Goal: Task Accomplishment & Management: Use online tool/utility

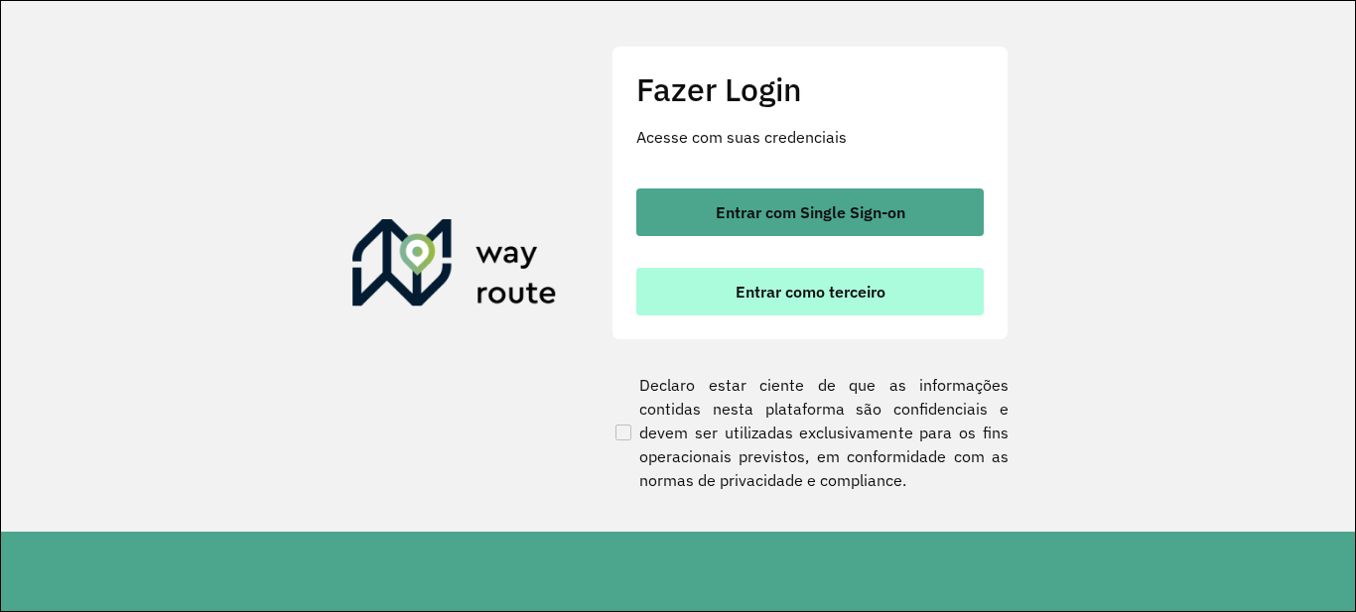
click at [748, 300] on span "Entrar como terceiro" at bounding box center [811, 292] width 150 height 16
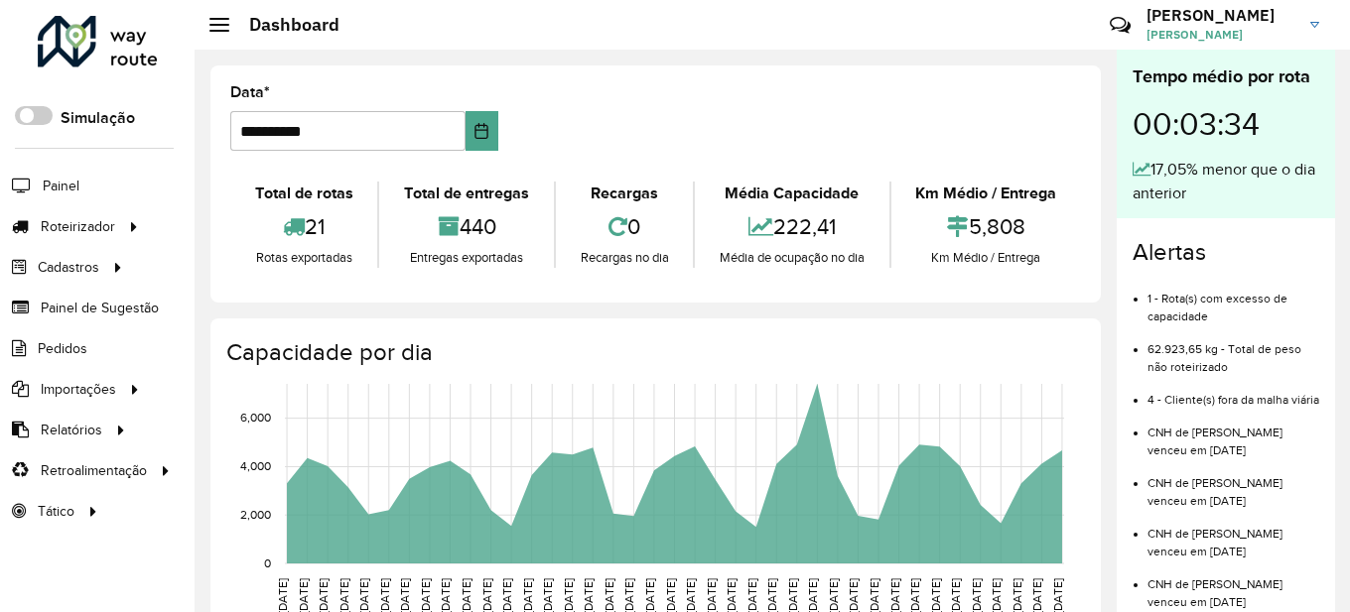
drag, startPoint x: 624, startPoint y: 227, endPoint x: 650, endPoint y: 225, distance: 25.9
click at [650, 225] on div "0" at bounding box center [624, 226] width 127 height 43
click at [650, 298] on div "**********" at bounding box center [655, 184] width 890 height 237
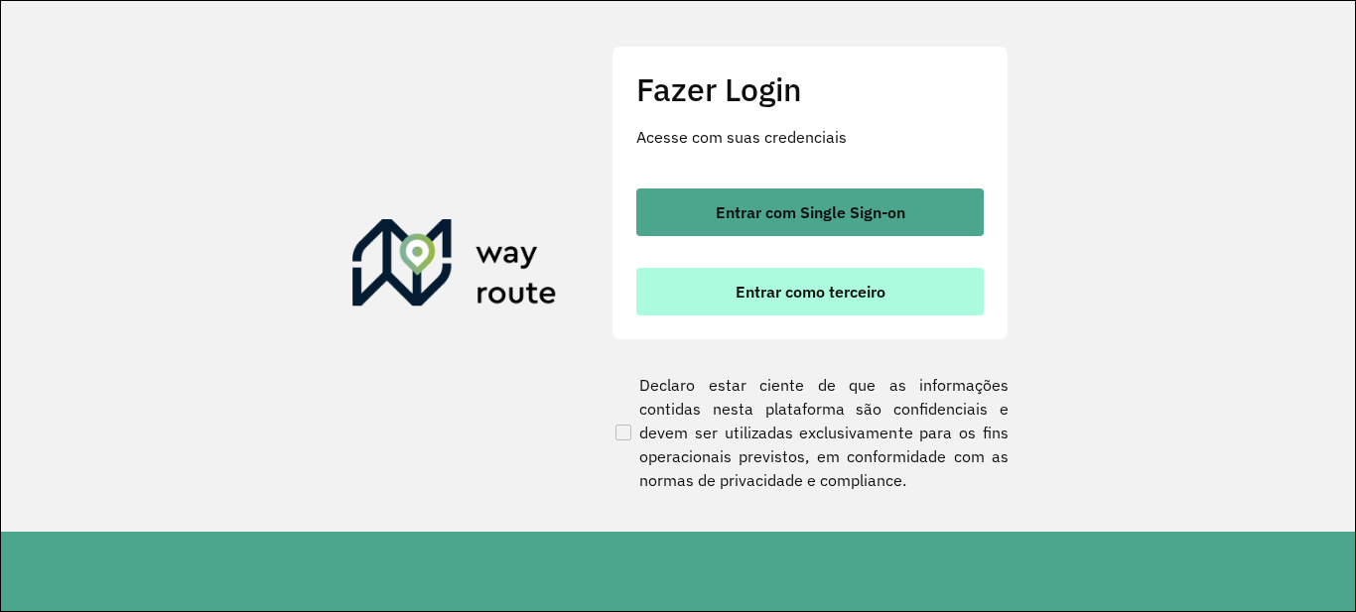
click at [784, 285] on span "Entrar como terceiro" at bounding box center [811, 292] width 150 height 16
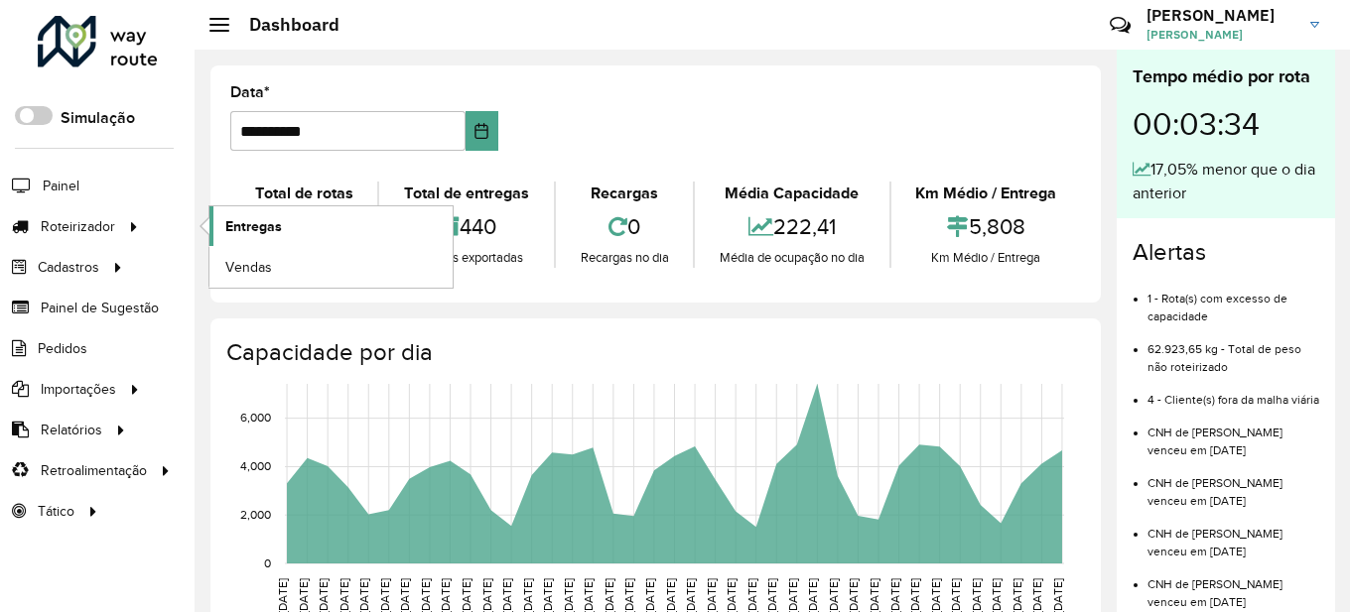
click at [271, 228] on span "Entregas" at bounding box center [253, 226] width 57 height 21
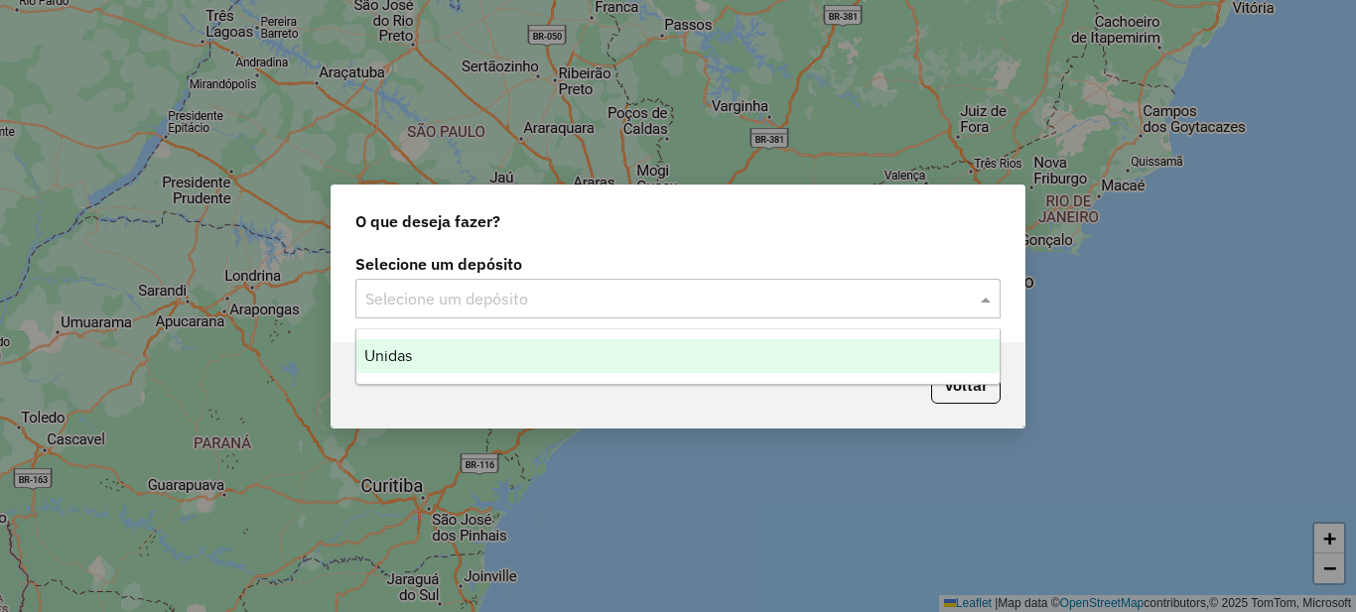
click at [483, 299] on input "text" at bounding box center [658, 300] width 586 height 24
click at [416, 355] on div "Unidas" at bounding box center [677, 356] width 643 height 34
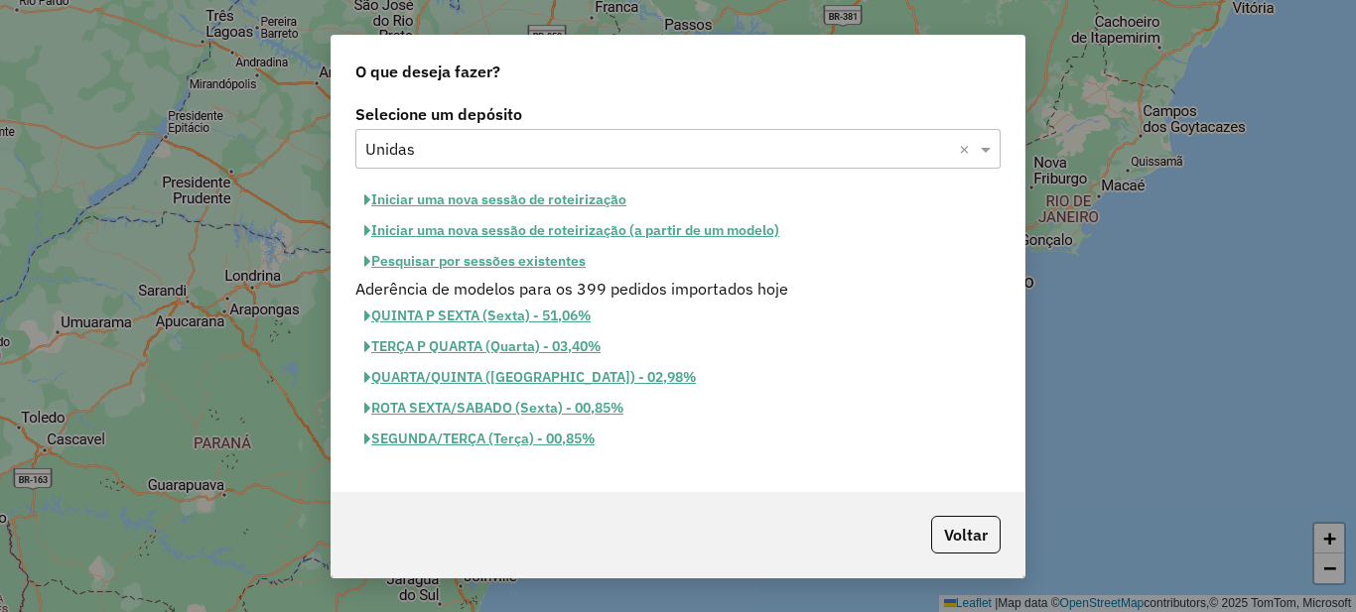
click at [455, 198] on button "Iniciar uma nova sessão de roteirização" at bounding box center [495, 200] width 280 height 31
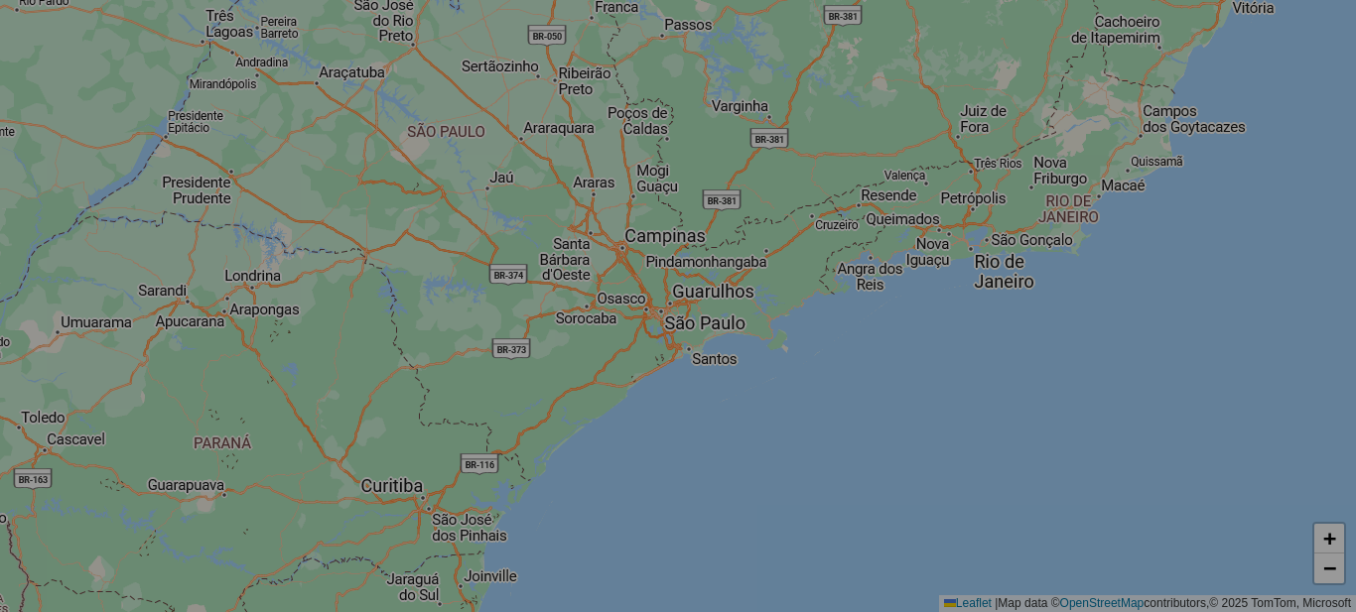
select select "*"
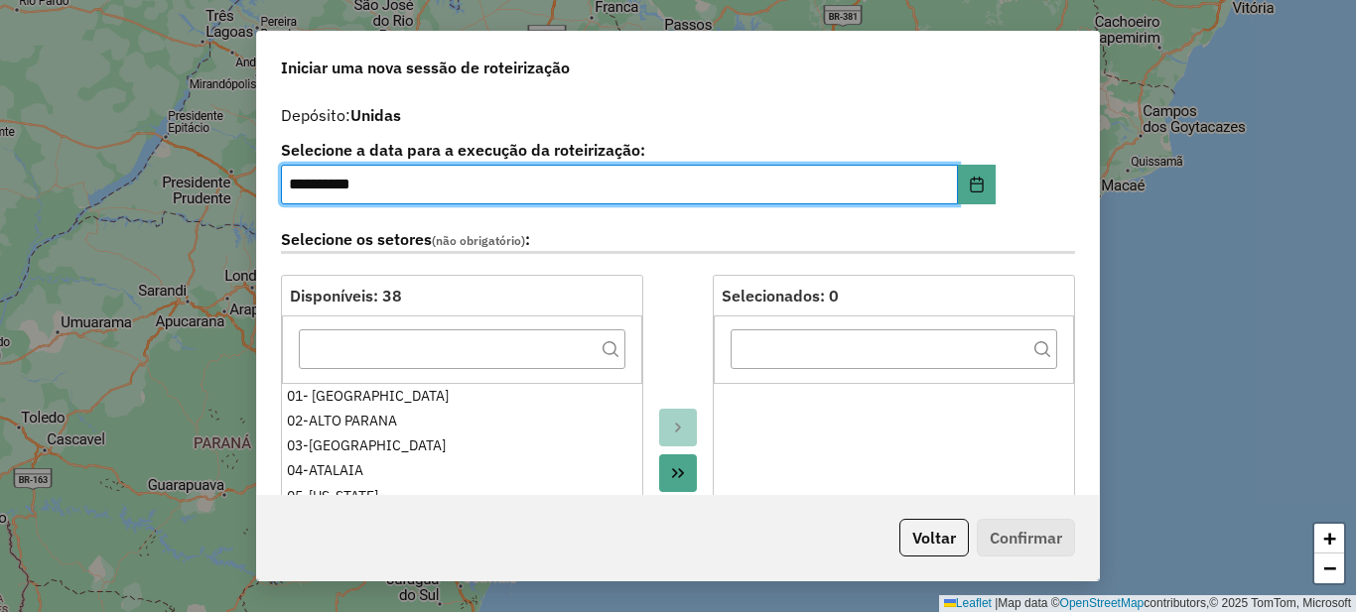
click at [672, 471] on icon "Move All to Target" at bounding box center [678, 474] width 12 height 10
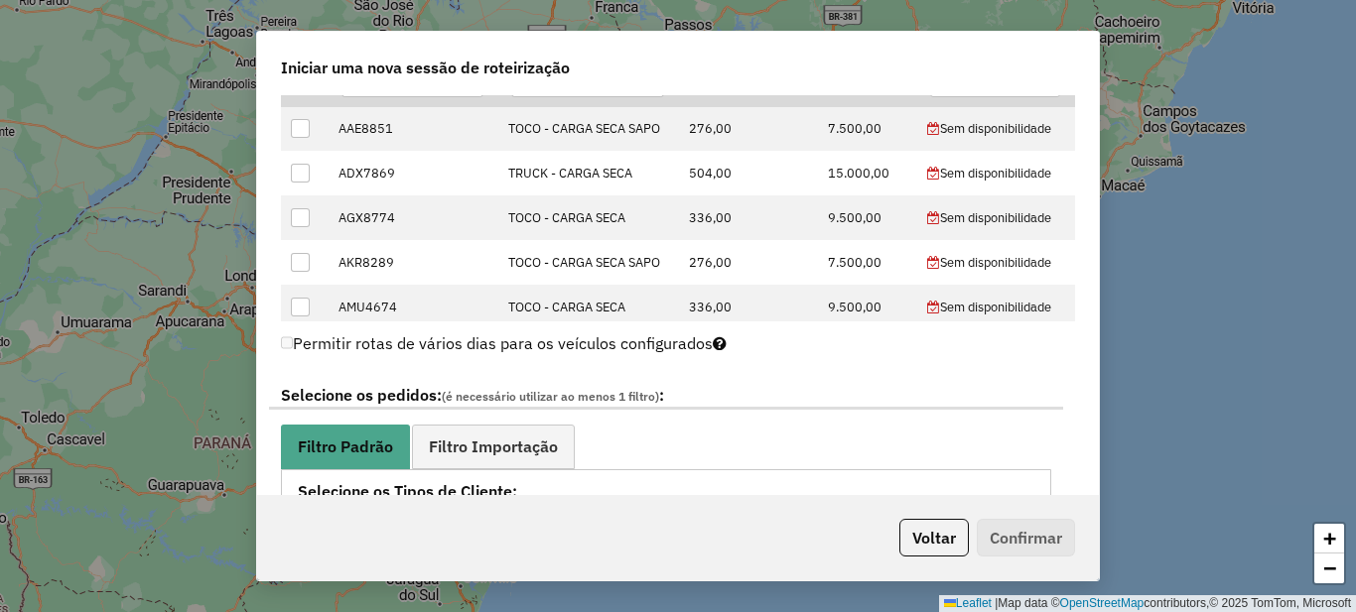
scroll to position [1191, 0]
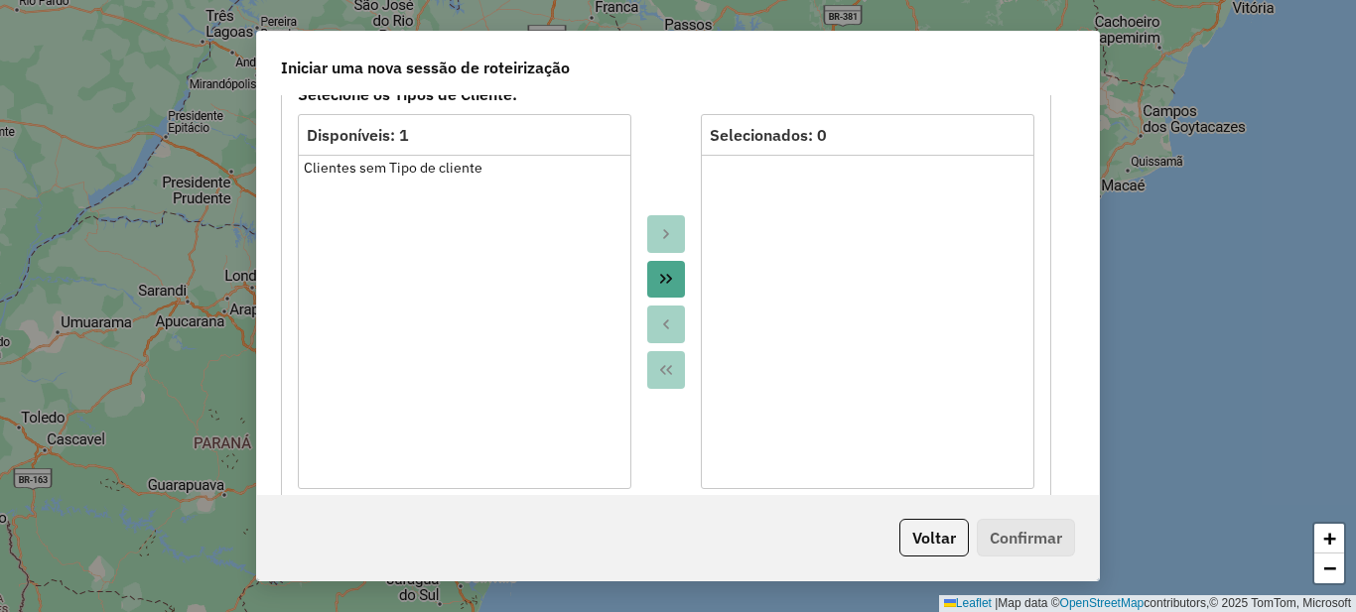
click at [648, 284] on button "Move All to Target" at bounding box center [666, 280] width 38 height 38
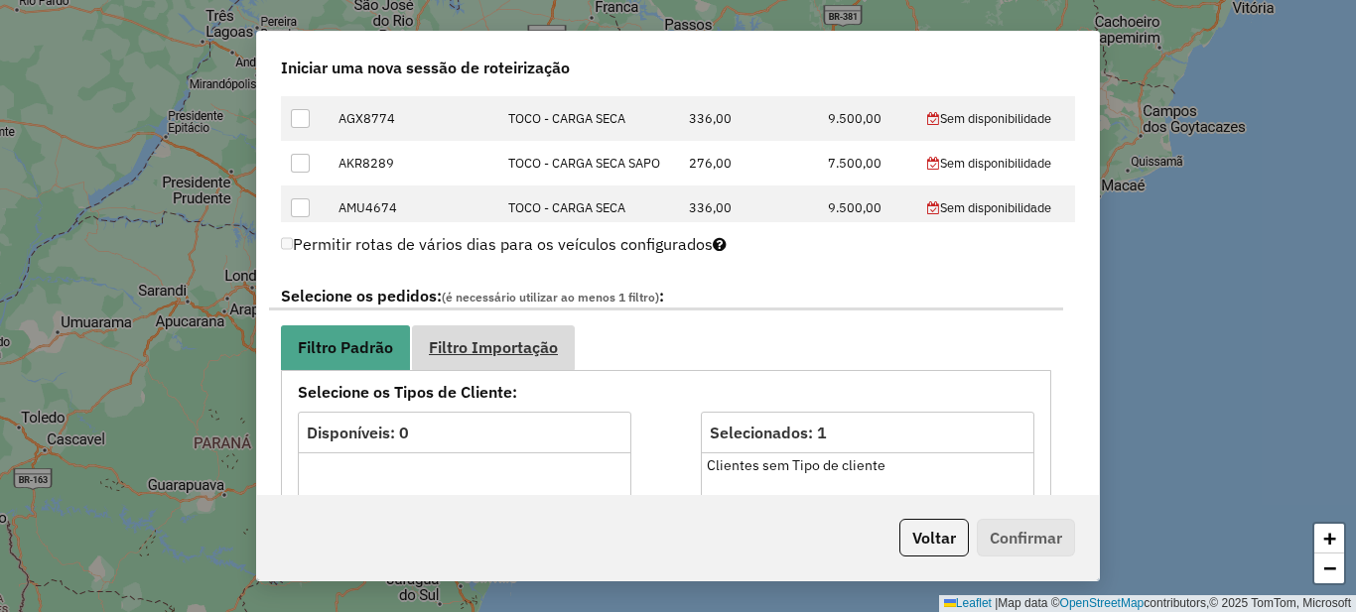
click at [493, 365] on link "Filtro Importação" at bounding box center [493, 348] width 163 height 45
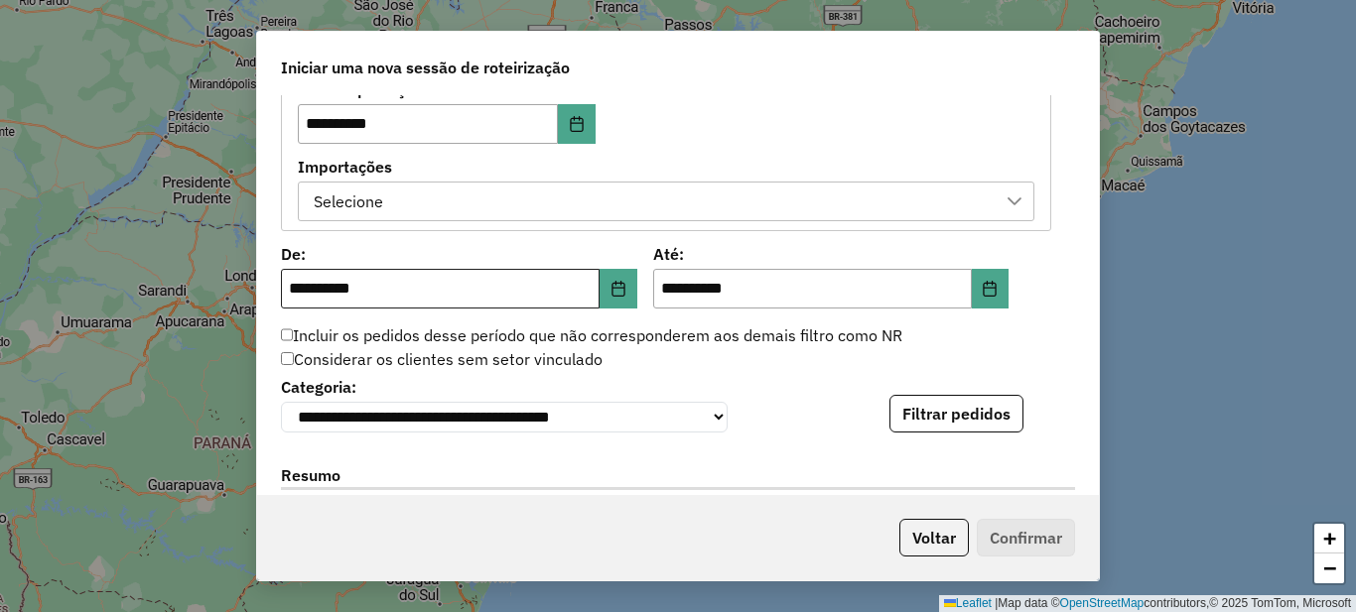
scroll to position [1390, 0]
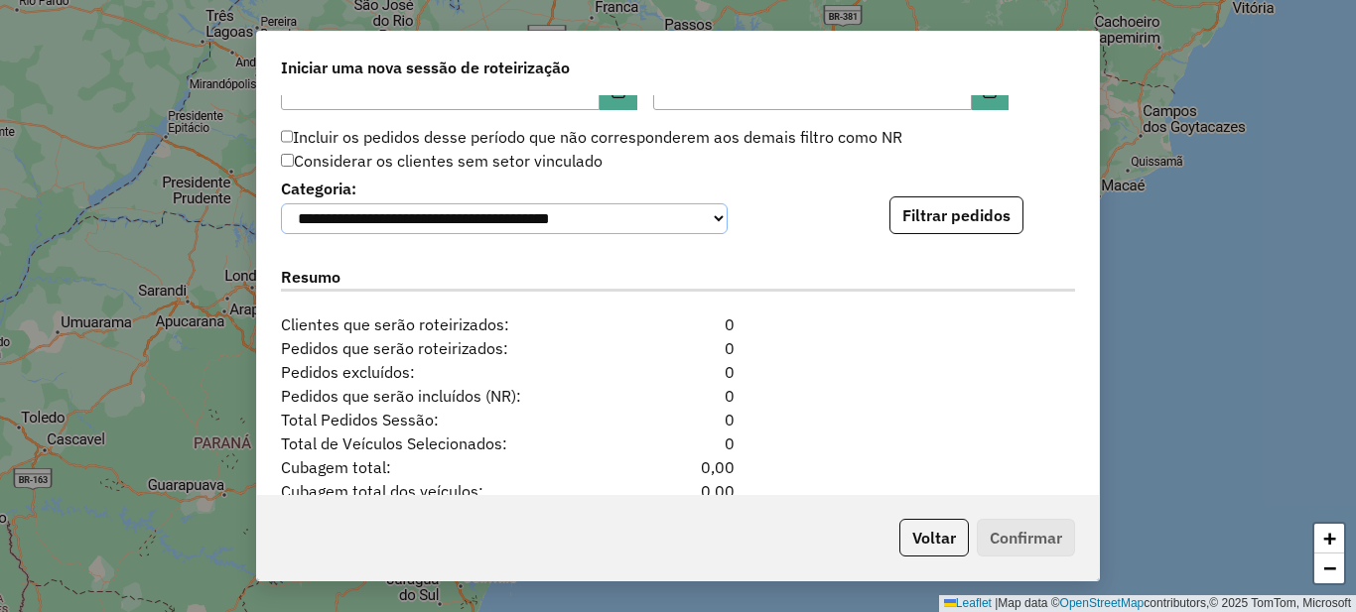
click at [581, 216] on select "**********" at bounding box center [504, 218] width 447 height 31
click at [593, 212] on select "**********" at bounding box center [504, 218] width 447 height 31
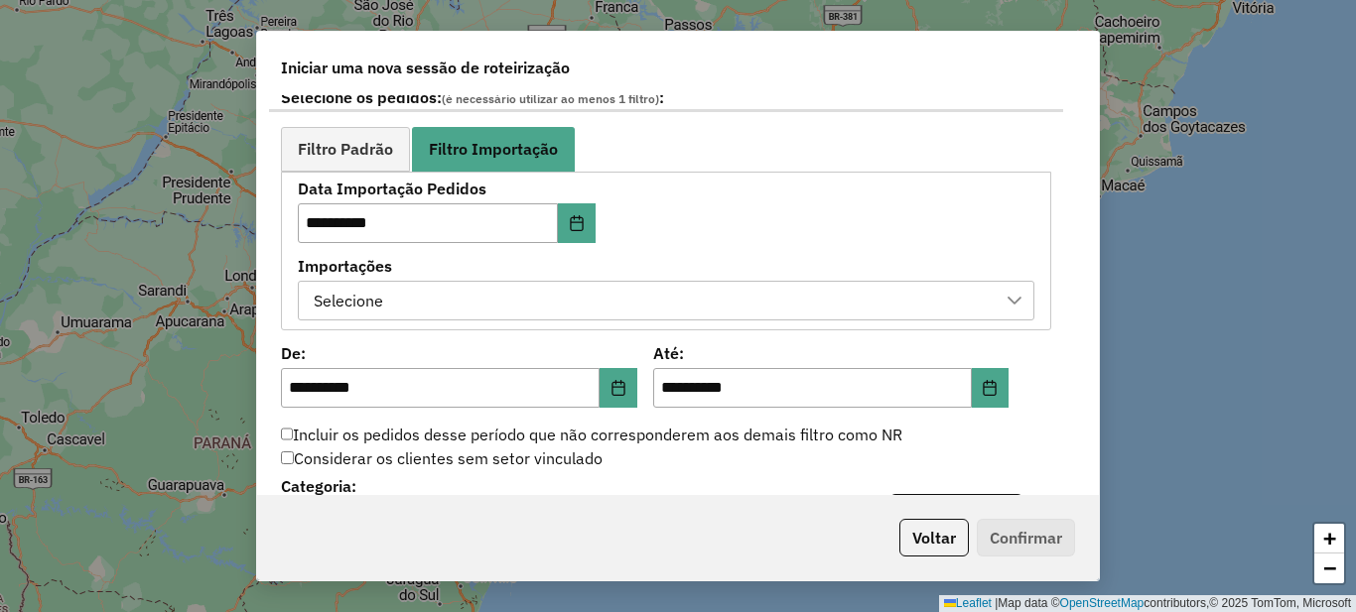
click at [429, 306] on div "Selecione" at bounding box center [651, 301] width 689 height 38
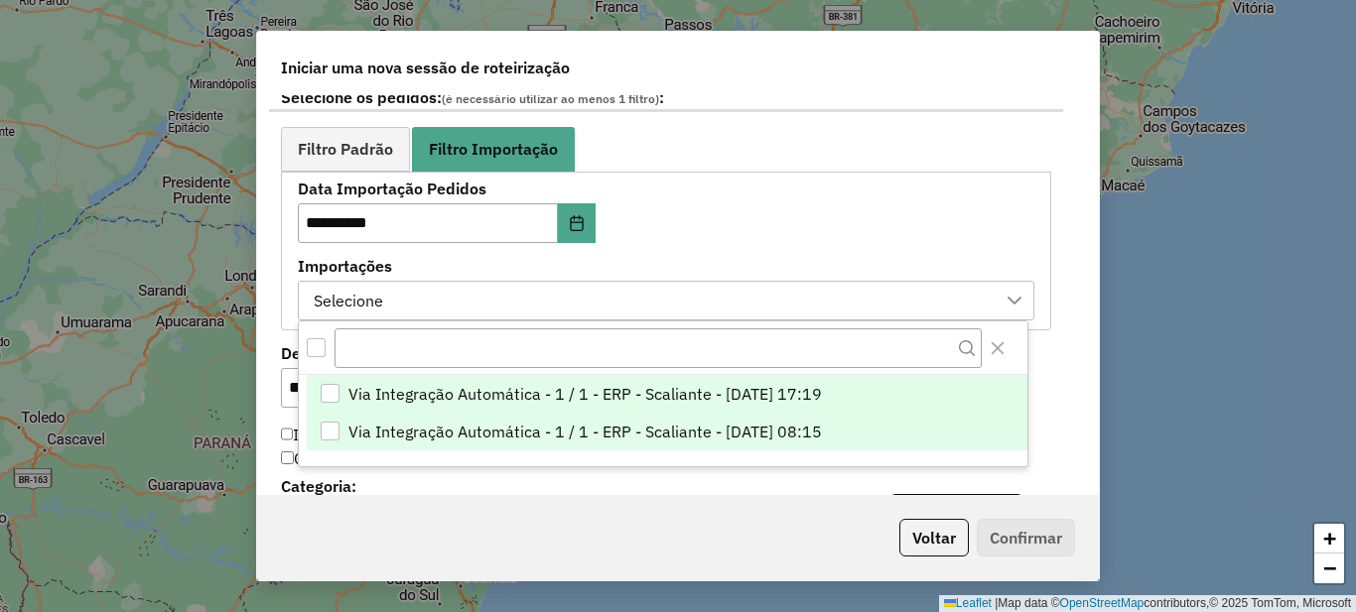
click at [537, 437] on span "Via Integração Automática - 1 / 1 - ERP - Scaliante - 14/08/2025 08:15" at bounding box center [585, 432] width 474 height 24
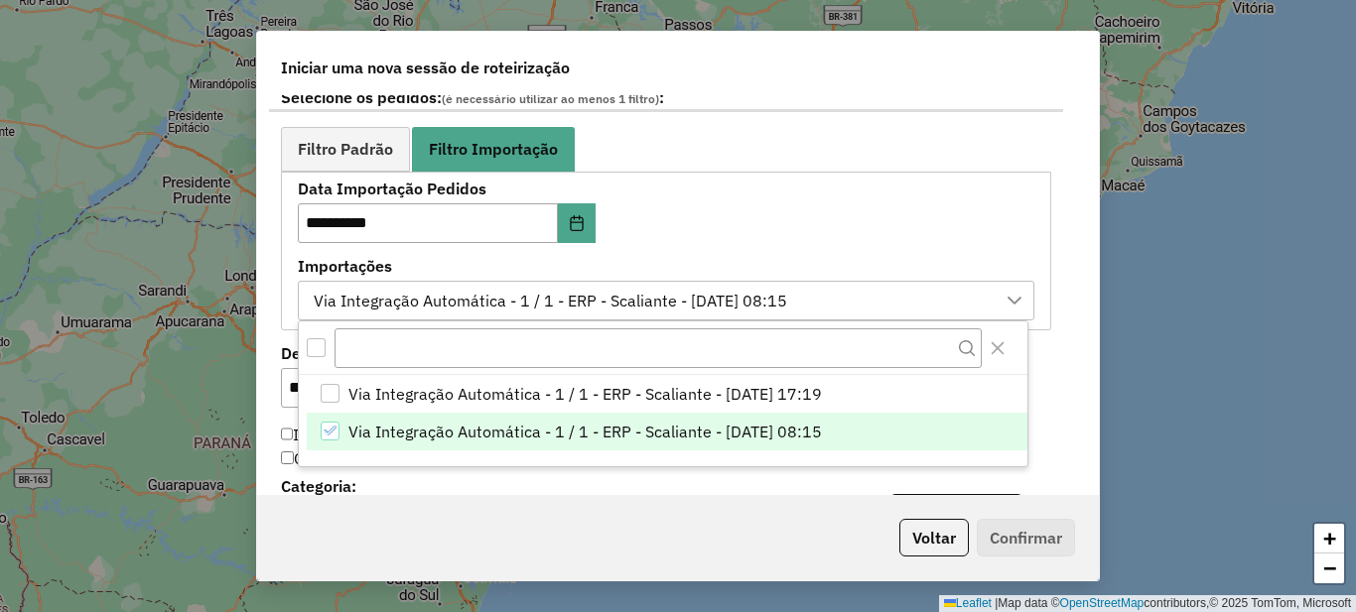
click at [246, 326] on div "**********" at bounding box center [678, 306] width 1356 height 612
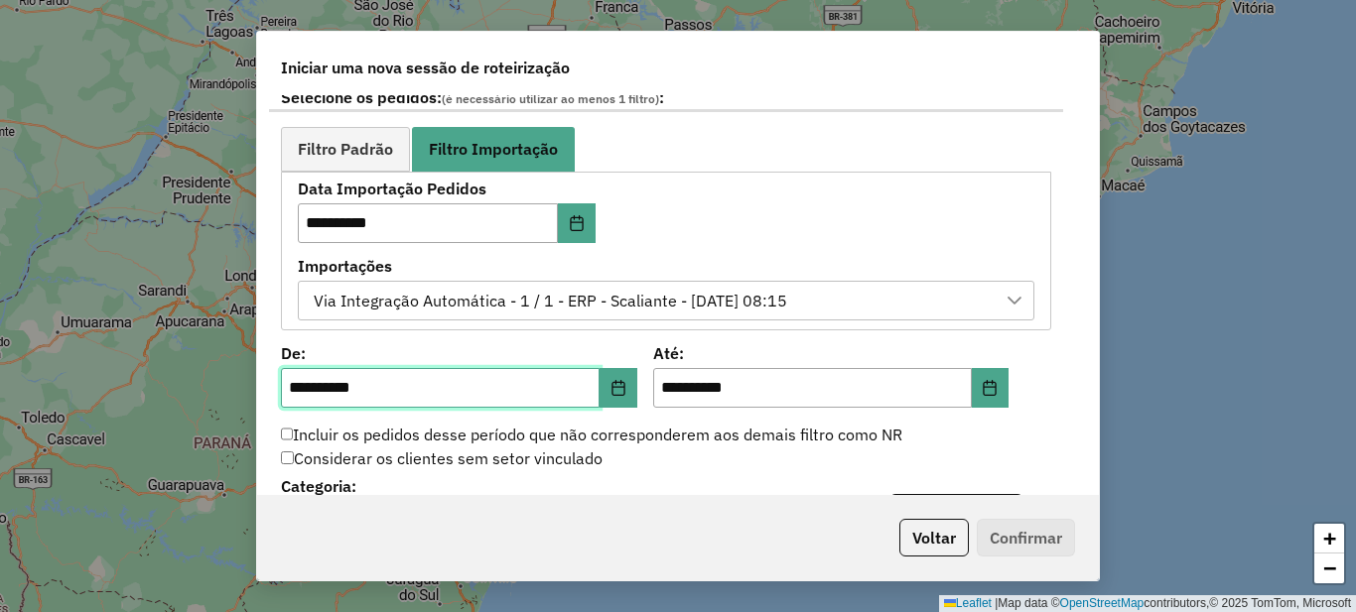
click at [285, 382] on input "**********" at bounding box center [440, 388] width 319 height 40
type input "**********"
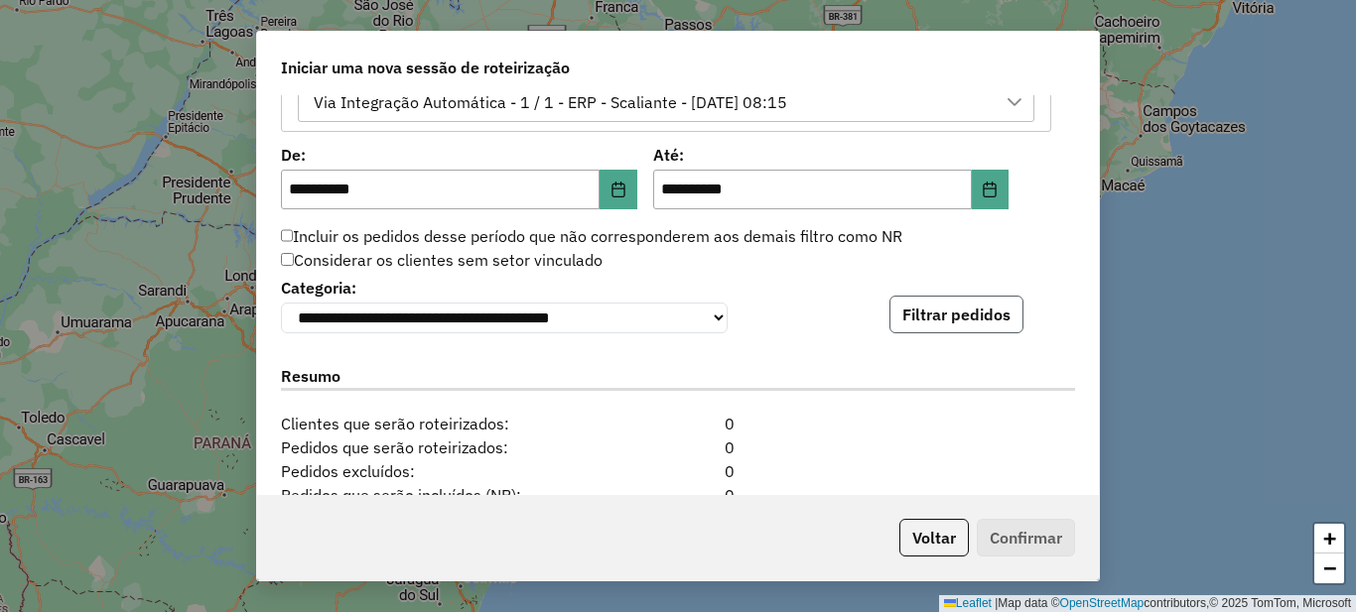
click at [932, 315] on button "Filtrar pedidos" at bounding box center [956, 315] width 134 height 38
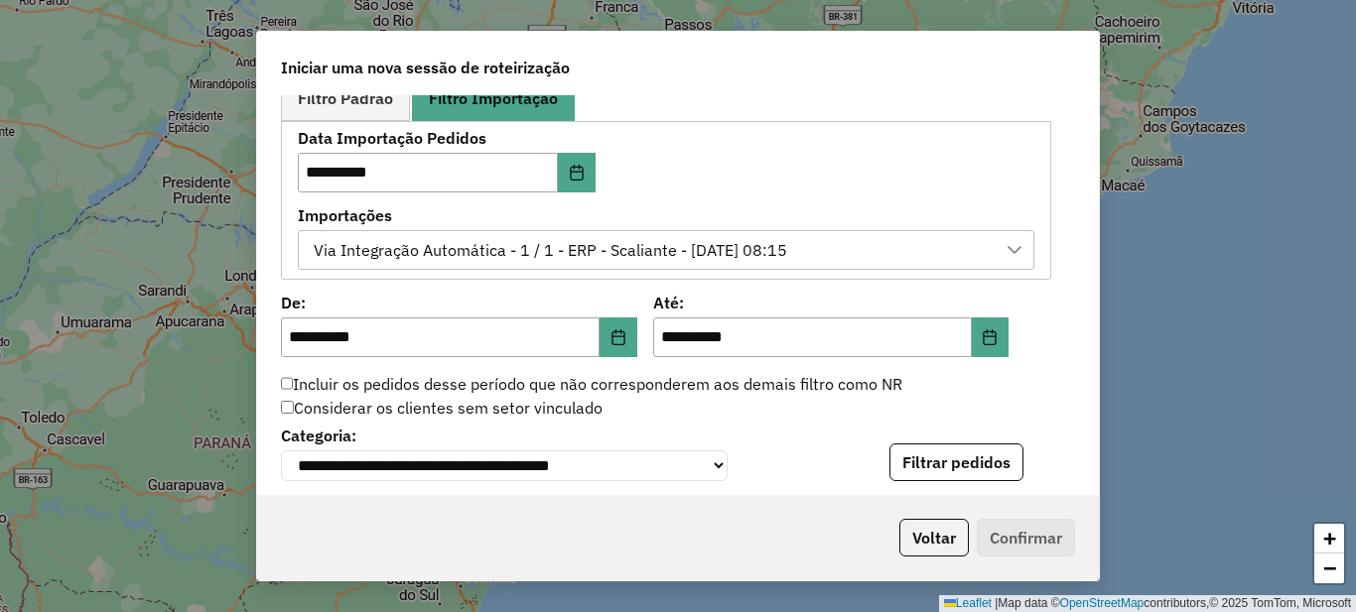
scroll to position [1043, 0]
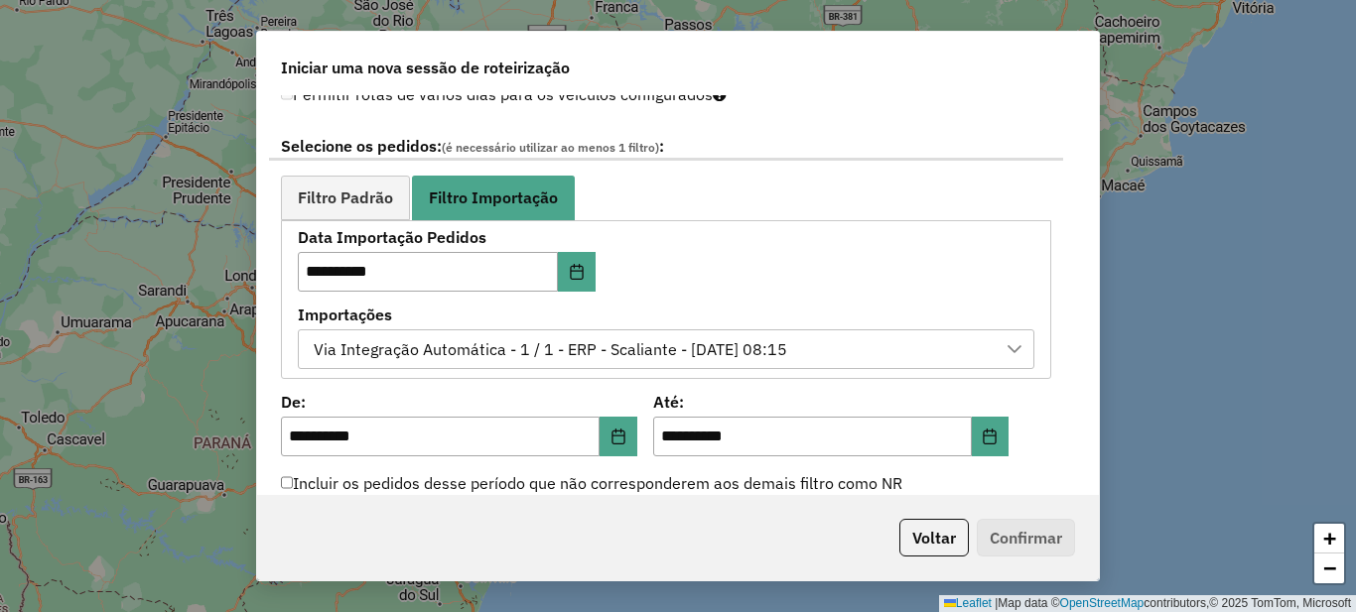
click at [854, 343] on div "Via Integração Automática - 1 / 1 - ERP - Scaliante - 14/08/2025 08:15" at bounding box center [651, 350] width 689 height 38
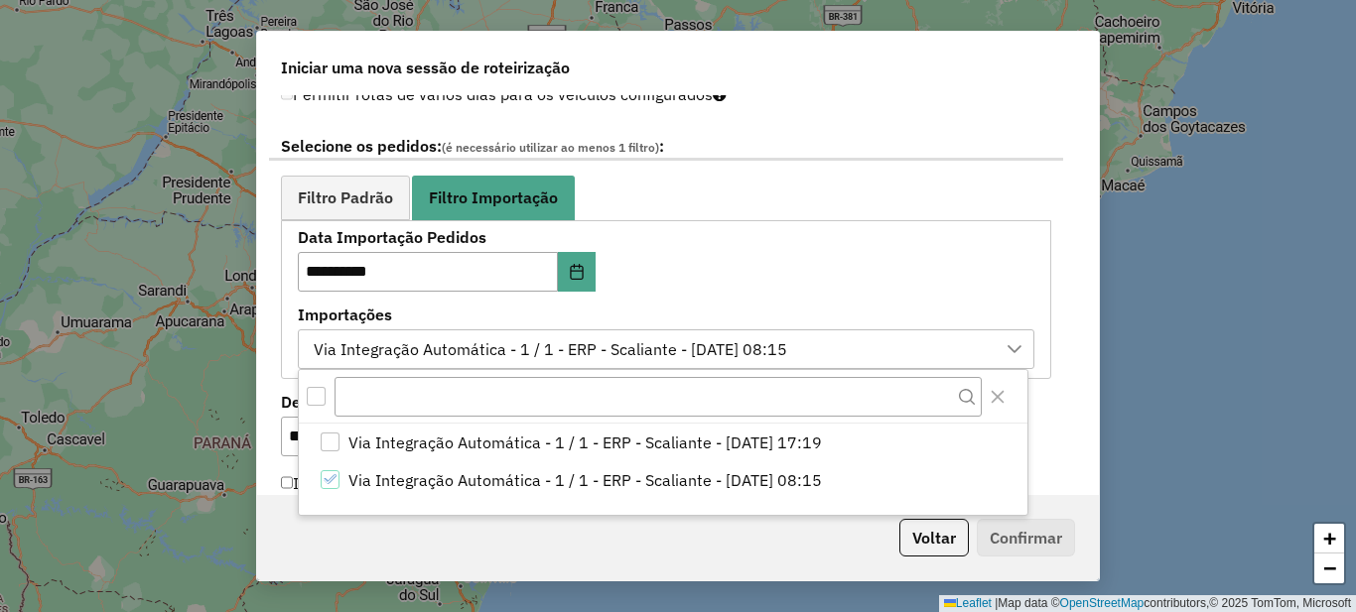
click at [829, 277] on div "**********" at bounding box center [666, 299] width 737 height 138
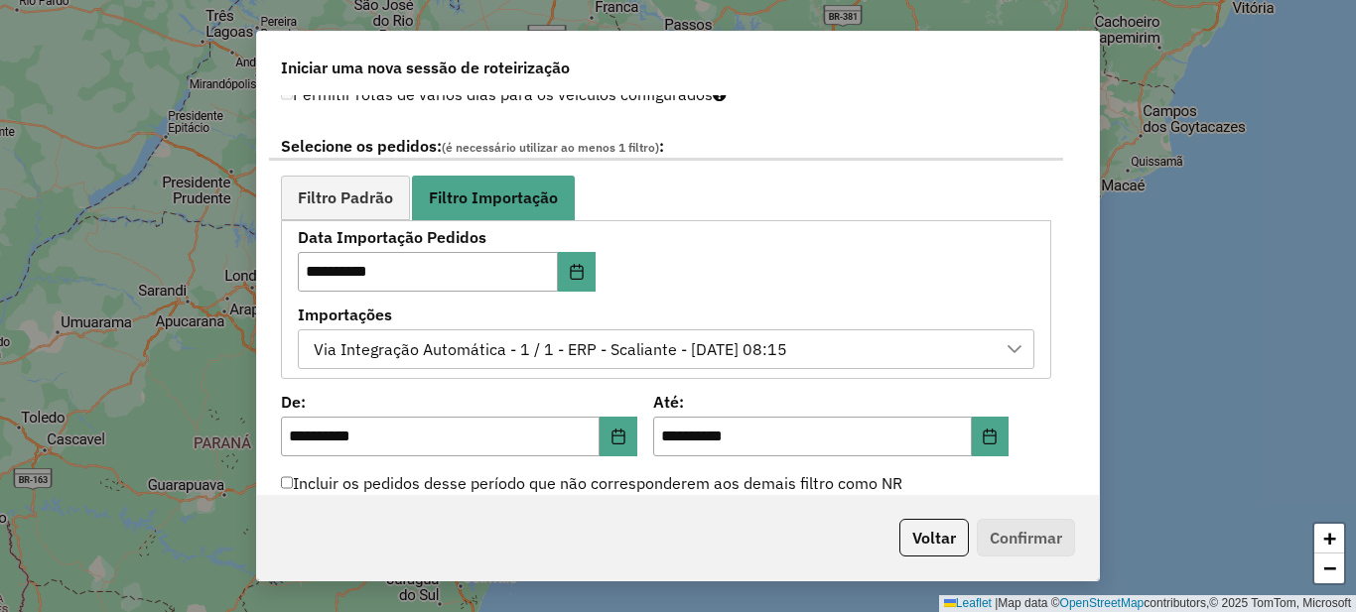
click at [452, 352] on div "Via Integração Automática - 1 / 1 - ERP - Scaliante - 14/08/2025 08:15" at bounding box center [550, 350] width 487 height 38
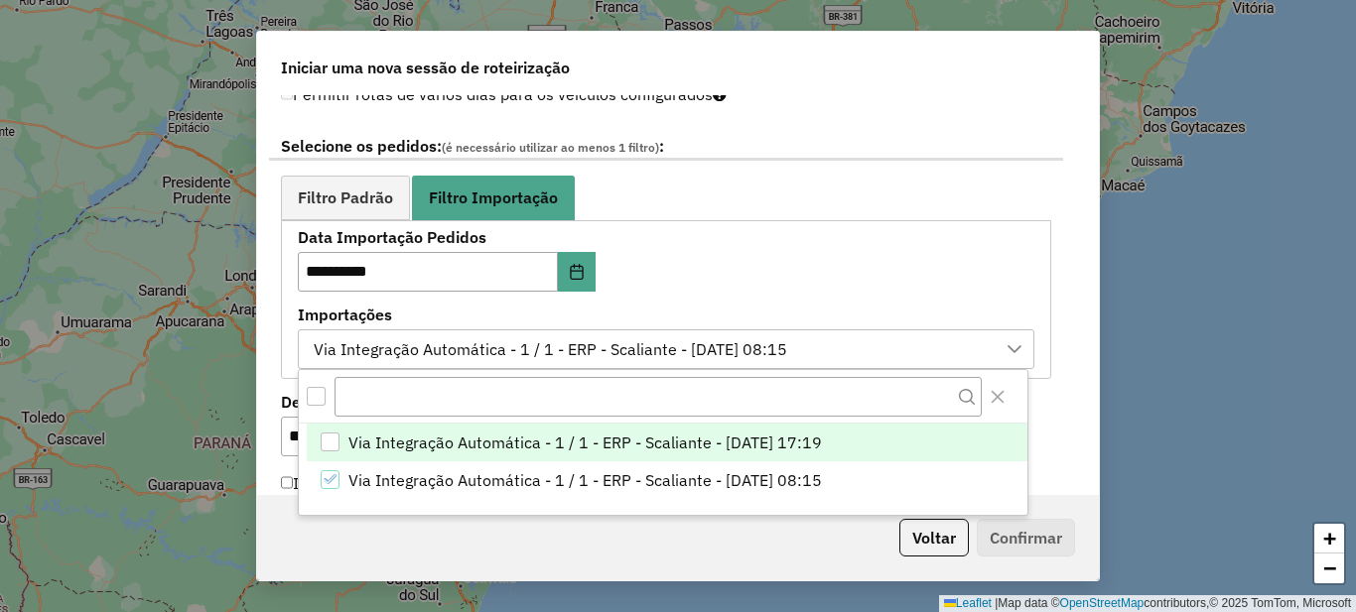
click at [487, 442] on span "Via Integração Automática - 1 / 1 - ERP - Scaliante - 14/08/2025 17:19" at bounding box center [585, 443] width 474 height 24
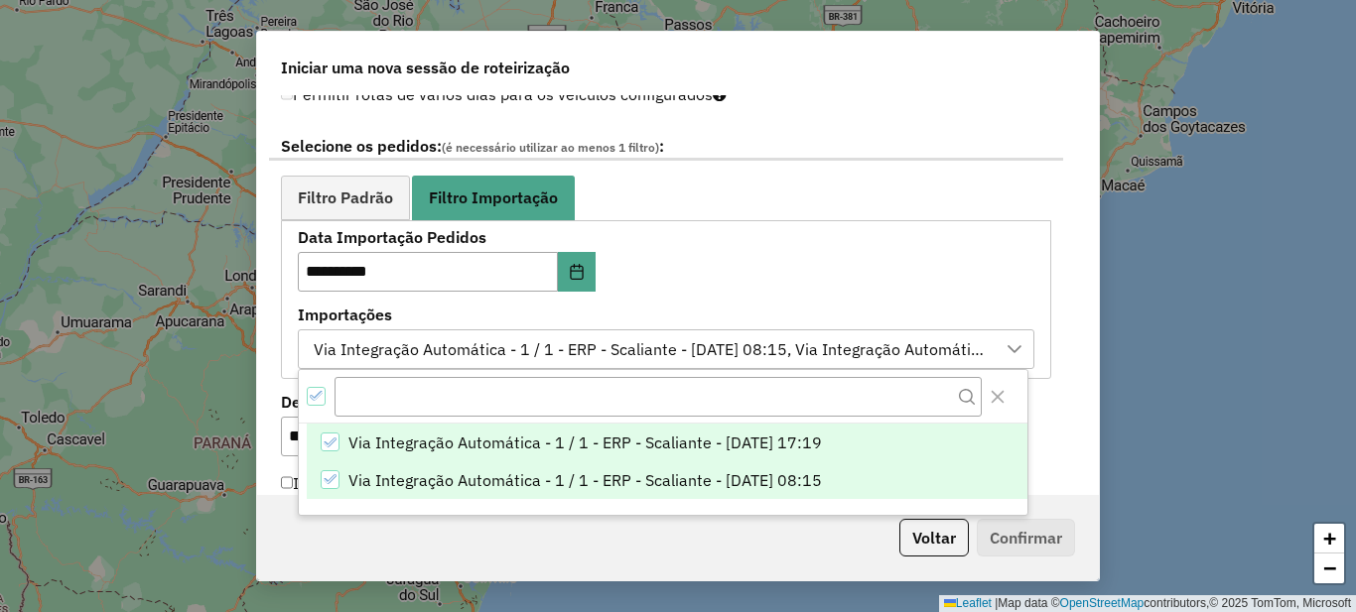
click at [329, 480] on icon "Via Integração Automática - 1 / 1 - ERP - Scaliante - 14/08/2025 08:15" at bounding box center [330, 480] width 14 height 14
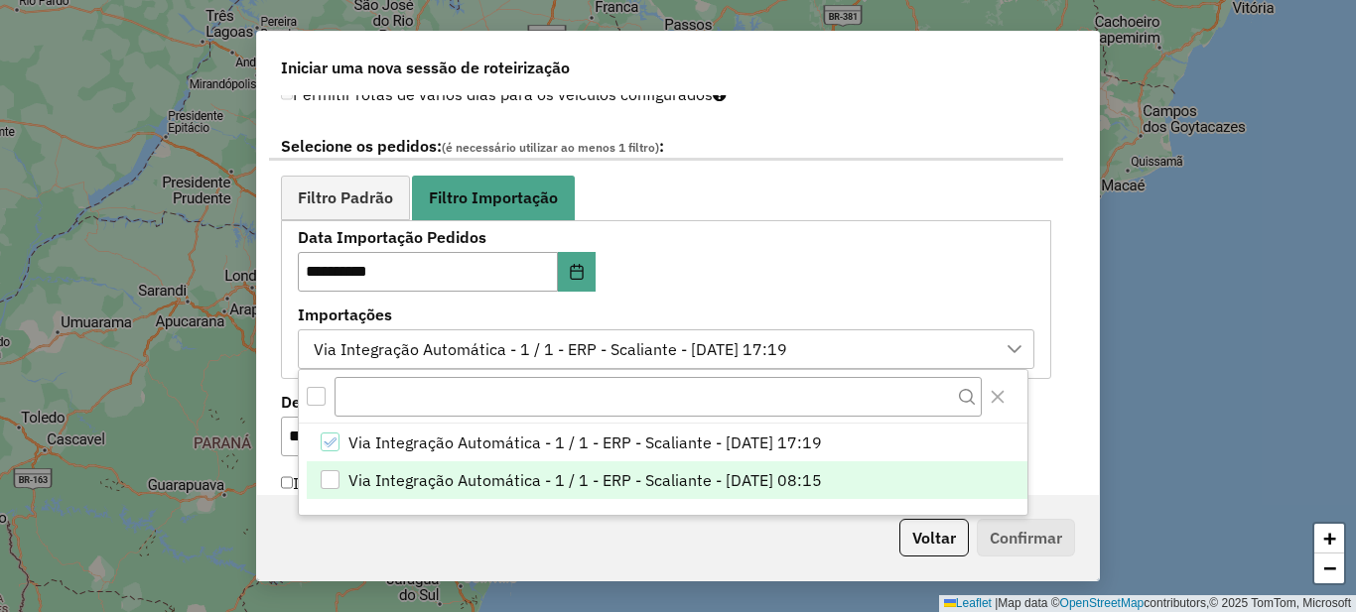
click at [288, 351] on div "**********" at bounding box center [666, 299] width 770 height 159
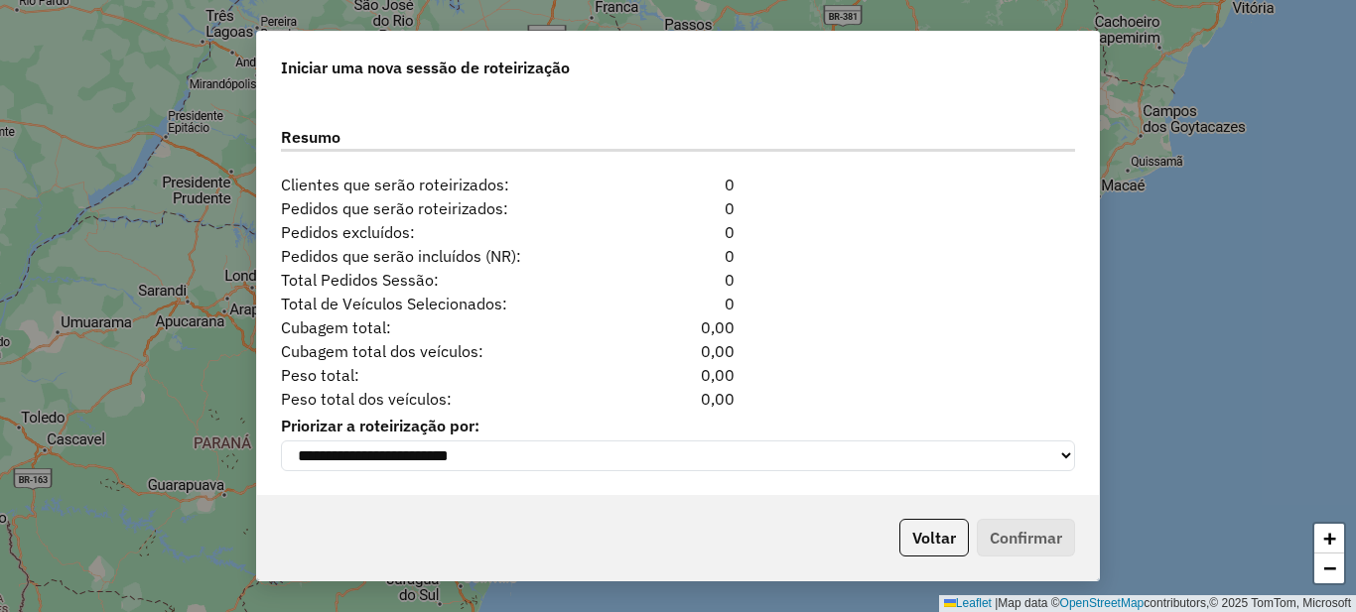
scroll to position [1242, 0]
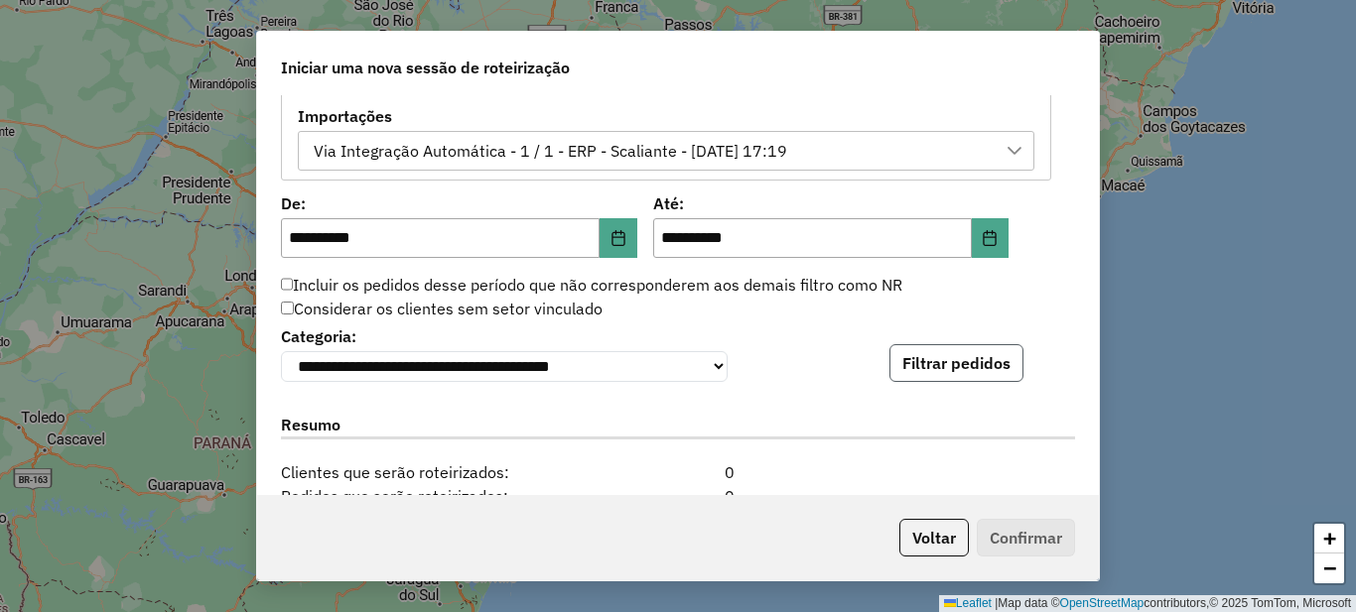
click at [972, 368] on button "Filtrar pedidos" at bounding box center [956, 363] width 134 height 38
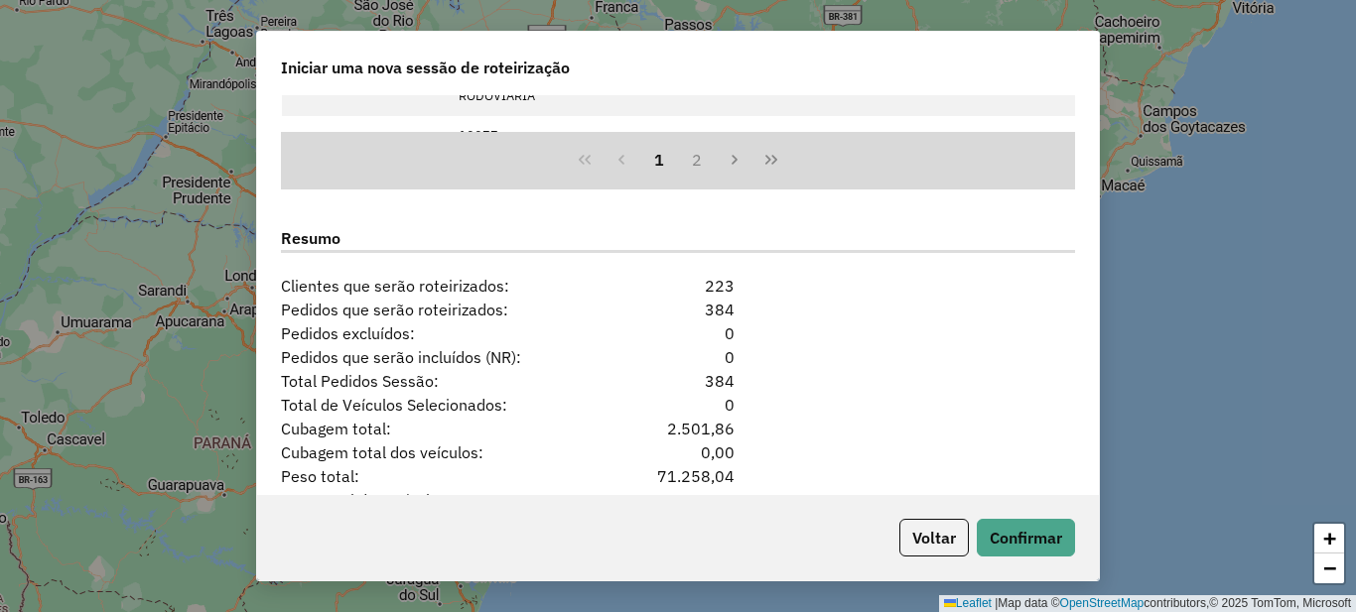
scroll to position [1949, 0]
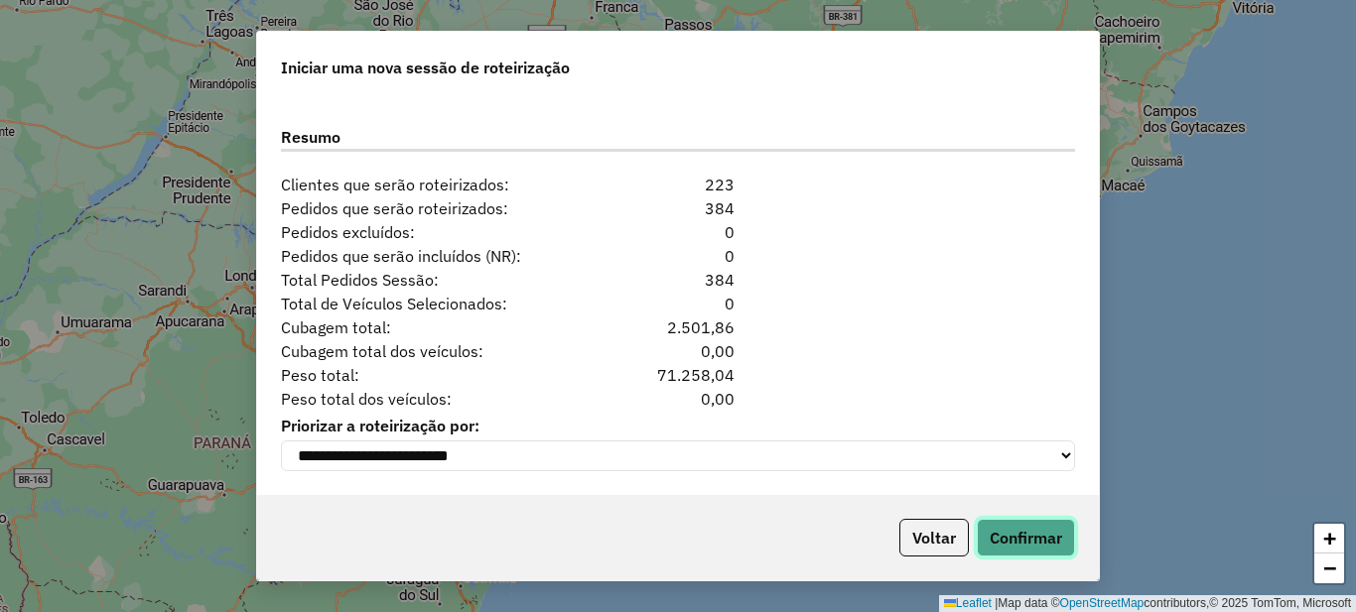
click at [1031, 537] on button "Confirmar" at bounding box center [1026, 538] width 98 height 38
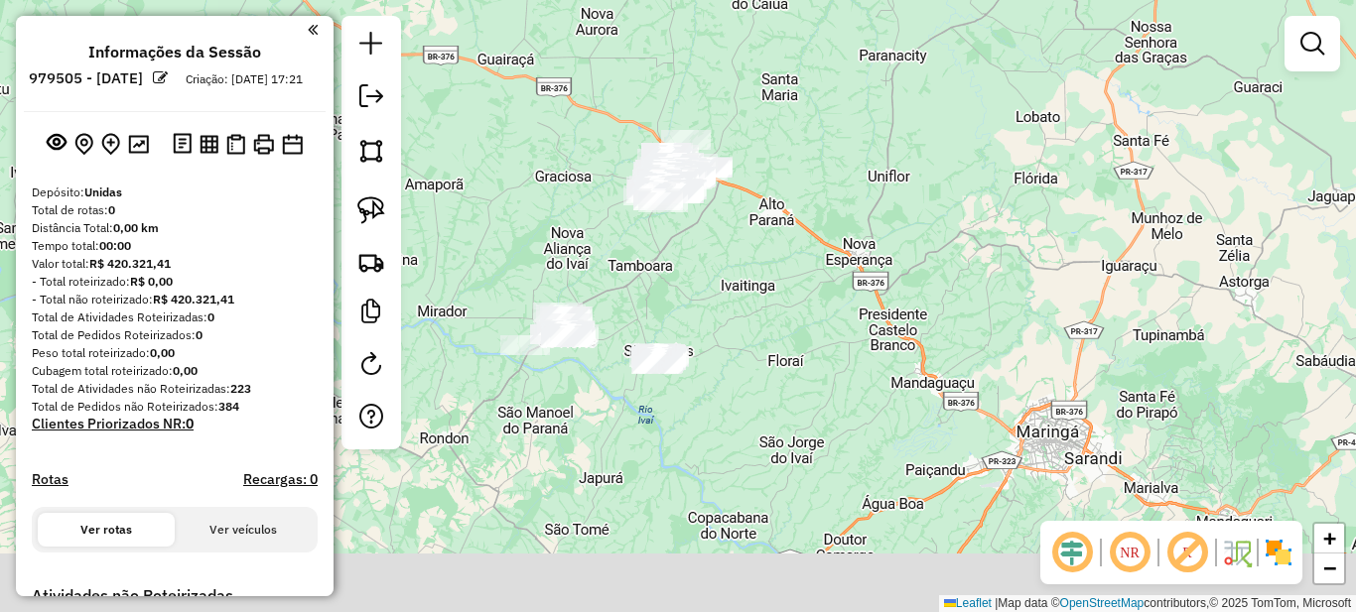
drag, startPoint x: 622, startPoint y: 380, endPoint x: 704, endPoint y: 216, distance: 182.9
click at [704, 216] on div "Janela de atendimento Grade de atendimento Capacidade Transportadoras Veículos …" at bounding box center [678, 306] width 1356 height 612
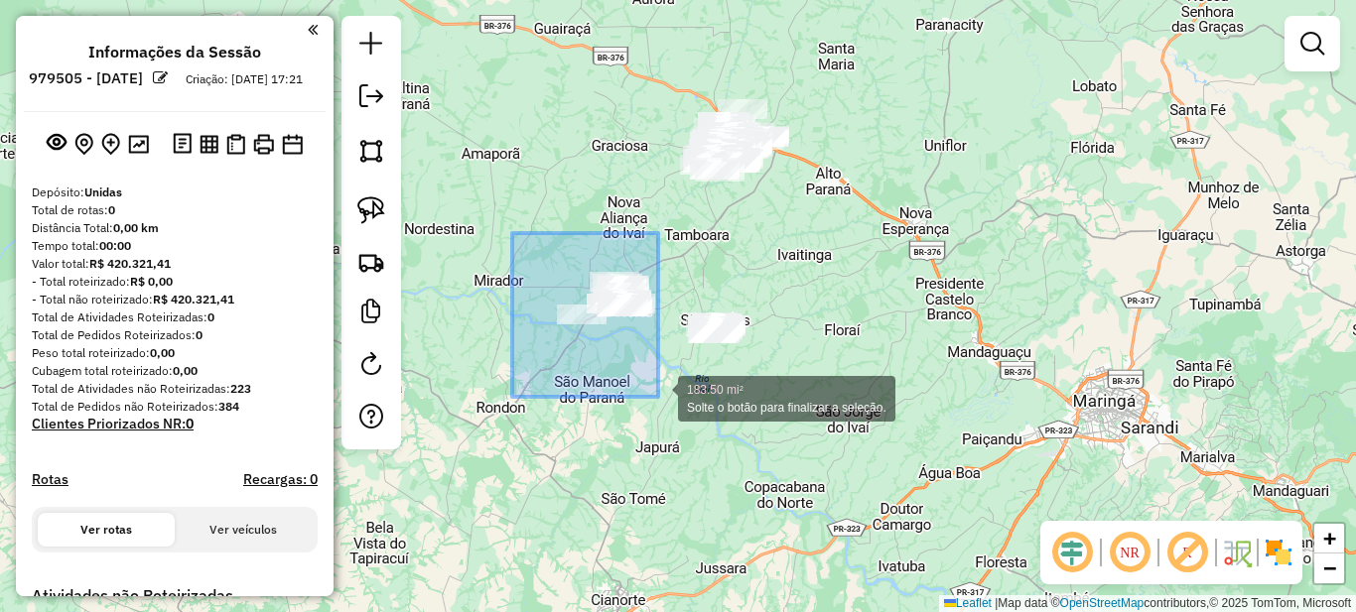
drag, startPoint x: 512, startPoint y: 233, endPoint x: 659, endPoint y: 398, distance: 220.8
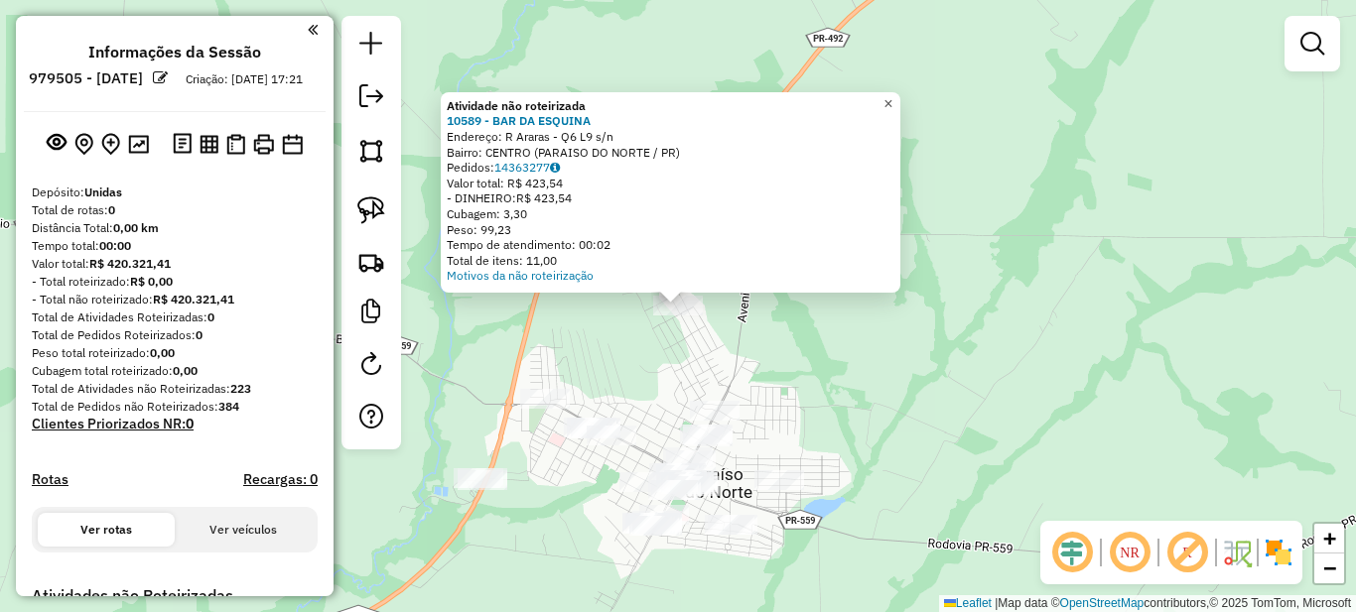
click at [892, 95] on span "×" at bounding box center [887, 103] width 9 height 17
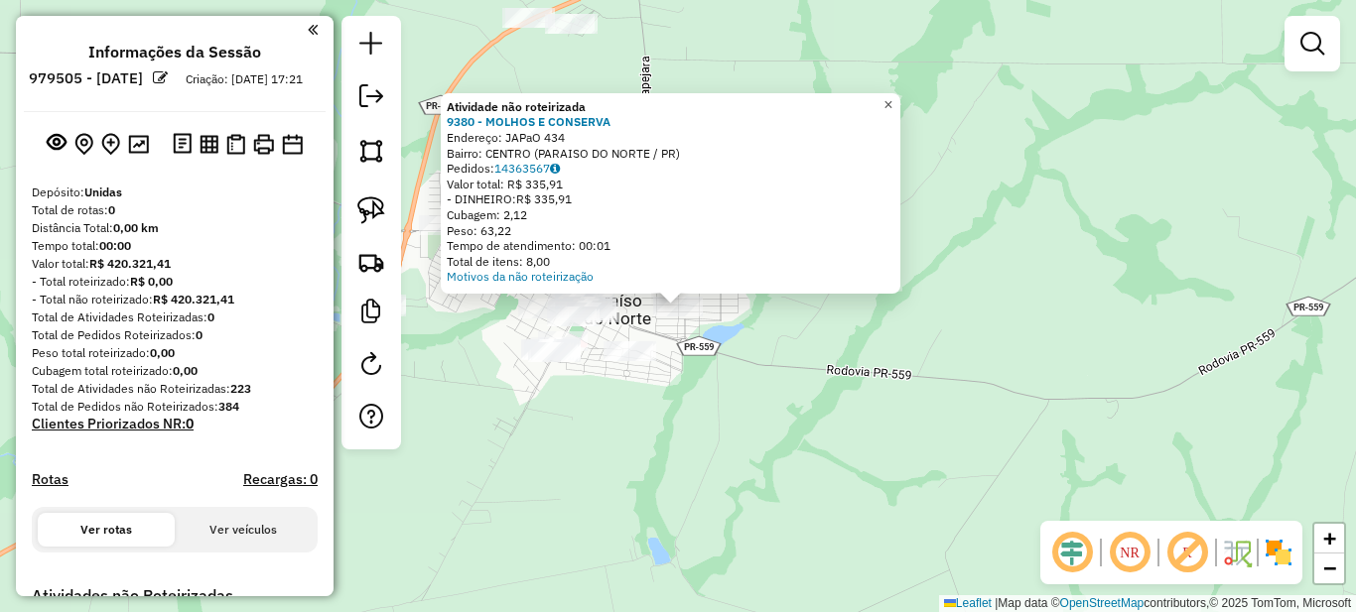
click at [892, 98] on span "×" at bounding box center [887, 104] width 9 height 17
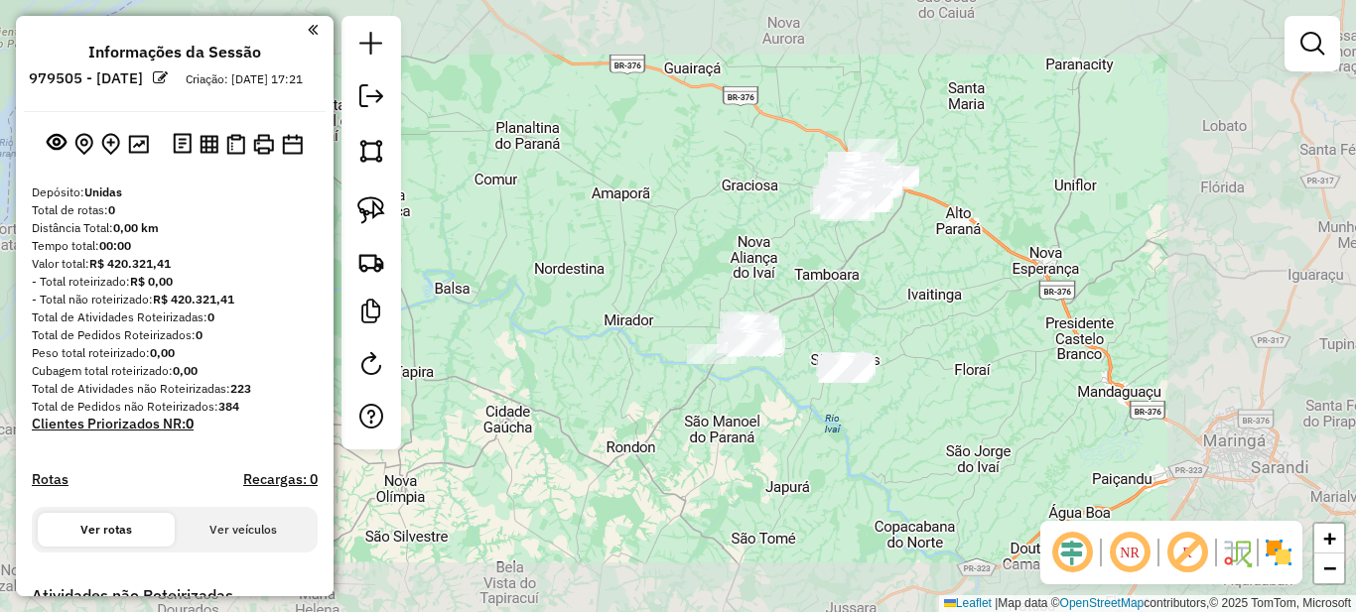
drag, startPoint x: 933, startPoint y: 329, endPoint x: 771, endPoint y: 280, distance: 169.0
click at [772, 280] on div "Janela de atendimento Grade de atendimento Capacidade Transportadoras Veículos …" at bounding box center [678, 306] width 1356 height 612
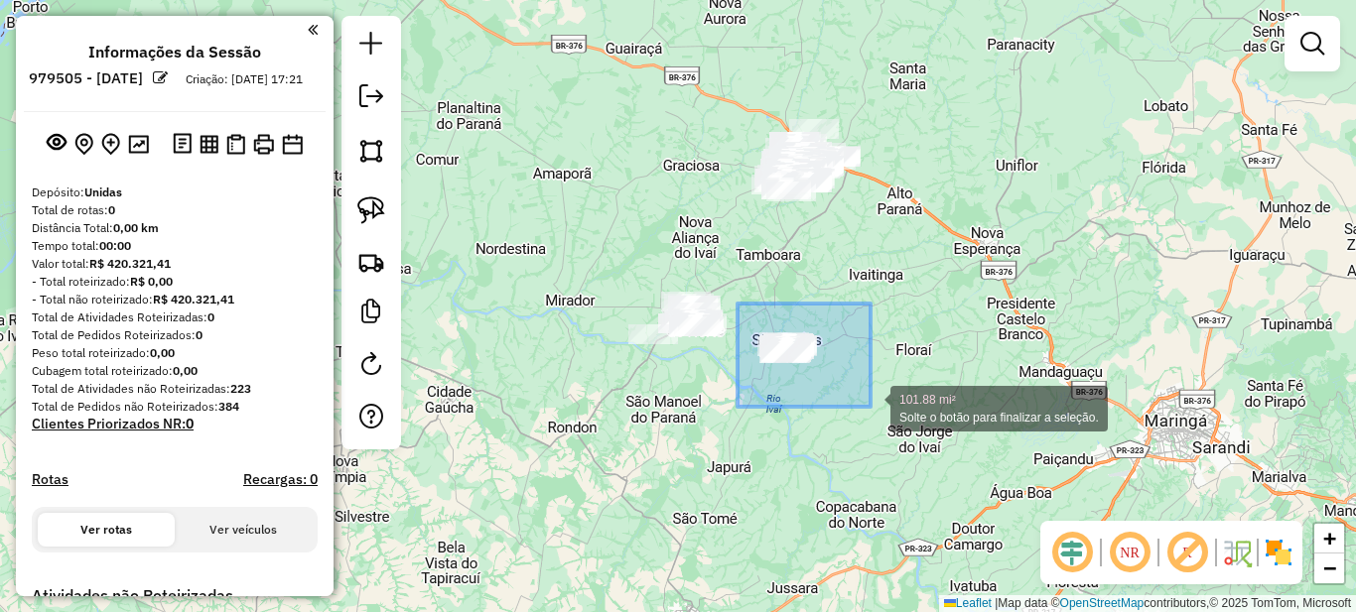
drag, startPoint x: 738, startPoint y: 304, endPoint x: 871, endPoint y: 407, distance: 168.4
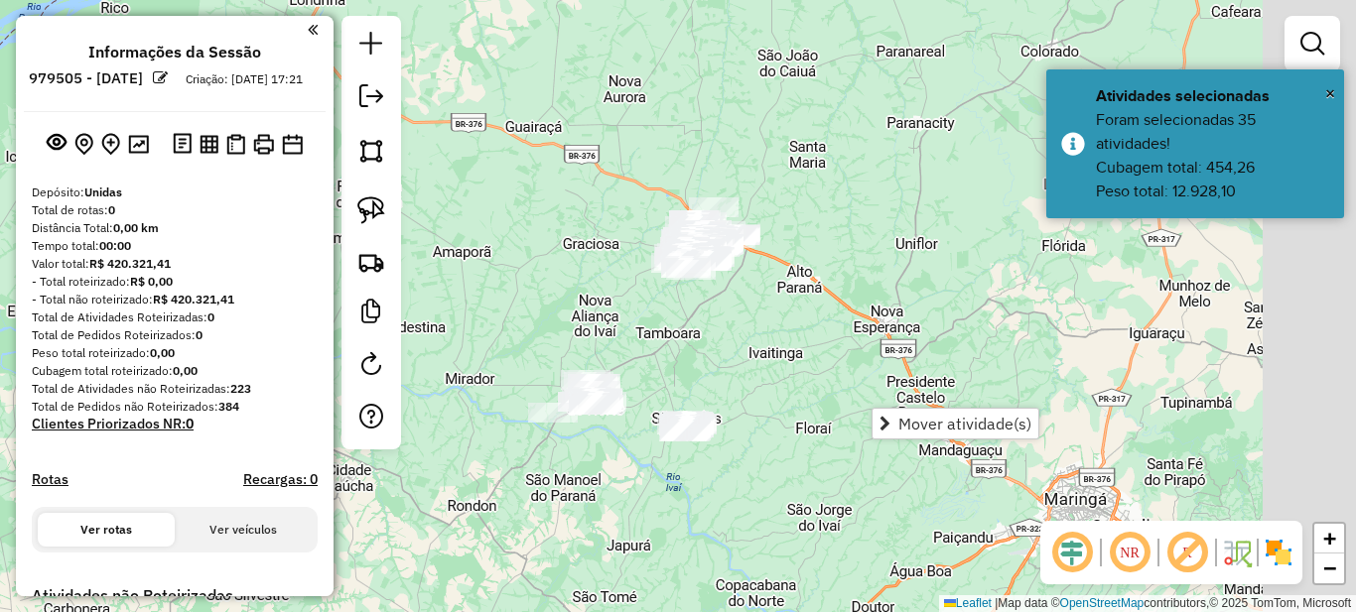
drag, startPoint x: 869, startPoint y: 294, endPoint x: 734, endPoint y: 287, distance: 135.2
click at [793, 361] on div "Janela de atendimento Grade de atendimento Capacidade Transportadoras Veículos …" at bounding box center [678, 306] width 1356 height 612
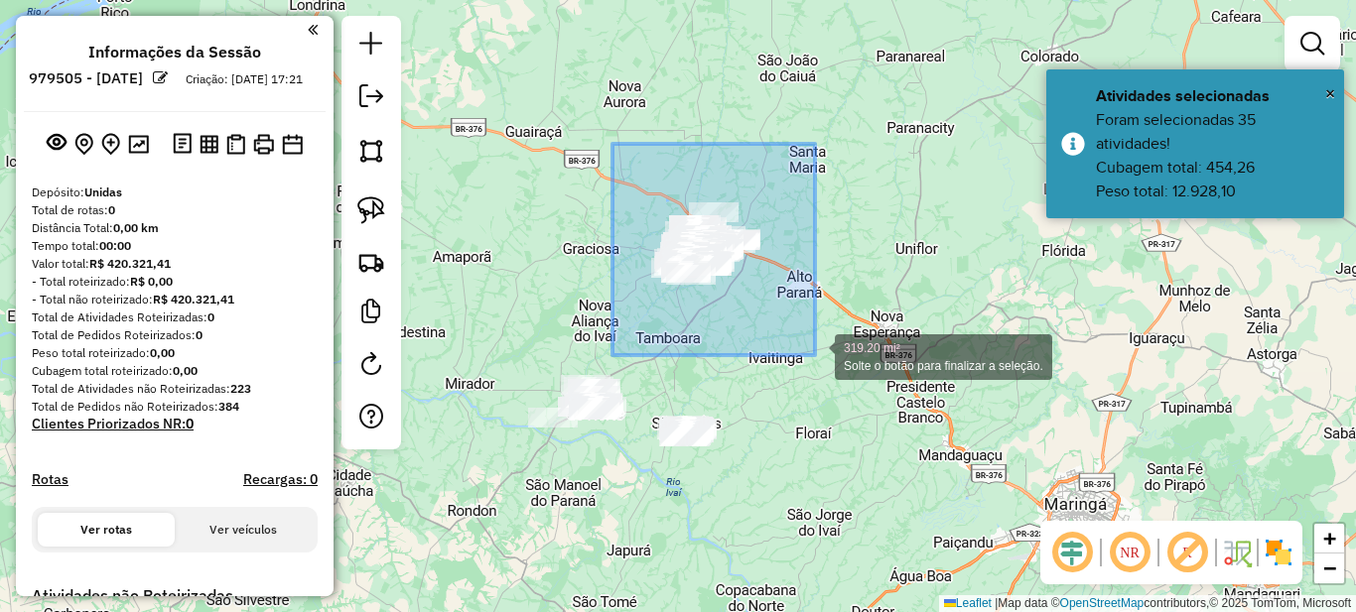
drag, startPoint x: 612, startPoint y: 144, endPoint x: 815, endPoint y: 355, distance: 292.8
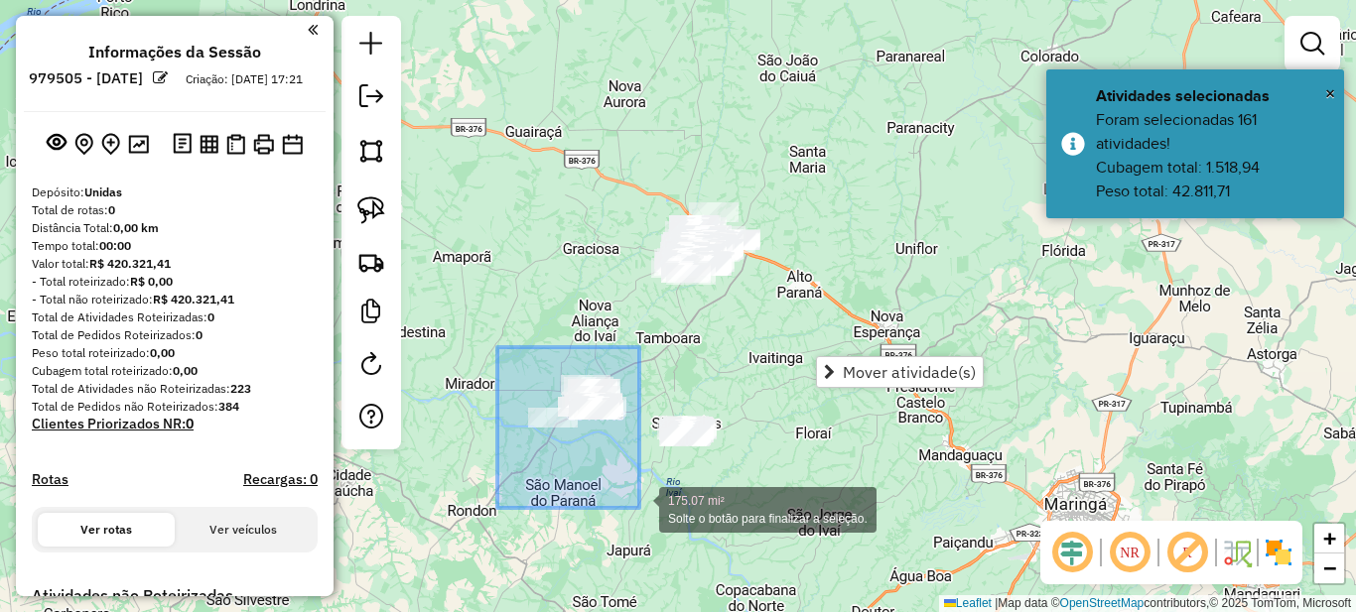
drag, startPoint x: 496, startPoint y: 362, endPoint x: 639, endPoint y: 508, distance: 204.3
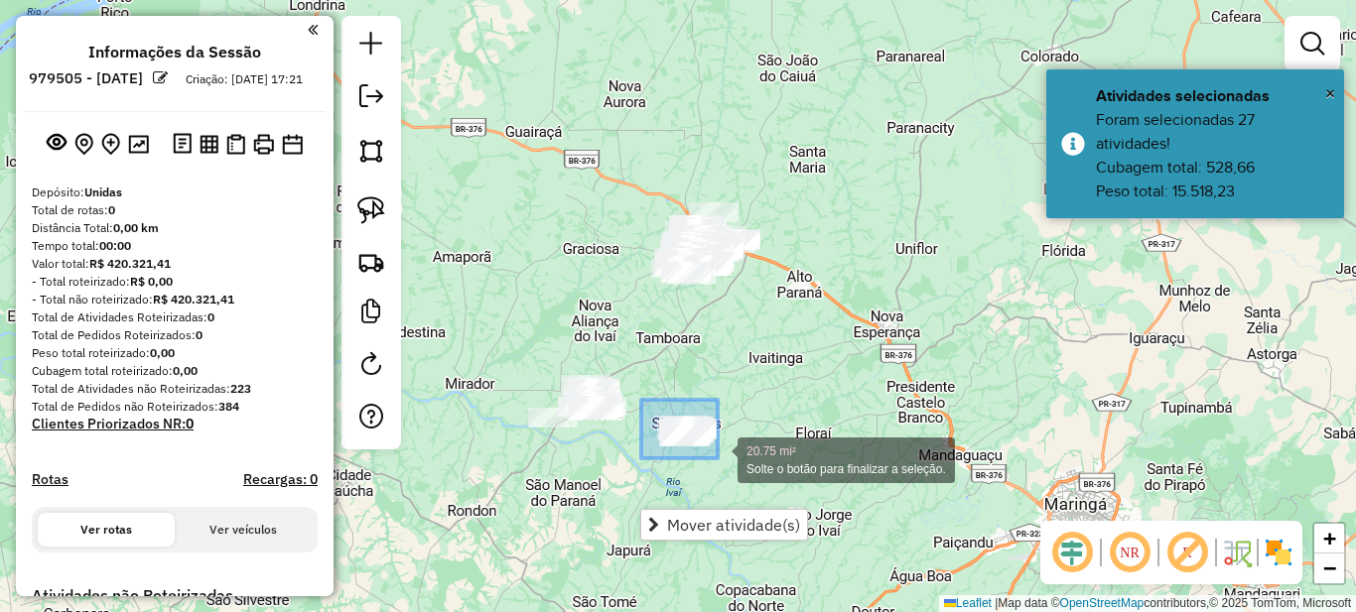
drag, startPoint x: 699, startPoint y: 447, endPoint x: 791, endPoint y: 487, distance: 100.9
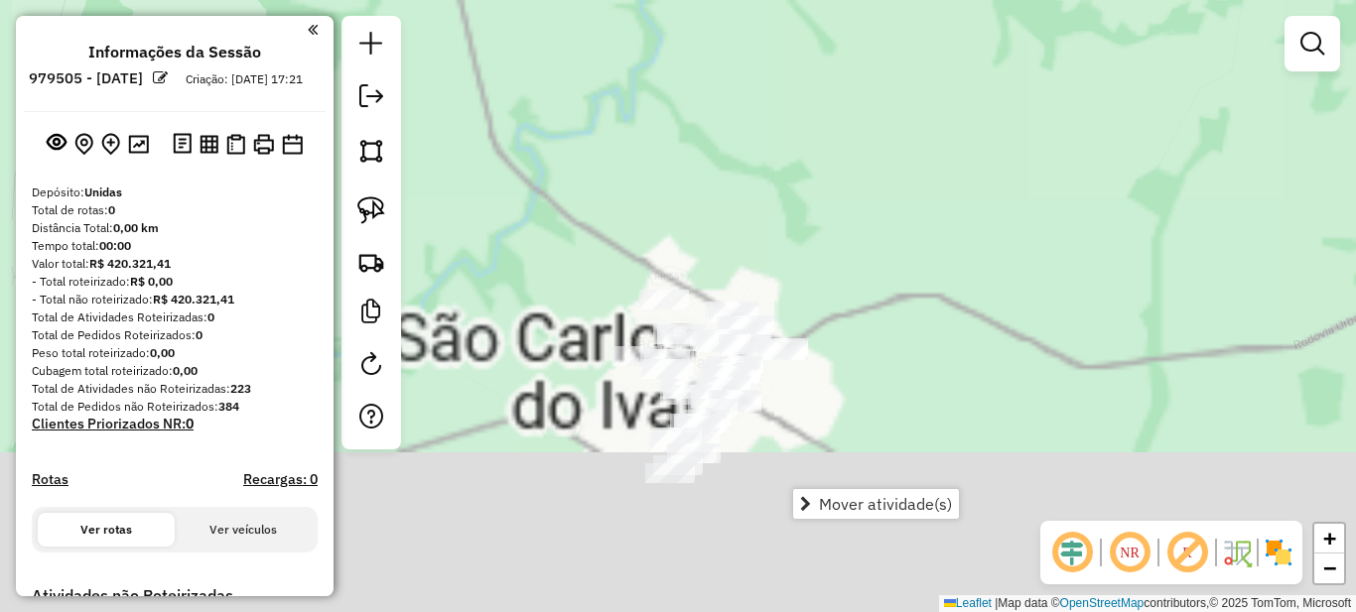
drag, startPoint x: 719, startPoint y: 271, endPoint x: 766, endPoint y: 157, distance: 123.7
click at [765, 159] on div "Janela de atendimento Grade de atendimento Capacidade Transportadoras Veículos …" at bounding box center [678, 306] width 1356 height 612
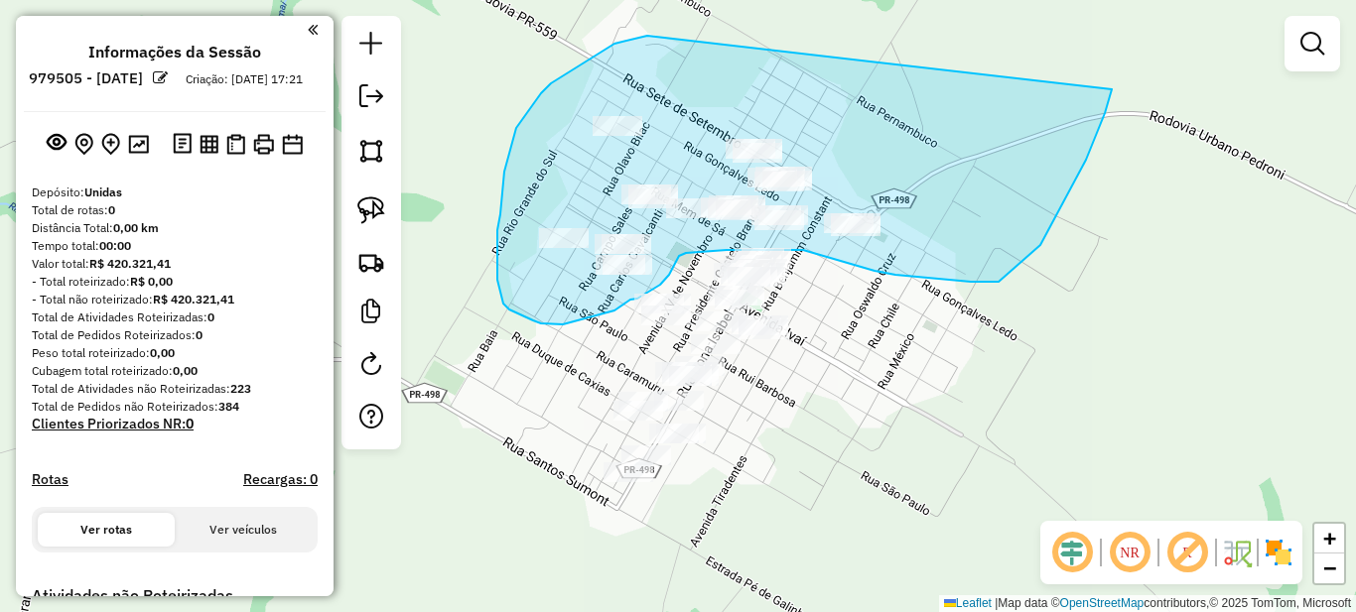
drag, startPoint x: 644, startPoint y: 36, endPoint x: 1112, endPoint y: 89, distance: 470.6
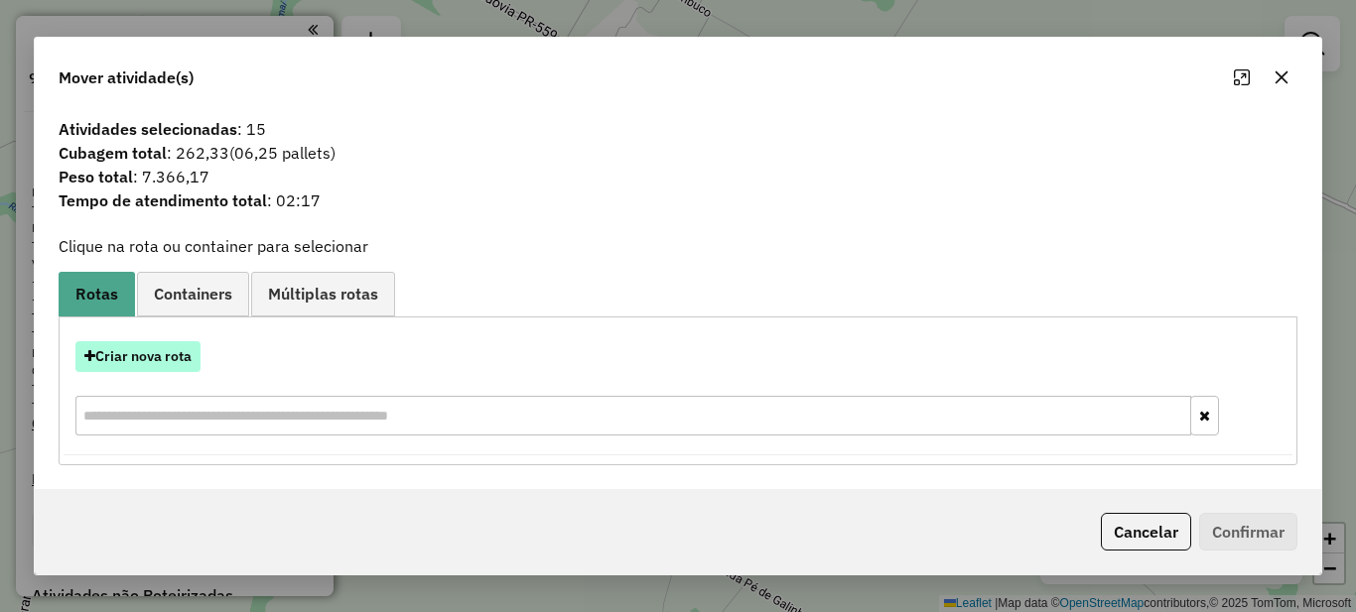
click at [158, 346] on button "Criar nova rota" at bounding box center [137, 356] width 125 height 31
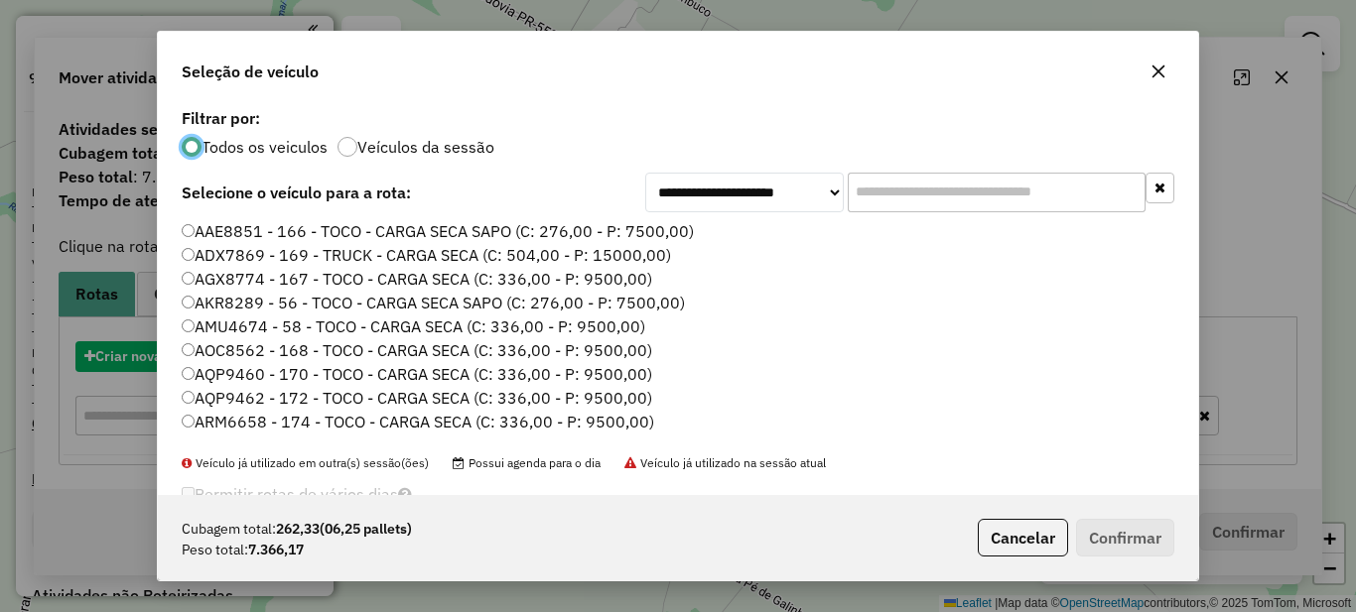
scroll to position [11, 6]
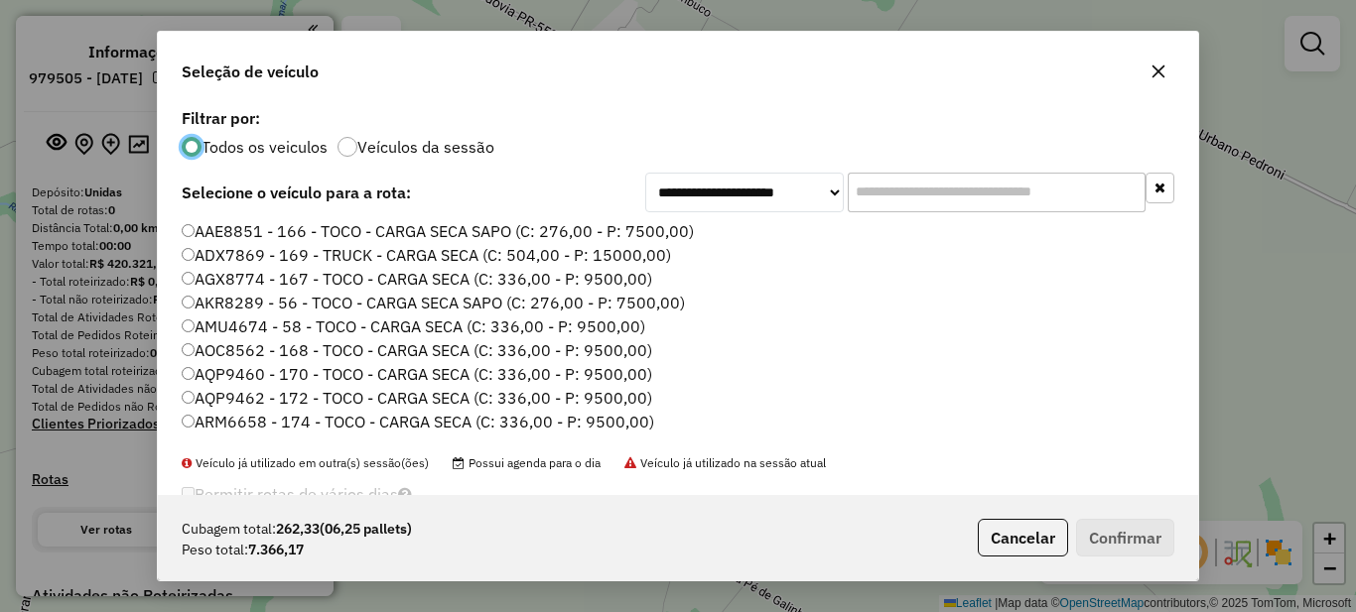
click at [883, 198] on input "text" at bounding box center [997, 193] width 298 height 40
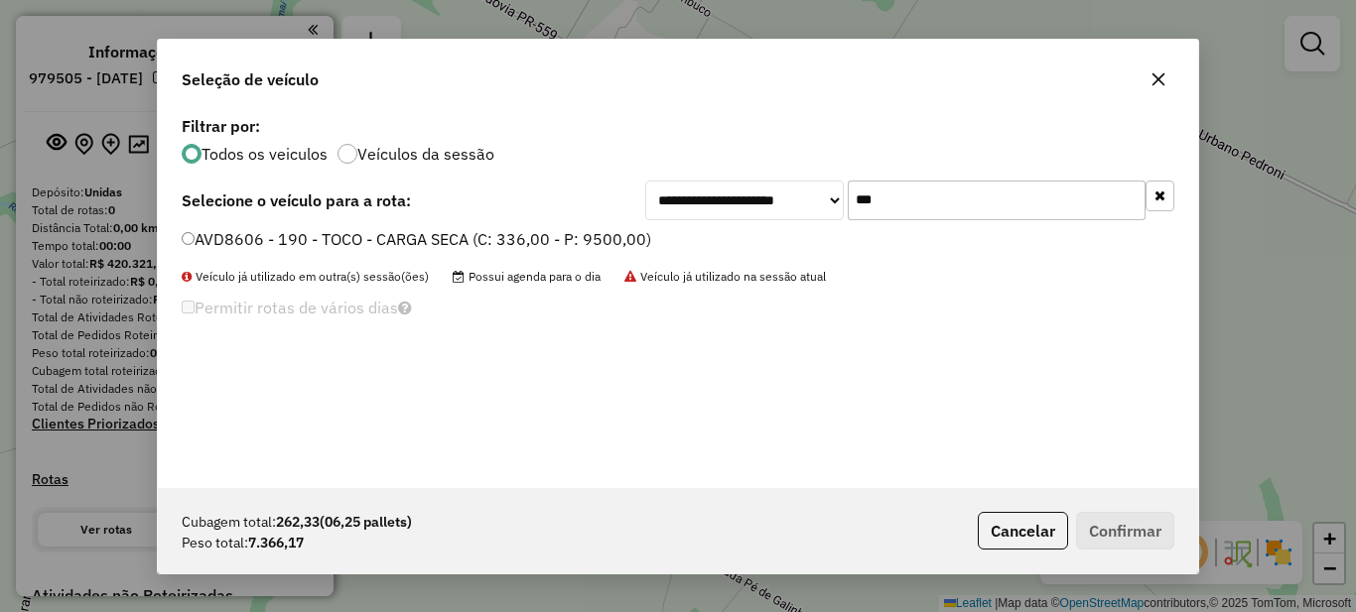
type input "***"
click at [546, 228] on label "AVD8606 - 190 - TOCO - CARGA SECA (C: 336,00 - P: 9500,00)" at bounding box center [417, 239] width 470 height 24
click at [1096, 528] on button "Confirmar" at bounding box center [1125, 531] width 98 height 38
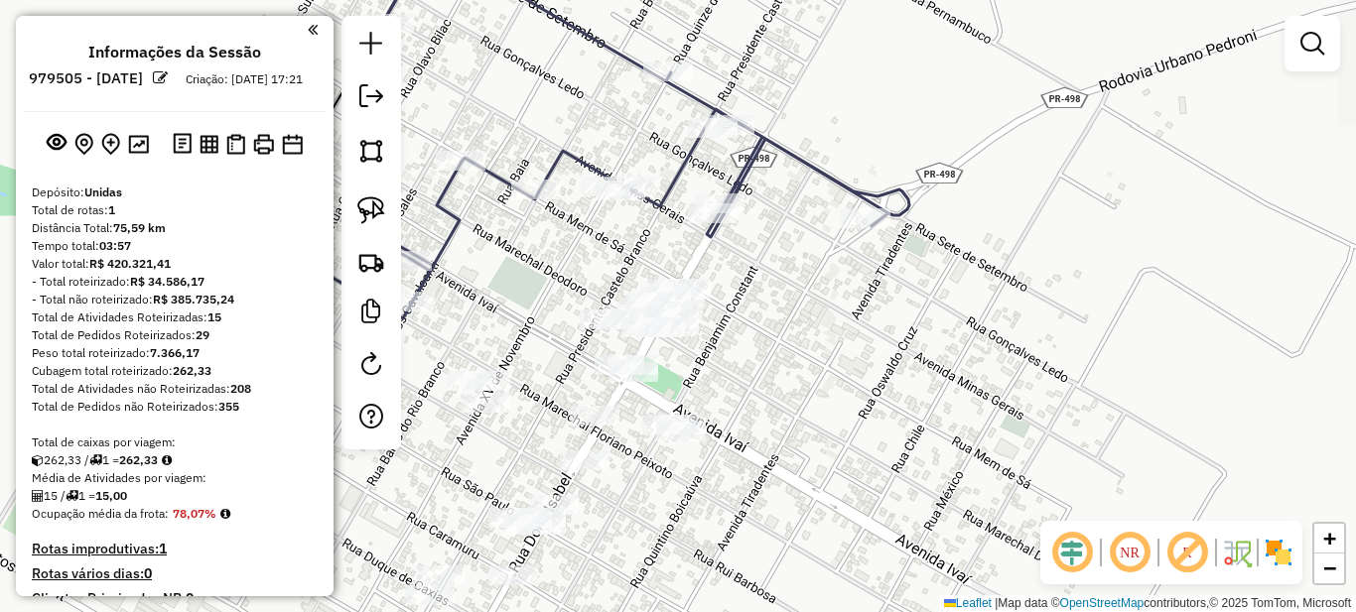
drag, startPoint x: 620, startPoint y: 281, endPoint x: 645, endPoint y: 271, distance: 26.7
click at [644, 271] on div "Janela de atendimento Grade de atendimento Capacidade Transportadoras Veículos …" at bounding box center [678, 306] width 1356 height 612
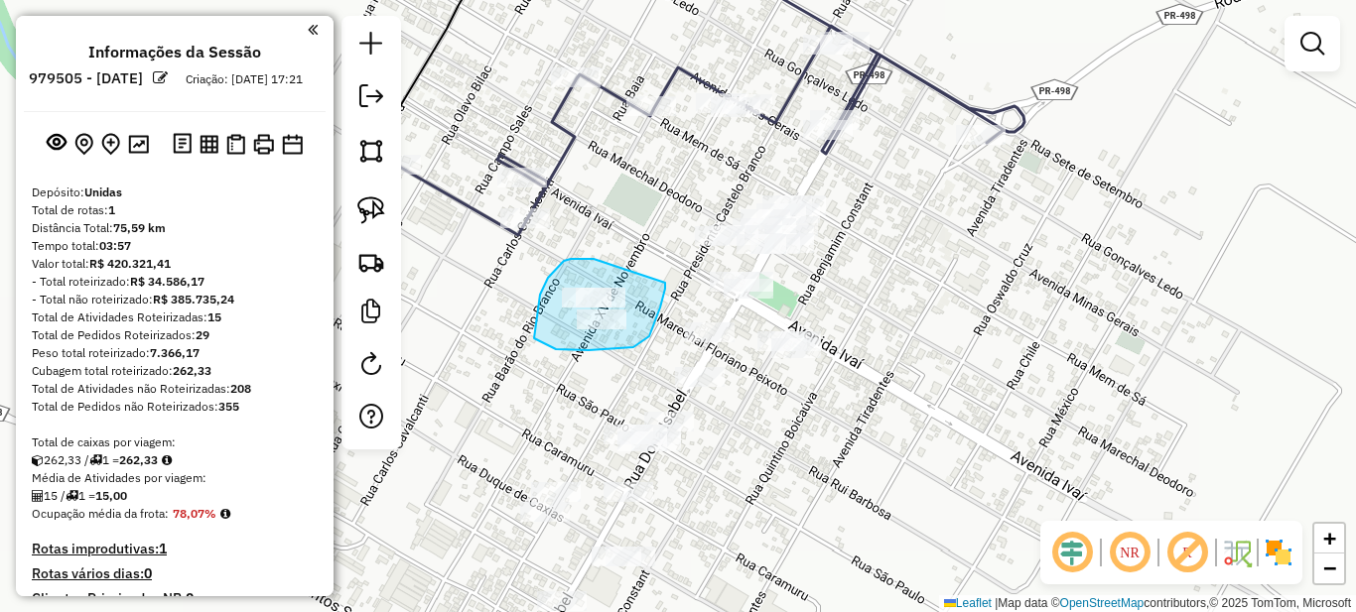
drag, startPoint x: 545, startPoint y: 283, endPoint x: 660, endPoint y: 278, distance: 115.3
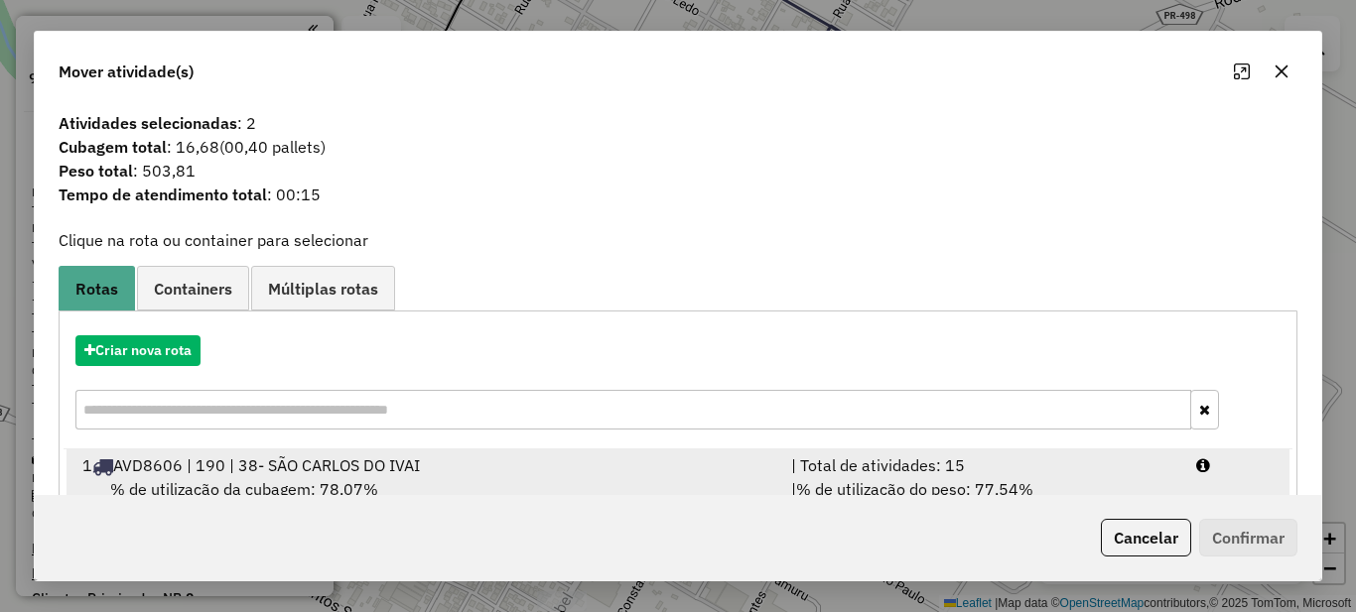
scroll to position [69, 0]
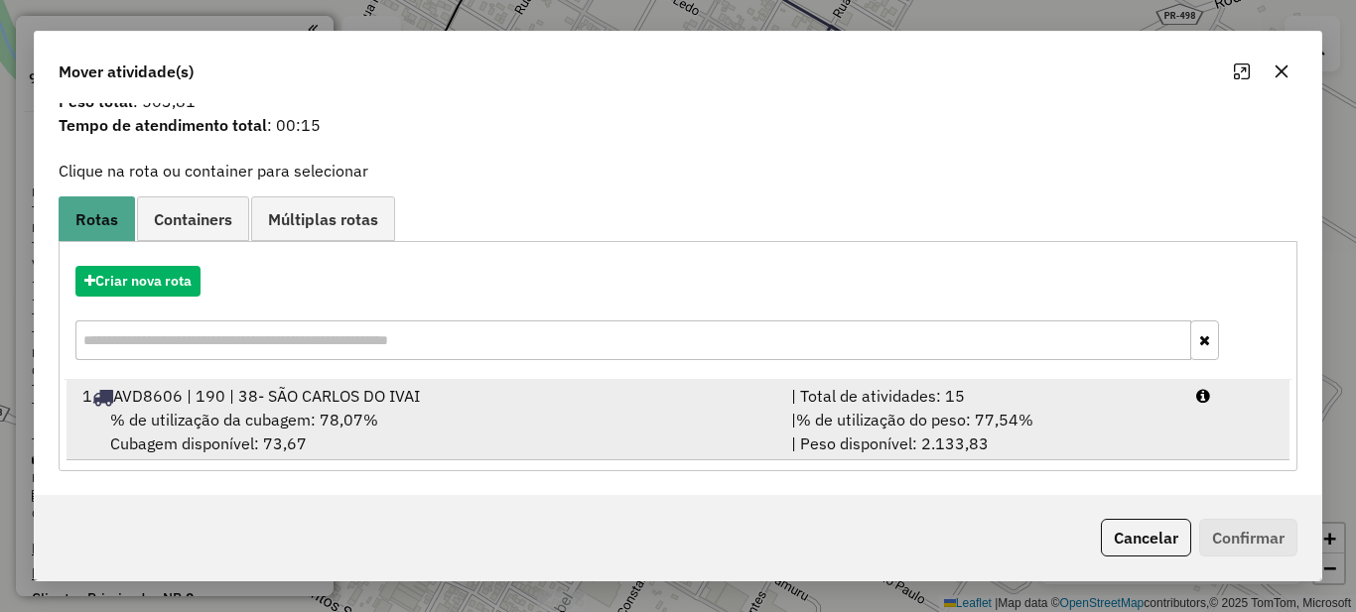
click at [1026, 413] on span "% de utilização do peso: 77,54%" at bounding box center [914, 420] width 237 height 20
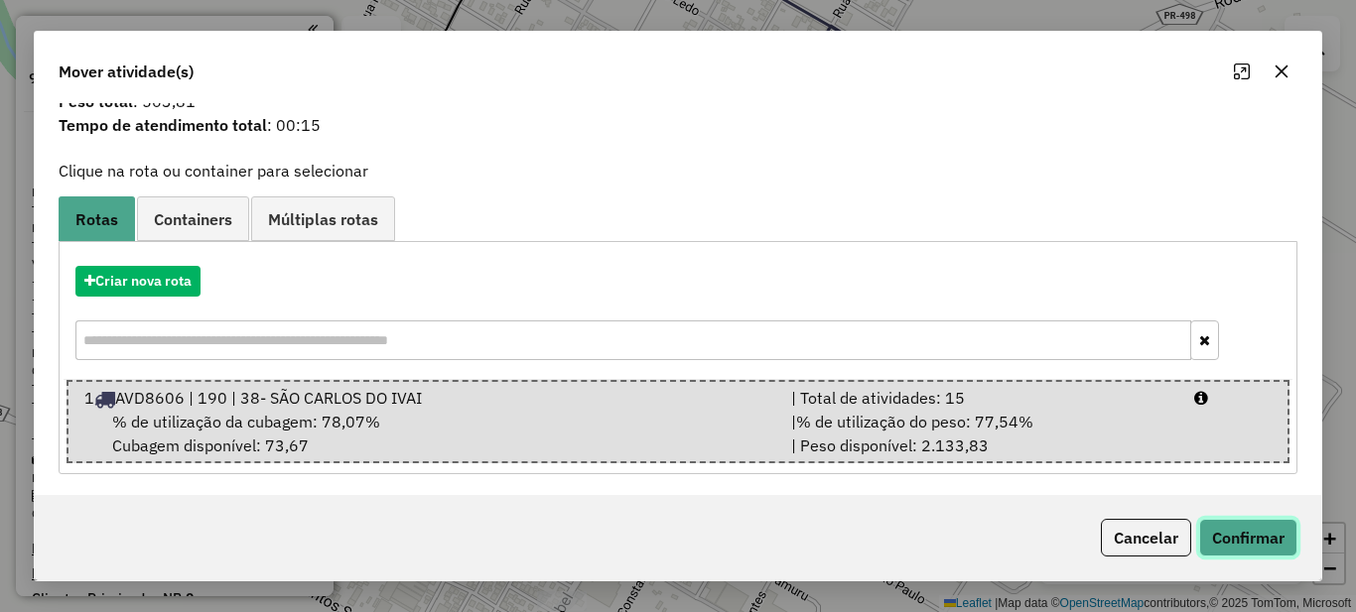
click at [1247, 545] on button "Confirmar" at bounding box center [1248, 538] width 98 height 38
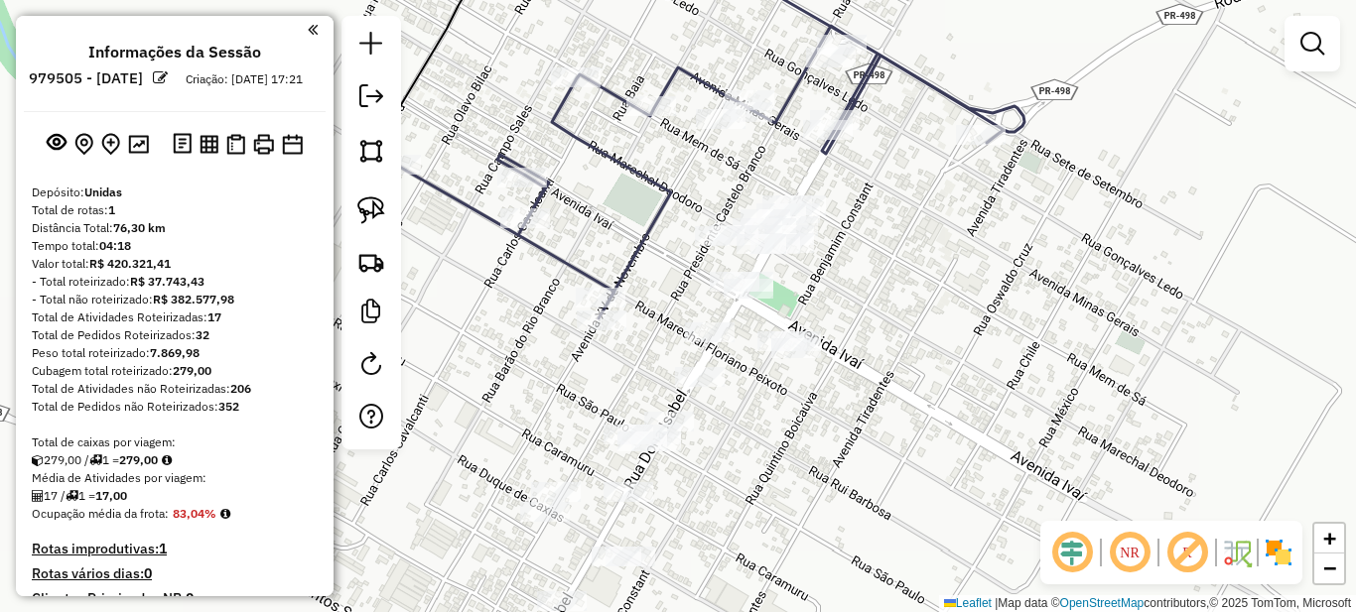
scroll to position [0, 0]
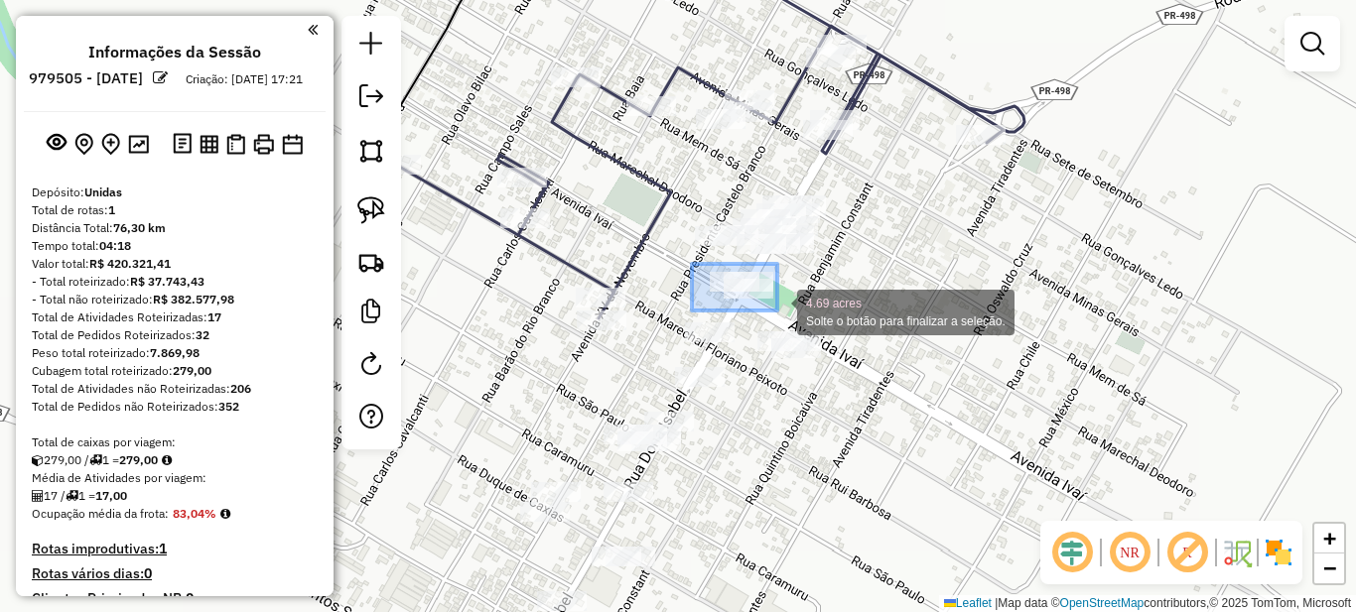
drag, startPoint x: 691, startPoint y: 264, endPoint x: 777, endPoint y: 311, distance: 98.2
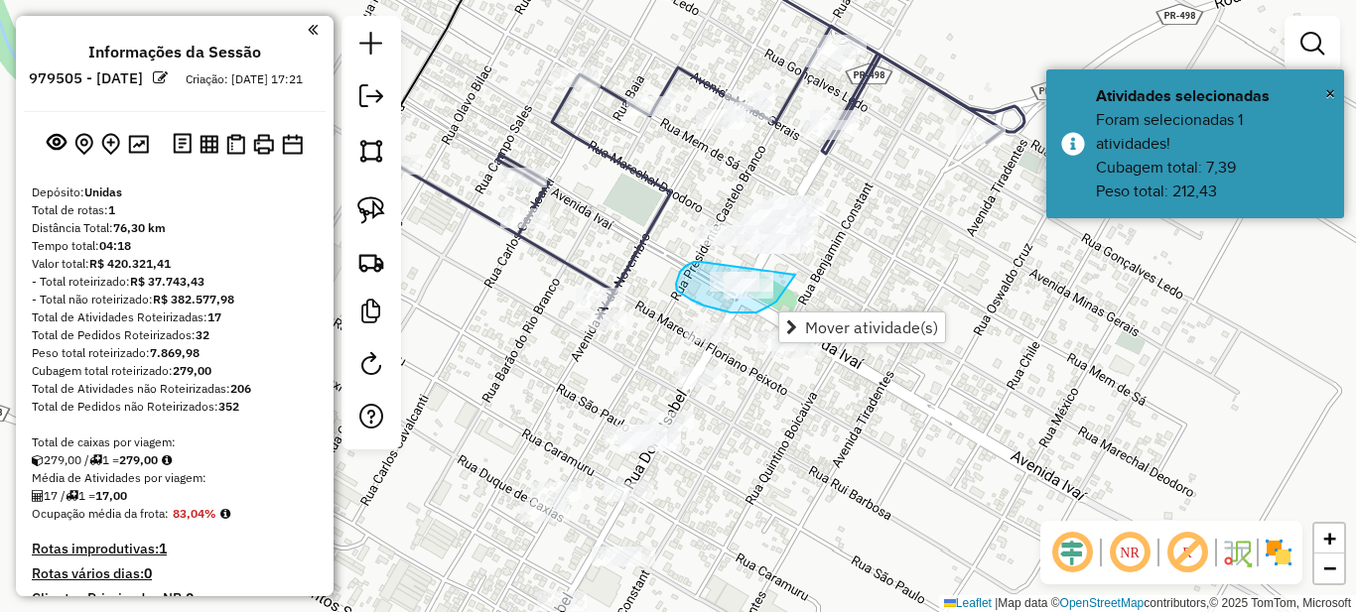
drag, startPoint x: 697, startPoint y: 262, endPoint x: 795, endPoint y: 275, distance: 99.1
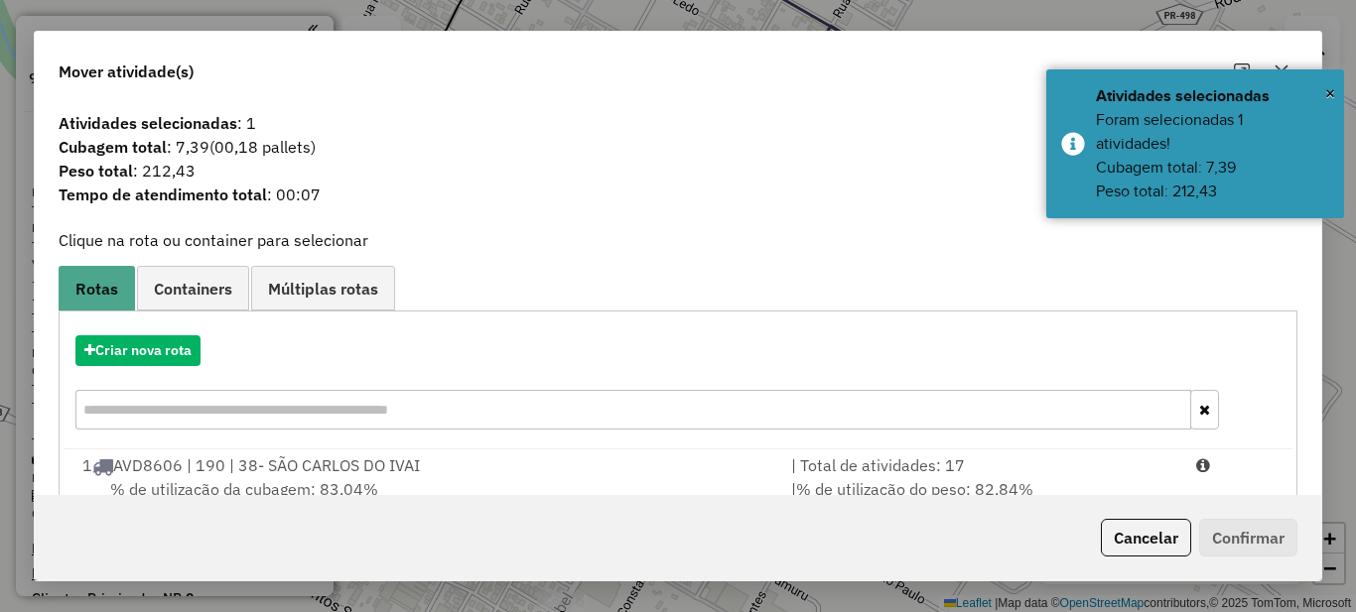
scroll to position [69, 0]
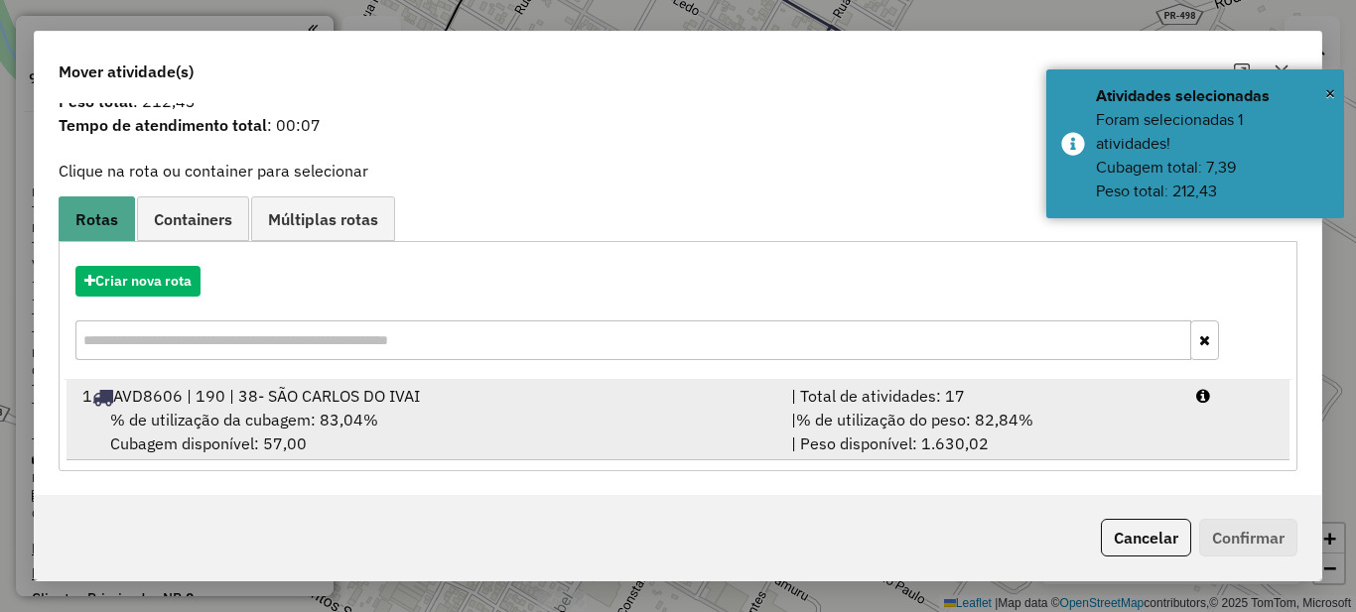
click at [968, 424] on span "% de utilização do peso: 82,84%" at bounding box center [914, 420] width 237 height 20
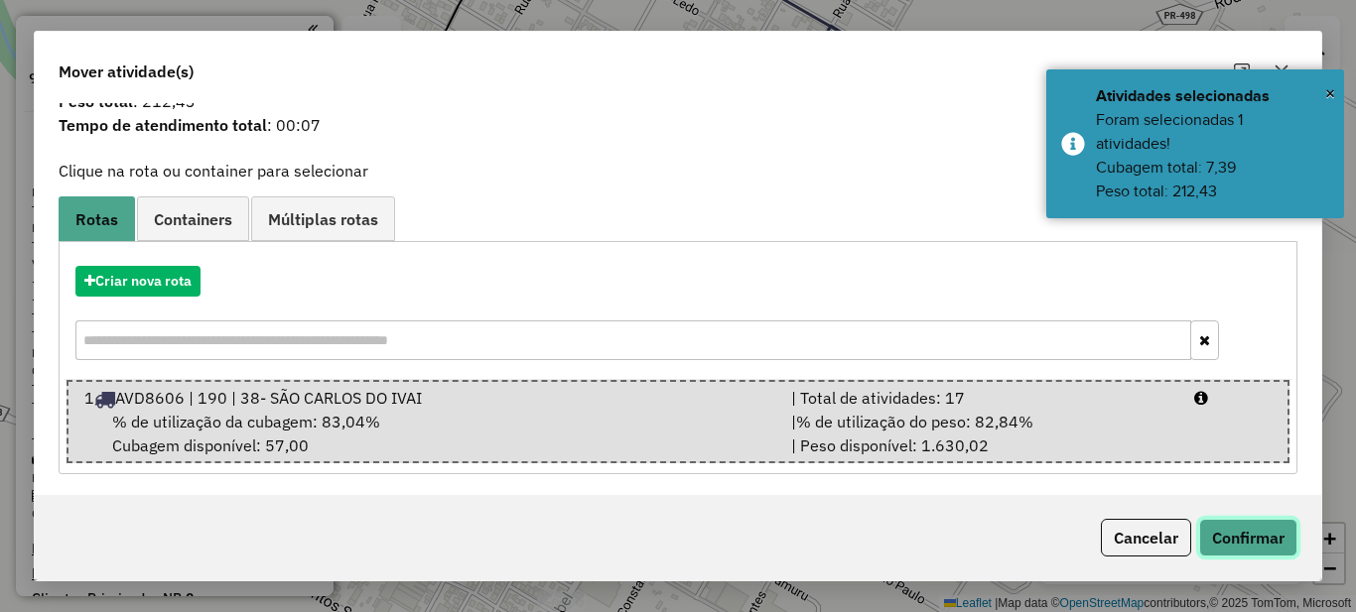
click at [1233, 536] on button "Confirmar" at bounding box center [1248, 538] width 98 height 38
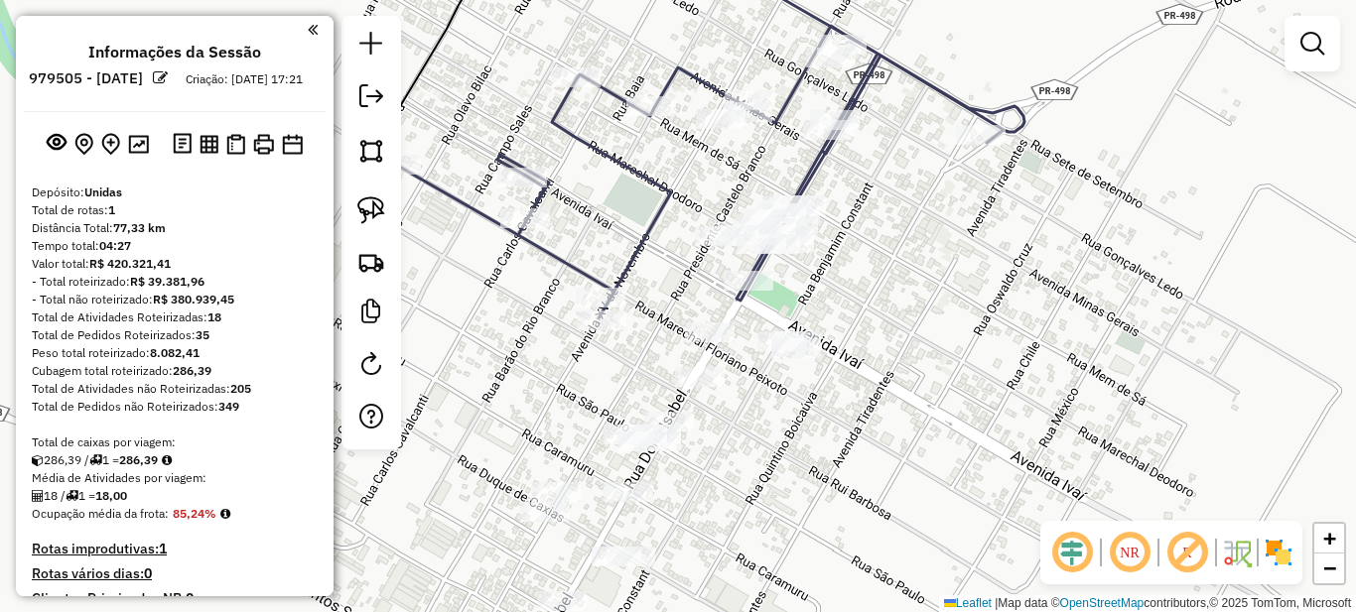
scroll to position [397, 0]
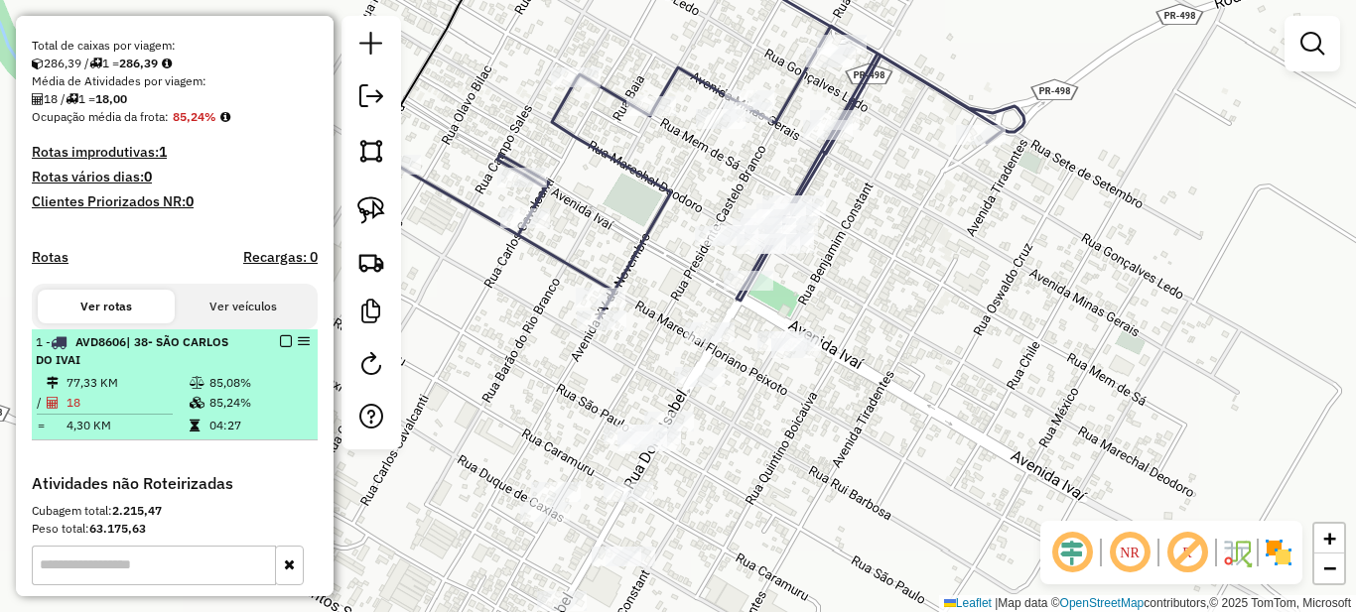
click at [241, 413] on td "85,24%" at bounding box center [258, 403] width 100 height 20
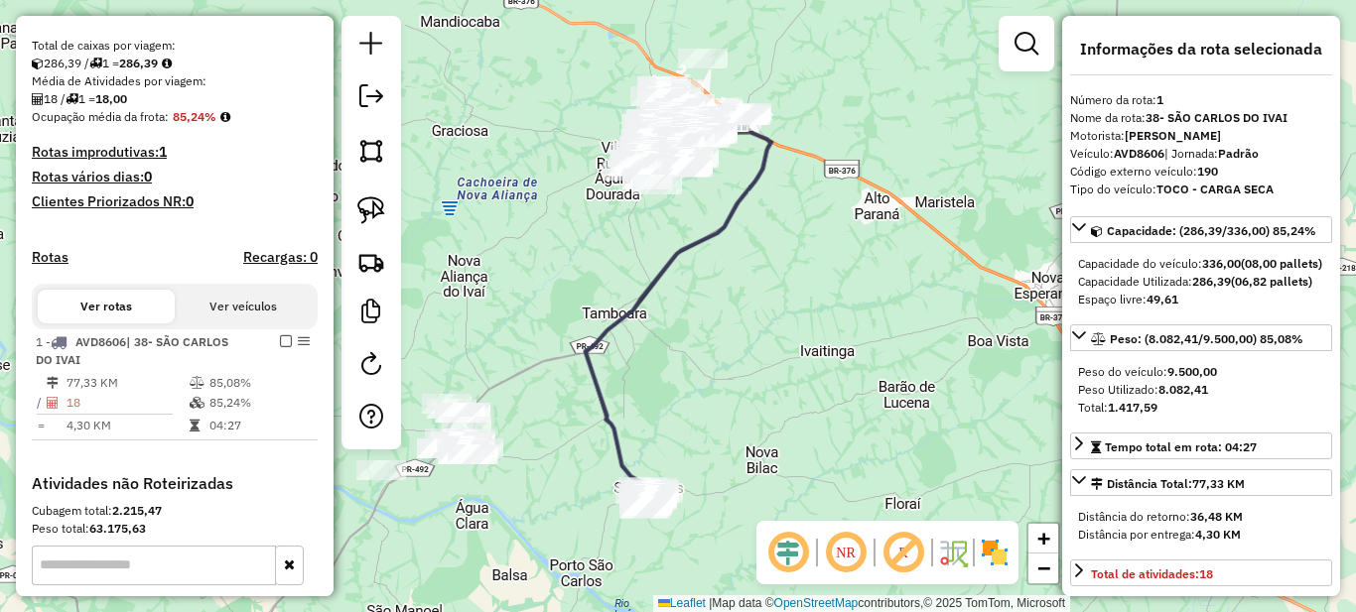
click at [835, 560] on em at bounding box center [846, 553] width 48 height 48
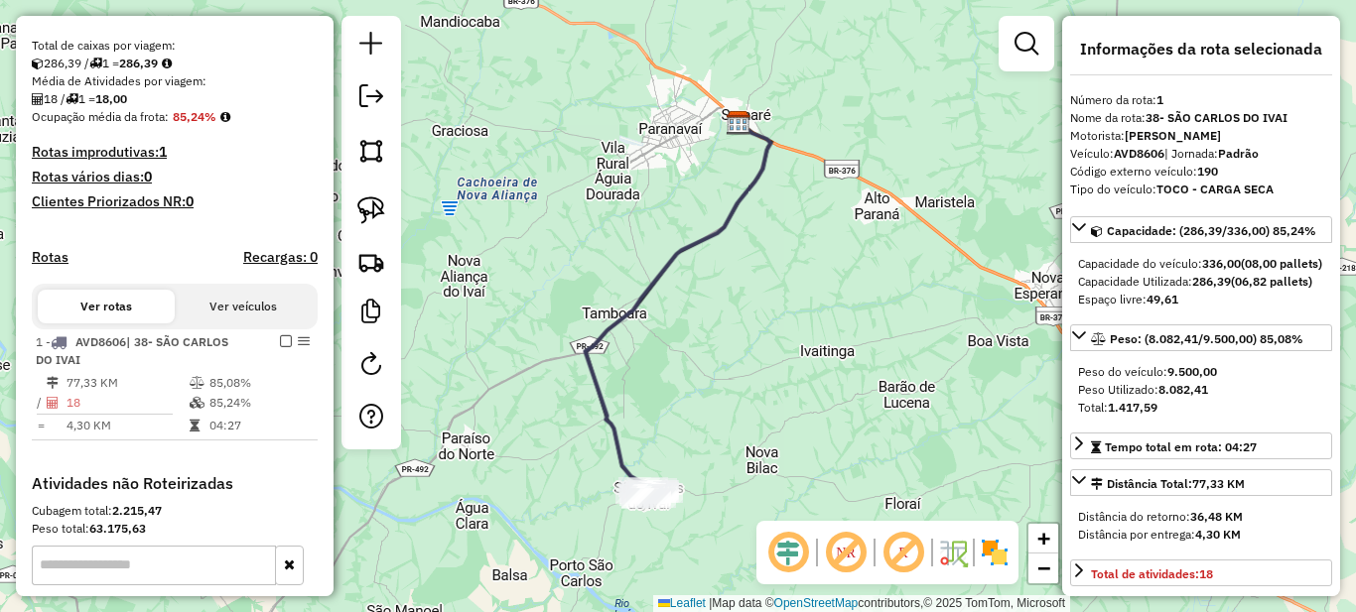
click at [862, 556] on em at bounding box center [846, 553] width 48 height 48
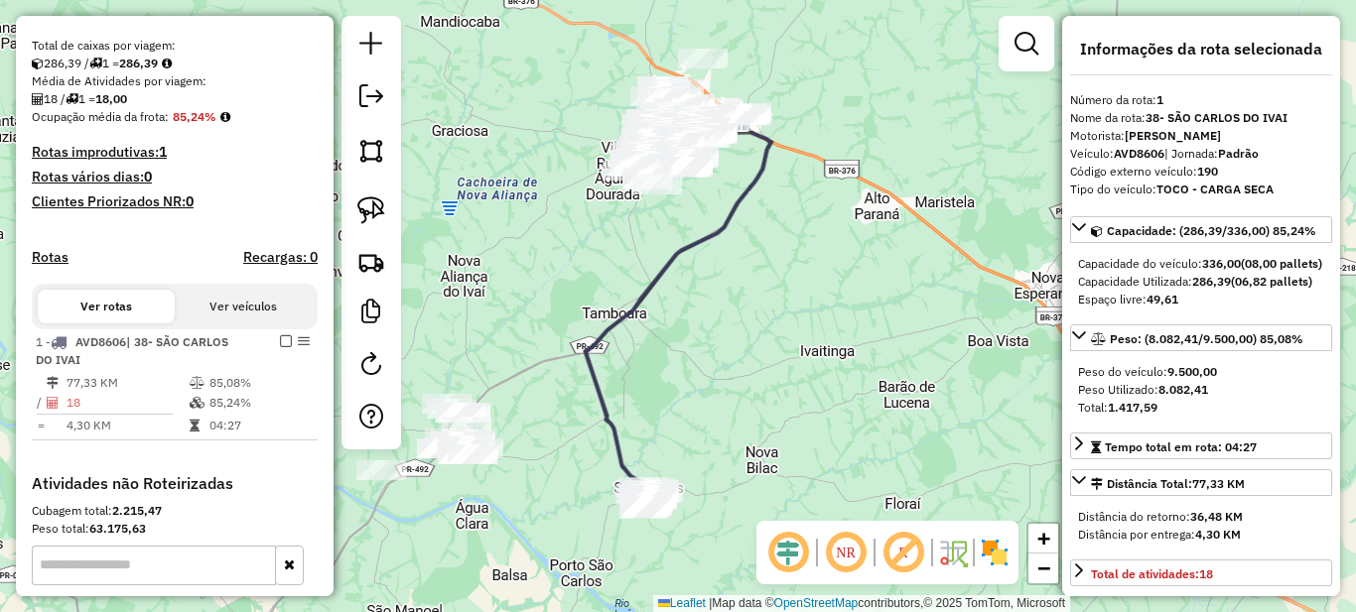
click at [850, 557] on em at bounding box center [846, 553] width 48 height 48
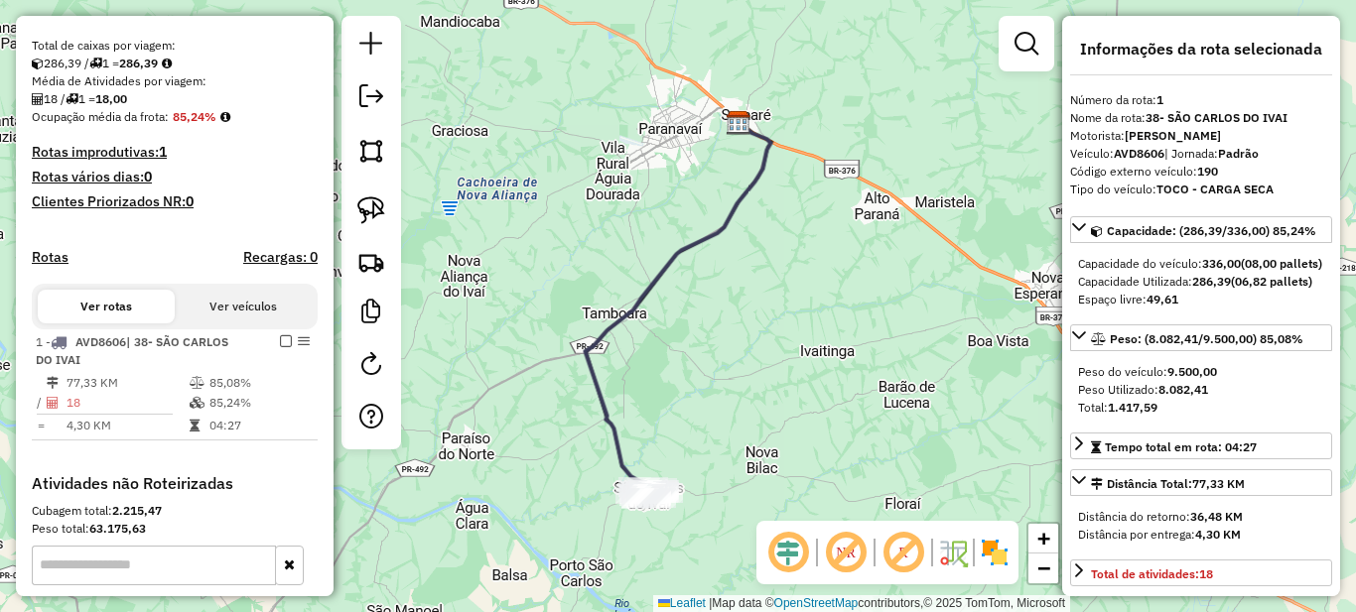
click at [850, 558] on em at bounding box center [846, 553] width 48 height 48
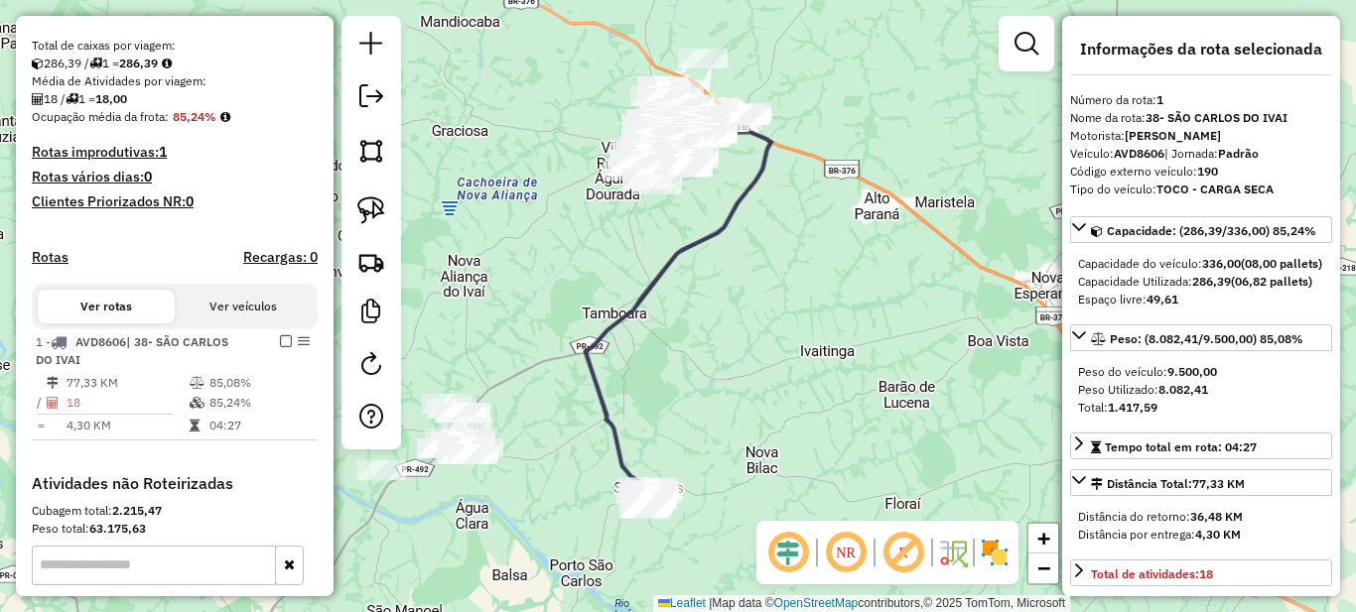
click at [799, 558] on em at bounding box center [788, 553] width 48 height 48
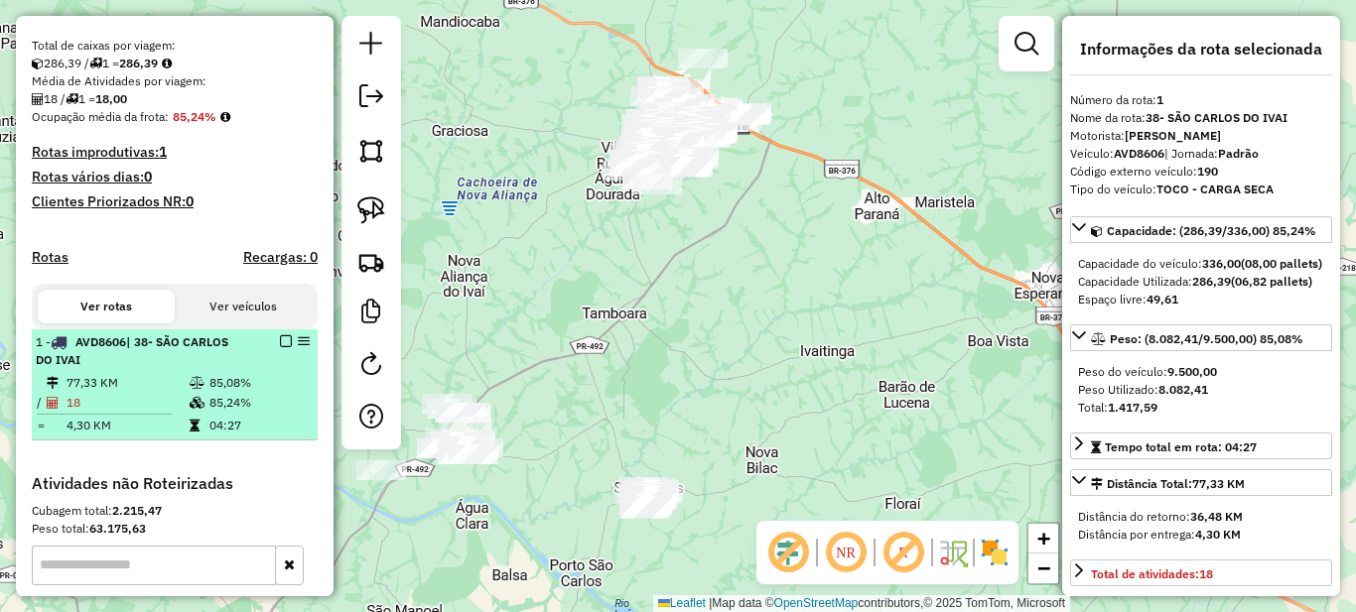
click at [260, 411] on td "85,24%" at bounding box center [258, 403] width 100 height 20
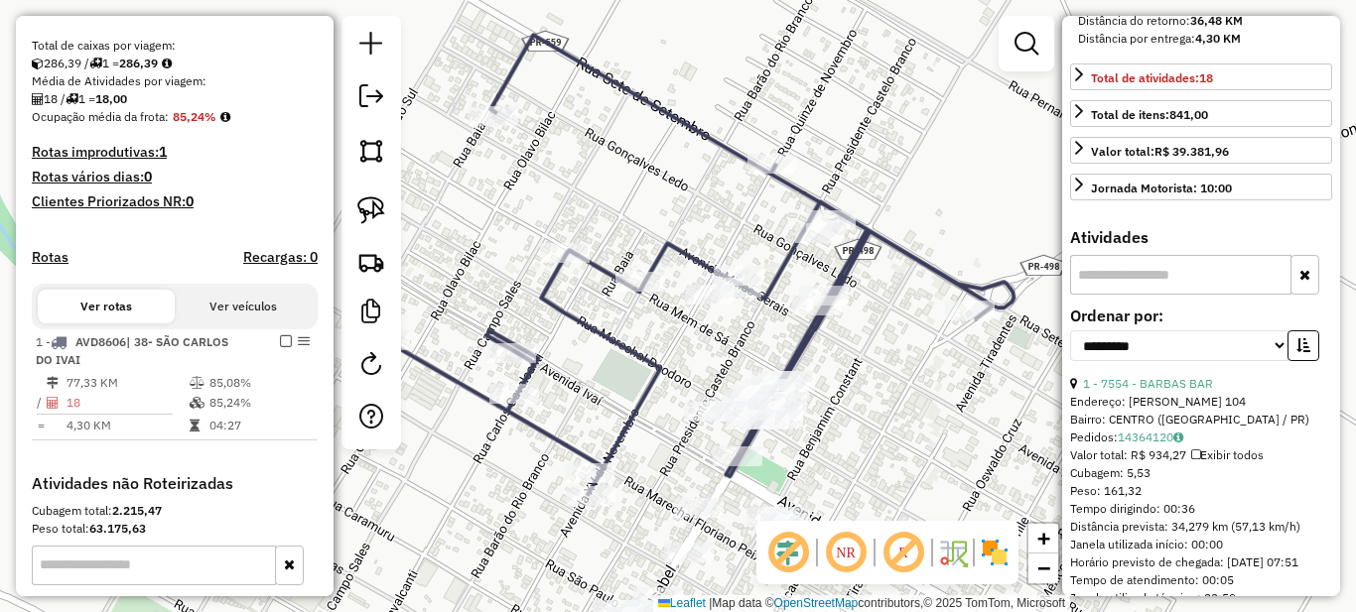
scroll to position [596, 0]
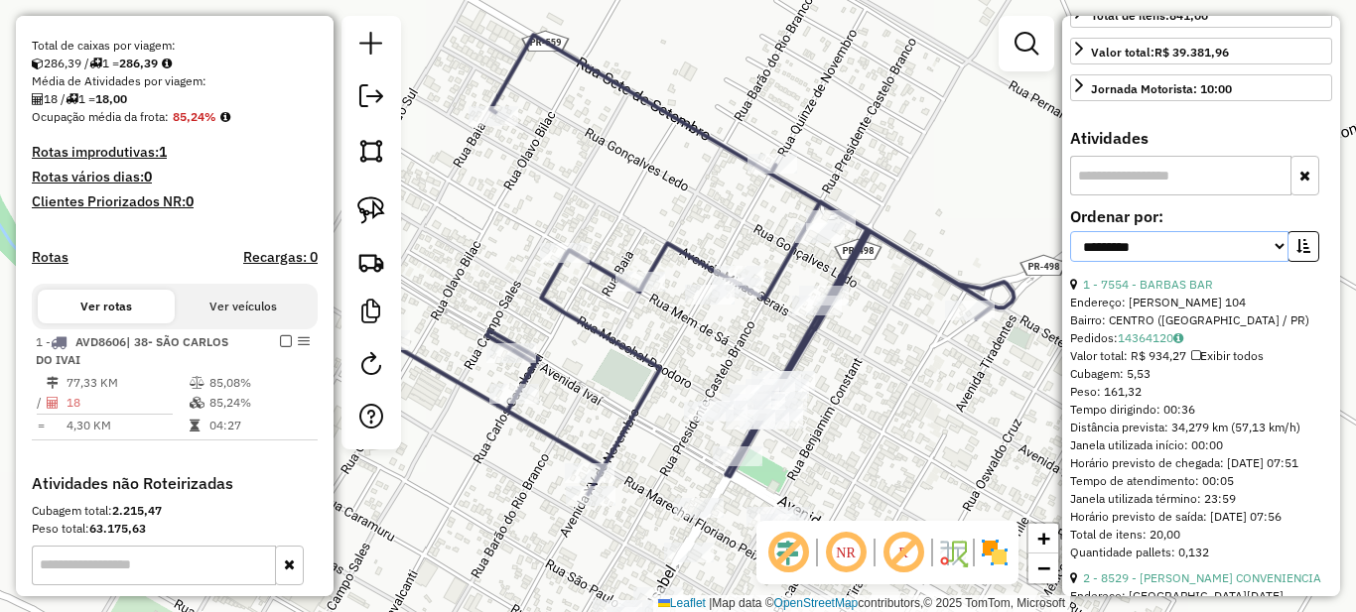
click at [1233, 262] on select "**********" at bounding box center [1179, 246] width 218 height 31
select select "*********"
click at [1070, 262] on select "**********" at bounding box center [1179, 246] width 218 height 31
click at [1296, 253] on icon "button" at bounding box center [1303, 246] width 14 height 14
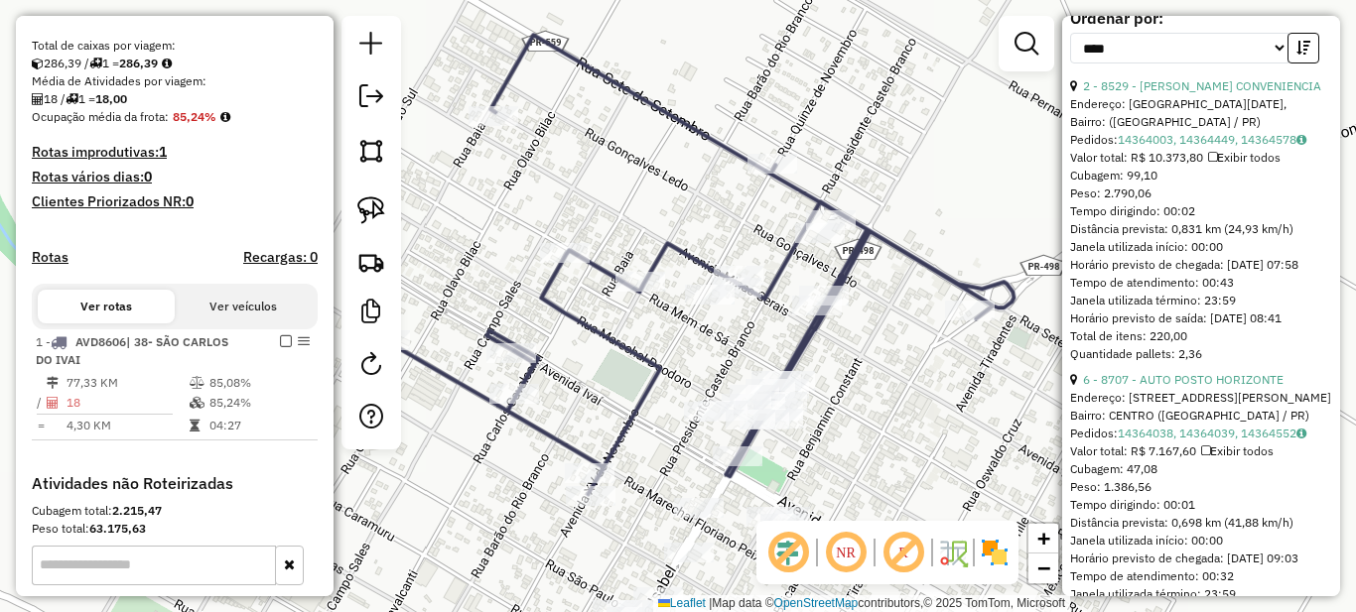
scroll to position [893, 0]
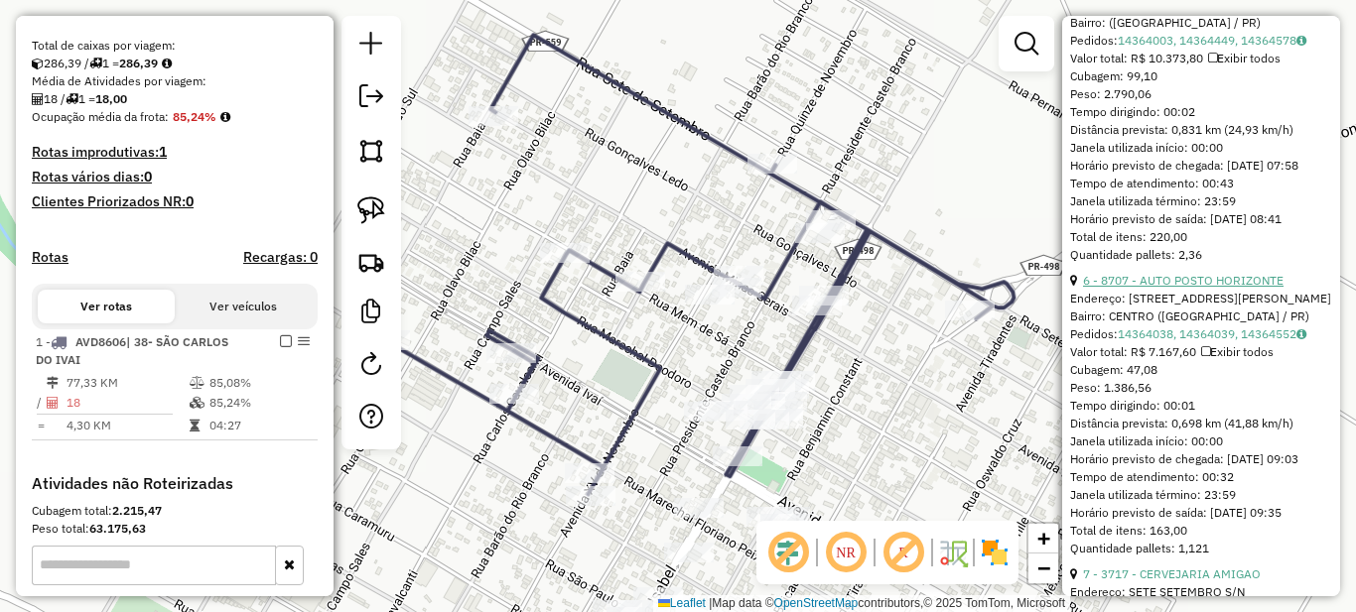
click at [1178, 288] on link "6 - 8707 - AUTO POSTO HORIZONTE" at bounding box center [1183, 280] width 201 height 15
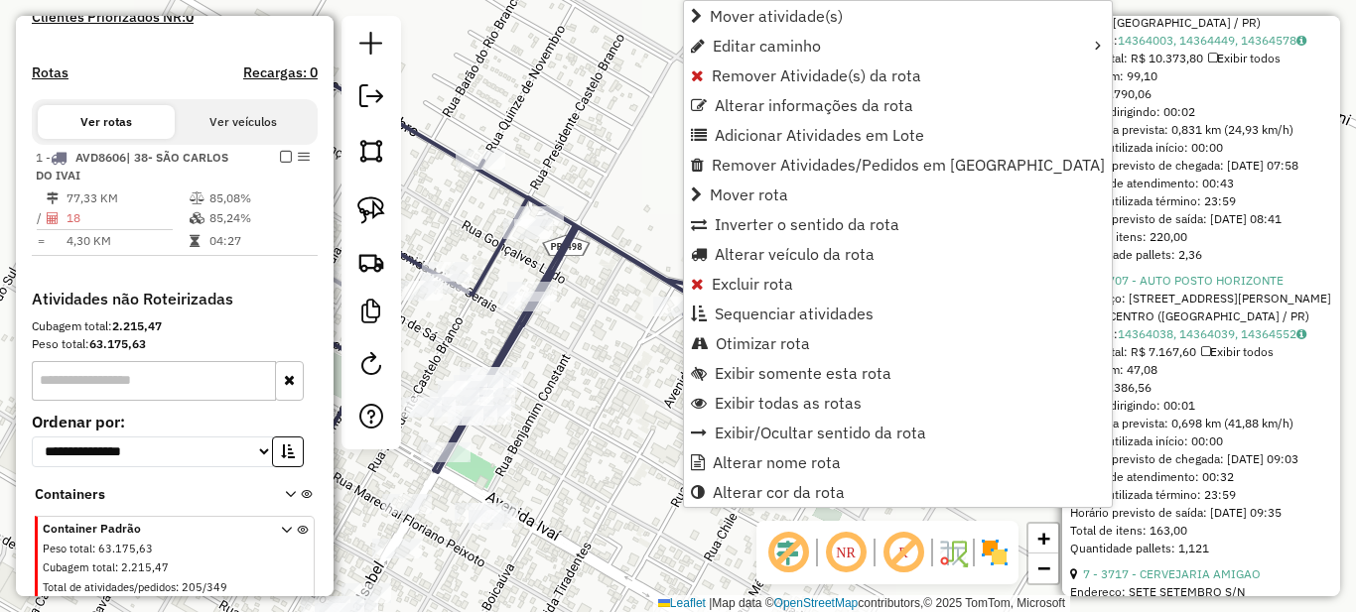
scroll to position [650, 0]
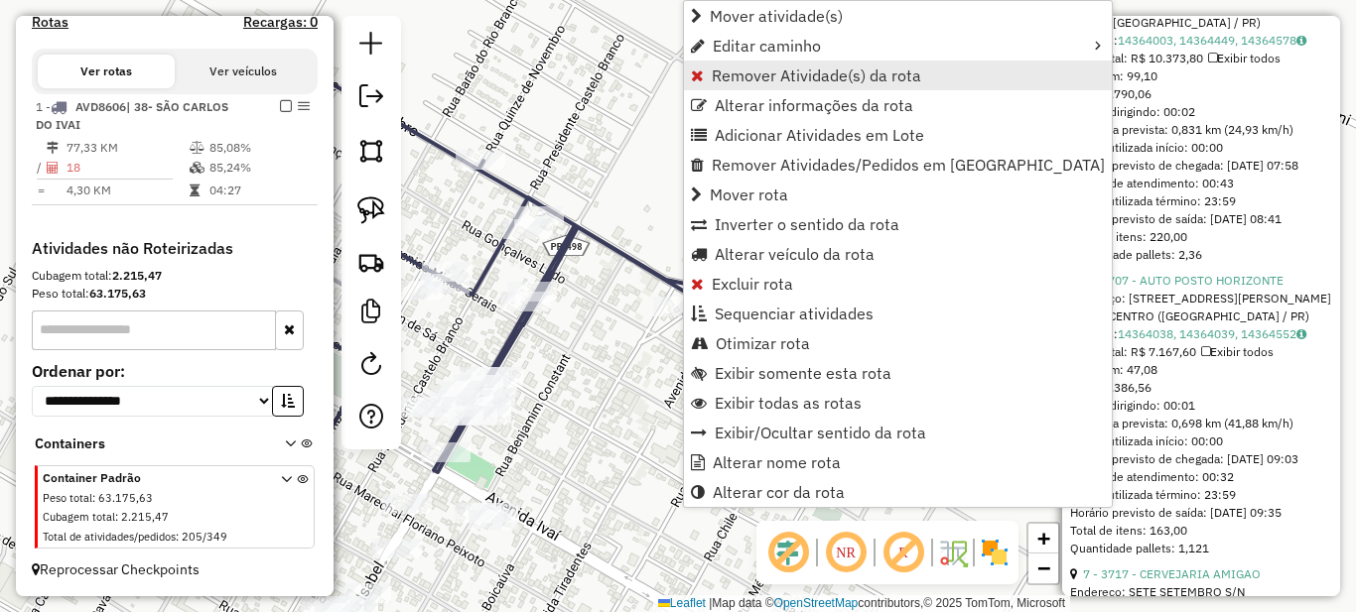
click at [722, 83] on span "Remover Atividade(s) da rota" at bounding box center [816, 76] width 209 height 16
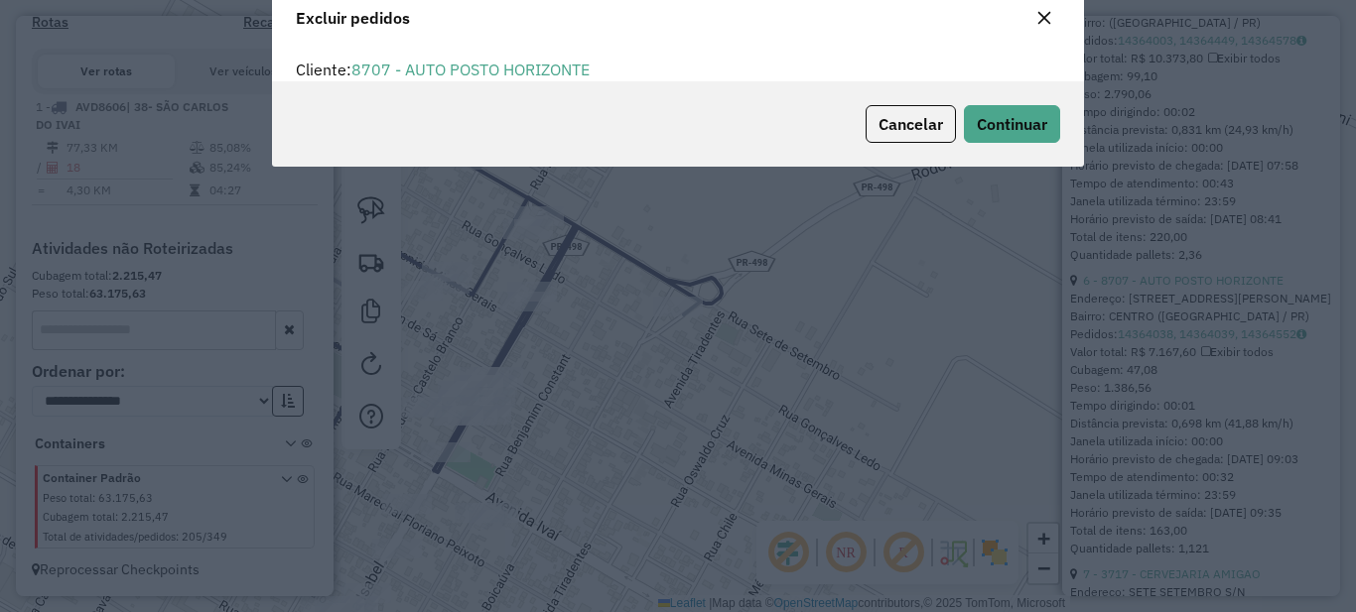
scroll to position [12, 6]
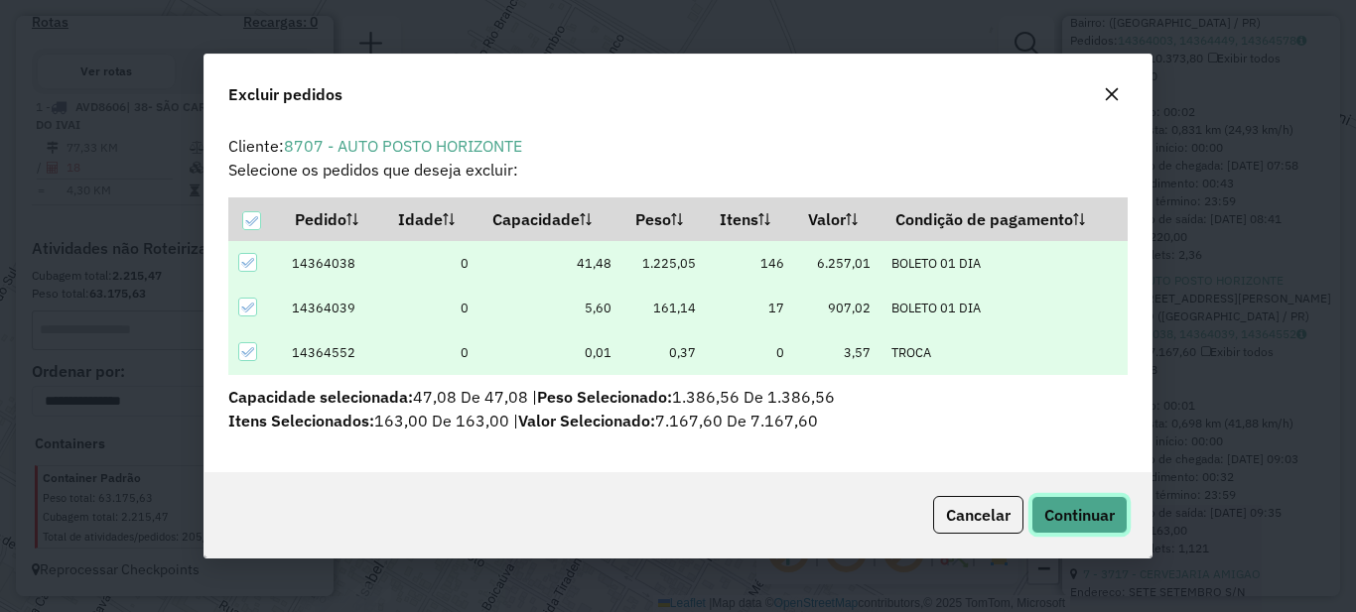
click at [1107, 528] on button "Continuar" at bounding box center [1079, 515] width 96 height 38
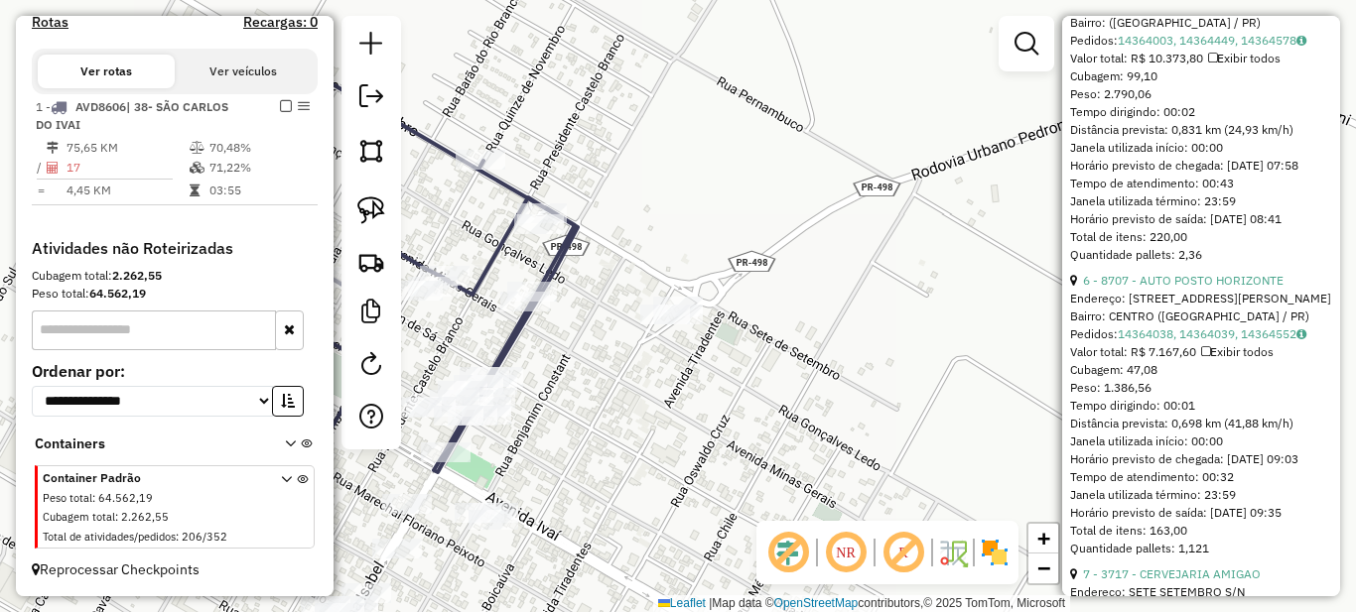
scroll to position [0, 0]
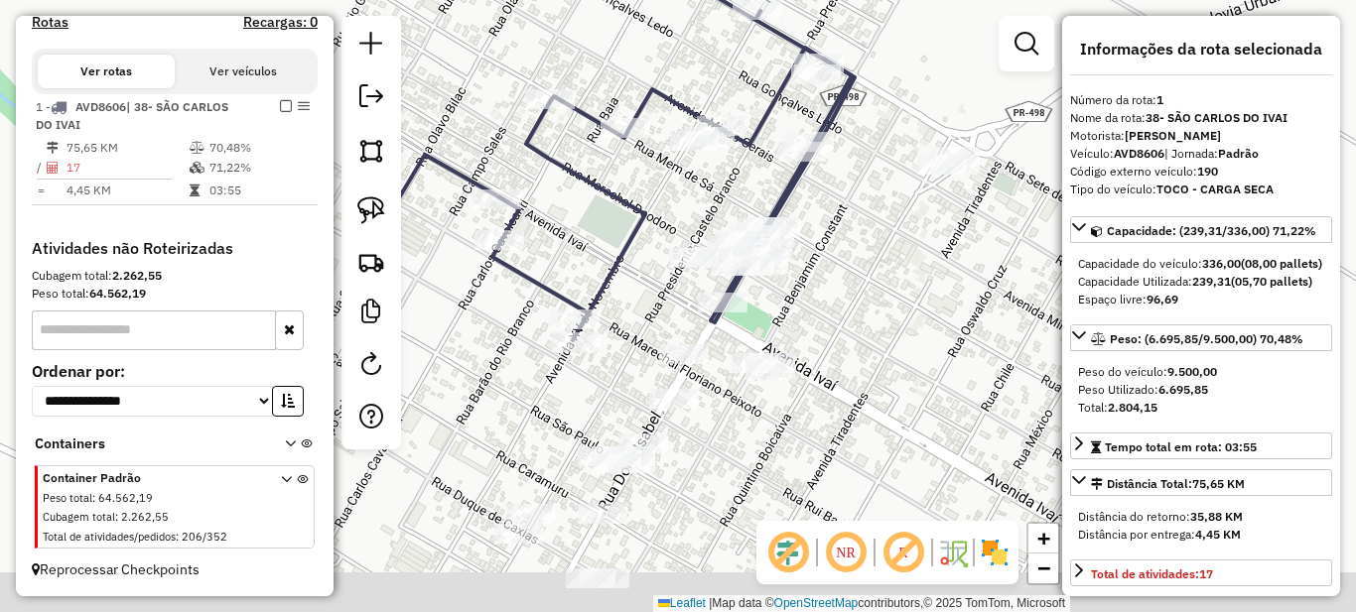
drag, startPoint x: 619, startPoint y: 449, endPoint x: 943, endPoint y: 291, distance: 360.0
click at [943, 291] on div "Janela de atendimento Grade de atendimento Capacidade Transportadoras Veículos …" at bounding box center [678, 306] width 1356 height 612
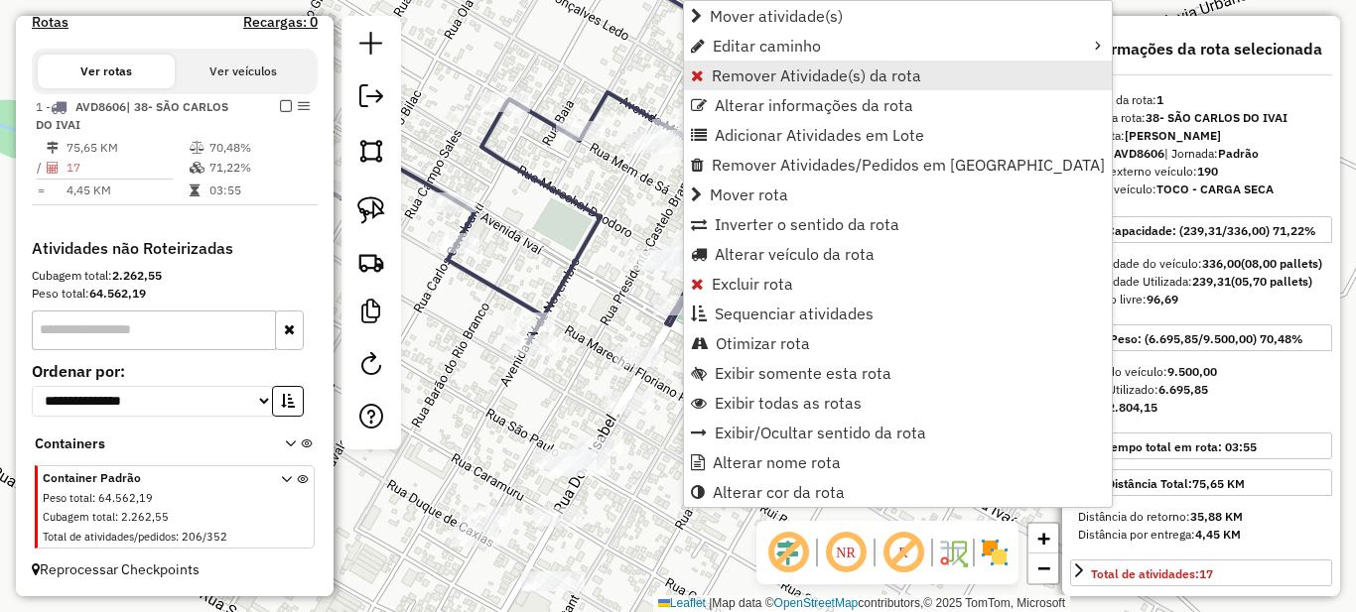
click at [690, 72] on link "Remover Atividade(s) da rota" at bounding box center [898, 76] width 428 height 30
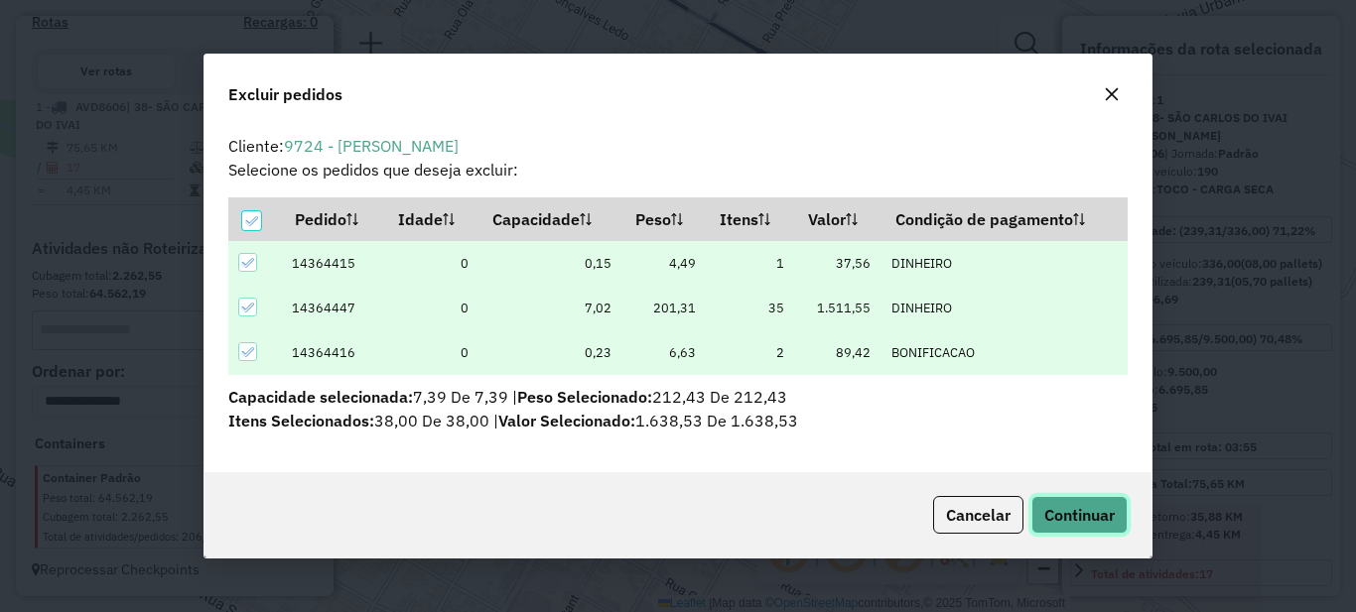
click at [1093, 505] on span "Continuar" at bounding box center [1079, 515] width 70 height 20
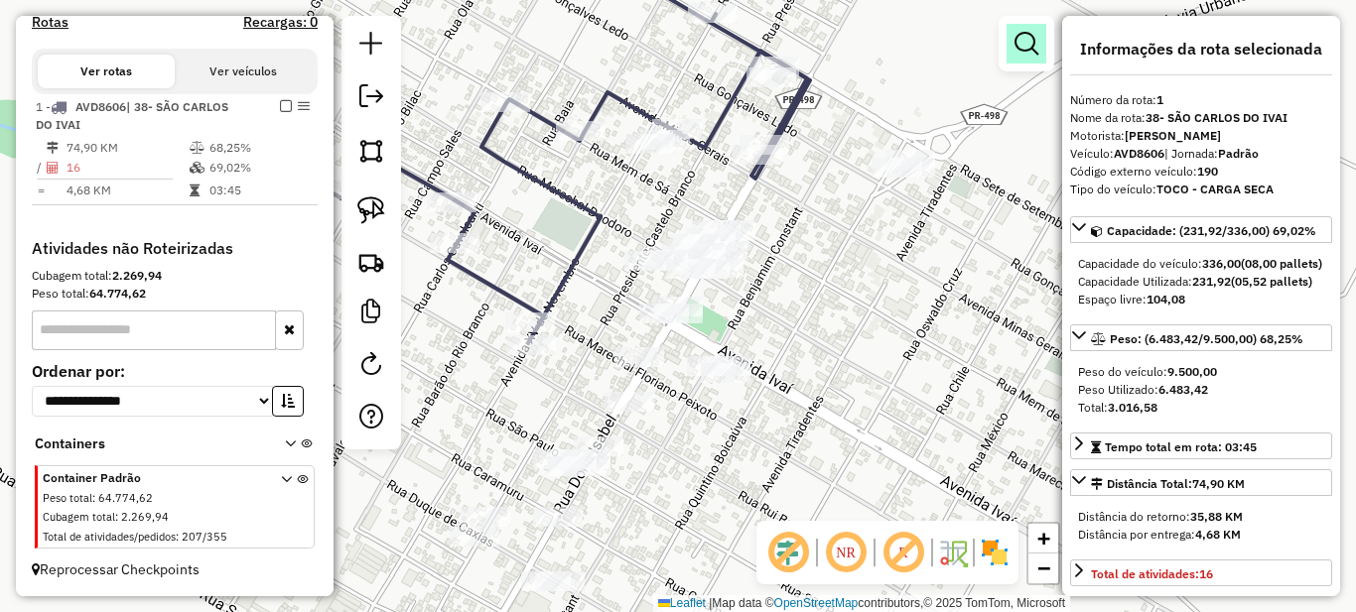
click at [1015, 40] on em at bounding box center [1027, 44] width 24 height 24
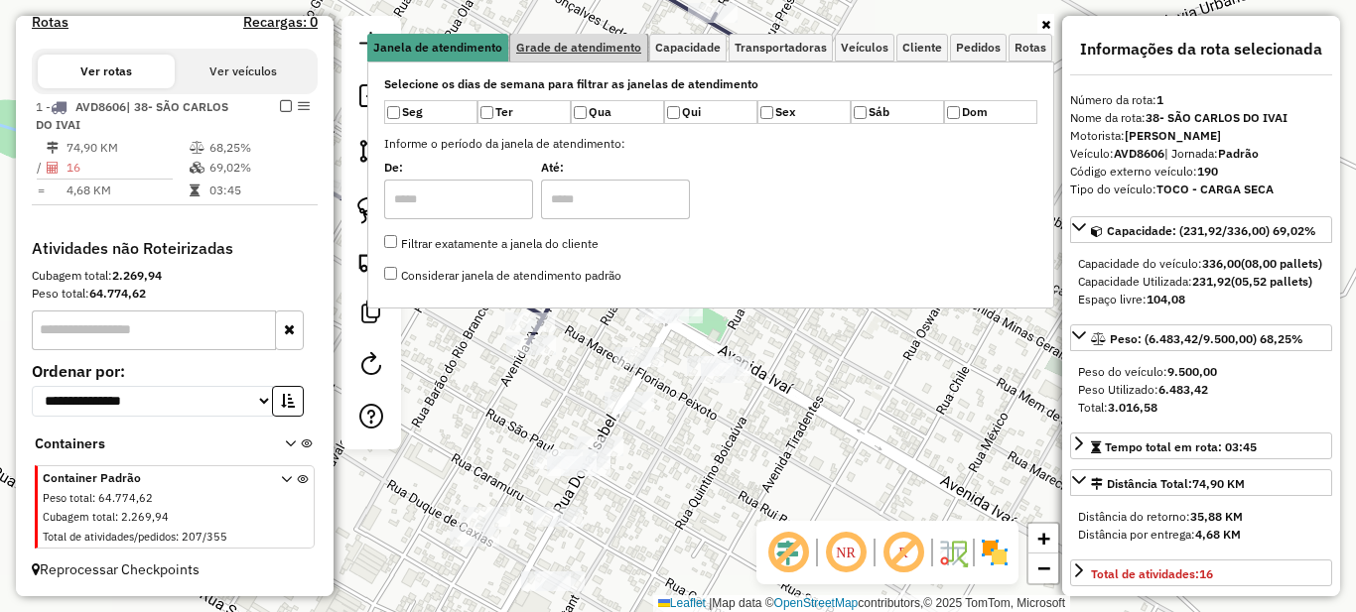
click at [609, 53] on span "Grade de atendimento" at bounding box center [578, 48] width 125 height 12
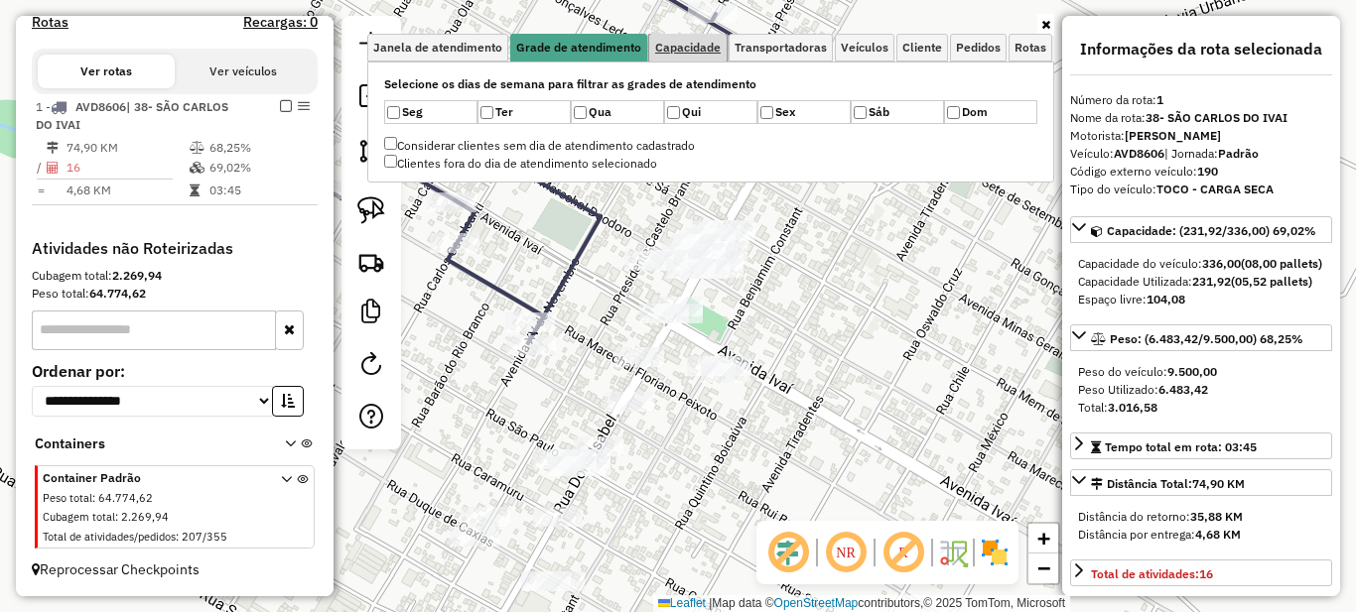
click at [661, 53] on link "Capacidade" at bounding box center [687, 48] width 77 height 28
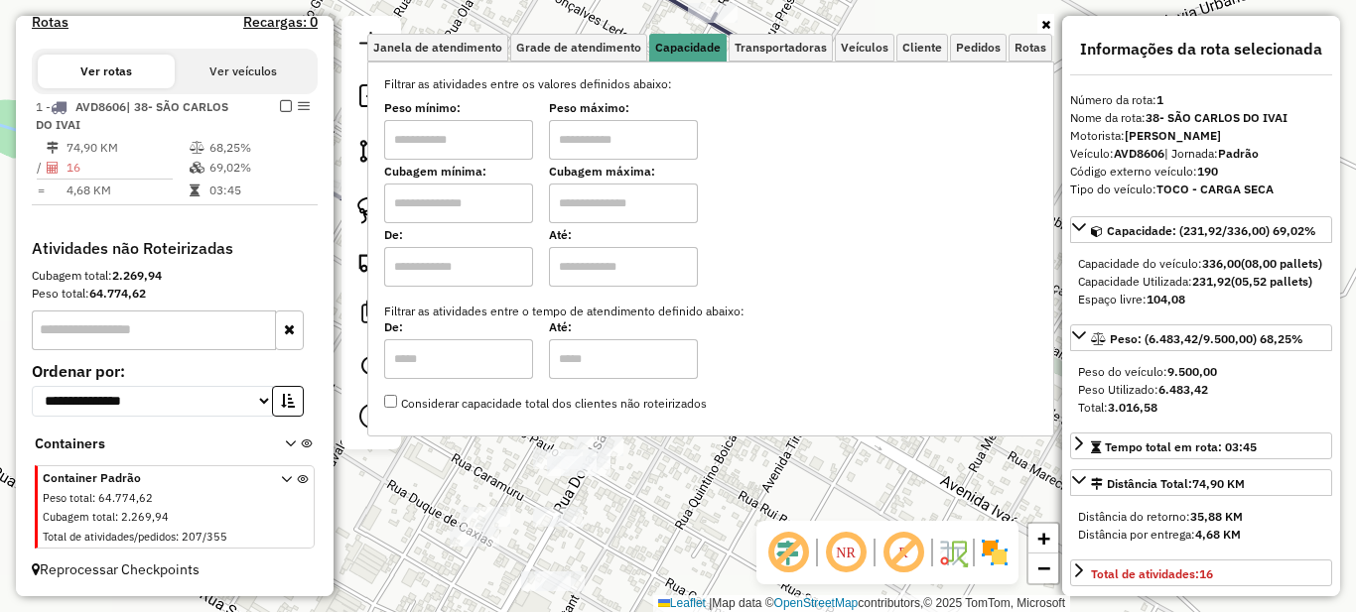
click at [463, 132] on input "text" at bounding box center [458, 140] width 149 height 40
type input "****"
type input "*****"
click at [1045, 23] on icon at bounding box center [1045, 25] width 9 height 12
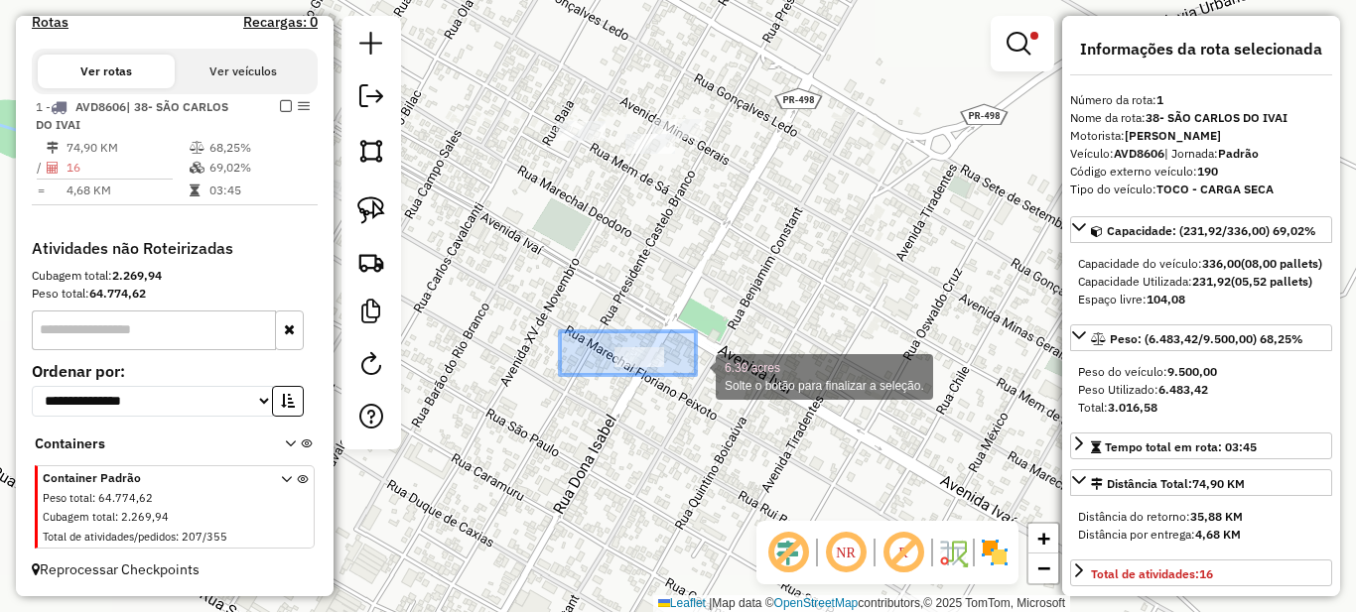
drag, startPoint x: 588, startPoint y: 345, endPoint x: 718, endPoint y: 380, distance: 134.6
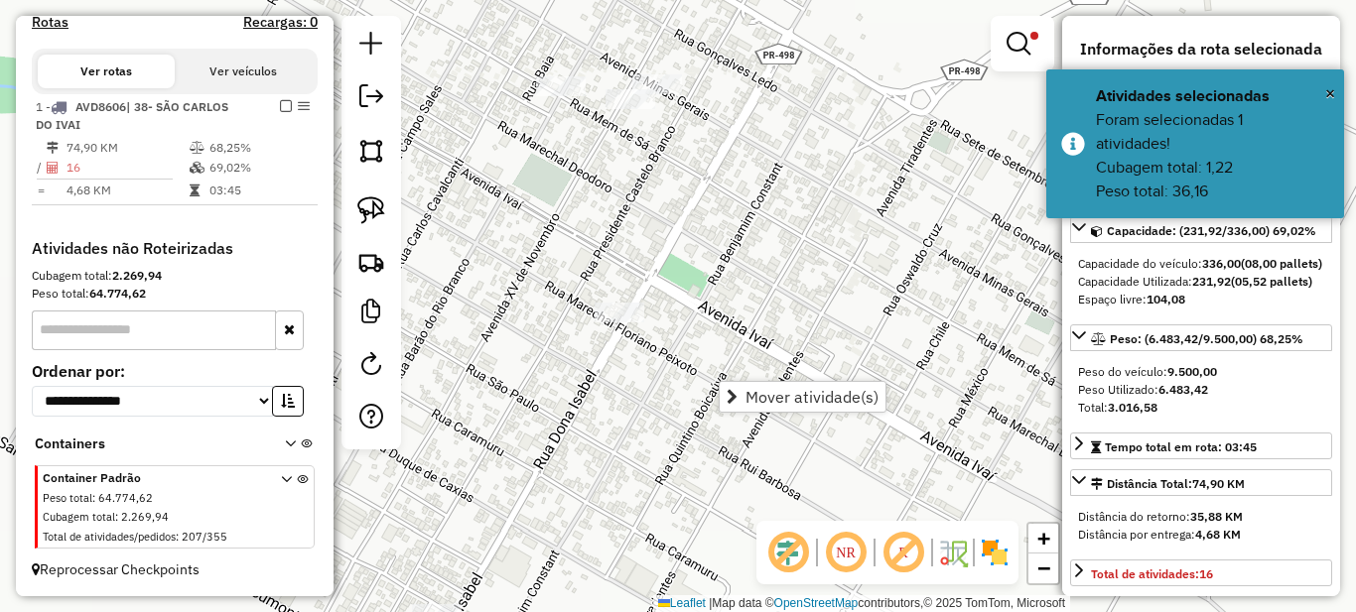
drag, startPoint x: 646, startPoint y: 307, endPoint x: 626, endPoint y: 269, distance: 42.6
click at [626, 269] on div "Limpar filtros Janela de atendimento Grade de atendimento Capacidade Transporta…" at bounding box center [678, 306] width 1356 height 612
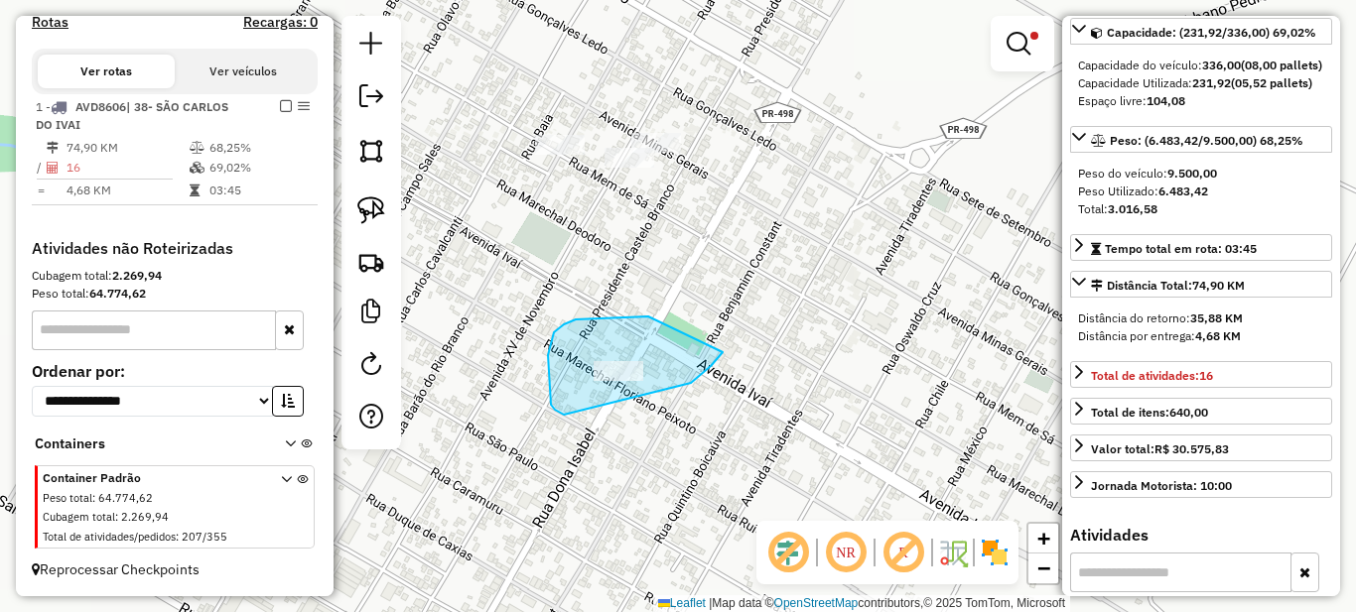
drag, startPoint x: 571, startPoint y: 321, endPoint x: 732, endPoint y: 322, distance: 160.8
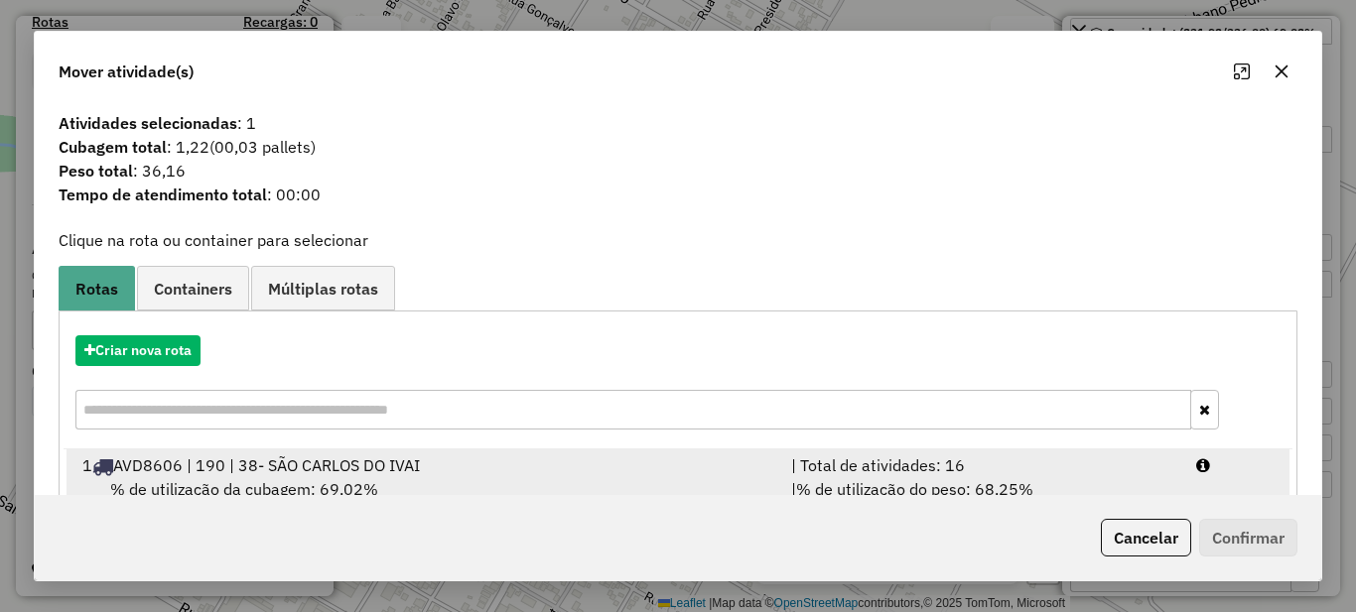
scroll to position [69, 0]
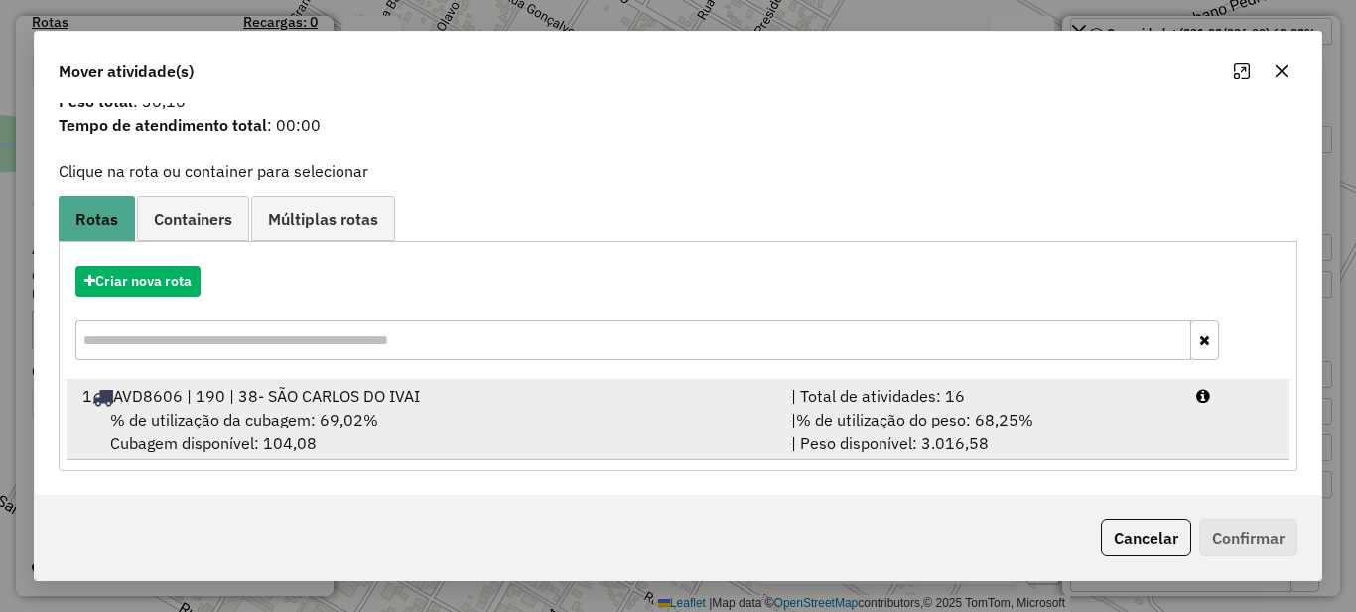
click at [935, 401] on div "| Total de atividades: 16" at bounding box center [981, 396] width 405 height 24
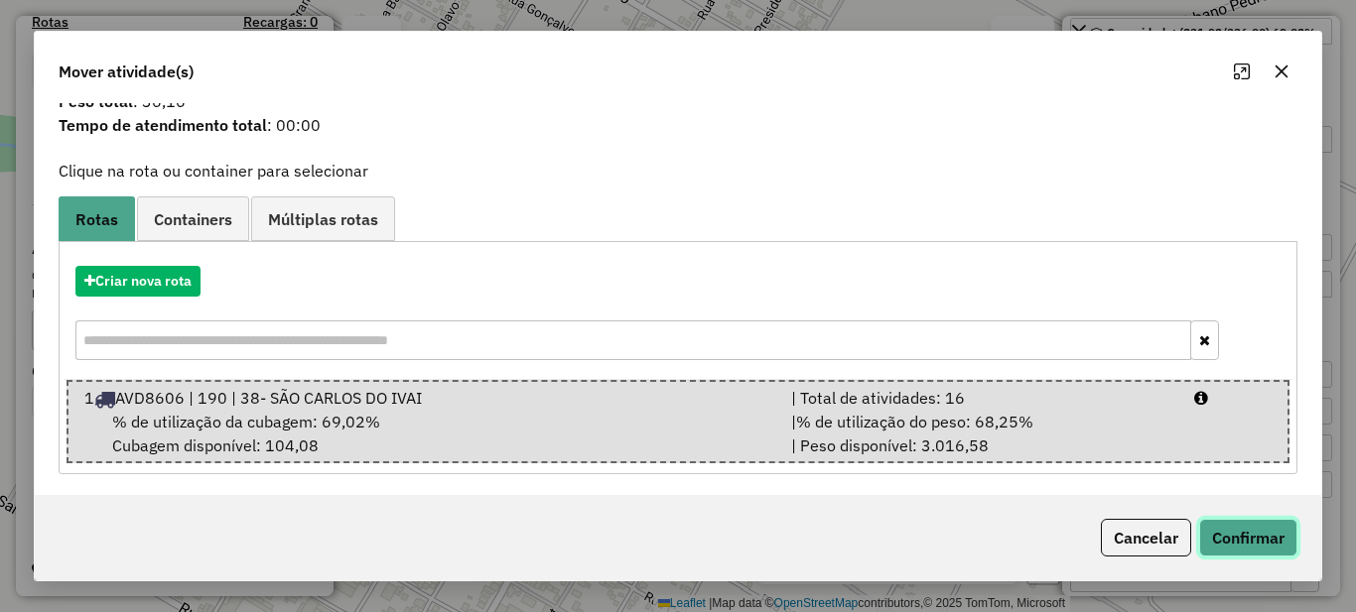
click at [1255, 553] on button "Confirmar" at bounding box center [1248, 538] width 98 height 38
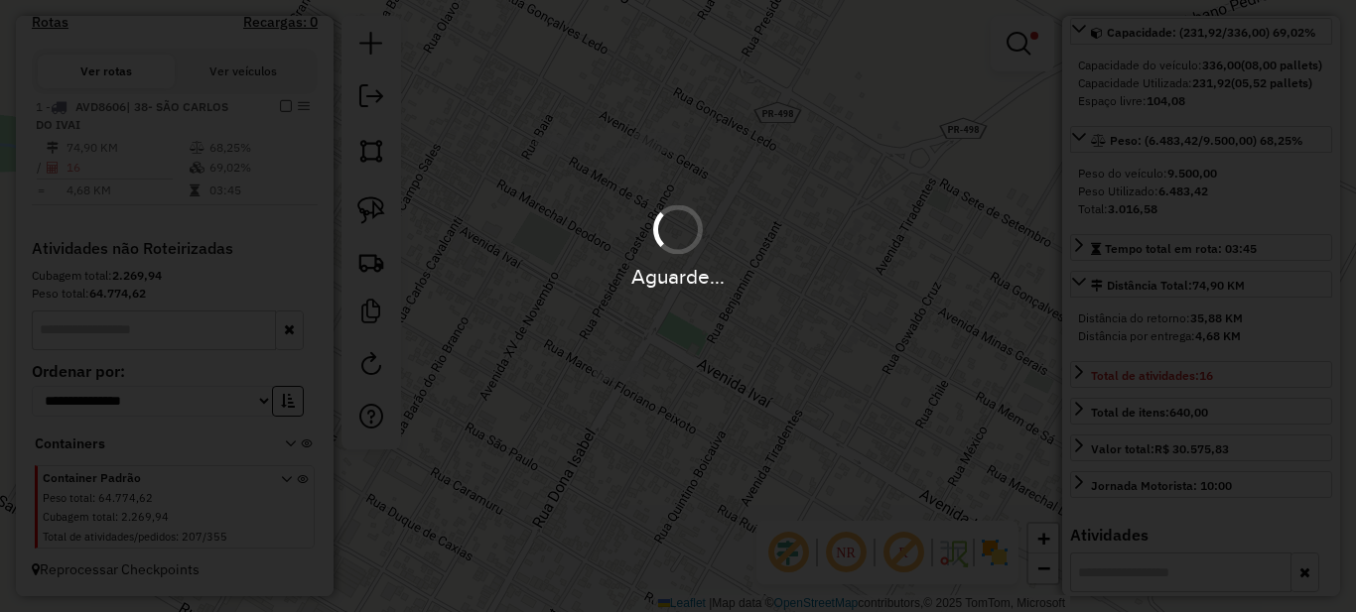
scroll to position [0, 0]
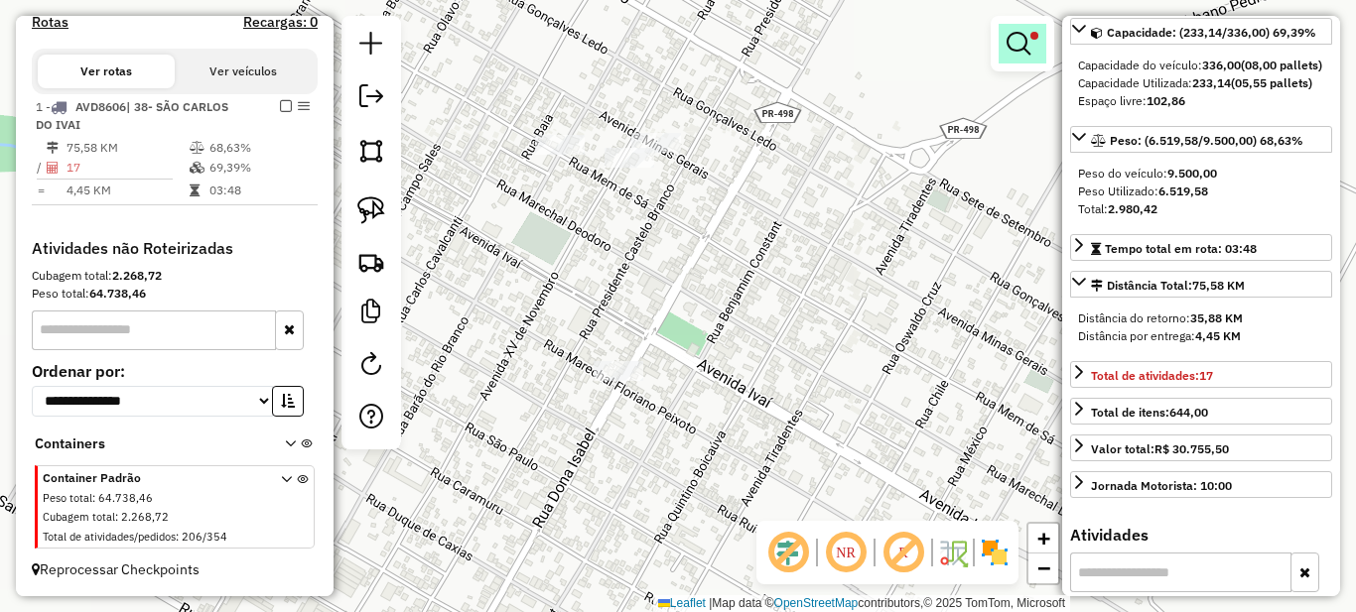
click at [1018, 57] on link at bounding box center [1023, 44] width 48 height 40
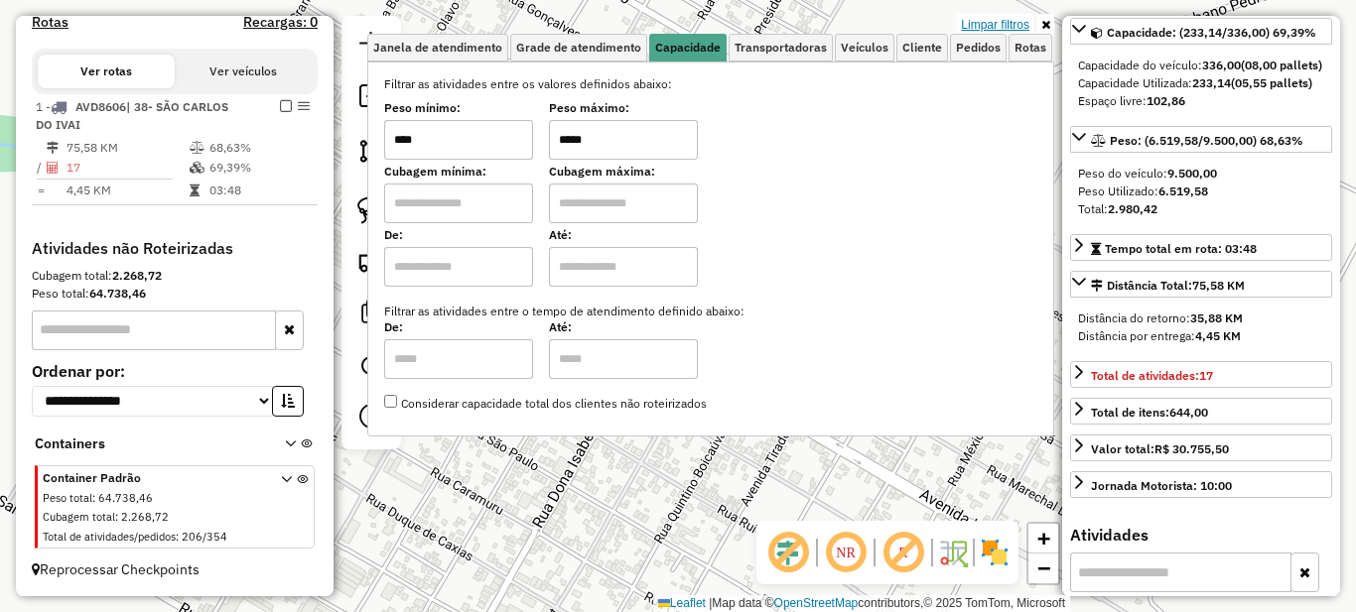
click at [1013, 27] on link "Limpar filtros" at bounding box center [995, 25] width 76 height 22
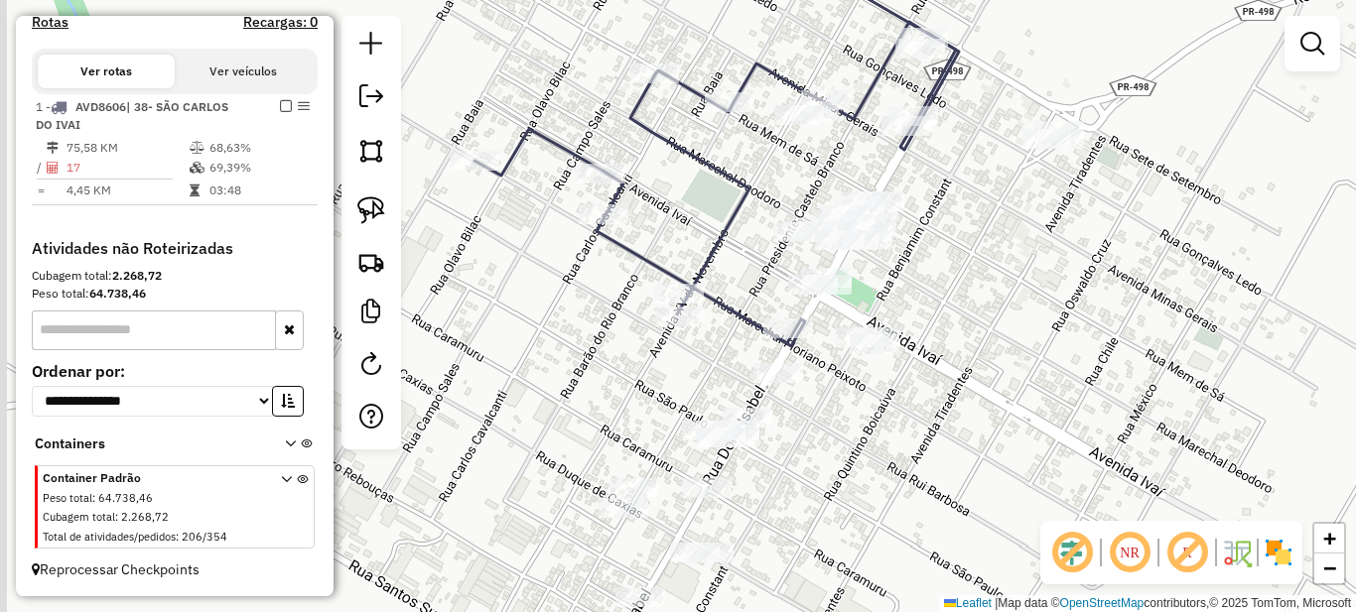
drag, startPoint x: 587, startPoint y: 333, endPoint x: 761, endPoint y: 290, distance: 179.8
click at [761, 290] on div "Janela de atendimento Grade de atendimento Capacidade Transportadoras Veículos …" at bounding box center [678, 306] width 1356 height 612
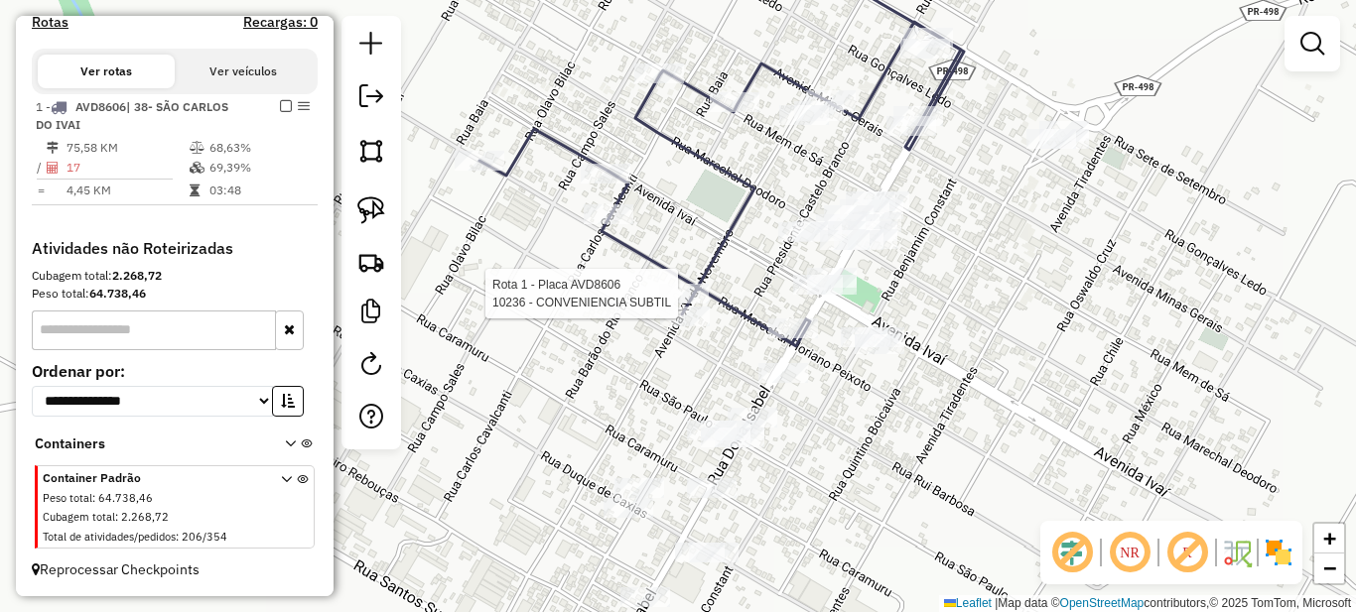
select select "*********"
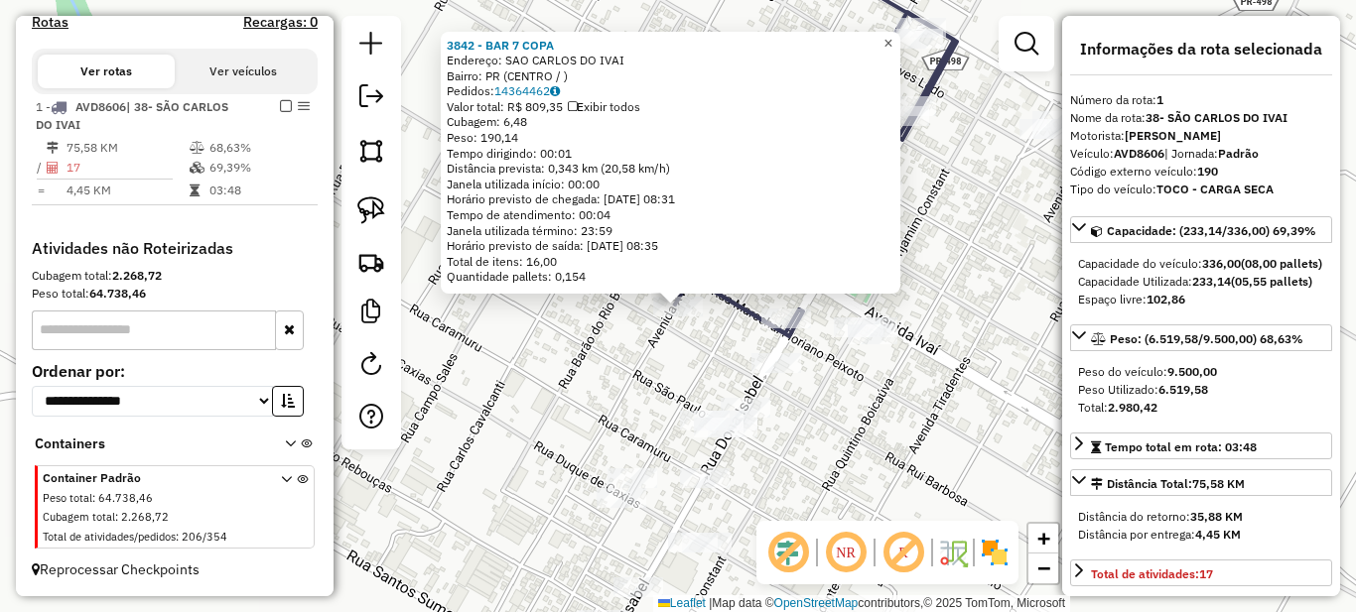
click at [892, 37] on span "×" at bounding box center [887, 43] width 9 height 17
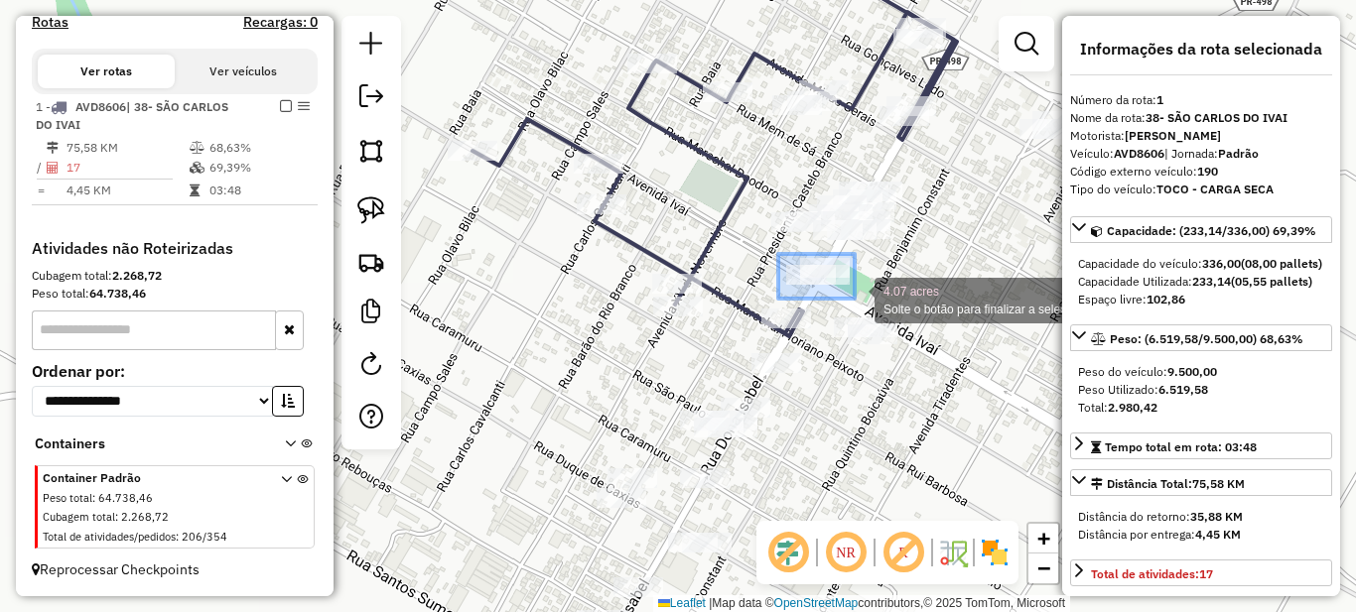
drag, startPoint x: 778, startPoint y: 254, endPoint x: 855, endPoint y: 299, distance: 88.5
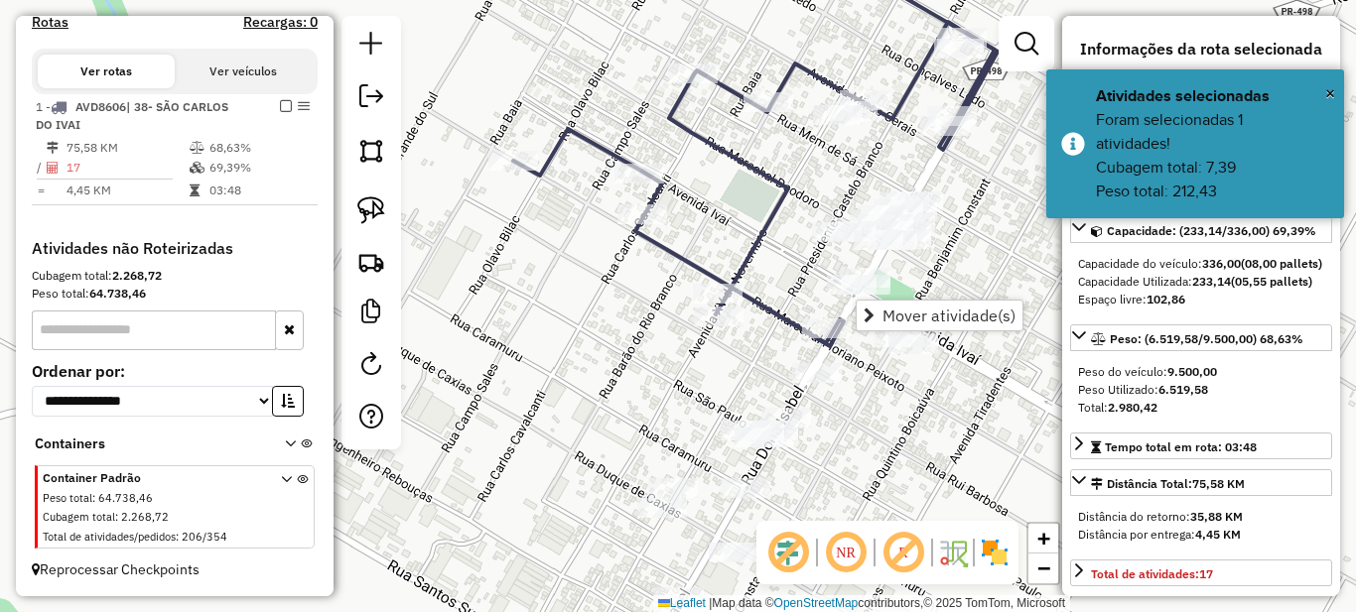
drag, startPoint x: 537, startPoint y: 298, endPoint x: 562, endPoint y: 314, distance: 29.5
click at [549, 344] on div "Janela de atendimento Grade de atendimento Capacidade Transportadoras Veículos …" at bounding box center [678, 306] width 1356 height 612
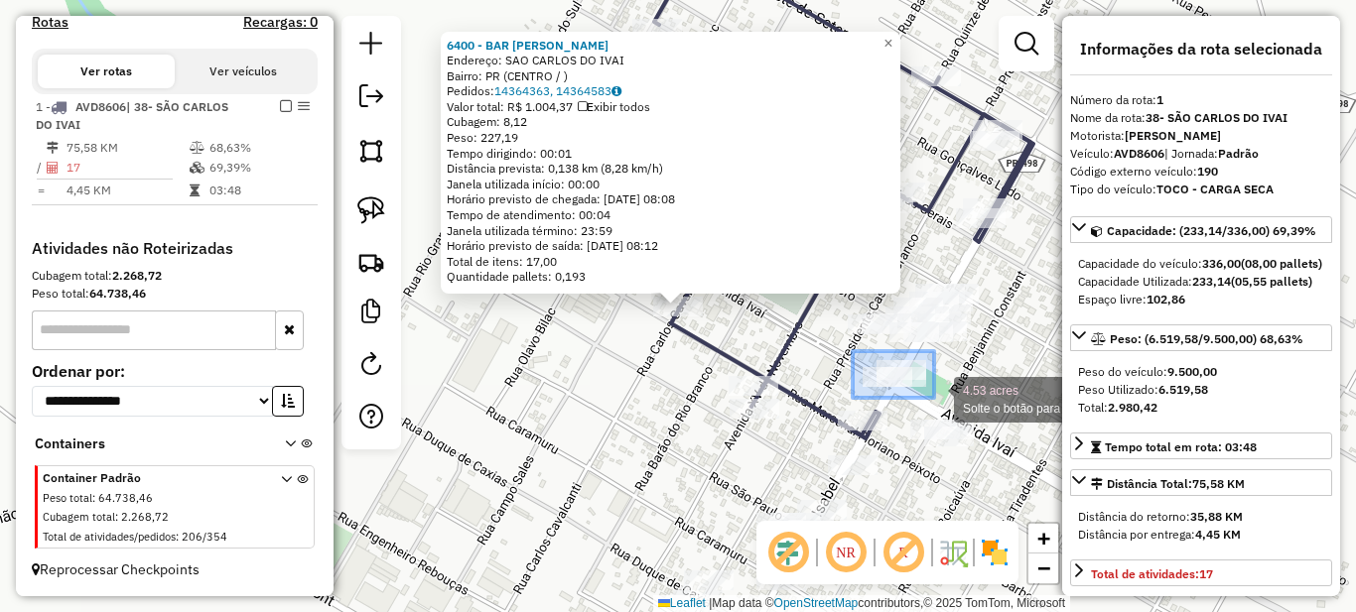
drag, startPoint x: 858, startPoint y: 356, endPoint x: 934, endPoint y: 398, distance: 87.1
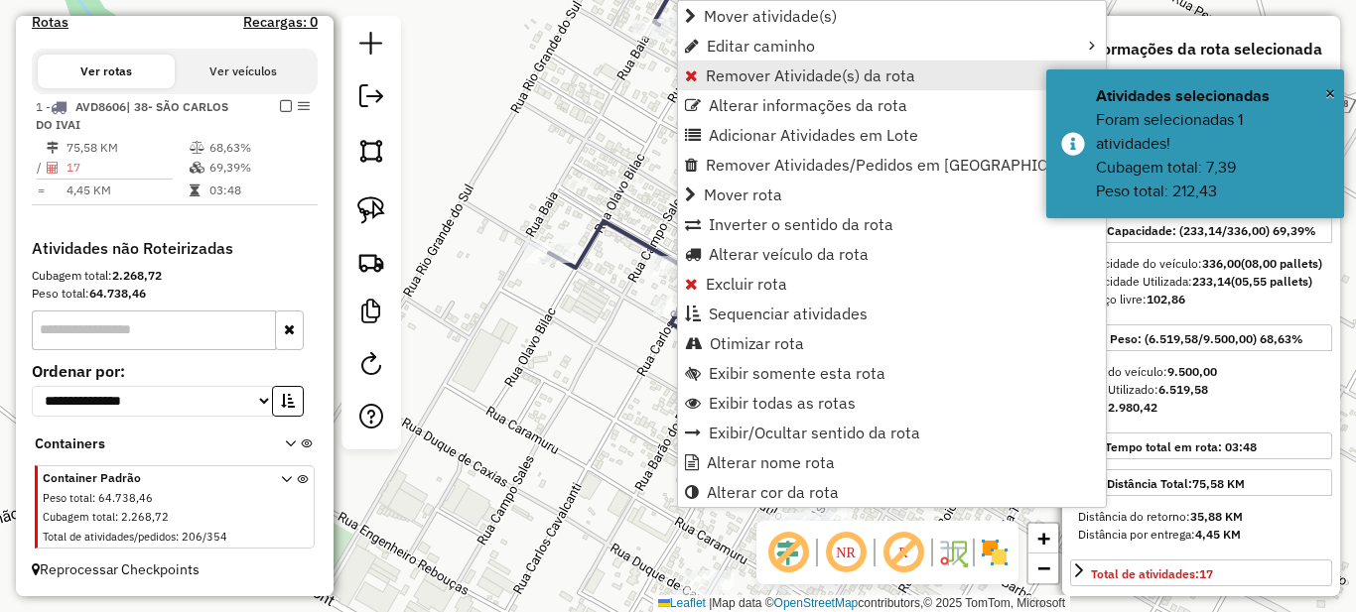
click at [706, 78] on span "Remover Atividade(s) da rota" at bounding box center [810, 76] width 209 height 16
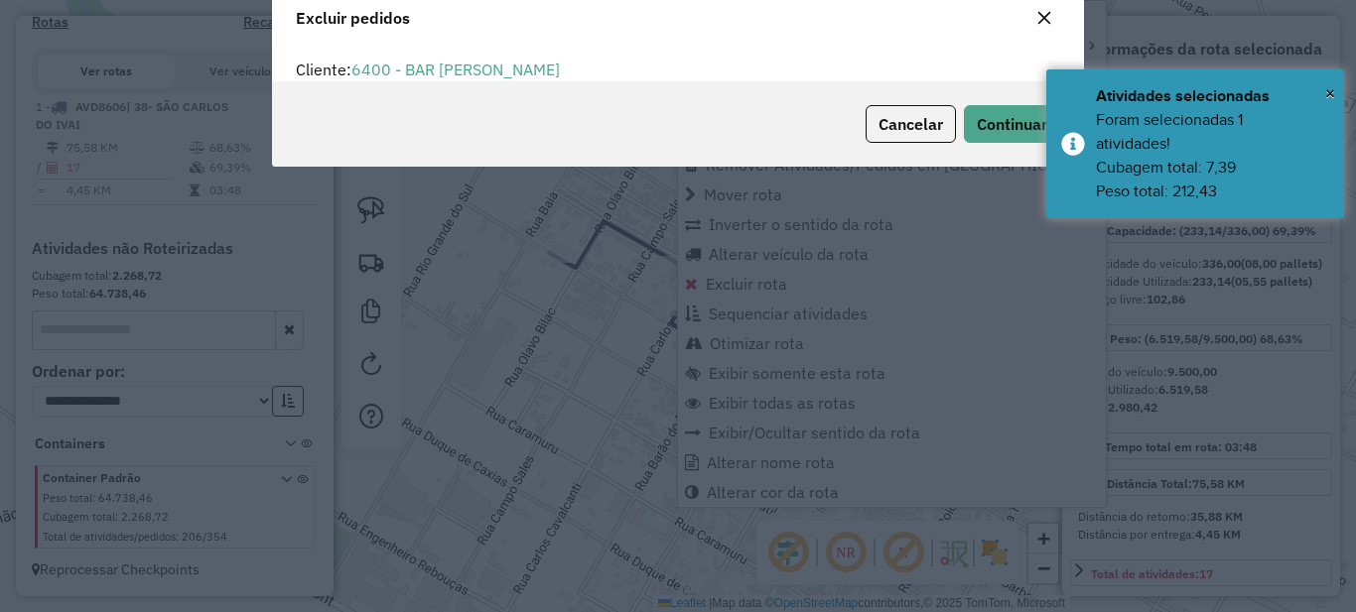
scroll to position [12, 6]
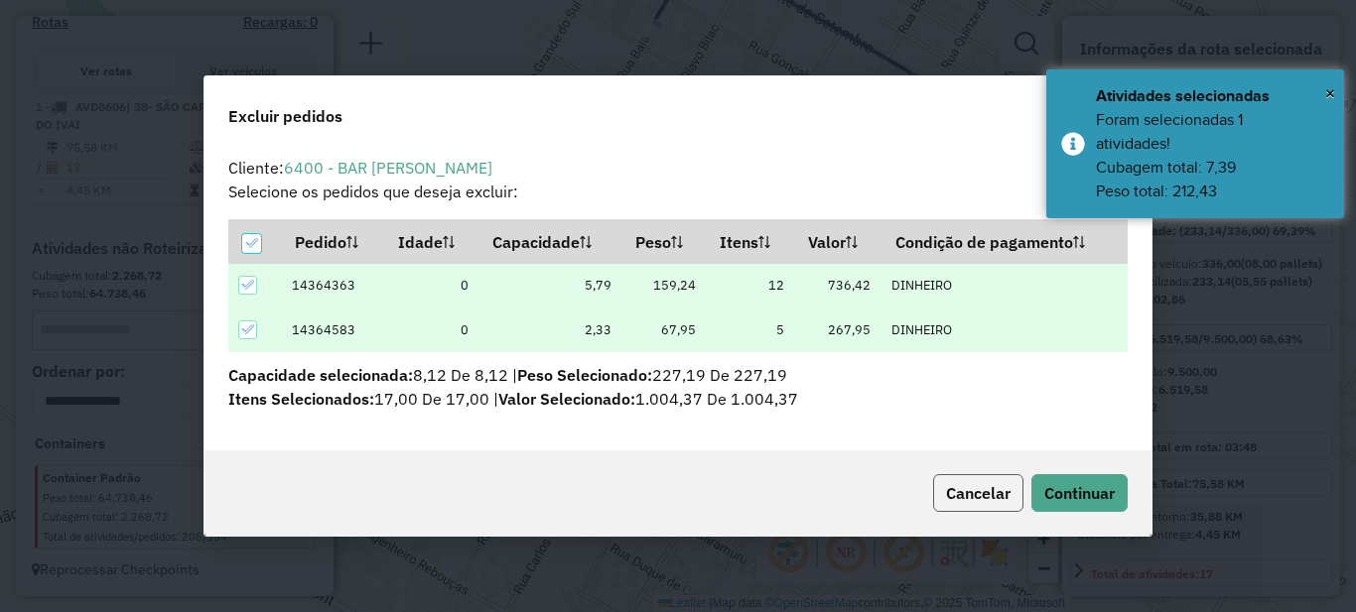
click at [964, 494] on span "Cancelar" at bounding box center [978, 493] width 65 height 20
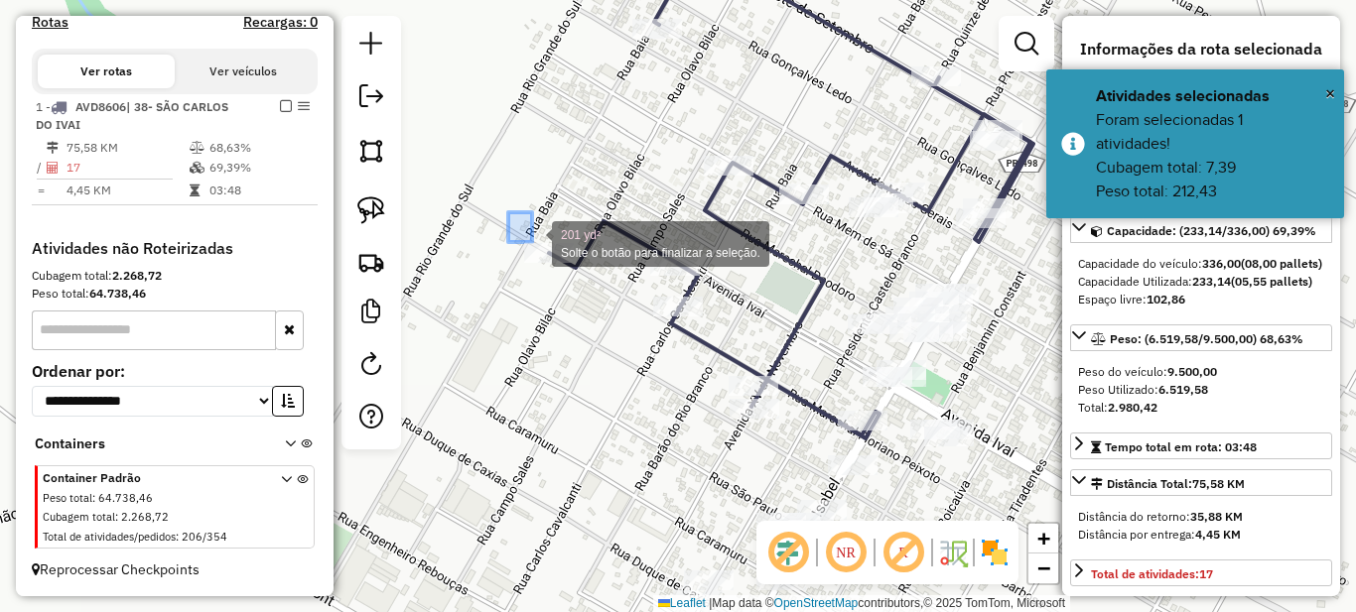
drag, startPoint x: 532, startPoint y: 242, endPoint x: 612, endPoint y: 331, distance: 119.5
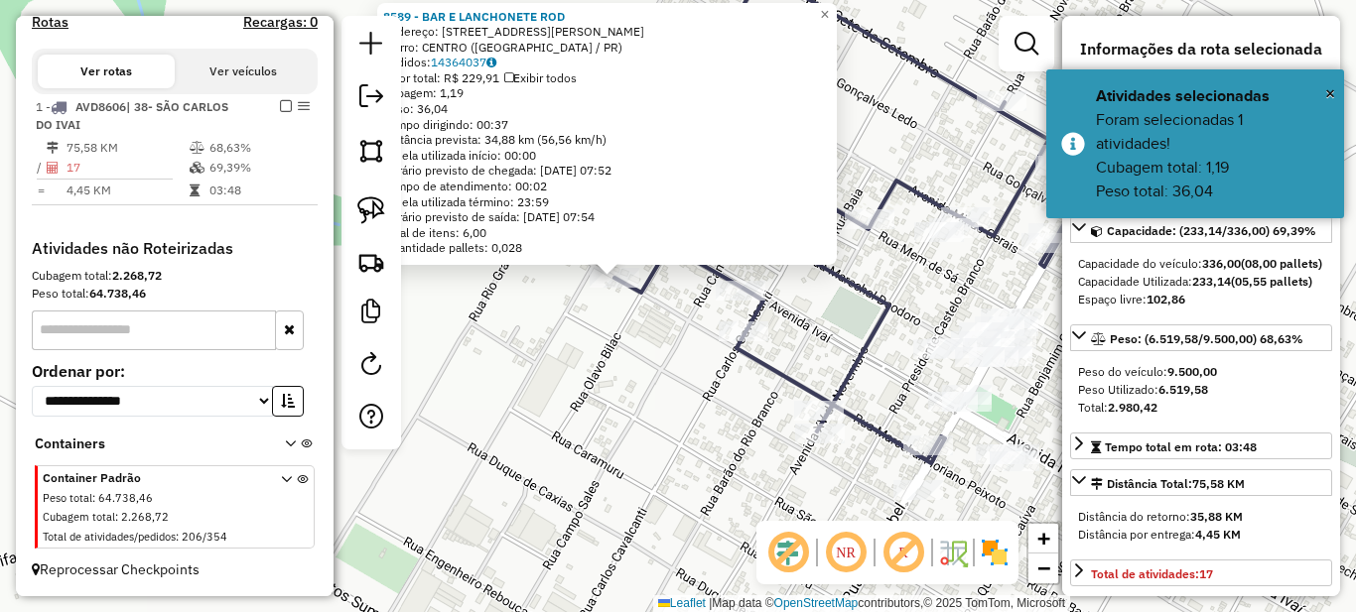
drag, startPoint x: 733, startPoint y: 415, endPoint x: 520, endPoint y: 319, distance: 233.2
click at [521, 321] on div "8589 - BAR E LANCHONETE ROD Endereço: RUA MARECHAL FLORIANO 12 Bairro: CENTRO (…" at bounding box center [678, 306] width 1356 height 612
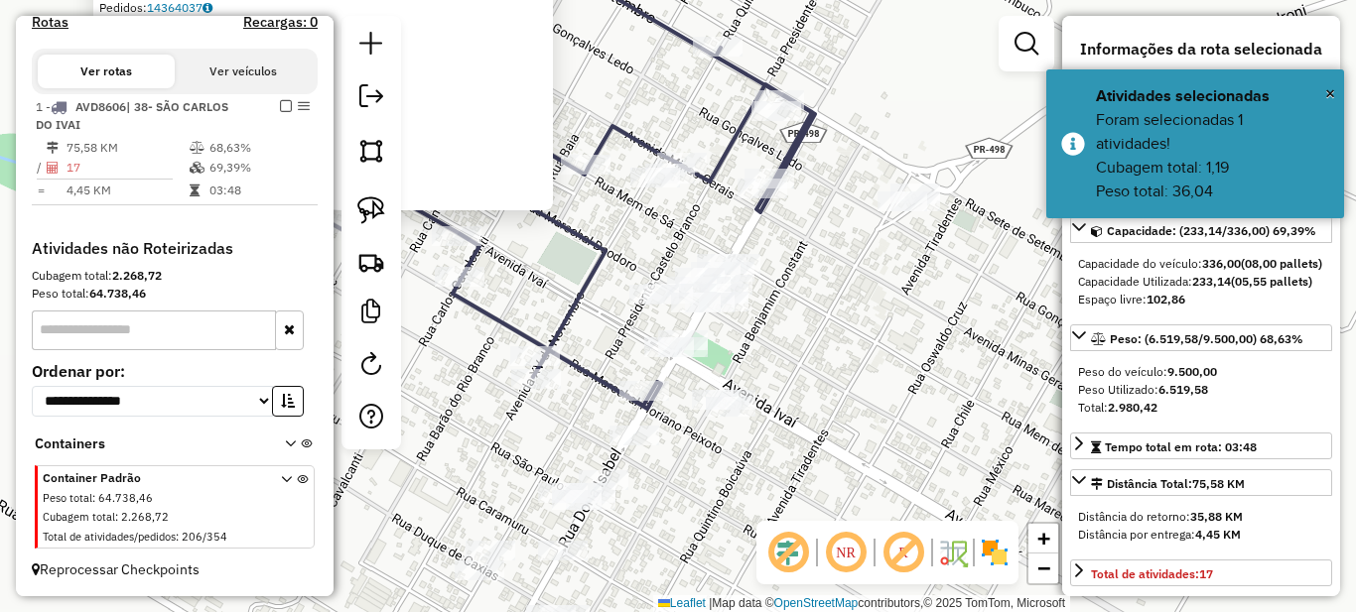
drag, startPoint x: 732, startPoint y: 312, endPoint x: 596, endPoint y: 329, distance: 137.0
click at [600, 329] on div "8589 - BAR E LANCHONETE ROD Endereço: RUA MARECHAL FLORIANO 12 Bairro: CENTRO (…" at bounding box center [678, 306] width 1356 height 612
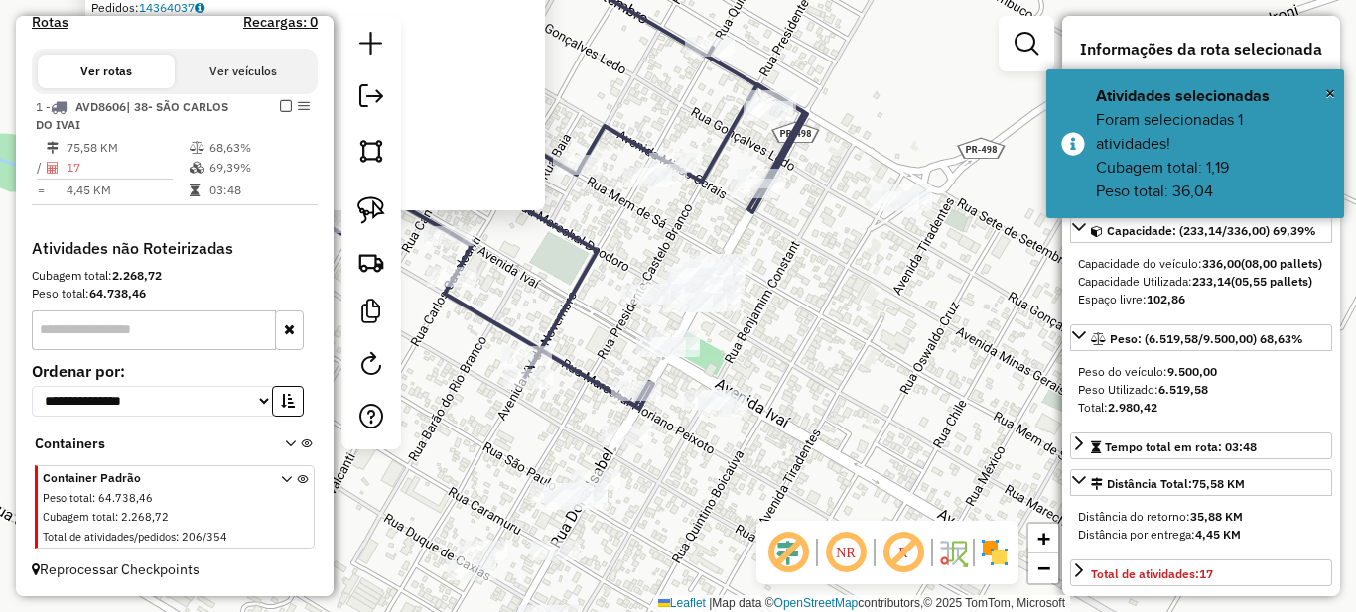
click at [790, 342] on div "8589 - BAR E LANCHONETE ROD Endereço: RUA MARECHAL FLORIANO 12 Bairro: CENTRO (…" at bounding box center [678, 306] width 1356 height 612
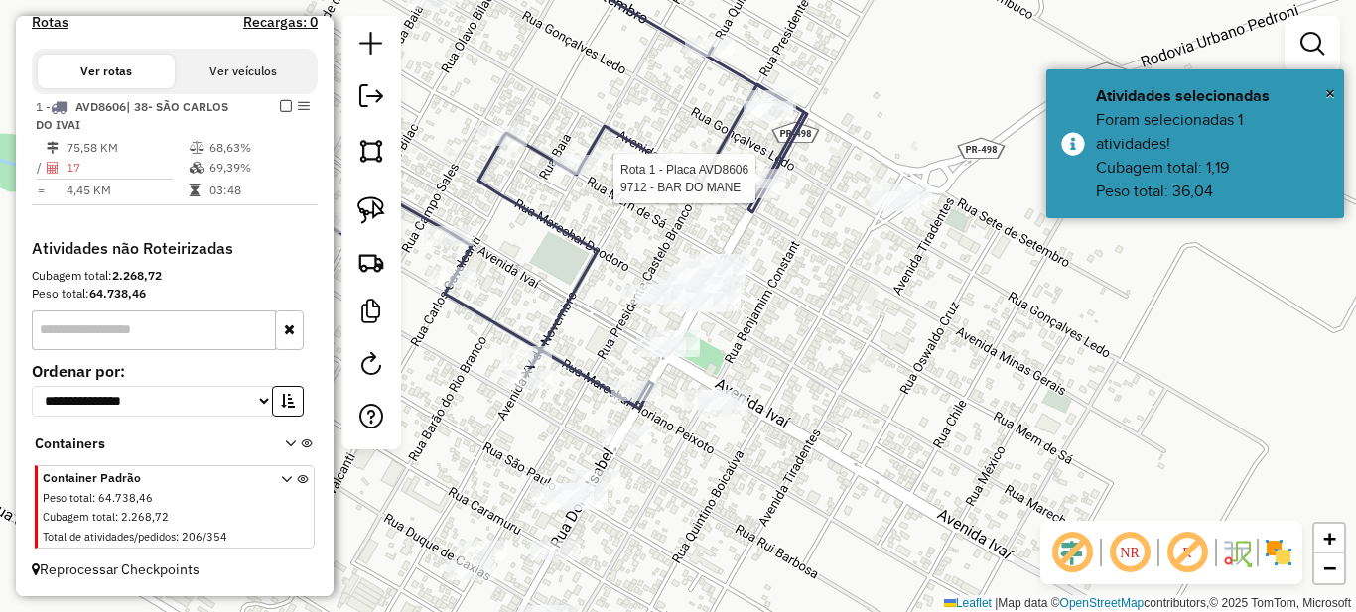
select select "*********"
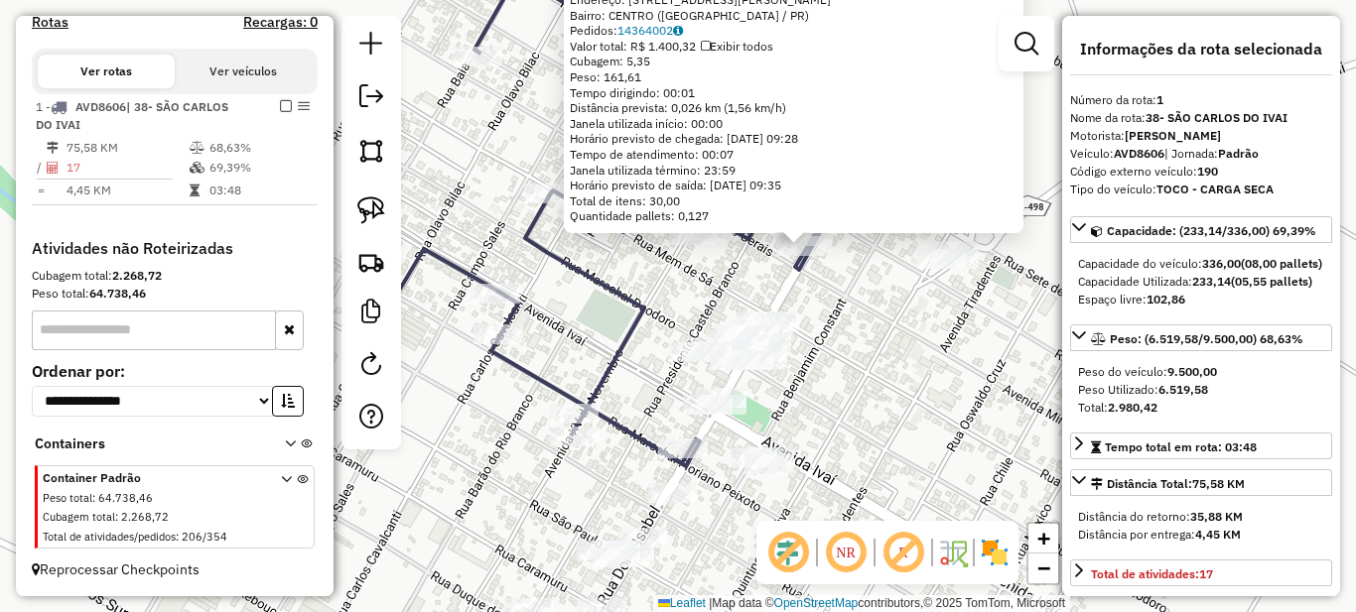
drag, startPoint x: 692, startPoint y: 467, endPoint x: 805, endPoint y: 408, distance: 127.4
click at [805, 408] on div "8461 - UNIAO SUPERMERCADO Endereço: RUA DONA ISABEL 1153 Bairro: CENTRO (SAO CA…" at bounding box center [678, 306] width 1356 height 612
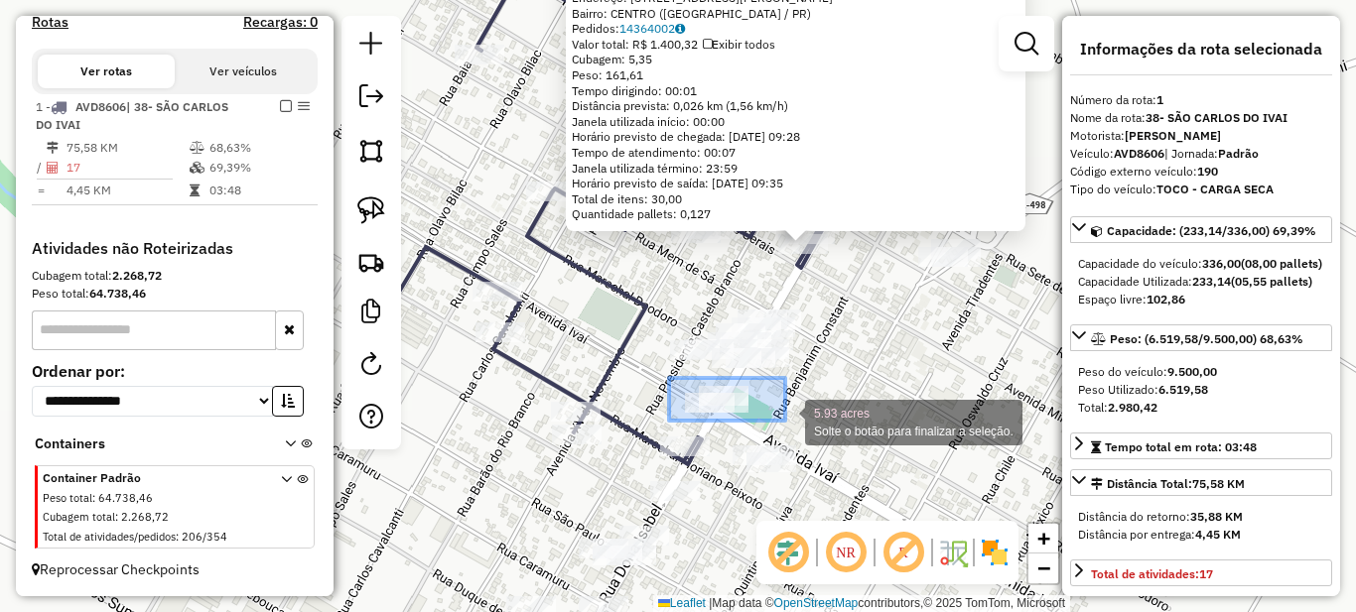
drag, startPoint x: 669, startPoint y: 378, endPoint x: 785, endPoint y: 421, distance: 123.7
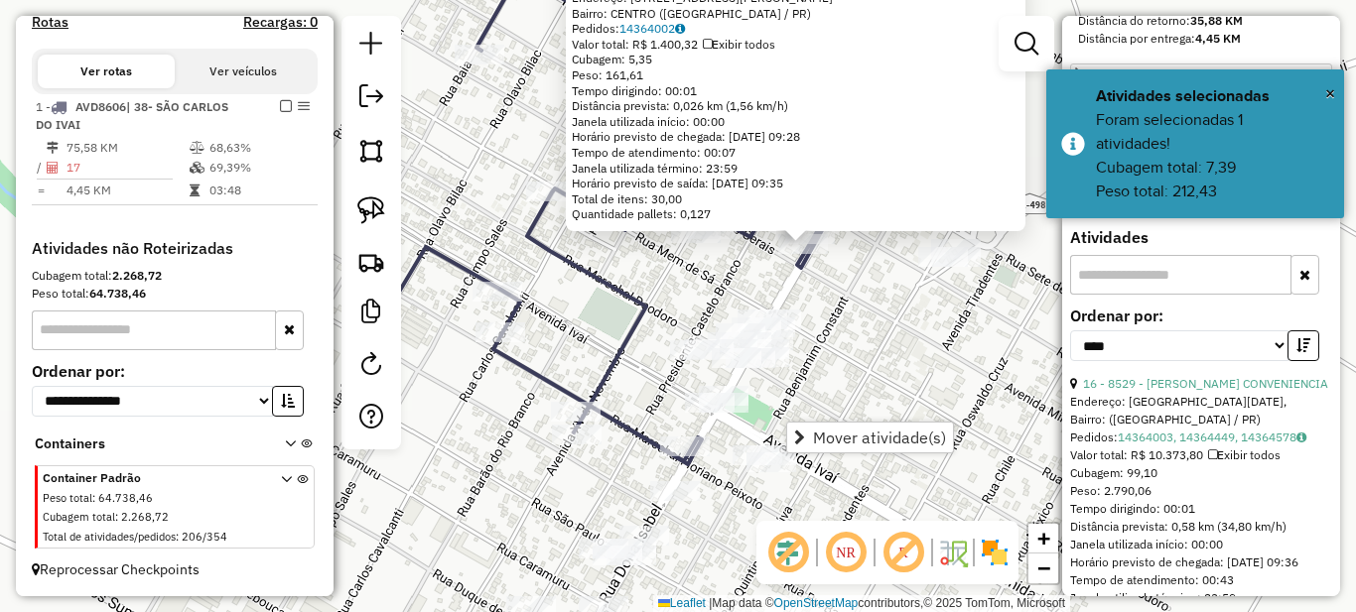
scroll to position [596, 0]
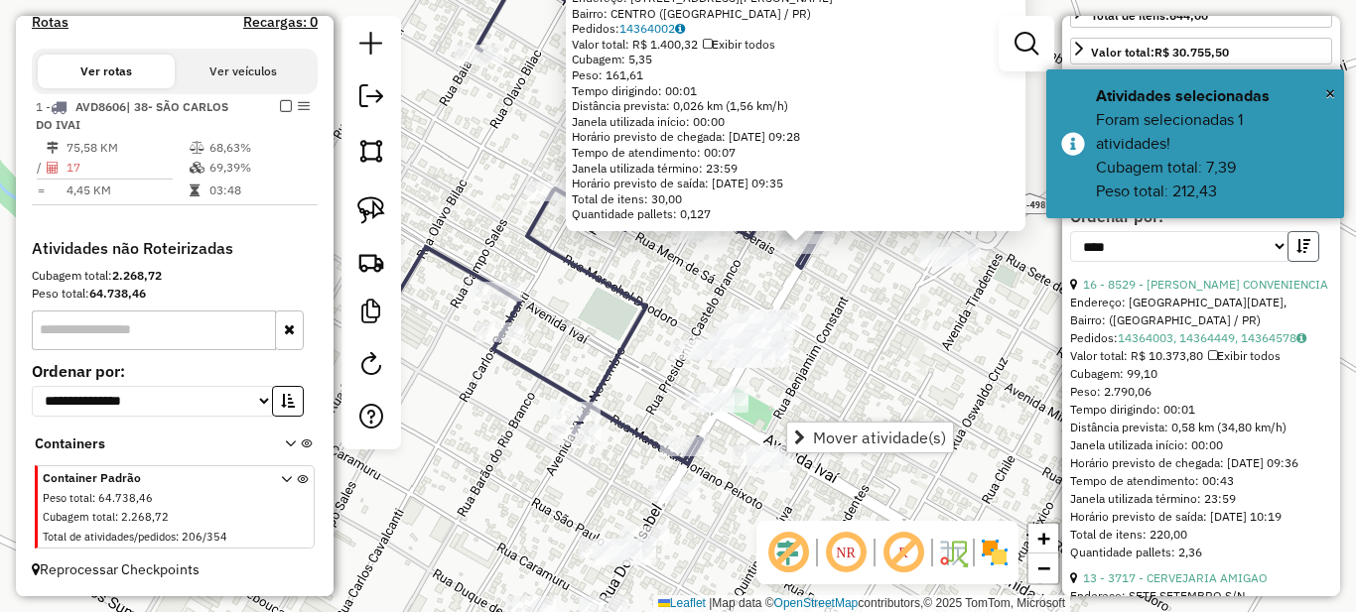
click at [1296, 253] on icon "button" at bounding box center [1303, 246] width 14 height 14
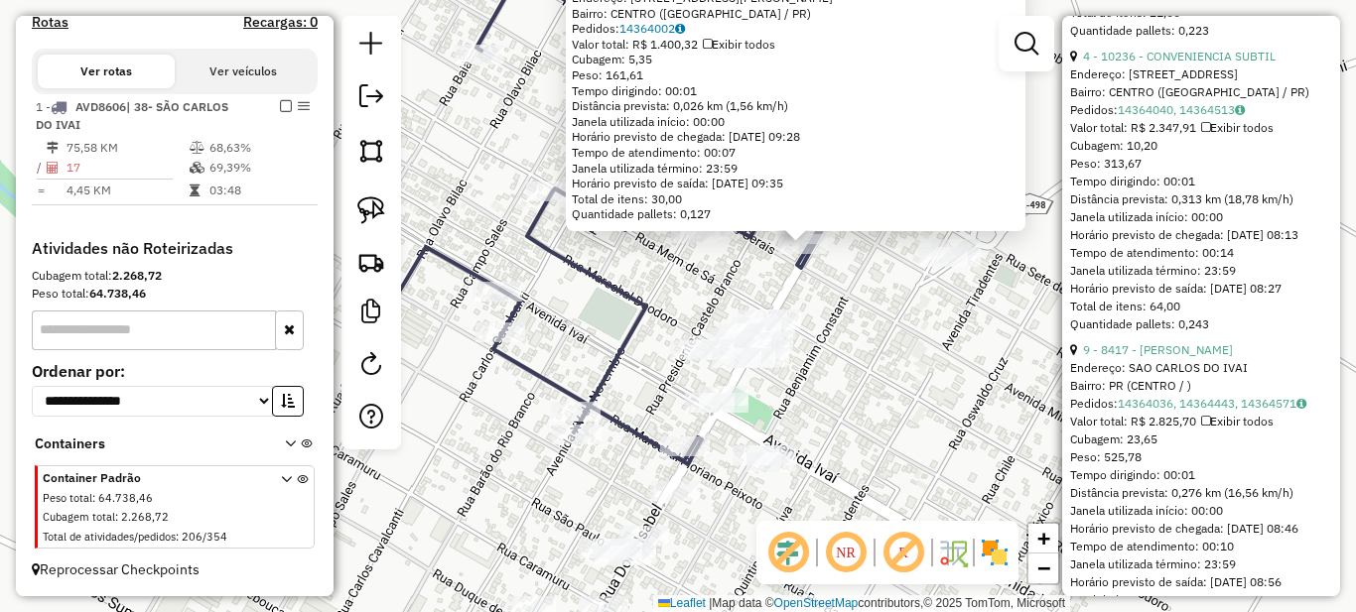
scroll to position [4268, 0]
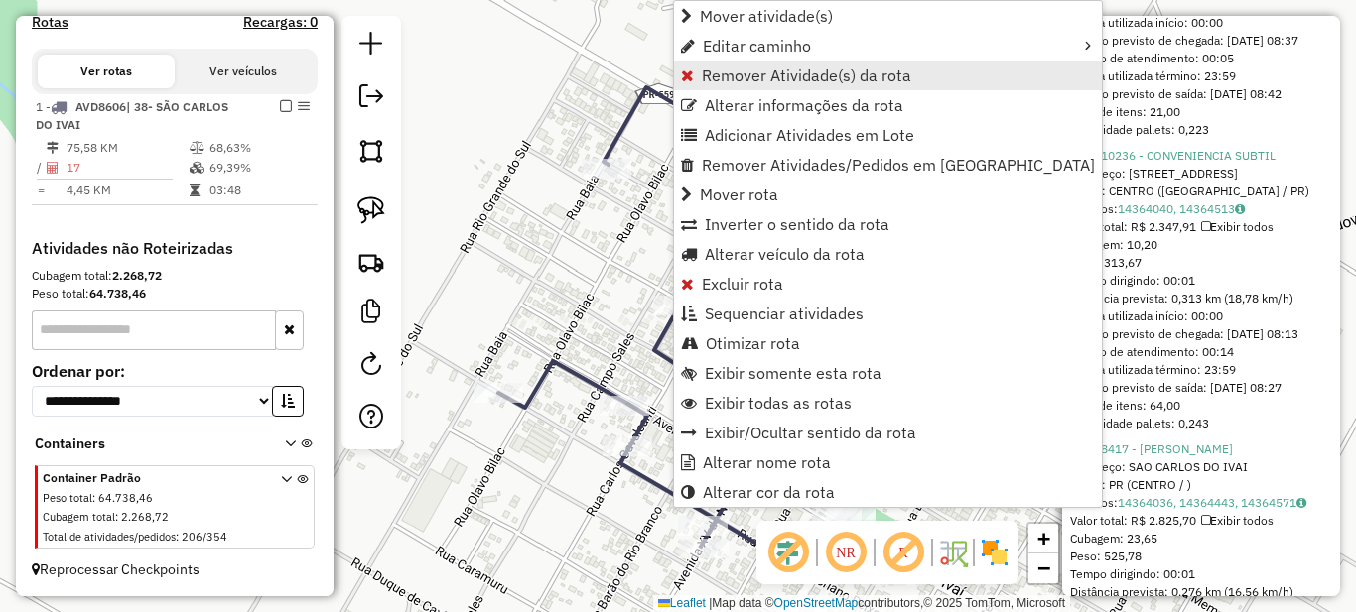
click at [708, 73] on span "Remover Atividade(s) da rota" at bounding box center [806, 76] width 209 height 16
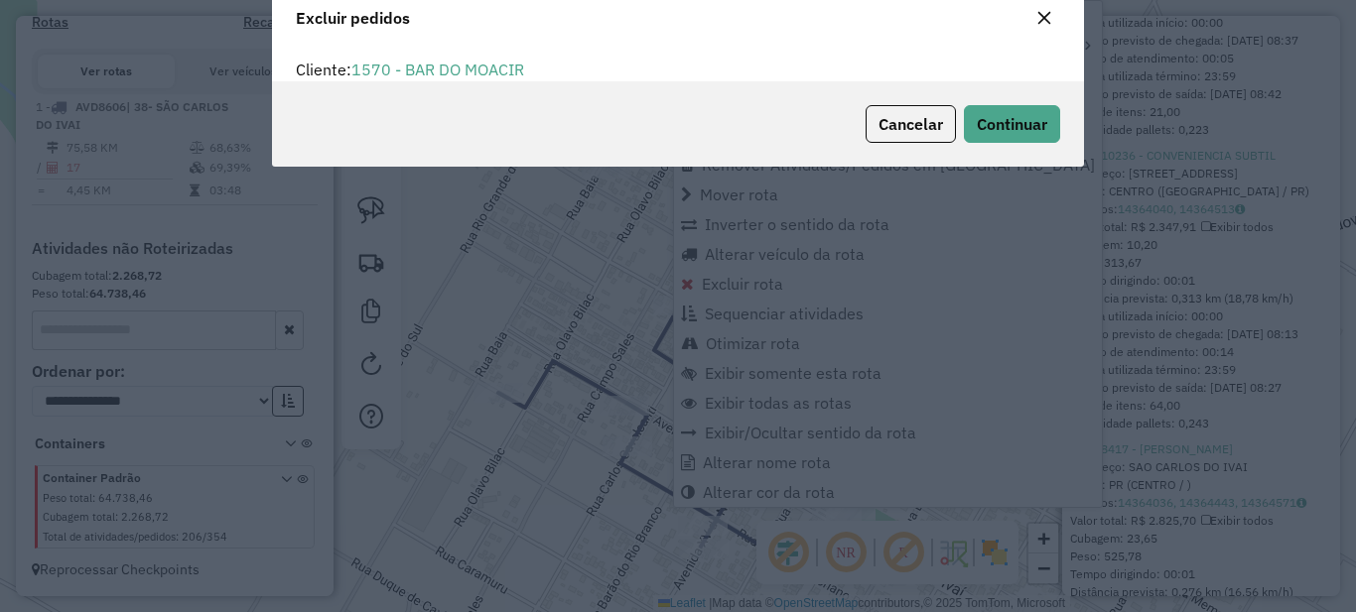
scroll to position [12, 6]
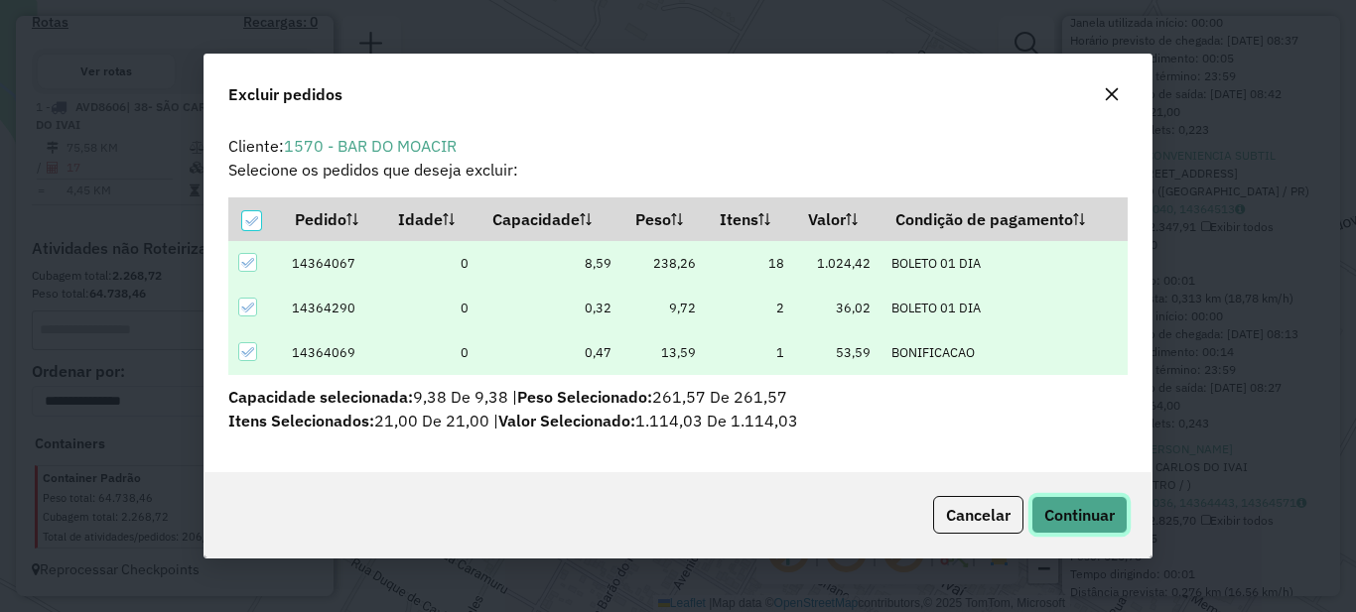
click at [1081, 523] on span "Continuar" at bounding box center [1079, 515] width 70 height 20
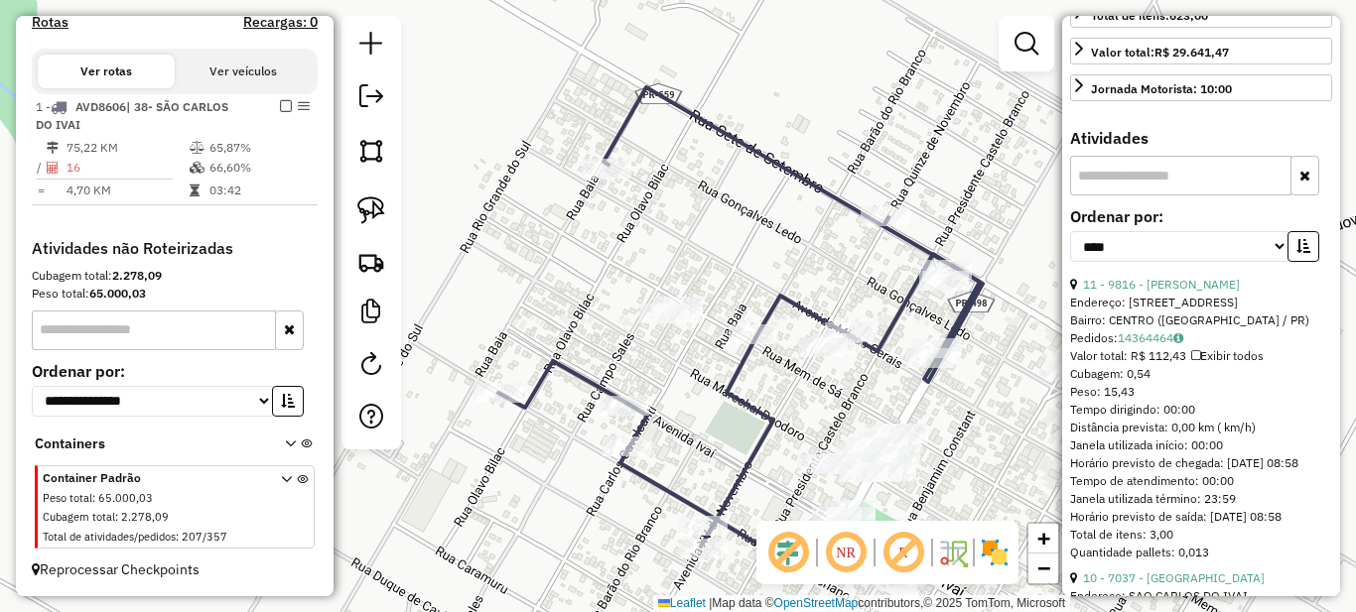
scroll to position [0, 0]
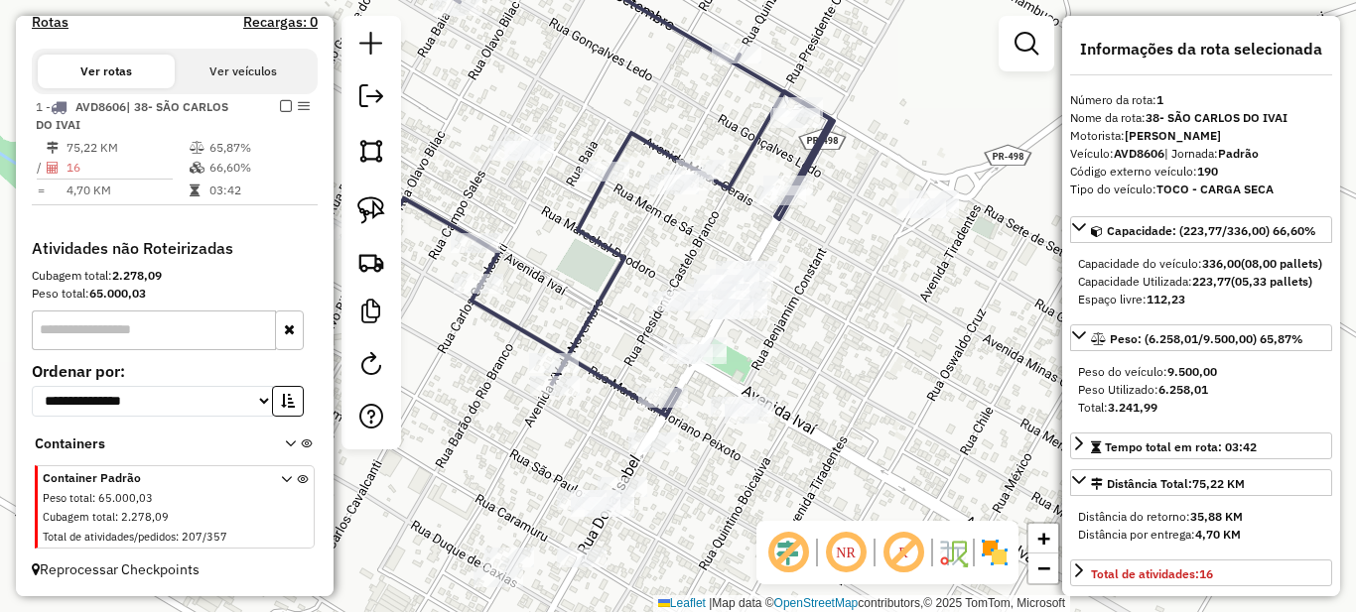
drag, startPoint x: 803, startPoint y: 402, endPoint x: 646, endPoint y: 252, distance: 217.0
click at [646, 224] on div "Janela de atendimento Grade de atendimento Capacidade Transportadoras Veículos …" at bounding box center [678, 306] width 1356 height 612
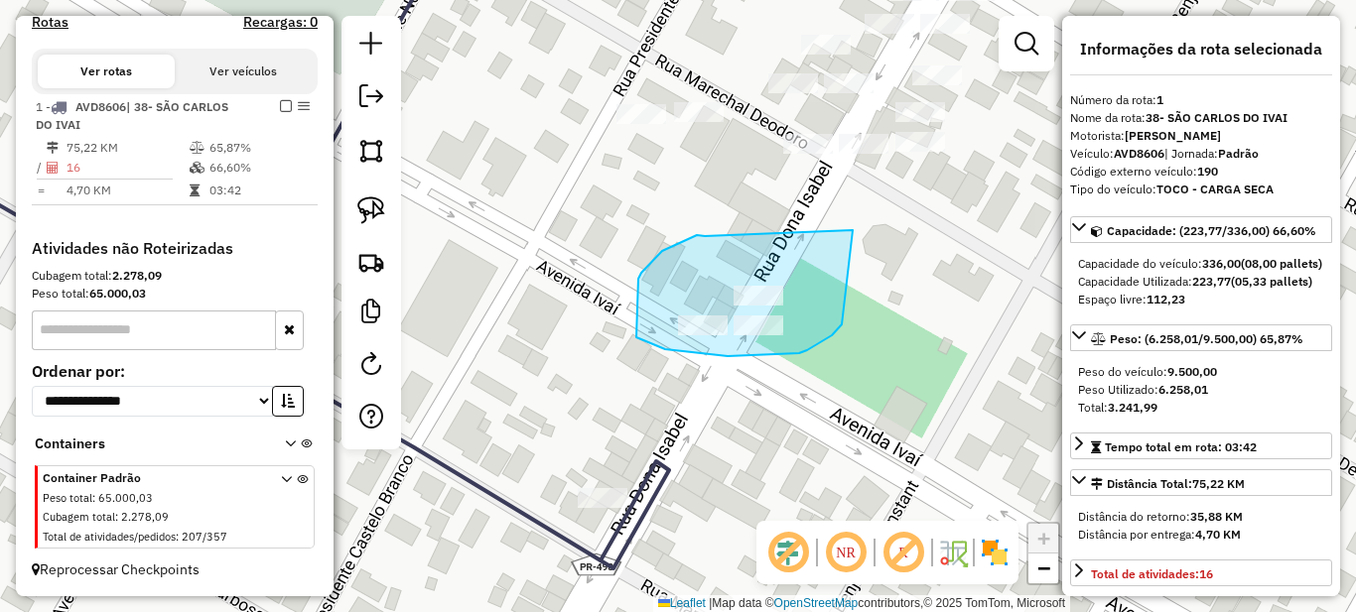
drag, startPoint x: 697, startPoint y: 235, endPoint x: 853, endPoint y: 230, distance: 155.9
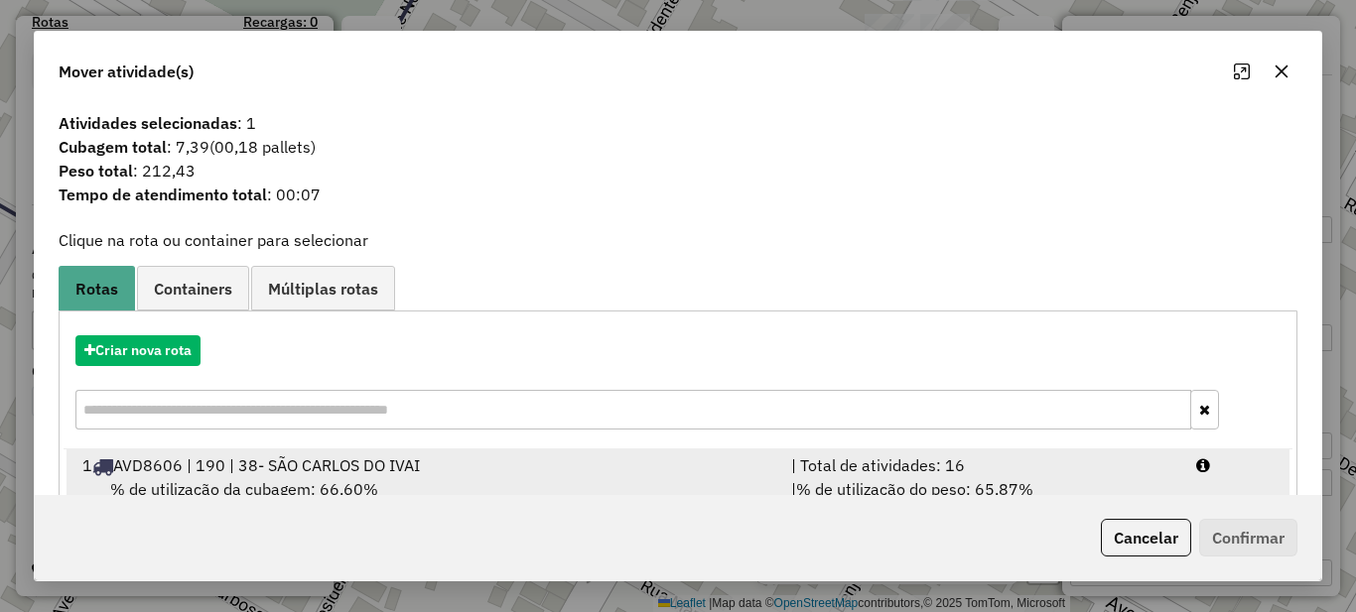
scroll to position [69, 0]
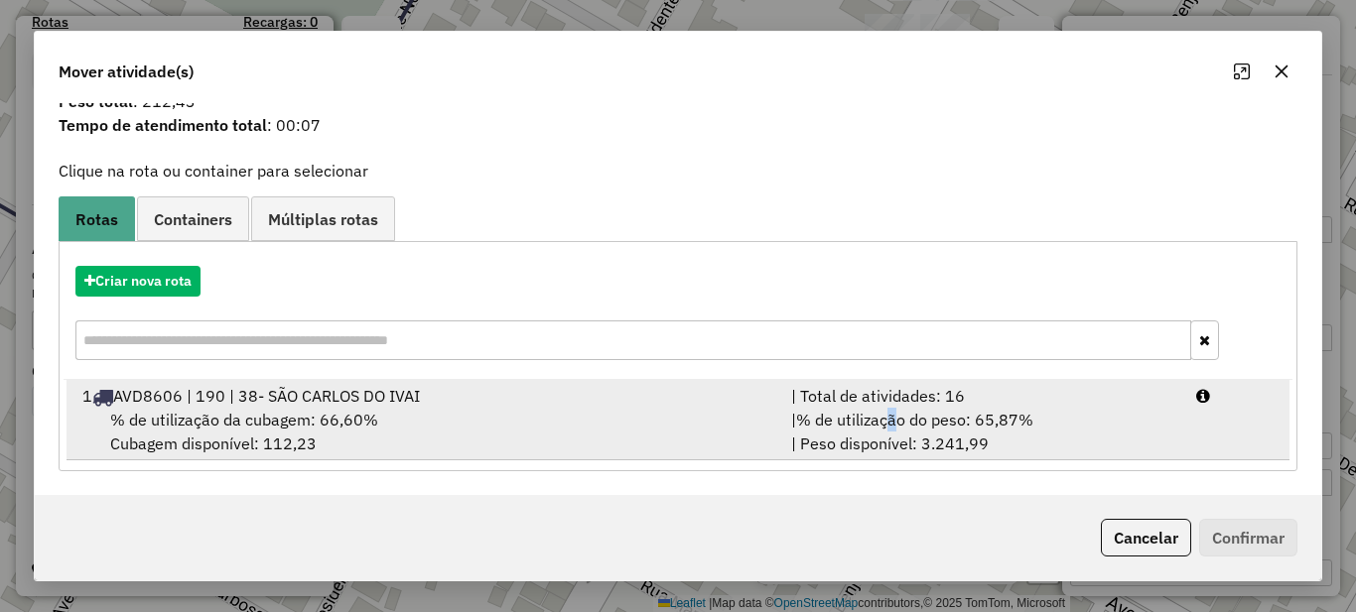
click at [893, 412] on div "| % de utilização do peso: 65,87% | Peso disponível: 3.241,99" at bounding box center [981, 432] width 405 height 48
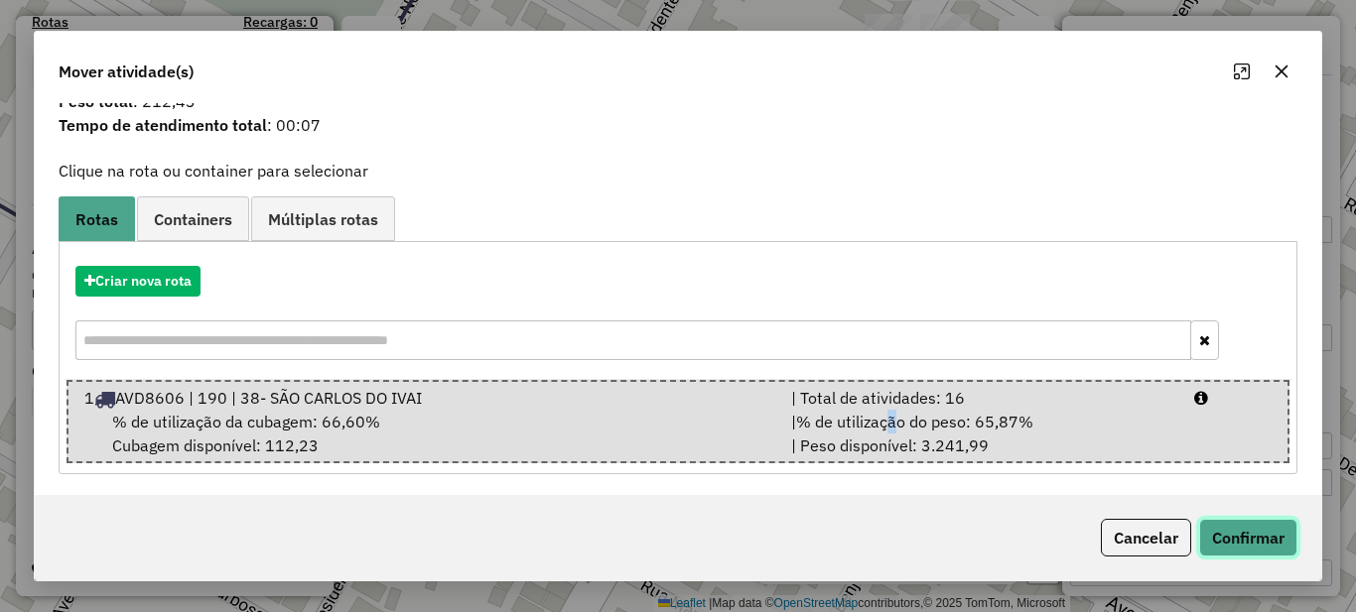
click at [1224, 541] on button "Confirmar" at bounding box center [1248, 538] width 98 height 38
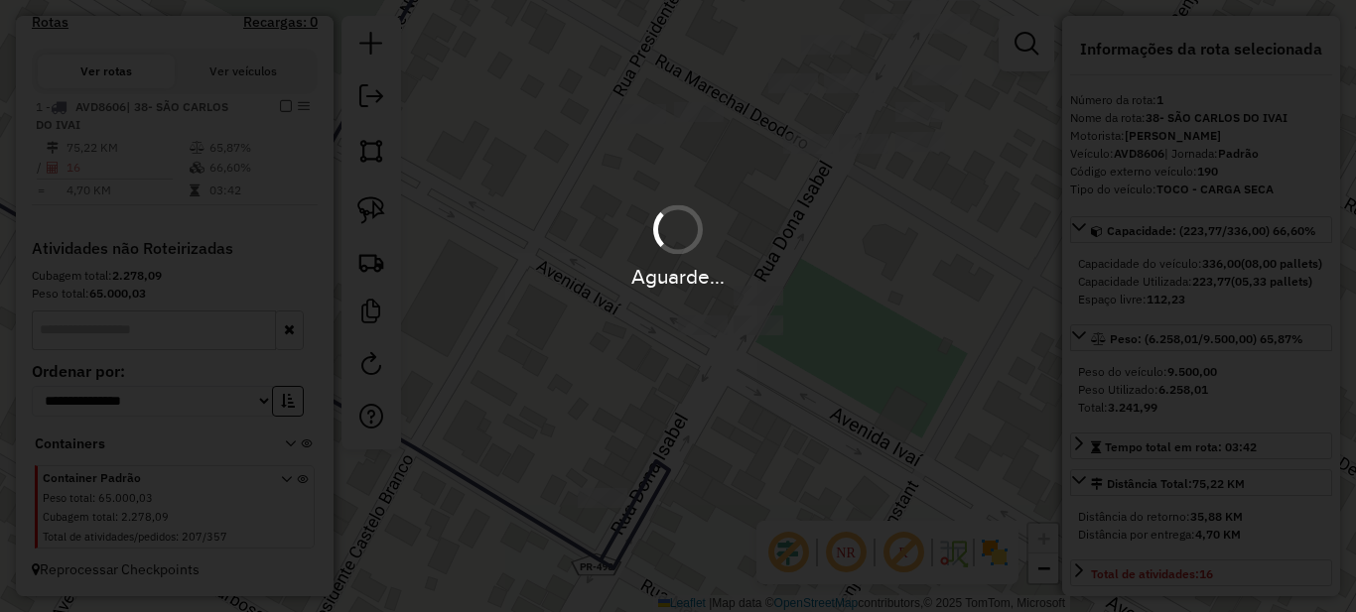
scroll to position [0, 0]
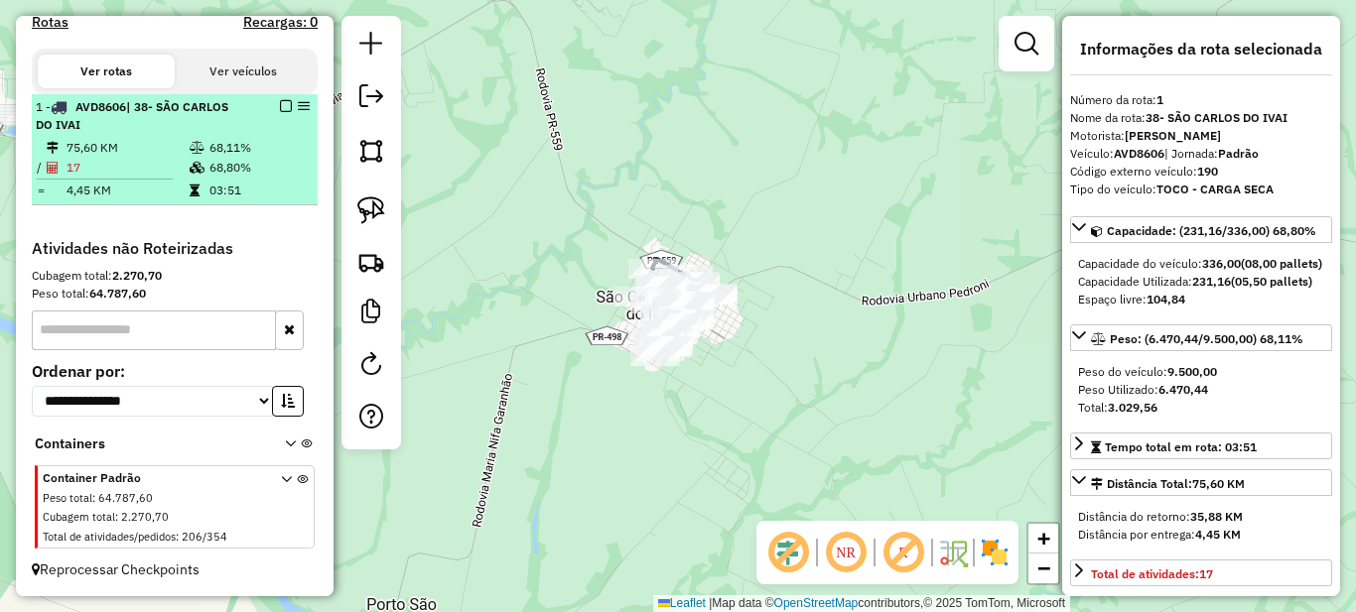
click at [280, 102] on em at bounding box center [286, 106] width 12 height 12
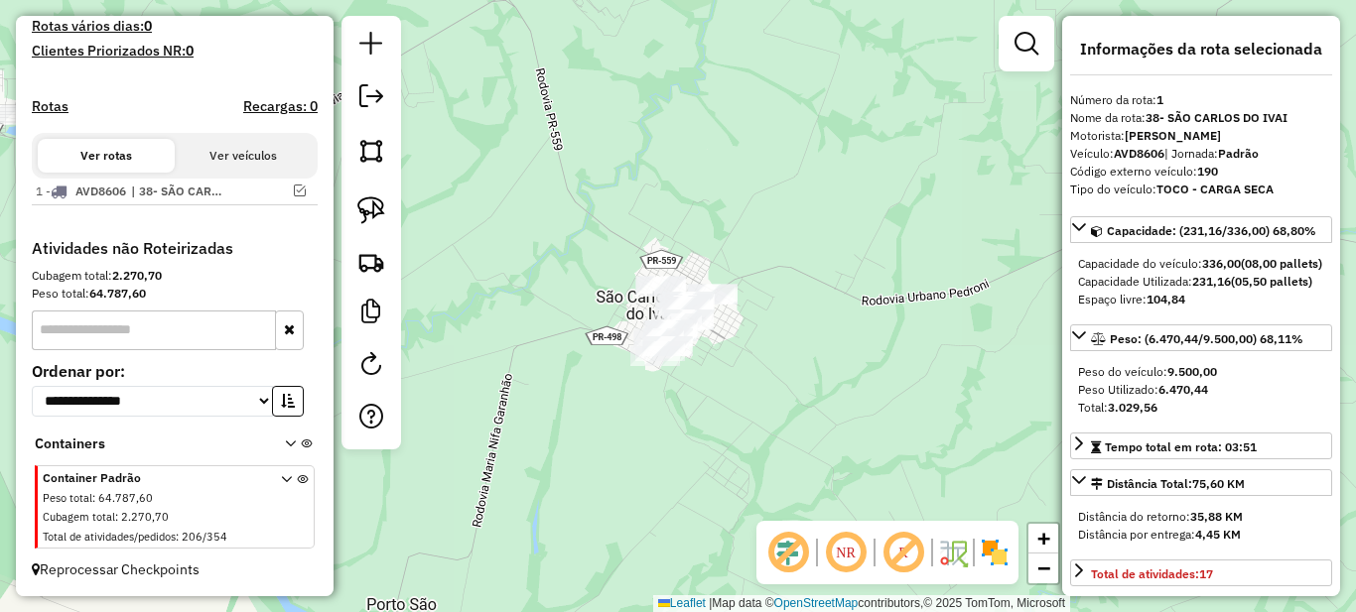
scroll to position [566, 0]
click at [1021, 40] on em at bounding box center [1027, 44] width 24 height 24
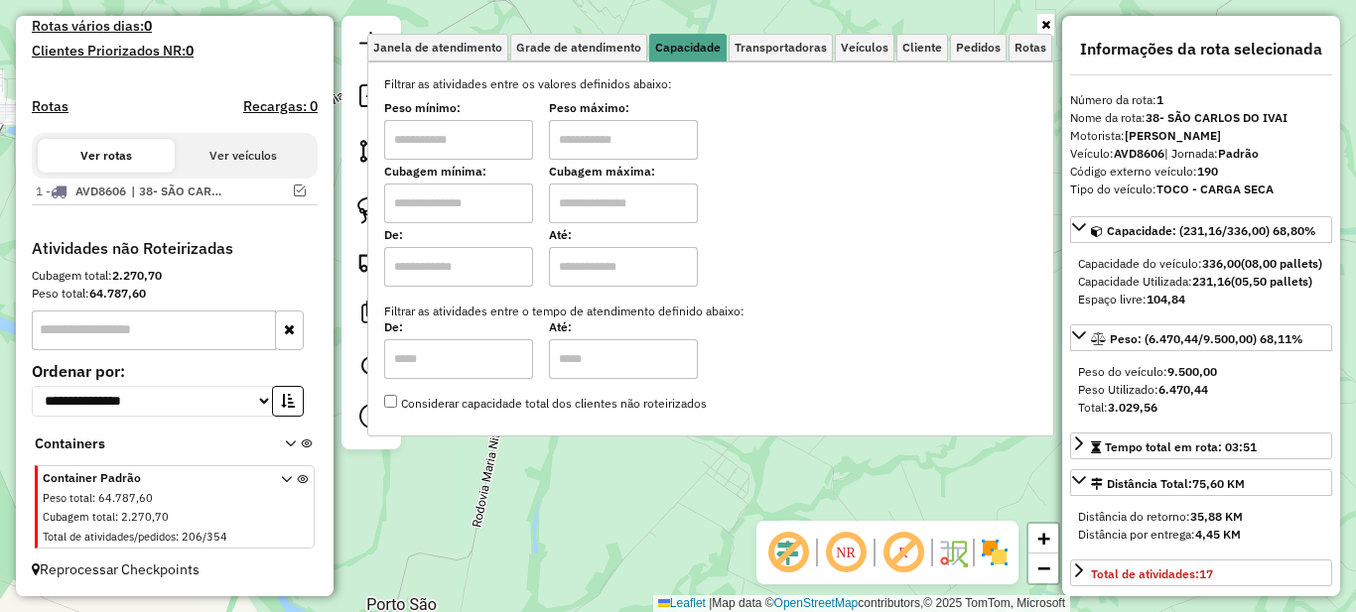
click at [698, 501] on div "Janela de atendimento Grade de atendimento Capacidade Transportadoras Veículos …" at bounding box center [678, 306] width 1356 height 612
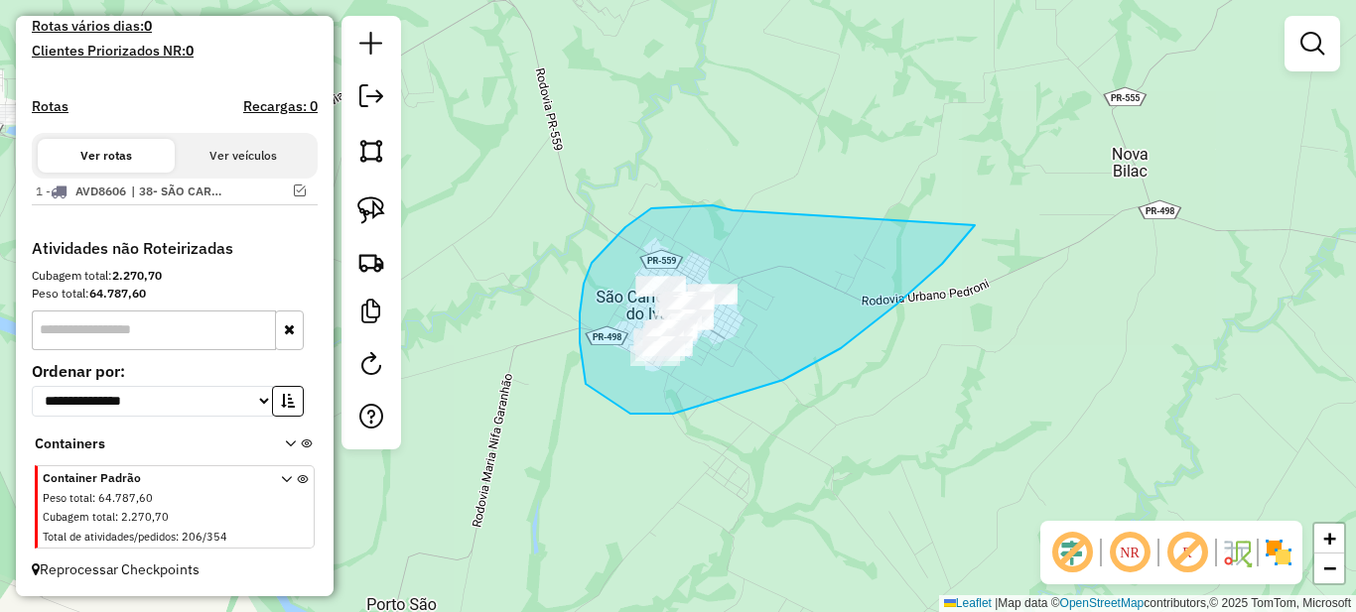
drag, startPoint x: 698, startPoint y: 205, endPoint x: 979, endPoint y: 214, distance: 281.1
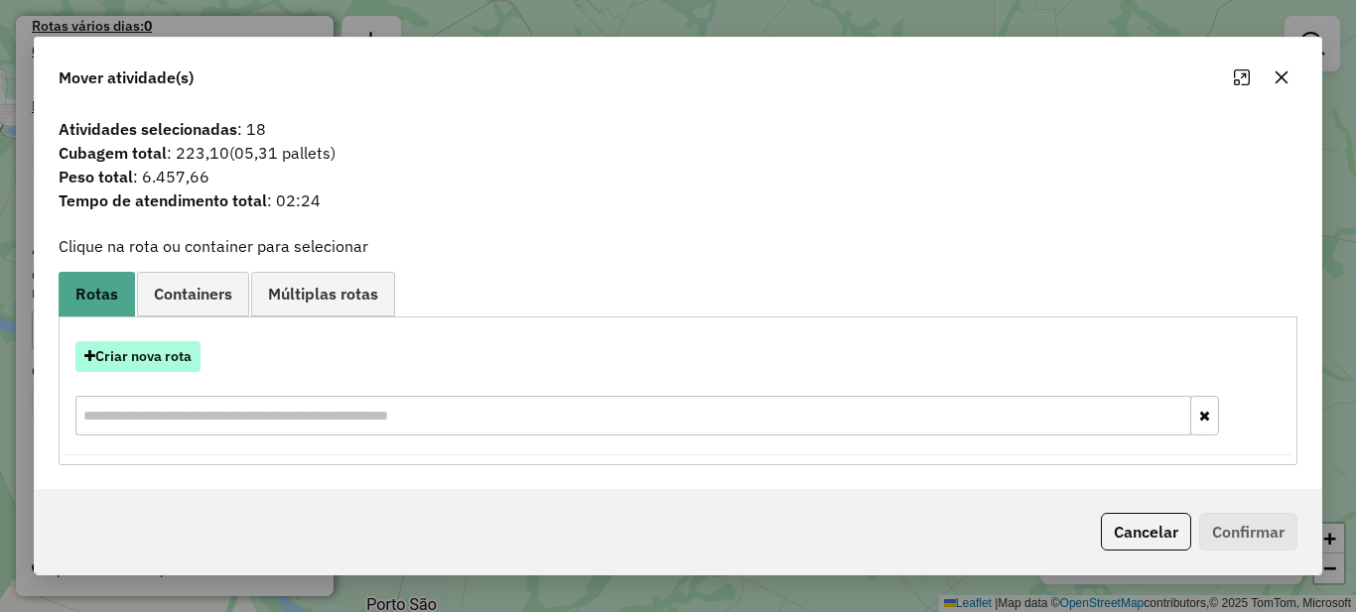
click at [146, 354] on button "Criar nova rota" at bounding box center [137, 356] width 125 height 31
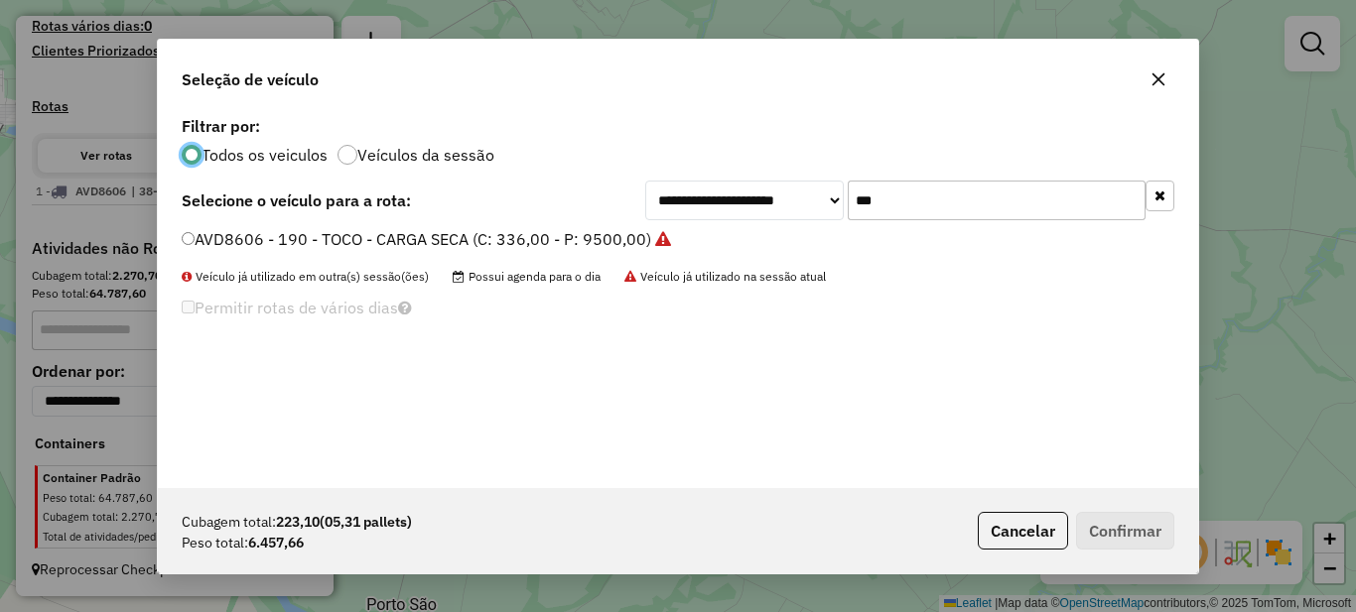
scroll to position [11, 6]
click at [970, 200] on input "***" at bounding box center [997, 201] width 298 height 40
type input "***"
click at [553, 243] on label "AUE1258 - 186 - TOCO - CARGA SECA (C: 336,00 - P: 9500,00)" at bounding box center [417, 239] width 470 height 24
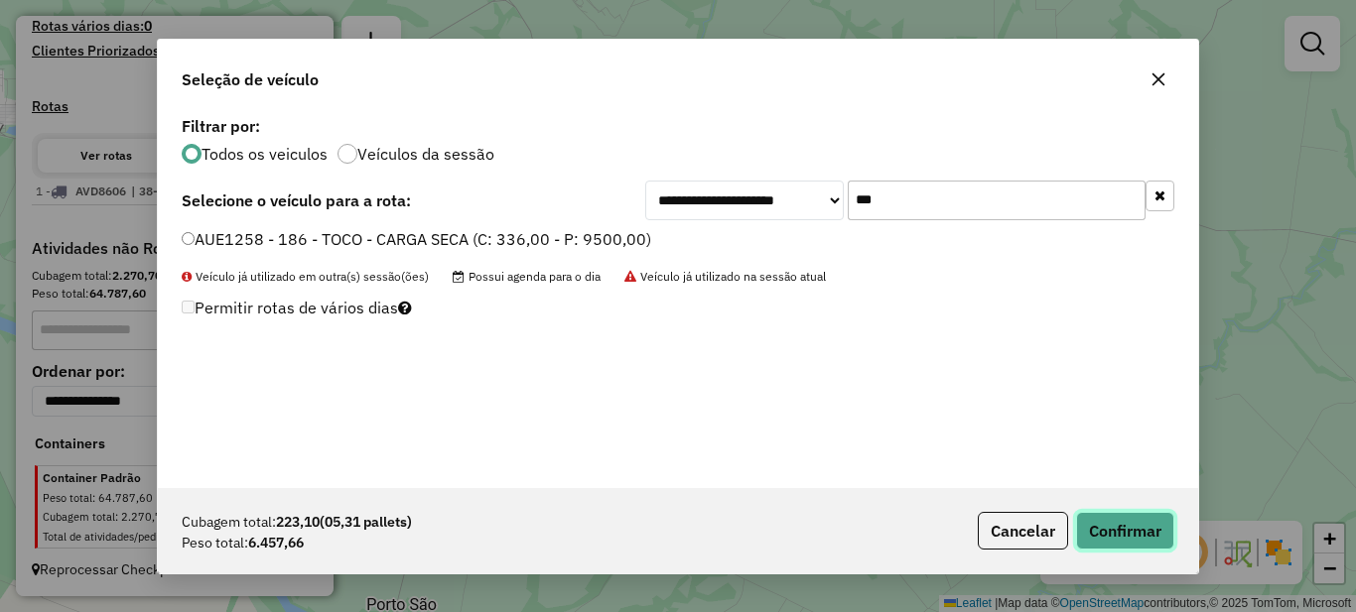
click at [1135, 527] on button "Confirmar" at bounding box center [1125, 531] width 98 height 38
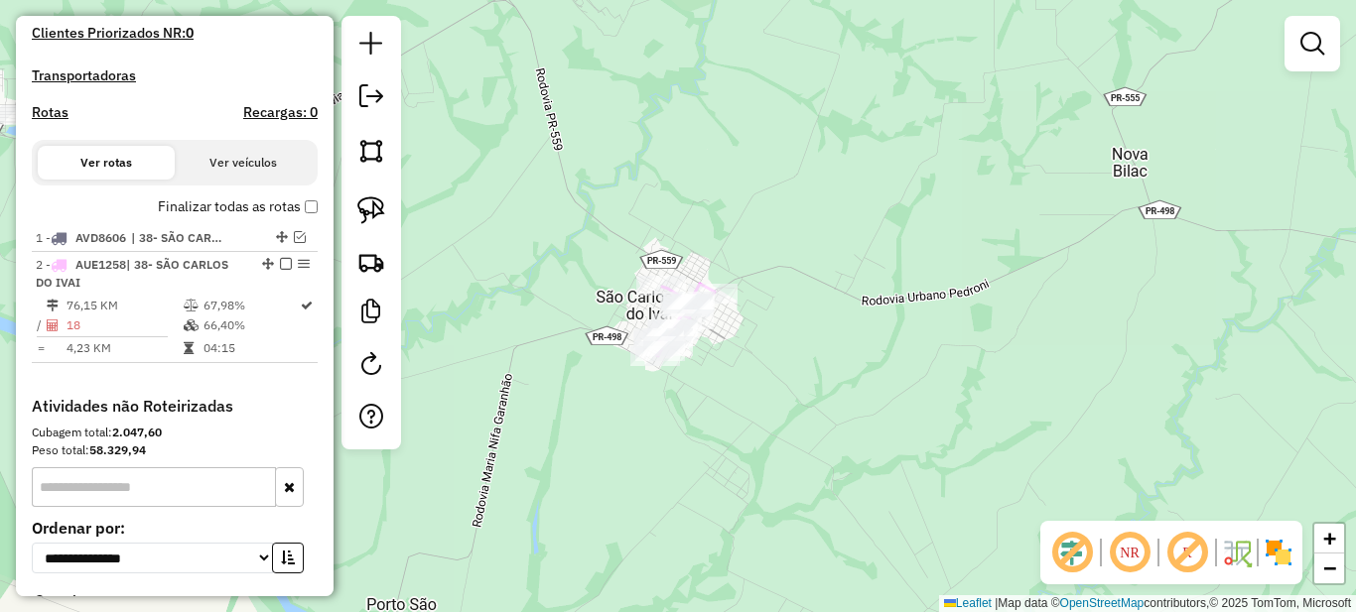
scroll to position [674, 0]
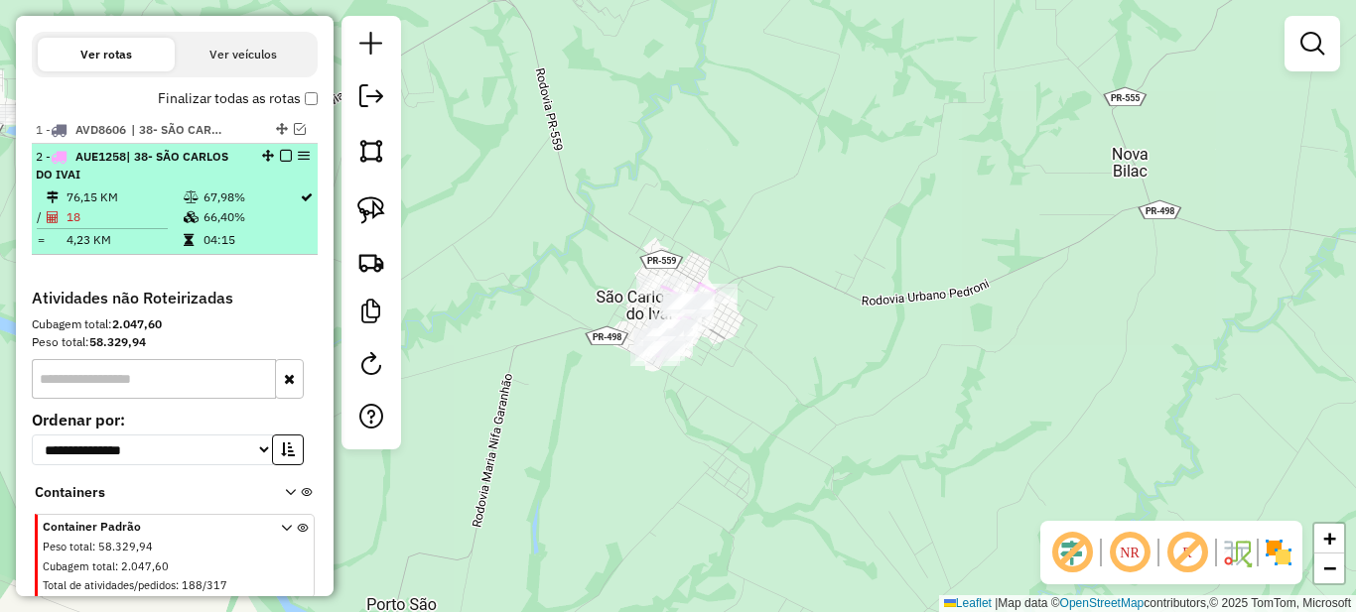
click at [280, 162] on em at bounding box center [286, 156] width 12 height 12
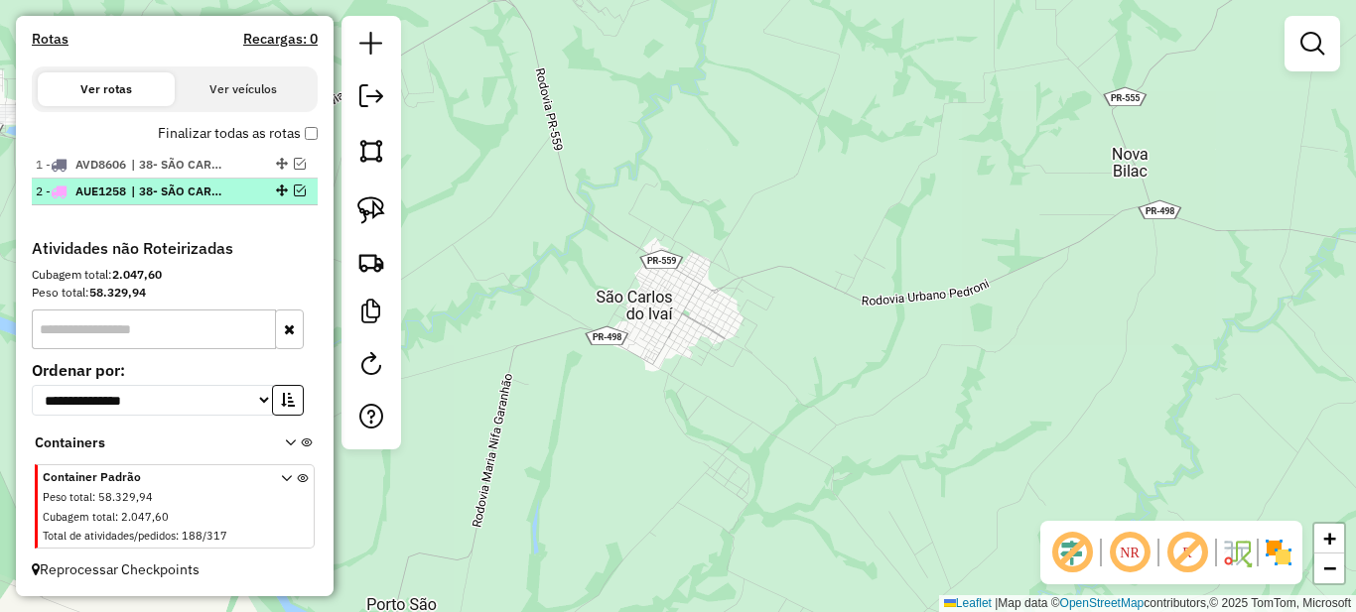
scroll to position [657, 0]
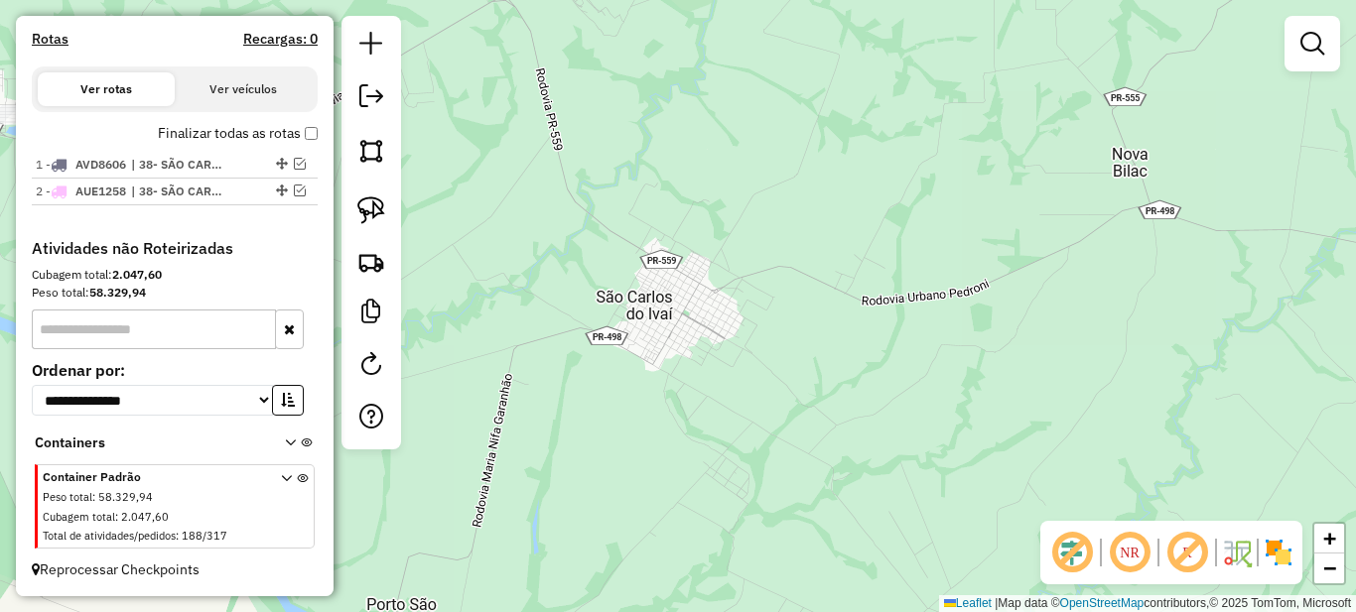
drag, startPoint x: 598, startPoint y: 204, endPoint x: 1080, endPoint y: 373, distance: 511.1
click at [1052, 361] on div "Janela de atendimento Grade de atendimento Capacidade Transportadoras Veículos …" at bounding box center [678, 306] width 1356 height 612
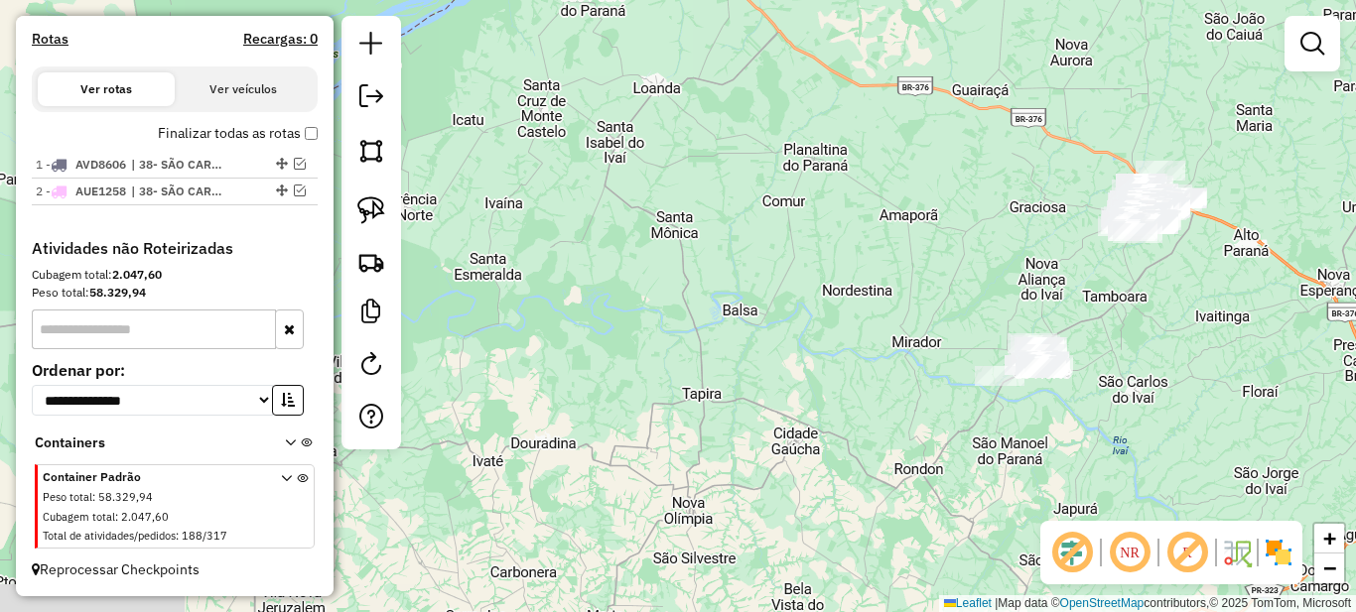
drag, startPoint x: 1146, startPoint y: 365, endPoint x: 978, endPoint y: 365, distance: 167.8
click at [983, 365] on div "Janela de atendimento Grade de atendimento Capacidade Transportadoras Veículos …" at bounding box center [678, 306] width 1356 height 612
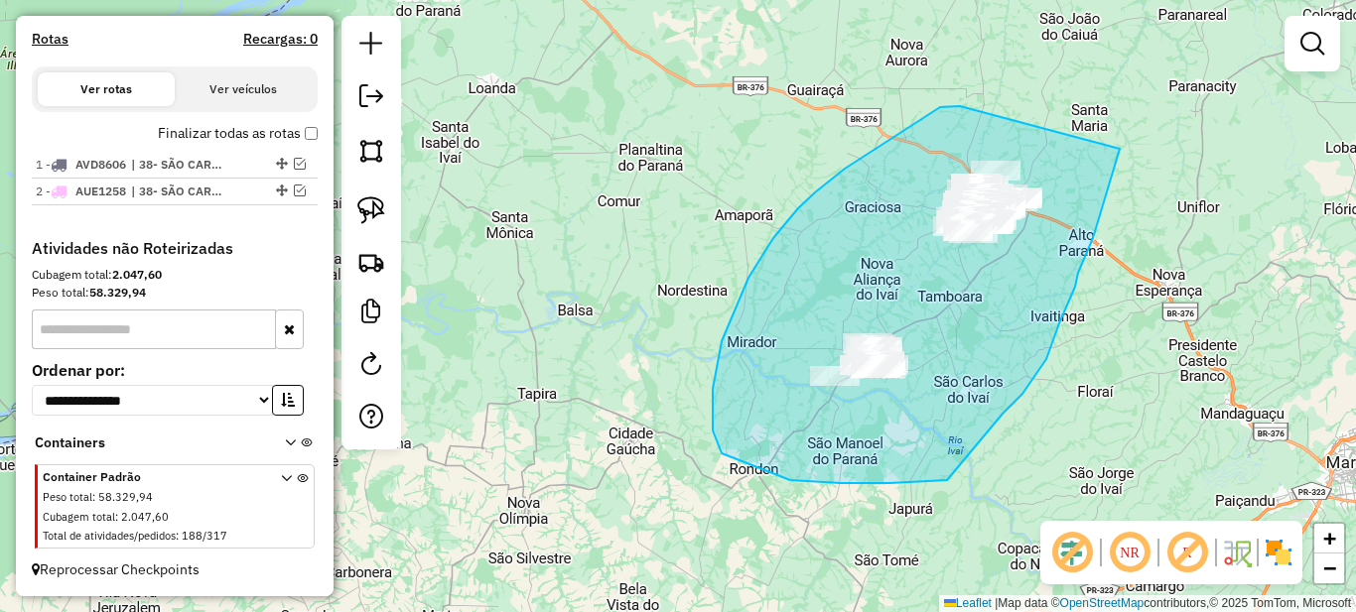
drag, startPoint x: 940, startPoint y: 107, endPoint x: 1120, endPoint y: 149, distance: 184.4
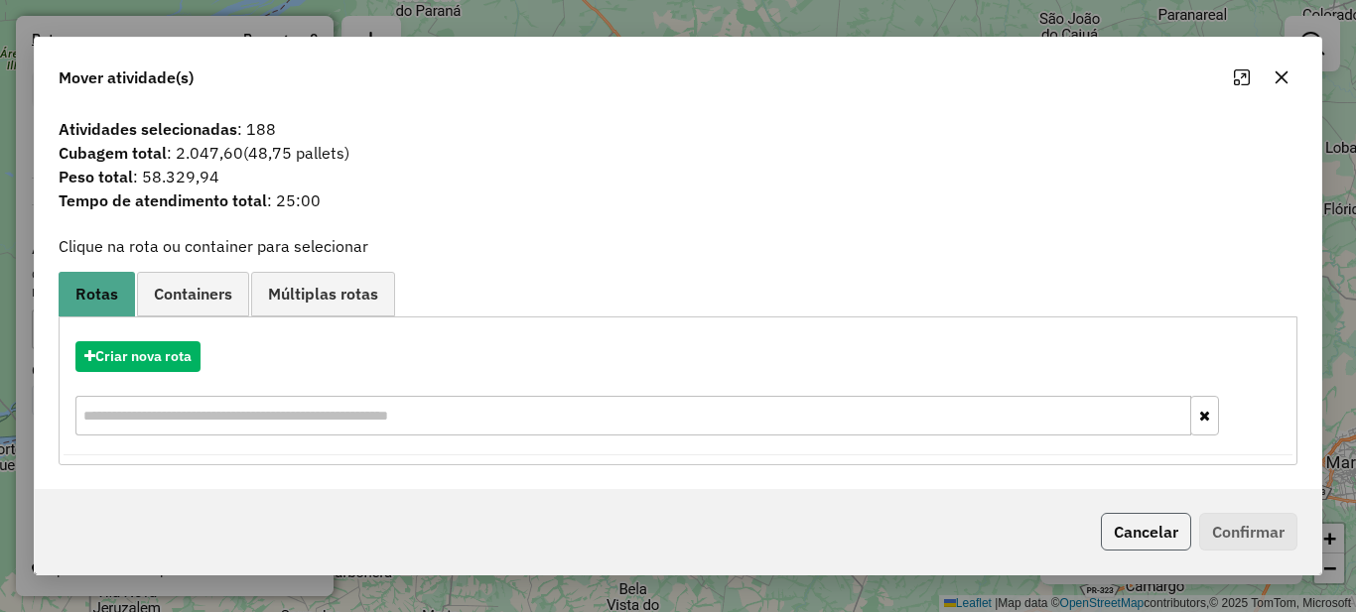
click at [1137, 520] on button "Cancelar" at bounding box center [1146, 532] width 90 height 38
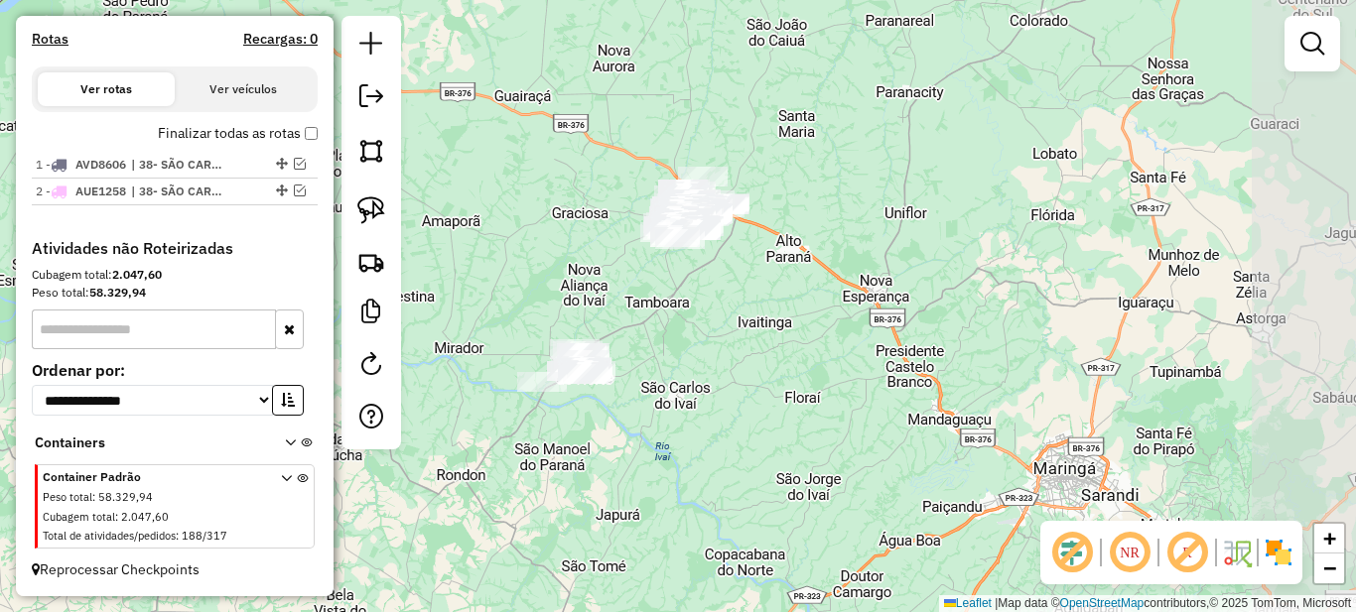
drag, startPoint x: 981, startPoint y: 377, endPoint x: 694, endPoint y: 383, distance: 286.9
click at [694, 383] on div "Janela de atendimento Grade de atendimento Capacidade Transportadoras Veículos …" at bounding box center [678, 306] width 1356 height 612
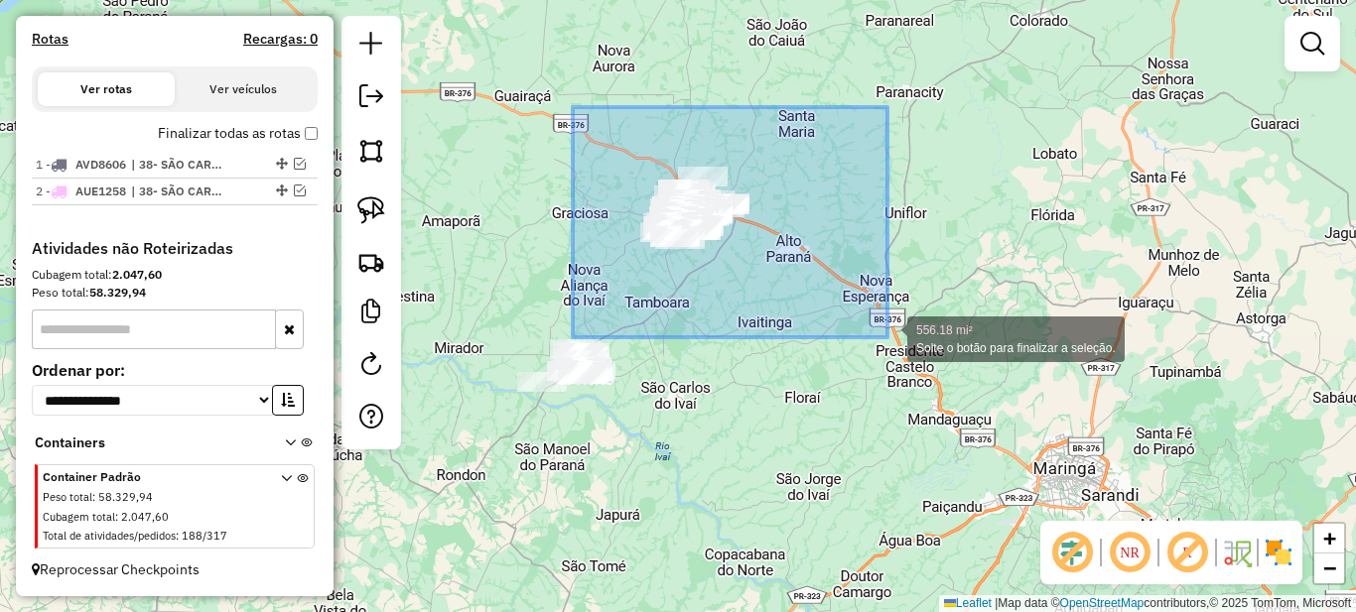
drag, startPoint x: 588, startPoint y: 120, endPoint x: 895, endPoint y: 339, distance: 377.3
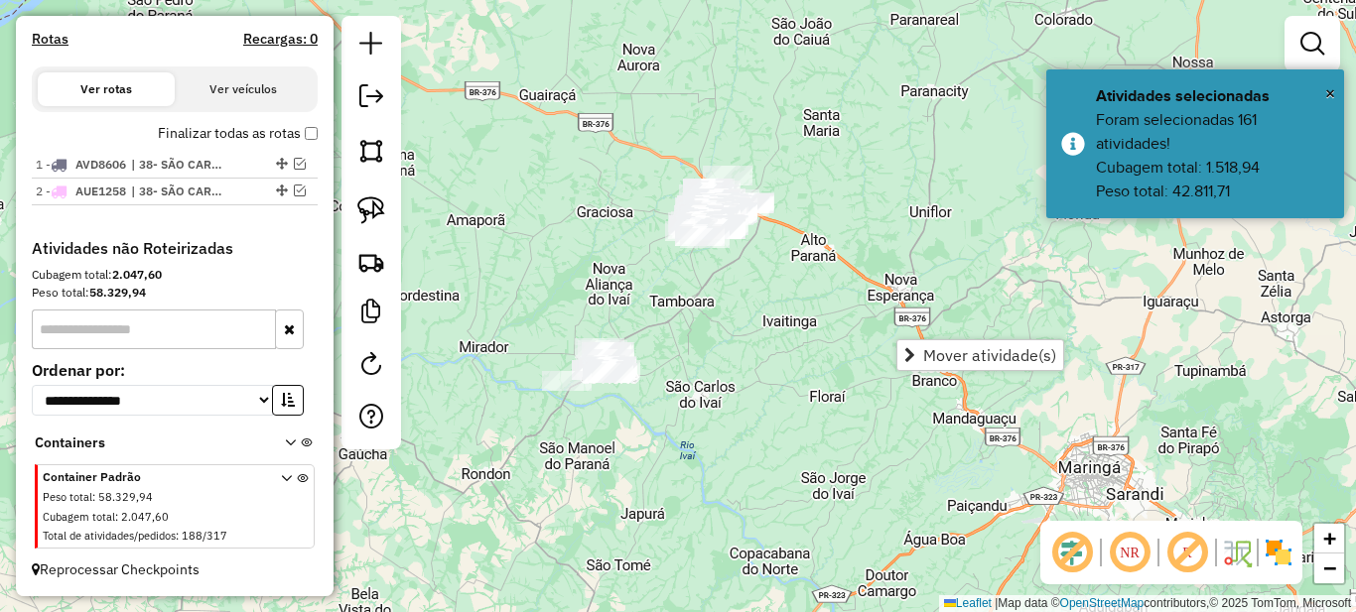
drag, startPoint x: 642, startPoint y: 288, endPoint x: 670, endPoint y: 289, distance: 27.8
click at [646, 288] on div "Janela de atendimento Grade de atendimento Capacidade Transportadoras Veículos …" at bounding box center [678, 306] width 1356 height 612
click at [1306, 46] on em at bounding box center [1312, 44] width 24 height 24
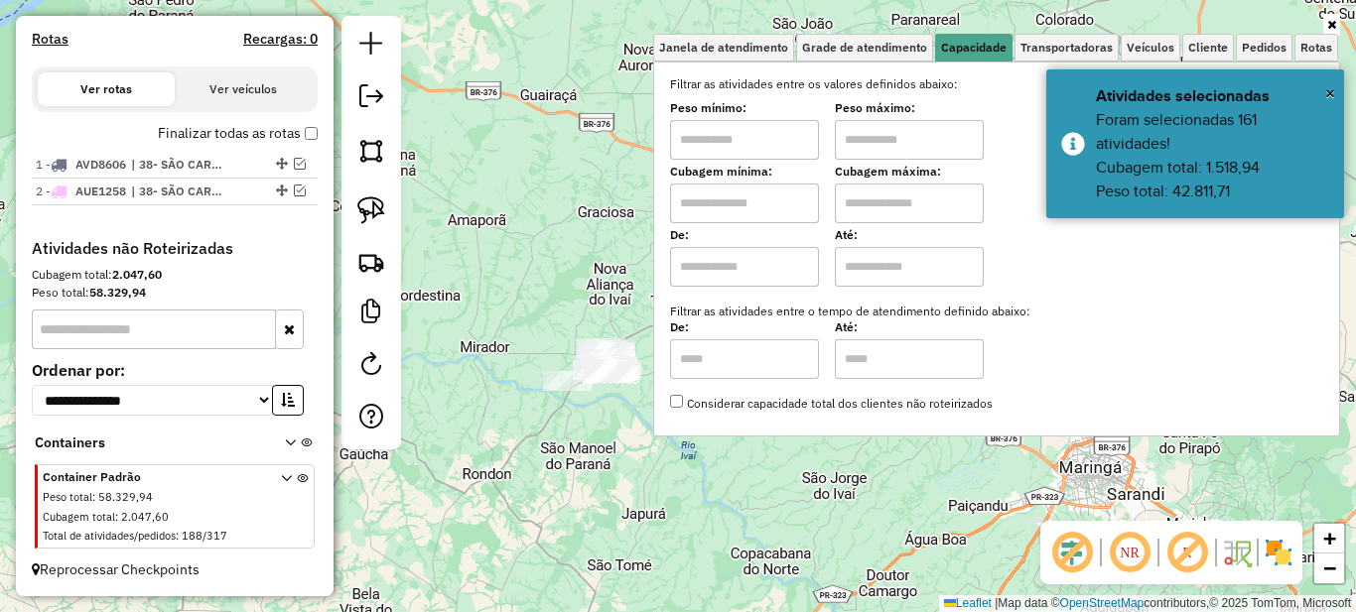
click at [729, 136] on input "text" at bounding box center [744, 140] width 149 height 40
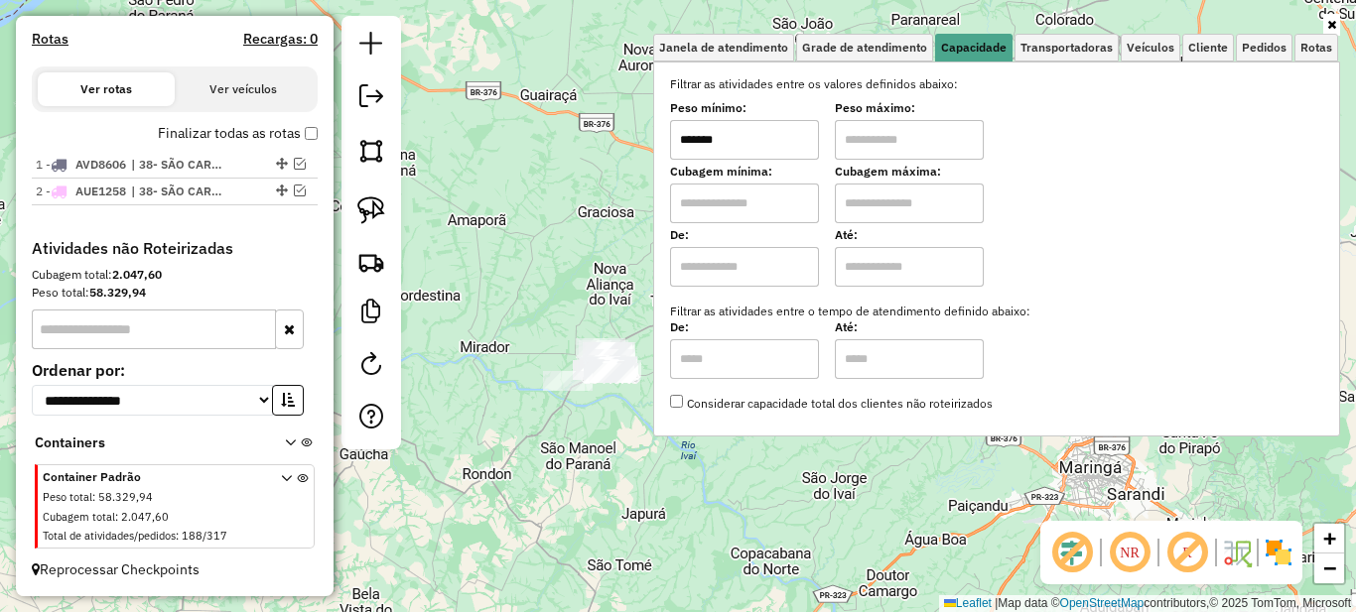
type input "*******"
type input "**********"
click at [1335, 28] on icon at bounding box center [1331, 25] width 9 height 12
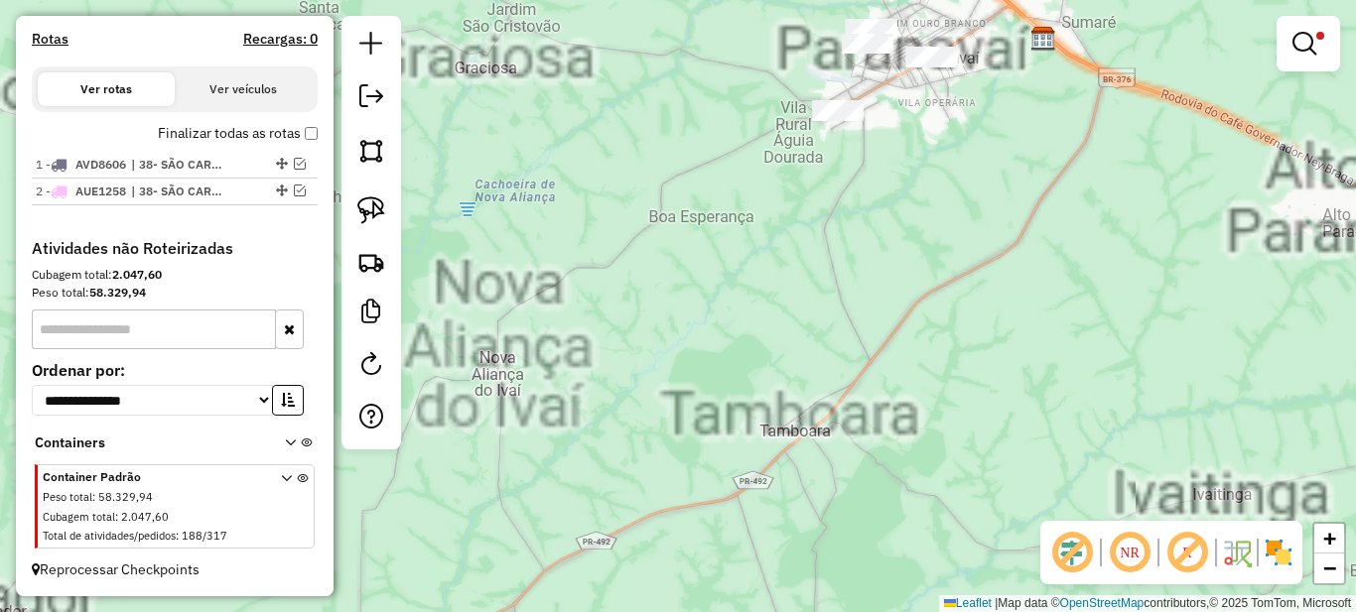
drag, startPoint x: 796, startPoint y: 242, endPoint x: 665, endPoint y: 424, distance: 224.0
click at [673, 414] on div "**********" at bounding box center [678, 306] width 1356 height 612
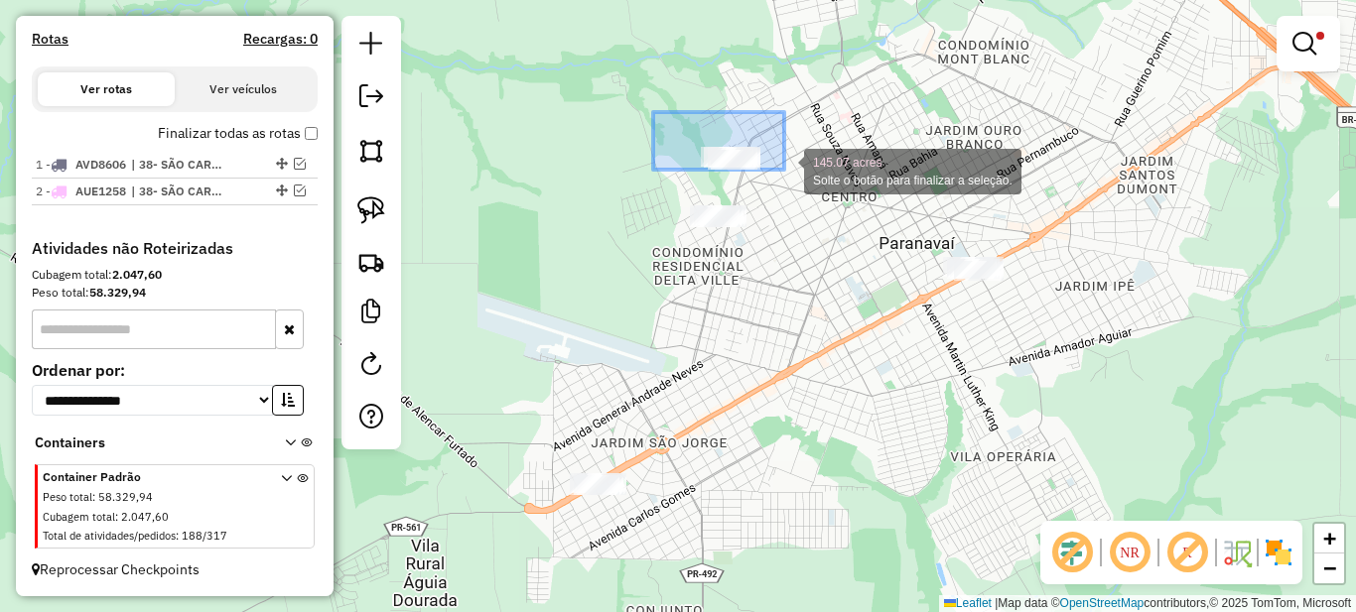
drag, startPoint x: 657, startPoint y: 112, endPoint x: 784, endPoint y: 170, distance: 139.5
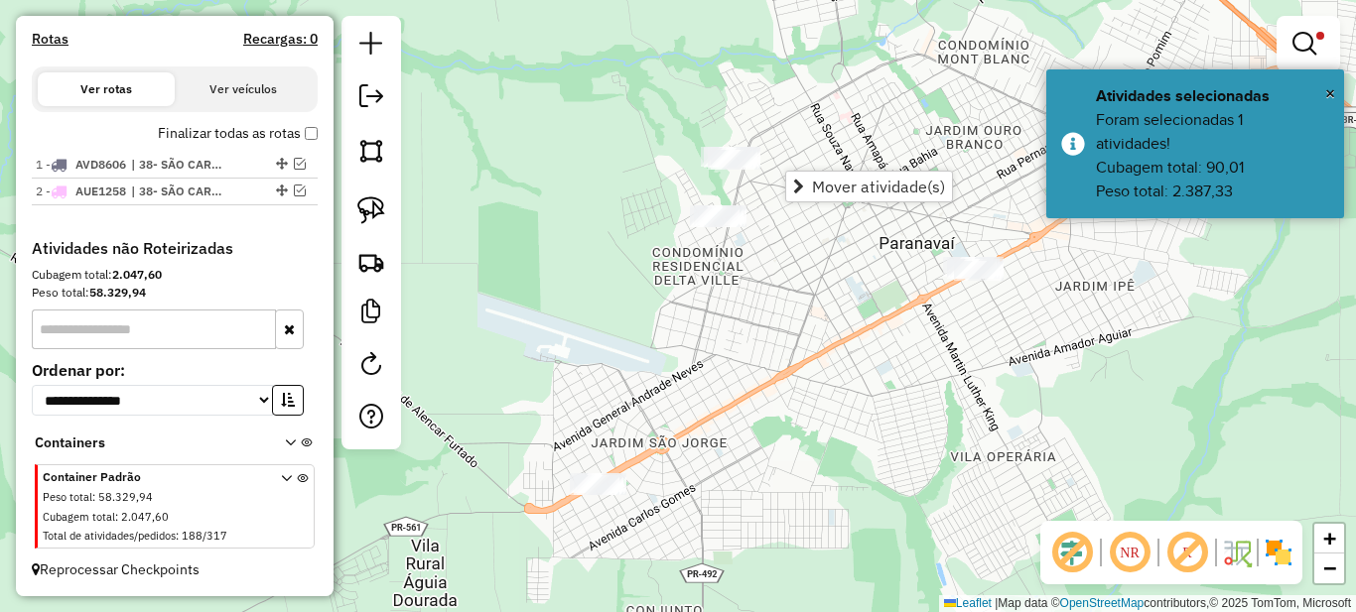
click at [672, 118] on div "**********" at bounding box center [678, 306] width 1356 height 612
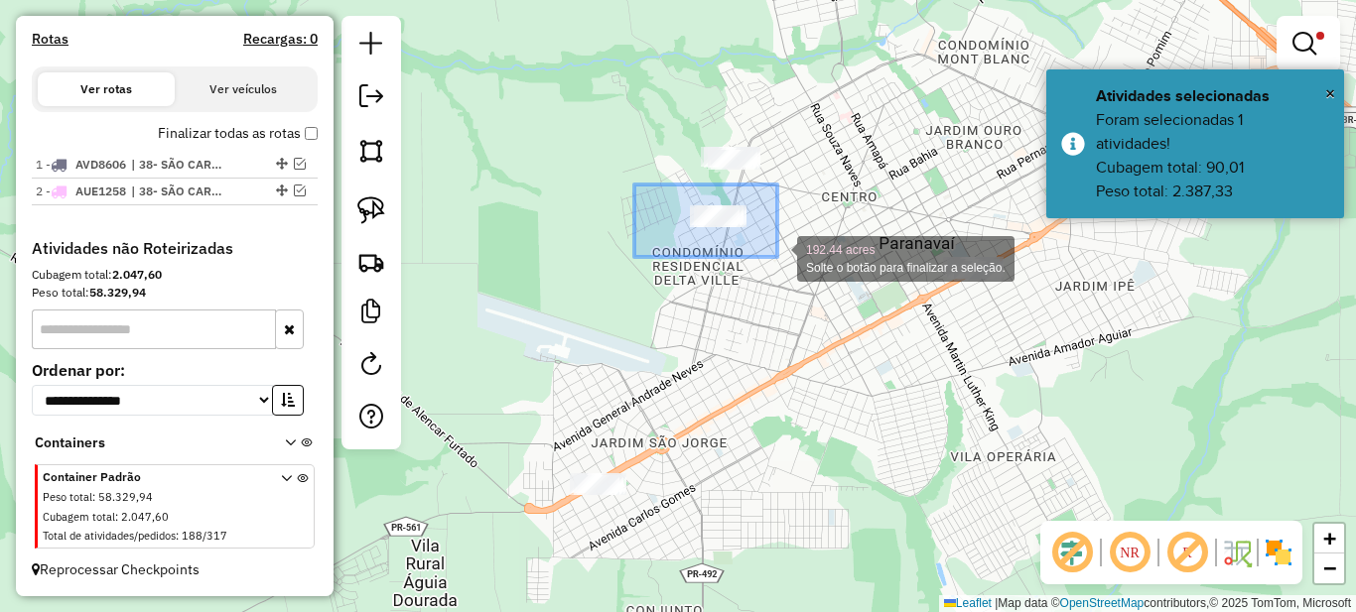
drag, startPoint x: 662, startPoint y: 203, endPoint x: 791, endPoint y: 260, distance: 141.3
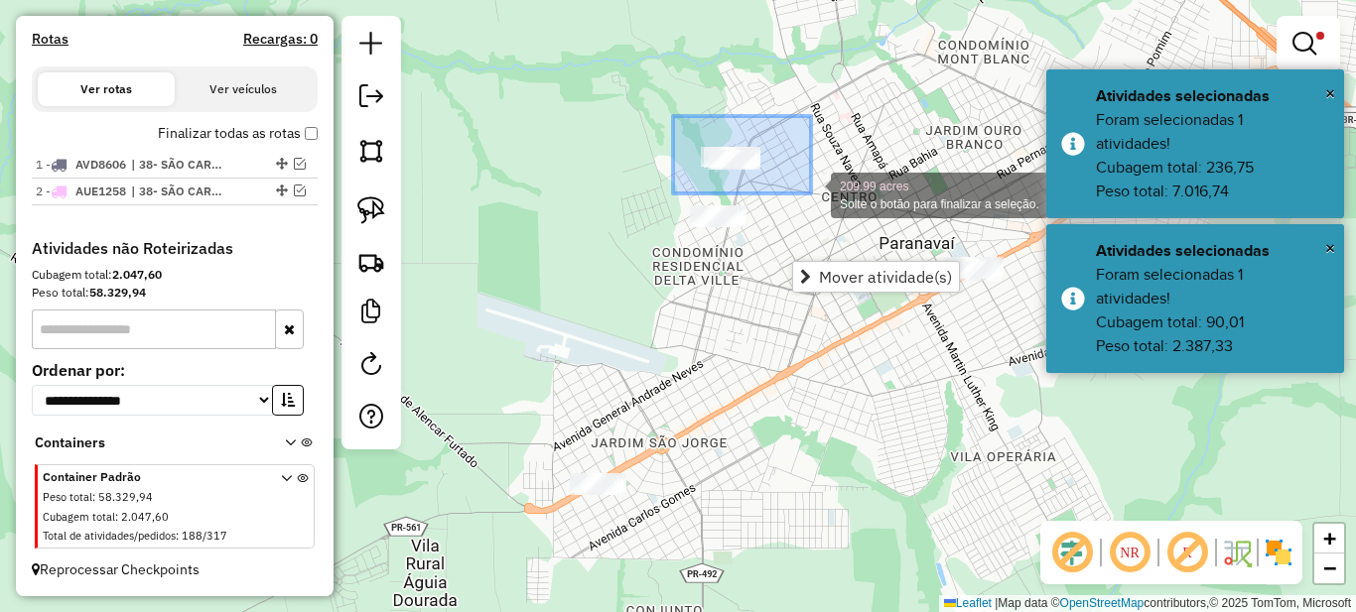
drag, startPoint x: 726, startPoint y: 138, endPoint x: 811, endPoint y: 194, distance: 101.9
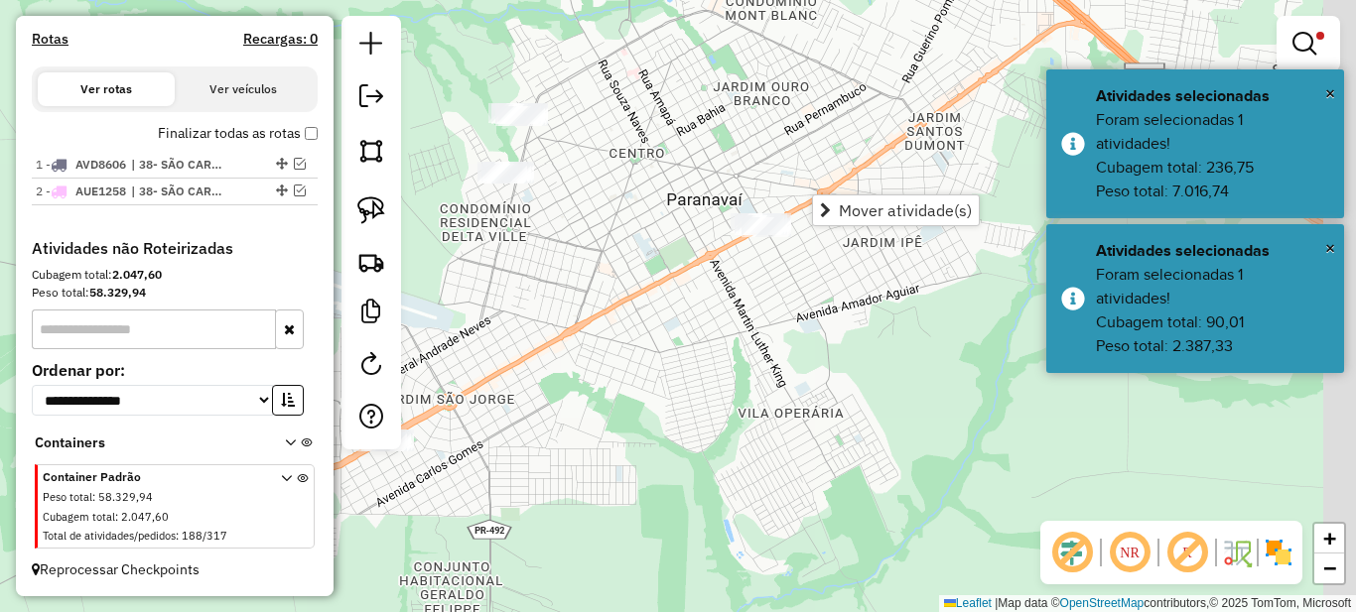
drag, startPoint x: 676, startPoint y: 319, endPoint x: 482, endPoint y: 275, distance: 198.4
click at [482, 276] on div "**********" at bounding box center [678, 306] width 1356 height 612
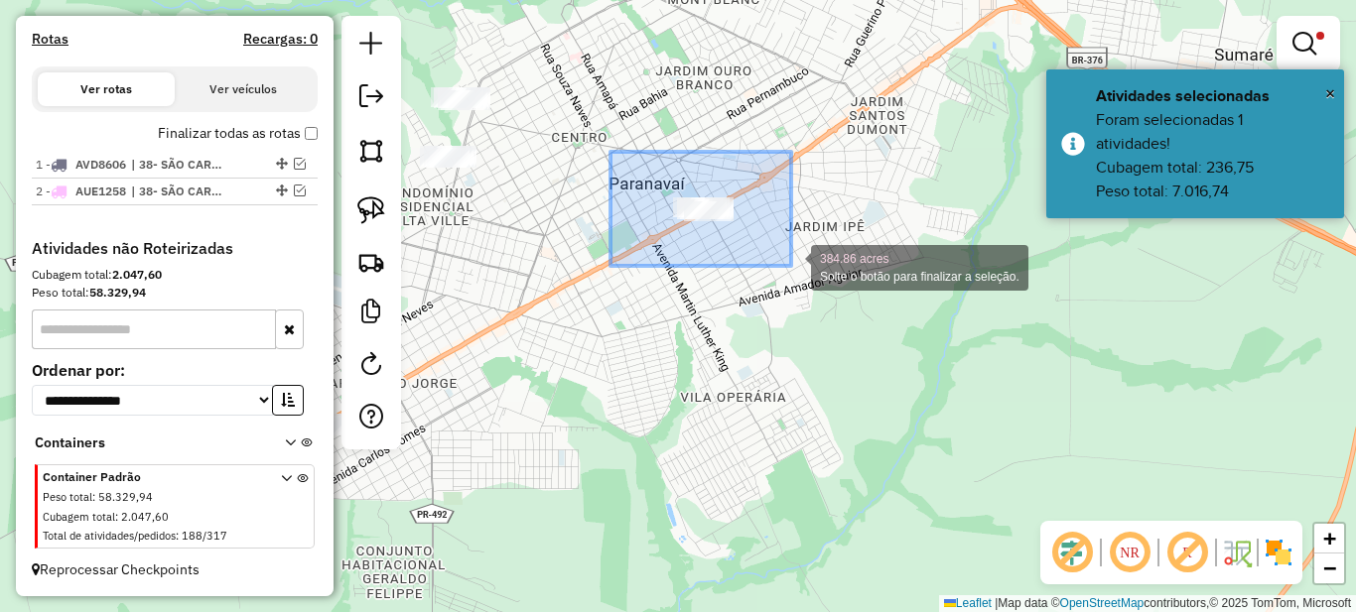
drag, startPoint x: 615, startPoint y: 152, endPoint x: 791, endPoint y: 266, distance: 209.5
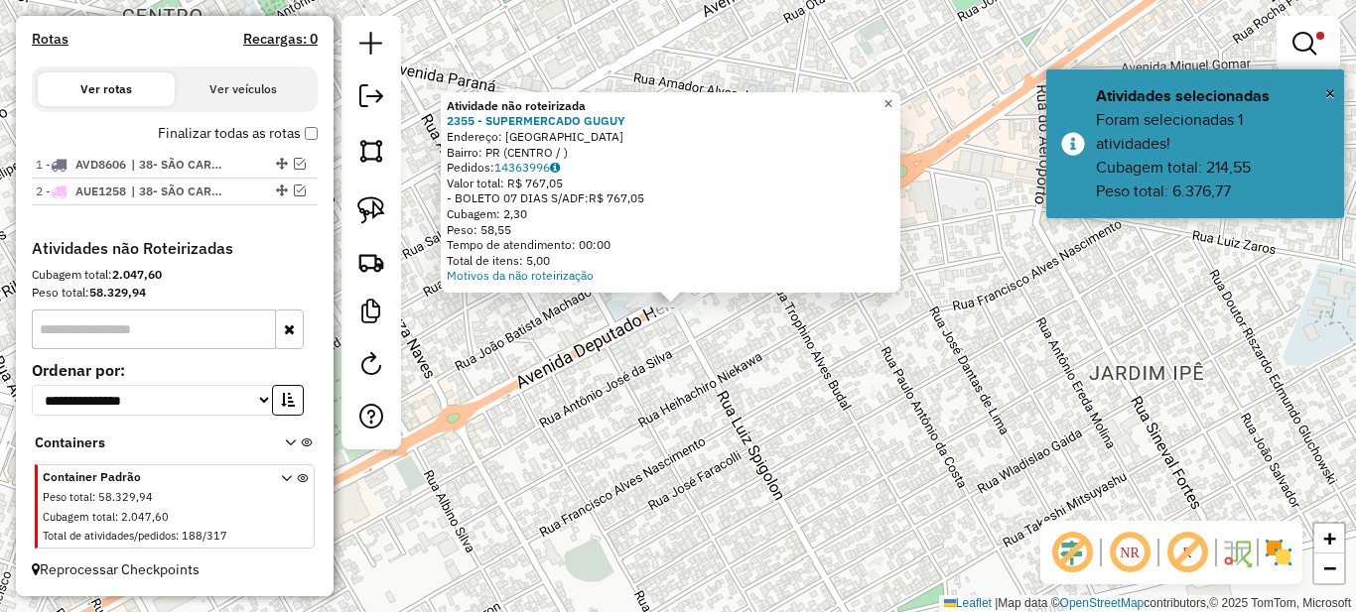
click at [892, 95] on span "×" at bounding box center [887, 103] width 9 height 17
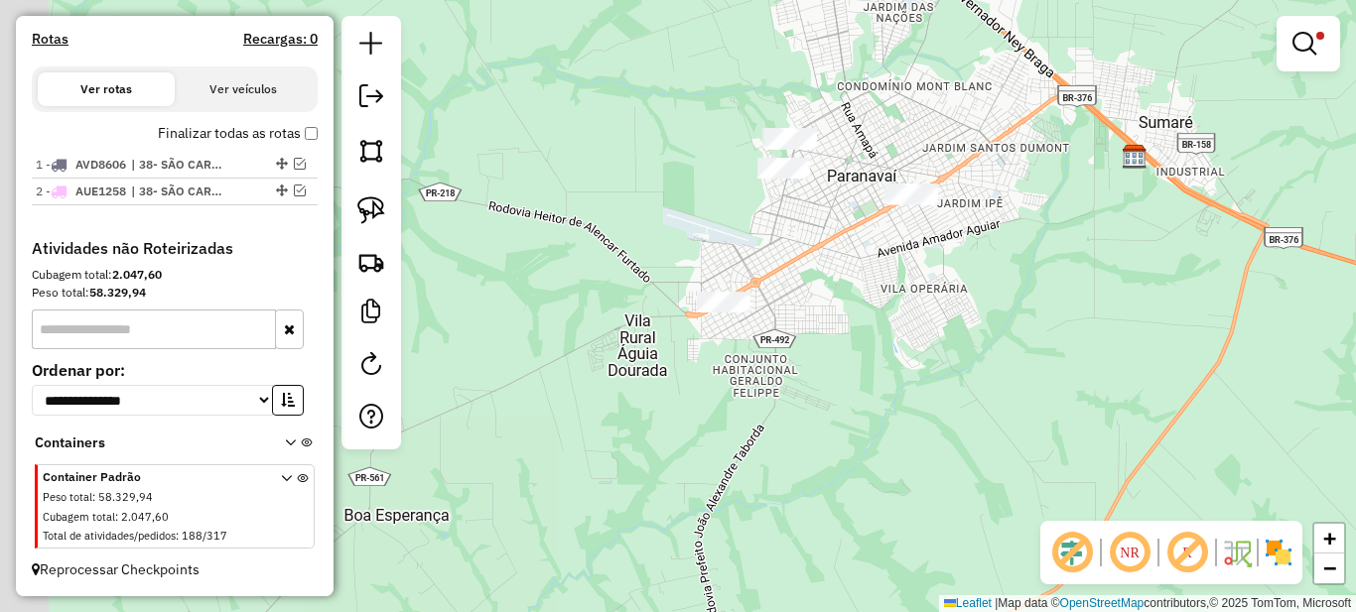
drag, startPoint x: 819, startPoint y: 292, endPoint x: 907, endPoint y: 203, distance: 124.9
click at [907, 203] on div "**********" at bounding box center [678, 306] width 1356 height 612
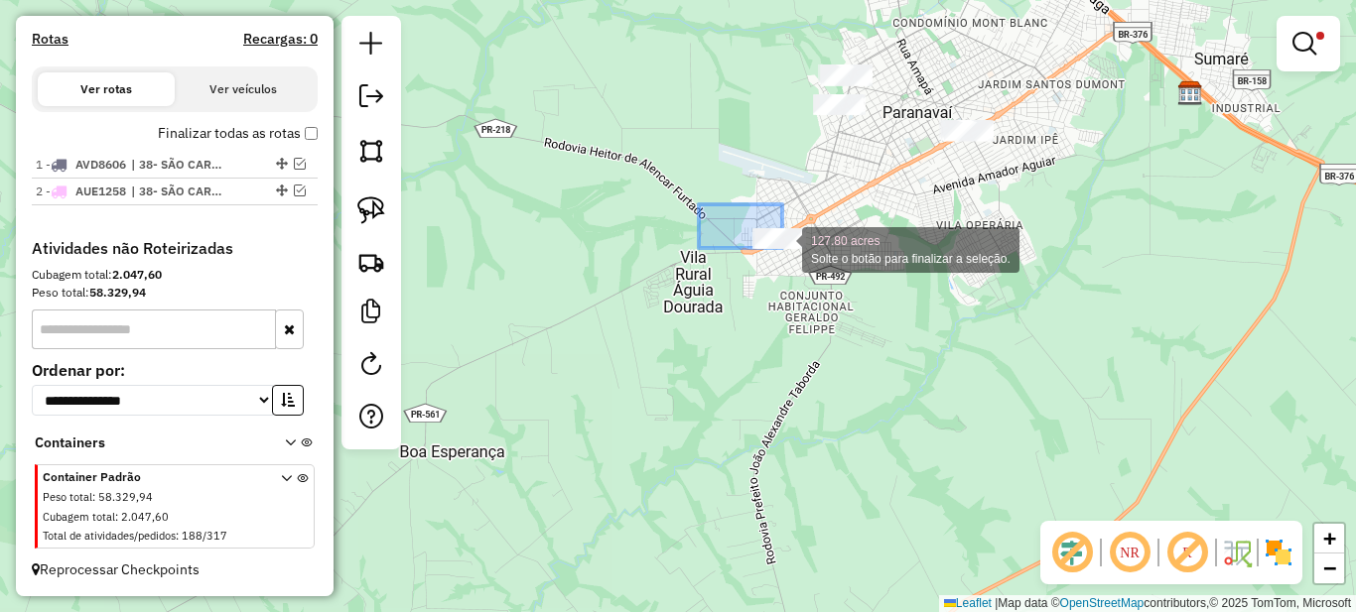
drag, startPoint x: 698, startPoint y: 204, endPoint x: 866, endPoint y: 297, distance: 191.5
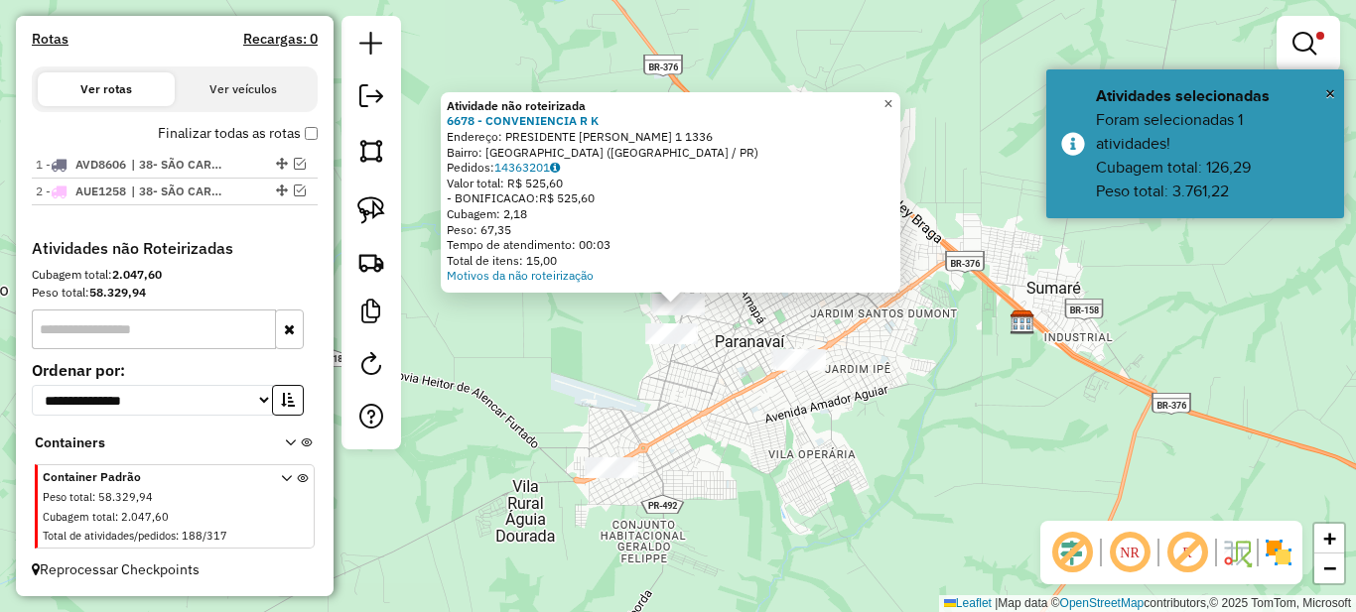
click at [892, 100] on span "×" at bounding box center [887, 103] width 9 height 17
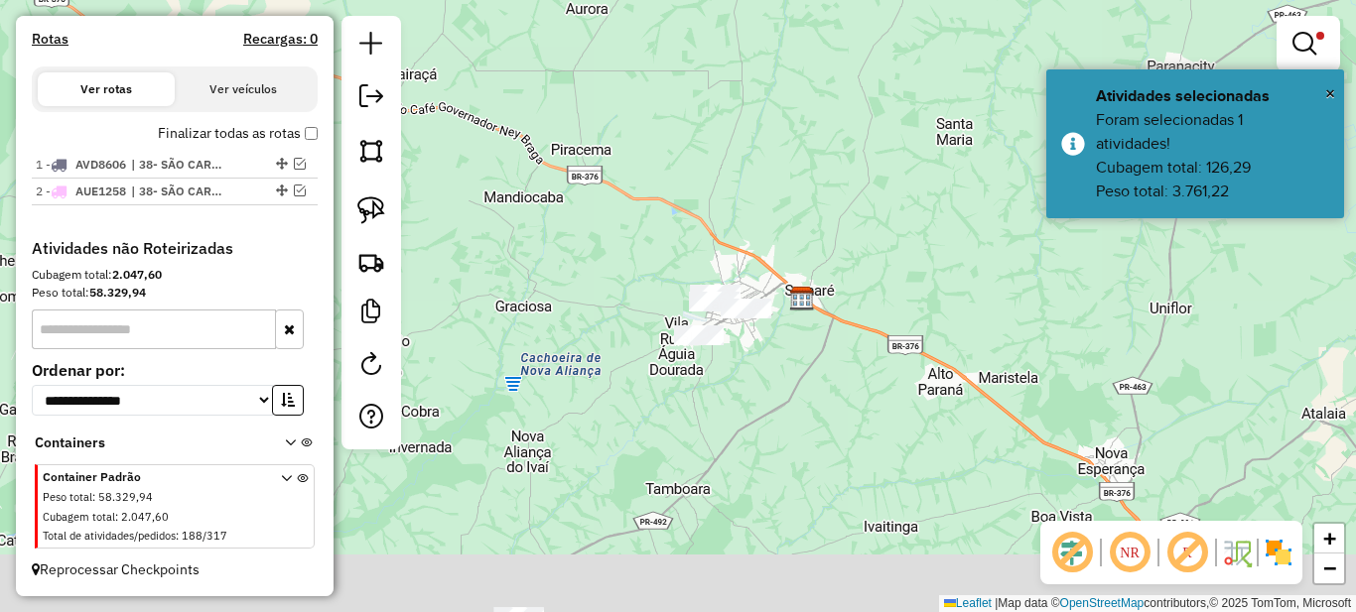
drag, startPoint x: 728, startPoint y: 498, endPoint x: 753, endPoint y: 197, distance: 302.9
click at [753, 197] on div "**********" at bounding box center [678, 306] width 1356 height 612
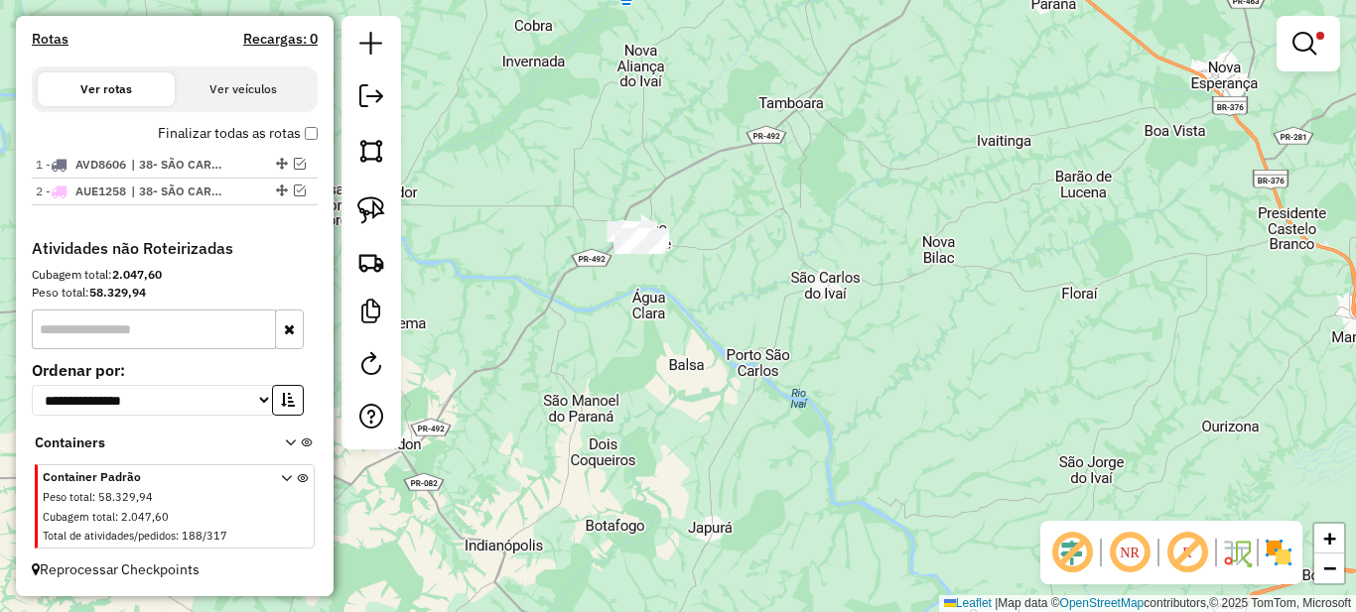
drag, startPoint x: 667, startPoint y: 307, endPoint x: 720, endPoint y: 220, distance: 101.1
click at [764, 196] on div "**********" at bounding box center [678, 306] width 1356 height 612
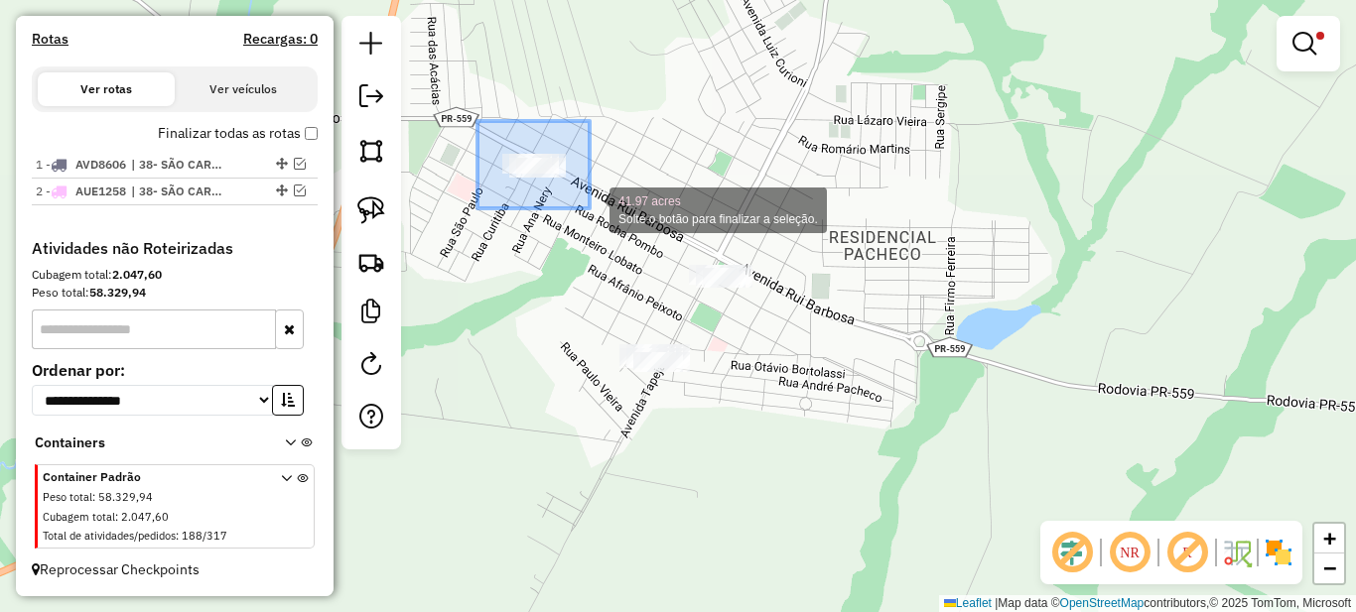
drag, startPoint x: 479, startPoint y: 128, endPoint x: 591, endPoint y: 208, distance: 137.2
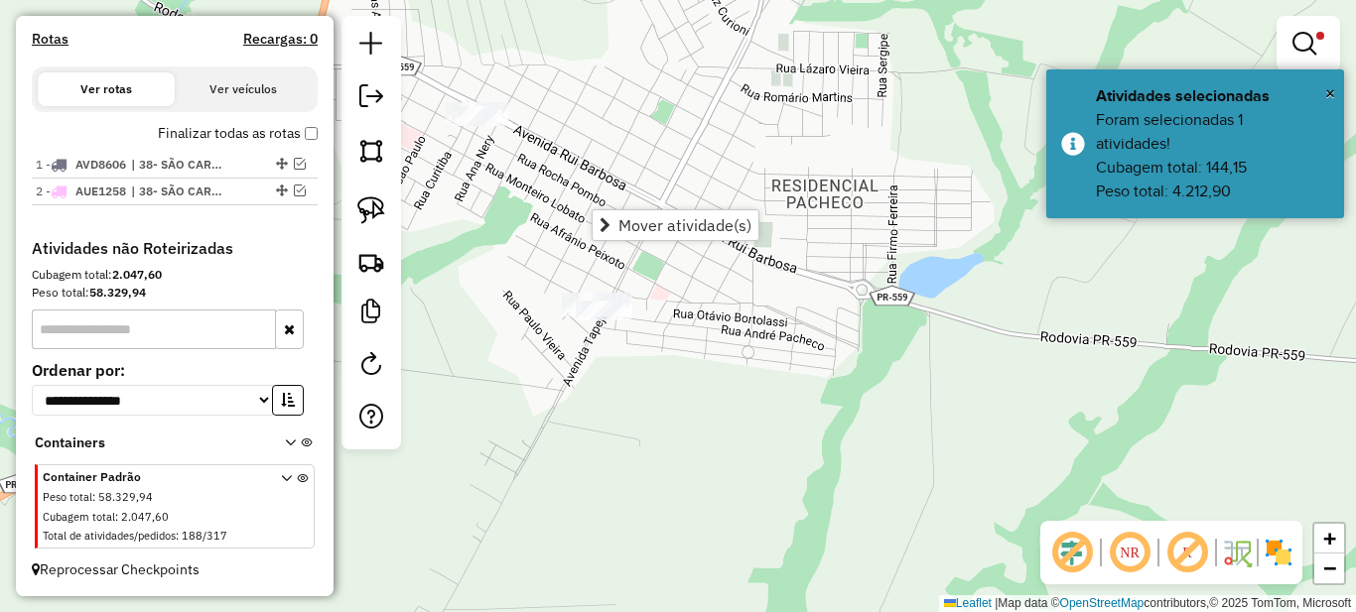
drag, startPoint x: 481, startPoint y: 222, endPoint x: 538, endPoint y: 203, distance: 60.0
click at [479, 216] on div "**********" at bounding box center [678, 306] width 1356 height 612
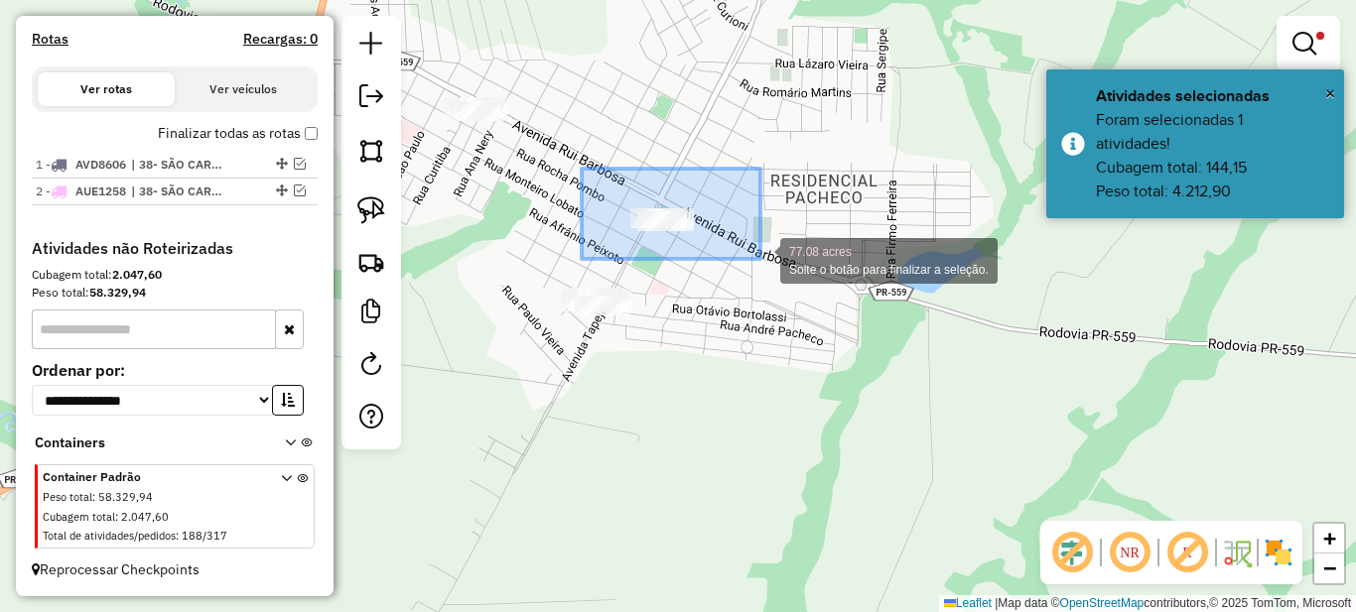
drag, startPoint x: 595, startPoint y: 171, endPoint x: 760, endPoint y: 259, distance: 187.8
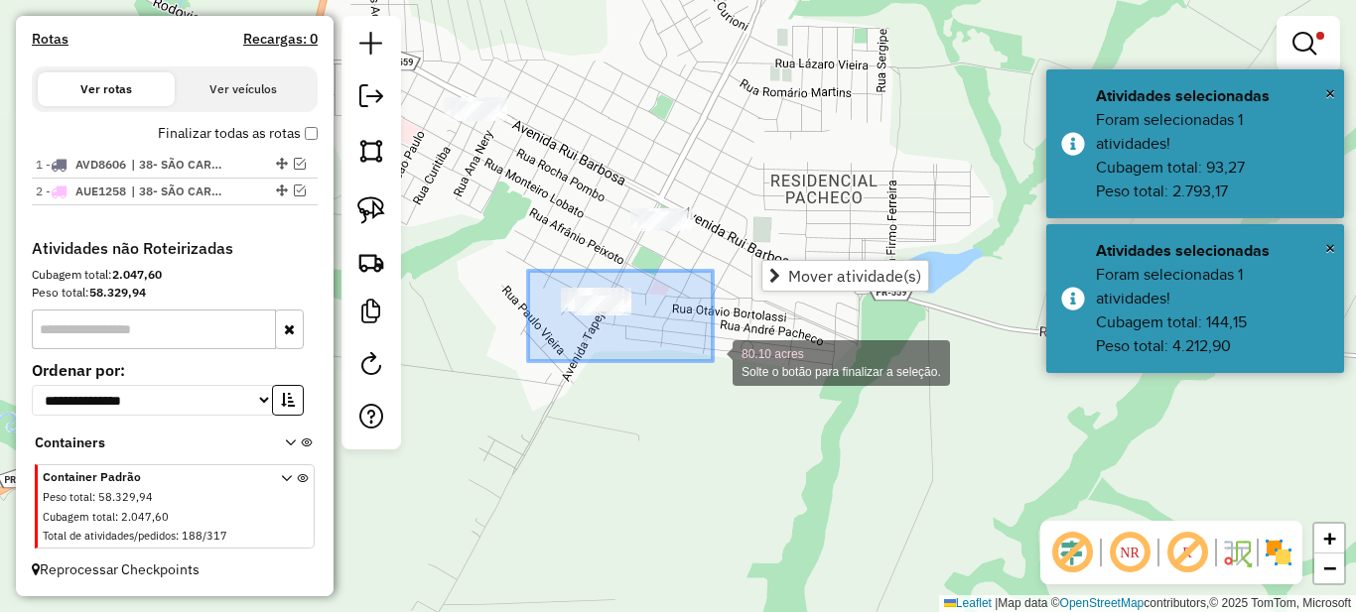
drag, startPoint x: 653, startPoint y: 326, endPoint x: 713, endPoint y: 361, distance: 69.5
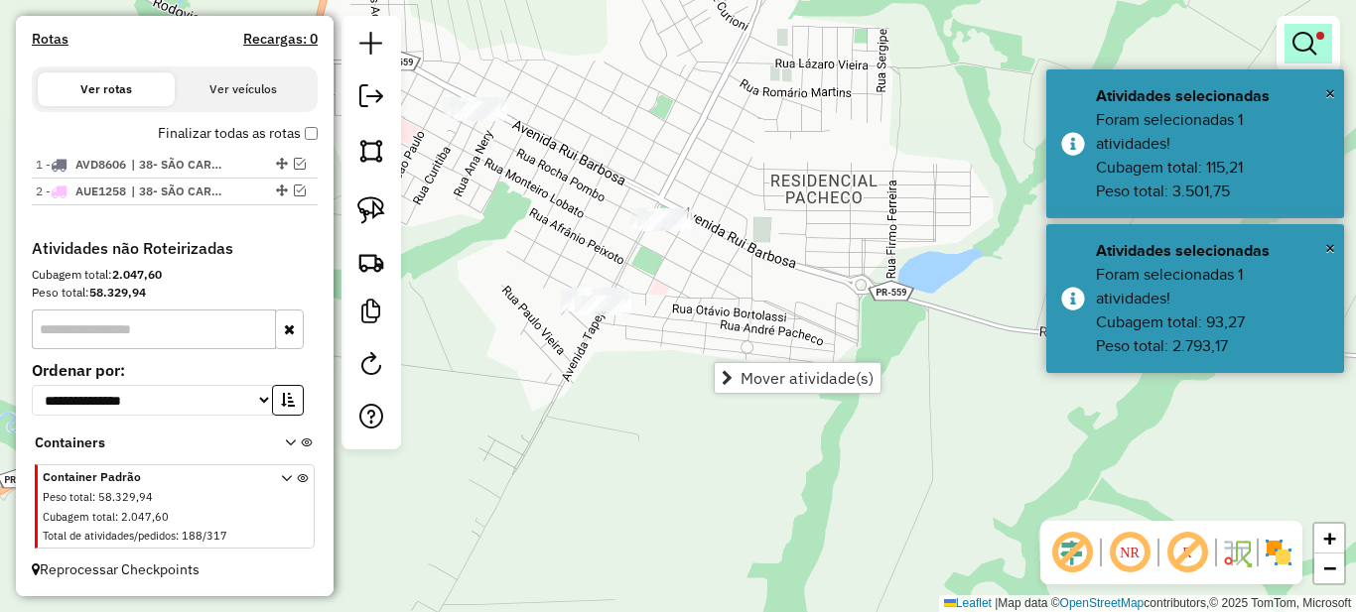
click at [1302, 34] on em at bounding box center [1304, 44] width 24 height 24
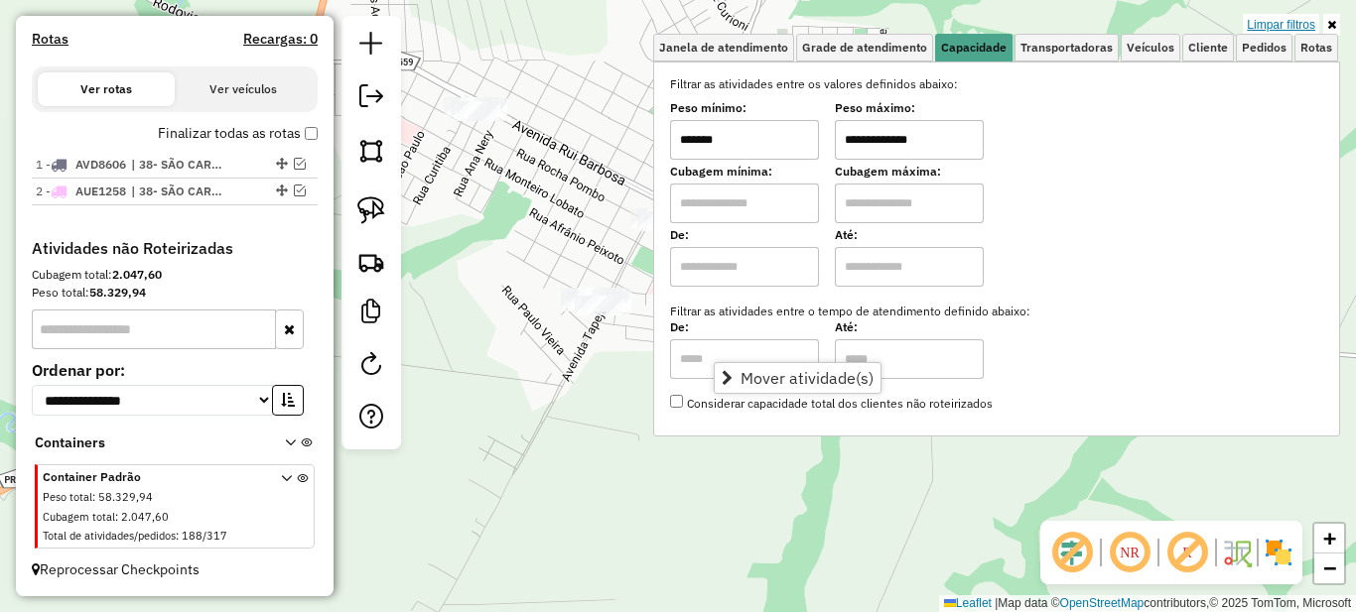
click at [1287, 24] on link "Limpar filtros" at bounding box center [1281, 25] width 76 height 22
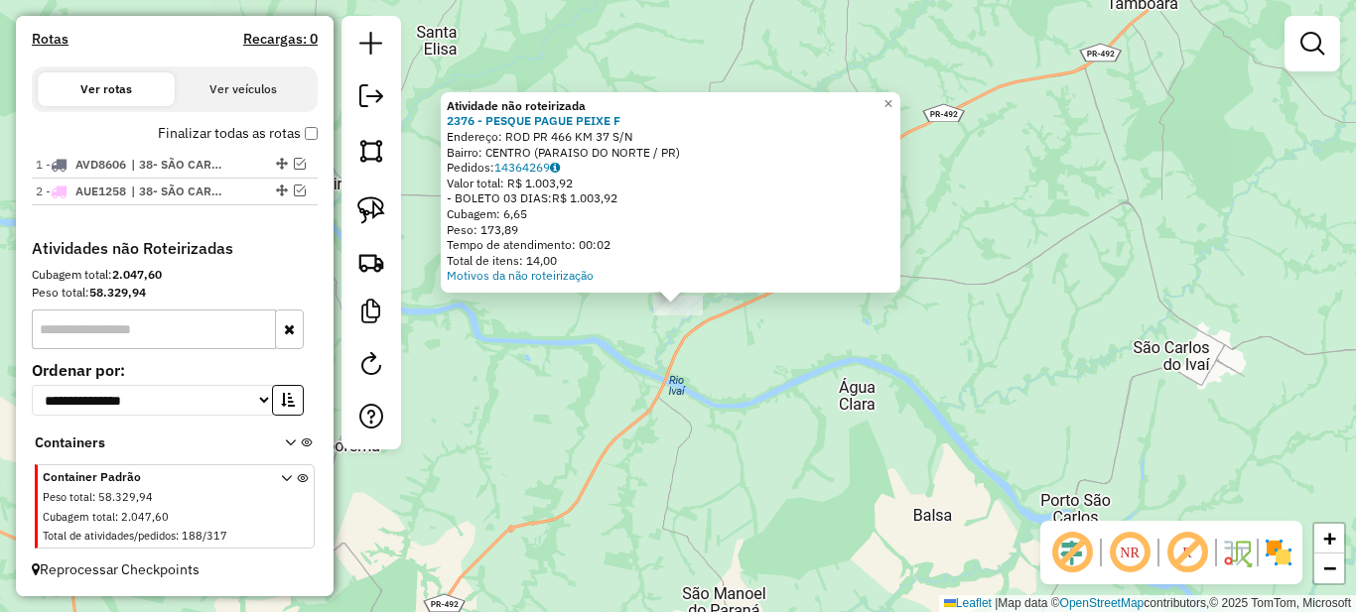
click at [1068, 133] on div "Atividade não roteirizada 2376 - PESQUE PAGUE PEIXE F Endereço: ROD PR 466 KM 3…" at bounding box center [678, 306] width 1356 height 612
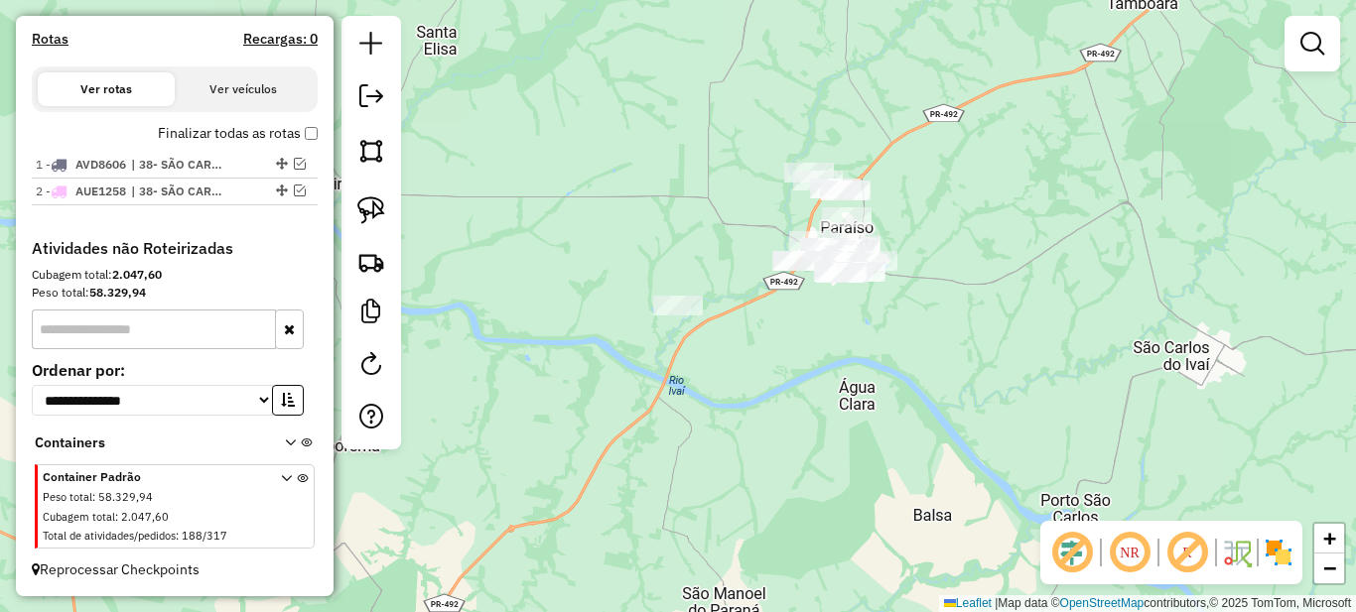
drag, startPoint x: 1111, startPoint y: 125, endPoint x: 687, endPoint y: 398, distance: 504.2
click at [702, 392] on div "Janela de atendimento Grade de atendimento Capacidade Transportadoras Veículos …" at bounding box center [678, 306] width 1356 height 612
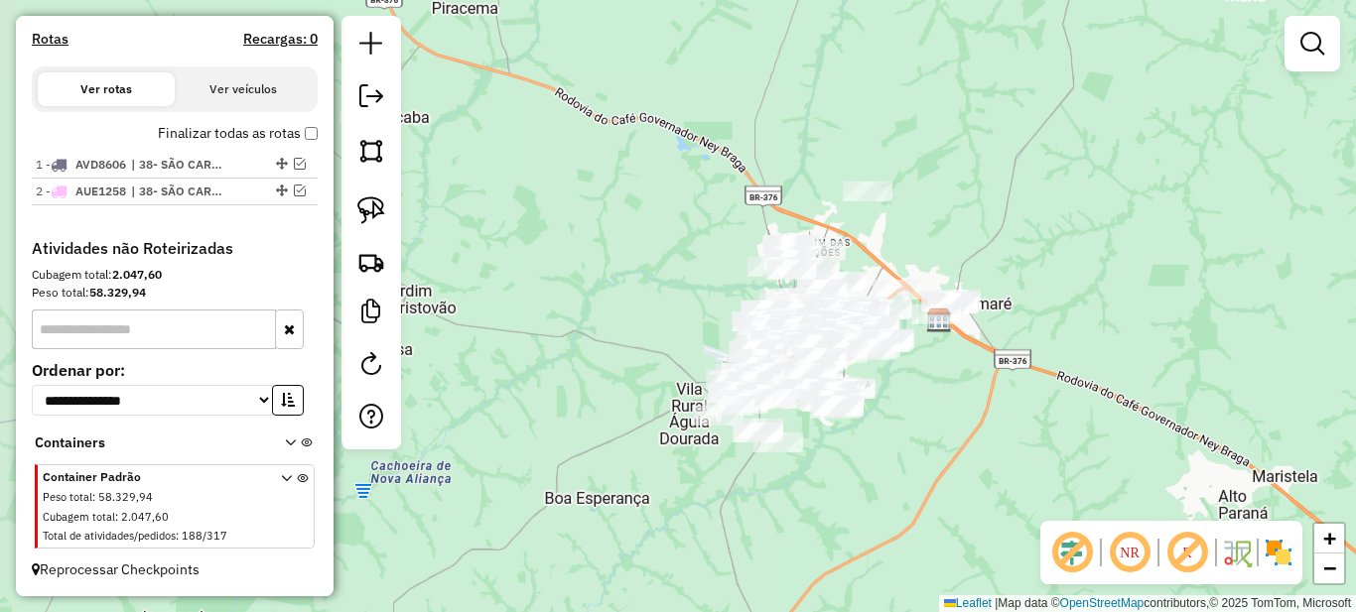
drag, startPoint x: 828, startPoint y: 384, endPoint x: 1053, endPoint y: 400, distance: 225.9
click at [1053, 400] on div "Janela de atendimento Grade de atendimento Capacidade Transportadoras Veículos …" at bounding box center [678, 306] width 1356 height 612
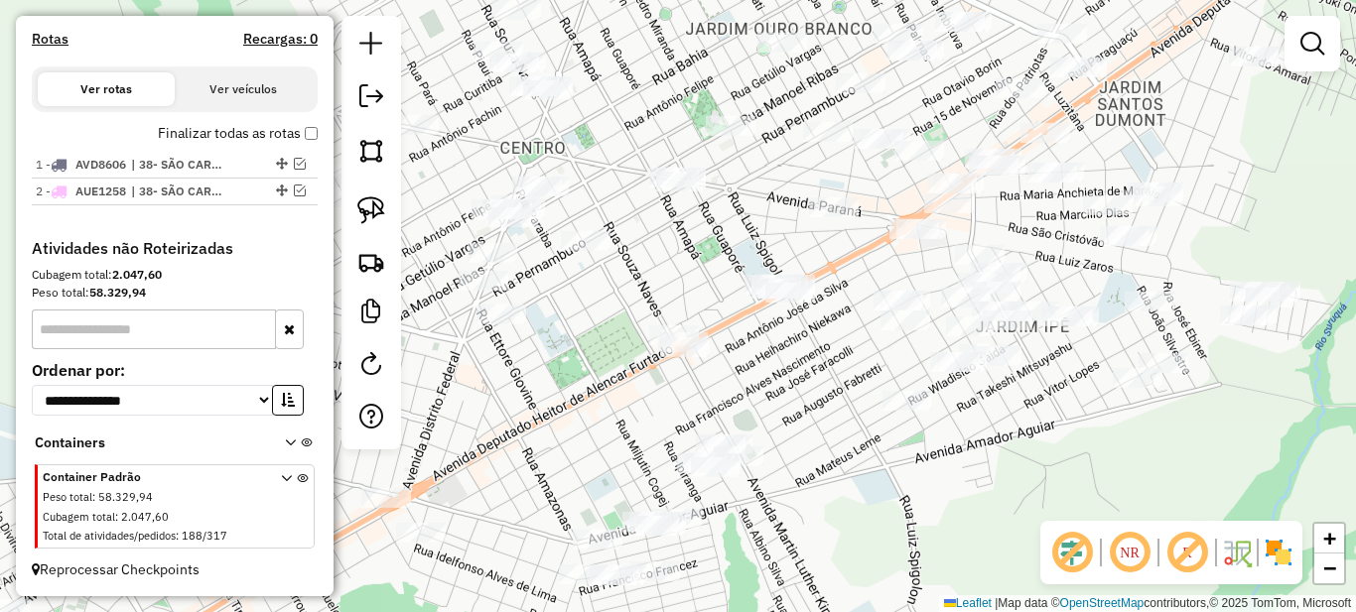
drag, startPoint x: 930, startPoint y: 255, endPoint x: 772, endPoint y: 337, distance: 177.6
click at [773, 336] on div "Janela de atendimento Grade de atendimento Capacidade Transportadoras Veículos …" at bounding box center [678, 306] width 1356 height 612
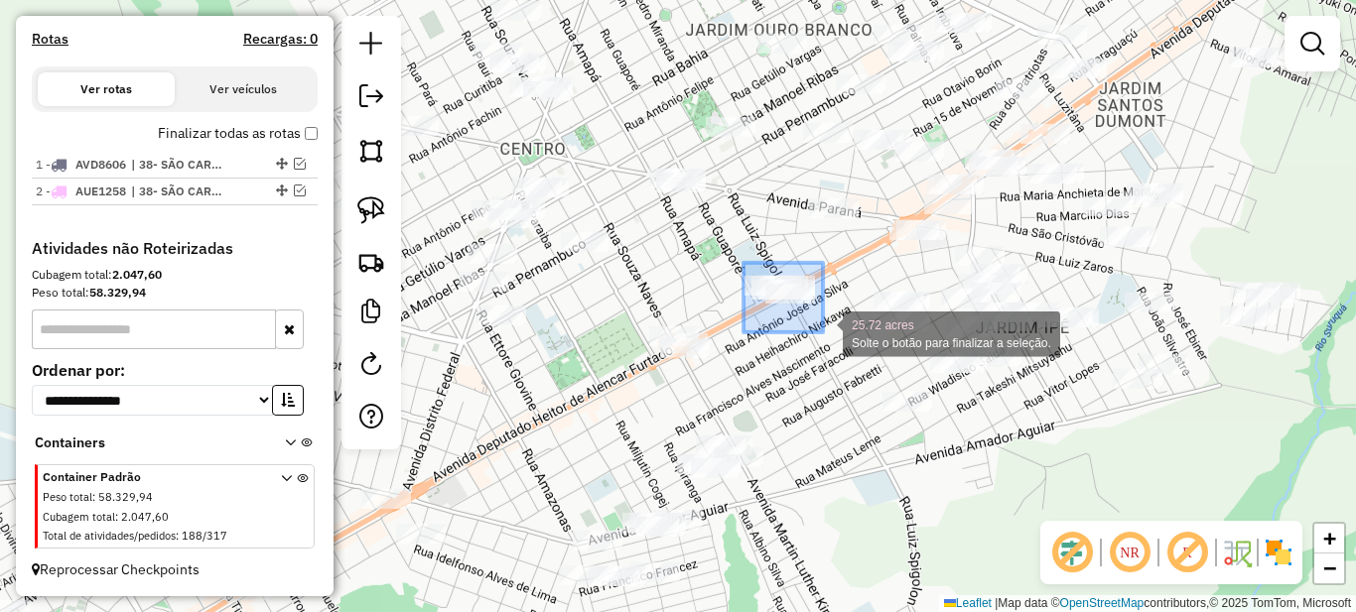
drag, startPoint x: 744, startPoint y: 263, endPoint x: 823, endPoint y: 333, distance: 105.5
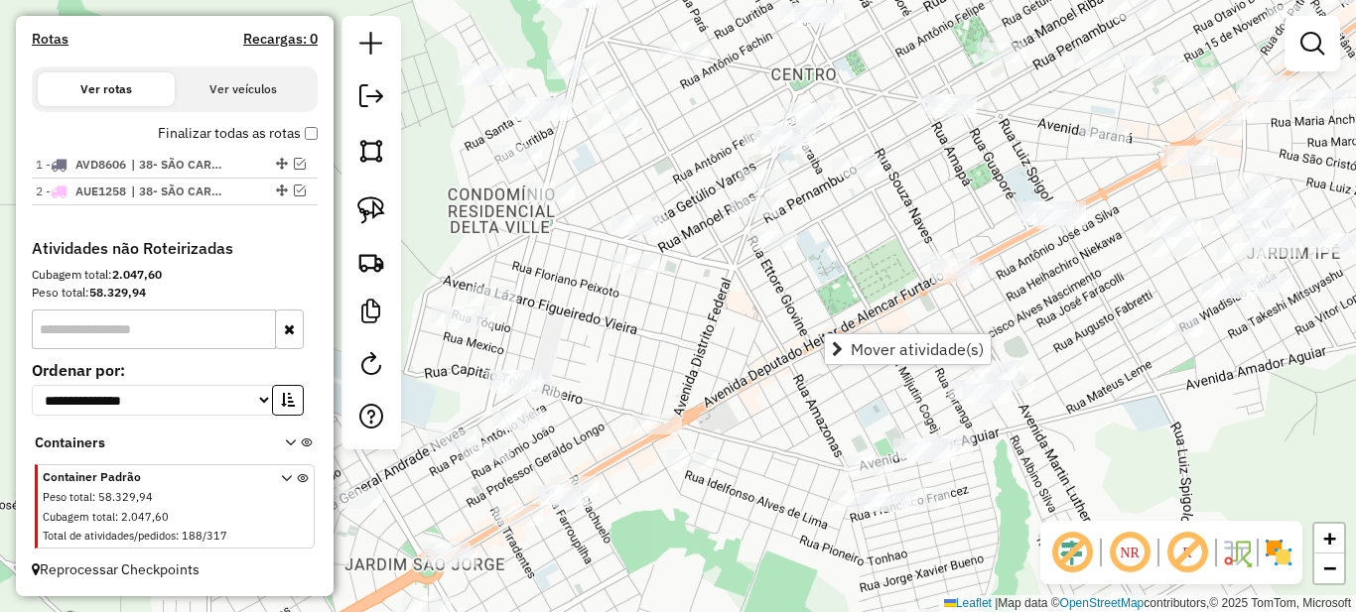
drag, startPoint x: 625, startPoint y: 309, endPoint x: 896, endPoint y: 234, distance: 281.0
click at [896, 234] on div "Janela de atendimento Grade de atendimento Capacidade Transportadoras Veículos …" at bounding box center [678, 306] width 1356 height 612
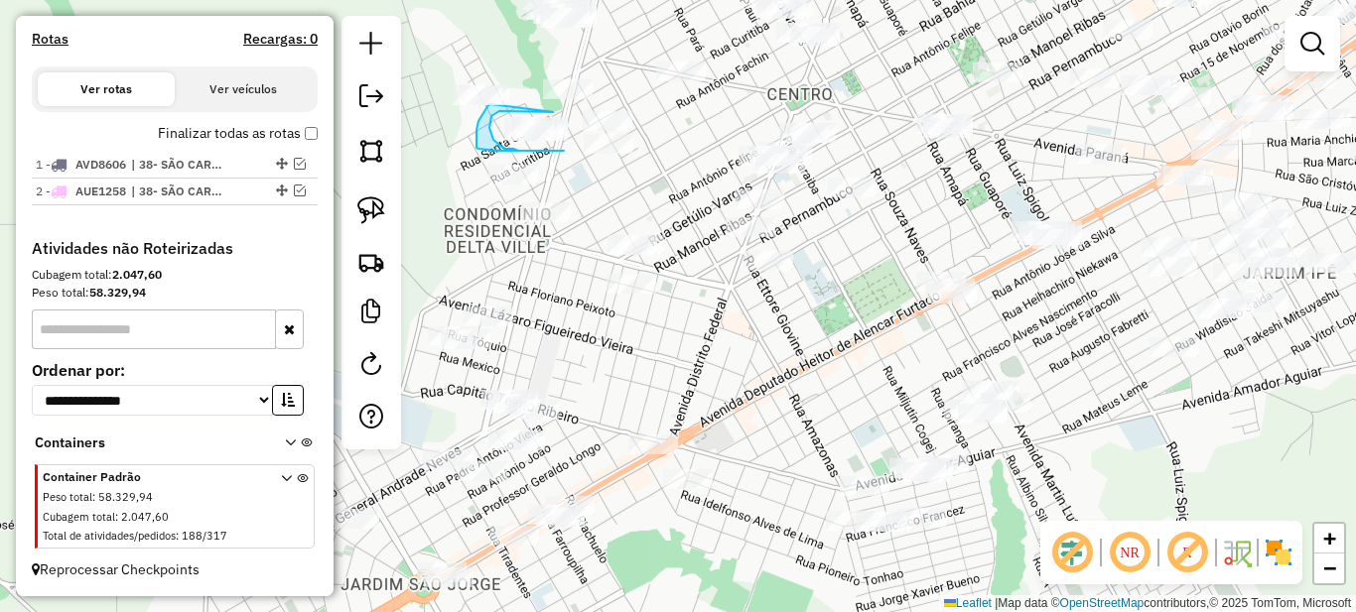
click at [490, 104] on div "Janela de atendimento Grade de atendimento Capacidade Transportadoras Veículos …" at bounding box center [678, 306] width 1356 height 612
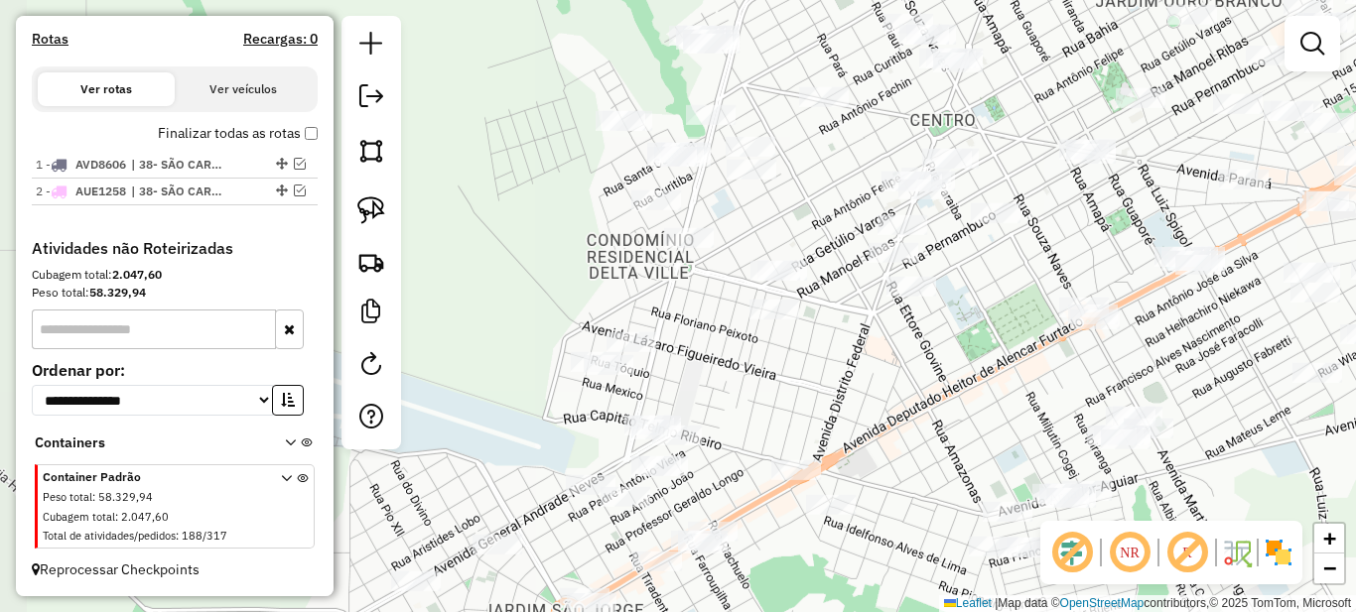
drag, startPoint x: 804, startPoint y: 333, endPoint x: 953, endPoint y: 358, distance: 151.1
click at [953, 358] on div "Janela de atendimento Grade de atendimento Capacidade Transportadoras Veículos …" at bounding box center [678, 306] width 1356 height 612
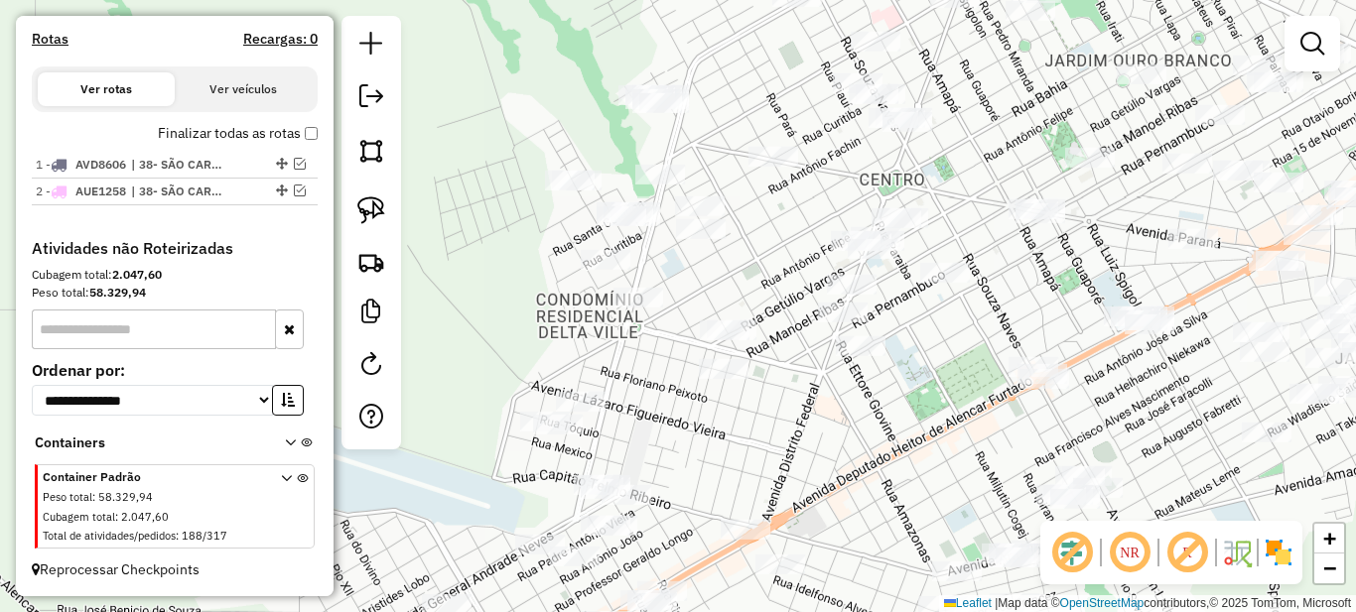
drag, startPoint x: 722, startPoint y: 209, endPoint x: 672, endPoint y: 317, distance: 118.1
click at [672, 317] on div "Janela de atendimento Grade de atendimento Capacidade Transportadoras Veículos …" at bounding box center [678, 306] width 1356 height 612
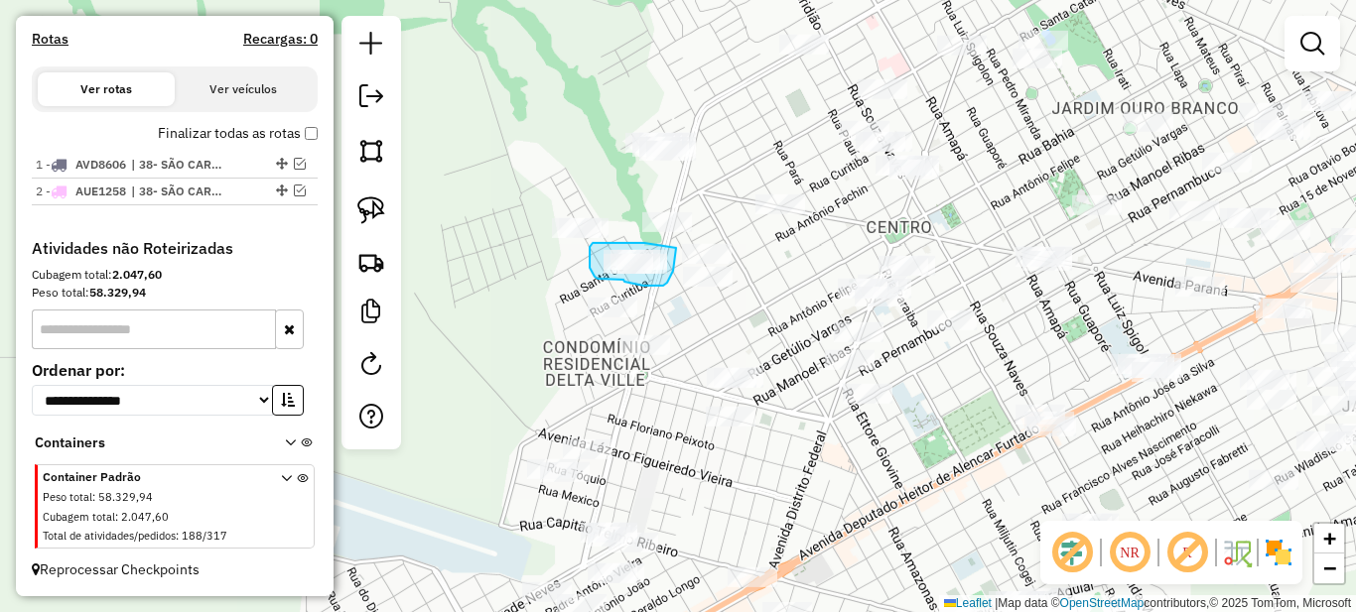
drag, startPoint x: 644, startPoint y: 243, endPoint x: 676, endPoint y: 248, distance: 32.2
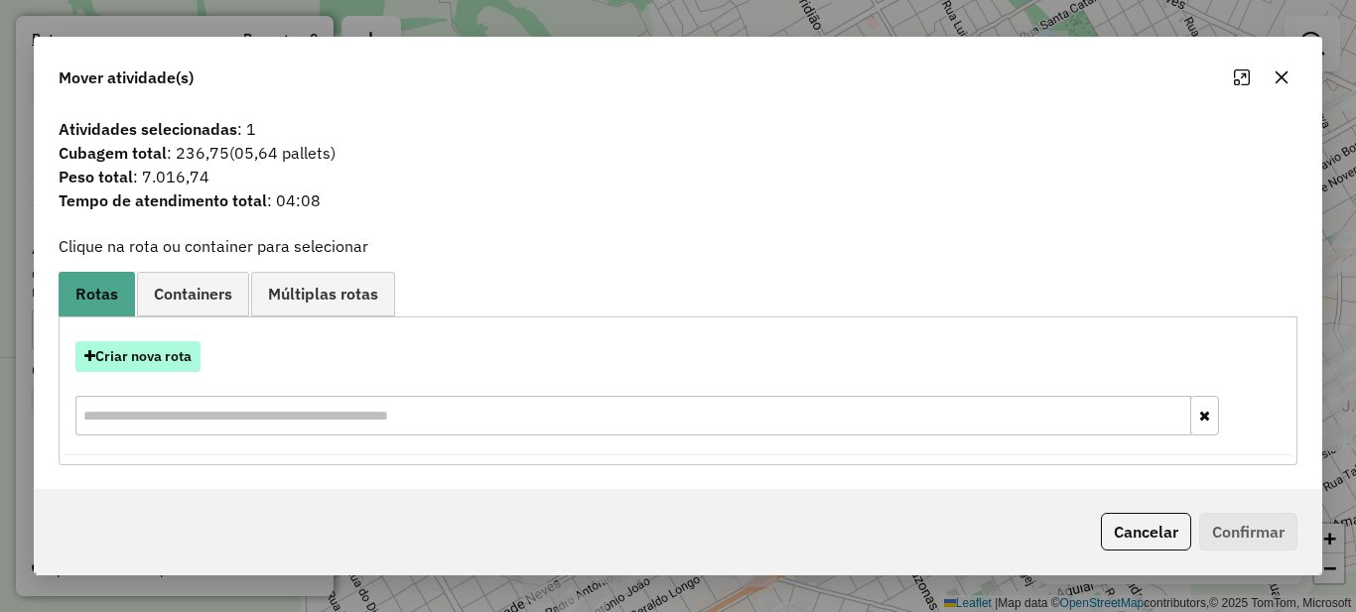
click at [176, 357] on button "Criar nova rota" at bounding box center [137, 356] width 125 height 31
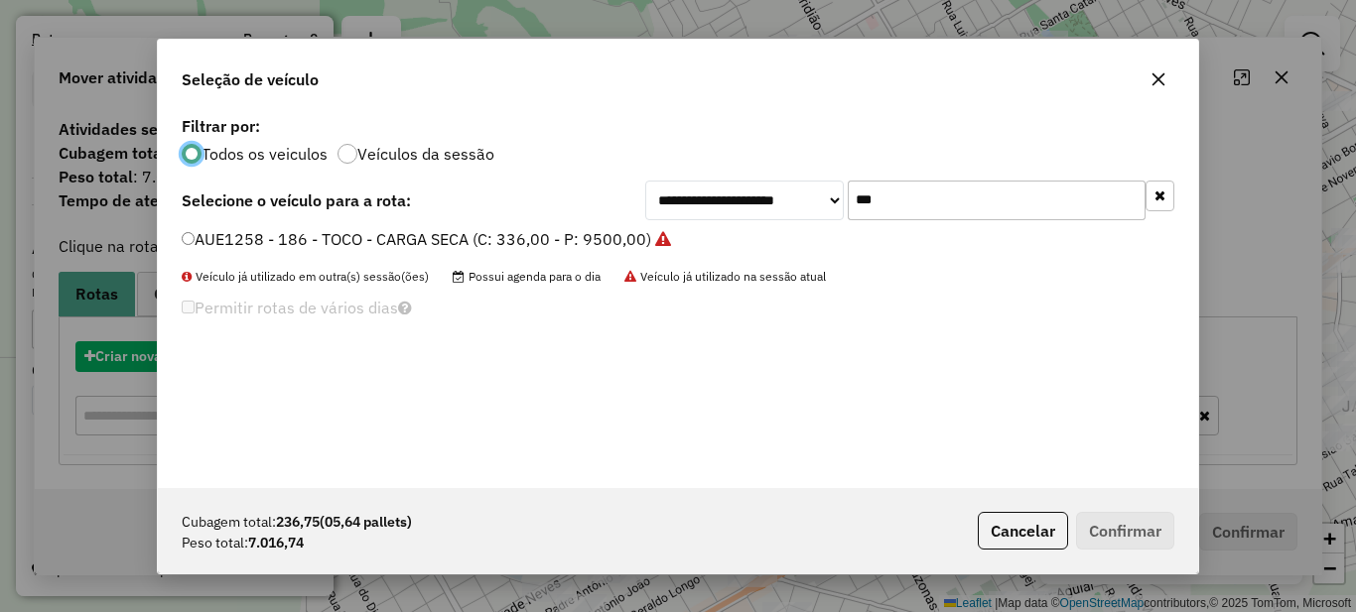
scroll to position [11, 6]
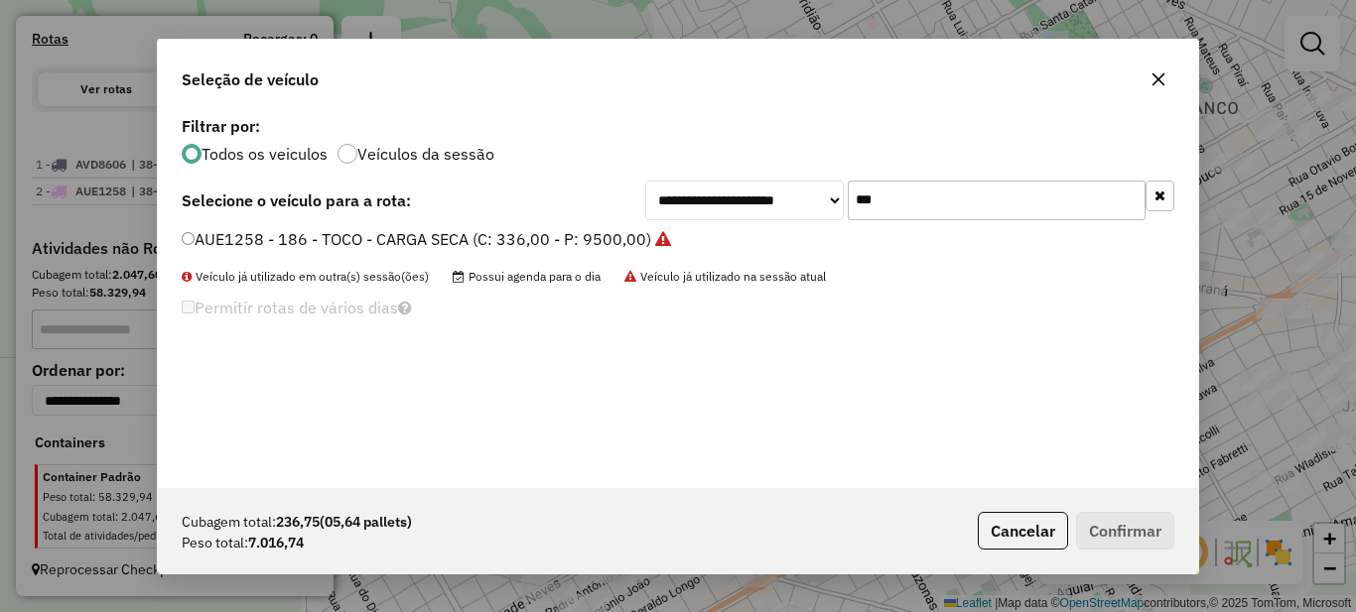
click at [939, 206] on input "***" at bounding box center [997, 201] width 298 height 40
type input "***"
click at [483, 239] on label "AGX8774 - 167 - TOCO - CARGA SECA (C: 336,00 - P: 9500,00)" at bounding box center [417, 239] width 471 height 24
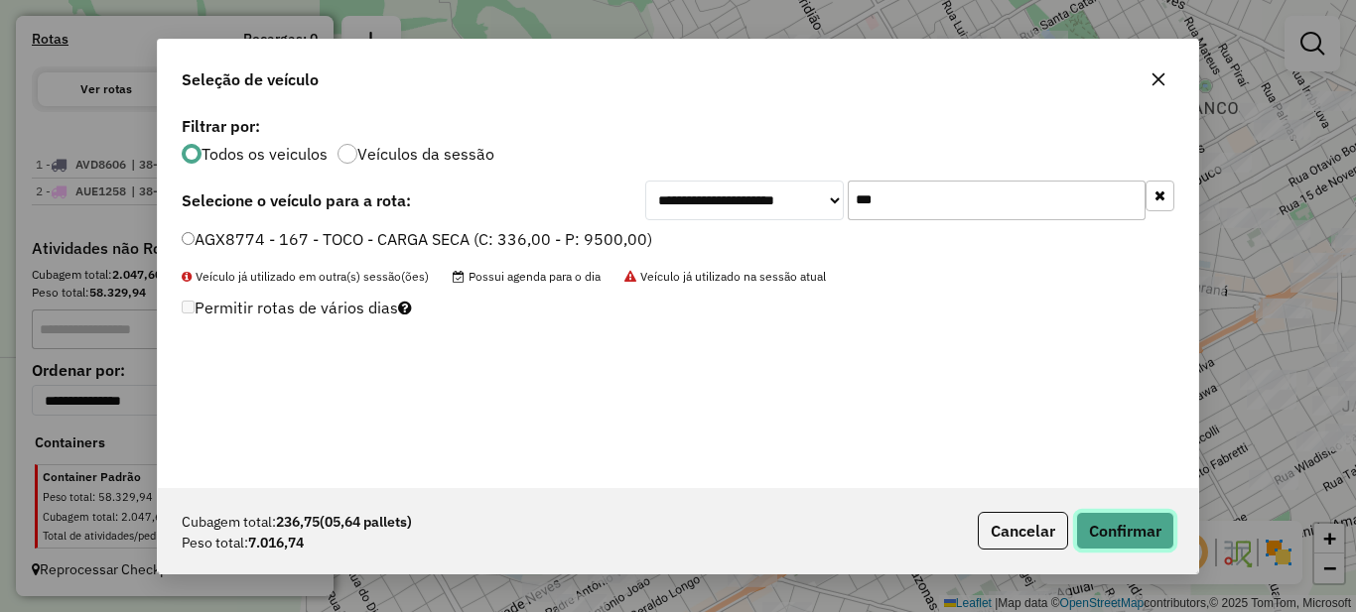
click at [1140, 522] on button "Confirmar" at bounding box center [1125, 531] width 98 height 38
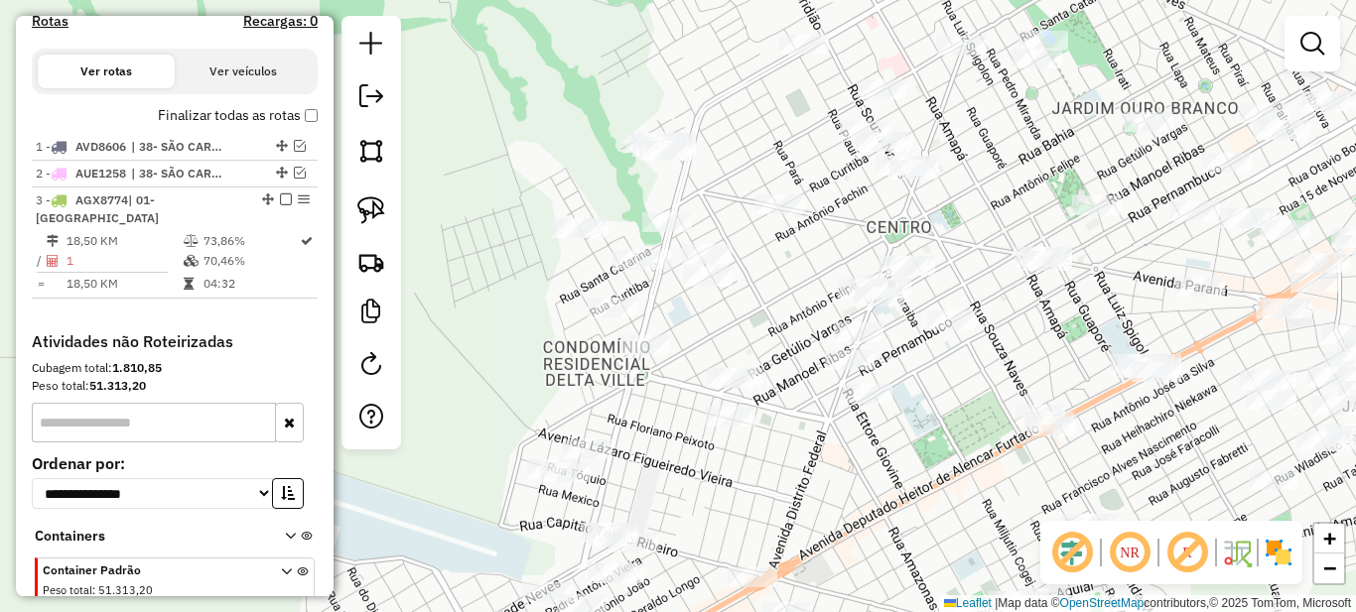
scroll to position [674, 0]
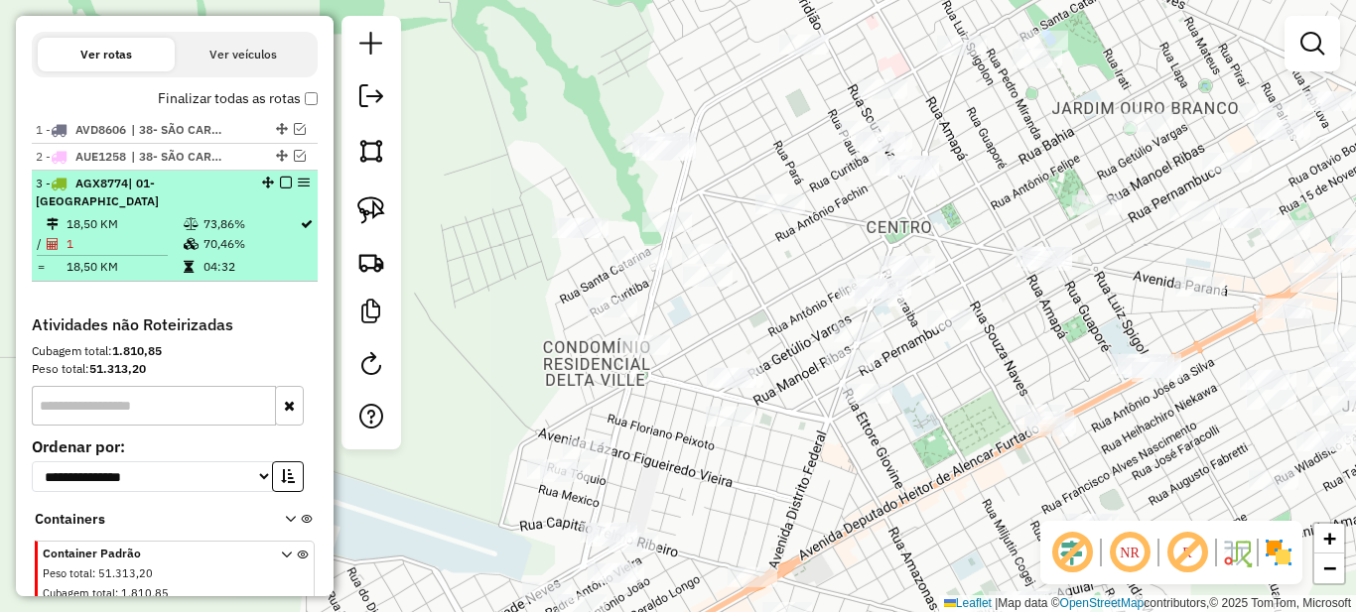
click at [280, 189] on em at bounding box center [286, 183] width 12 height 12
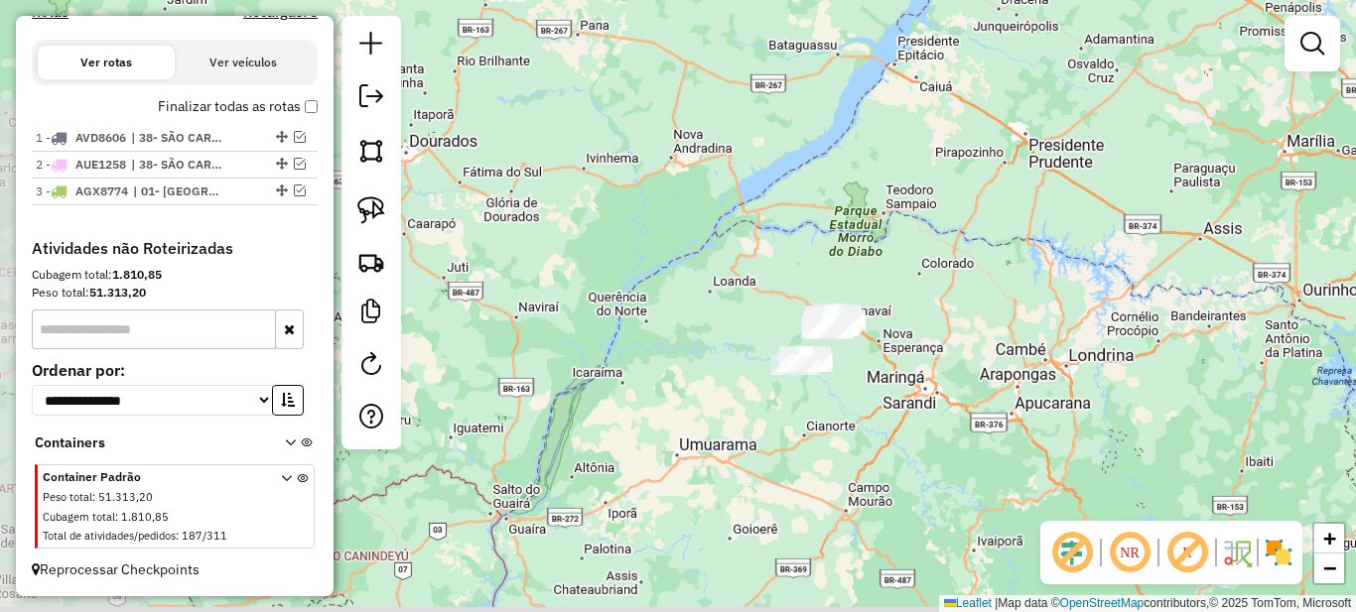
drag, startPoint x: 922, startPoint y: 398, endPoint x: 833, endPoint y: 362, distance: 96.2
click at [842, 380] on div "Janela de atendimento Grade de atendimento Capacidade Transportadoras Veículos …" at bounding box center [678, 306] width 1356 height 612
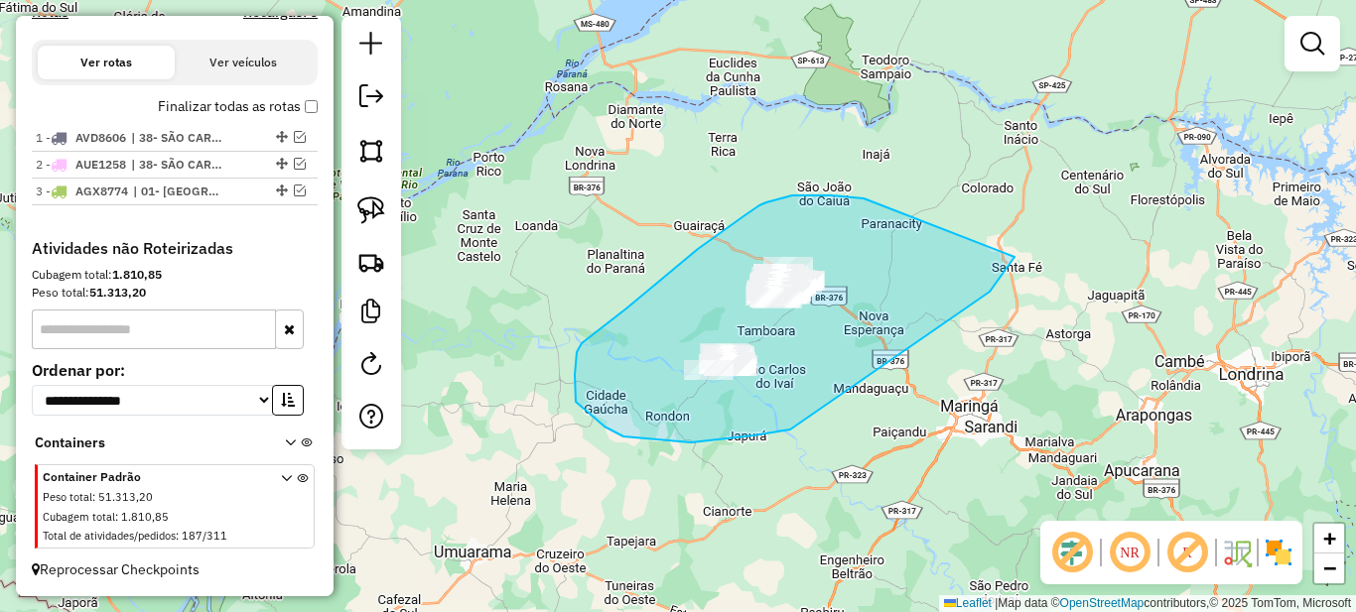
drag, startPoint x: 851, startPoint y: 197, endPoint x: 1015, endPoint y: 257, distance: 174.6
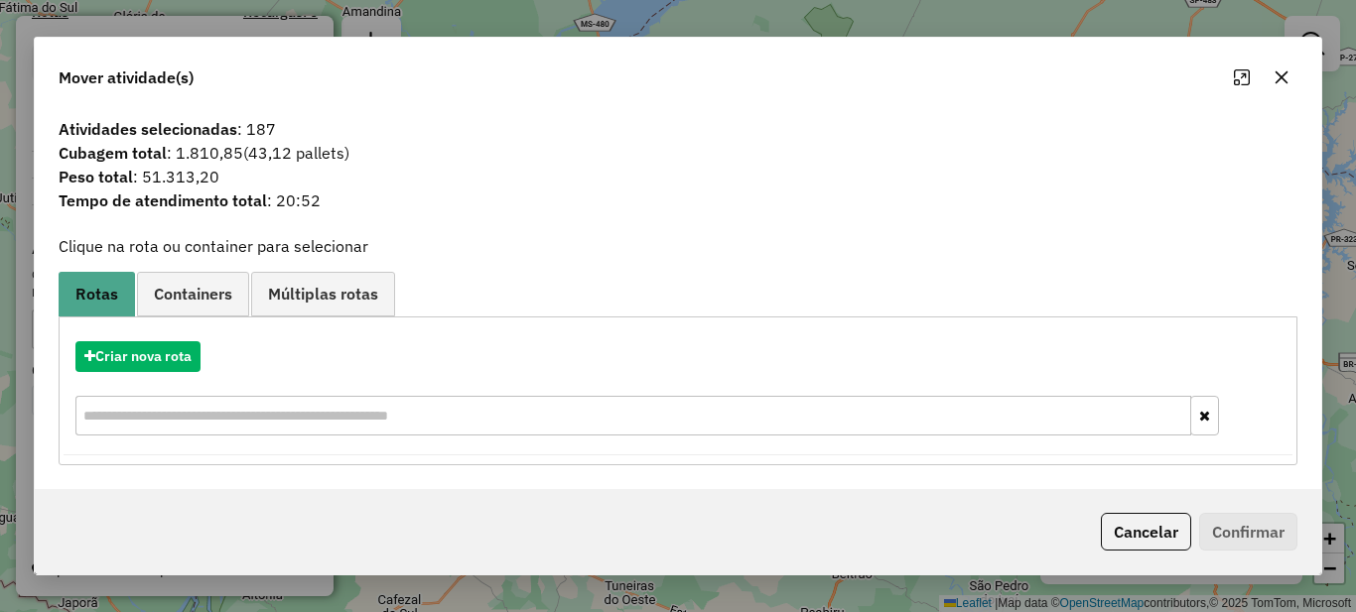
click at [1077, 528] on div "Cancelar Confirmar" at bounding box center [678, 531] width 1287 height 85
click at [1139, 530] on button "Cancelar" at bounding box center [1146, 532] width 90 height 38
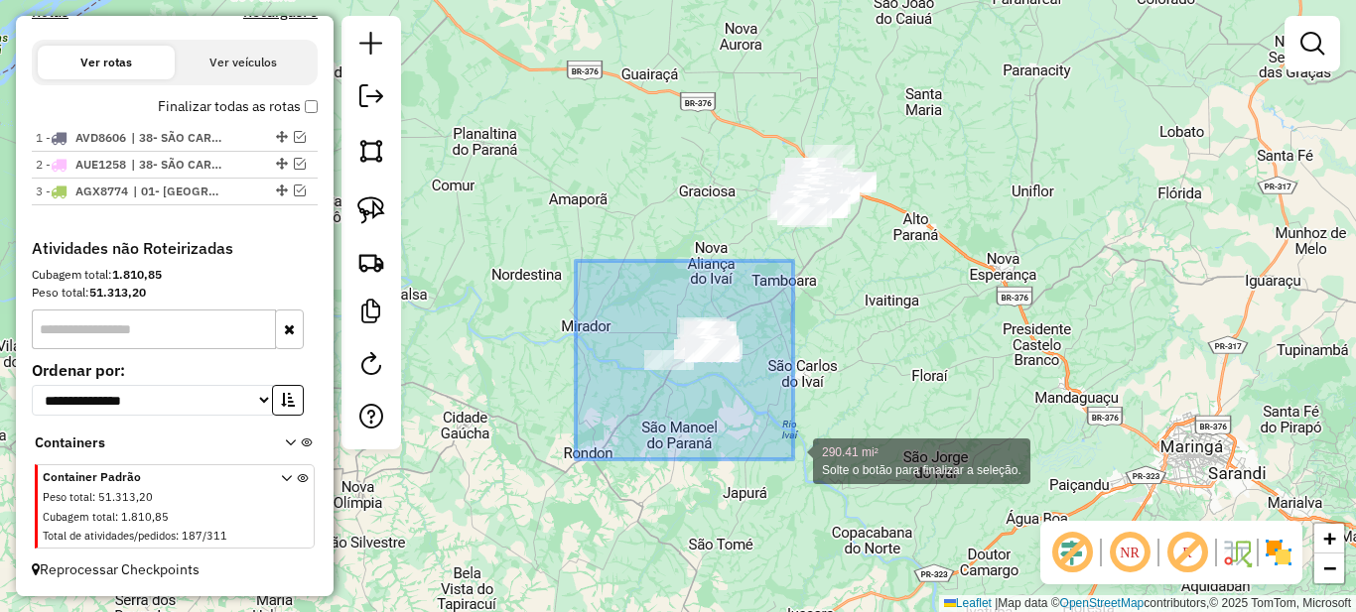
drag, startPoint x: 576, startPoint y: 265, endPoint x: 804, endPoint y: 470, distance: 306.5
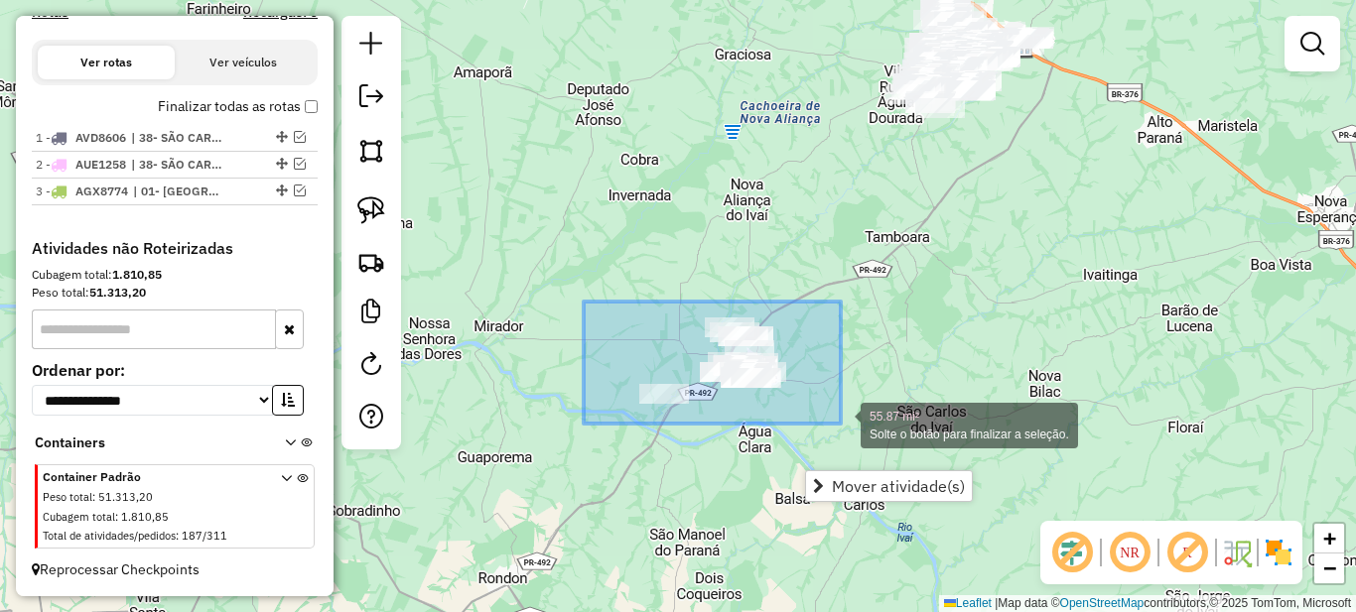
drag, startPoint x: 616, startPoint y: 325, endPoint x: 845, endPoint y: 429, distance: 251.0
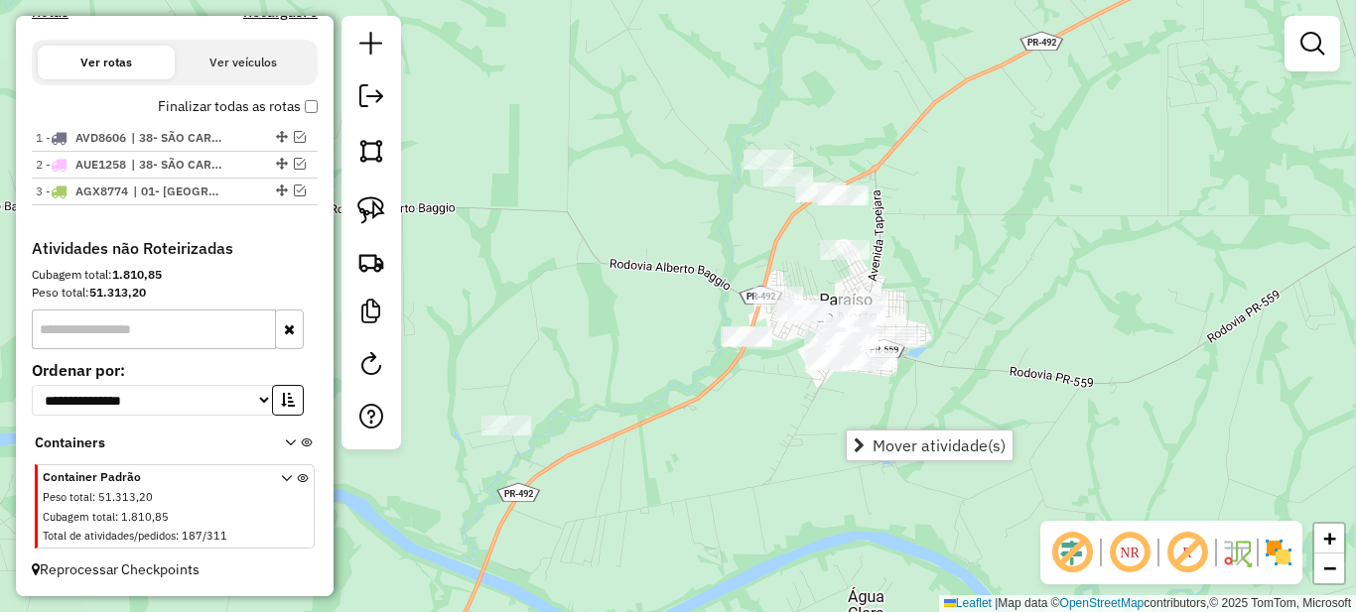
drag, startPoint x: 712, startPoint y: 415, endPoint x: 639, endPoint y: 407, distance: 72.9
click at [640, 407] on div "Janela de atendimento Grade de atendimento Capacidade Transportadoras Veículos …" at bounding box center [678, 306] width 1356 height 612
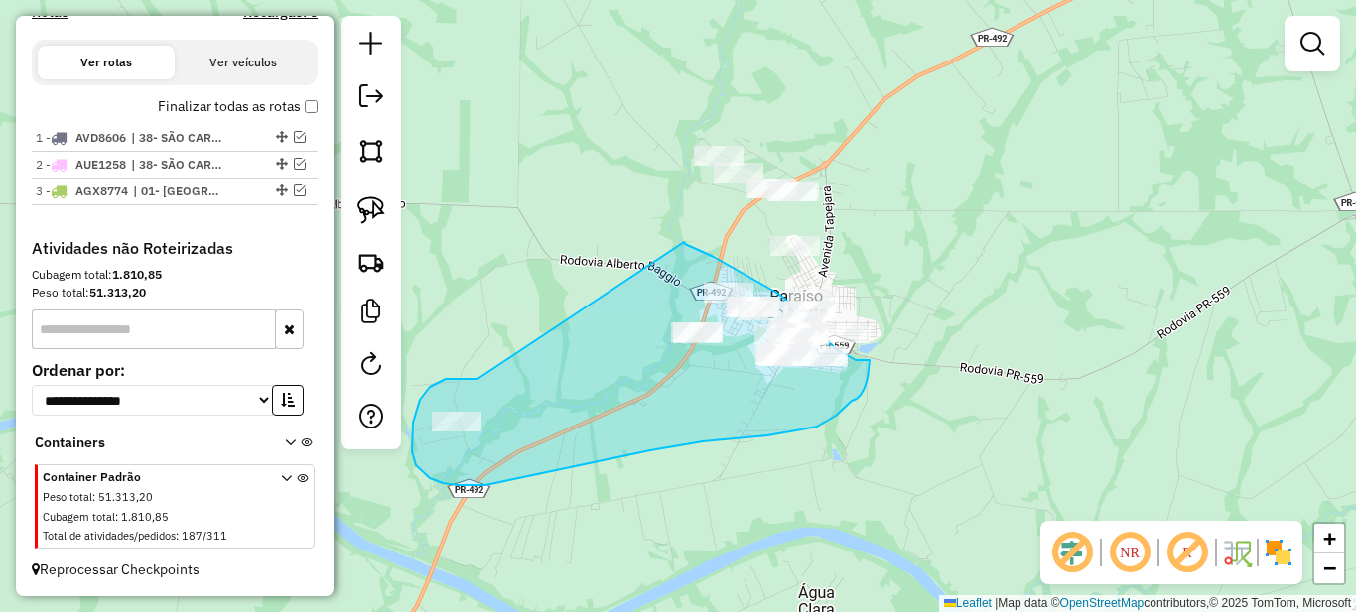
drag, startPoint x: 471, startPoint y: 379, endPoint x: 593, endPoint y: 273, distance: 161.8
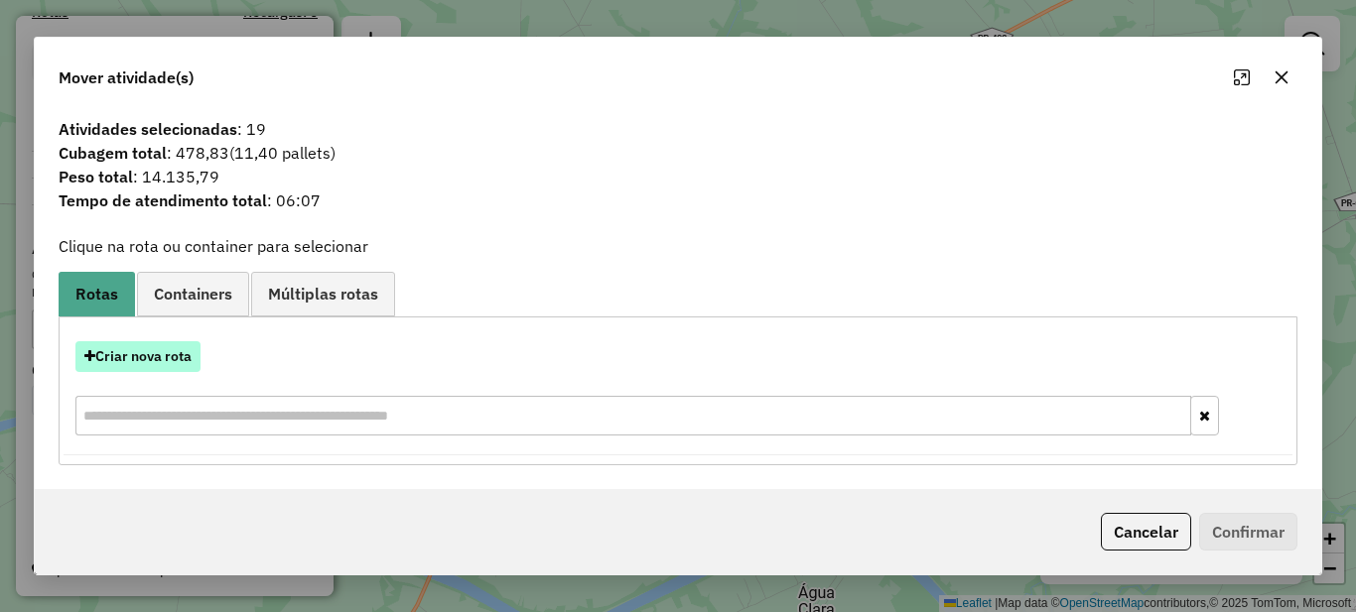
click at [147, 354] on button "Criar nova rota" at bounding box center [137, 356] width 125 height 31
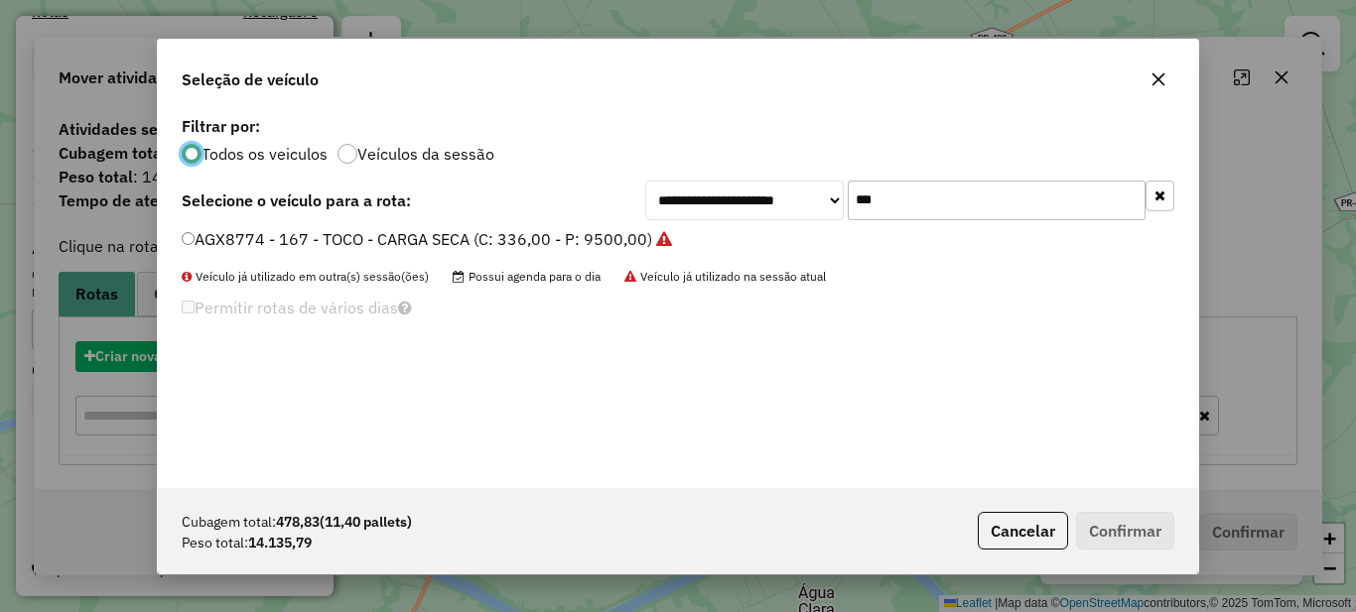
scroll to position [11, 6]
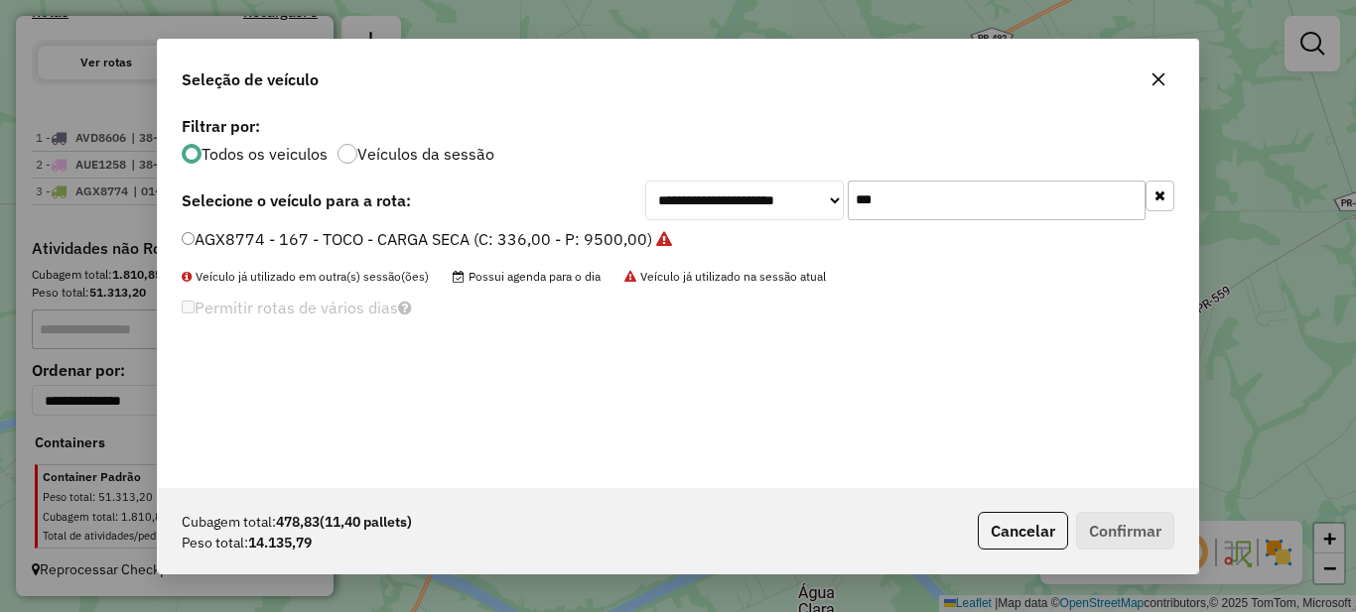
click at [908, 203] on input "***" at bounding box center [997, 201] width 298 height 40
type input "***"
click at [513, 237] on label "AUX3257 - 188 - TOCO - CARGA SECA (C: 336,00 - P: 9500,00)" at bounding box center [417, 239] width 471 height 24
click at [1168, 543] on button "Confirmar" at bounding box center [1125, 531] width 98 height 38
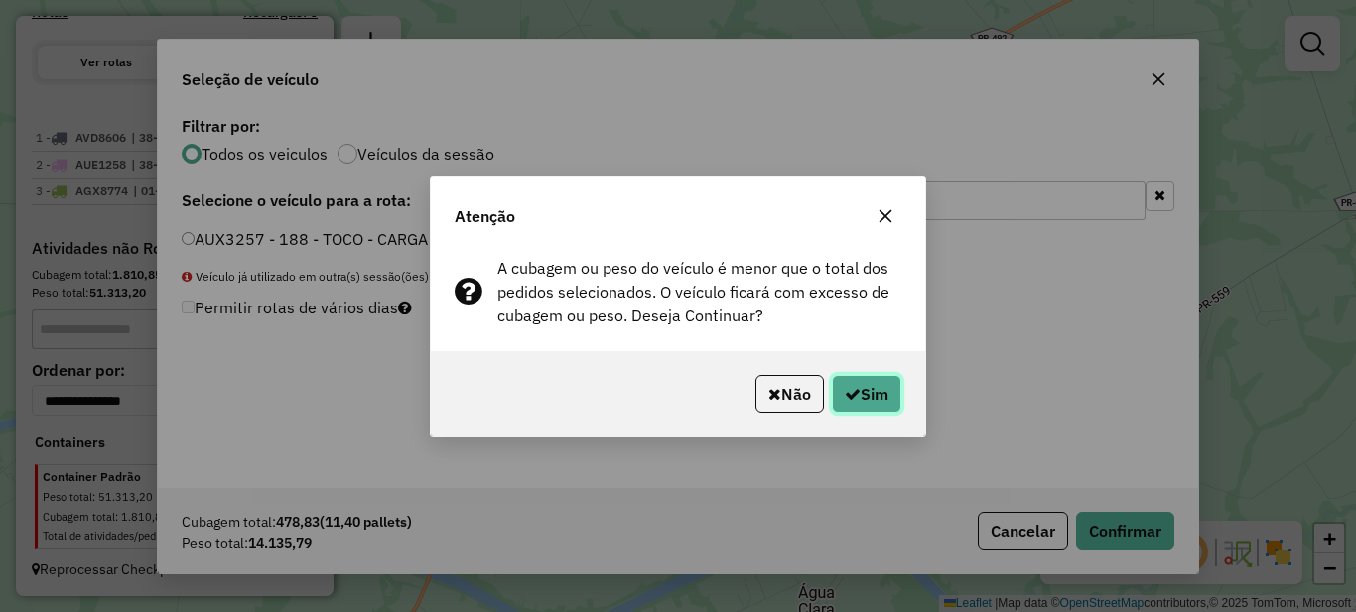
click at [878, 407] on button "Sim" at bounding box center [866, 394] width 69 height 38
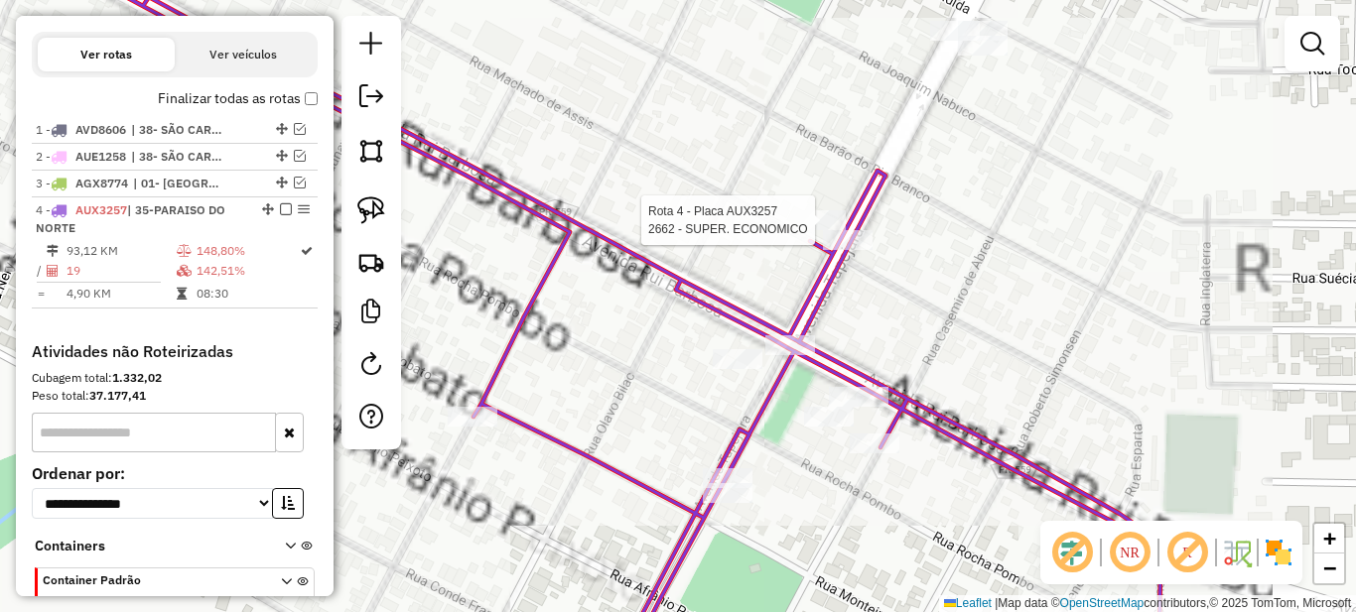
select select "*********"
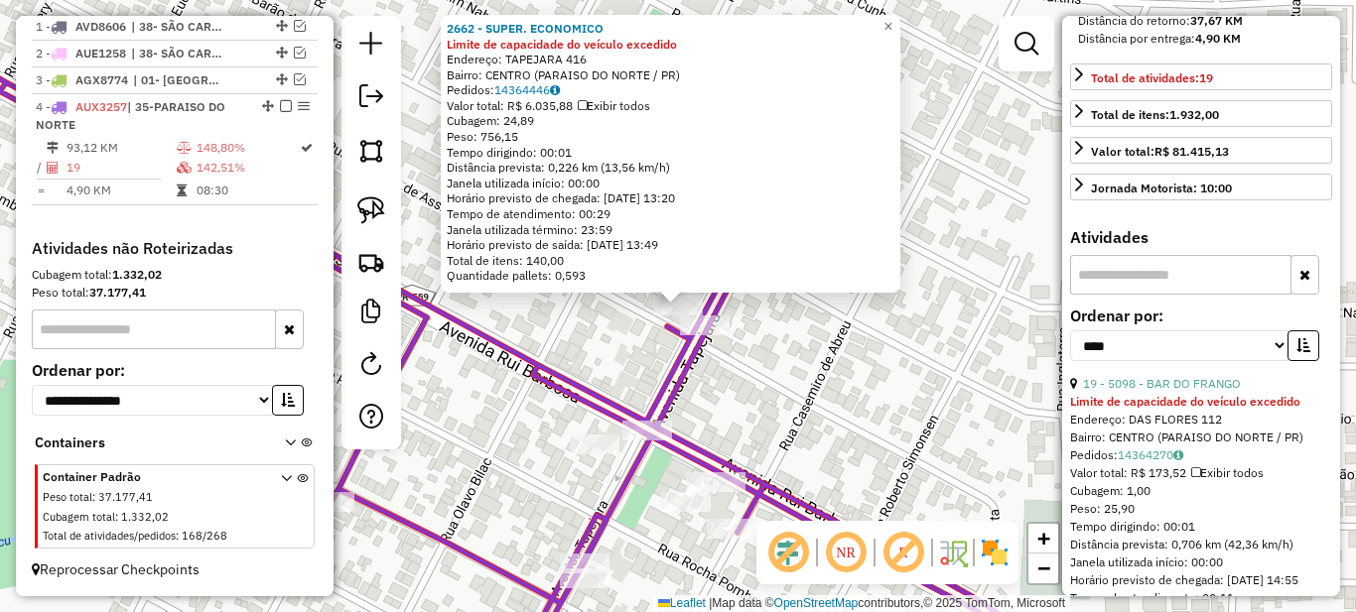
scroll to position [596, 0]
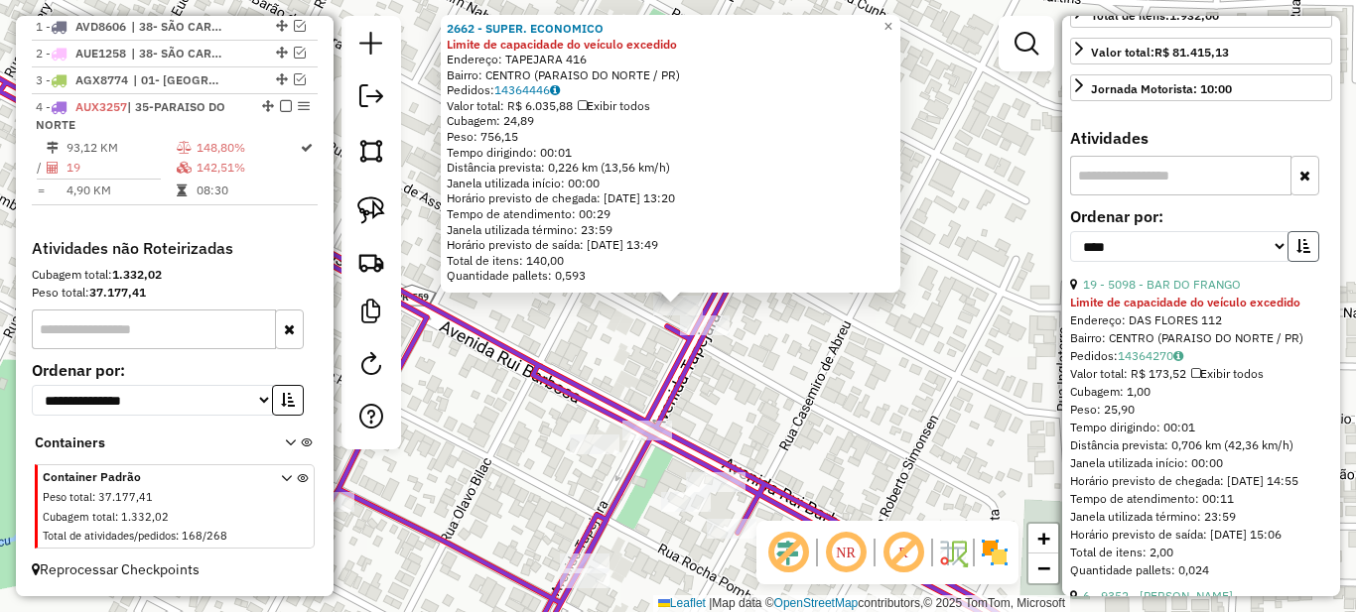
click at [1296, 253] on icon "button" at bounding box center [1303, 246] width 14 height 14
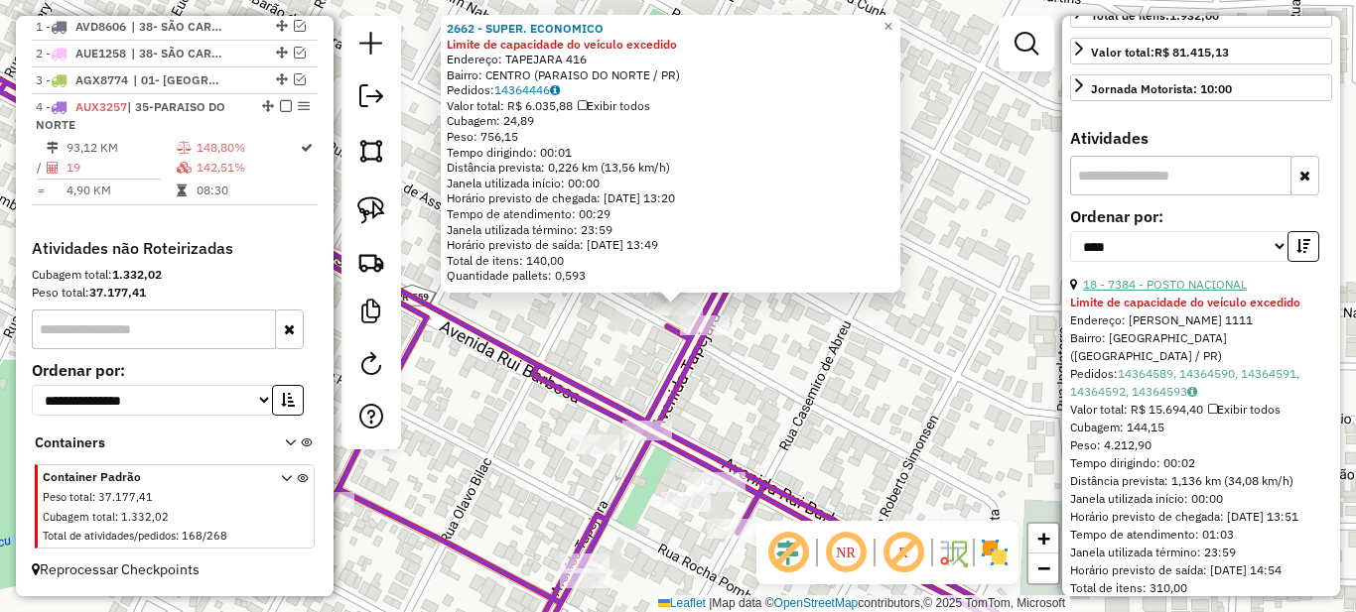
click at [1196, 292] on link "18 - 7384 - POSTO NACIONAL" at bounding box center [1165, 284] width 164 height 15
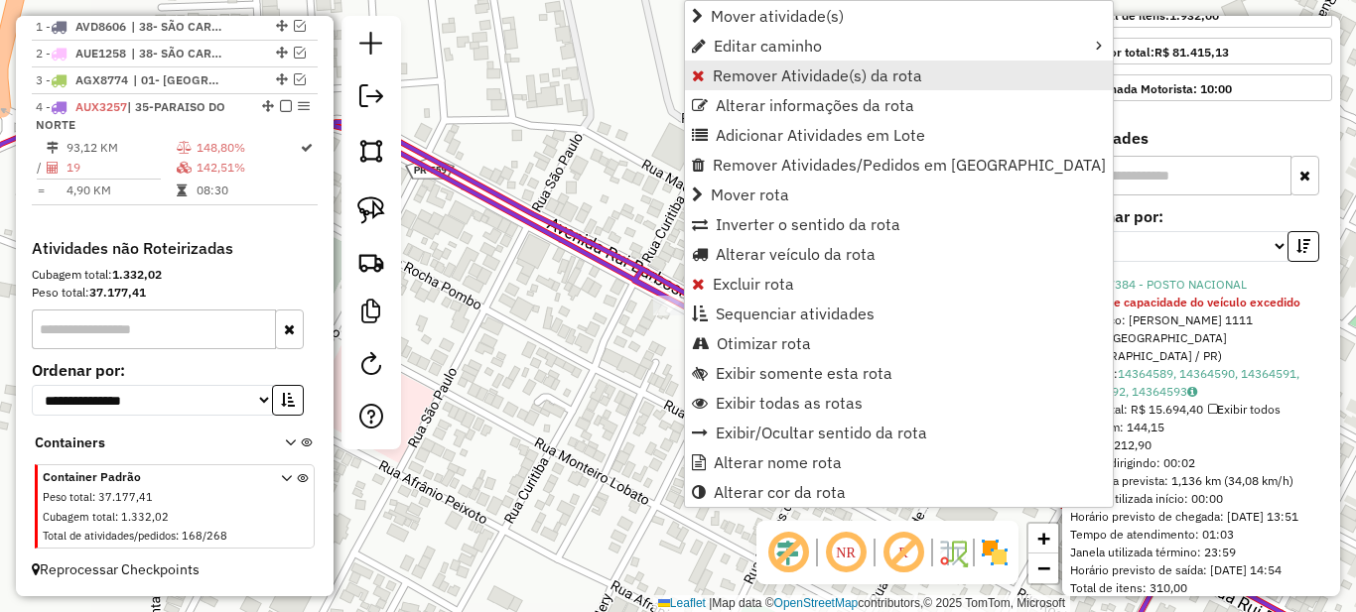
click at [748, 74] on span "Remover Atividade(s) da rota" at bounding box center [817, 76] width 209 height 16
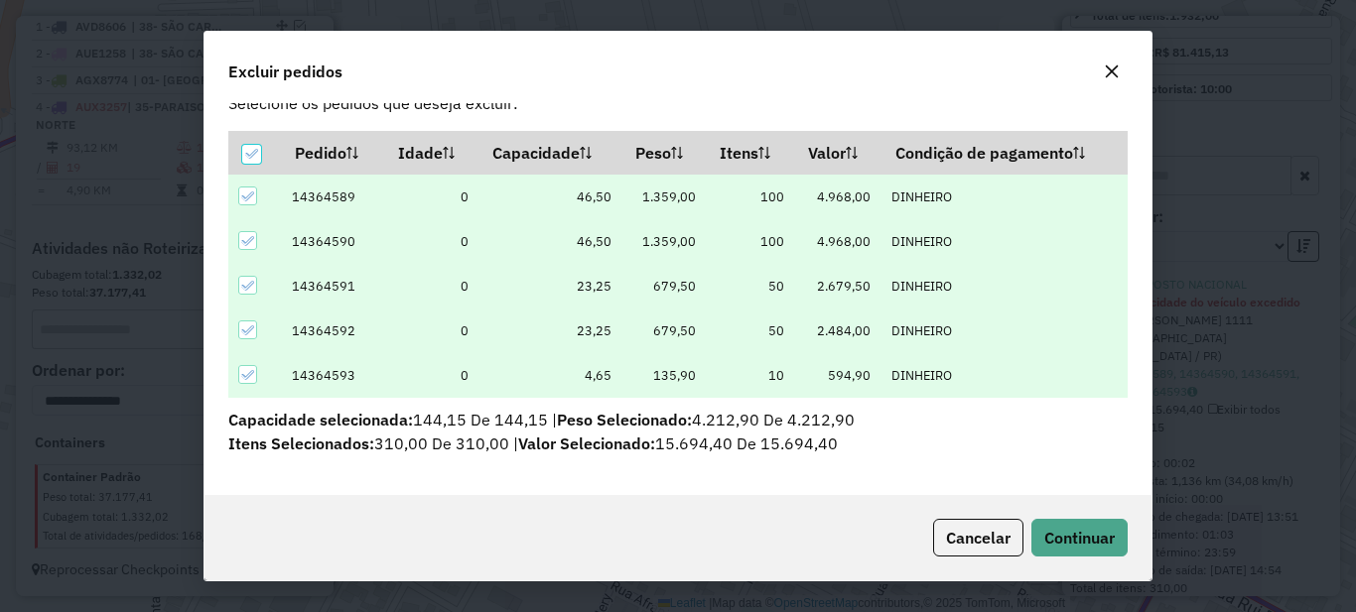
scroll to position [44, 0]
click at [1096, 541] on span "Continuar" at bounding box center [1079, 538] width 70 height 20
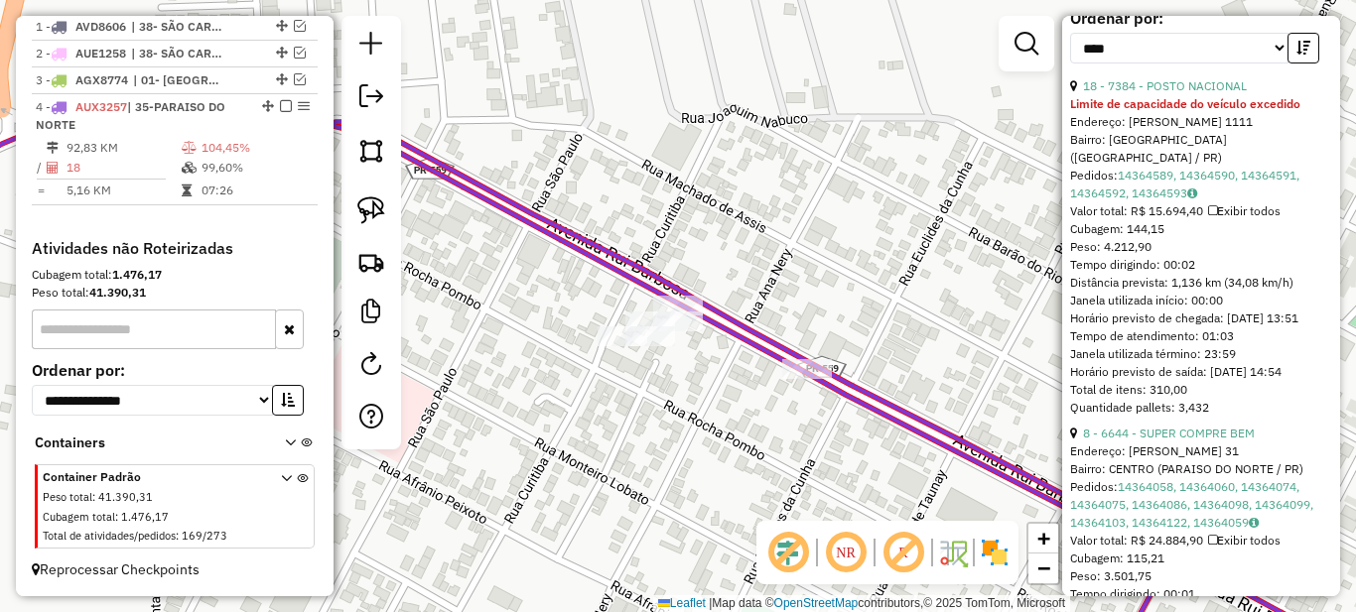
scroll to position [993, 0]
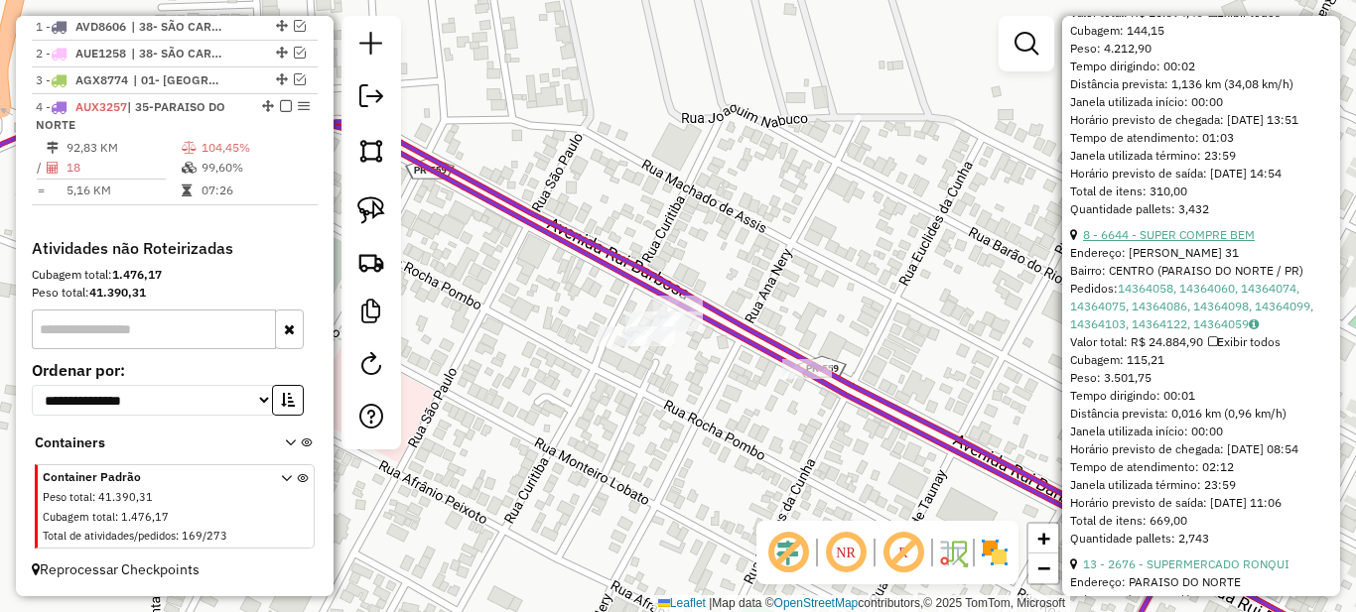
click at [1199, 242] on link "8 - 6644 - SUPER COMPRE BEM" at bounding box center [1169, 234] width 172 height 15
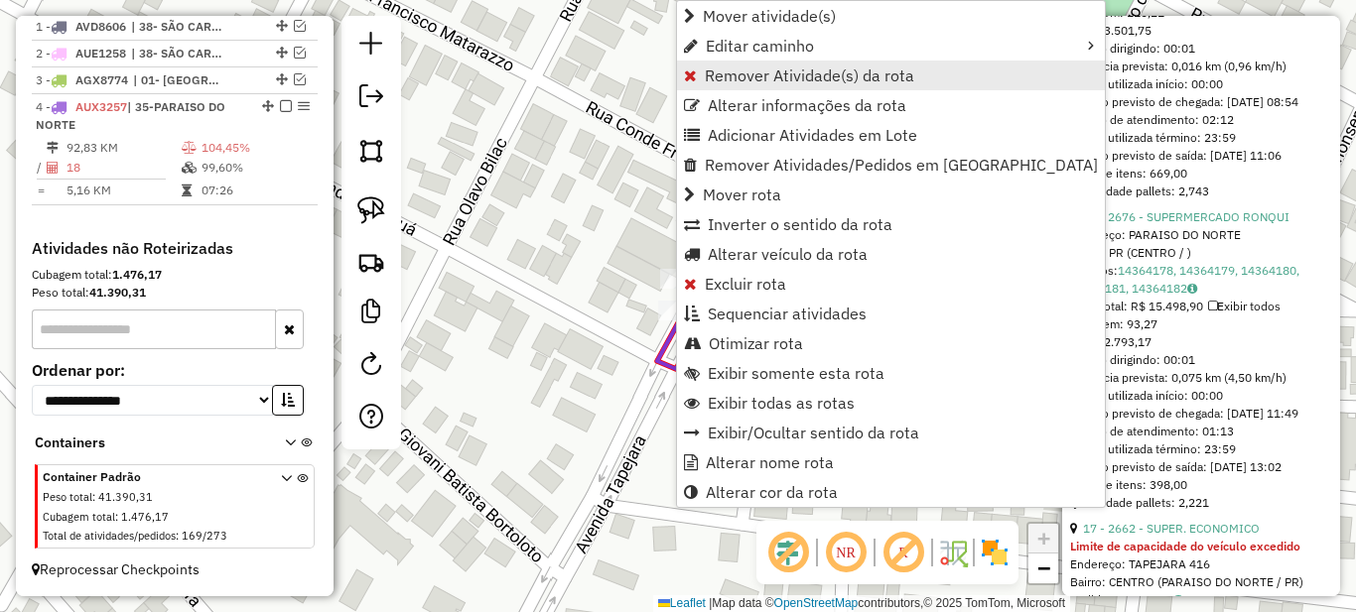
click at [711, 71] on span "Remover Atividade(s) da rota" at bounding box center [809, 76] width 209 height 16
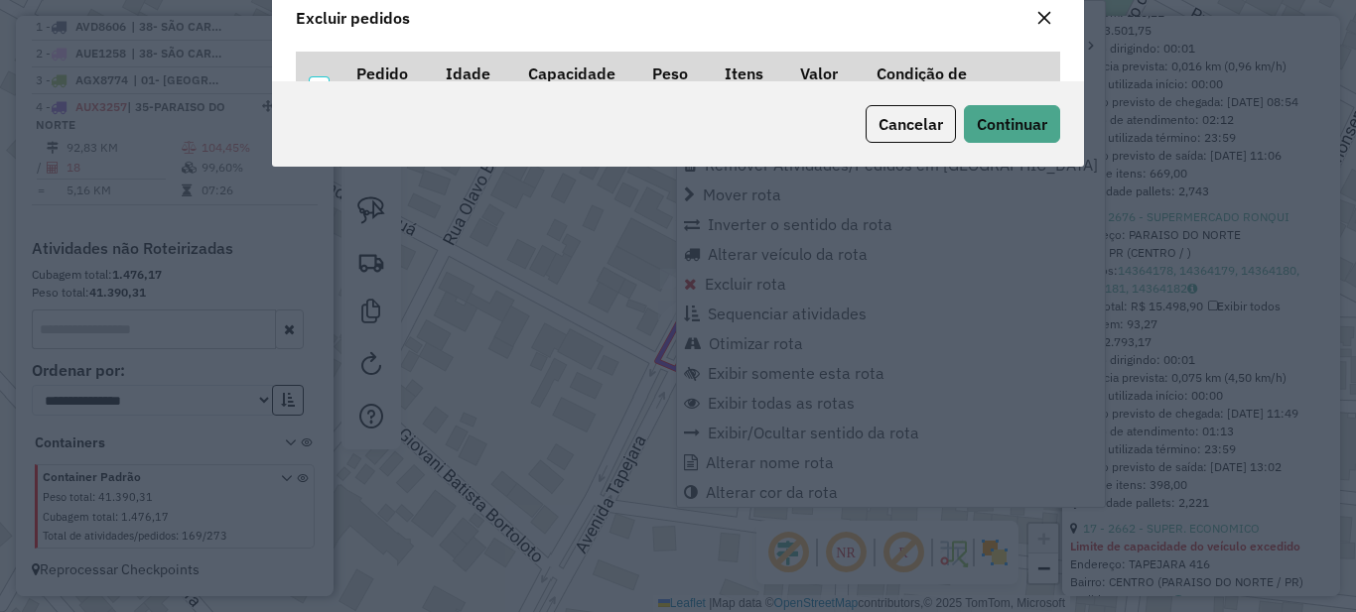
scroll to position [12, 6]
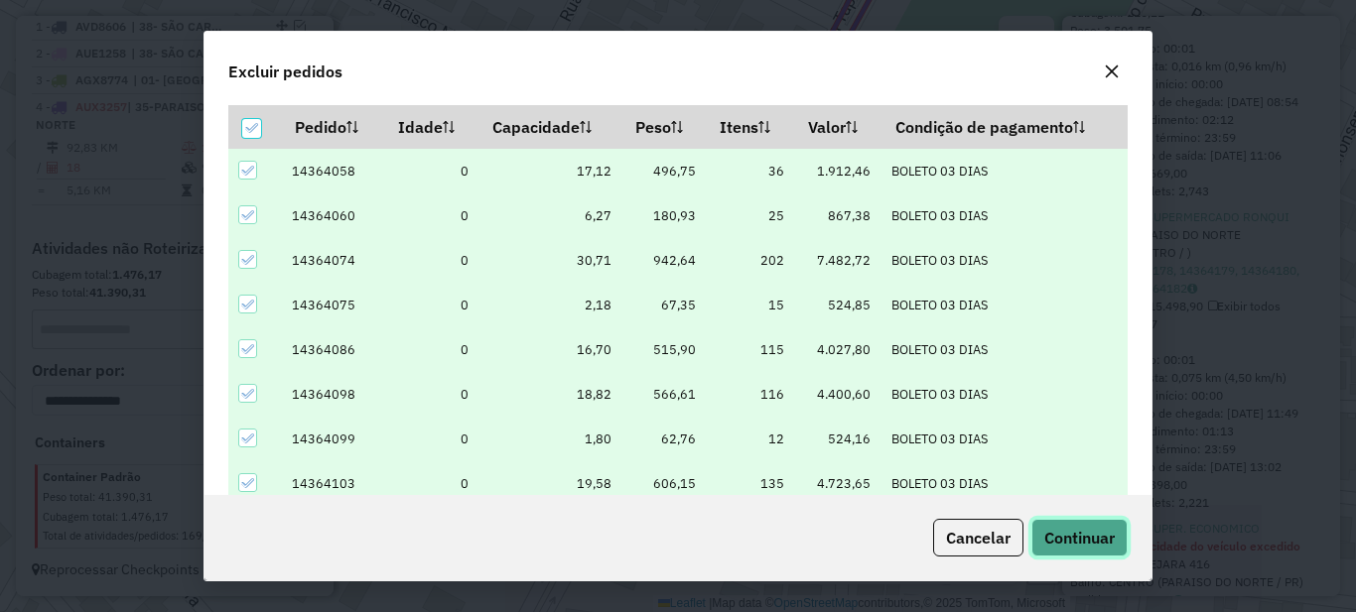
click at [1076, 545] on span "Continuar" at bounding box center [1079, 538] width 70 height 20
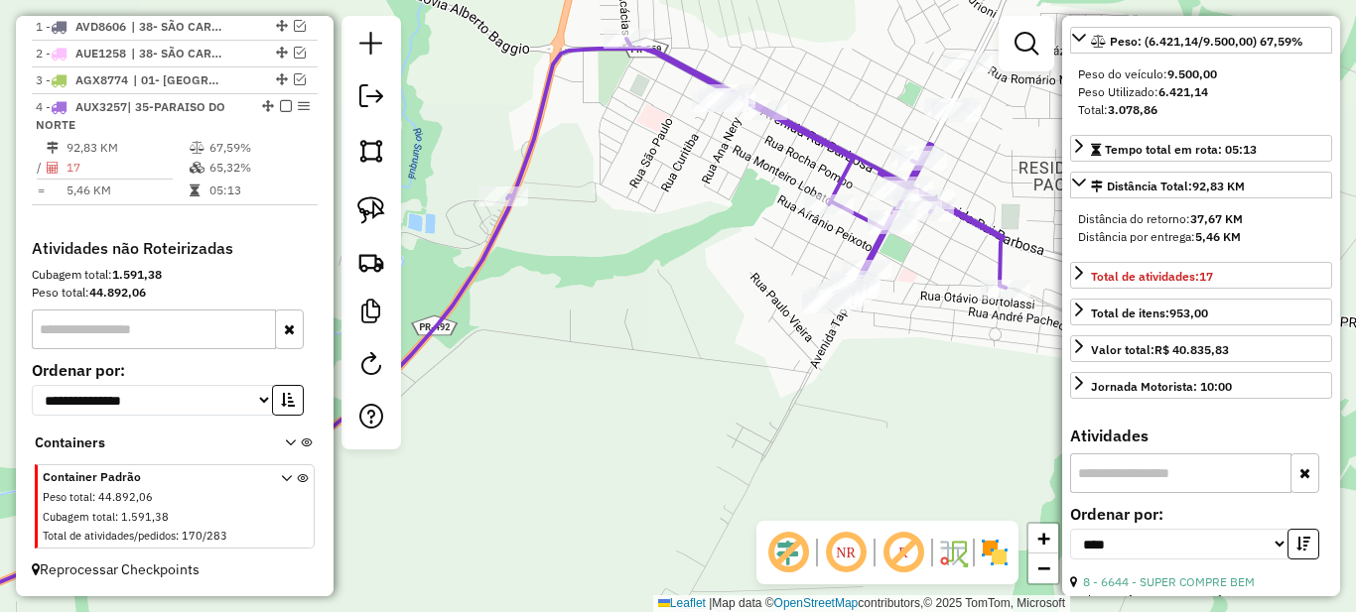
scroll to position [596, 0]
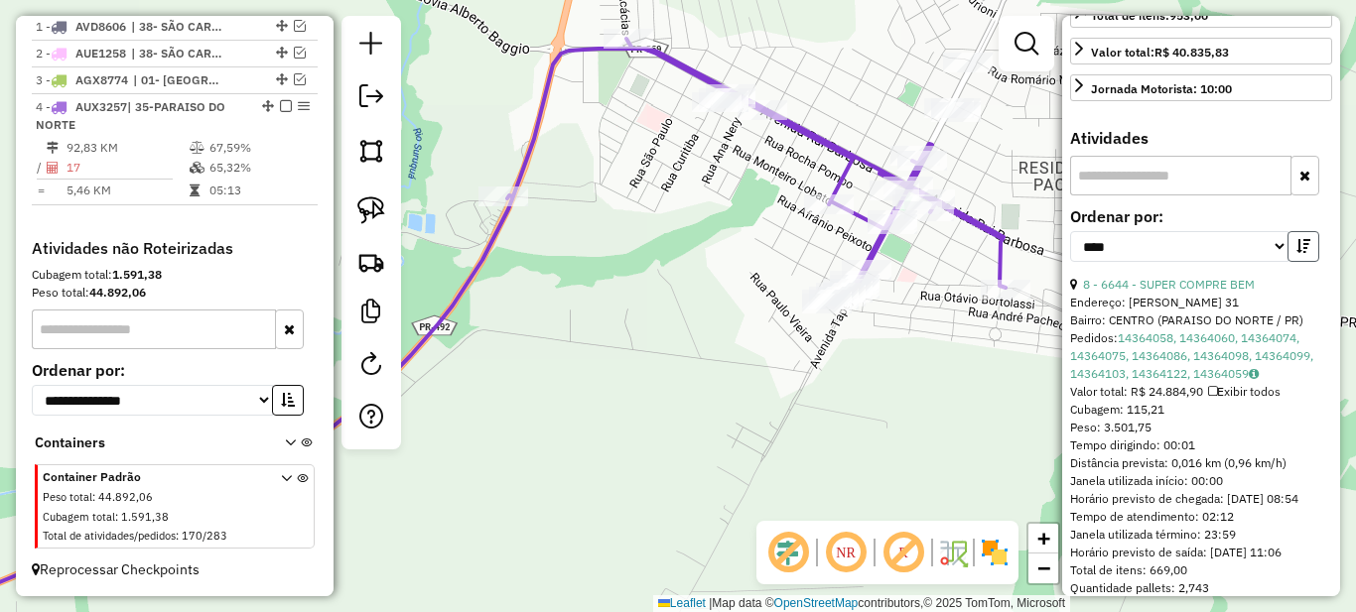
click at [1296, 253] on icon "button" at bounding box center [1303, 246] width 14 height 14
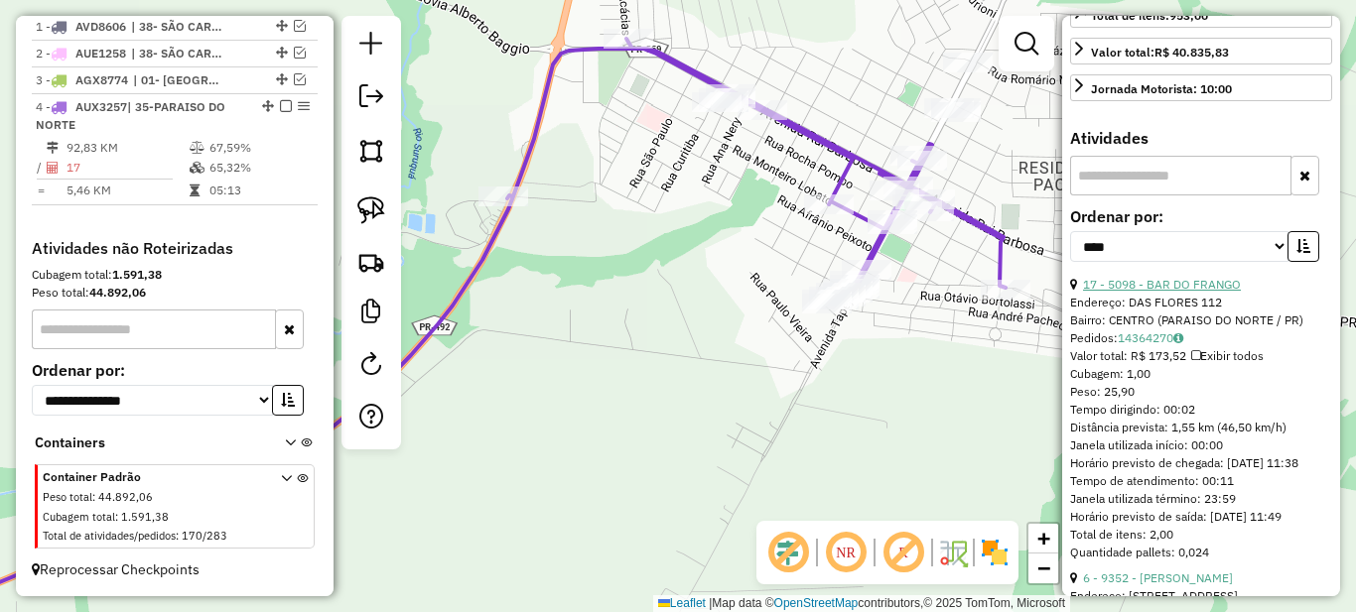
click at [1176, 292] on link "17 - 5098 - BAR DO FRANGO" at bounding box center [1162, 284] width 158 height 15
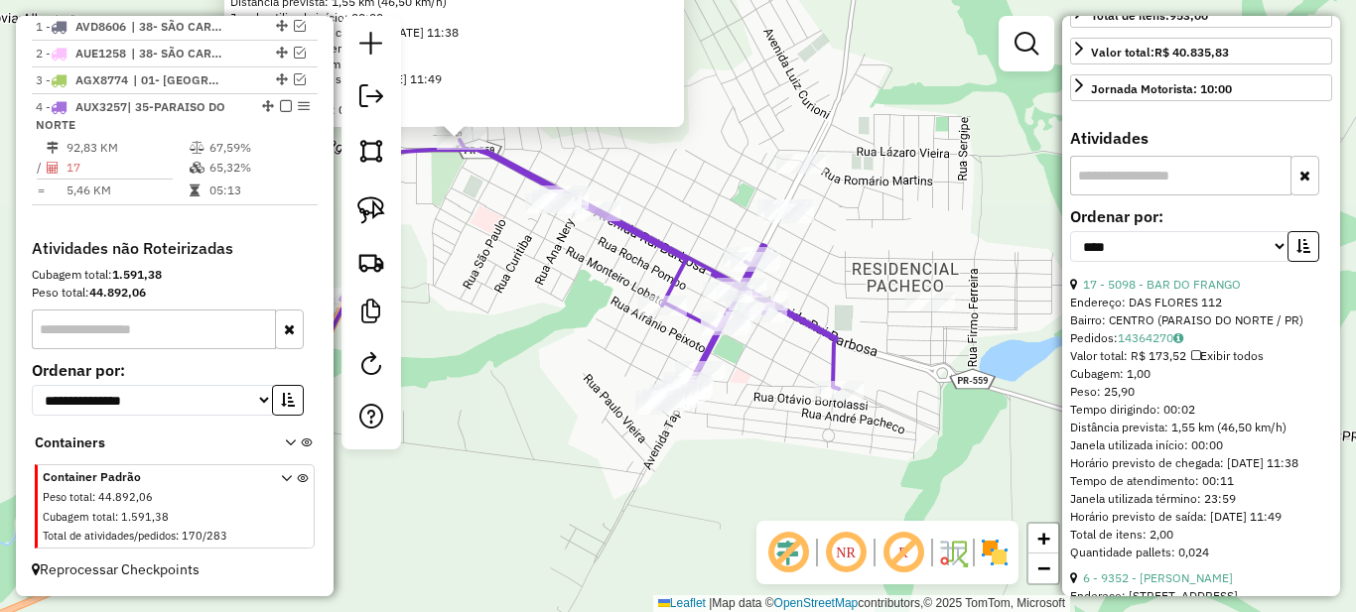
drag, startPoint x: 761, startPoint y: 438, endPoint x: 581, endPoint y: 320, distance: 215.9
click at [580, 319] on div "5098 - BAR DO FRANGO Endereço: DAS FLORES 112 Bairro: CENTRO (PARAISO DO NORTE …" at bounding box center [678, 306] width 1356 height 612
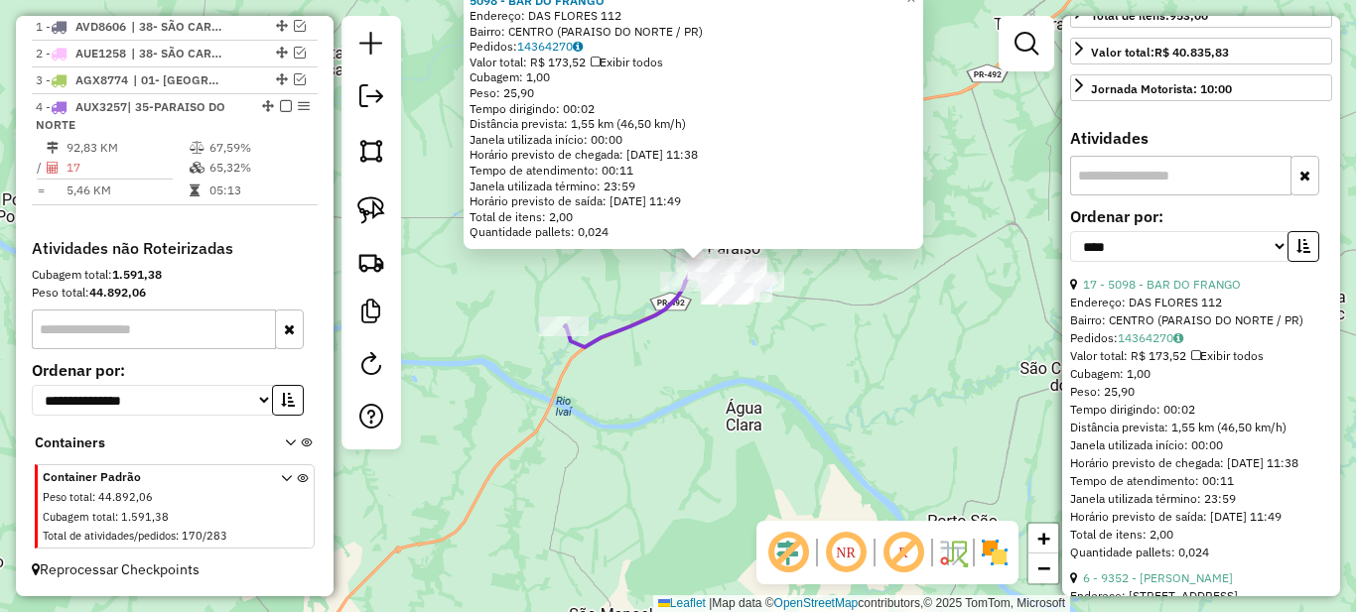
click at [760, 343] on div "Rota 4 - Placa AUX3257 7680 - BAR DO FIFI 5098 - BAR DO FRANGO Endereço: DAS FL…" at bounding box center [678, 306] width 1356 height 612
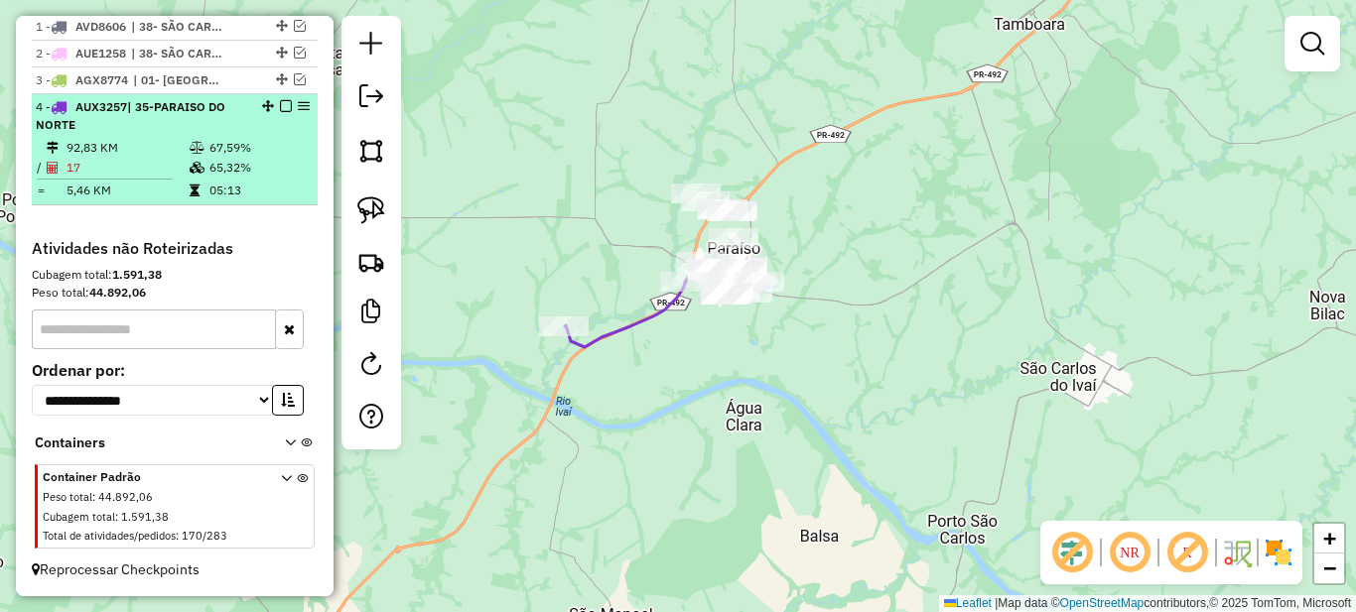
click at [243, 154] on td "67,59%" at bounding box center [258, 148] width 100 height 20
select select "*********"
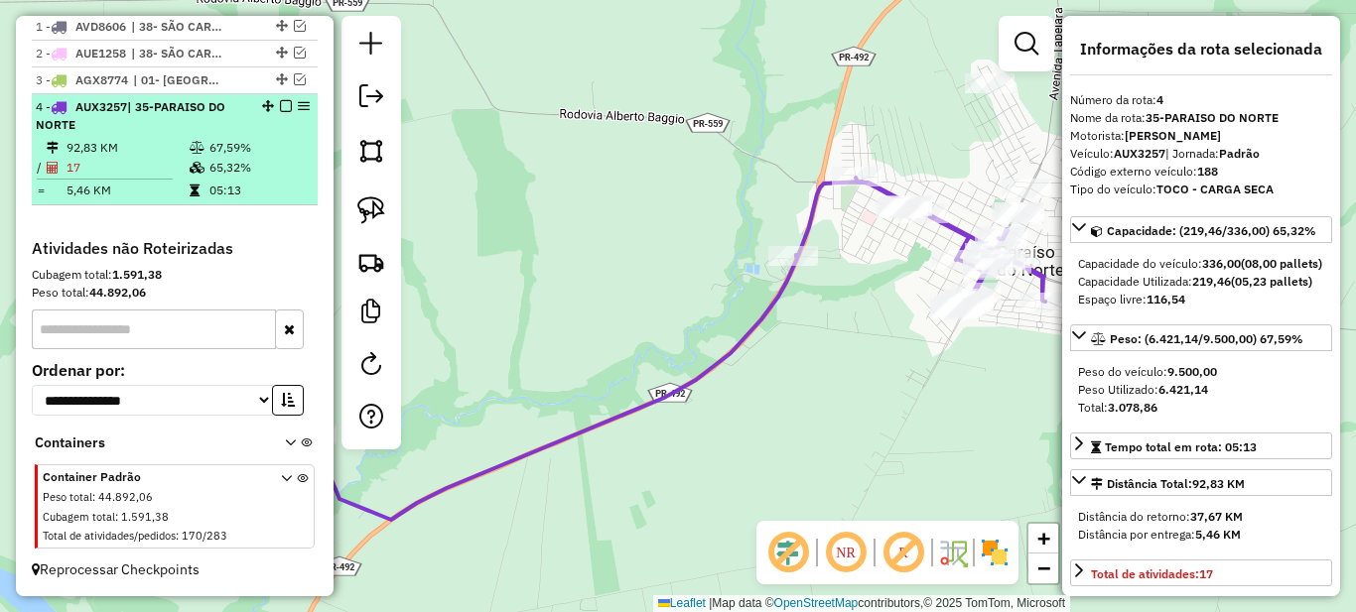
click at [280, 105] on em at bounding box center [286, 106] width 12 height 12
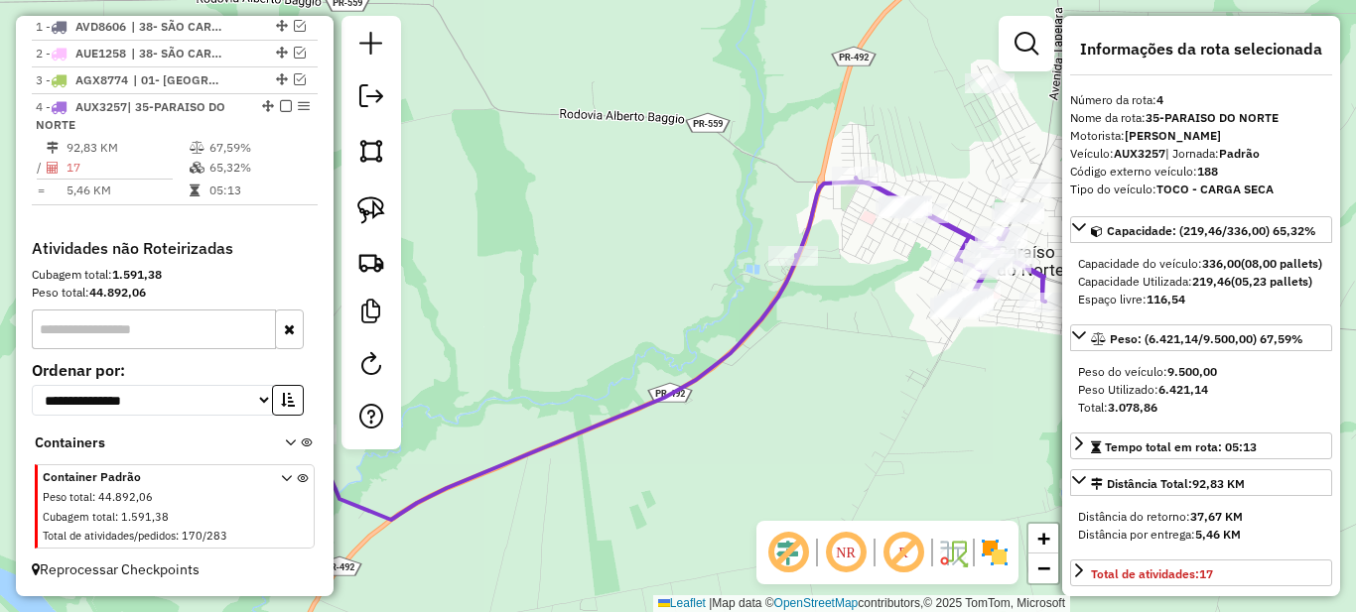
scroll to position [711, 0]
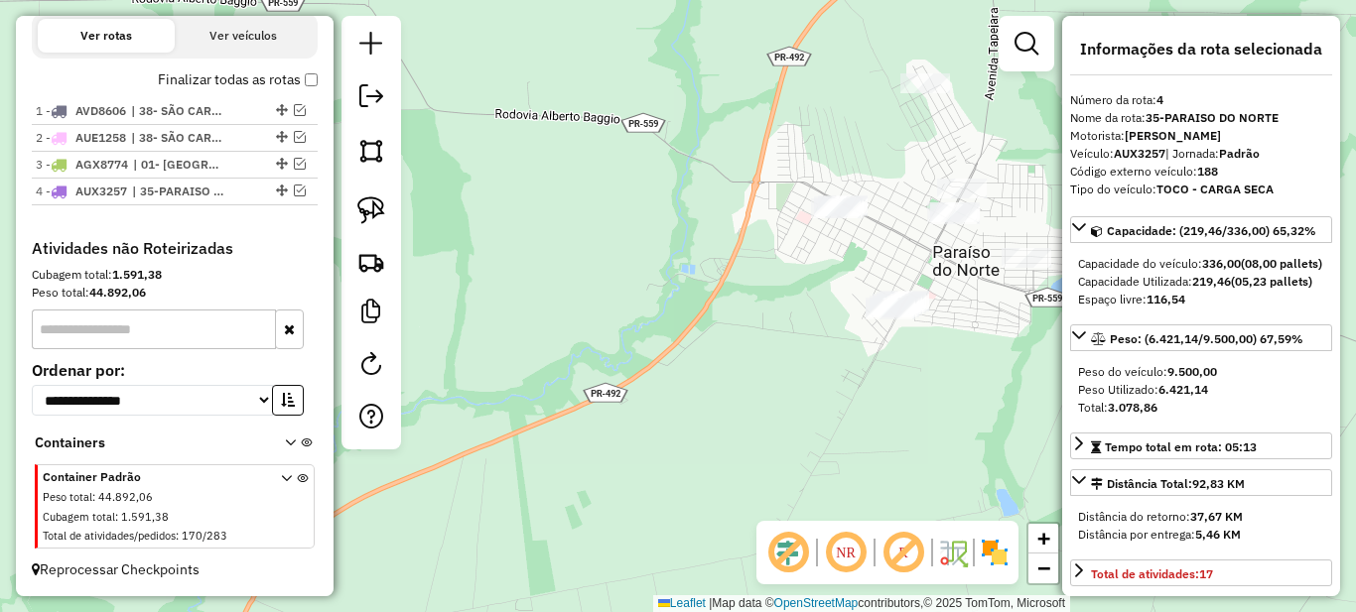
drag, startPoint x: 848, startPoint y: 429, endPoint x: 699, endPoint y: 431, distance: 148.9
click at [723, 429] on div "Janela de atendimento Grade de atendimento Capacidade Transportadoras Veículos …" at bounding box center [678, 306] width 1356 height 612
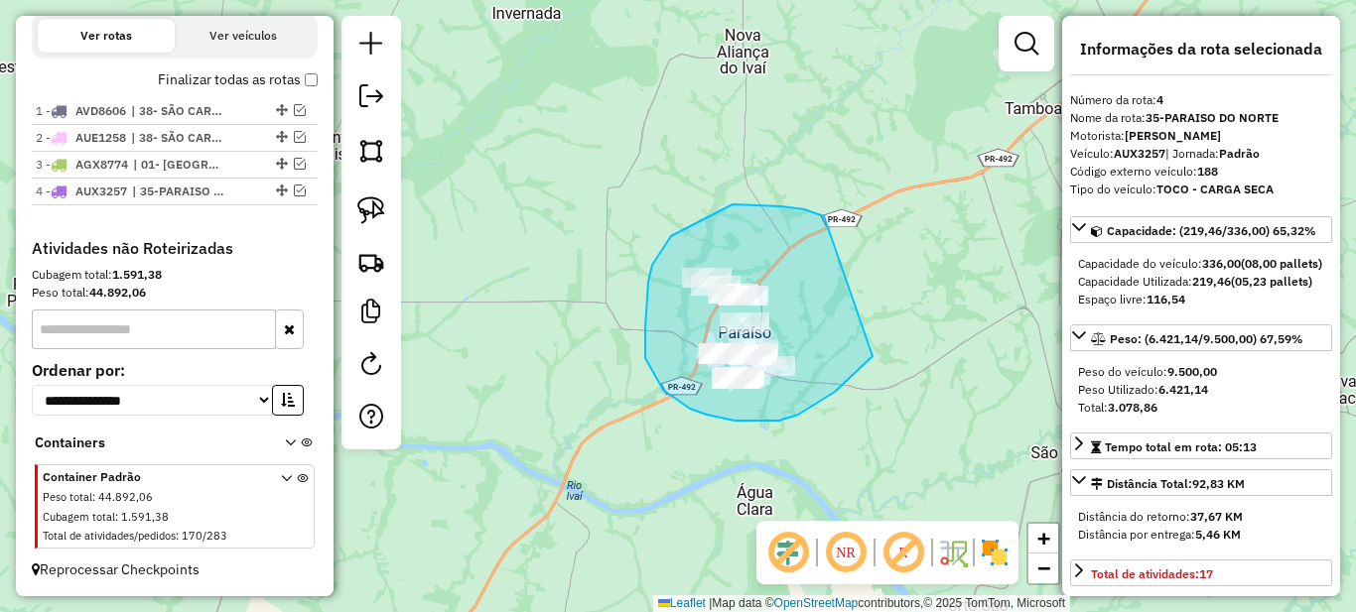
drag, startPoint x: 726, startPoint y: 207, endPoint x: 879, endPoint y: 345, distance: 205.9
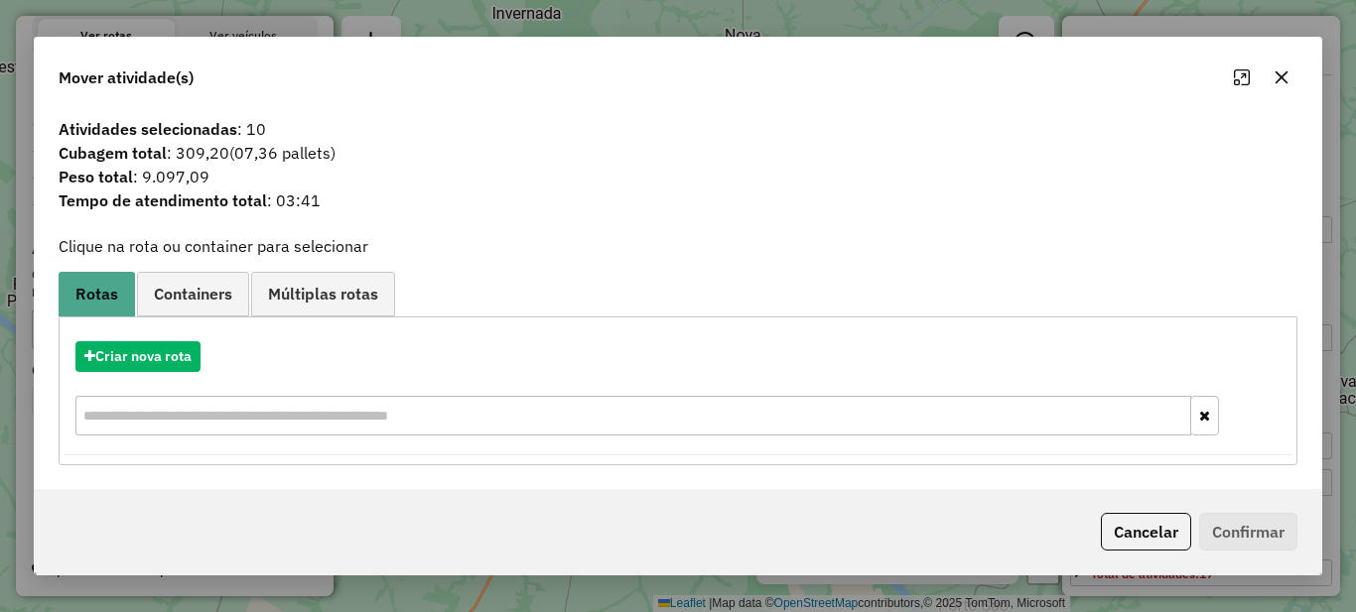
click at [1124, 523] on button "Cancelar" at bounding box center [1146, 532] width 90 height 38
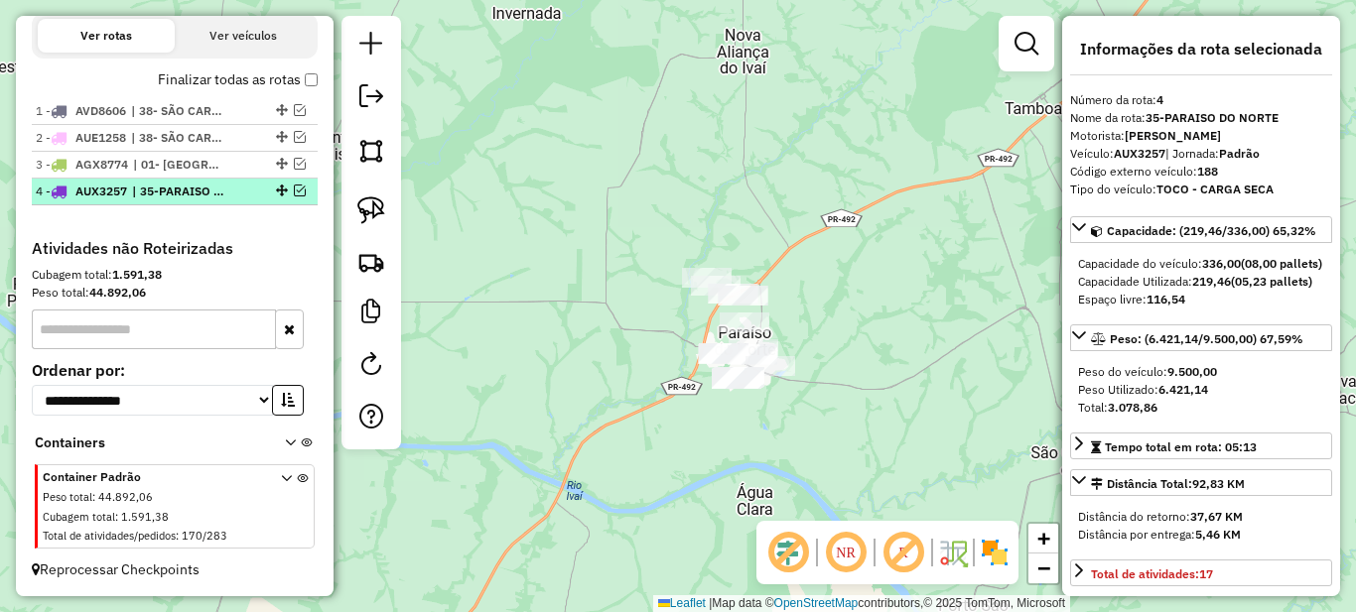
click at [196, 198] on span "| 35-PARAISO DO NORTE" at bounding box center [177, 192] width 91 height 18
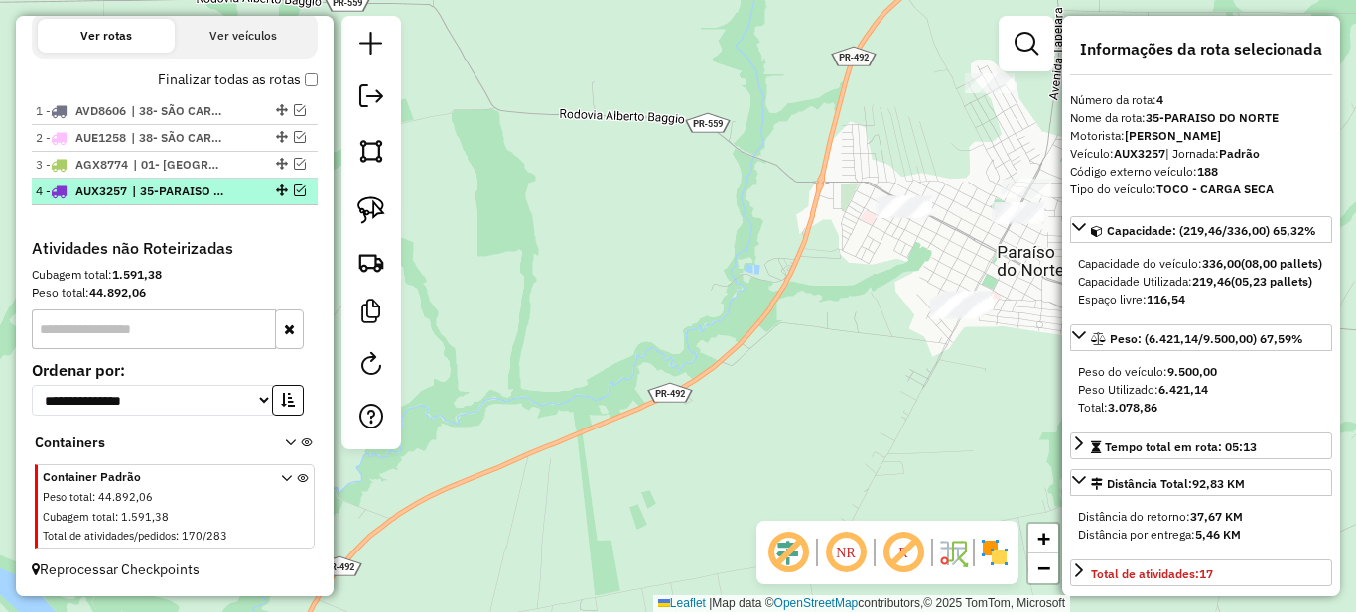
click at [294, 190] on em at bounding box center [300, 191] width 12 height 12
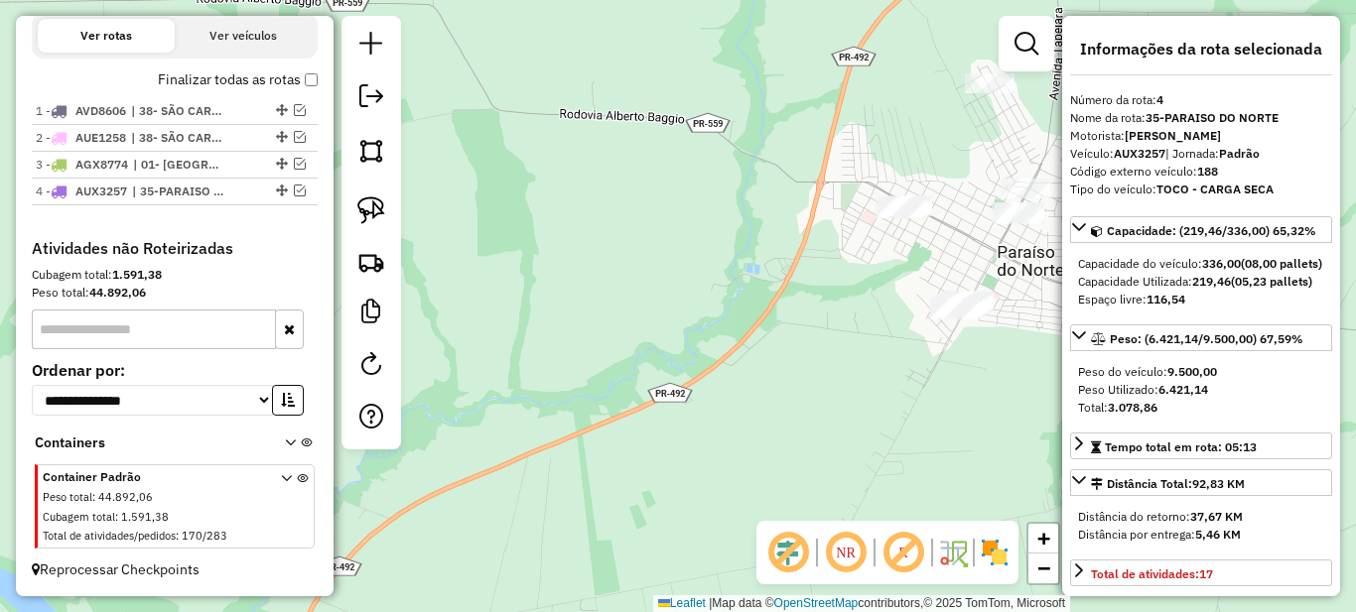
scroll to position [795, 0]
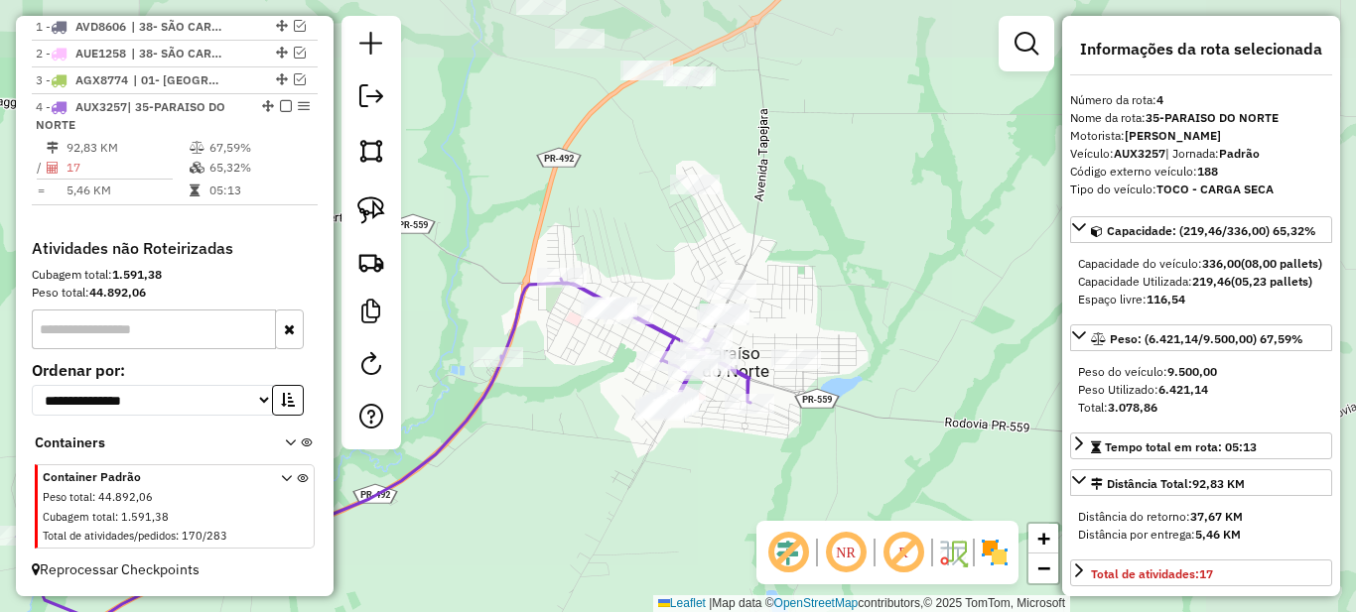
drag, startPoint x: 890, startPoint y: 283, endPoint x: 596, endPoint y: 384, distance: 311.7
click at [596, 384] on div "Janela de atendimento Grade de atendimento Capacidade Transportadoras Veículos …" at bounding box center [678, 306] width 1356 height 612
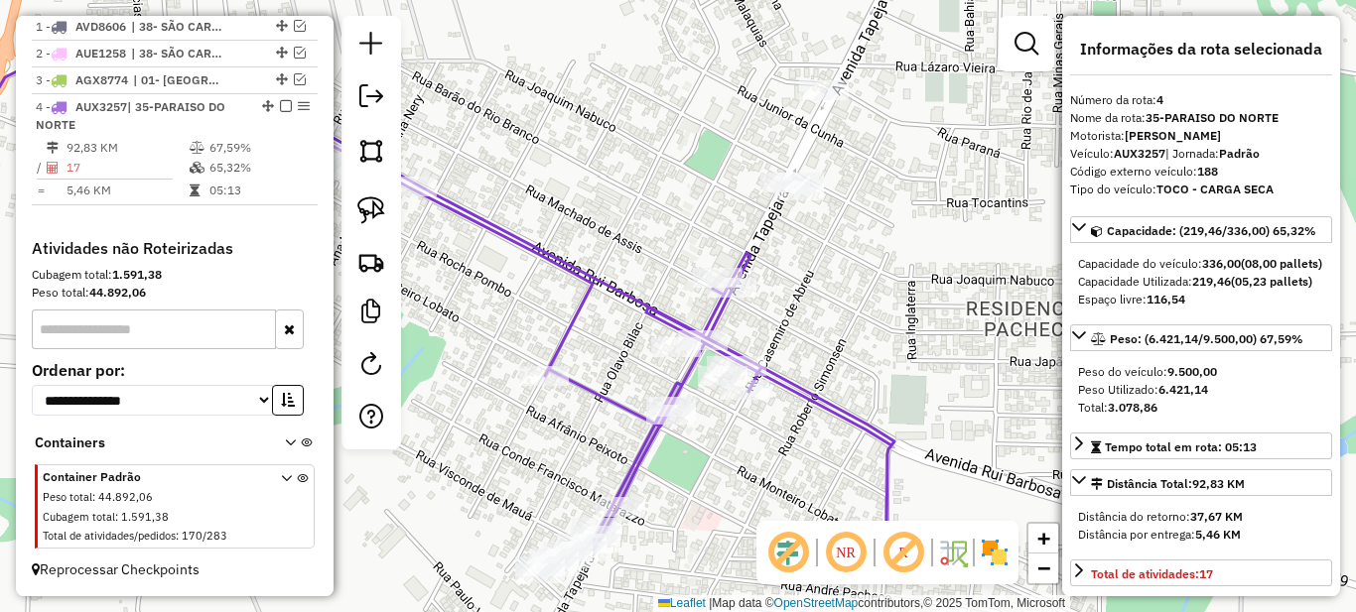
drag, startPoint x: 670, startPoint y: 425, endPoint x: 747, endPoint y: 454, distance: 82.6
click at [747, 477] on div "Janela de atendimento Grade de atendimento Capacidade Transportadoras Veículos …" at bounding box center [678, 306] width 1356 height 612
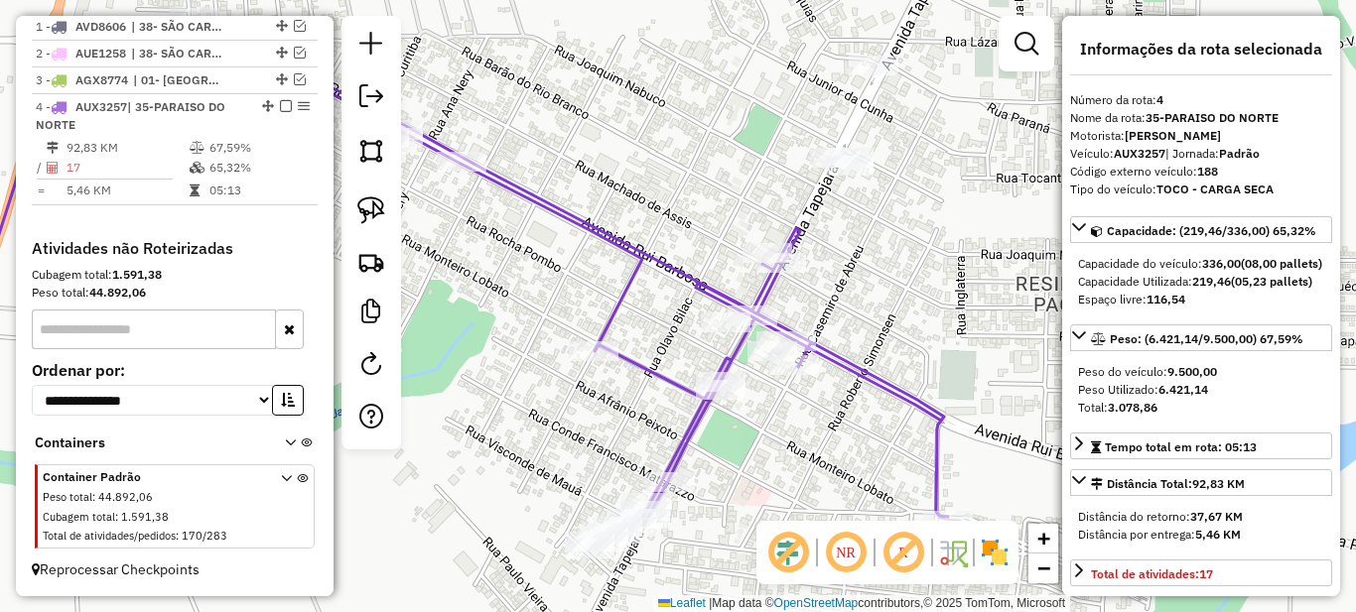
drag, startPoint x: 789, startPoint y: 306, endPoint x: 839, endPoint y: 279, distance: 56.4
click at [839, 279] on div "Janela de atendimento Grade de atendimento Capacidade Transportadoras Veículos …" at bounding box center [678, 306] width 1356 height 612
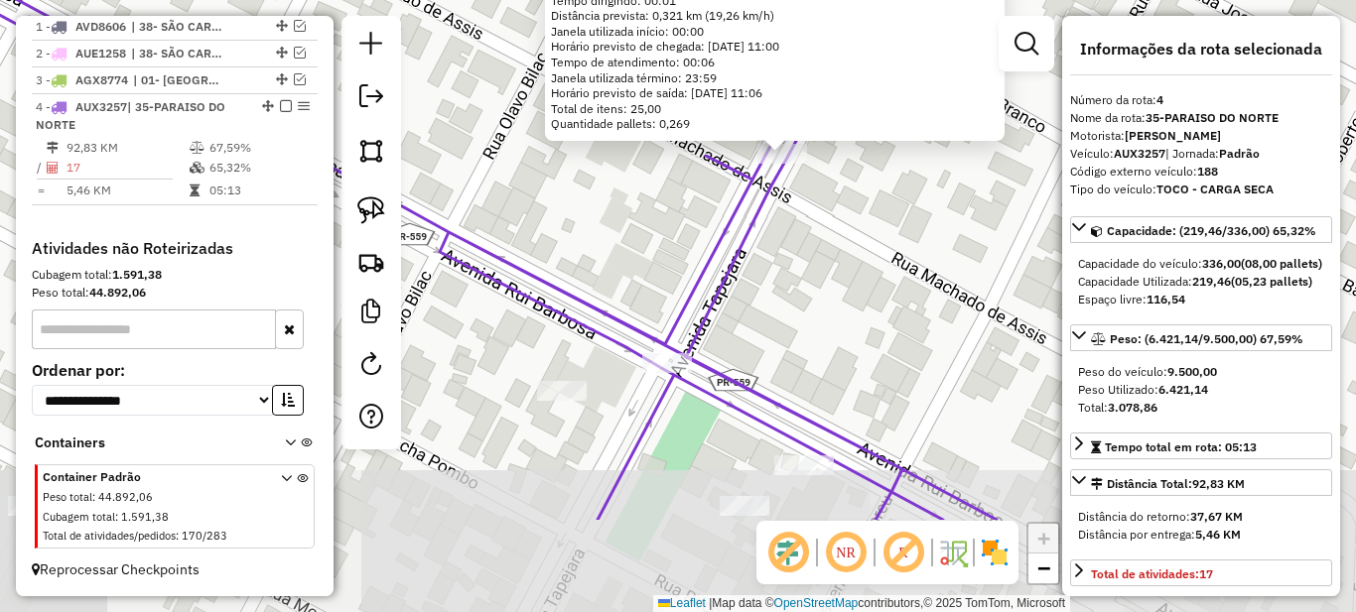
drag, startPoint x: 693, startPoint y: 436, endPoint x: 839, endPoint y: 237, distance: 246.4
click at [835, 240] on div "1399 - LANCHONETE ITIBAM Endereço: PARAISO DO NORTE Bairro: PR (CENTRO / ) Pedi…" at bounding box center [678, 306] width 1356 height 612
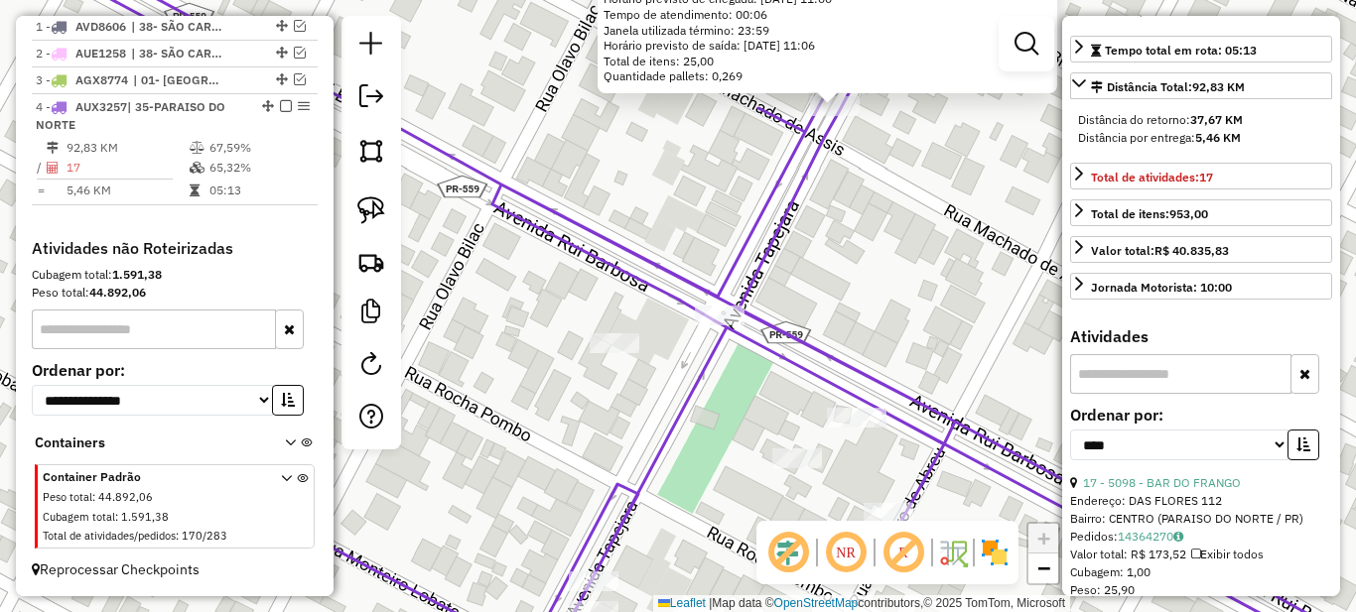
scroll to position [596, 0]
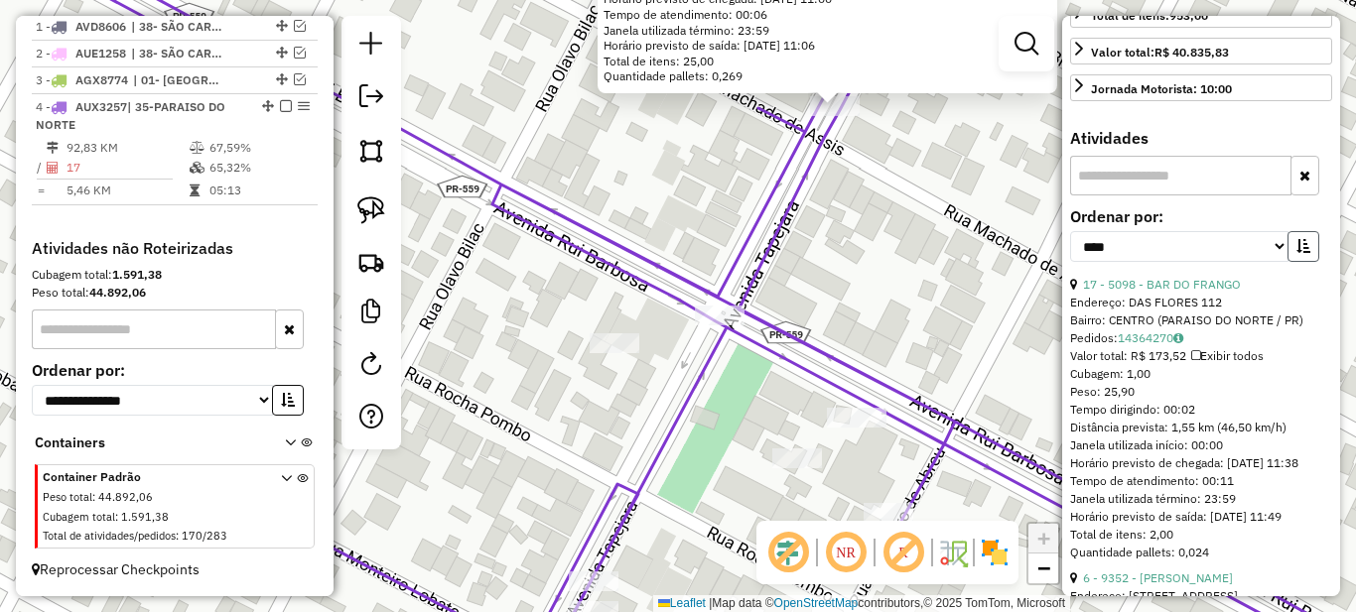
click at [1297, 253] on icon "button" at bounding box center [1303, 246] width 14 height 14
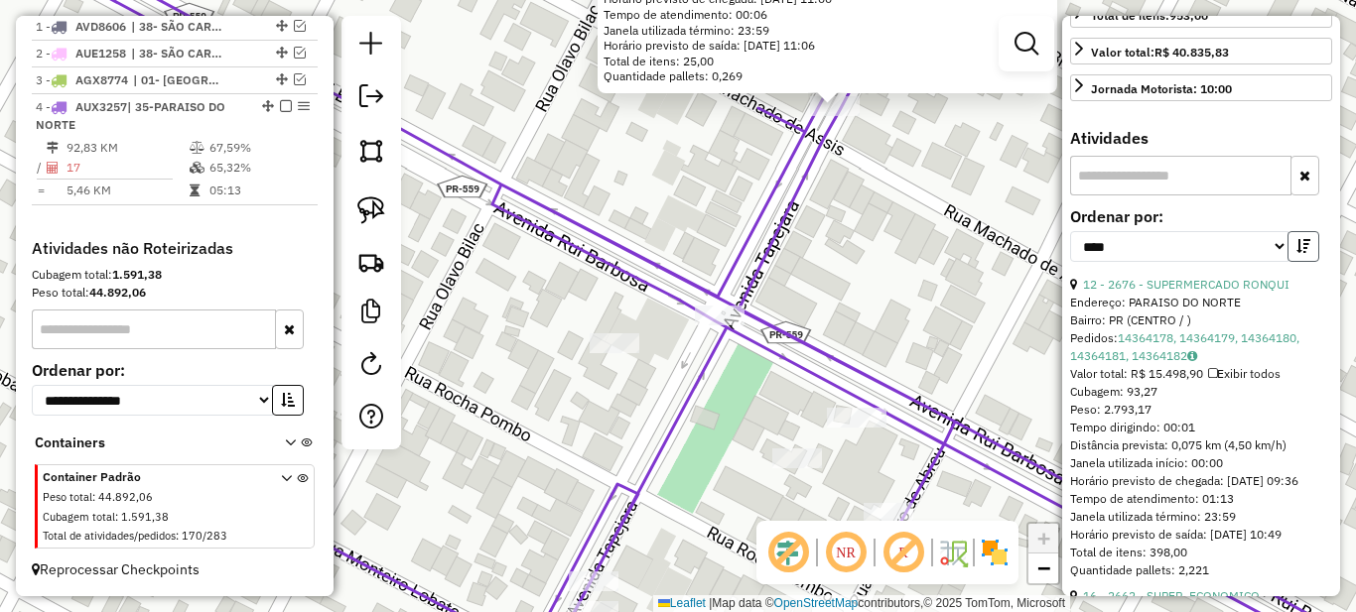
click at [1297, 253] on icon "button" at bounding box center [1303, 246] width 14 height 14
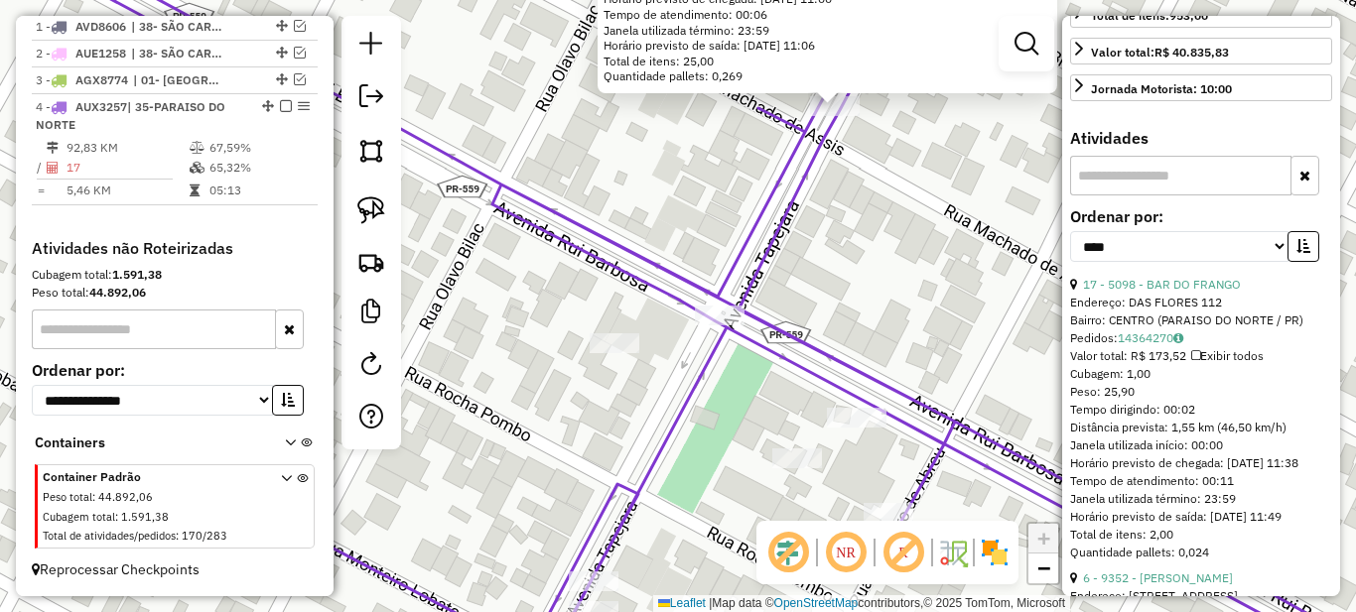
scroll to position [794, 0]
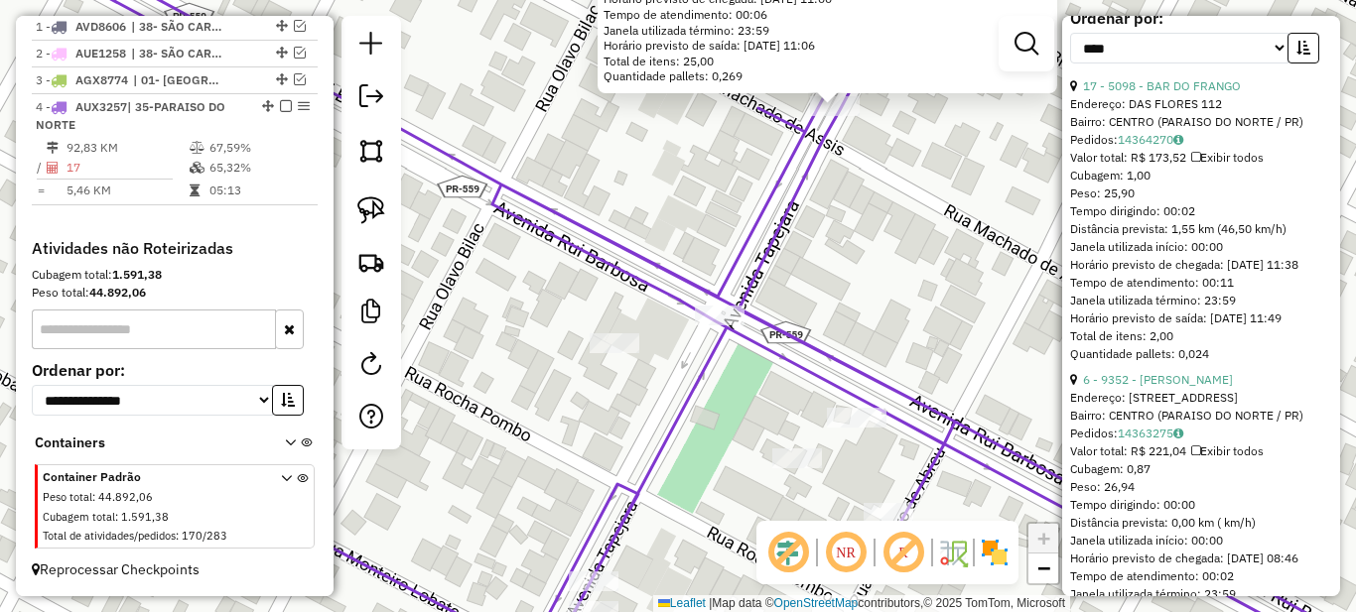
click at [1160, 113] on div "Endereço: DAS FLORES 112" at bounding box center [1201, 104] width 262 height 18
click at [1161, 93] on link "17 - 5098 - BAR DO FRANGO" at bounding box center [1162, 85] width 158 height 15
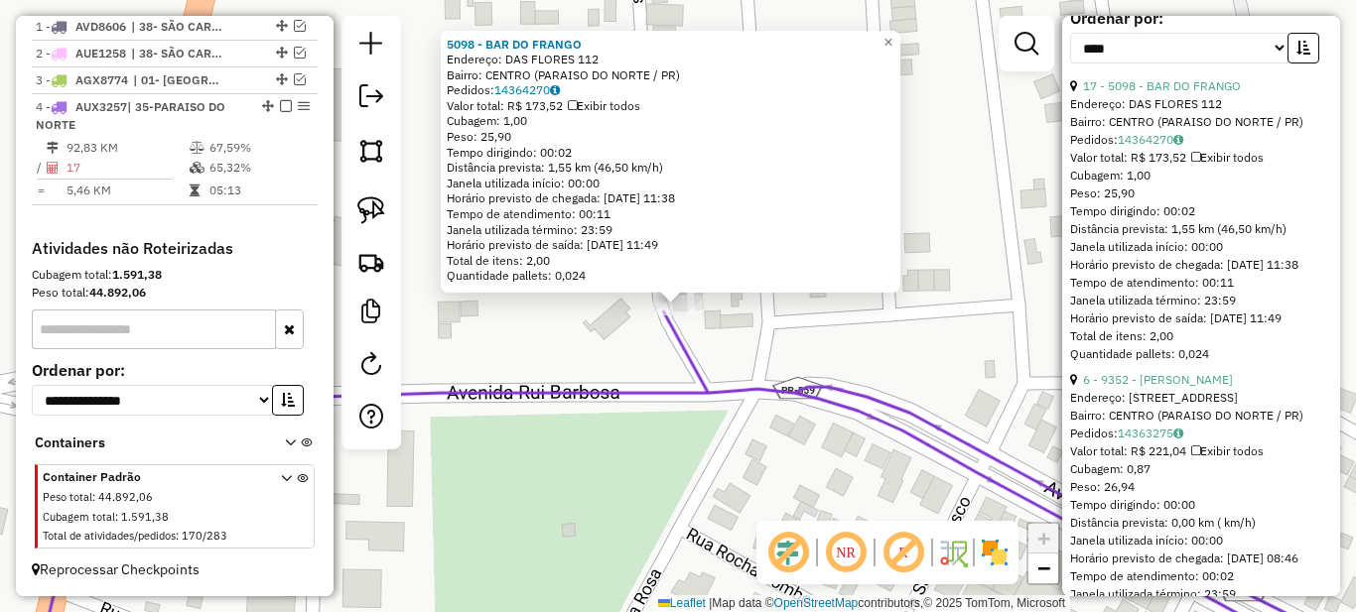
scroll to position [893, 0]
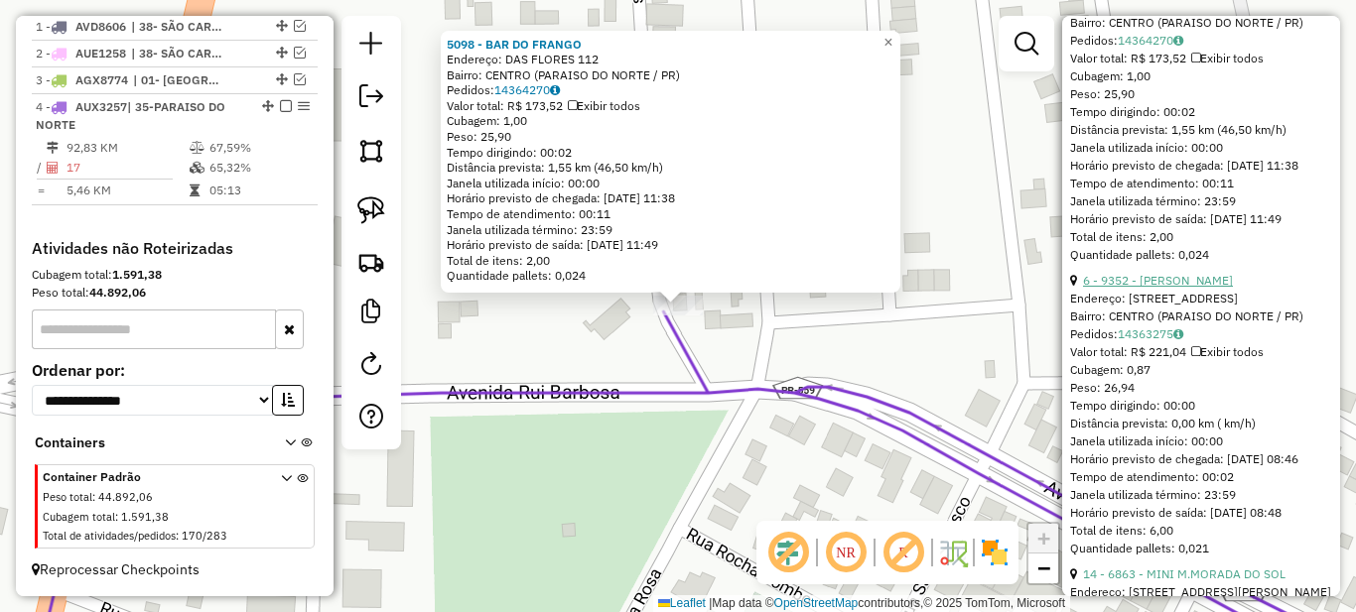
click at [1151, 288] on link "6 - 9352 - PAULO SERGIO SANJULI" at bounding box center [1158, 280] width 150 height 15
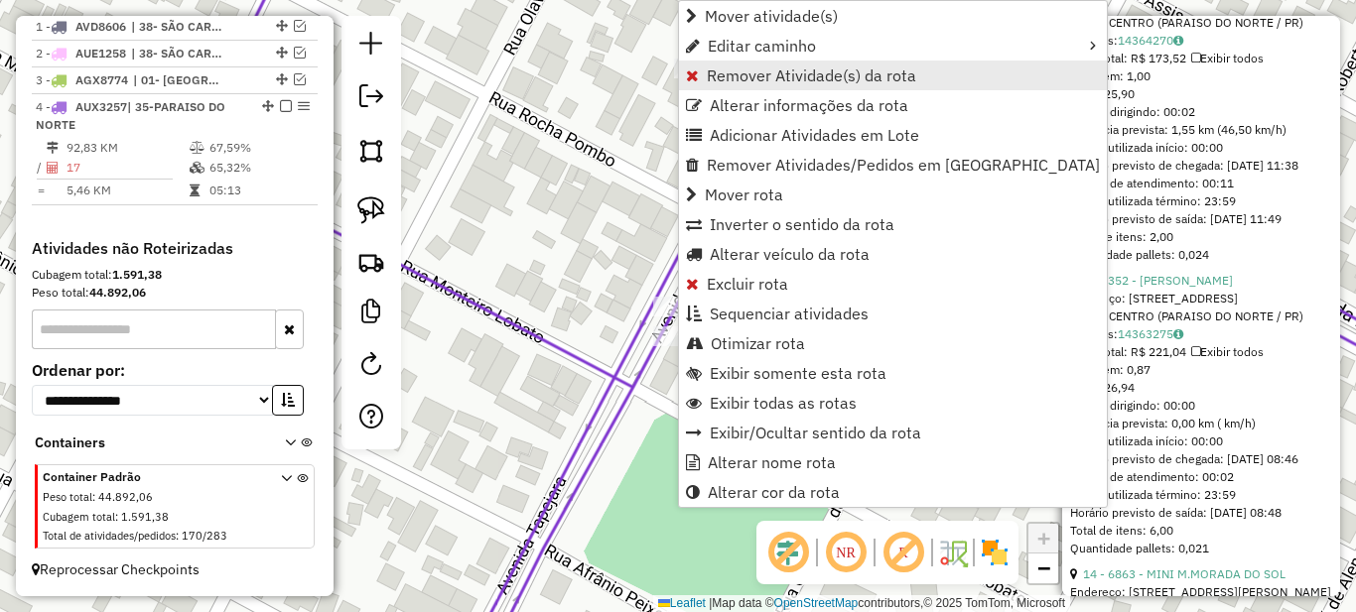
click at [728, 74] on span "Remover Atividade(s) da rota" at bounding box center [811, 76] width 209 height 16
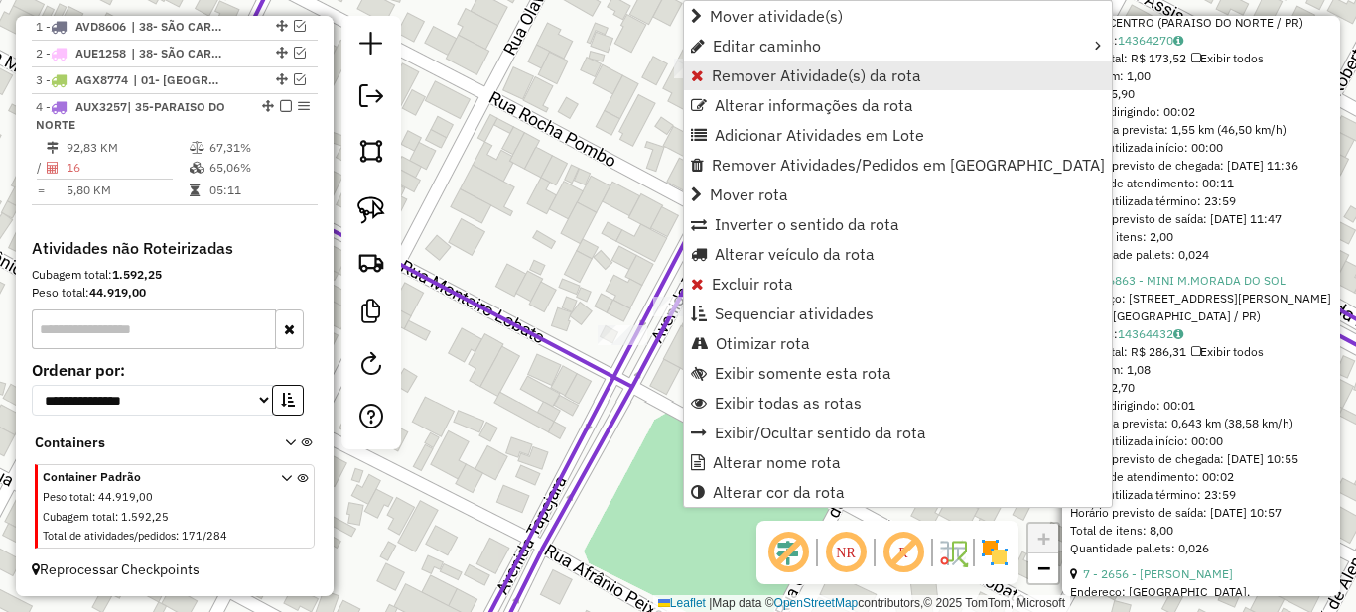
click at [724, 79] on span "Remover Atividade(s) da rota" at bounding box center [816, 76] width 209 height 16
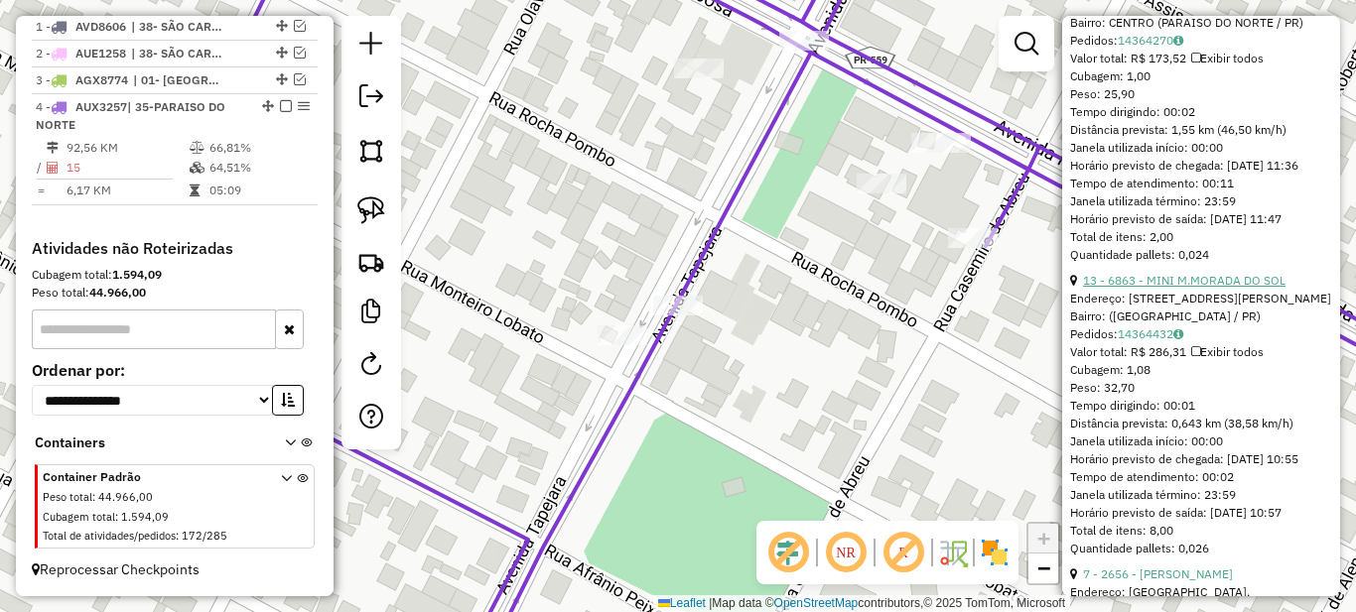
click at [1165, 288] on link "13 - 6863 - MINI M.MORADA DO SOL" at bounding box center [1184, 280] width 203 height 15
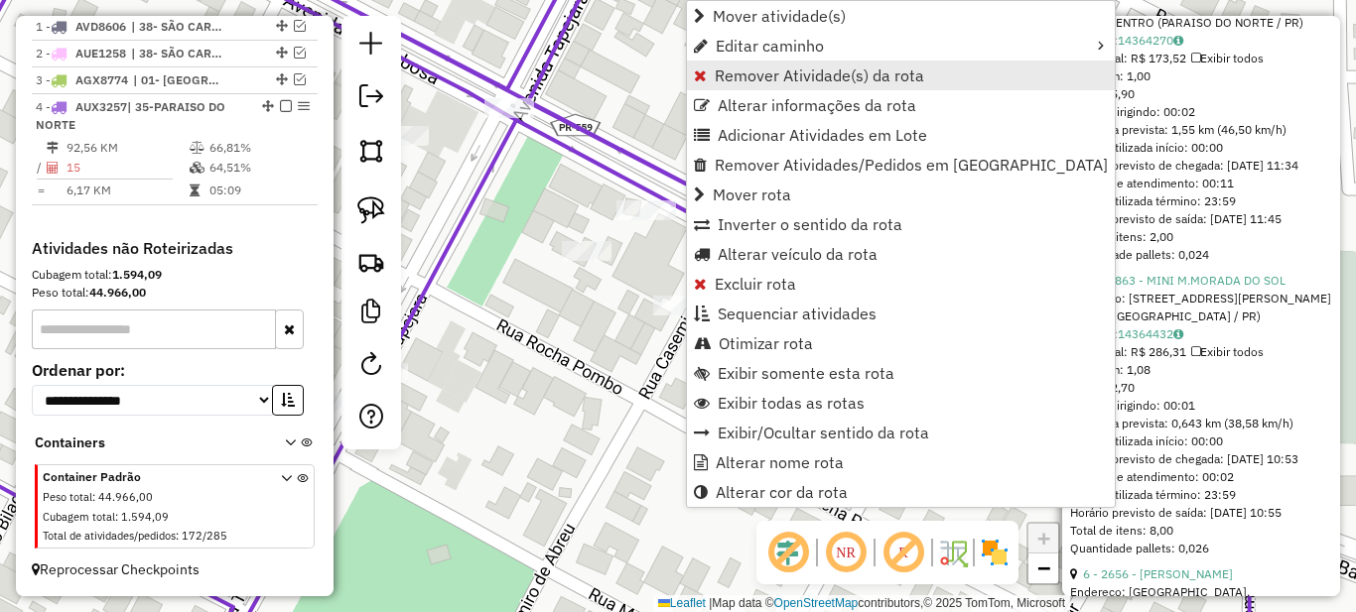
click at [740, 72] on span "Remover Atividade(s) da rota" at bounding box center [819, 76] width 209 height 16
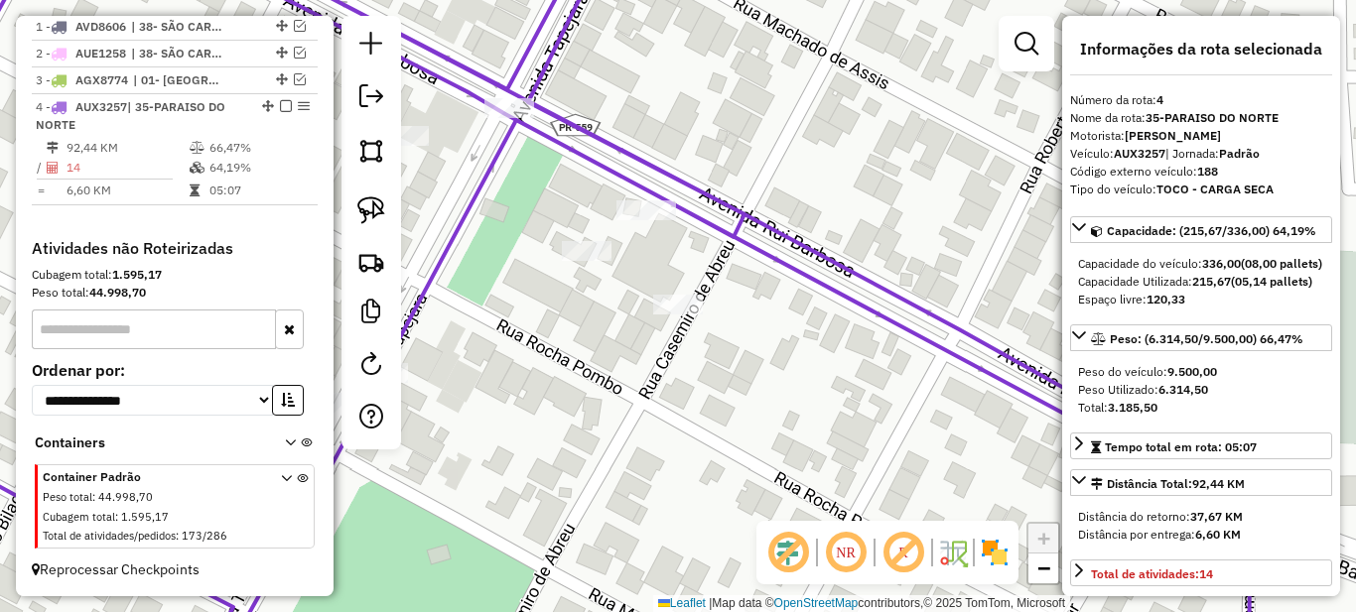
scroll to position [298, 0]
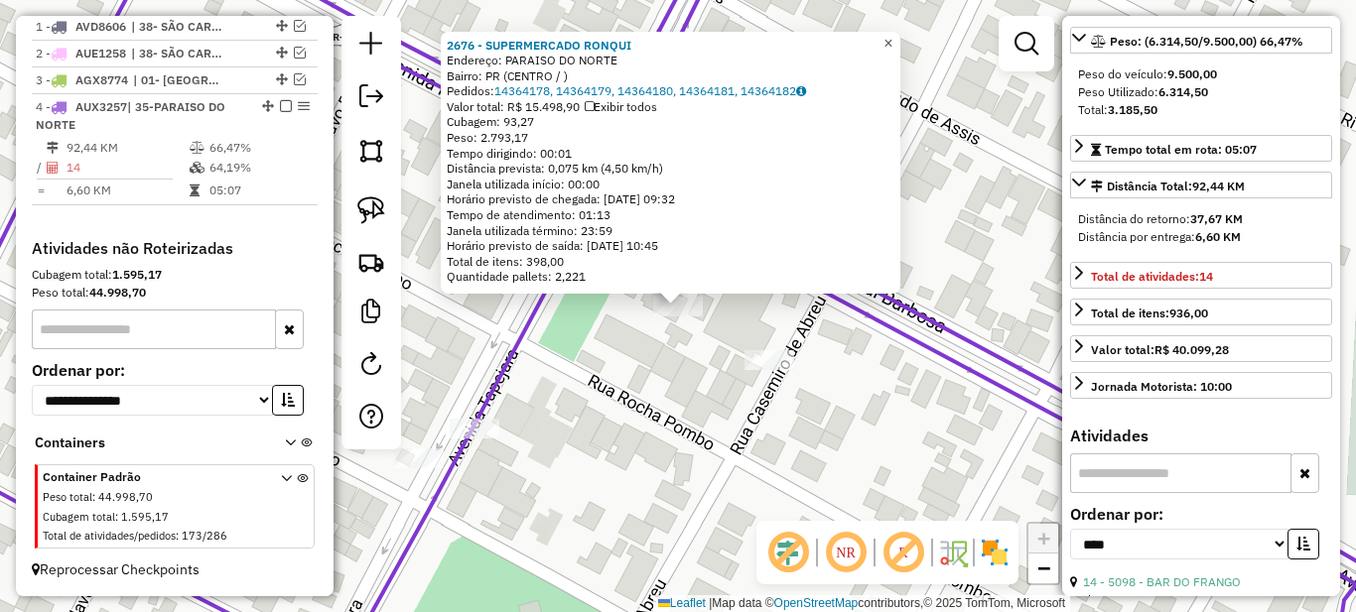
click at [892, 39] on span "×" at bounding box center [887, 43] width 9 height 17
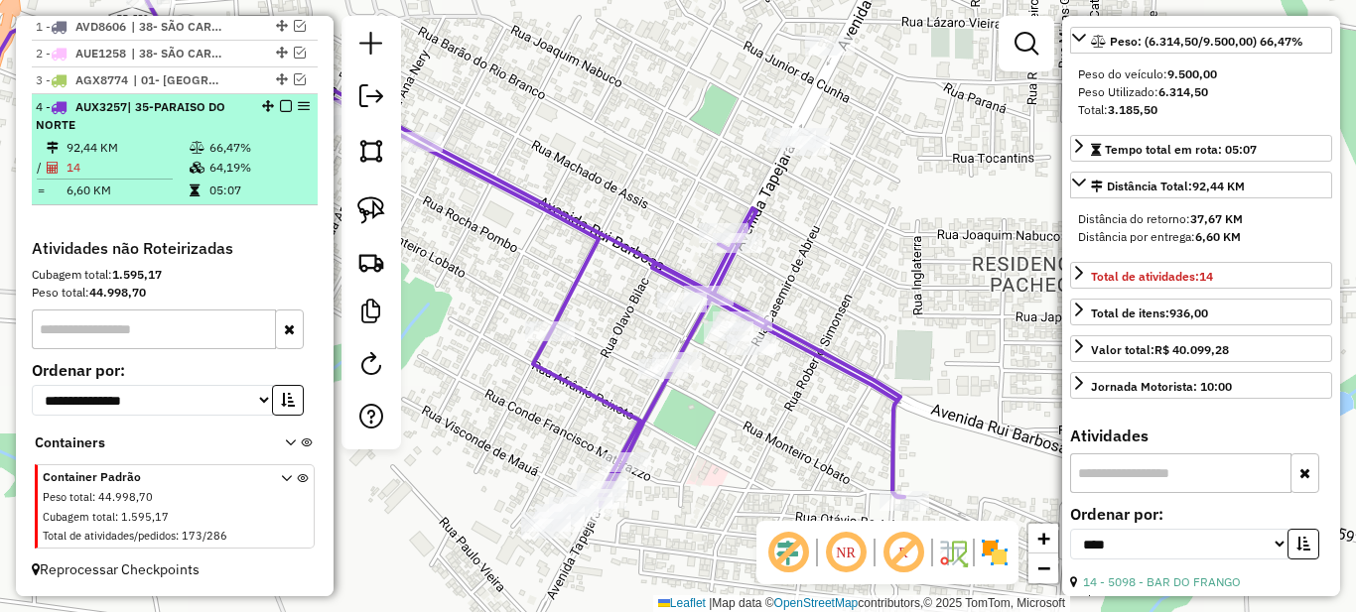
click at [186, 132] on div "4 - AUX3257 | 35-PARAISO DO NORTE" at bounding box center [141, 116] width 210 height 36
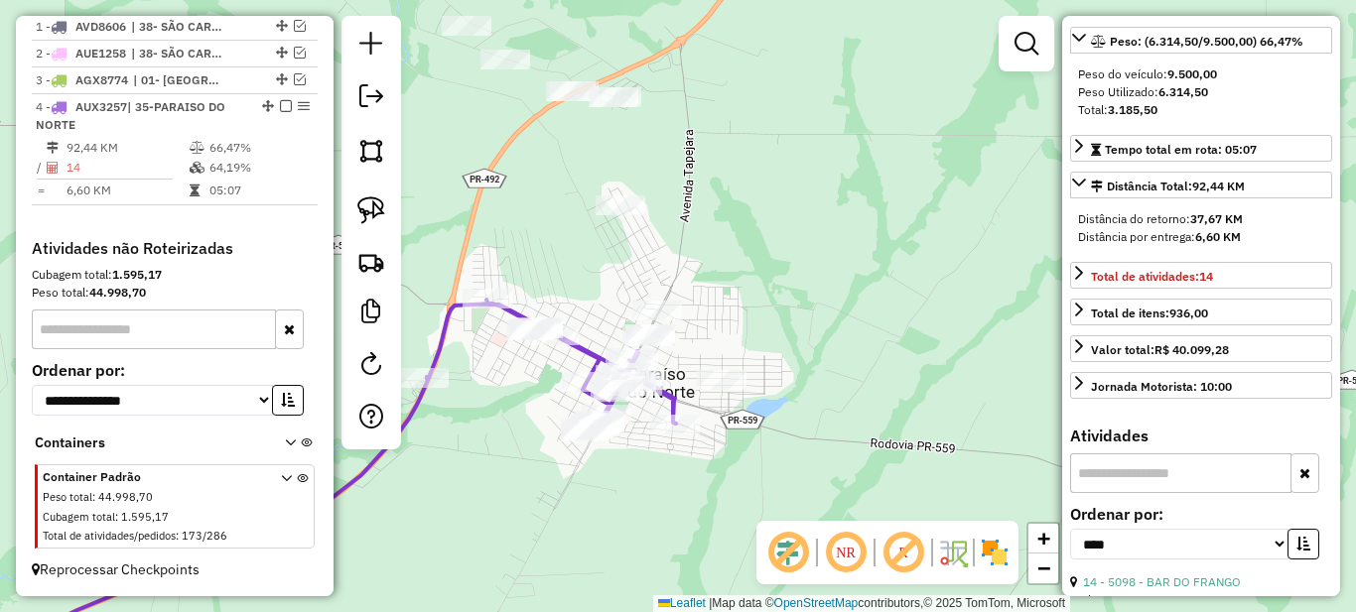
drag, startPoint x: 884, startPoint y: 295, endPoint x: 516, endPoint y: 418, distance: 388.3
click at [516, 418] on div "Janela de atendimento Grade de atendimento Capacidade Transportadoras Veículos …" at bounding box center [678, 306] width 1356 height 612
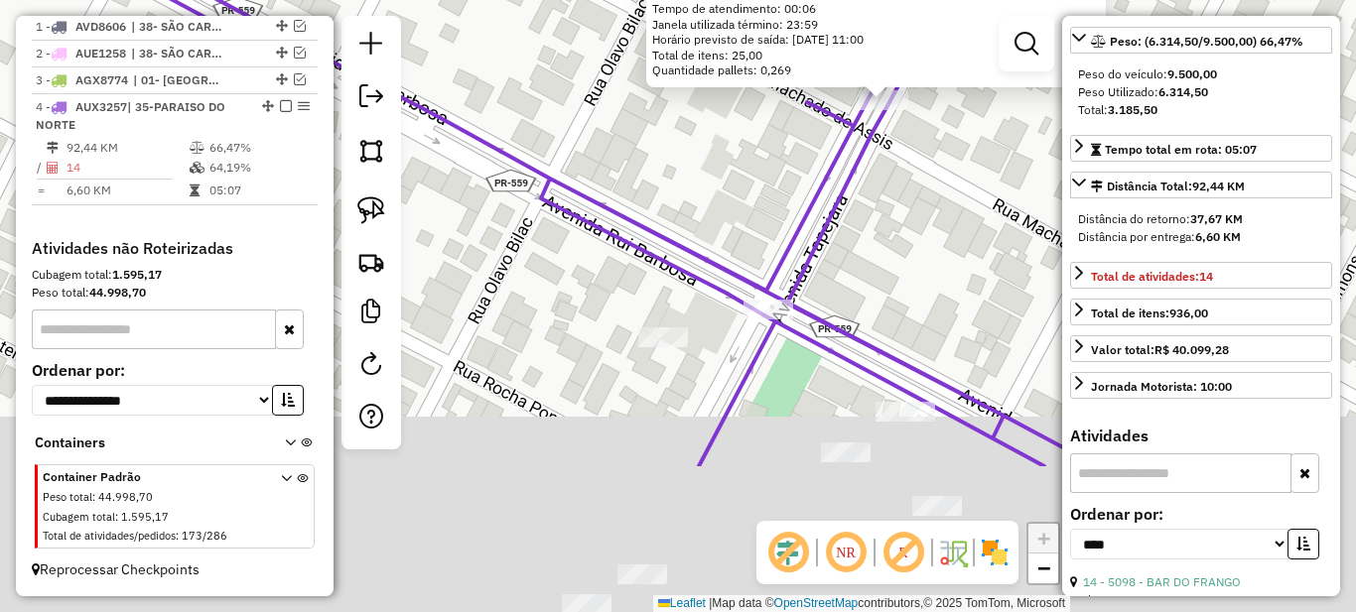
drag, startPoint x: 514, startPoint y: 415, endPoint x: 725, endPoint y: 209, distance: 294.1
click at [721, 208] on div "1399 - LANCHONETE ITIBAM Endereço: PARAISO DO NORTE Bairro: PR (CENTRO / ) Pedi…" at bounding box center [678, 306] width 1356 height 612
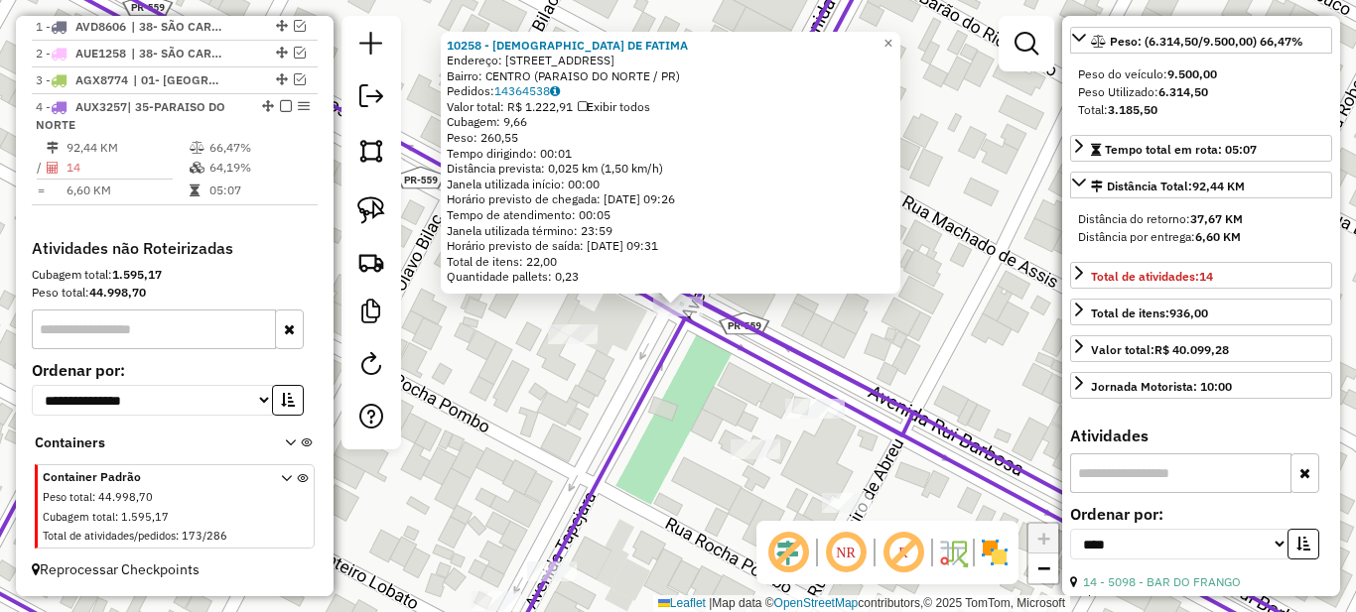
click at [570, 351] on div "10258 - CRISTIANE DE FATIMA Endereço: Rua Brasilia 33 Bairro: CENTRO (PARAISO D…" at bounding box center [678, 306] width 1356 height 612
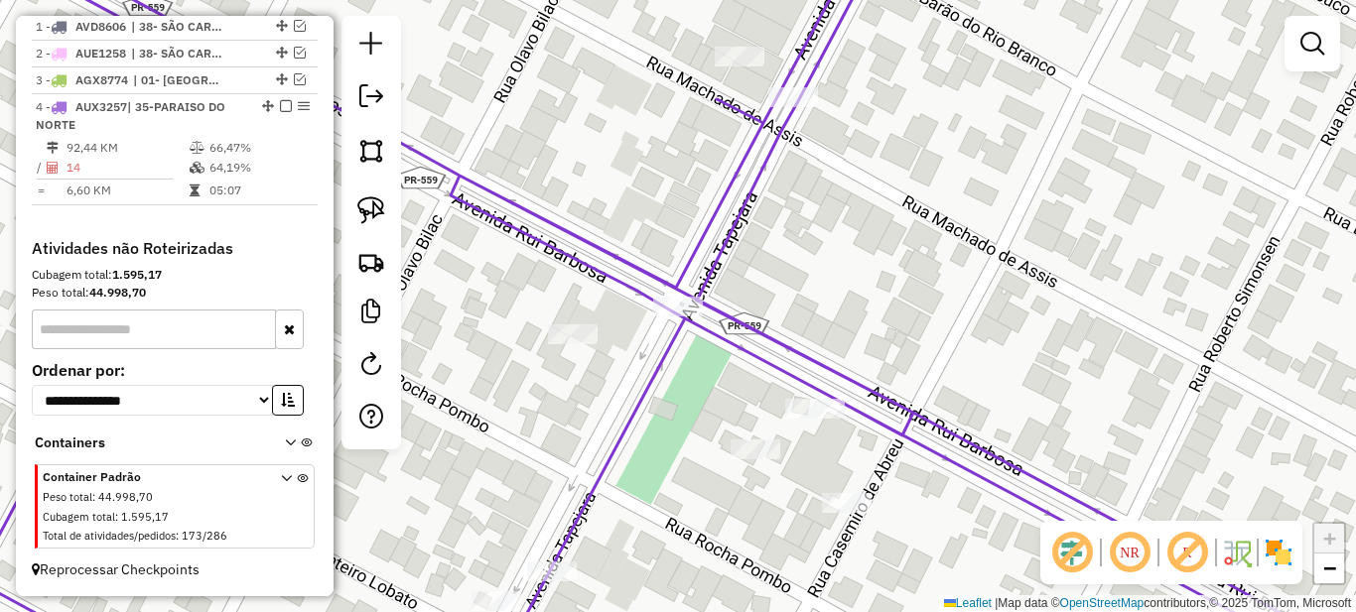
select select "*********"
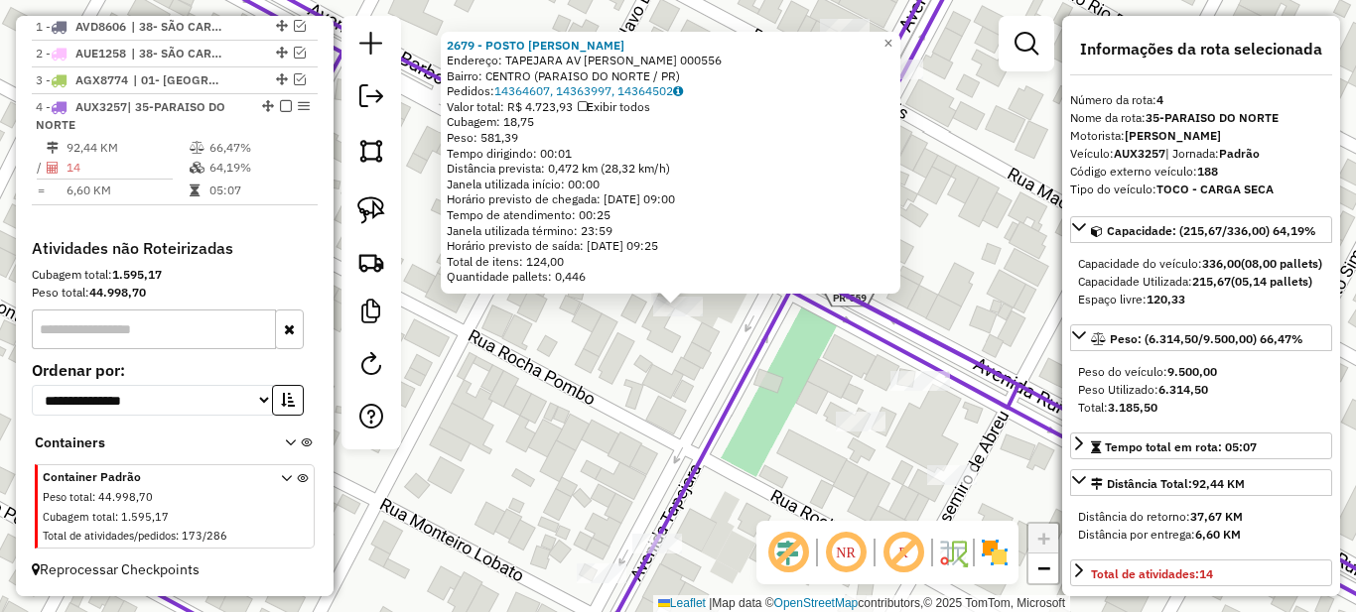
drag, startPoint x: 832, startPoint y: 387, endPoint x: 684, endPoint y: 356, distance: 151.1
click at [684, 356] on div "2679 - POSTO SANTOS DUMONT Endereço: TAPEJARA AV RUI BARBOSA 000556 Bairro: CEN…" at bounding box center [678, 306] width 1356 height 612
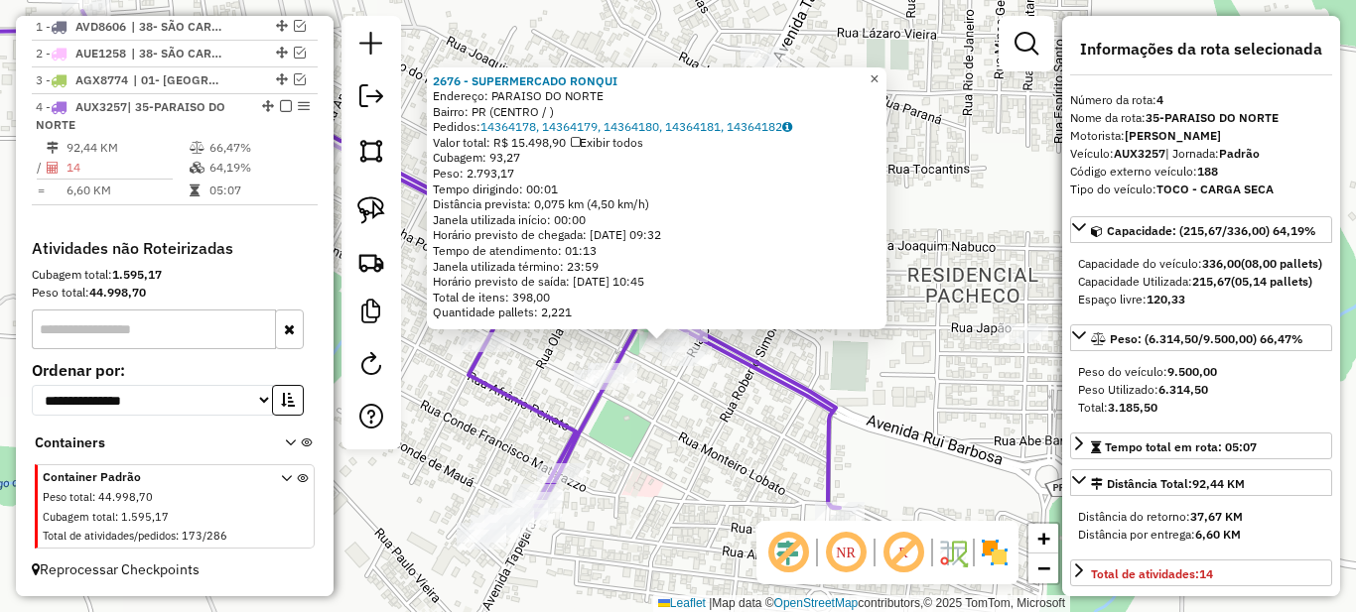
click at [879, 71] on span "×" at bounding box center [874, 78] width 9 height 17
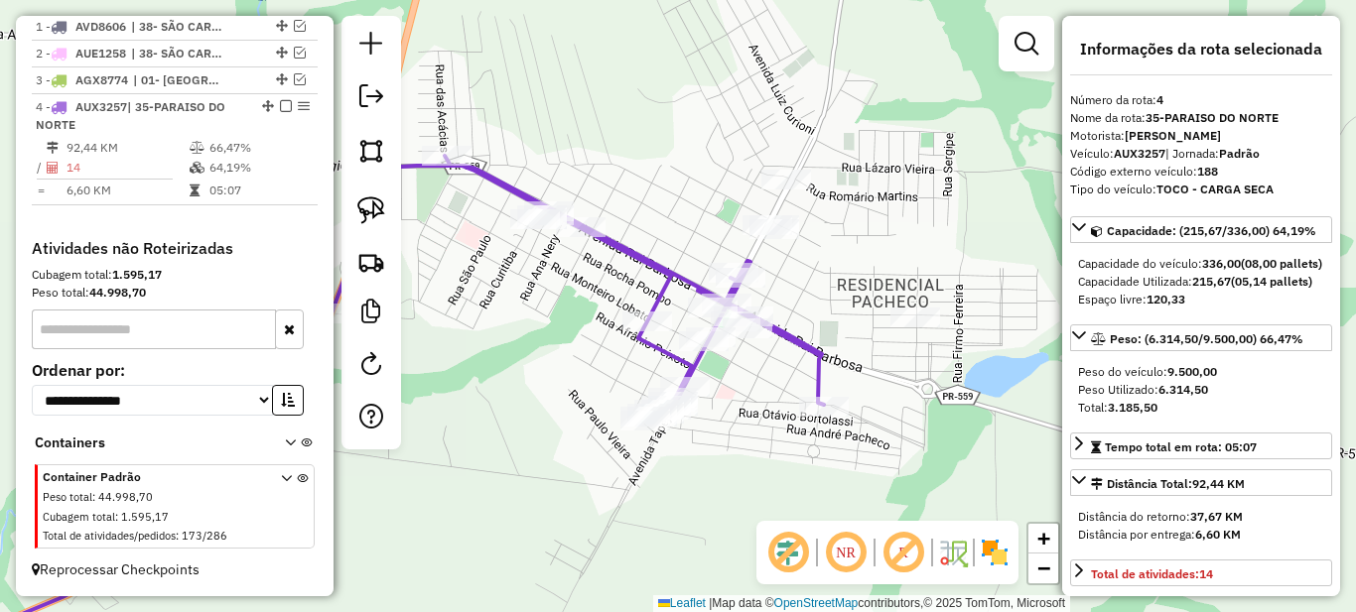
click at [582, 214] on icon at bounding box center [352, 414] width 943 height 517
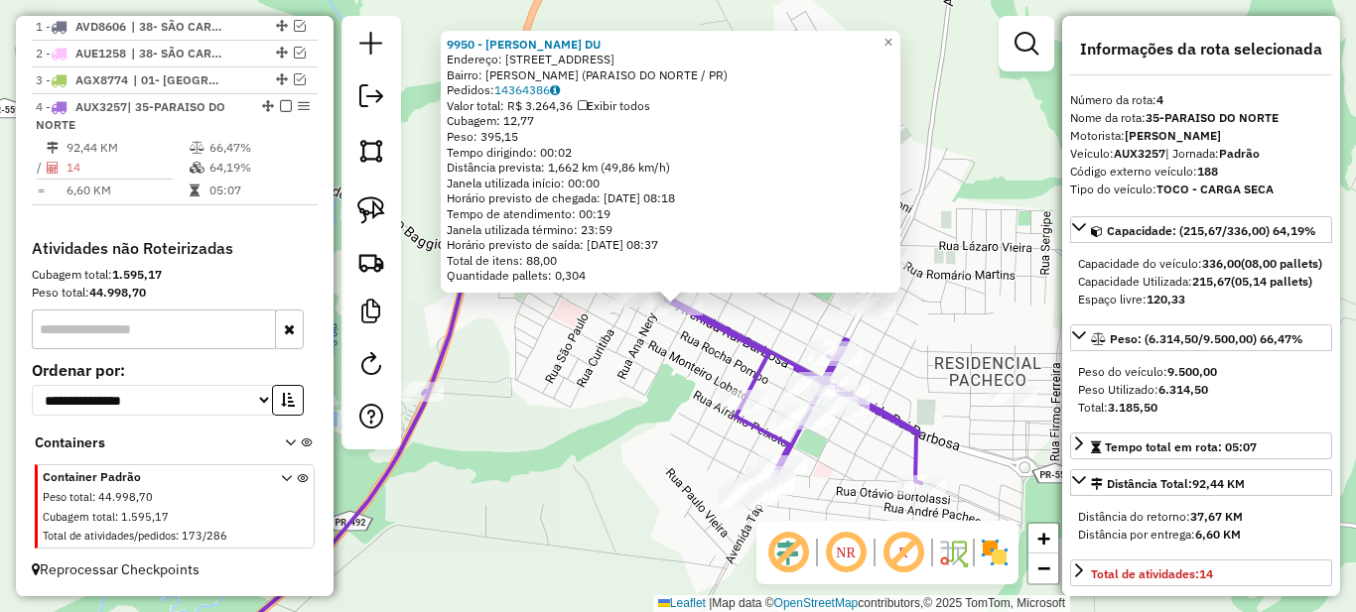
drag, startPoint x: 1169, startPoint y: 425, endPoint x: 1220, endPoint y: 425, distance: 50.6
click at [1220, 399] on div "Peso Utilizado: 6.314,50" at bounding box center [1201, 390] width 246 height 18
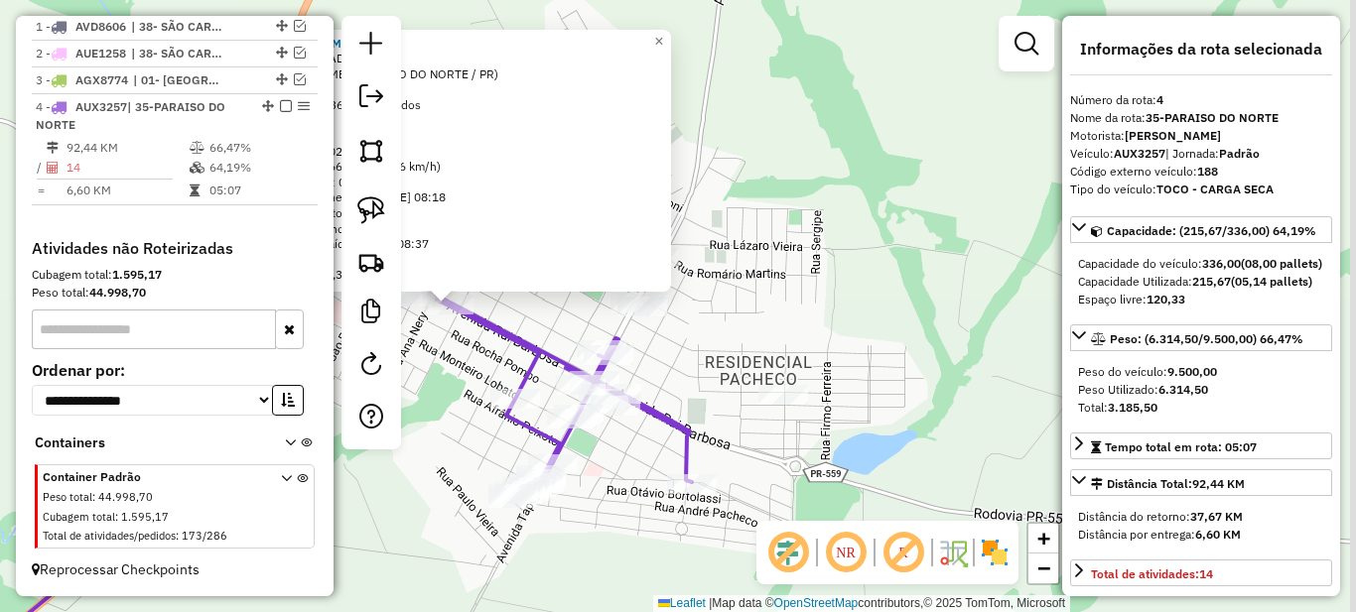
drag, startPoint x: 870, startPoint y: 375, endPoint x: 688, endPoint y: 374, distance: 181.7
click at [688, 374] on div "9950 - JULIANO CONCEICAO DU Endereço: R SANTA CATARINA 164 Bairro: PACHECO (PAR…" at bounding box center [678, 306] width 1356 height 612
click at [678, 343] on div "9950 - JULIANO CONCEICAO DU Endereço: R SANTA CATARINA 164 Bairro: PACHECO (PAR…" at bounding box center [678, 306] width 1356 height 612
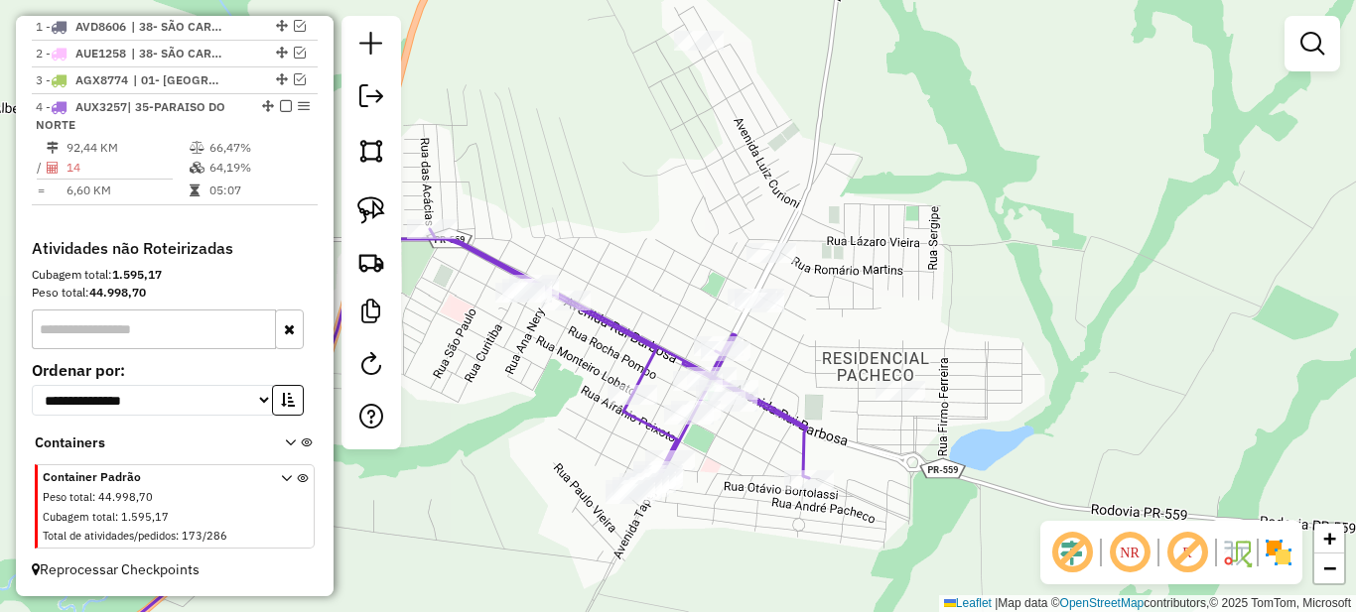
drag, startPoint x: 469, startPoint y: 366, endPoint x: 634, endPoint y: 358, distance: 166.0
click at [634, 358] on div "Janela de atendimento Grade de atendimento Capacidade Transportadoras Veículos …" at bounding box center [678, 306] width 1356 height 612
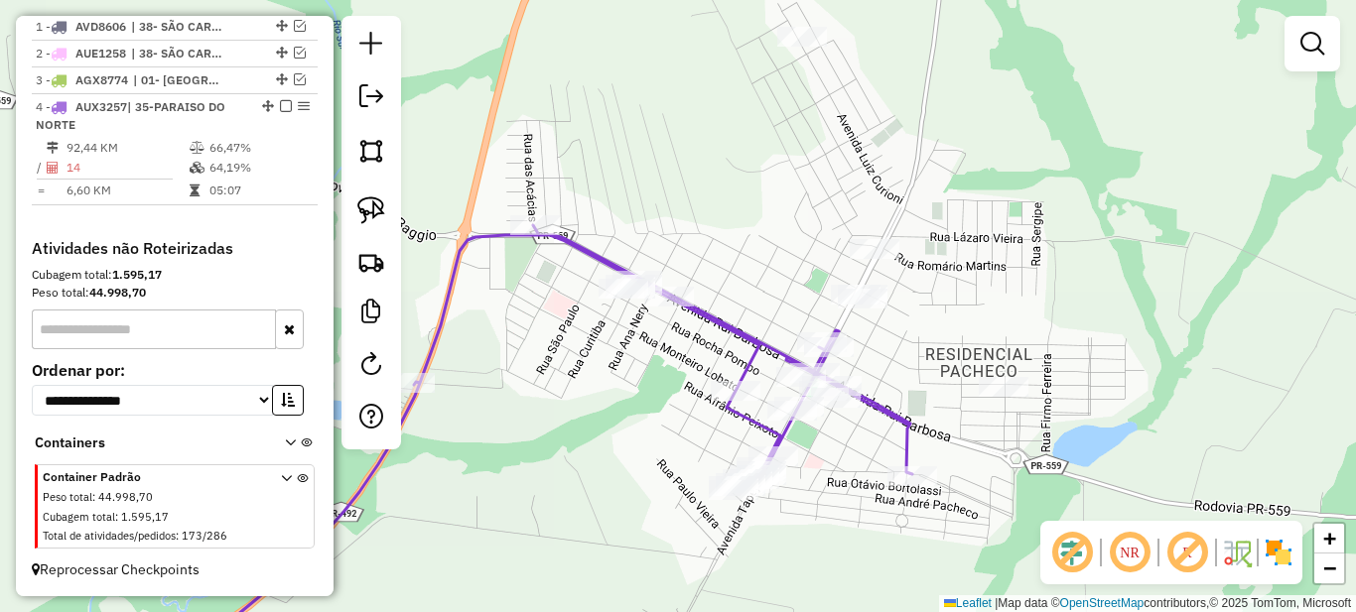
drag, startPoint x: 609, startPoint y: 201, endPoint x: 739, endPoint y: 201, distance: 129.0
click at [750, 199] on div "Janela de atendimento Grade de atendimento Capacidade Transportadoras Veículos …" at bounding box center [678, 306] width 1356 height 612
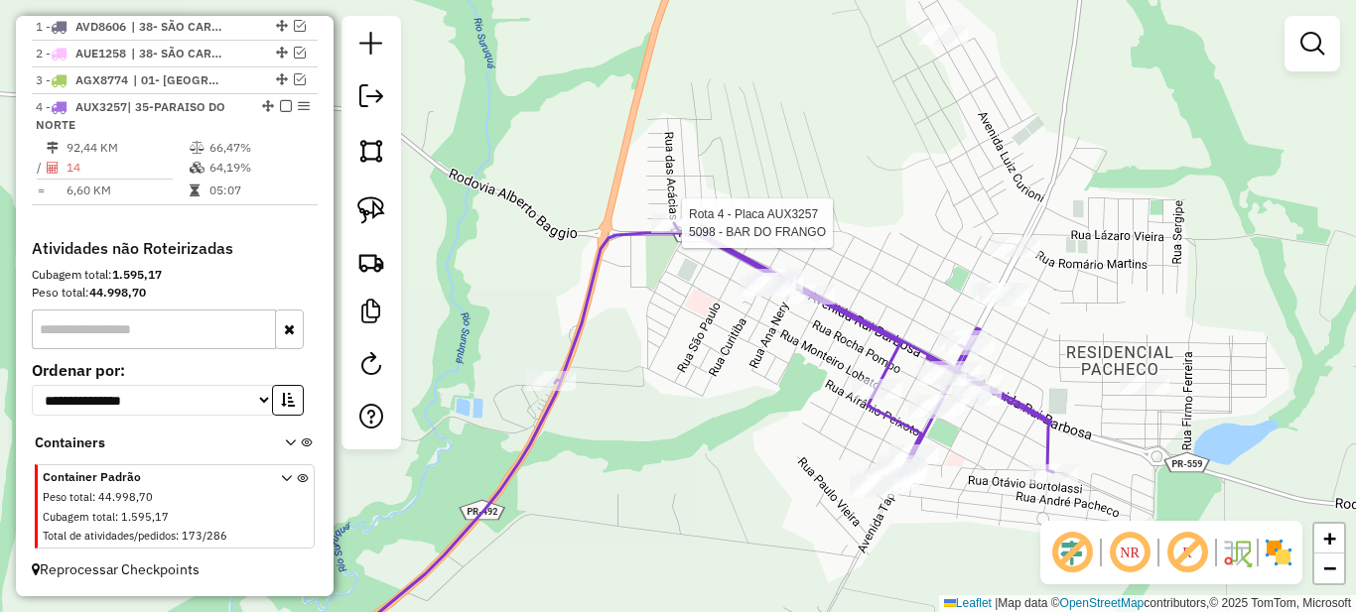
select select "*********"
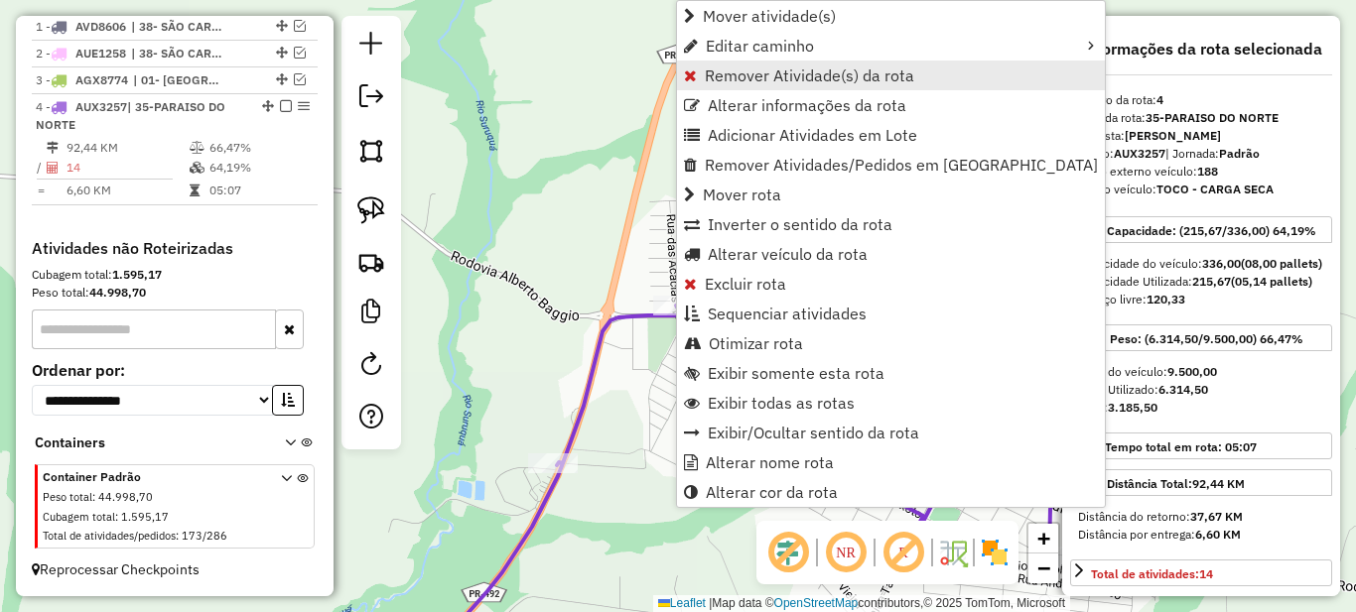
click at [724, 77] on span "Remover Atividade(s) da rota" at bounding box center [809, 76] width 209 height 16
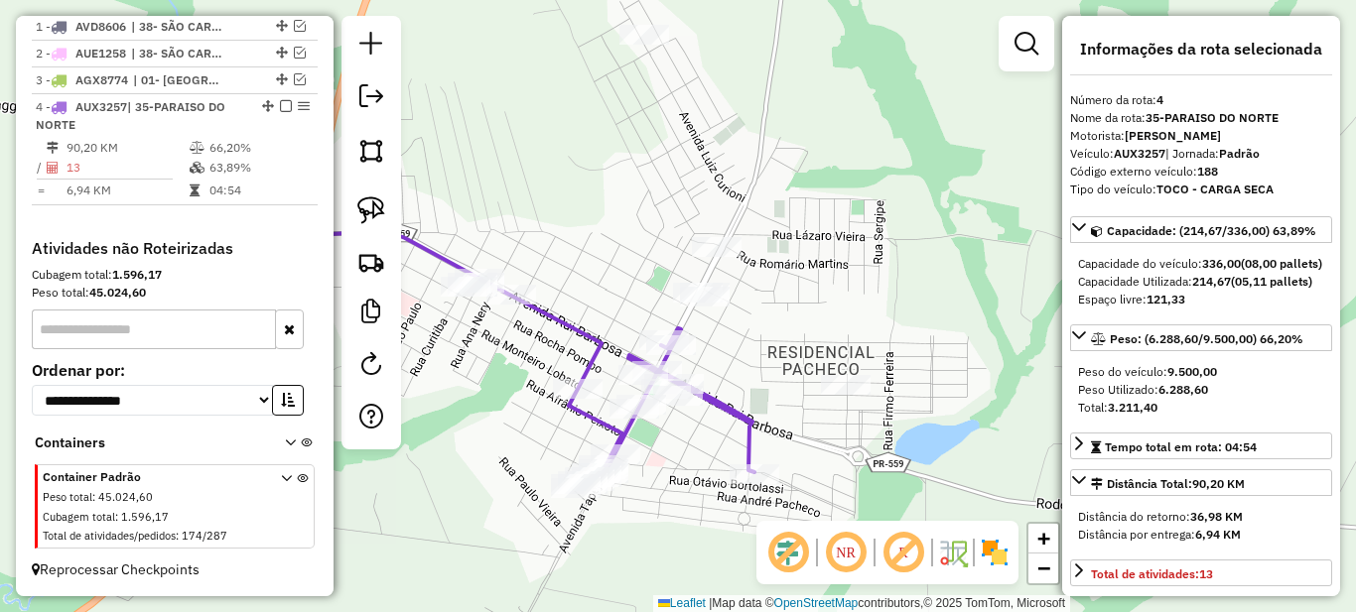
drag, startPoint x: 704, startPoint y: 289, endPoint x: 561, endPoint y: 261, distance: 145.6
click at [561, 261] on div "Janela de atendimento Grade de atendimento Capacidade Transportadoras Veículos …" at bounding box center [678, 306] width 1356 height 612
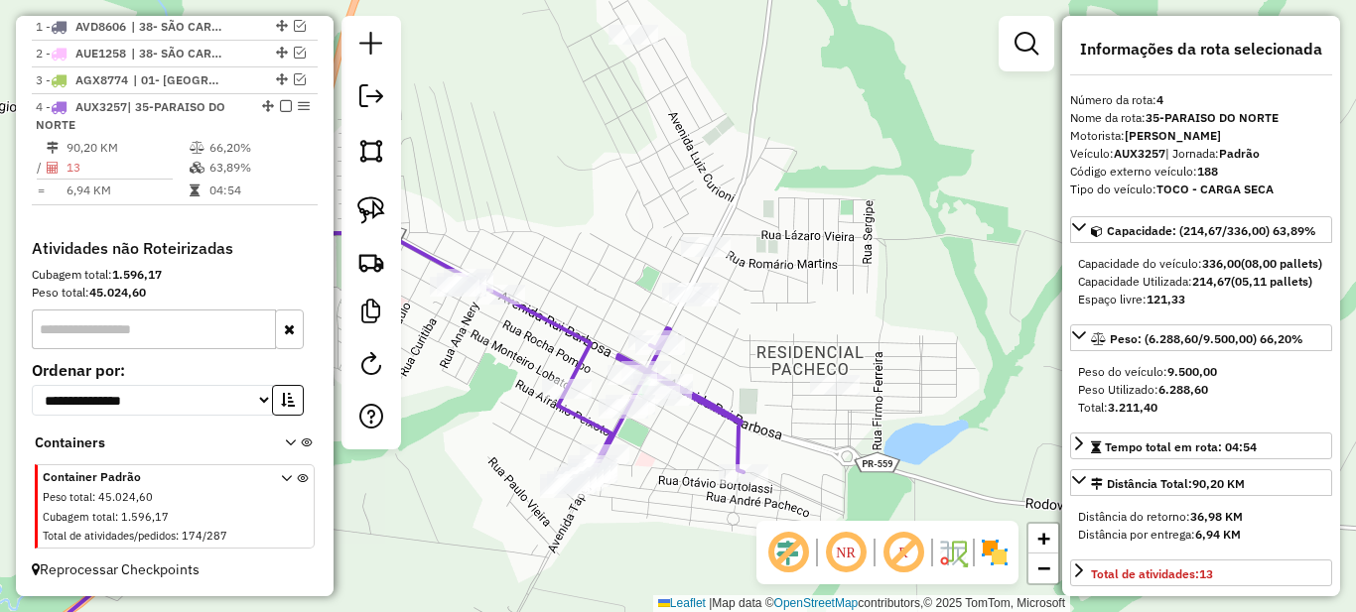
scroll to position [199, 0]
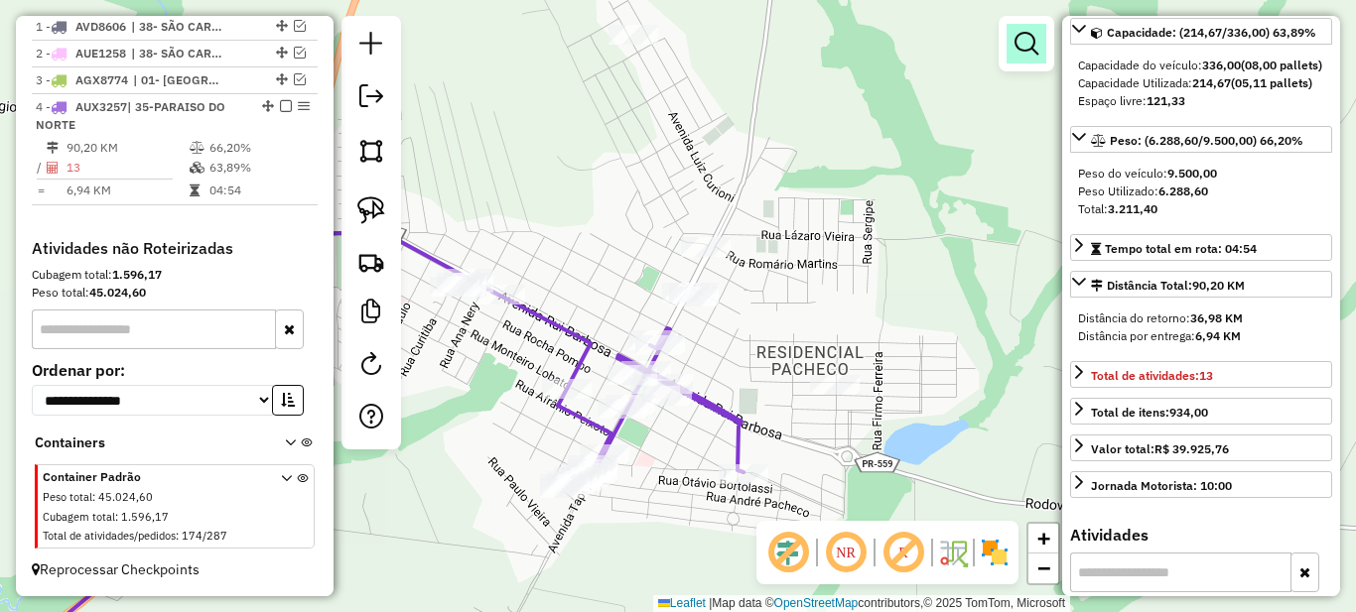
click at [1036, 48] on em at bounding box center [1027, 44] width 24 height 24
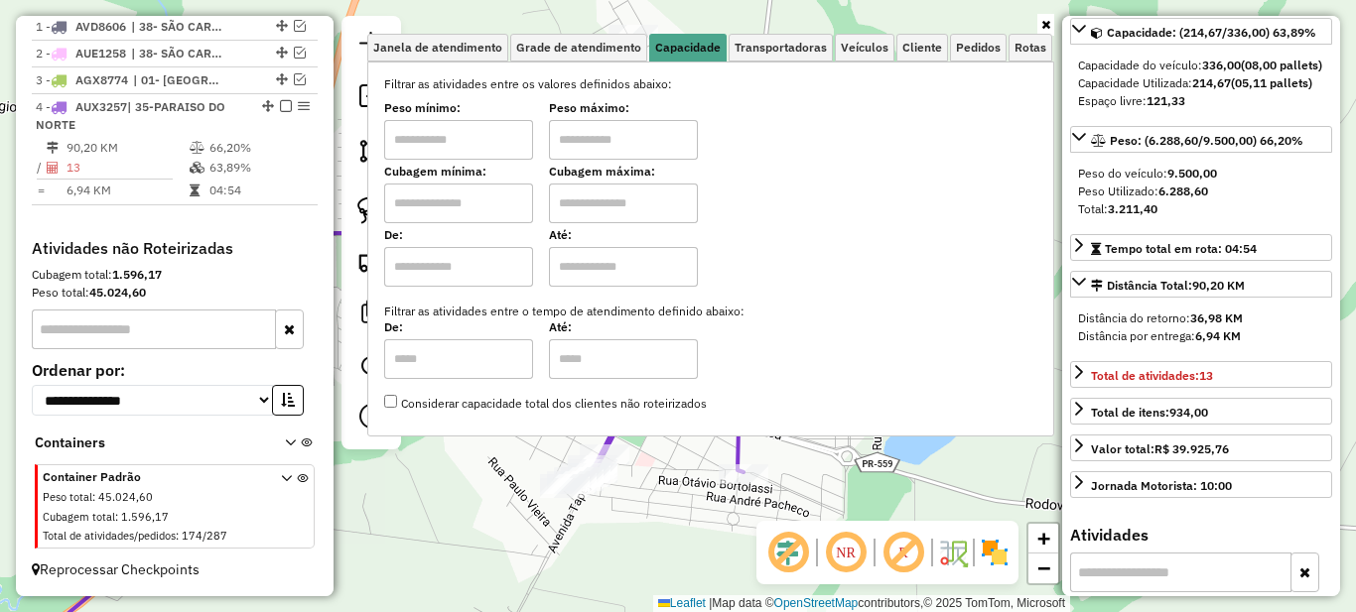
click at [470, 146] on input "text" at bounding box center [458, 140] width 149 height 40
type input "******"
click at [1046, 28] on icon at bounding box center [1045, 25] width 9 height 12
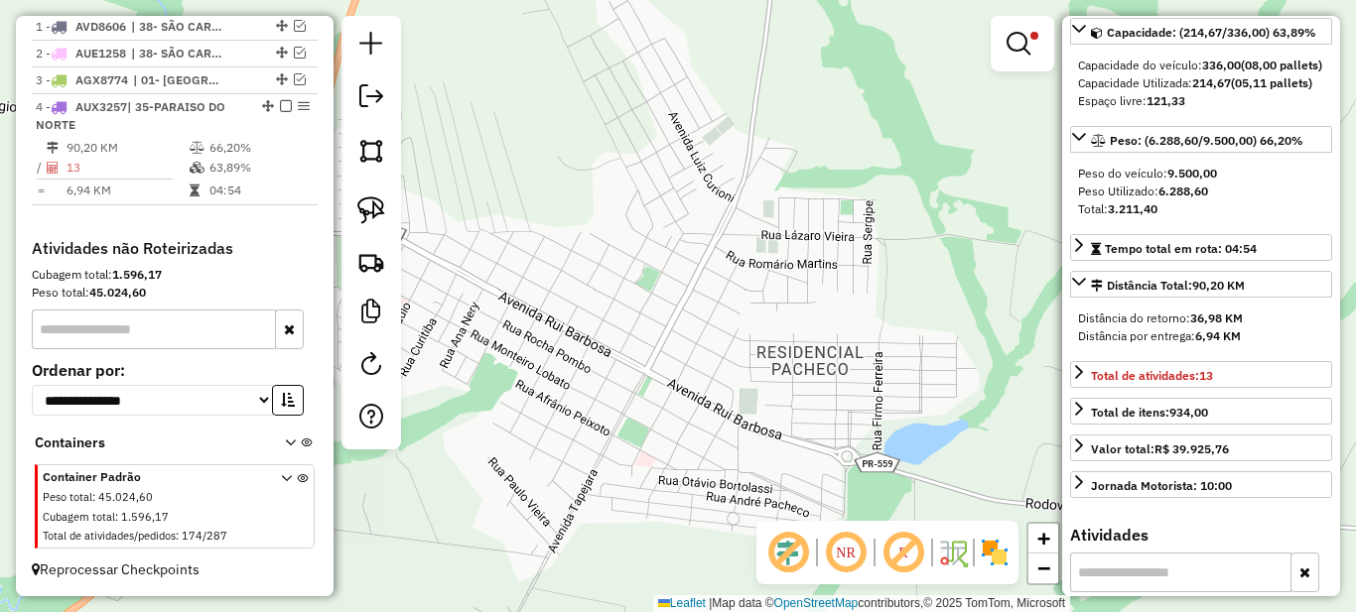
drag, startPoint x: 638, startPoint y: 331, endPoint x: 694, endPoint y: 322, distance: 56.3
click at [694, 322] on div "Limpar filtros Janela de atendimento Grade de atendimento Capacidade Transporta…" at bounding box center [678, 306] width 1356 height 612
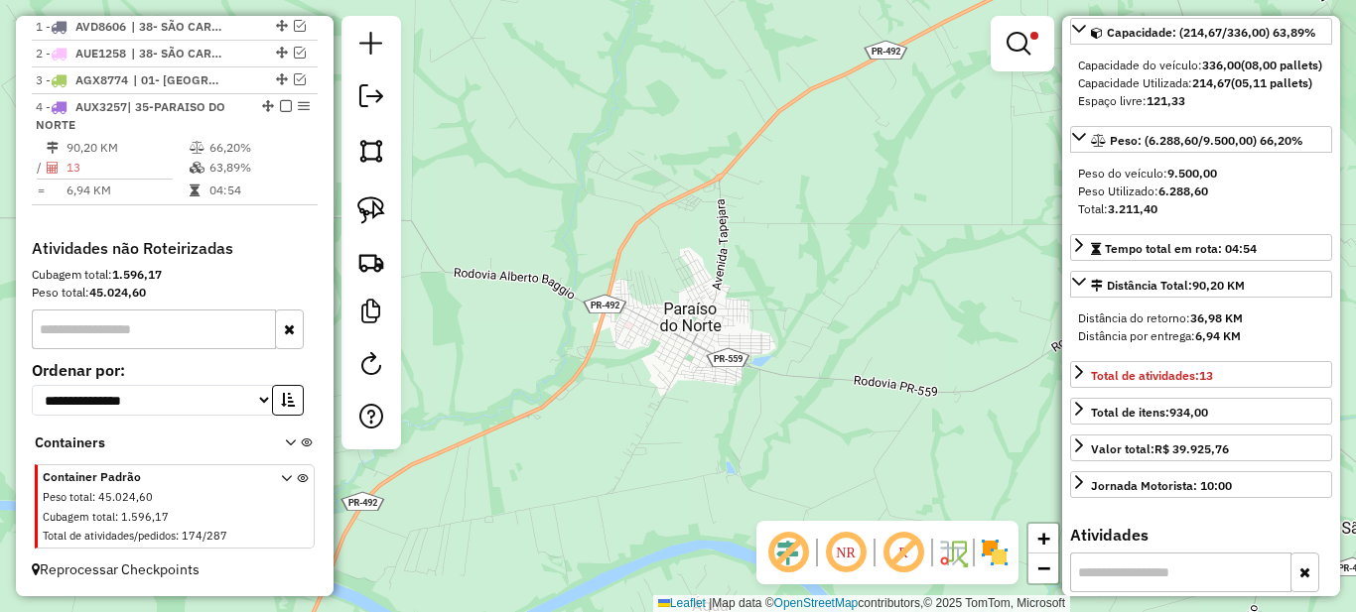
drag, startPoint x: 753, startPoint y: 312, endPoint x: 656, endPoint y: 414, distance: 141.1
click at [650, 411] on div "Limpar filtros Janela de atendimento Grade de atendimento Capacidade Transporta…" at bounding box center [678, 306] width 1356 height 612
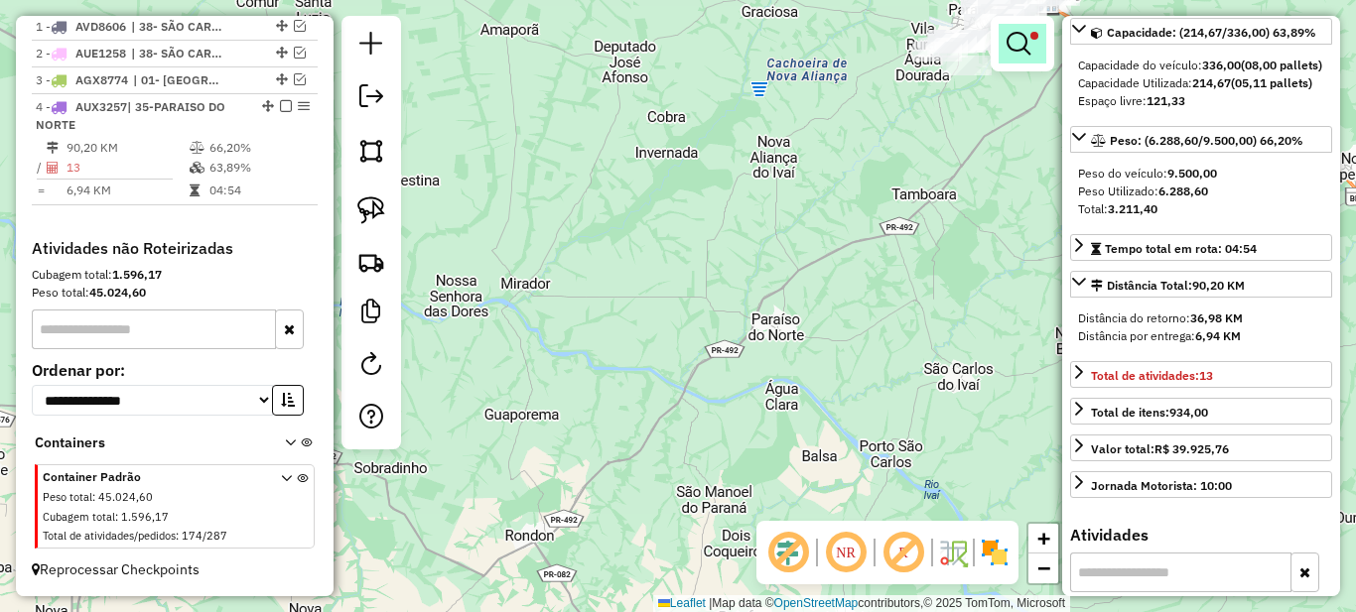
click at [1019, 40] on em at bounding box center [1019, 44] width 24 height 24
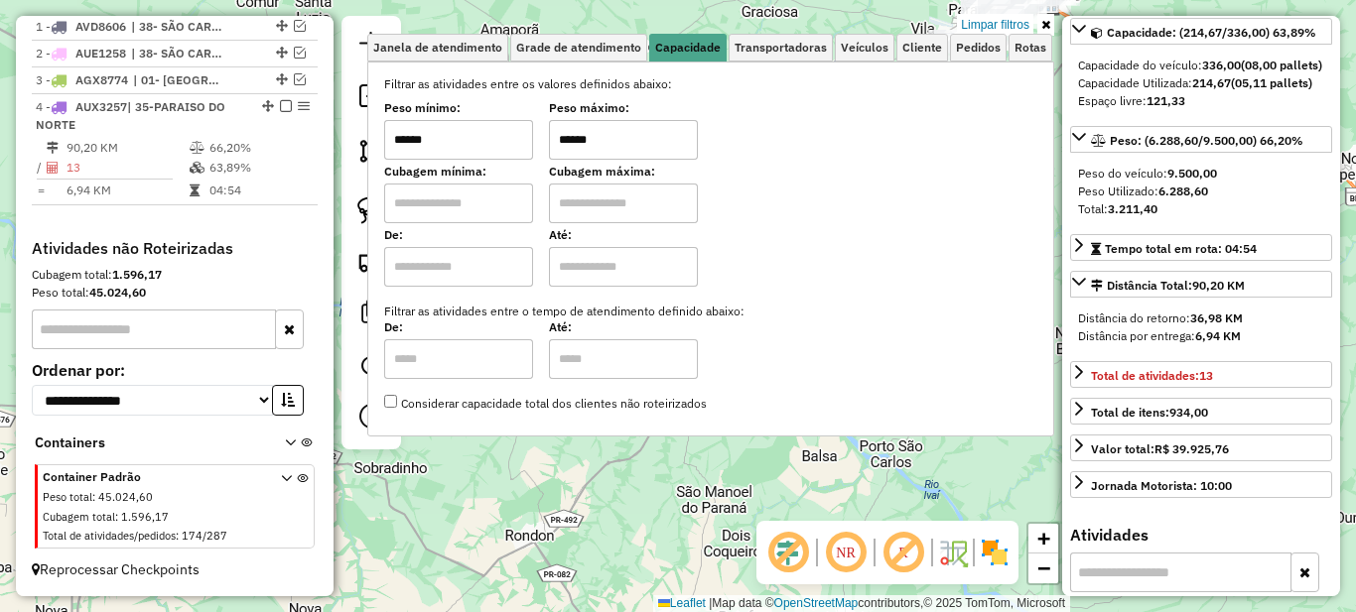
click at [638, 144] on input "******" at bounding box center [623, 140] width 149 height 40
type input "******"
click at [1045, 26] on icon at bounding box center [1045, 25] width 9 height 12
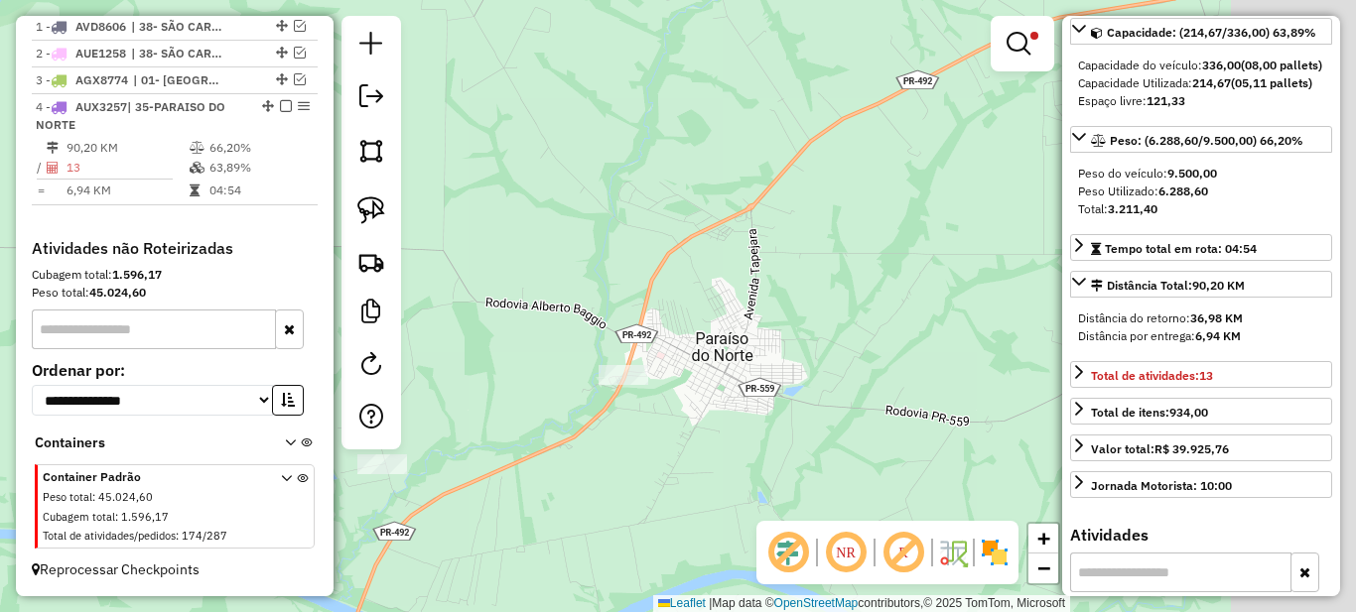
drag, startPoint x: 792, startPoint y: 311, endPoint x: 613, endPoint y: 459, distance: 232.0
click at [612, 465] on div "Limpar filtros Janela de atendimento Grade de atendimento Capacidade Transporta…" at bounding box center [678, 306] width 1356 height 612
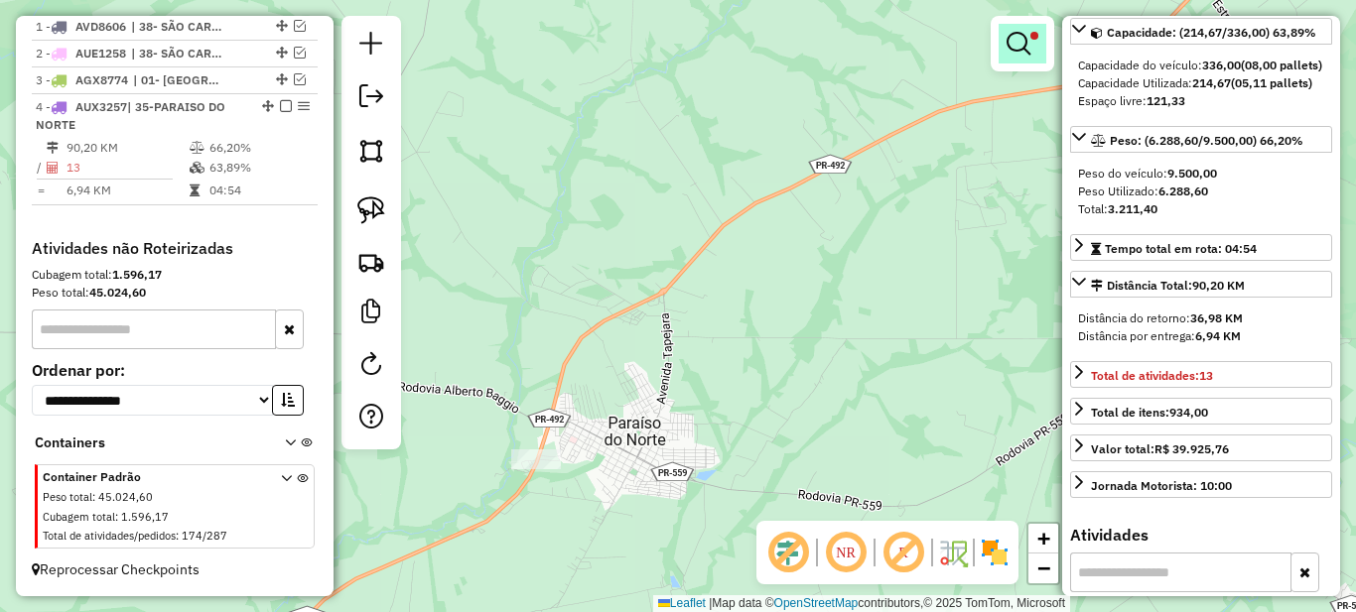
click at [1020, 45] on em at bounding box center [1019, 44] width 24 height 24
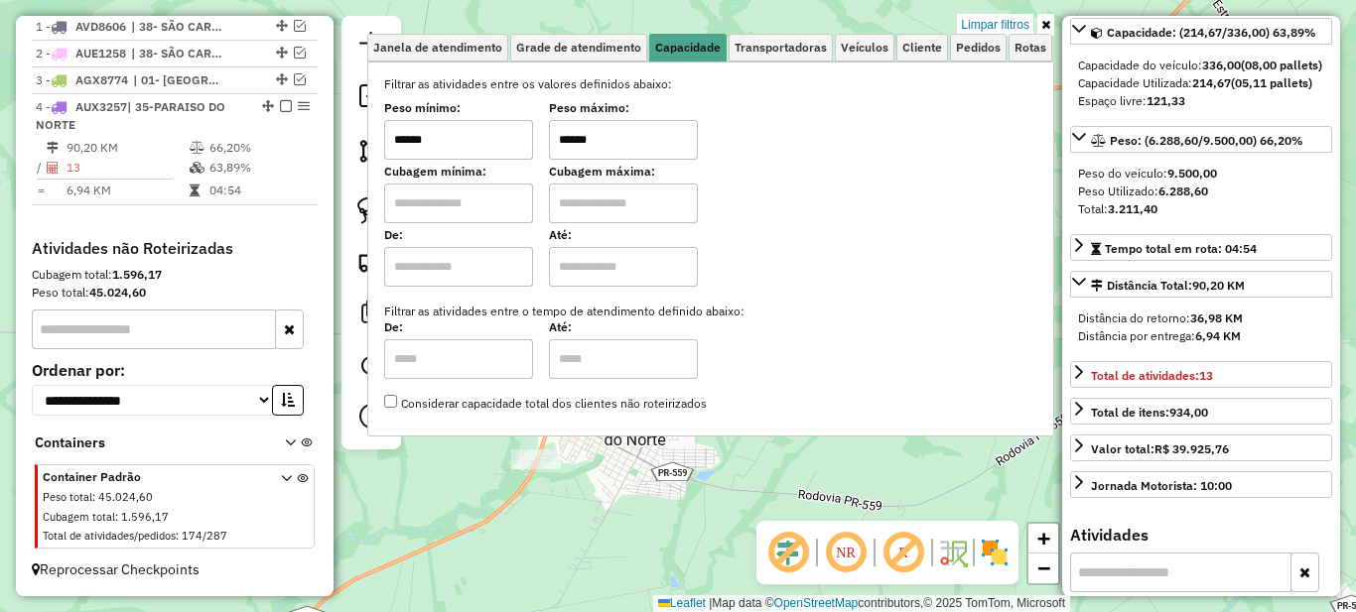
click at [455, 128] on input "******" at bounding box center [458, 140] width 149 height 40
type input "*****"
click at [1044, 23] on icon at bounding box center [1045, 25] width 9 height 12
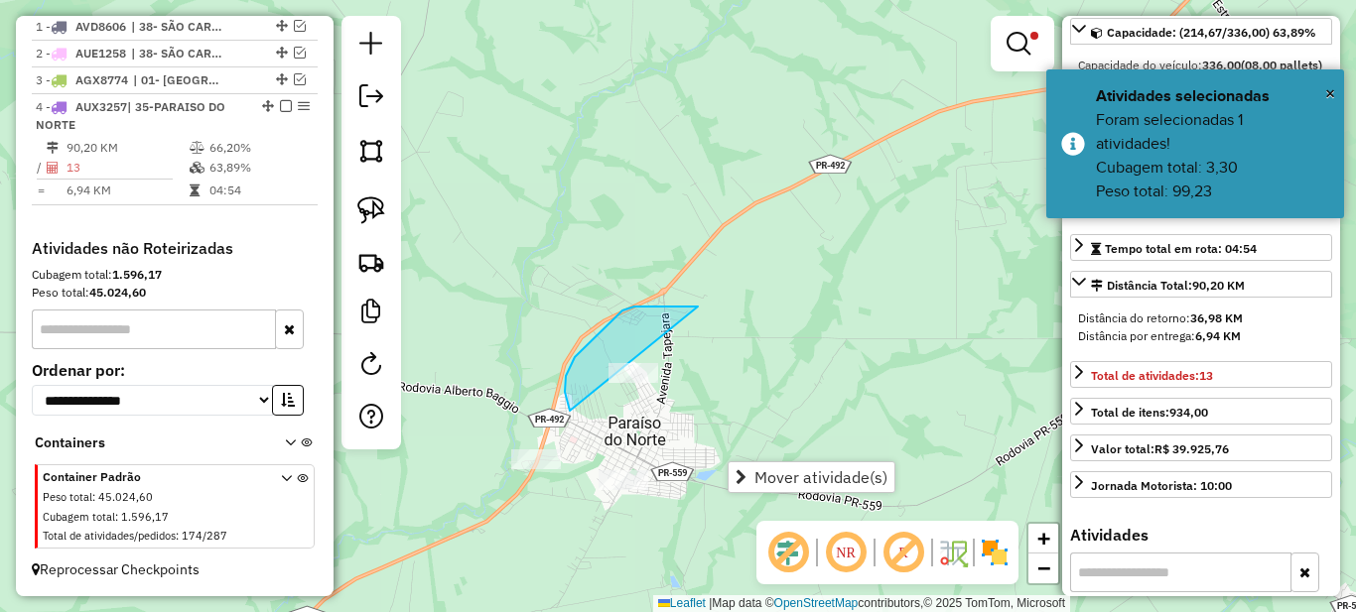
drag, startPoint x: 689, startPoint y: 307, endPoint x: 755, endPoint y: 379, distance: 98.4
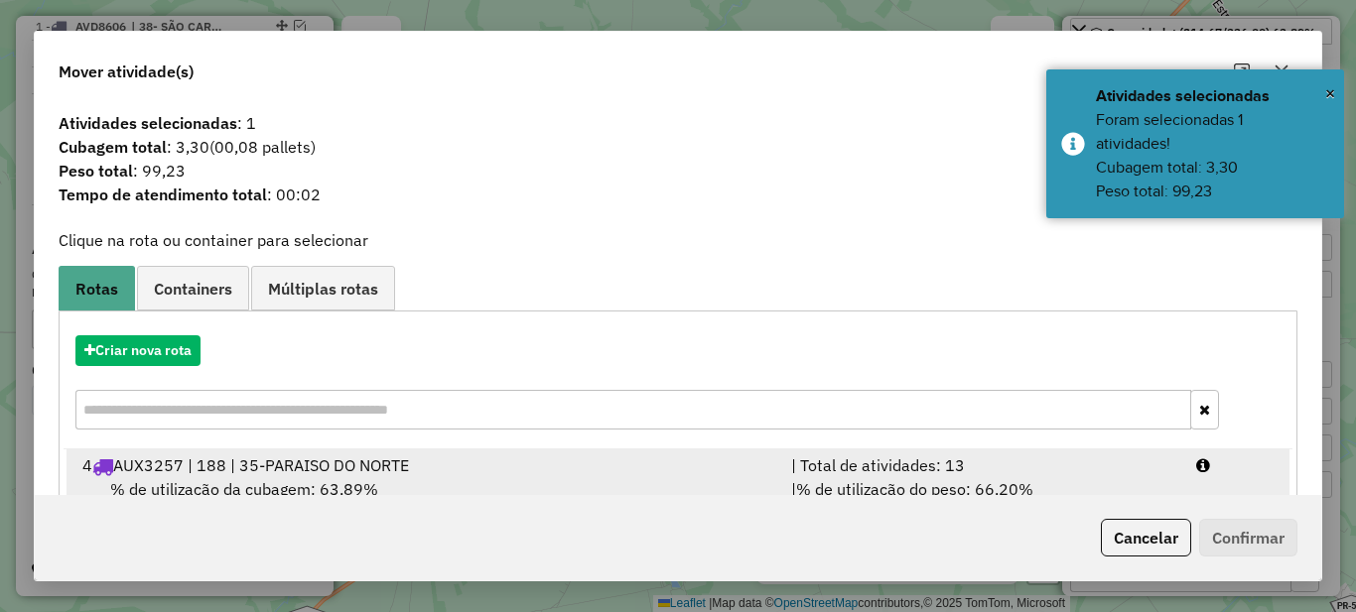
scroll to position [69, 0]
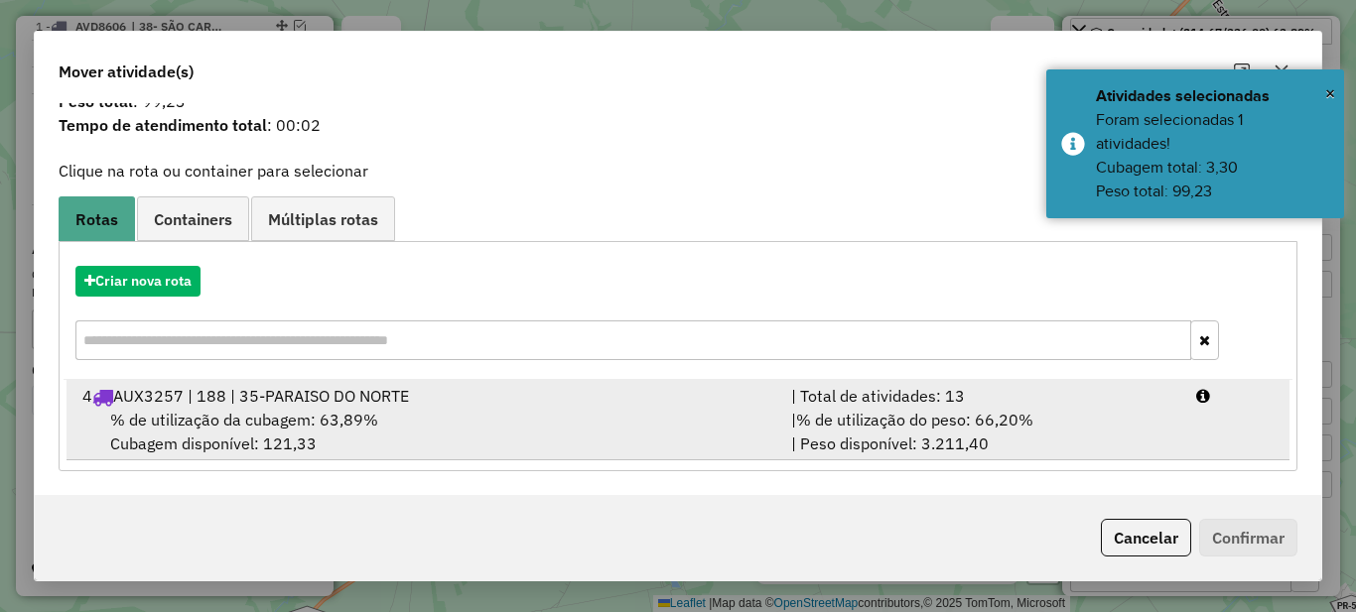
click at [956, 411] on span "% de utilização do peso: 66,20%" at bounding box center [914, 420] width 237 height 20
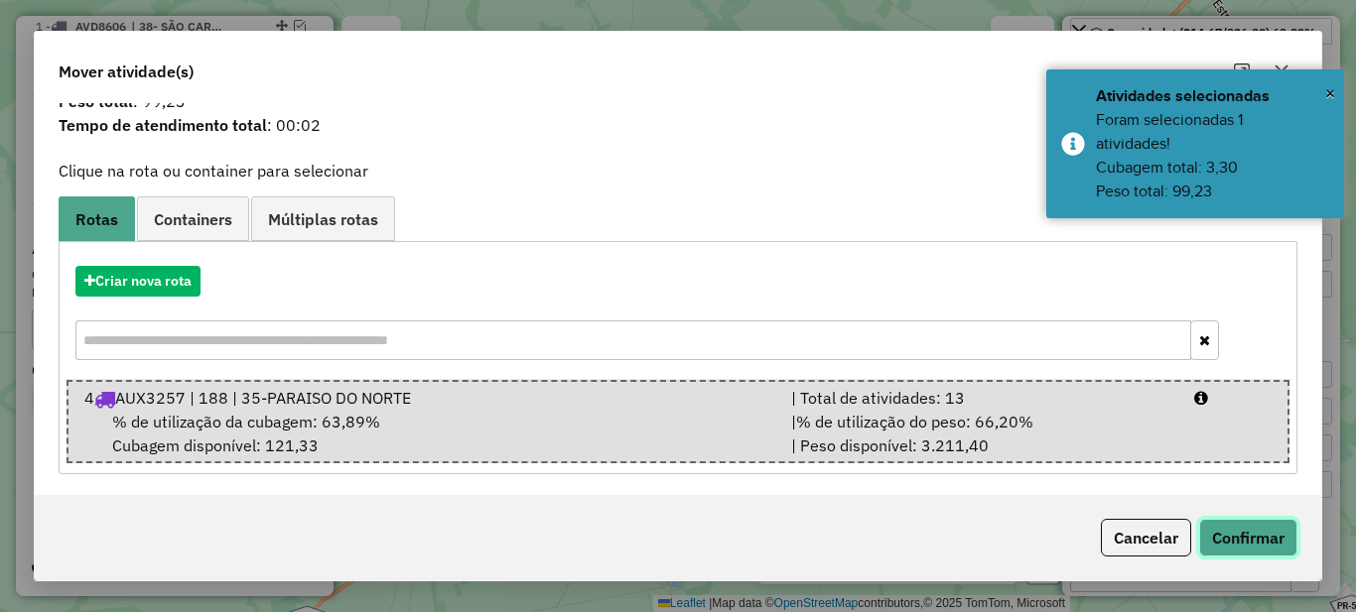
click at [1235, 536] on button "Confirmar" at bounding box center [1248, 538] width 98 height 38
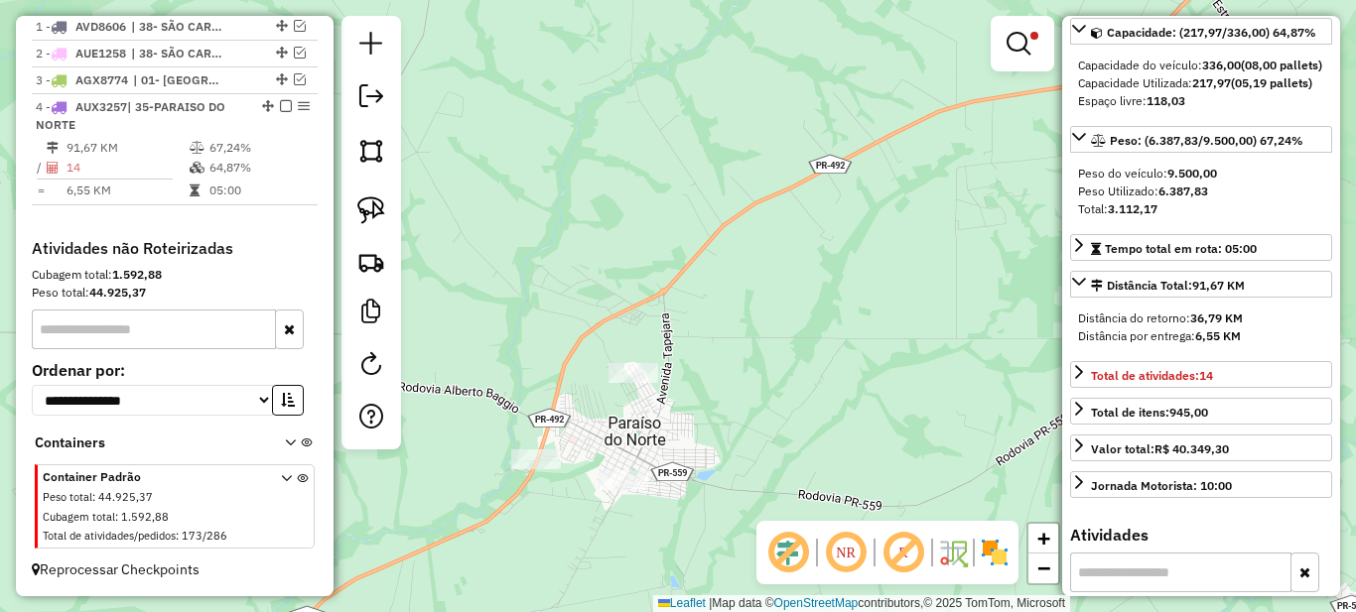
scroll to position [0, 0]
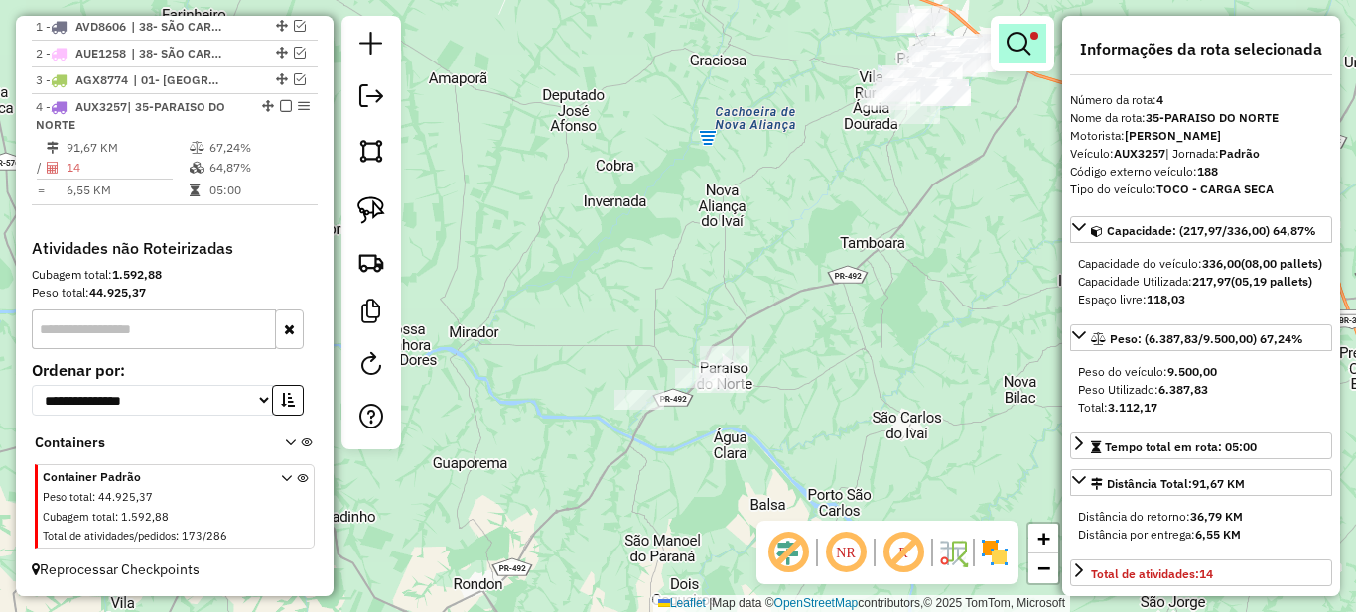
click at [1006, 48] on link at bounding box center [1023, 44] width 48 height 40
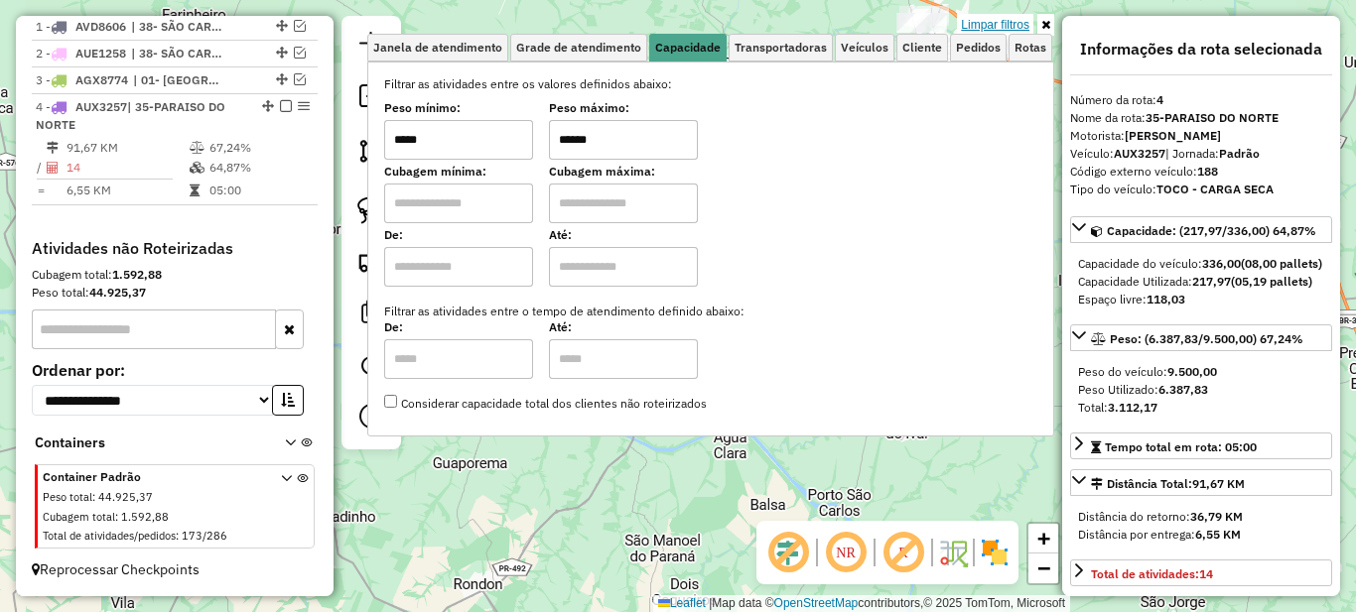
click at [1007, 26] on link "Limpar filtros" at bounding box center [995, 25] width 76 height 22
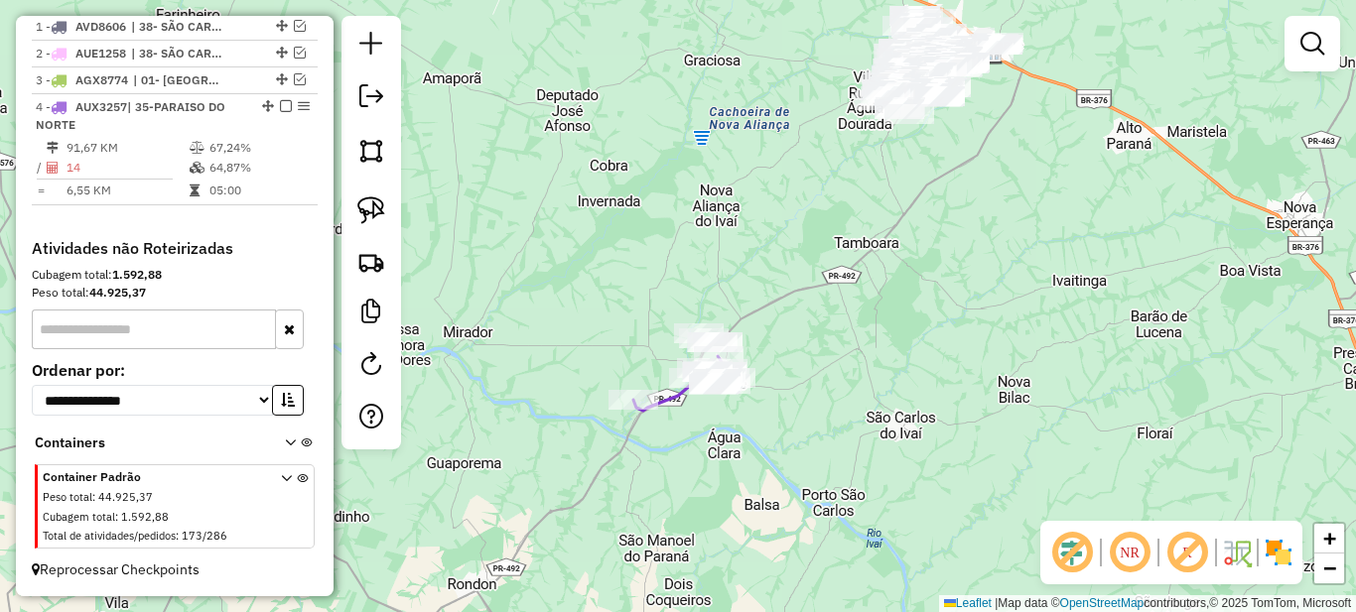
drag, startPoint x: 853, startPoint y: 314, endPoint x: 775, endPoint y: 314, distance: 77.4
click at [790, 314] on div "Janela de atendimento Grade de atendimento Capacidade Transportadoras Veículos …" at bounding box center [678, 306] width 1356 height 612
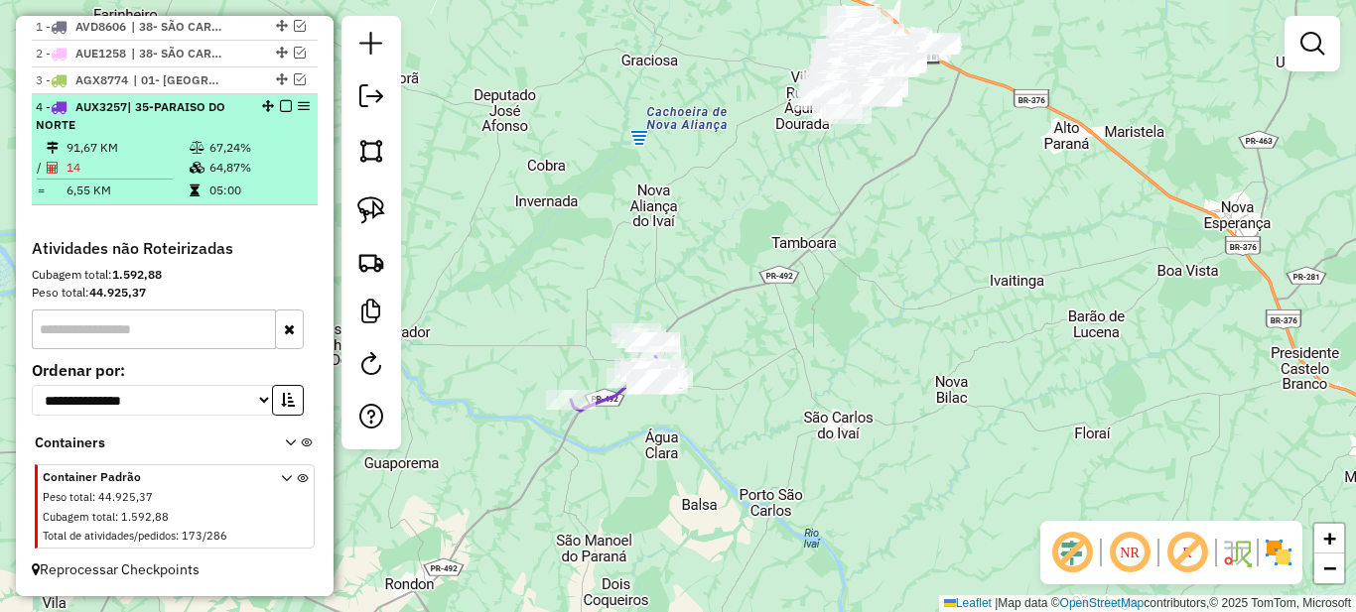
click at [208, 160] on td "64,87%" at bounding box center [258, 168] width 100 height 20
select select "*********"
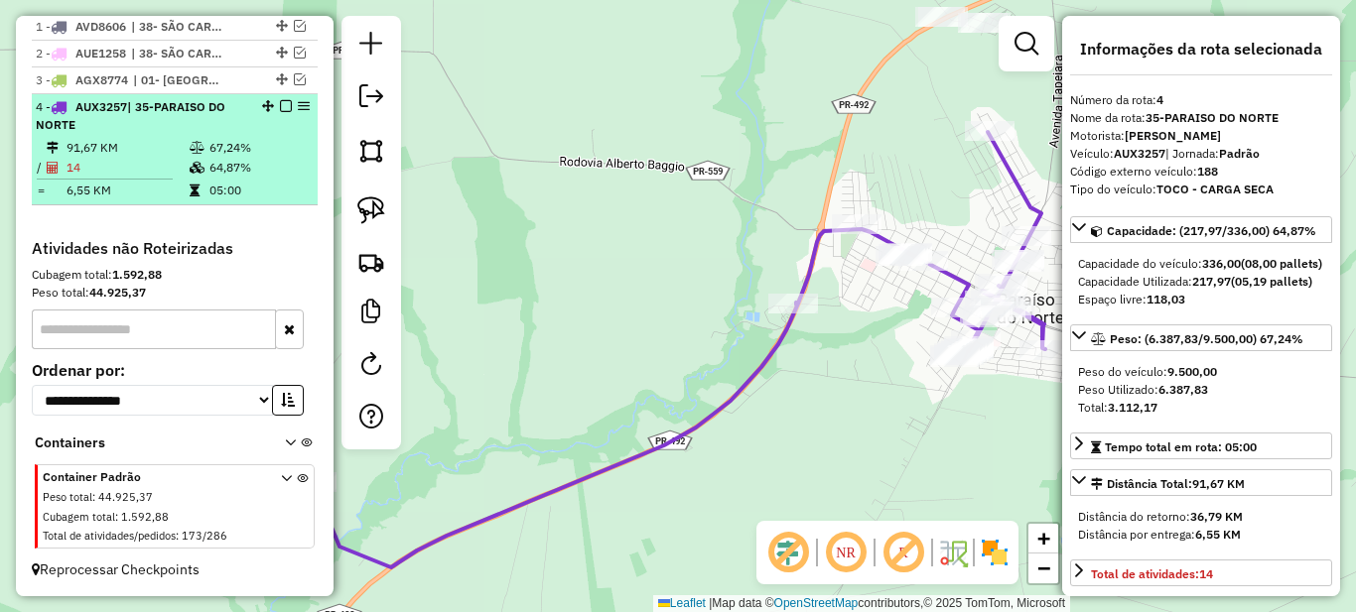
click at [280, 102] on em at bounding box center [286, 106] width 12 height 12
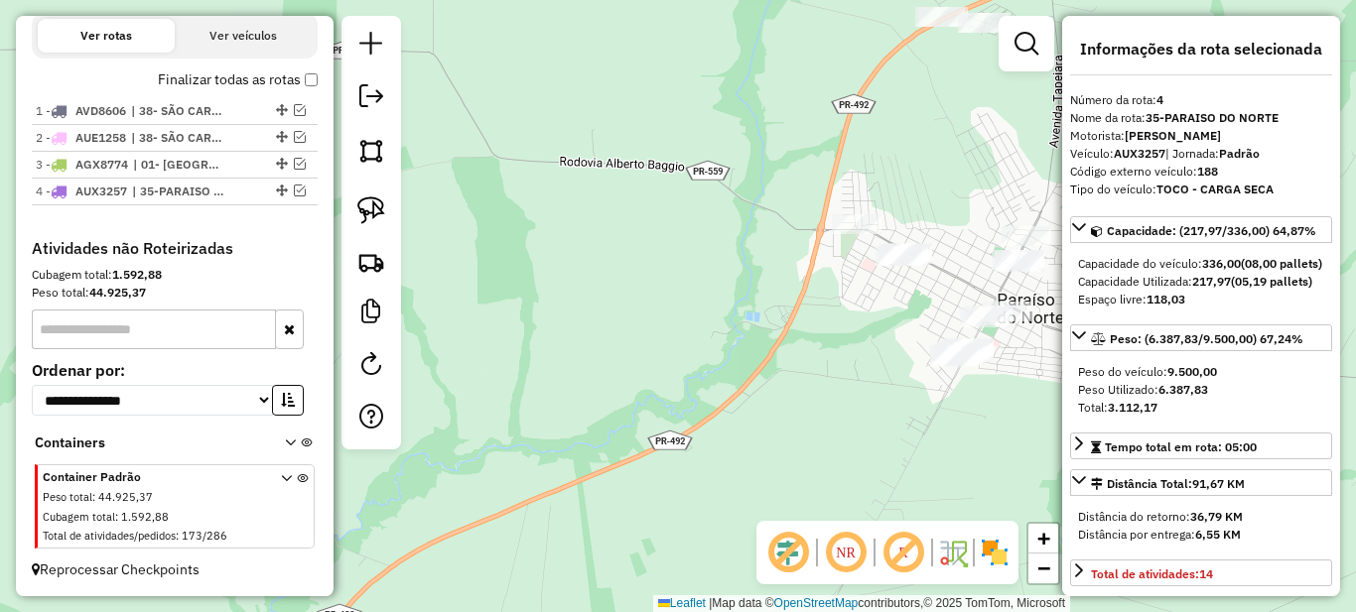
scroll to position [711, 0]
drag, startPoint x: 733, startPoint y: 251, endPoint x: 378, endPoint y: 345, distance: 366.7
click at [391, 340] on hb-router-mapa "Informações da Sessão 979505 - 15/08/2025 Criação: 14/08/2025 17:21 Depósito: U…" at bounding box center [678, 306] width 1356 height 612
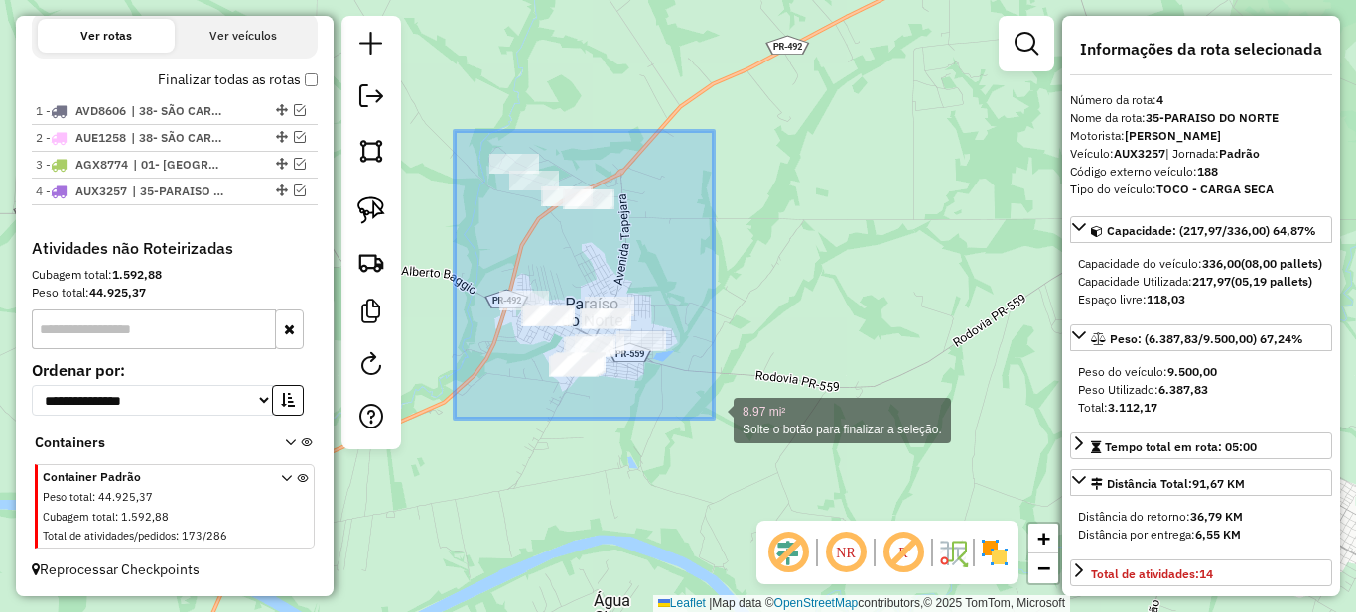
drag, startPoint x: 455, startPoint y: 131, endPoint x: 714, endPoint y: 419, distance: 387.3
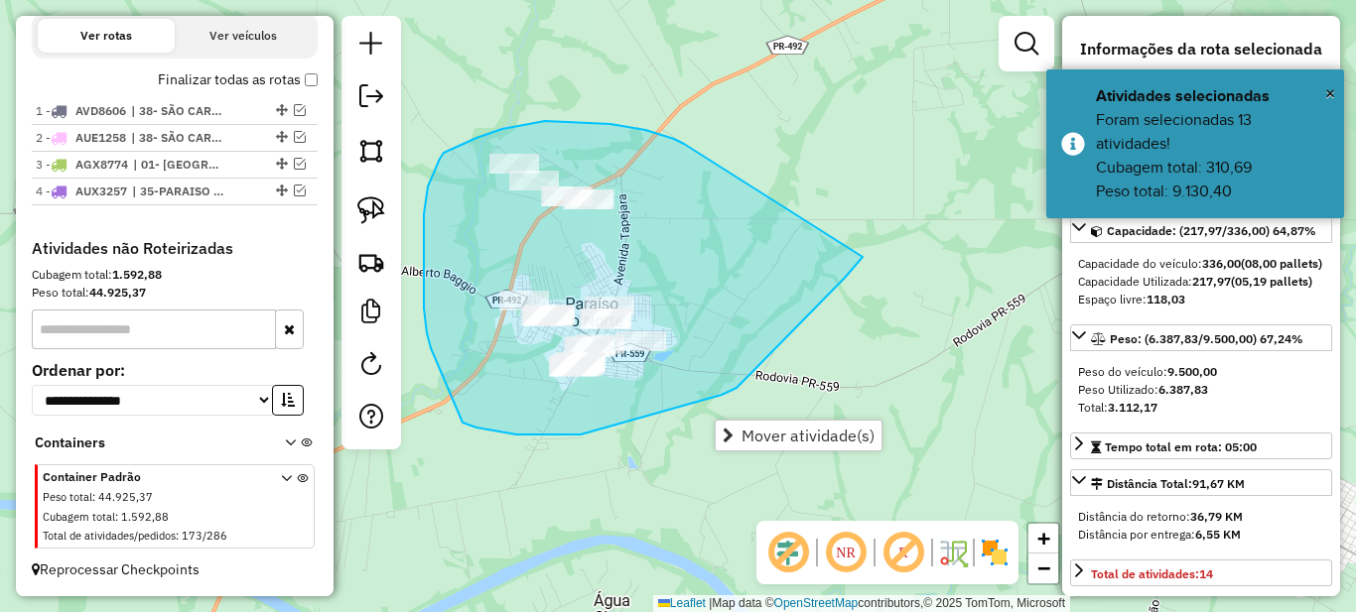
drag, startPoint x: 594, startPoint y: 123, endPoint x: 864, endPoint y: 256, distance: 301.0
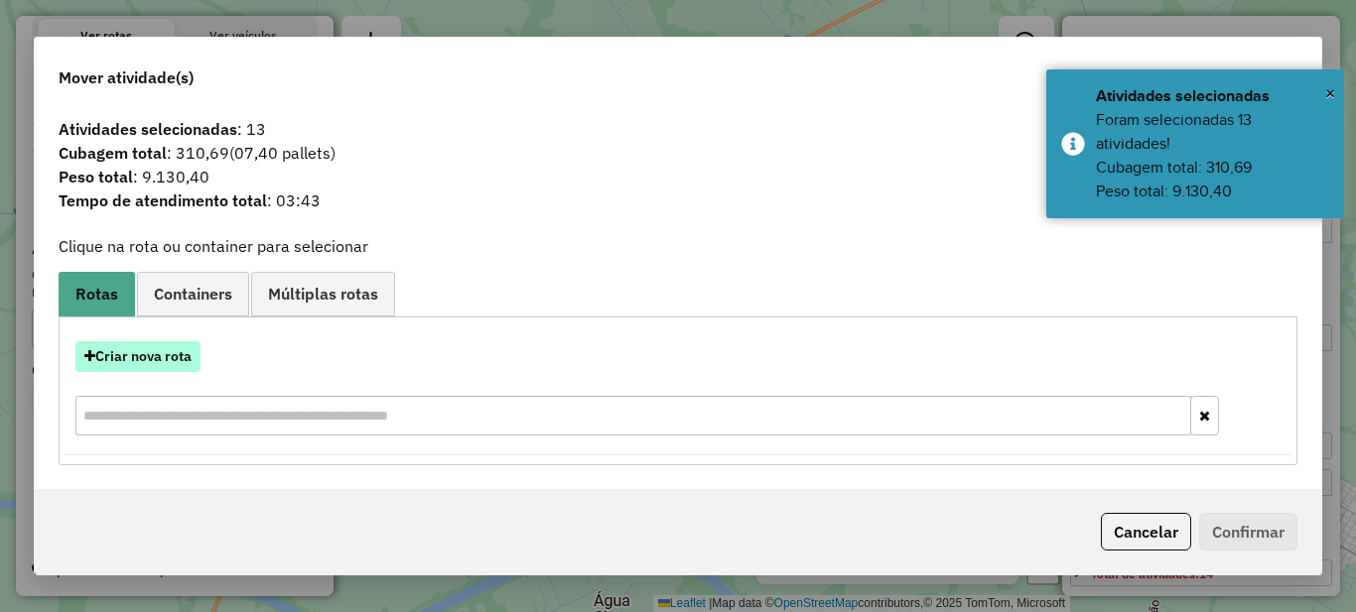
click at [149, 356] on button "Criar nova rota" at bounding box center [137, 356] width 125 height 31
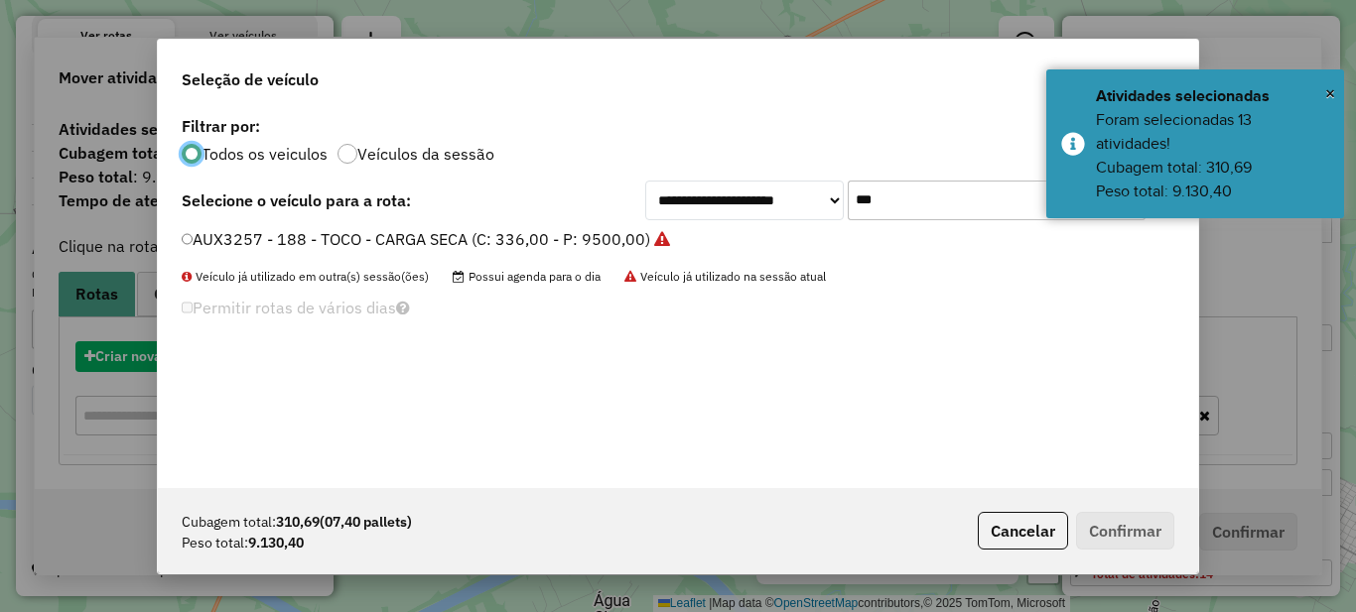
scroll to position [11, 6]
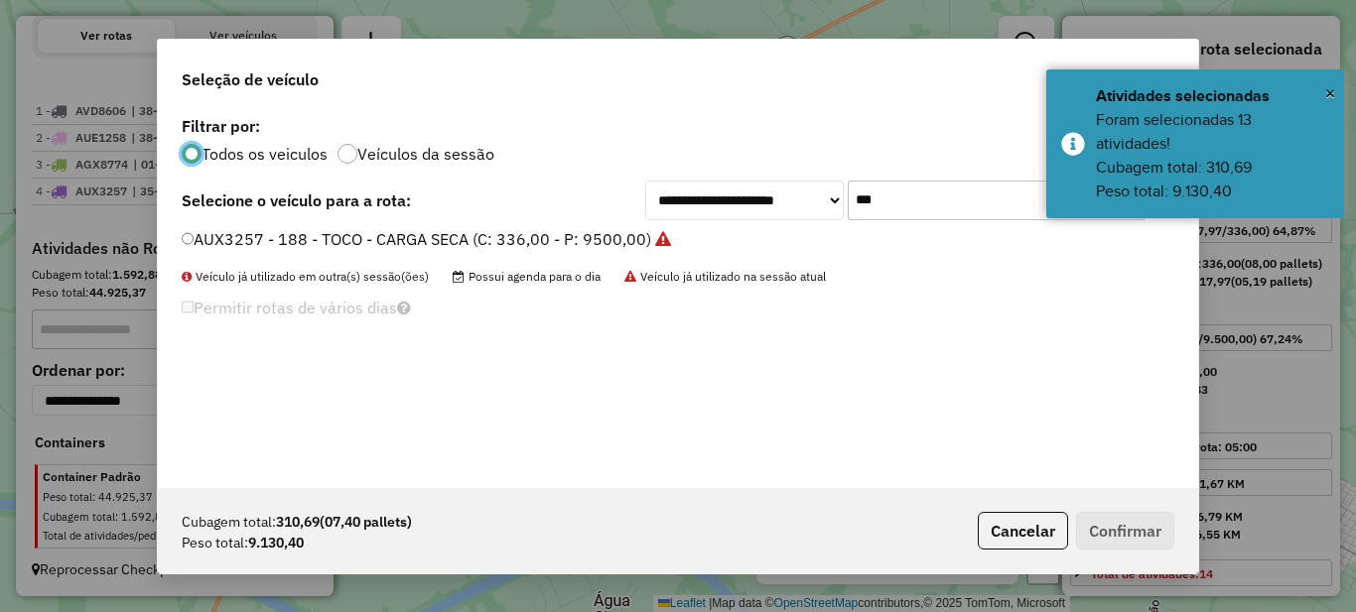
click at [945, 218] on input "***" at bounding box center [997, 201] width 298 height 40
click at [944, 218] on input "***" at bounding box center [997, 201] width 298 height 40
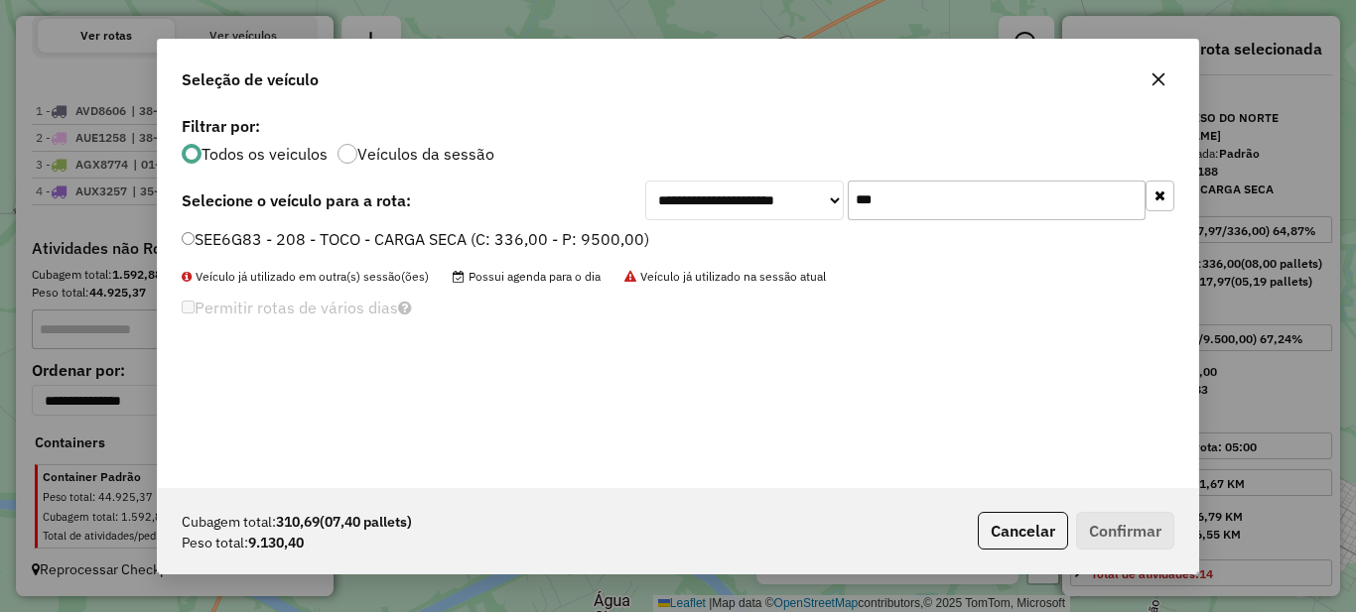
type input "***"
click at [586, 231] on label "SEE6G83 - 208 - TOCO - CARGA SECA (C: 336,00 - P: 9500,00)" at bounding box center [416, 239] width 468 height 24
click at [1140, 539] on button "Confirmar" at bounding box center [1125, 531] width 98 height 38
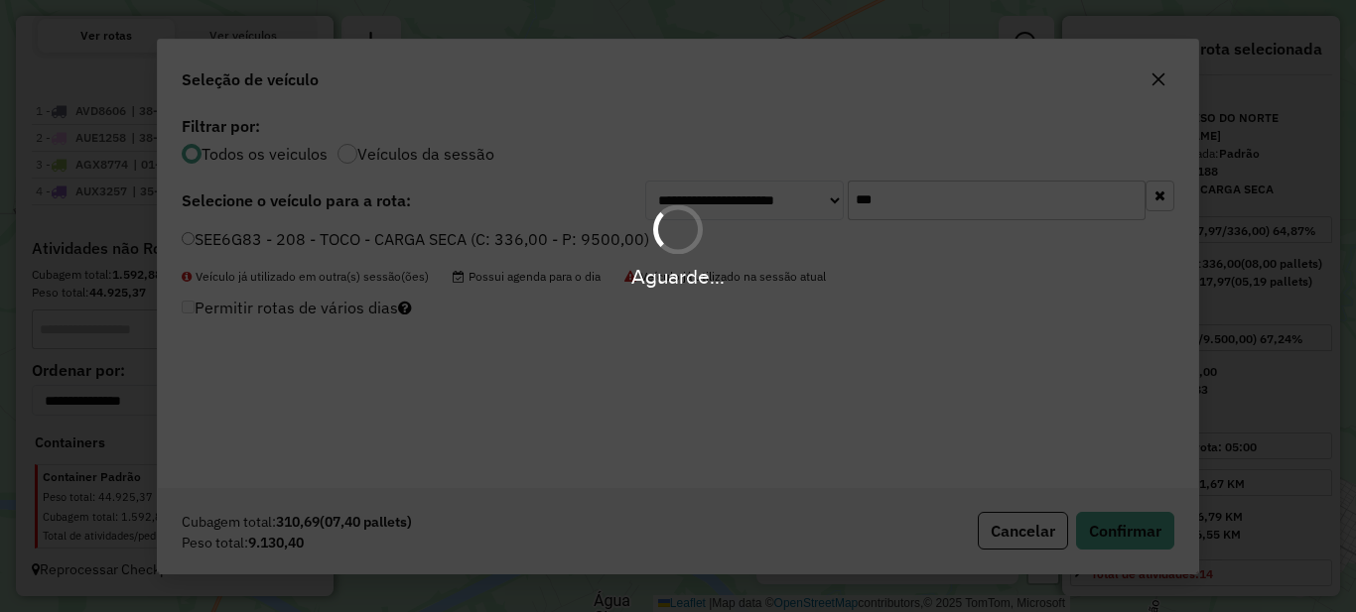
scroll to position [822, 0]
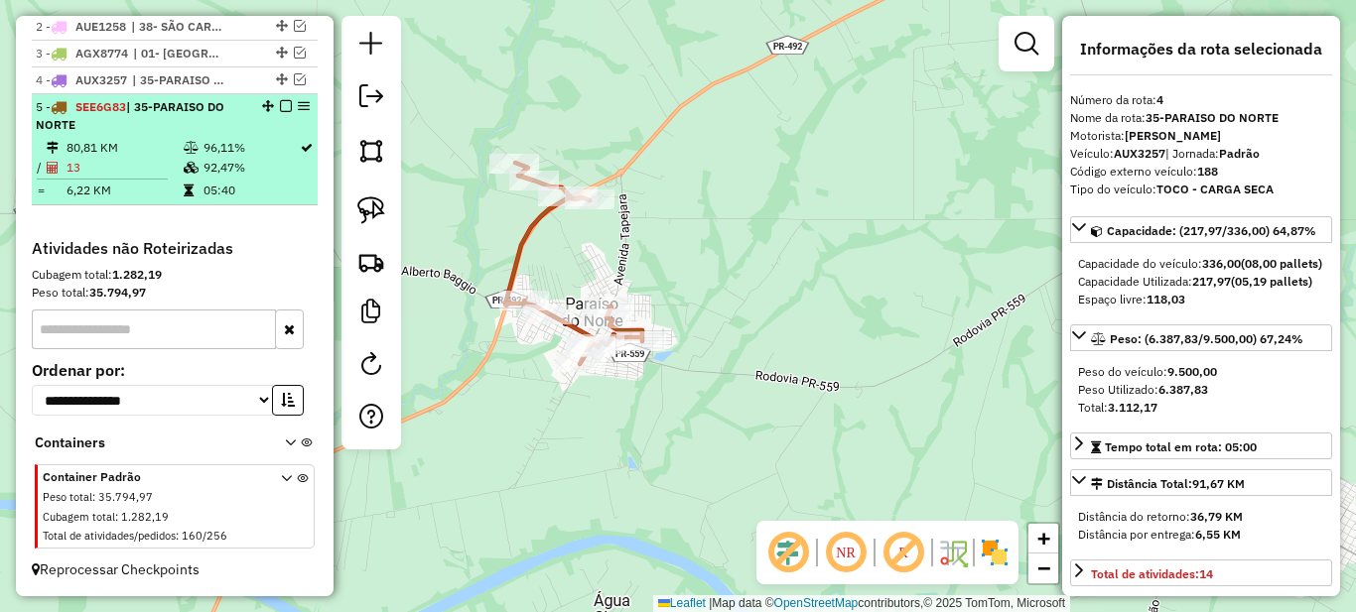
click at [246, 153] on td "96,11%" at bounding box center [251, 148] width 96 height 20
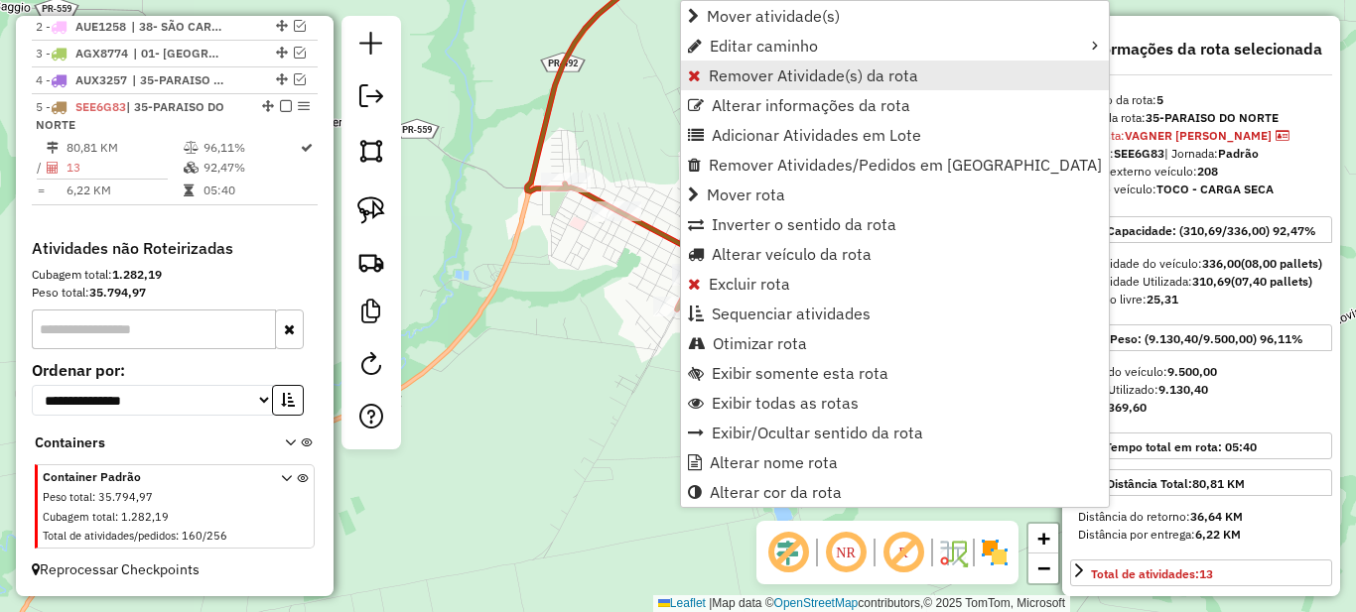
click at [745, 68] on span "Remover Atividade(s) da rota" at bounding box center [813, 76] width 209 height 16
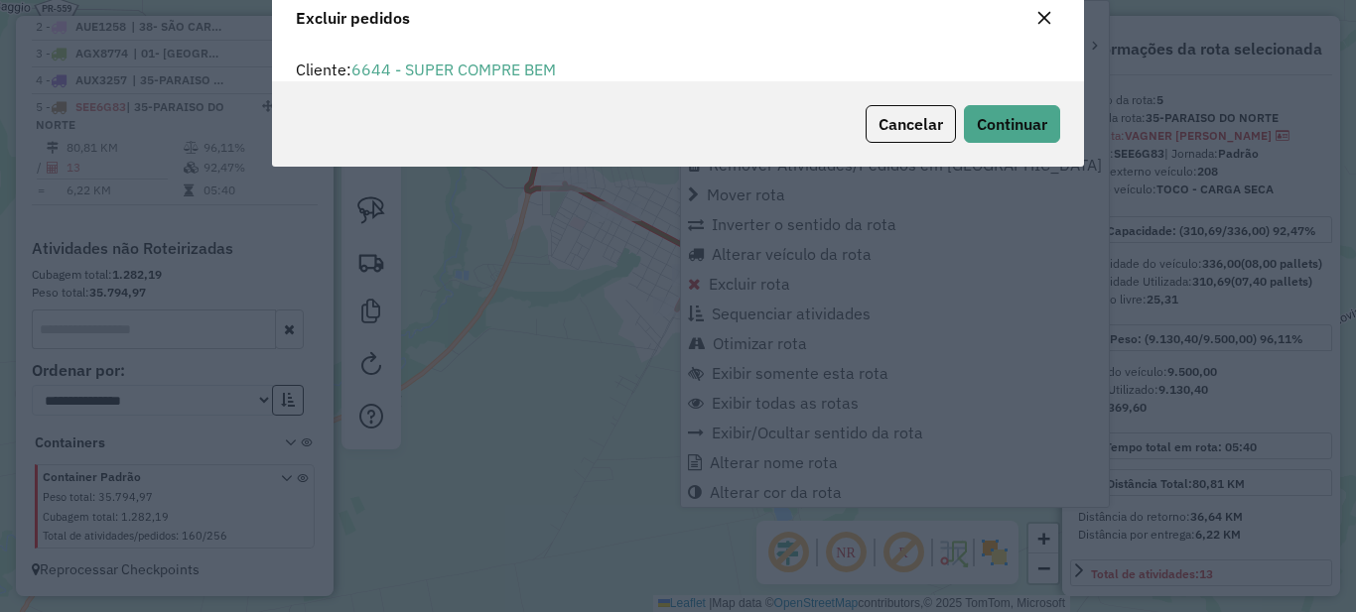
scroll to position [12, 6]
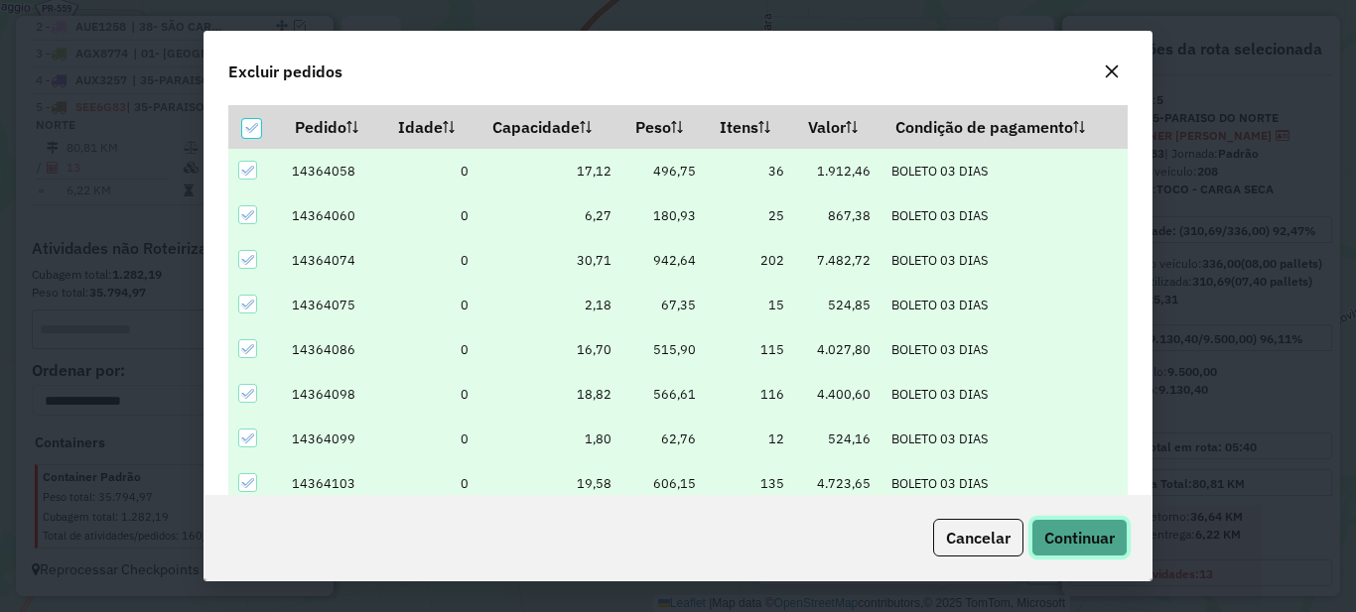
click at [1071, 540] on span "Continuar" at bounding box center [1079, 538] width 70 height 20
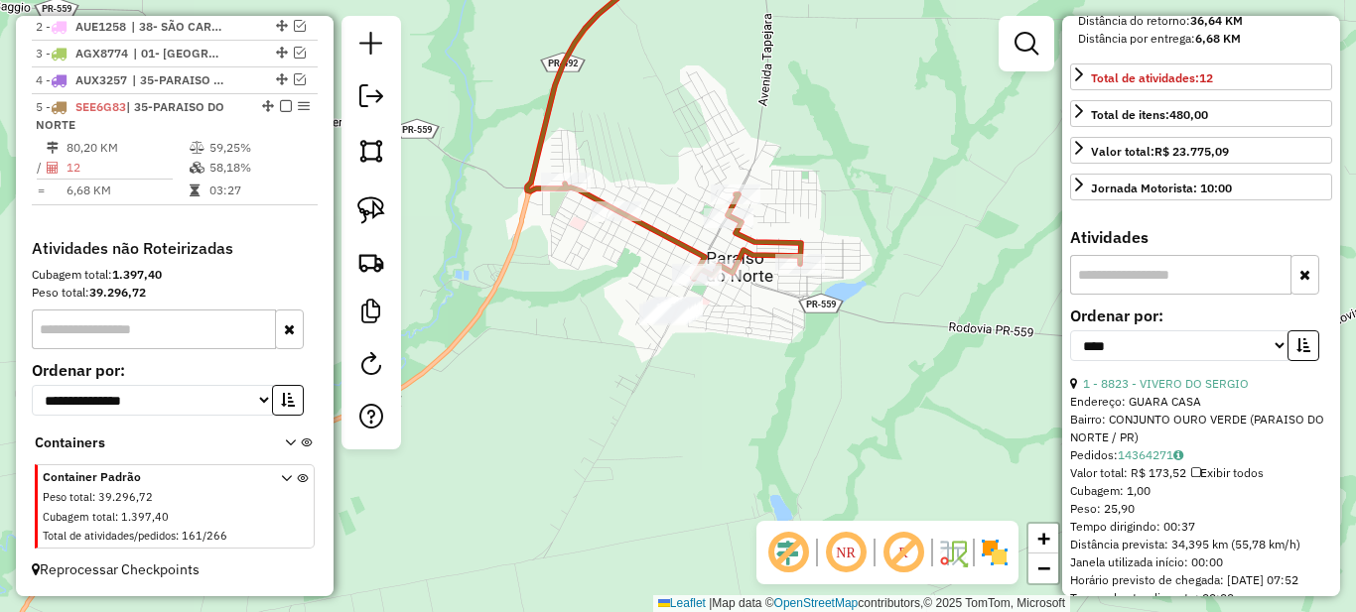
scroll to position [596, 0]
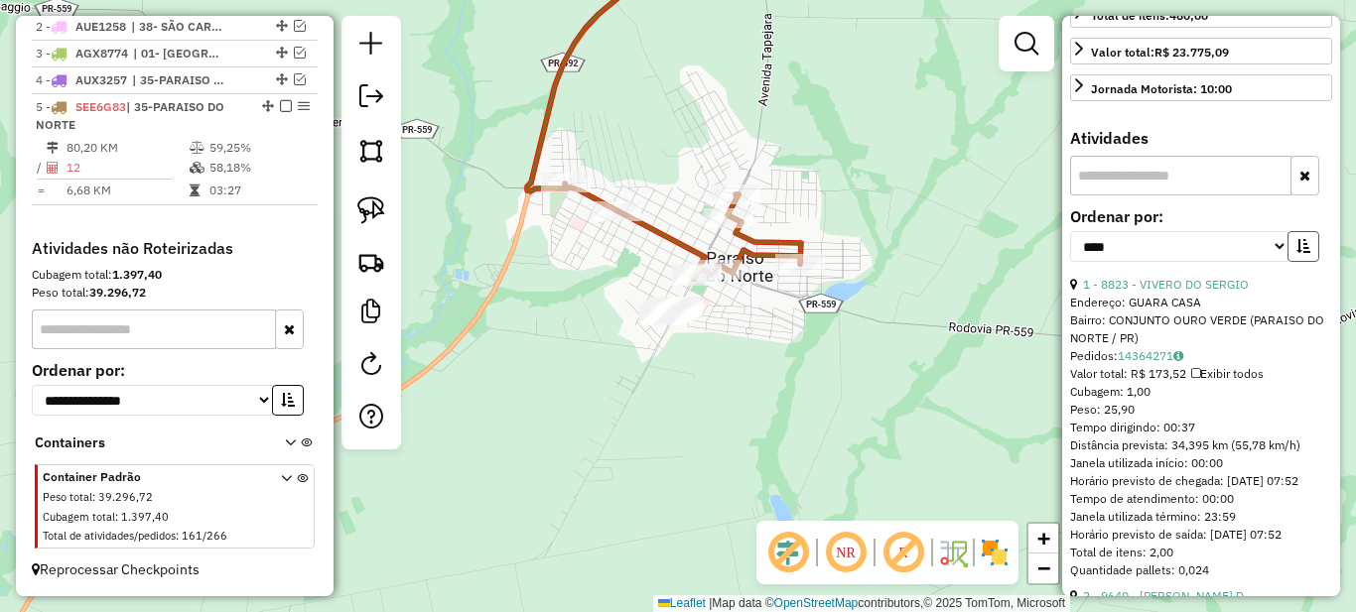
click at [1302, 253] on icon "button" at bounding box center [1303, 246] width 14 height 14
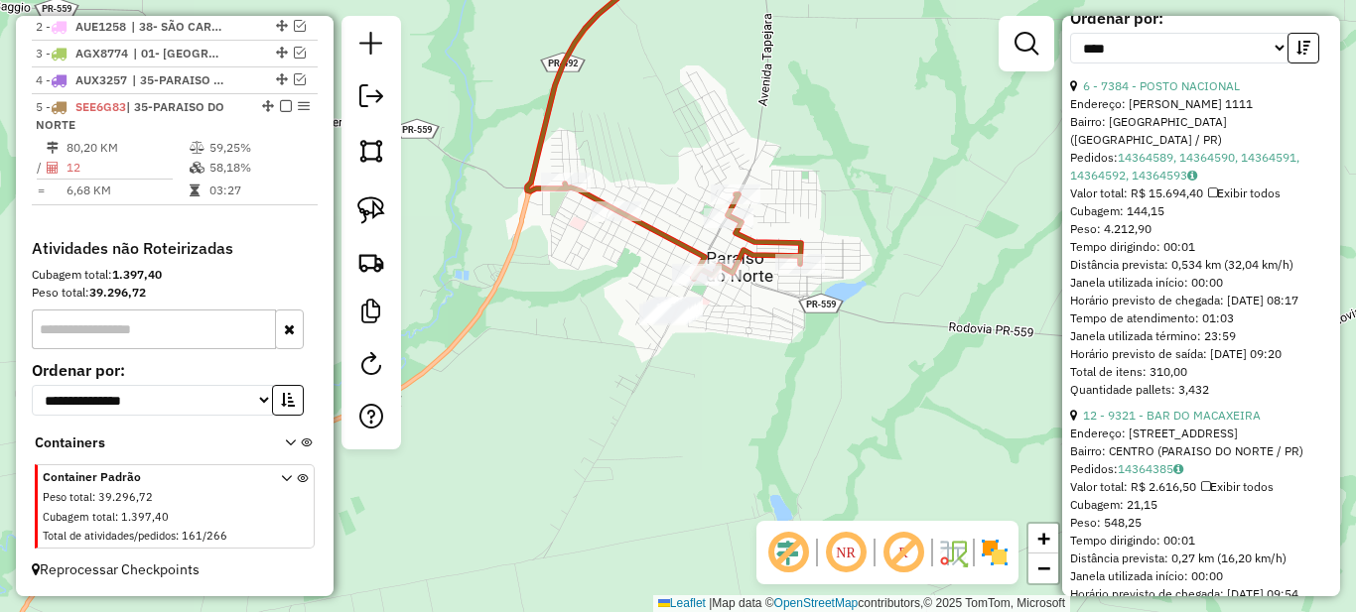
scroll to position [893, 0]
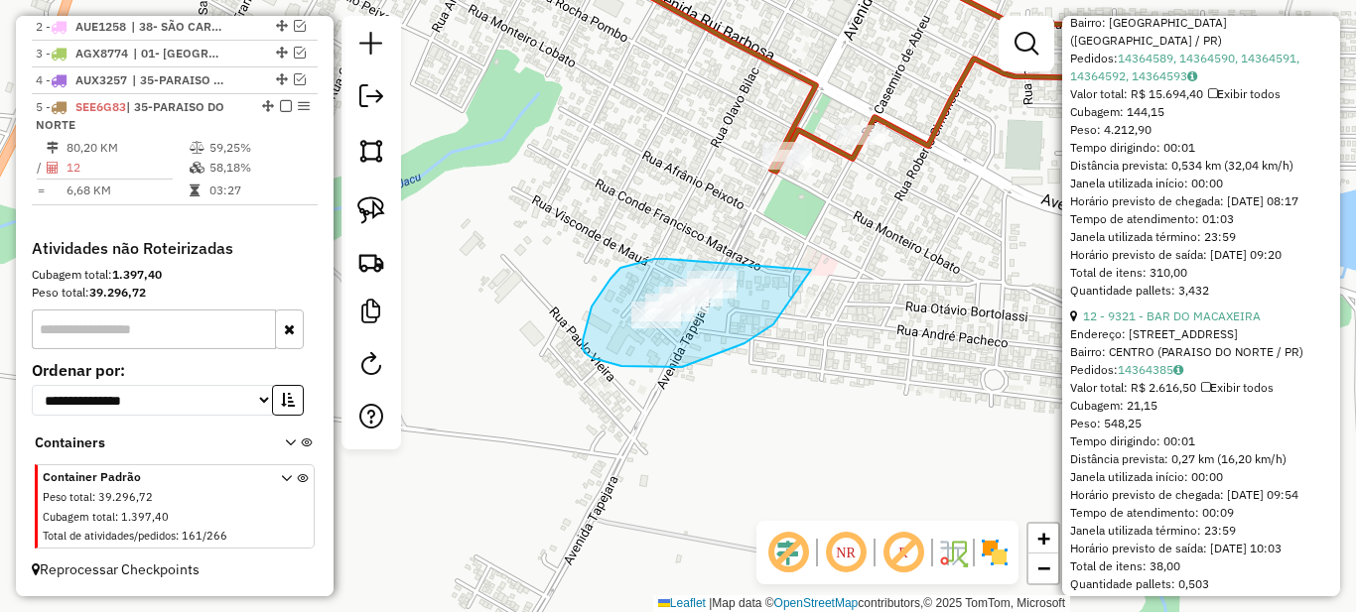
drag, startPoint x: 666, startPoint y: 259, endPoint x: 811, endPoint y: 270, distance: 145.3
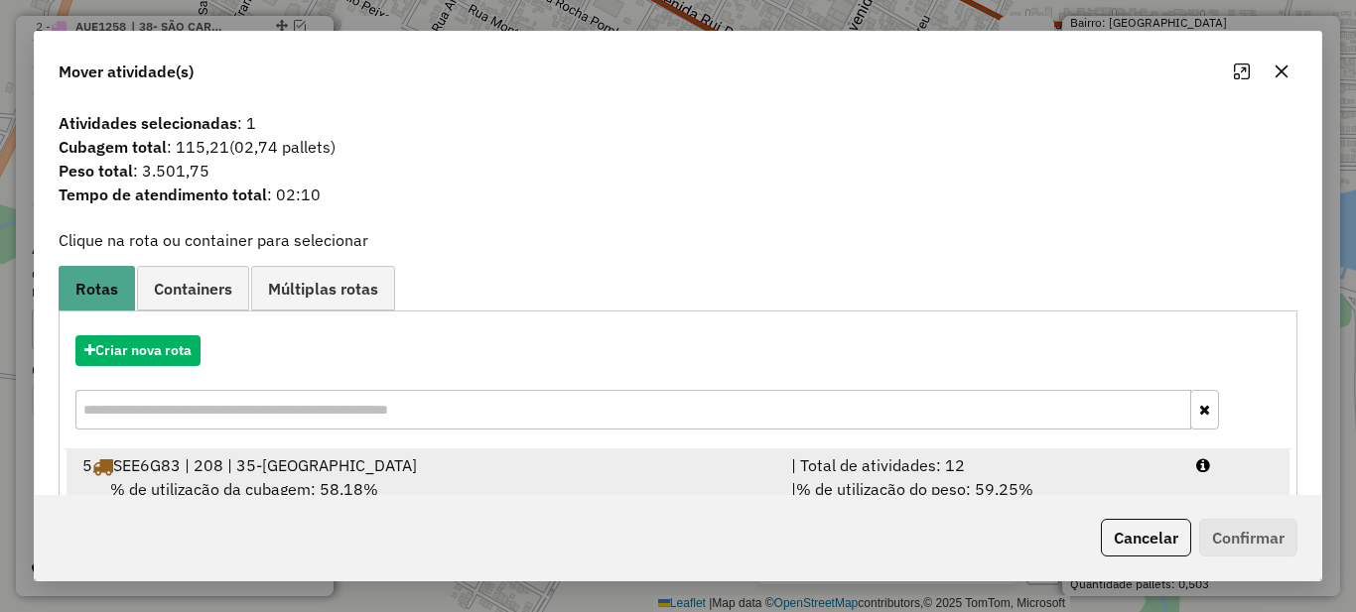
scroll to position [69, 0]
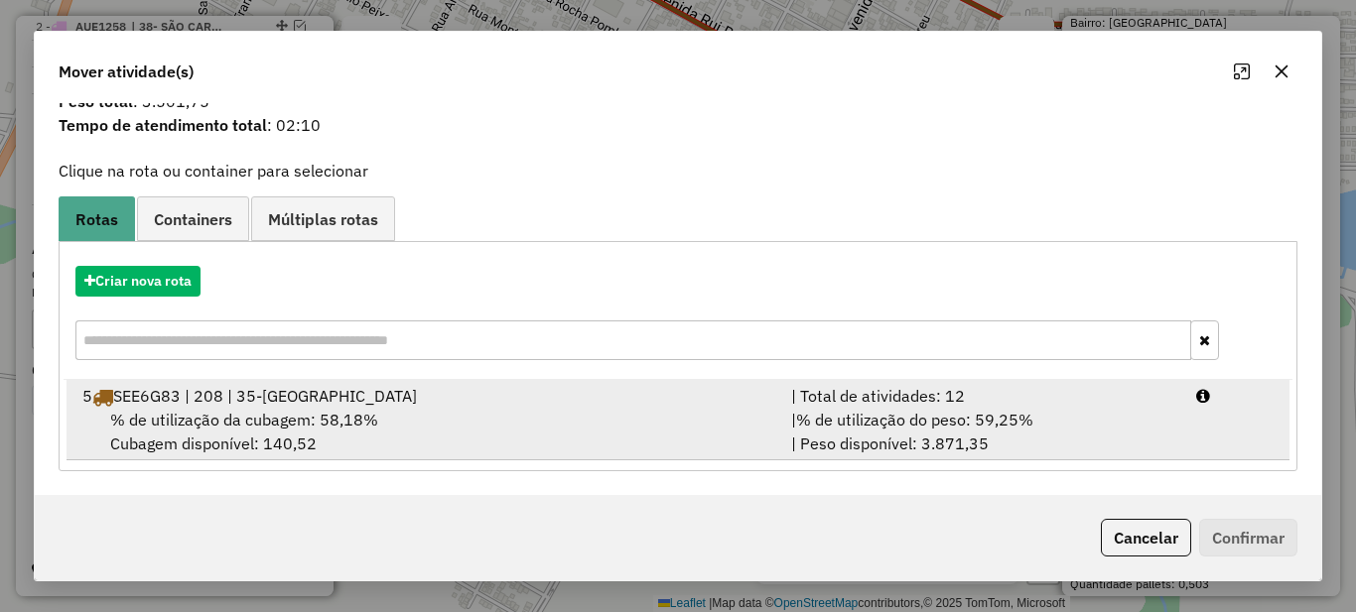
click at [926, 410] on span "% de utilização do peso: 59,25%" at bounding box center [914, 420] width 237 height 20
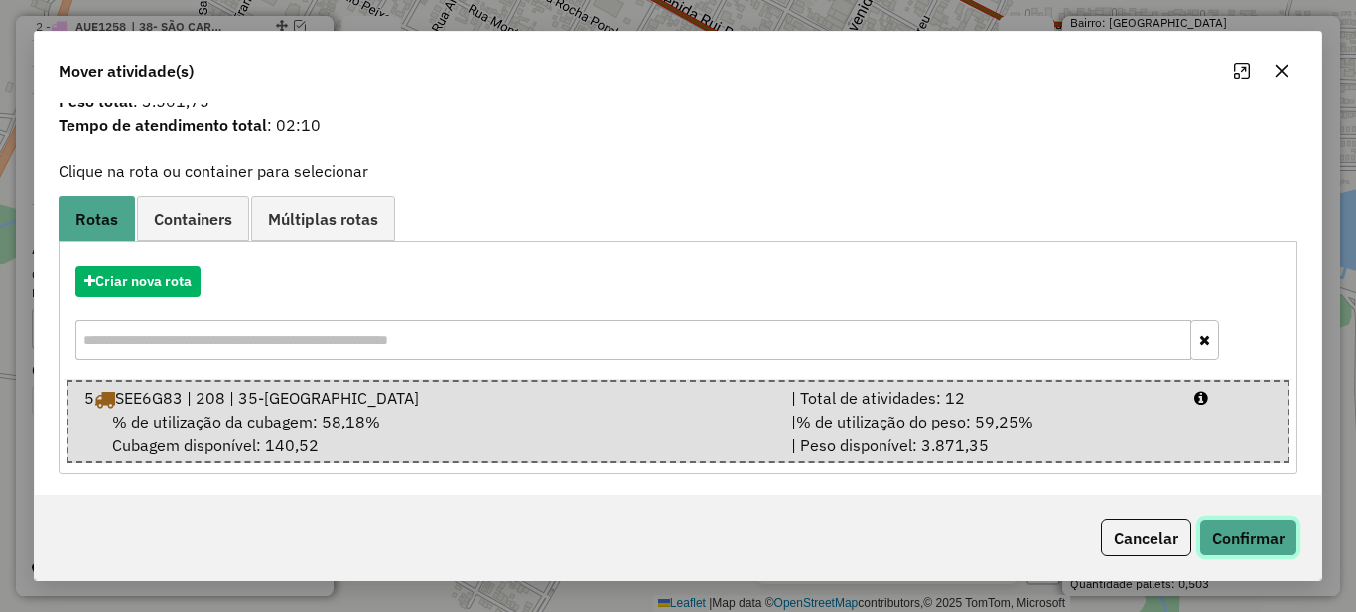
click at [1254, 549] on button "Confirmar" at bounding box center [1248, 538] width 98 height 38
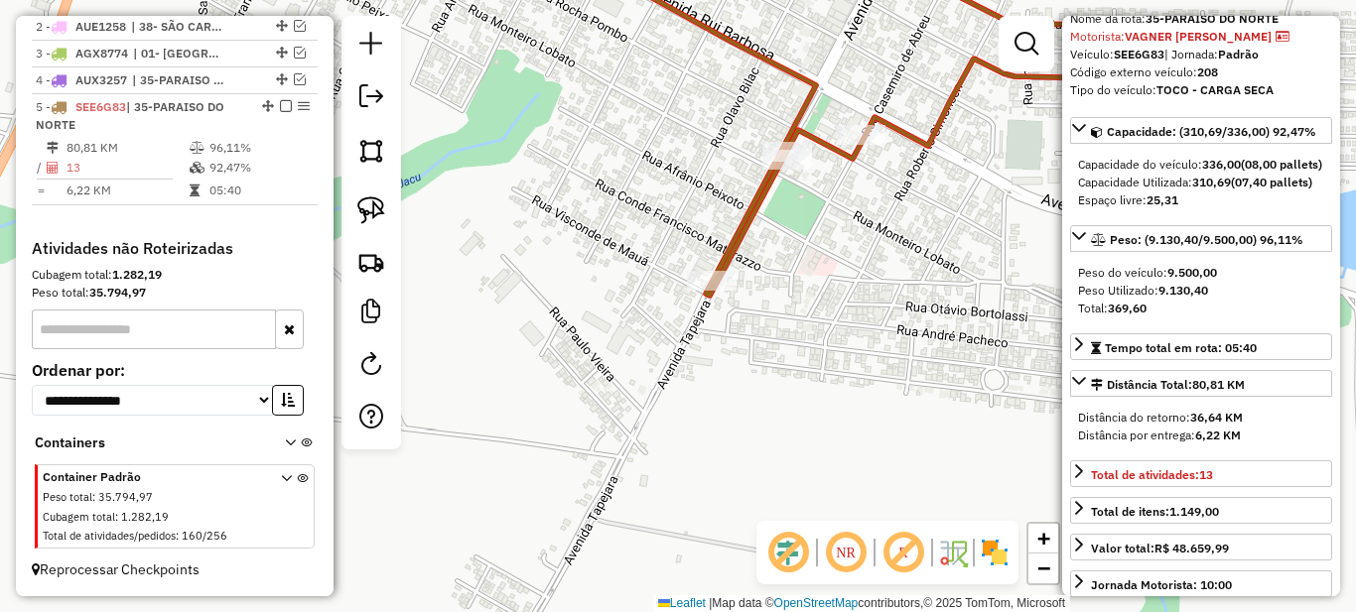
scroll to position [0, 0]
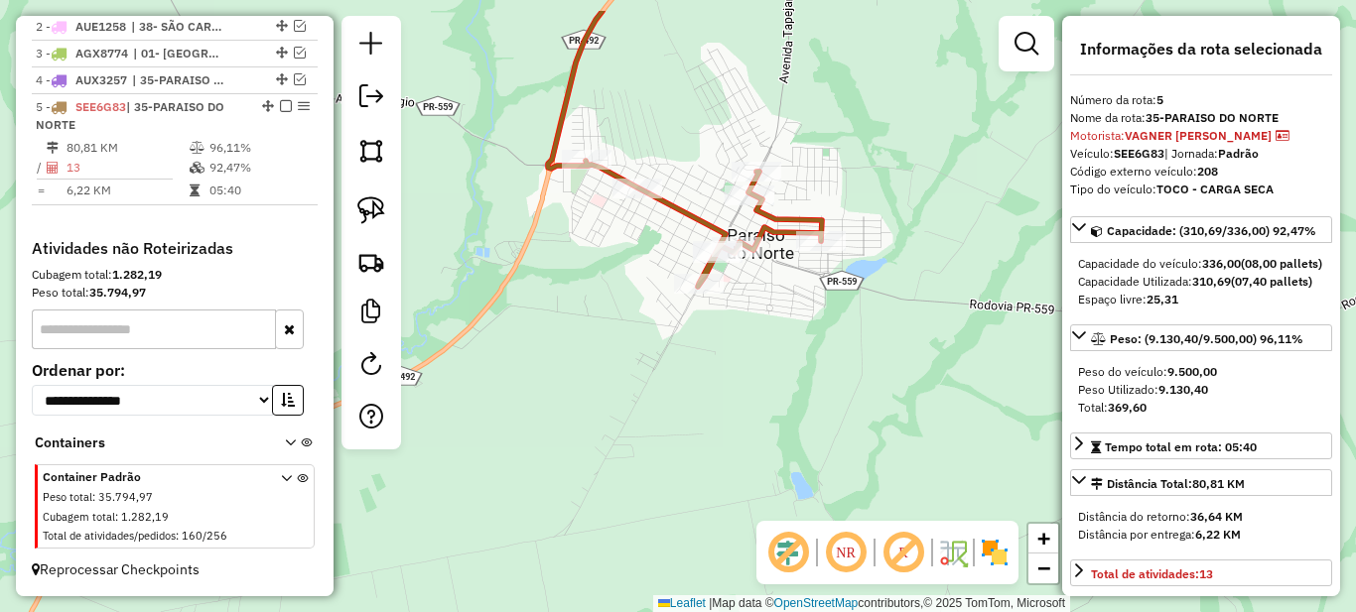
drag, startPoint x: 504, startPoint y: 183, endPoint x: 685, endPoint y: 292, distance: 211.1
click at [681, 298] on div "Janela de atendimento Grade de atendimento Capacidade Transportadoras Veículos …" at bounding box center [678, 306] width 1356 height 612
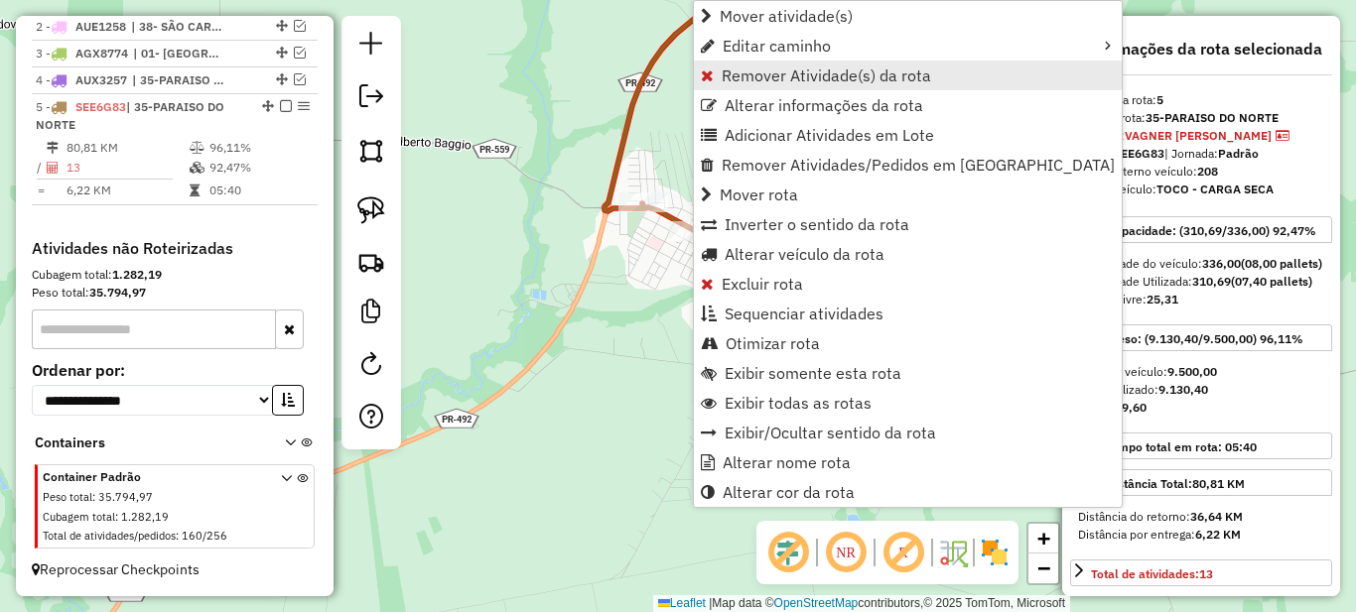
click at [733, 71] on span "Remover Atividade(s) da rota" at bounding box center [826, 76] width 209 height 16
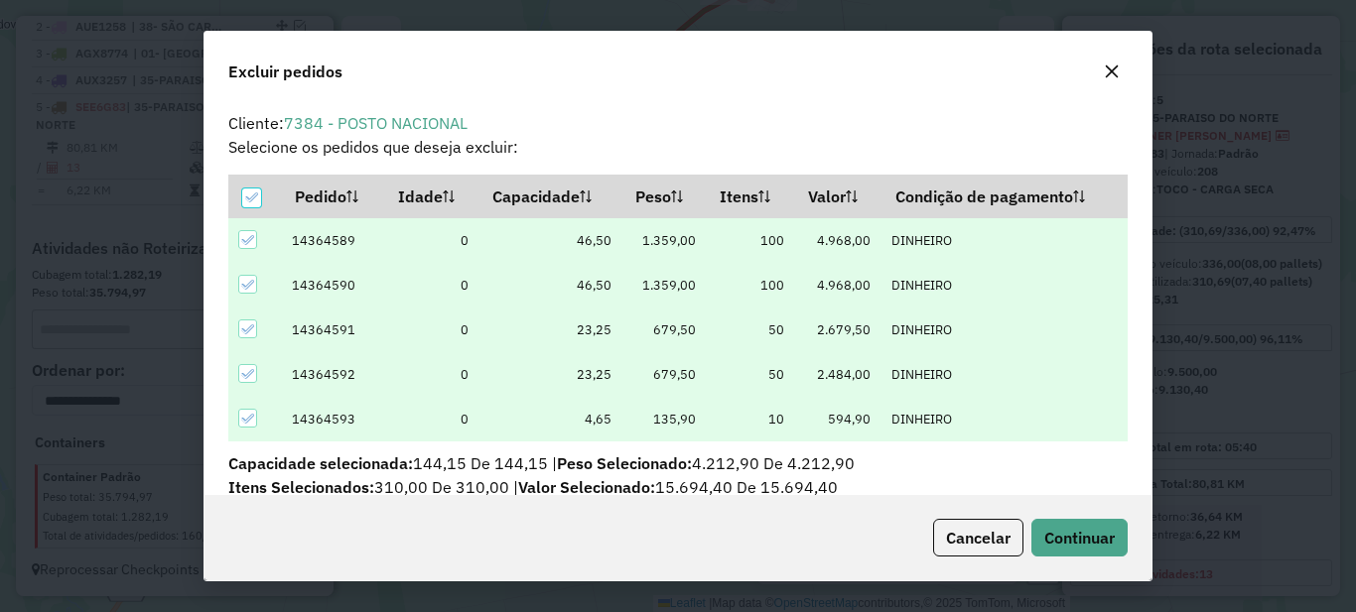
scroll to position [12, 6]
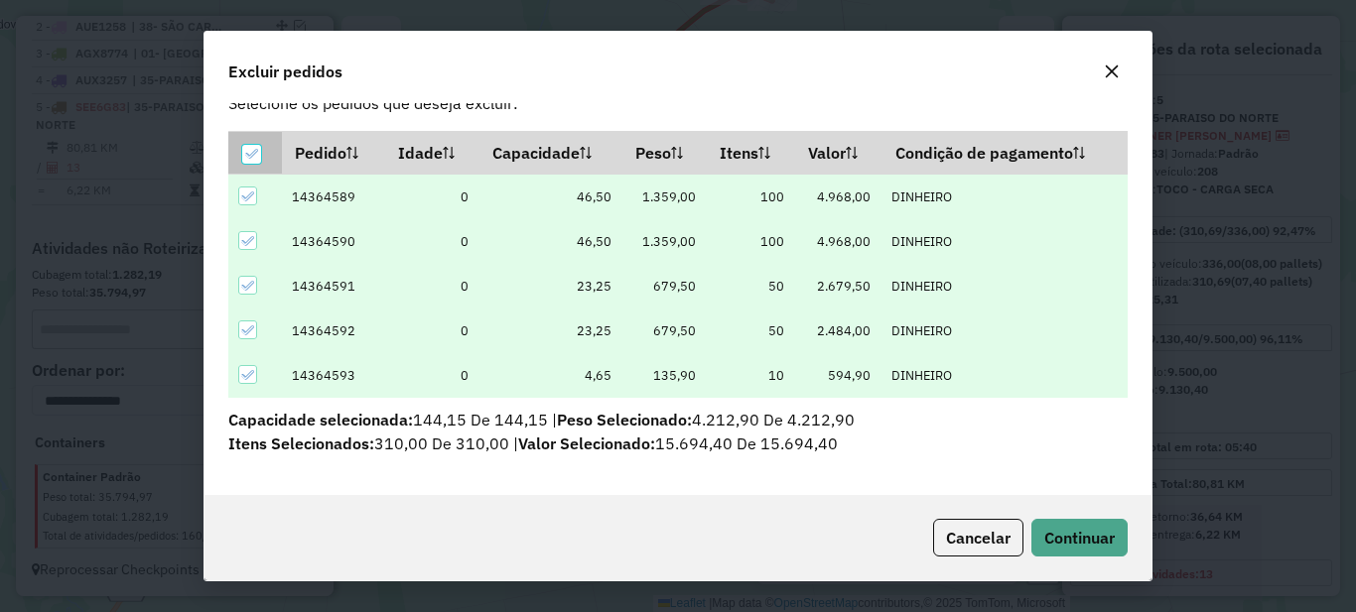
click at [249, 154] on icon at bounding box center [251, 154] width 14 height 14
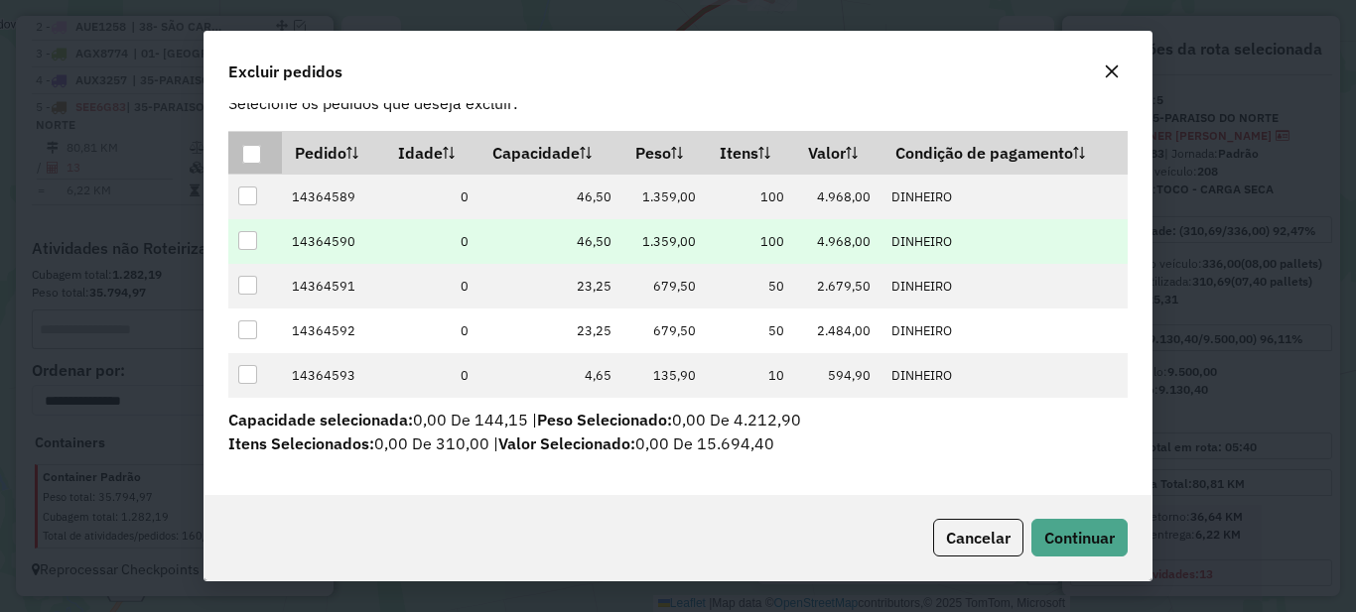
click at [254, 240] on div at bounding box center [247, 240] width 19 height 19
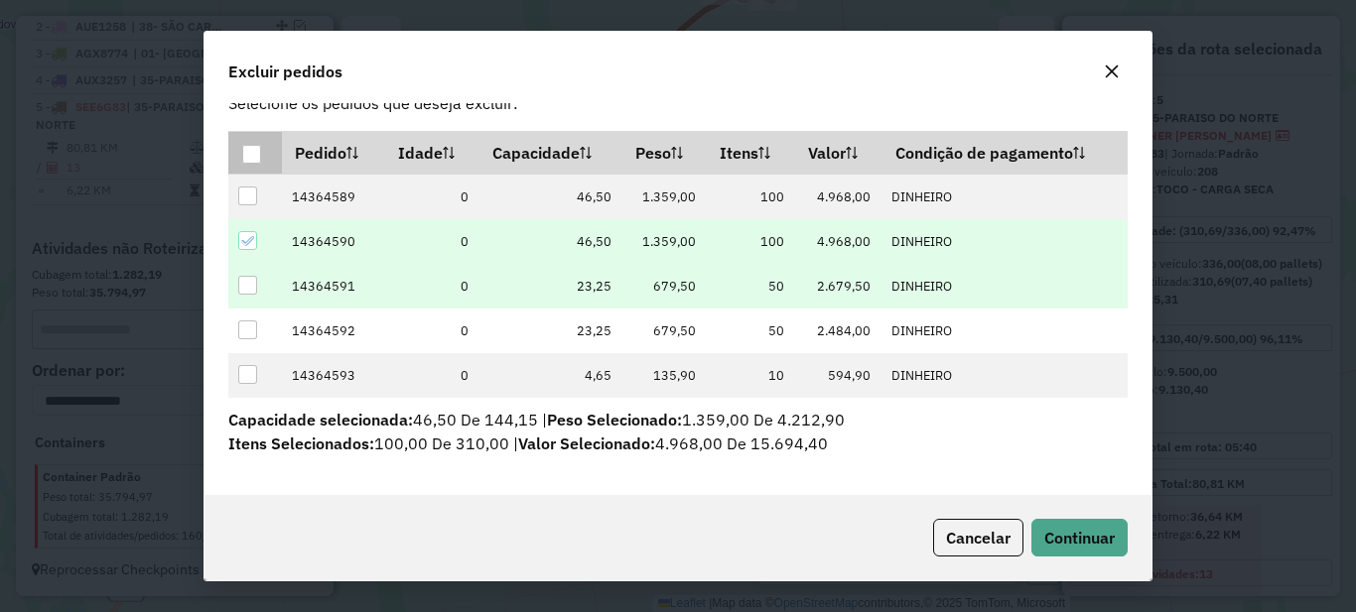
click at [247, 287] on div at bounding box center [247, 285] width 19 height 19
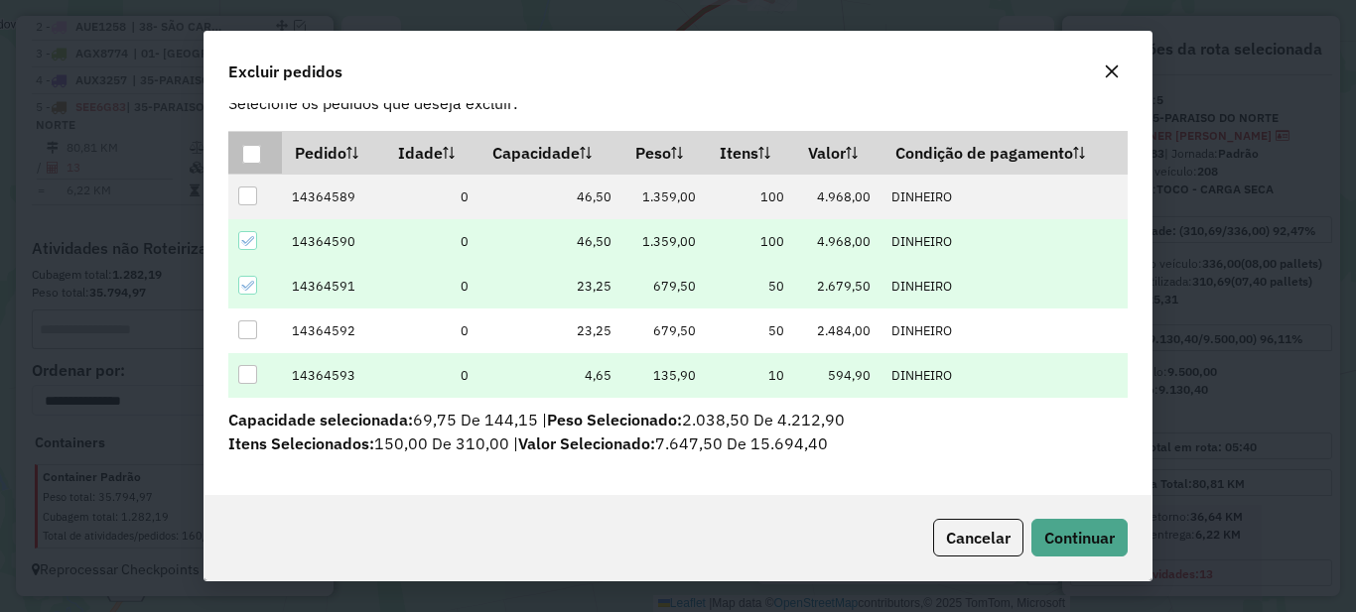
click at [247, 378] on div at bounding box center [247, 374] width 19 height 19
click at [247, 378] on icon at bounding box center [247, 375] width 14 height 14
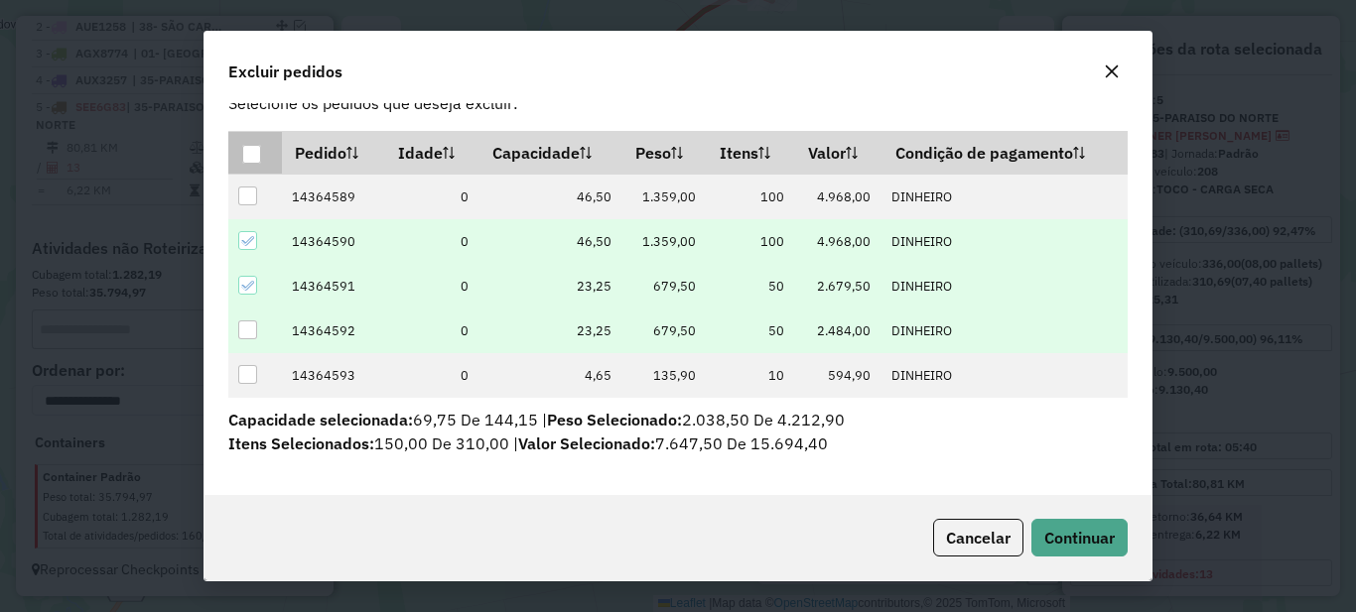
click at [245, 329] on div at bounding box center [247, 330] width 19 height 19
click at [1075, 536] on span "Continuar" at bounding box center [1079, 538] width 70 height 20
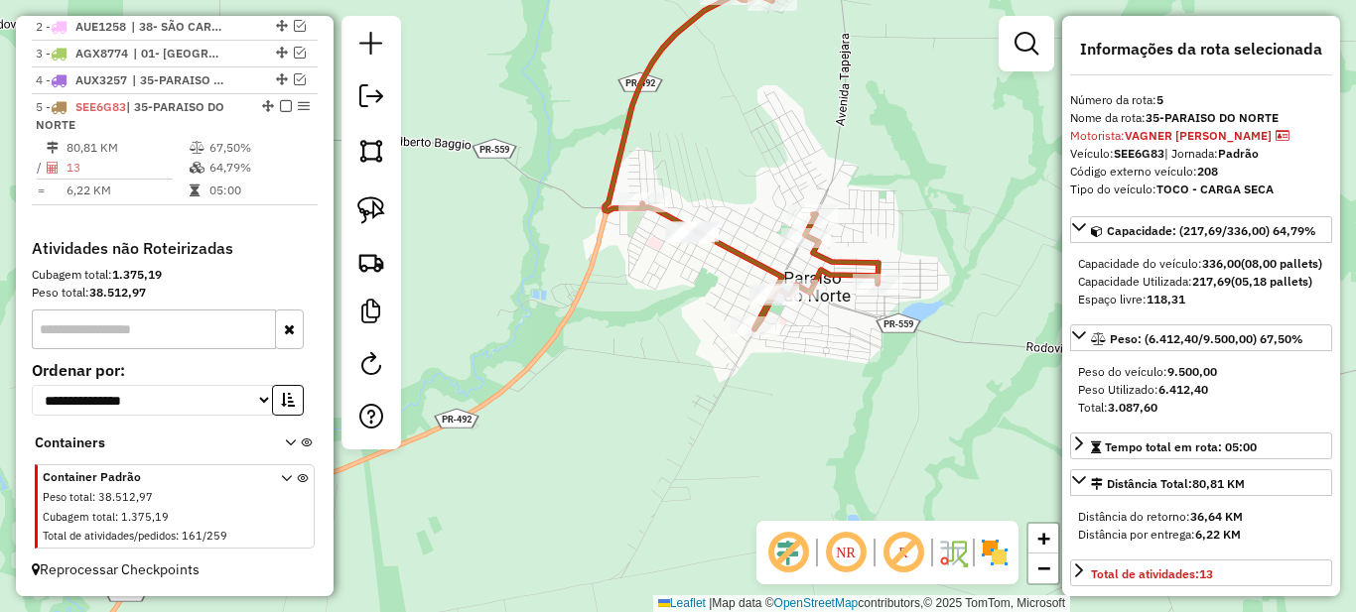
drag, startPoint x: 916, startPoint y: 179, endPoint x: 676, endPoint y: 231, distance: 245.9
click at [780, 253] on div "Janela de atendimento Grade de atendimento Capacidade Transportadoras Veículos …" at bounding box center [678, 306] width 1356 height 612
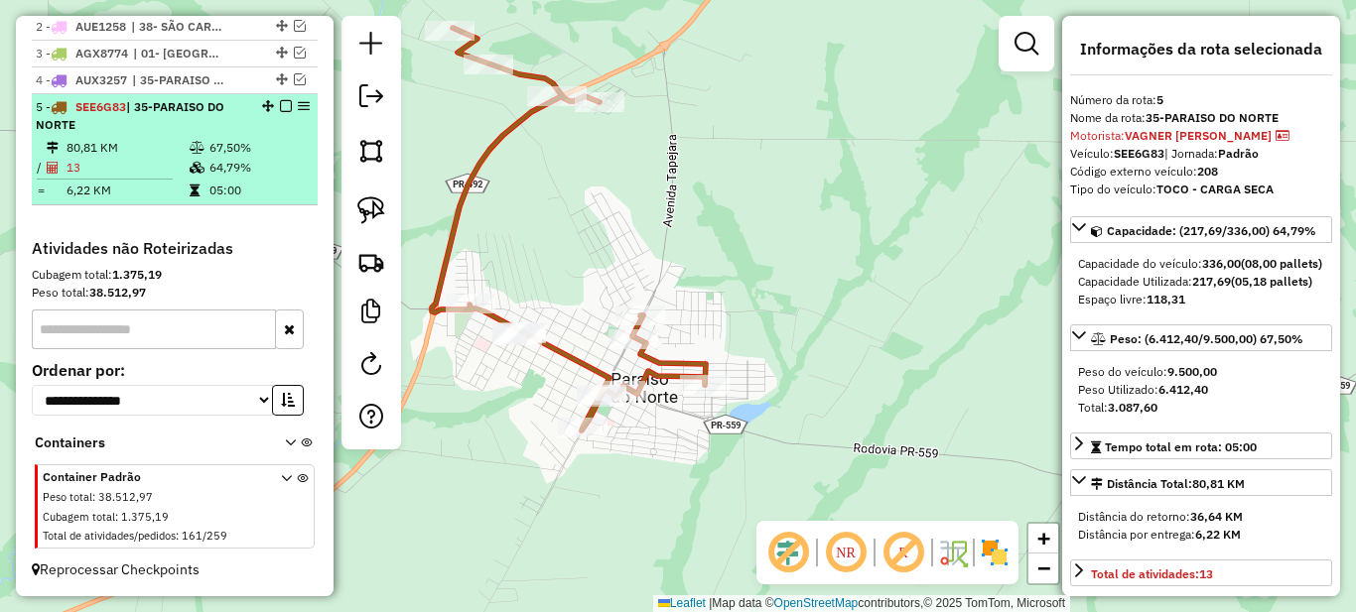
click at [280, 106] on em at bounding box center [286, 106] width 12 height 12
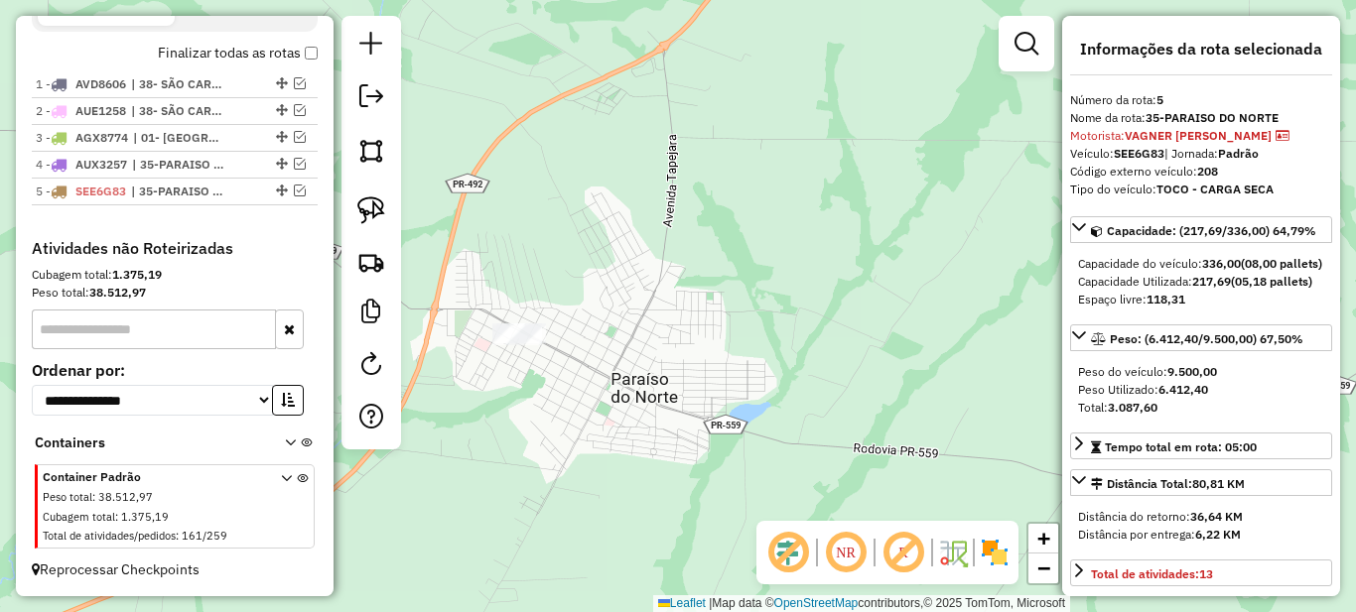
scroll to position [738, 0]
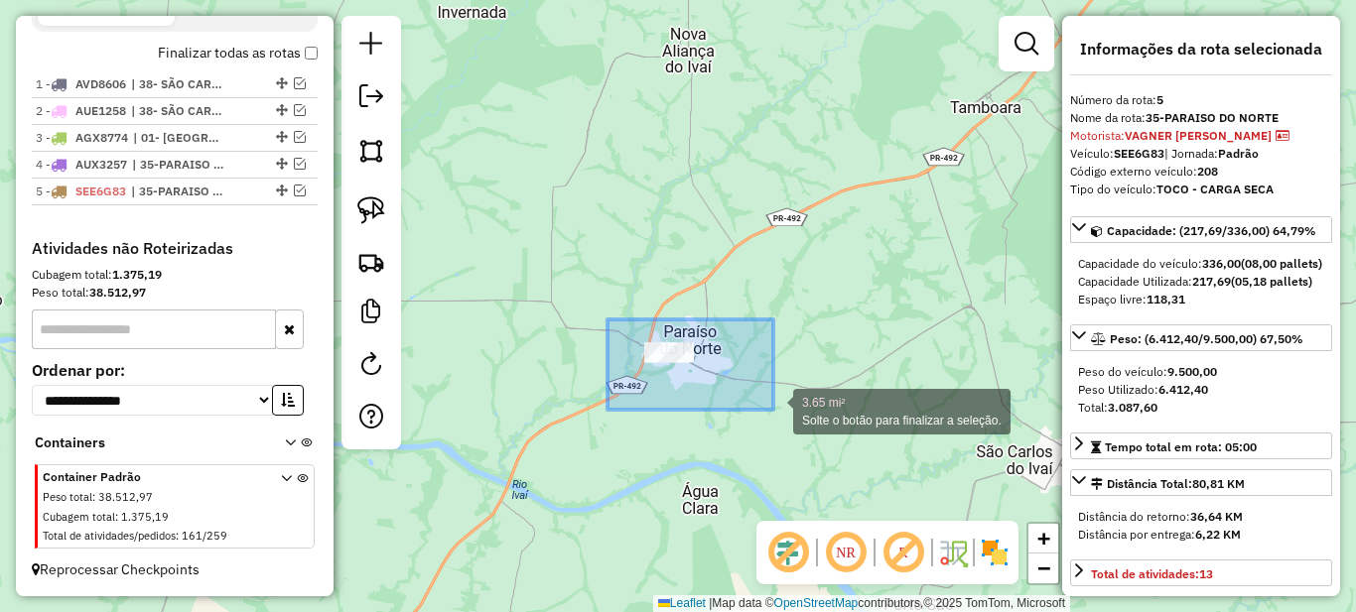
drag, startPoint x: 608, startPoint y: 320, endPoint x: 789, endPoint y: 416, distance: 205.6
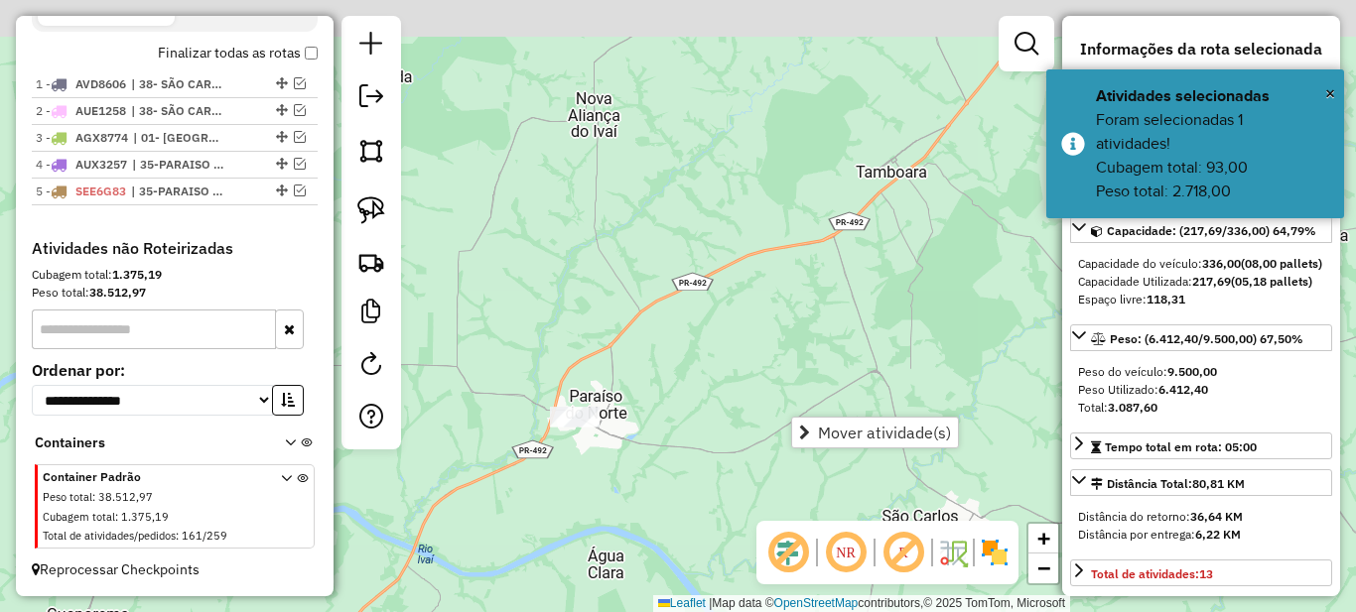
drag, startPoint x: 921, startPoint y: 205, endPoint x: 632, endPoint y: 440, distance: 371.9
click at [641, 426] on div "Janela de atendimento Grade de atendimento Capacidade Transportadoras Veículos …" at bounding box center [678, 306] width 1356 height 612
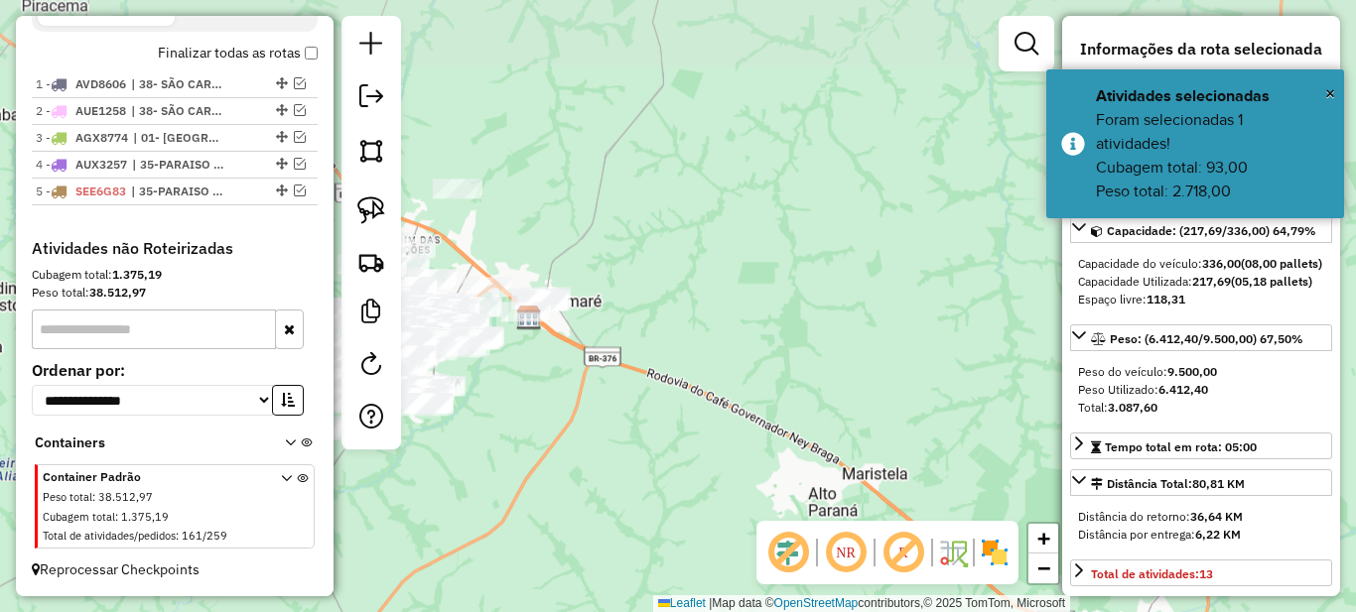
drag, startPoint x: 483, startPoint y: 467, endPoint x: 678, endPoint y: 406, distance: 203.8
click at [671, 410] on div "Janela de atendimento Grade de atendimento Capacidade Transportadoras Veículos …" at bounding box center [678, 306] width 1356 height 612
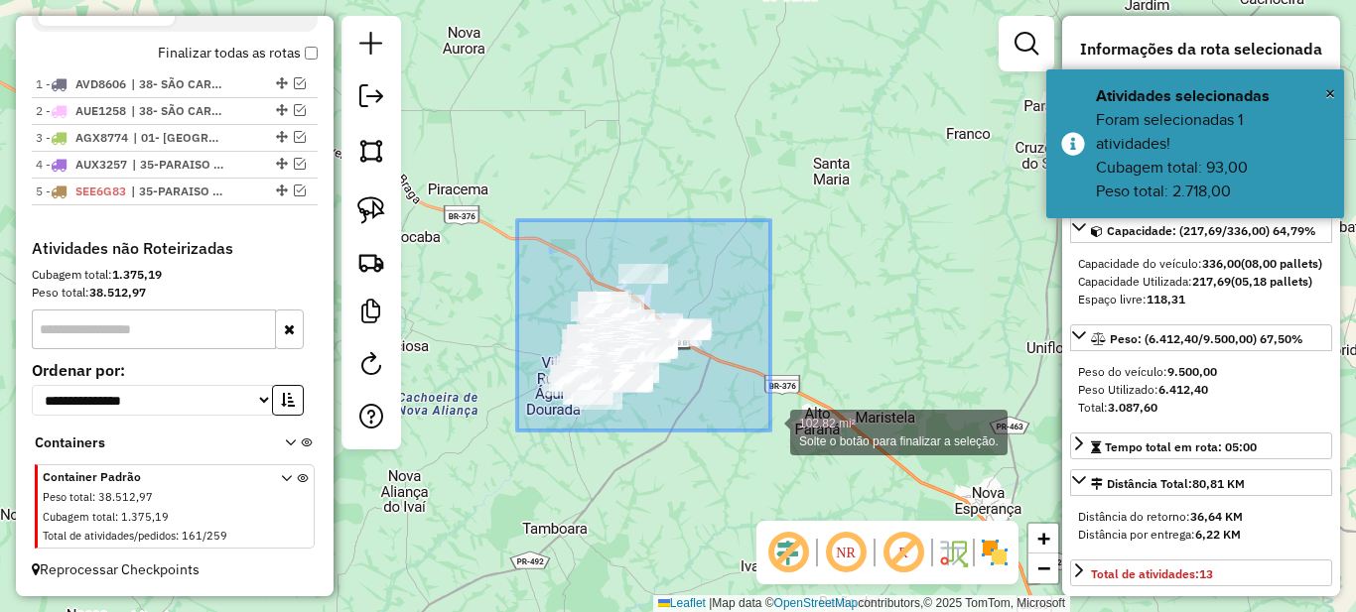
drag, startPoint x: 518, startPoint y: 224, endPoint x: 770, endPoint y: 431, distance: 325.9
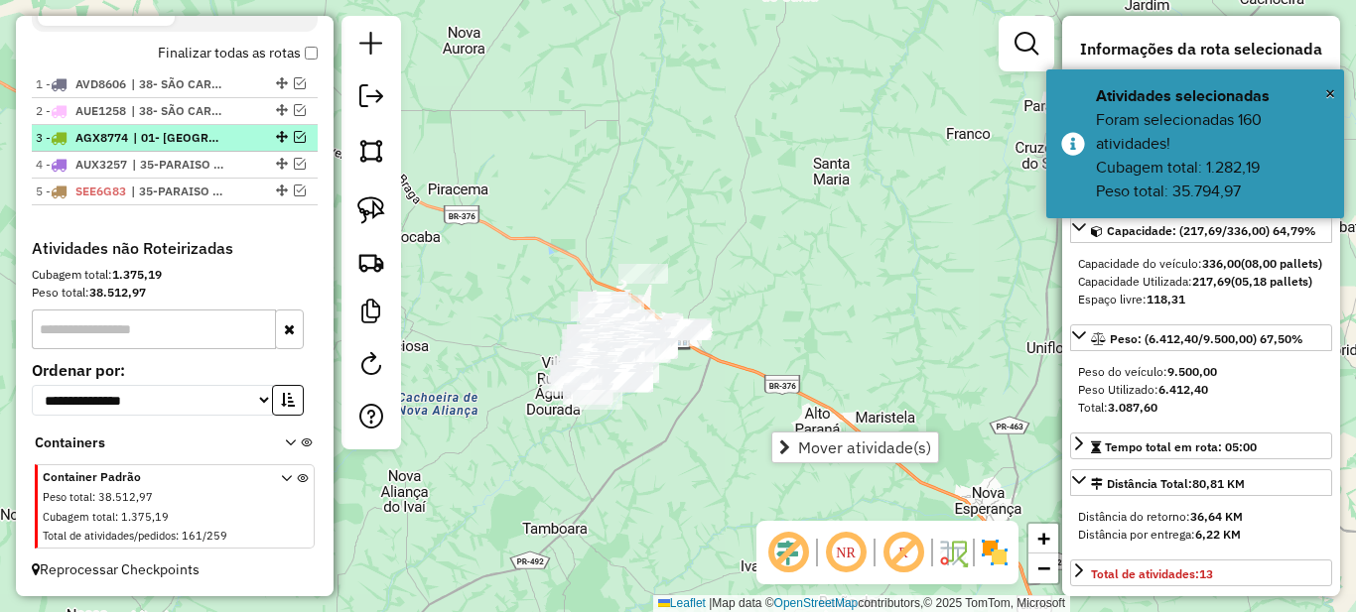
click at [190, 141] on span "| 01- [GEOGRAPHIC_DATA]" at bounding box center [178, 138] width 91 height 18
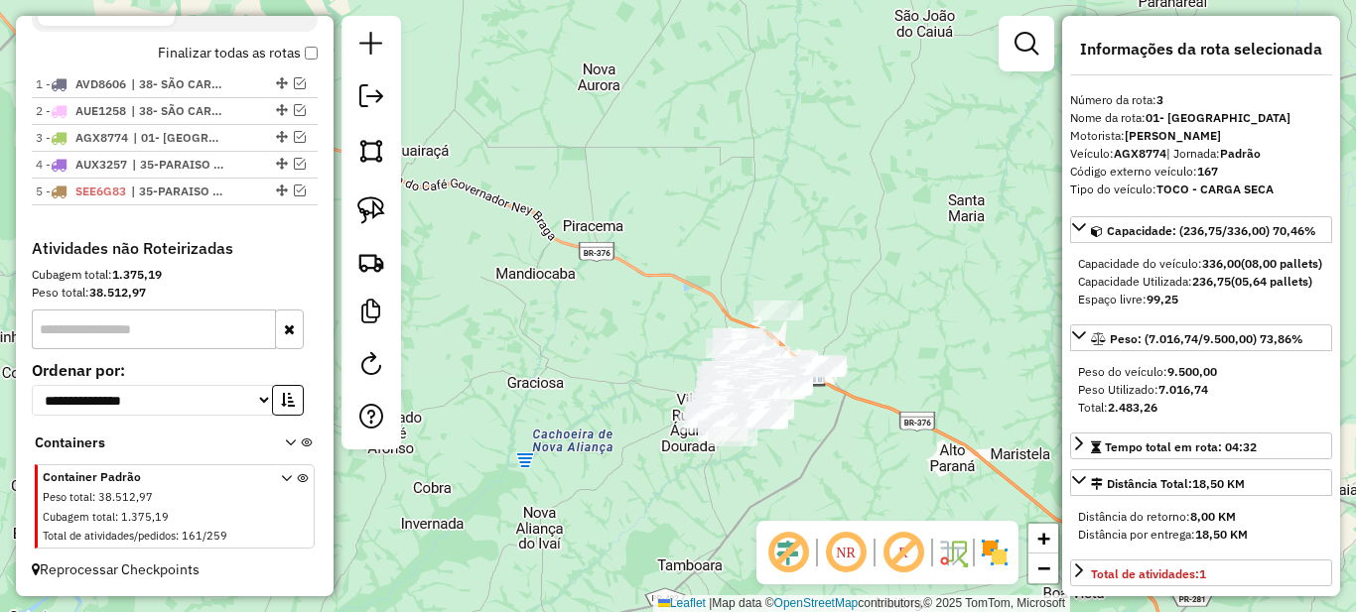
drag, startPoint x: 662, startPoint y: 484, endPoint x: 537, endPoint y: 469, distance: 126.1
click at [538, 469] on div "Janela de atendimento Grade de atendimento Capacidade Transportadoras Veículos …" at bounding box center [678, 306] width 1356 height 612
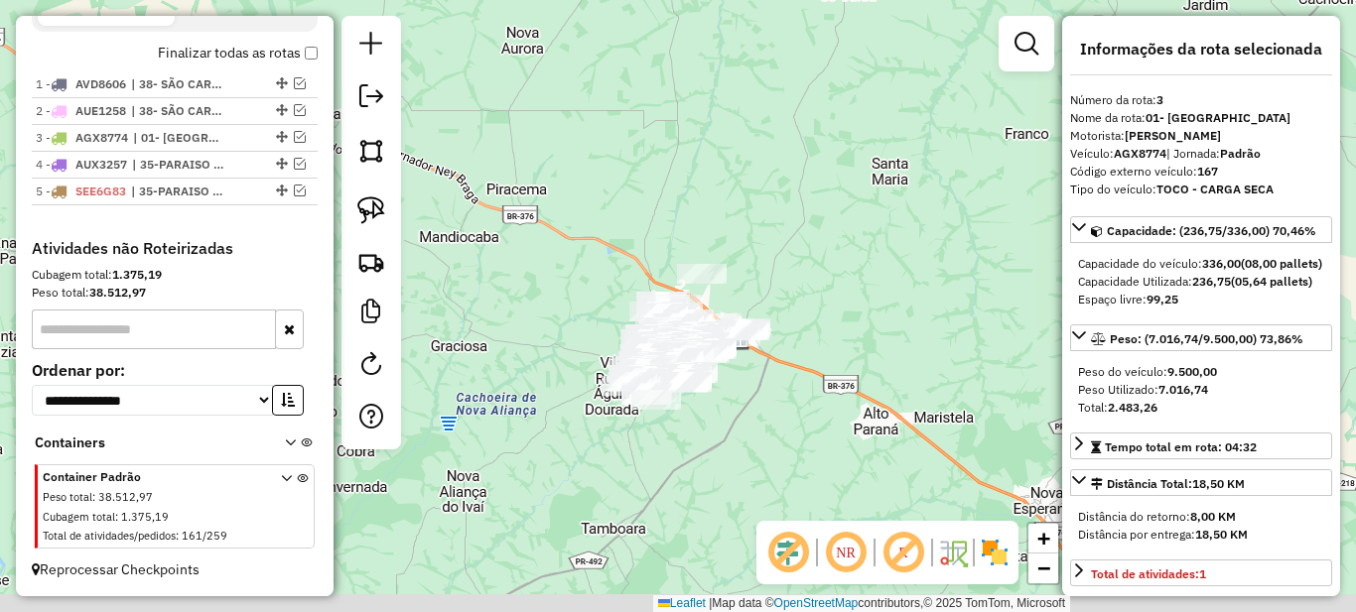
drag, startPoint x: 588, startPoint y: 476, endPoint x: 641, endPoint y: 446, distance: 61.8
click at [638, 456] on div "Janela de atendimento Grade de atendimento Capacidade Transportadoras Veículos …" at bounding box center [678, 306] width 1356 height 612
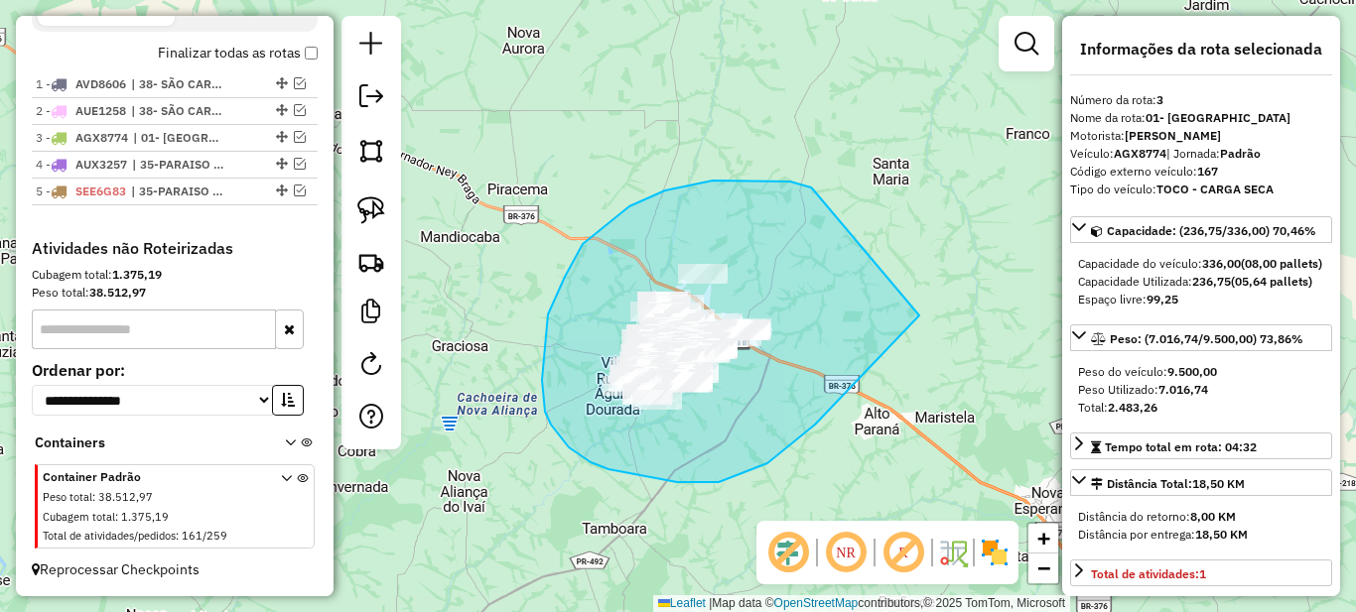
drag, startPoint x: 771, startPoint y: 181, endPoint x: 919, endPoint y: 316, distance: 200.3
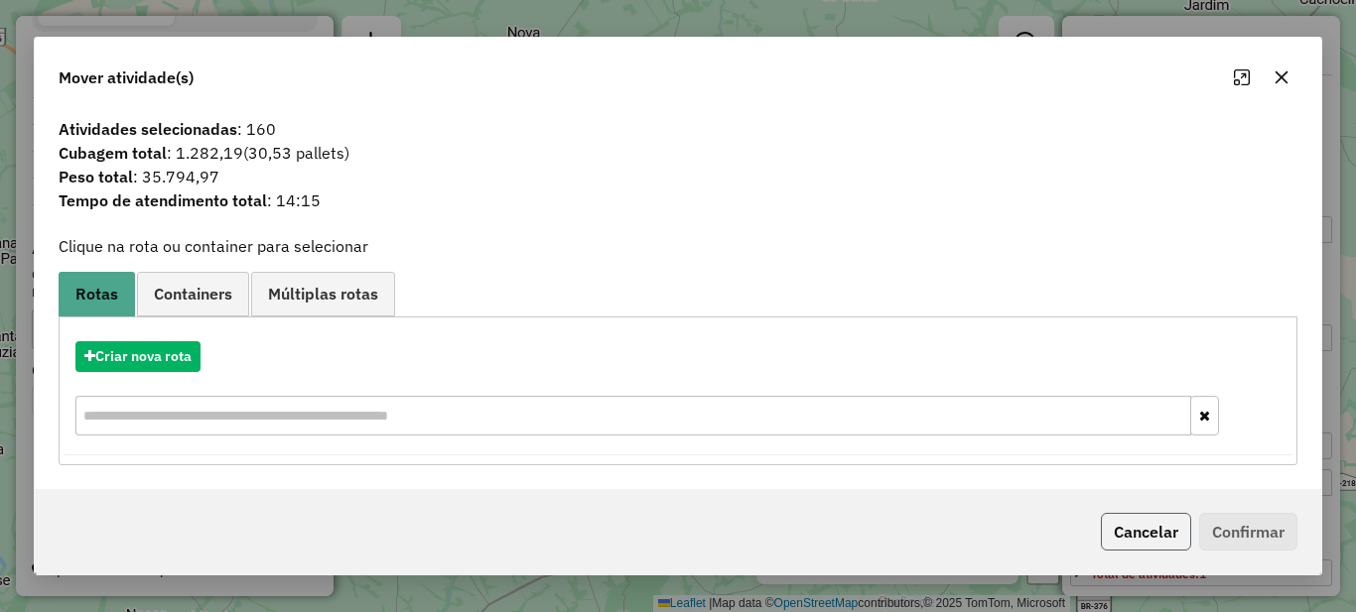
click at [1135, 536] on button "Cancelar" at bounding box center [1146, 532] width 90 height 38
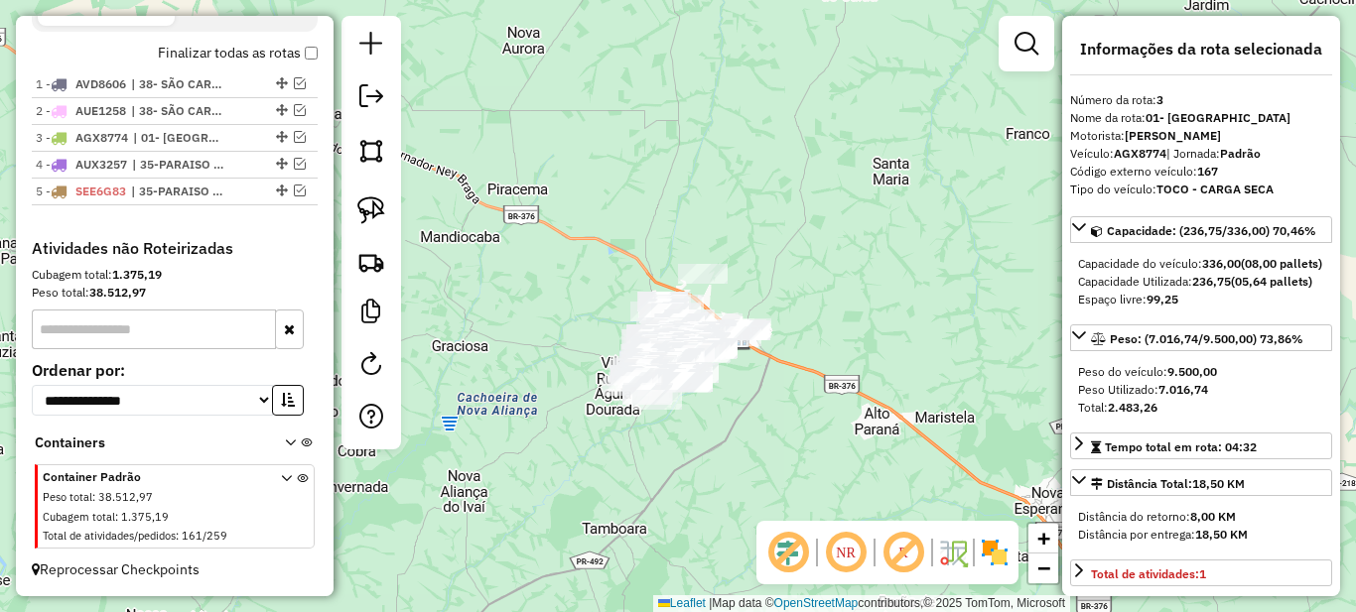
drag, startPoint x: 537, startPoint y: 473, endPoint x: 696, endPoint y: 390, distance: 178.9
click at [696, 391] on div "Janela de atendimento Grade de atendimento Capacidade Transportadoras Veículos …" at bounding box center [678, 306] width 1356 height 612
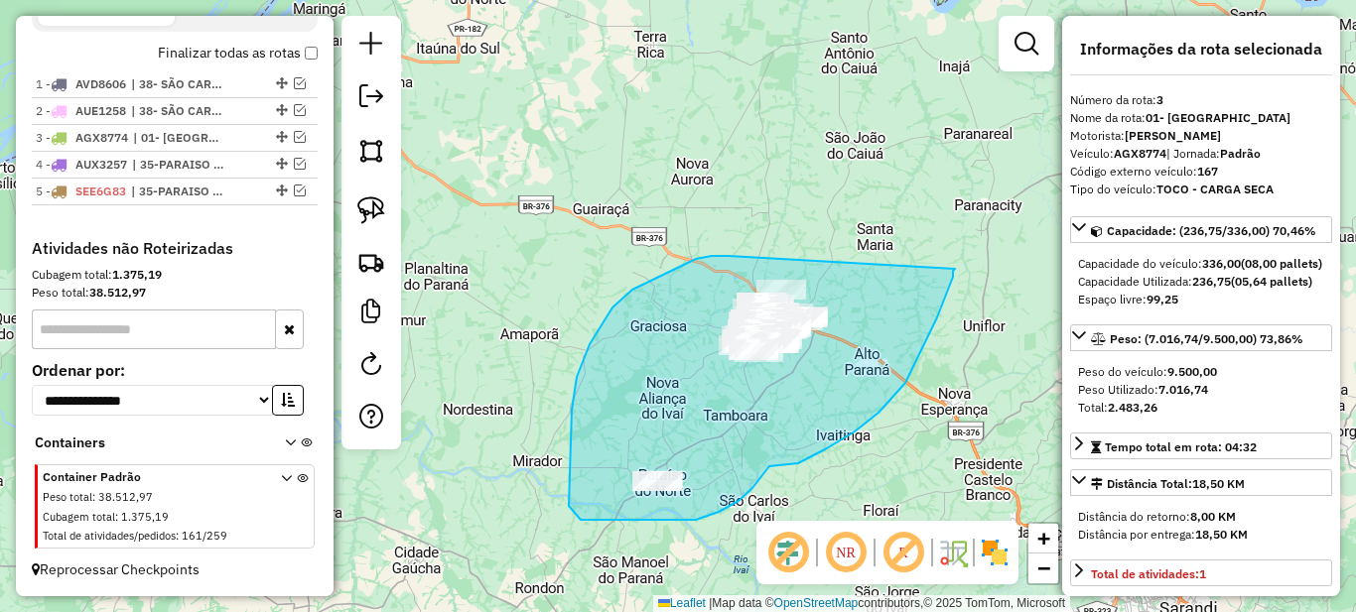
drag, startPoint x: 696, startPoint y: 259, endPoint x: 955, endPoint y: 269, distance: 259.3
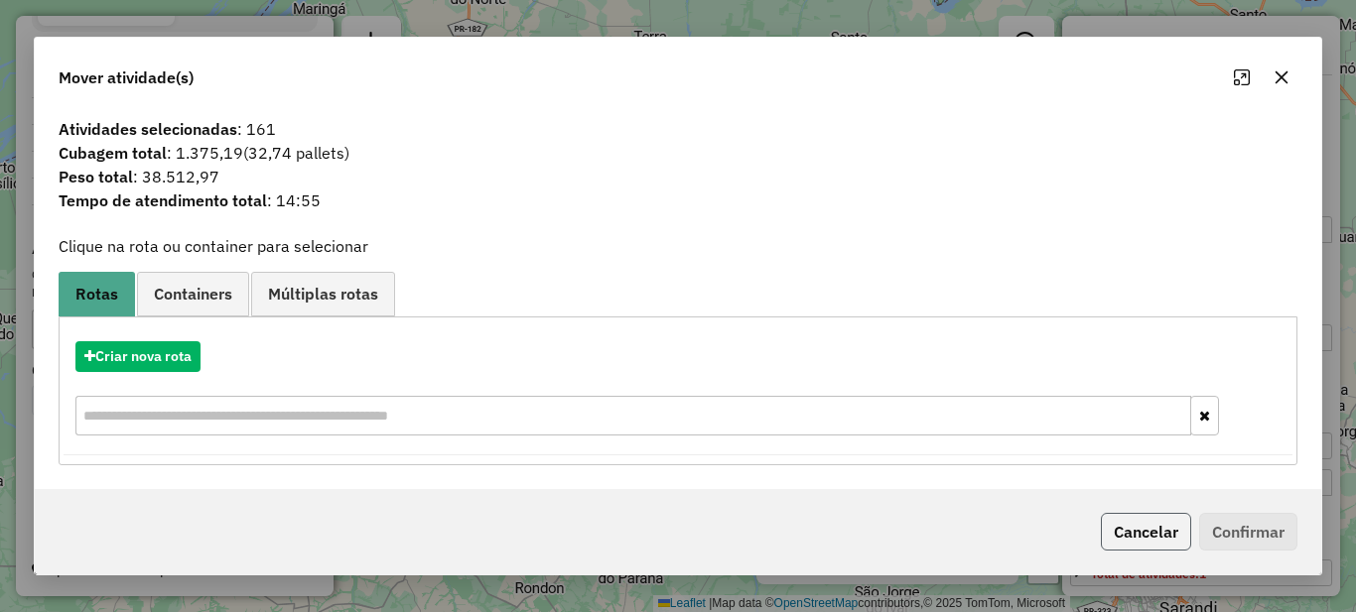
click at [1118, 528] on button "Cancelar" at bounding box center [1146, 532] width 90 height 38
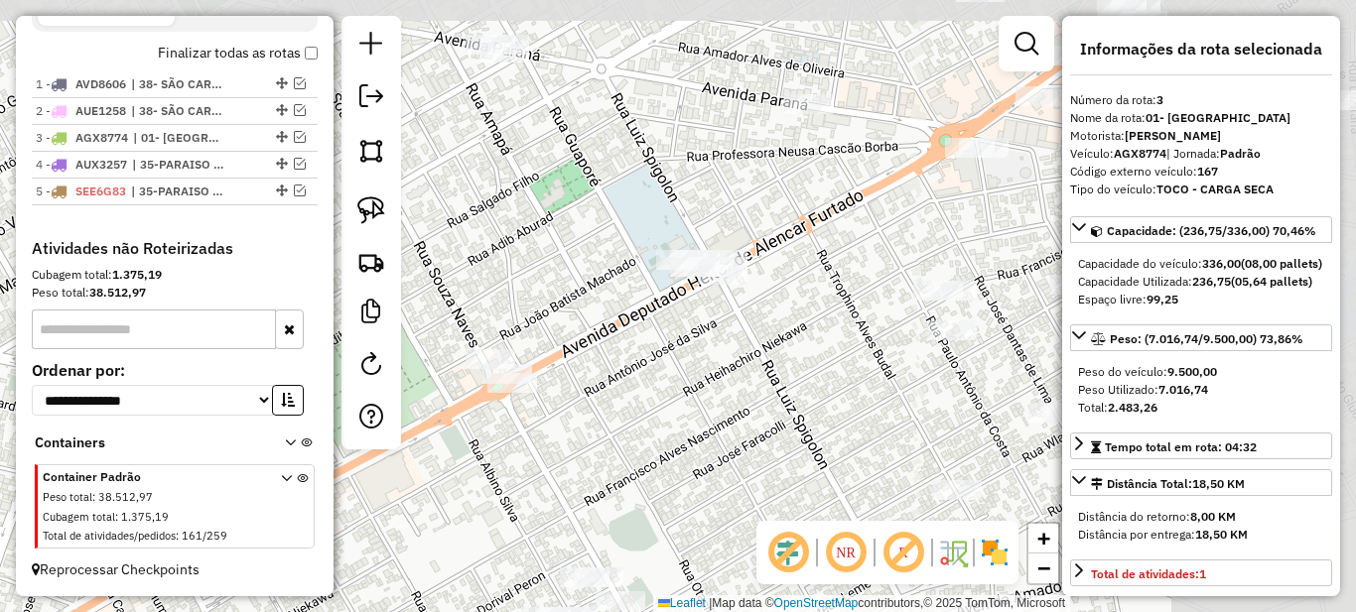
drag, startPoint x: 882, startPoint y: 238, endPoint x: 639, endPoint y: 392, distance: 287.8
click at [639, 392] on div "Janela de atendimento Grade de atendimento Capacidade Transportadoras Veículos …" at bounding box center [678, 306] width 1356 height 612
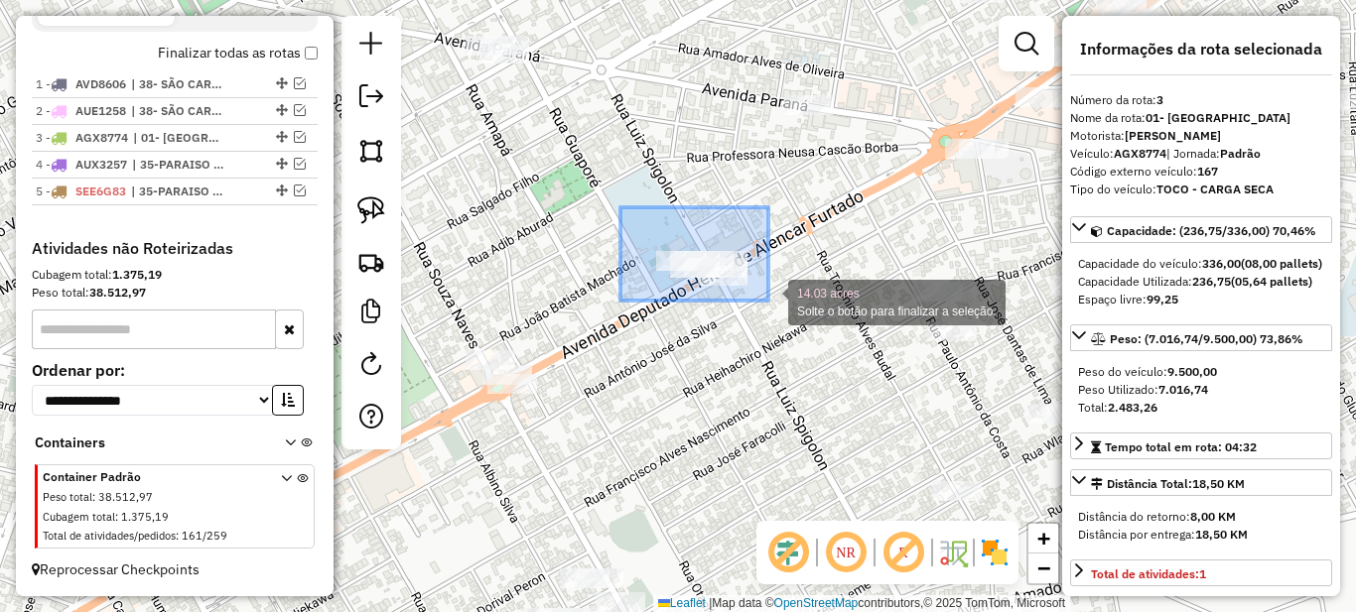
drag, startPoint x: 636, startPoint y: 218, endPoint x: 790, endPoint y: 320, distance: 184.2
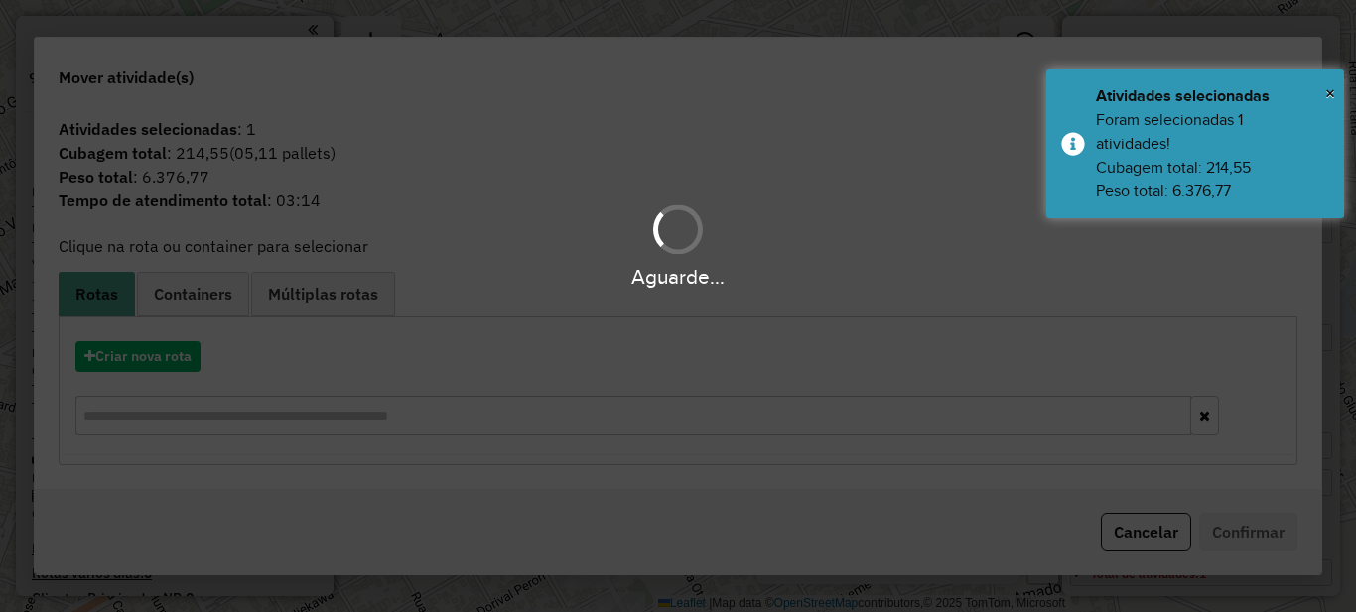
select select "*********"
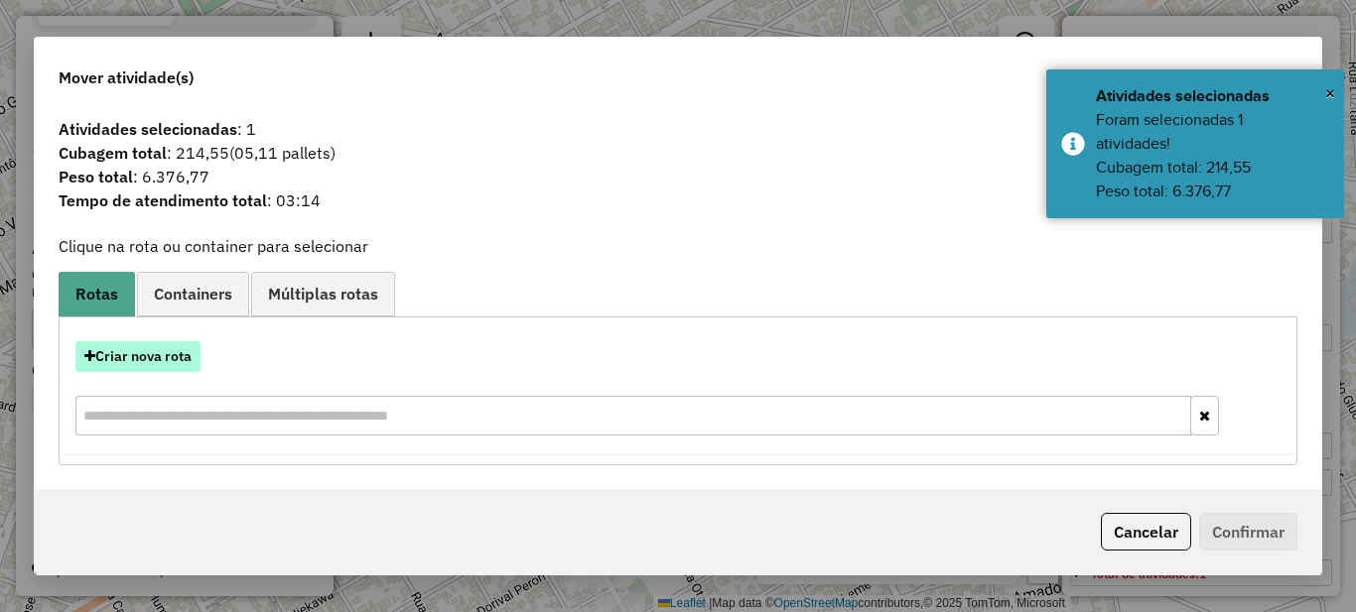
click at [139, 352] on button "Criar nova rota" at bounding box center [137, 356] width 125 height 31
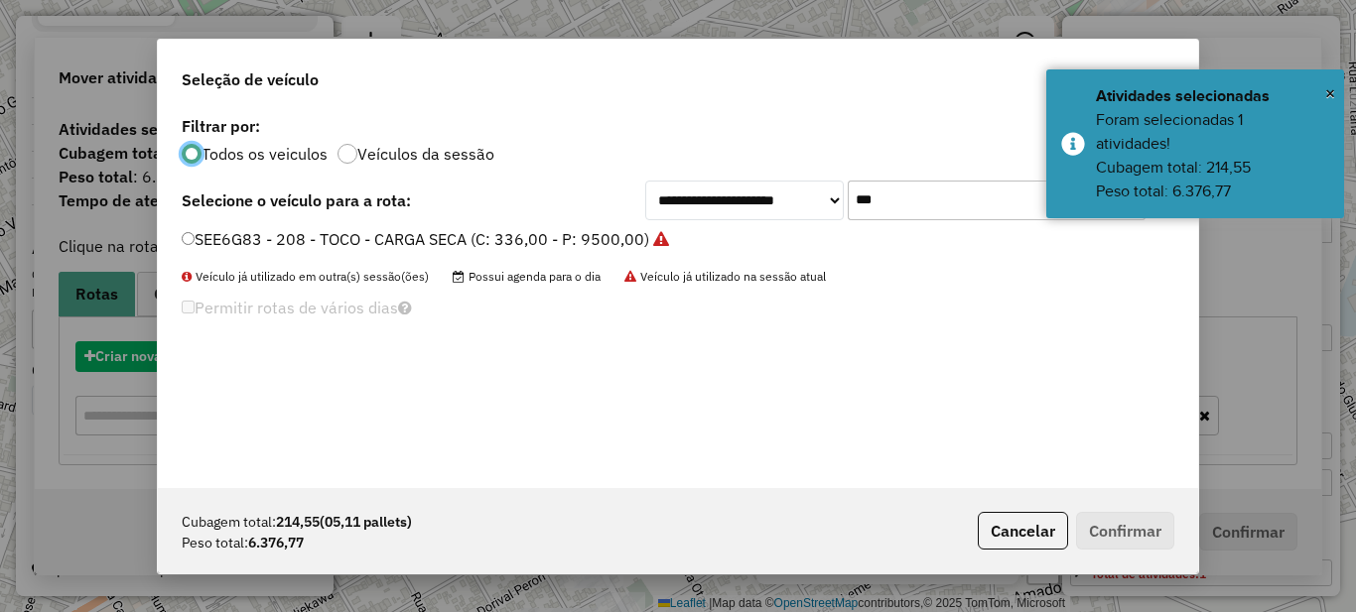
scroll to position [11, 6]
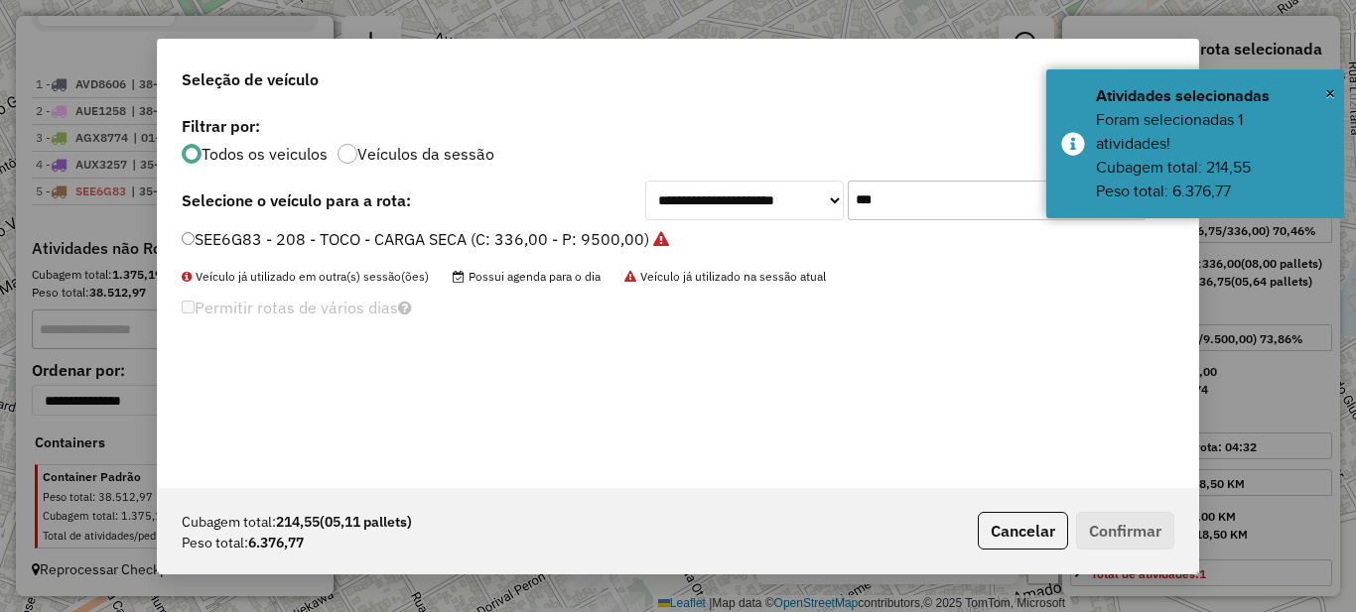
click at [907, 205] on input "***" at bounding box center [997, 201] width 298 height 40
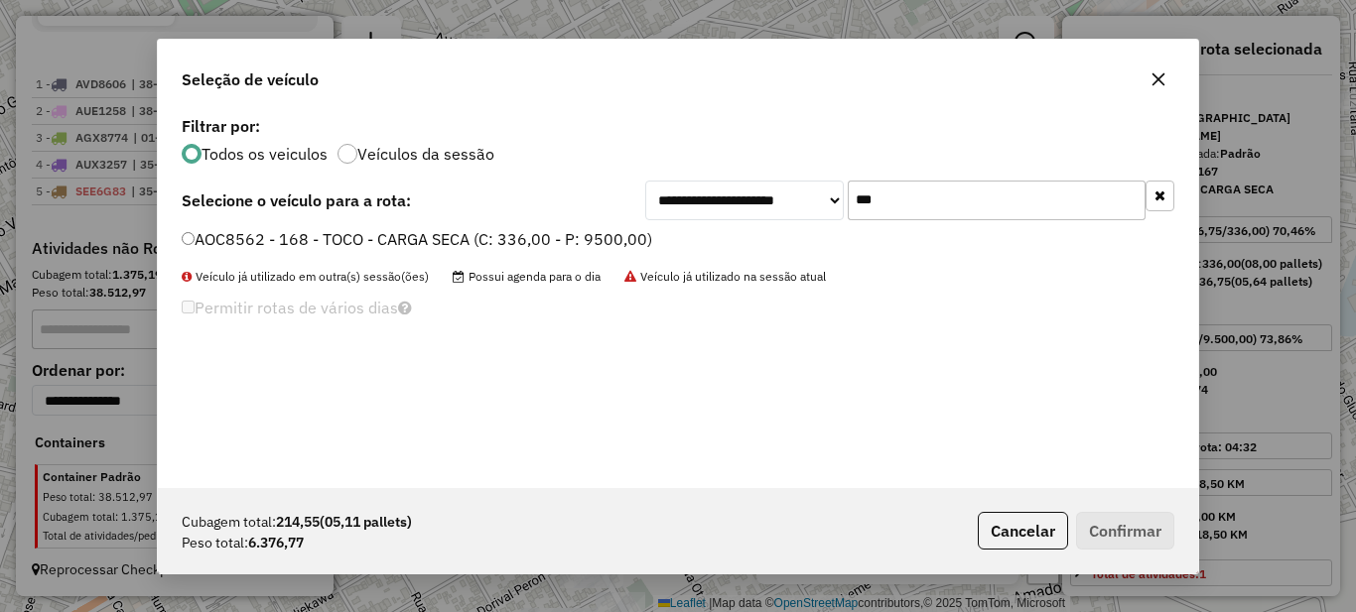
type input "***"
click at [545, 243] on label "AOC8562 - 168 - TOCO - CARGA SECA (C: 336,00 - P: 9500,00)" at bounding box center [417, 239] width 471 height 24
click at [546, 236] on label "AOC8562 - 168 - TOCO - CARGA SECA (C: 336,00 - P: 9500,00)" at bounding box center [417, 239] width 471 height 24
click at [1136, 552] on div "Cubagem total: 214,55 (05,11 pallets) Peso total: 6.376,77 Cancelar Confirmar" at bounding box center [678, 530] width 1040 height 85
click at [1139, 531] on button "Confirmar" at bounding box center [1125, 531] width 98 height 38
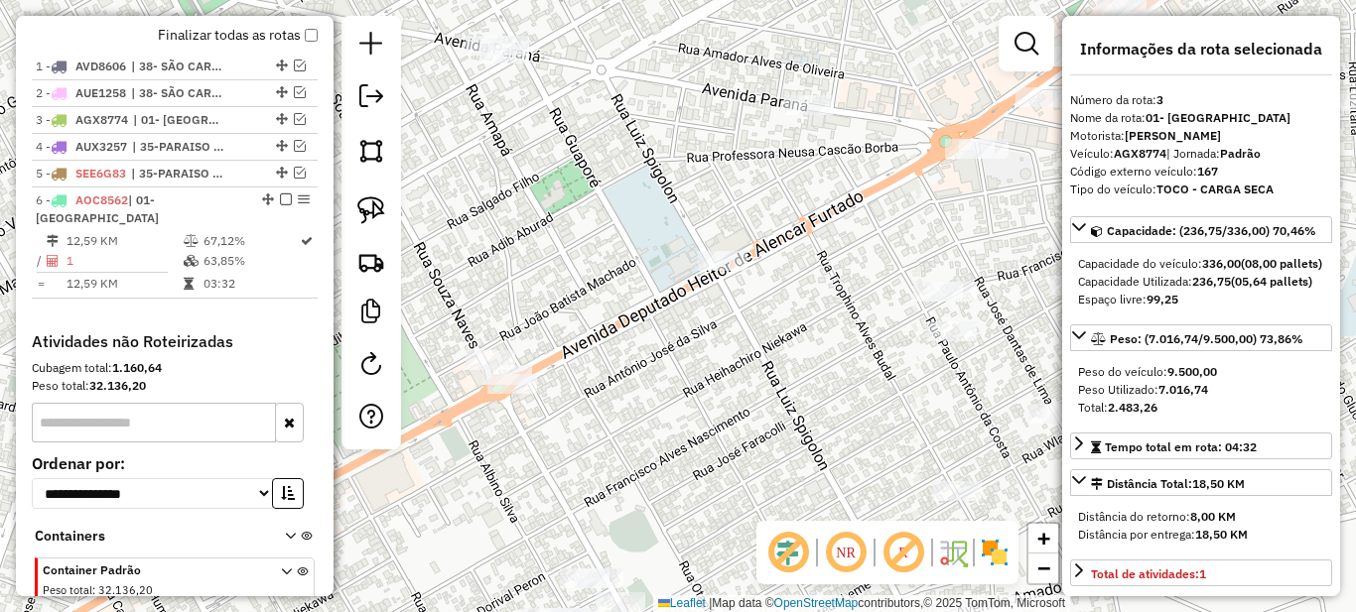
scroll to position [831, 0]
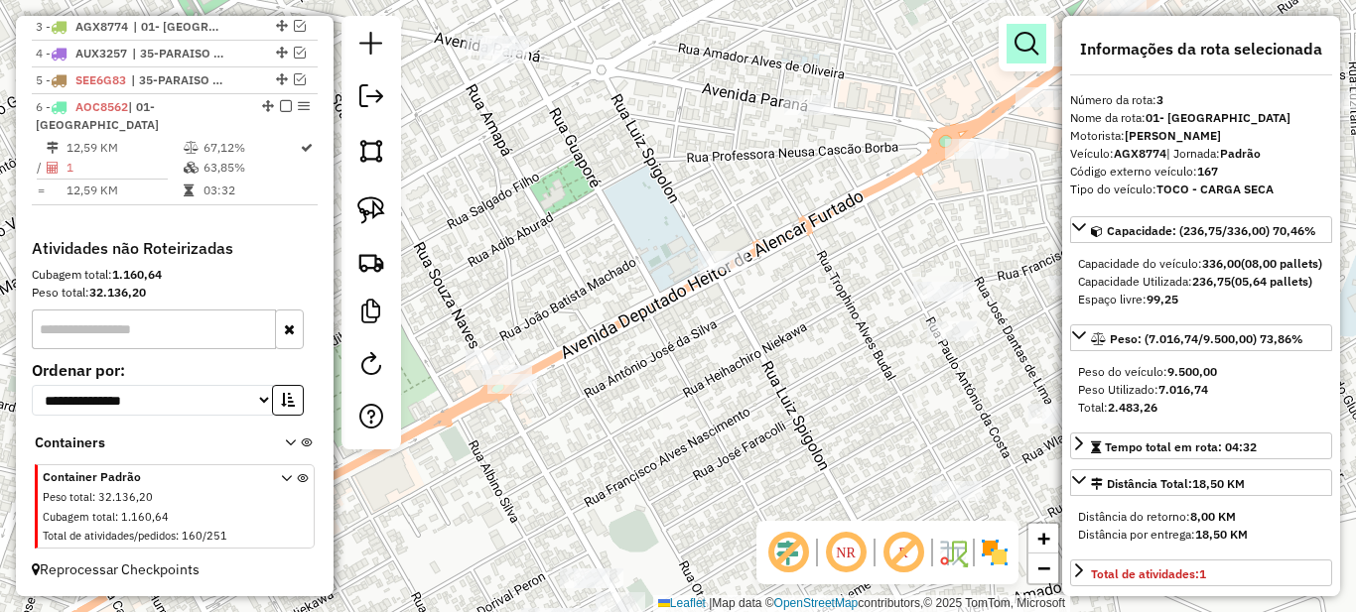
click at [1036, 32] on em at bounding box center [1027, 44] width 24 height 24
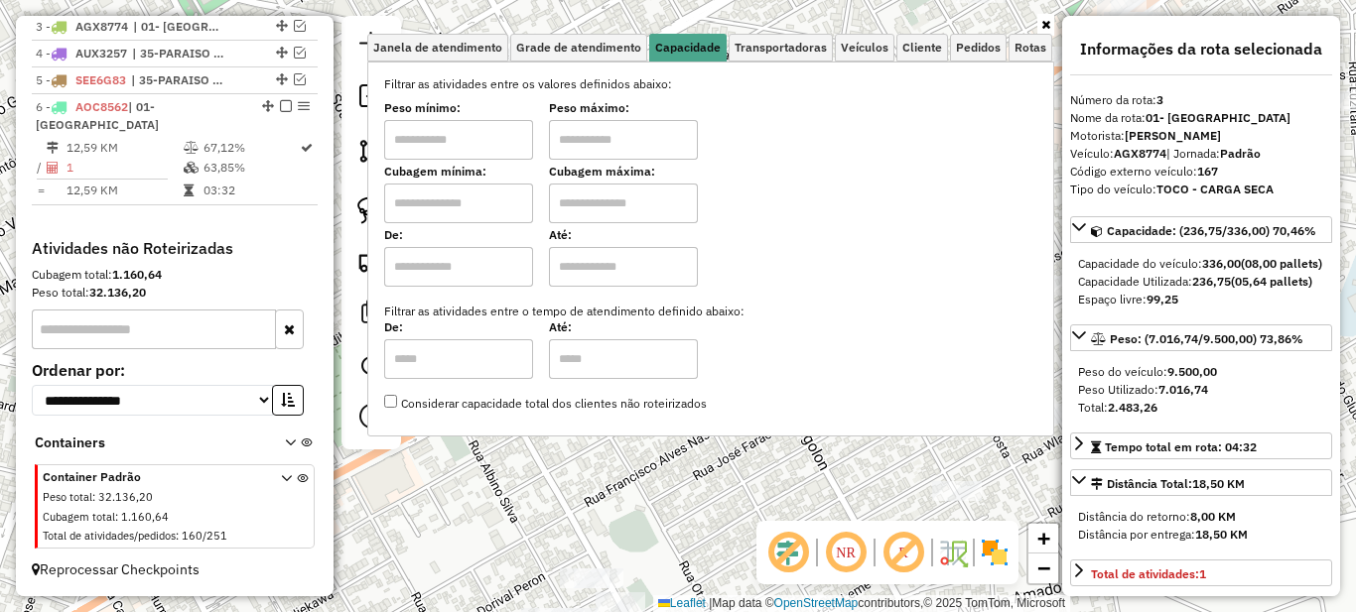
click at [481, 134] on input "text" at bounding box center [458, 140] width 149 height 40
type input "****"
type input "*****"
click at [1044, 20] on icon at bounding box center [1045, 25] width 9 height 12
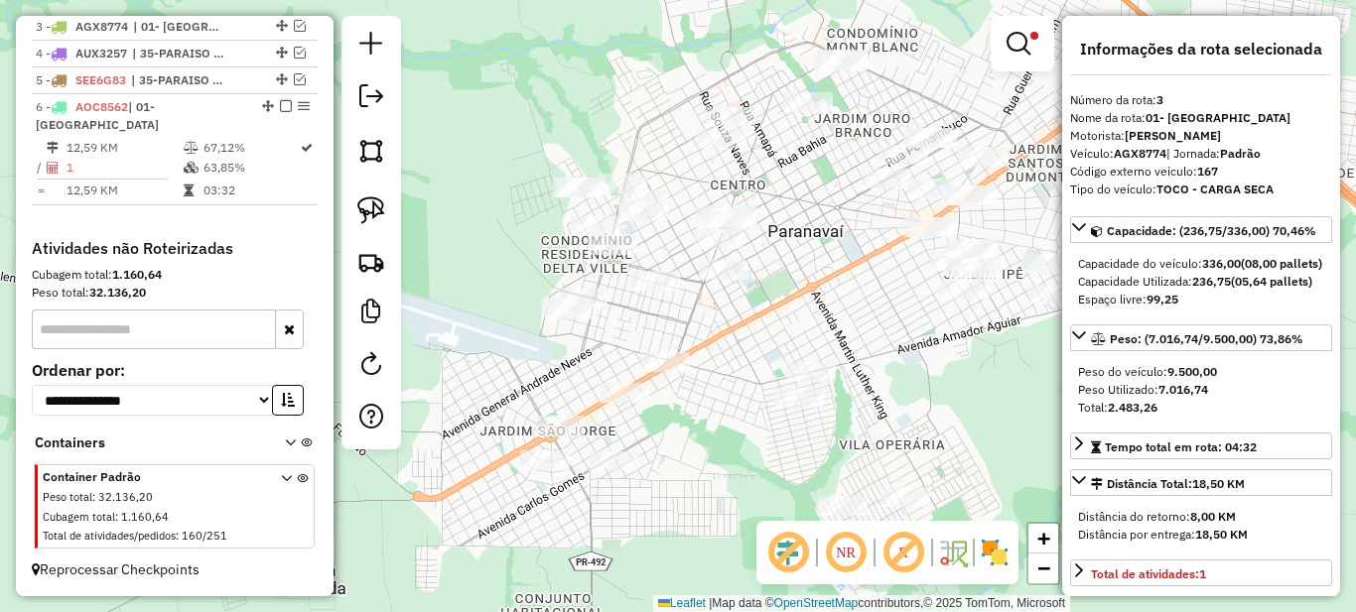
drag, startPoint x: 741, startPoint y: 295, endPoint x: 807, endPoint y: 295, distance: 66.5
click at [807, 295] on div "Limpar filtros Janela de atendimento Grade de atendimento Capacidade Transporta…" at bounding box center [678, 306] width 1356 height 612
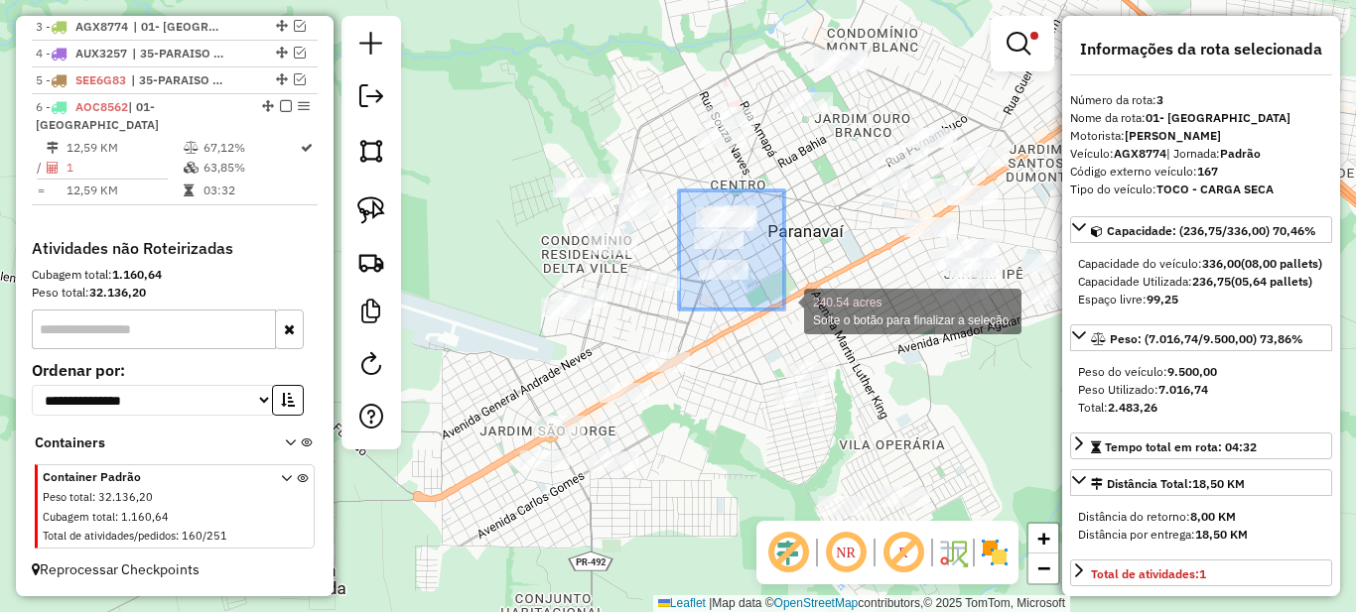
drag, startPoint x: 687, startPoint y: 210, endPoint x: 784, endPoint y: 310, distance: 139.0
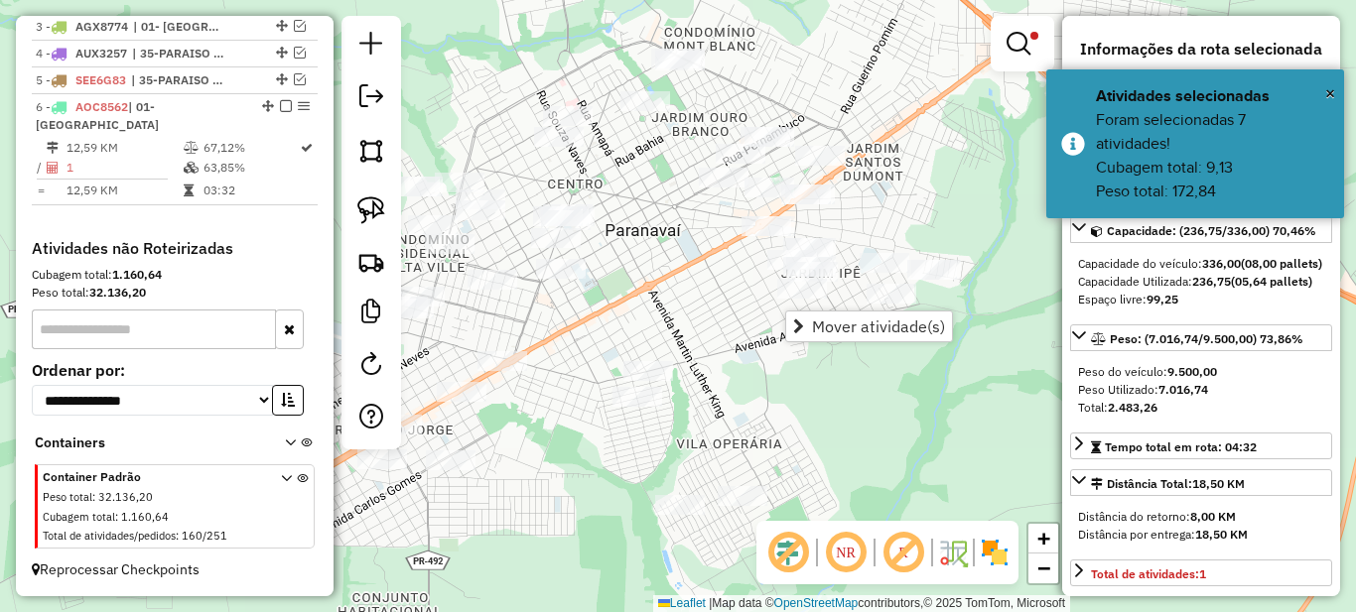
drag, startPoint x: 818, startPoint y: 244, endPoint x: 705, endPoint y: 245, distance: 113.2
click at [705, 245] on div "Limpar filtros Janela de atendimento Grade de atendimento Capacidade Transporta…" at bounding box center [678, 306] width 1356 height 612
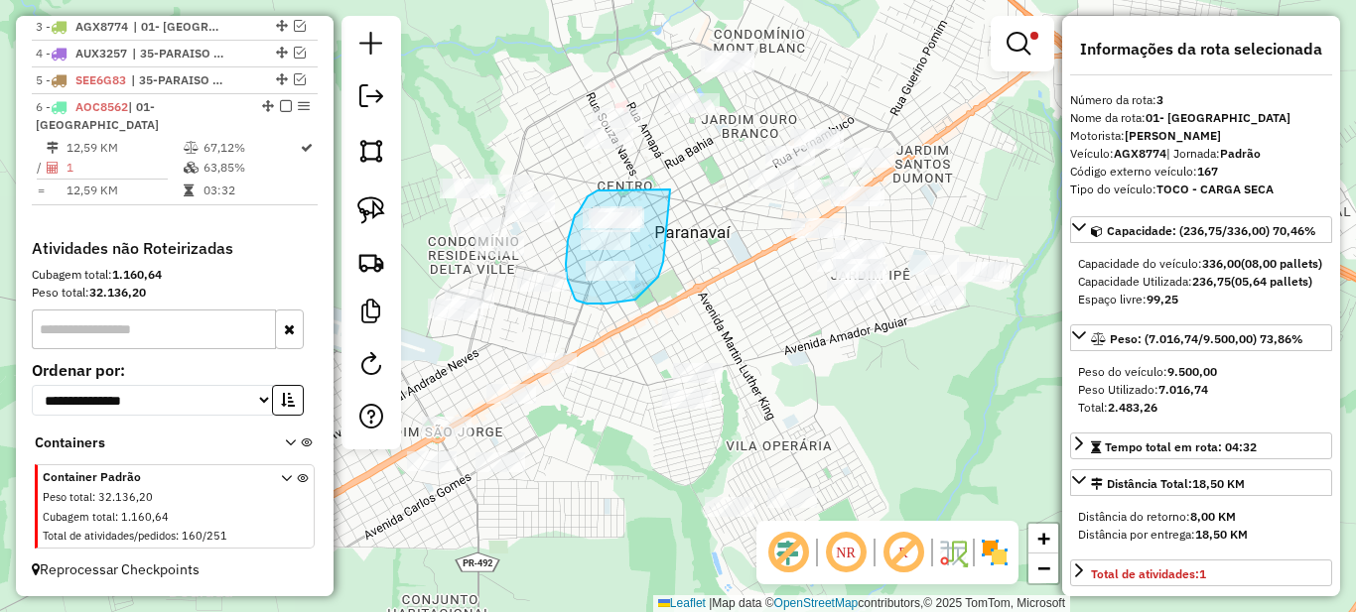
drag, startPoint x: 588, startPoint y: 197, endPoint x: 670, endPoint y: 190, distance: 82.7
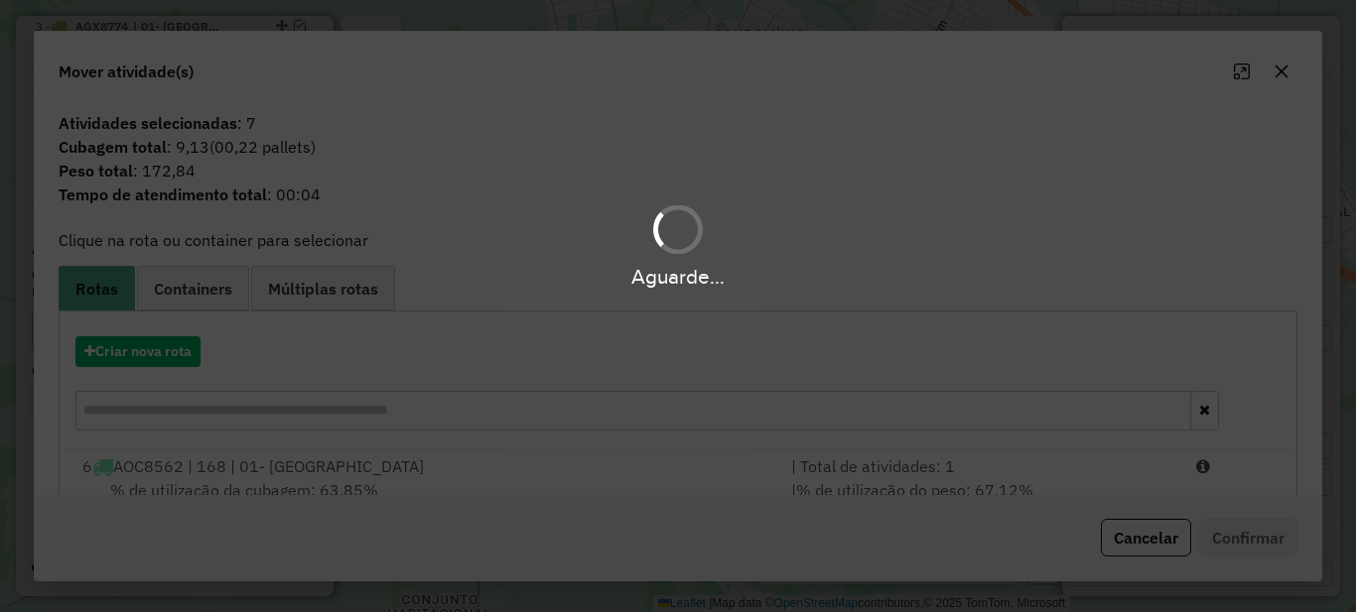
click at [670, 190] on div "Aguarde..." at bounding box center [678, 306] width 1356 height 612
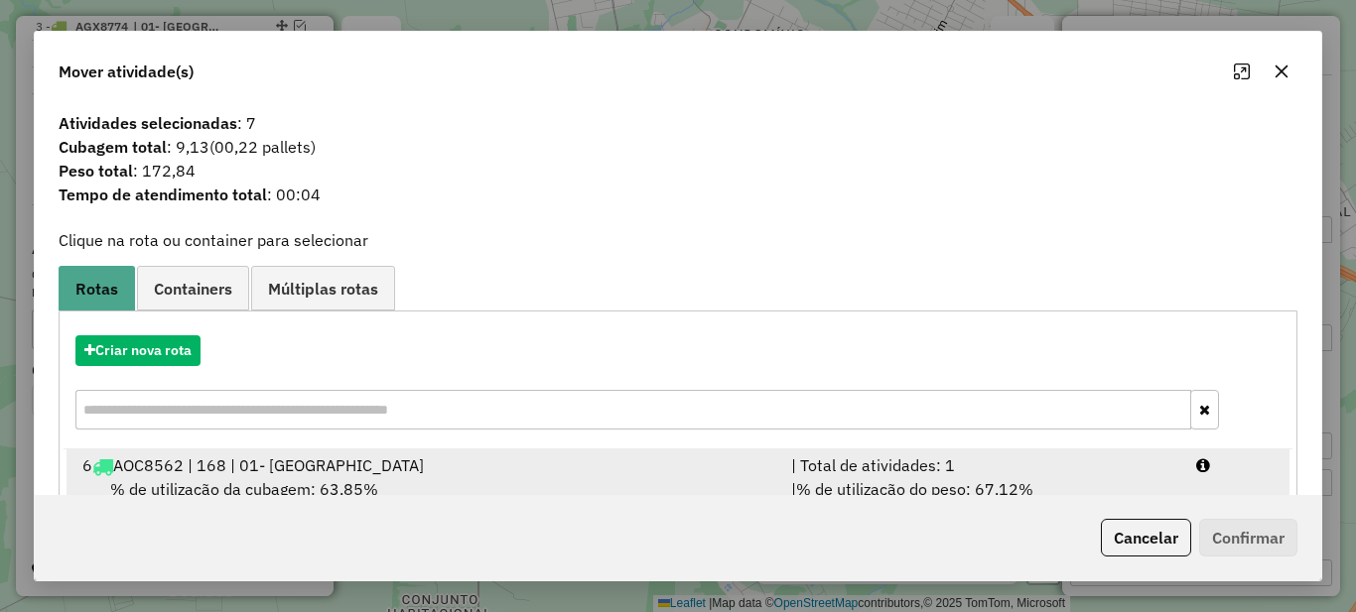
scroll to position [69, 0]
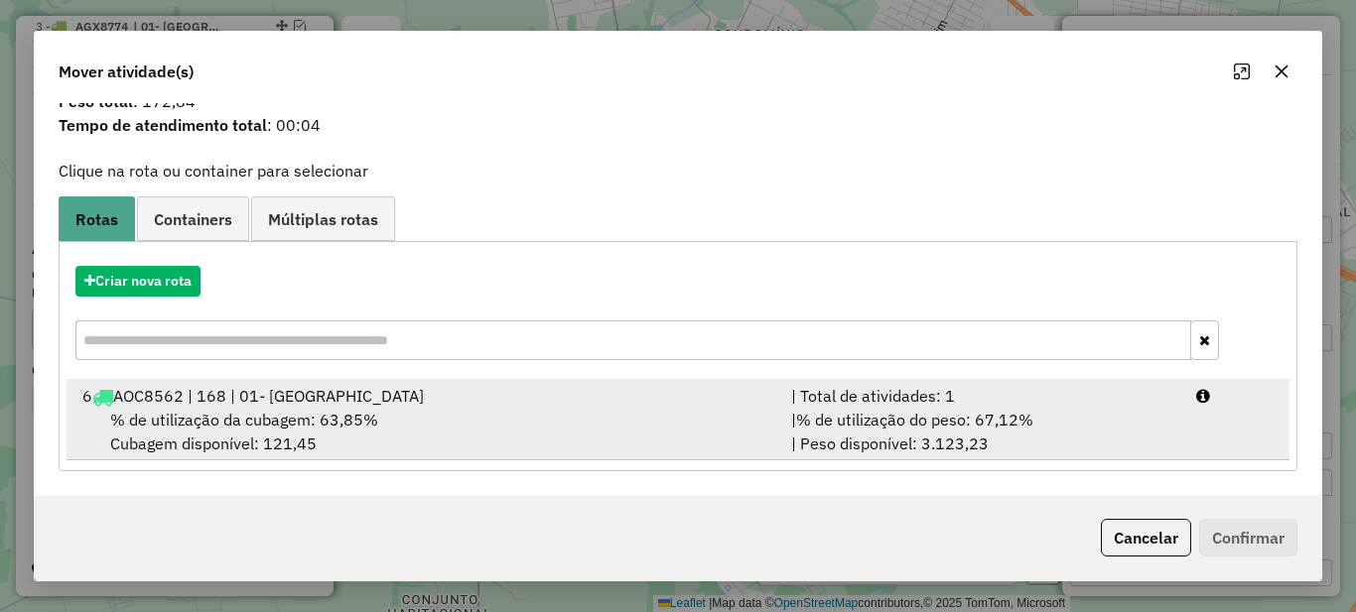
click at [923, 400] on div "| Total de atividades: 1" at bounding box center [981, 396] width 405 height 24
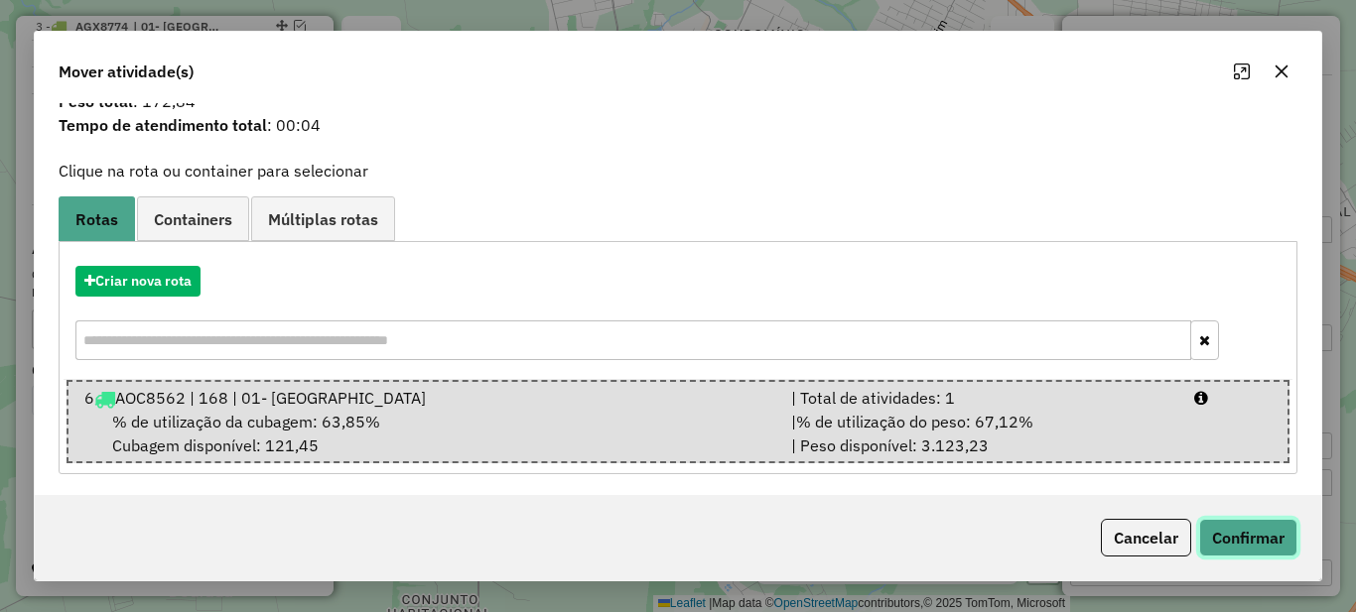
click at [1269, 541] on button "Confirmar" at bounding box center [1248, 538] width 98 height 38
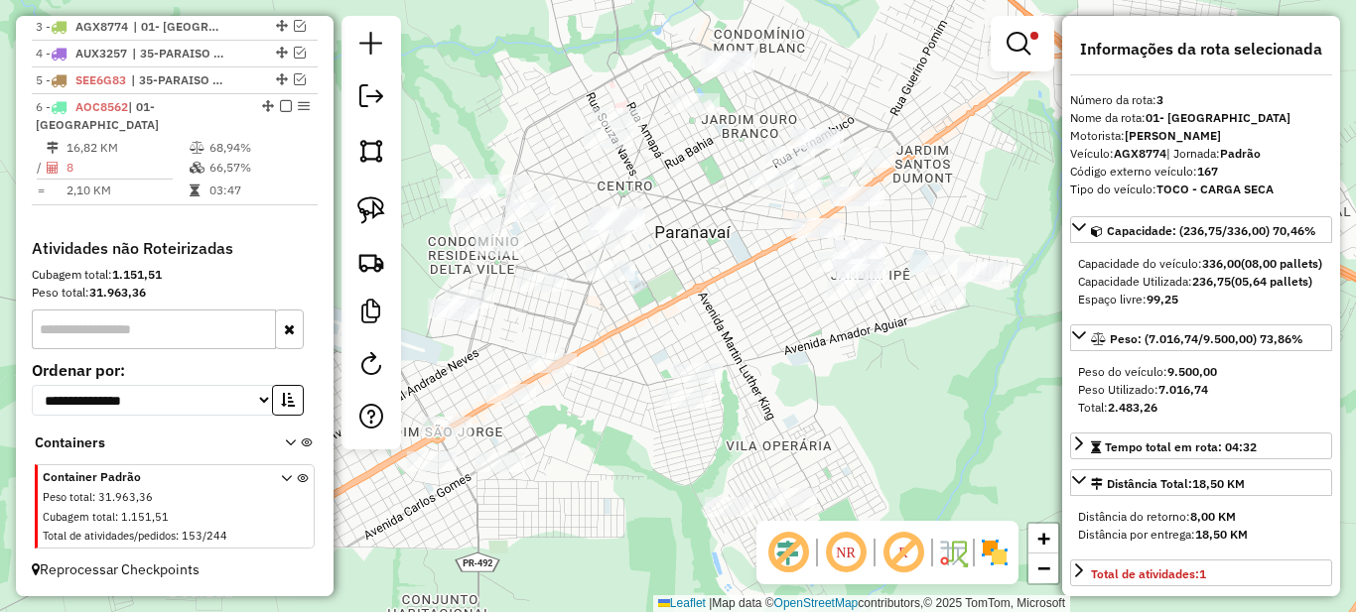
scroll to position [0, 0]
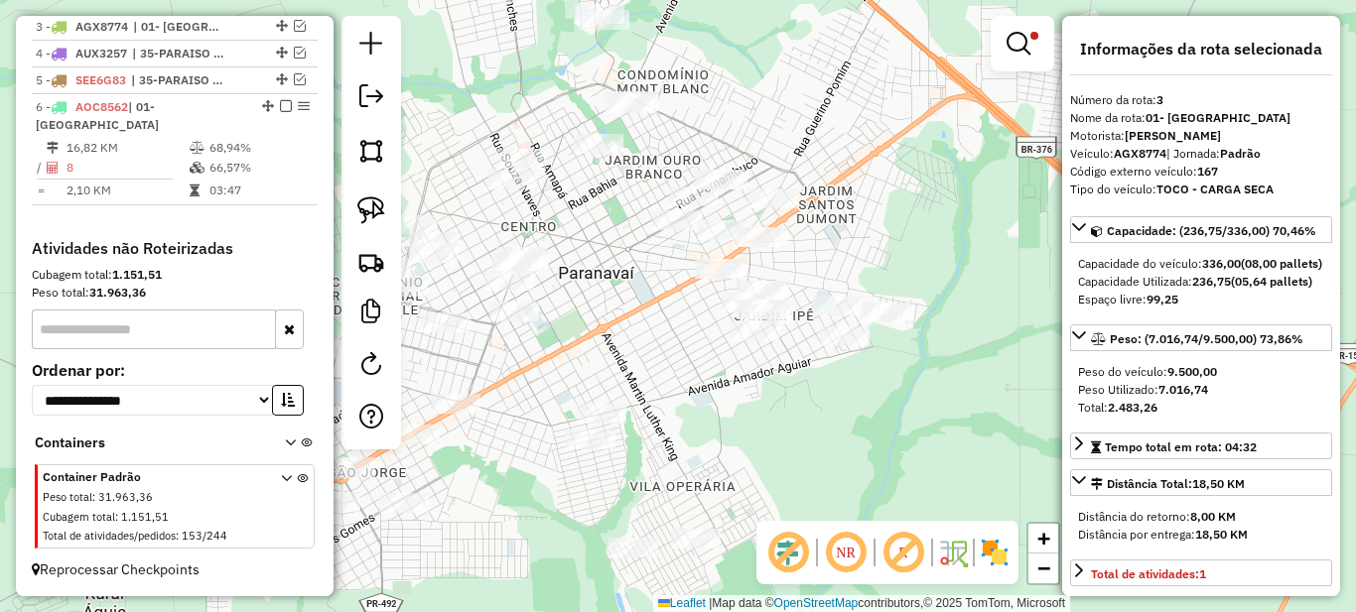
drag, startPoint x: 727, startPoint y: 235, endPoint x: 630, endPoint y: 278, distance: 105.3
click at [630, 278] on div "Limpar filtros Janela de atendimento Grade de atendimento Capacidade Transporta…" at bounding box center [678, 306] width 1356 height 612
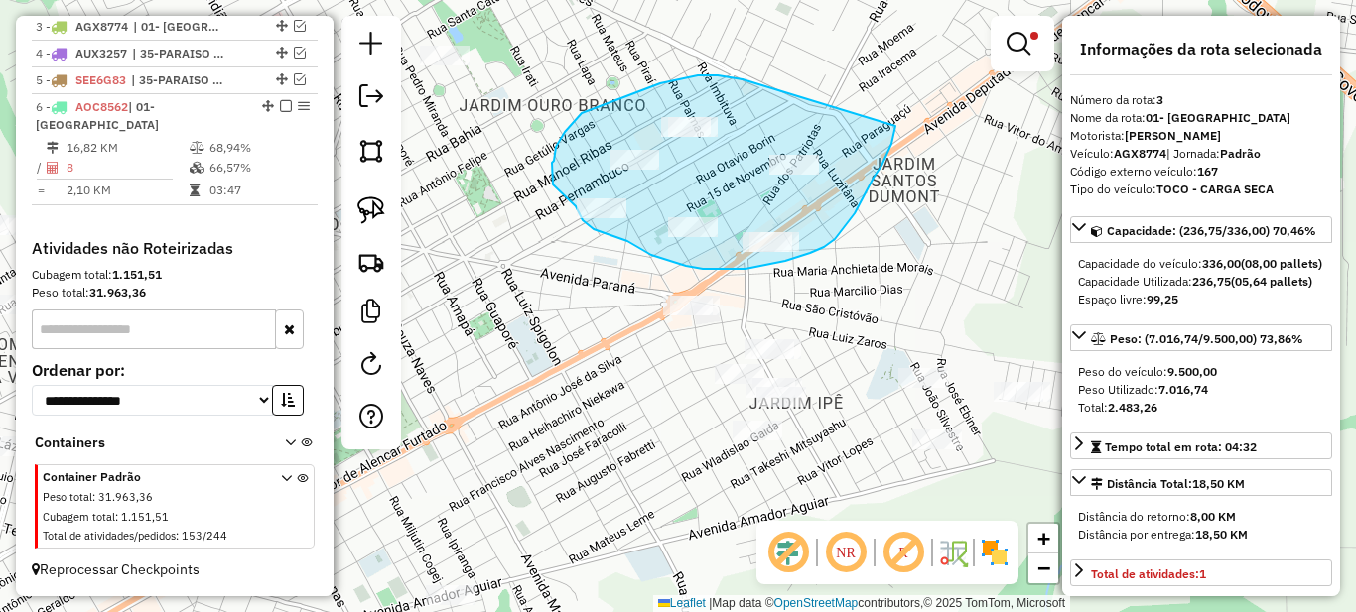
drag, startPoint x: 660, startPoint y: 83, endPoint x: 895, endPoint y: 125, distance: 238.9
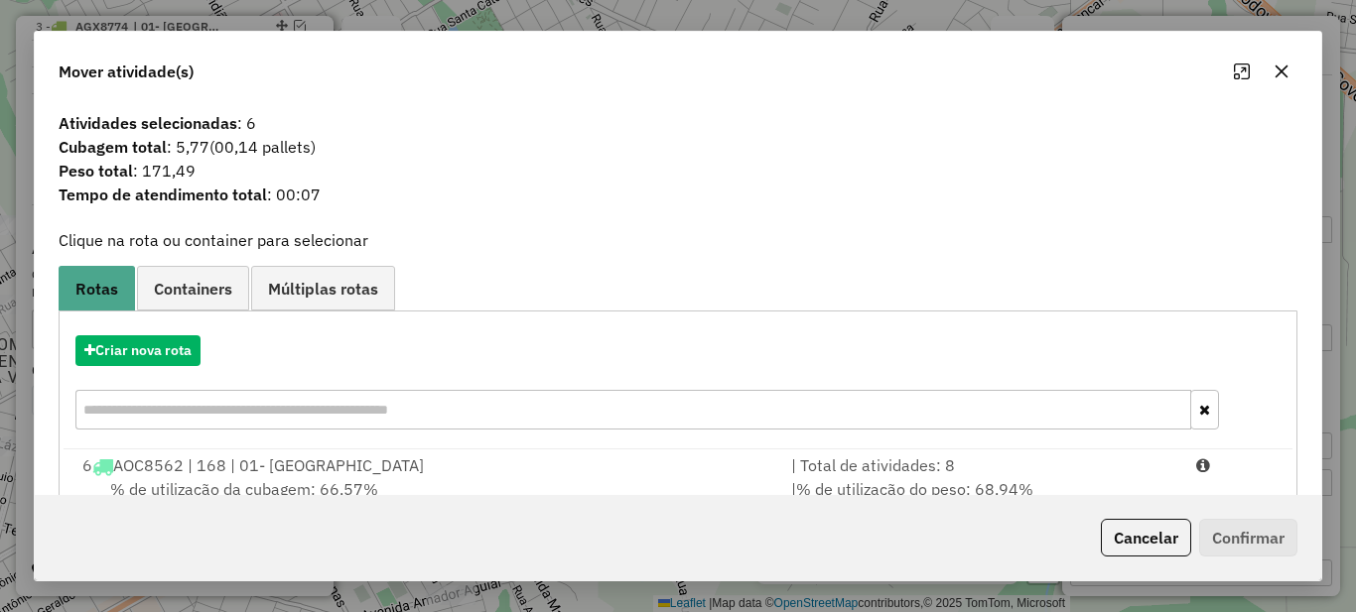
scroll to position [69, 0]
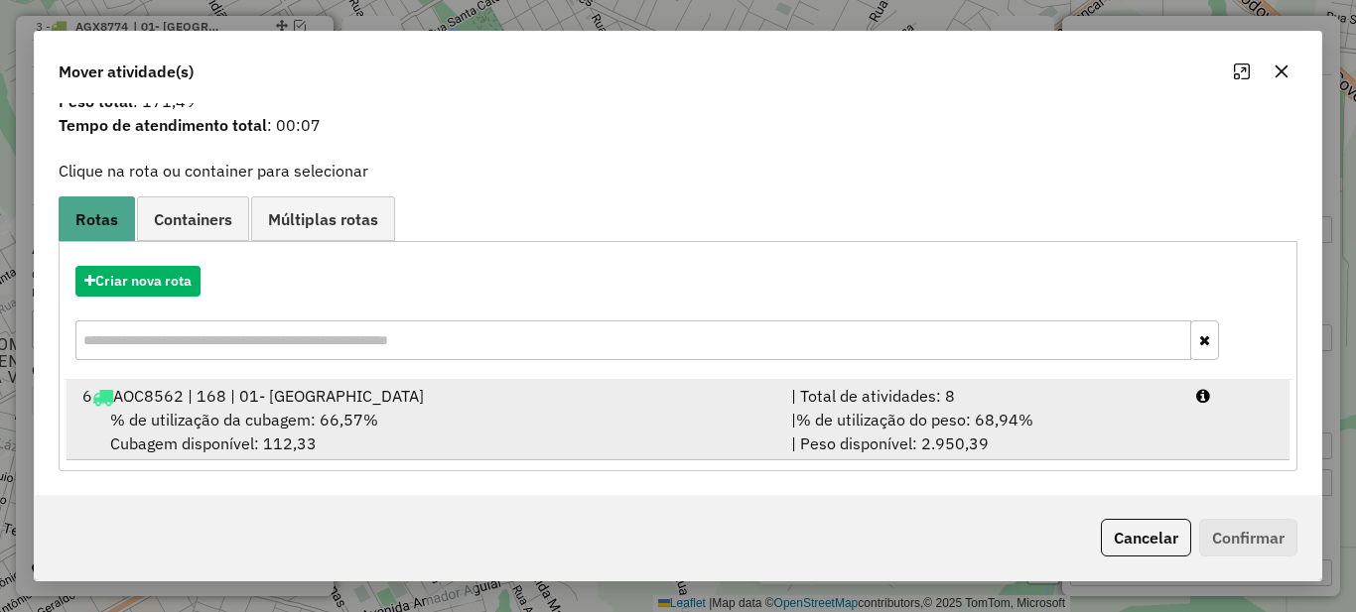
click at [924, 391] on div "| Total de atividades: 8" at bounding box center [981, 396] width 405 height 24
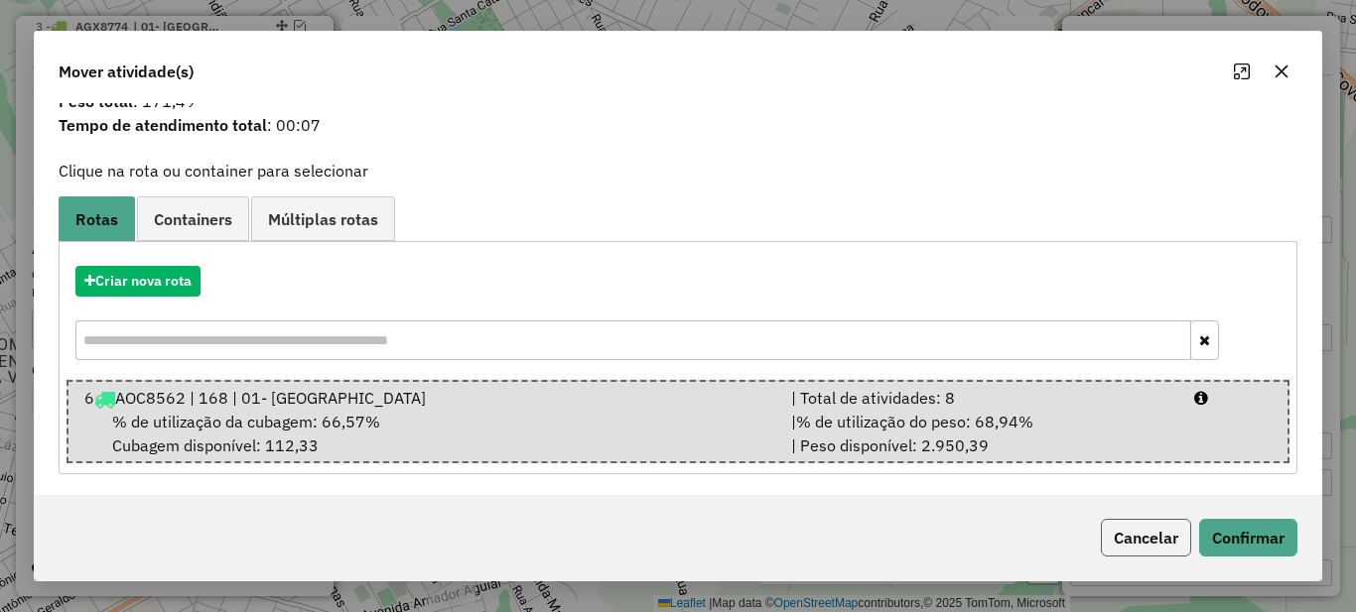
click at [1127, 535] on button "Cancelar" at bounding box center [1146, 538] width 90 height 38
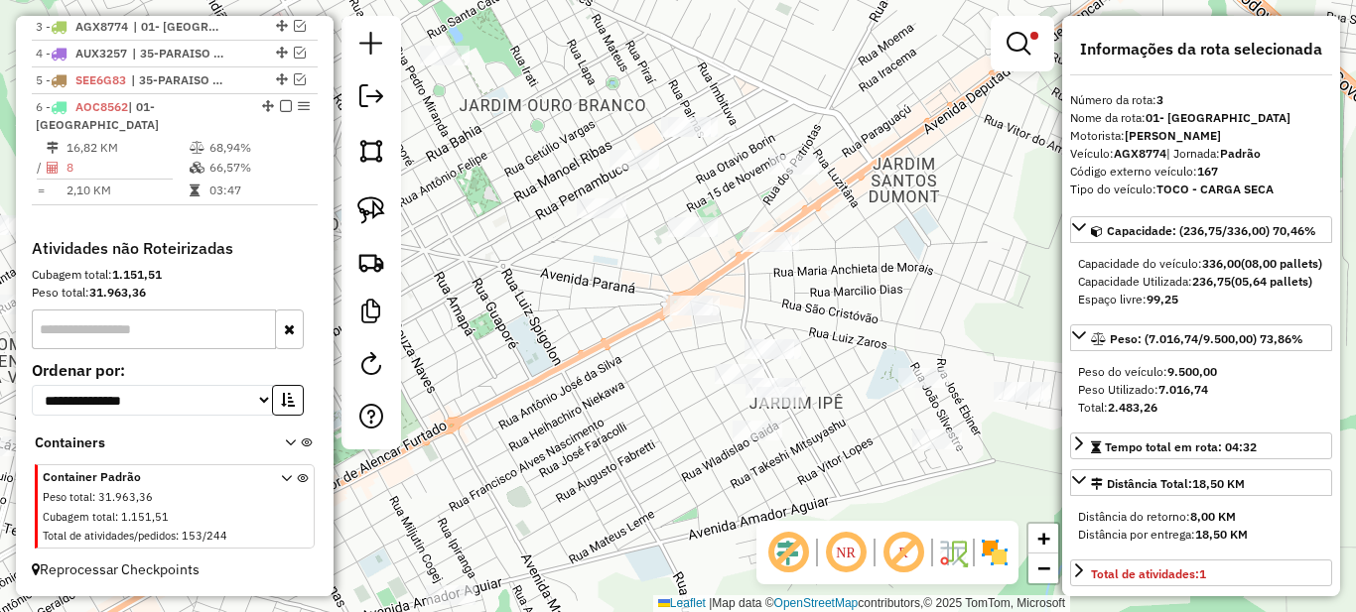
scroll to position [0, 0]
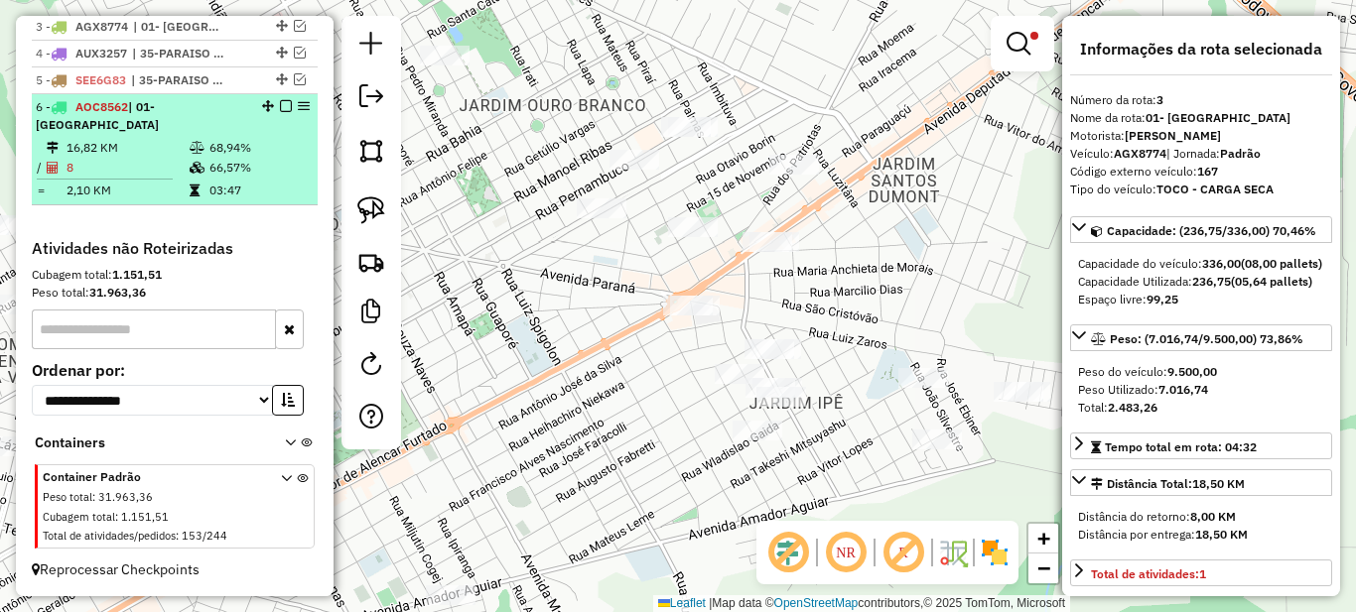
click at [202, 156] on td at bounding box center [199, 148] width 20 height 20
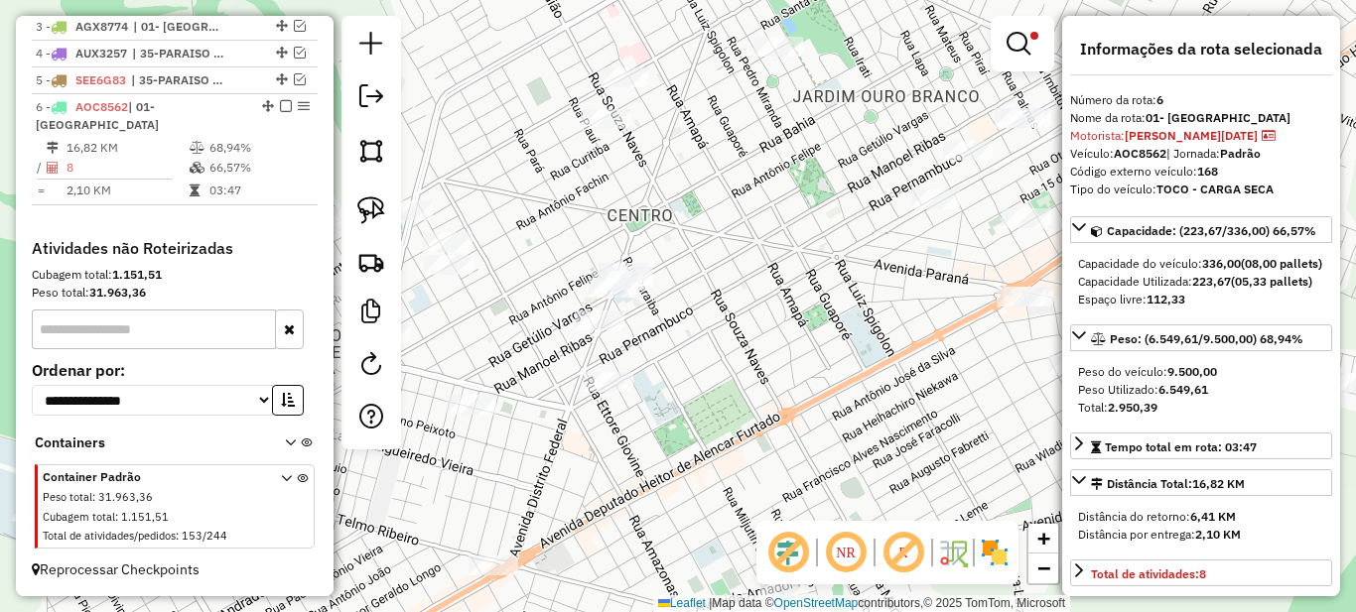
scroll to position [199, 0]
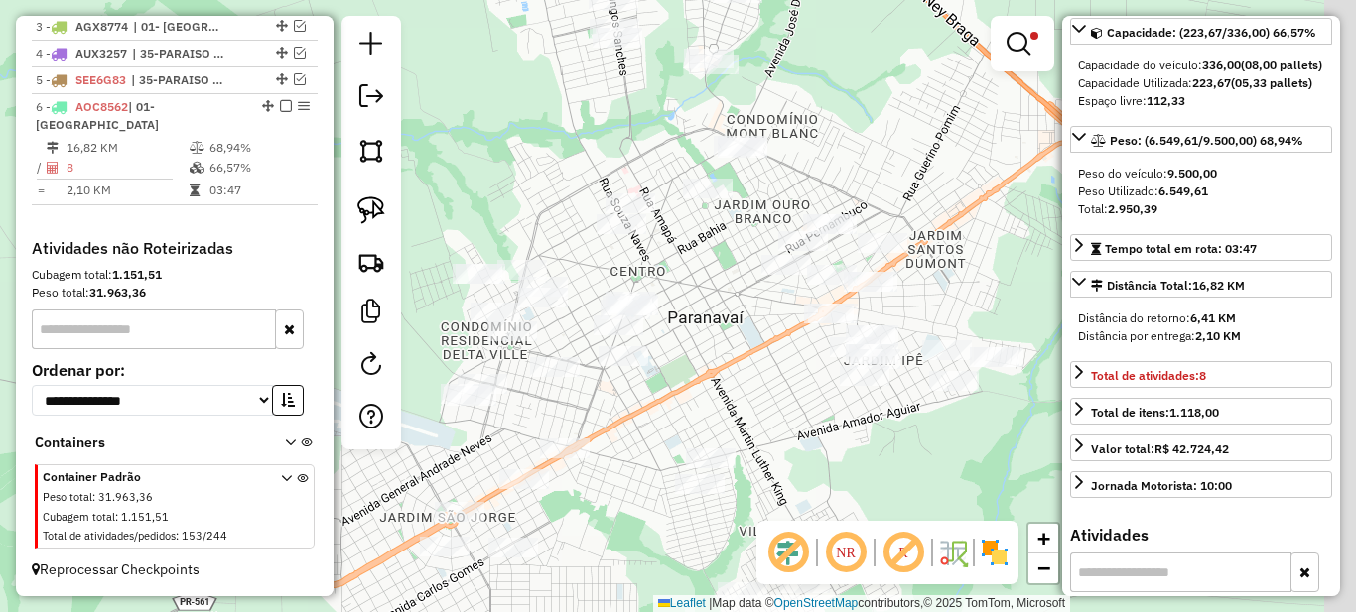
drag, startPoint x: 803, startPoint y: 339, endPoint x: 759, endPoint y: 344, distance: 44.1
click at [761, 343] on div "Limpar filtros Janela de atendimento Grade de atendimento Capacidade Transporta…" at bounding box center [678, 306] width 1356 height 612
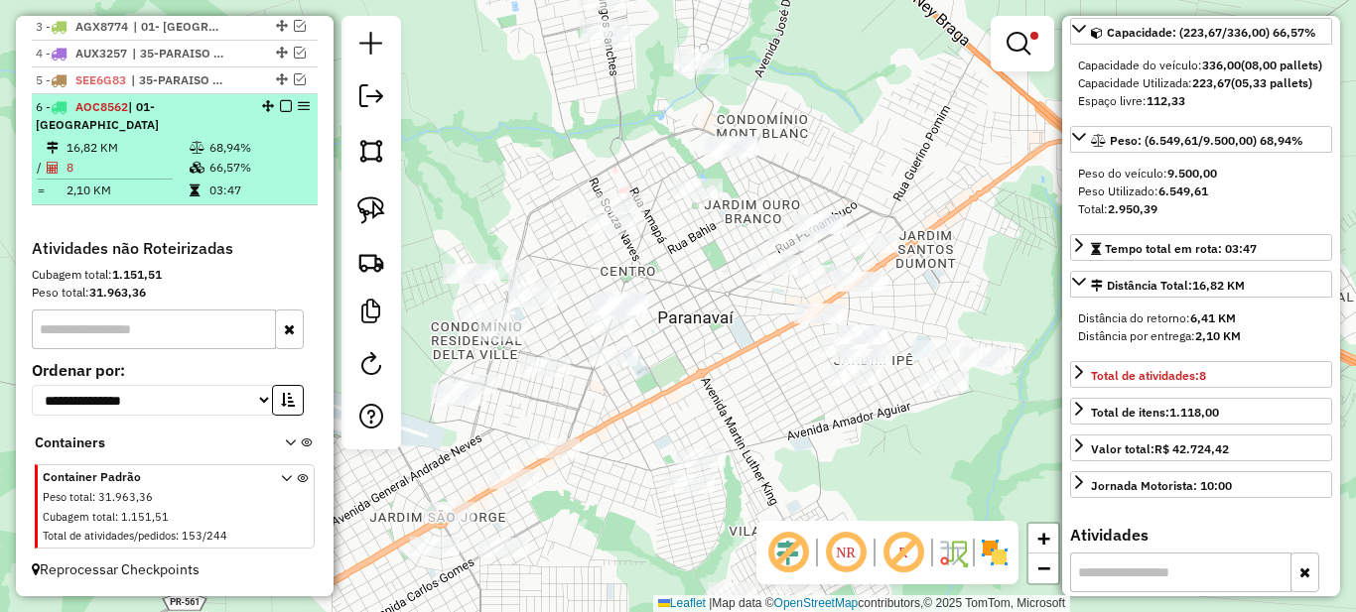
click at [280, 112] on em at bounding box center [286, 106] width 12 height 12
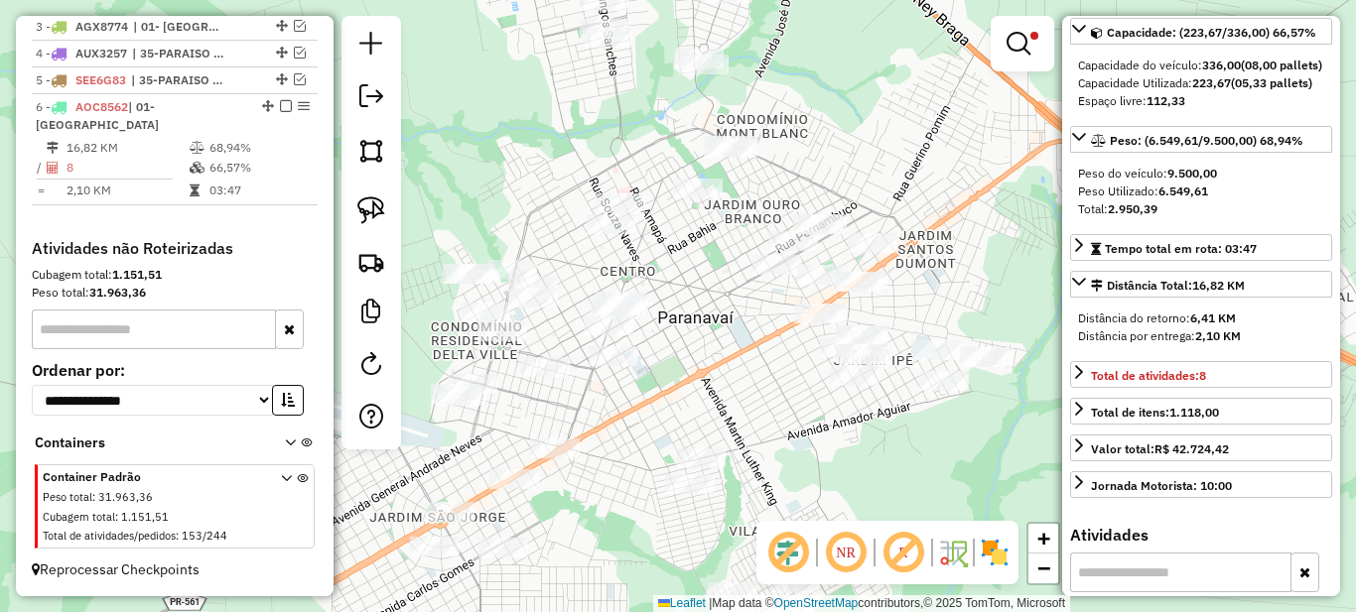
scroll to position [764, 0]
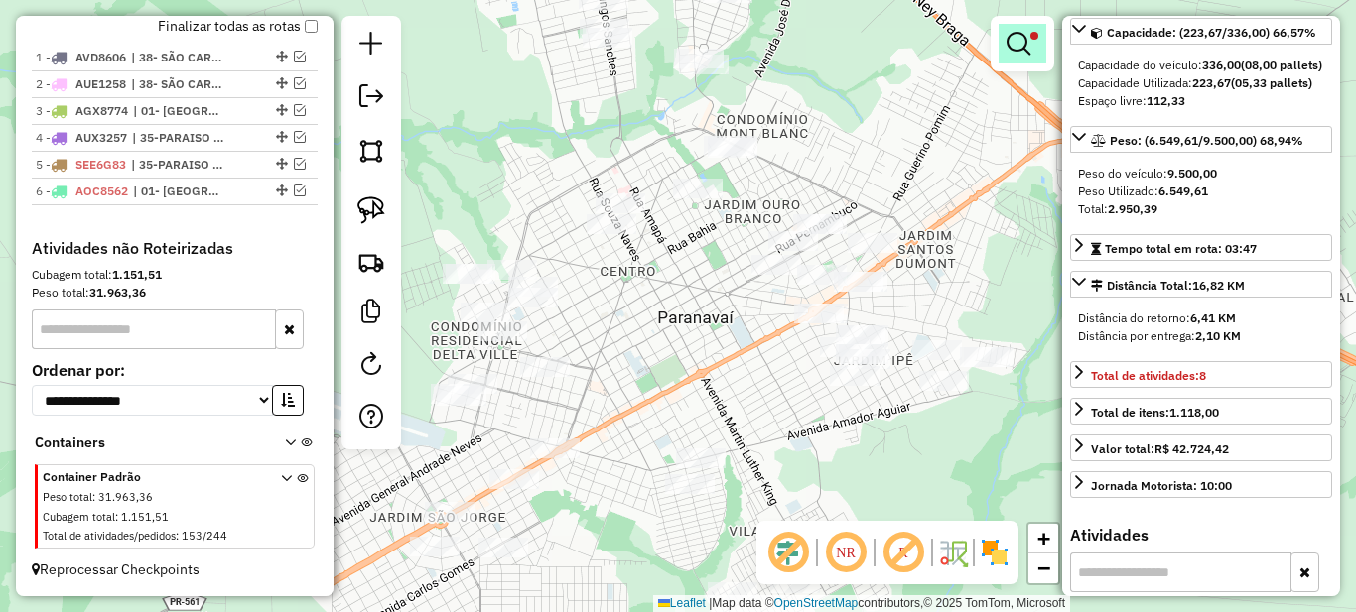
click at [1028, 35] on em at bounding box center [1019, 44] width 24 height 24
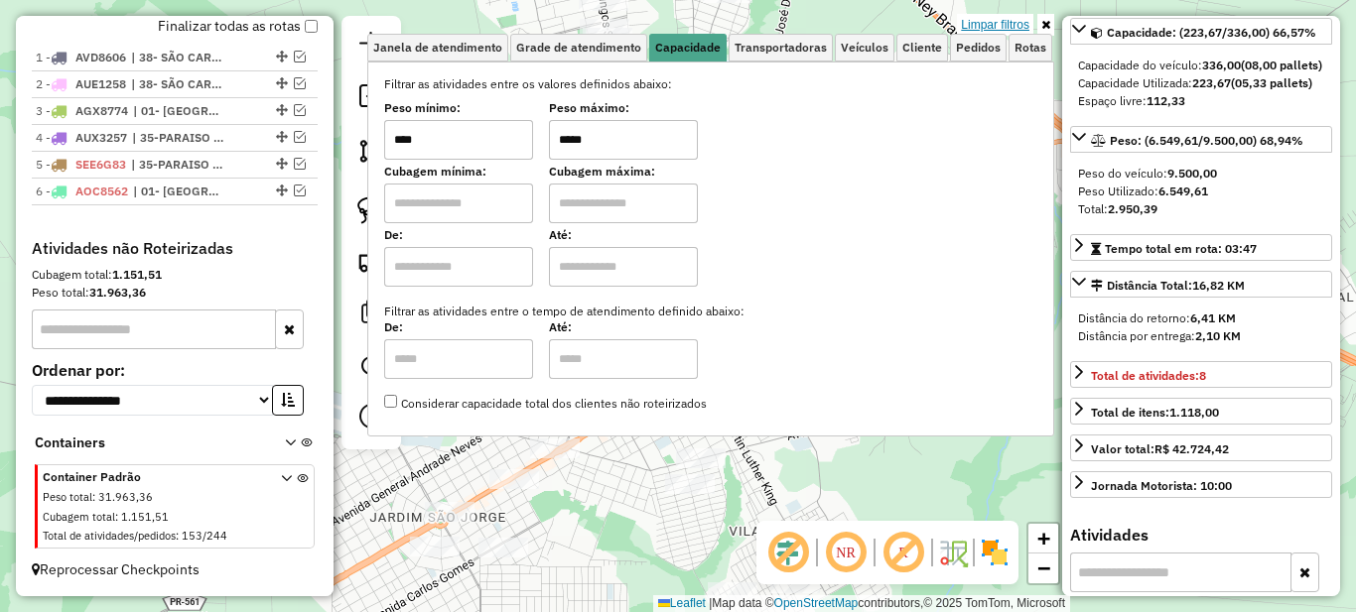
click at [1006, 24] on link "Limpar filtros" at bounding box center [995, 25] width 76 height 22
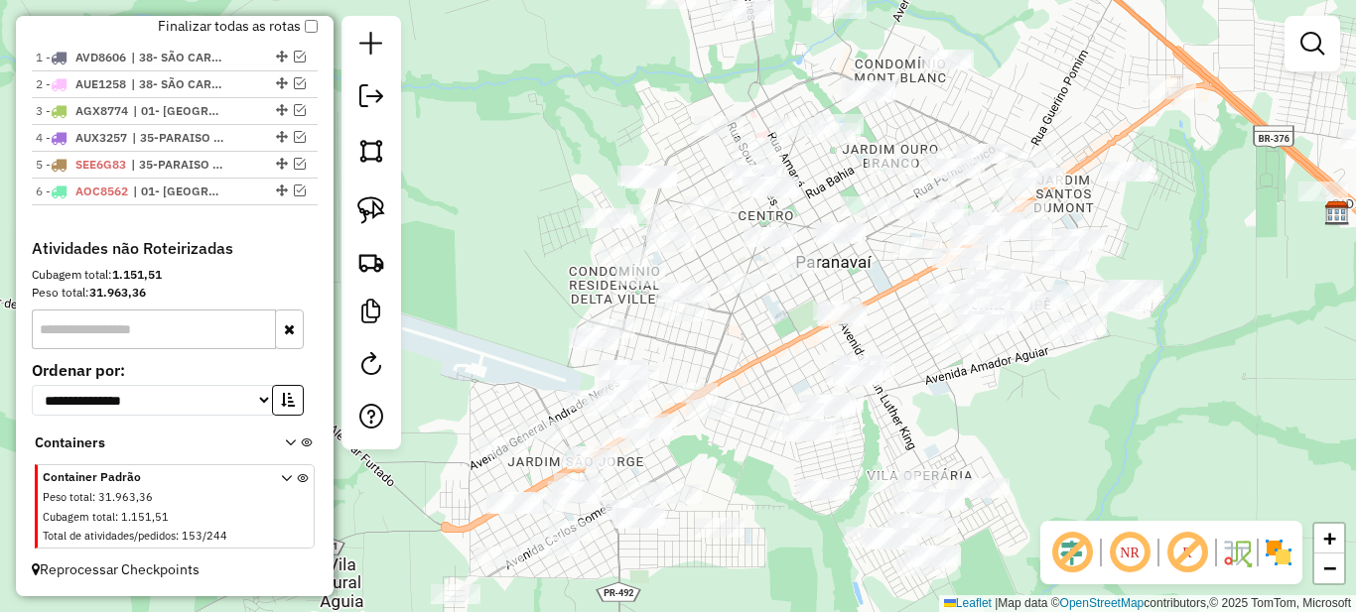
drag, startPoint x: 638, startPoint y: 383, endPoint x: 776, endPoint y: 328, distance: 148.8
click at [776, 328] on div "Janela de atendimento Grade de atendimento Capacidade Transportadoras Veículos …" at bounding box center [678, 306] width 1356 height 612
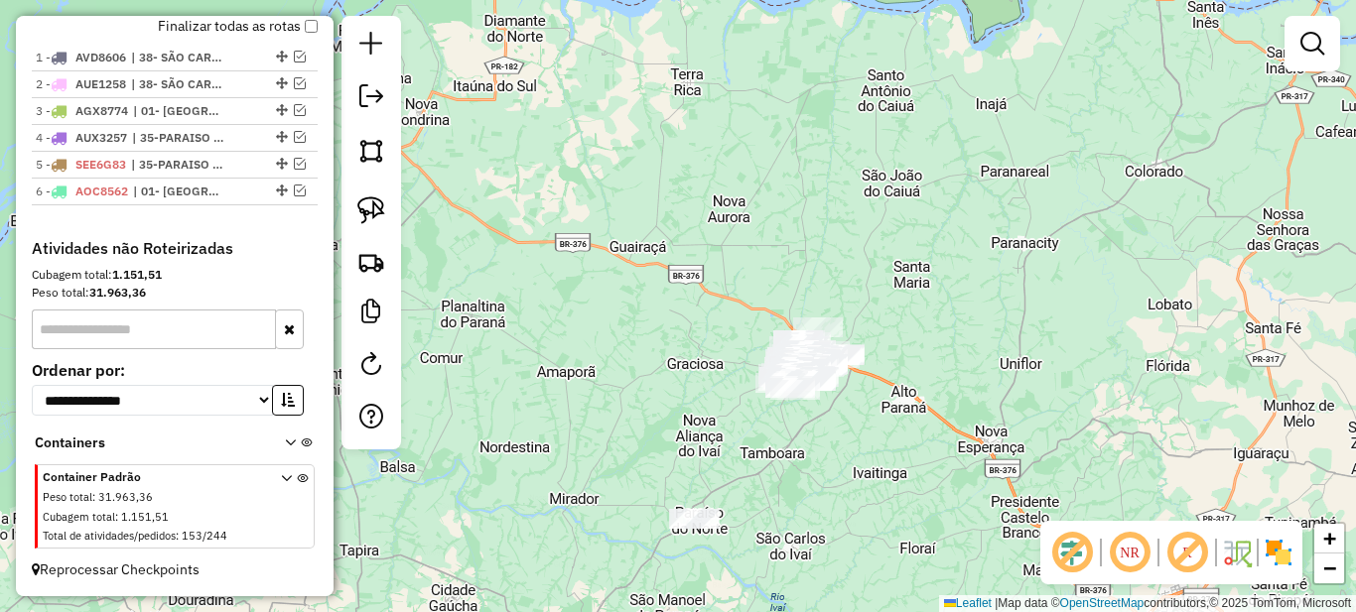
drag, startPoint x: 791, startPoint y: 455, endPoint x: 797, endPoint y: 414, distance: 41.1
click at [797, 415] on div "Janela de atendimento Grade de atendimento Capacidade Transportadoras Veículos …" at bounding box center [678, 306] width 1356 height 612
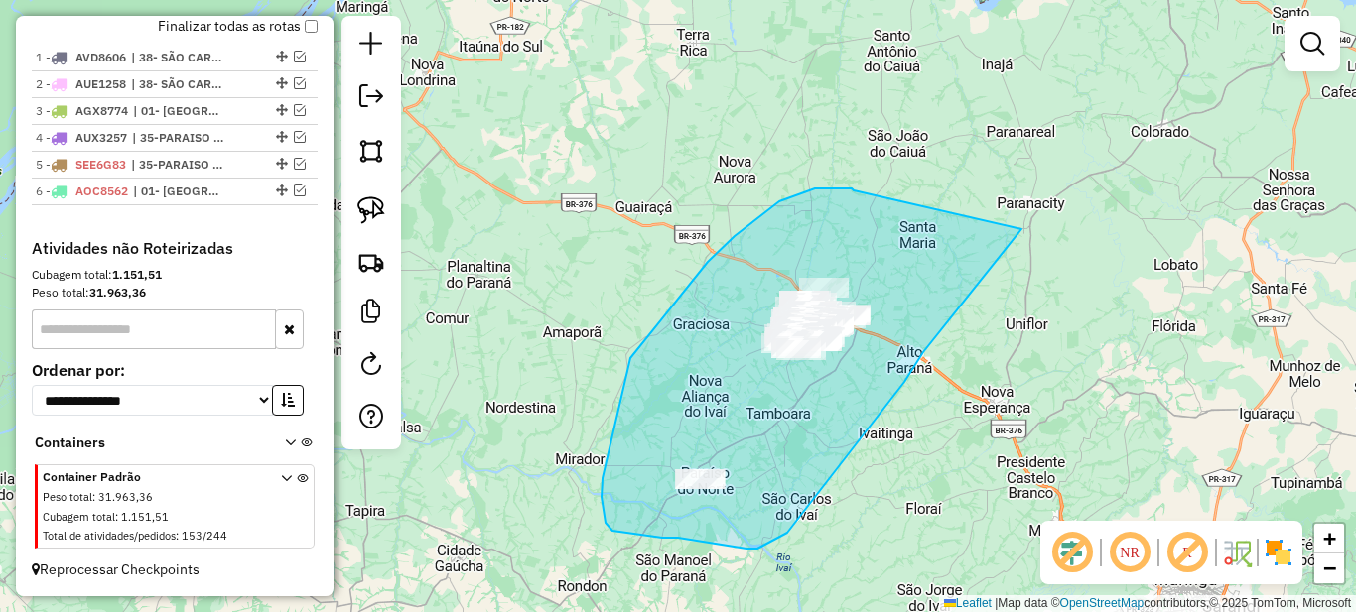
drag, startPoint x: 852, startPoint y: 189, endPoint x: 1021, endPoint y: 229, distance: 174.6
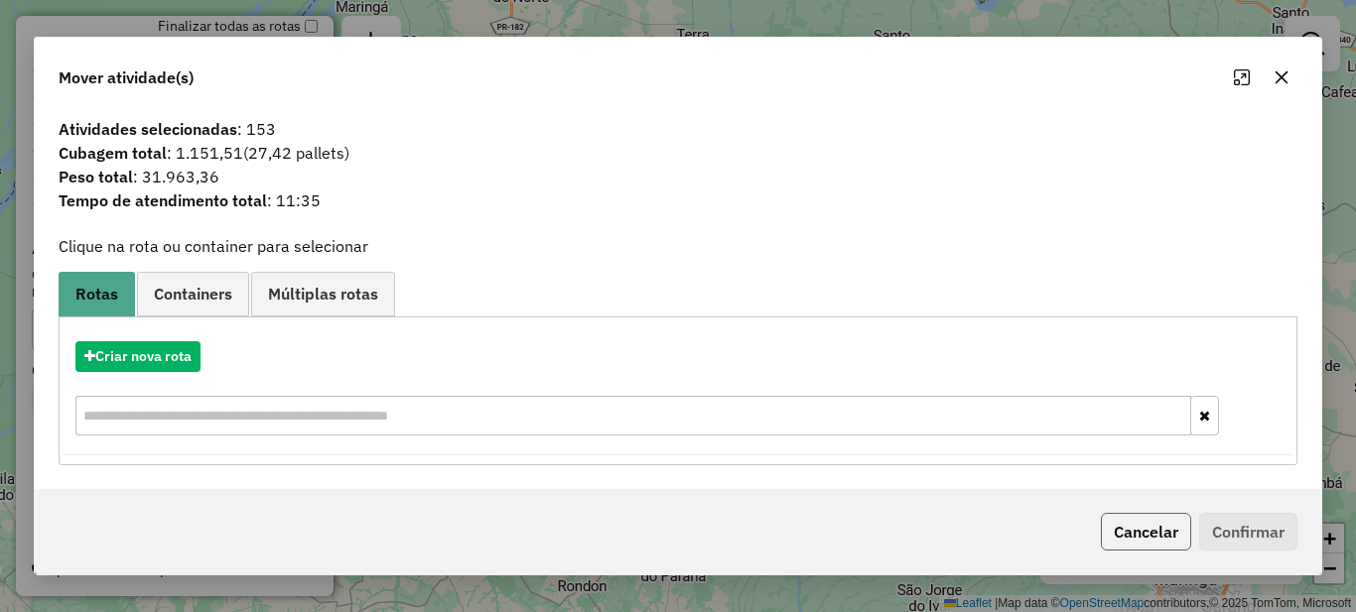
click at [1117, 544] on button "Cancelar" at bounding box center [1146, 532] width 90 height 38
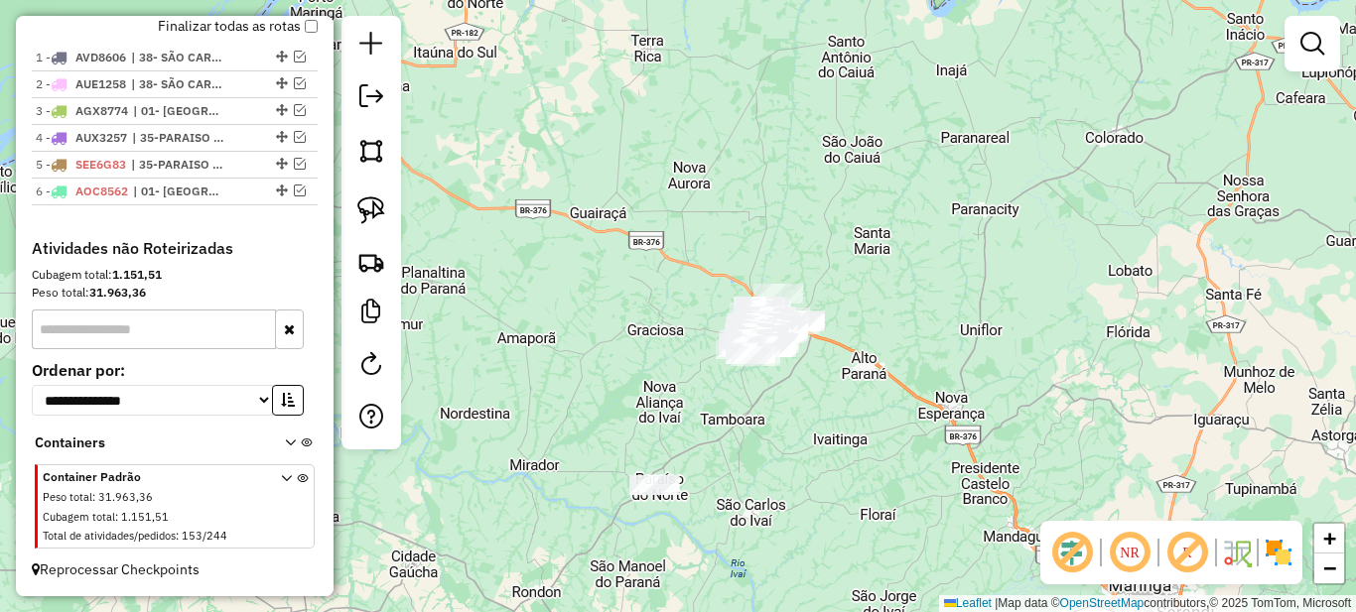
drag, startPoint x: 840, startPoint y: 409, endPoint x: 794, endPoint y: 415, distance: 46.0
click at [794, 415] on div "Janela de atendimento Grade de atendimento Capacidade Transportadoras Veículos …" at bounding box center [678, 306] width 1356 height 612
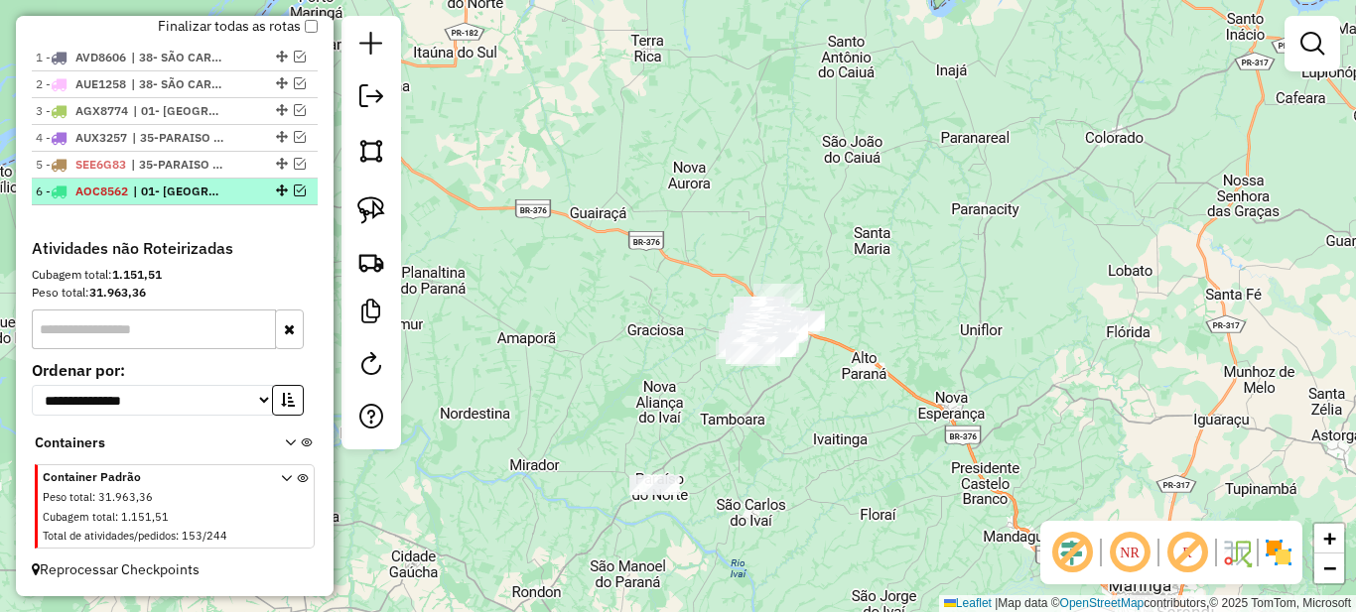
click at [221, 203] on li "6 - AOC8562 | 01- [GEOGRAPHIC_DATA]" at bounding box center [175, 192] width 286 height 27
select select "*********"
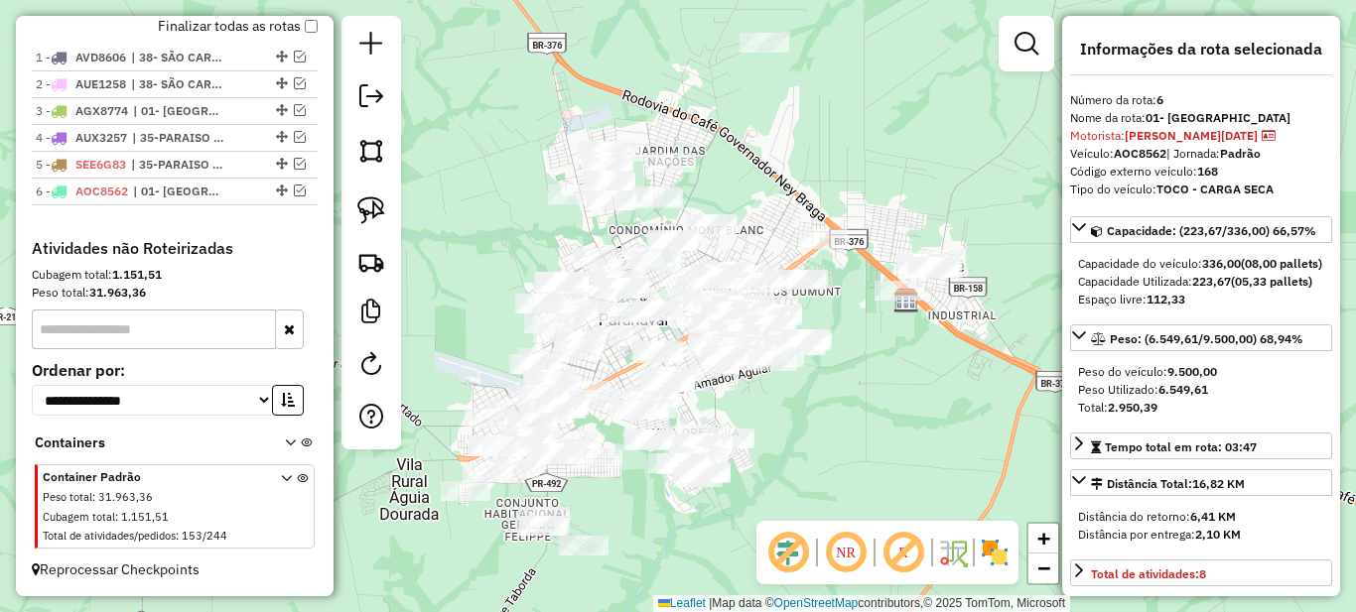
drag, startPoint x: 543, startPoint y: 418, endPoint x: 618, endPoint y: 368, distance: 90.3
click at [618, 368] on div "Janela de atendimento Grade de atendimento Capacidade Transportadoras Veículos …" at bounding box center [678, 306] width 1356 height 612
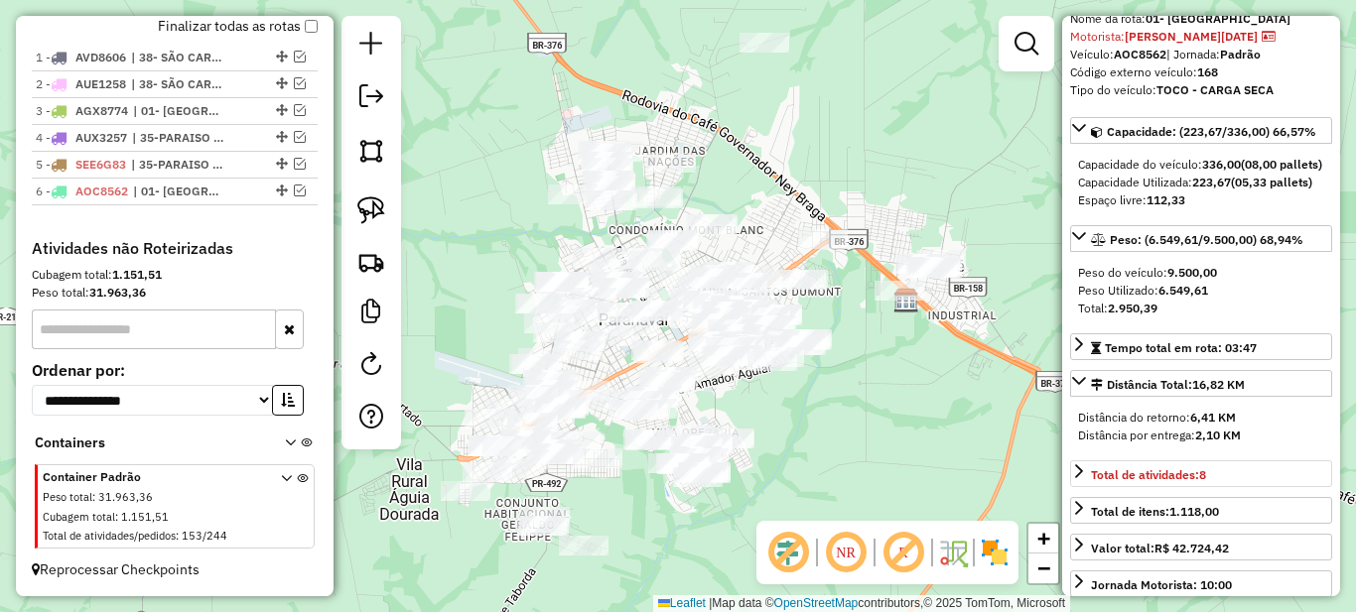
scroll to position [199, 0]
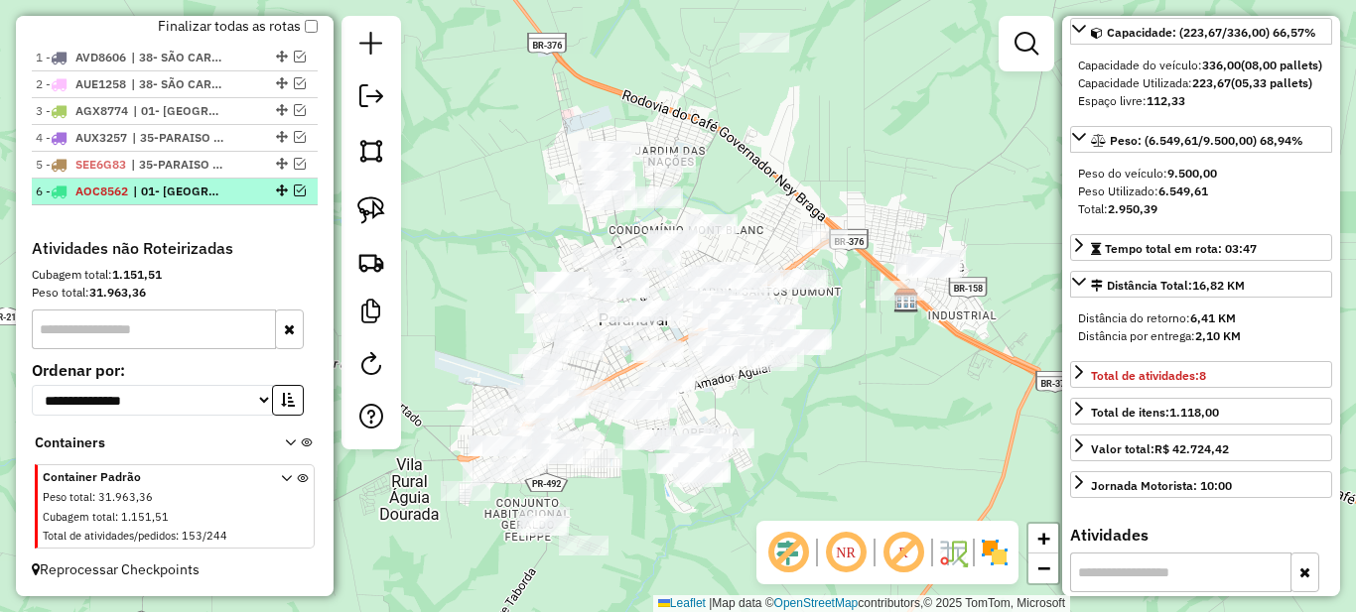
click at [222, 190] on span "| 01- [GEOGRAPHIC_DATA]" at bounding box center [178, 192] width 91 height 18
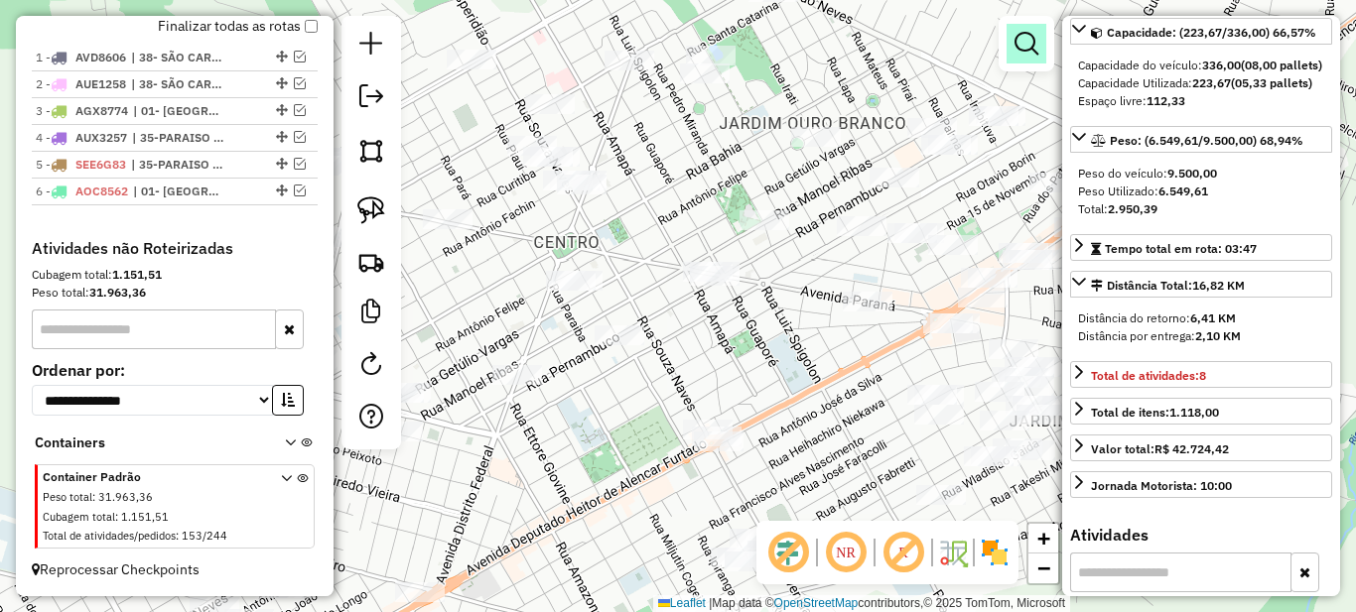
click at [1035, 37] on em at bounding box center [1027, 44] width 24 height 24
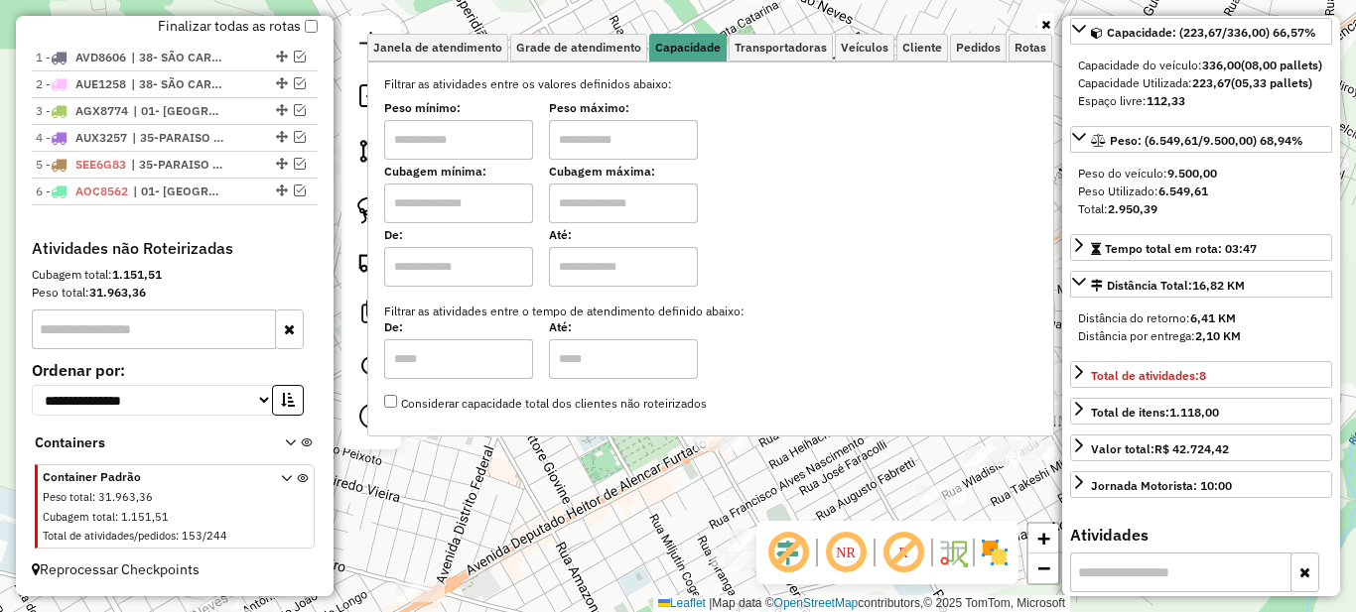
click at [479, 117] on label "Peso mínimo:" at bounding box center [458, 108] width 149 height 18
click at [488, 133] on input "text" at bounding box center [458, 140] width 149 height 40
type input "****"
type input "*****"
click at [1044, 26] on icon at bounding box center [1045, 25] width 9 height 12
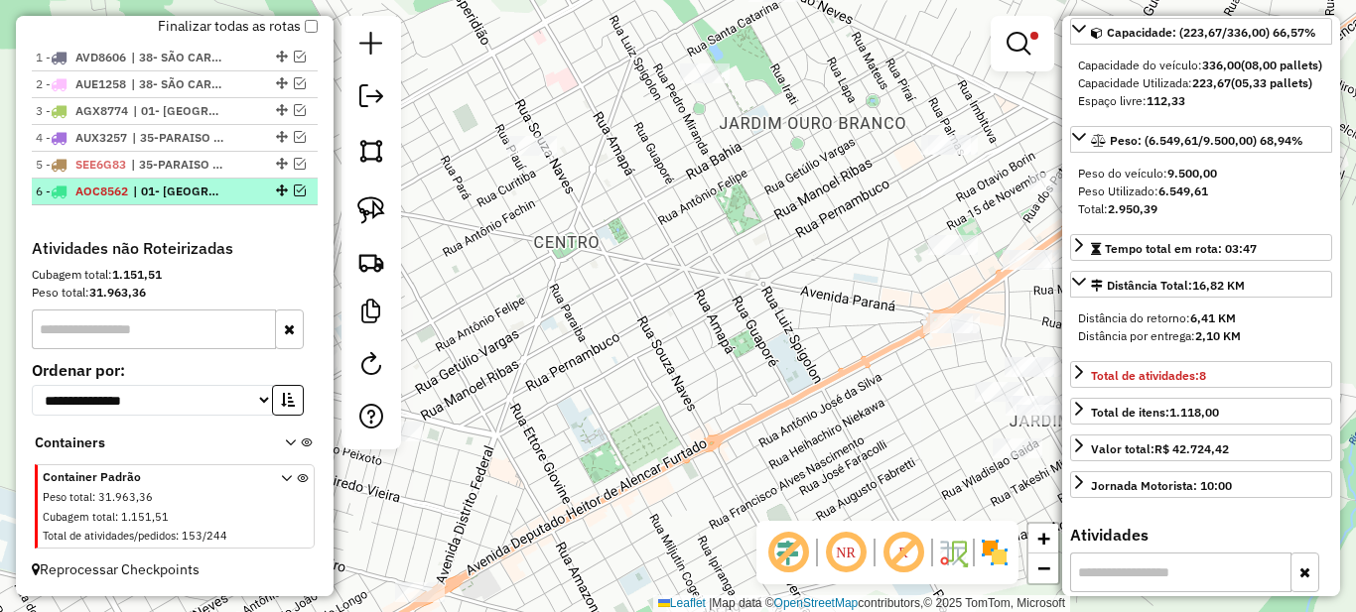
click at [296, 192] on em at bounding box center [300, 191] width 12 height 12
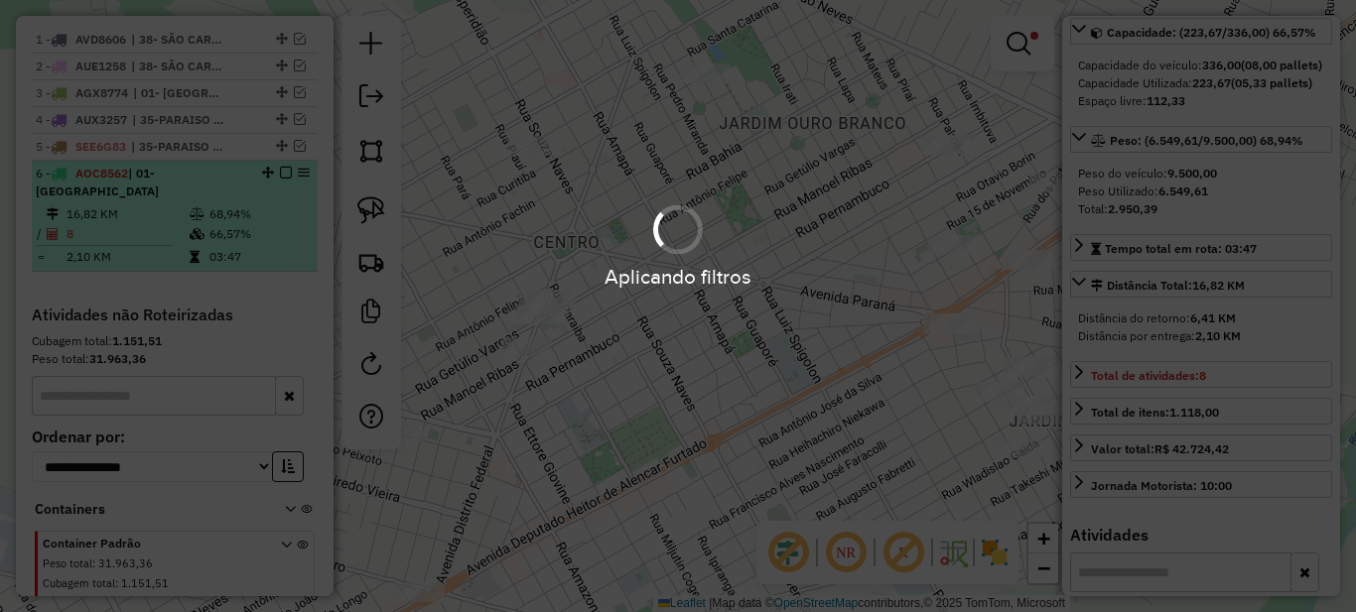
scroll to position [831, 0]
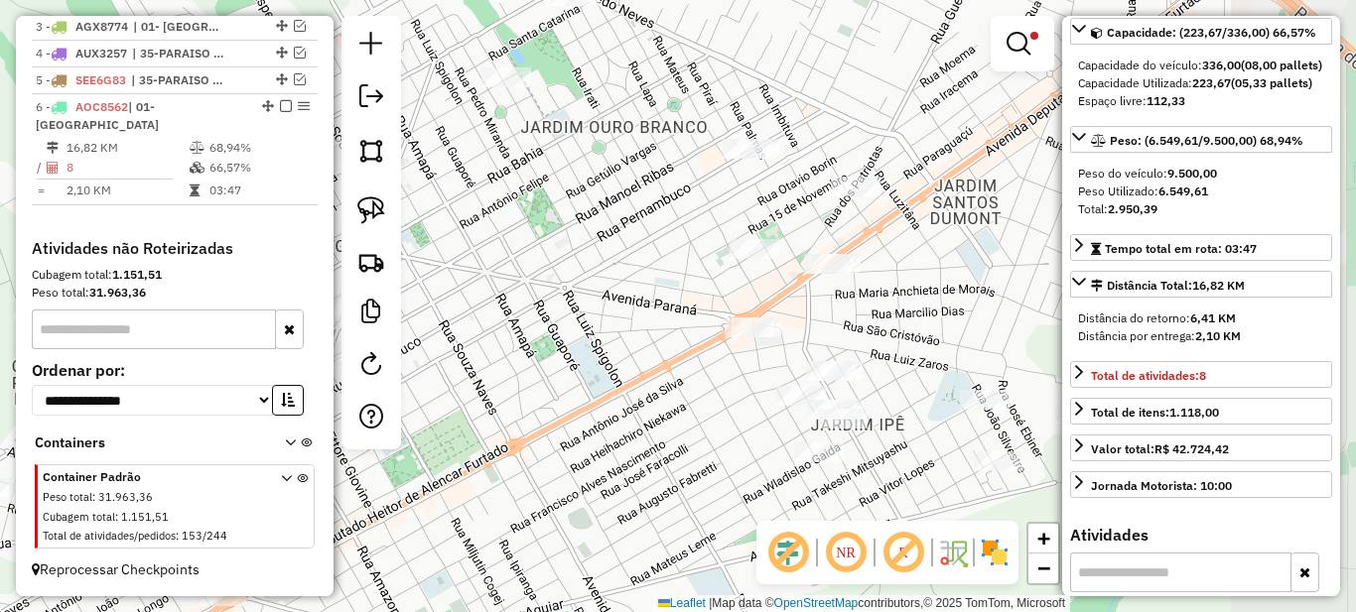
drag, startPoint x: 792, startPoint y: 341, endPoint x: 627, endPoint y: 330, distance: 165.2
click at [586, 365] on div "Limpar filtros Janela de atendimento Grade de atendimento Capacidade Transporta…" at bounding box center [678, 306] width 1356 height 612
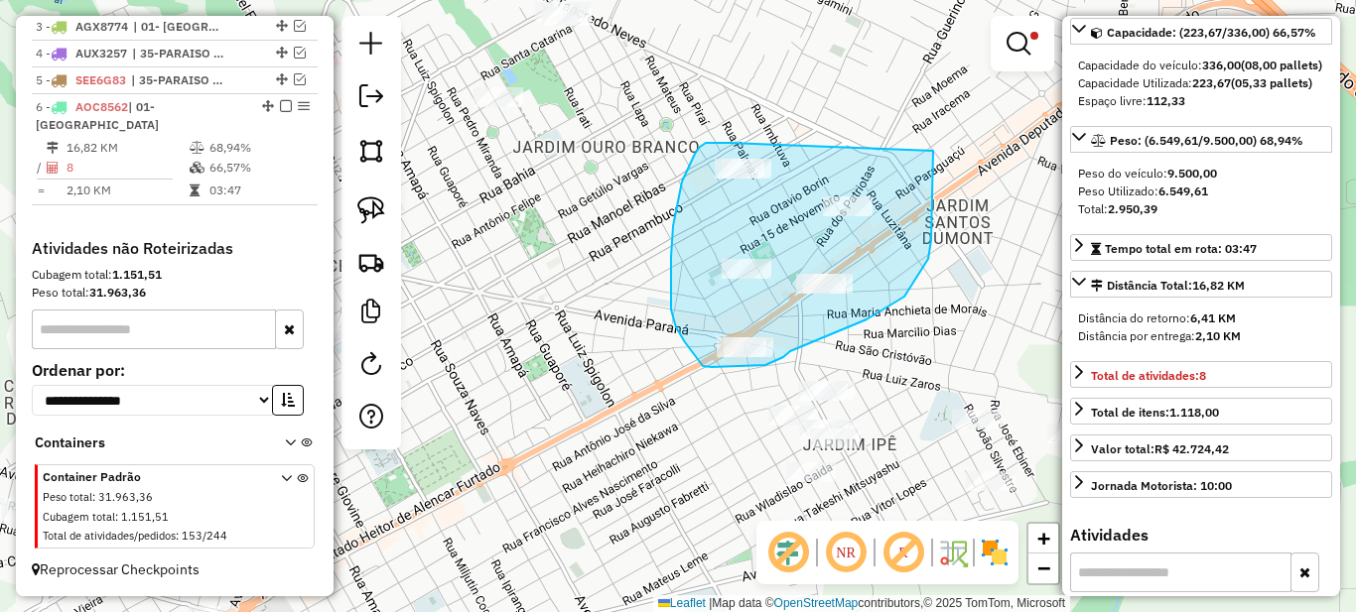
drag, startPoint x: 729, startPoint y: 143, endPoint x: 933, endPoint y: 151, distance: 204.6
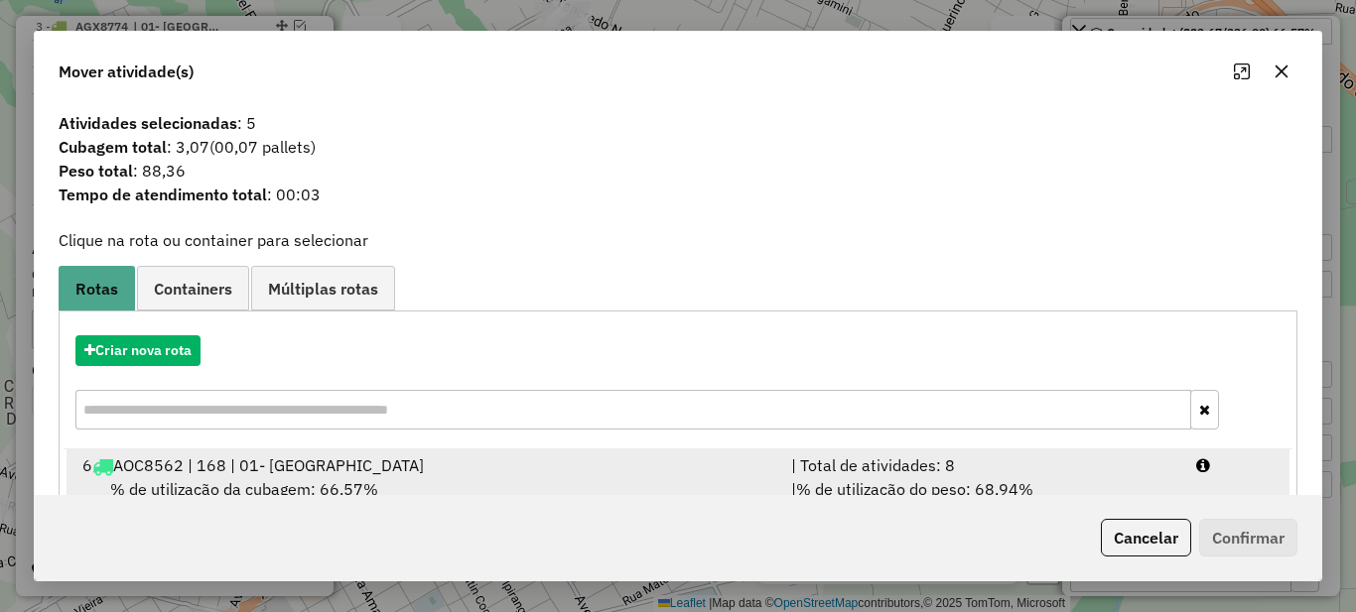
scroll to position [69, 0]
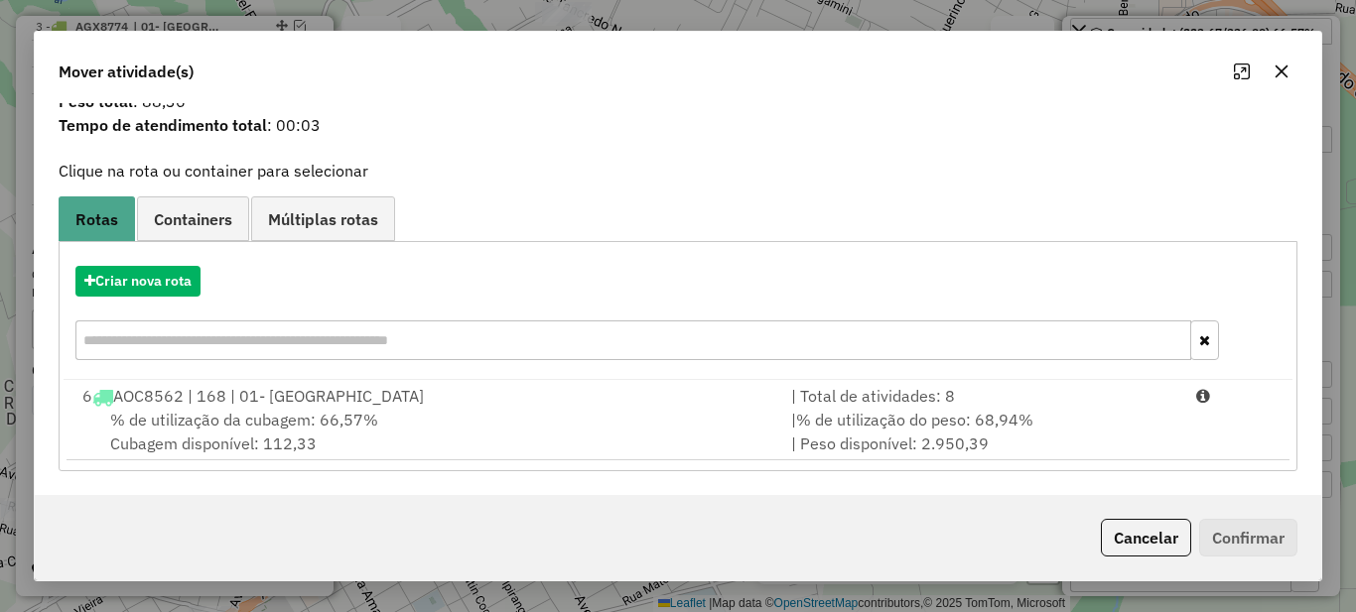
click at [862, 466] on div "Criar nova rota 6 AOC8562 | 168 | 01- PARANAVAI | Total de atividades: 8 % de u…" at bounding box center [678, 355] width 1239 height 229
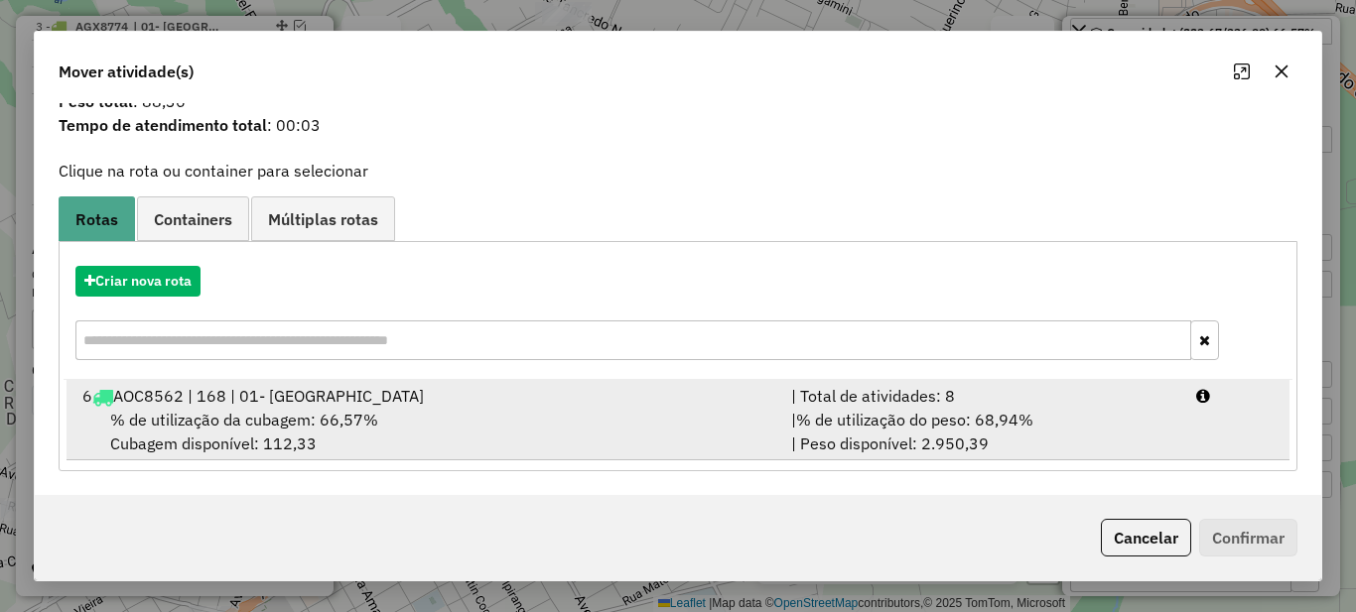
click at [915, 426] on span "% de utilização do peso: 68,94%" at bounding box center [914, 420] width 237 height 20
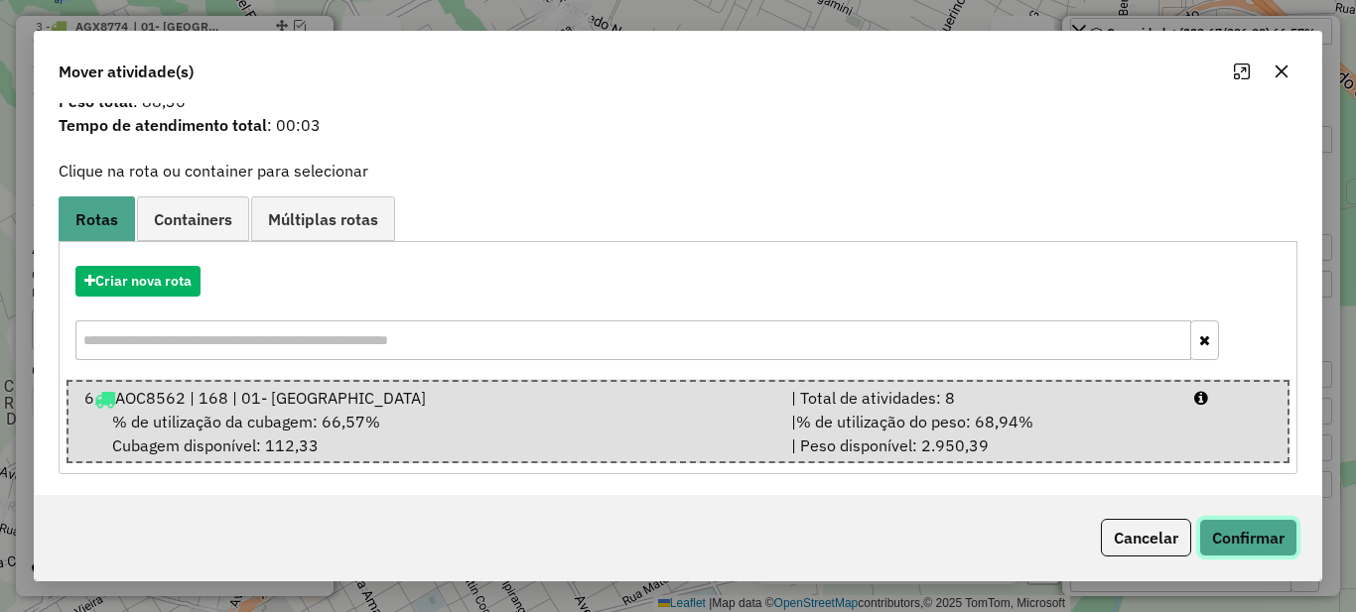
click at [1261, 541] on button "Confirmar" at bounding box center [1248, 538] width 98 height 38
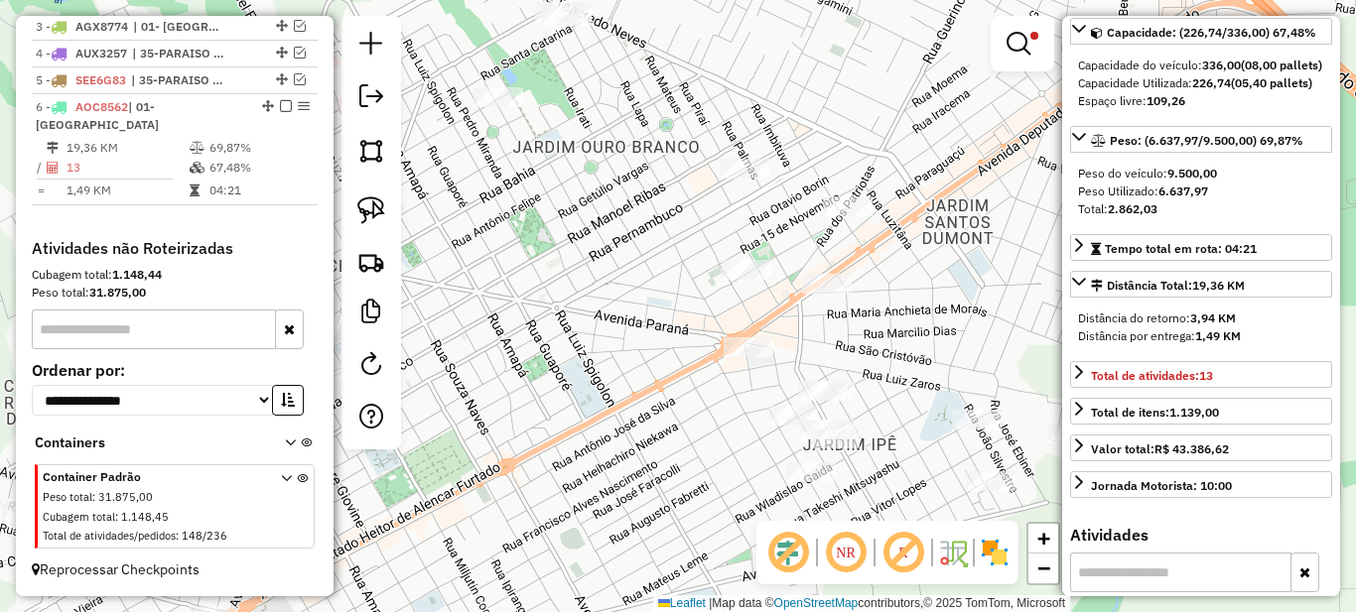
scroll to position [0, 0]
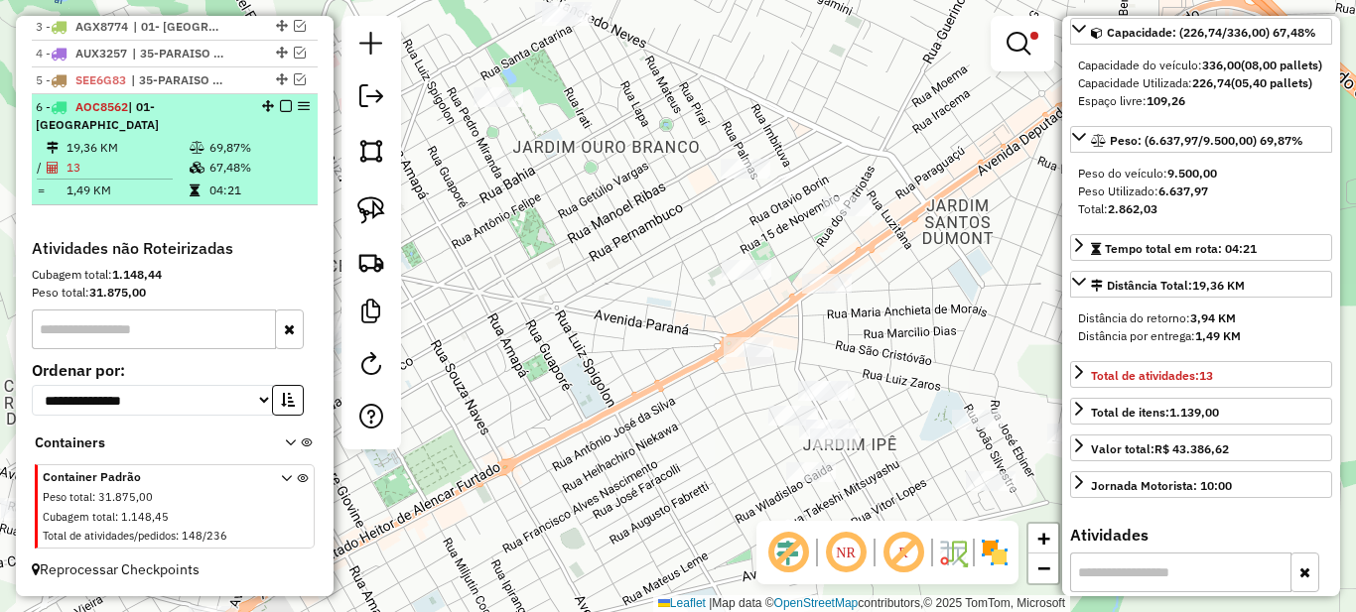
click at [190, 152] on icon at bounding box center [197, 148] width 15 height 12
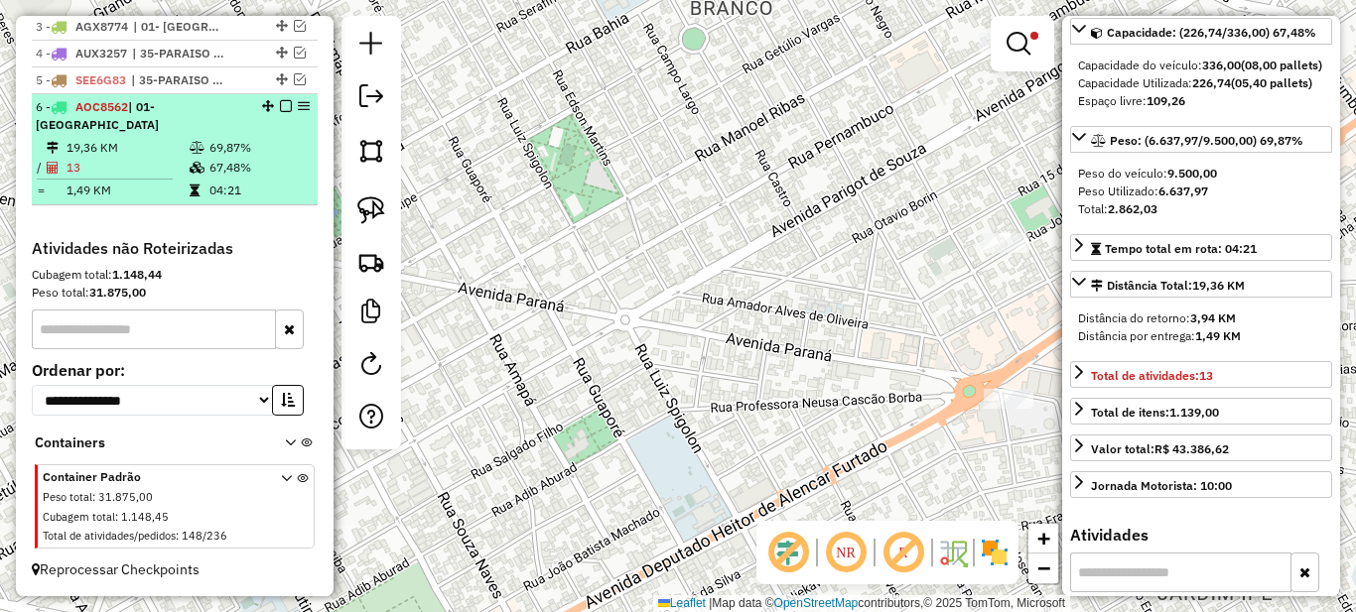
click at [282, 112] on em at bounding box center [286, 106] width 12 height 12
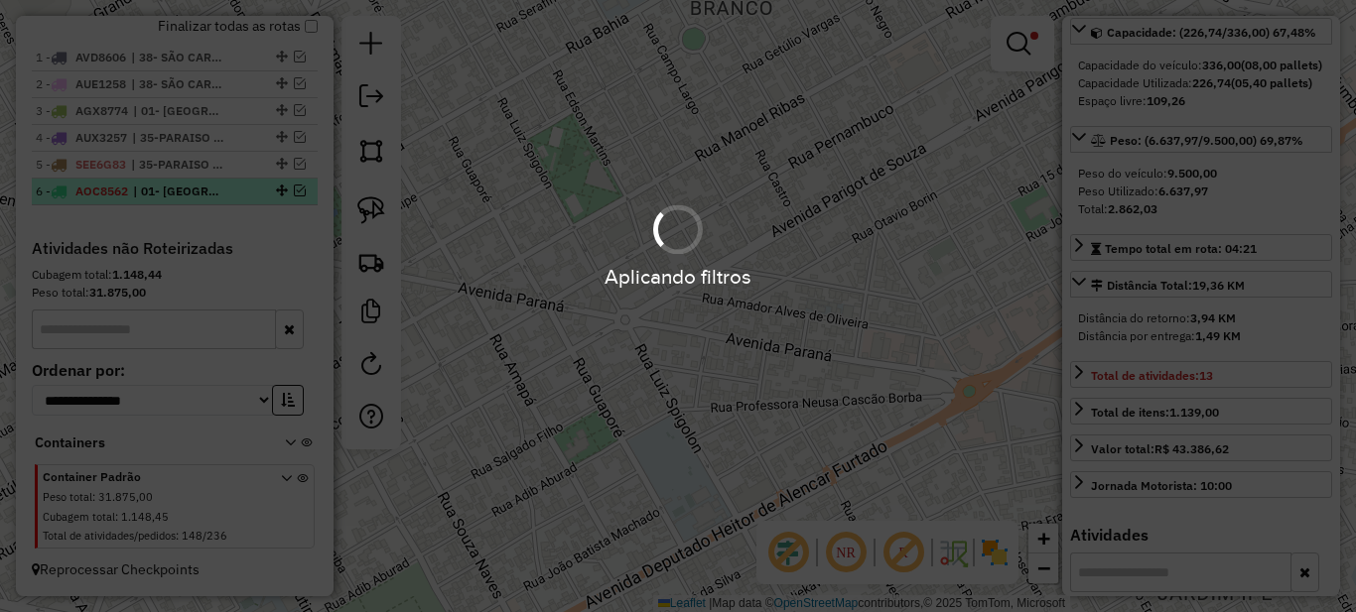
scroll to position [764, 0]
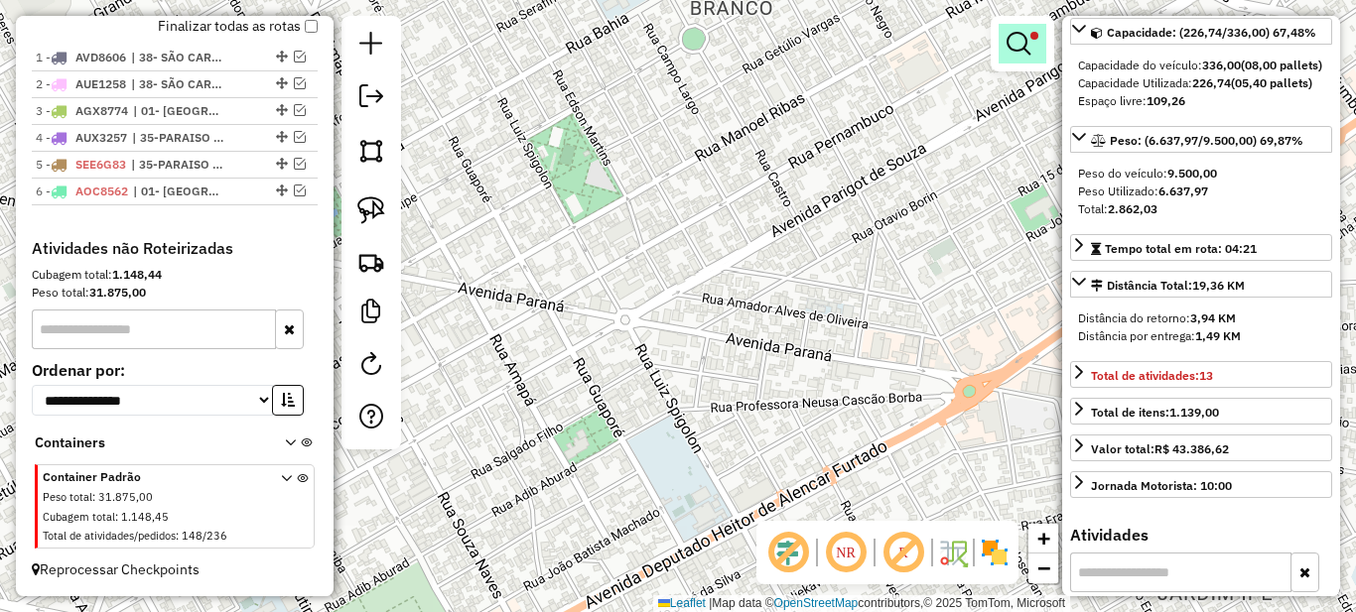
click at [1028, 41] on em at bounding box center [1019, 44] width 24 height 24
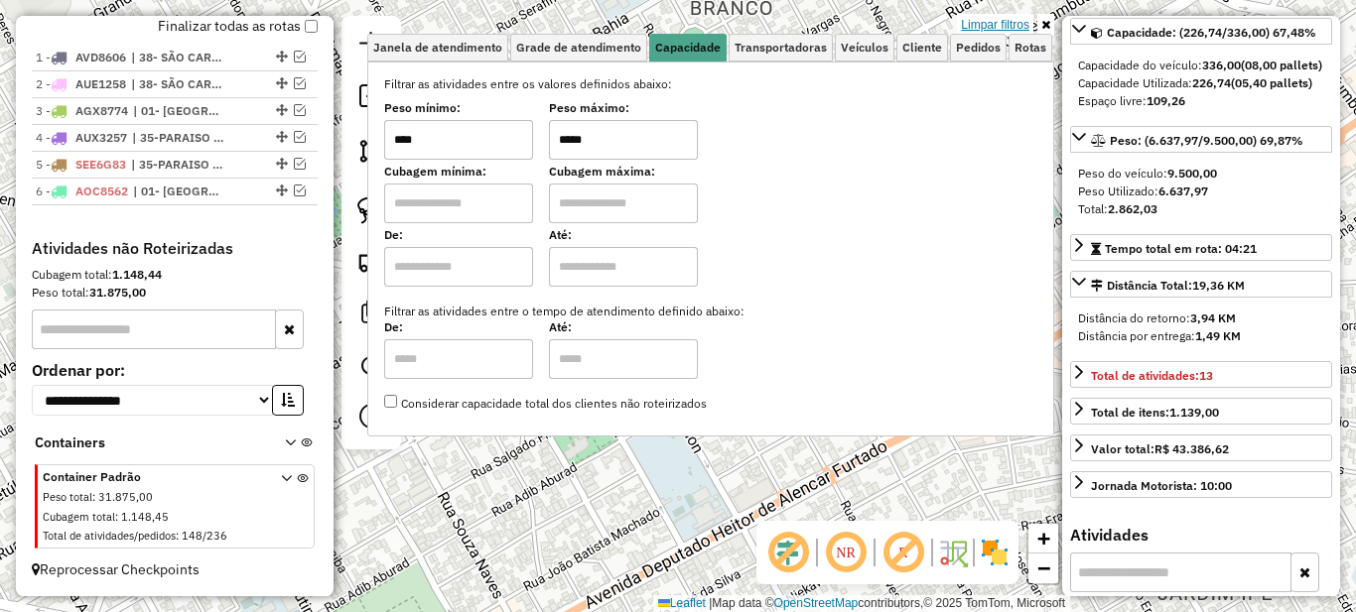
click at [1002, 22] on link "Limpar filtros" at bounding box center [995, 25] width 76 height 22
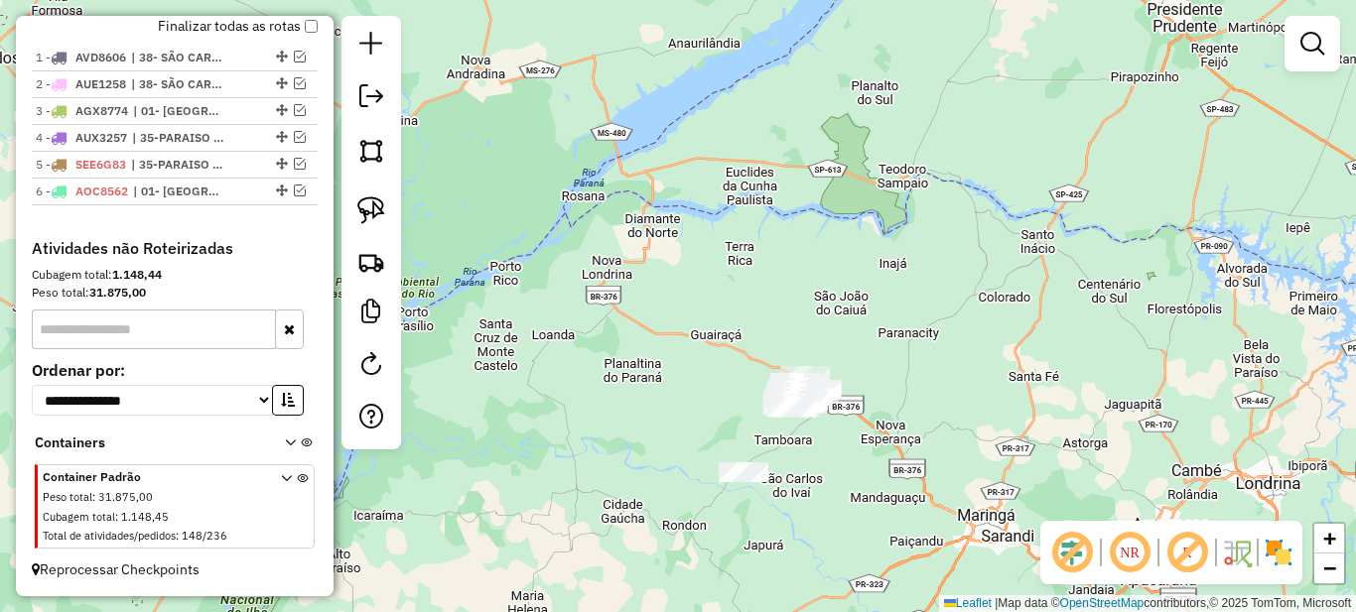
drag, startPoint x: 790, startPoint y: 511, endPoint x: 818, endPoint y: 398, distance: 116.5
click at [780, 471] on div "Janela de atendimento Grade de atendimento Capacidade Transportadoras Veículos …" at bounding box center [678, 306] width 1356 height 612
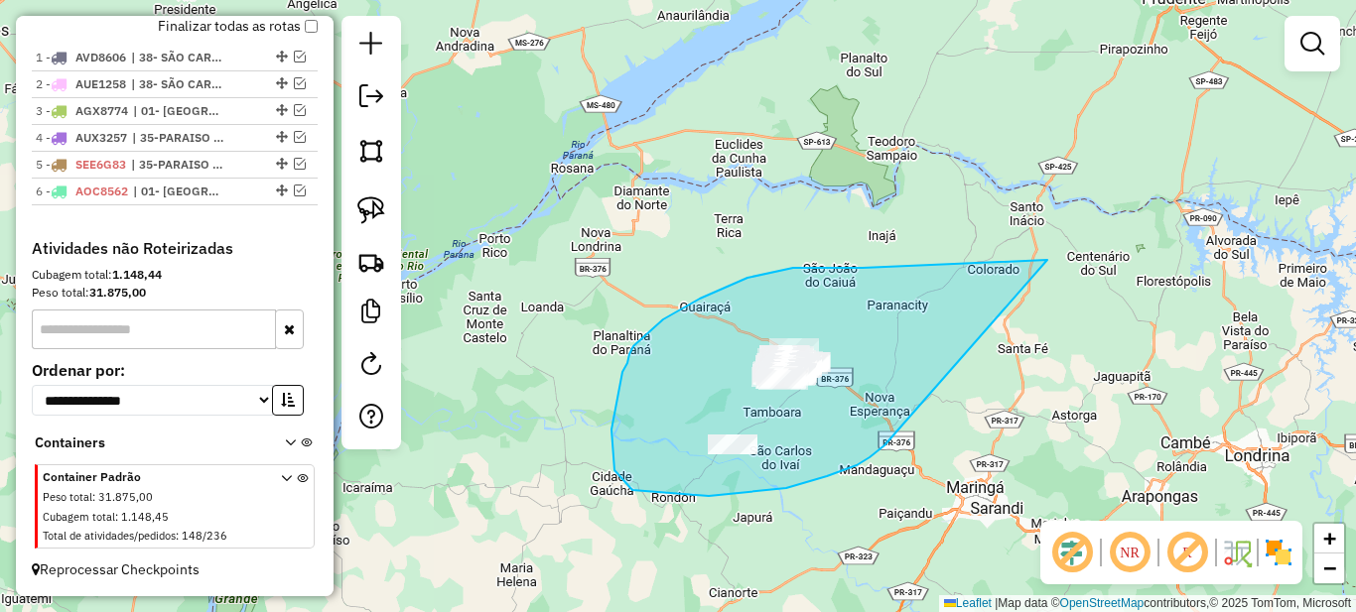
drag, startPoint x: 853, startPoint y: 268, endPoint x: 1050, endPoint y: 255, distance: 198.0
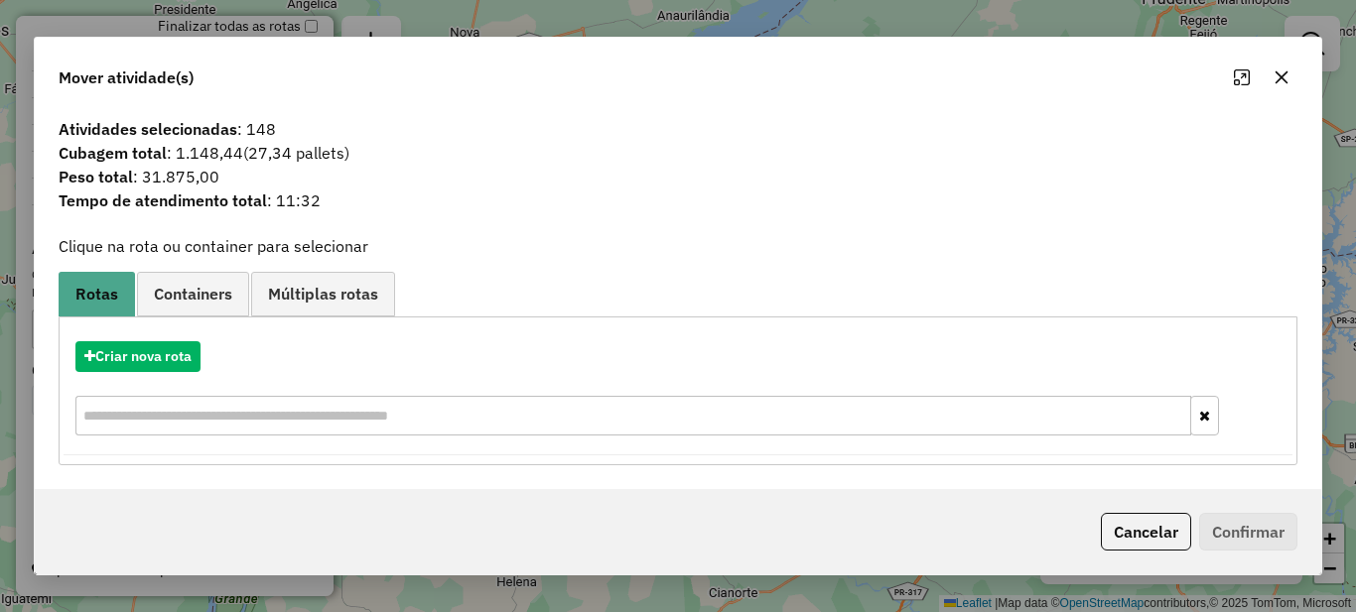
click at [1136, 503] on div "Cancelar Confirmar" at bounding box center [678, 531] width 1287 height 85
click at [1136, 538] on button "Cancelar" at bounding box center [1146, 532] width 90 height 38
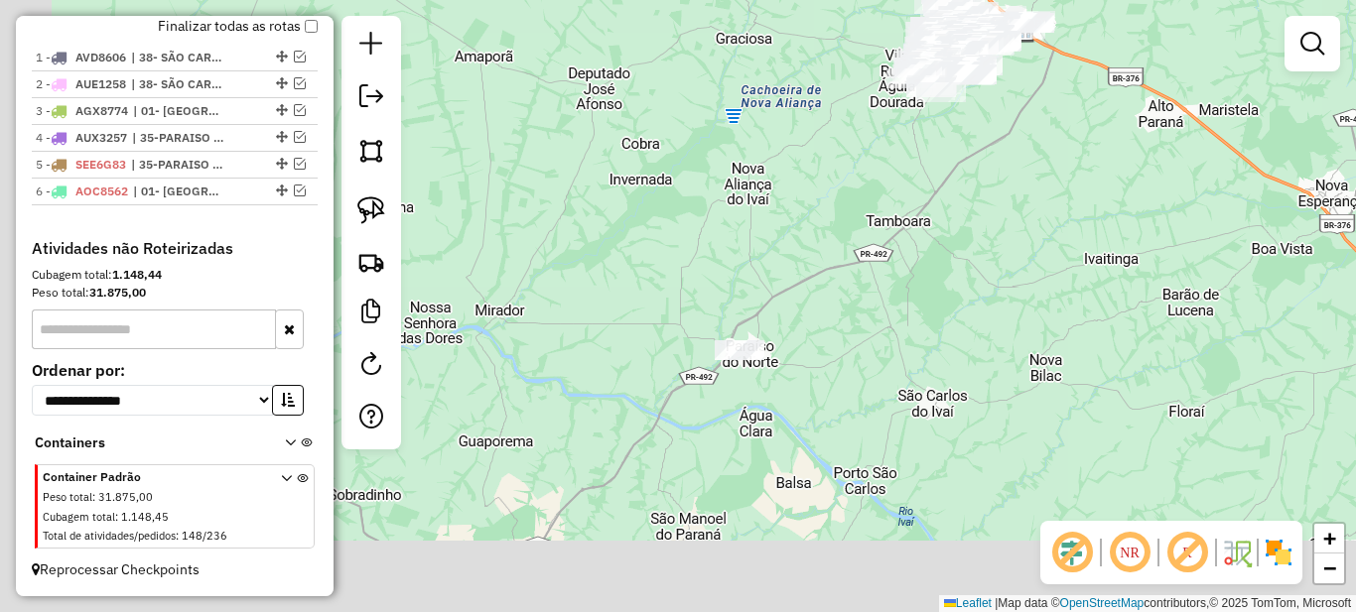
drag, startPoint x: 611, startPoint y: 444, endPoint x: 779, endPoint y: 268, distance: 242.9
click at [779, 268] on div "Janela de atendimento Grade de atendimento Capacidade Transportadoras Veículos …" at bounding box center [678, 306] width 1356 height 612
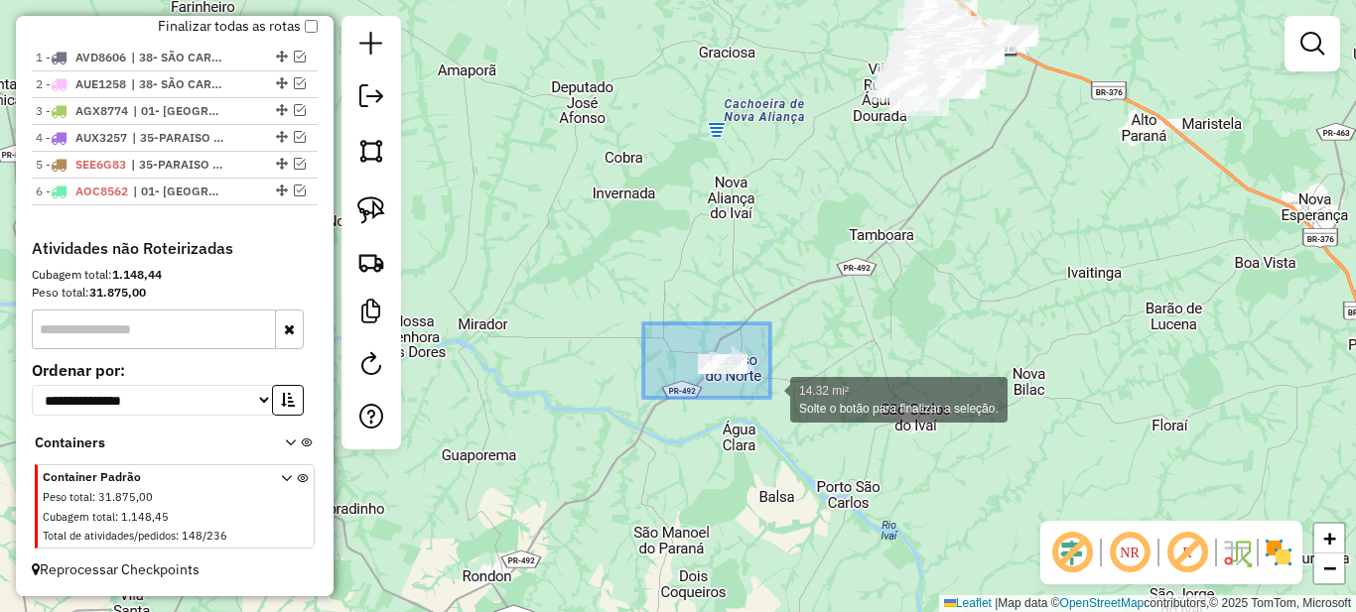
drag, startPoint x: 770, startPoint y: 398, endPoint x: 812, endPoint y: 421, distance: 47.5
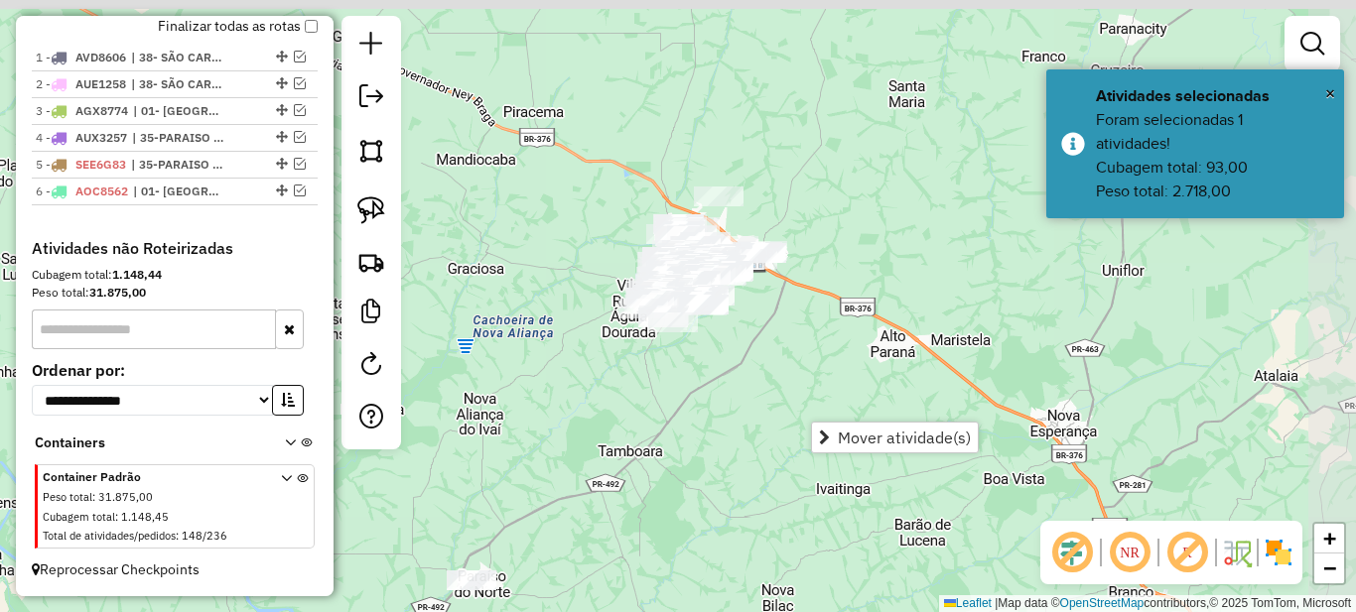
drag, startPoint x: 882, startPoint y: 204, endPoint x: 658, endPoint y: 449, distance: 331.6
click at [656, 449] on div "Janela de atendimento Grade de atendimento Capacidade Transportadoras Veículos …" at bounding box center [678, 306] width 1356 height 612
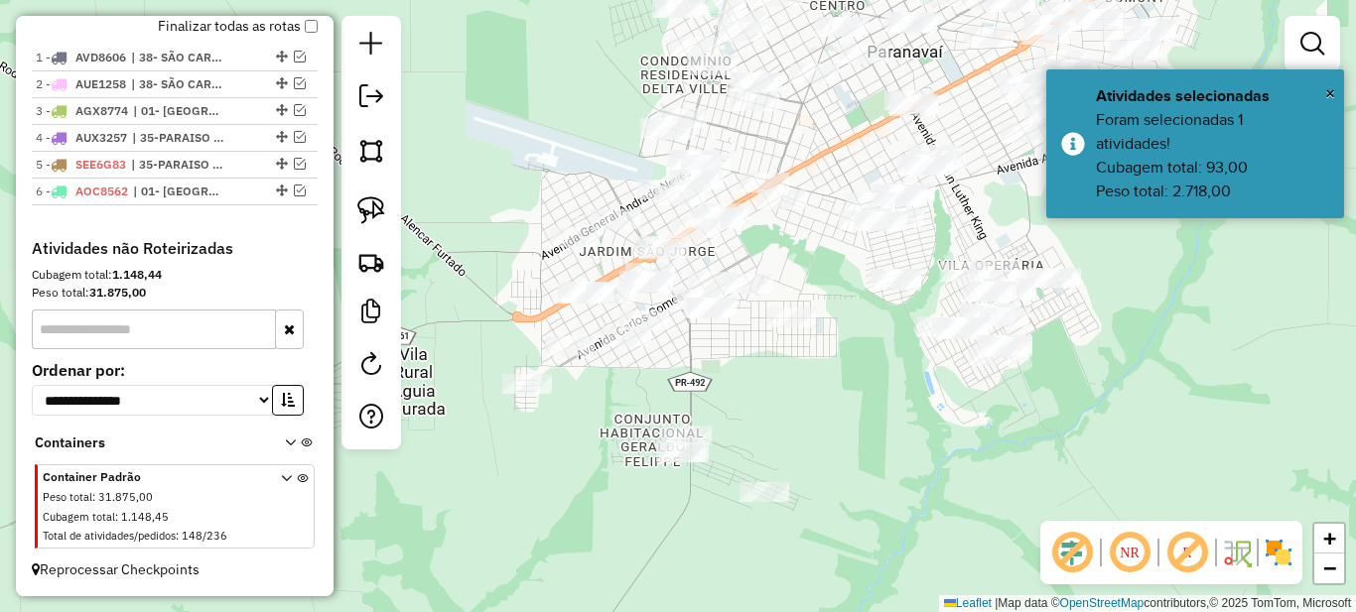
drag, startPoint x: 742, startPoint y: 412, endPoint x: 741, endPoint y: 371, distance: 40.7
click at [741, 371] on div "Janela de atendimento Grade de atendimento Capacidade Transportadoras Veículos …" at bounding box center [678, 306] width 1356 height 612
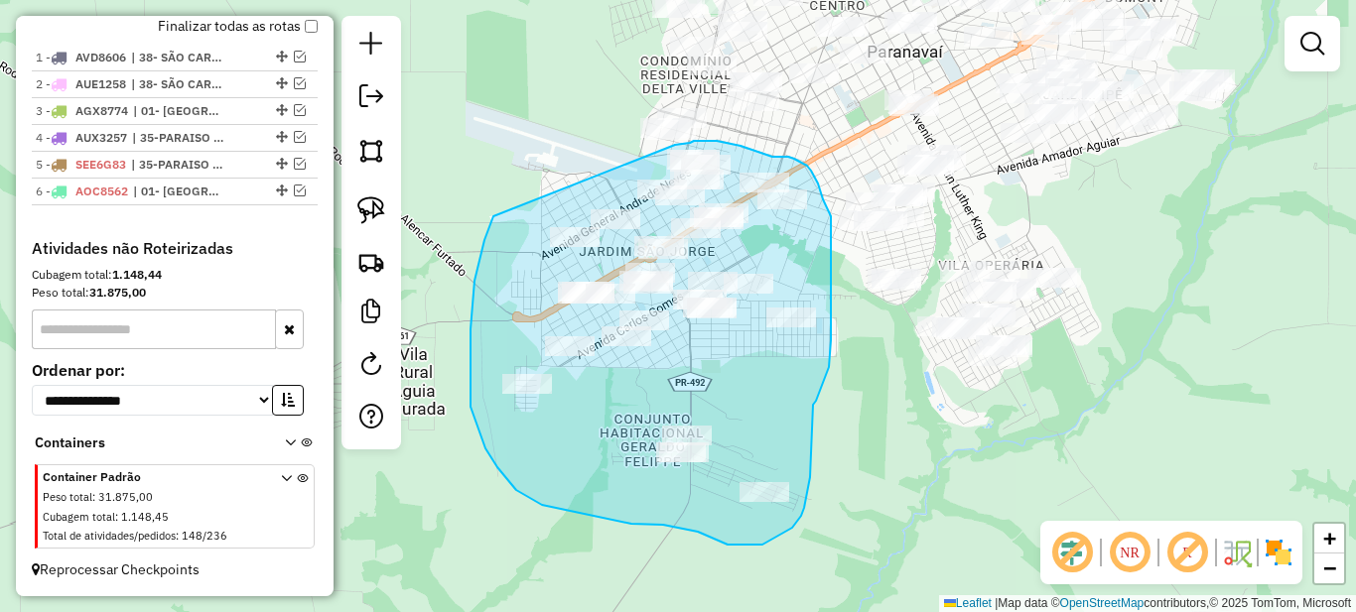
drag, startPoint x: 493, startPoint y: 216, endPoint x: 675, endPoint y: 145, distance: 195.2
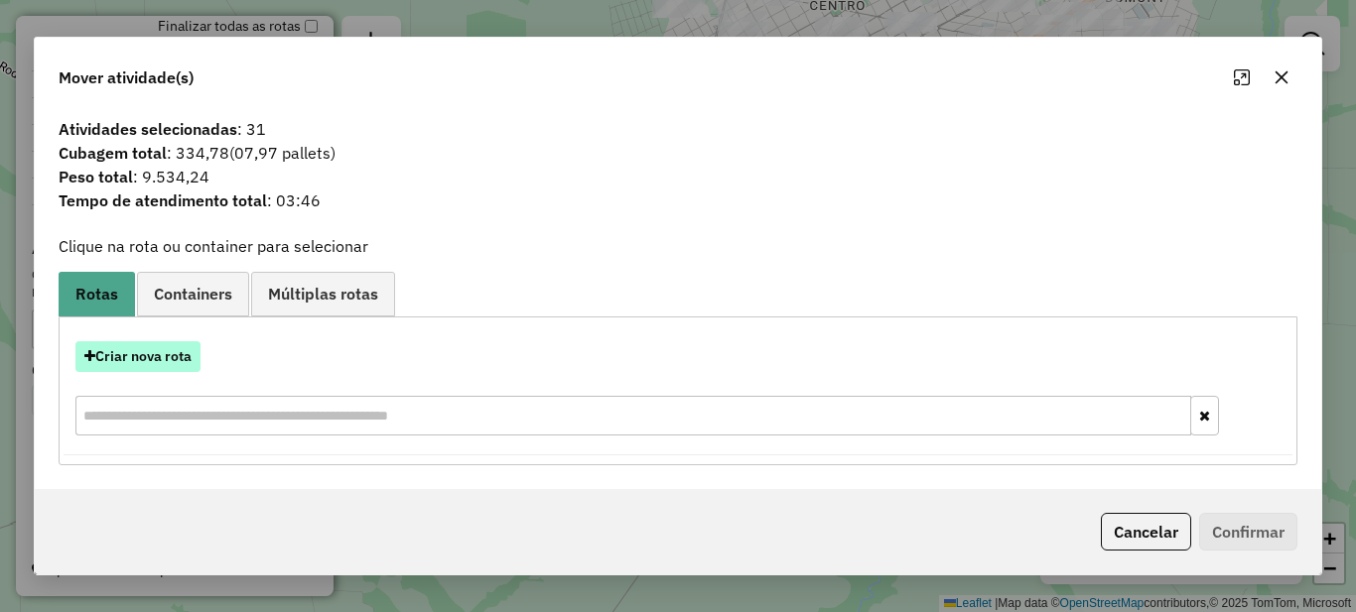
click at [139, 345] on button "Criar nova rota" at bounding box center [137, 356] width 125 height 31
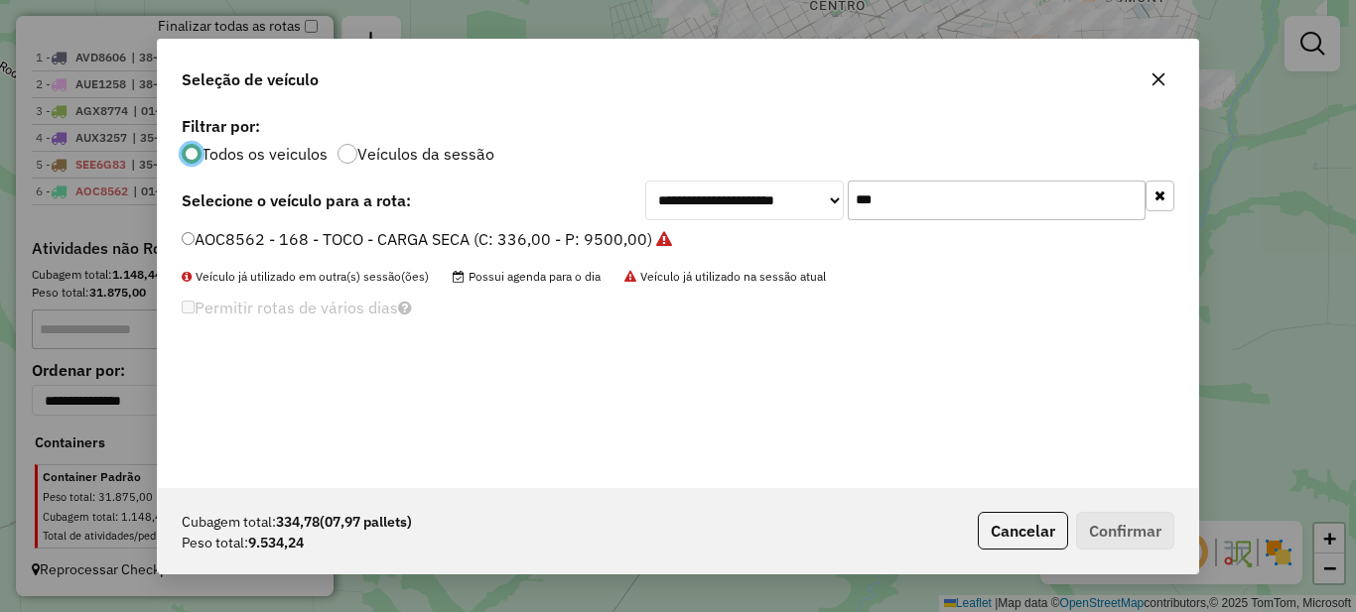
scroll to position [11, 6]
click at [916, 199] on input "***" at bounding box center [997, 201] width 298 height 40
click at [917, 199] on input "***" at bounding box center [997, 201] width 298 height 40
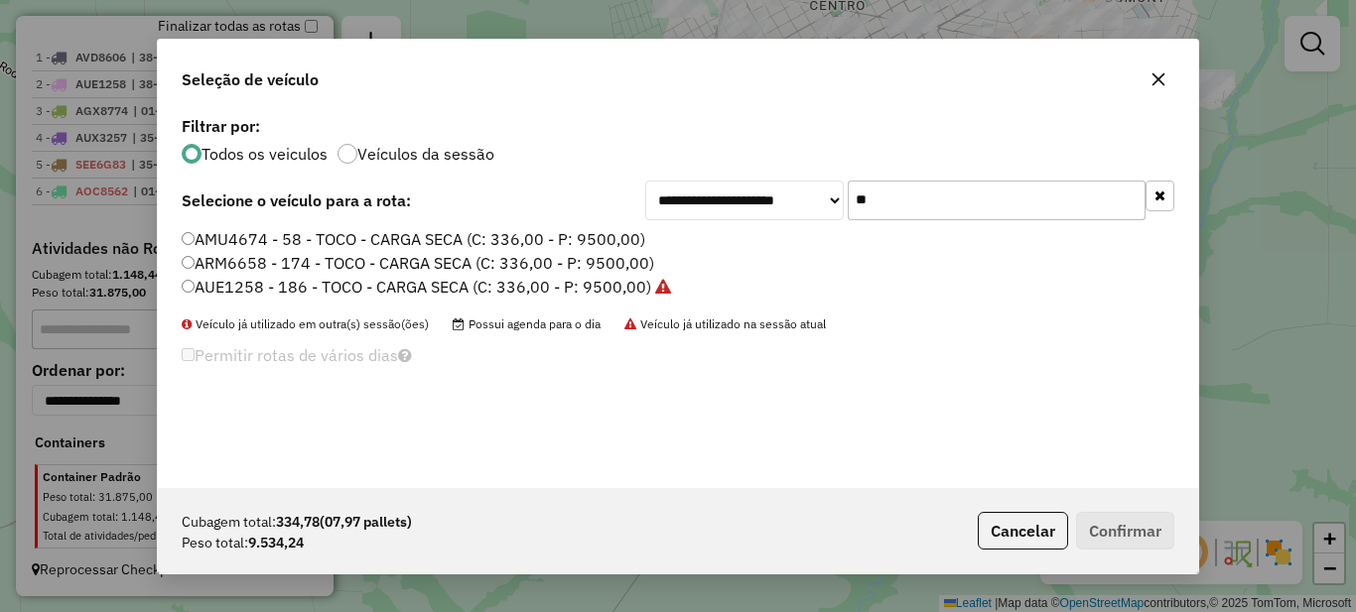
type input "**"
click at [260, 231] on label "AMU4674 - 58 - TOCO - CARGA SECA (C: 336,00 - P: 9500,00)" at bounding box center [414, 239] width 464 height 24
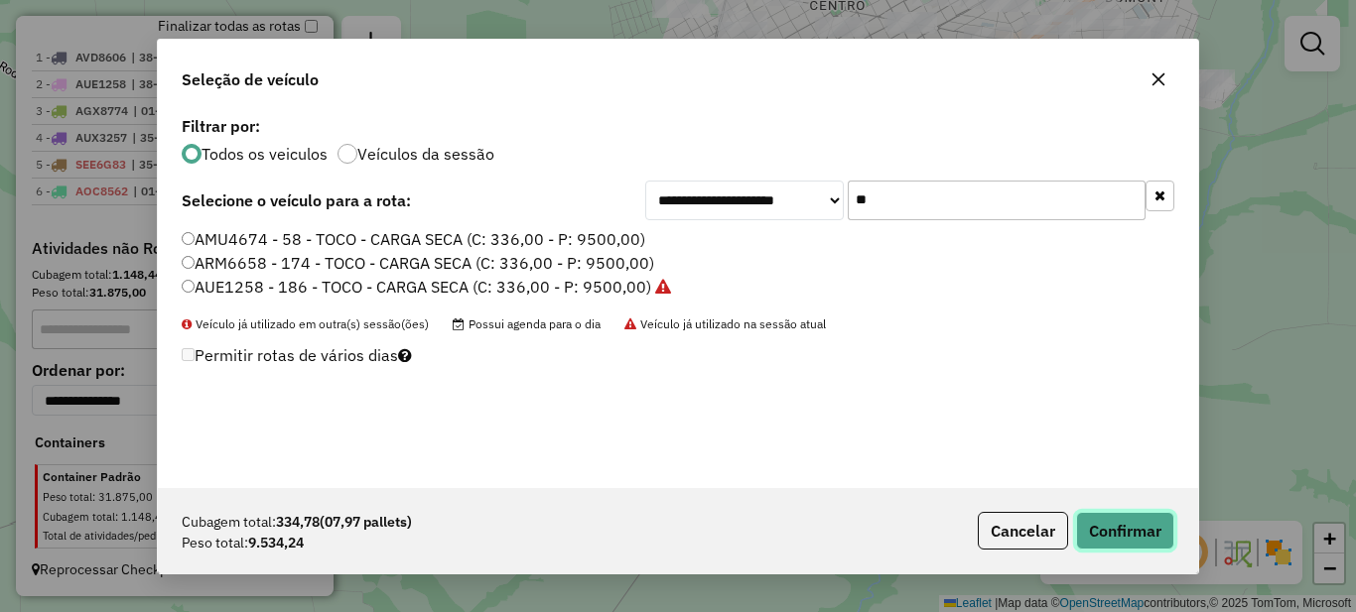
click at [1107, 516] on button "Confirmar" at bounding box center [1125, 531] width 98 height 38
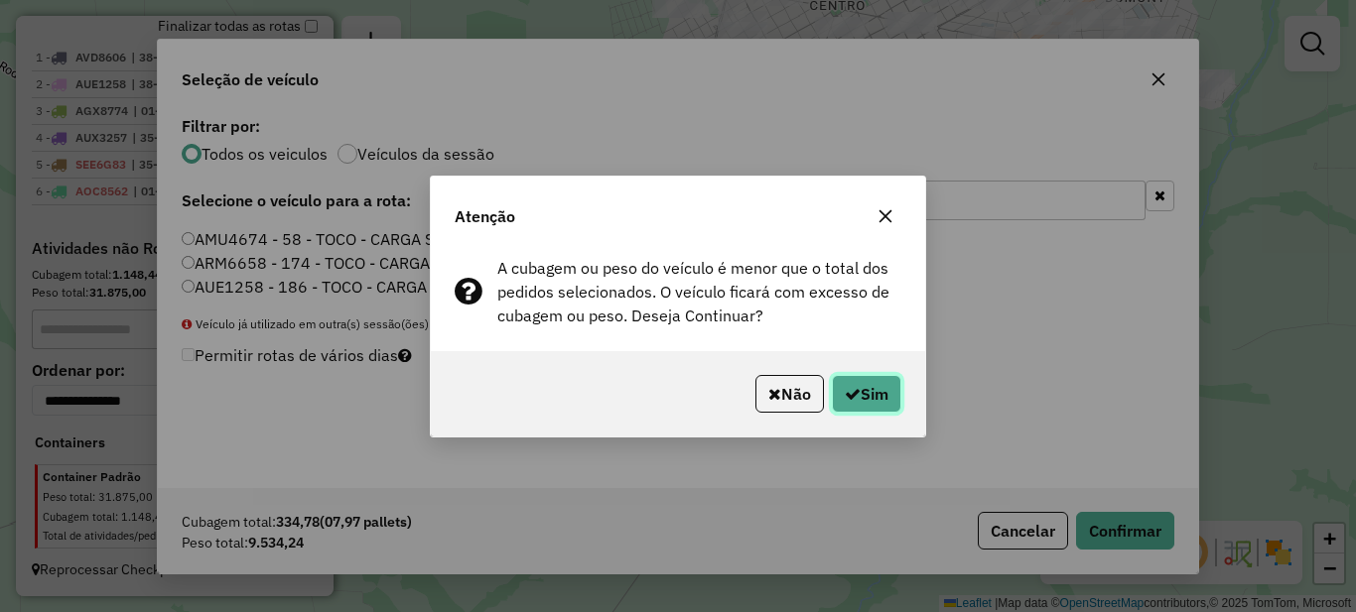
click at [887, 393] on button "Sim" at bounding box center [866, 394] width 69 height 38
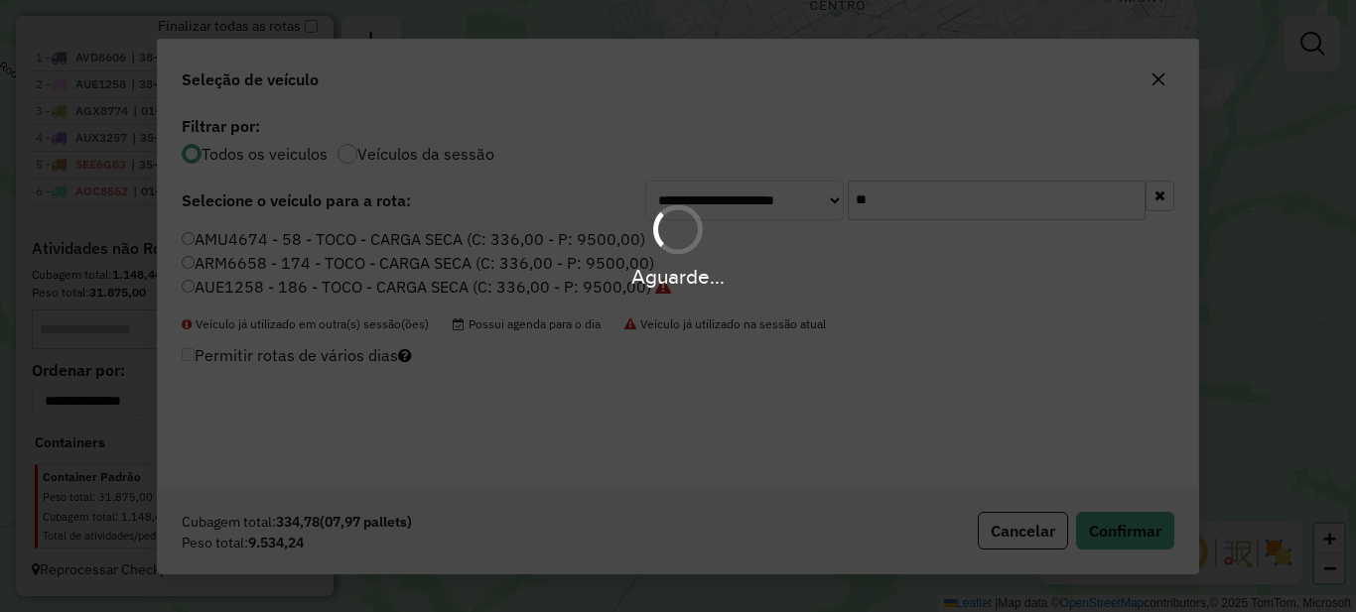
scroll to position [831, 0]
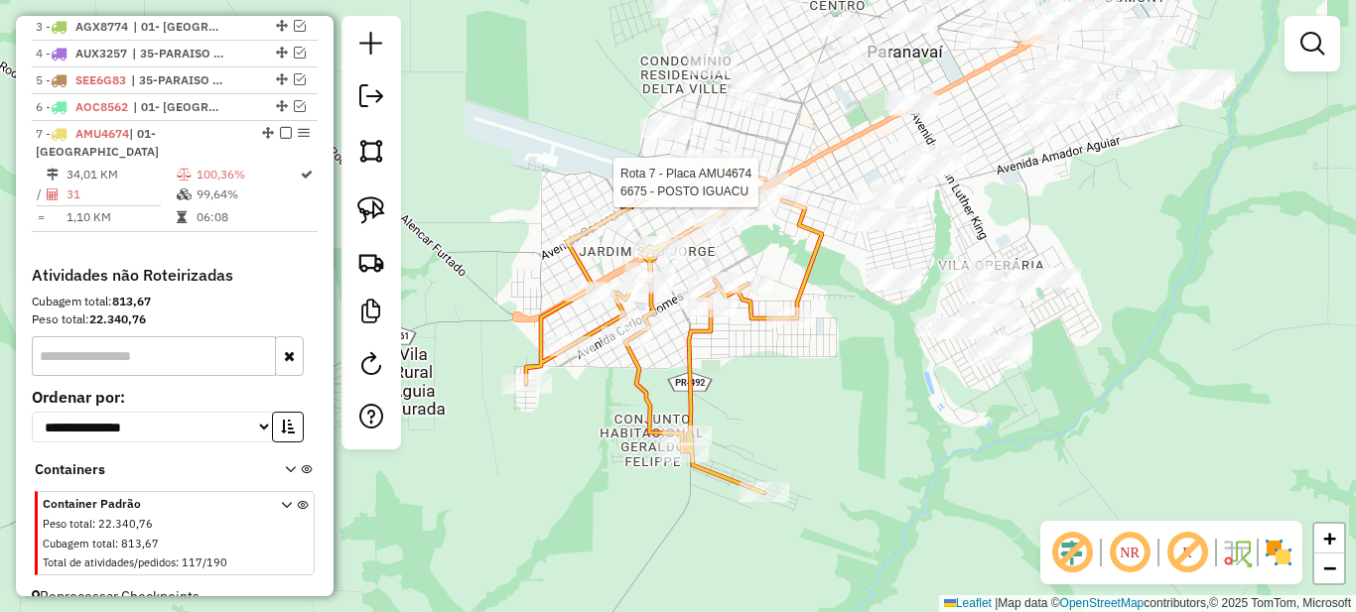
select select "*********"
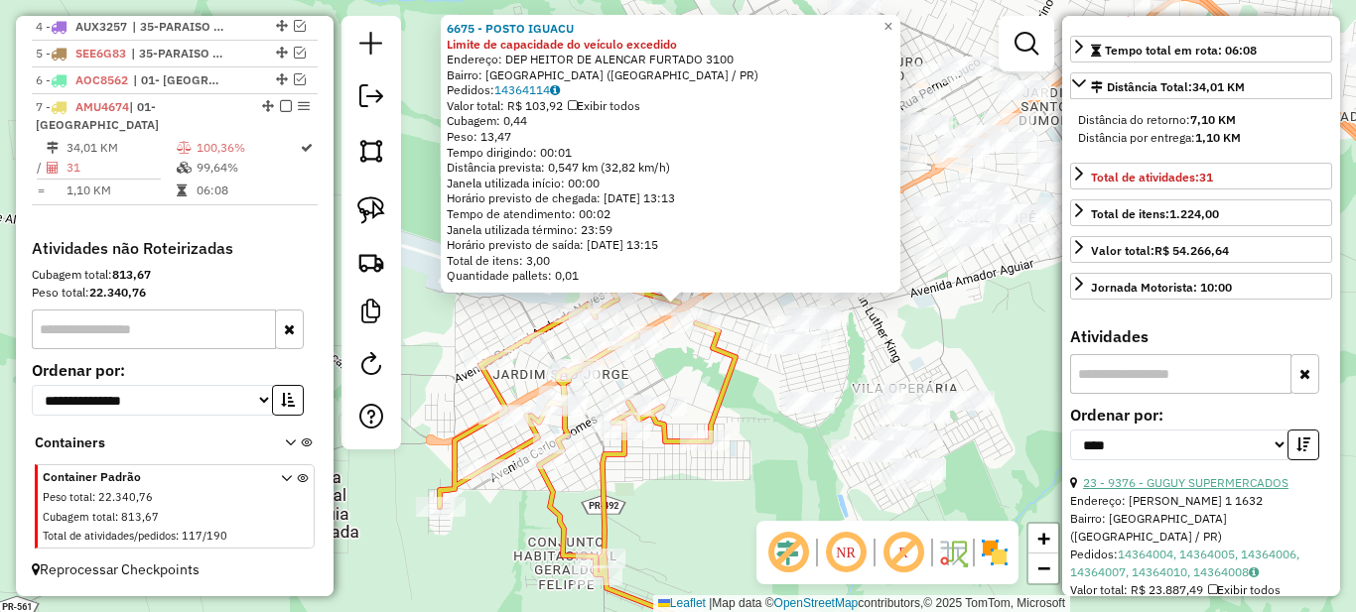
scroll to position [596, 0]
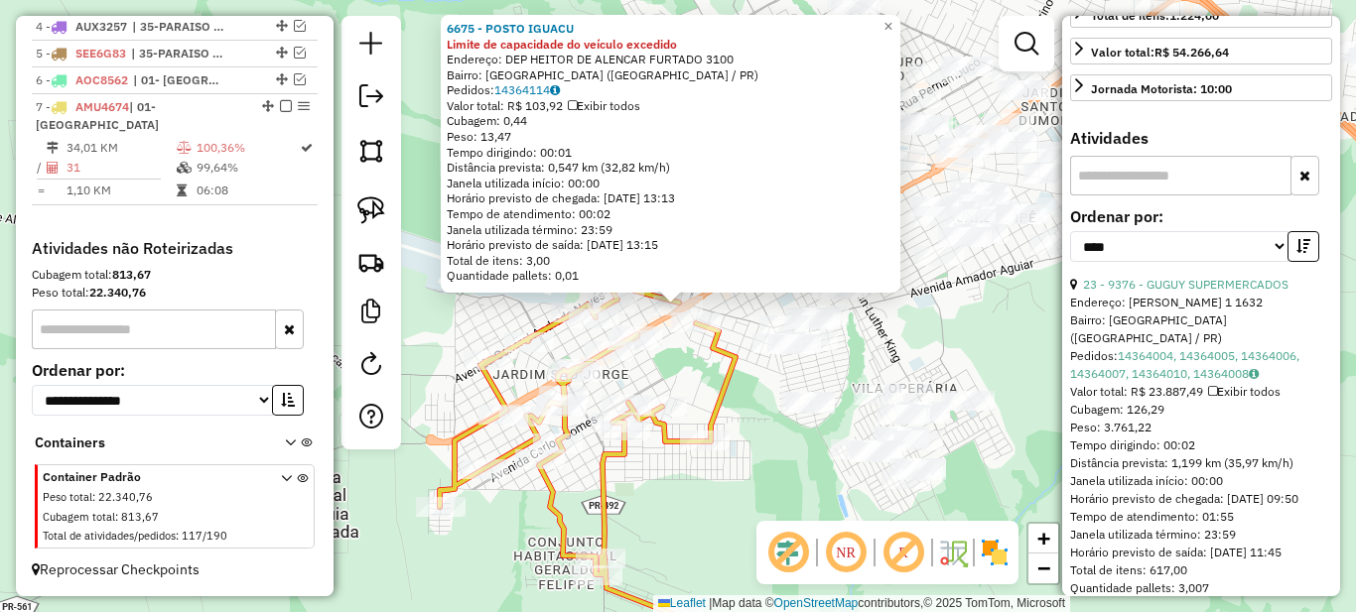
click at [1286, 276] on div "**********" at bounding box center [1201, 242] width 262 height 67
click at [1298, 253] on icon "button" at bounding box center [1303, 246] width 14 height 14
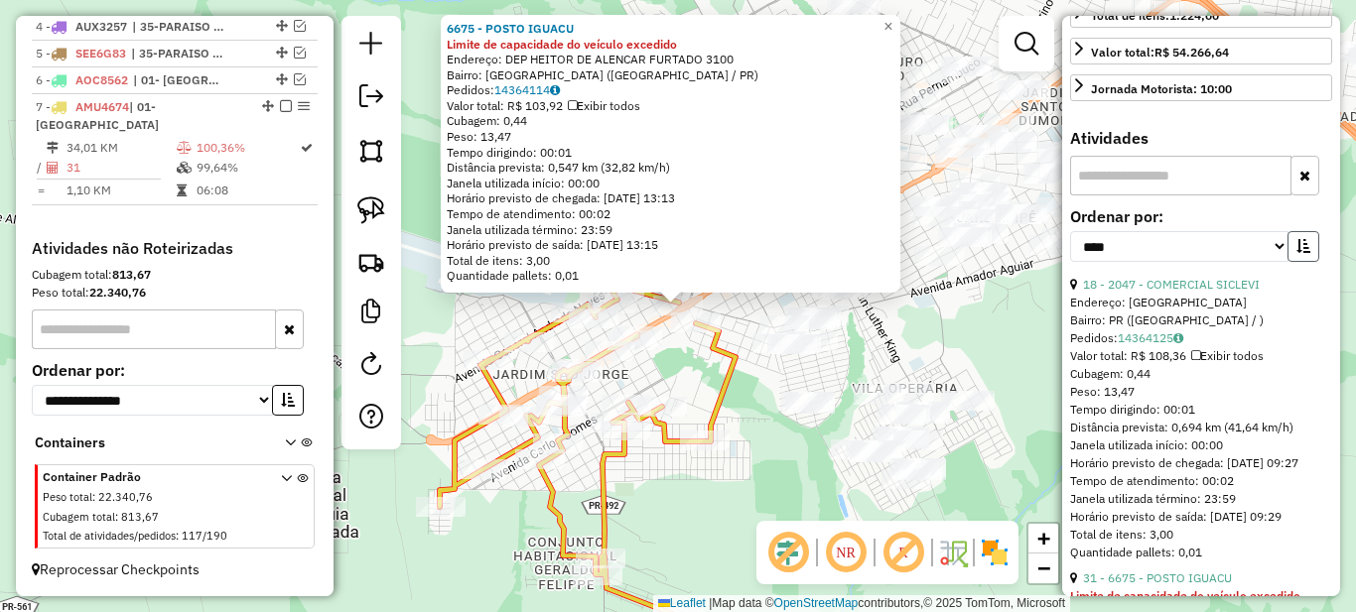
click at [1300, 253] on icon "button" at bounding box center [1303, 246] width 14 height 14
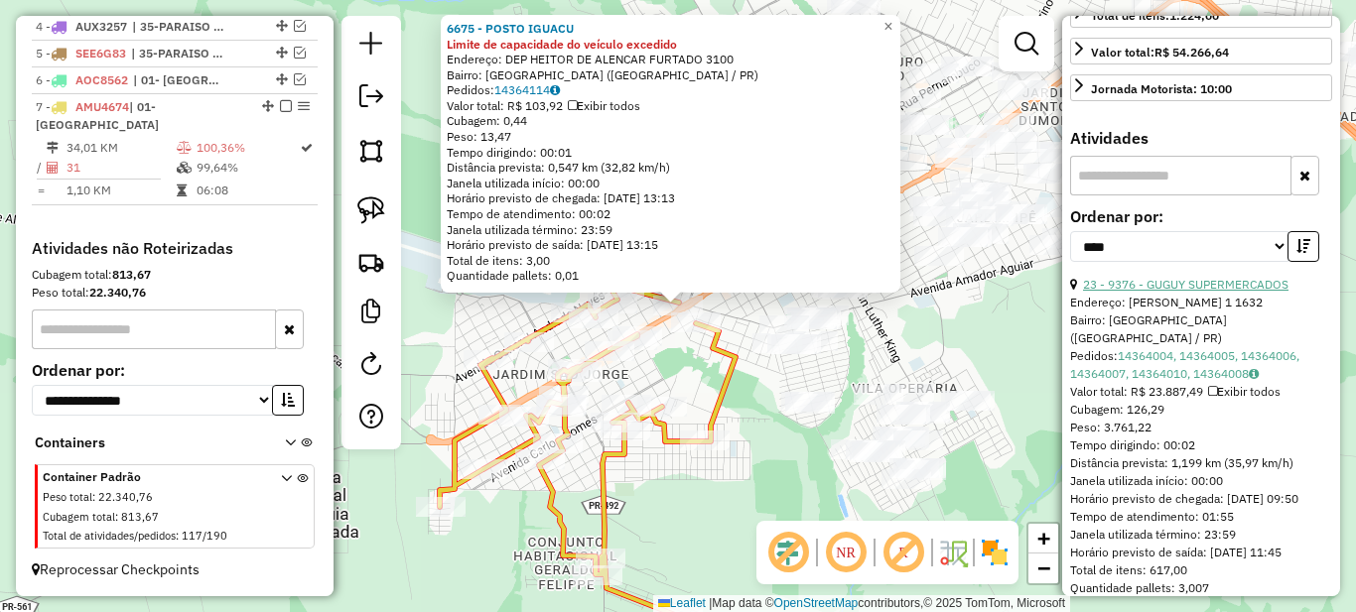
click at [1182, 292] on link "23 - 9376 - GUGUY SUPERMERCADOS" at bounding box center [1185, 284] width 205 height 15
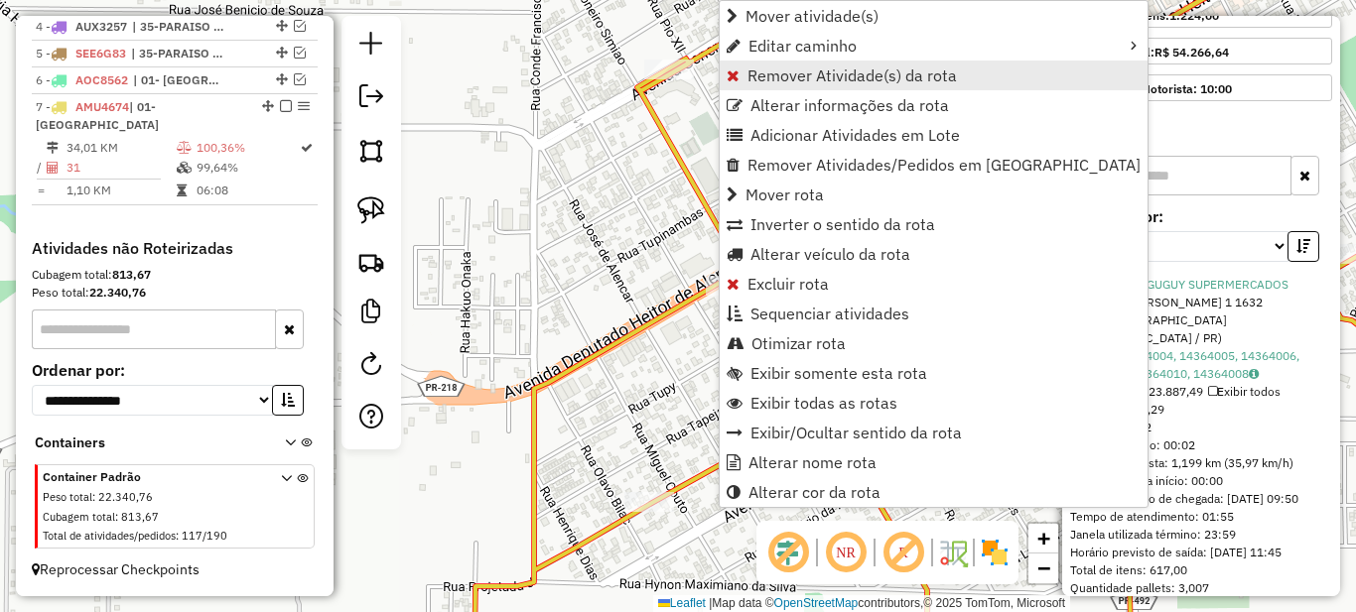
click at [764, 72] on span "Remover Atividade(s) da rota" at bounding box center [851, 76] width 209 height 16
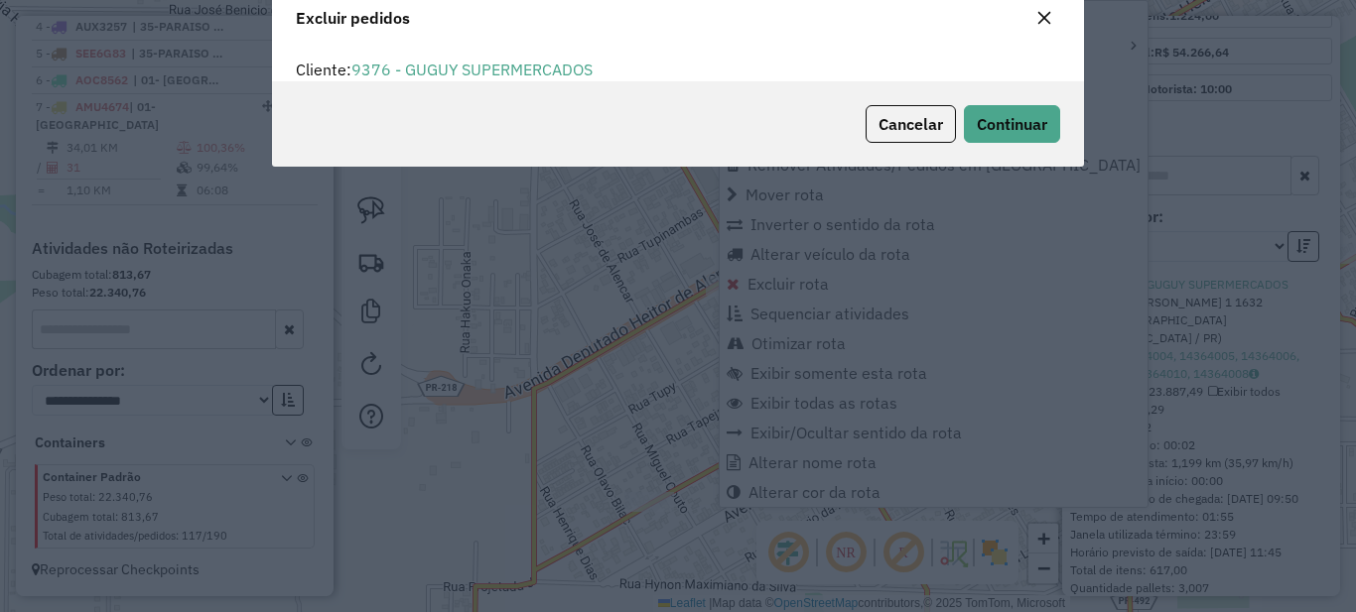
scroll to position [12, 6]
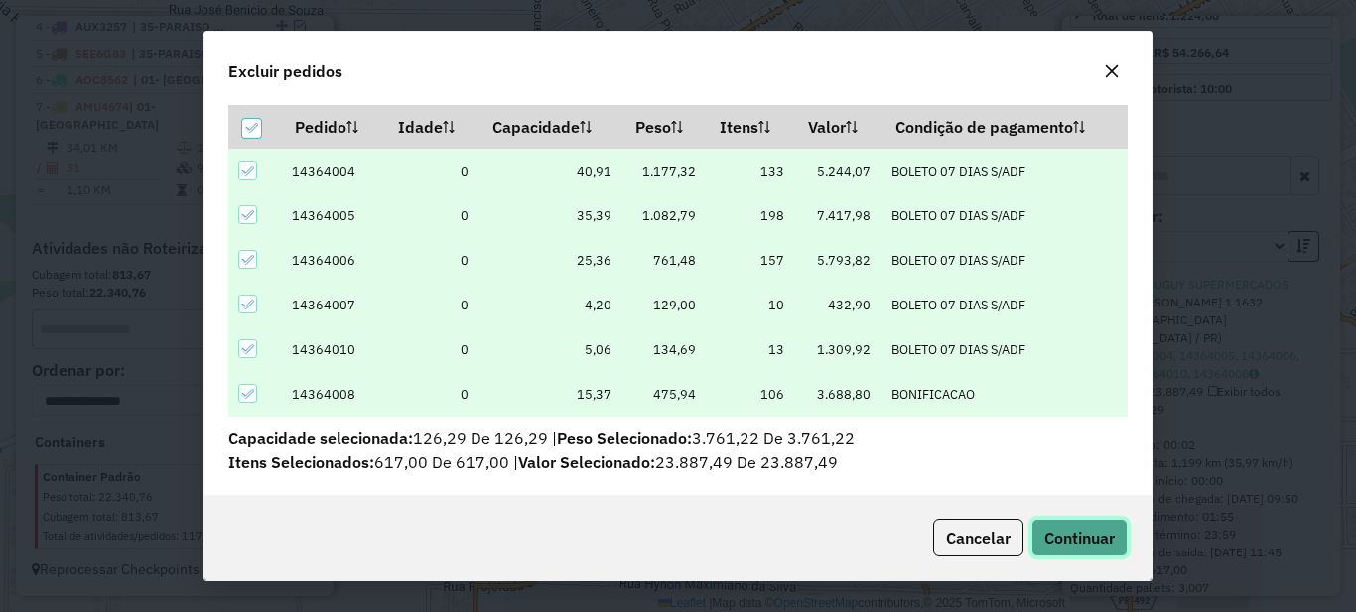
click at [1079, 546] on span "Continuar" at bounding box center [1079, 538] width 70 height 20
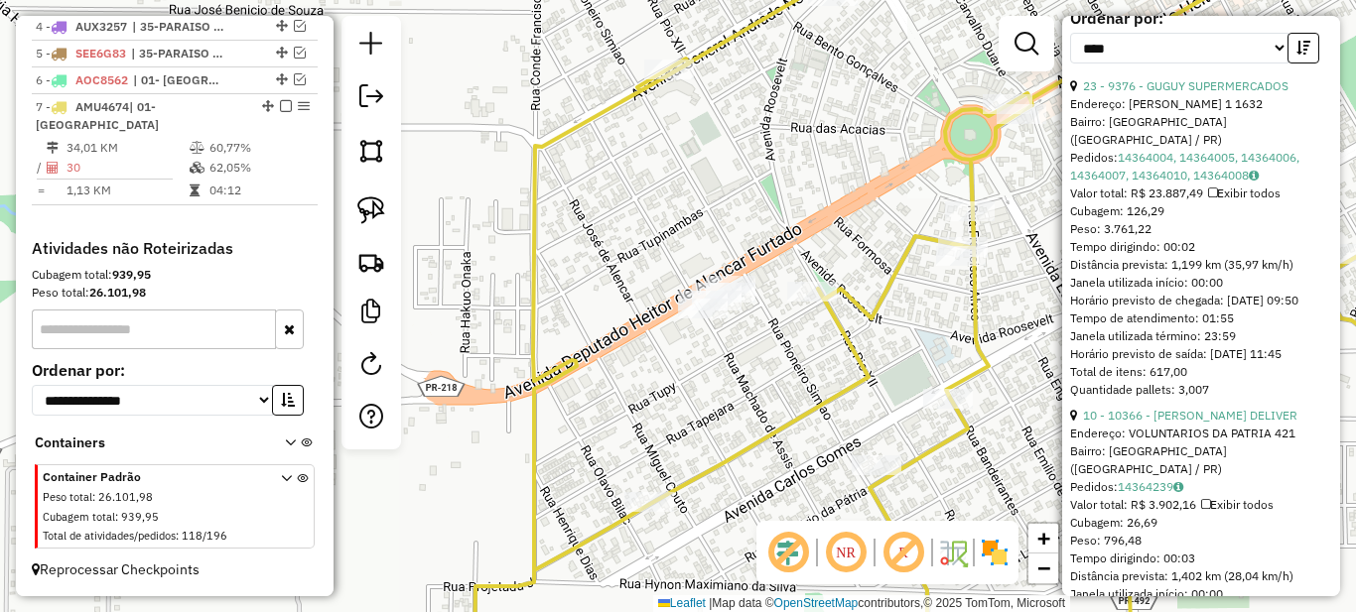
scroll to position [0, 0]
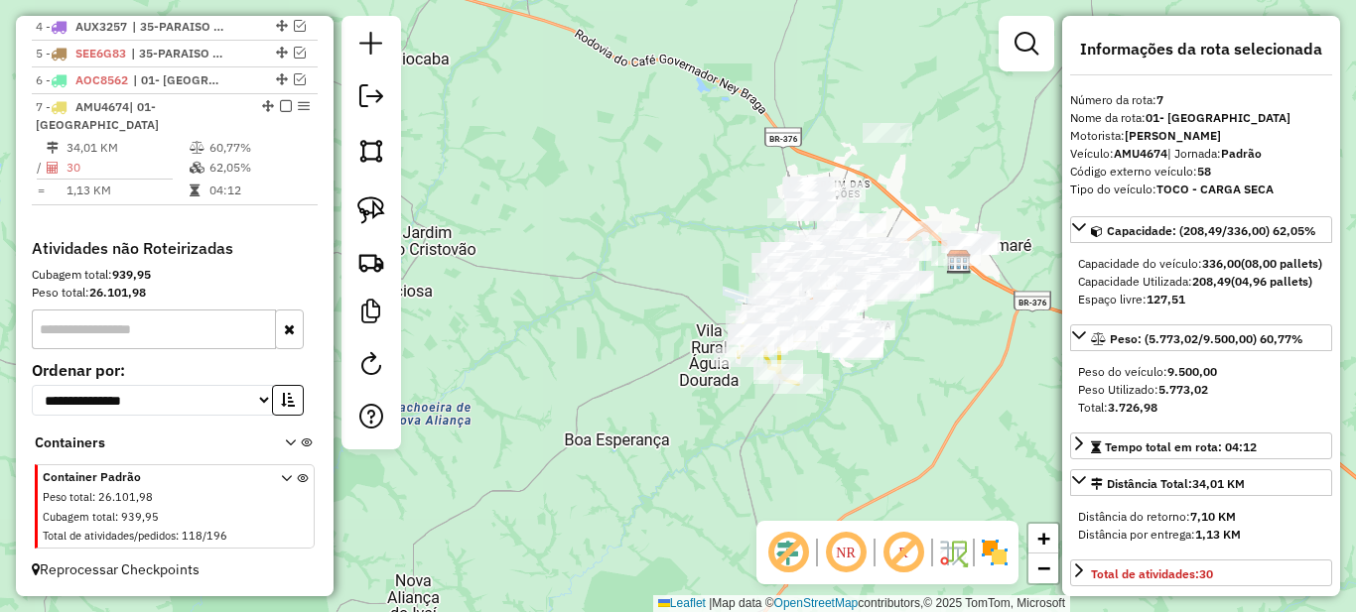
drag, startPoint x: 680, startPoint y: 501, endPoint x: 759, endPoint y: 201, distance: 311.1
click at [744, 223] on div "Janela de atendimento Grade de atendimento Capacidade Transportadoras Veículos …" at bounding box center [678, 306] width 1356 height 612
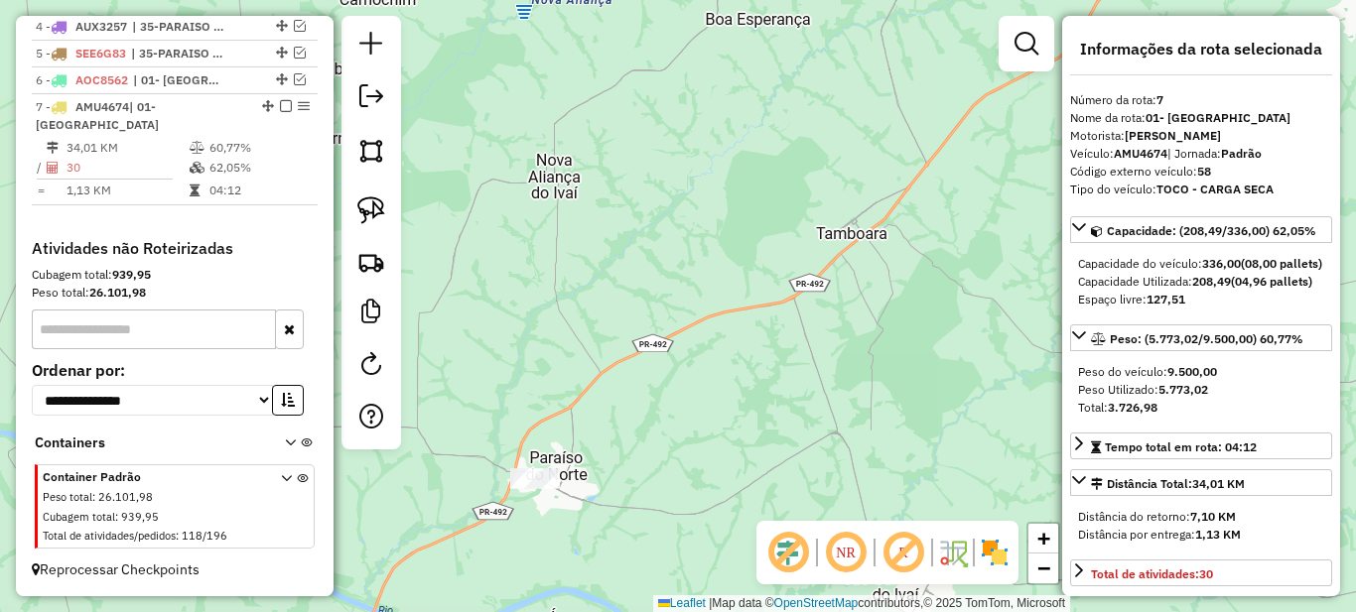
drag, startPoint x: 715, startPoint y: 385, endPoint x: 810, endPoint y: 218, distance: 192.1
click at [822, 202] on div "Janela de atendimento Grade de atendimento Capacidade Transportadoras Veículos …" at bounding box center [678, 306] width 1356 height 612
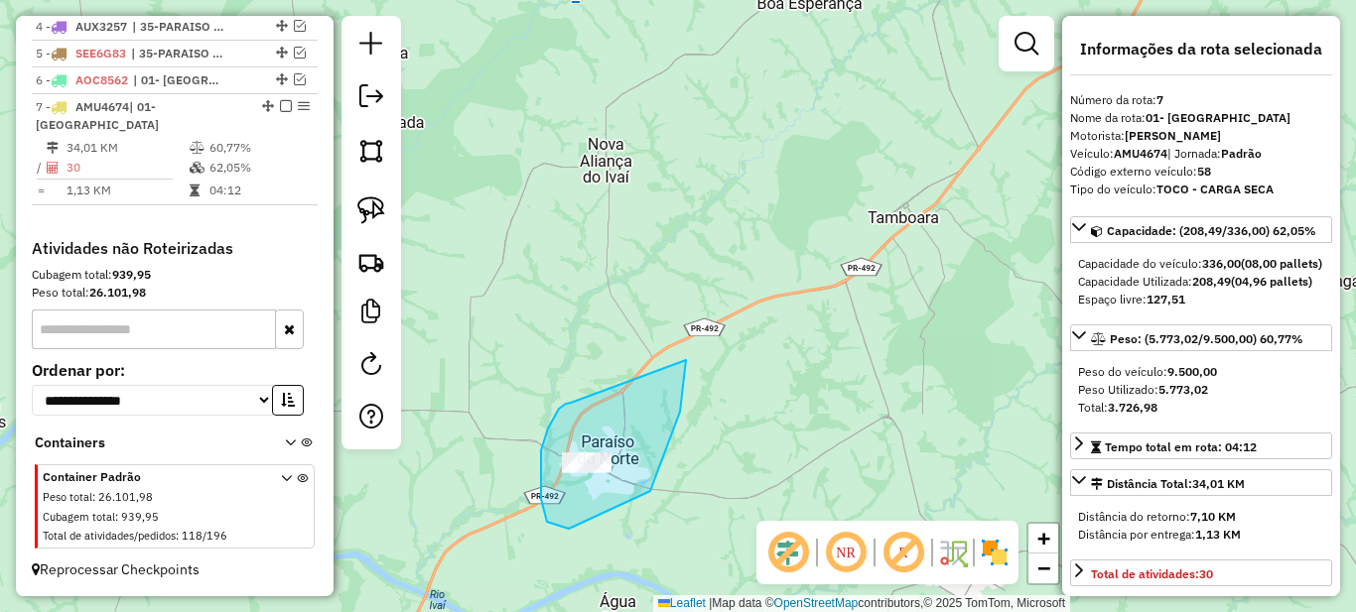
drag, startPoint x: 559, startPoint y: 409, endPoint x: 686, endPoint y: 360, distance: 136.1
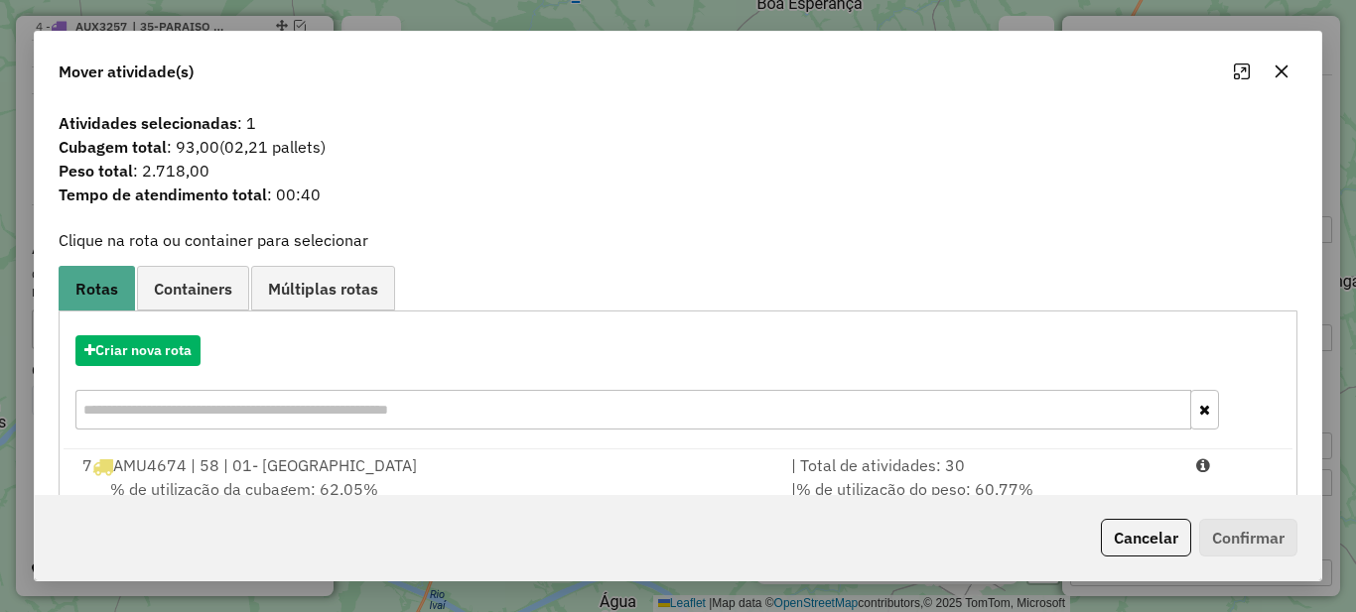
scroll to position [69, 0]
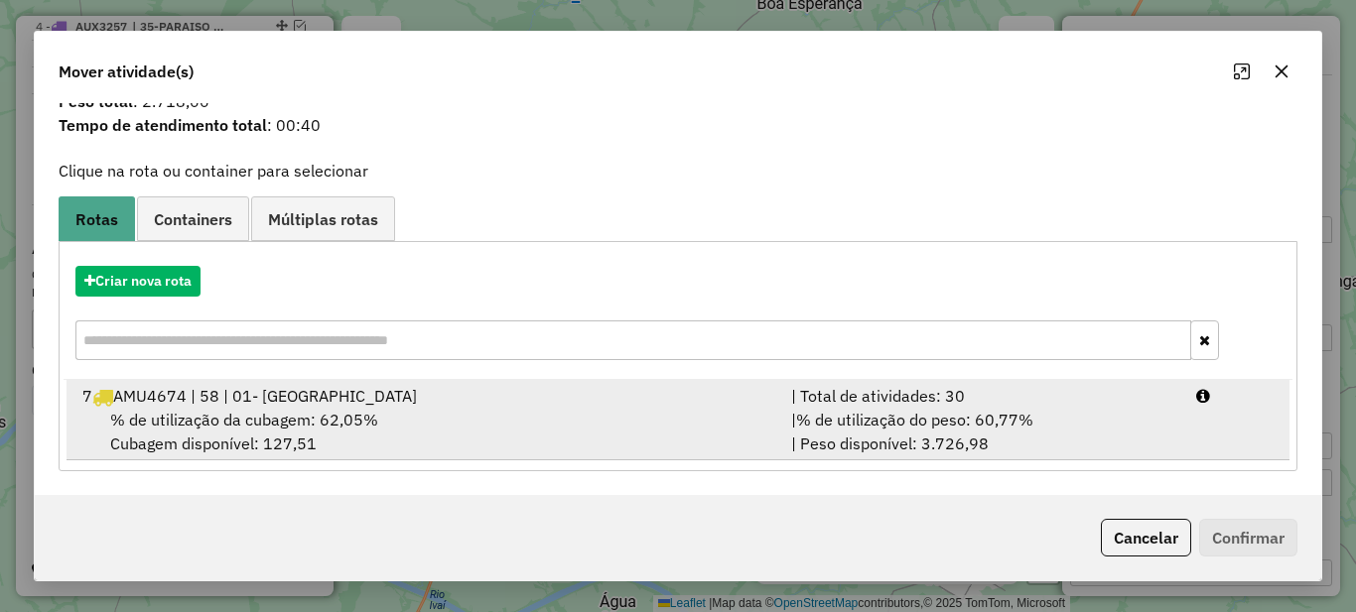
click at [845, 386] on div "| Total de atividades: 30" at bounding box center [981, 396] width 405 height 24
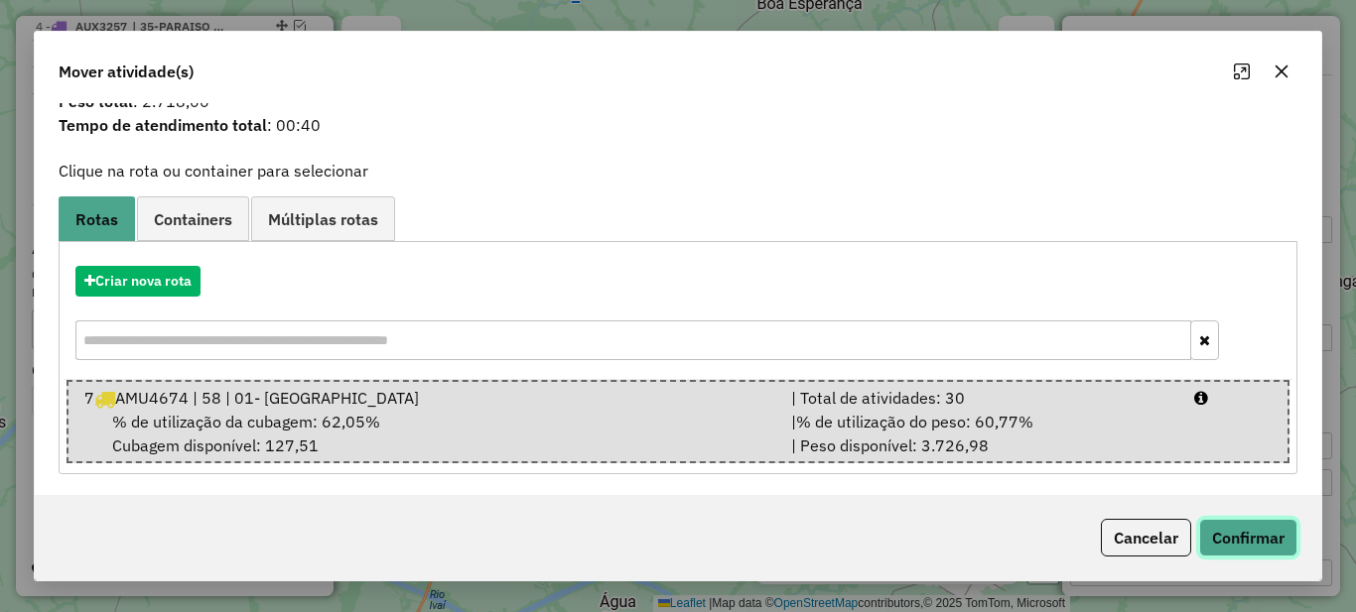
click at [1242, 550] on button "Confirmar" at bounding box center [1248, 538] width 98 height 38
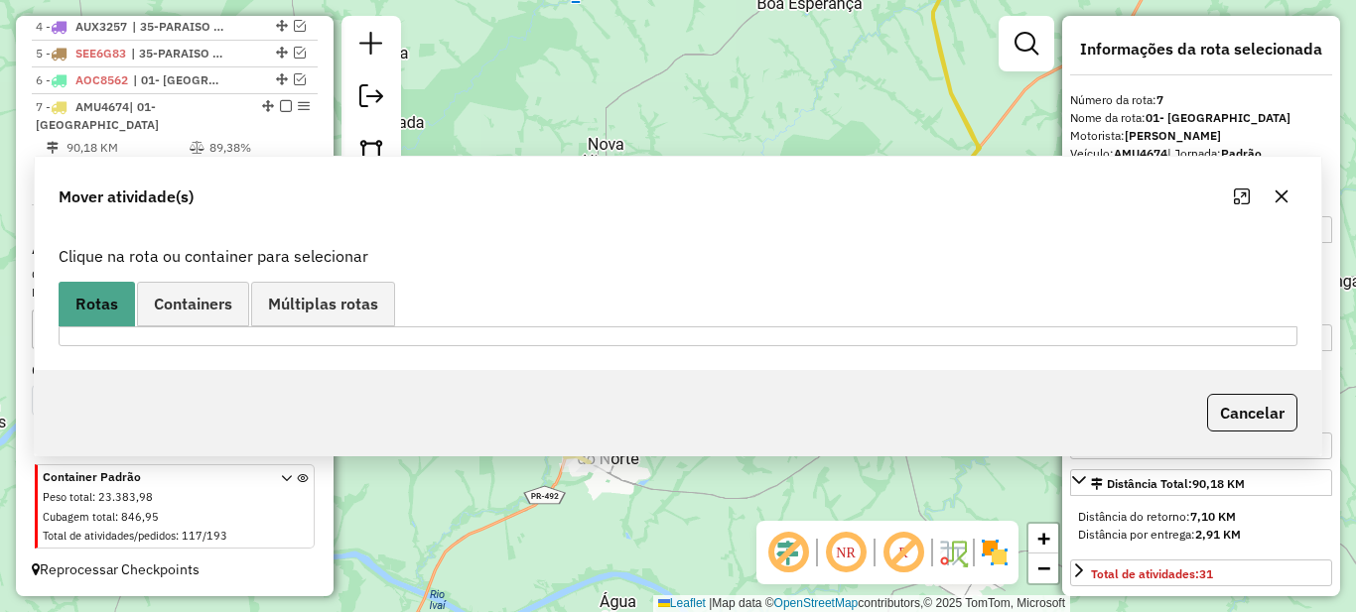
scroll to position [0, 0]
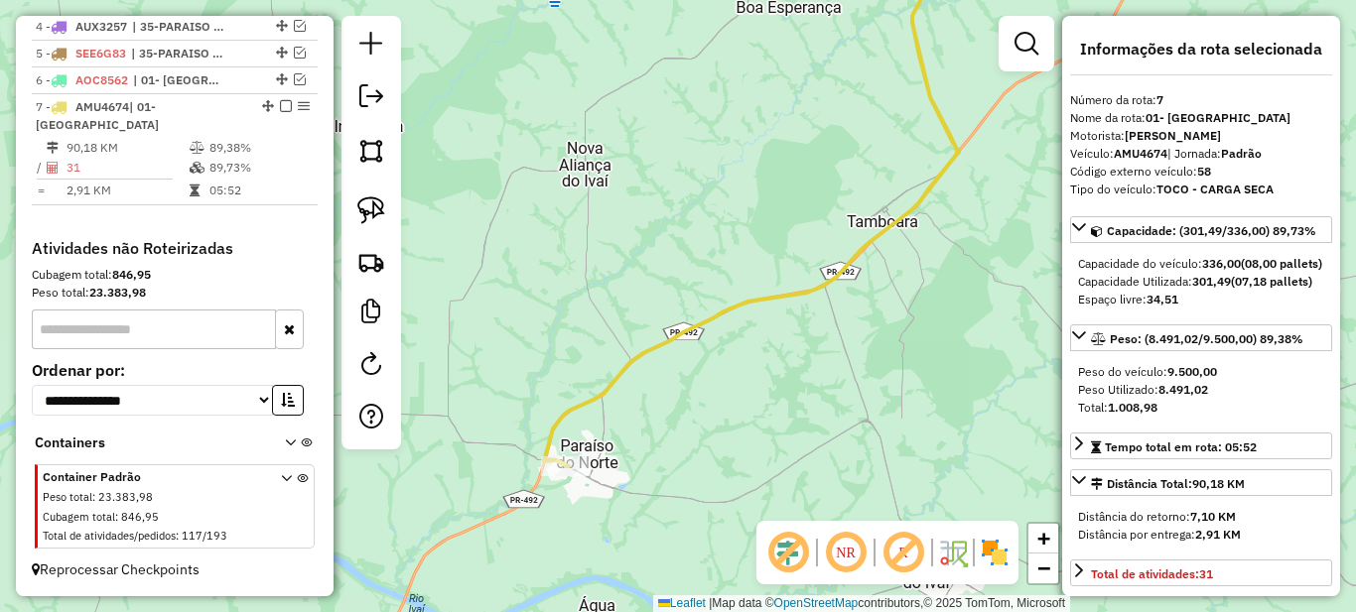
drag, startPoint x: 938, startPoint y: 81, endPoint x: 956, endPoint y: 74, distance: 19.2
click at [941, 81] on icon at bounding box center [757, 204] width 426 height 524
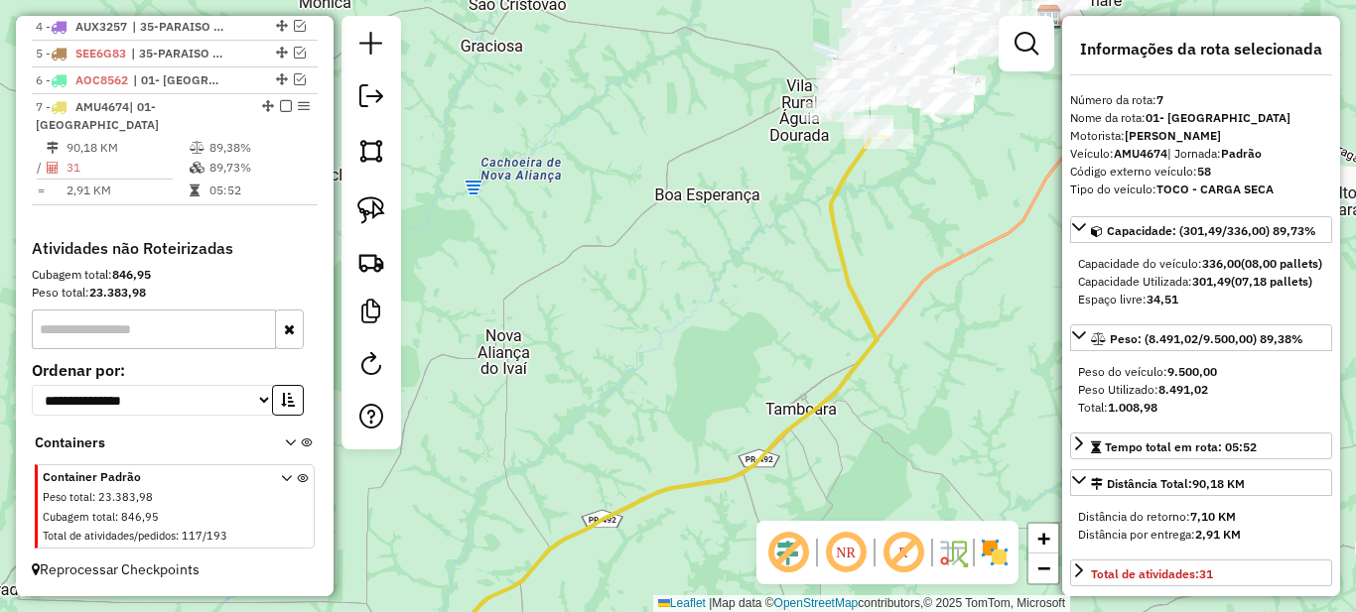
drag, startPoint x: 905, startPoint y: 195, endPoint x: 830, endPoint y: 410, distance: 228.2
click at [833, 406] on div "Janela de atendimento Grade de atendimento Capacidade Transportadoras Veículos …" at bounding box center [678, 306] width 1356 height 612
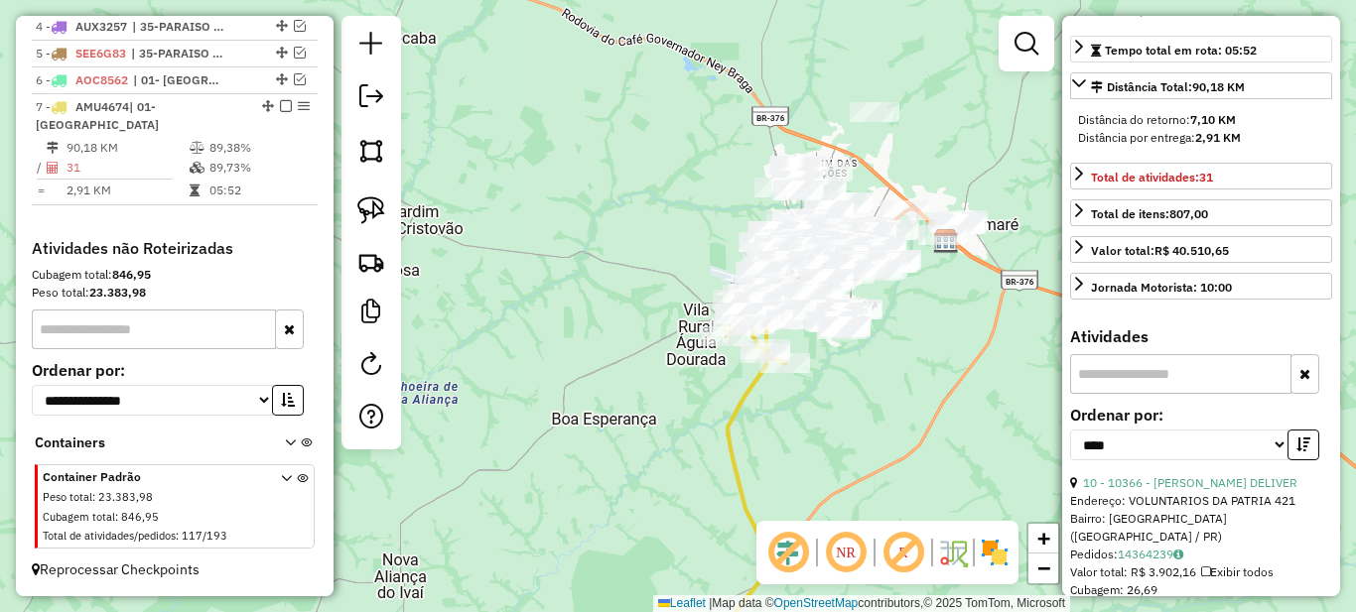
scroll to position [596, 0]
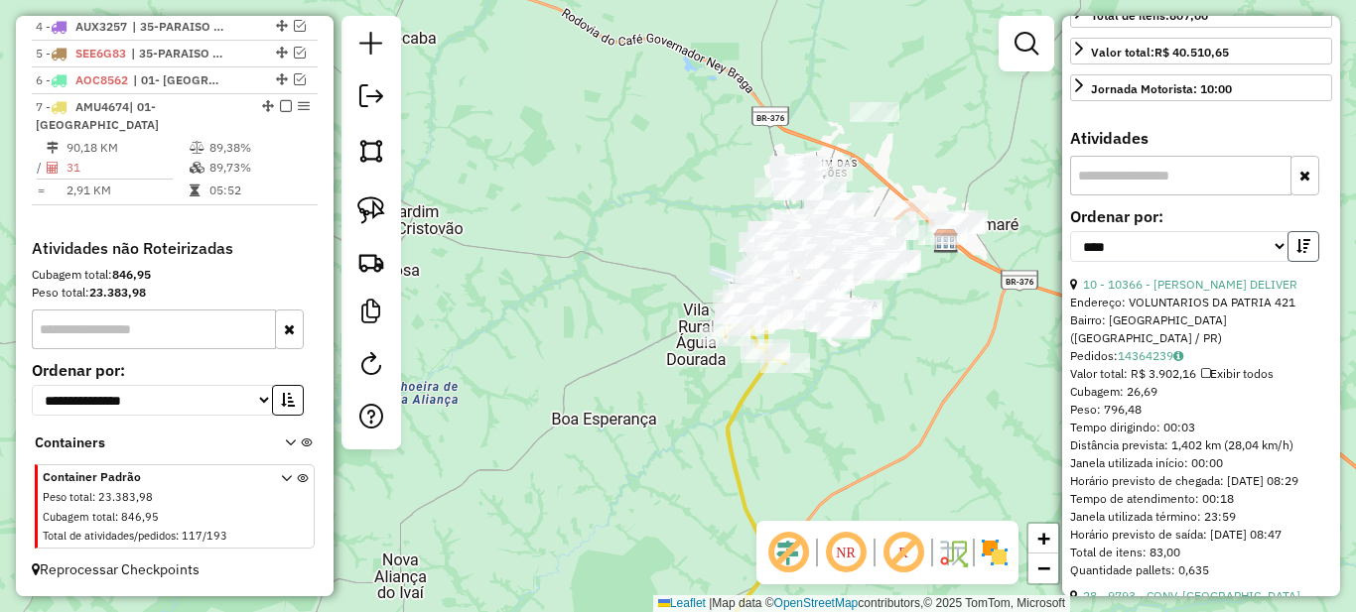
click at [1296, 253] on icon "button" at bounding box center [1303, 246] width 14 height 14
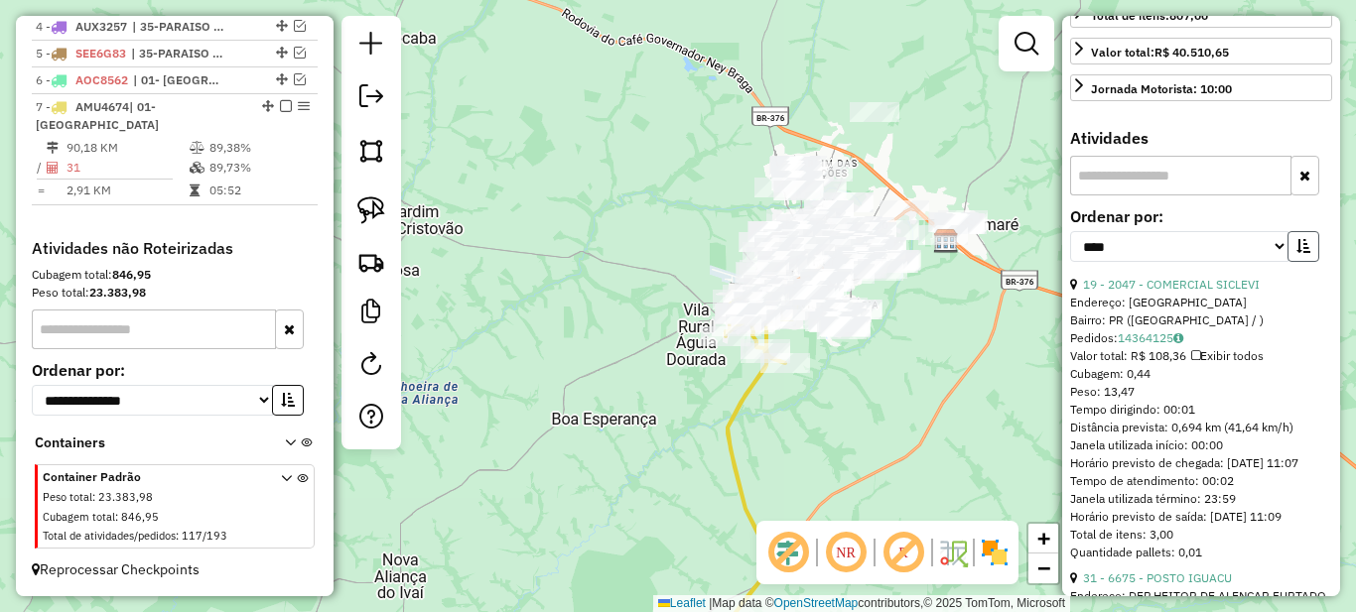
click at [1297, 253] on icon "button" at bounding box center [1303, 246] width 14 height 14
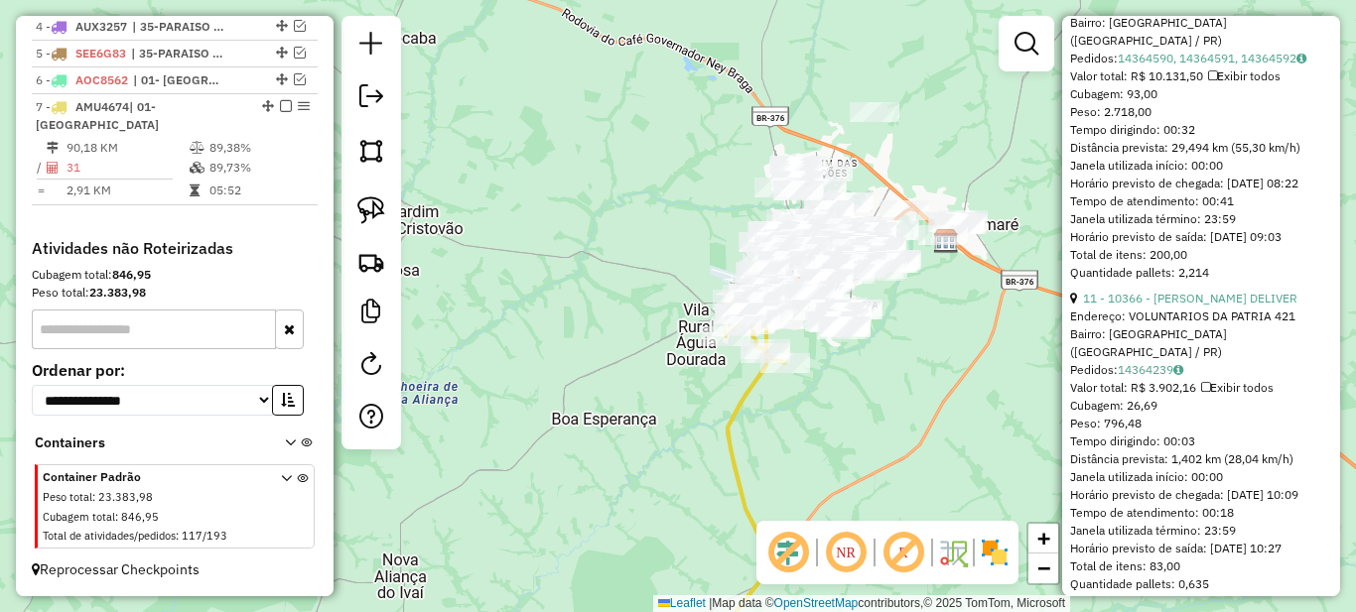
scroll to position [993, 0]
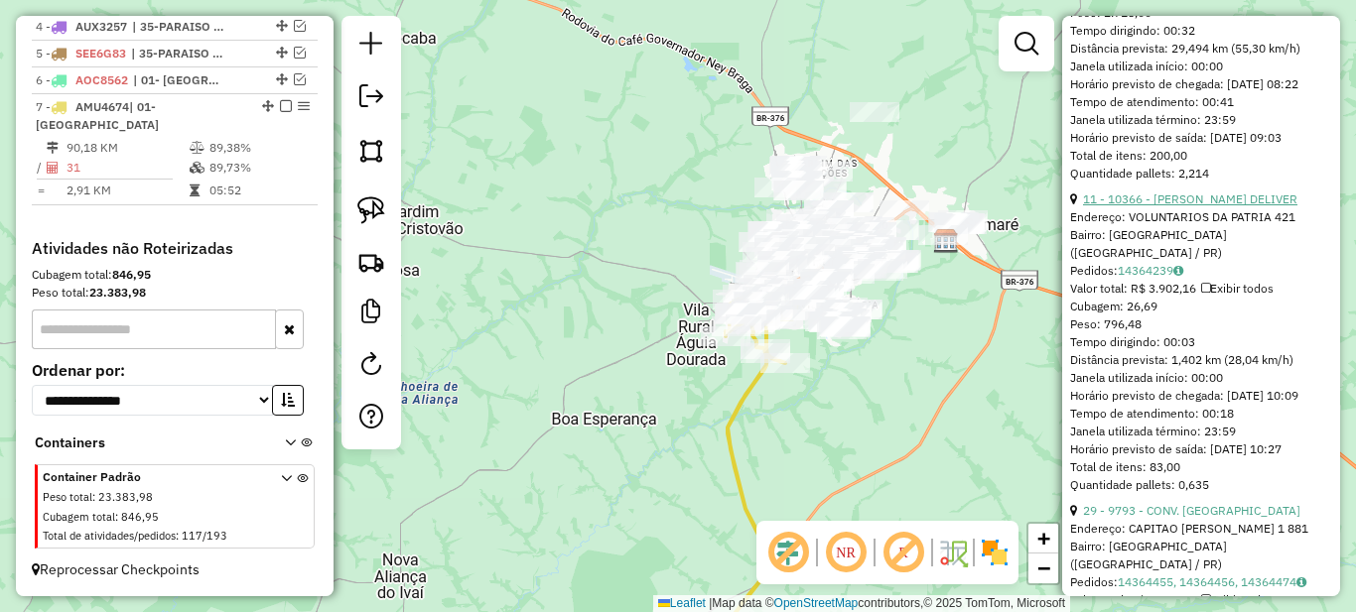
click at [1163, 206] on link "11 - 10366 - PEPPE MORENO DELIVER" at bounding box center [1190, 199] width 214 height 15
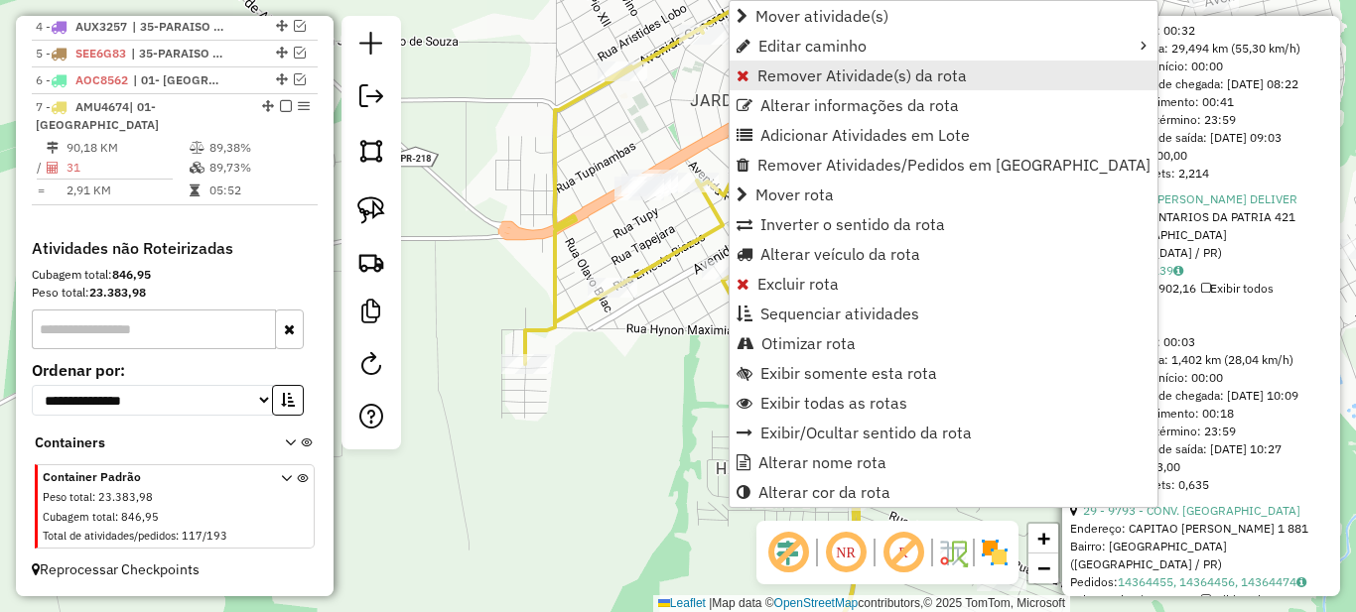
click at [777, 72] on span "Remover Atividade(s) da rota" at bounding box center [861, 76] width 209 height 16
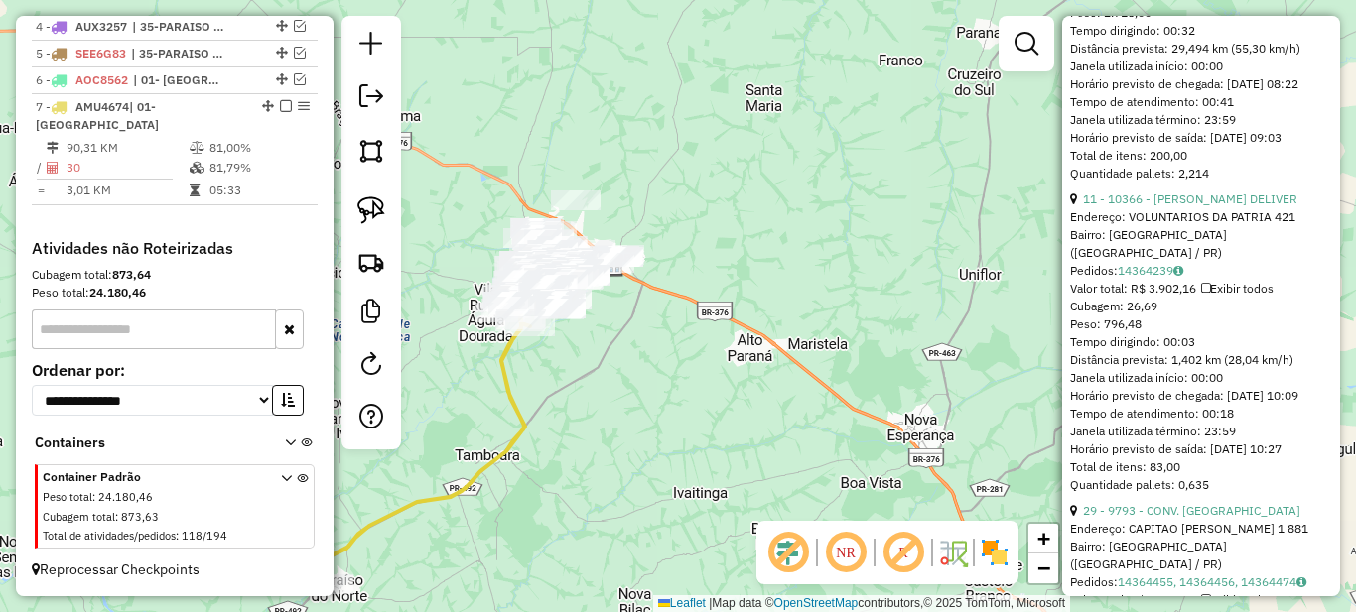
scroll to position [560, 0]
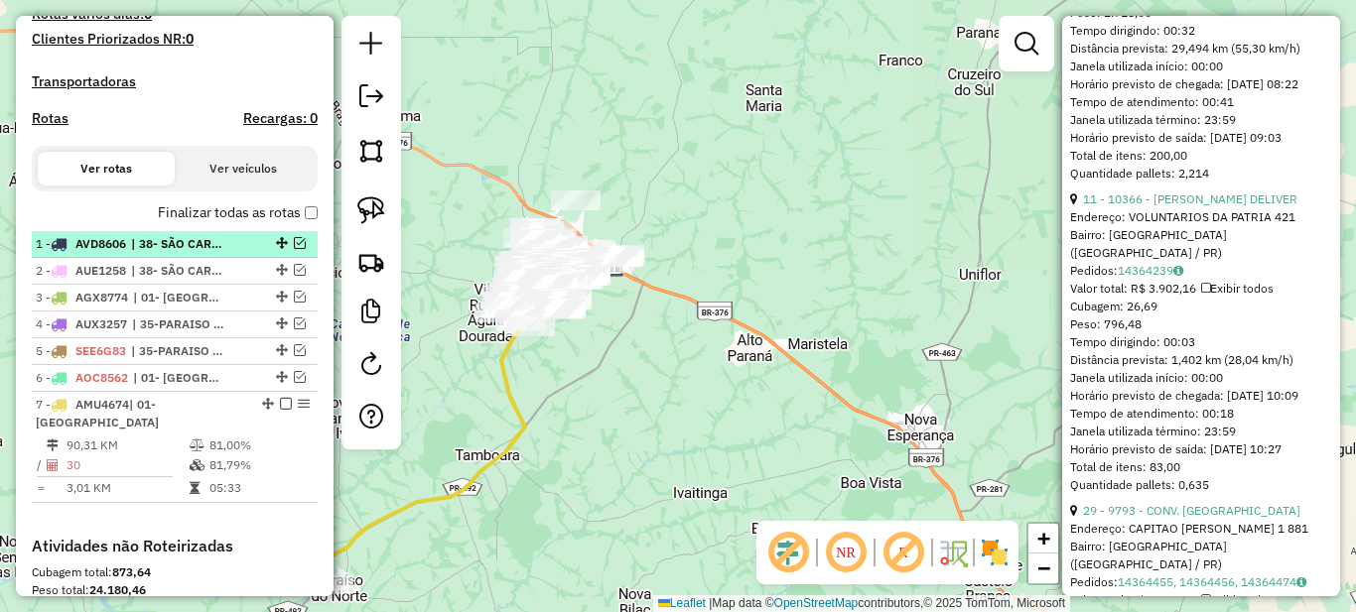
click at [202, 253] on span "| 38- SÃO CARLOS DO IVAI" at bounding box center [176, 244] width 91 height 18
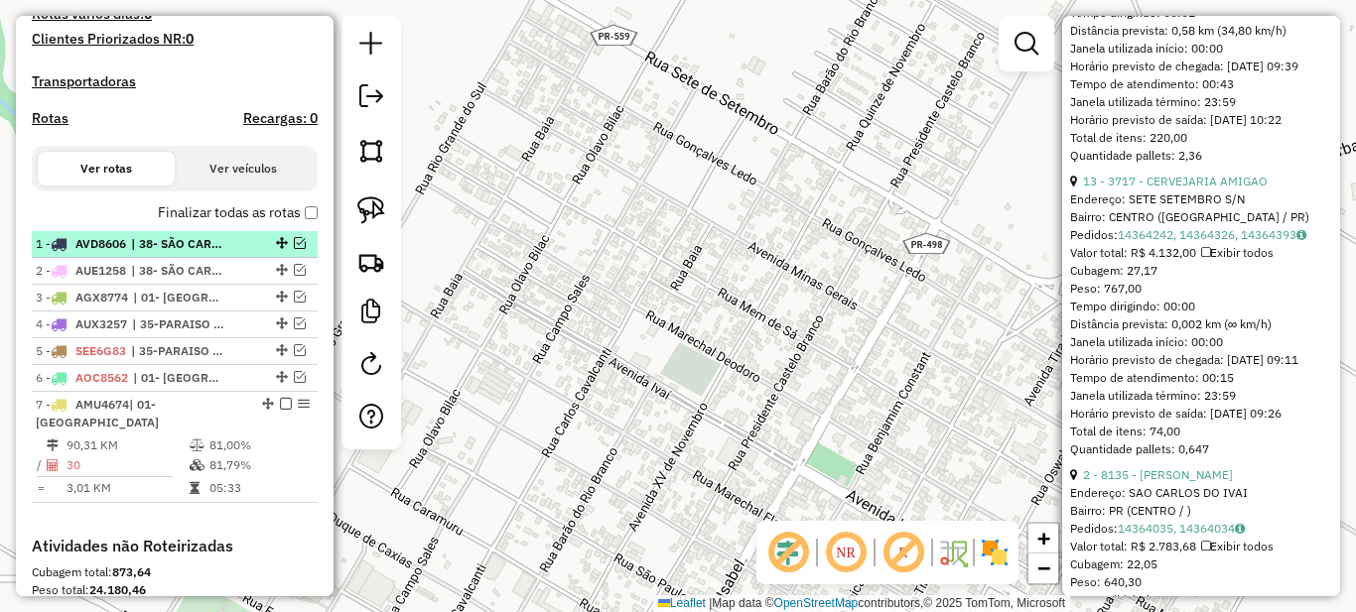
click at [294, 249] on em at bounding box center [300, 243] width 12 height 12
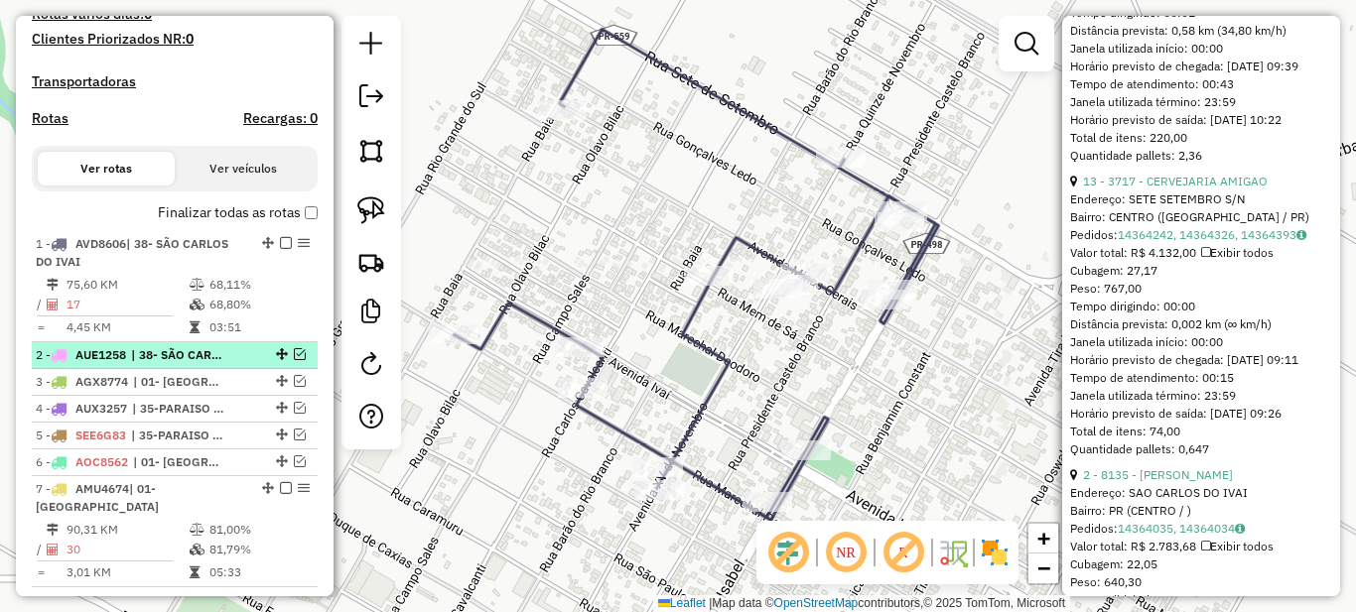
click at [299, 360] on em at bounding box center [300, 354] width 12 height 12
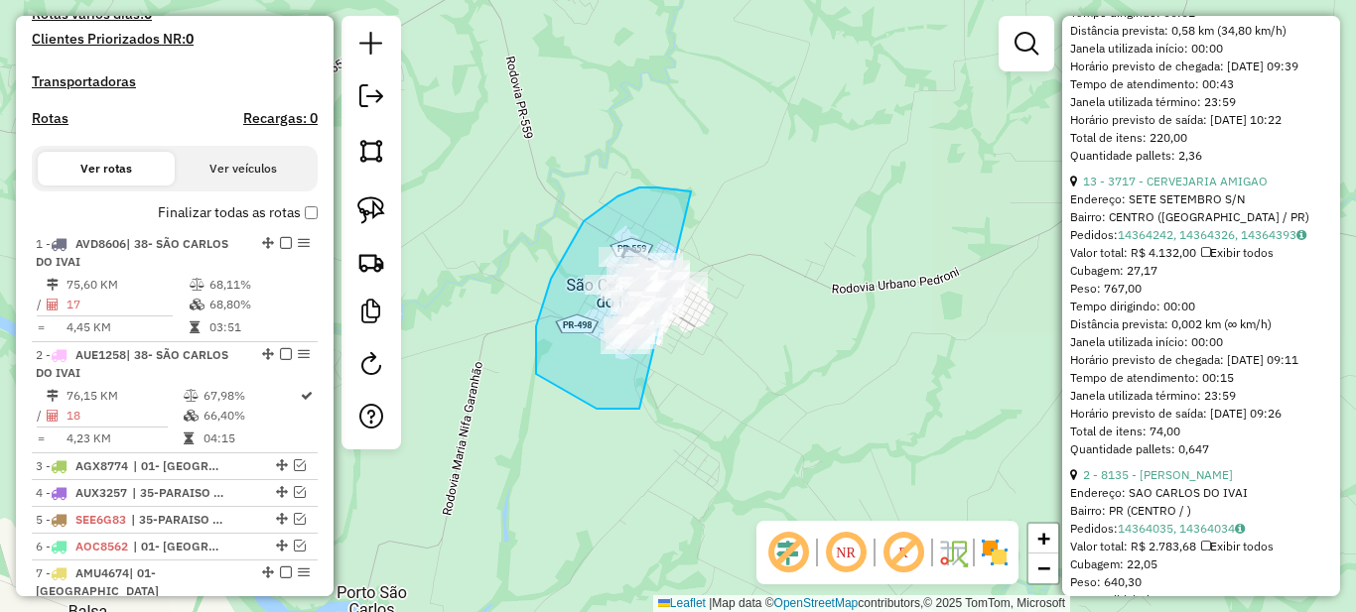
drag, startPoint x: 657, startPoint y: 188, endPoint x: 825, endPoint y: 264, distance: 184.4
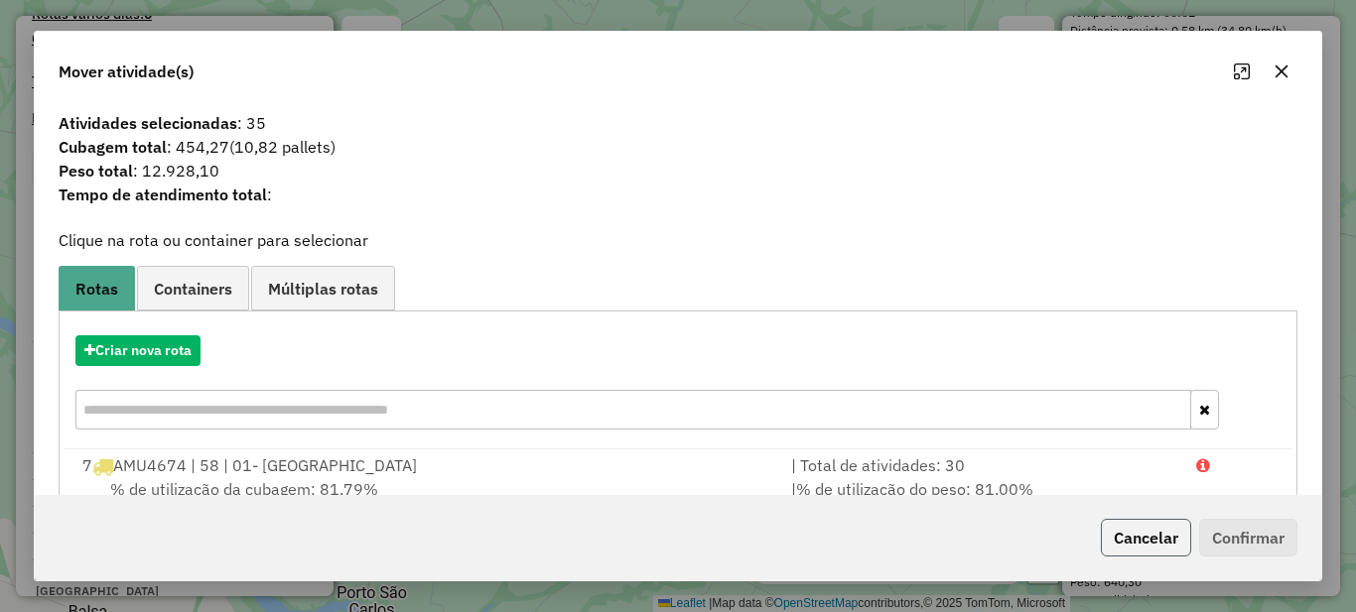
click at [1139, 533] on button "Cancelar" at bounding box center [1146, 538] width 90 height 38
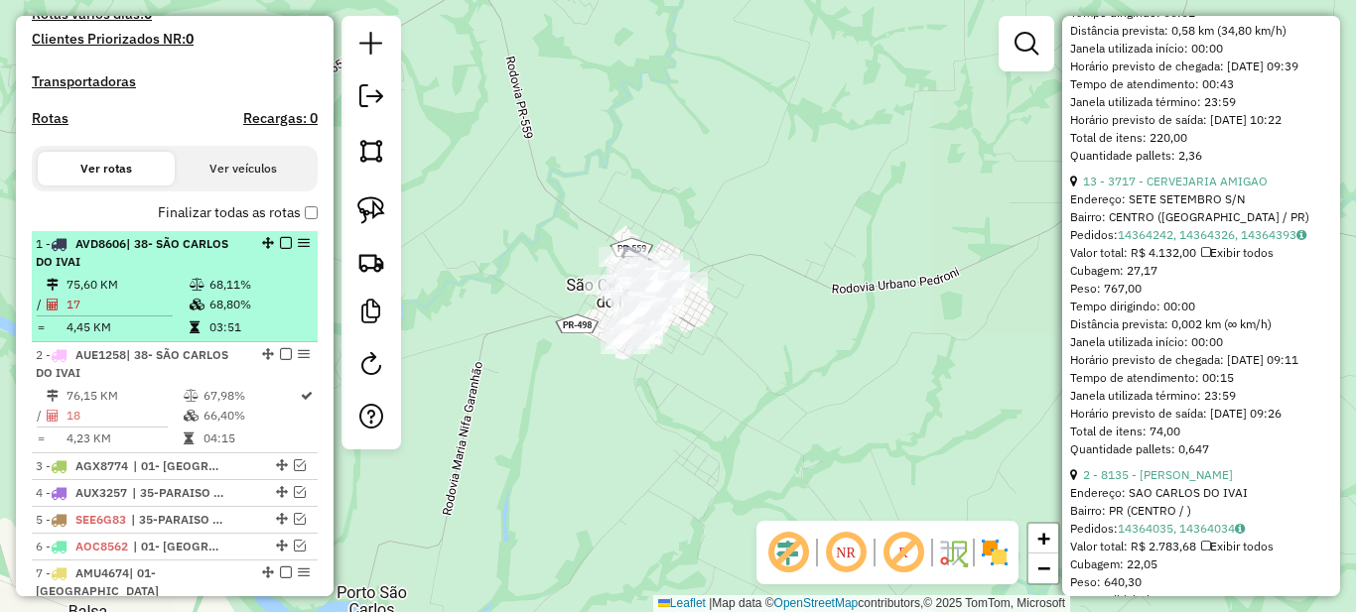
click at [232, 294] on td "68,11%" at bounding box center [258, 285] width 100 height 20
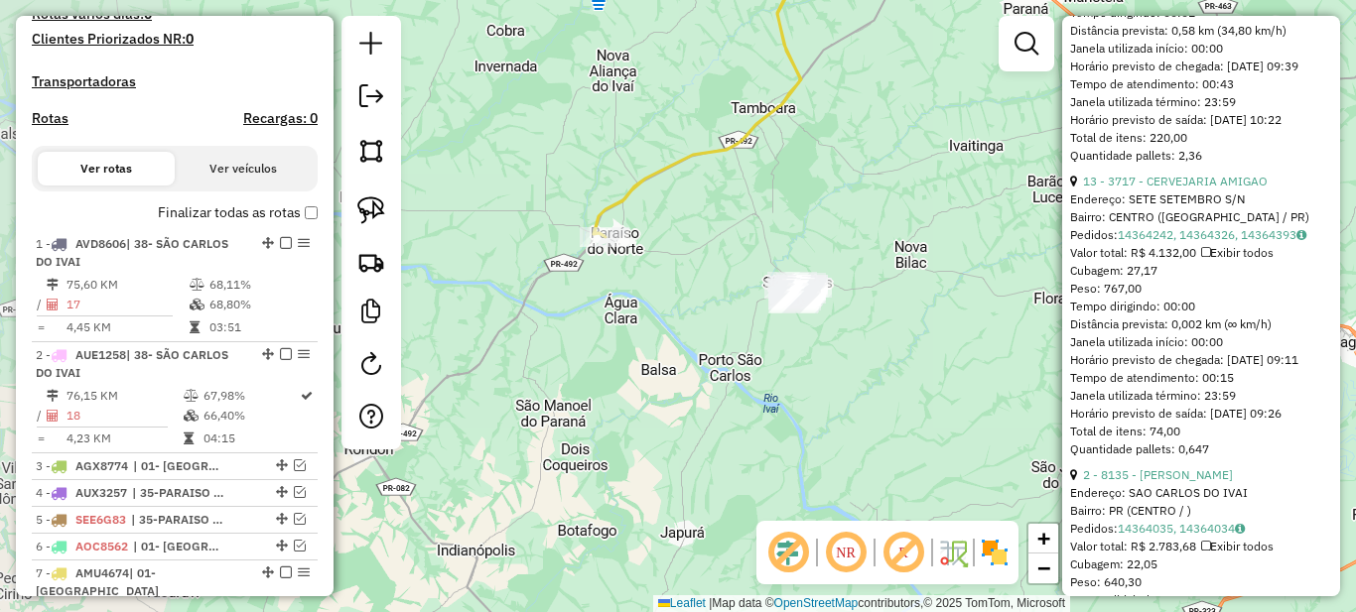
drag, startPoint x: 500, startPoint y: 340, endPoint x: 740, endPoint y: 312, distance: 241.0
click at [785, 315] on div "Rota 2 - Placa AUE1258 8366 - MERCEARIA VALE AZUL Janela de atendimento Grade d…" at bounding box center [678, 306] width 1356 height 612
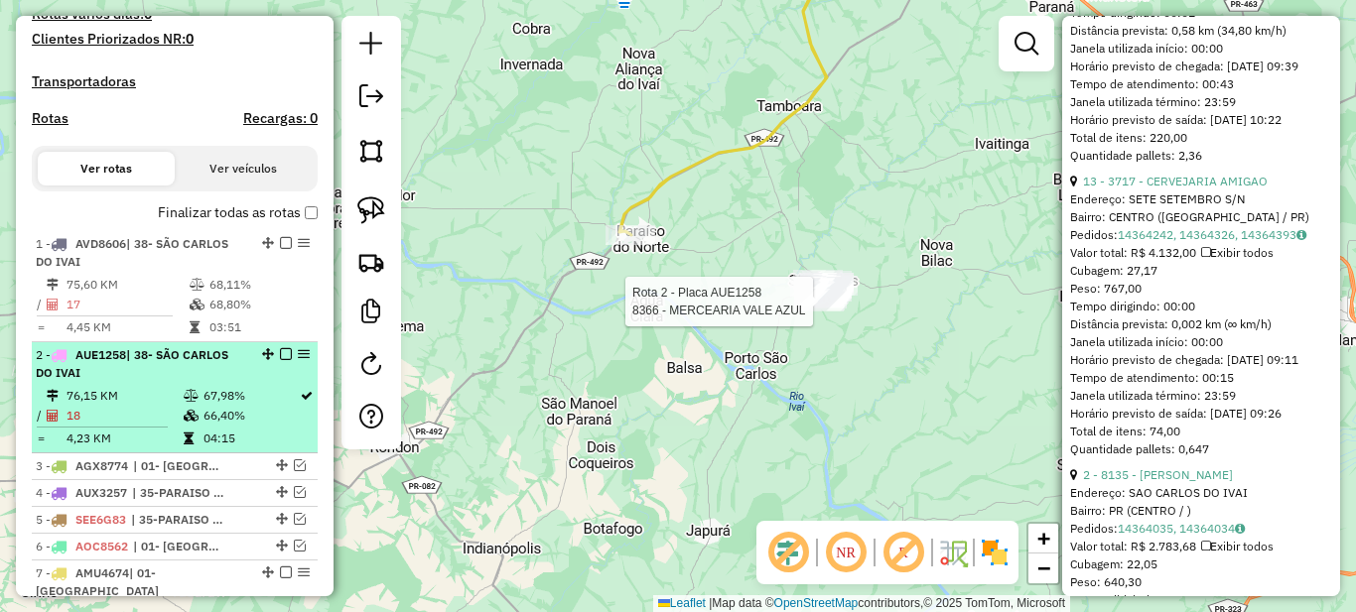
scroll to position [659, 0]
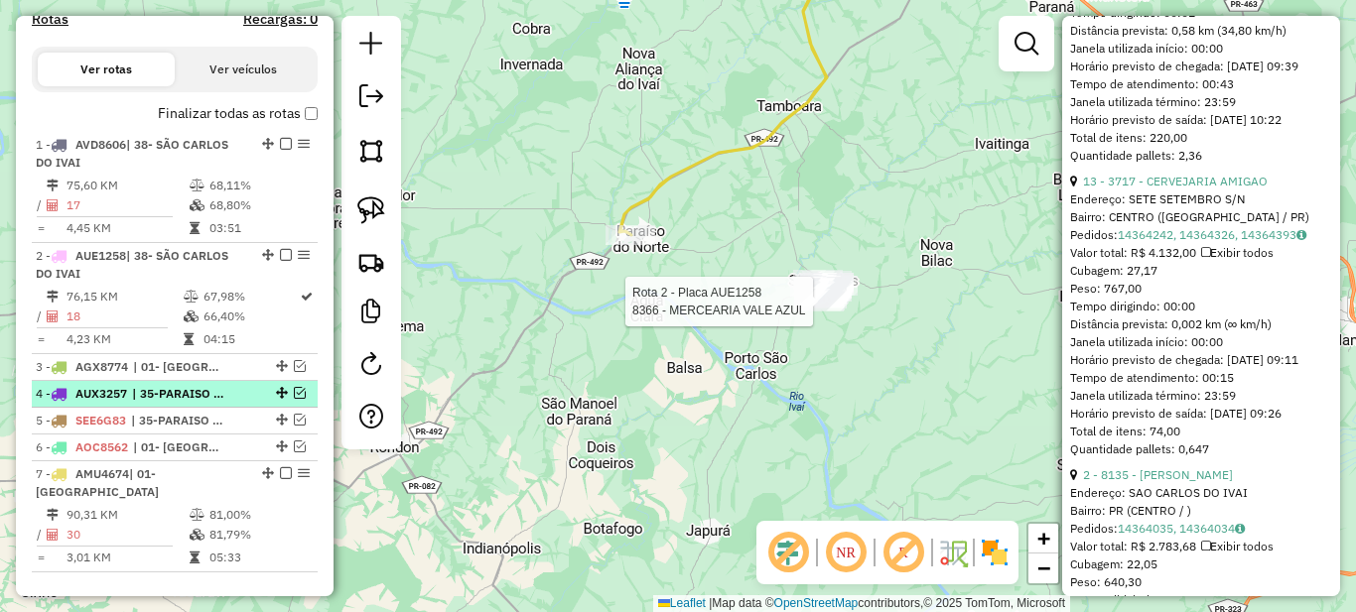
click at [294, 399] on em at bounding box center [300, 393] width 12 height 12
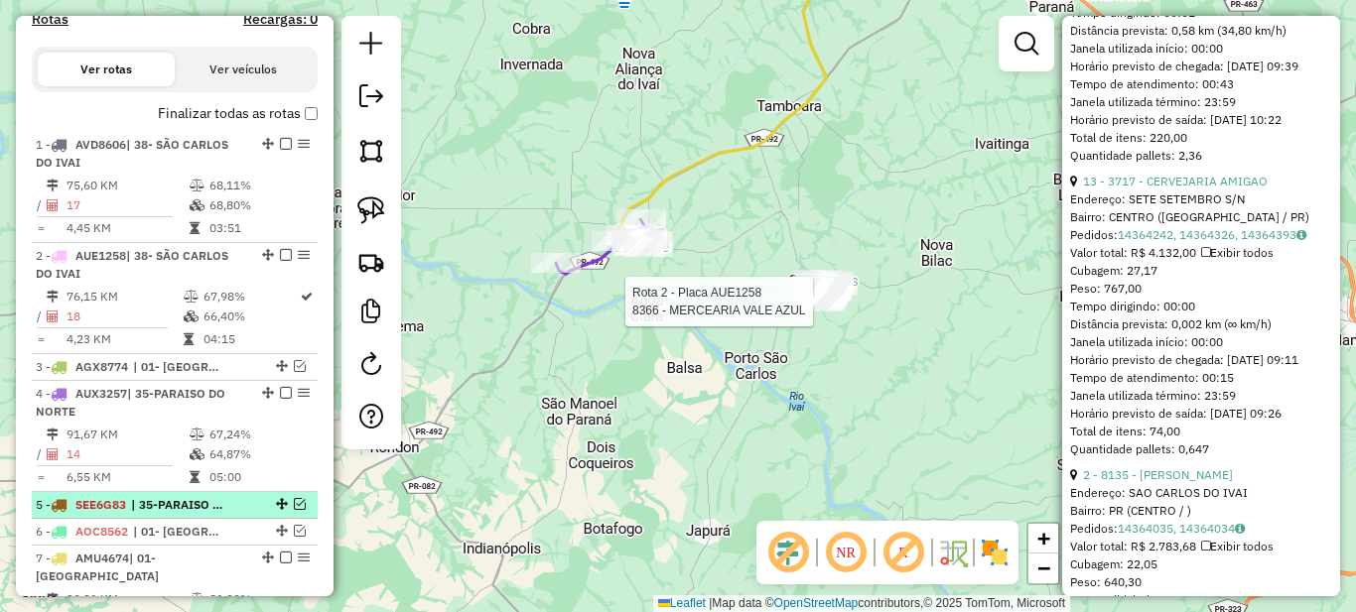
click at [294, 510] on em at bounding box center [300, 504] width 12 height 12
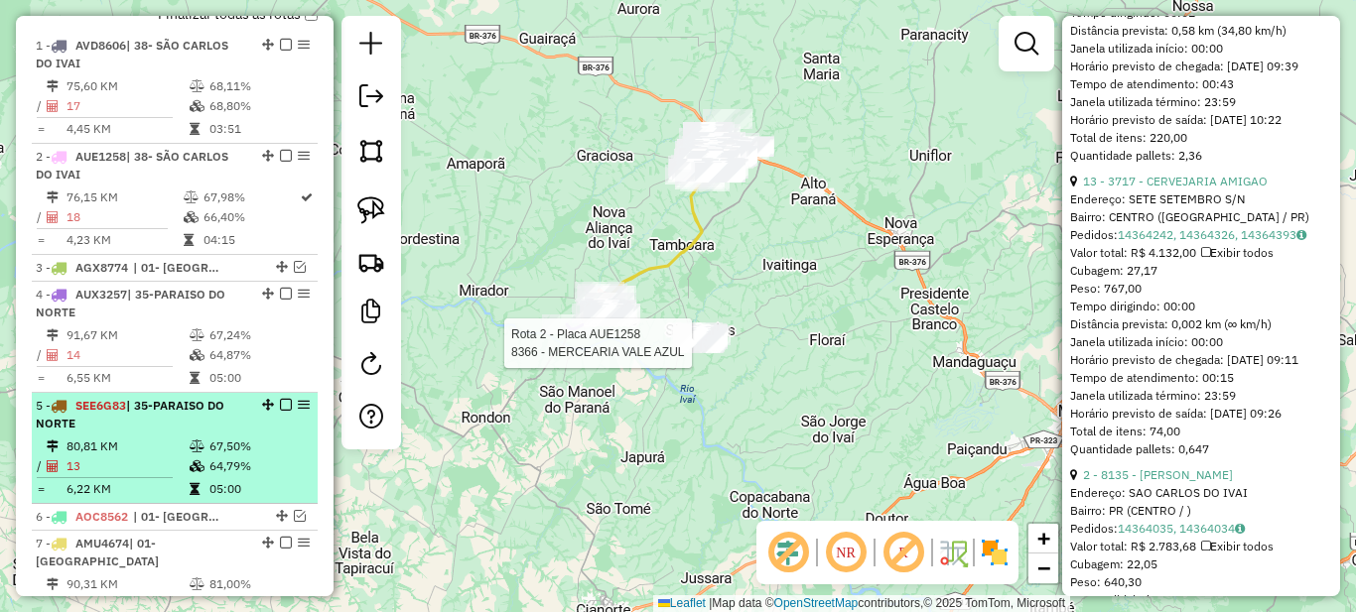
scroll to position [858, 0]
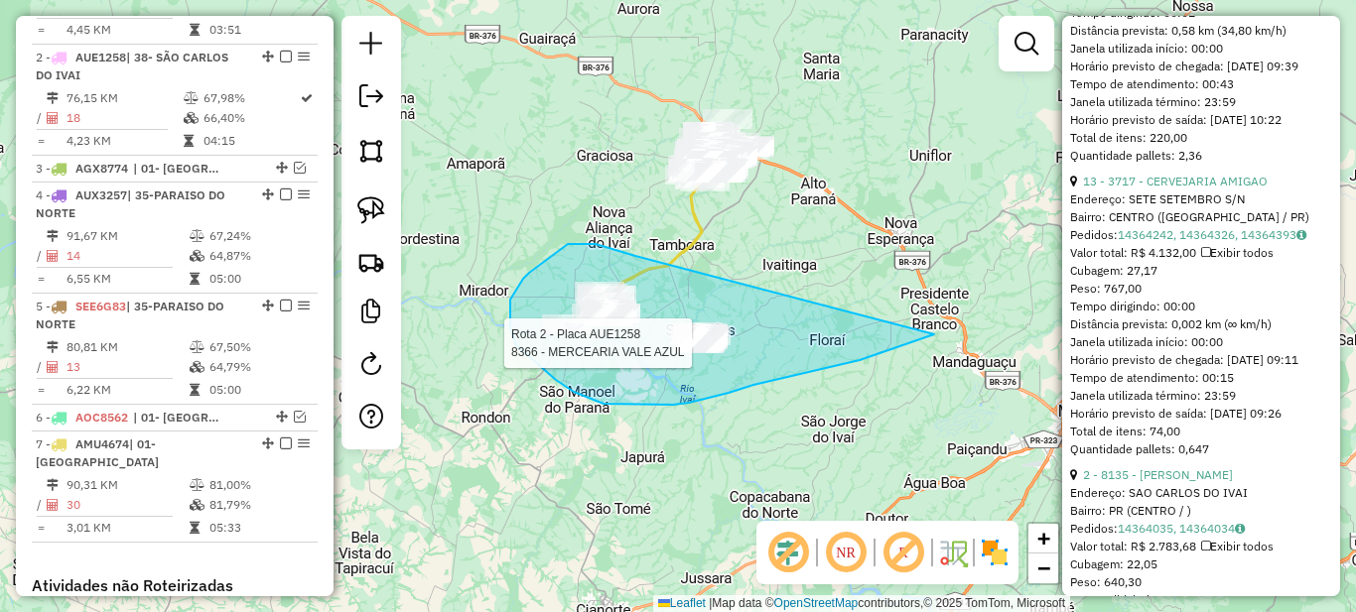
drag, startPoint x: 568, startPoint y: 244, endPoint x: 947, endPoint y: 313, distance: 385.3
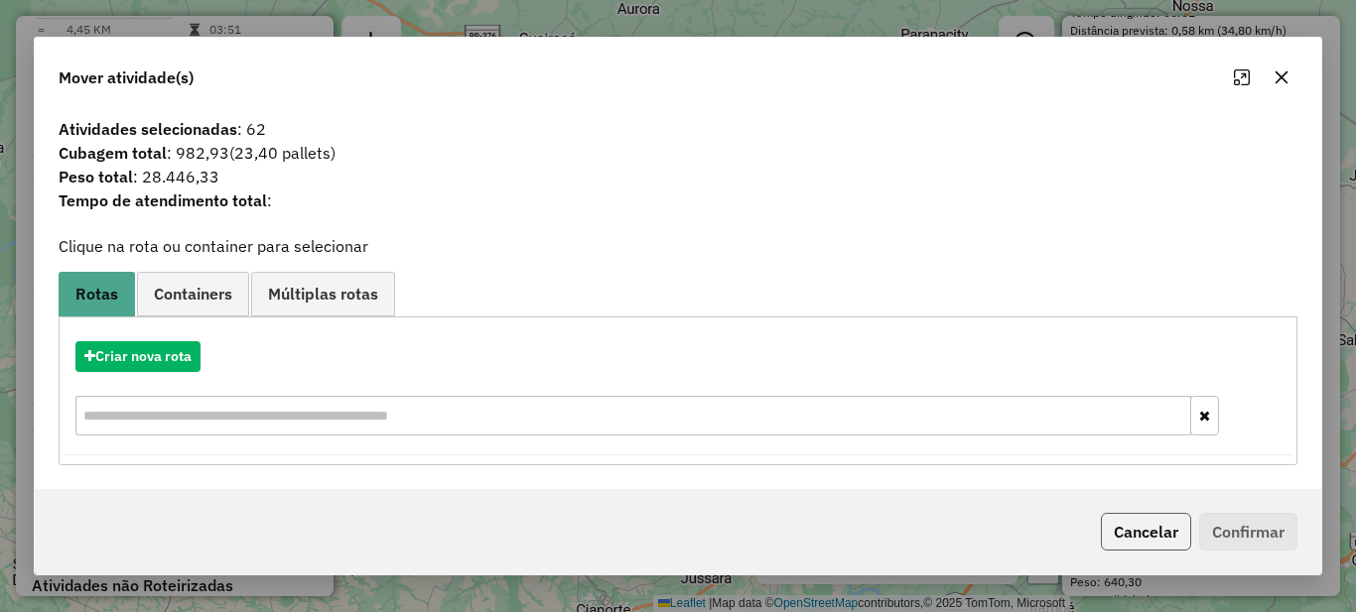
click at [1150, 526] on button "Cancelar" at bounding box center [1146, 532] width 90 height 38
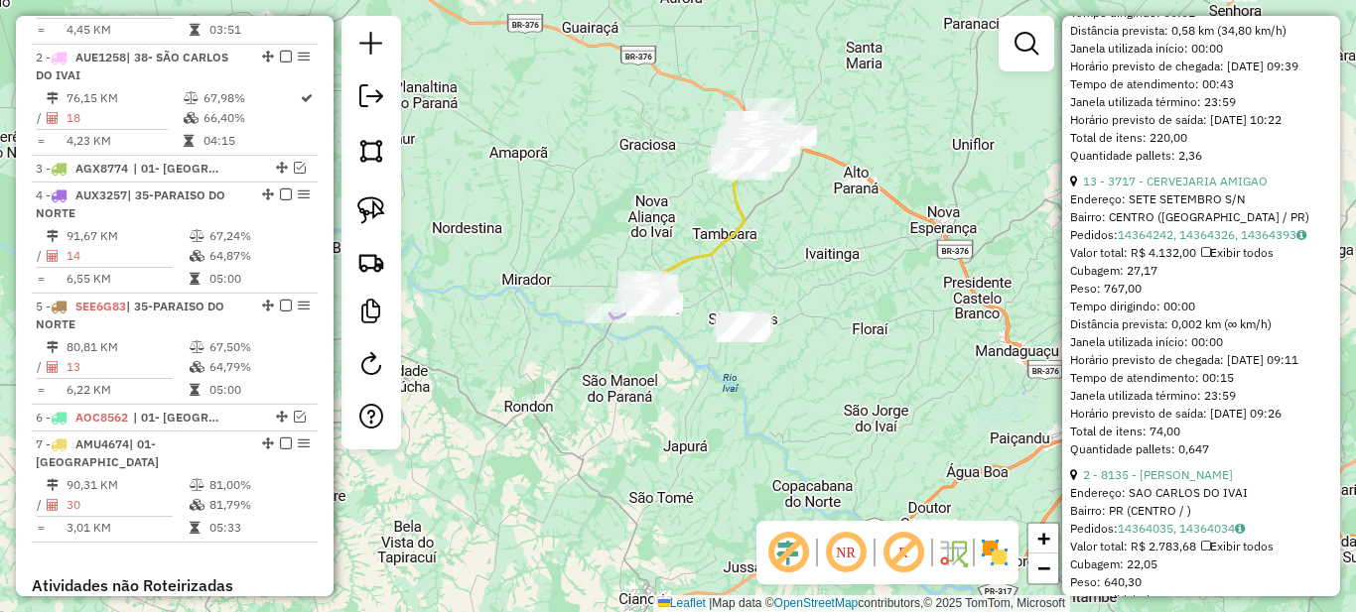
drag, startPoint x: 696, startPoint y: 287, endPoint x: 739, endPoint y: 276, distance: 44.1
click at [739, 276] on div "Janela de atendimento Grade de atendimento Capacidade Transportadoras Veículos …" at bounding box center [678, 306] width 1356 height 612
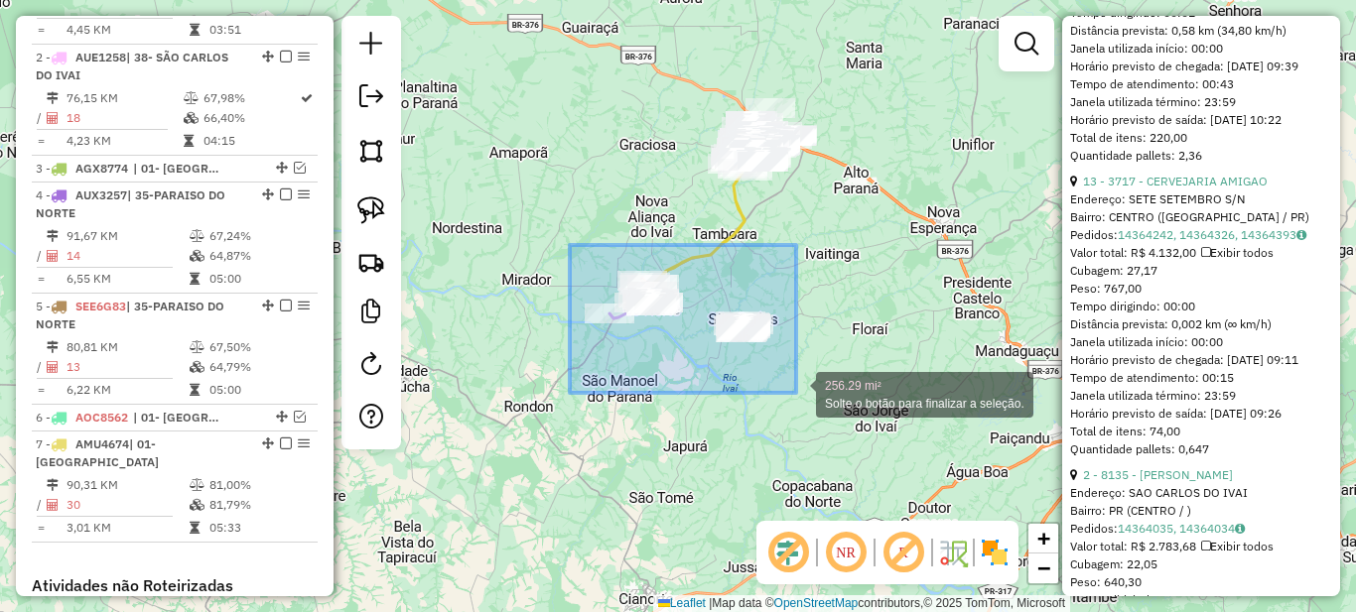
drag, startPoint x: 606, startPoint y: 307, endPoint x: 796, endPoint y: 393, distance: 209.2
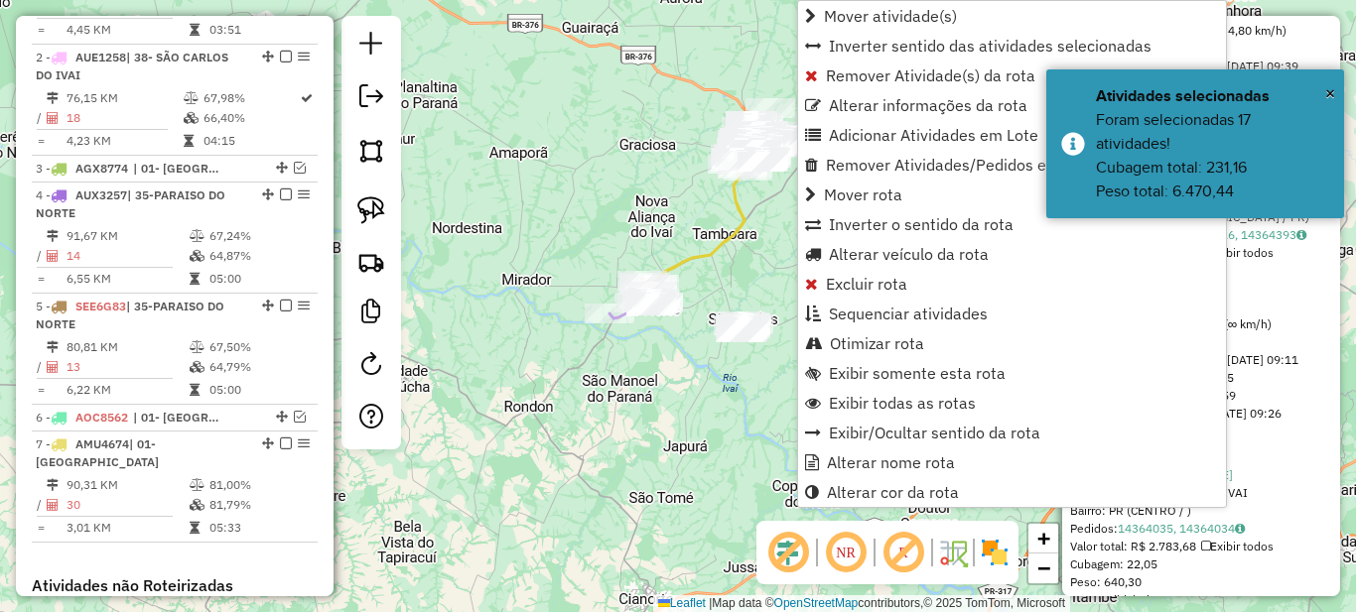
click at [584, 246] on div "Rota 5 - Placa SEE6G83 6644 - SUPER COMPRE BEM Rota 5 - Placa SEE6G83 5098 - BA…" at bounding box center [678, 306] width 1356 height 612
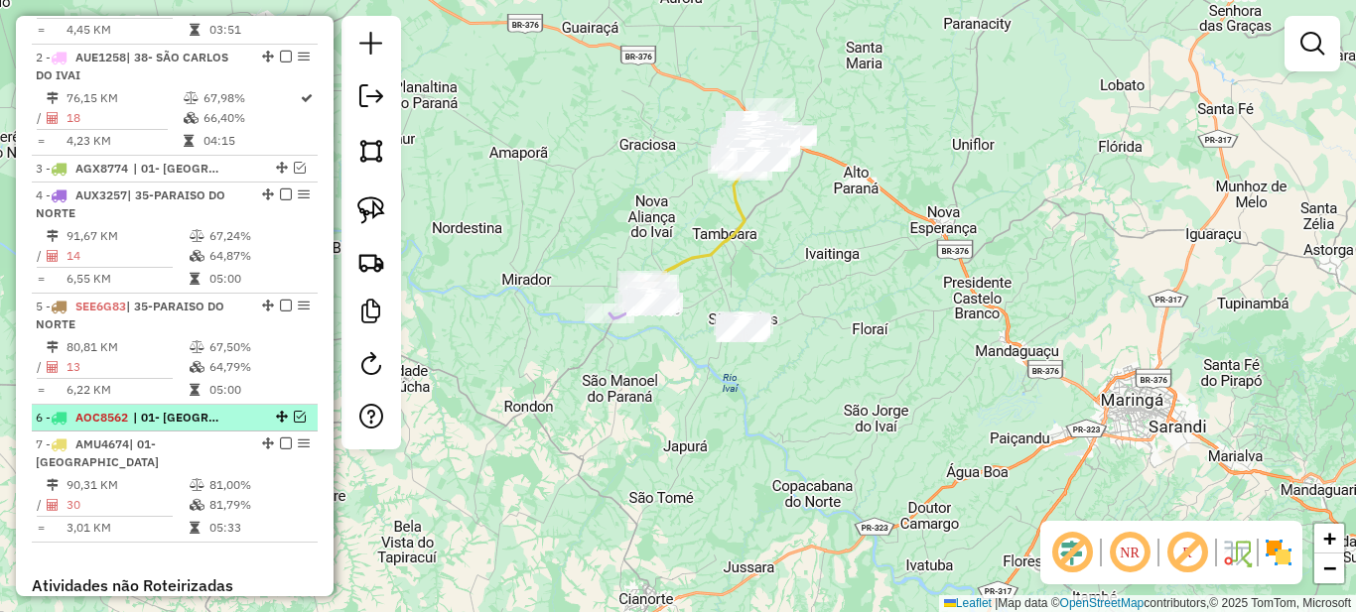
click at [196, 427] on span "| 01- [GEOGRAPHIC_DATA]" at bounding box center [178, 418] width 91 height 18
select select "*********"
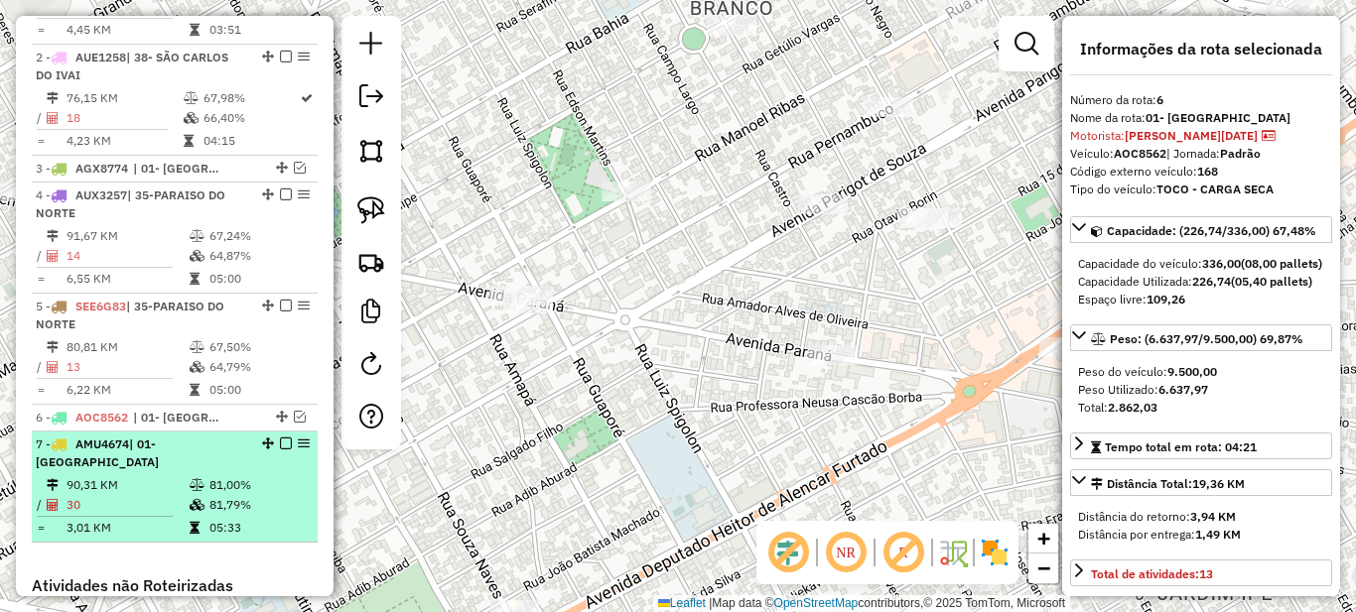
click at [200, 491] on icon at bounding box center [197, 485] width 15 height 12
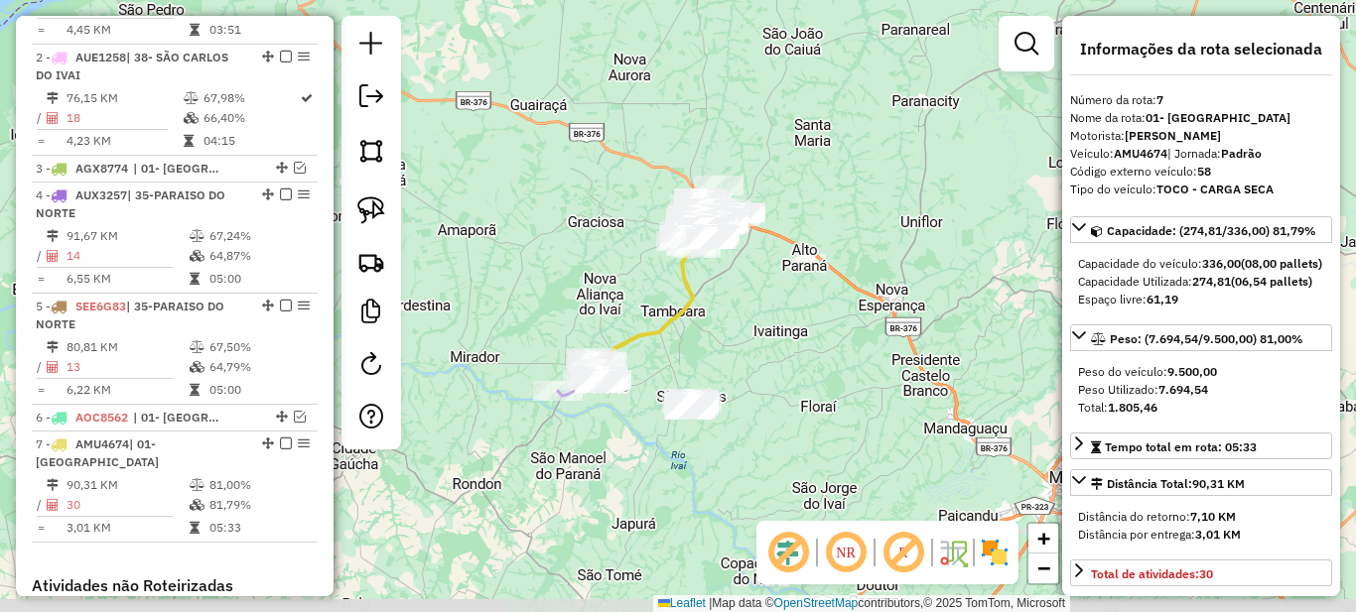
drag, startPoint x: 632, startPoint y: 436, endPoint x: 650, endPoint y: 382, distance: 56.5
click at [650, 382] on div "Janela de atendimento Grade de atendimento Capacidade Transportadoras Veículos …" at bounding box center [678, 306] width 1356 height 612
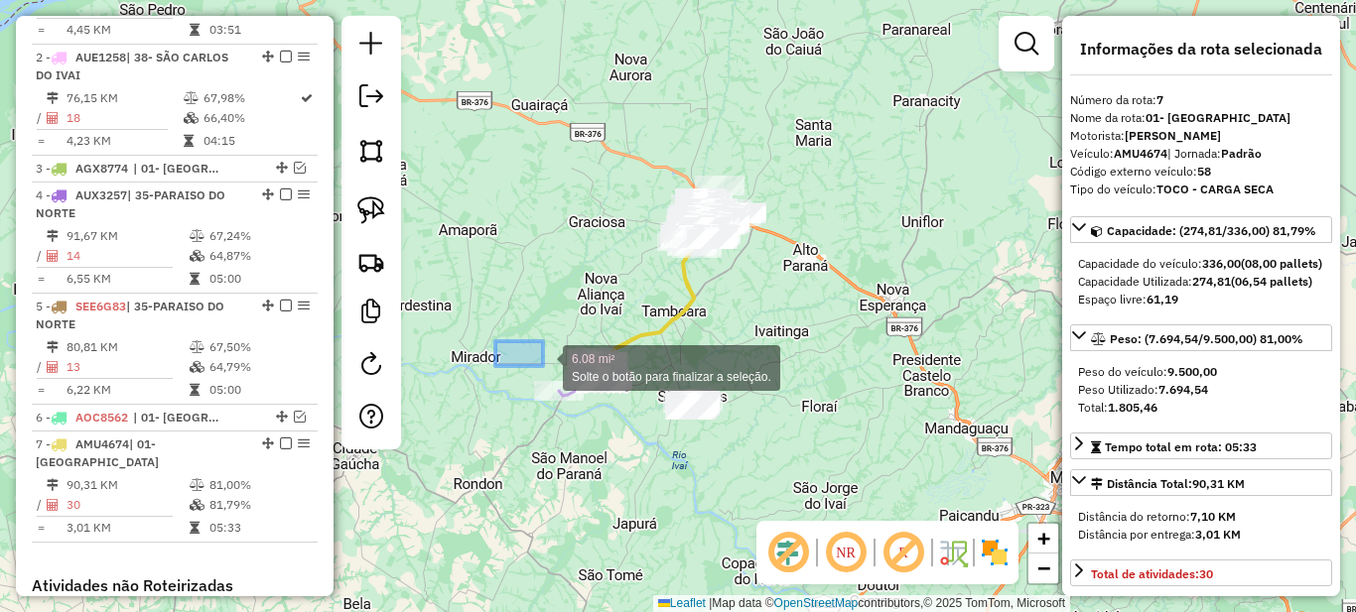
drag, startPoint x: 495, startPoint y: 341, endPoint x: 758, endPoint y: 456, distance: 286.8
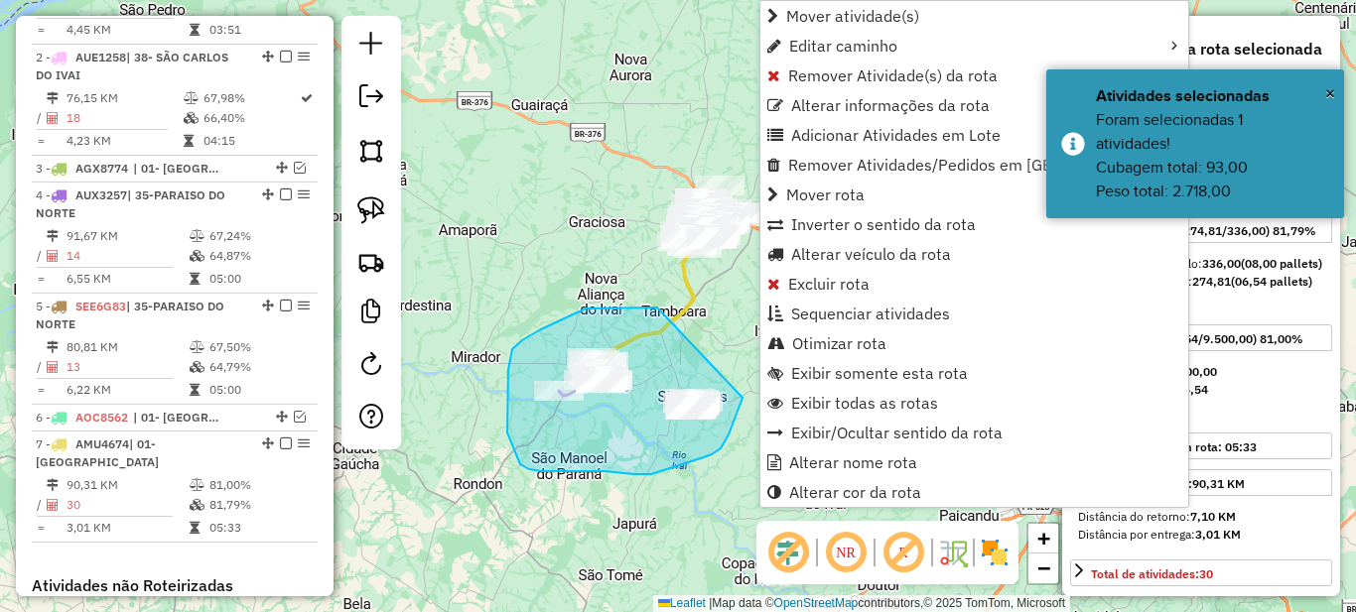
drag, startPoint x: 646, startPoint y: 308, endPoint x: 744, endPoint y: 372, distance: 116.7
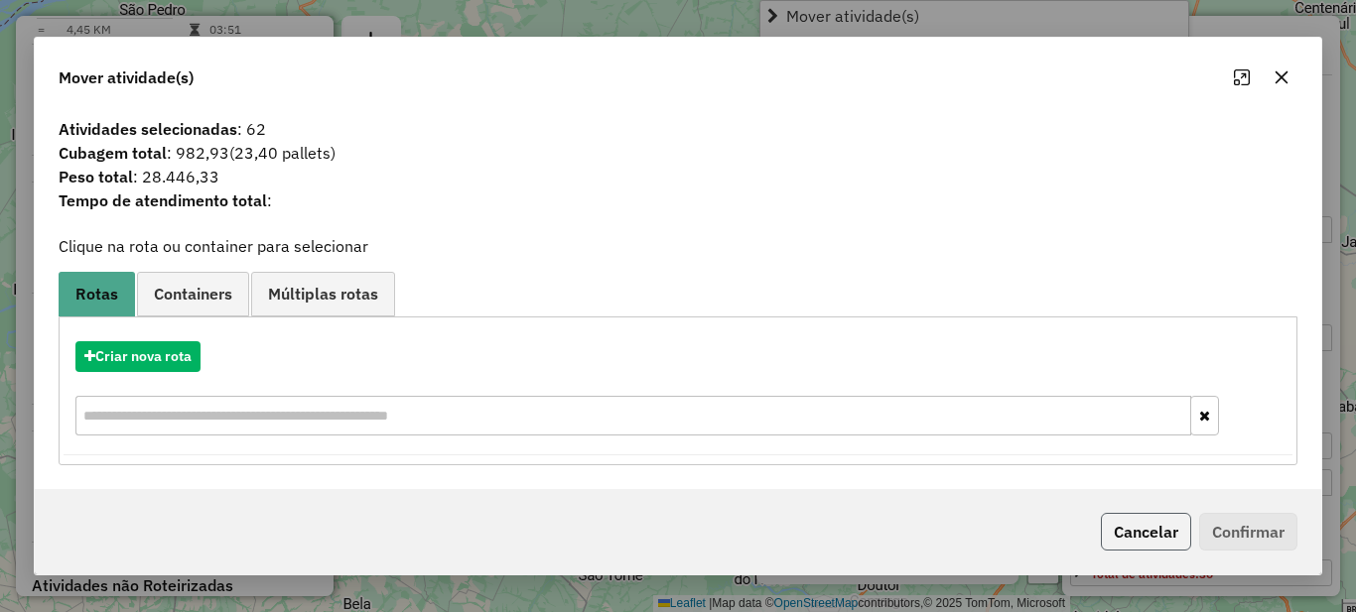
click at [1125, 519] on button "Cancelar" at bounding box center [1146, 532] width 90 height 38
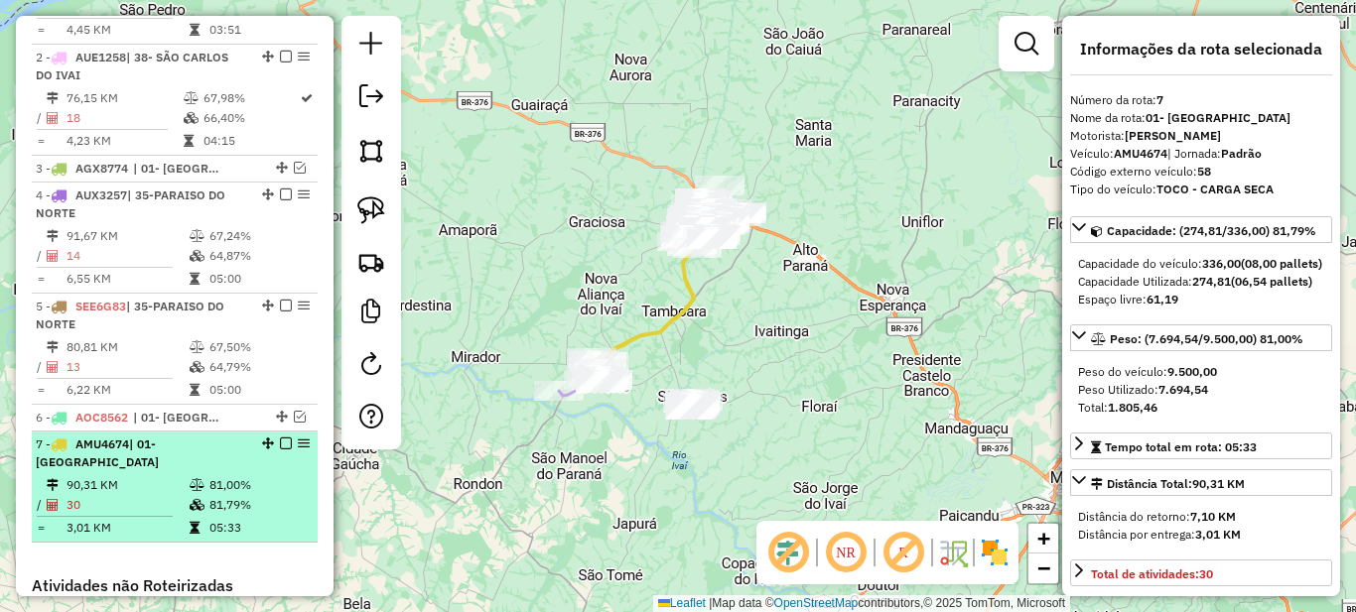
scroll to position [957, 0]
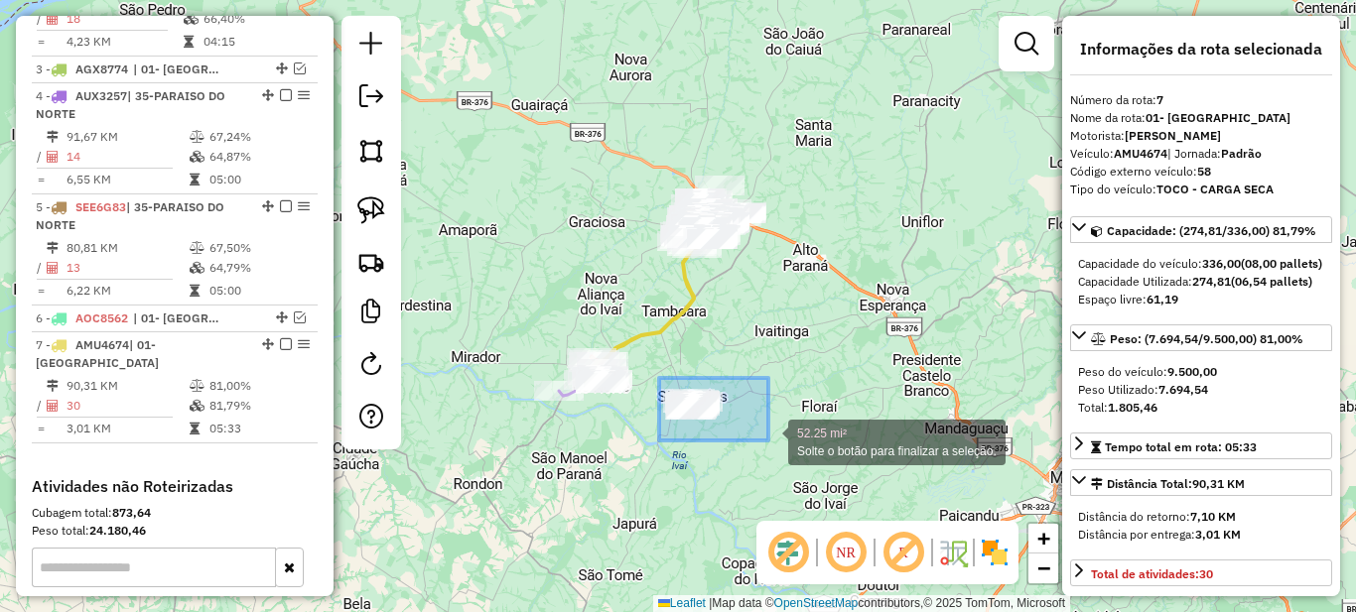
drag, startPoint x: 661, startPoint y: 377, endPoint x: 768, endPoint y: 441, distance: 124.6
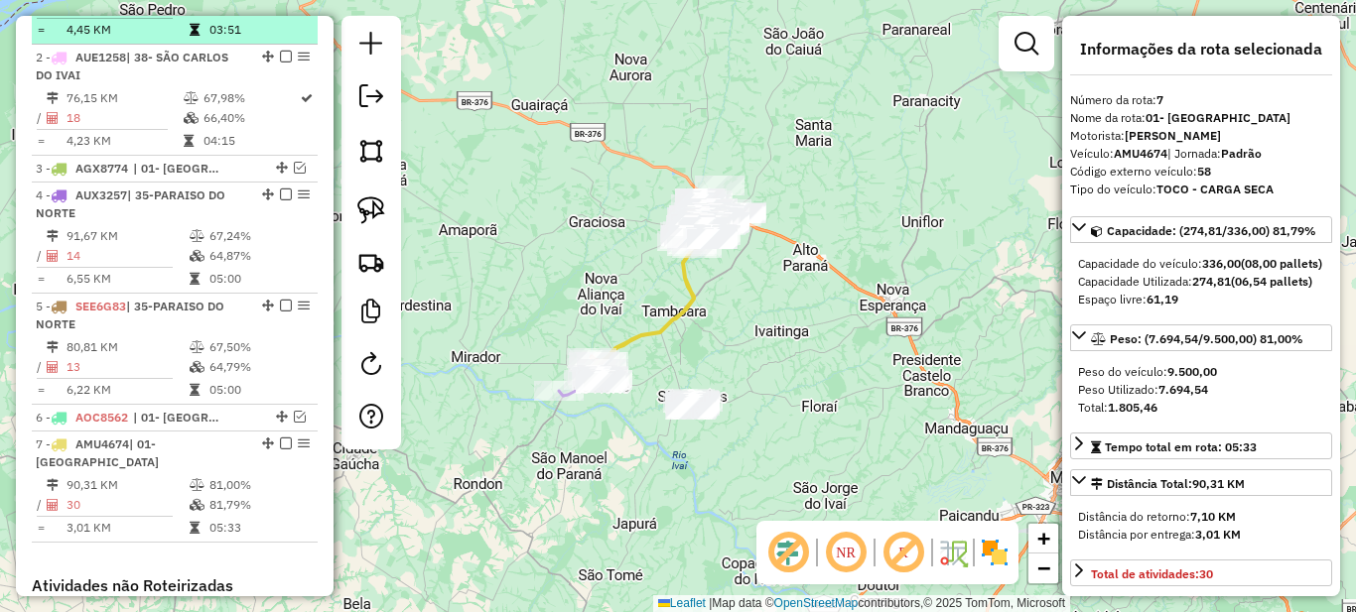
scroll to position [758, 0]
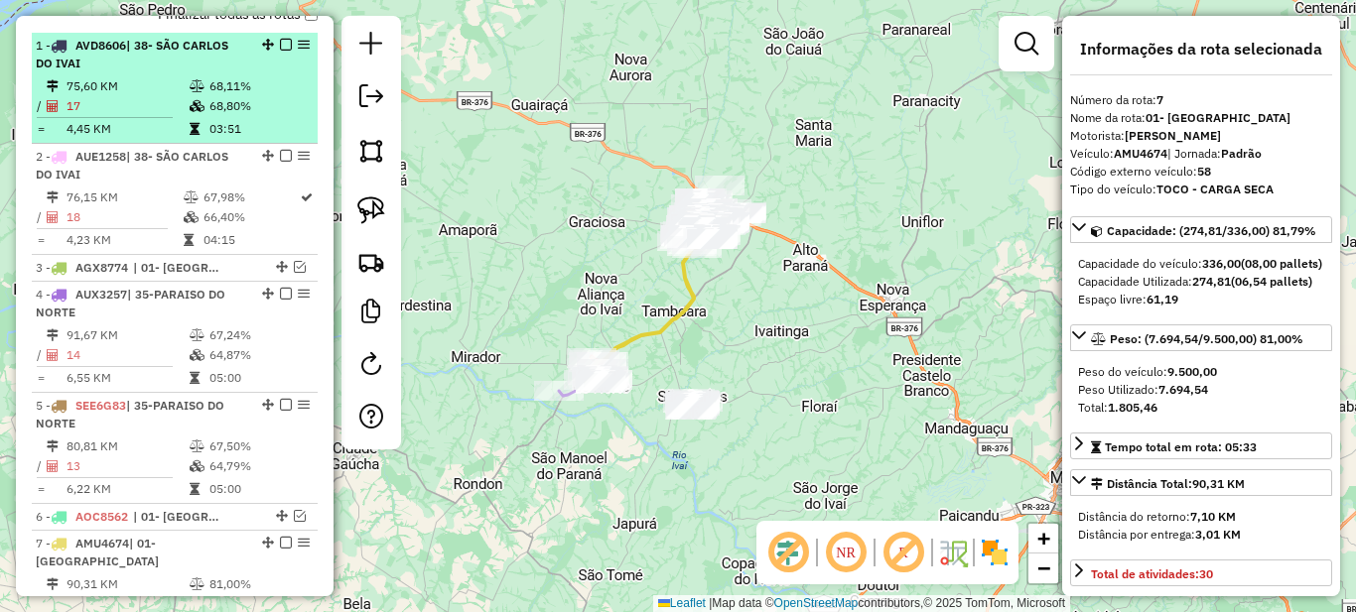
click at [282, 51] on em at bounding box center [286, 45] width 12 height 12
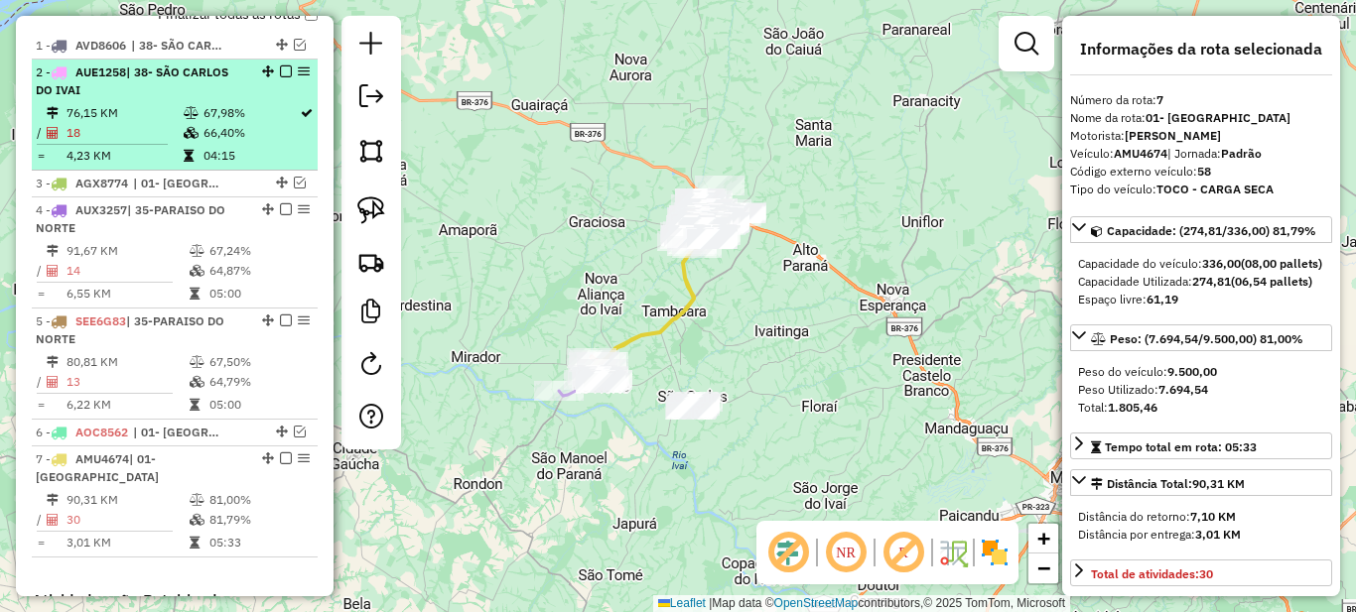
click at [280, 77] on em at bounding box center [286, 72] width 12 height 12
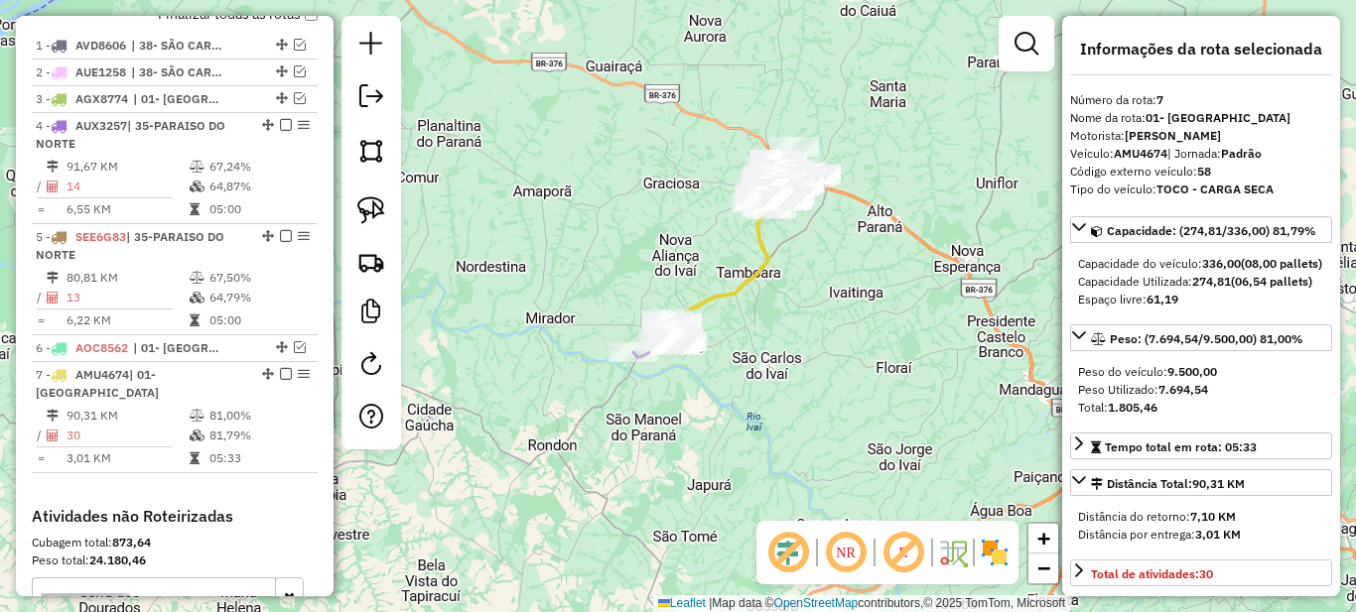
drag, startPoint x: 686, startPoint y: 412, endPoint x: 760, endPoint y: 373, distance: 83.9
click at [760, 373] on div "Janela de atendimento Grade de atendimento Capacidade Transportadoras Veículos …" at bounding box center [678, 306] width 1356 height 612
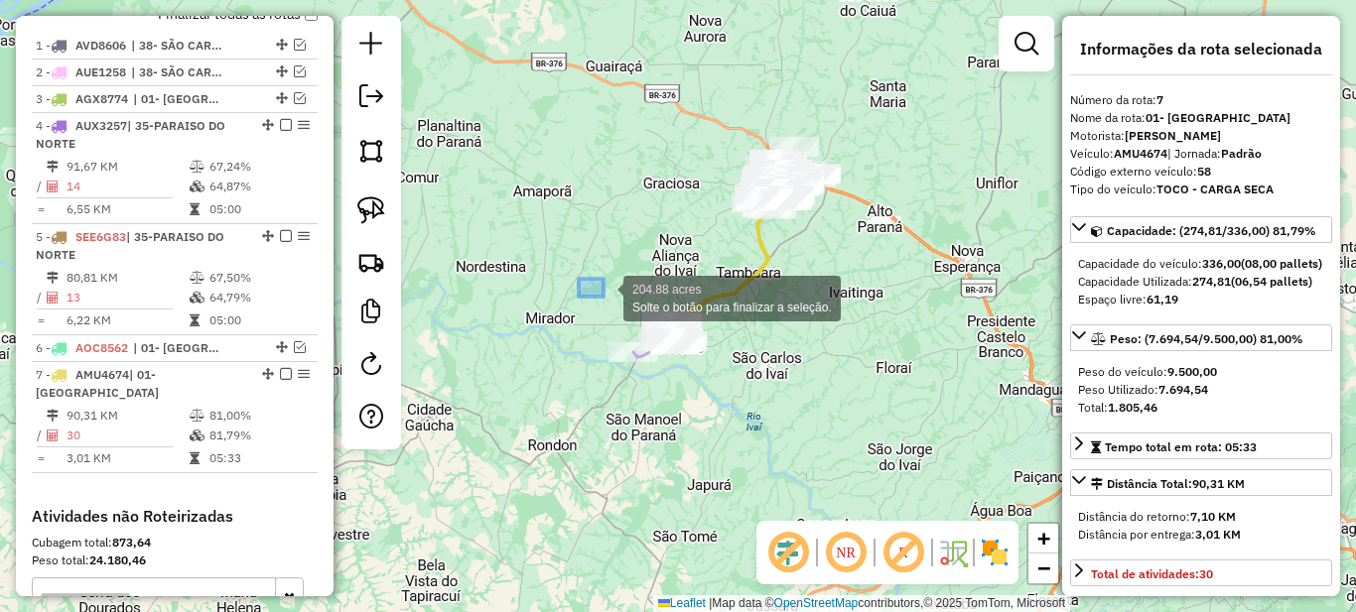
drag, startPoint x: 579, startPoint y: 279, endPoint x: 728, endPoint y: 374, distance: 176.8
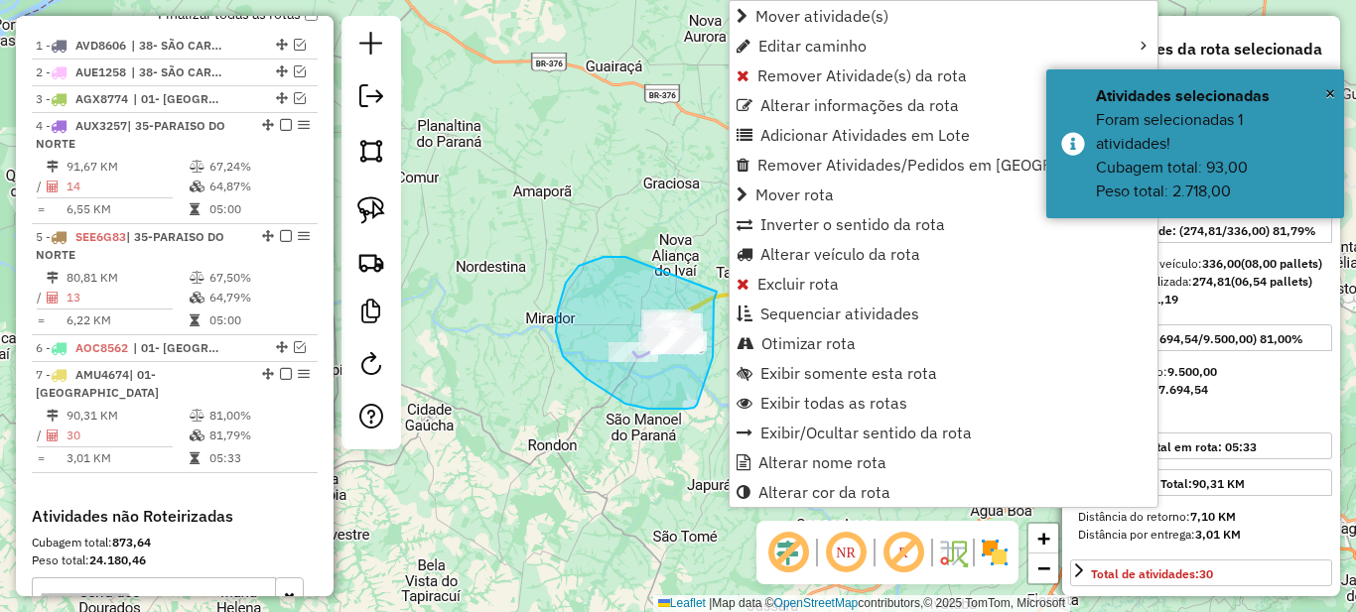
drag, startPoint x: 566, startPoint y: 283, endPoint x: 717, endPoint y: 290, distance: 151.0
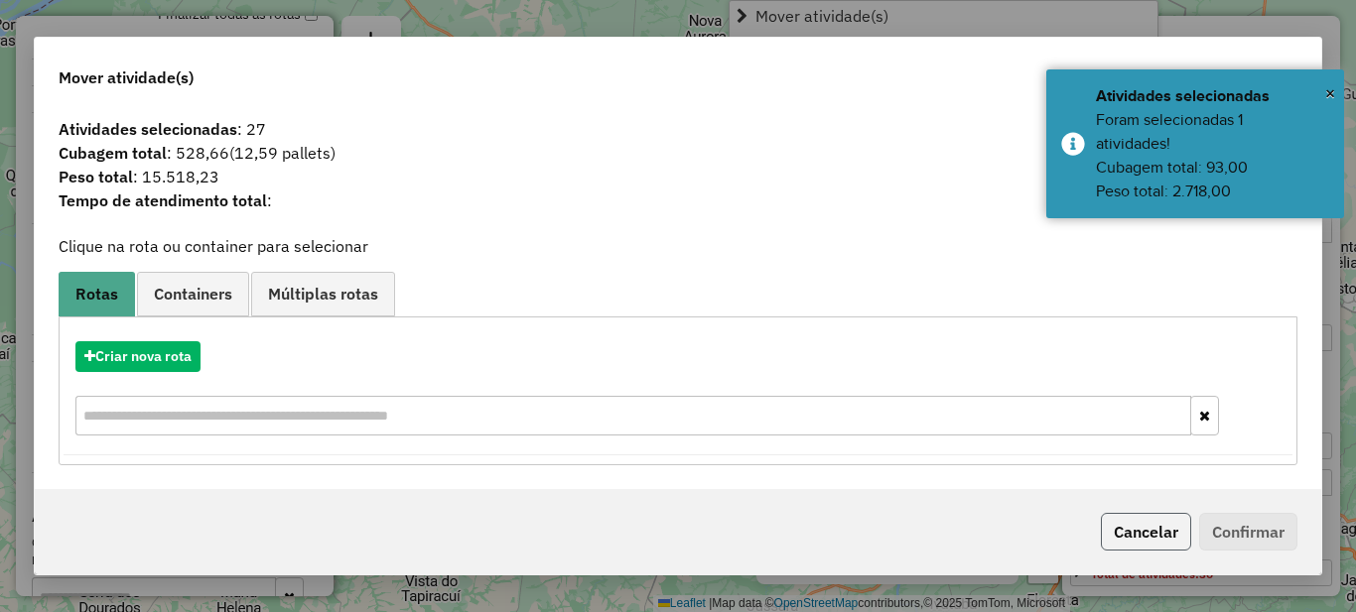
click at [1138, 514] on button "Cancelar" at bounding box center [1146, 532] width 90 height 38
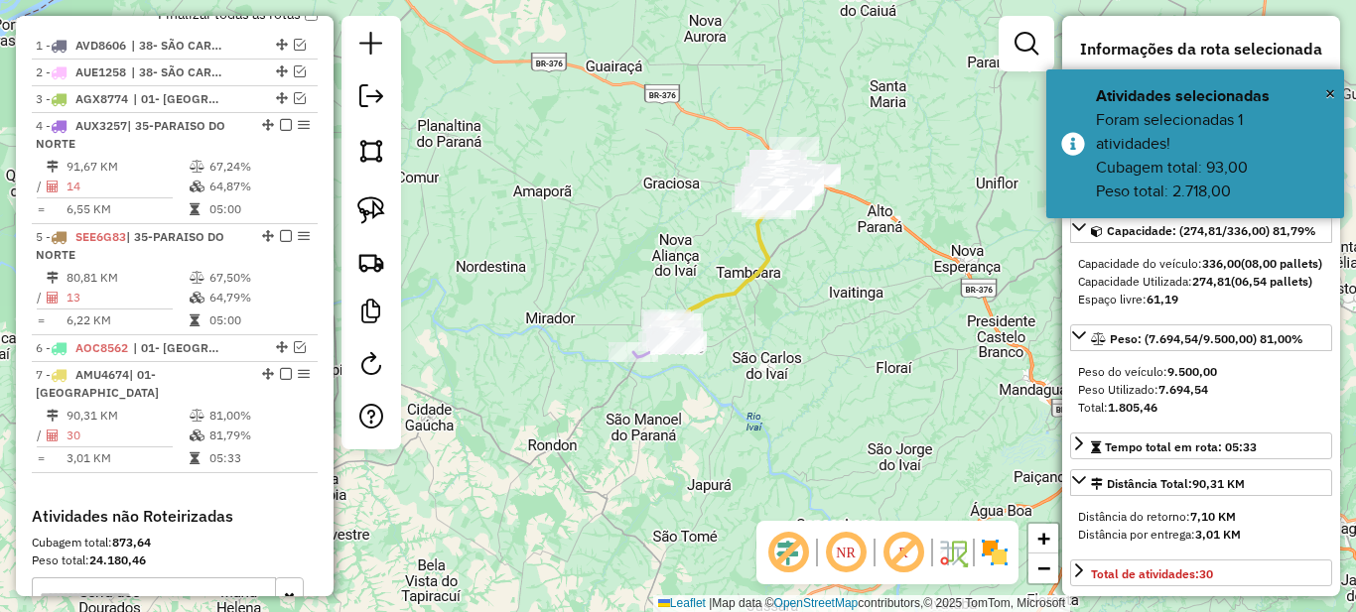
click at [728, 326] on div "Janela de atendimento Grade de atendimento Capacidade Transportadoras Veículos …" at bounding box center [678, 306] width 1356 height 612
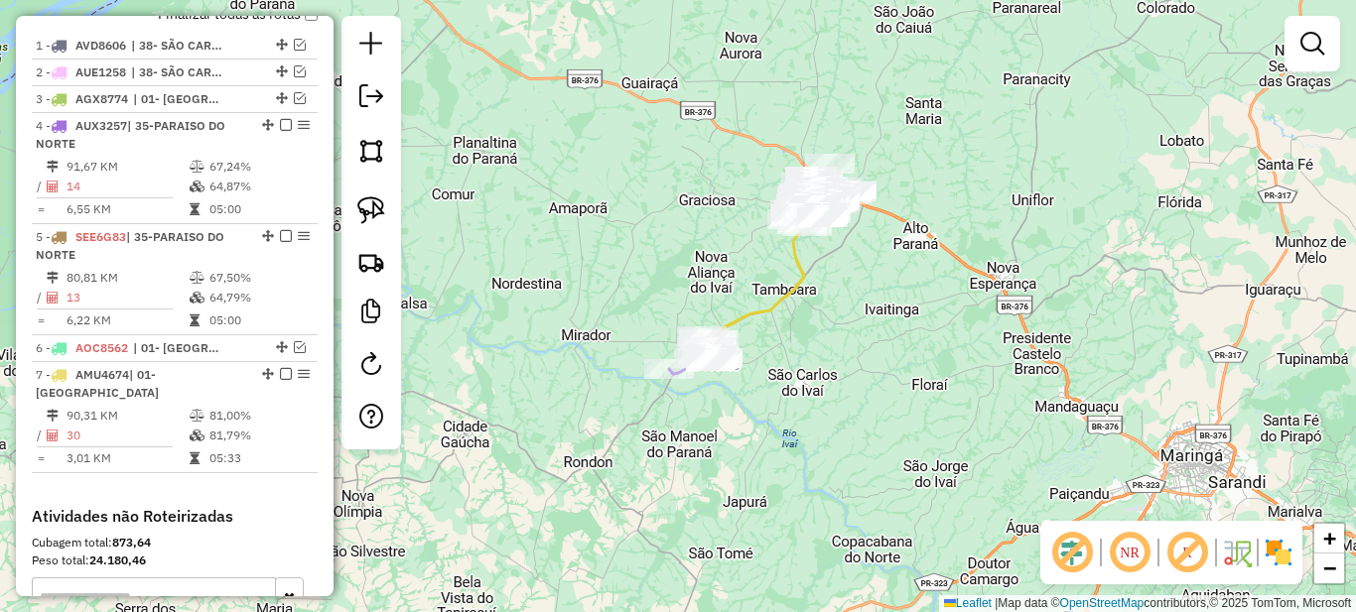
drag, startPoint x: 739, startPoint y: 334, endPoint x: 771, endPoint y: 355, distance: 39.4
click at [771, 355] on div "Janela de atendimento Grade de atendimento Capacidade Transportadoras Veículos …" at bounding box center [678, 306] width 1356 height 612
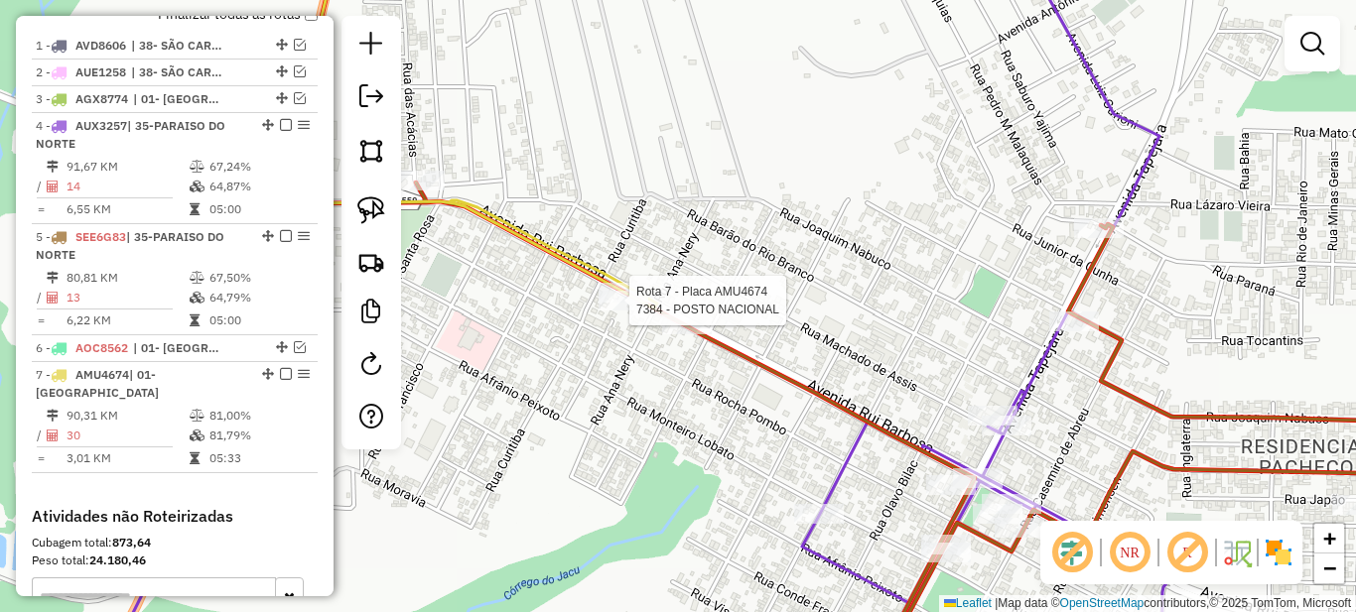
select select "*********"
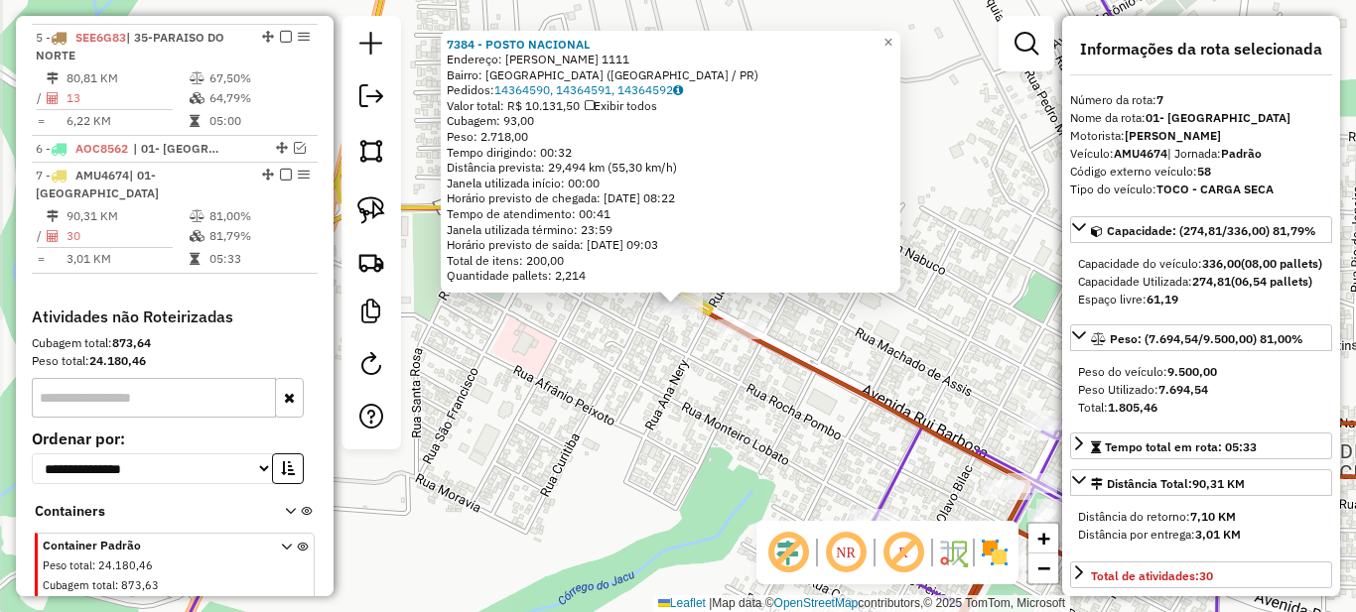
scroll to position [1026, 0]
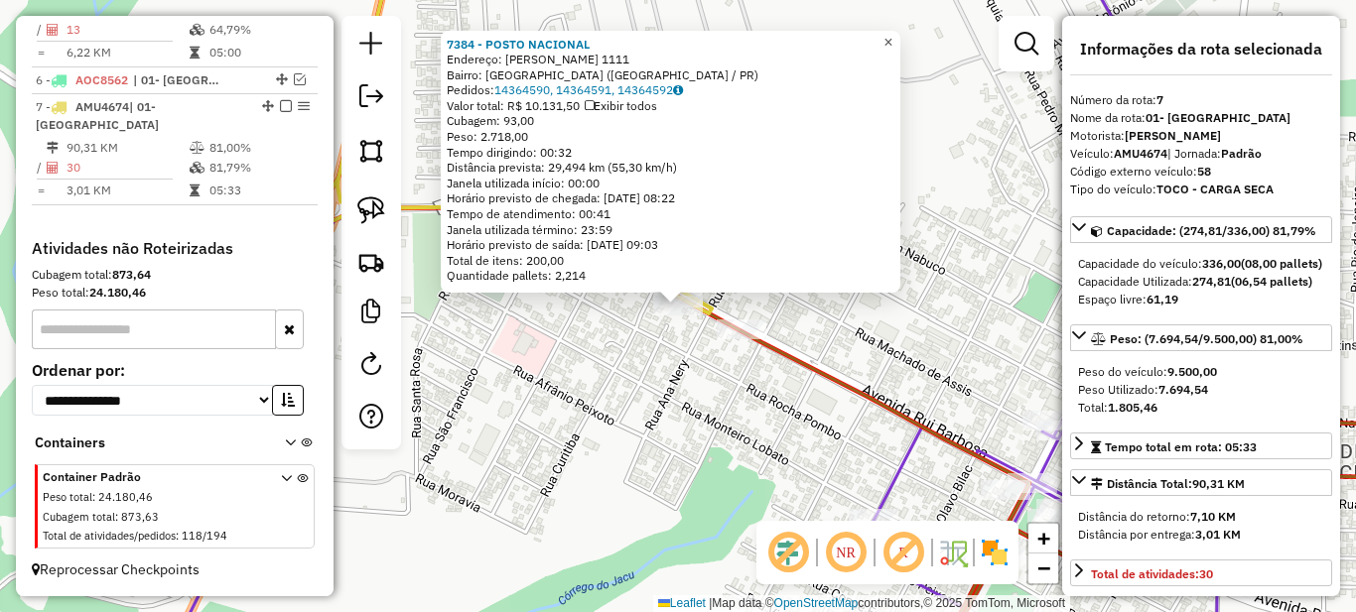
click at [892, 34] on span "×" at bounding box center [887, 42] width 9 height 17
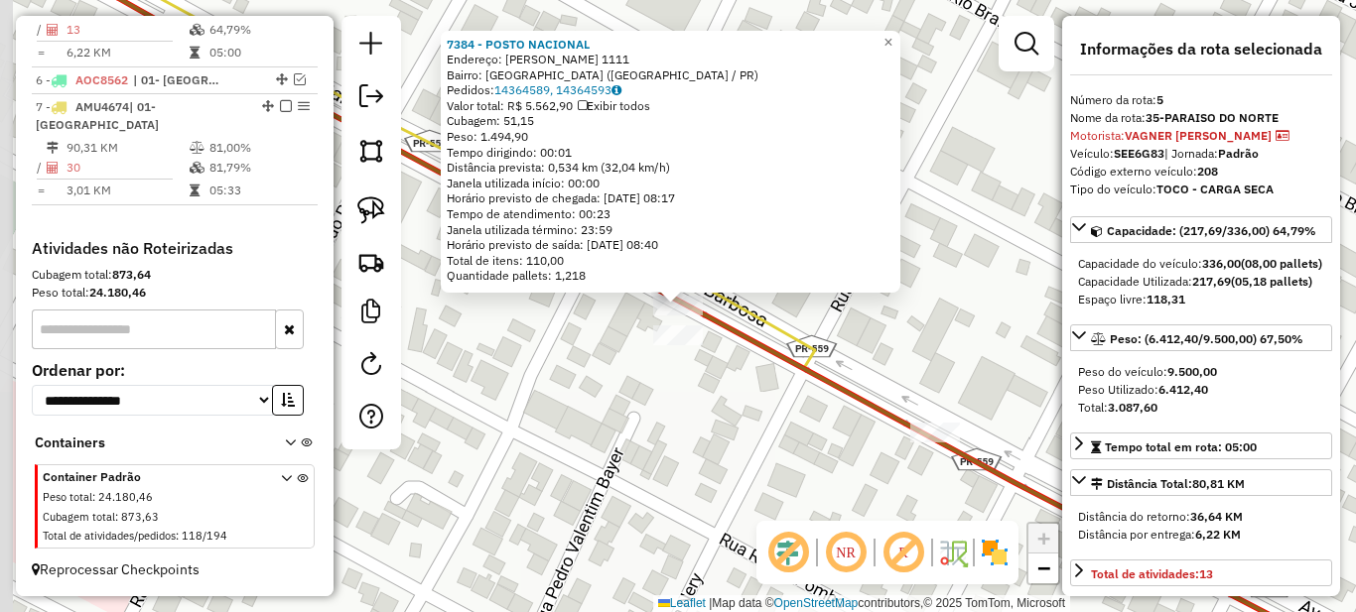
scroll to position [985, 0]
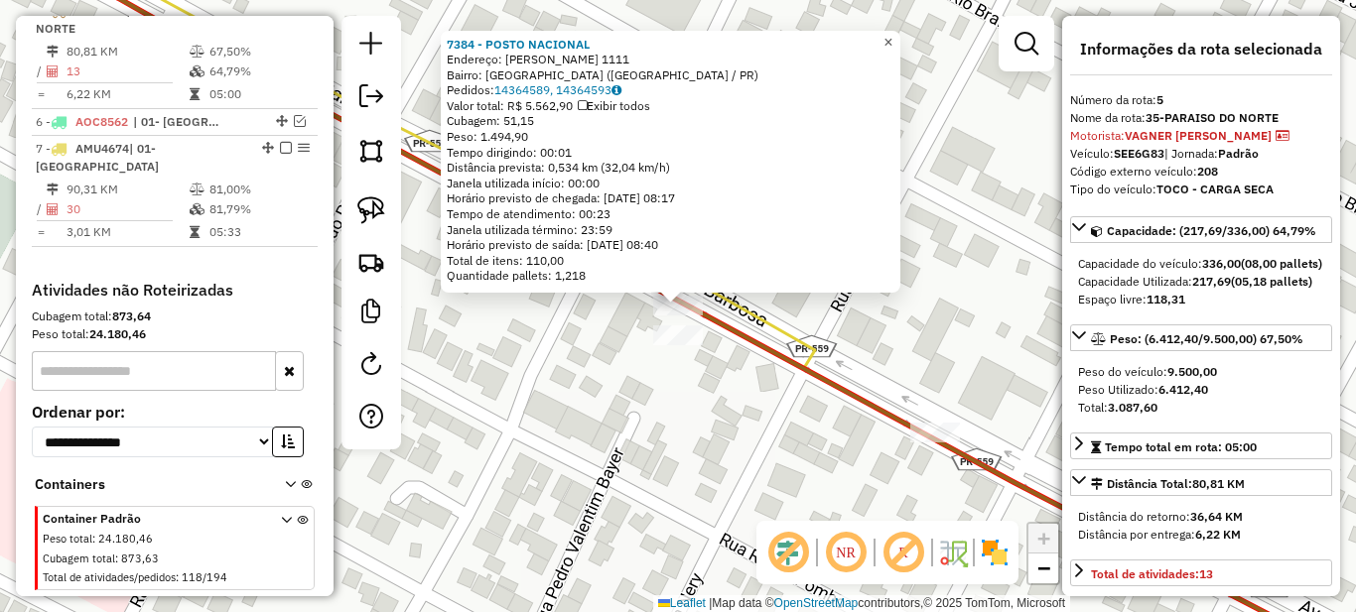
click at [900, 36] on link "×" at bounding box center [889, 43] width 24 height 24
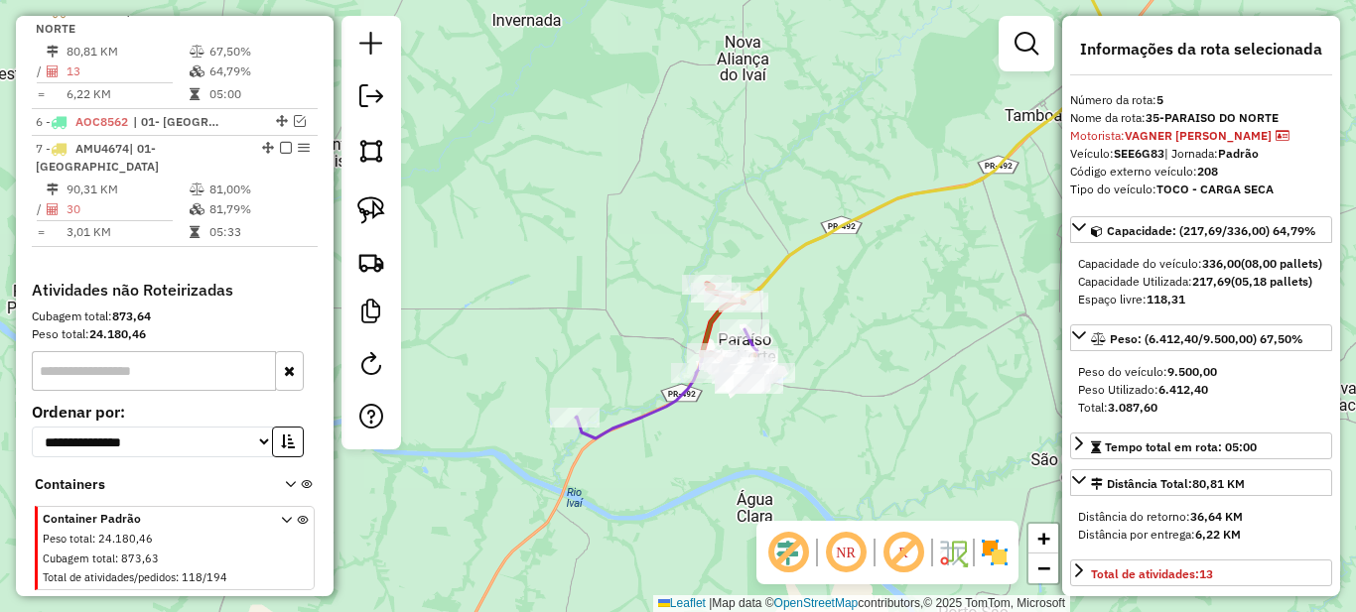
drag, startPoint x: 977, startPoint y: 257, endPoint x: 675, endPoint y: 465, distance: 366.2
click at [689, 454] on div "Janela de atendimento Grade de atendimento Capacidade Transportadoras Veículos …" at bounding box center [678, 306] width 1356 height 612
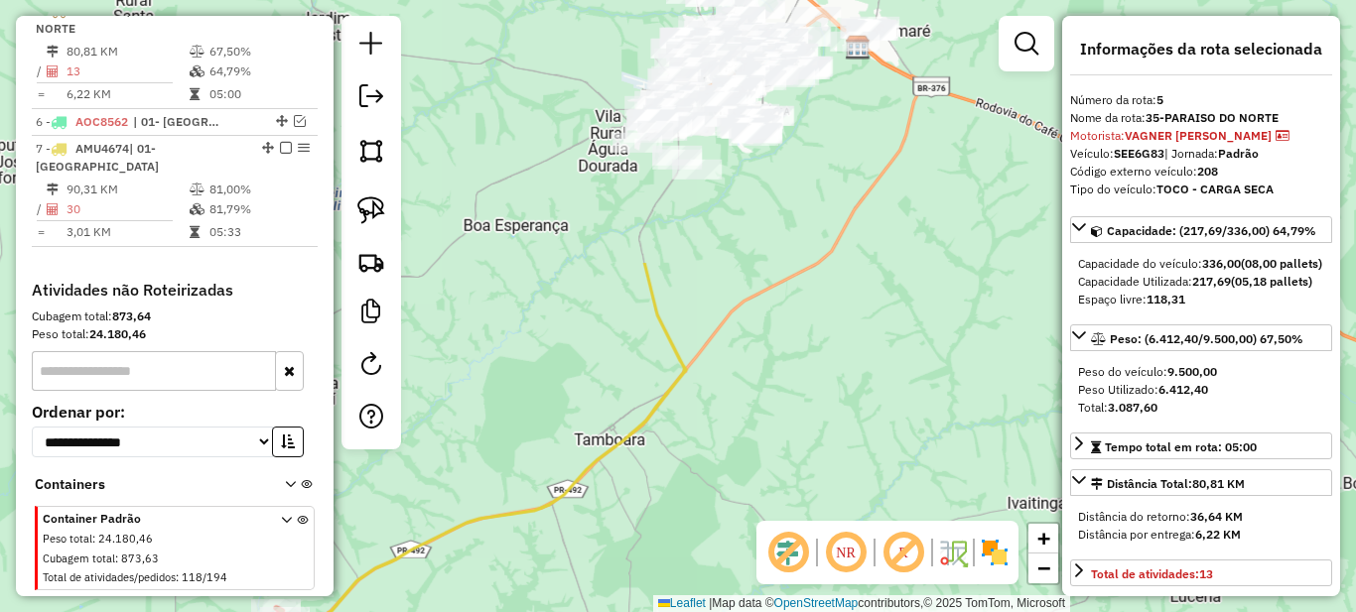
drag, startPoint x: 857, startPoint y: 313, endPoint x: 748, endPoint y: 509, distance: 224.4
click at [748, 508] on div "Janela de atendimento Grade de atendimento Capacidade Transportadoras Veículos …" at bounding box center [678, 306] width 1356 height 612
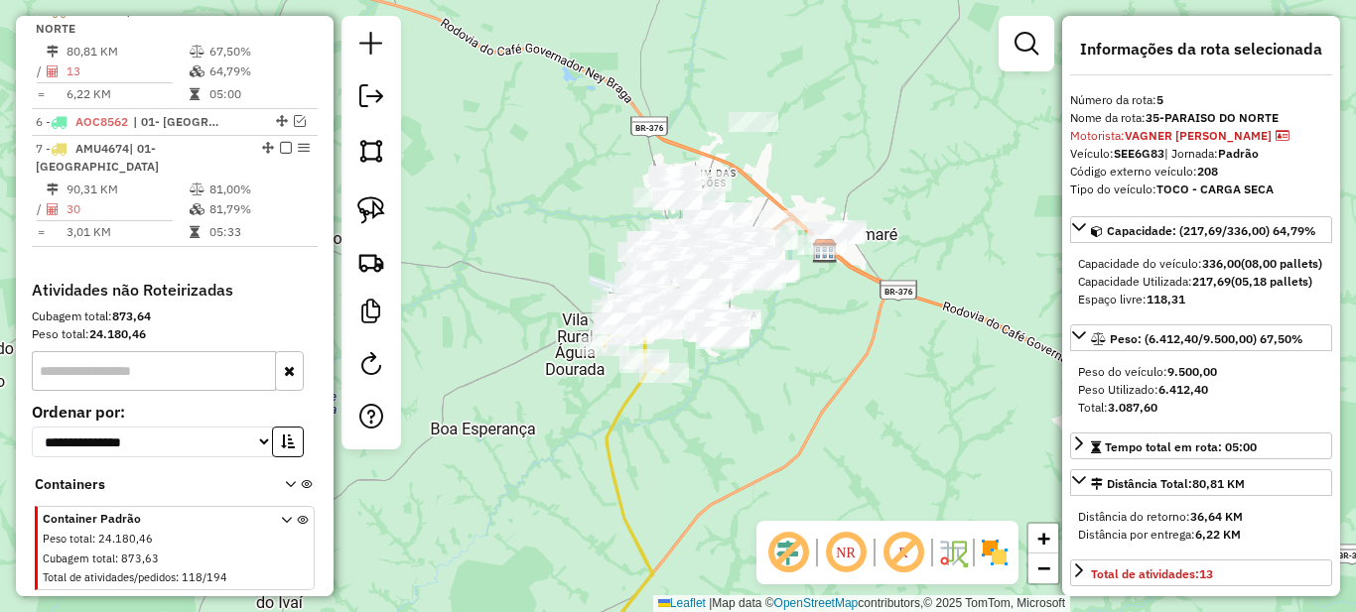
drag, startPoint x: 647, startPoint y: 438, endPoint x: 748, endPoint y: 420, distance: 102.8
click at [727, 438] on div "Janela de atendimento Grade de atendimento Capacidade Transportadoras Veículos …" at bounding box center [678, 306] width 1356 height 612
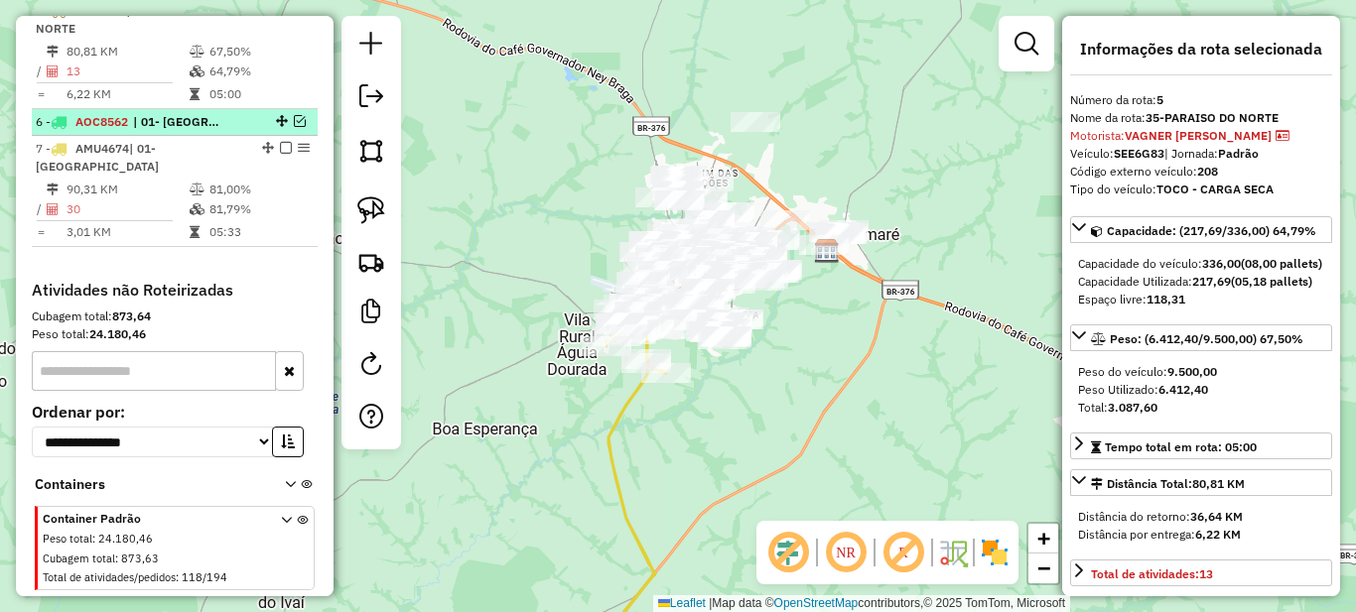
scroll to position [885, 0]
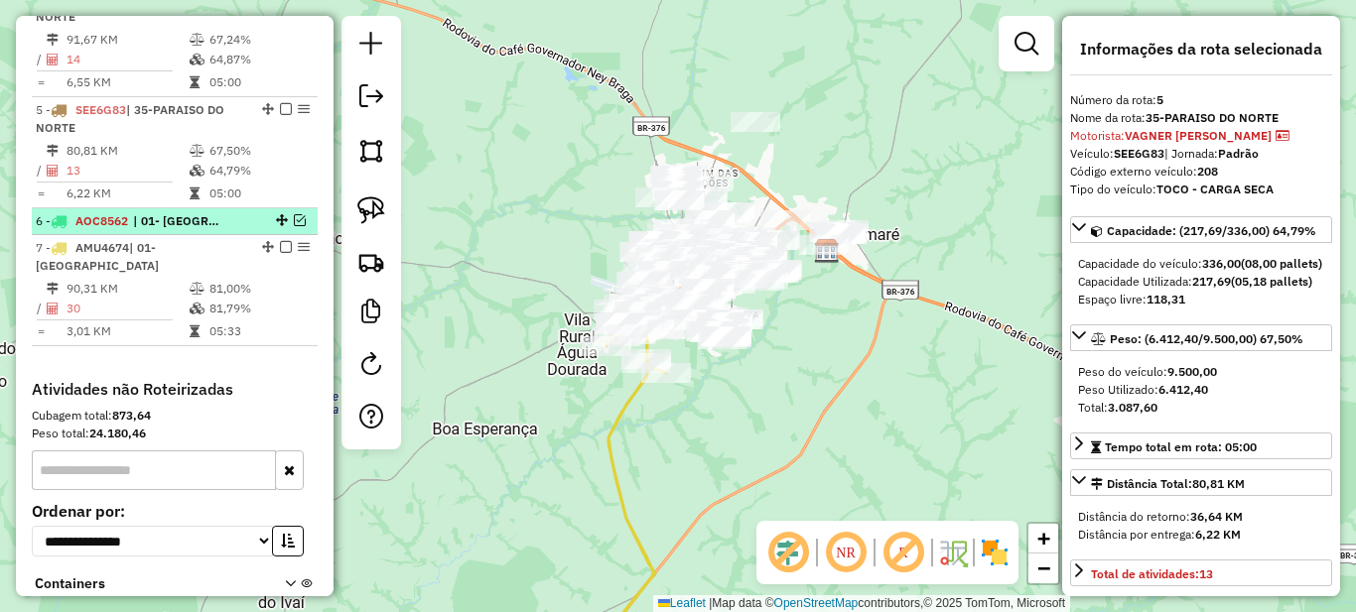
click at [294, 226] on em at bounding box center [300, 220] width 12 height 12
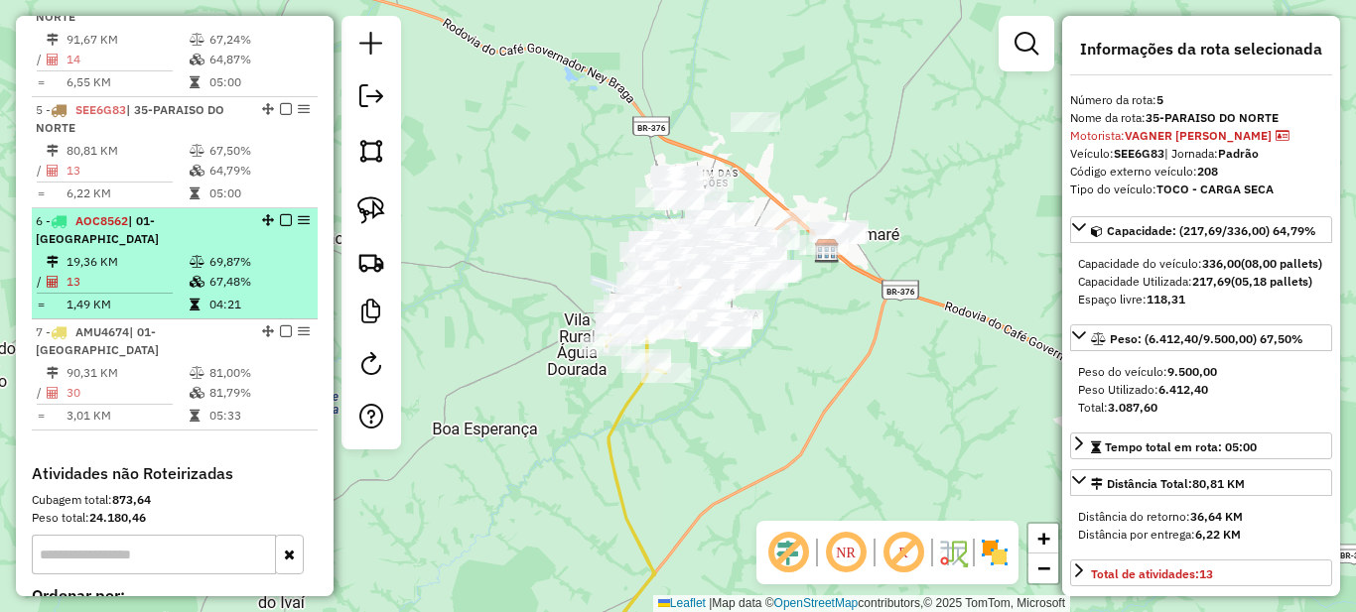
click at [201, 276] on icon at bounding box center [197, 282] width 15 height 12
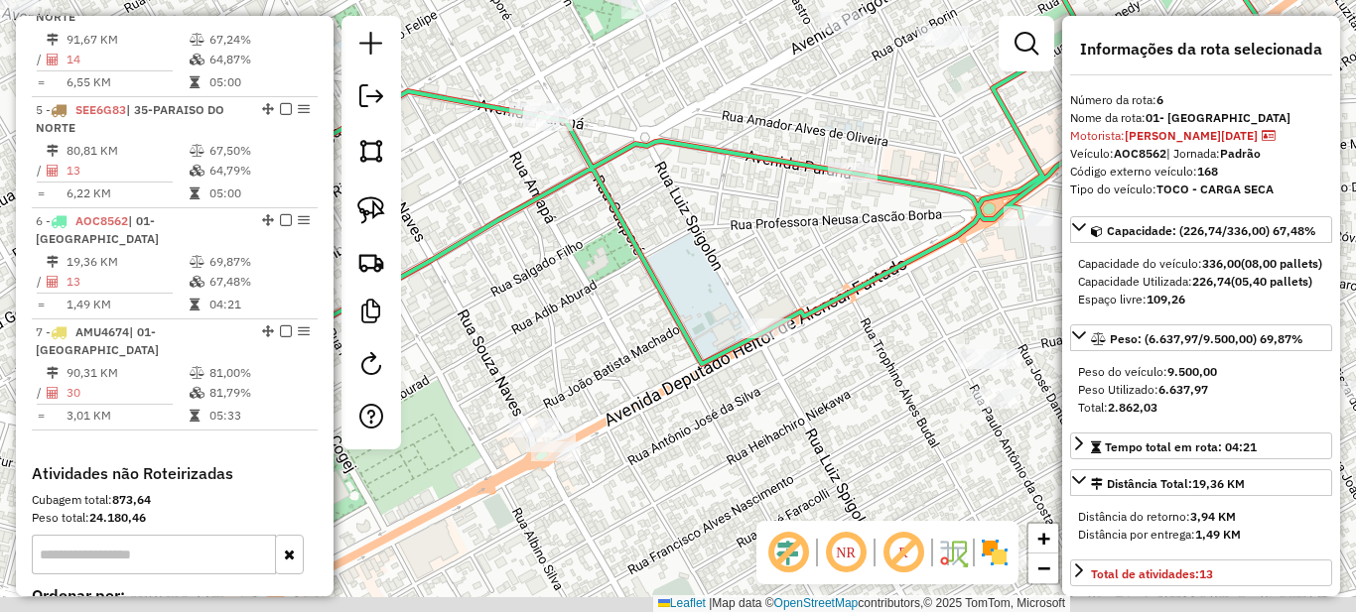
drag, startPoint x: 782, startPoint y: 367, endPoint x: 779, endPoint y: 210, distance: 156.9
click at [783, 205] on div "Janela de atendimento Grade de atendimento Capacidade Transportadoras Veículos …" at bounding box center [678, 306] width 1356 height 612
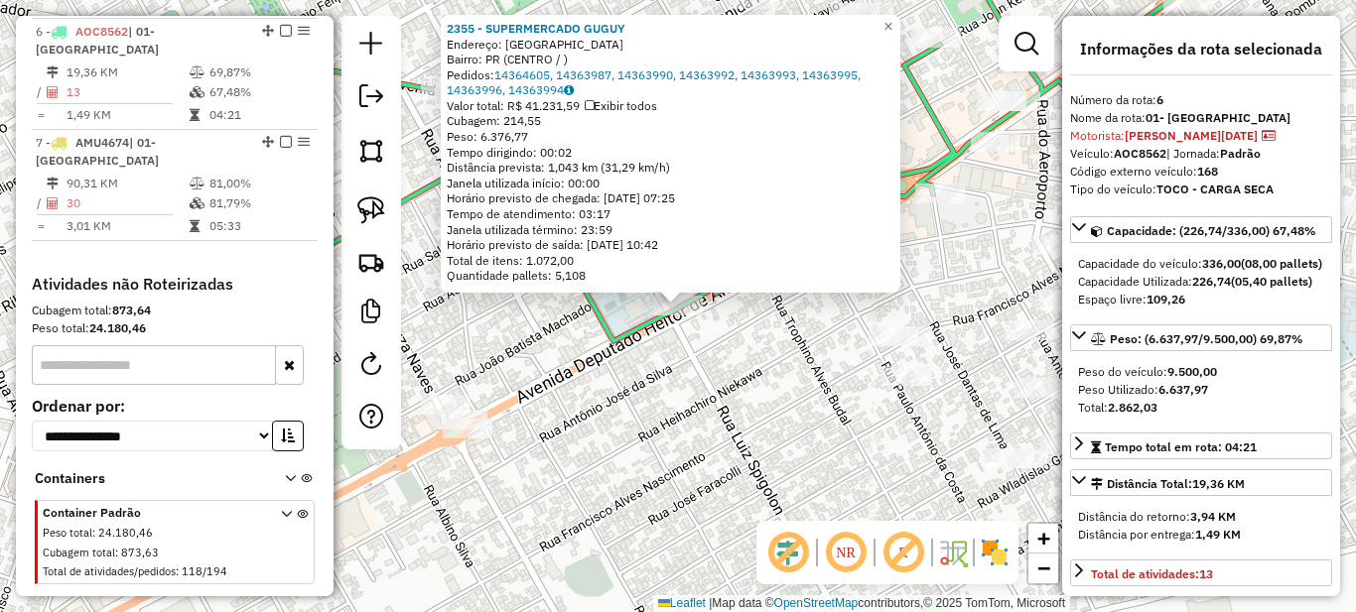
scroll to position [1093, 0]
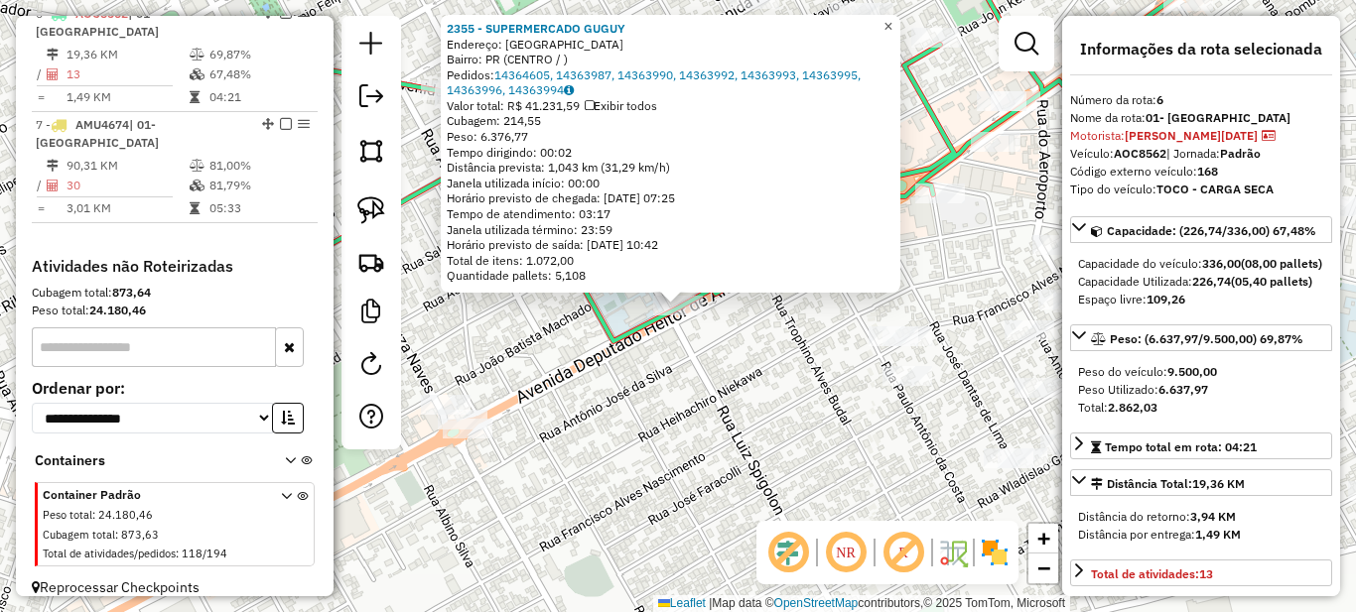
click at [892, 22] on span "×" at bounding box center [887, 26] width 9 height 17
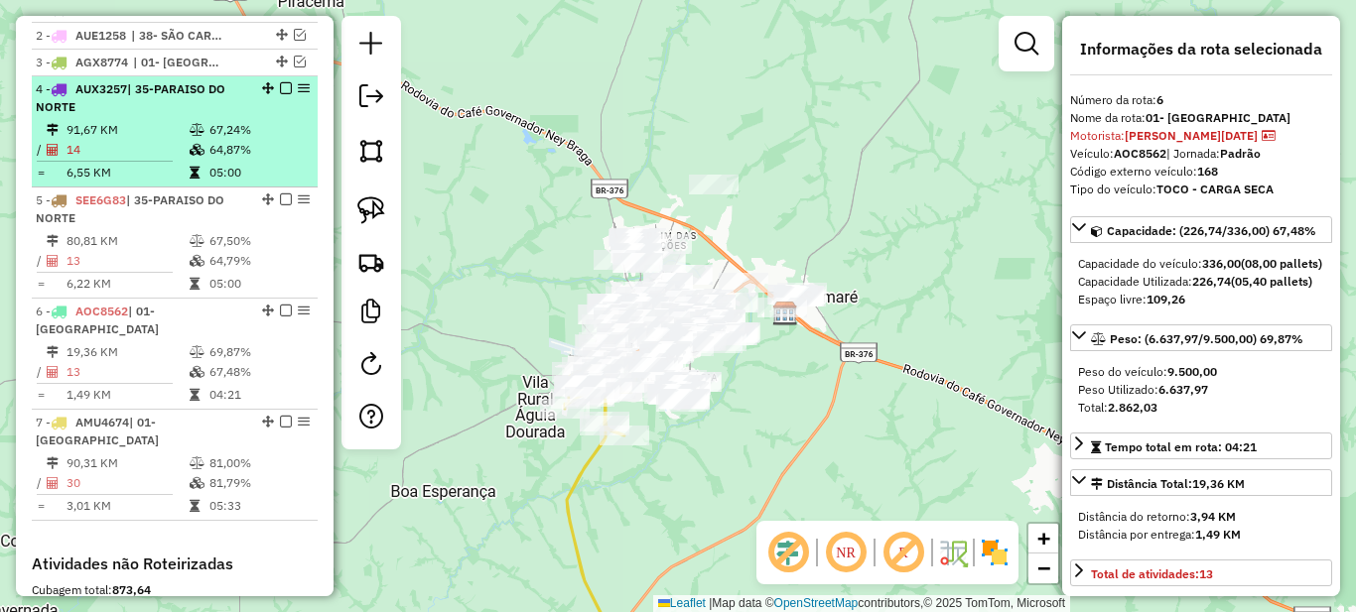
scroll to position [696, 0]
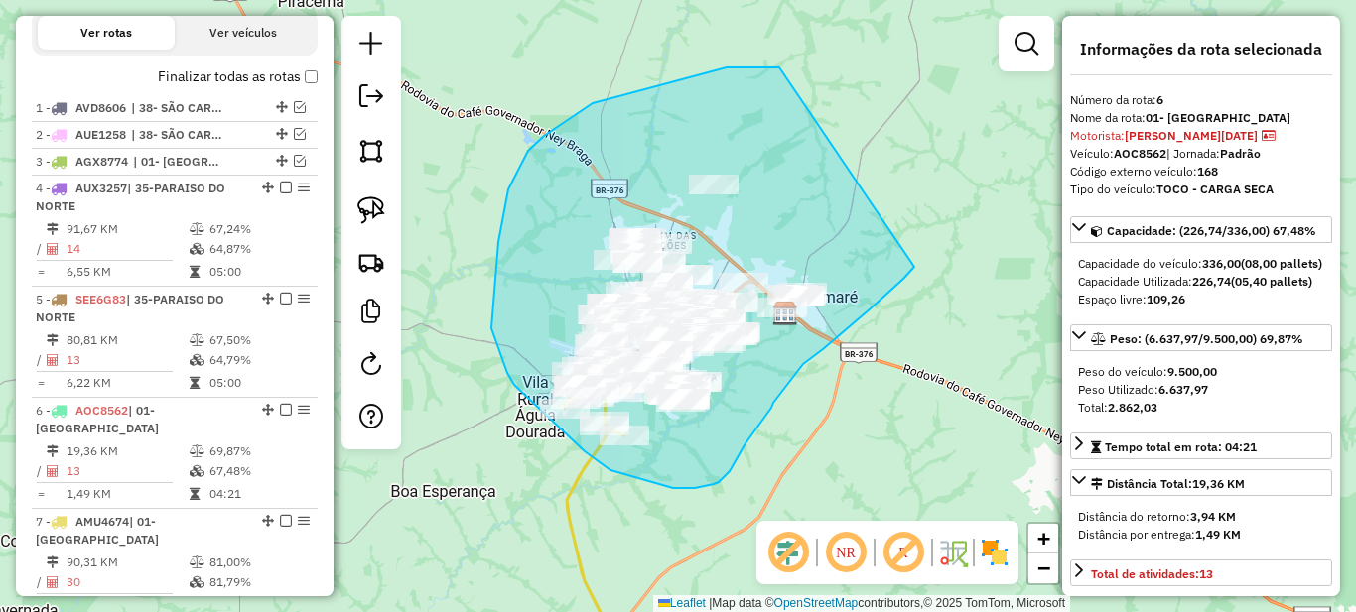
drag, startPoint x: 772, startPoint y: 68, endPoint x: 914, endPoint y: 267, distance: 244.9
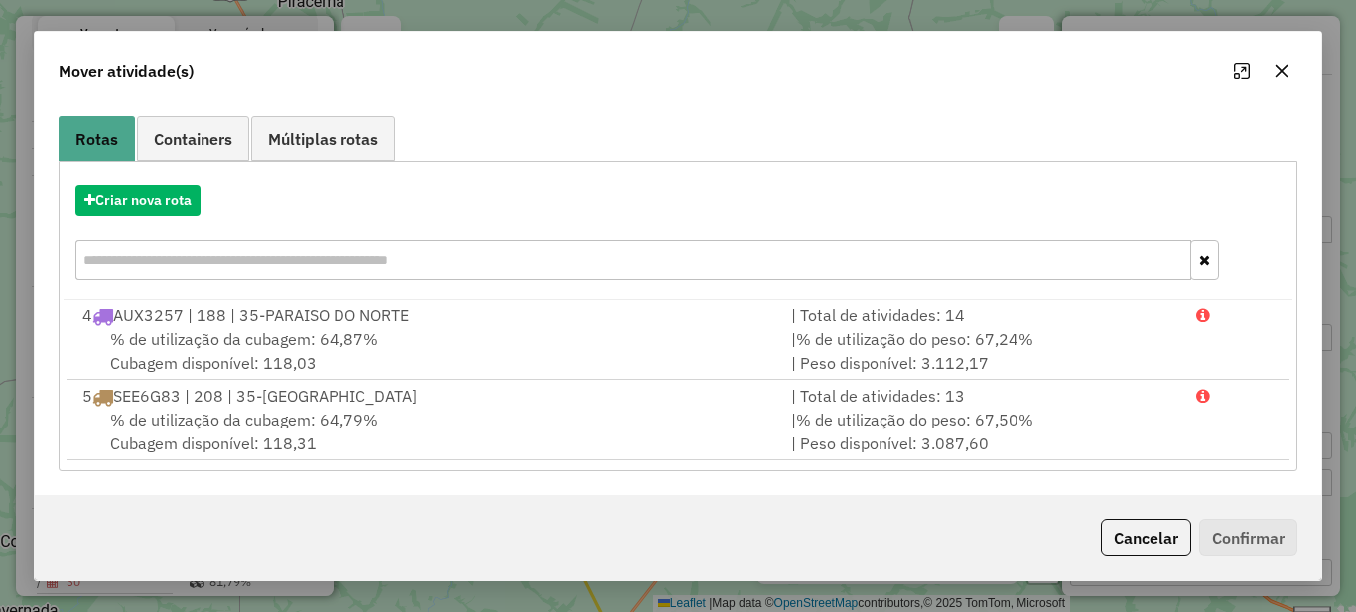
scroll to position [0, 0]
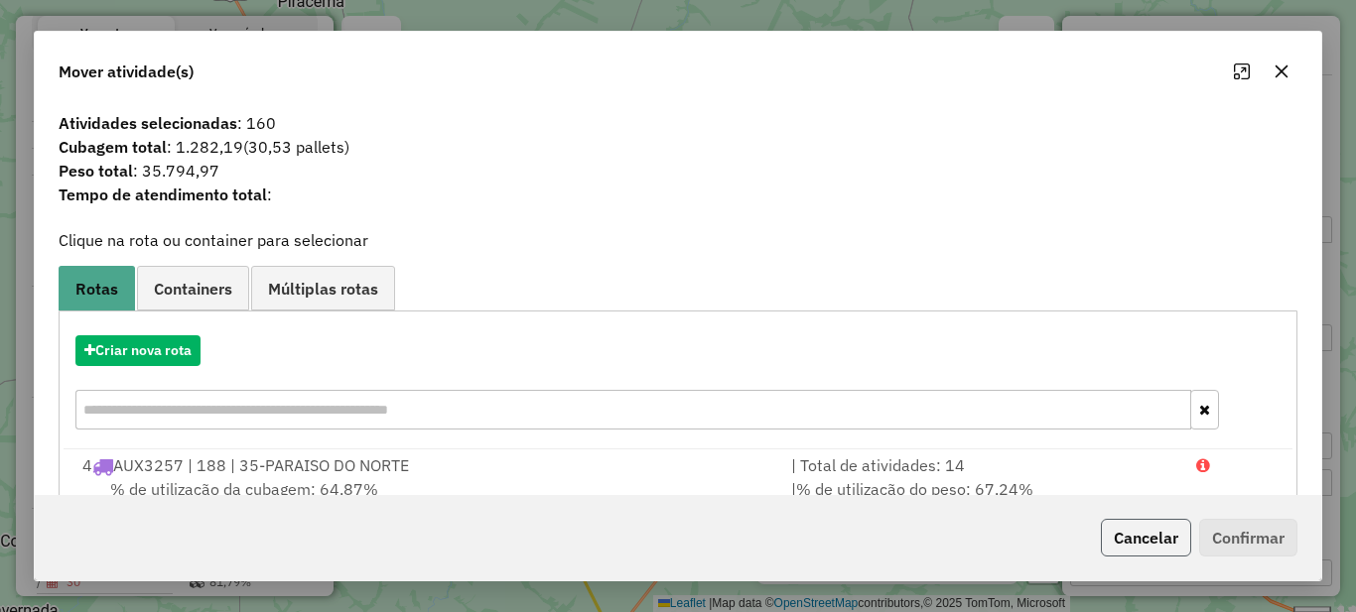
click at [1146, 541] on button "Cancelar" at bounding box center [1146, 538] width 90 height 38
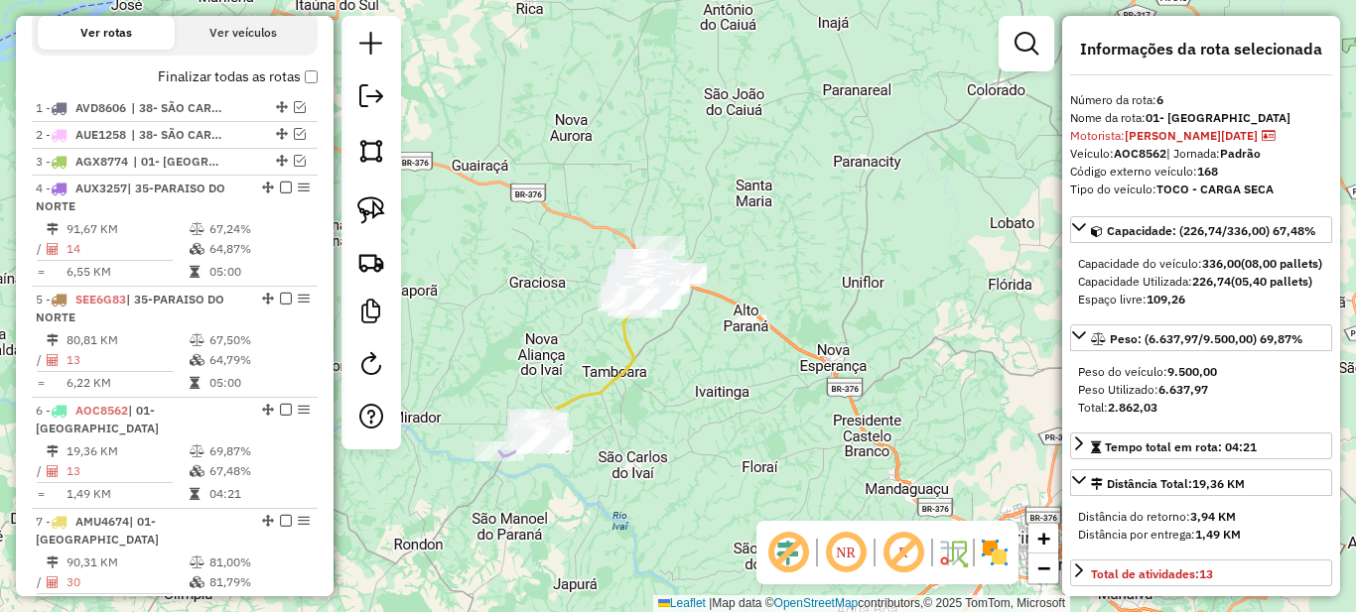
drag, startPoint x: 498, startPoint y: 387, endPoint x: 578, endPoint y: 346, distance: 89.2
click at [578, 346] on div "Janela de atendimento Grade de atendimento Capacidade Transportadoras Veículos …" at bounding box center [678, 306] width 1356 height 612
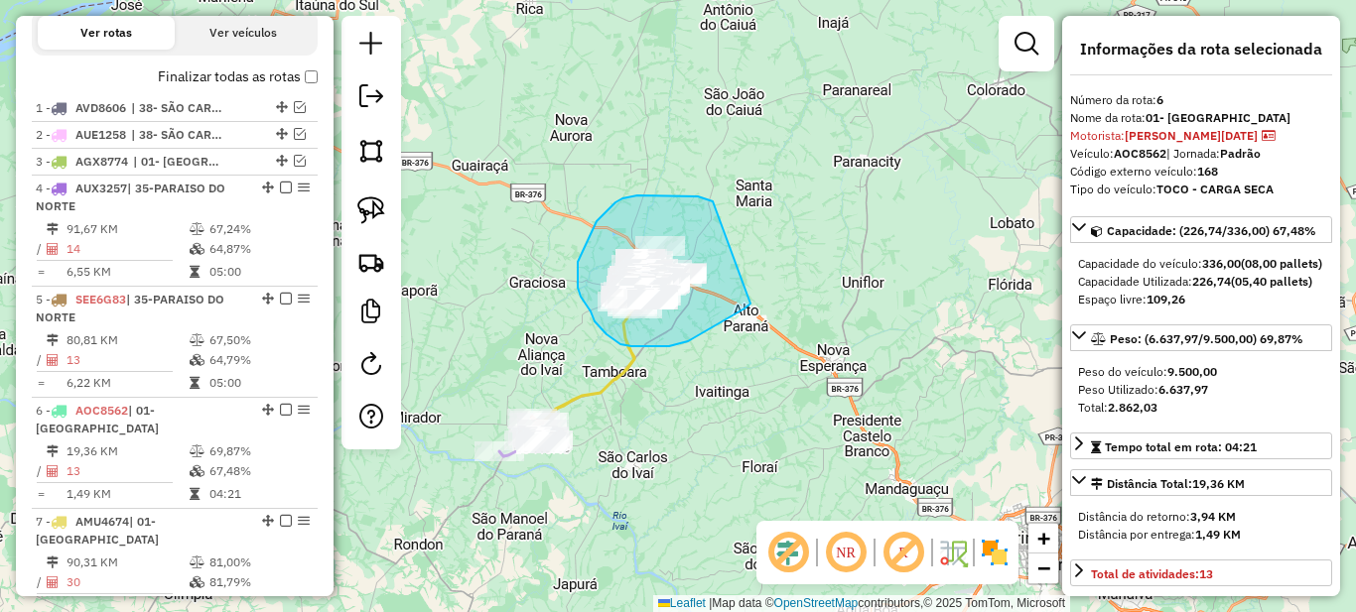
drag, startPoint x: 713, startPoint y: 202, endPoint x: 750, endPoint y: 304, distance: 109.0
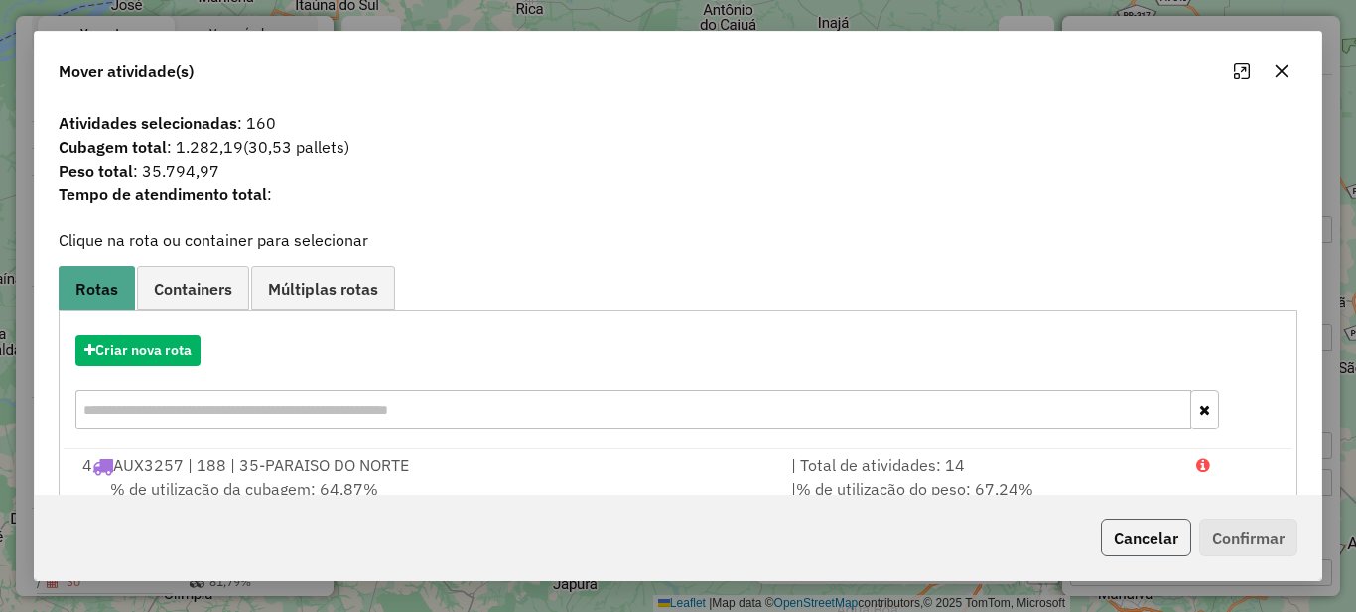
click at [1158, 527] on button "Cancelar" at bounding box center [1146, 538] width 90 height 38
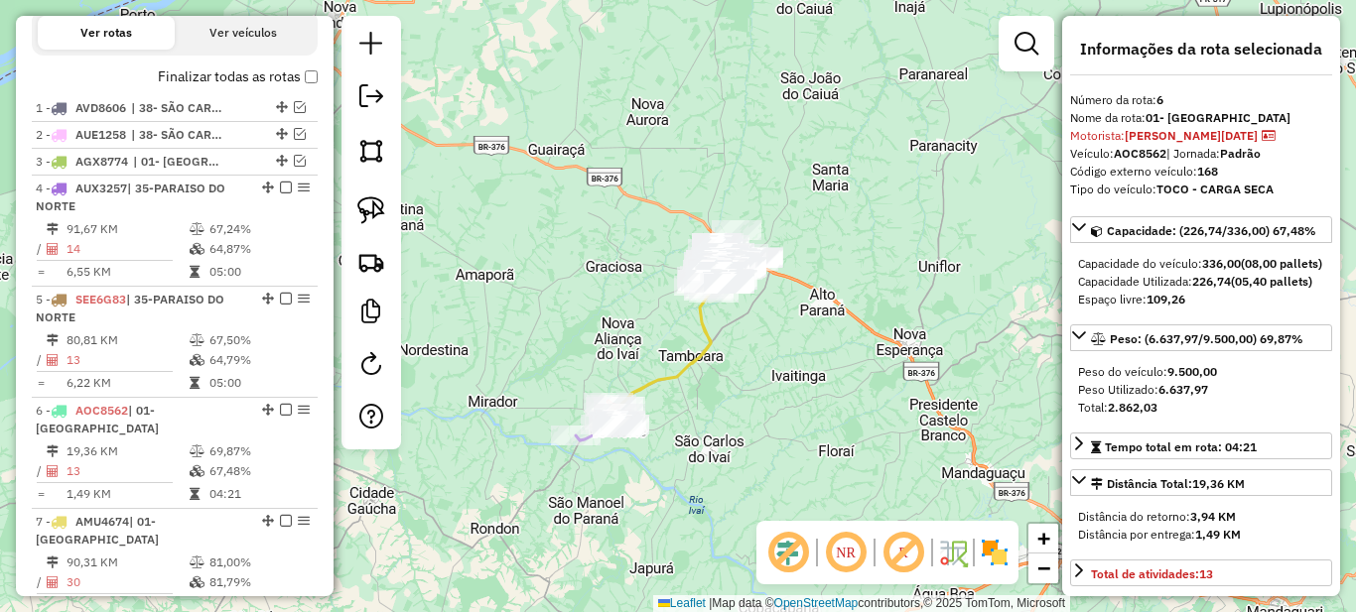
drag, startPoint x: 669, startPoint y: 430, endPoint x: 702, endPoint y: 433, distance: 32.9
click at [702, 433] on div "Janela de atendimento Grade de atendimento Capacidade Transportadoras Veículos …" at bounding box center [678, 306] width 1356 height 612
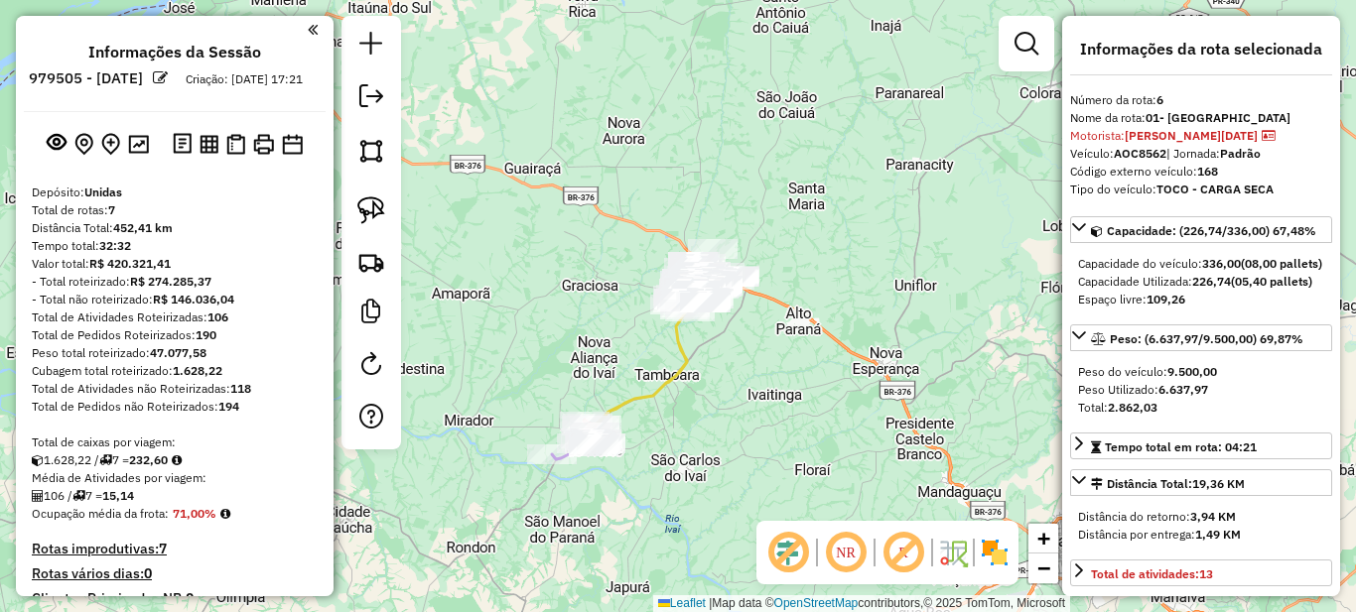
scroll to position [695, 0]
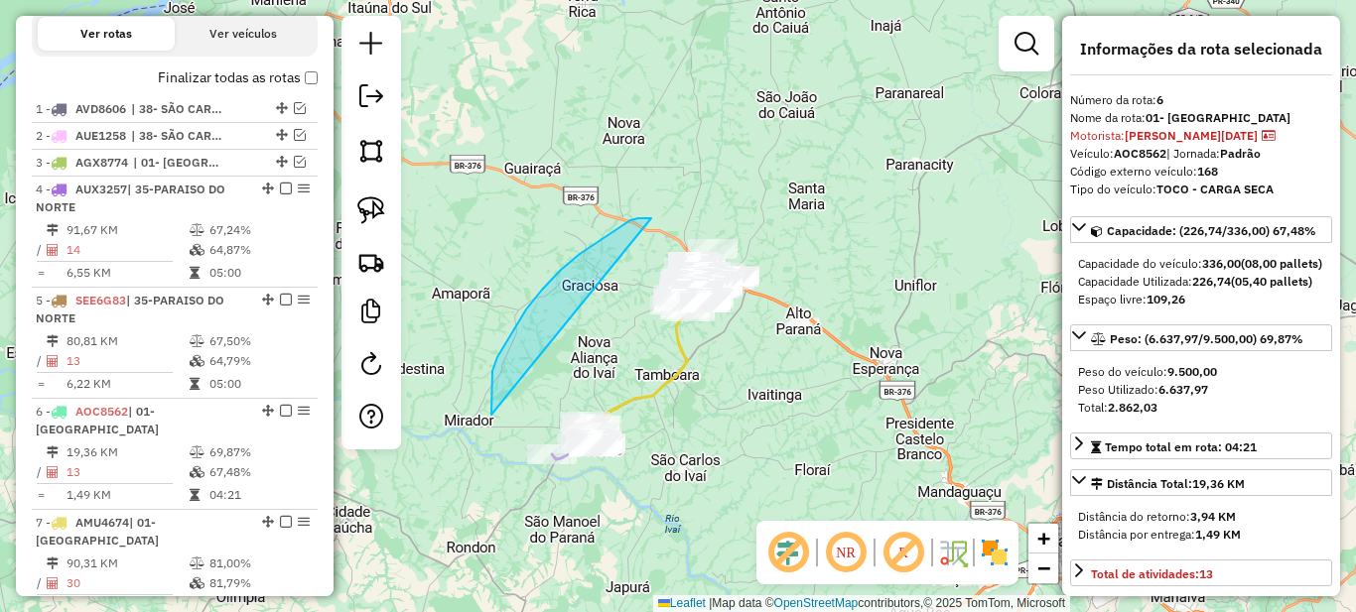
drag, startPoint x: 651, startPoint y: 218, endPoint x: 491, endPoint y: 415, distance: 253.3
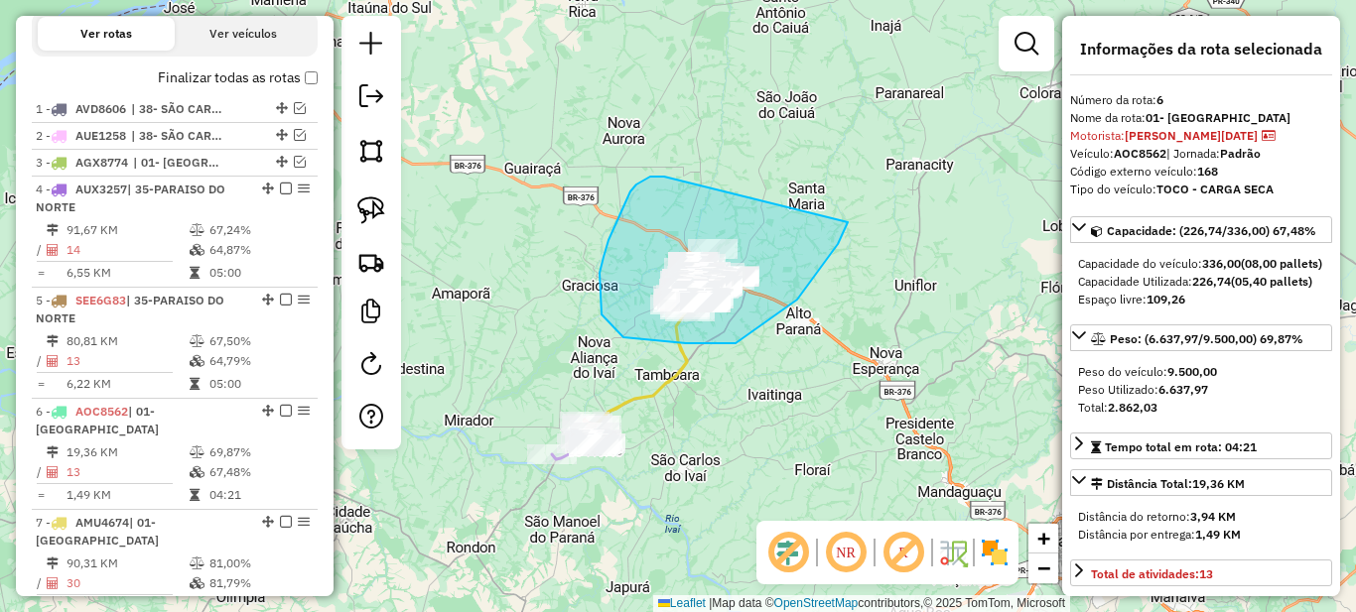
drag, startPoint x: 650, startPoint y: 177, endPoint x: 849, endPoint y: 218, distance: 202.9
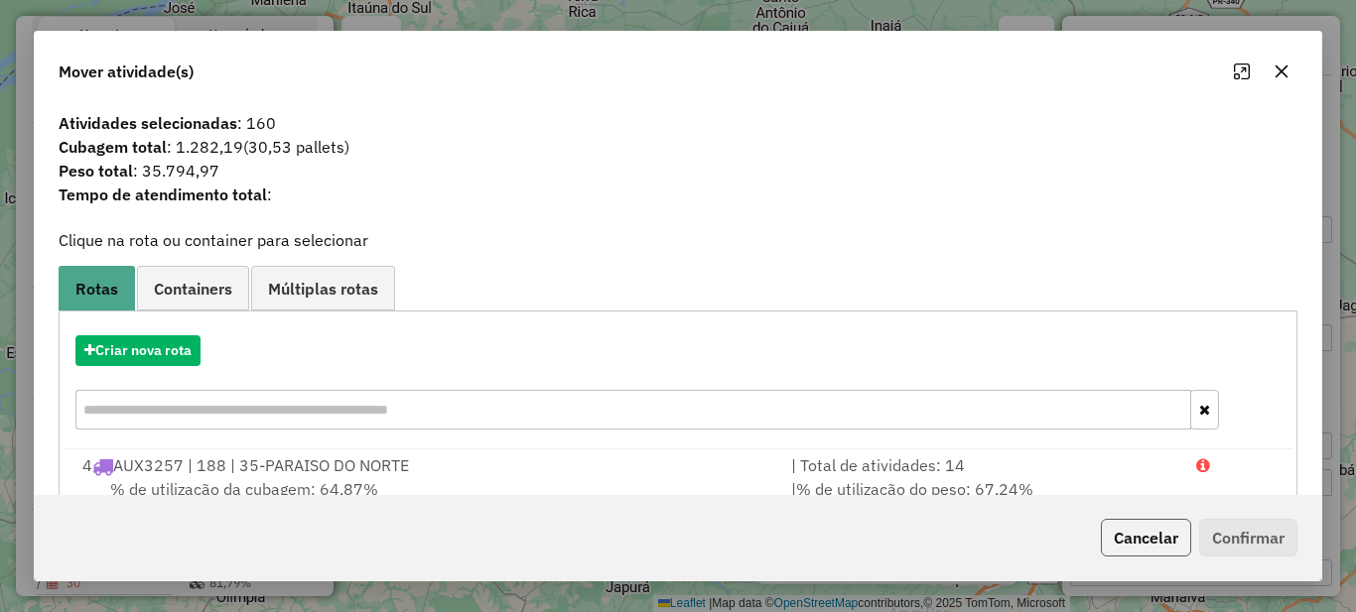
click at [1136, 535] on button "Cancelar" at bounding box center [1146, 538] width 90 height 38
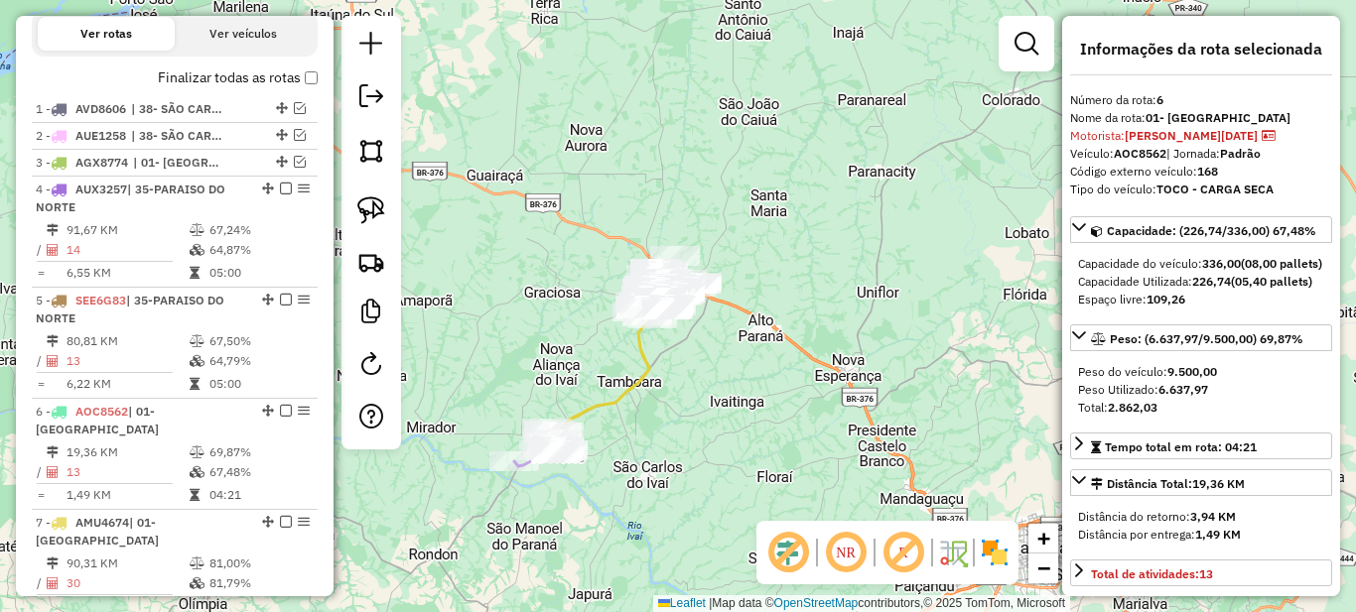
drag, startPoint x: 612, startPoint y: 354, endPoint x: 565, endPoint y: 371, distance: 50.5
click at [565, 371] on div "Janela de atendimento Grade de atendimento Capacidade Transportadoras Veículos …" at bounding box center [678, 306] width 1356 height 612
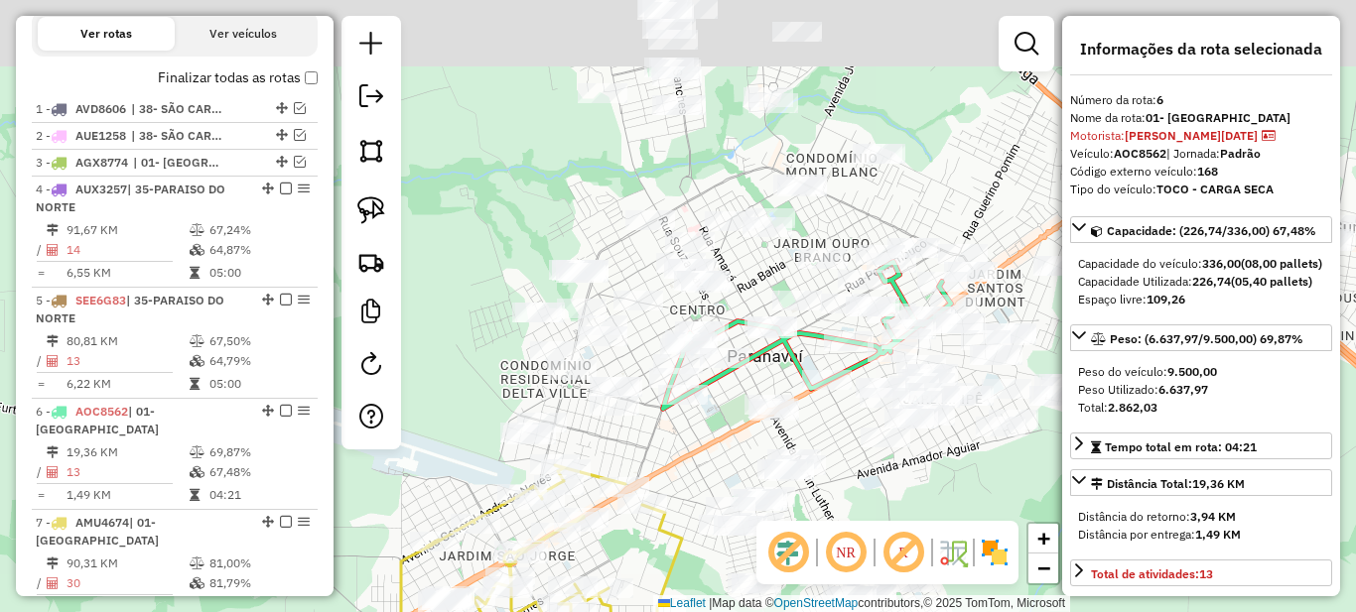
drag, startPoint x: 673, startPoint y: 252, endPoint x: 560, endPoint y: 406, distance: 191.0
click at [560, 406] on div "Janela de atendimento Grade de atendimento Capacidade Transportadoras Veículos …" at bounding box center [678, 306] width 1356 height 612
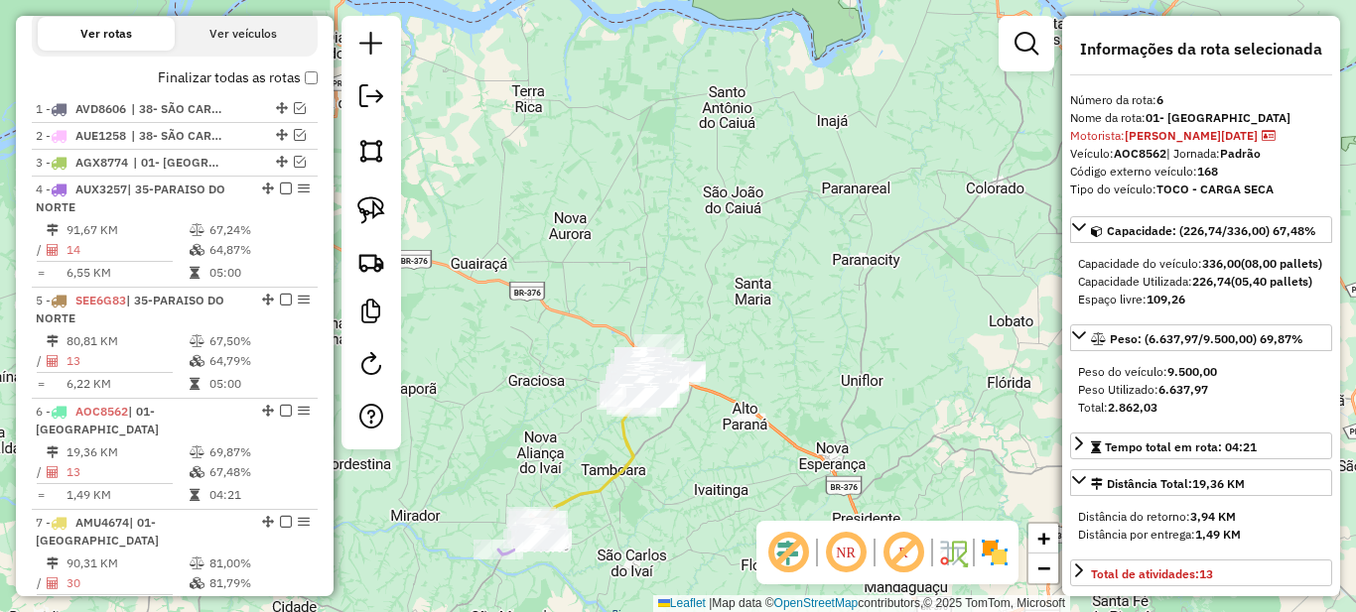
drag, startPoint x: 591, startPoint y: 374, endPoint x: 567, endPoint y: 341, distance: 40.5
click at [567, 341] on div "Janela de atendimento Grade de atendimento Capacidade Transportadoras Veículos …" at bounding box center [678, 306] width 1356 height 612
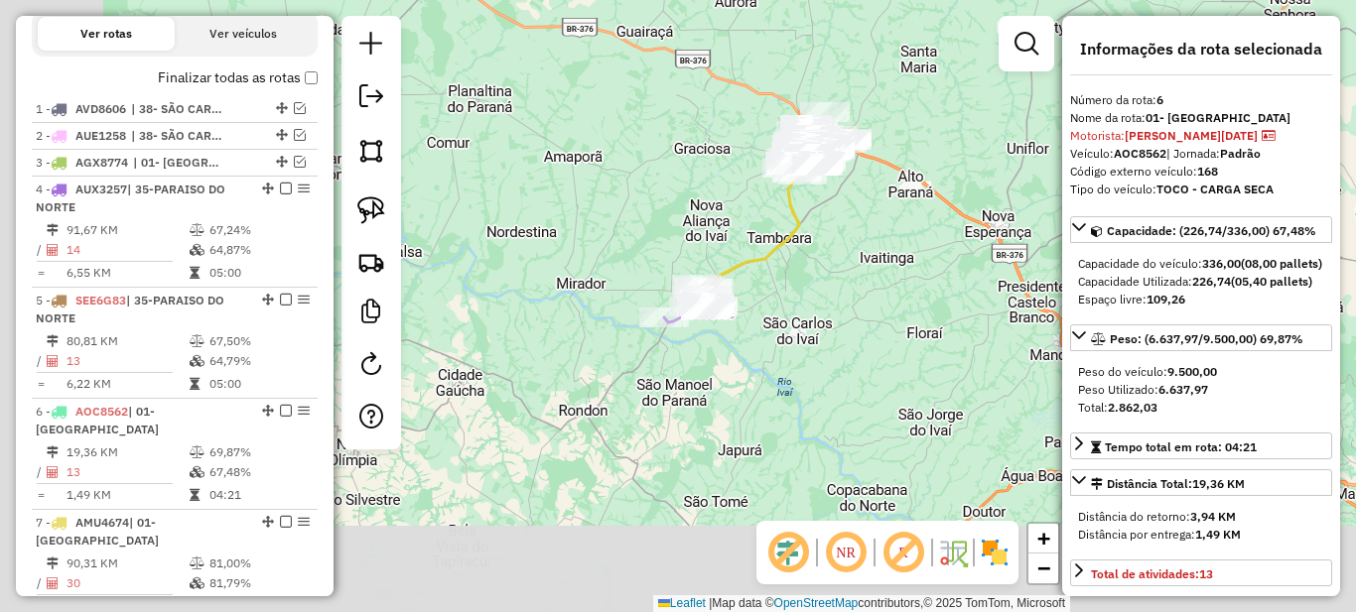
drag, startPoint x: 549, startPoint y: 416, endPoint x: 721, endPoint y: 174, distance: 296.9
click at [720, 175] on div "Janela de atendimento Grade de atendimento Capacidade Transportadoras Veículos …" at bounding box center [678, 306] width 1356 height 612
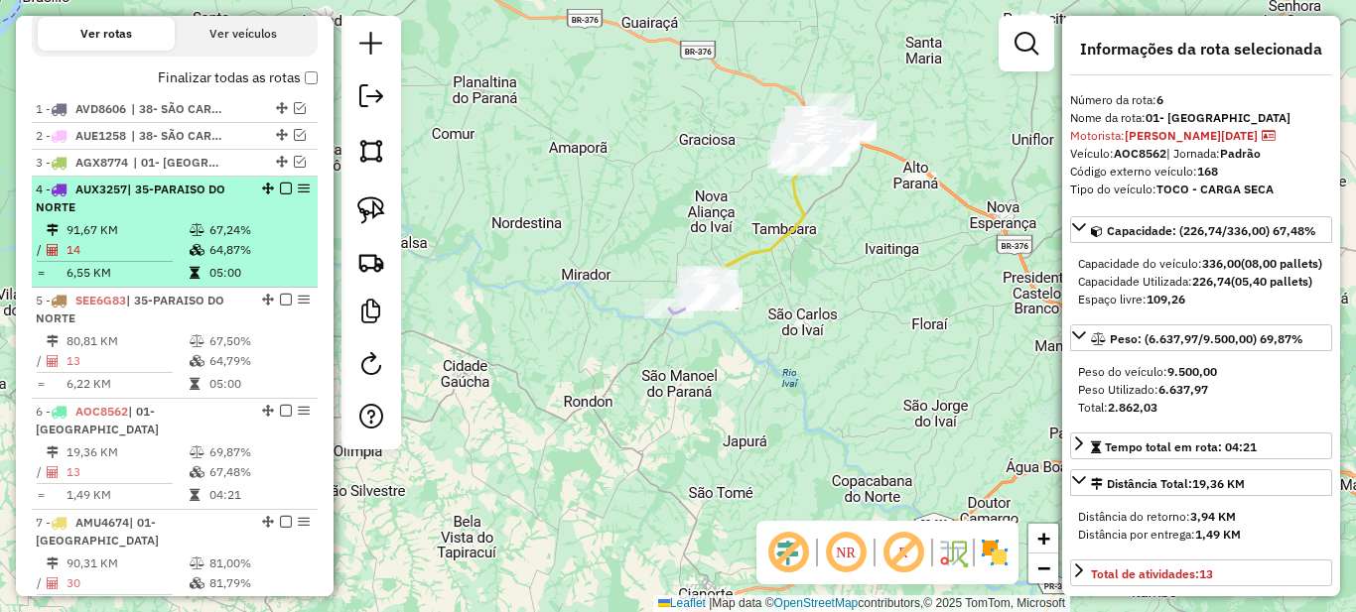
click at [198, 236] on icon at bounding box center [197, 230] width 15 height 12
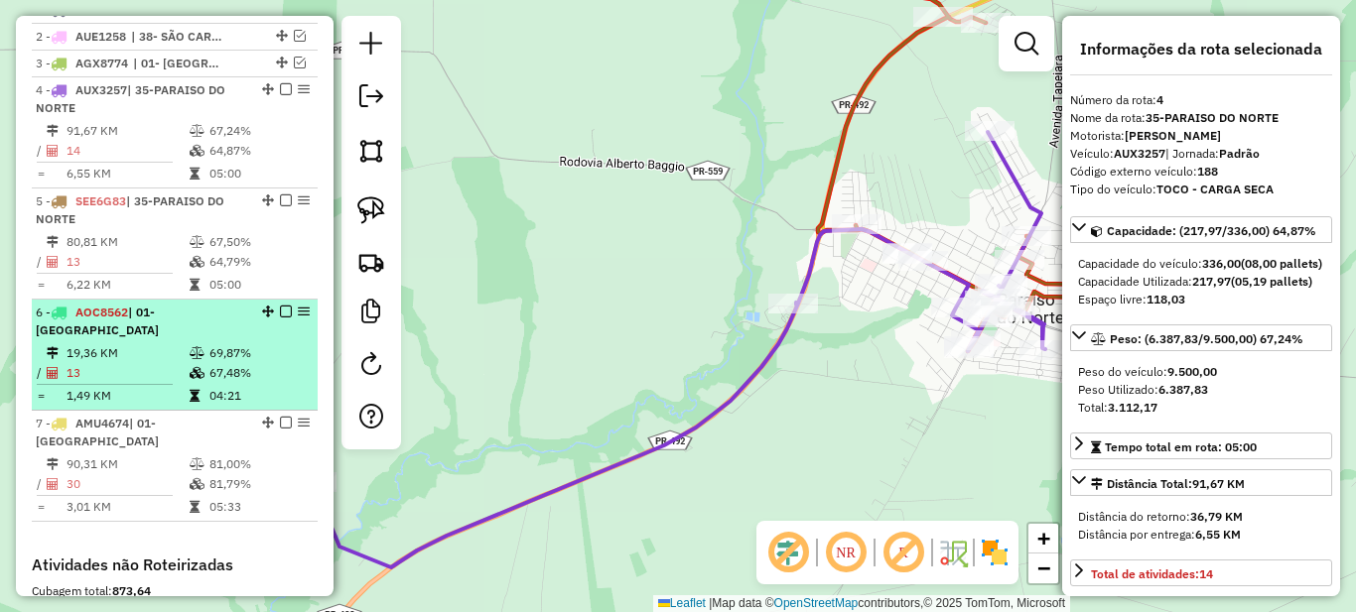
scroll to position [893, 0]
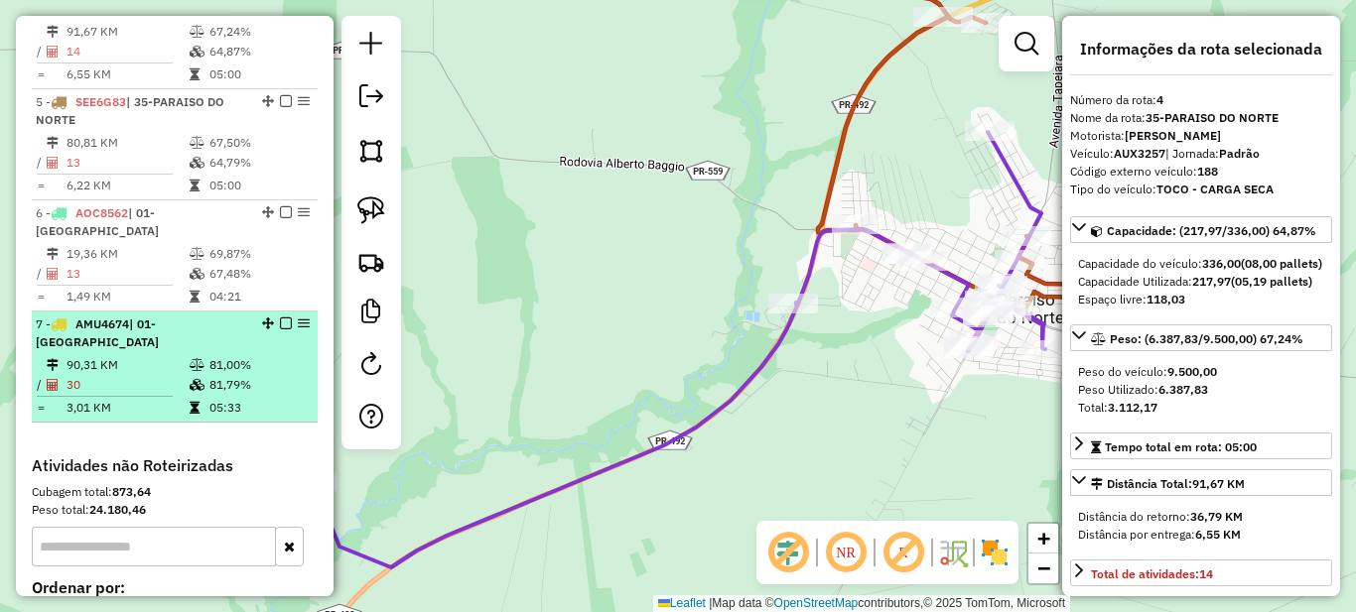
click at [237, 375] on td "81,79%" at bounding box center [258, 385] width 100 height 20
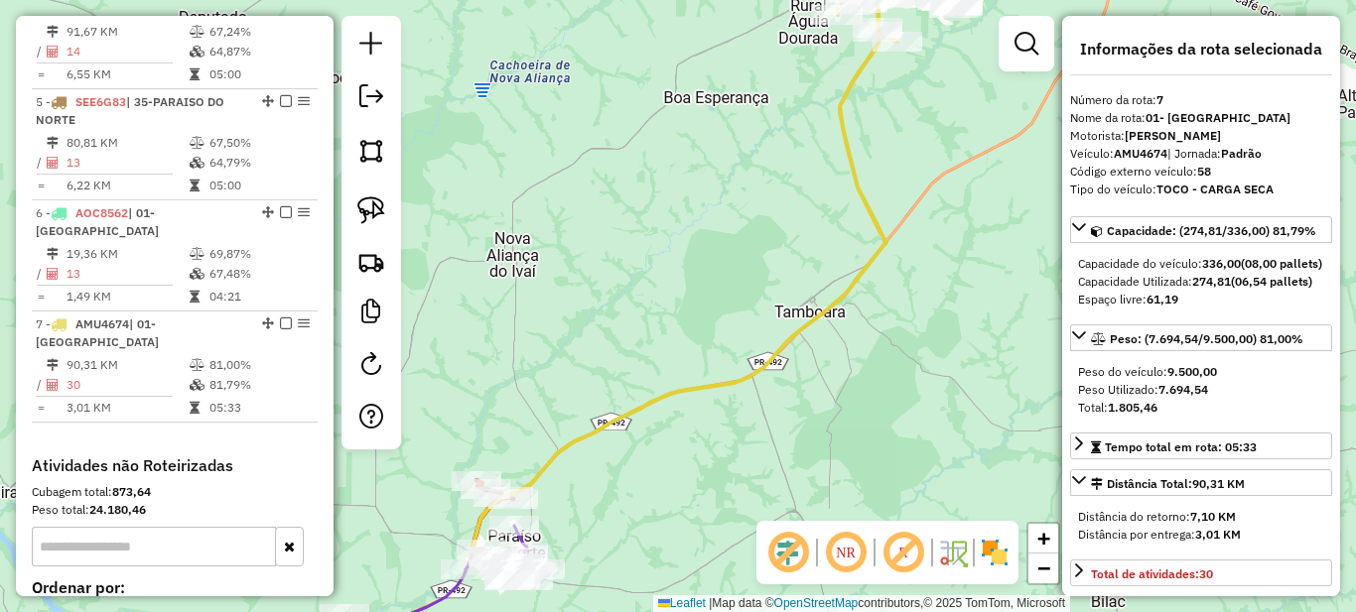
drag, startPoint x: 701, startPoint y: 243, endPoint x: 823, endPoint y: 78, distance: 205.1
click at [824, 76] on div "Janela de atendimento Grade de atendimento Capacidade Transportadoras Veículos …" at bounding box center [678, 306] width 1356 height 612
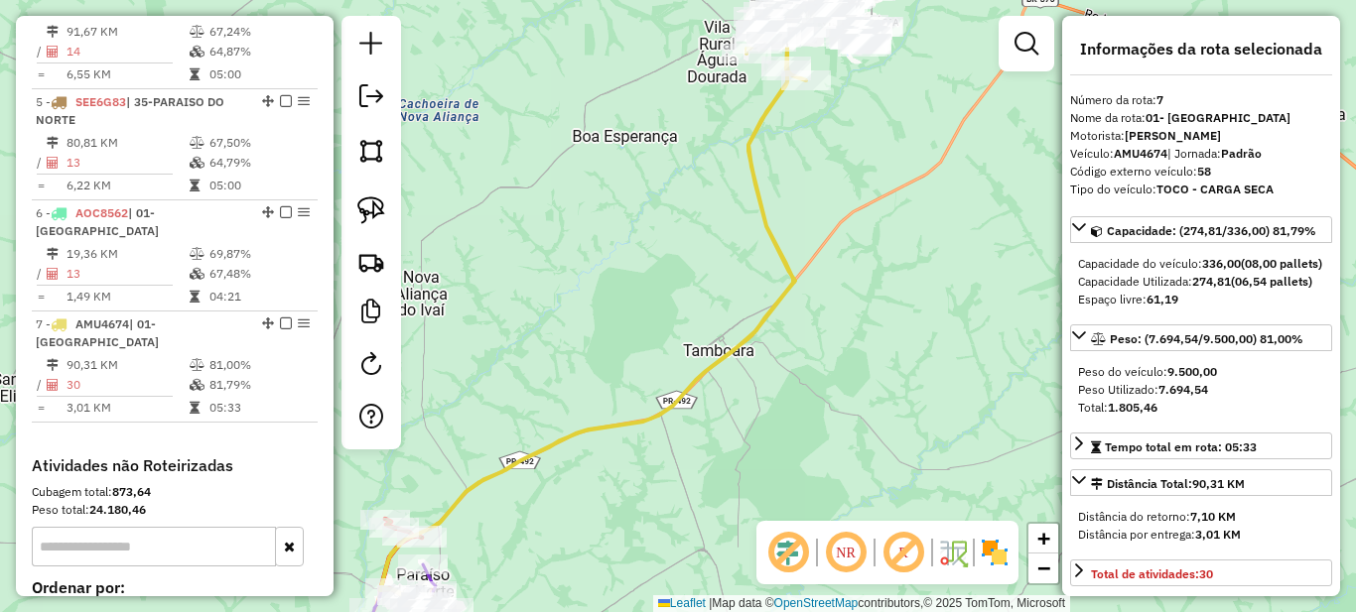
drag, startPoint x: 847, startPoint y: 347, endPoint x: 682, endPoint y: 456, distance: 197.1
click at [682, 456] on div "Janela de atendimento Grade de atendimento Capacidade Transportadoras Veículos …" at bounding box center [678, 306] width 1356 height 612
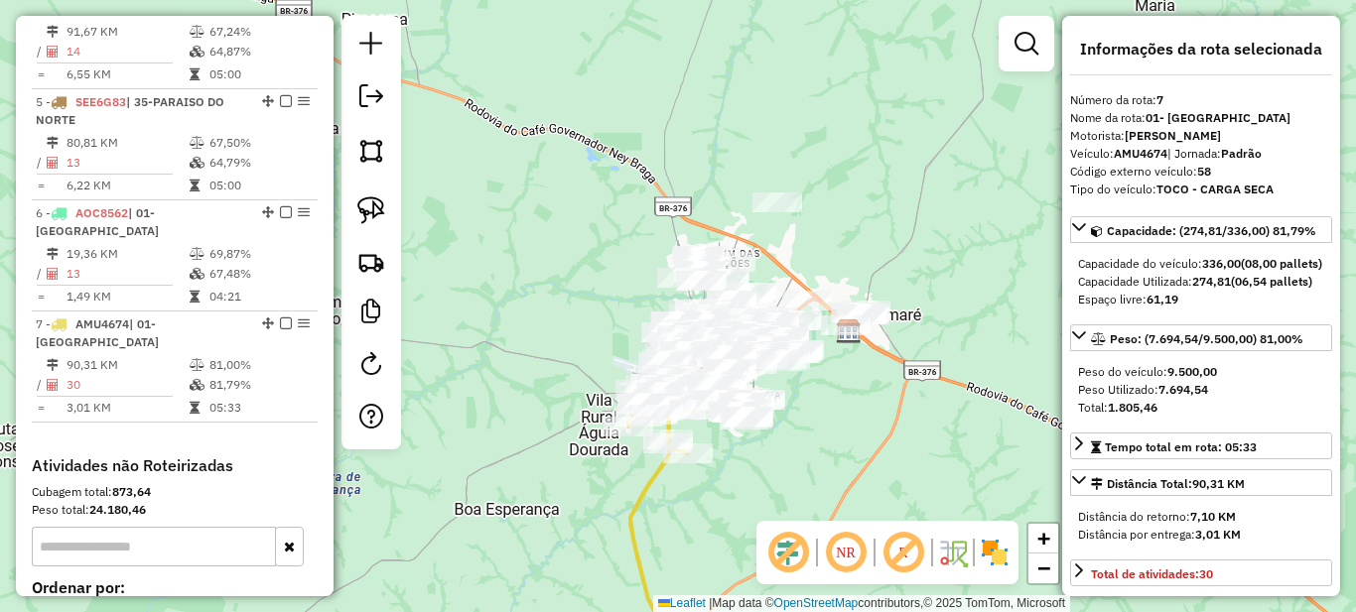
drag, startPoint x: 874, startPoint y: 116, endPoint x: 758, endPoint y: 489, distance: 390.6
click at [758, 489] on div "Janela de atendimento Grade de atendimento Capacidade Transportadoras Veículos …" at bounding box center [678, 306] width 1356 height 612
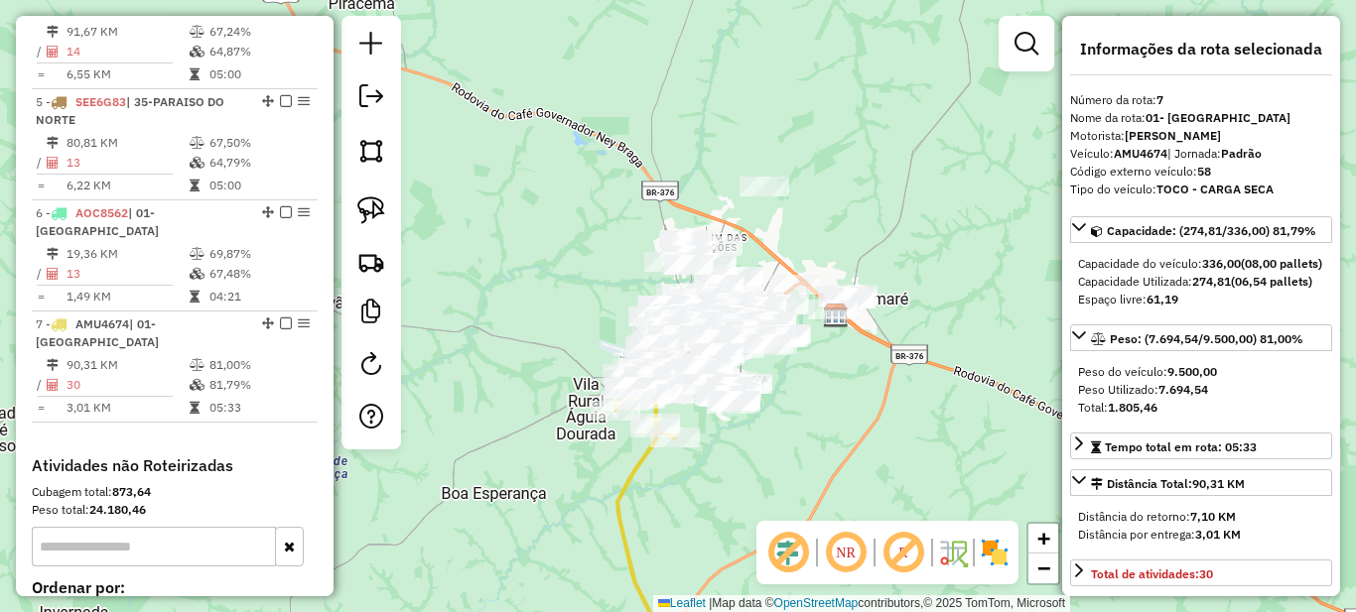
drag, startPoint x: 830, startPoint y: 393, endPoint x: 726, endPoint y: 464, distance: 125.8
click at [733, 464] on div "Janela de atendimento Grade de atendimento Capacidade Transportadoras Veículos …" at bounding box center [678, 306] width 1356 height 612
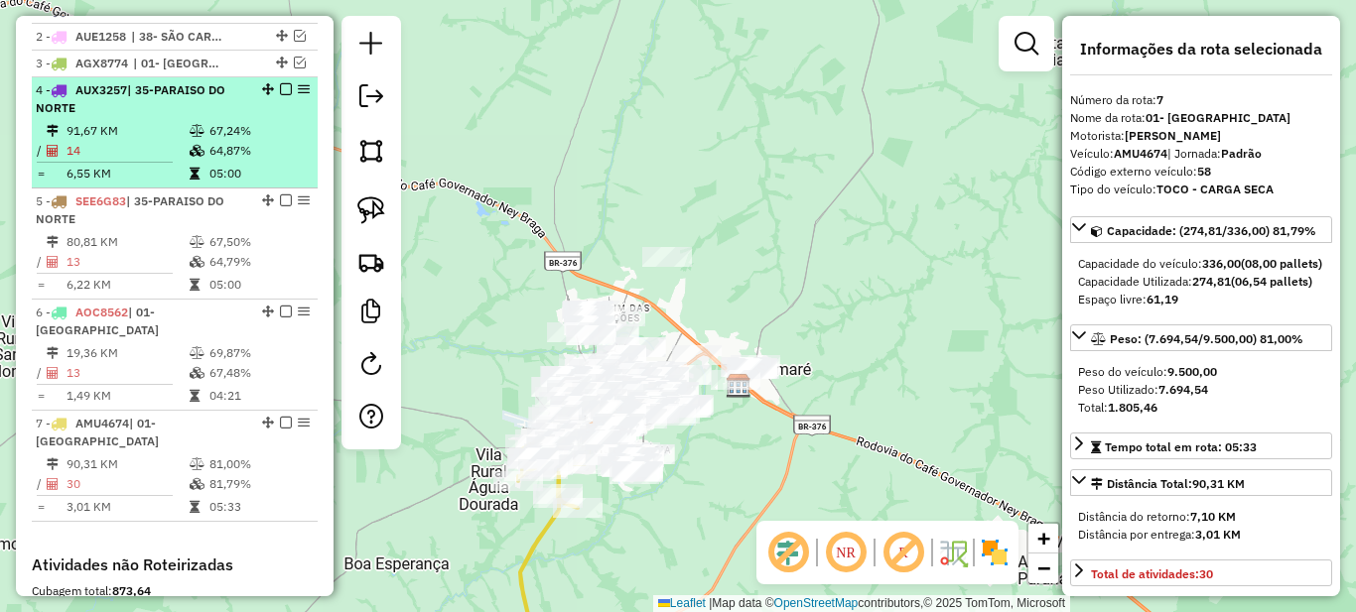
scroll to position [596, 0]
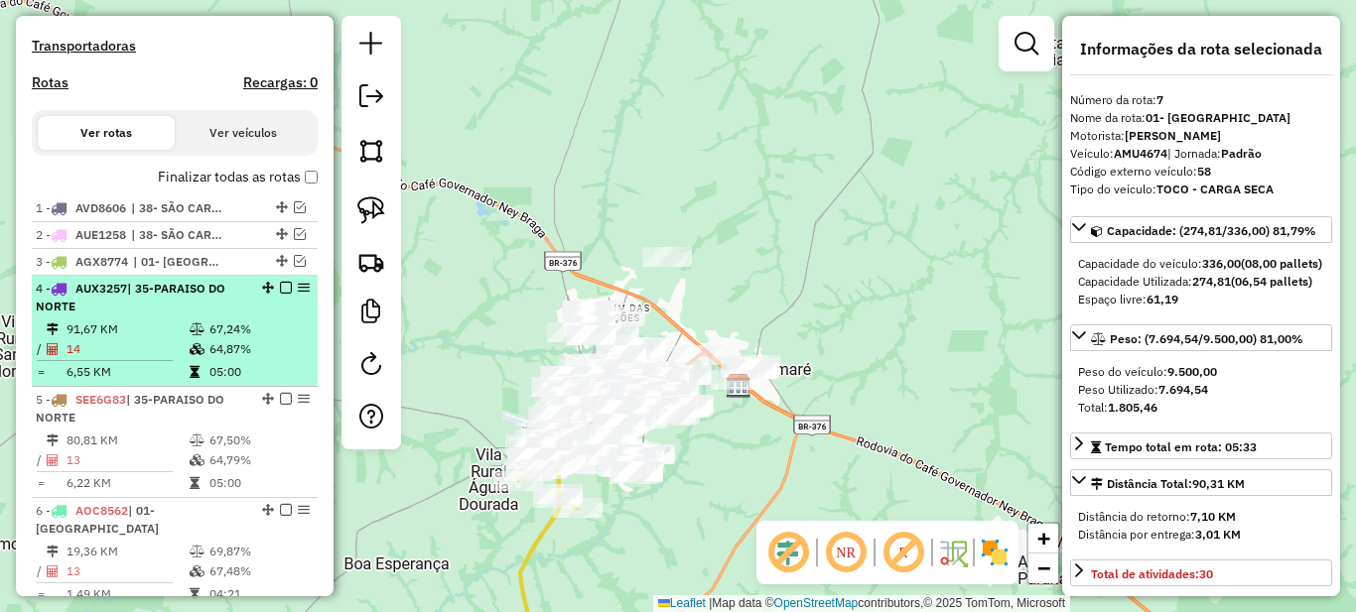
click at [264, 316] on div "4 - AUX3257 | 35-PARAISO DO NORTE" at bounding box center [175, 298] width 278 height 36
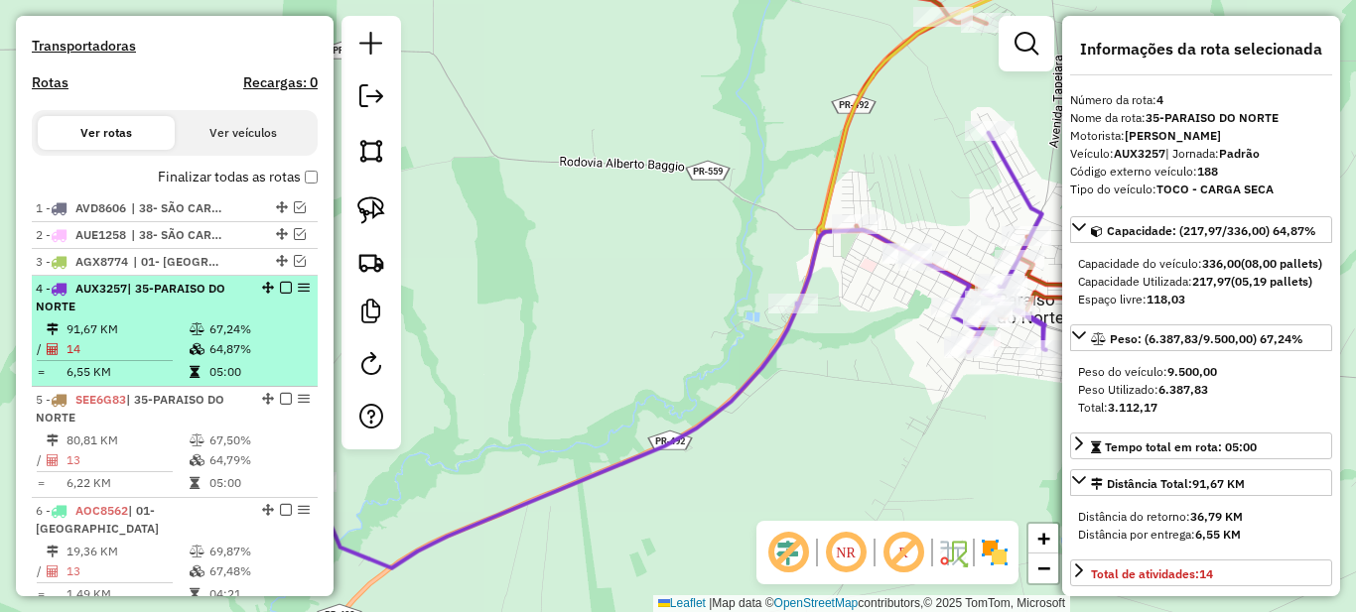
click at [280, 294] on em at bounding box center [286, 288] width 12 height 12
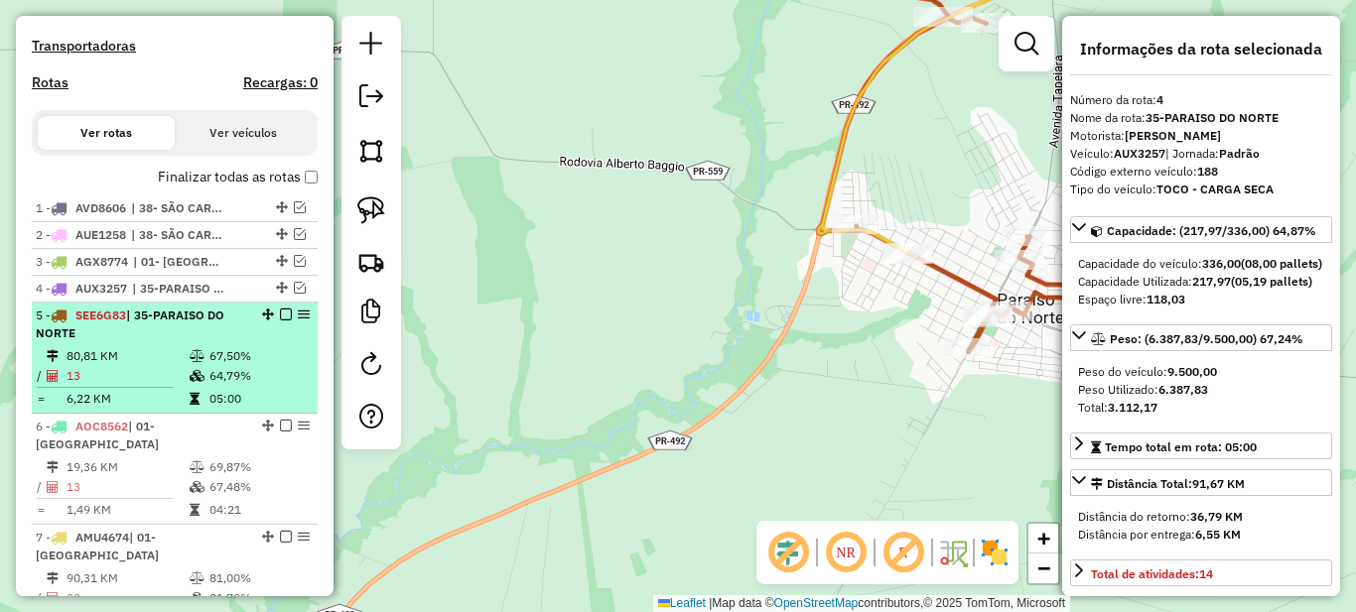
click at [258, 365] on td "67,50%" at bounding box center [258, 356] width 100 height 20
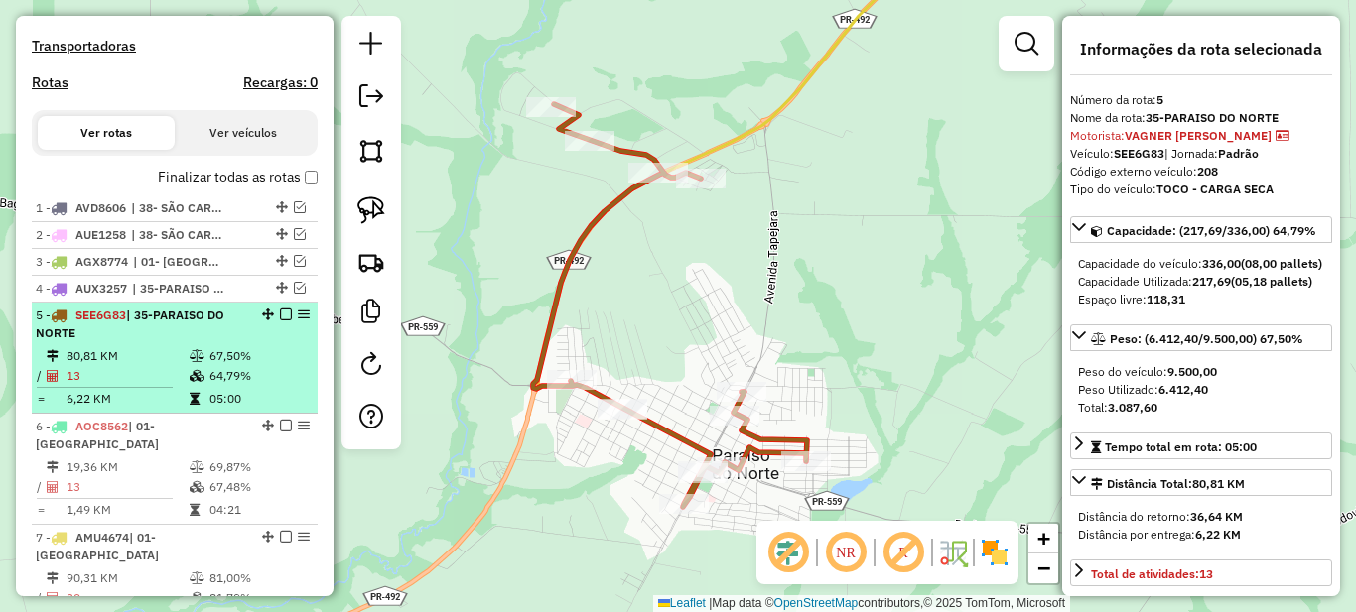
click at [280, 321] on em at bounding box center [286, 315] width 12 height 12
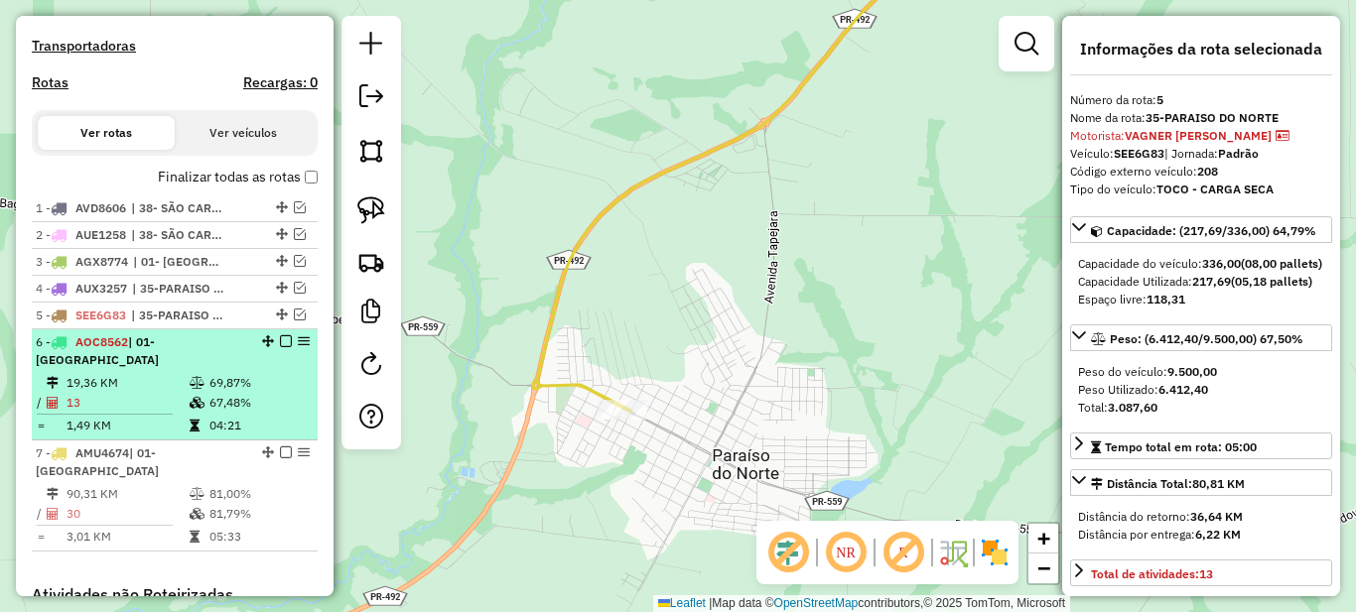
click at [250, 396] on td "67,48%" at bounding box center [258, 403] width 100 height 20
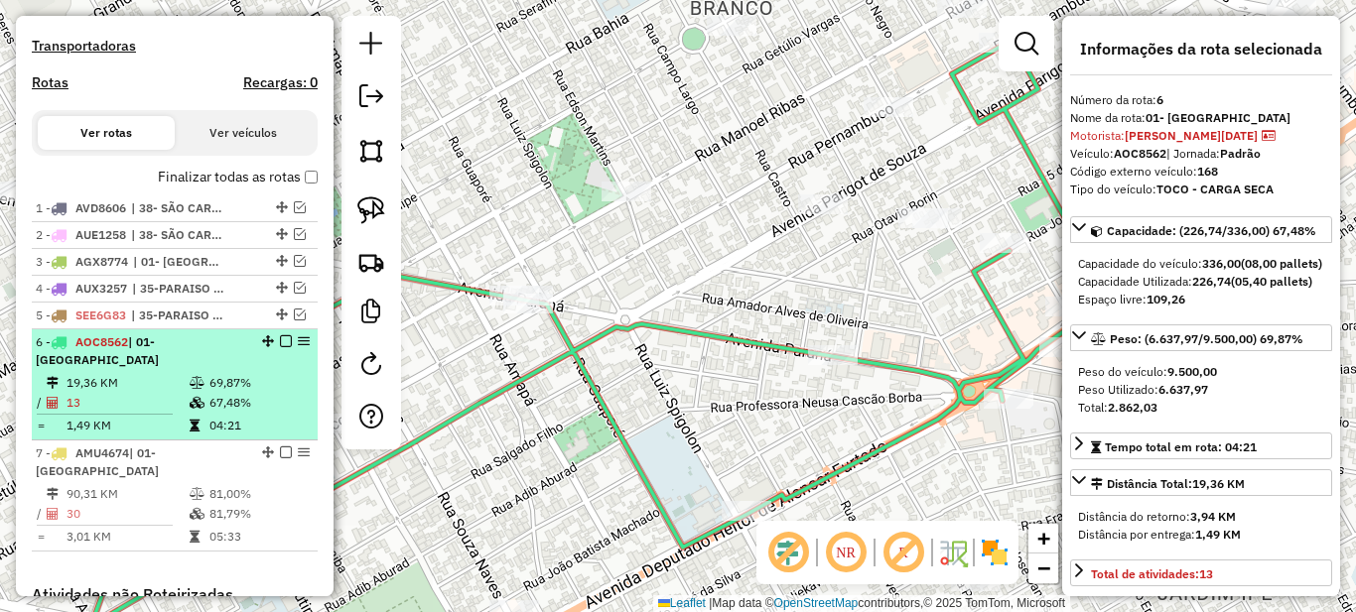
click at [218, 398] on td "67,48%" at bounding box center [258, 403] width 100 height 20
click at [280, 347] on em at bounding box center [286, 342] width 12 height 12
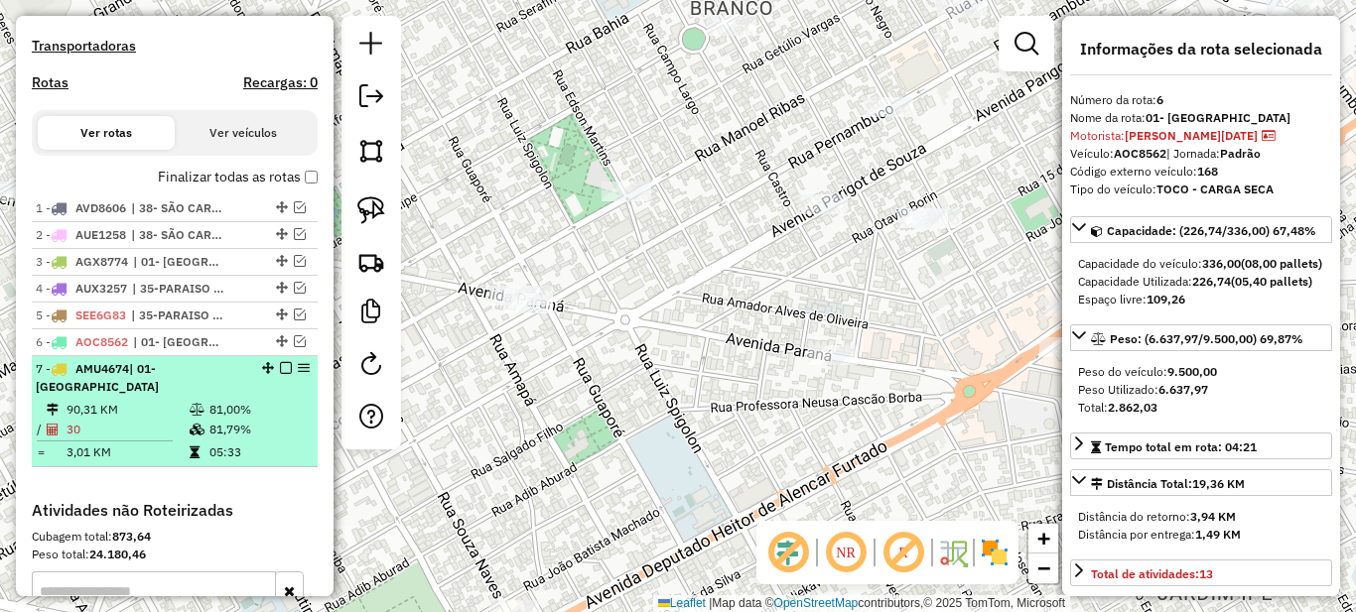
click at [235, 414] on td "81,00%" at bounding box center [258, 410] width 100 height 20
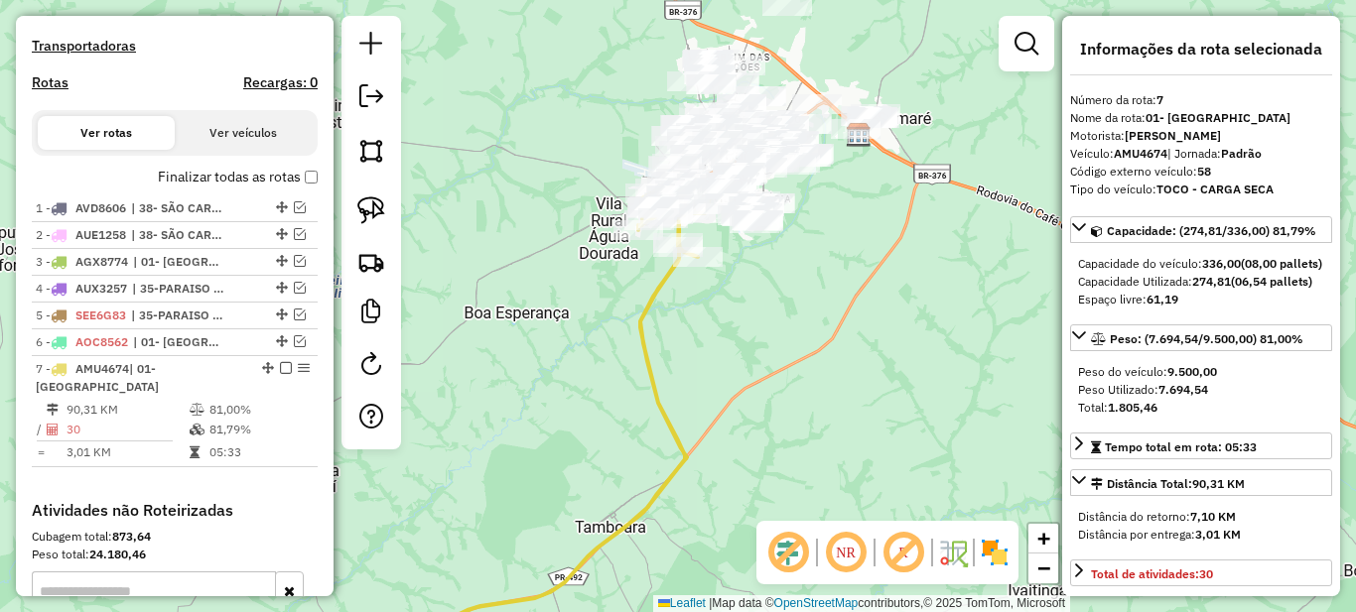
drag, startPoint x: 863, startPoint y: 188, endPoint x: 666, endPoint y: 363, distance: 263.6
click at [666, 363] on div "Janela de atendimento Grade de atendimento Capacidade Transportadoras Veículos …" at bounding box center [678, 306] width 1356 height 612
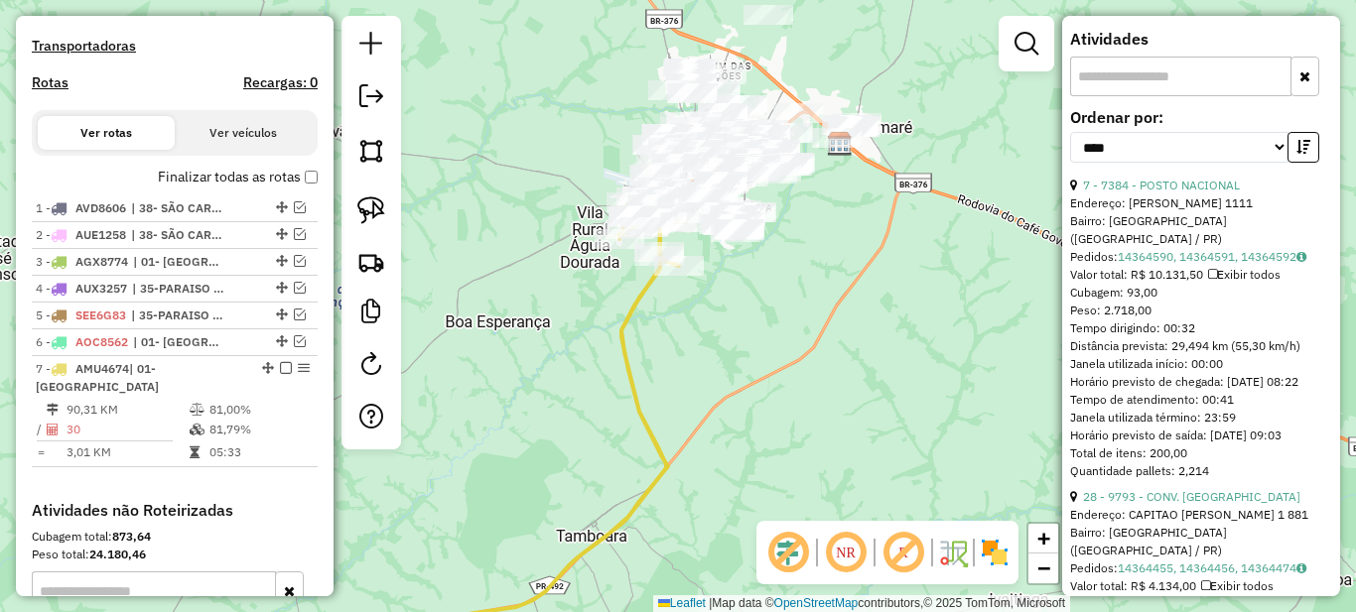
scroll to position [993, 0]
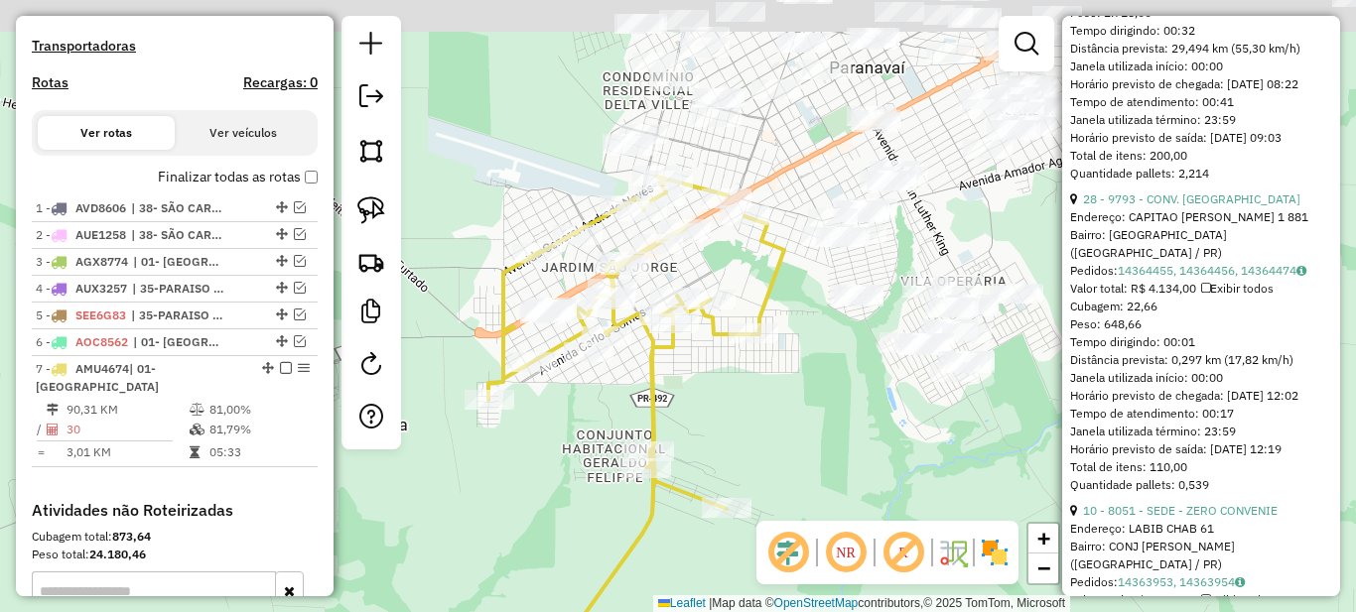
drag, startPoint x: 745, startPoint y: 146, endPoint x: 728, endPoint y: 308, distance: 162.7
click at [724, 332] on div "Janela de atendimento Grade de atendimento Capacidade Transportadoras Veículos …" at bounding box center [678, 306] width 1356 height 612
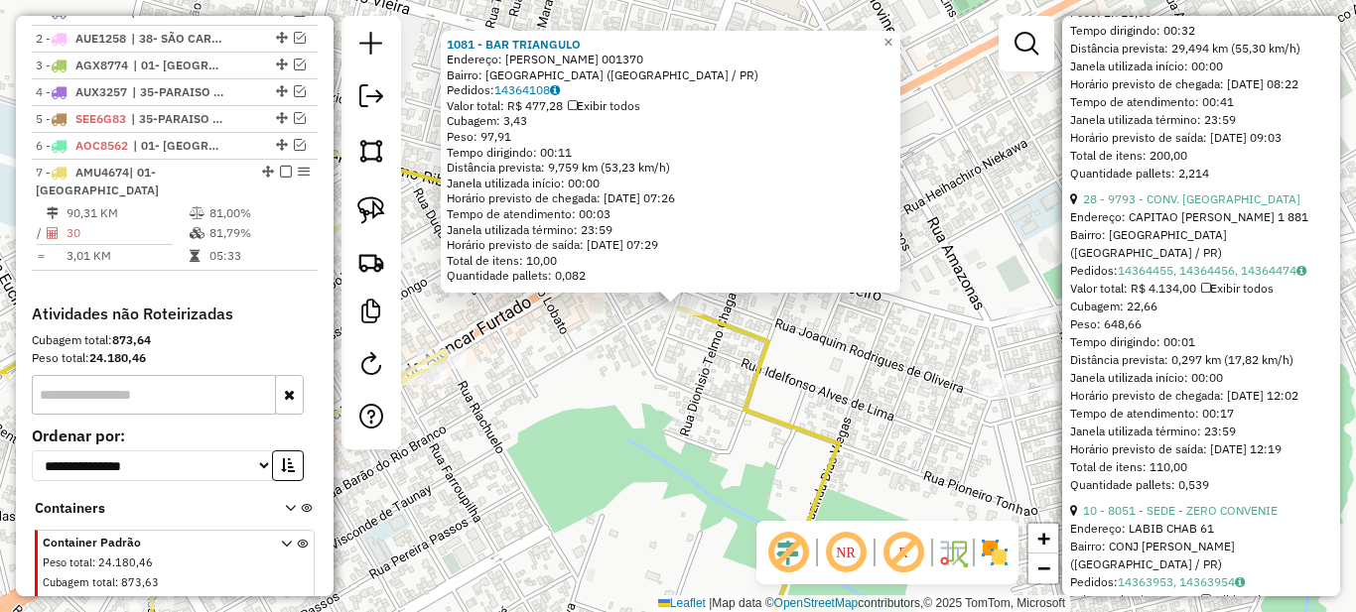
scroll to position [858, 0]
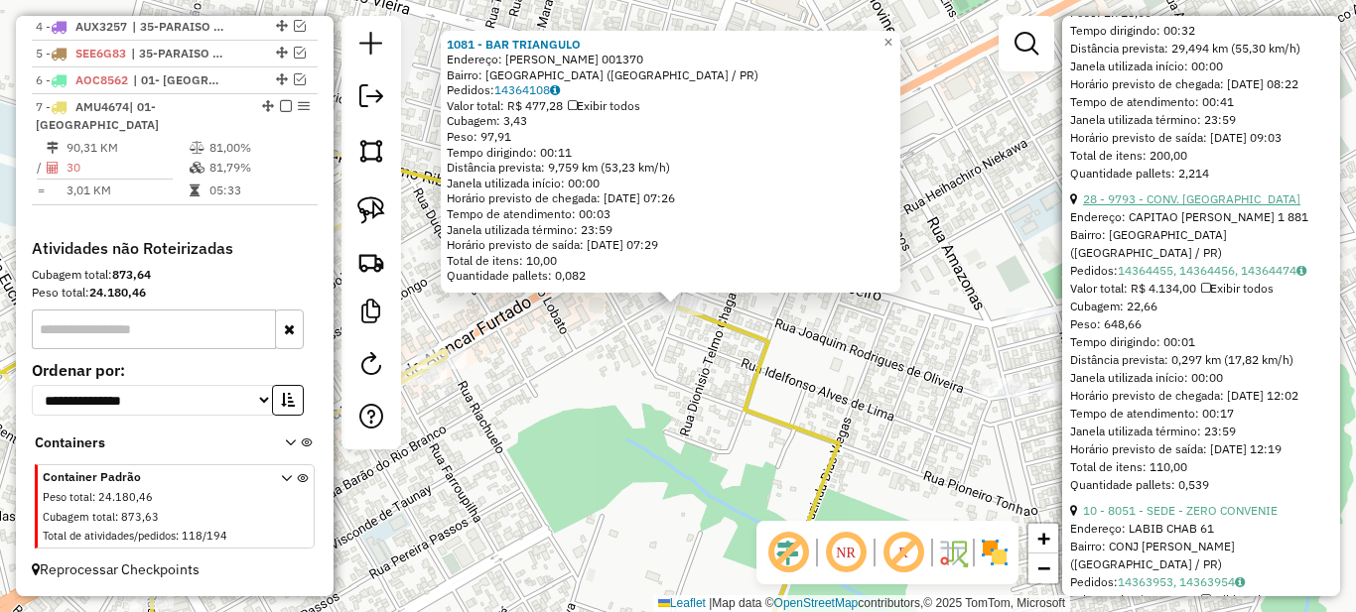
click at [1157, 206] on link "28 - 9793 - CONV. POINT BEER" at bounding box center [1191, 199] width 217 height 15
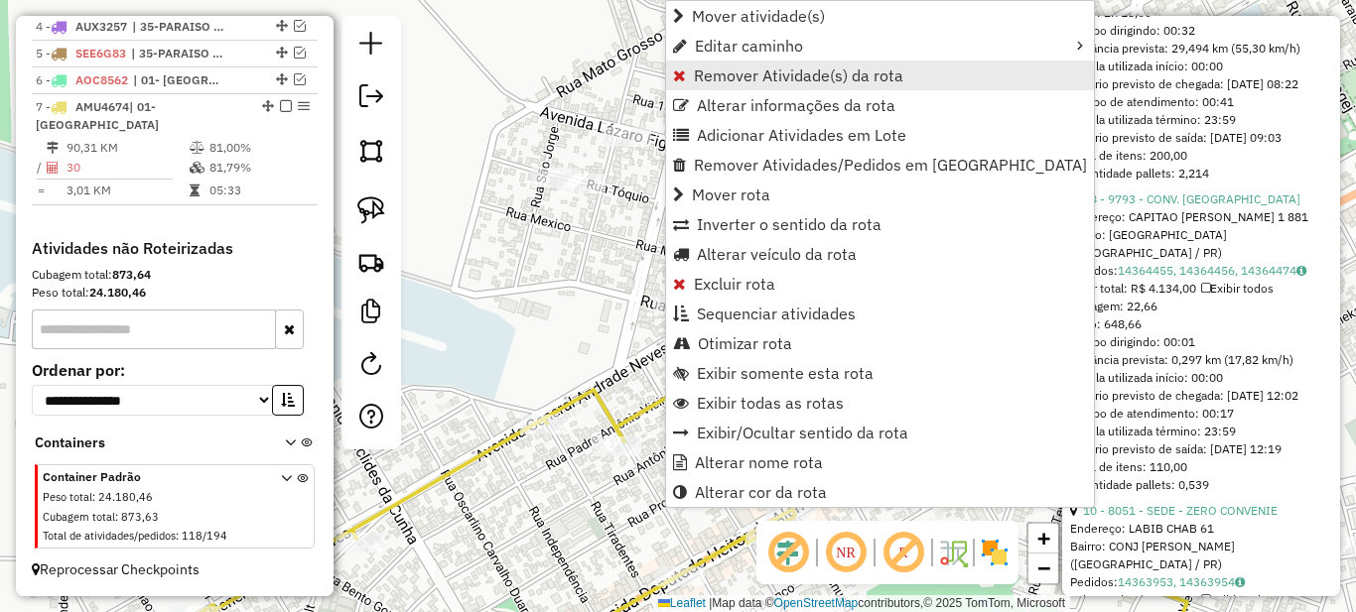
click at [733, 68] on span "Remover Atividade(s) da rota" at bounding box center [798, 76] width 209 height 16
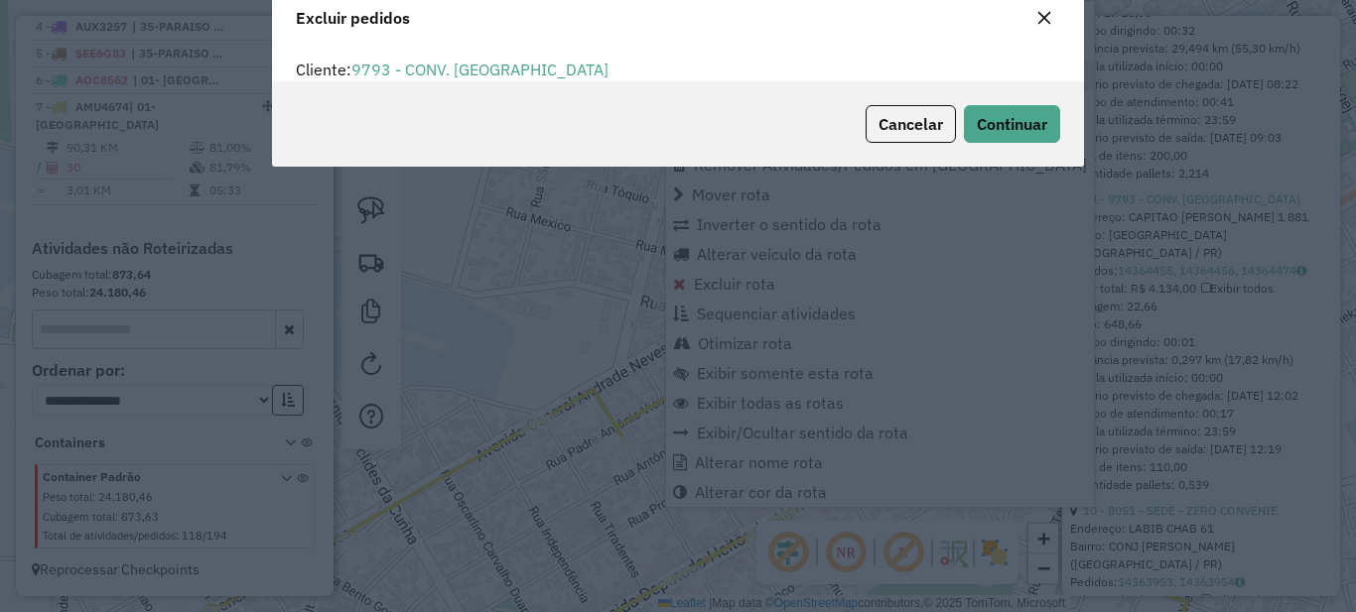
scroll to position [0, 0]
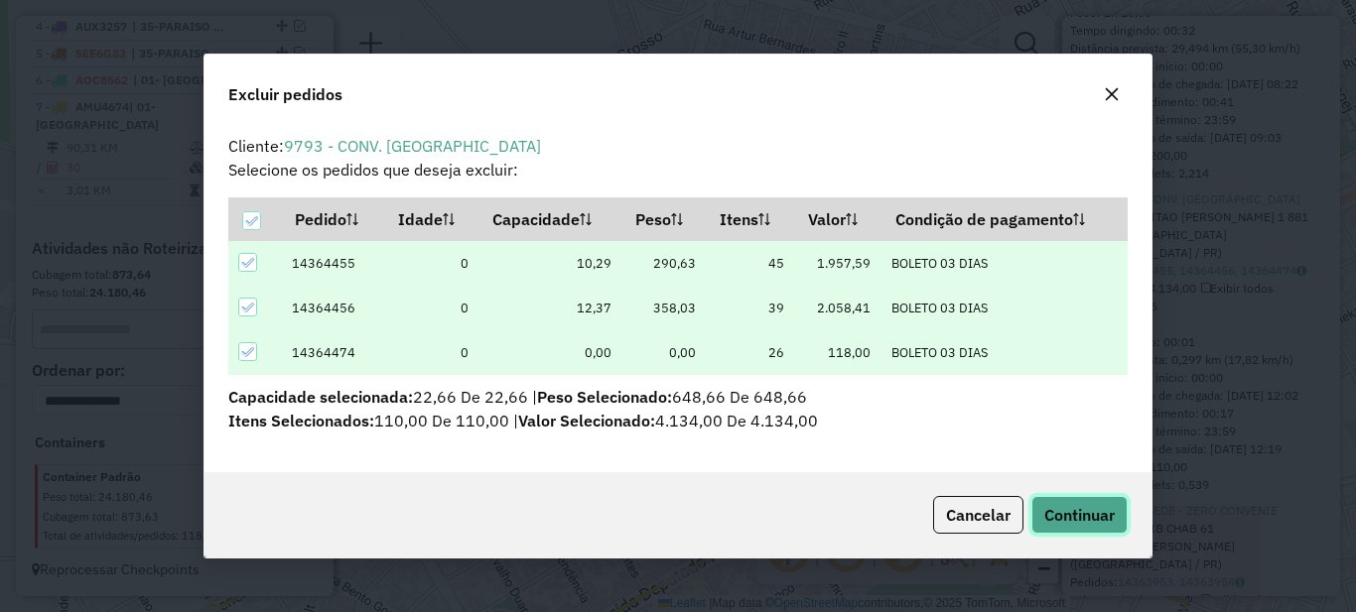
click at [1075, 524] on span "Continuar" at bounding box center [1079, 515] width 70 height 20
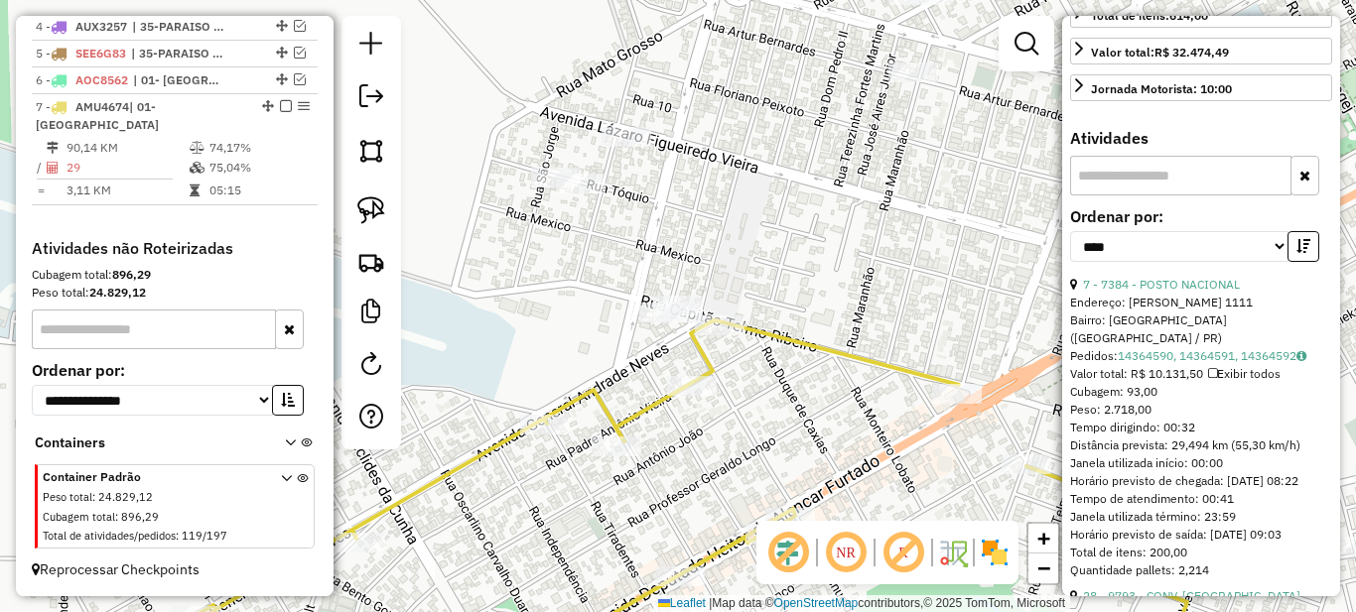
scroll to position [794, 0]
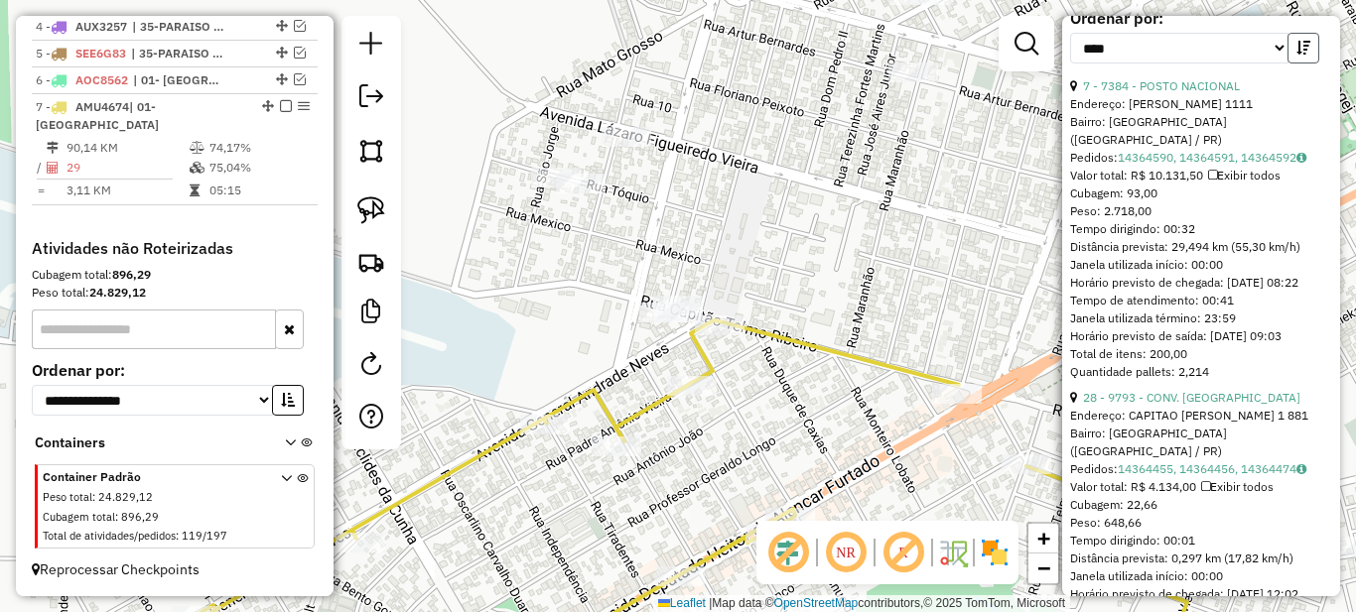
click at [1287, 64] on button "button" at bounding box center [1303, 48] width 32 height 31
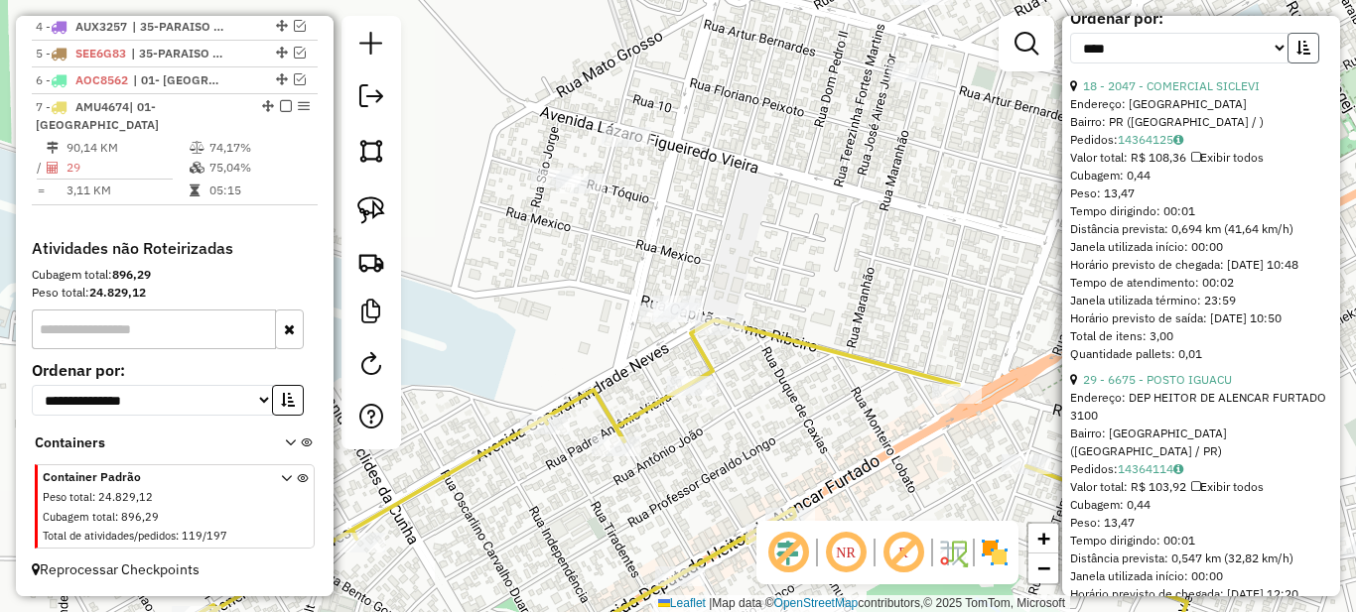
click at [1296, 55] on icon "button" at bounding box center [1303, 48] width 14 height 14
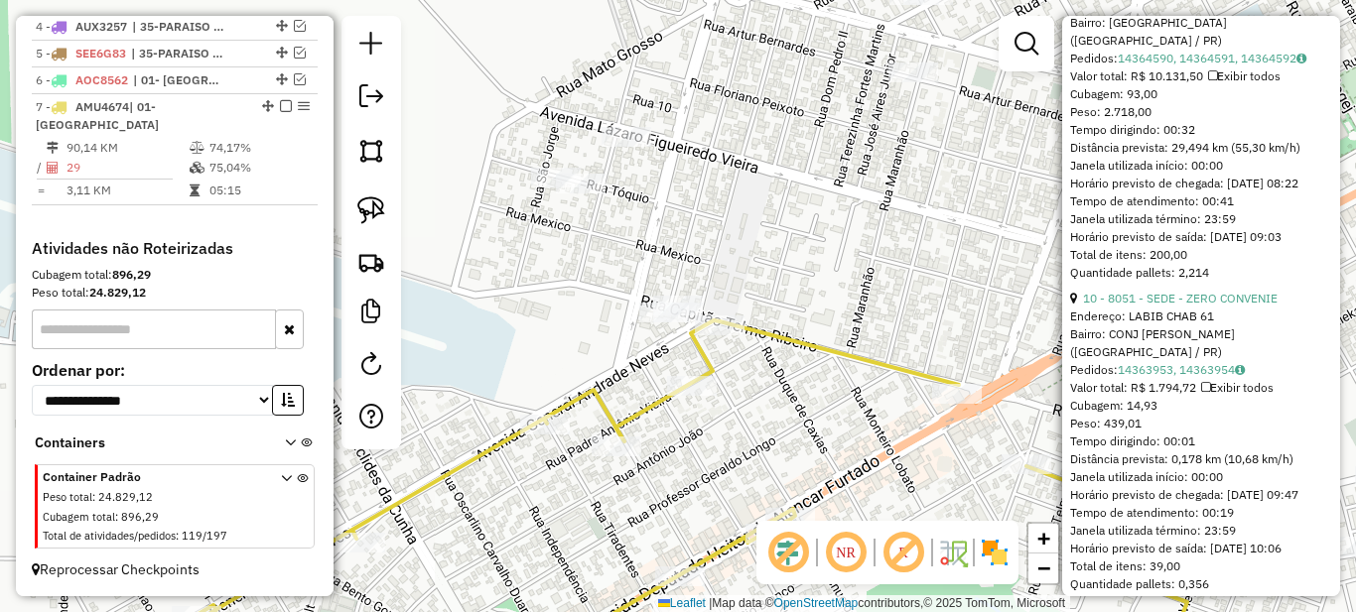
scroll to position [993, 0]
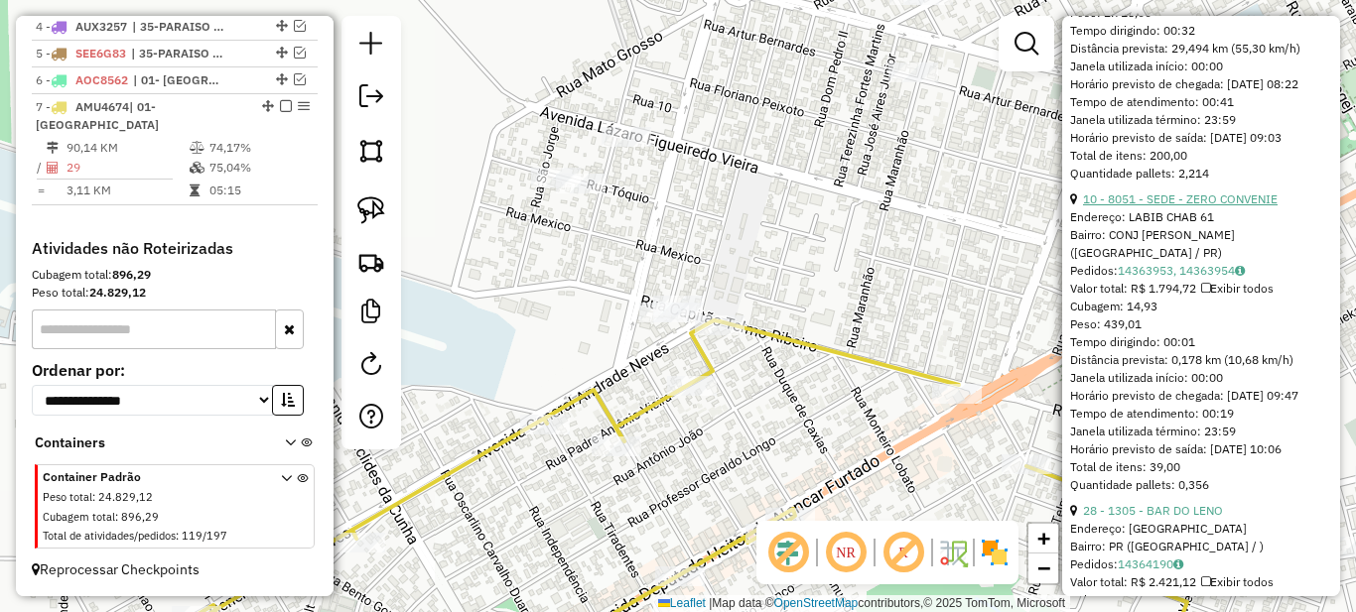
click at [1154, 206] on link "10 - 8051 - SEDE - ZERO CONVENIE" at bounding box center [1180, 199] width 195 height 15
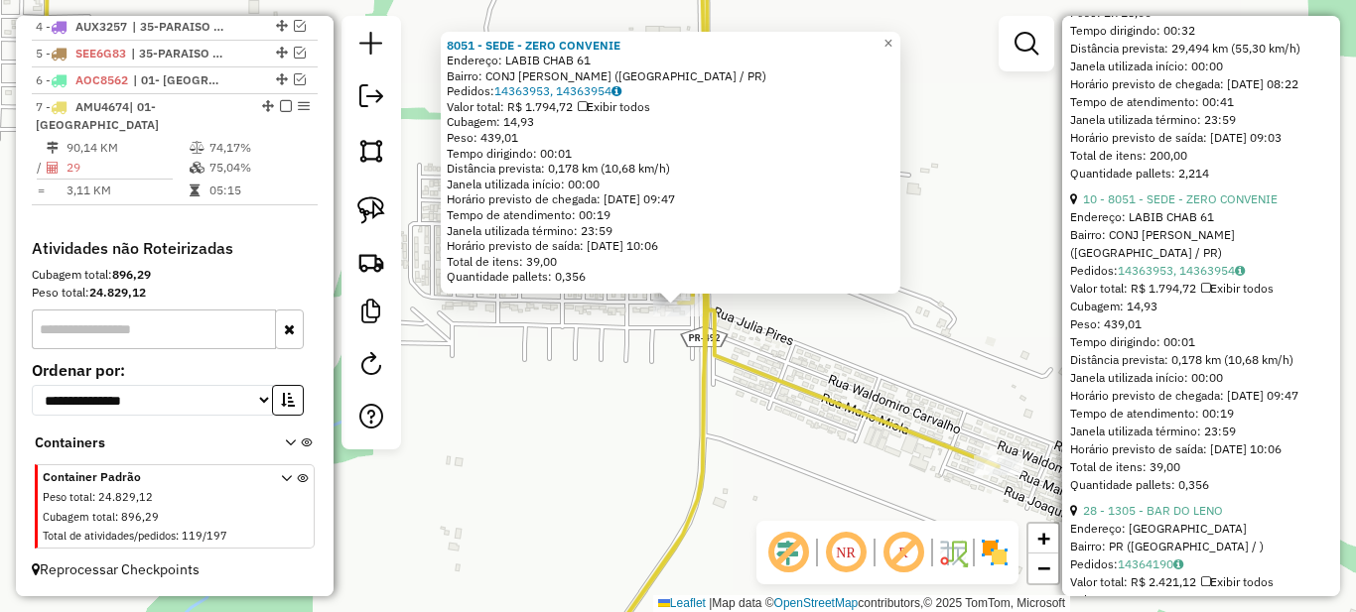
scroll to position [1290, 0]
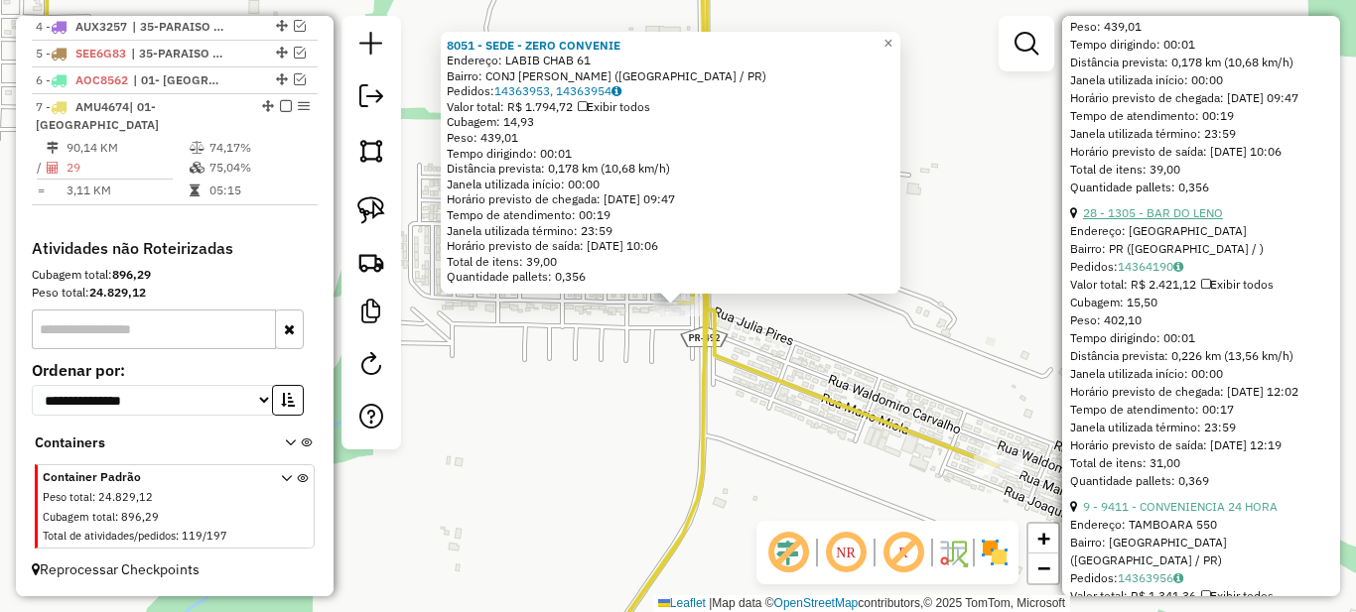
click at [1184, 220] on link "28 - 1305 - BAR DO LENO" at bounding box center [1153, 212] width 140 height 15
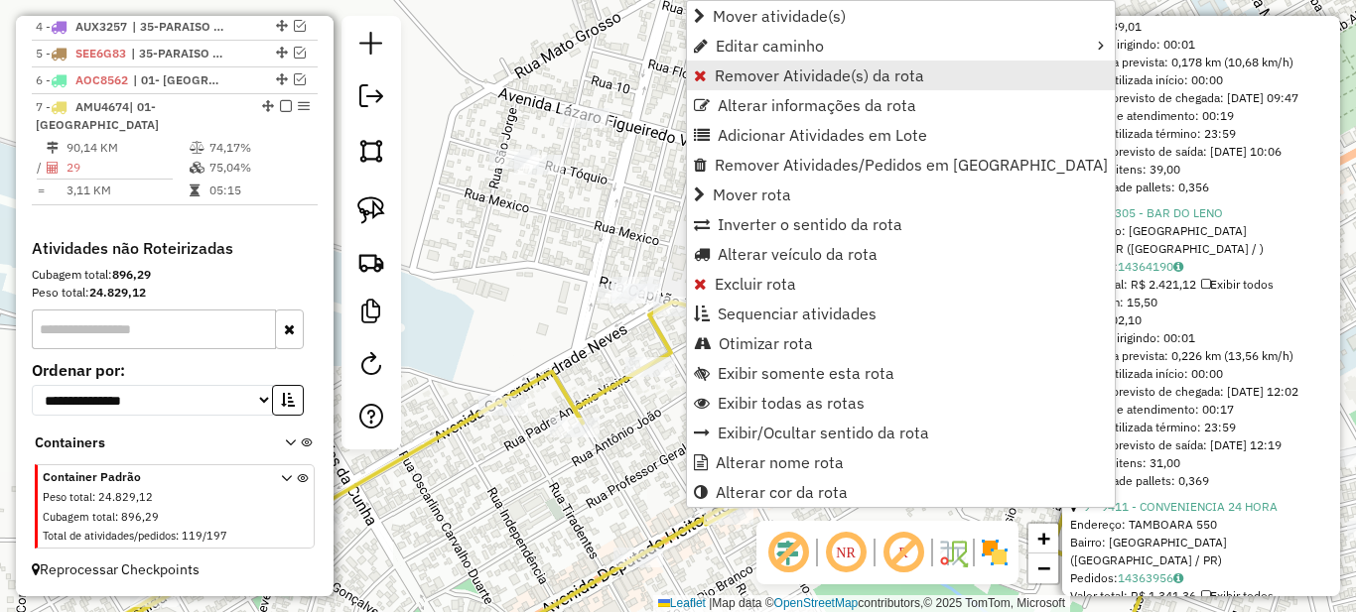
click at [740, 75] on span "Remover Atividade(s) da rota" at bounding box center [819, 76] width 209 height 16
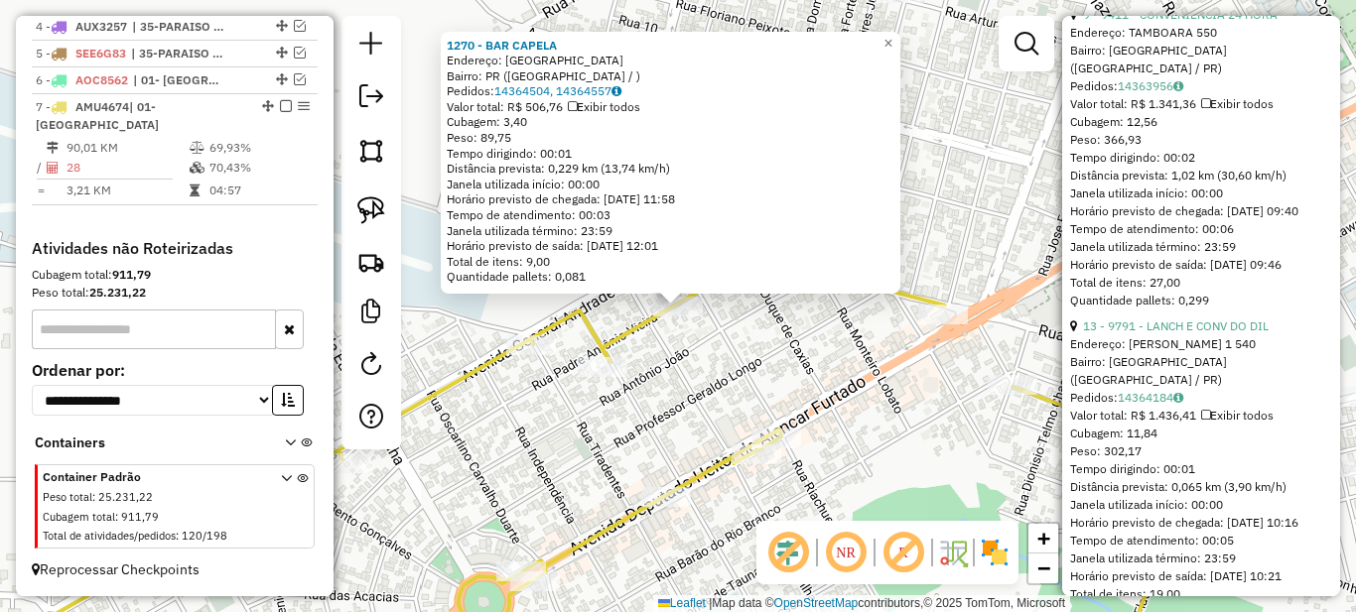
scroll to position [1588, 0]
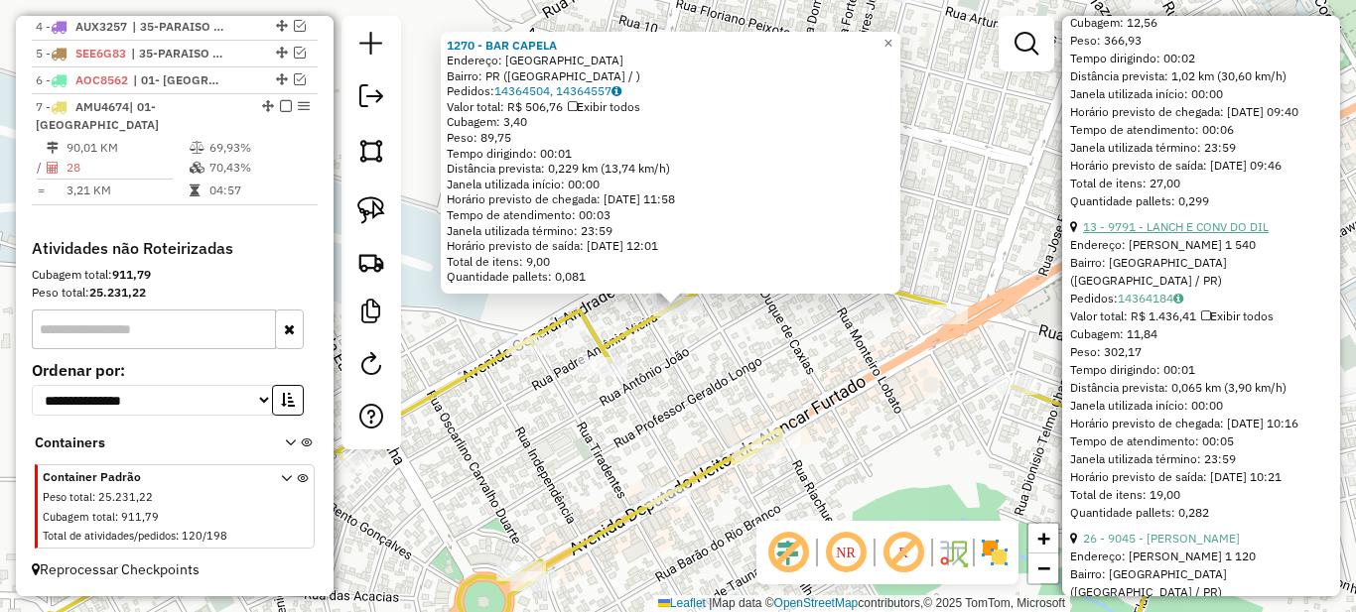
click at [1156, 234] on link "13 - 9791 - LANCH E CONV DO DIL" at bounding box center [1176, 226] width 186 height 15
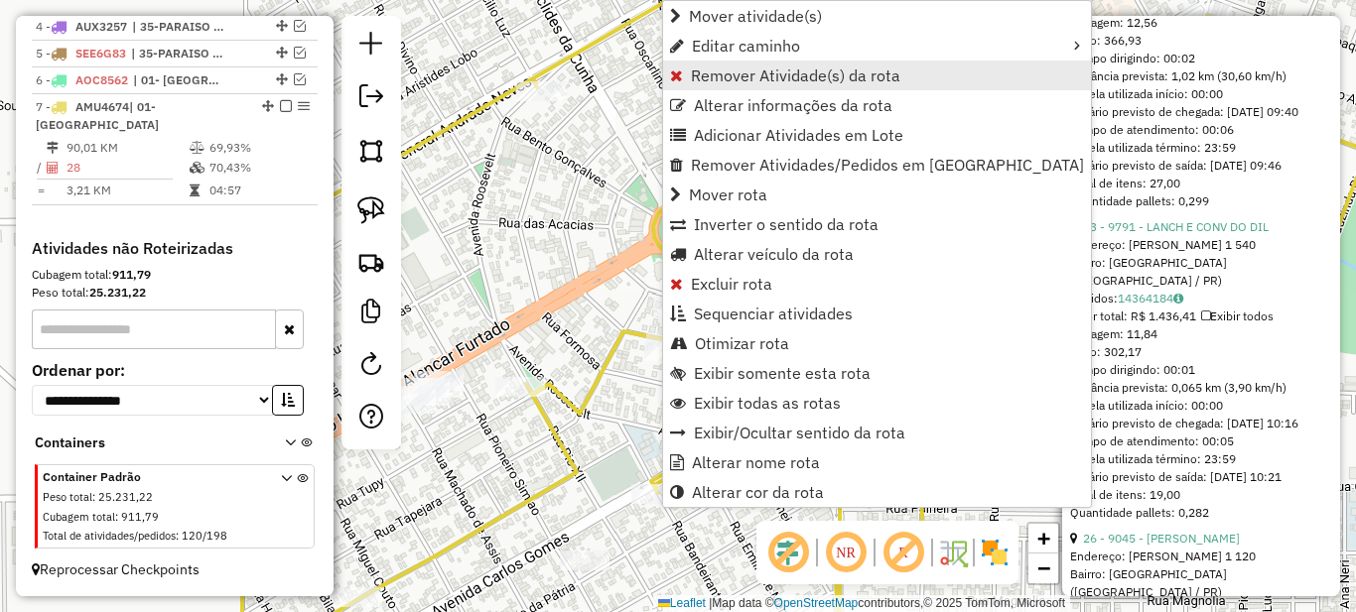
click at [719, 73] on span "Remover Atividade(s) da rota" at bounding box center [795, 76] width 209 height 16
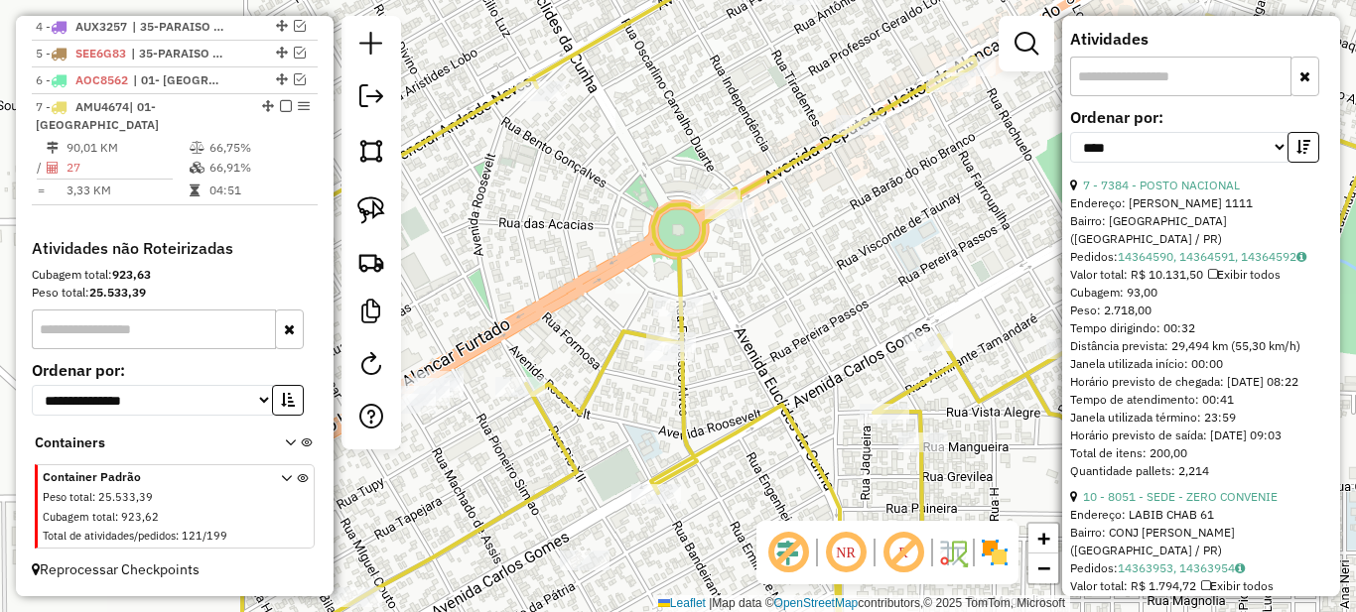
scroll to position [0, 0]
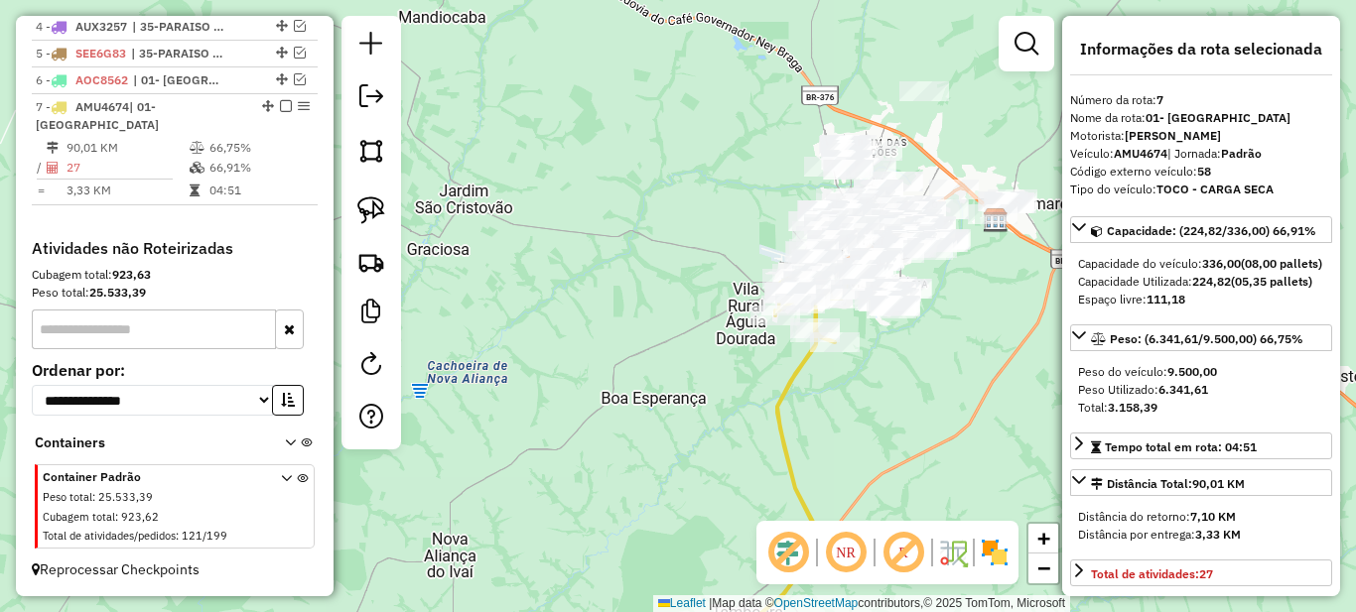
drag, startPoint x: 573, startPoint y: 311, endPoint x: 498, endPoint y: 250, distance: 96.0
click at [498, 250] on div "Janela de atendimento Grade de atendimento Capacidade Transportadoras Veículos …" at bounding box center [678, 306] width 1356 height 612
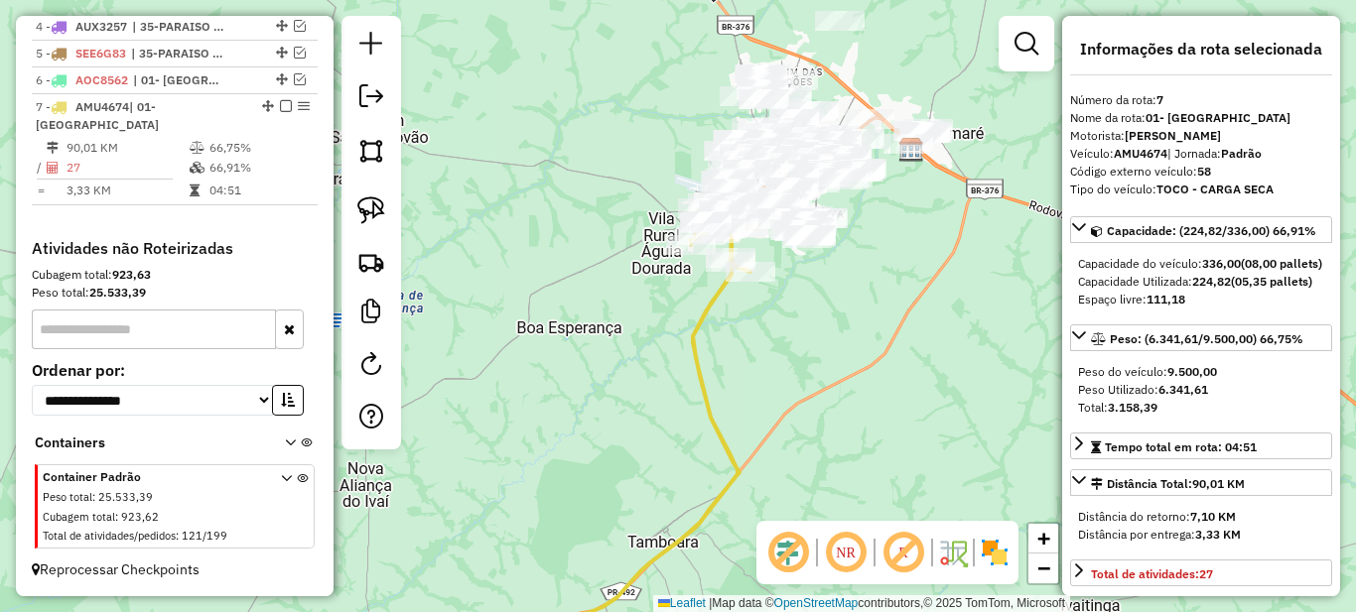
scroll to position [397, 0]
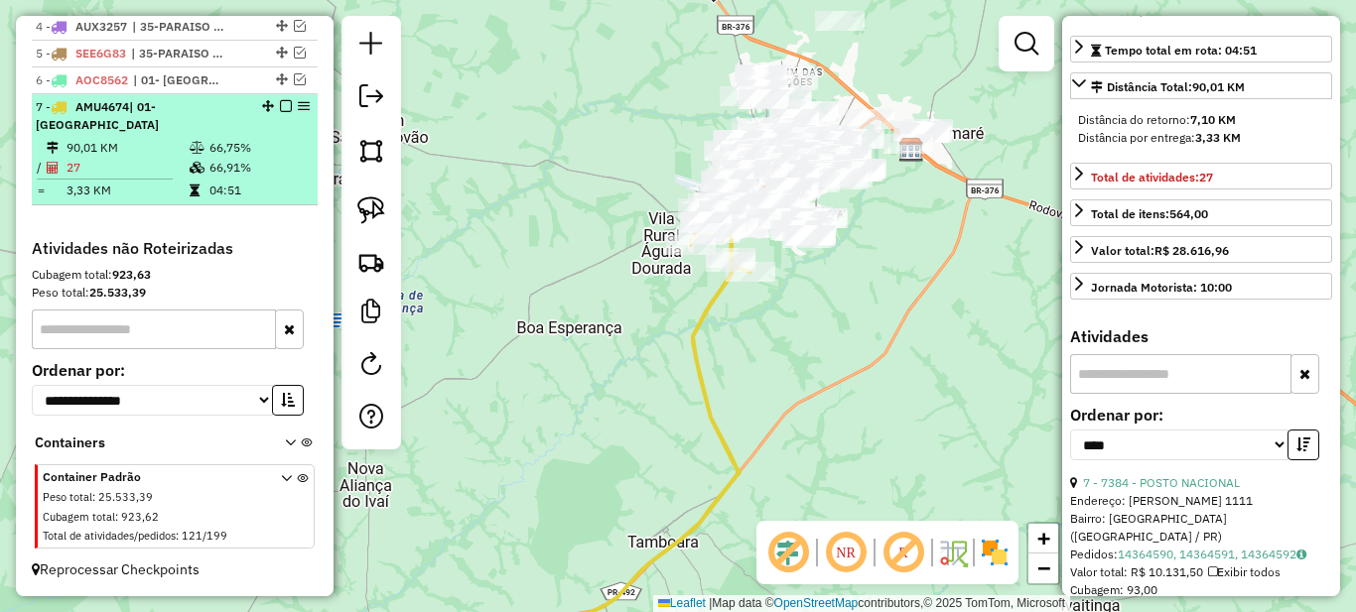
click at [280, 112] on em at bounding box center [286, 106] width 12 height 12
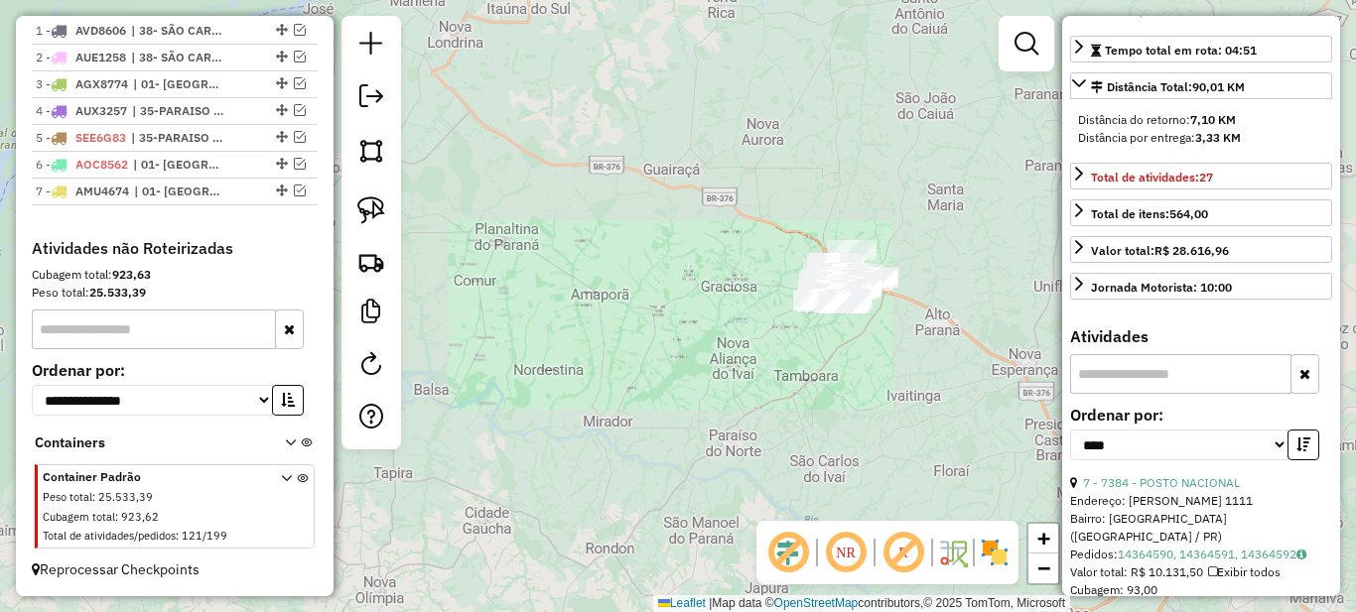
drag, startPoint x: 909, startPoint y: 387, endPoint x: 862, endPoint y: 453, distance: 81.0
click at [863, 452] on div "Janela de atendimento Grade de atendimento Capacidade Transportadoras Veículos …" at bounding box center [678, 306] width 1356 height 612
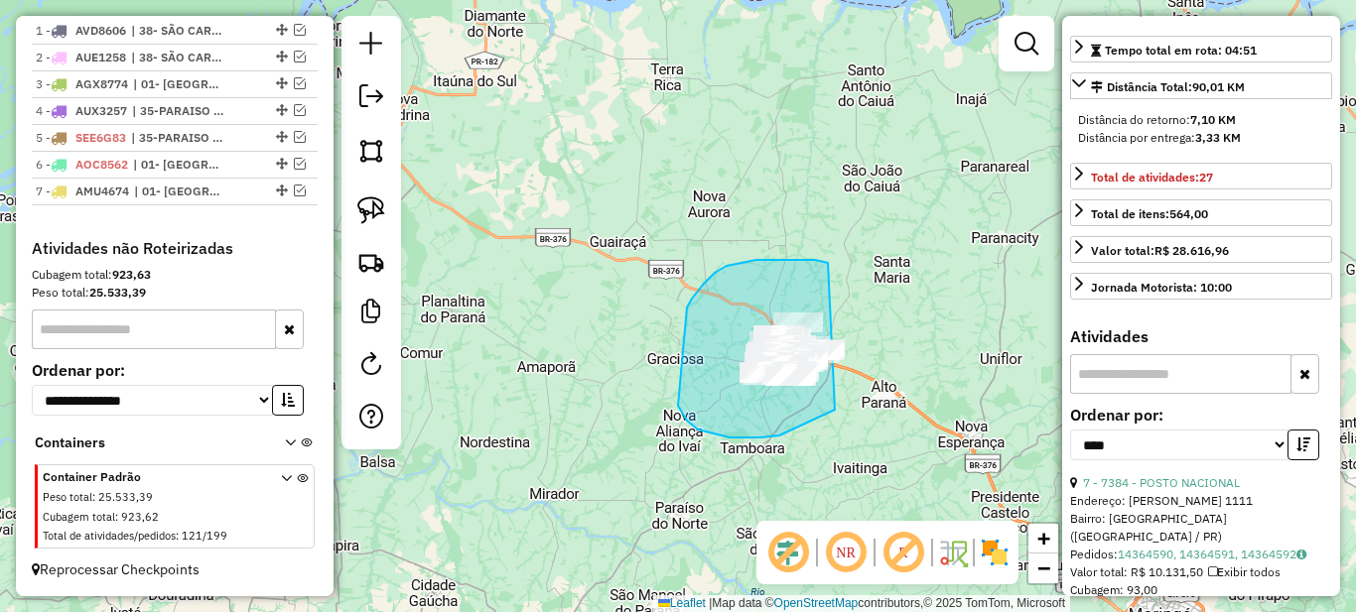
drag, startPoint x: 785, startPoint y: 260, endPoint x: 963, endPoint y: 289, distance: 180.0
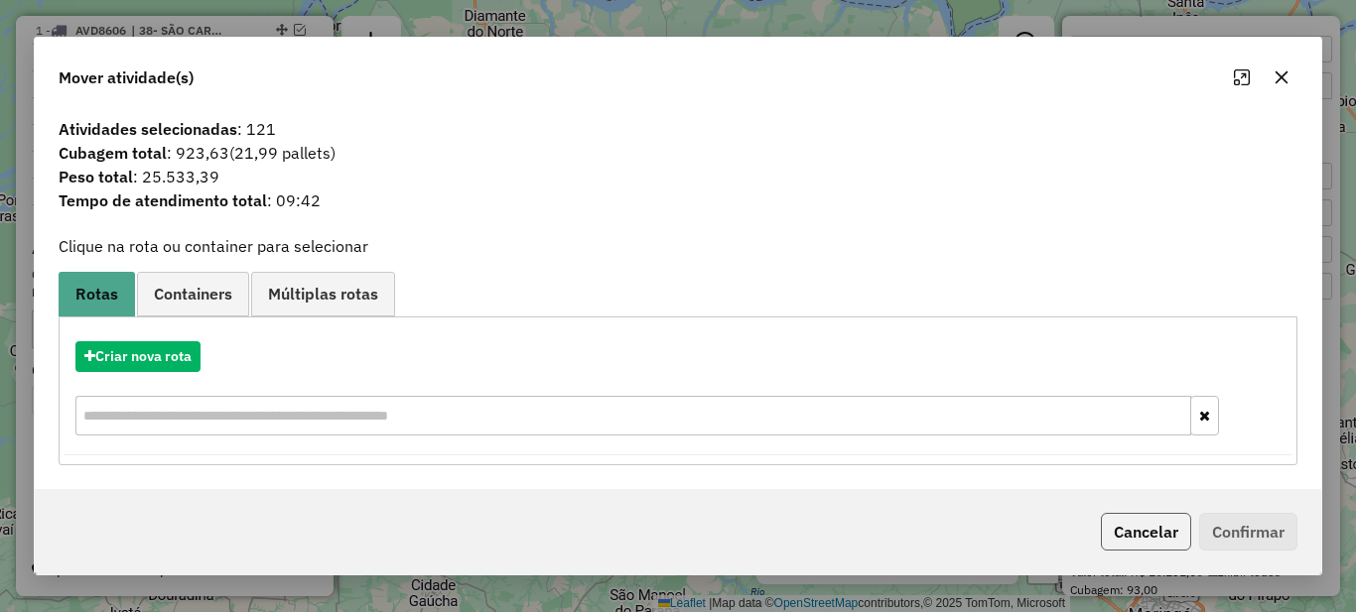
click at [1154, 527] on button "Cancelar" at bounding box center [1146, 532] width 90 height 38
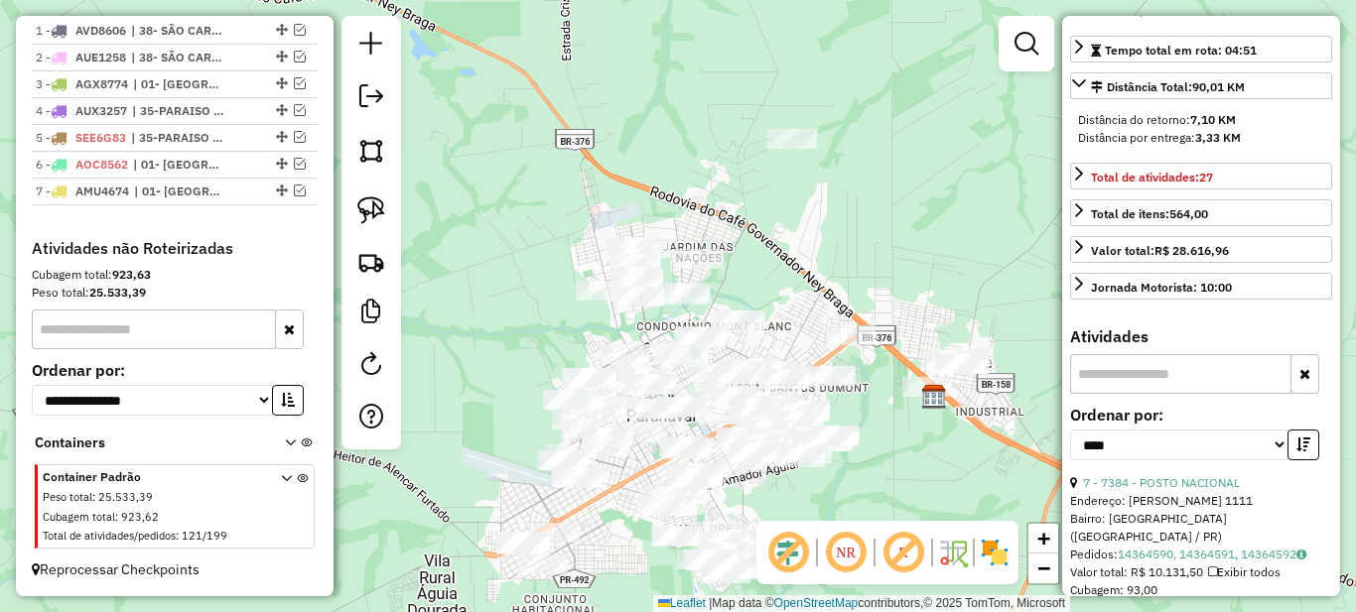
drag, startPoint x: 582, startPoint y: 409, endPoint x: 599, endPoint y: 510, distance: 102.6
click at [599, 512] on div "Janela de atendimento Grade de atendimento Capacidade Transportadoras Veículos …" at bounding box center [678, 306] width 1356 height 612
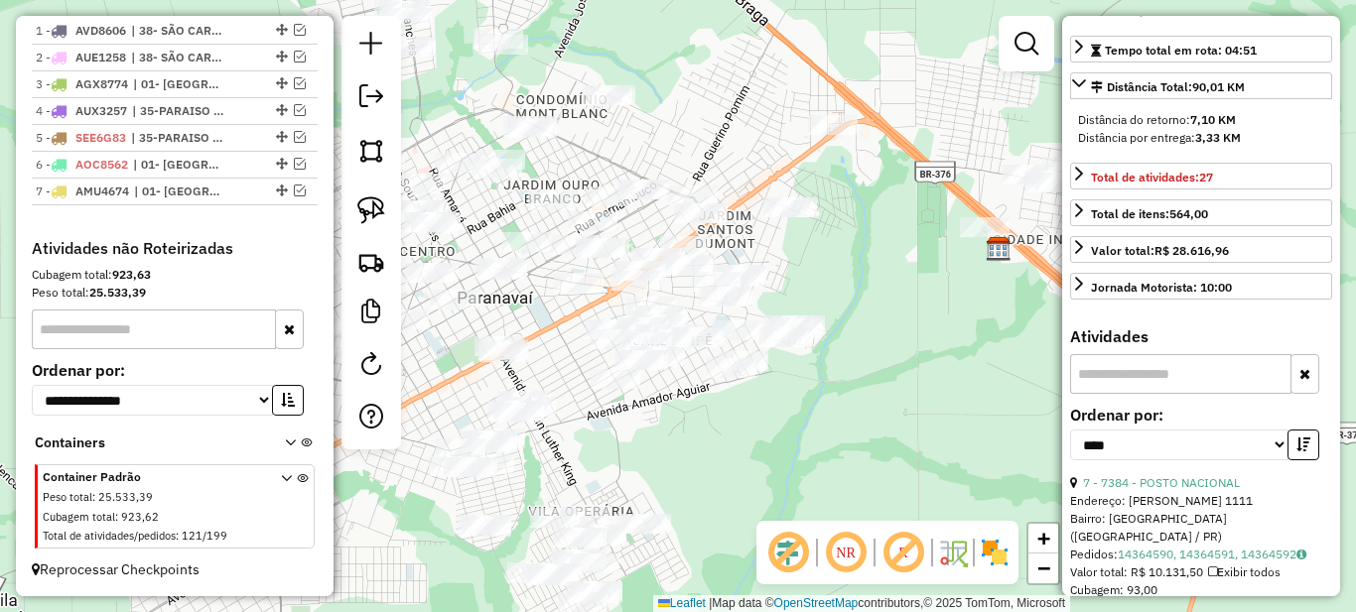
drag, startPoint x: 840, startPoint y: 301, endPoint x: 803, endPoint y: -13, distance: 315.8
click at [803, 0] on html "Aguarde... Pop-up bloqueado! Seu navegador bloqueou automáticamente a abertura …" at bounding box center [678, 306] width 1356 height 612
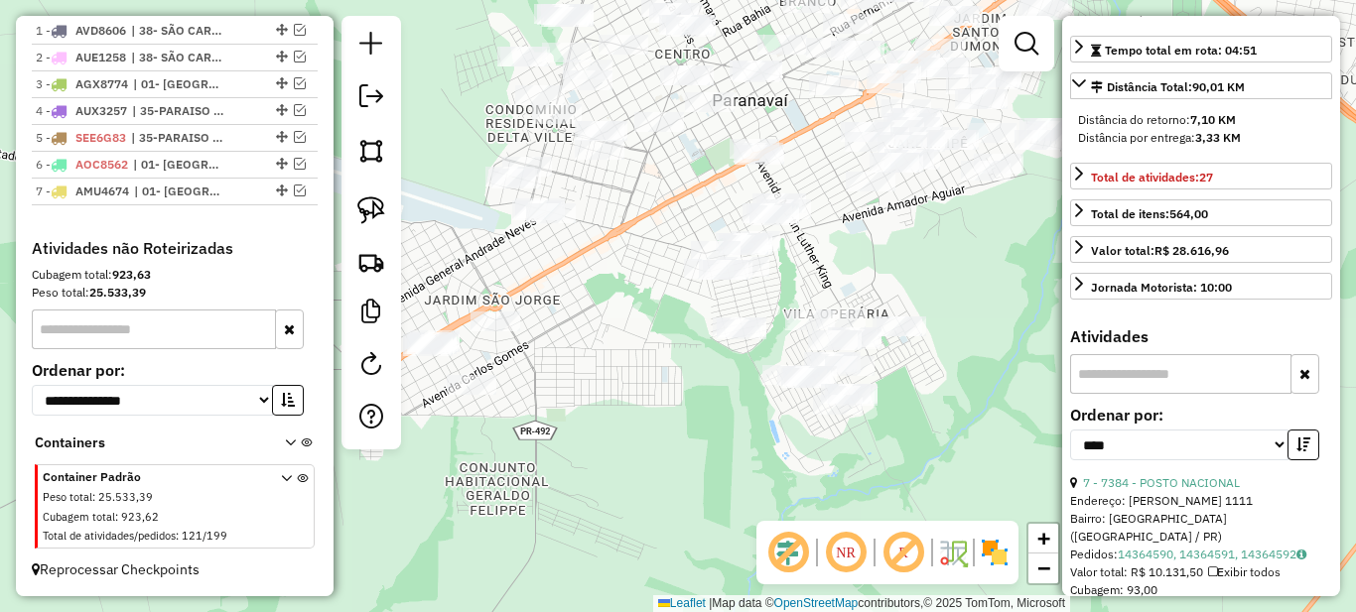
drag, startPoint x: 751, startPoint y: 293, endPoint x: 767, endPoint y: 281, distance: 19.9
click at [768, 280] on div "Janela de atendimento Grade de atendimento Capacidade Transportadoras Veículos …" at bounding box center [678, 306] width 1356 height 612
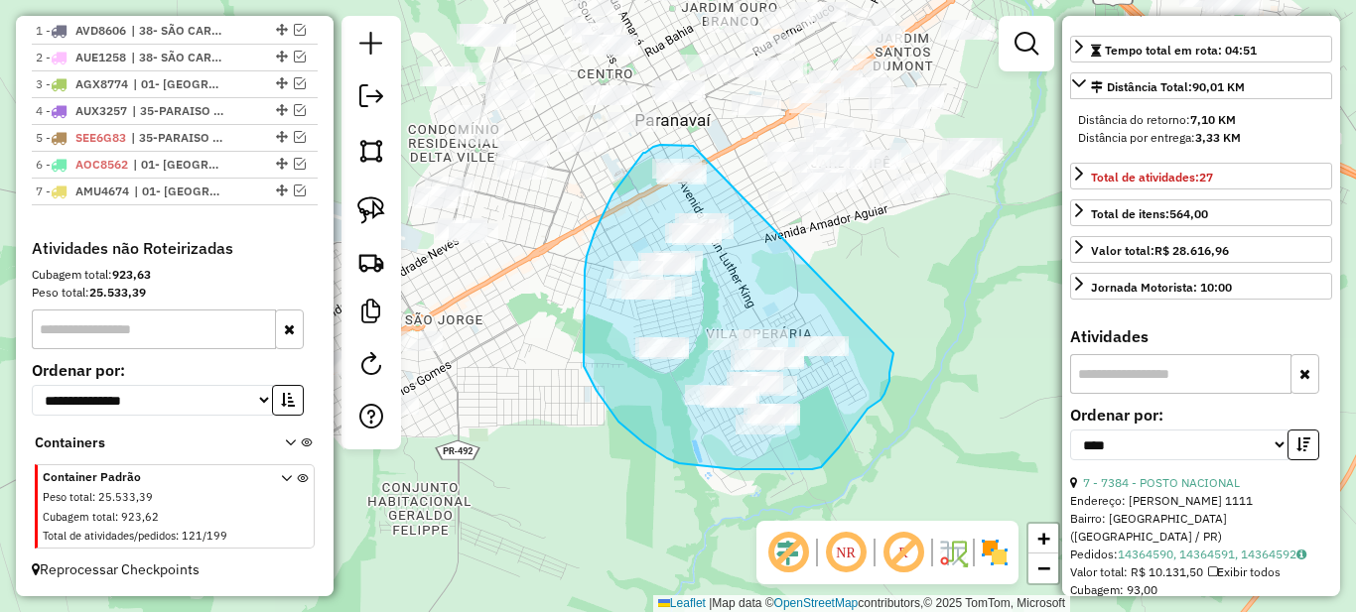
drag, startPoint x: 667, startPoint y: 145, endPoint x: 893, endPoint y: 345, distance: 302.4
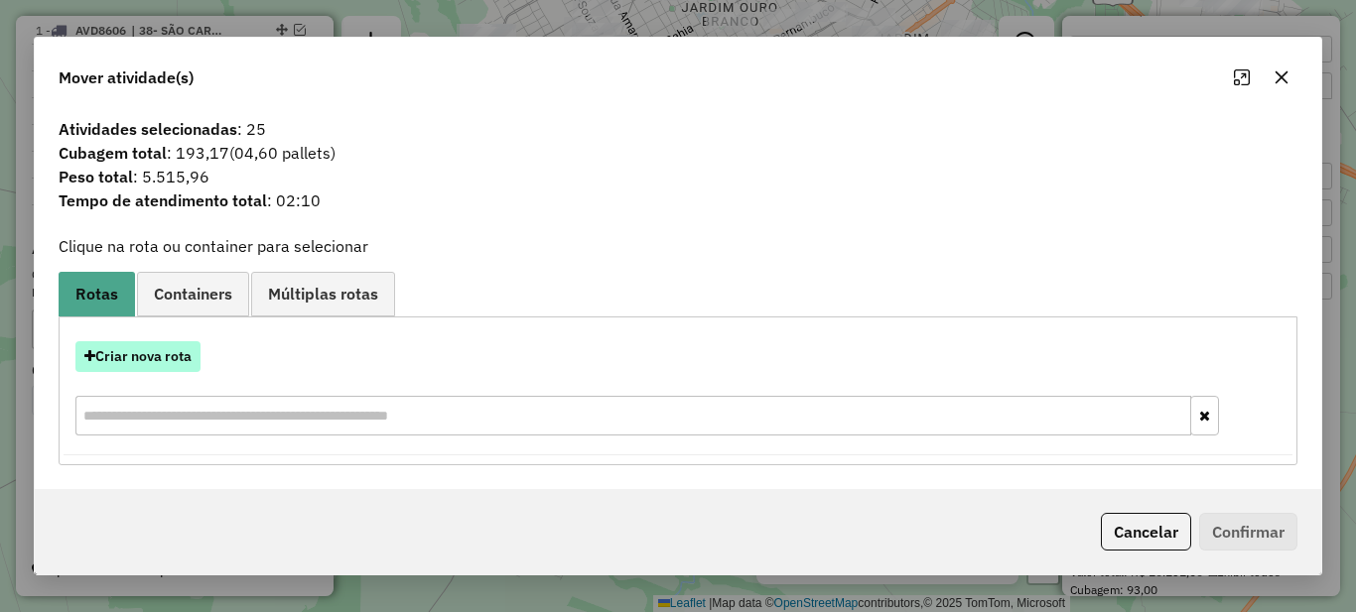
click at [112, 347] on button "Criar nova rota" at bounding box center [137, 356] width 125 height 31
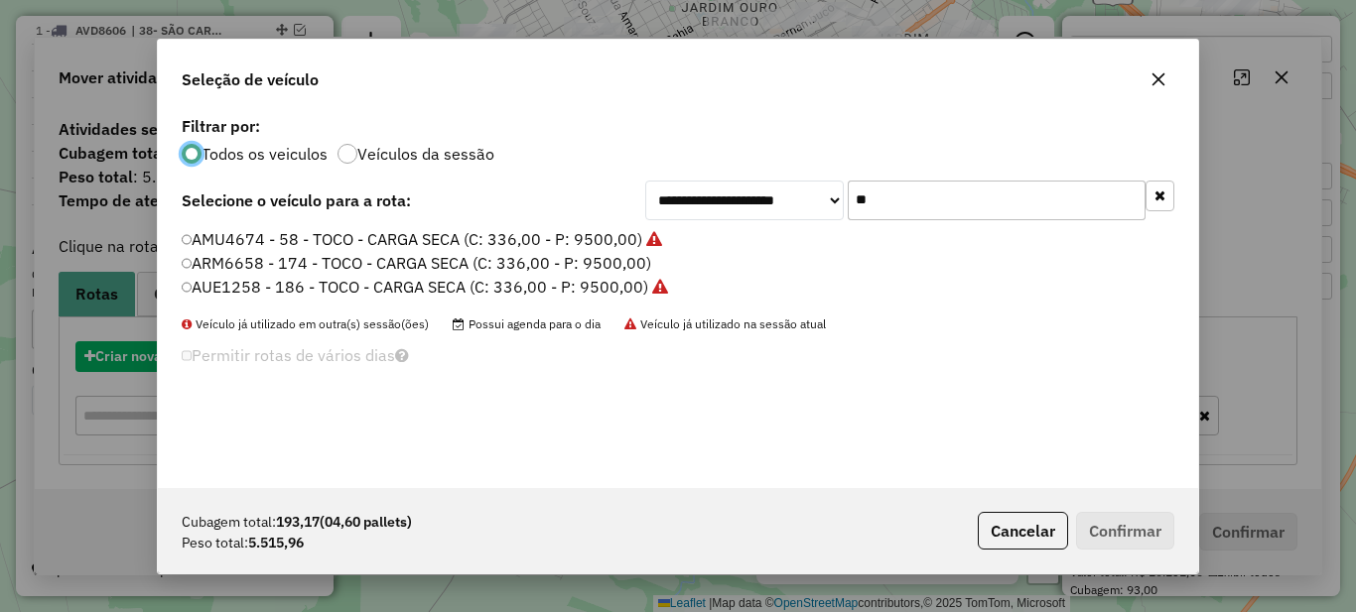
scroll to position [11, 6]
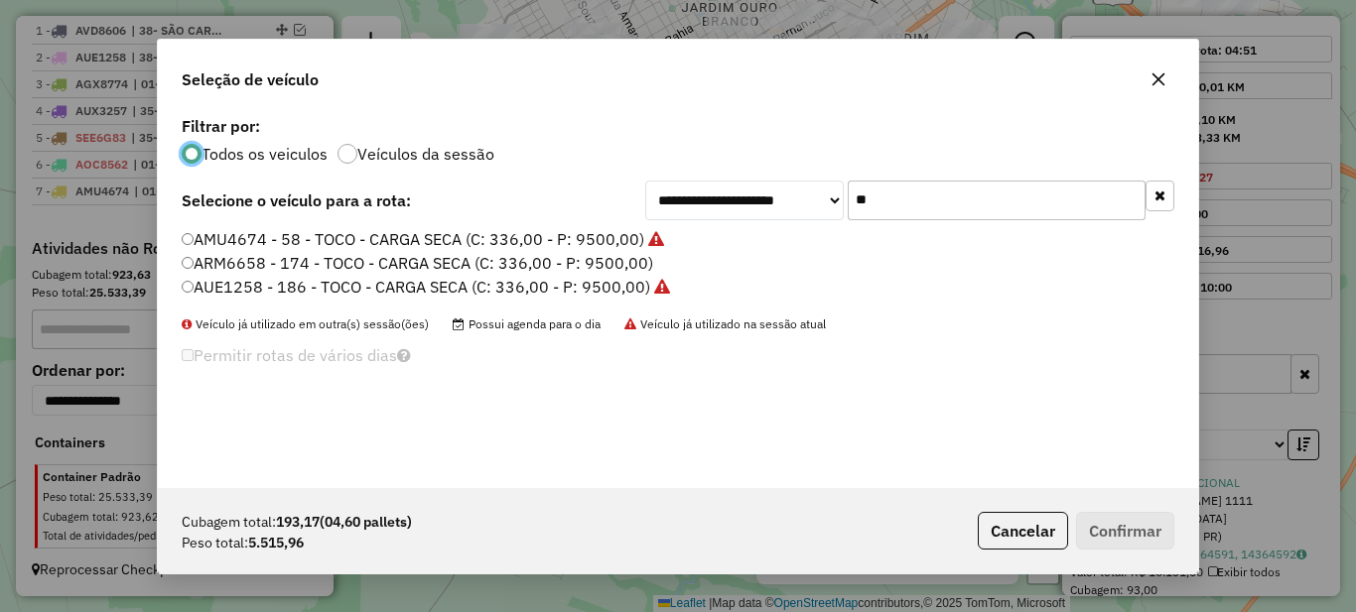
click at [942, 198] on input "**" at bounding box center [997, 201] width 298 height 40
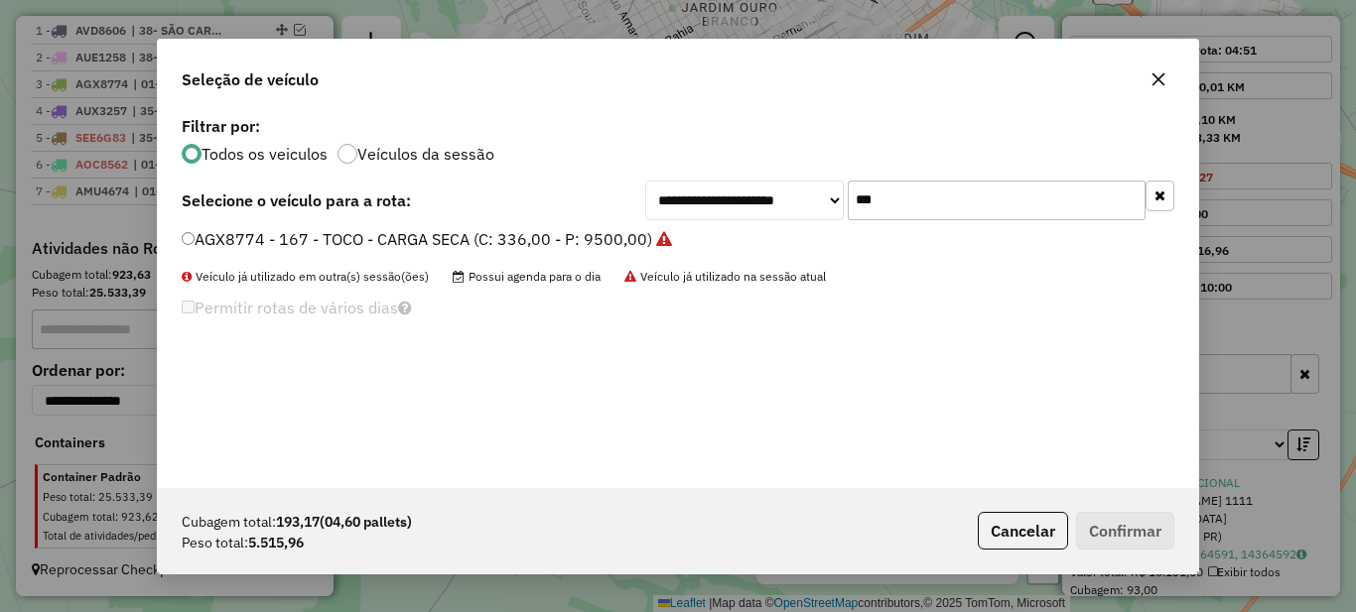
type input "***"
click at [436, 224] on div "**********" at bounding box center [678, 299] width 1040 height 377
click at [434, 234] on label "AGX8774 - 167 - TOCO - CARGA SECA (C: 336,00 - P: 9500,00)" at bounding box center [427, 239] width 490 height 24
click at [1115, 533] on button "Confirmar" at bounding box center [1125, 531] width 98 height 38
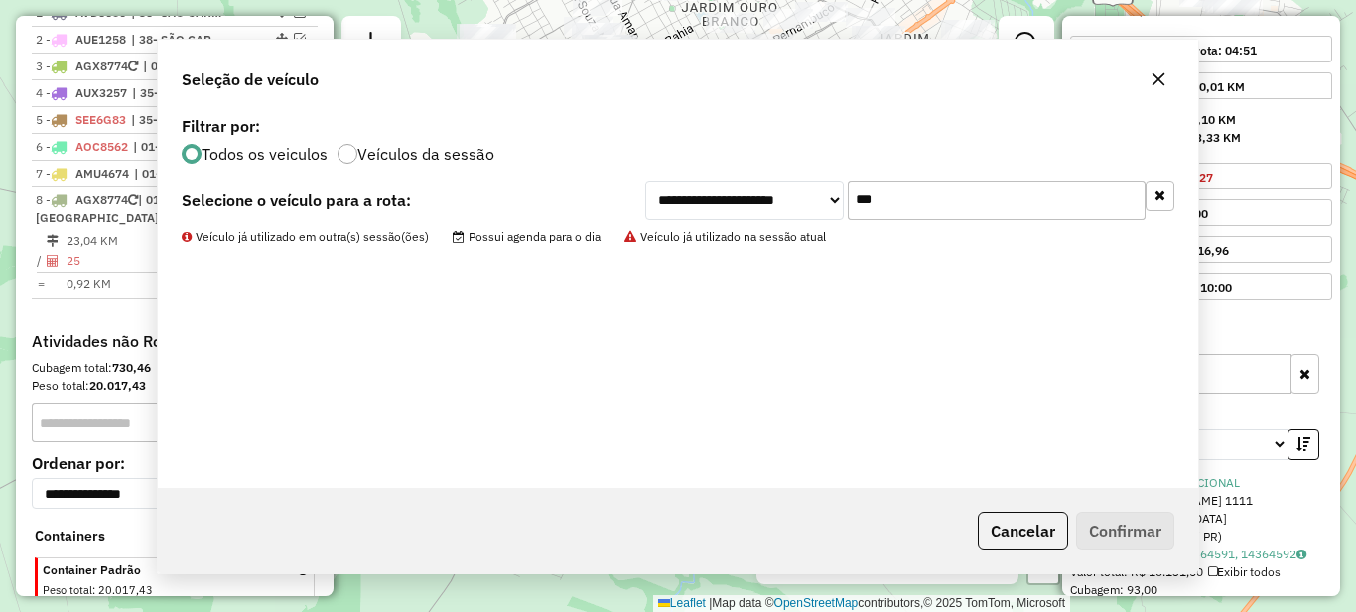
scroll to position [902, 0]
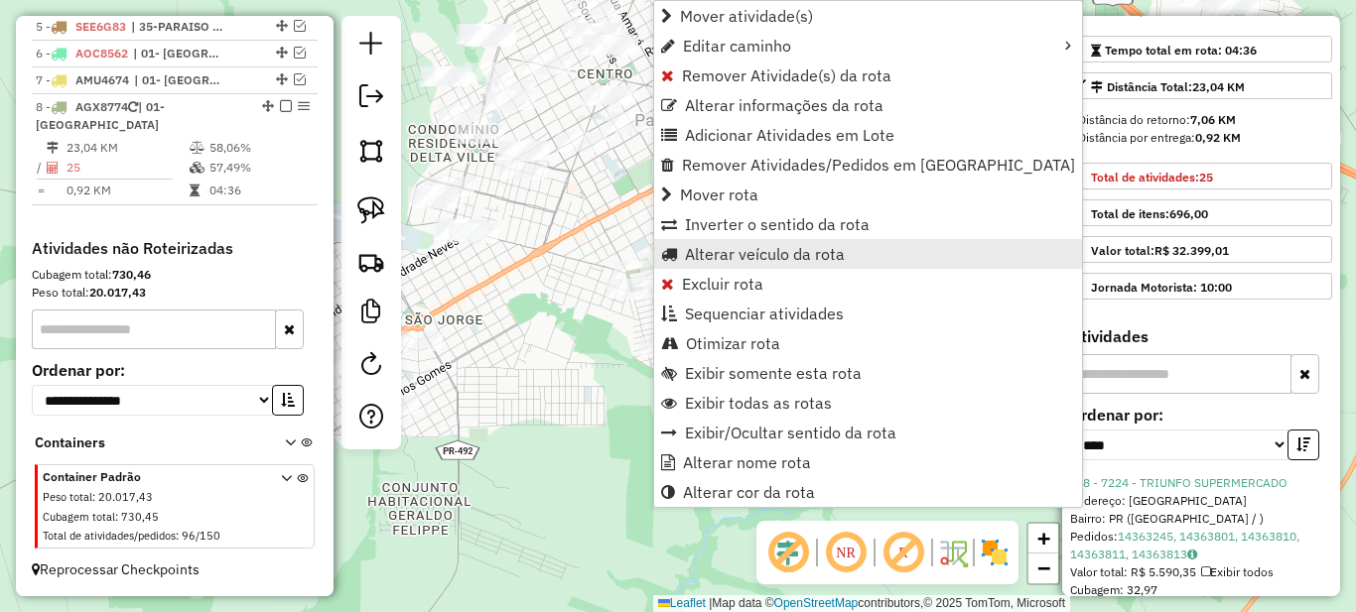
click at [715, 260] on span "Alterar veículo da rota" at bounding box center [765, 254] width 160 height 16
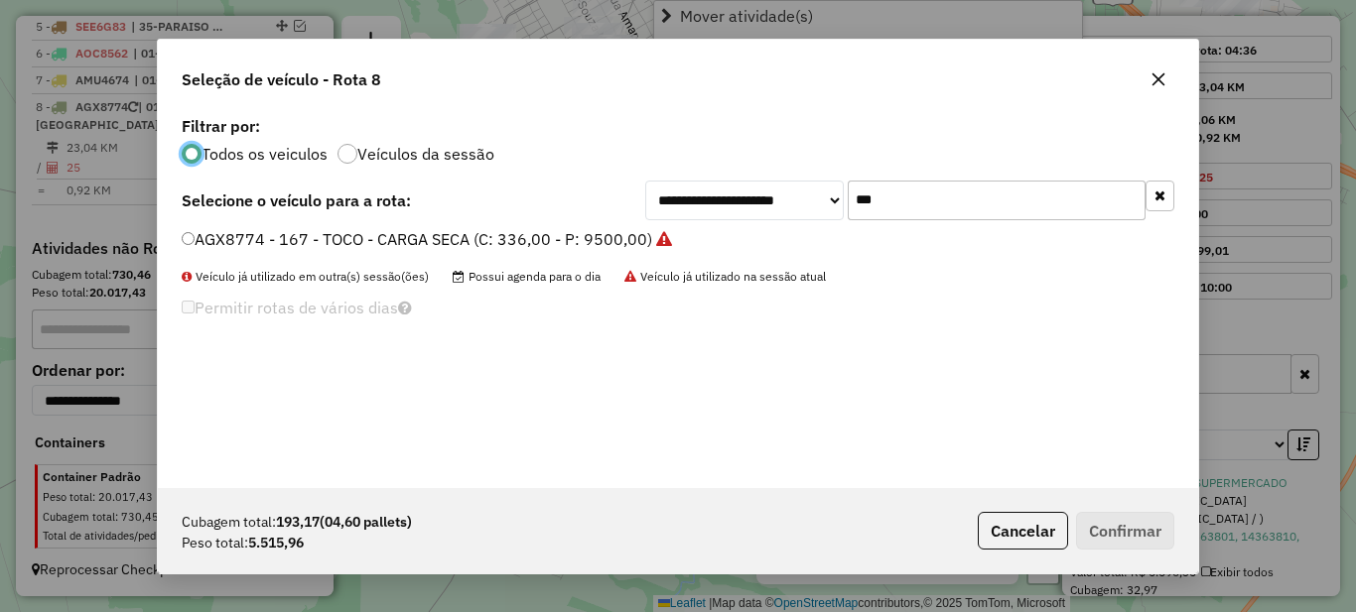
scroll to position [11, 6]
click at [966, 203] on input "***" at bounding box center [997, 201] width 298 height 40
type input "***"
click at [336, 233] on label "BAZ4342 - 196 - TOCO - CARGA SECA (C: 336,00 - P: 9500,00)" at bounding box center [416, 239] width 469 height 24
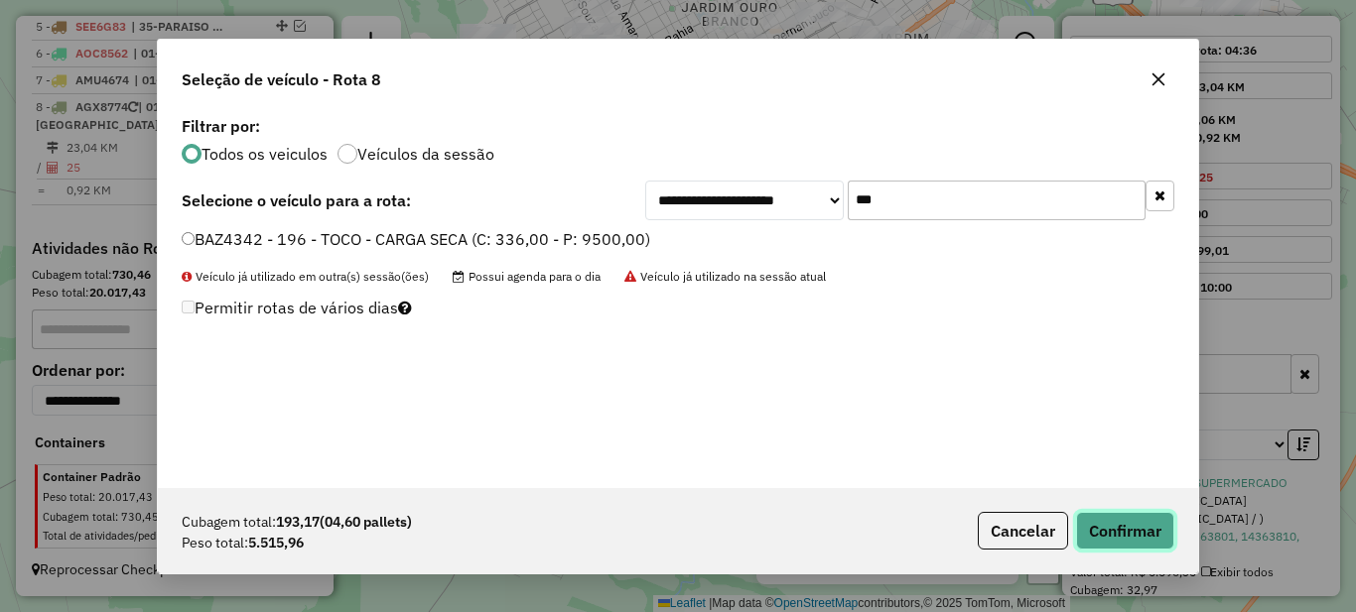
click at [1115, 529] on button "Confirmar" at bounding box center [1125, 531] width 98 height 38
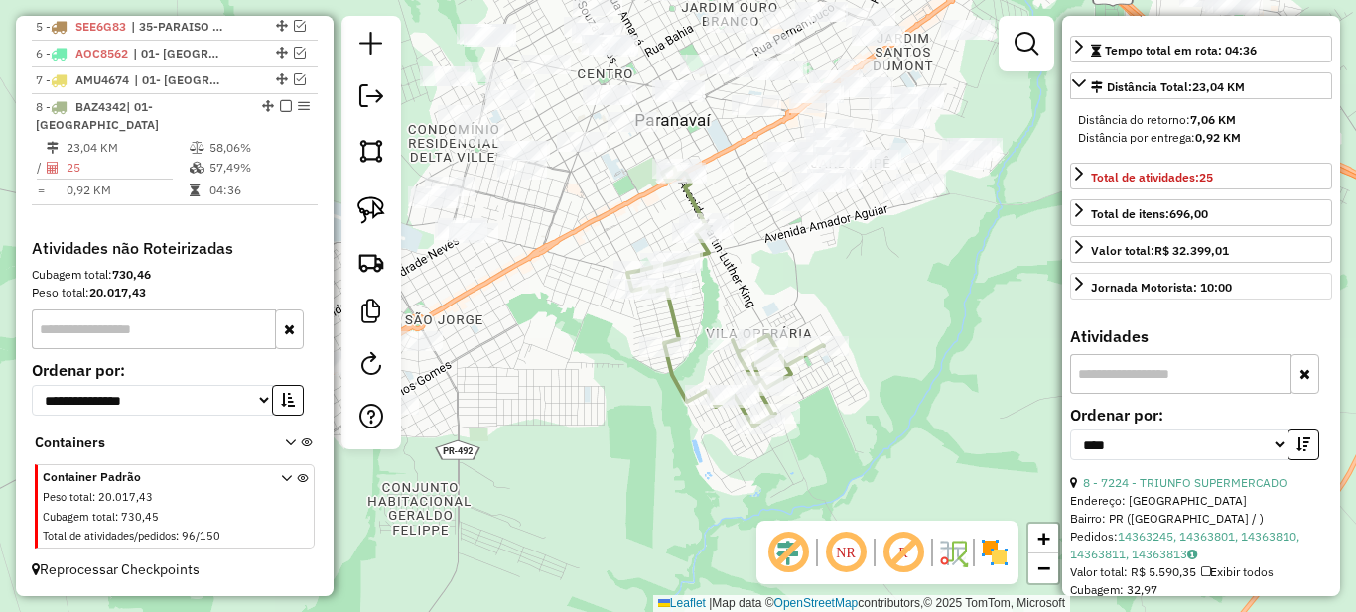
scroll to position [0, 0]
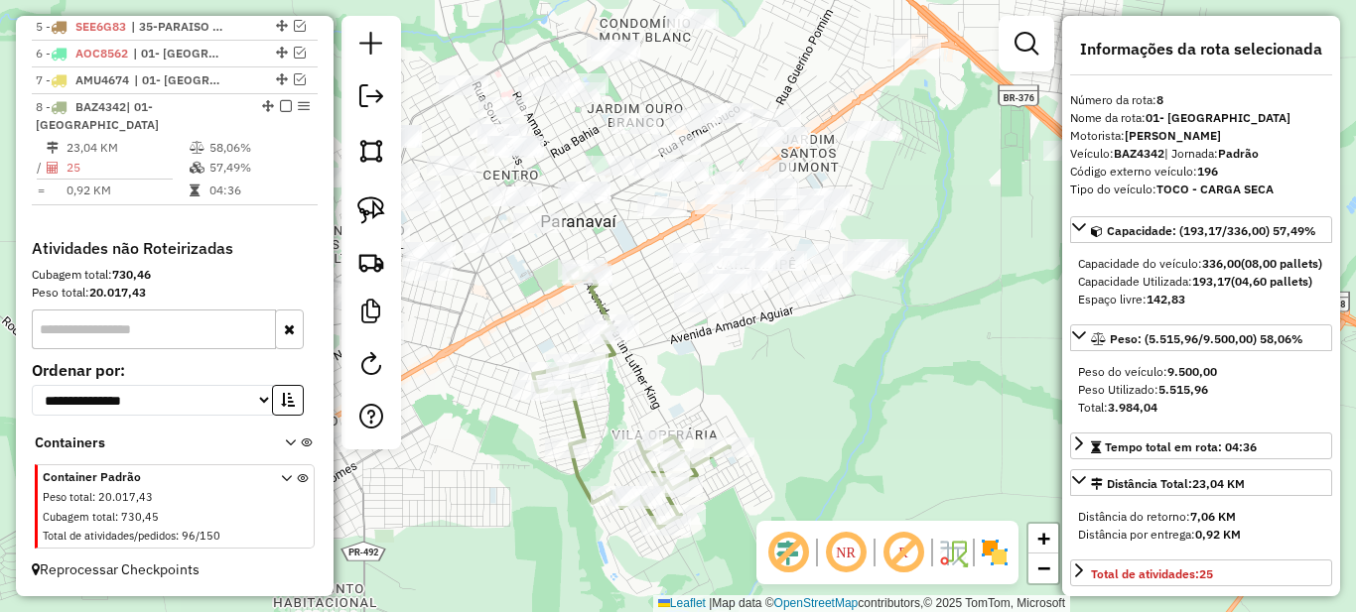
drag, startPoint x: 832, startPoint y: 258, endPoint x: 738, endPoint y: 359, distance: 138.4
click at [738, 359] on div "Janela de atendimento Grade de atendimento Capacidade Transportadoras Veículos …" at bounding box center [678, 306] width 1356 height 612
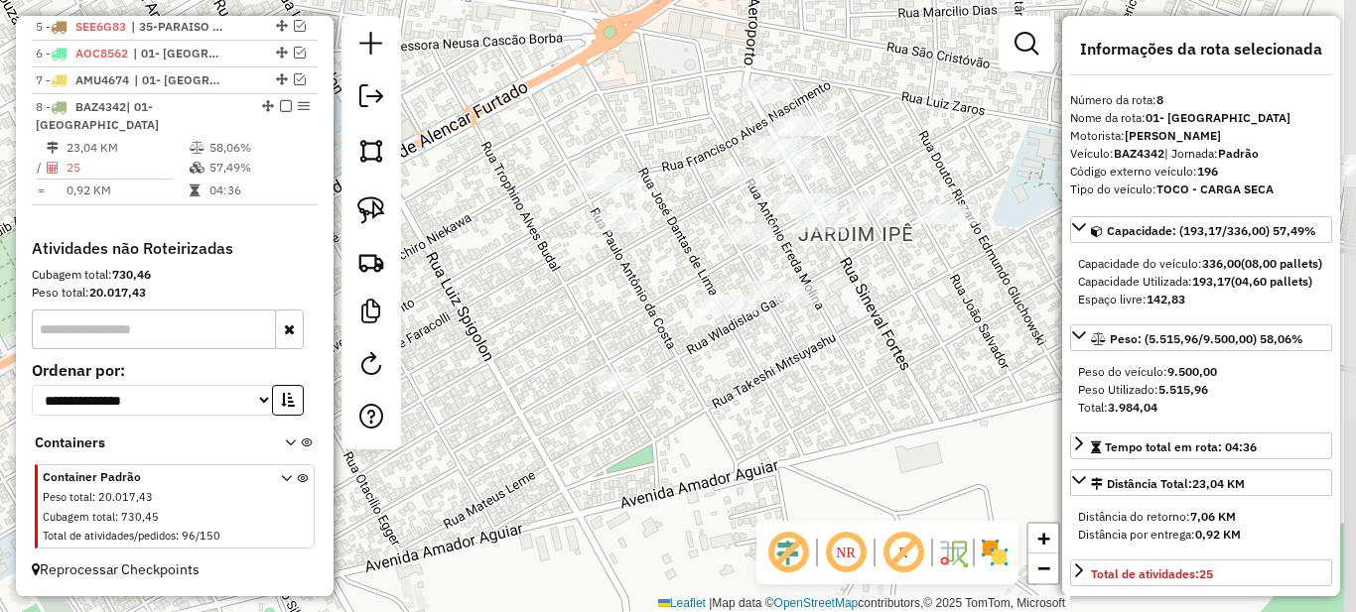
drag, startPoint x: 737, startPoint y: 308, endPoint x: 691, endPoint y: 207, distance: 110.2
click at [691, 207] on div "Janela de atendimento Grade de atendimento Capacidade Transportadoras Veículos …" at bounding box center [678, 306] width 1356 height 612
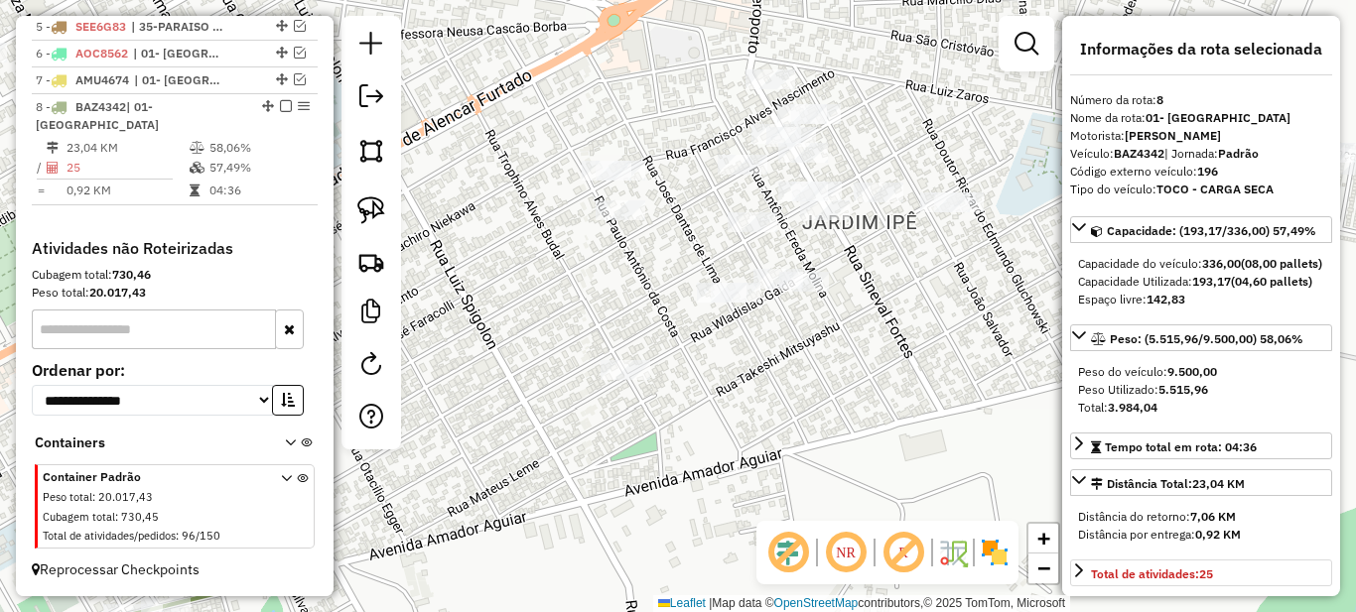
scroll to position [199, 0]
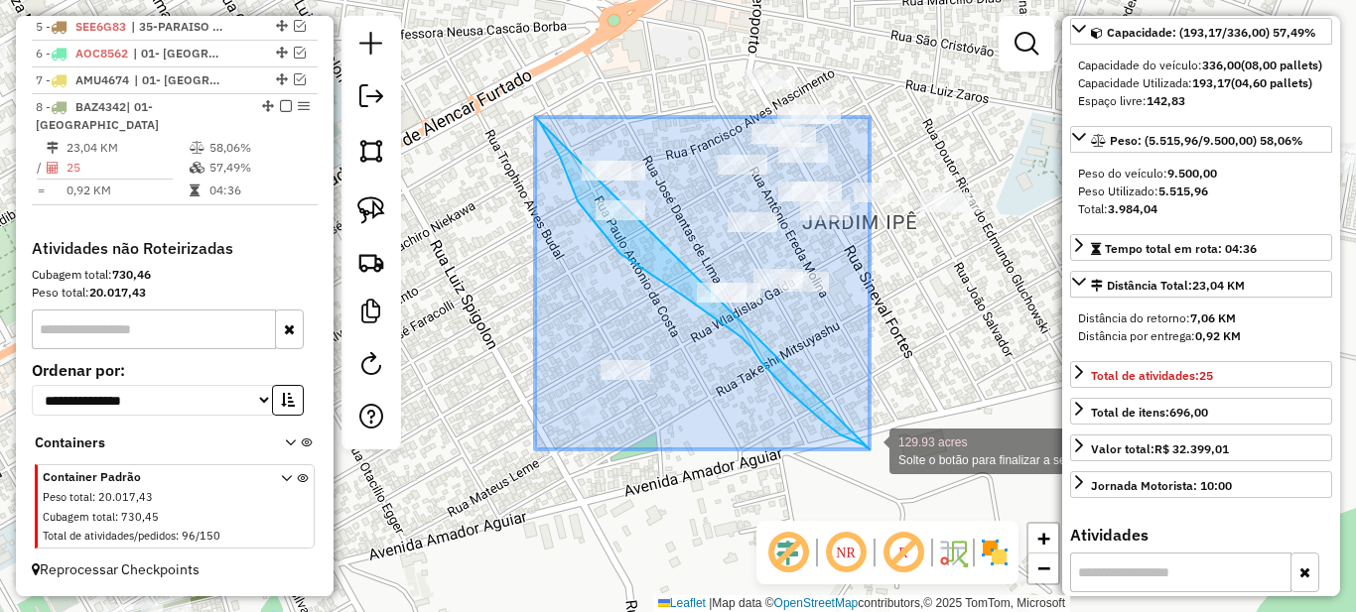
drag, startPoint x: 537, startPoint y: 119, endPoint x: 871, endPoint y: 450, distance: 469.6
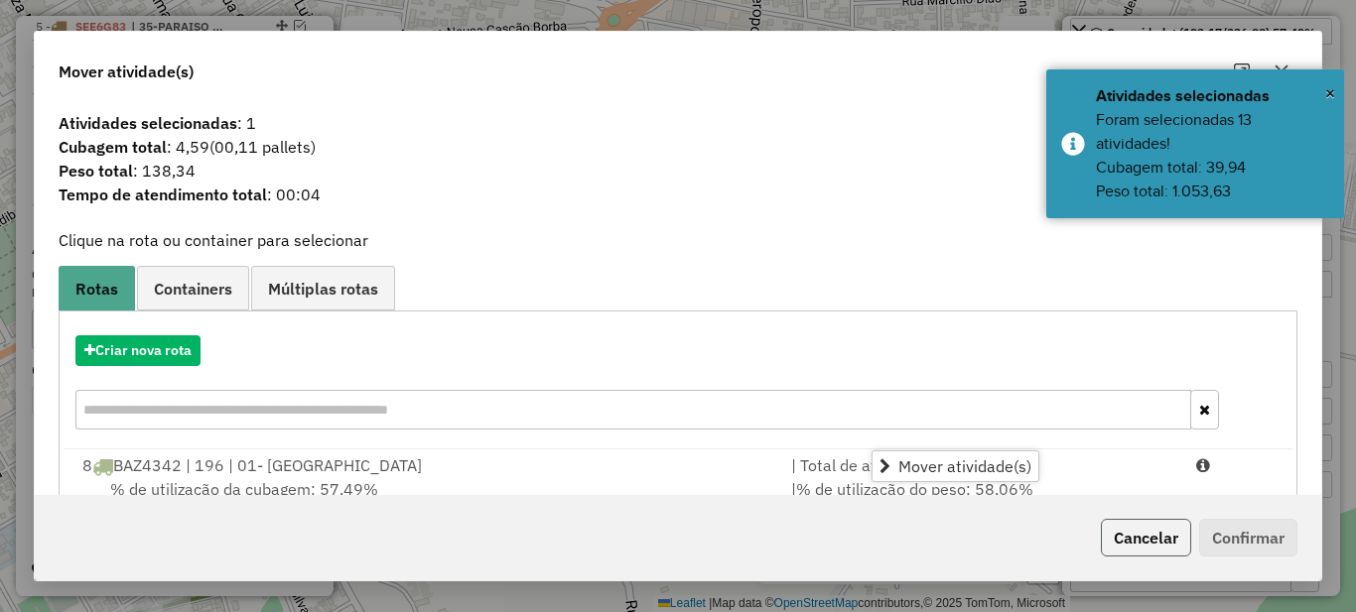
click at [1132, 548] on button "Cancelar" at bounding box center [1146, 538] width 90 height 38
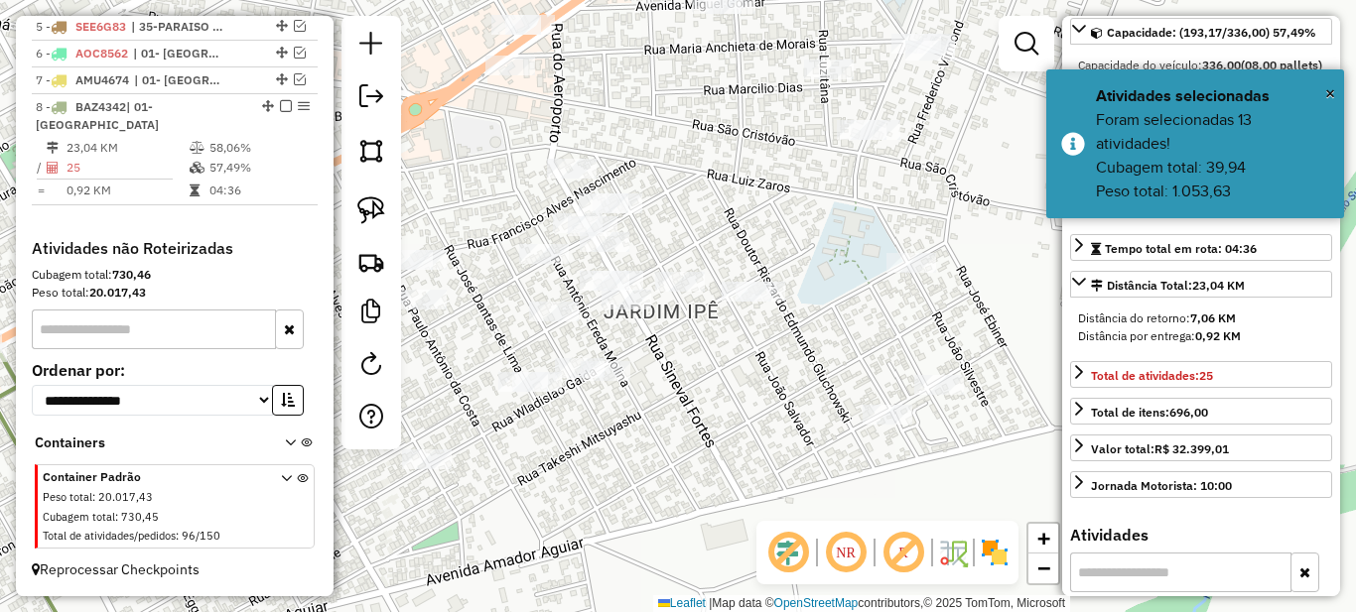
drag, startPoint x: 880, startPoint y: 298, endPoint x: 660, endPoint y: 392, distance: 238.8
click at [660, 392] on div "Janela de atendimento Grade de atendimento Capacidade Transportadoras Veículos …" at bounding box center [678, 306] width 1356 height 612
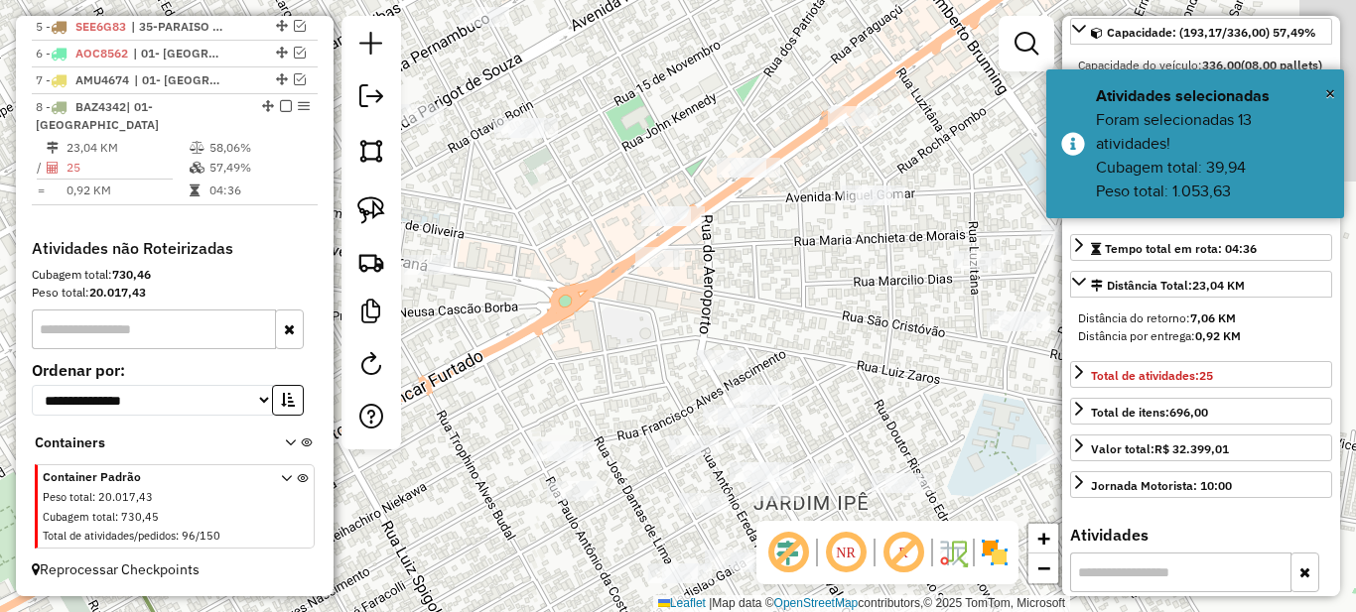
drag, startPoint x: 595, startPoint y: 117, endPoint x: 830, endPoint y: 331, distance: 317.6
click at [821, 330] on div "Janela de atendimento Grade de atendimento Capacidade Transportadoras Veículos …" at bounding box center [678, 306] width 1356 height 612
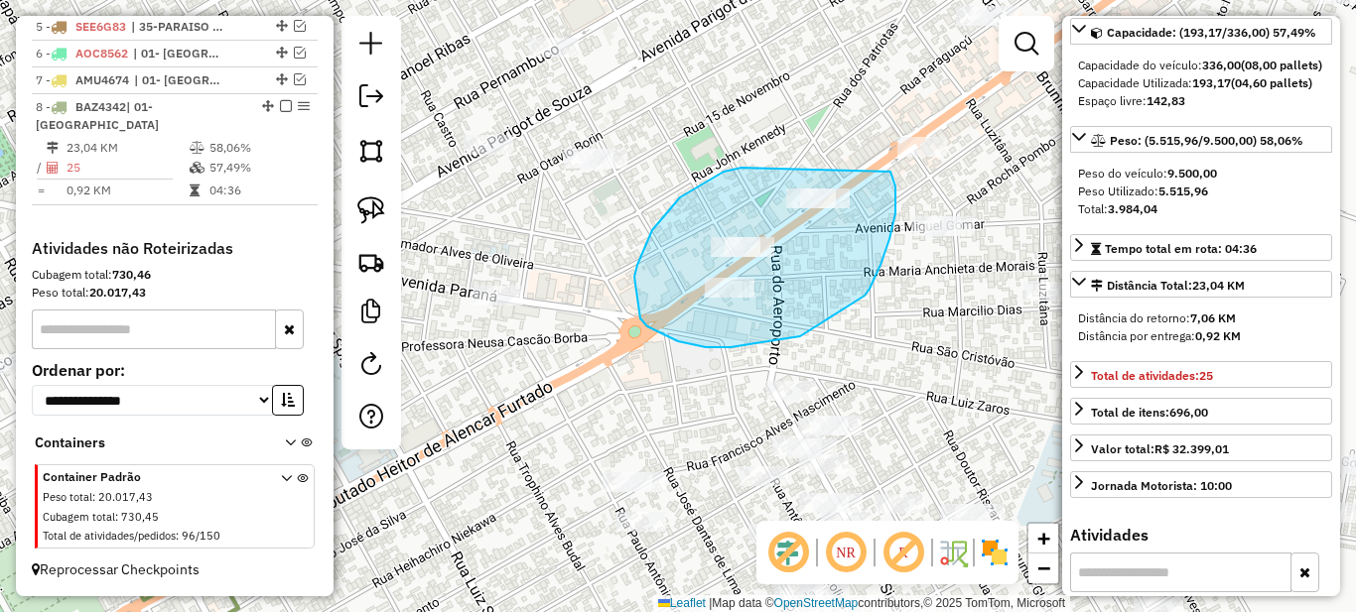
drag, startPoint x: 680, startPoint y: 198, endPoint x: 865, endPoint y: 154, distance: 189.7
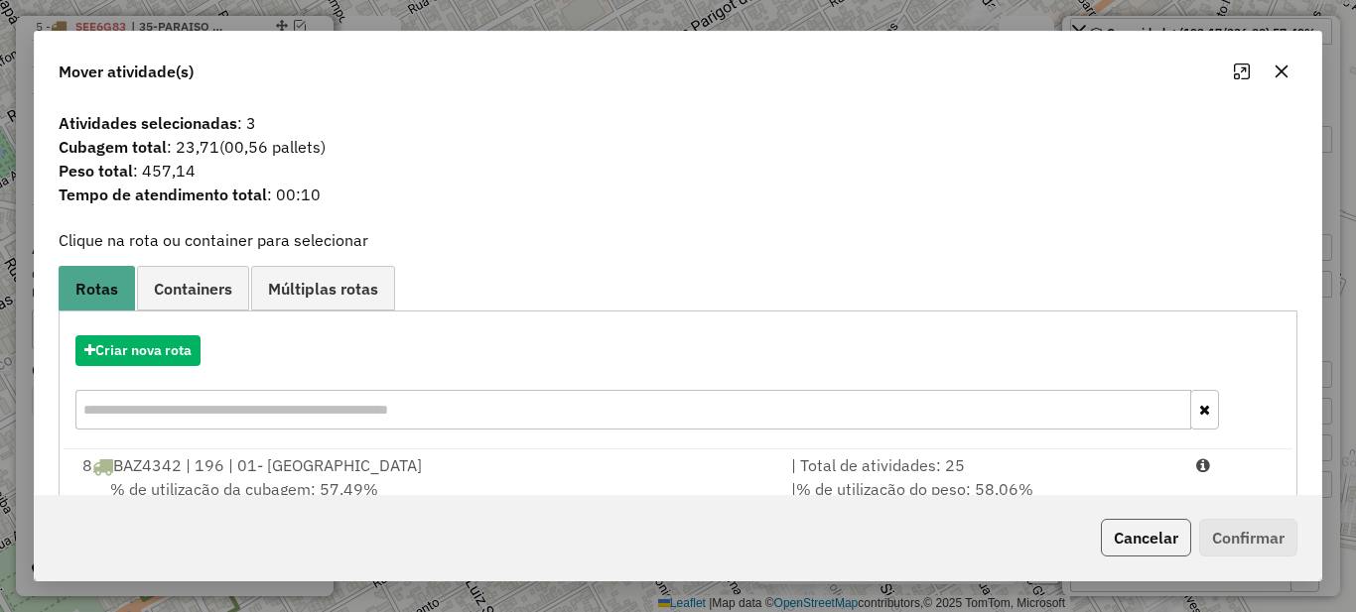
click at [1122, 526] on button "Cancelar" at bounding box center [1146, 538] width 90 height 38
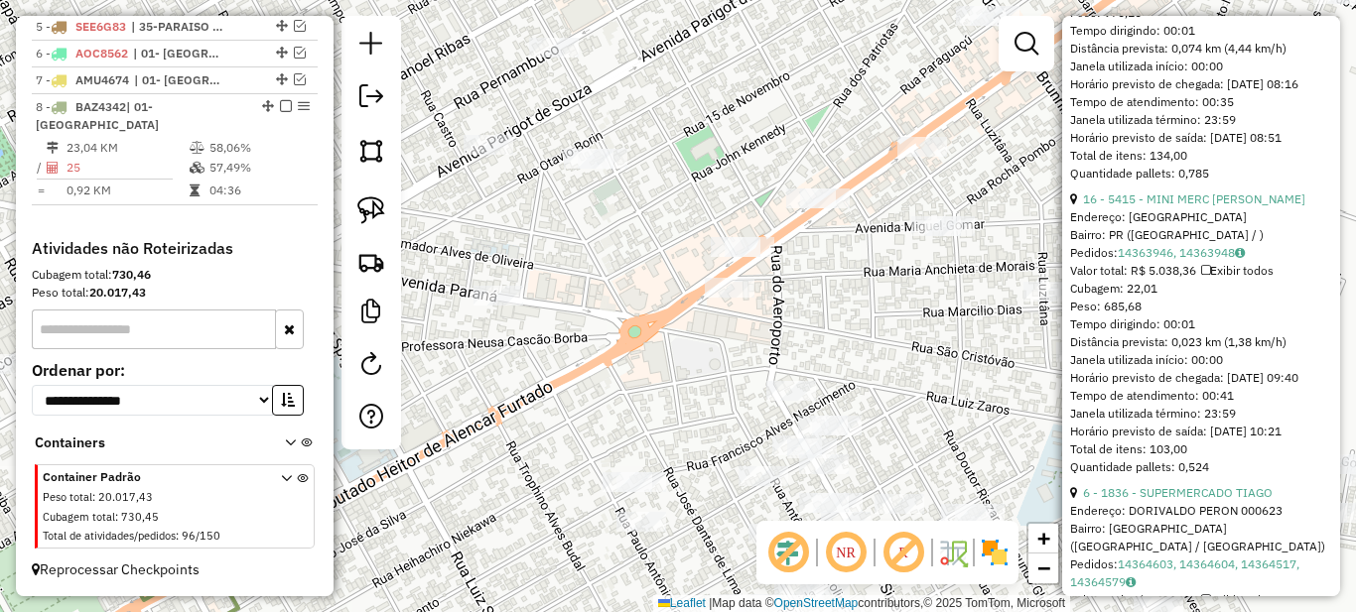
scroll to position [496, 0]
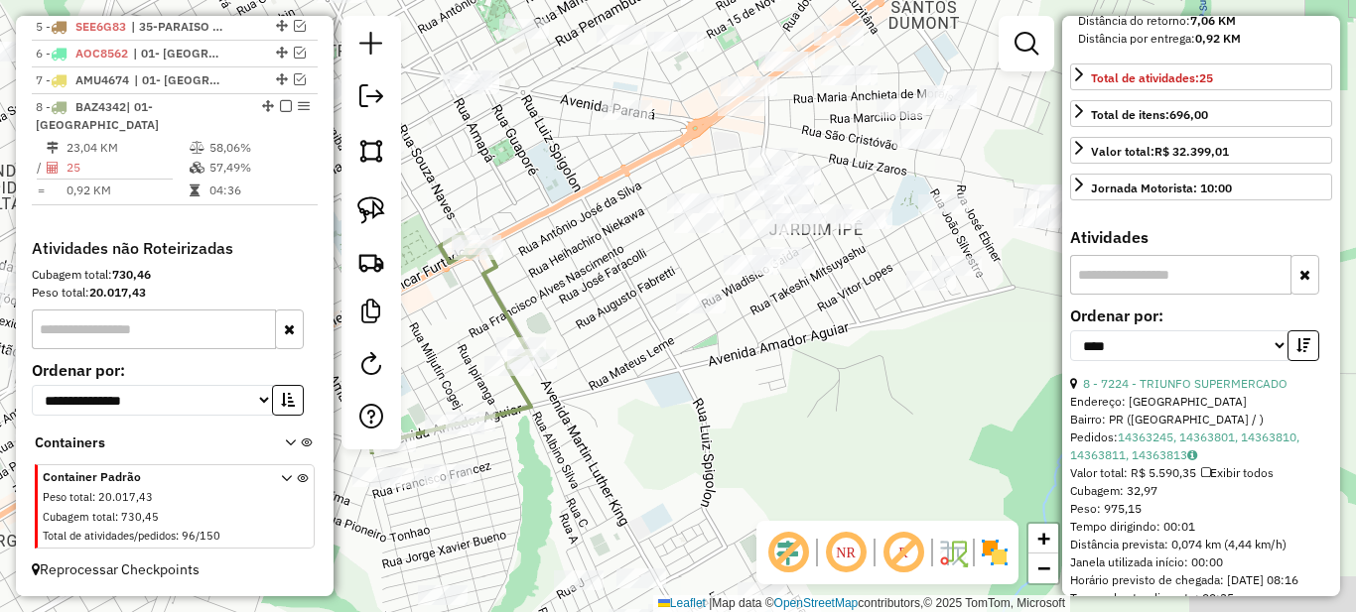
drag, startPoint x: 585, startPoint y: 392, endPoint x: 550, endPoint y: 216, distance: 179.1
click at [550, 216] on div "Janela de atendimento Grade de atendimento Capacidade Transportadoras Veículos …" at bounding box center [678, 306] width 1356 height 612
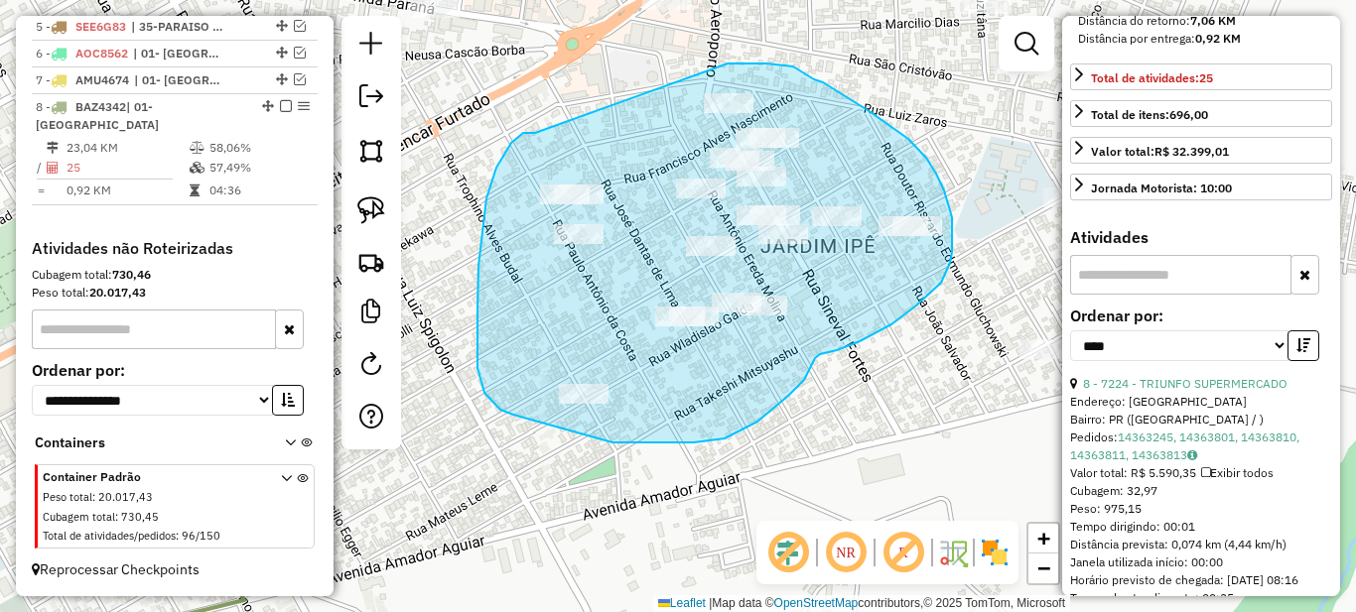
drag, startPoint x: 523, startPoint y: 133, endPoint x: 728, endPoint y: 64, distance: 216.0
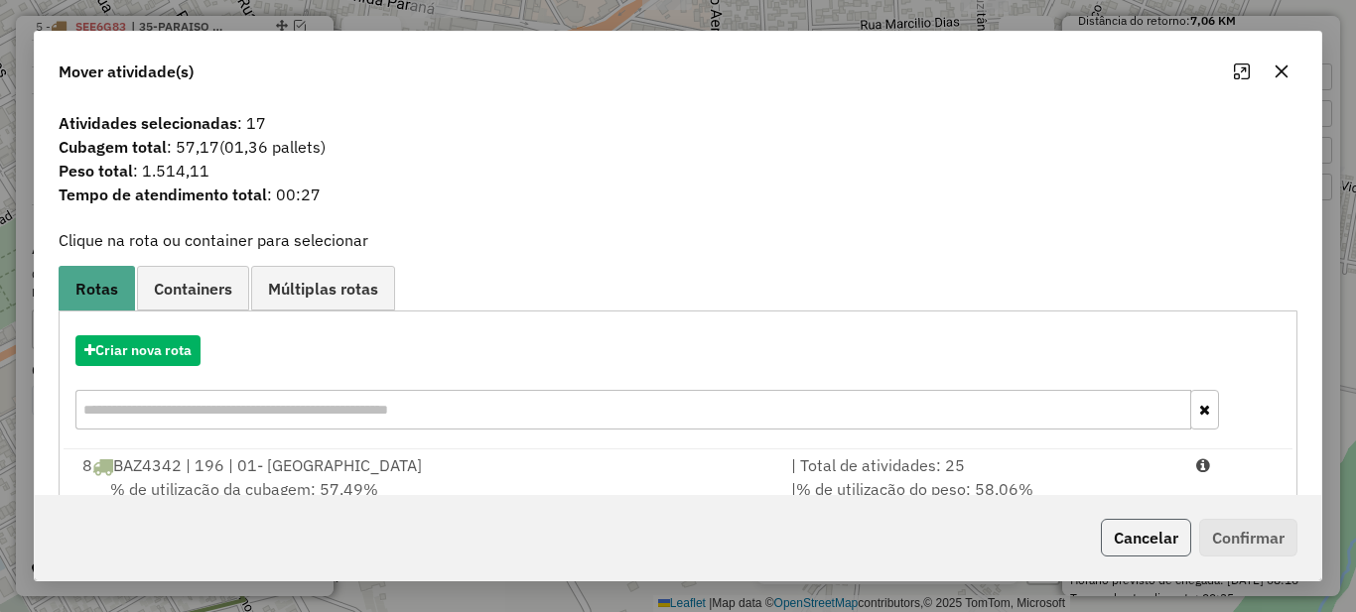
click at [1137, 536] on button "Cancelar" at bounding box center [1146, 538] width 90 height 38
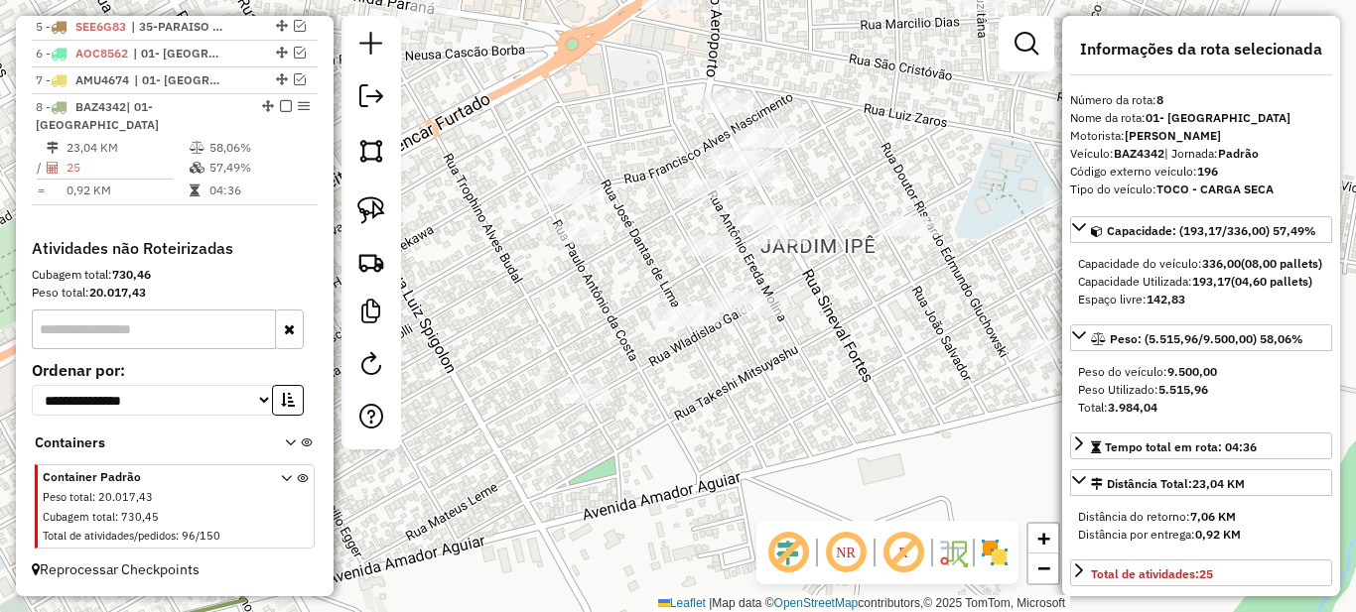
scroll to position [199, 0]
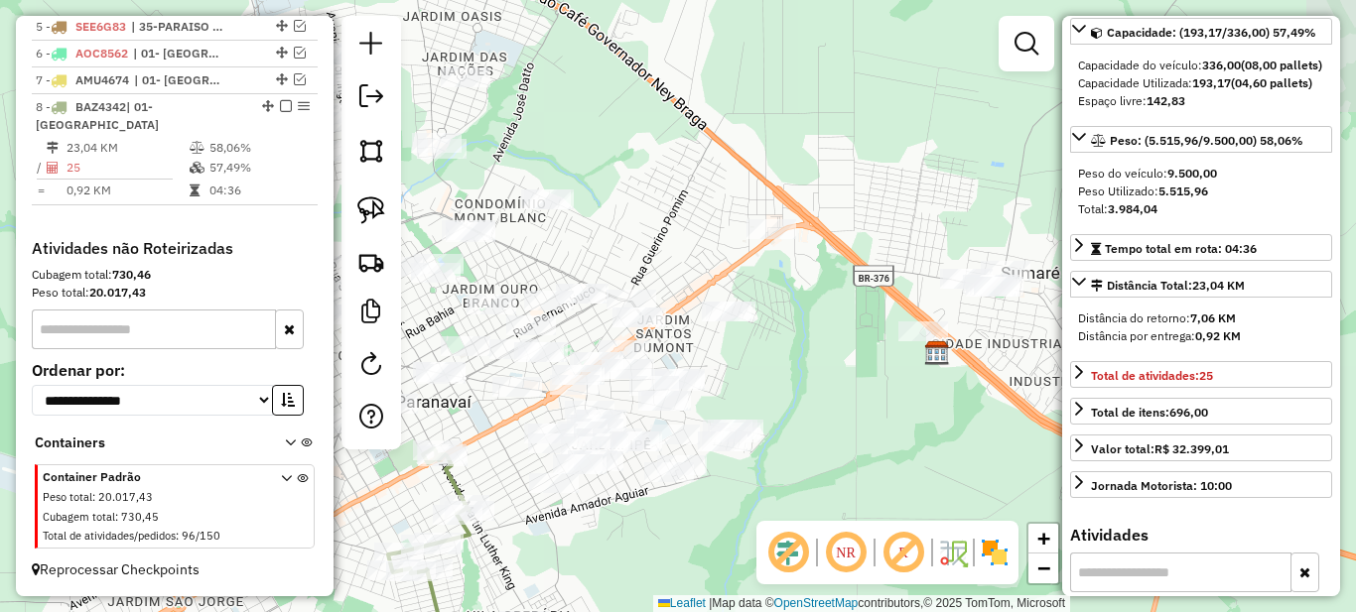
drag, startPoint x: 509, startPoint y: 319, endPoint x: 499, endPoint y: 442, distance: 123.5
click at [499, 442] on div "Janela de atendimento Grade de atendimento Capacidade Transportadoras Veículos …" at bounding box center [678, 306] width 1356 height 612
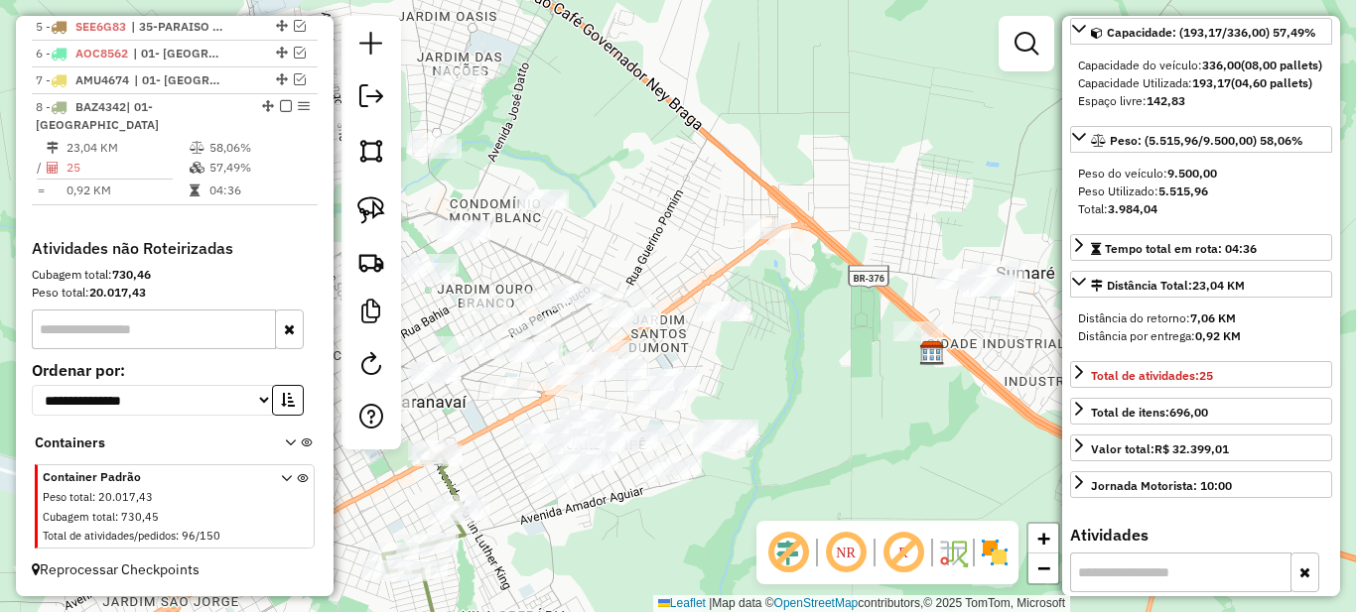
drag, startPoint x: 815, startPoint y: 377, endPoint x: 582, endPoint y: 377, distance: 233.3
click at [582, 377] on div "Janela de atendimento Grade de atendimento Capacidade Transportadoras Veículos …" at bounding box center [678, 306] width 1356 height 612
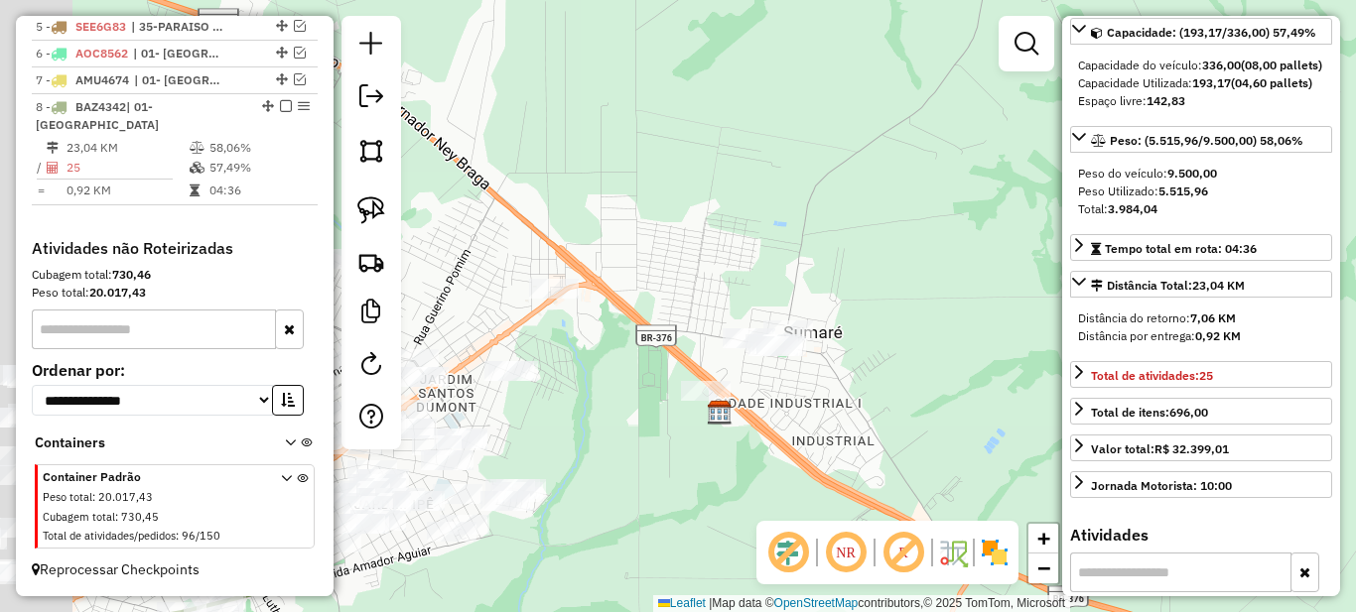
drag, startPoint x: 586, startPoint y: 462, endPoint x: 723, endPoint y: 402, distance: 149.4
click at [682, 450] on div "Janela de atendimento Grade de atendimento Capacidade Transportadoras Veículos …" at bounding box center [678, 306] width 1356 height 612
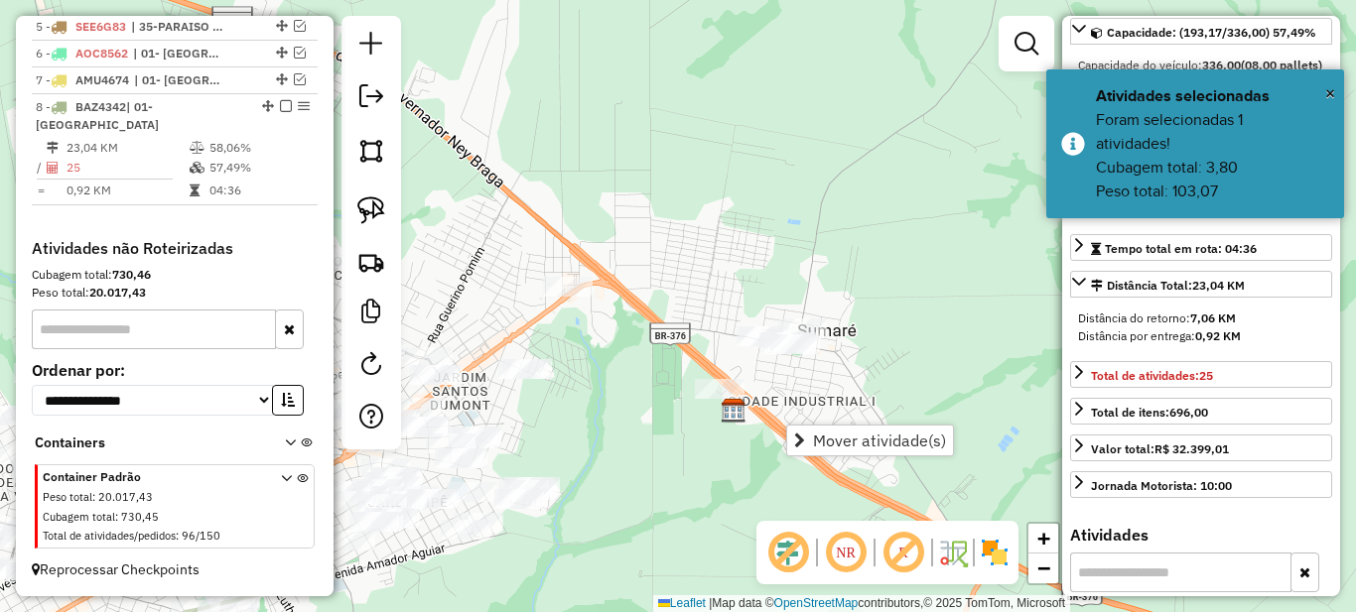
drag, startPoint x: 590, startPoint y: 426, endPoint x: 725, endPoint y: 412, distance: 135.7
click at [719, 413] on div "Janela de atendimento Grade de atendimento Capacidade Transportadoras Veículos …" at bounding box center [678, 306] width 1356 height 612
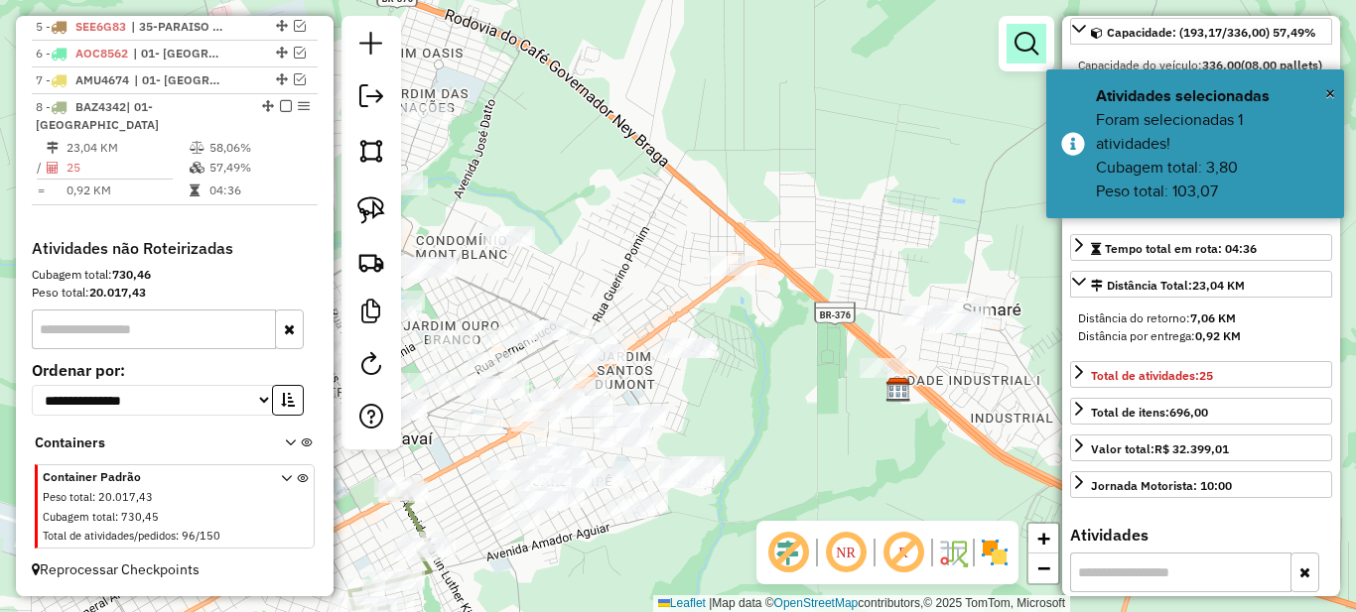
click at [1035, 29] on link at bounding box center [1027, 44] width 40 height 40
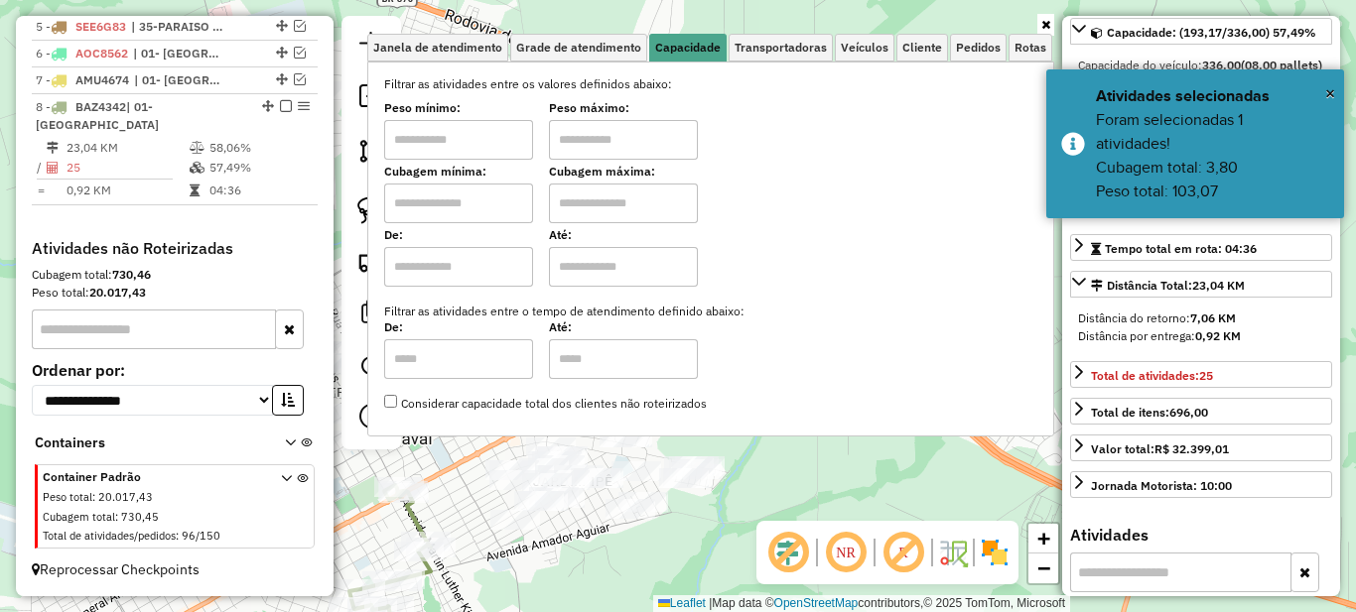
click at [504, 137] on input "text" at bounding box center [458, 140] width 149 height 40
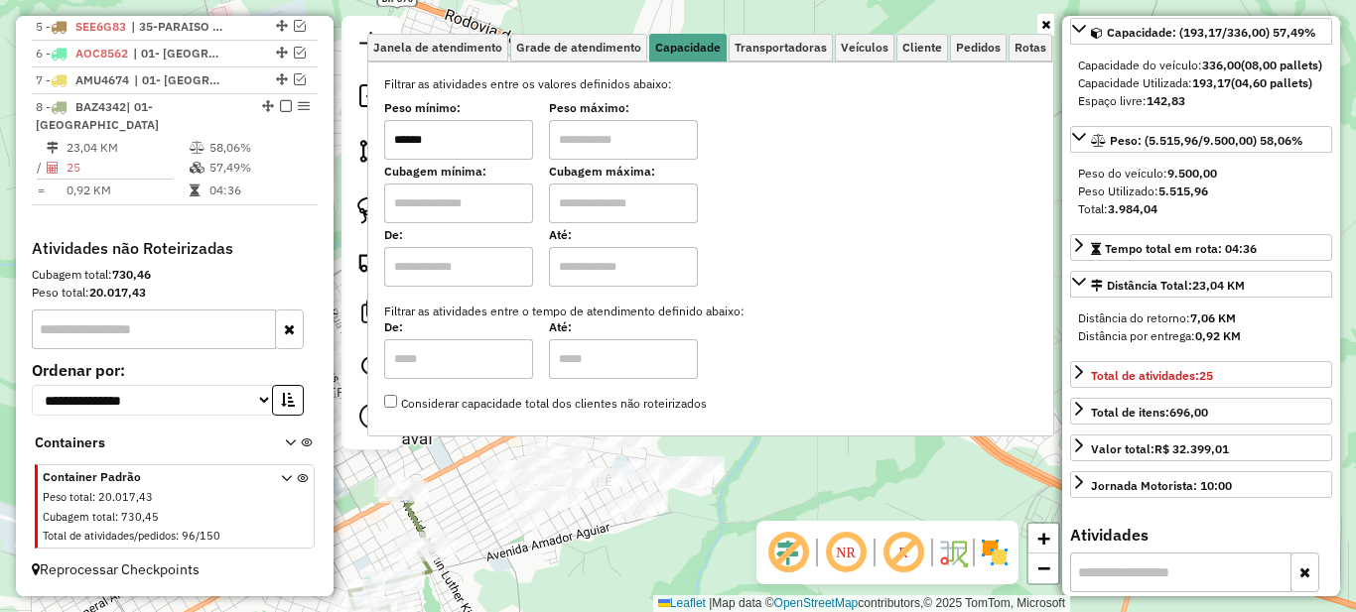
type input "******"
type input "**********"
click at [1045, 19] on icon at bounding box center [1045, 25] width 9 height 12
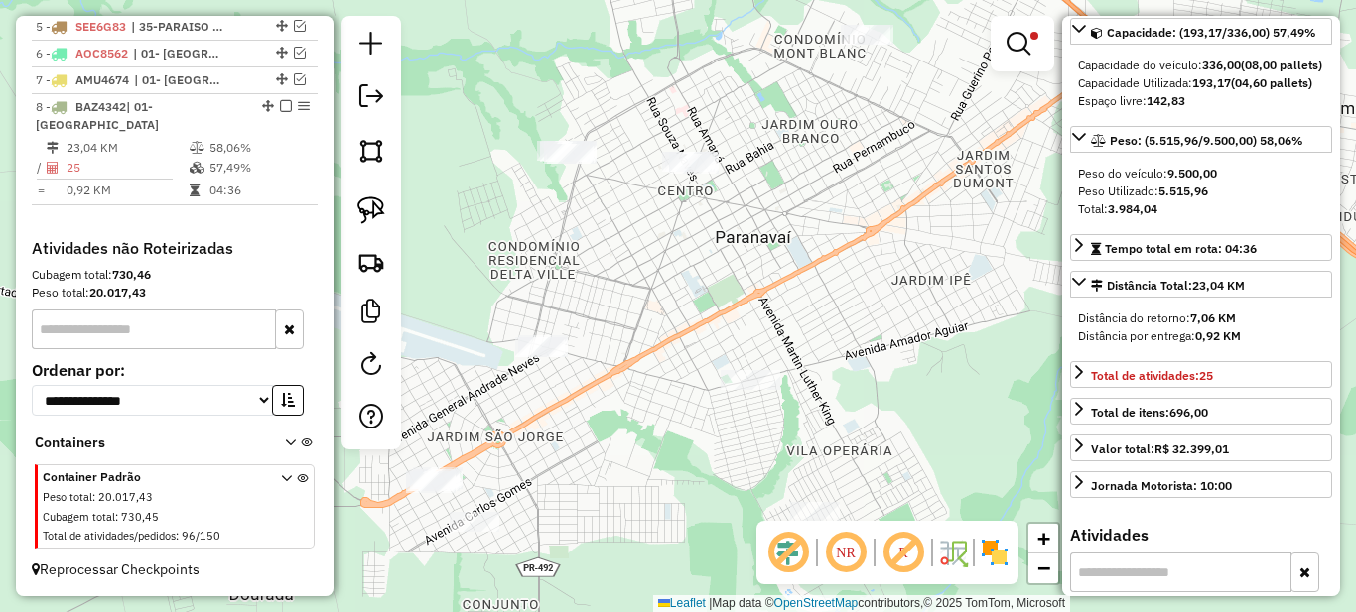
drag, startPoint x: 627, startPoint y: 357, endPoint x: 833, endPoint y: 255, distance: 229.5
click at [833, 255] on div "**********" at bounding box center [678, 306] width 1356 height 612
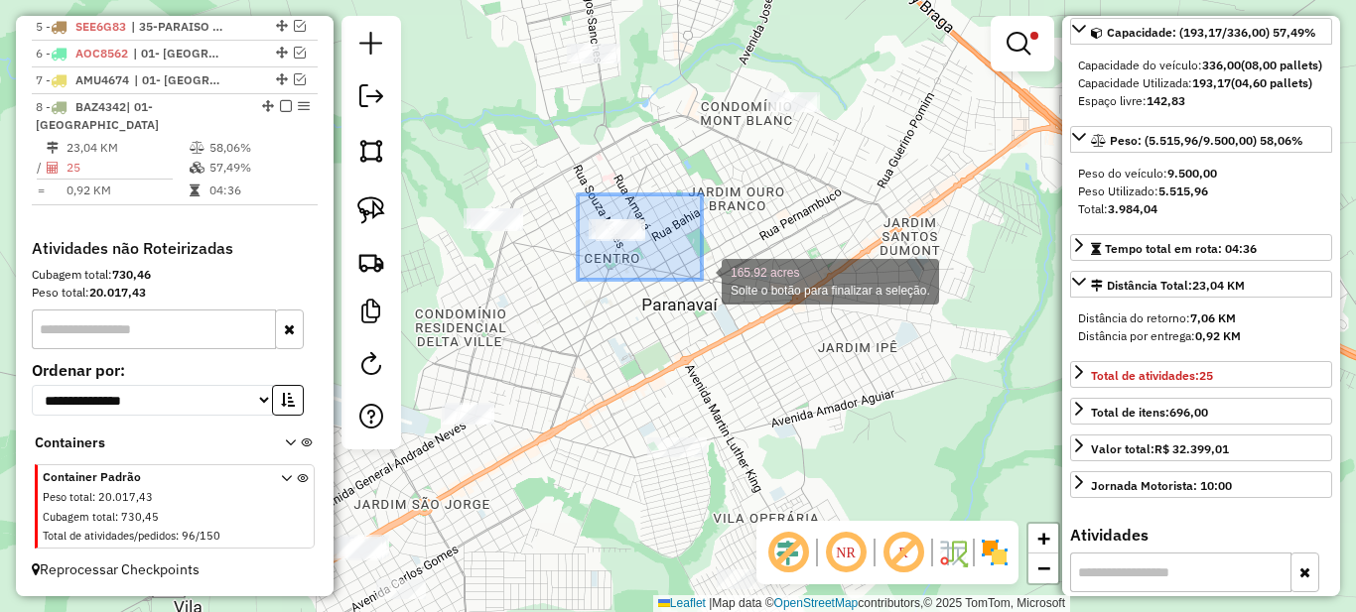
drag, startPoint x: 591, startPoint y: 201, endPoint x: 711, endPoint y: 282, distance: 145.1
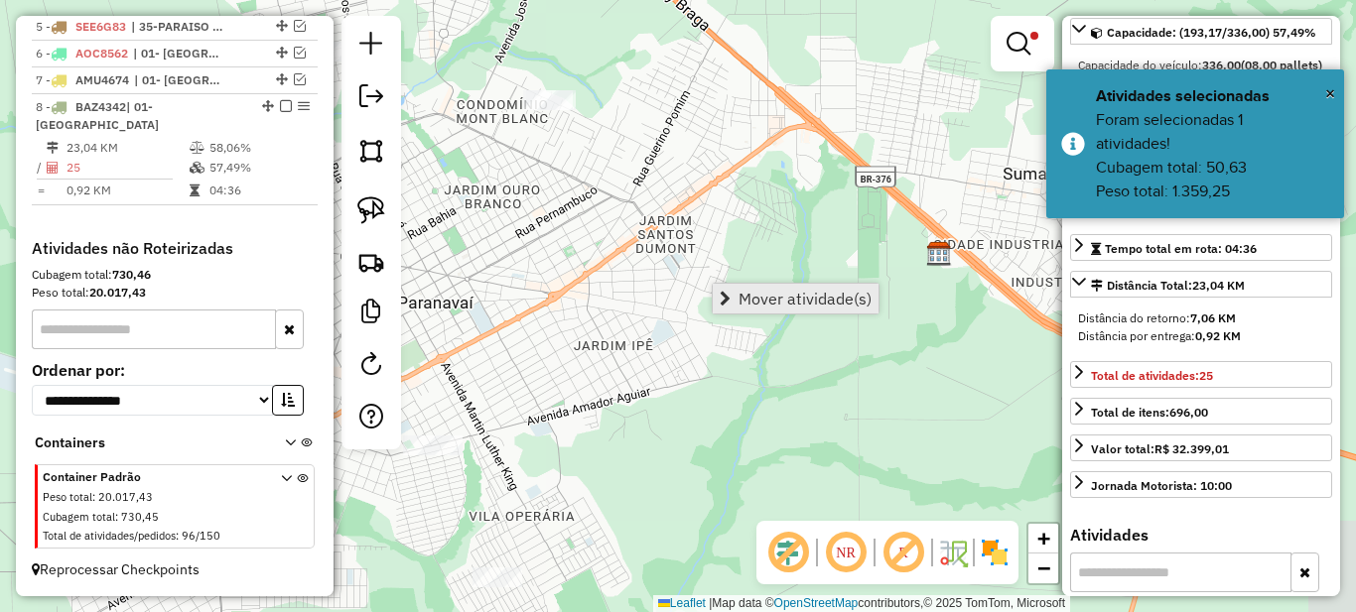
drag, startPoint x: 1009, startPoint y: 306, endPoint x: 763, endPoint y: 305, distance: 245.2
click at [763, 305] on hb-router-mapa "Mover atividade(s) Informações da Sessão 979505 - 15/08/2025 Criação: 14/08/202…" at bounding box center [678, 306] width 1356 height 612
click at [998, 57] on div at bounding box center [1023, 44] width 64 height 56
click at [1015, 40] on em at bounding box center [1019, 44] width 24 height 24
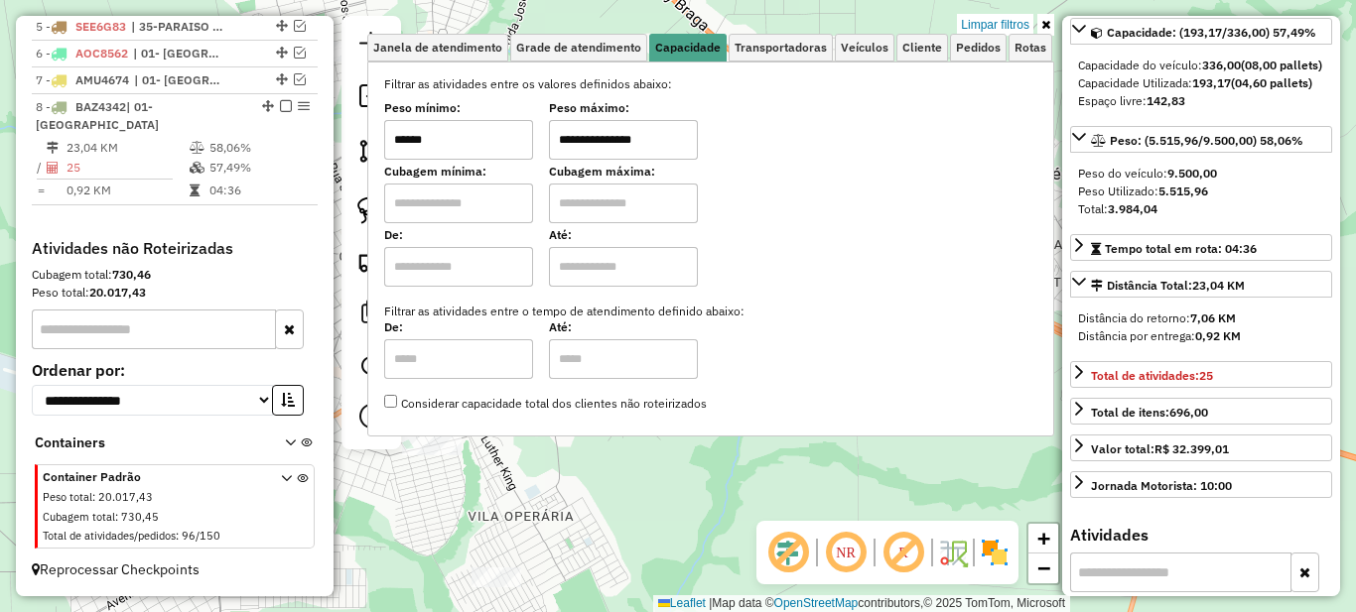
click at [459, 154] on input "******" at bounding box center [458, 140] width 149 height 40
click at [458, 153] on input "******" at bounding box center [458, 140] width 149 height 40
type input "******"
click at [1042, 26] on icon at bounding box center [1045, 25] width 9 height 12
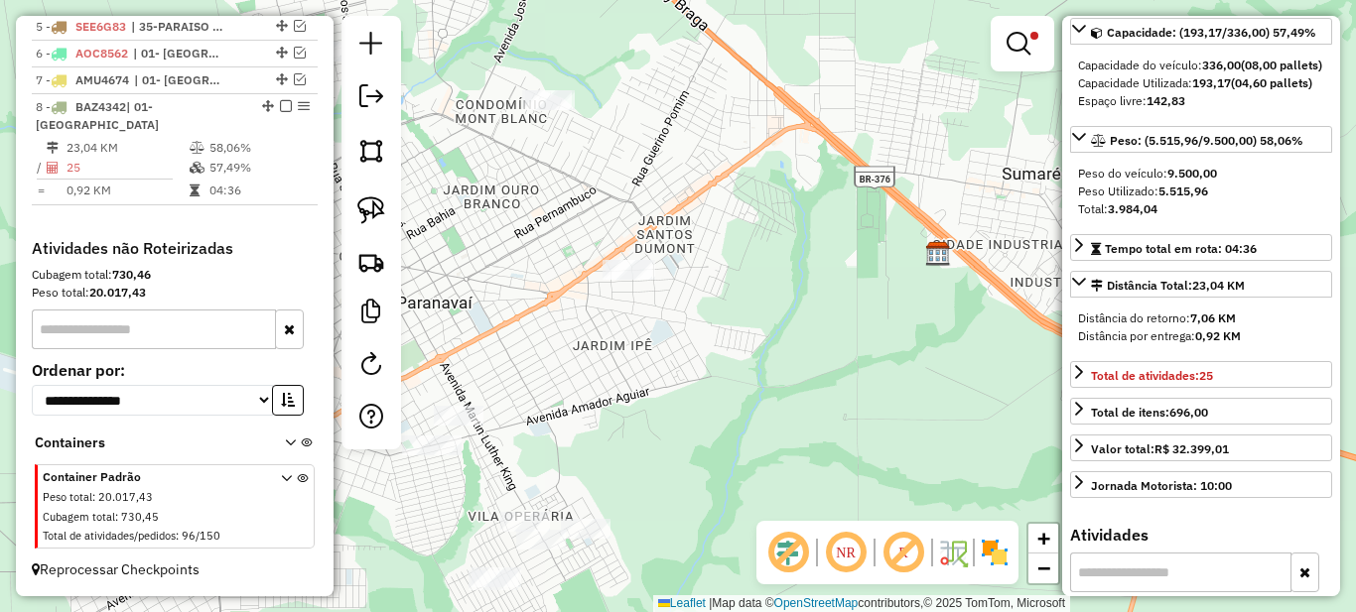
drag, startPoint x: 584, startPoint y: 357, endPoint x: 704, endPoint y: 341, distance: 121.2
click at [704, 341] on div "**********" at bounding box center [678, 306] width 1356 height 612
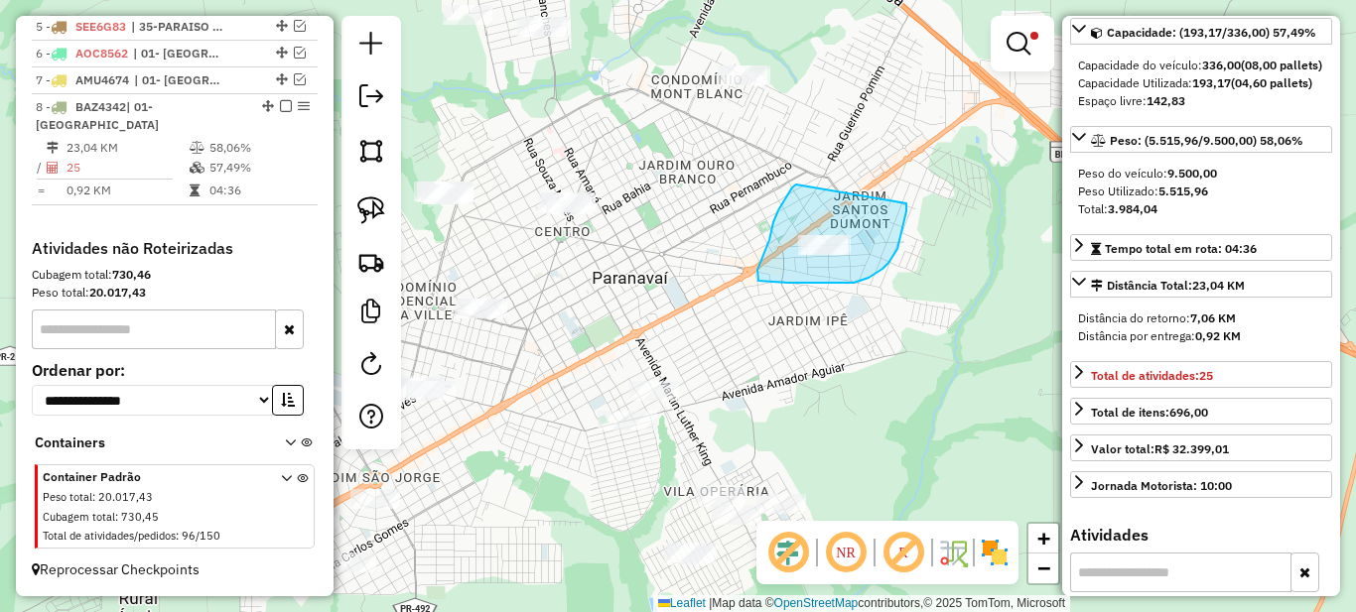
drag, startPoint x: 792, startPoint y: 188, endPoint x: 906, endPoint y: 203, distance: 115.3
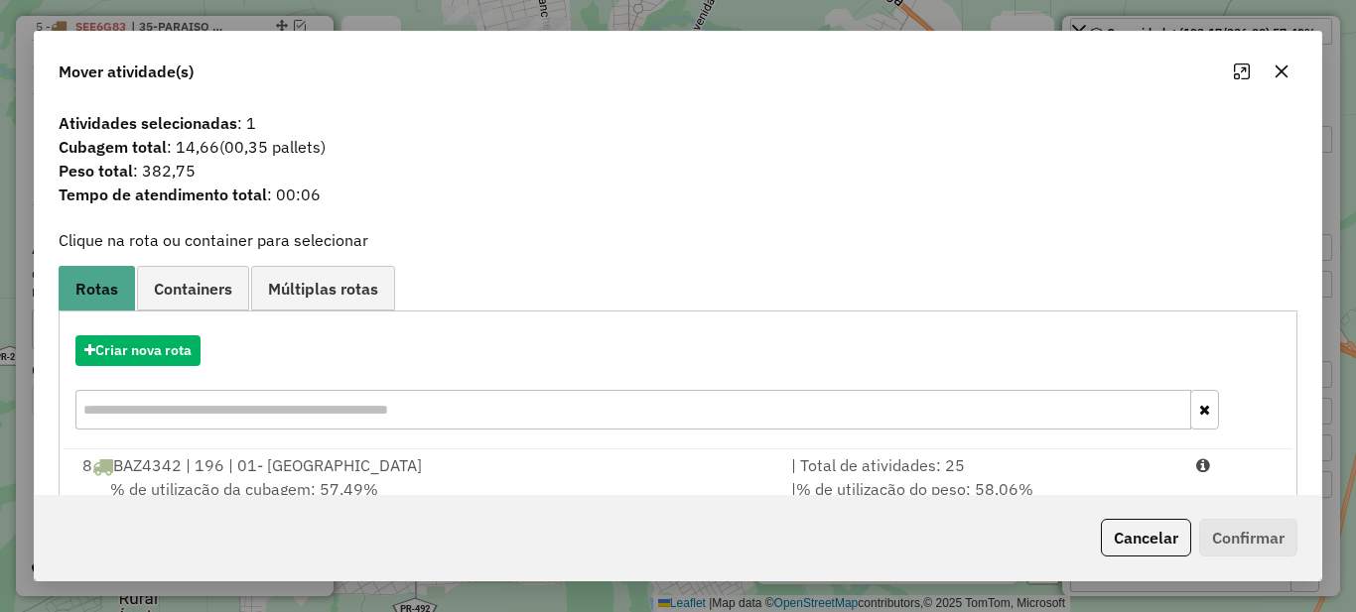
scroll to position [69, 0]
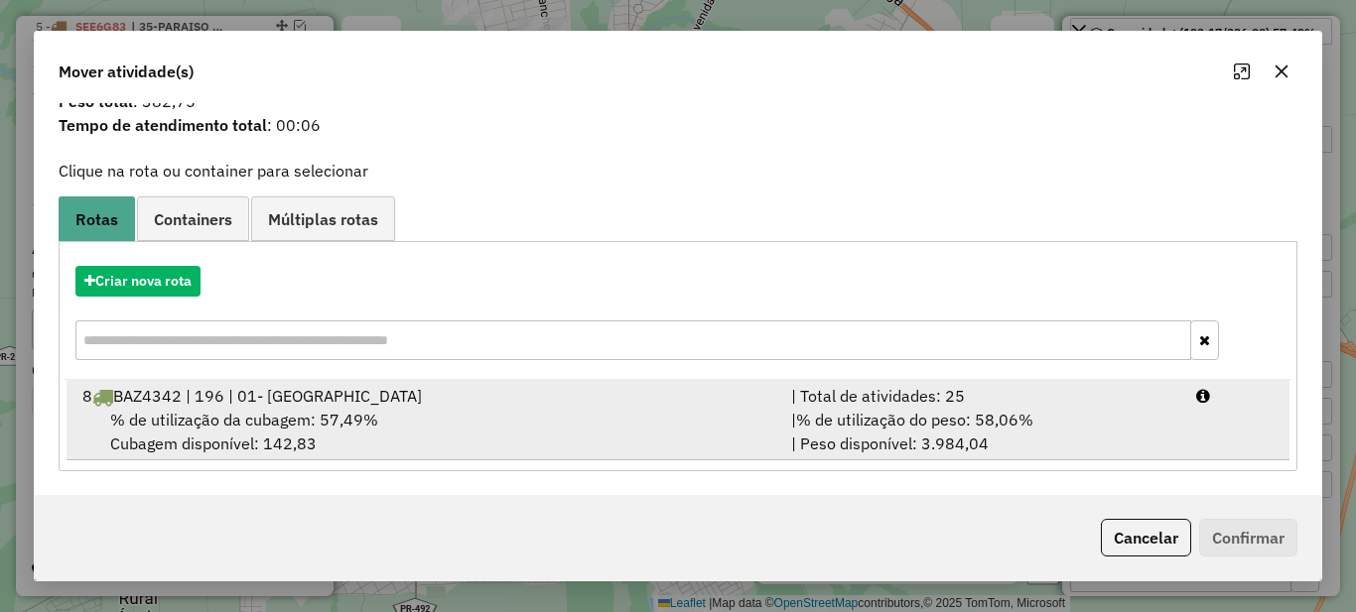
drag, startPoint x: 993, startPoint y: 409, endPoint x: 1012, endPoint y: 410, distance: 18.9
click at [993, 410] on div "| % de utilização do peso: 58,06% | Peso disponível: 3.984,04" at bounding box center [981, 432] width 405 height 48
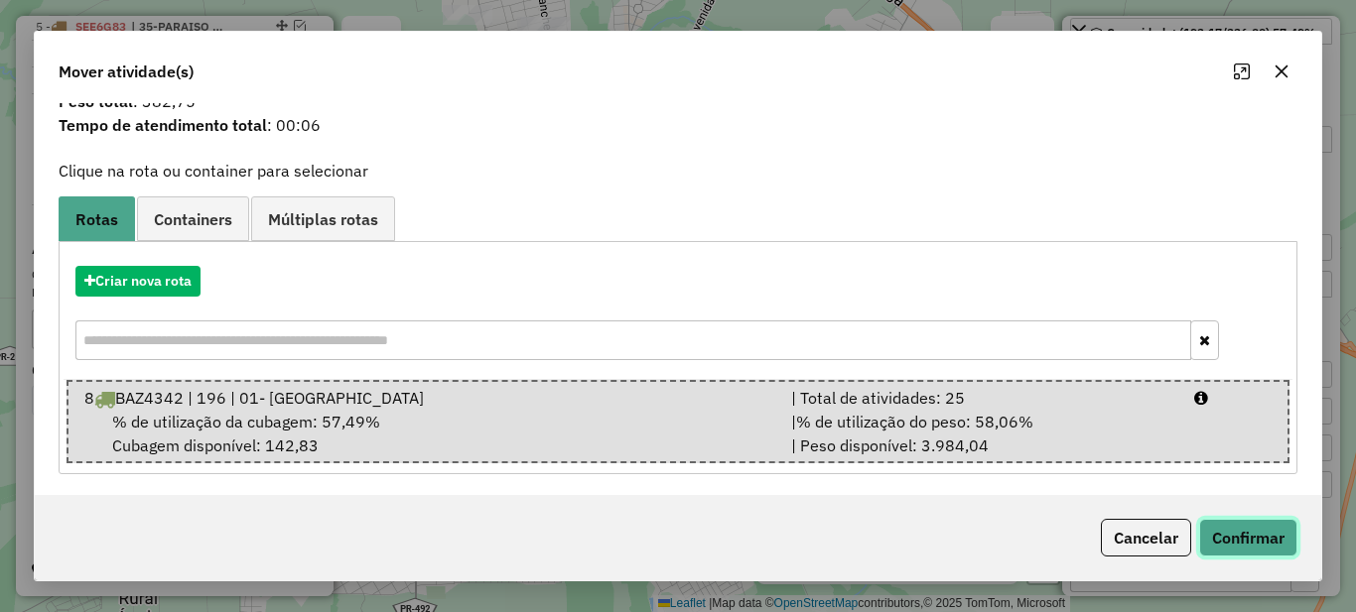
click at [1266, 540] on button "Confirmar" at bounding box center [1248, 538] width 98 height 38
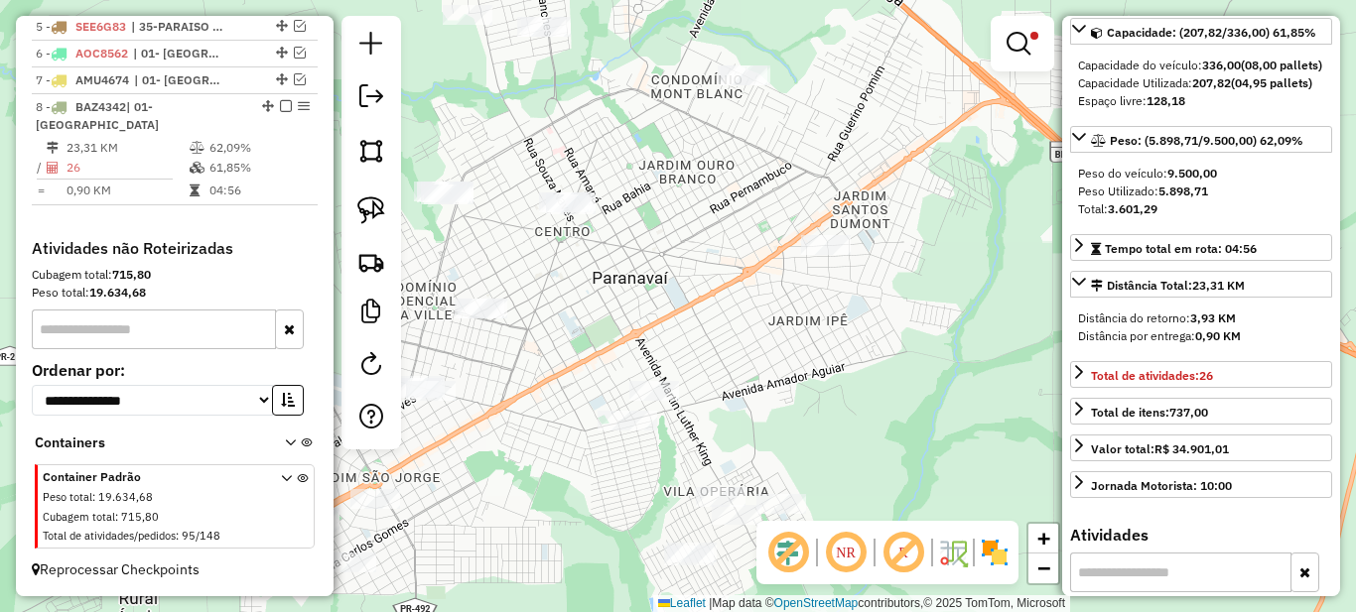
scroll to position [99, 0]
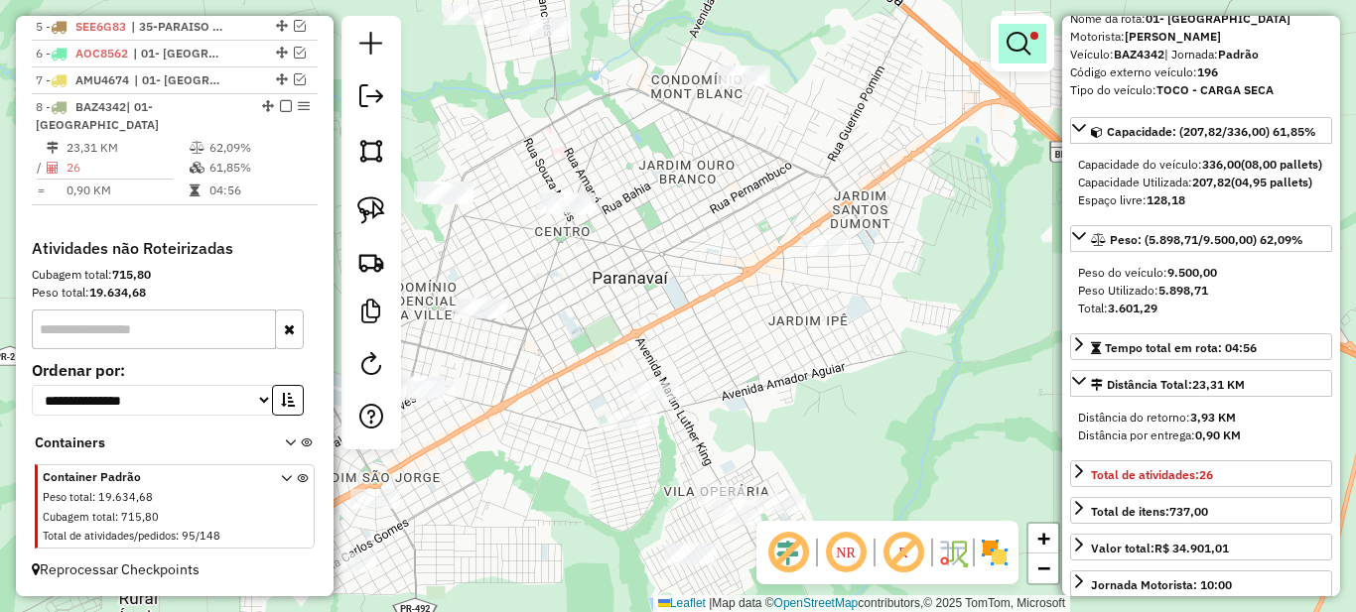
click at [1023, 35] on em at bounding box center [1019, 44] width 24 height 24
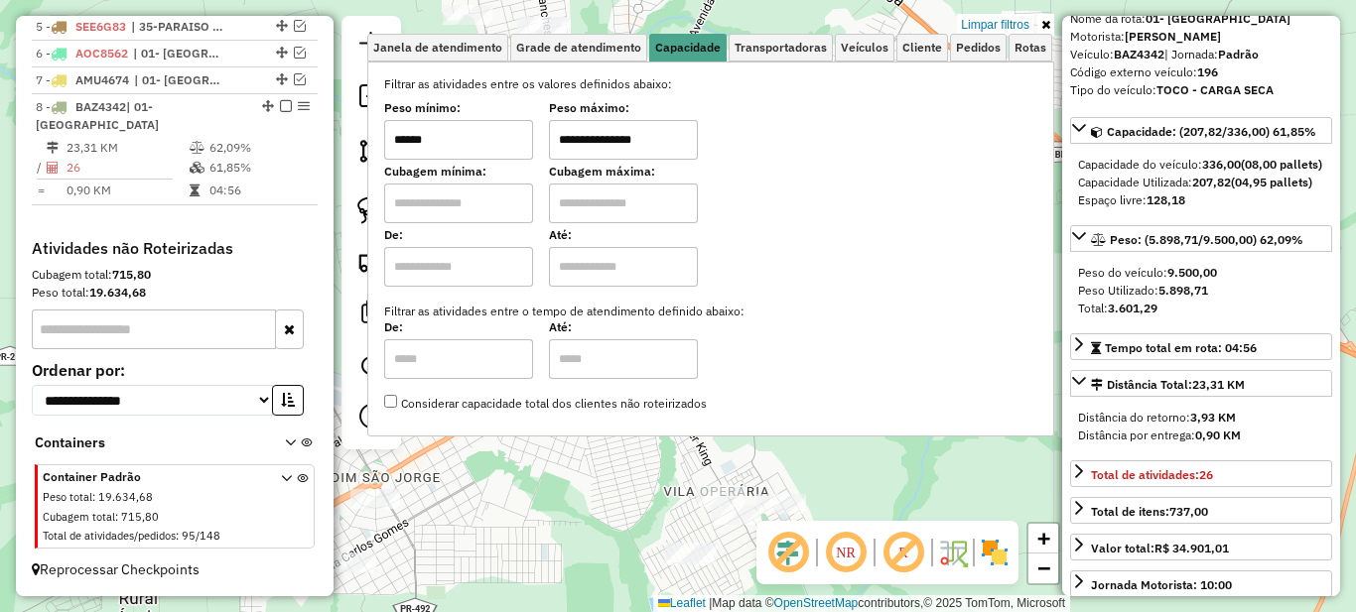
click at [494, 163] on label "Cubagem mínima:" at bounding box center [458, 172] width 149 height 18
click at [497, 146] on input "******" at bounding box center [458, 140] width 149 height 40
type input "****"
click at [0, 0] on div "Aguarde..." at bounding box center [0, 0] width 0 height 0
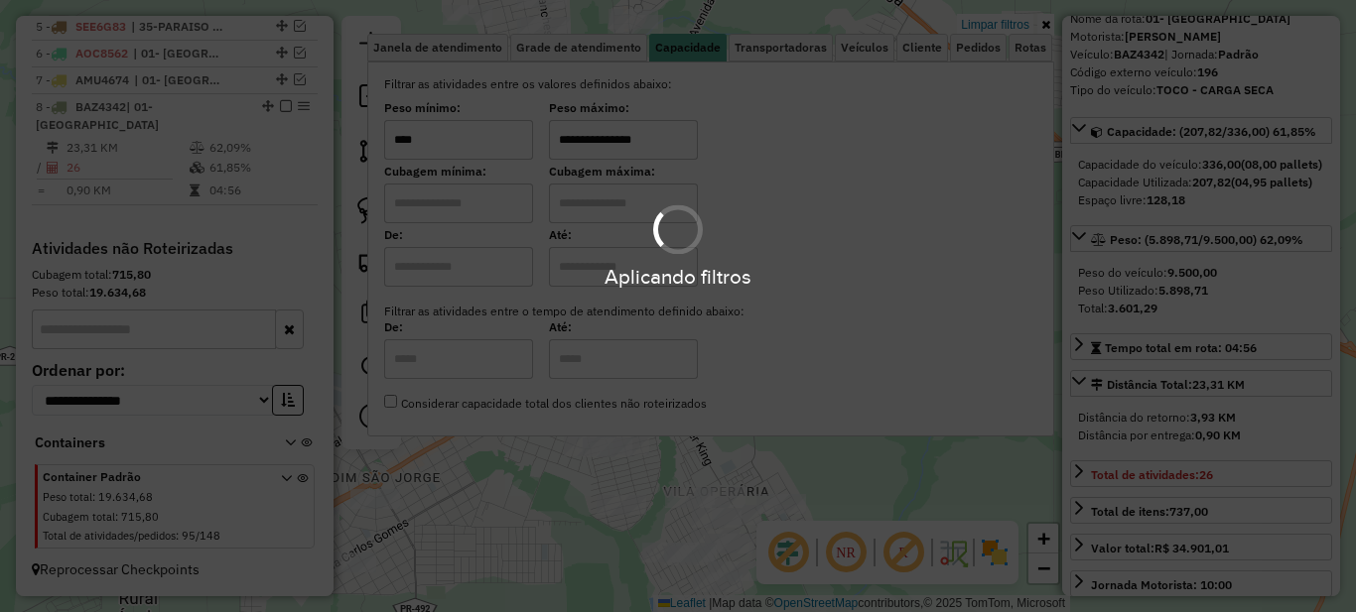
click at [619, 142] on div "Aplicando filtros" at bounding box center [678, 306] width 1356 height 612
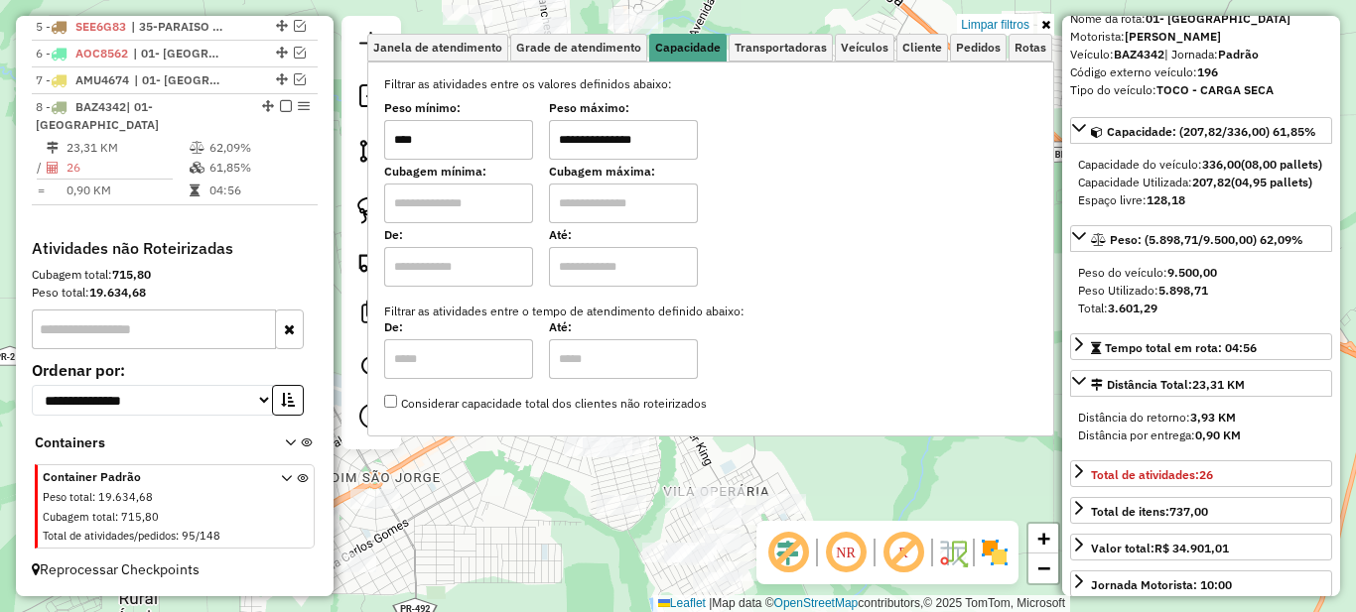
click at [619, 142] on input "**********" at bounding box center [623, 140] width 149 height 40
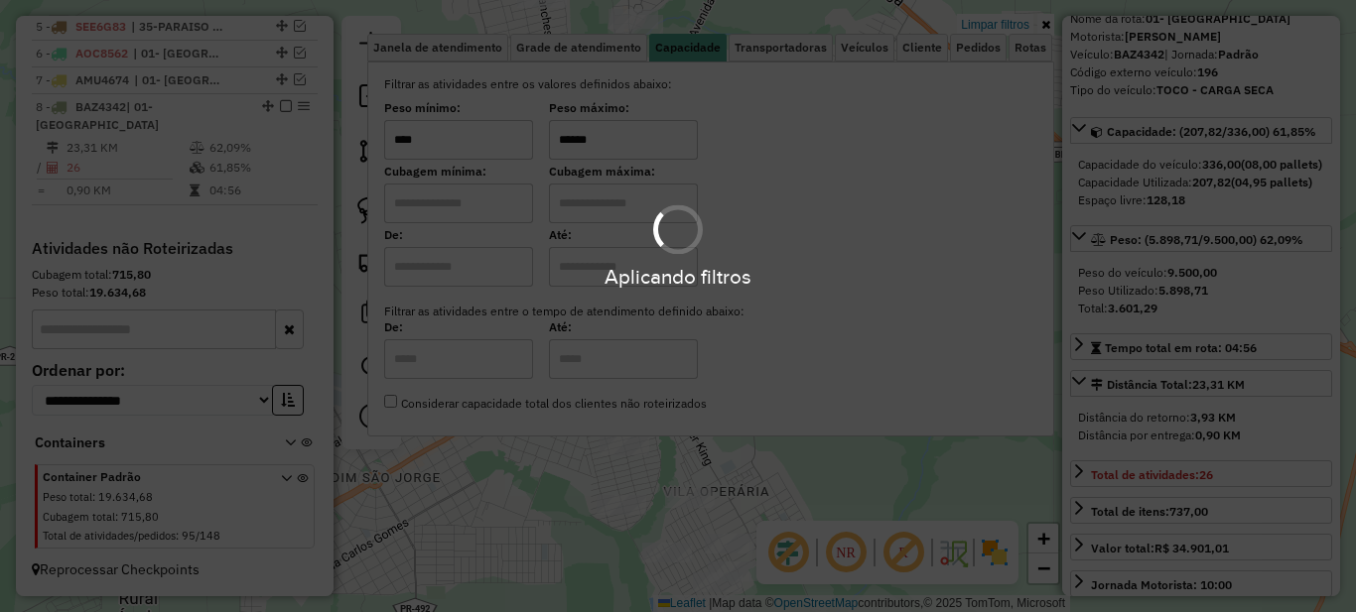
type input "******"
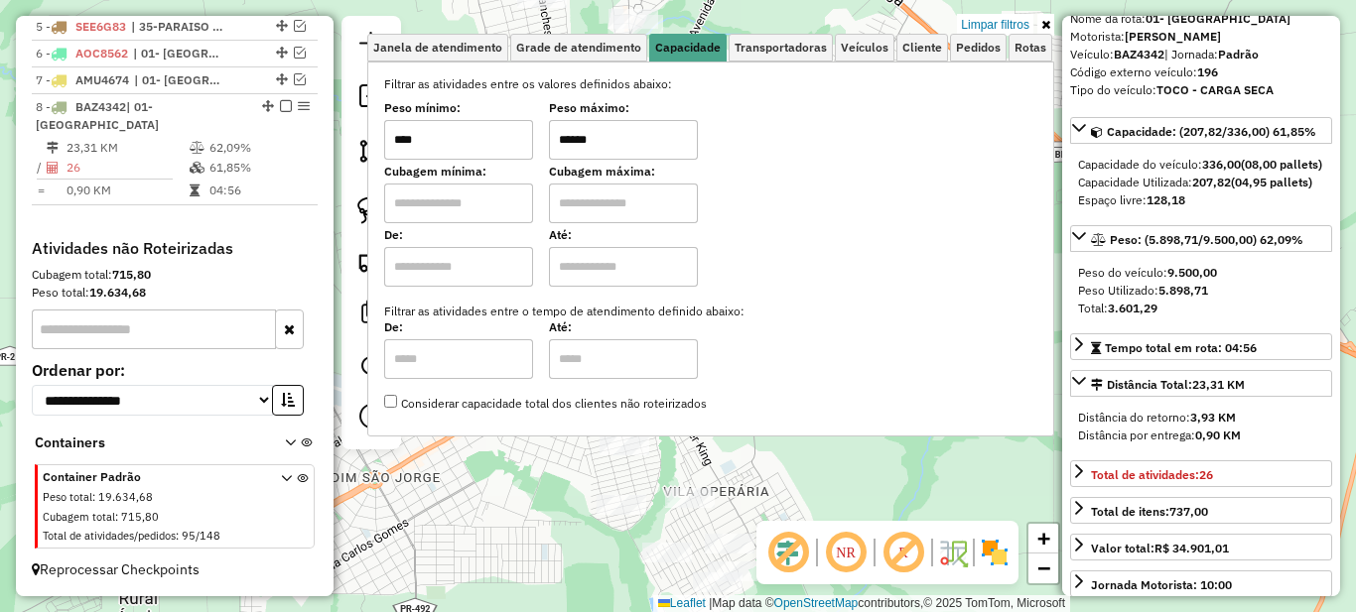
click at [1041, 20] on icon at bounding box center [1045, 25] width 9 height 12
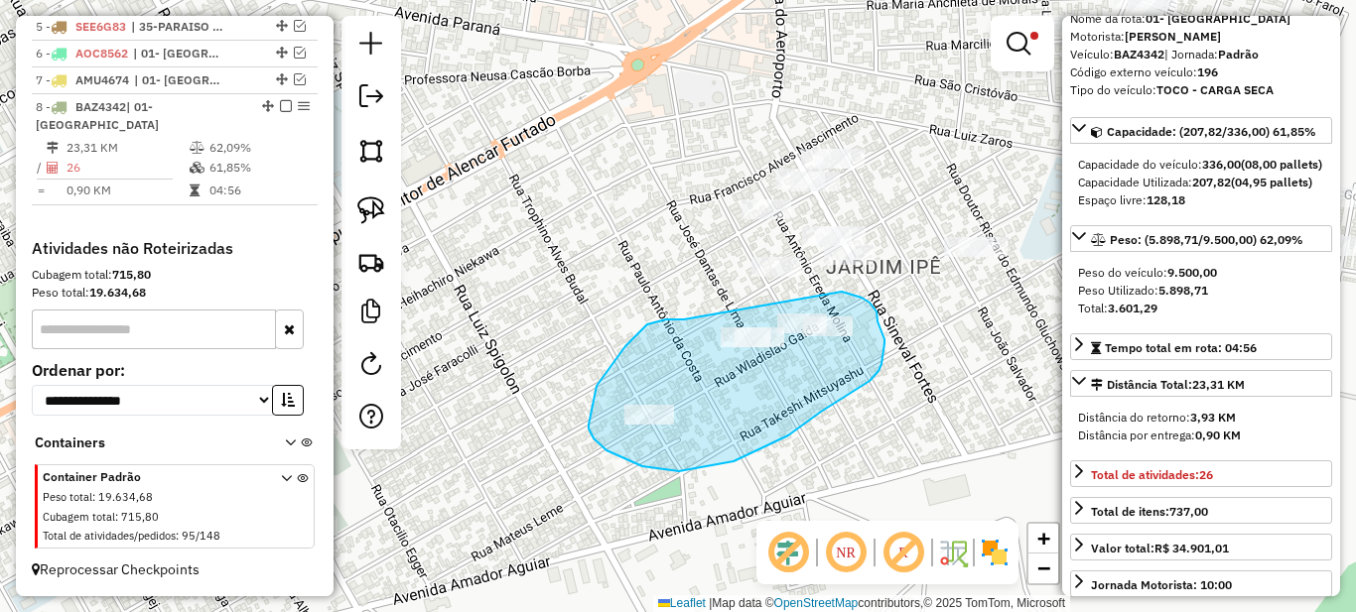
drag, startPoint x: 671, startPoint y: 320, endPoint x: 829, endPoint y: 291, distance: 160.4
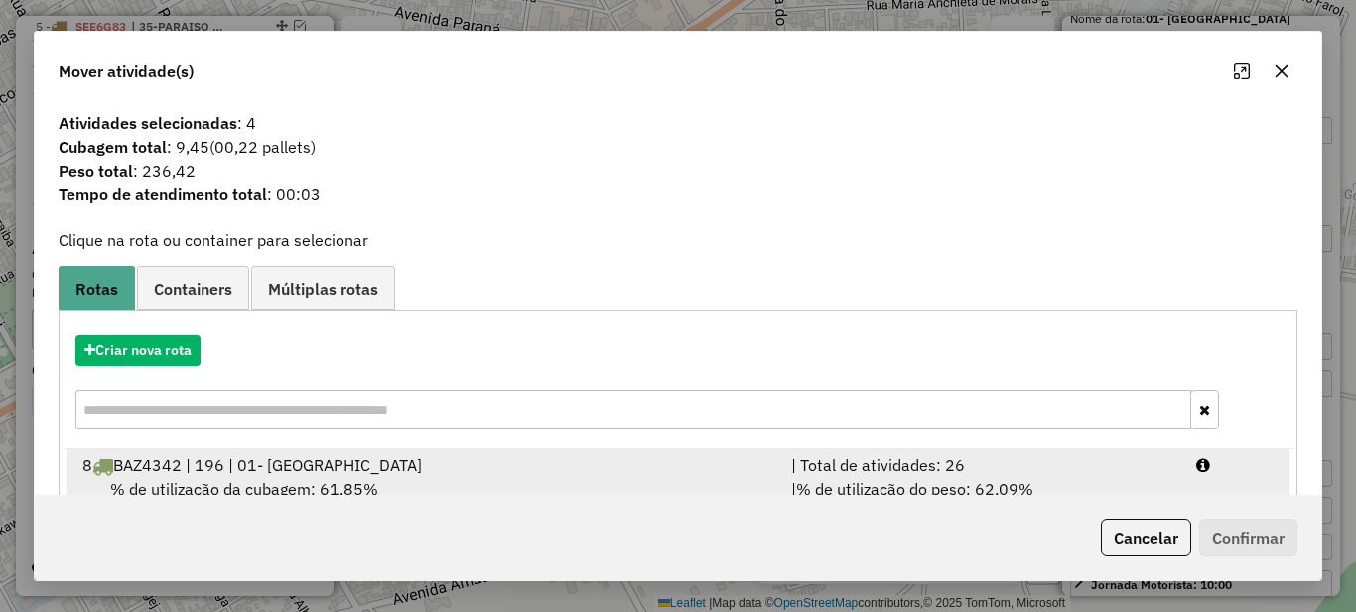
scroll to position [69, 0]
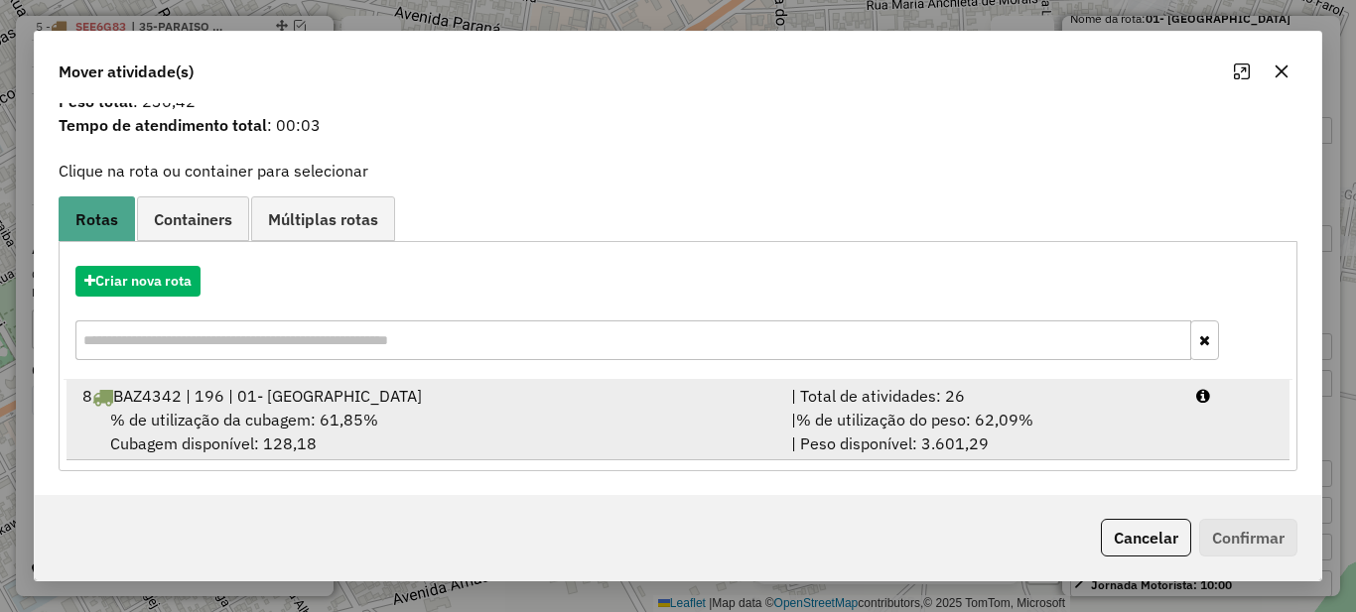
click at [1005, 395] on div "| Total de atividades: 26" at bounding box center [981, 396] width 405 height 24
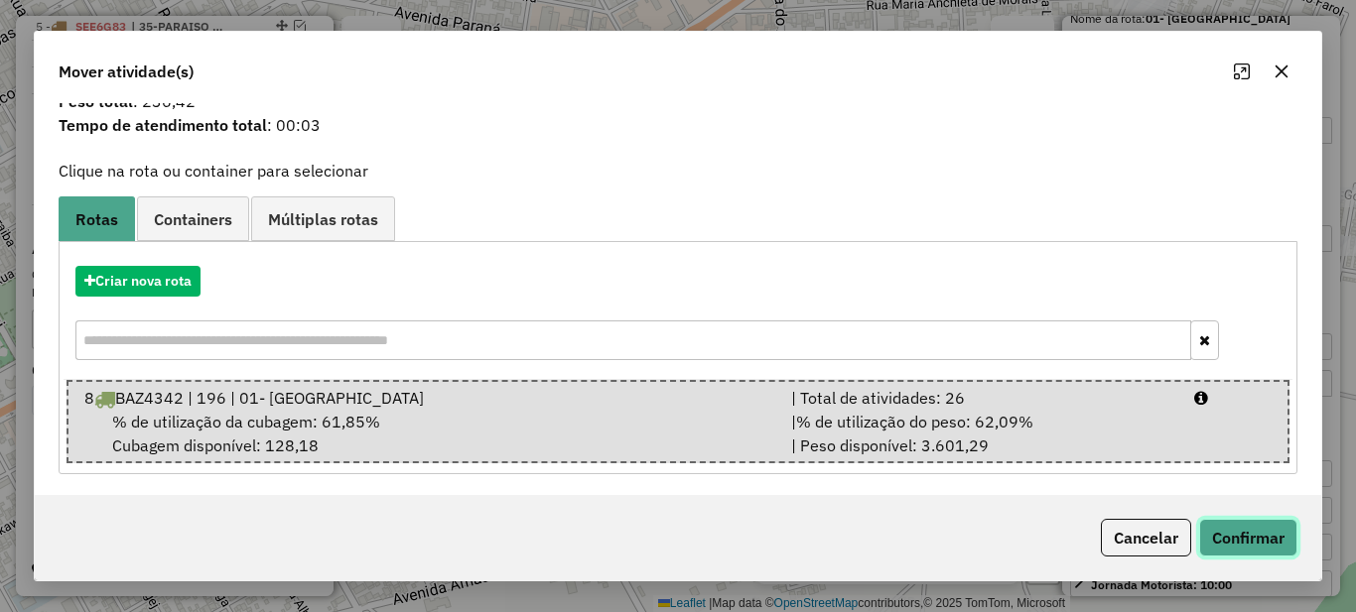
click at [1258, 533] on button "Confirmar" at bounding box center [1248, 538] width 98 height 38
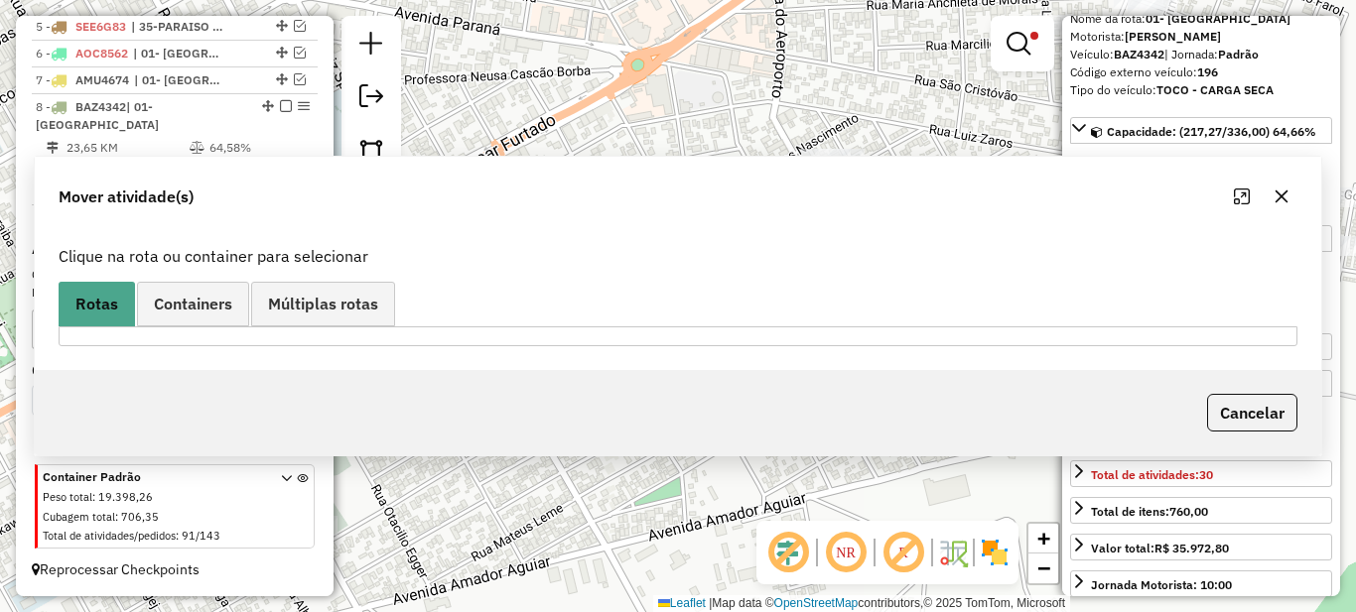
scroll to position [0, 0]
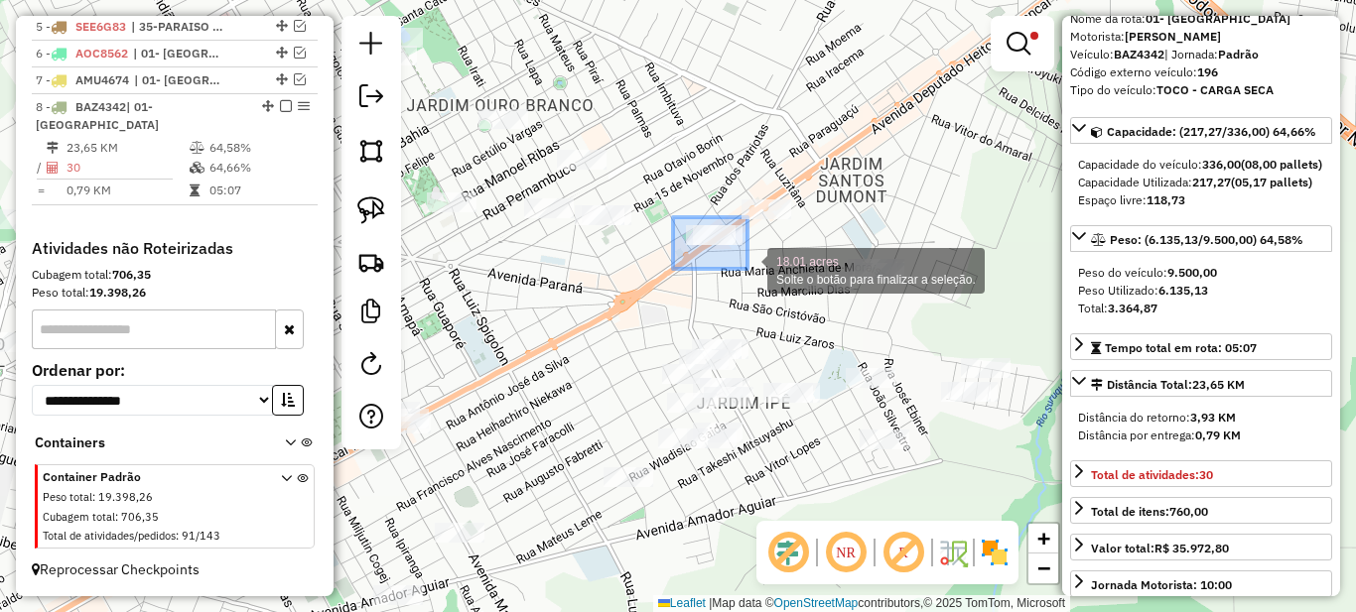
drag, startPoint x: 673, startPoint y: 219, endPoint x: 747, endPoint y: 269, distance: 89.5
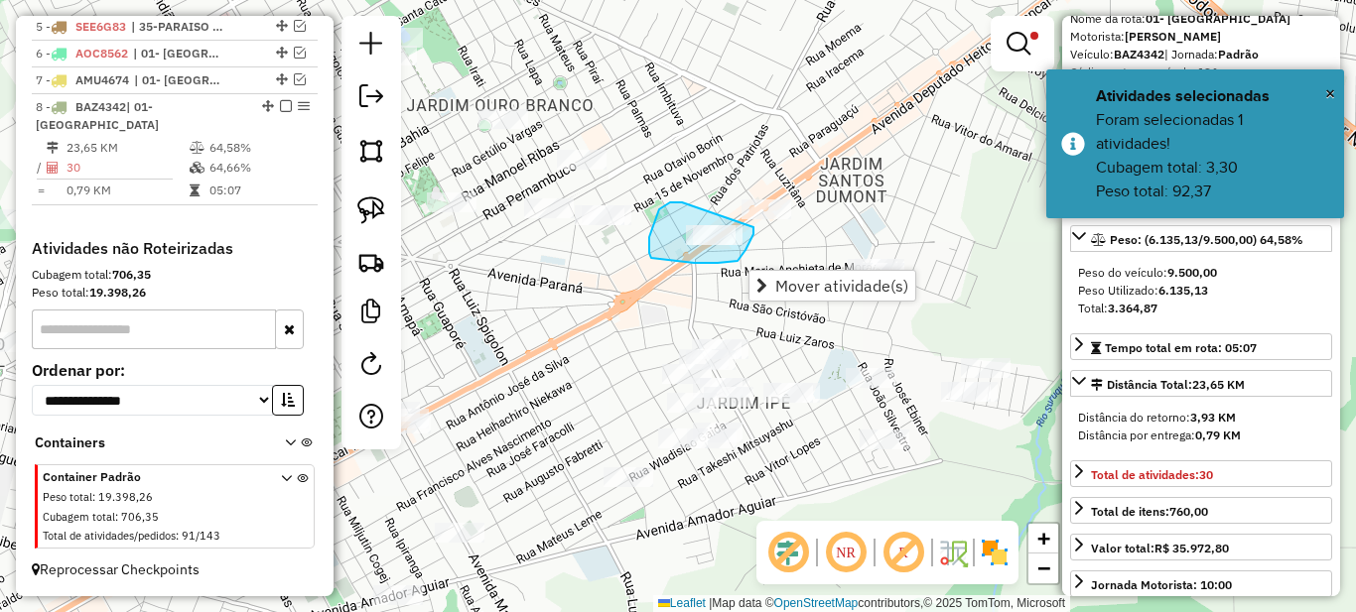
drag, startPoint x: 656, startPoint y: 217, endPoint x: 753, endPoint y: 227, distance: 97.8
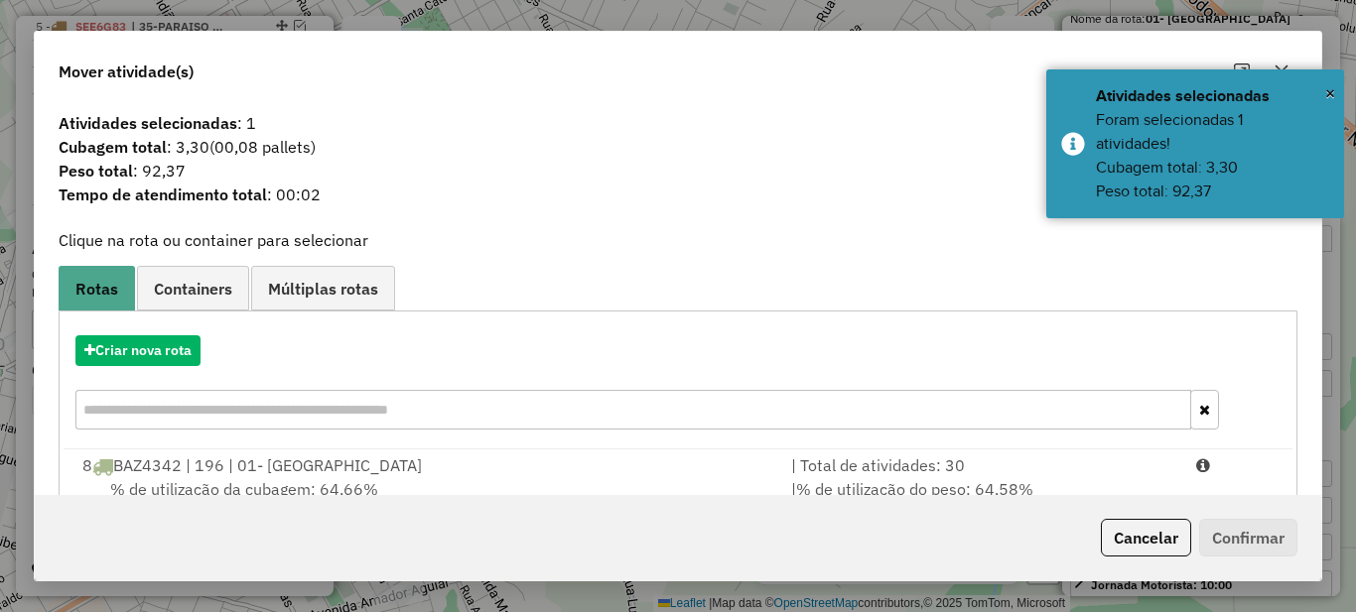
scroll to position [69, 0]
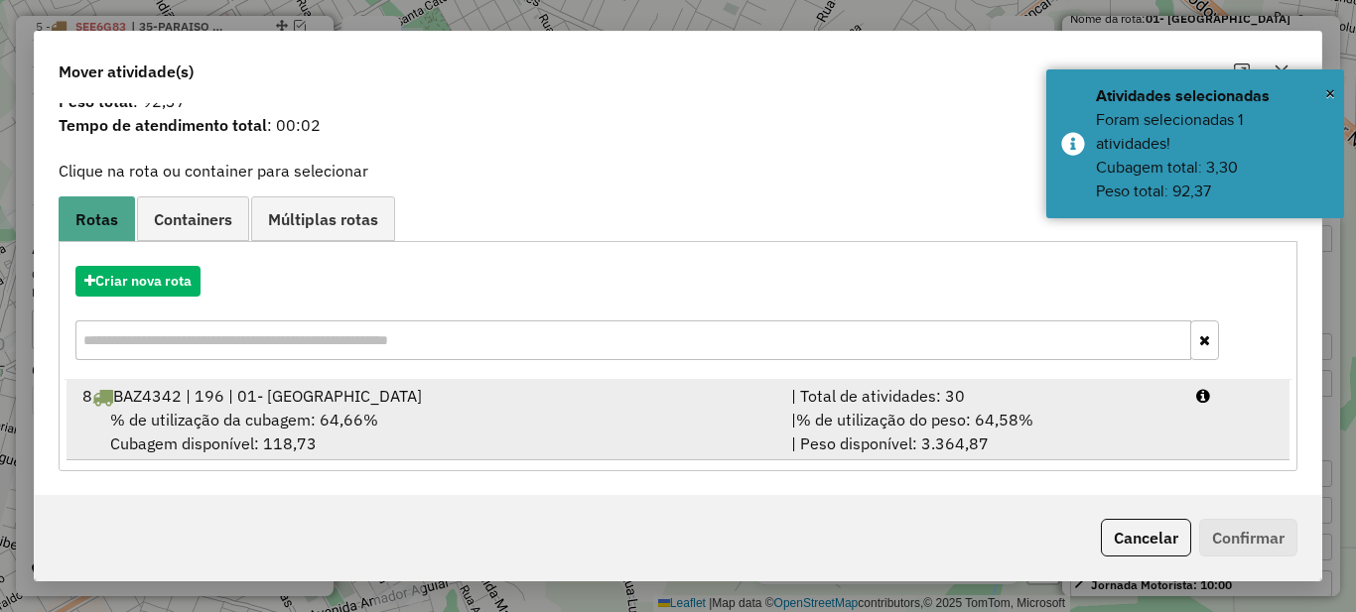
click at [940, 410] on span "% de utilização do peso: 64,58%" at bounding box center [914, 420] width 237 height 20
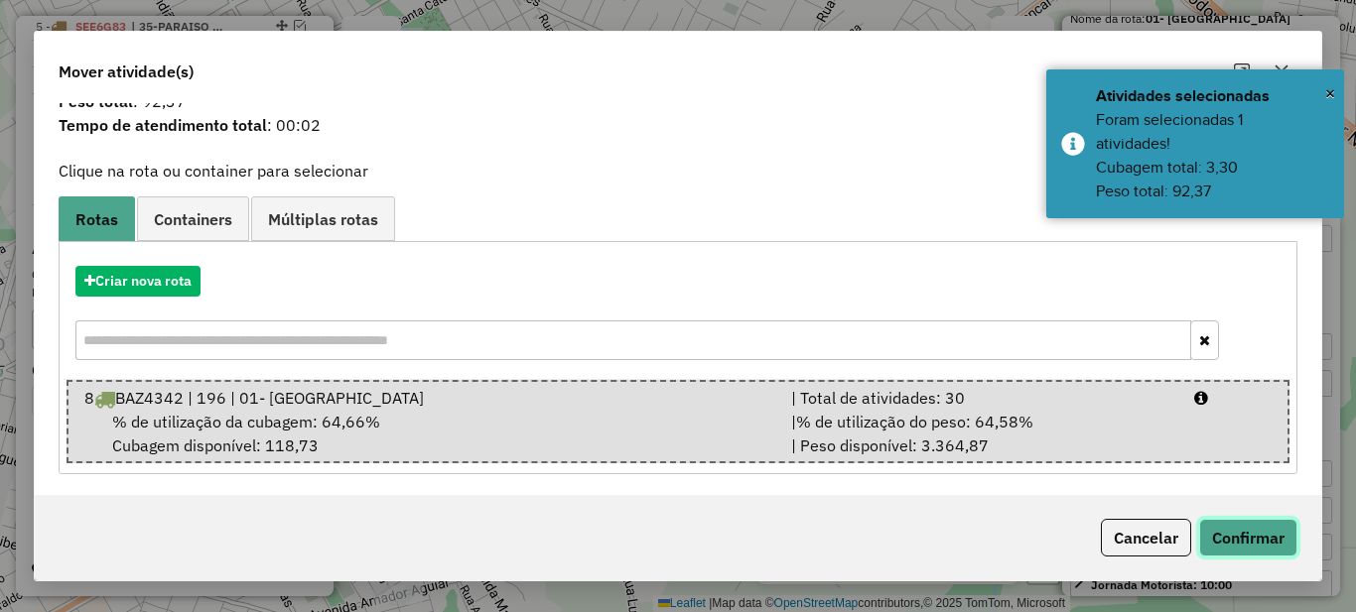
click at [1265, 537] on button "Confirmar" at bounding box center [1248, 538] width 98 height 38
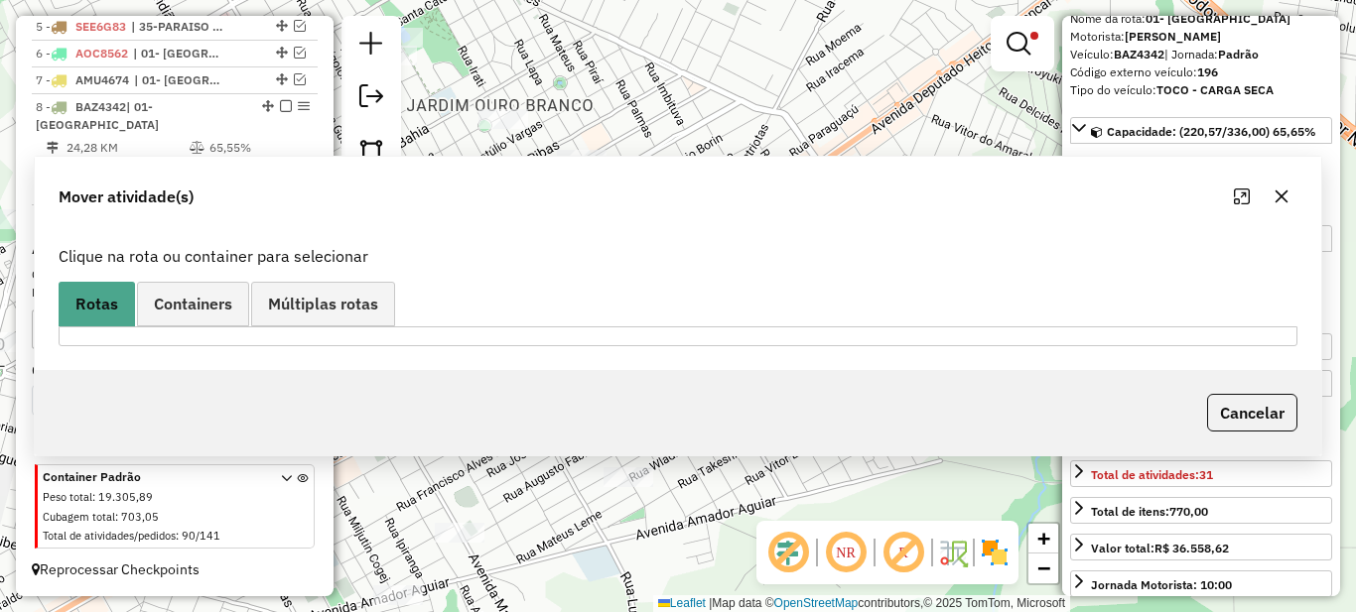
scroll to position [0, 0]
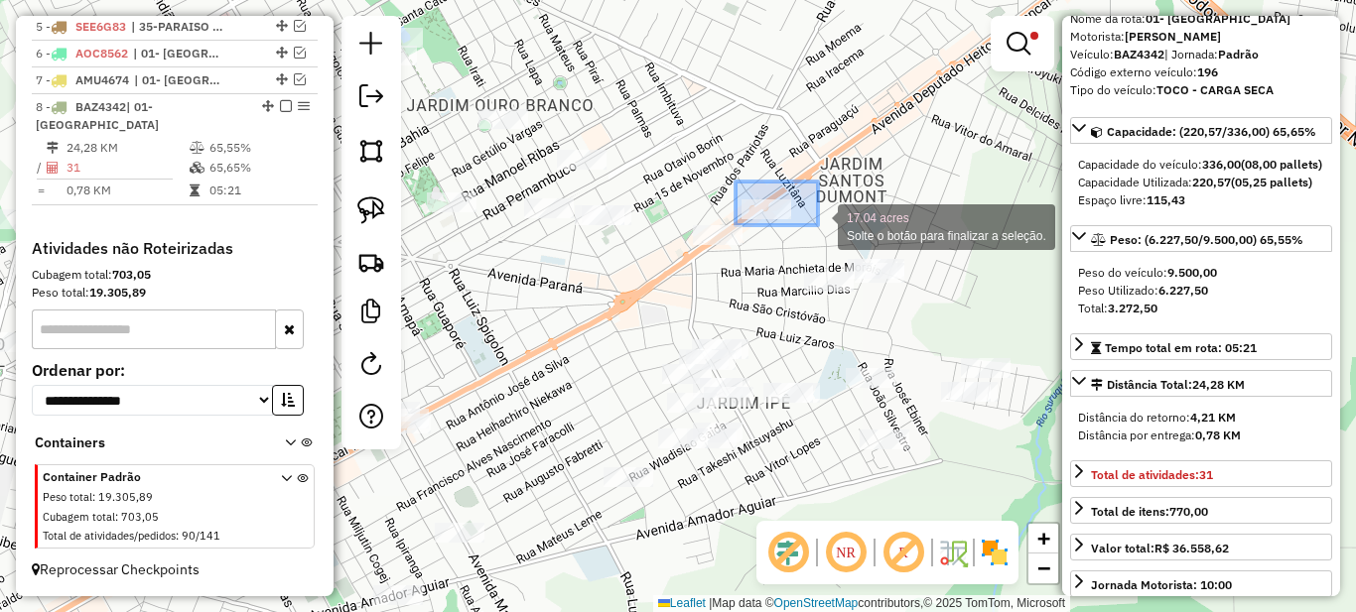
drag, startPoint x: 735, startPoint y: 182, endPoint x: 818, endPoint y: 227, distance: 95.1
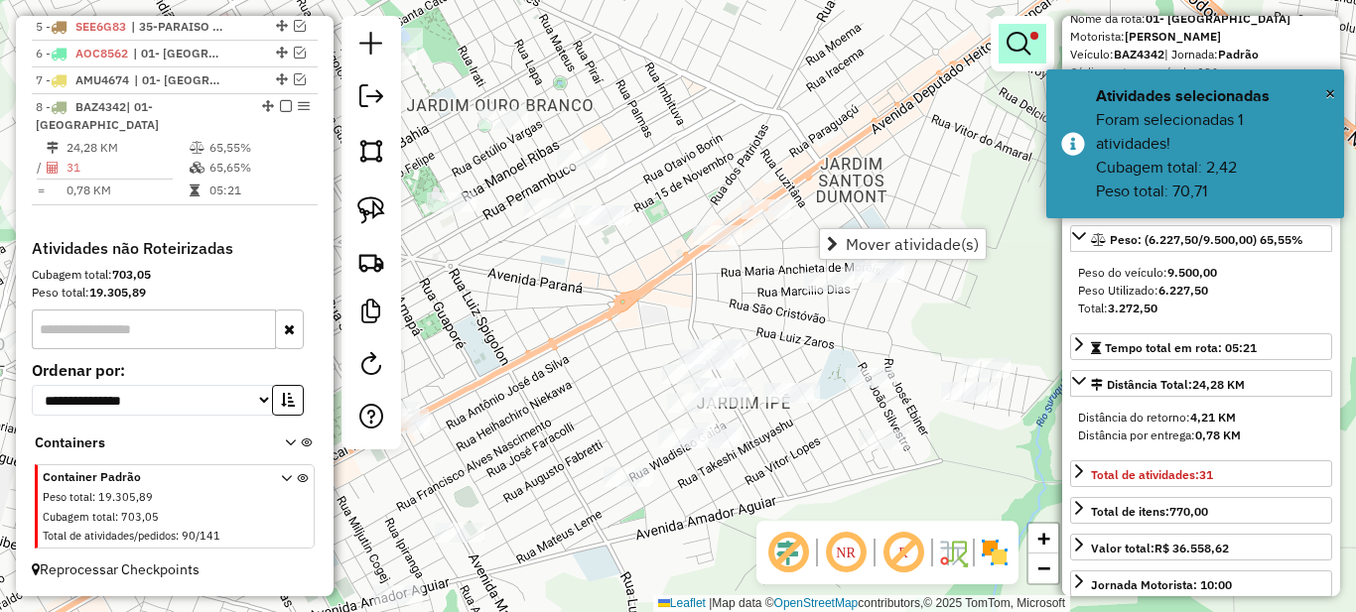
click at [1018, 51] on em at bounding box center [1019, 44] width 24 height 24
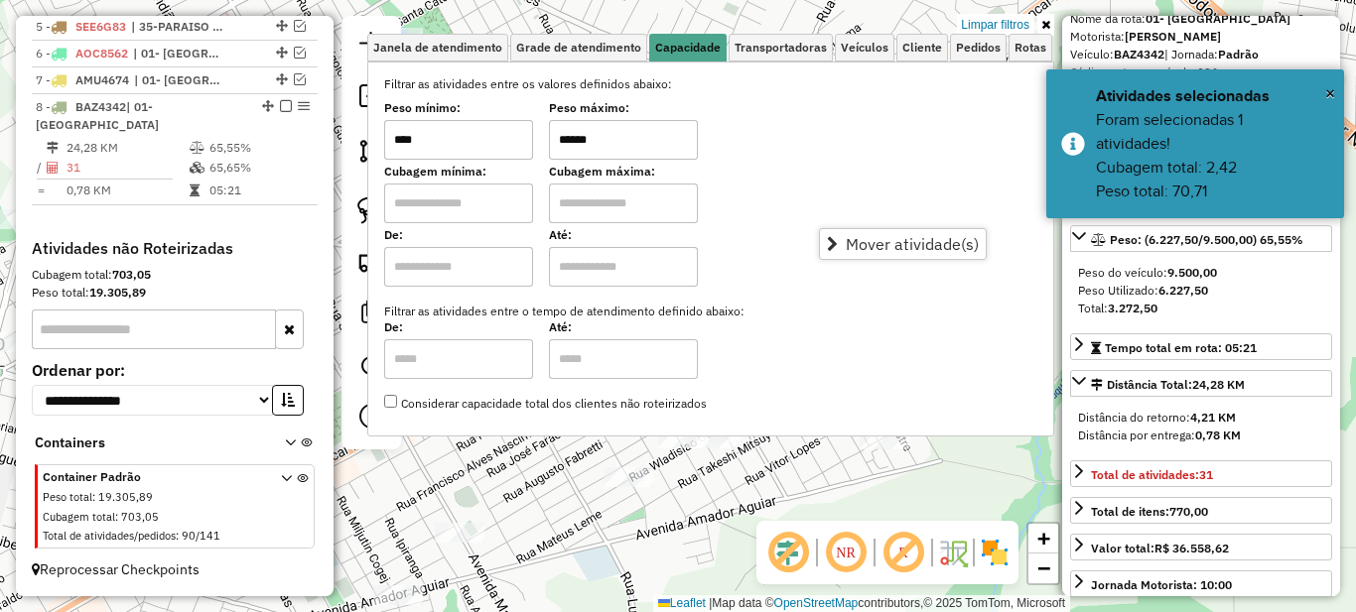
click at [628, 133] on input "******" at bounding box center [623, 140] width 149 height 40
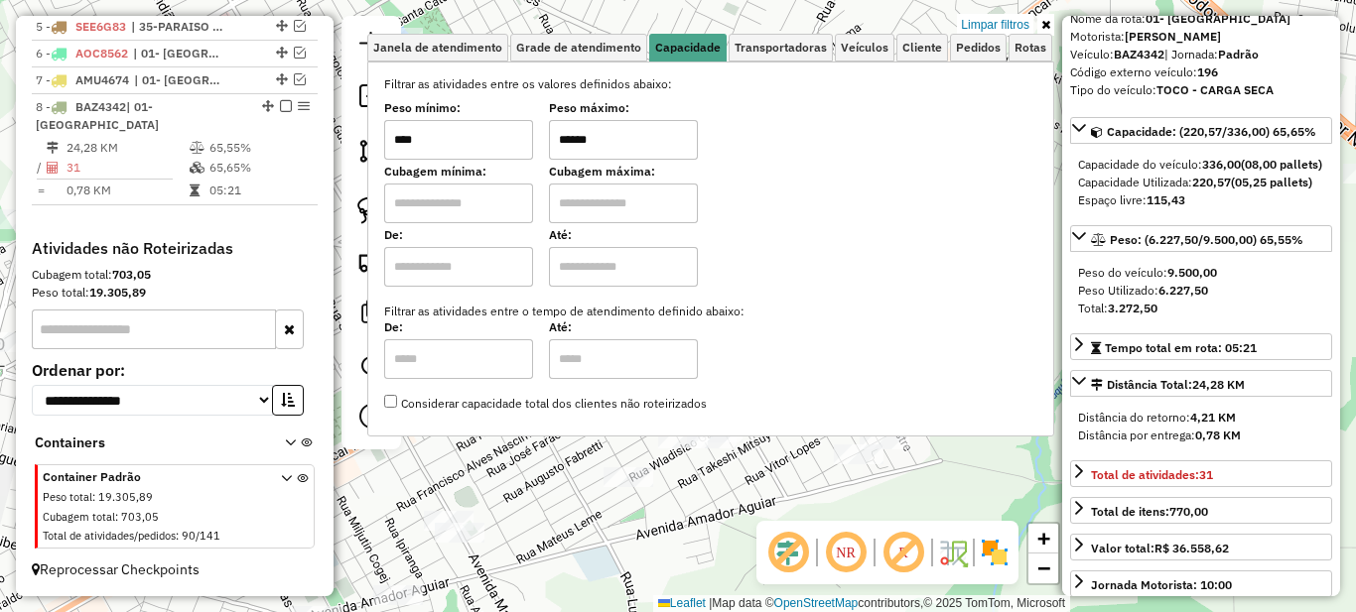
type input "******"
click at [1046, 23] on icon at bounding box center [1045, 25] width 9 height 12
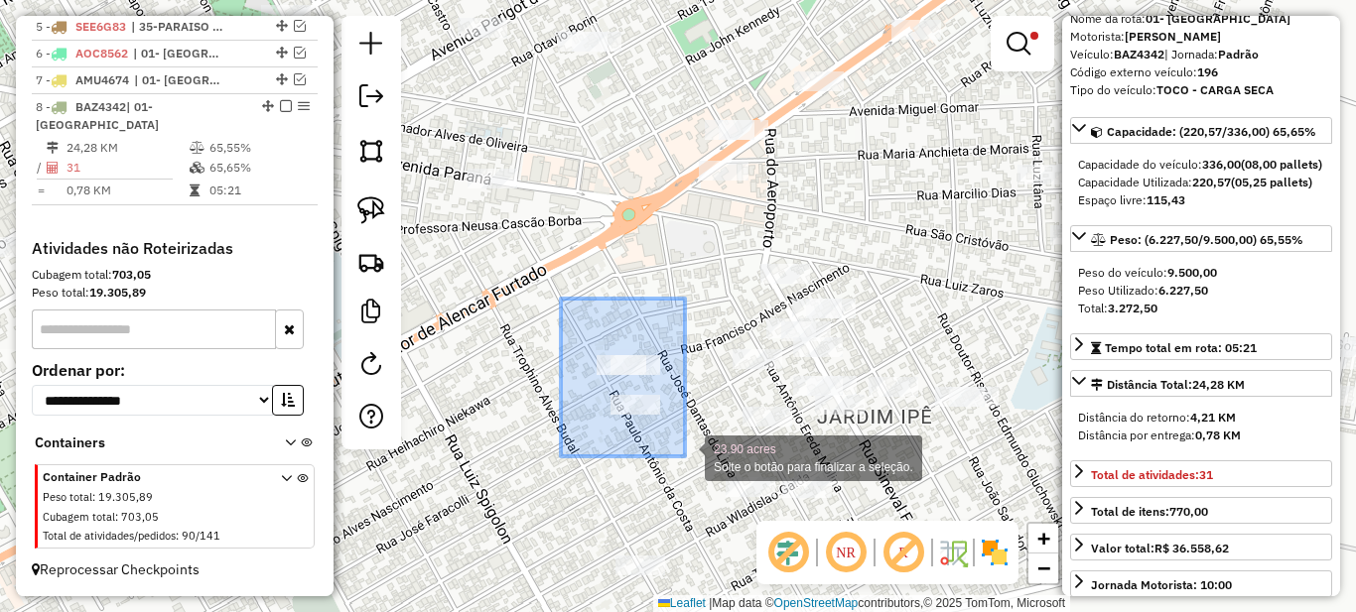
drag, startPoint x: 560, startPoint y: 306, endPoint x: 679, endPoint y: 462, distance: 196.2
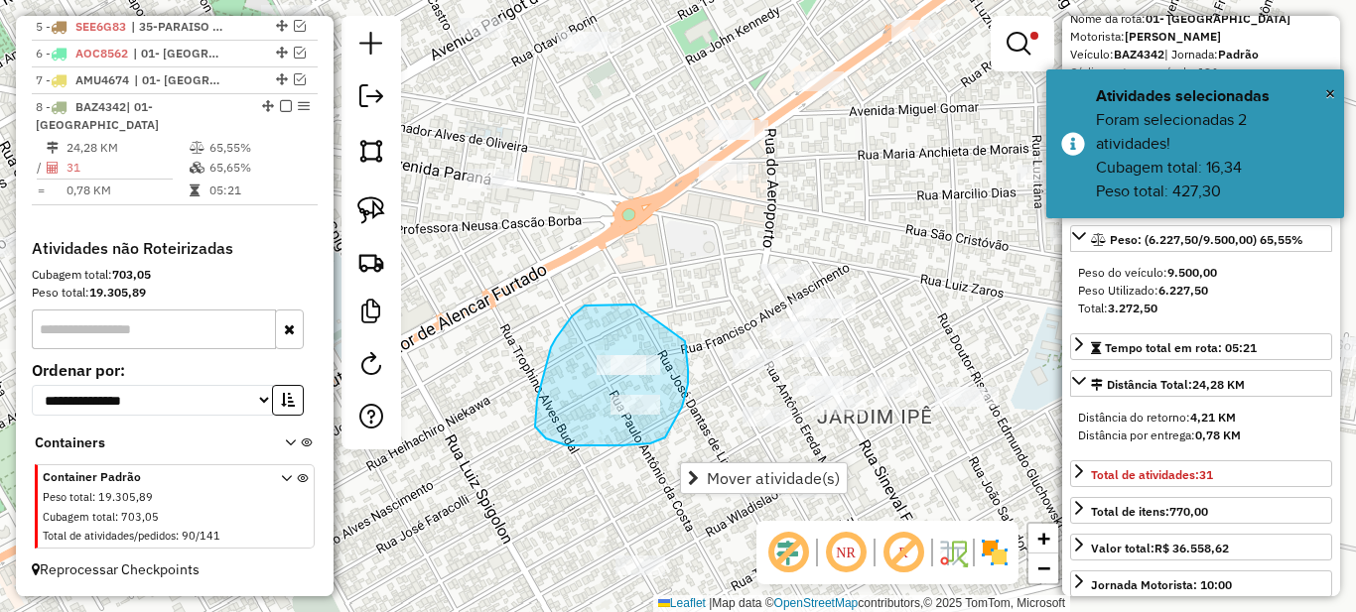
drag, startPoint x: 585, startPoint y: 306, endPoint x: 685, endPoint y: 340, distance: 106.1
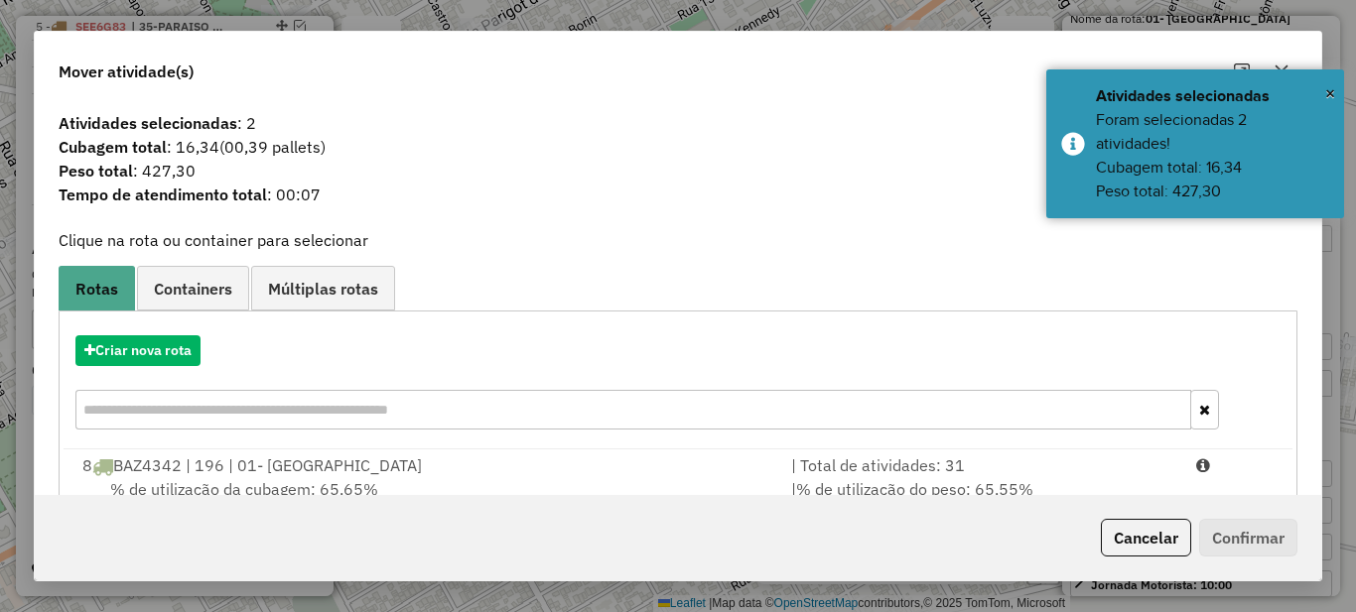
scroll to position [69, 0]
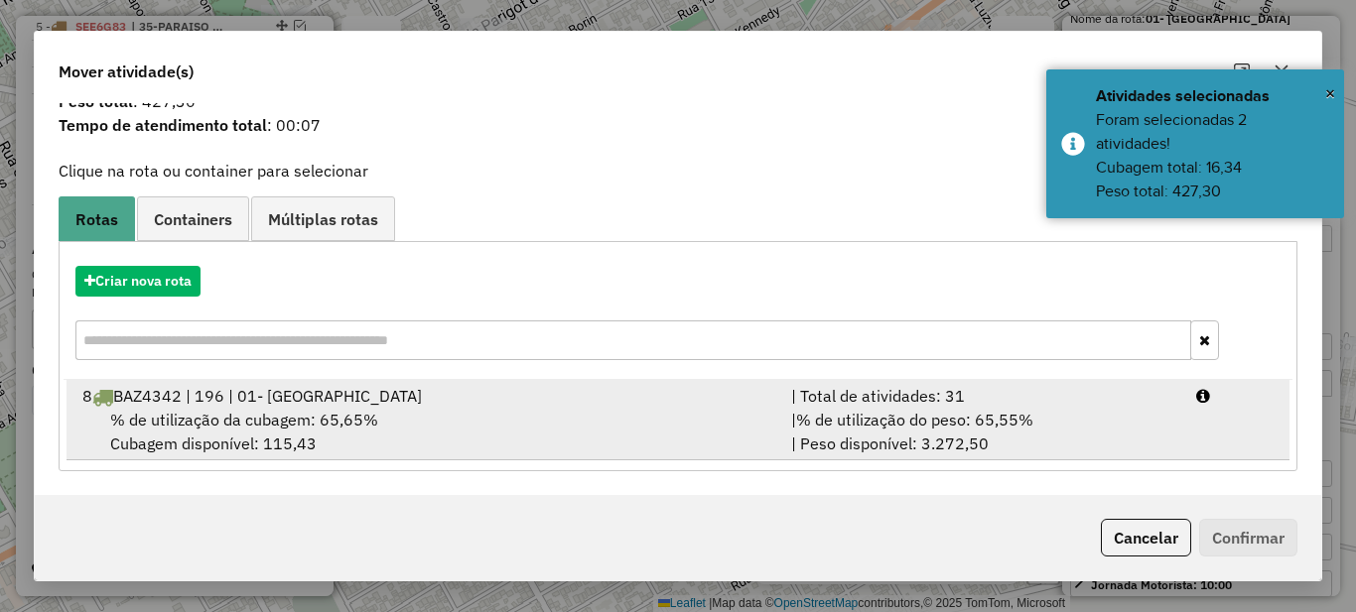
click at [774, 411] on div "% de utilização da cubagem: 65,65% Cubagem disponível: 115,43" at bounding box center [424, 432] width 709 height 48
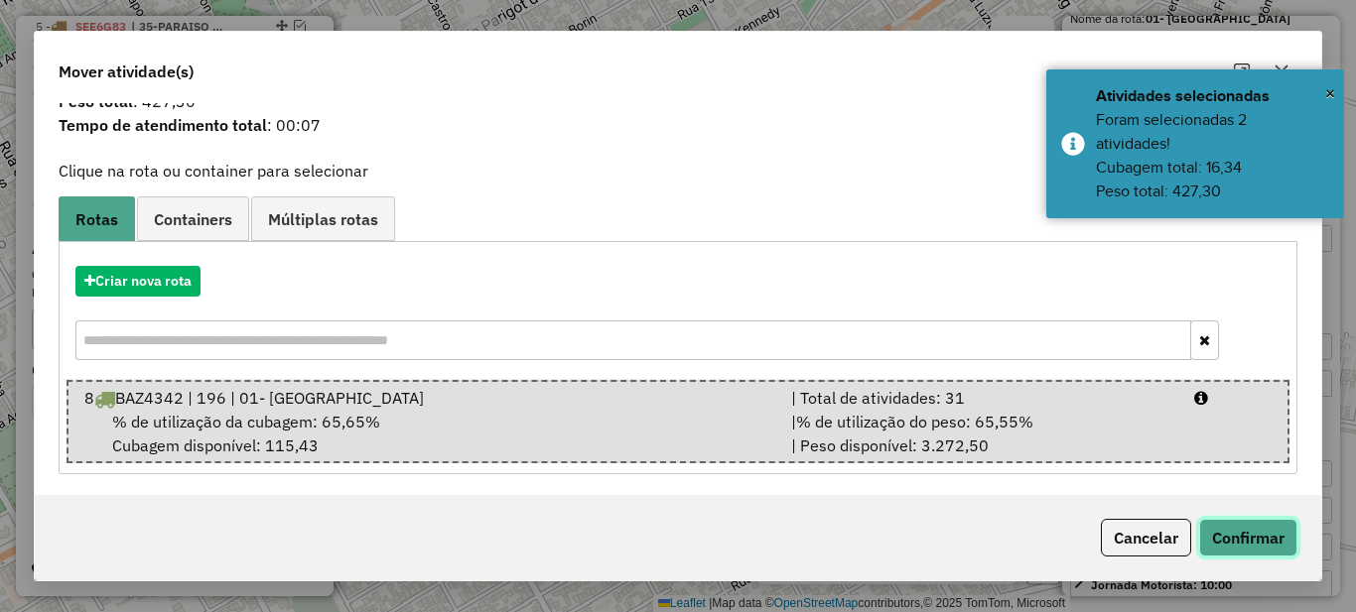
click at [1292, 546] on button "Confirmar" at bounding box center [1248, 538] width 98 height 38
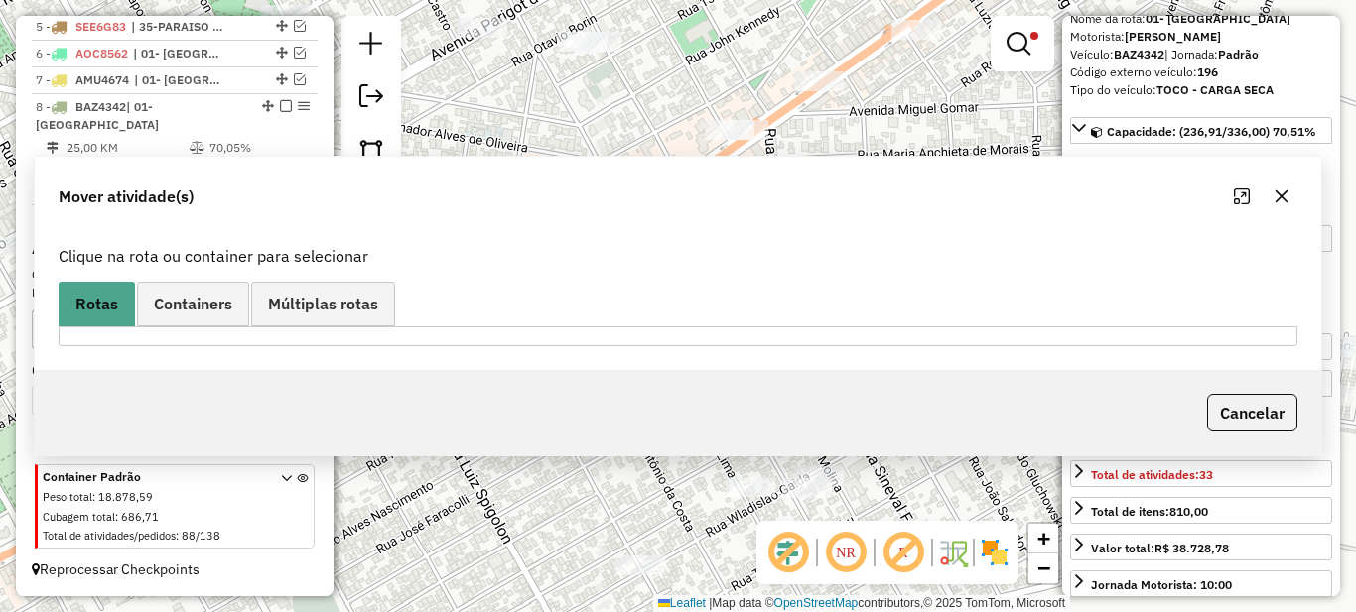
scroll to position [0, 0]
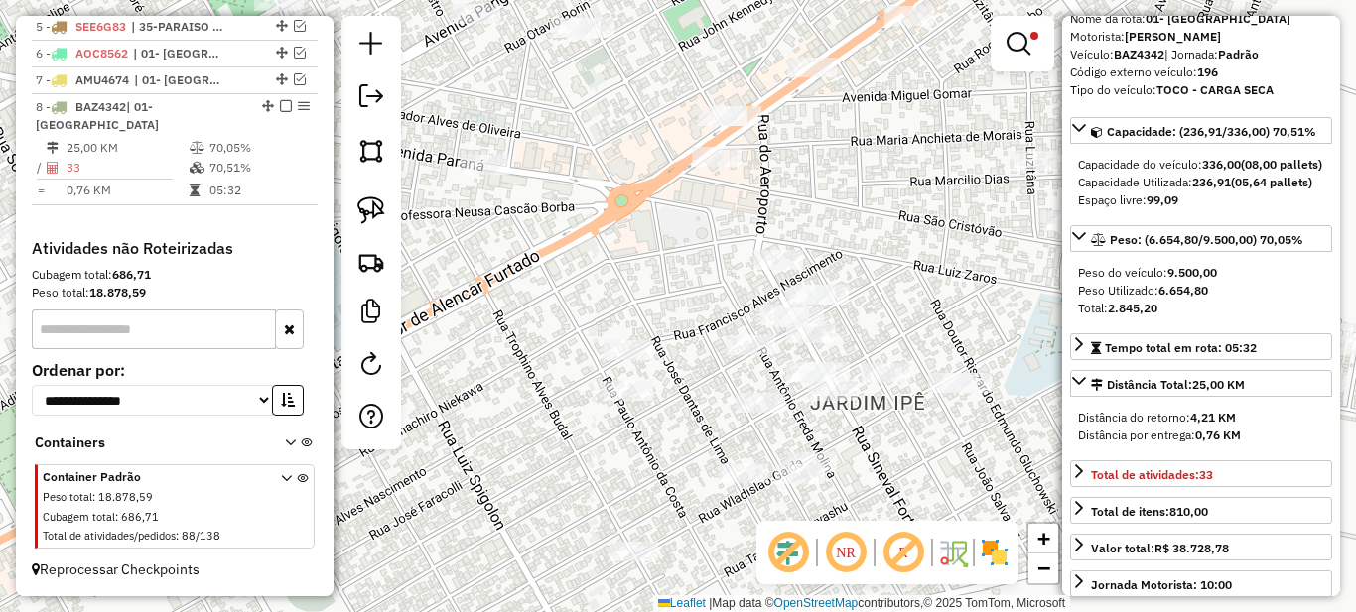
drag, startPoint x: 700, startPoint y: 302, endPoint x: 671, endPoint y: 196, distance: 110.0
click at [661, 203] on div "Limpar filtros Janela de atendimento Grade de atendimento Capacidade Transporta…" at bounding box center [678, 306] width 1356 height 612
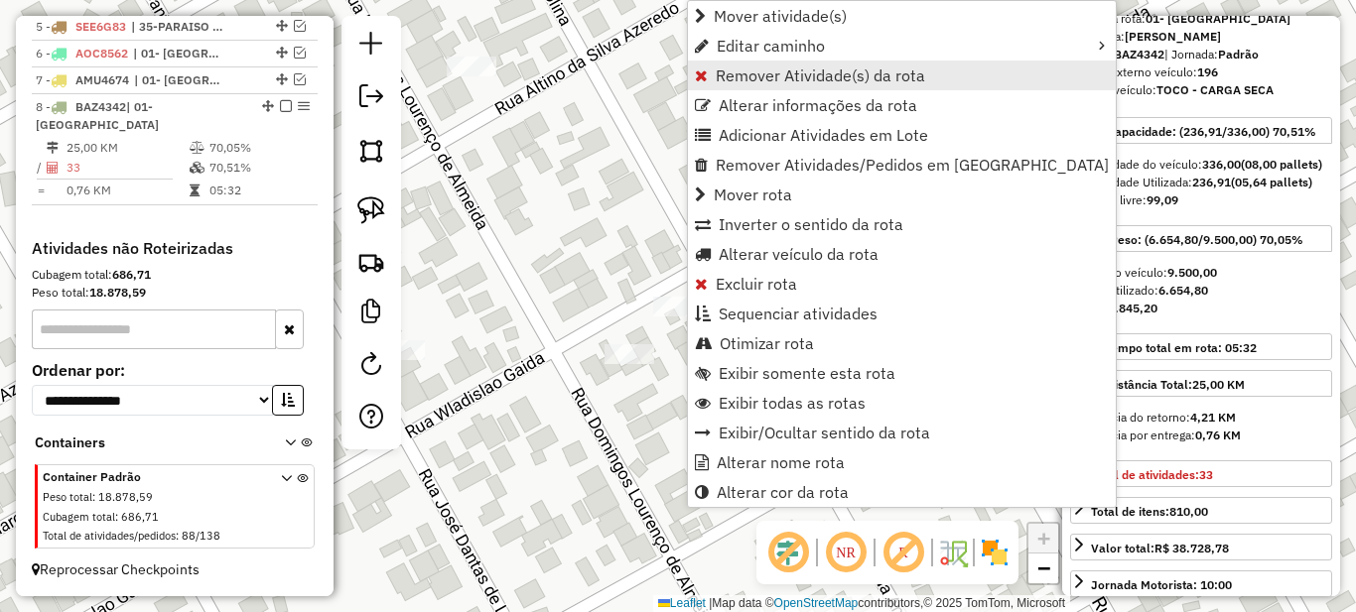
click at [733, 70] on span "Remover Atividade(s) da rota" at bounding box center [820, 76] width 209 height 16
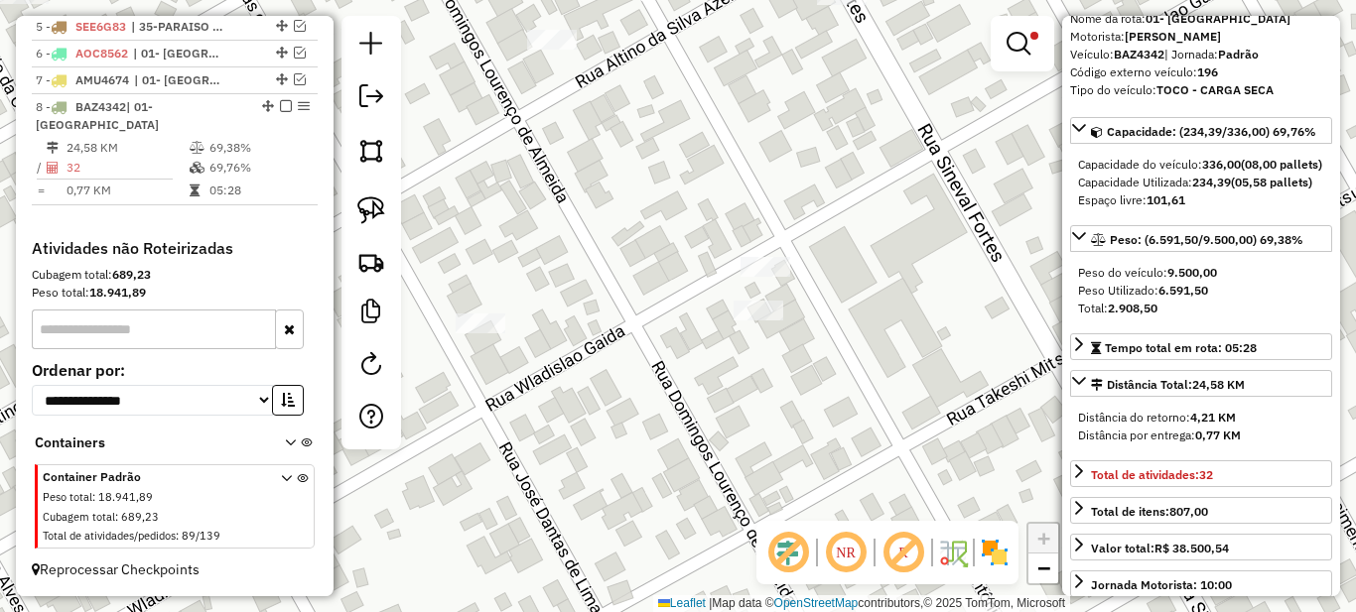
drag, startPoint x: 572, startPoint y: 279, endPoint x: 783, endPoint y: 244, distance: 214.3
click at [725, 231] on div "Limpar filtros Janela de atendimento Grade de atendimento Capacidade Transporta…" at bounding box center [678, 306] width 1356 height 612
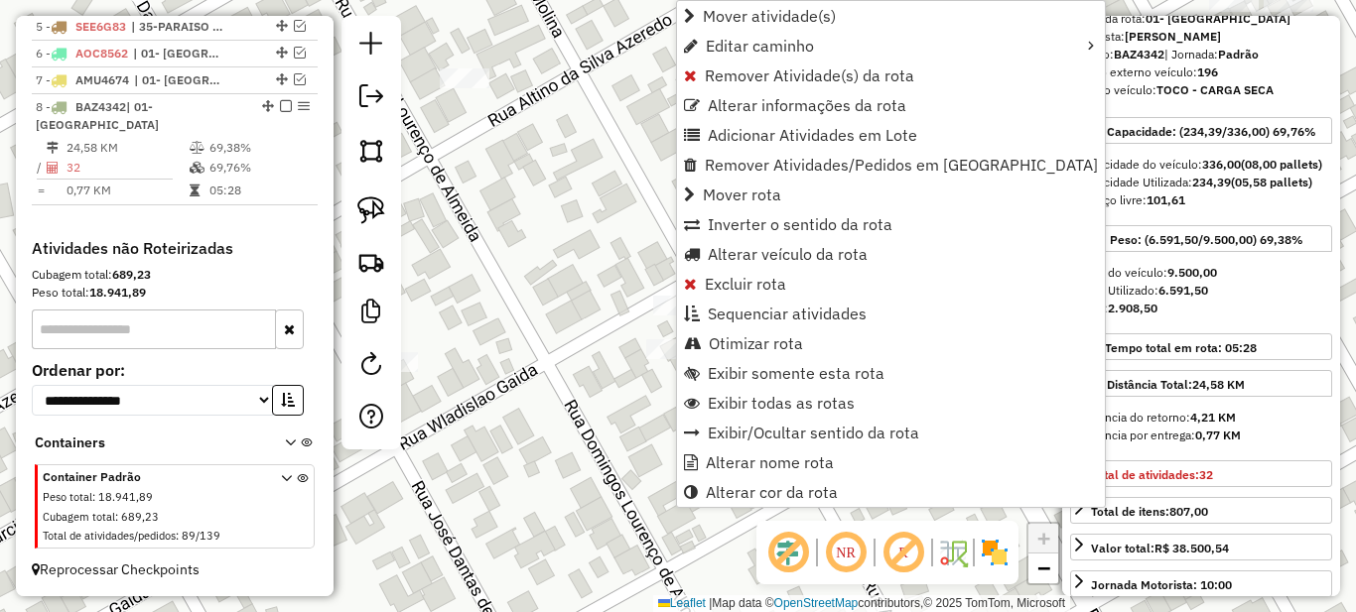
click at [574, 293] on div "Limpar filtros Janela de atendimento Grade de atendimento Capacidade Transporta…" at bounding box center [678, 306] width 1356 height 612
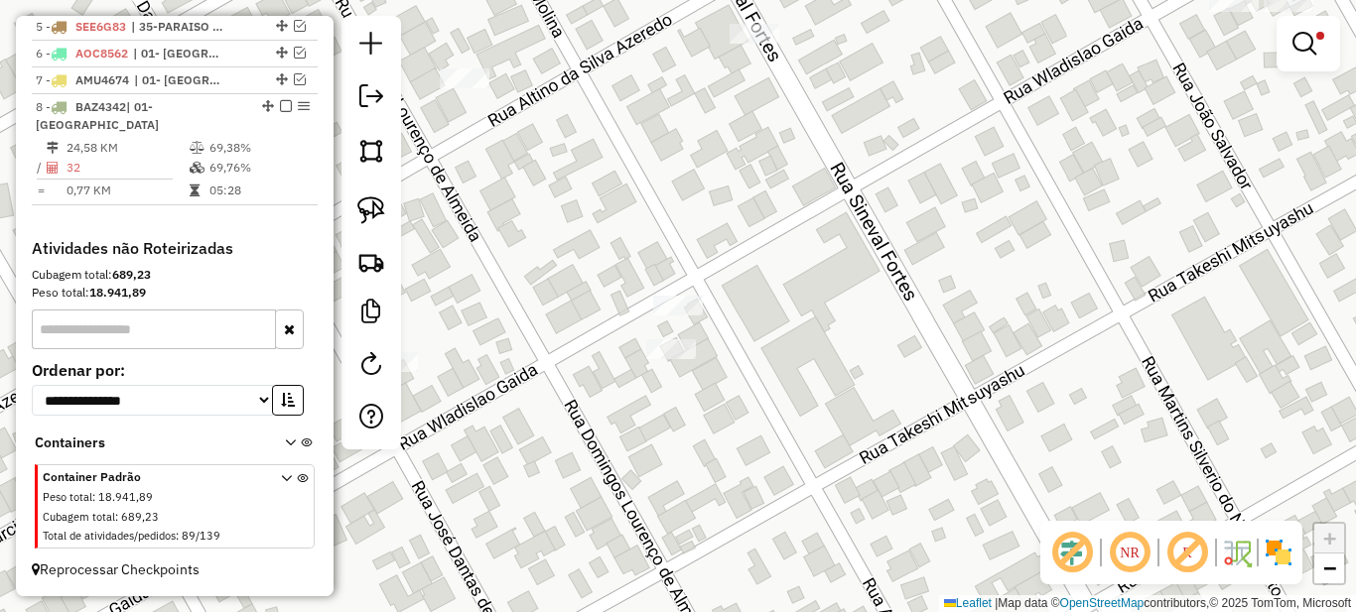
drag, startPoint x: 572, startPoint y: 297, endPoint x: 820, endPoint y: 266, distance: 250.1
click at [820, 266] on div "Limpar filtros Janela de atendimento Grade de atendimento Capacidade Transporta…" at bounding box center [678, 306] width 1356 height 612
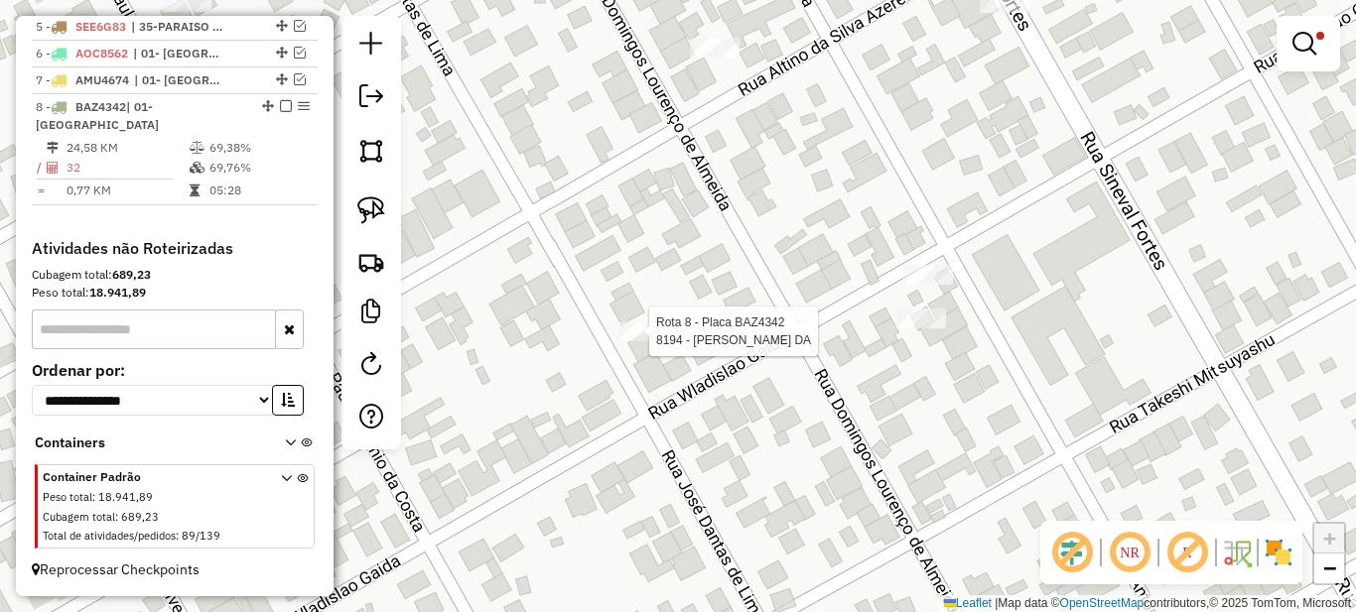
select select "*********"
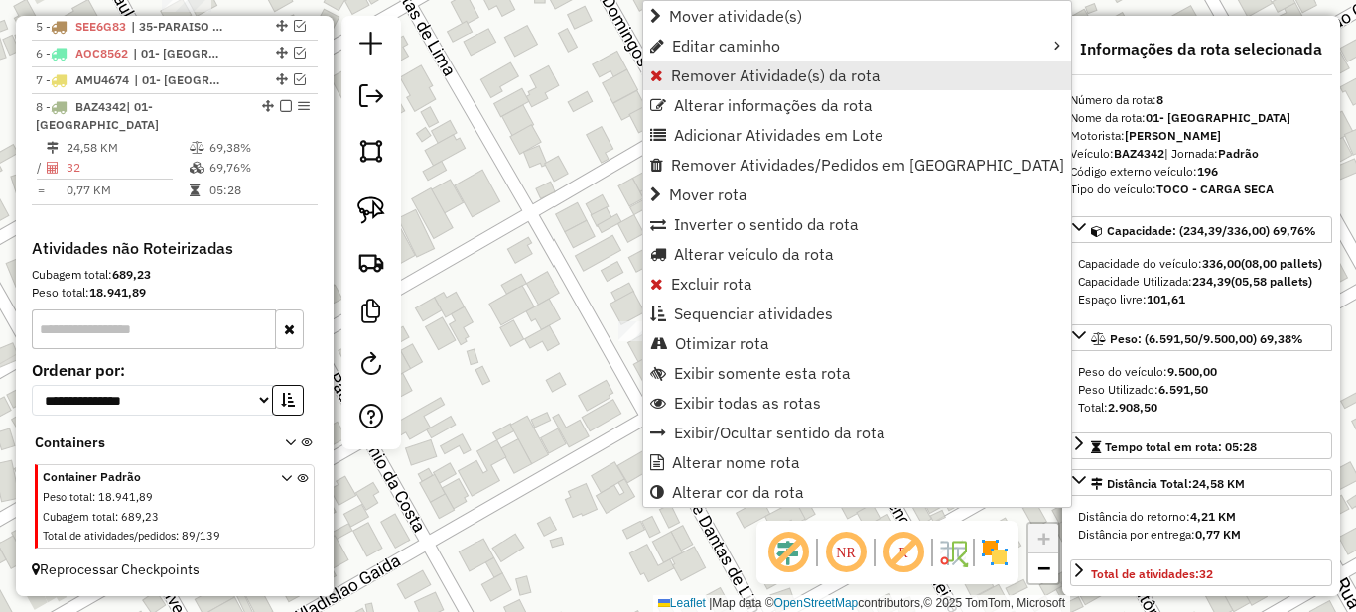
click at [700, 75] on span "Remover Atividade(s) da rota" at bounding box center [775, 76] width 209 height 16
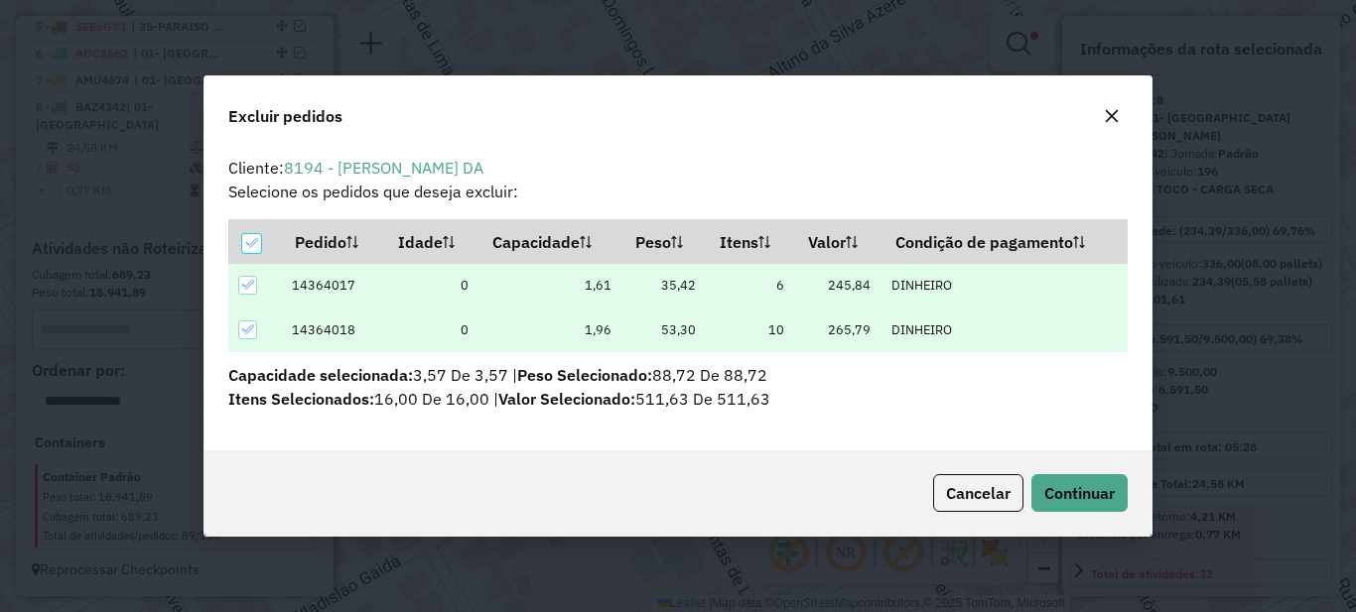
scroll to position [12, 6]
click at [1063, 492] on span "Continuar" at bounding box center [1079, 493] width 70 height 20
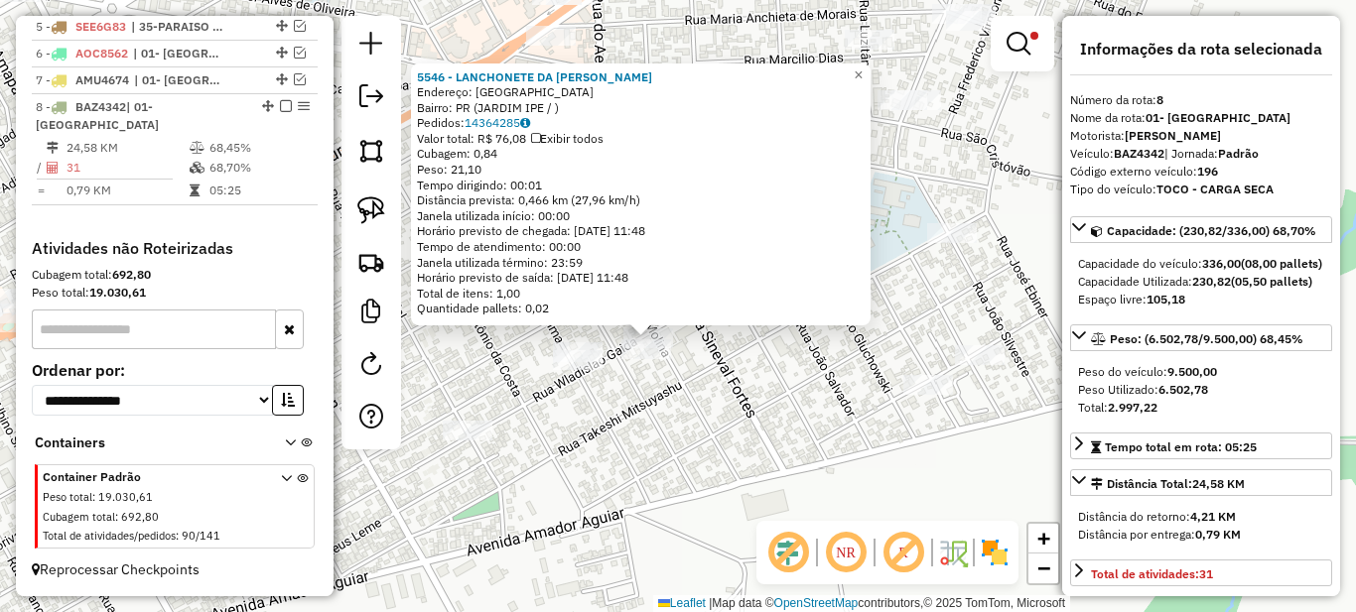
click at [510, 376] on div "5546 - LANCHONETE DA ALICE Endereço: PARANAVAI Bairro: PR (JARDIM IPE / ) Pedid…" at bounding box center [678, 306] width 1356 height 612
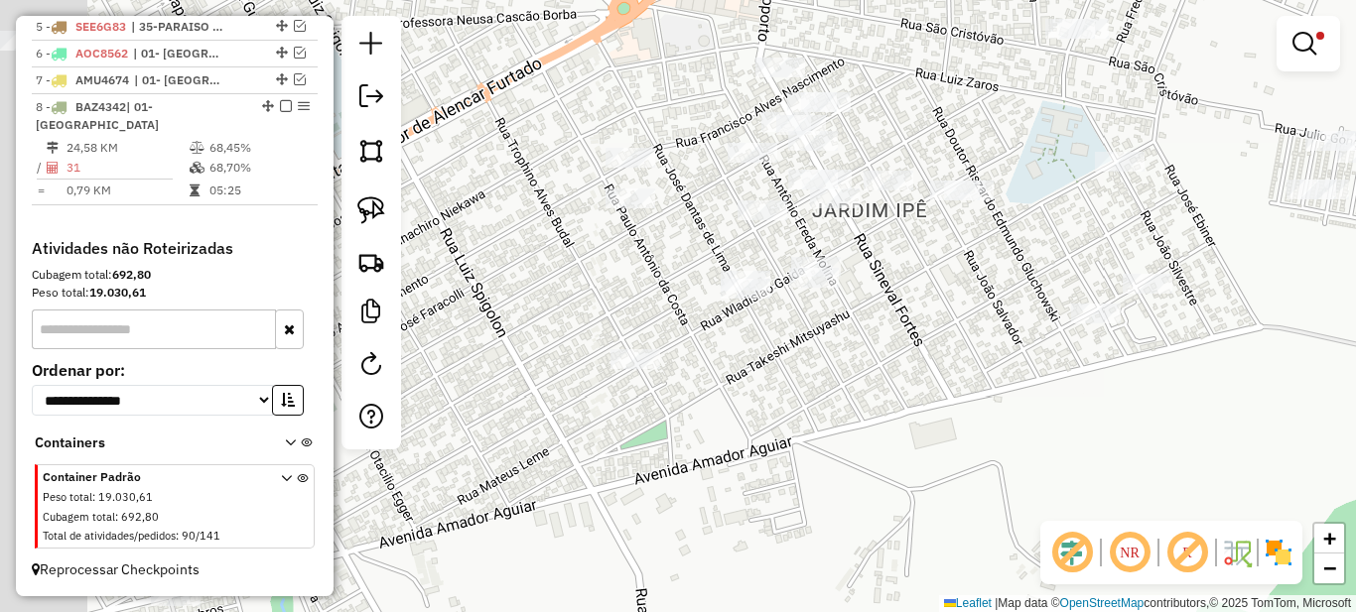
drag, startPoint x: 541, startPoint y: 375, endPoint x: 663, endPoint y: 339, distance: 127.2
click at [684, 308] on div "Limpar filtros Janela de atendimento Grade de atendimento Capacidade Transporta…" at bounding box center [678, 306] width 1356 height 612
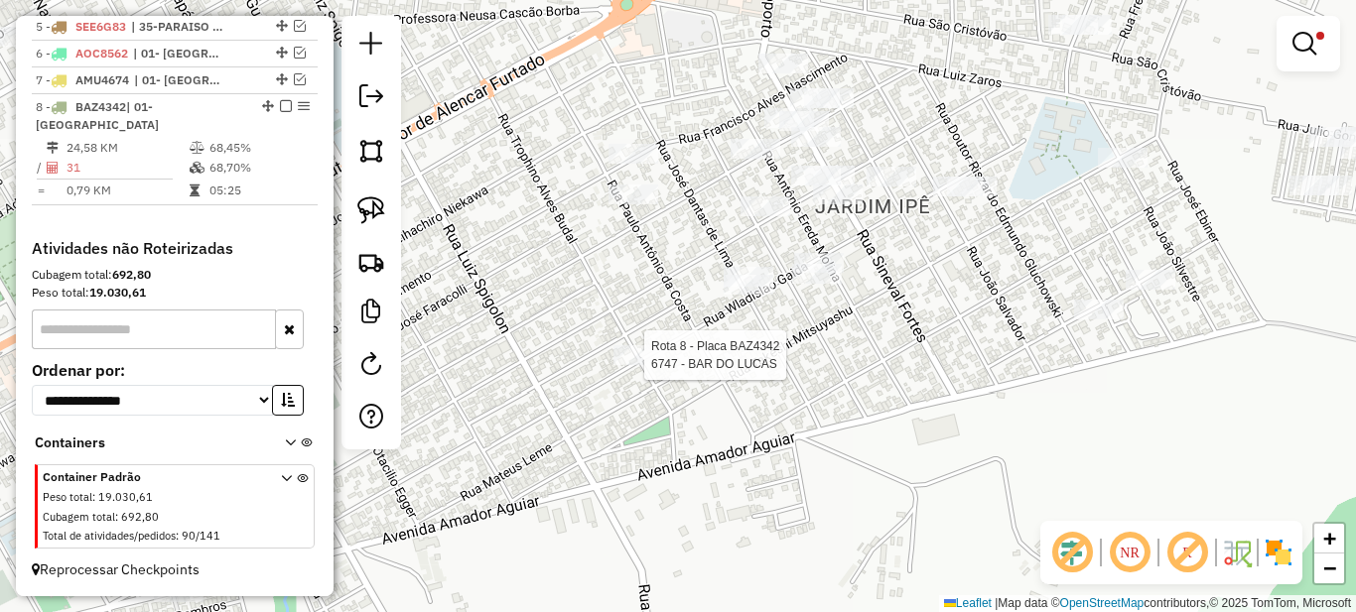
select select "*********"
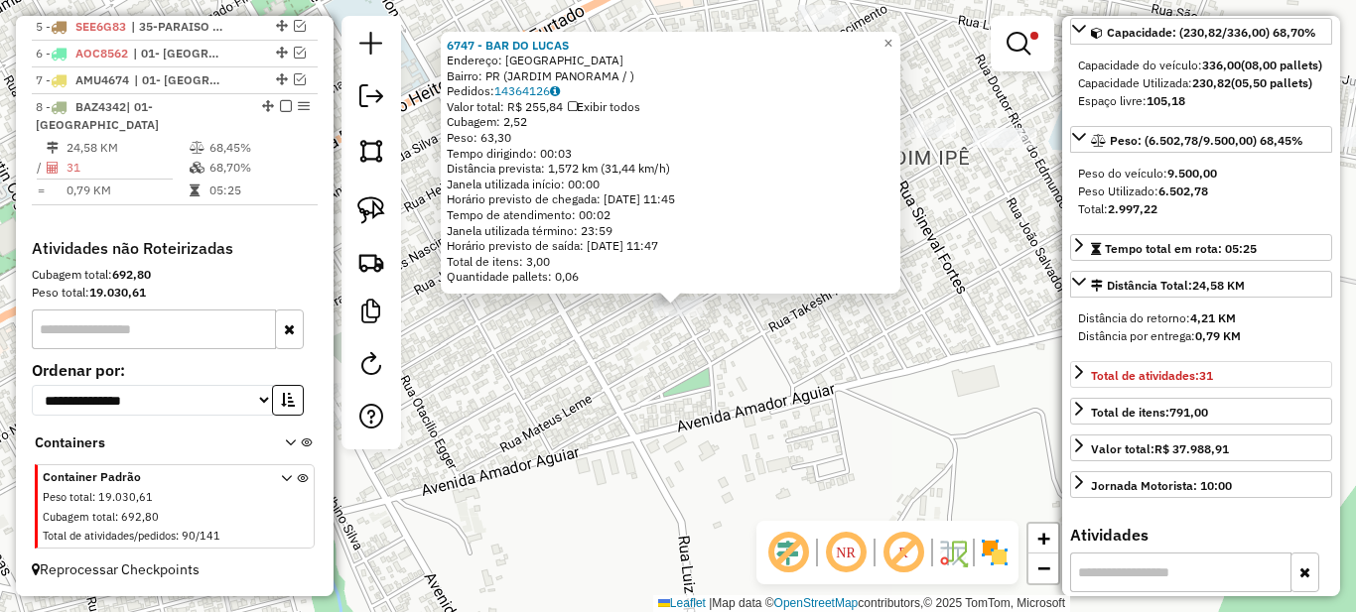
scroll to position [0, 0]
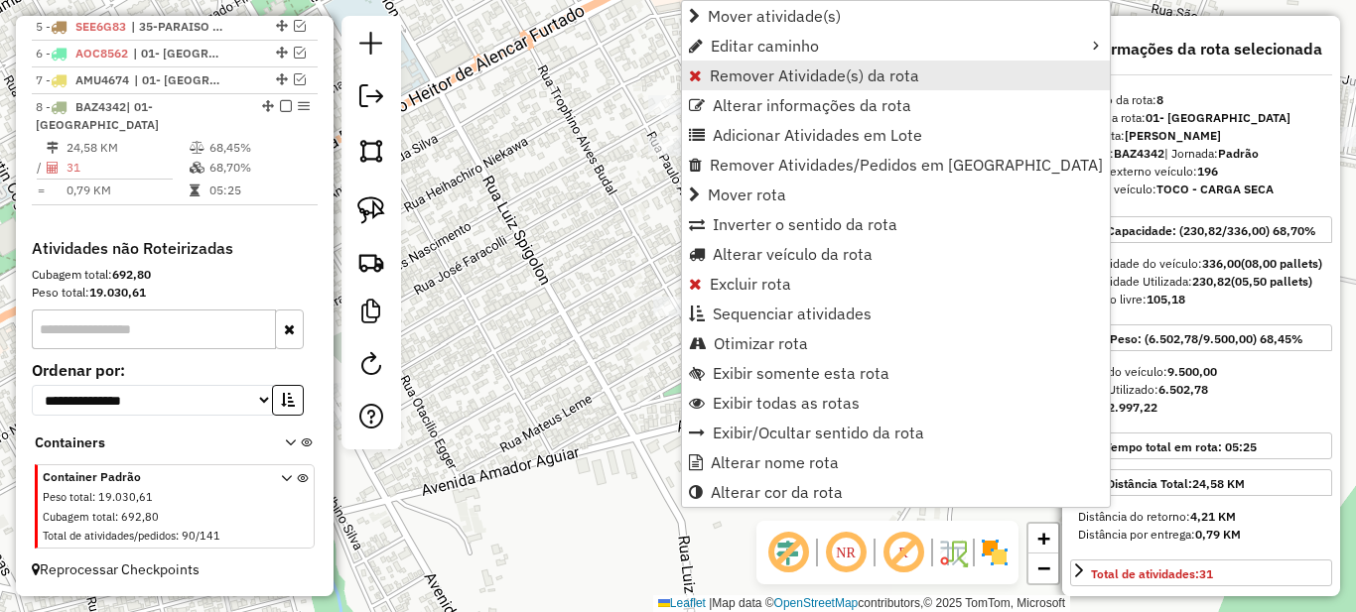
click at [733, 62] on link "Remover Atividade(s) da rota" at bounding box center [896, 76] width 428 height 30
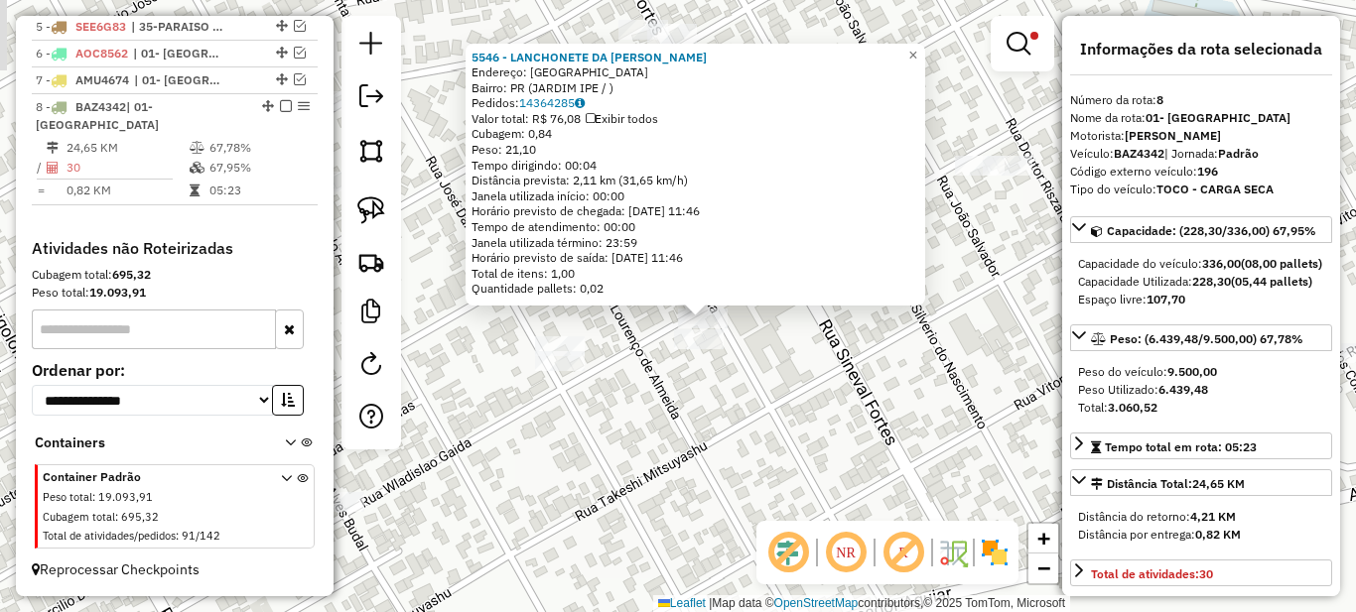
drag, startPoint x: 440, startPoint y: 312, endPoint x: 660, endPoint y: 439, distance: 254.4
click at [651, 455] on div "5546 - LANCHONETE DA ALICE Endereço: PARANAVAI Bairro: PR (JARDIM IPE / ) Pedid…" at bounding box center [678, 306] width 1356 height 612
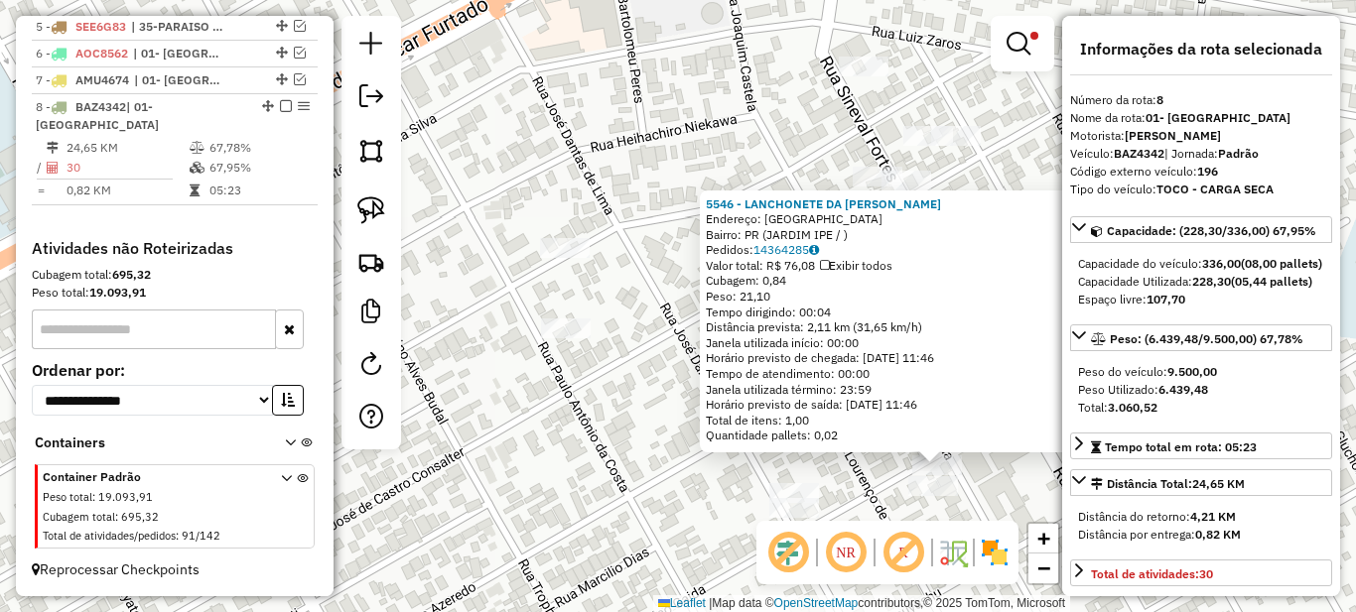
click at [571, 244] on div "Rota 8 - Placa BAZ4342 1697 - MINI MERCADO CEU AZU 5546 - LANCHONETE DA ALICE E…" at bounding box center [678, 306] width 1356 height 612
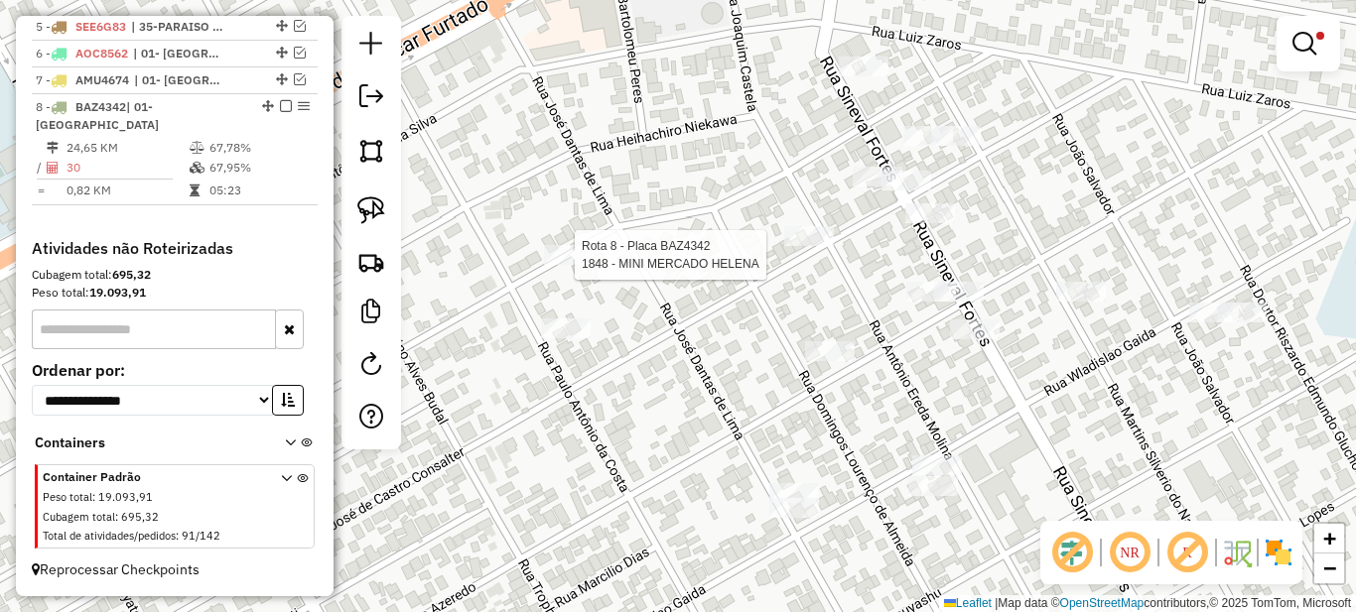
select select "*********"
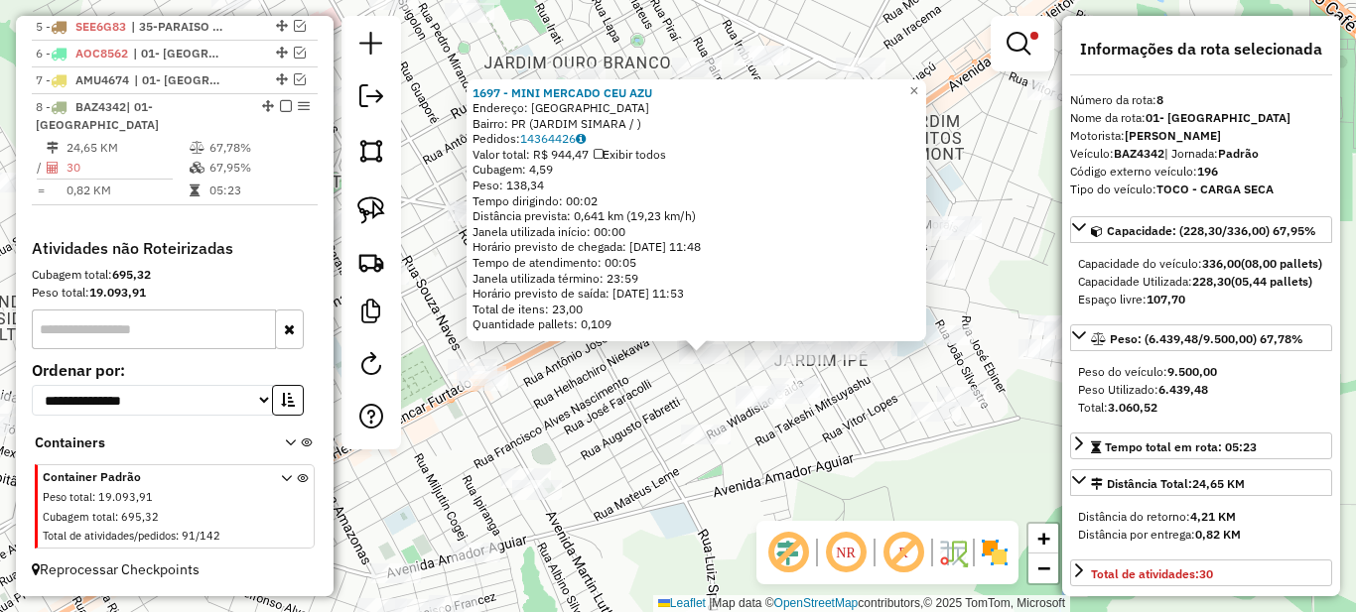
click at [697, 387] on div "1697 - MINI MERCADO CEU AZU Endereço: PARANAVAI Bairro: PR (JARDIM SIMARA / ) P…" at bounding box center [678, 306] width 1356 height 612
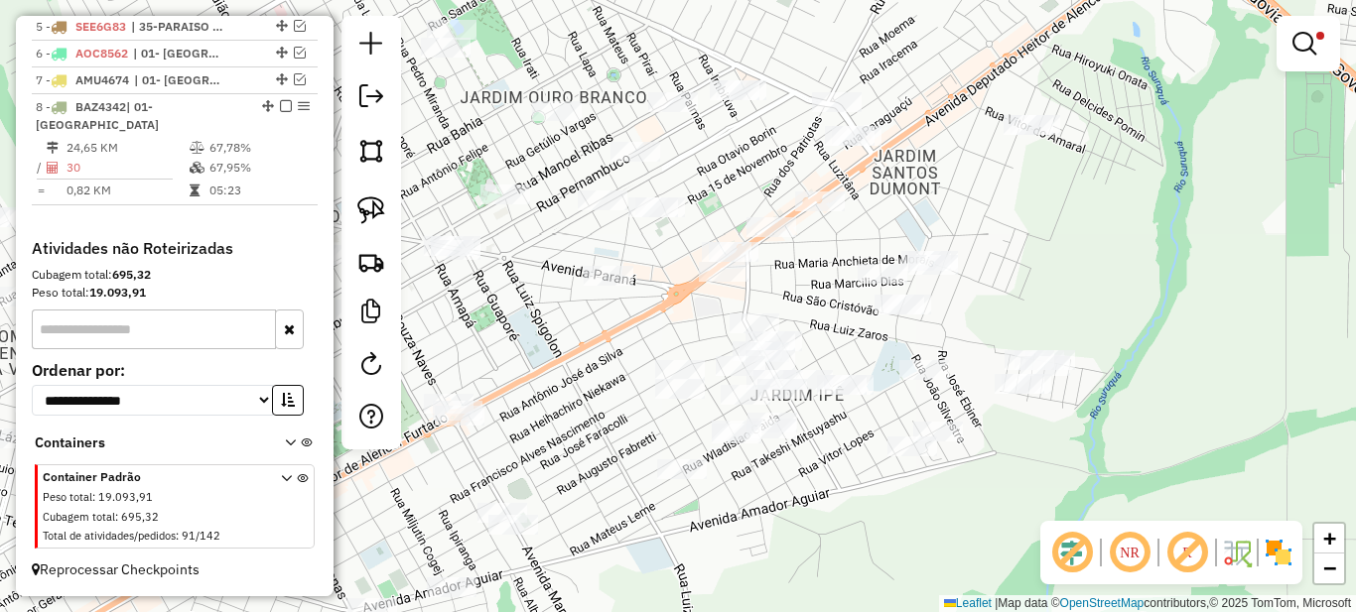
drag, startPoint x: 852, startPoint y: 230, endPoint x: 784, endPoint y: 342, distance: 130.9
click at [785, 342] on div "Limpar filtros Janela de atendimento Grade de atendimento Capacidade Transporta…" at bounding box center [678, 306] width 1356 height 612
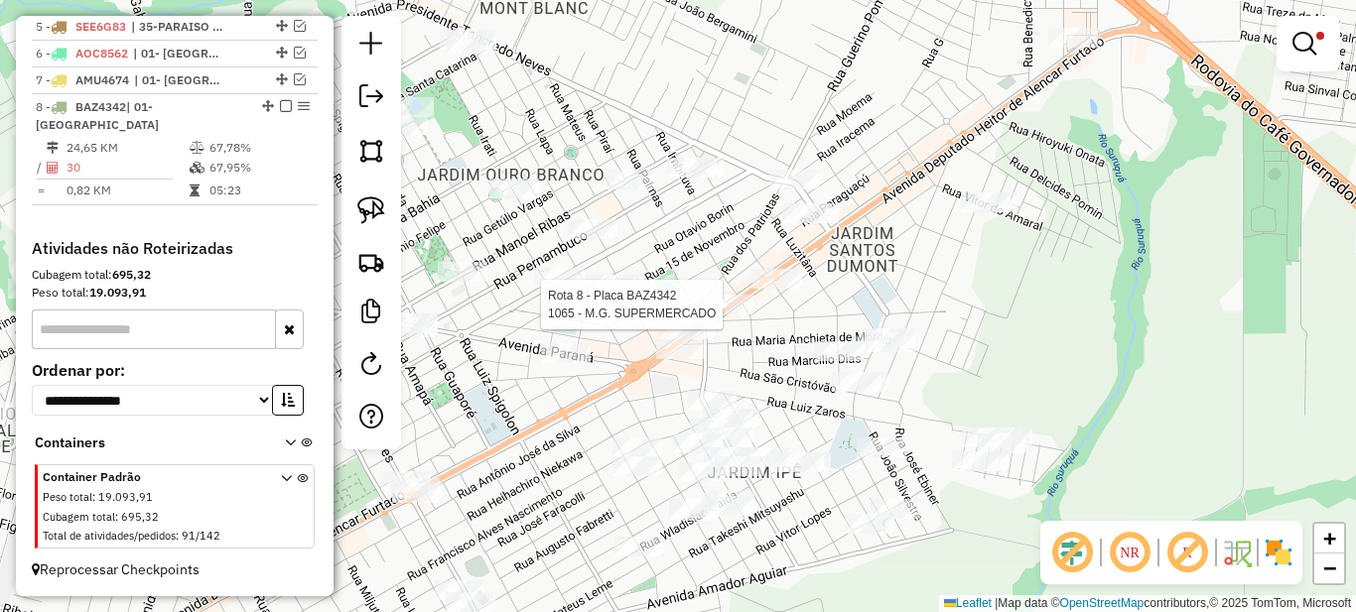
select select "*********"
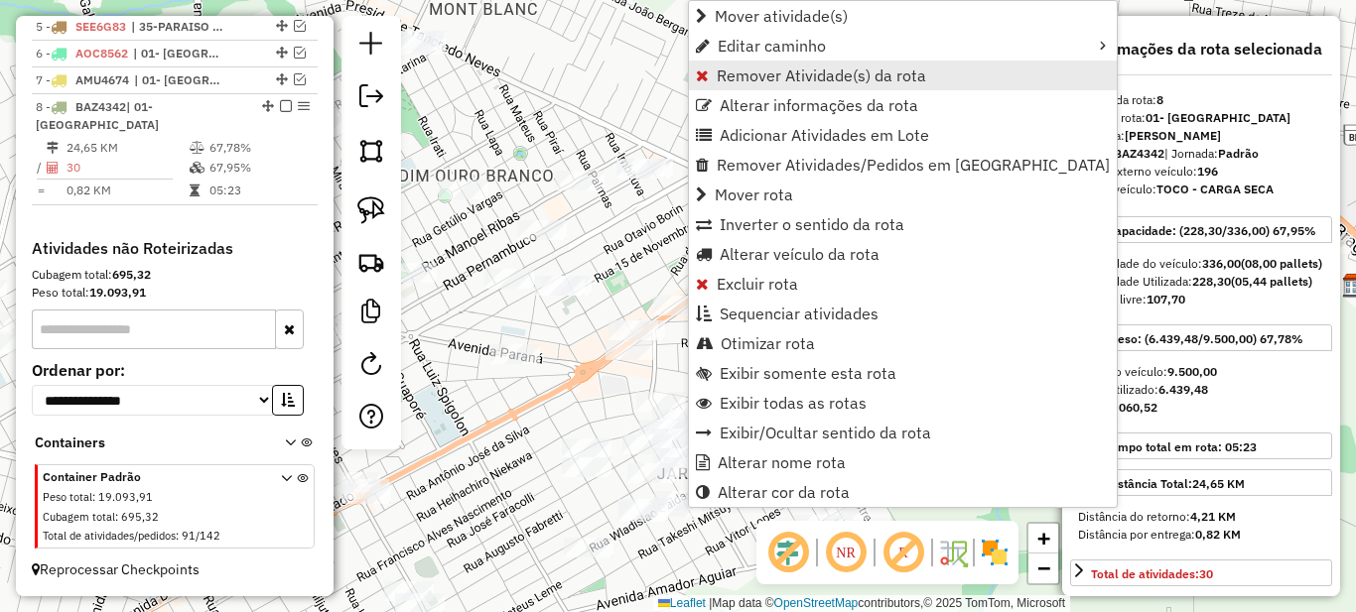
click at [732, 72] on span "Remover Atividade(s) da rota" at bounding box center [821, 76] width 209 height 16
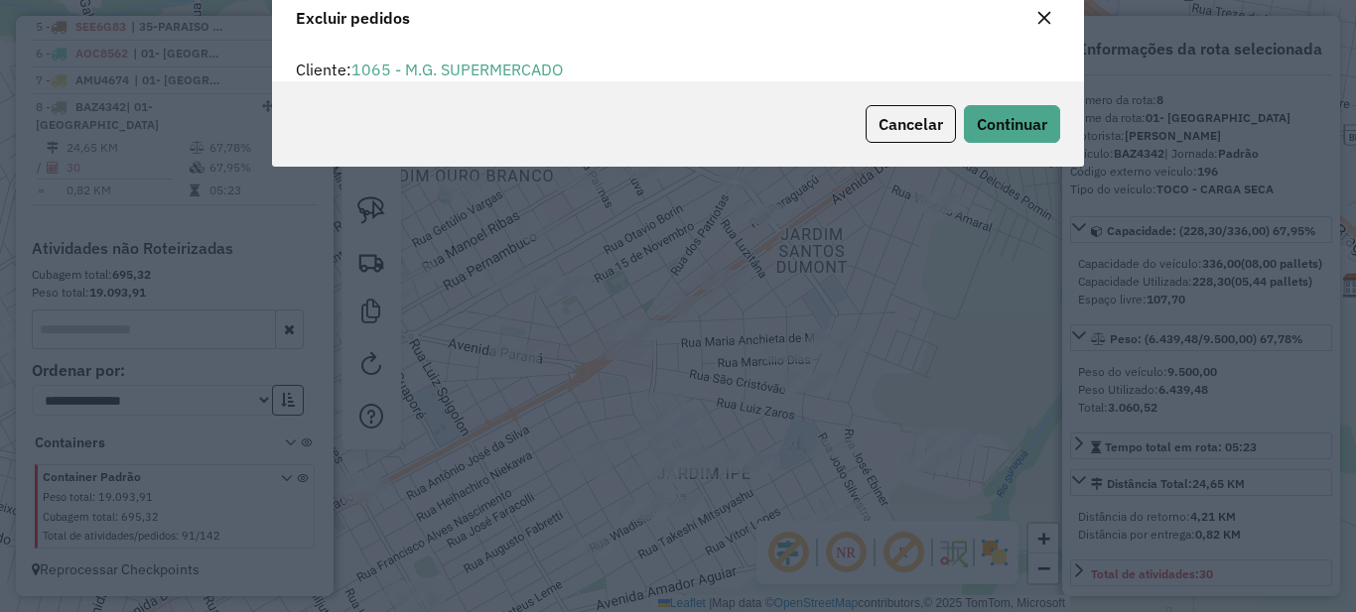
scroll to position [12, 6]
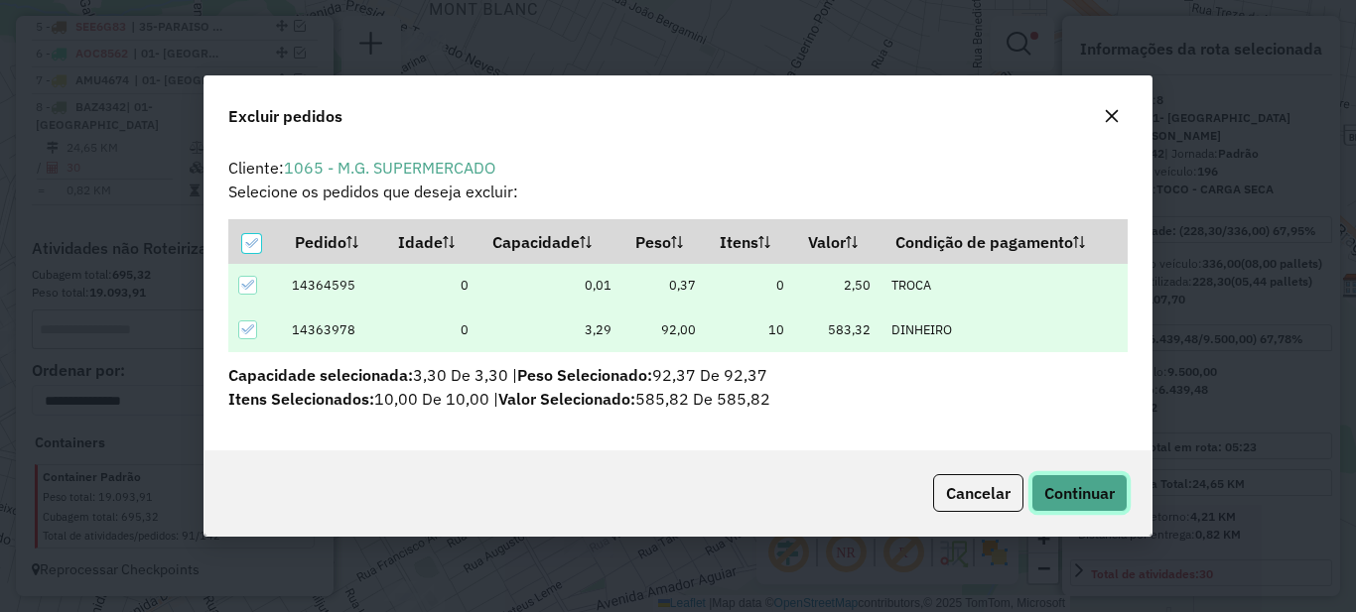
click at [1072, 491] on span "Continuar" at bounding box center [1079, 493] width 70 height 20
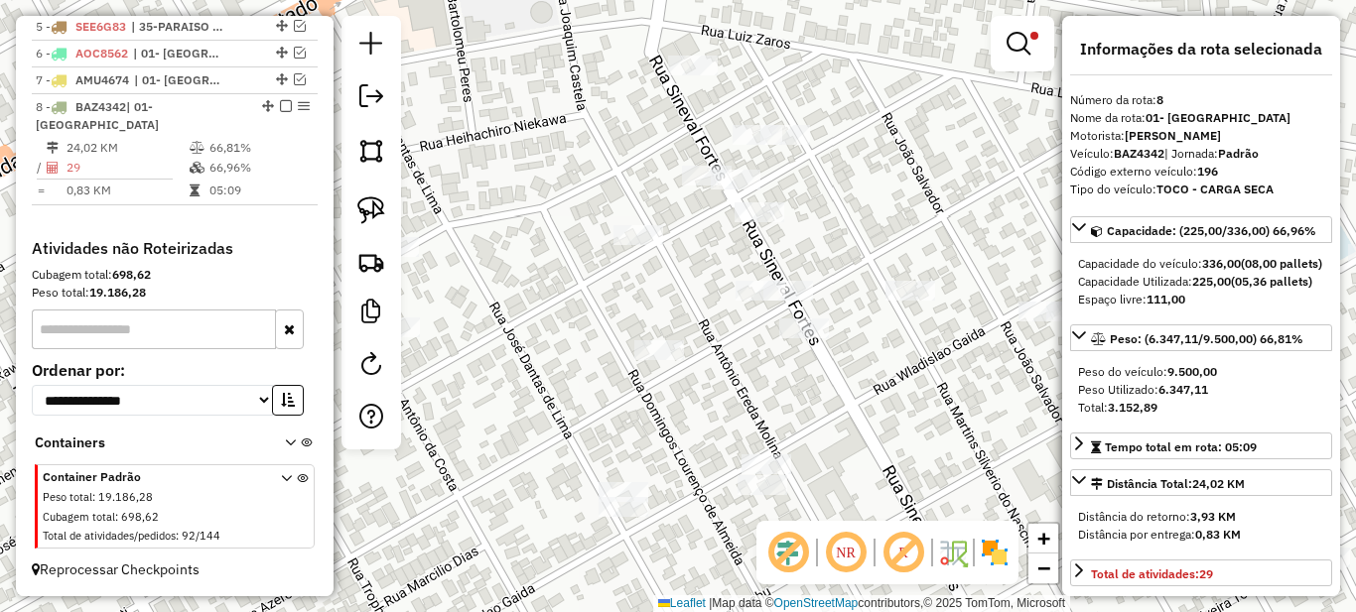
drag, startPoint x: 605, startPoint y: 541, endPoint x: 786, endPoint y: 295, distance: 306.0
click at [783, 298] on div "Limpar filtros Janela de atendimento Grade de atendimento Capacidade Transporta…" at bounding box center [678, 306] width 1356 height 612
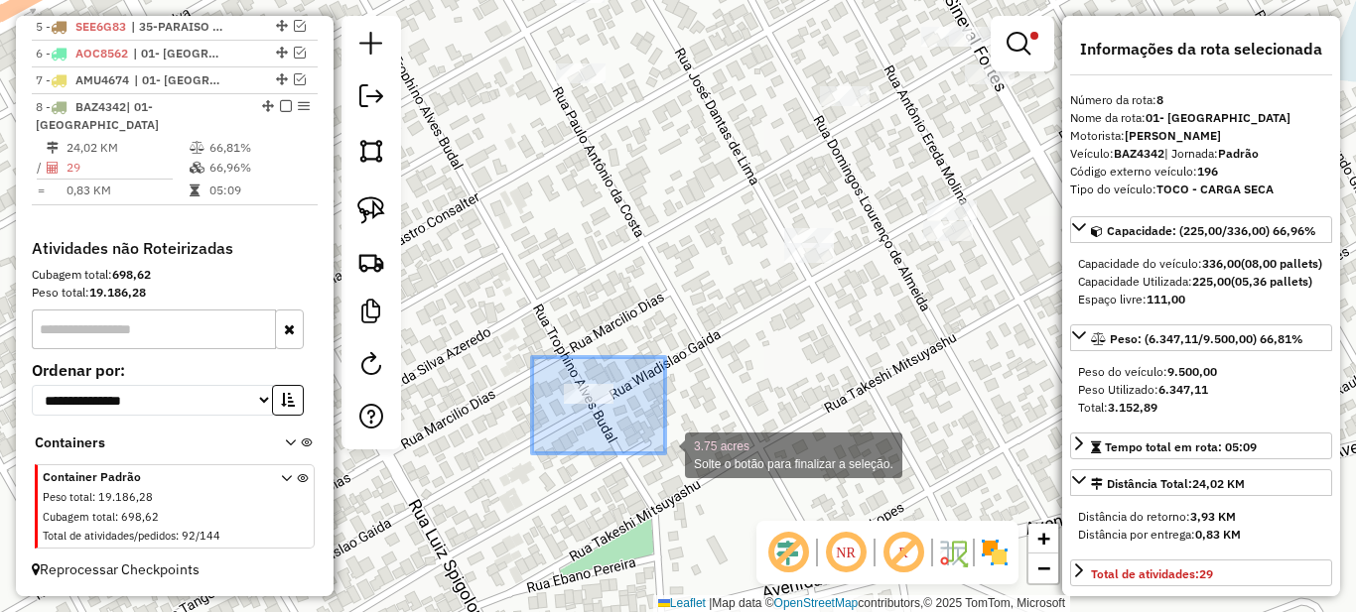
drag, startPoint x: 532, startPoint y: 357, endPoint x: 670, endPoint y: 456, distance: 169.4
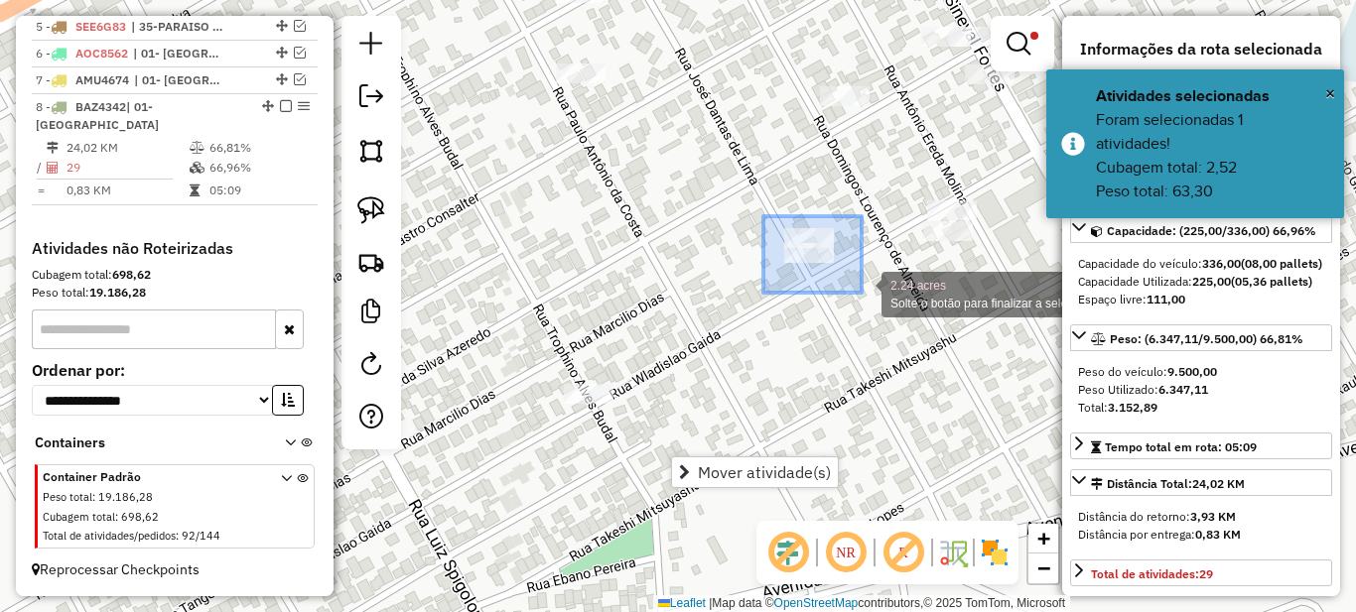
drag, startPoint x: 763, startPoint y: 216, endPoint x: 862, endPoint y: 294, distance: 125.1
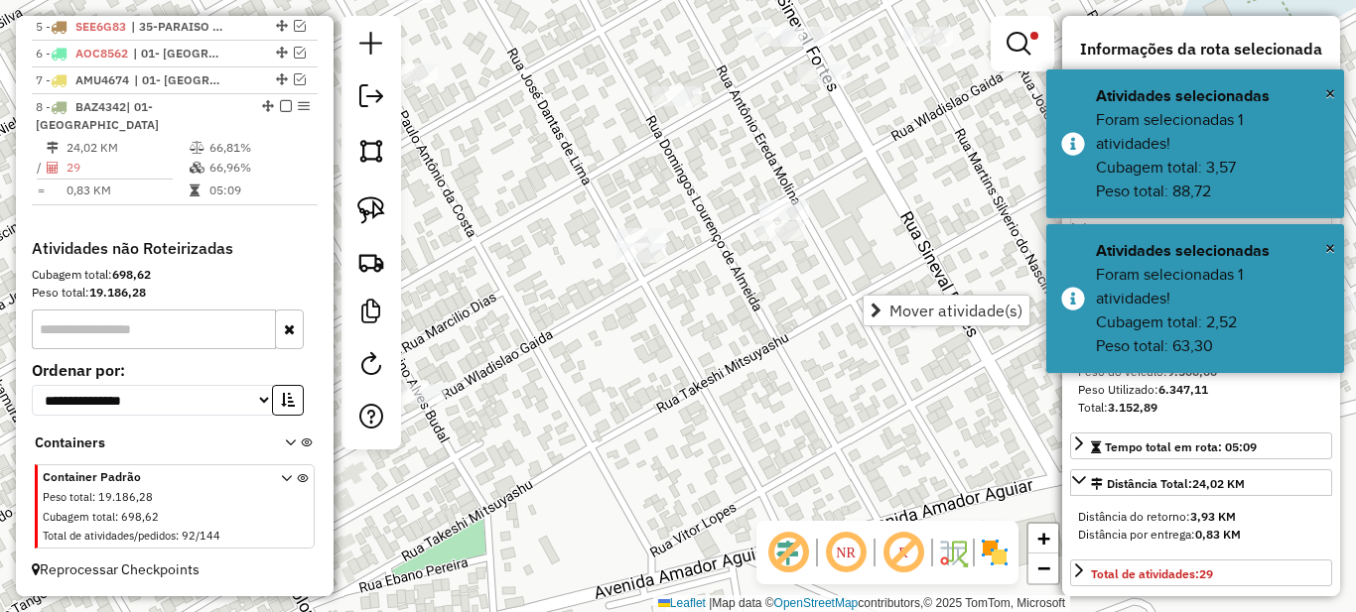
drag, startPoint x: 747, startPoint y: 391, endPoint x: 672, endPoint y: 357, distance: 82.6
click at [662, 391] on div "Limpar filtros Janela de atendimento Grade de atendimento Capacidade Transporta…" at bounding box center [678, 306] width 1356 height 612
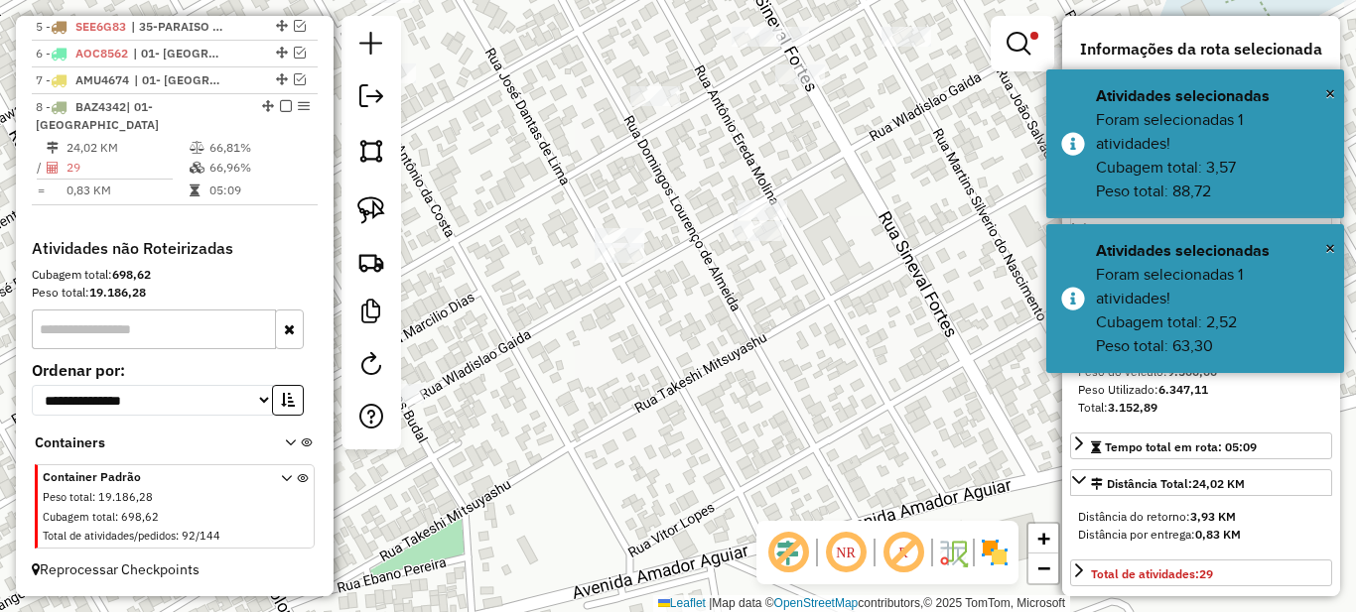
click at [757, 251] on div "Limpar filtros Janela de atendimento Grade de atendimento Capacidade Transporta…" at bounding box center [678, 306] width 1356 height 612
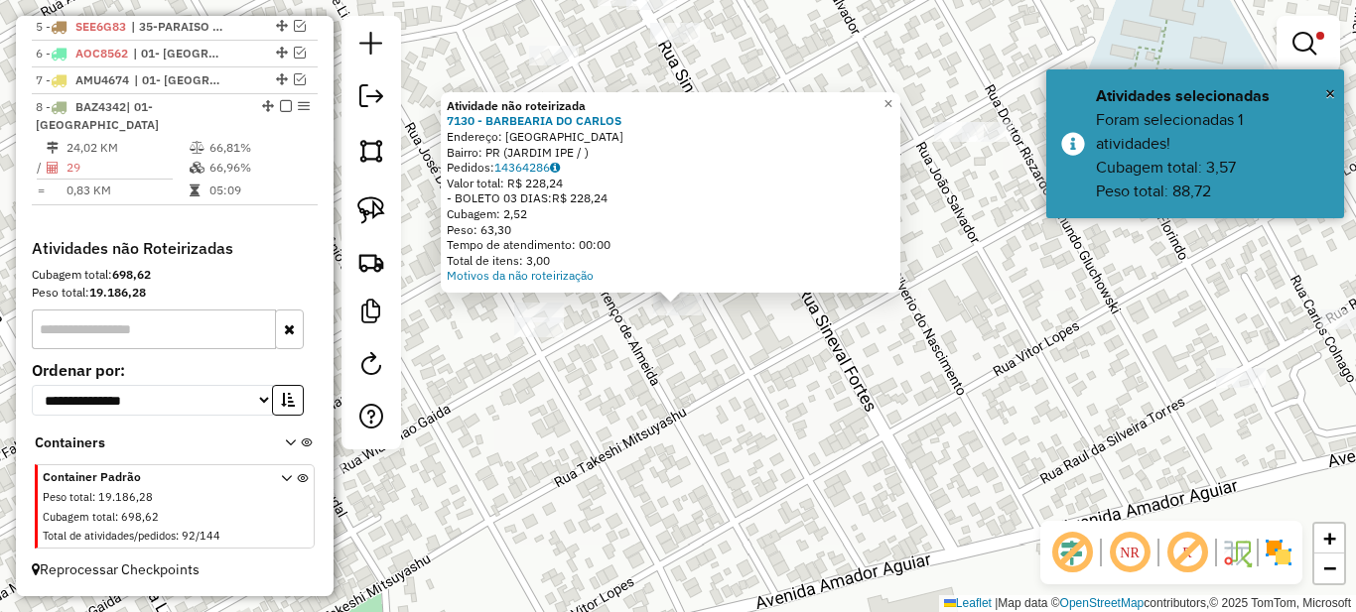
click at [638, 353] on div "Atividade não roteirizada 7130 - BARBEARIA DO CARLOS Endereço: PARANAVAI Bairro…" at bounding box center [678, 306] width 1356 height 612
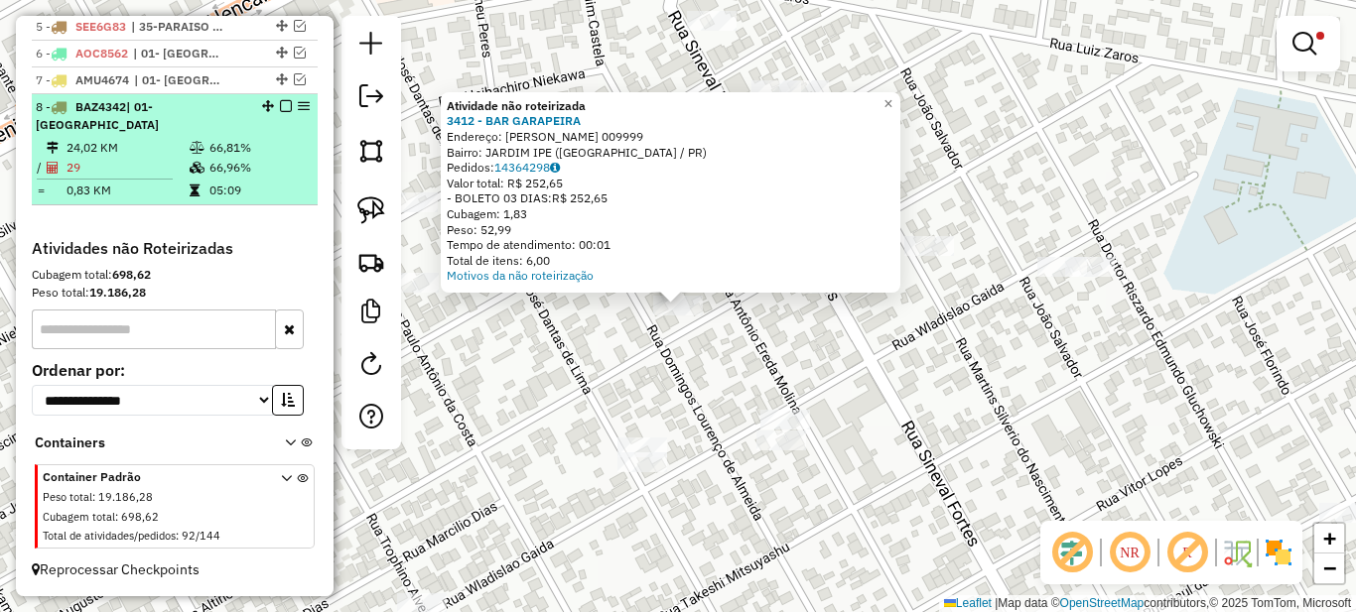
click at [199, 143] on icon at bounding box center [197, 148] width 15 height 12
select select "*********"
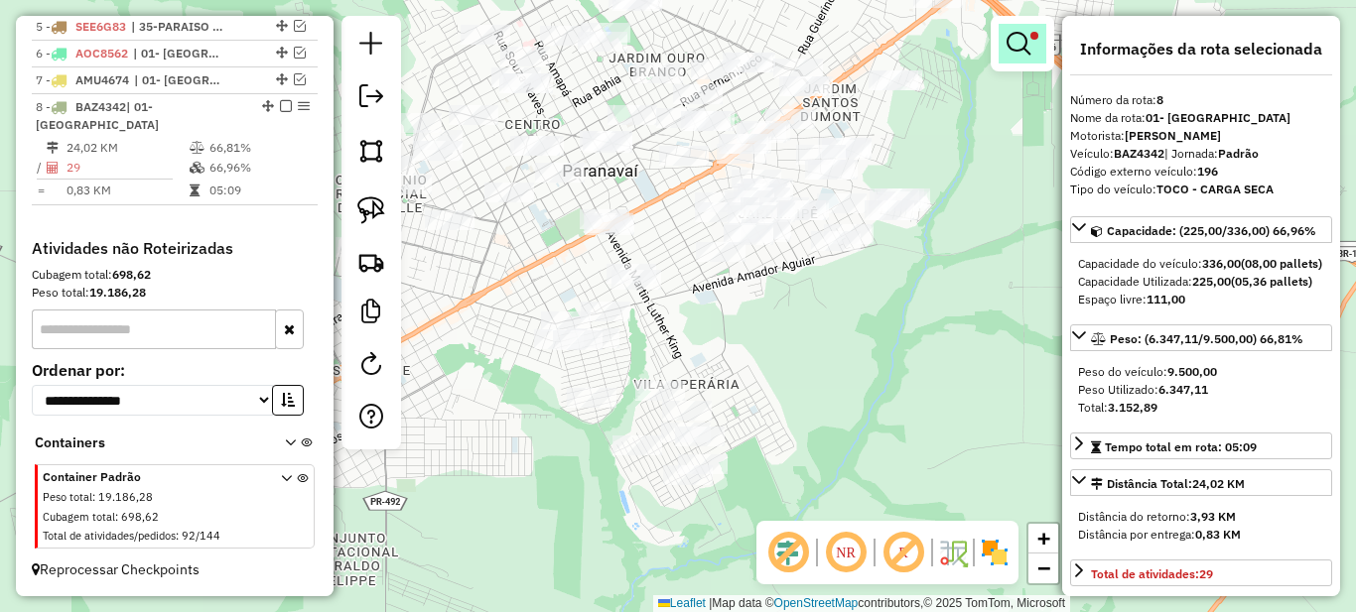
click at [1018, 46] on em at bounding box center [1019, 44] width 24 height 24
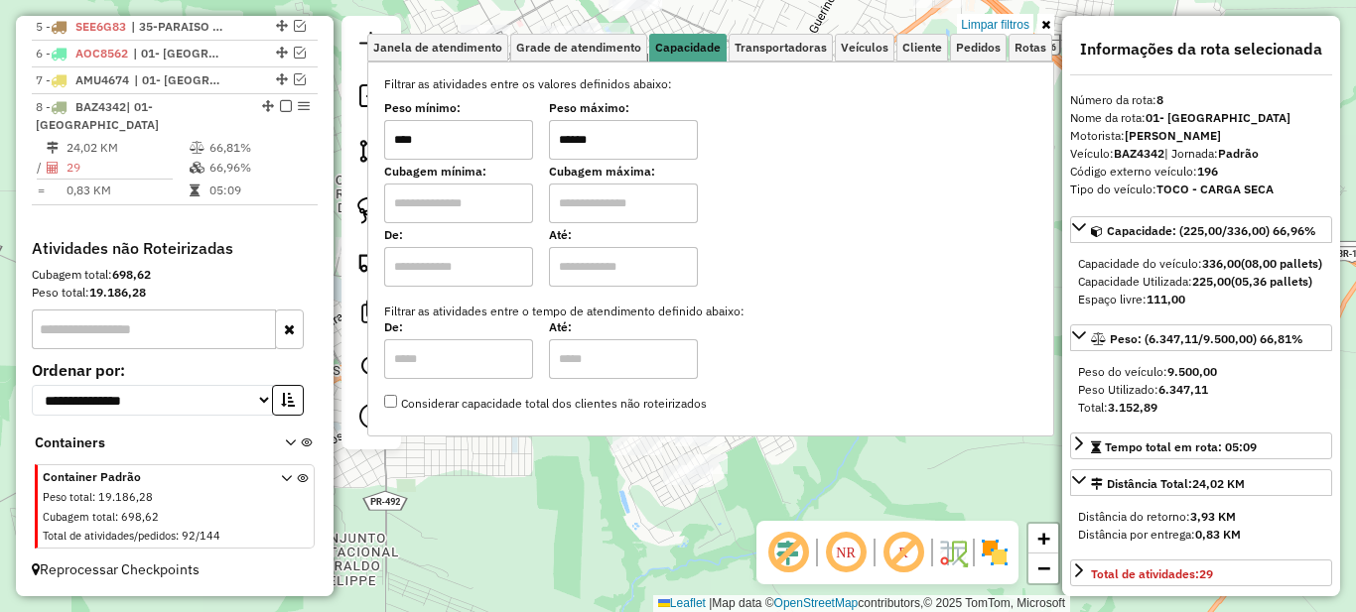
click at [623, 142] on input "******" at bounding box center [623, 140] width 149 height 40
type input "*****"
click at [1047, 22] on icon at bounding box center [1045, 25] width 9 height 12
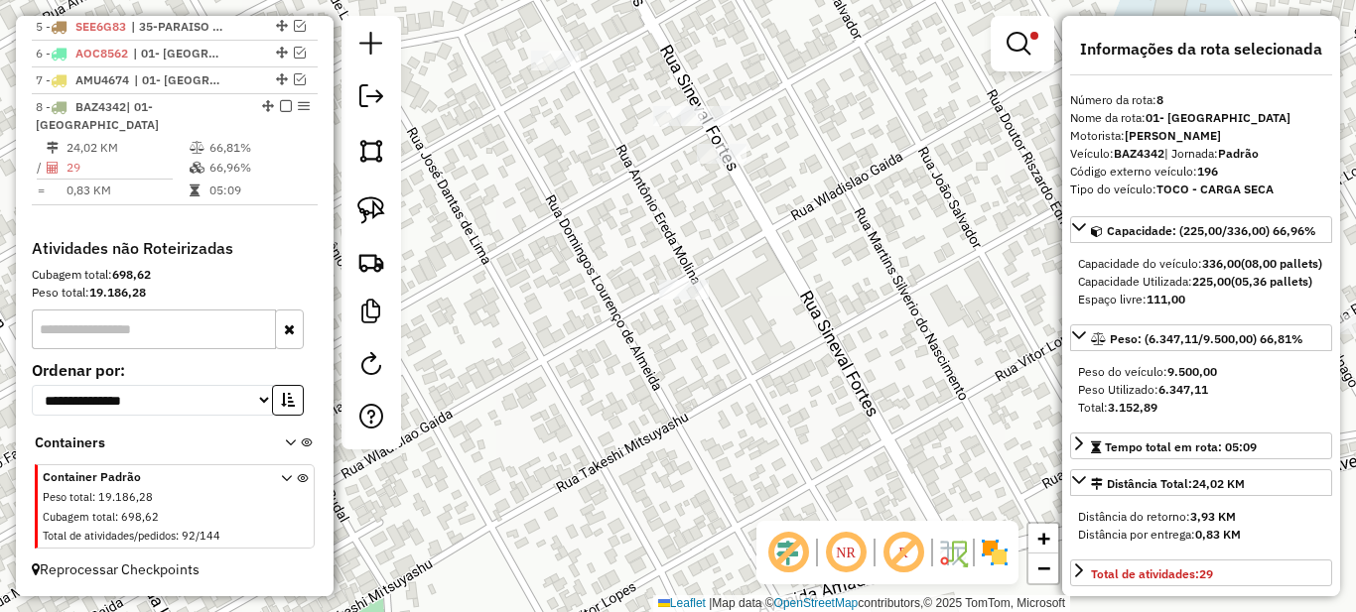
drag, startPoint x: 590, startPoint y: 207, endPoint x: 729, endPoint y: 316, distance: 176.1
click at [729, 316] on div "Limpar filtros Janela de atendimento Grade de atendimento Capacidade Transporta…" at bounding box center [678, 306] width 1356 height 612
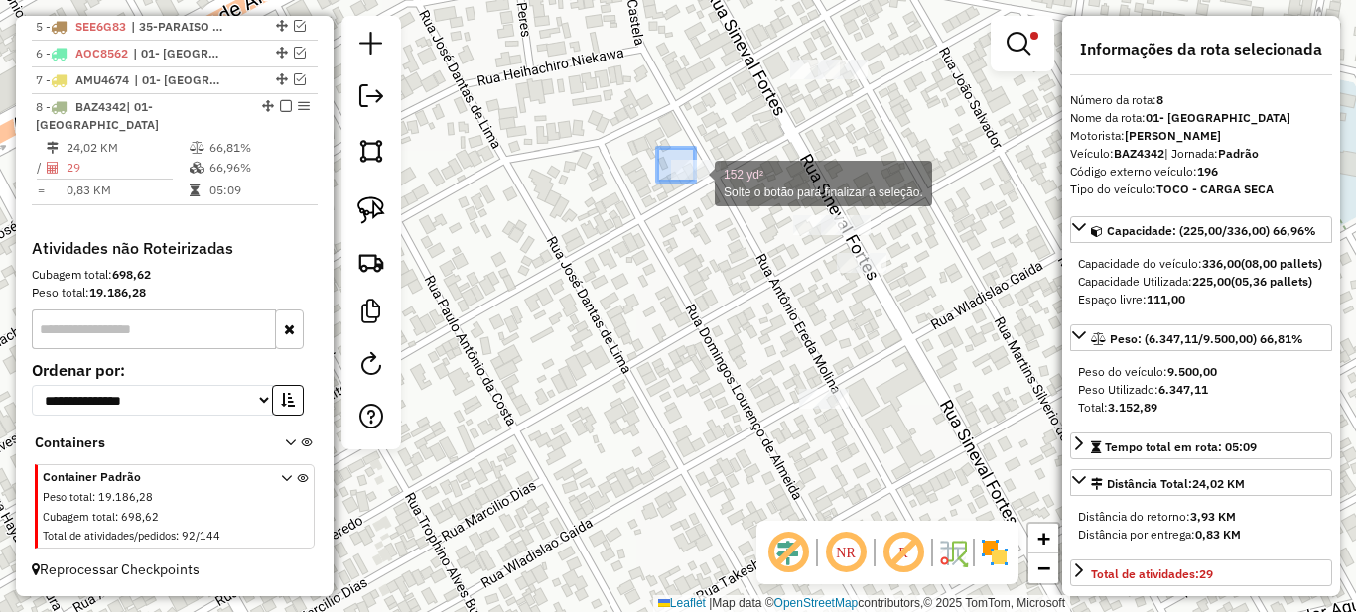
drag, startPoint x: 657, startPoint y: 148, endPoint x: 736, endPoint y: 199, distance: 93.3
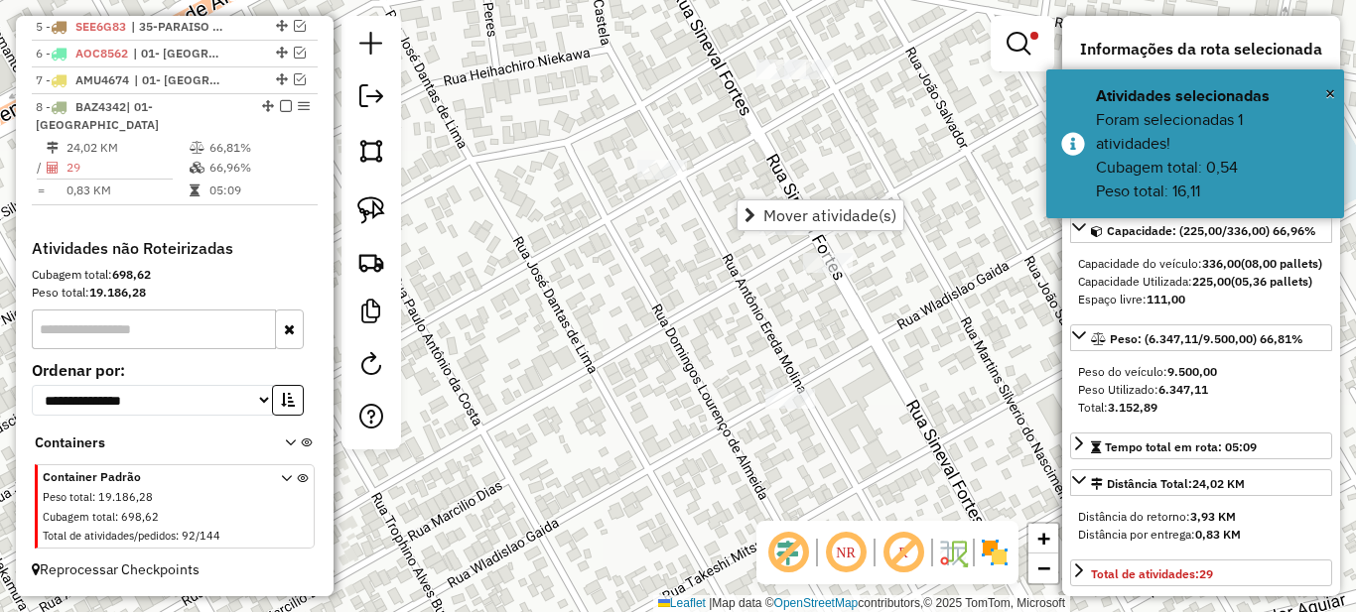
drag, startPoint x: 731, startPoint y: 282, endPoint x: 610, endPoint y: 287, distance: 120.2
click at [610, 287] on div "Limpar filtros Janela de atendimento Grade de atendimento Capacidade Transporta…" at bounding box center [678, 306] width 1356 height 612
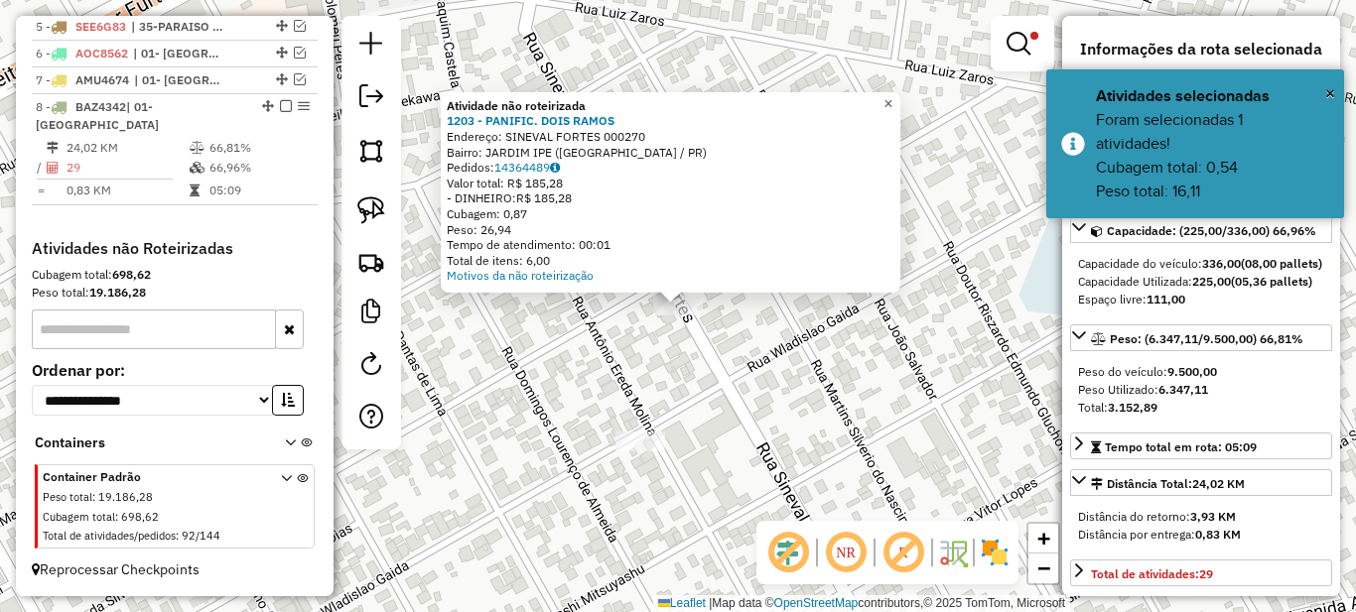
click at [892, 98] on span "×" at bounding box center [887, 103] width 9 height 17
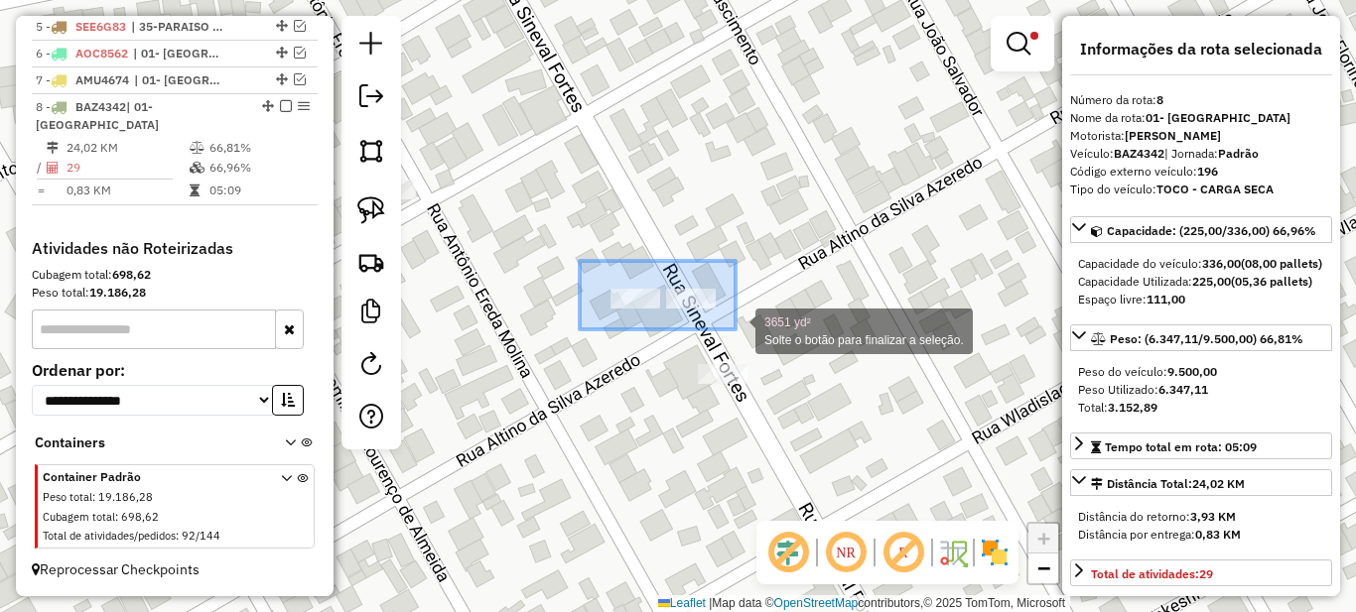
drag, startPoint x: 601, startPoint y: 274, endPoint x: 752, endPoint y: 331, distance: 162.1
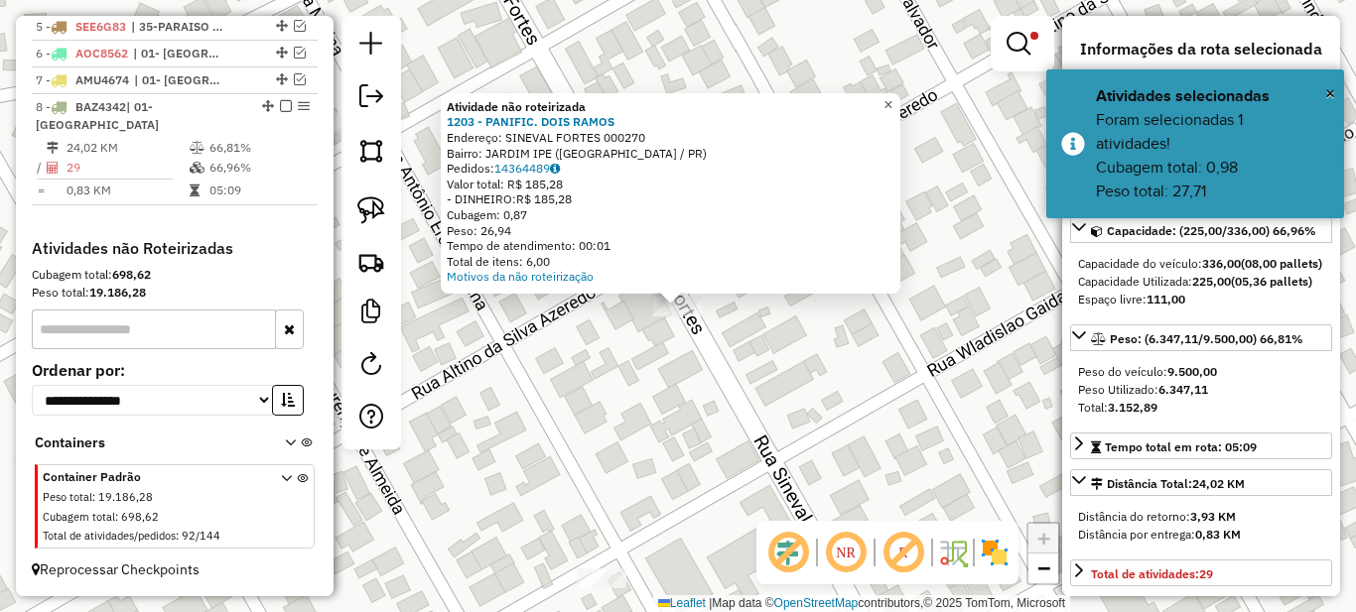
click at [892, 98] on span "×" at bounding box center [887, 104] width 9 height 17
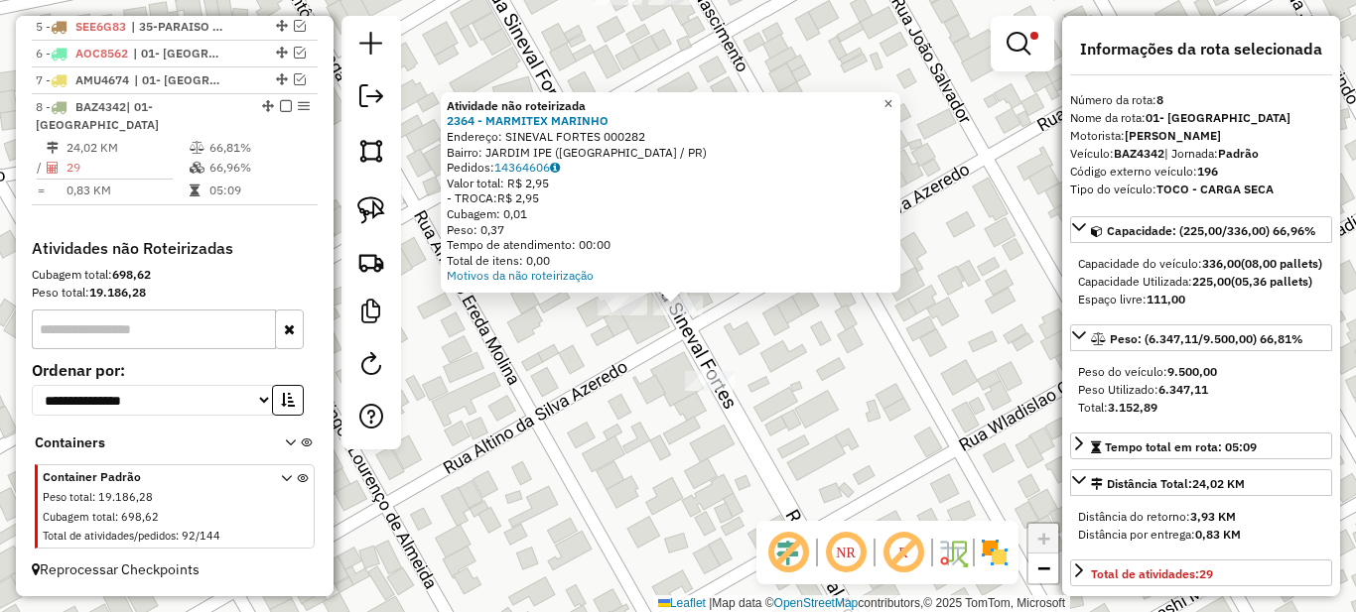
click at [892, 98] on span "×" at bounding box center [887, 103] width 9 height 17
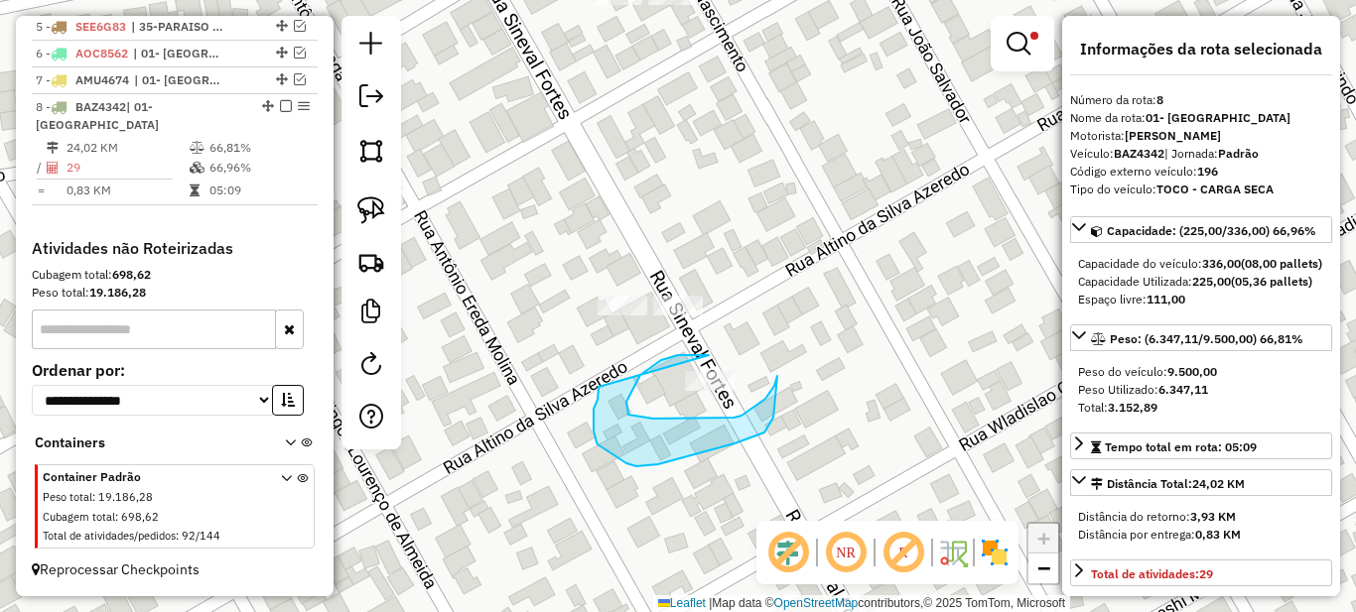
drag, startPoint x: 678, startPoint y: 355, endPoint x: 608, endPoint y: 378, distance: 74.1
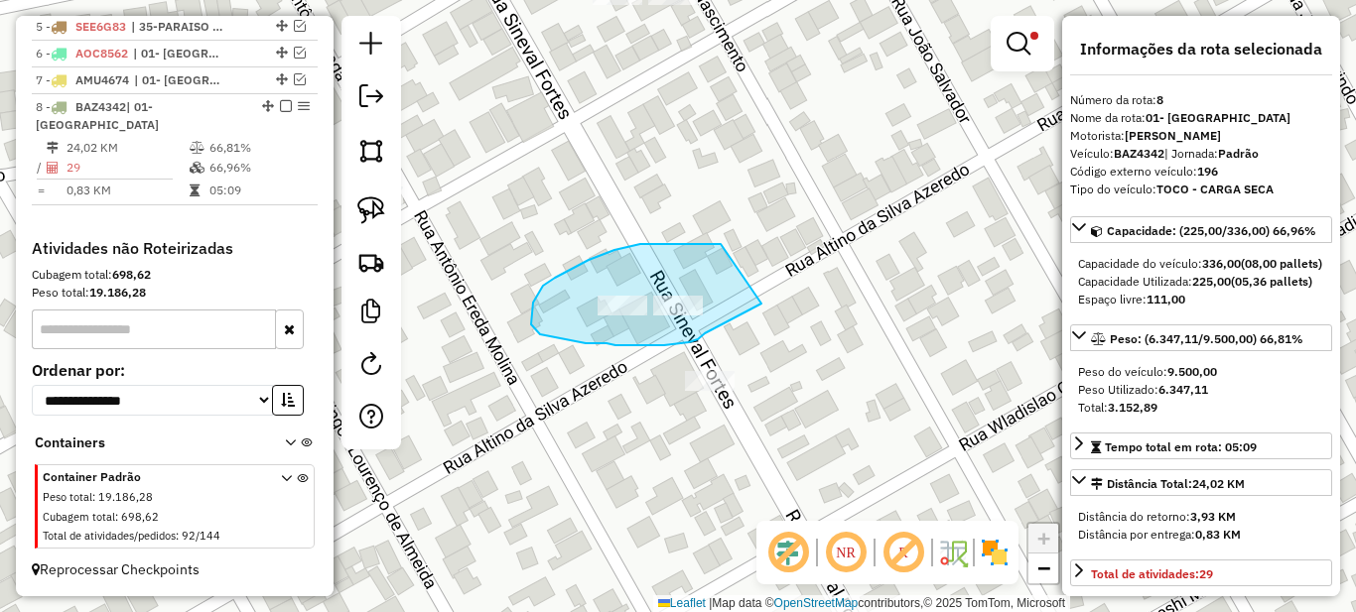
drag, startPoint x: 716, startPoint y: 244, endPoint x: 761, endPoint y: 304, distance: 75.1
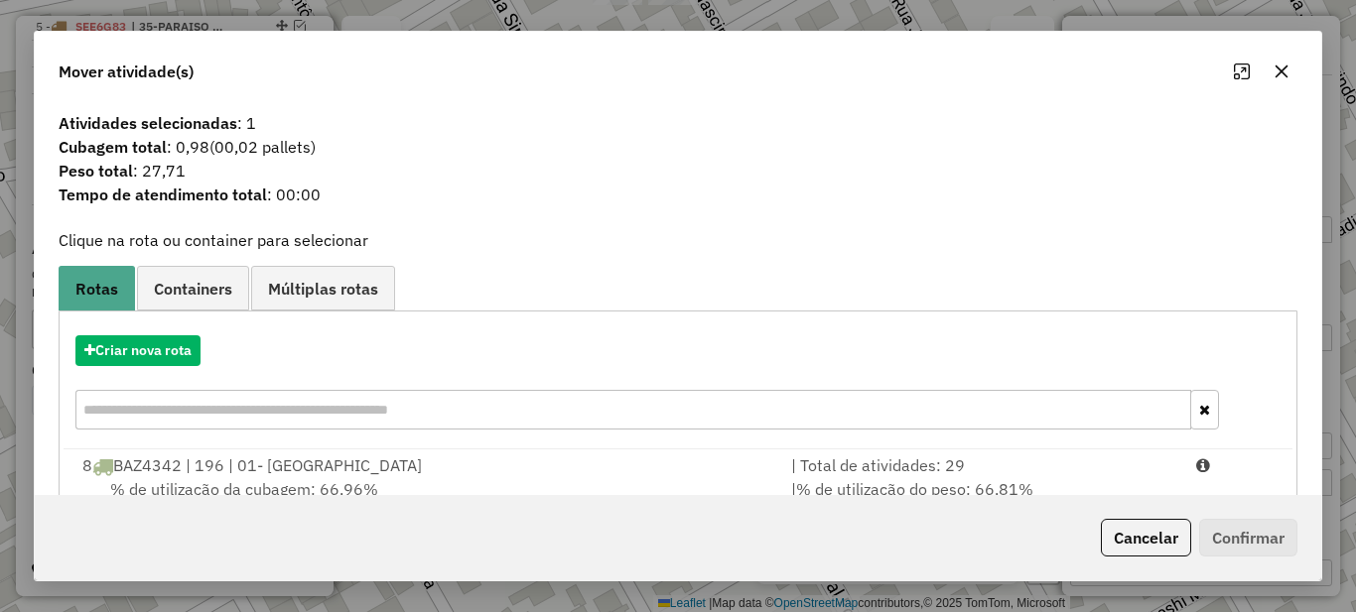
scroll to position [69, 0]
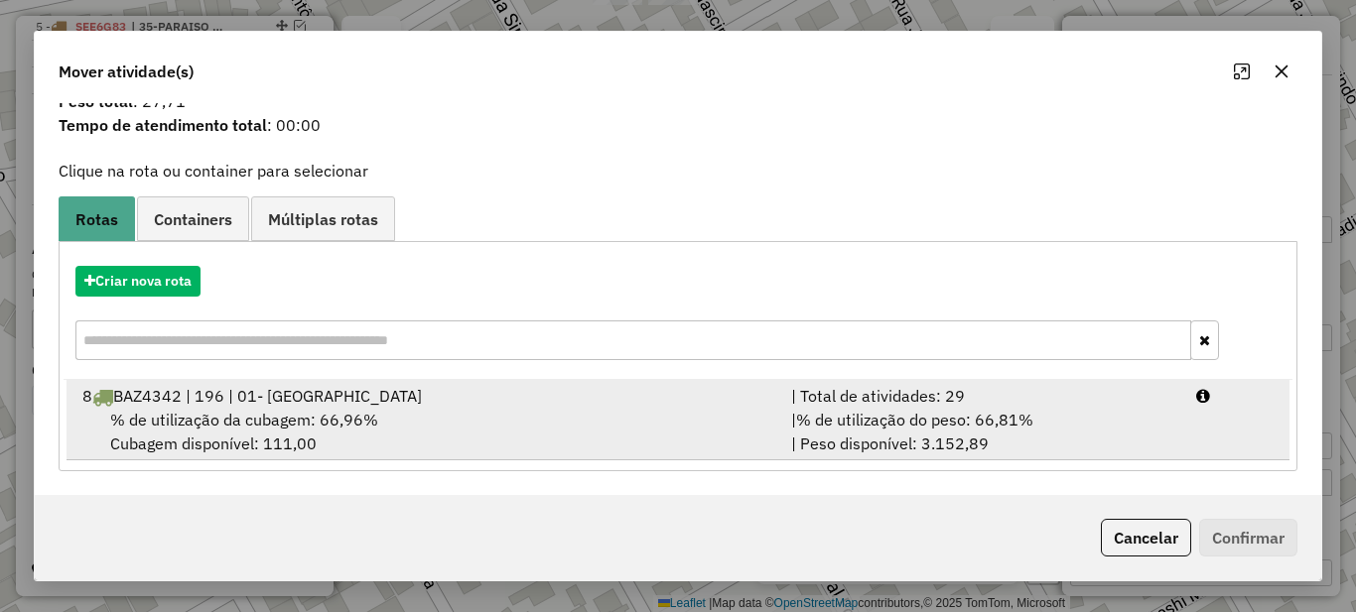
click at [913, 417] on span "% de utilização do peso: 66,81%" at bounding box center [914, 420] width 237 height 20
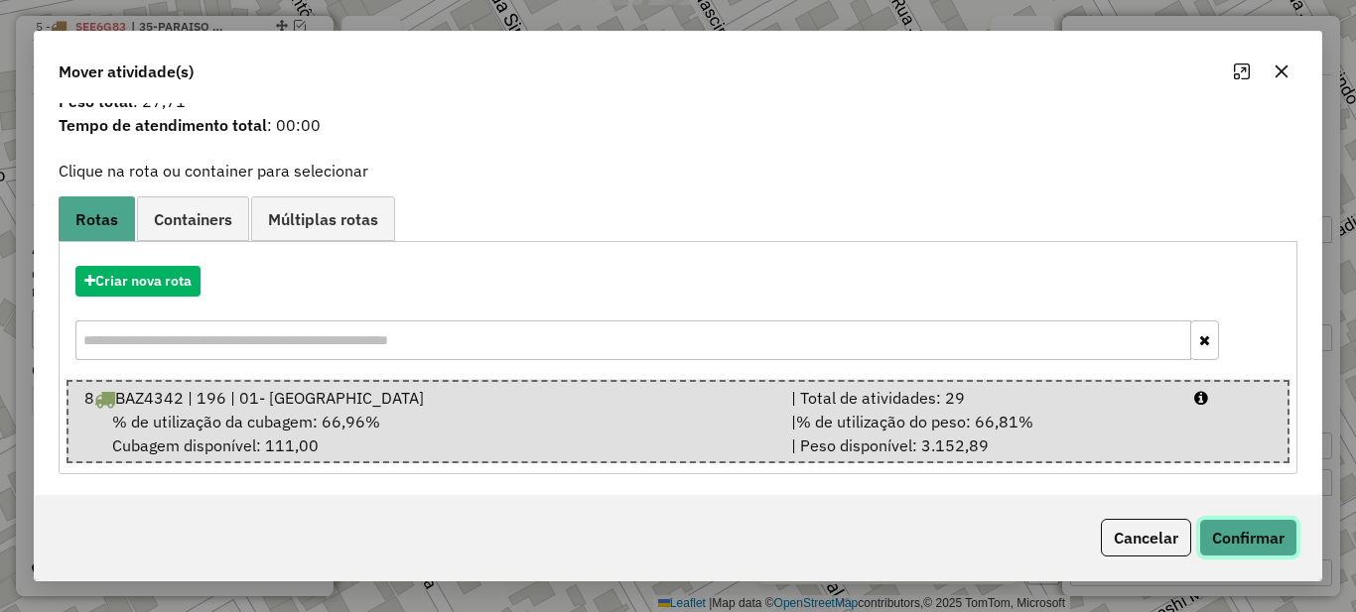
click at [1226, 523] on button "Confirmar" at bounding box center [1248, 538] width 98 height 38
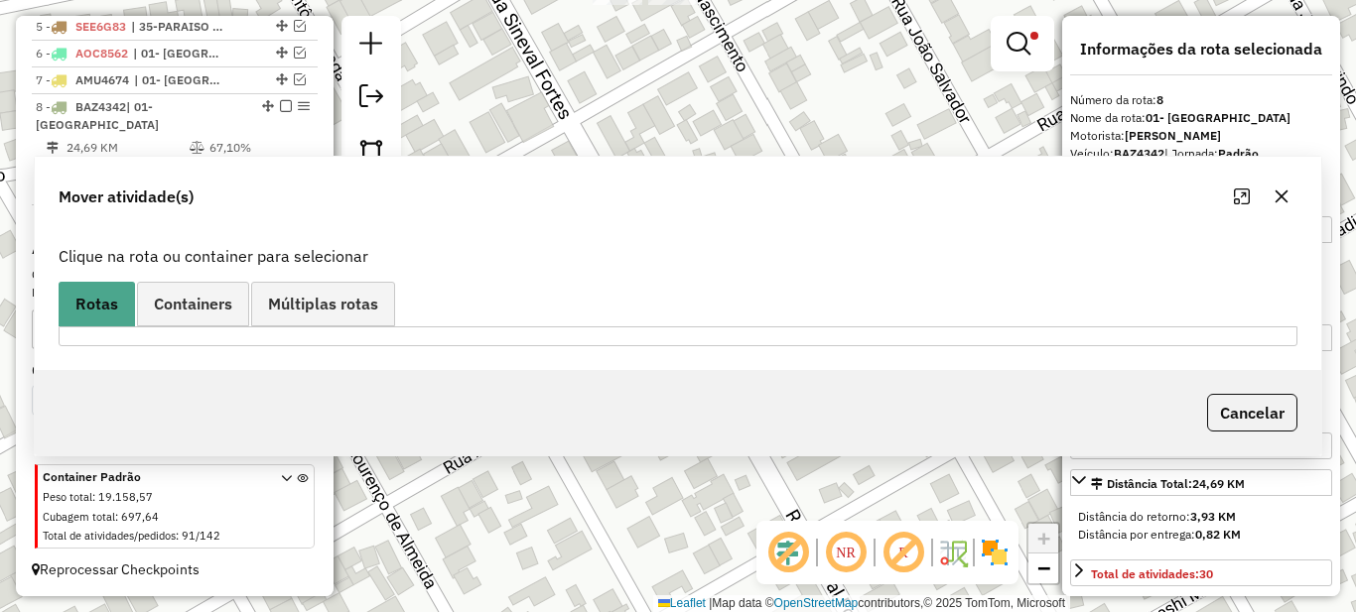
scroll to position [0, 0]
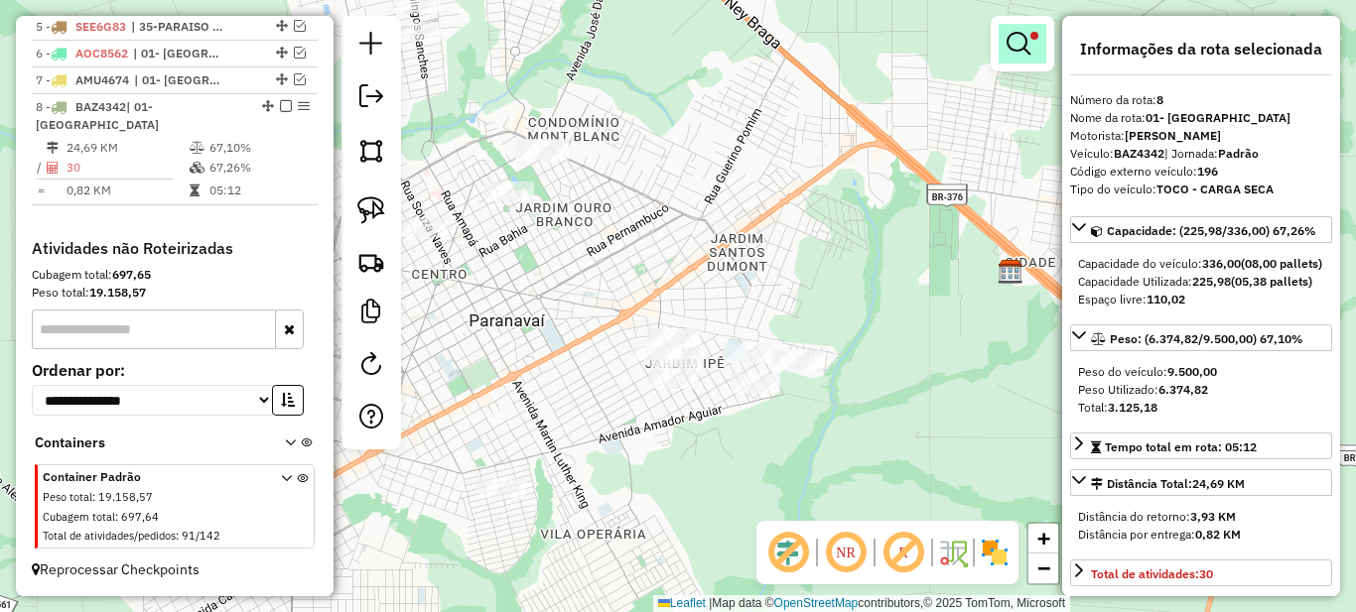
click at [1017, 45] on em at bounding box center [1019, 44] width 24 height 24
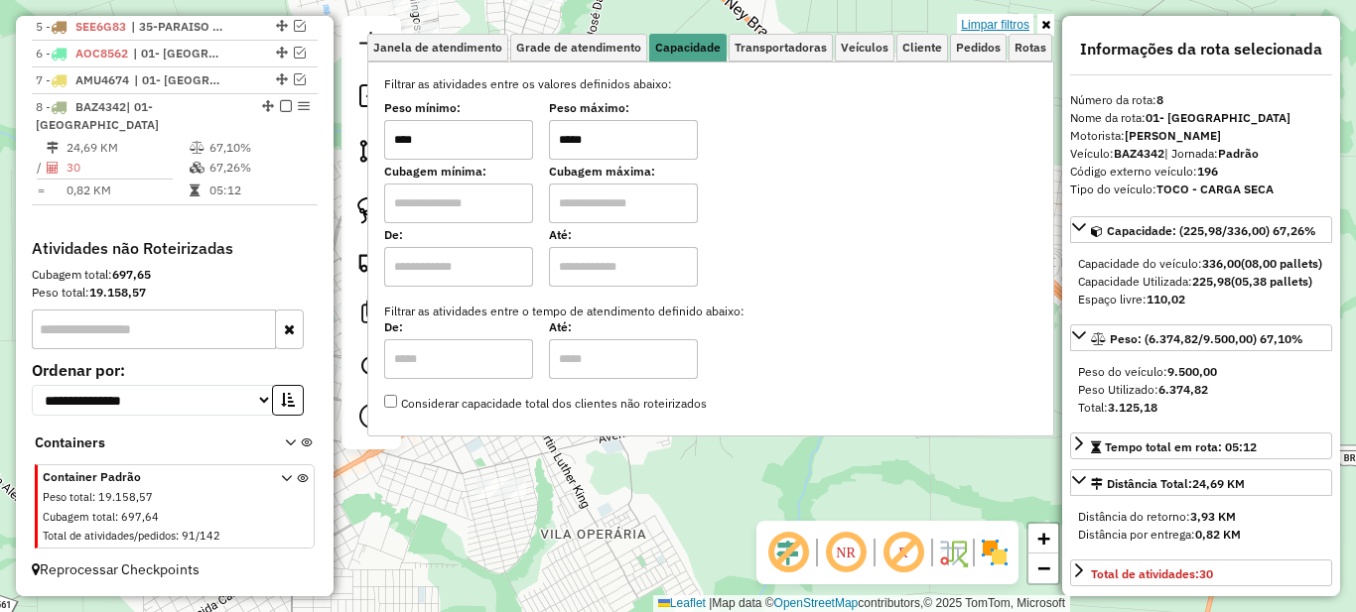
click at [1001, 27] on link "Limpar filtros" at bounding box center [995, 25] width 76 height 22
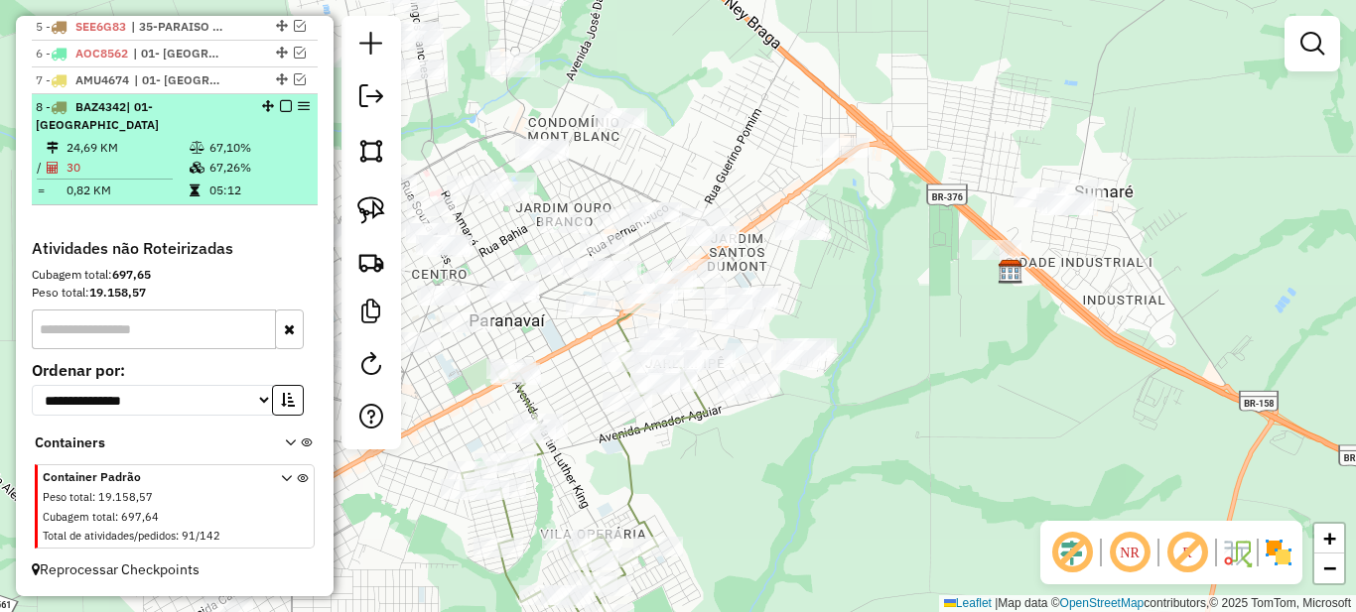
click at [280, 112] on em at bounding box center [286, 106] width 12 height 12
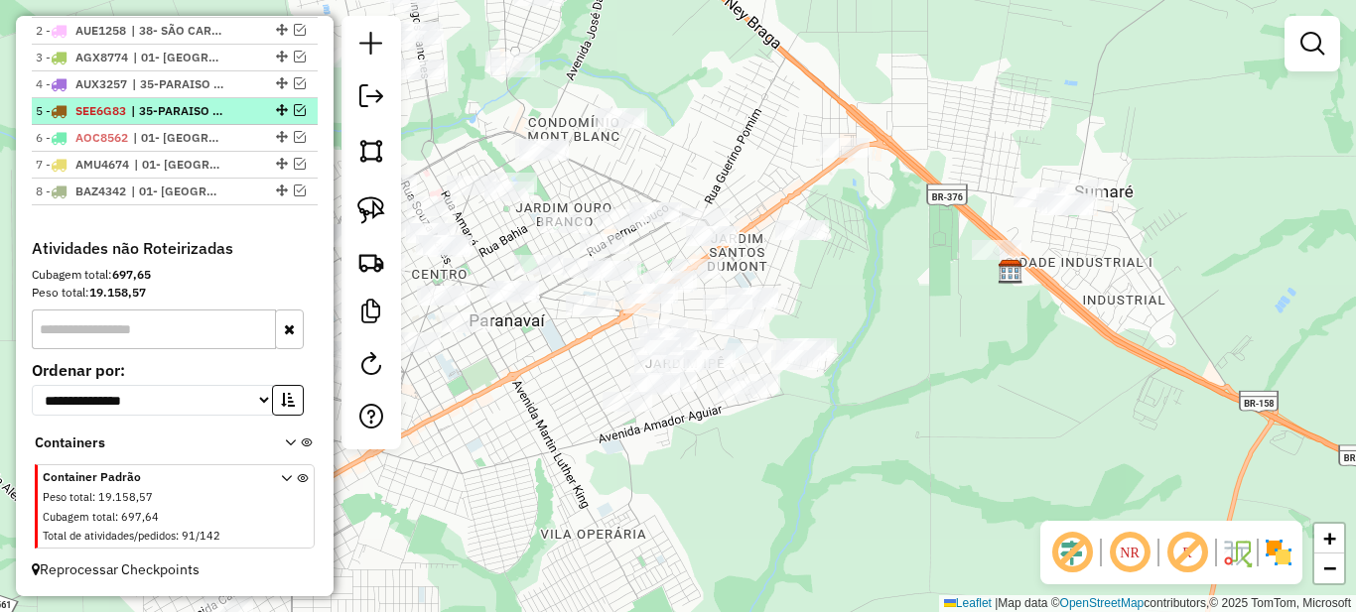
scroll to position [818, 0]
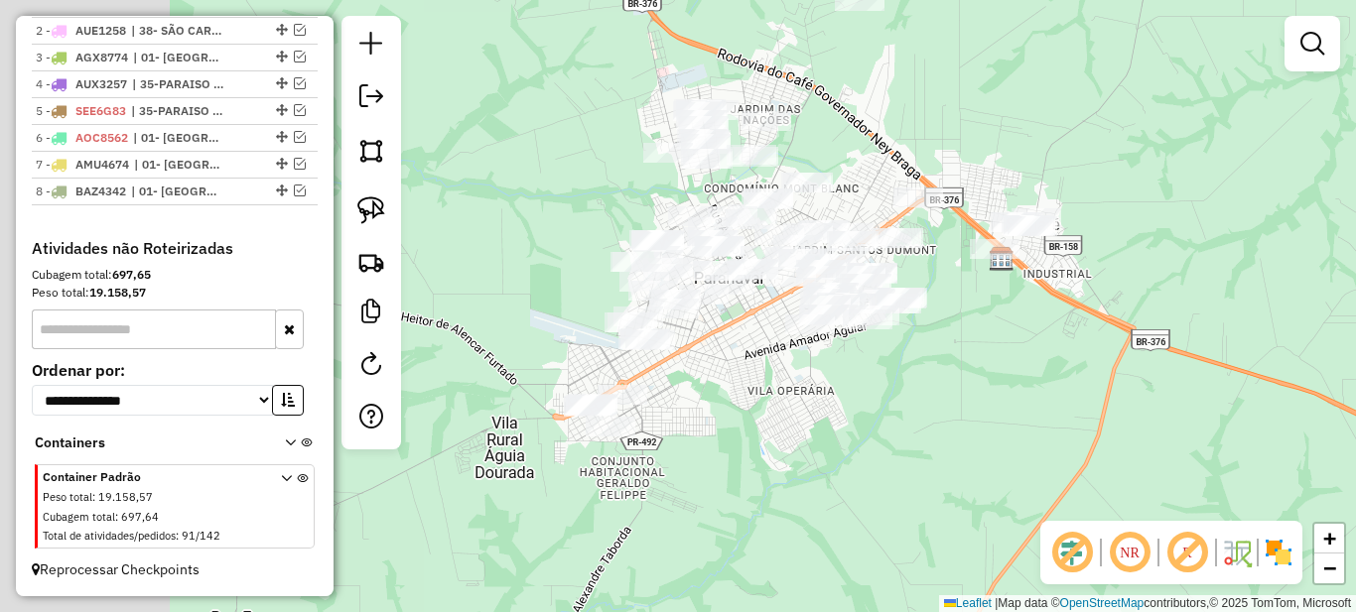
drag, startPoint x: 514, startPoint y: 422, endPoint x: 742, endPoint y: 401, distance: 228.3
click at [737, 401] on div "Janela de atendimento Grade de atendimento Capacidade Transportadoras Veículos …" at bounding box center [678, 306] width 1356 height 612
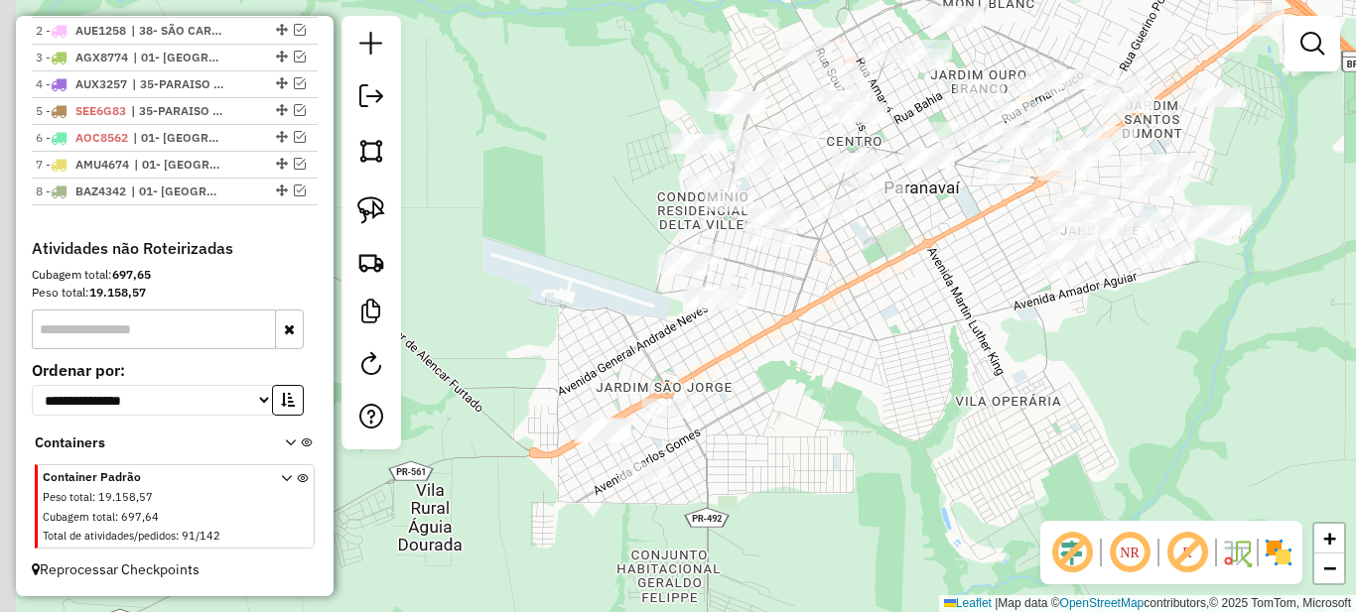
drag, startPoint x: 643, startPoint y: 393, endPoint x: 769, endPoint y: 353, distance: 132.2
click at [769, 353] on div "Janela de atendimento Grade de atendimento Capacidade Transportadoras Veículos …" at bounding box center [678, 306] width 1356 height 612
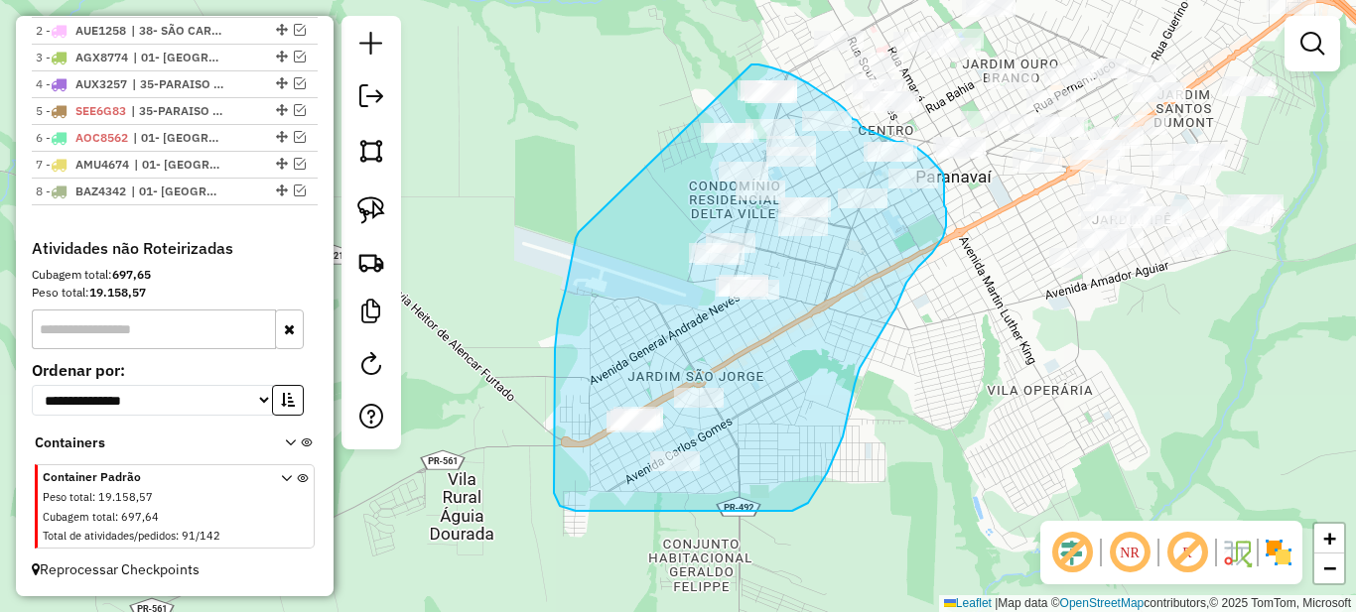
drag, startPoint x: 558, startPoint y: 320, endPoint x: 723, endPoint y: 63, distance: 305.4
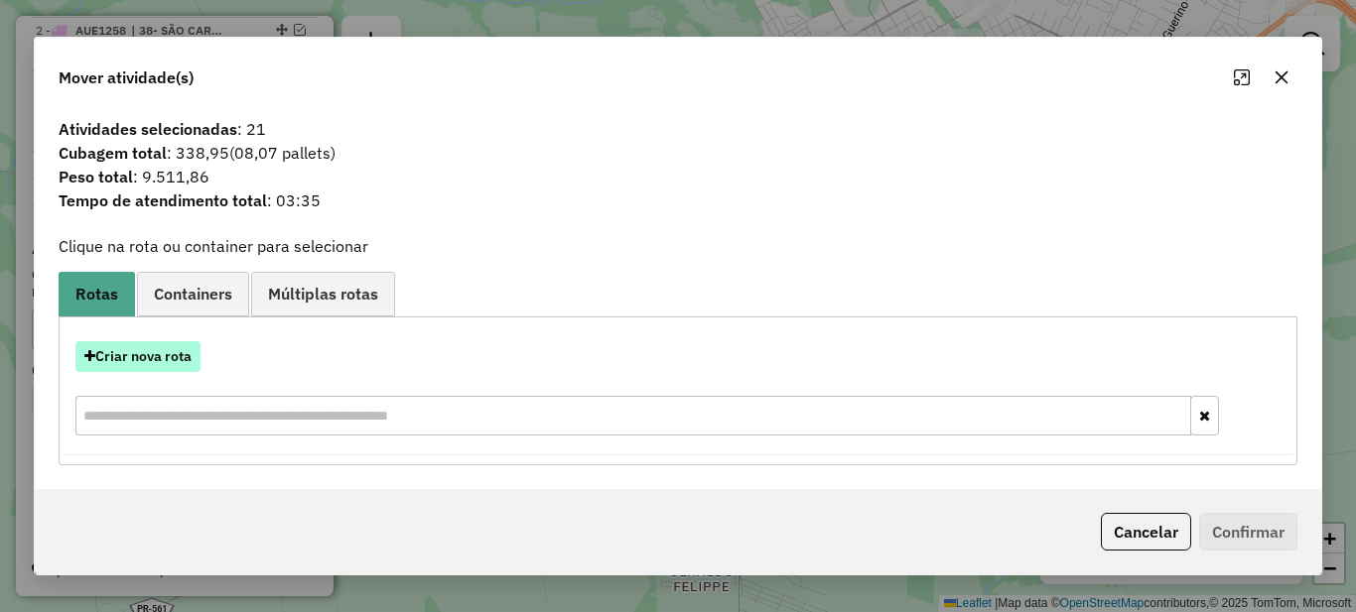
click at [130, 348] on button "Criar nova rota" at bounding box center [137, 356] width 125 height 31
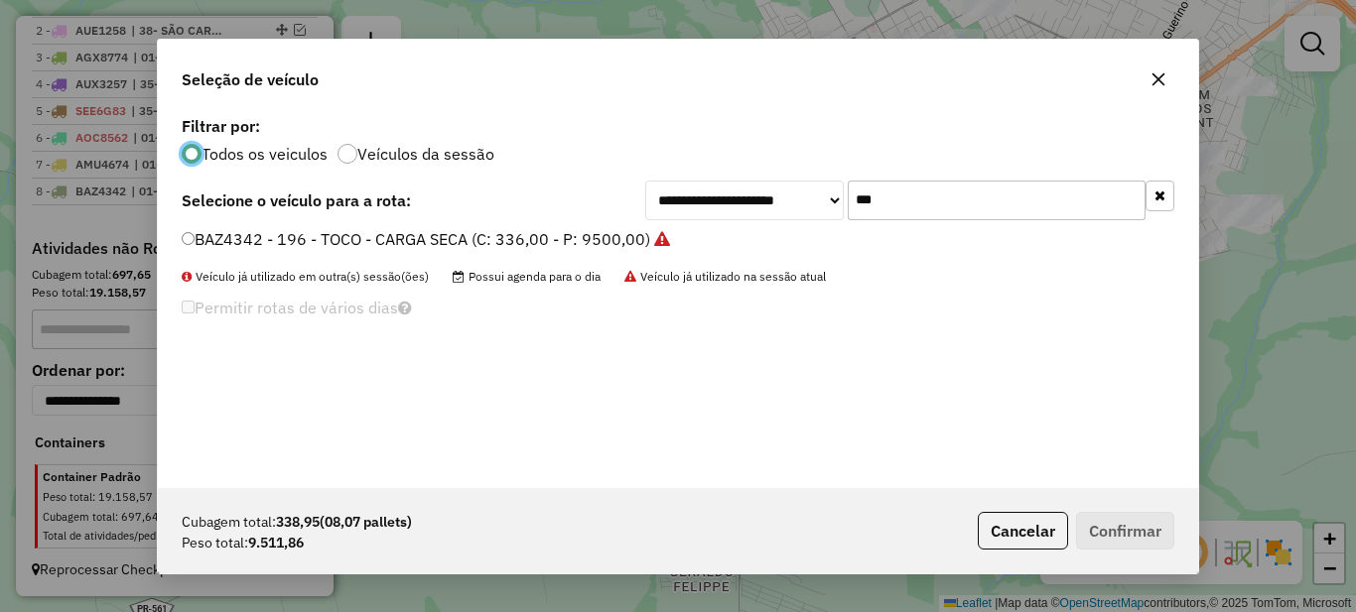
scroll to position [11, 6]
click at [905, 205] on input "***" at bounding box center [997, 201] width 298 height 40
type input "***"
click at [474, 236] on label "BAZ4341 - 194 - TOCO - CARGA SECA (C: 336,00 - P: 9500,00)" at bounding box center [416, 239] width 469 height 24
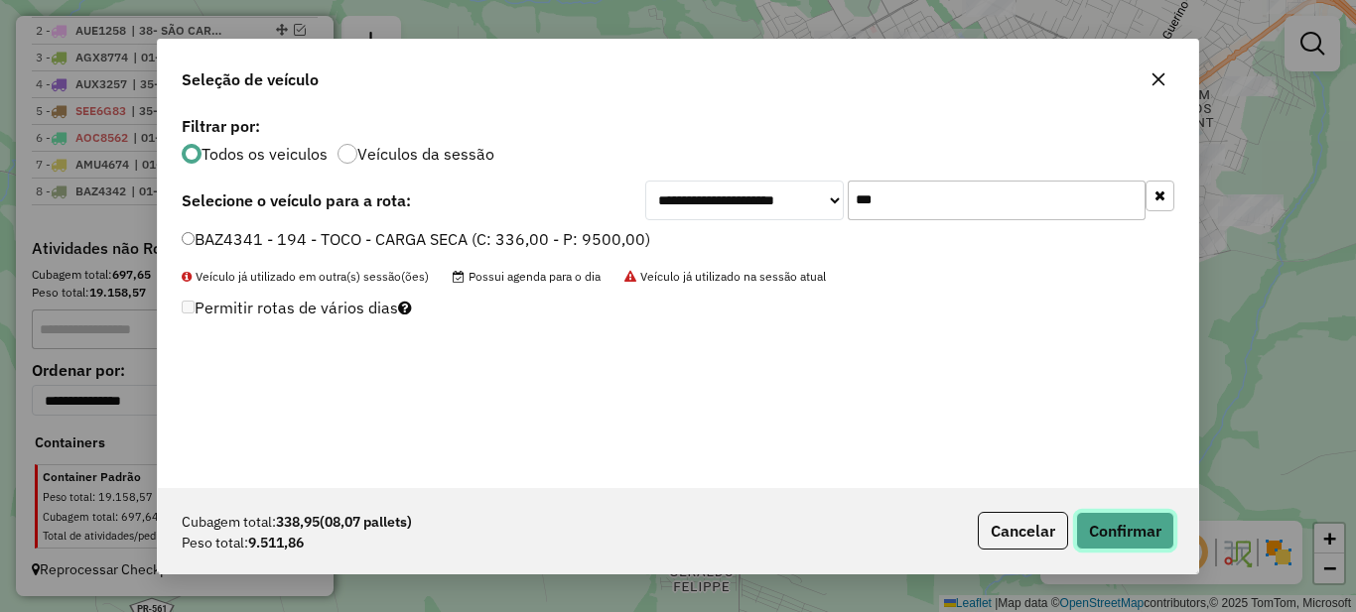
click at [1154, 542] on button "Confirmar" at bounding box center [1125, 531] width 98 height 38
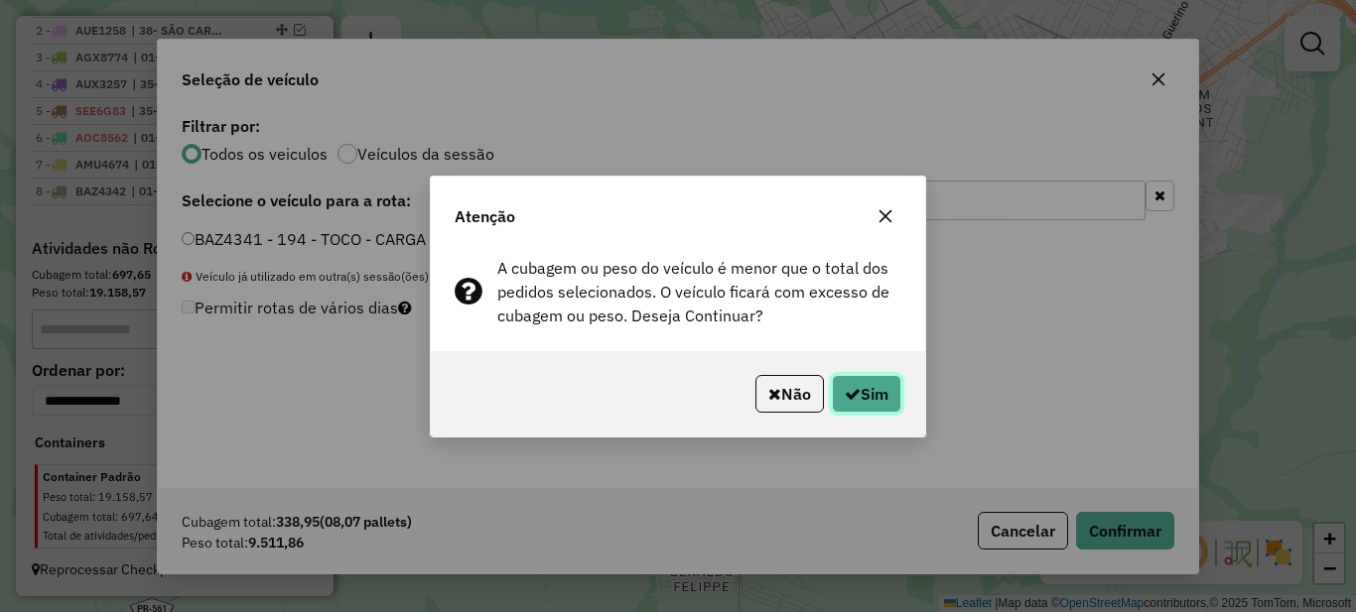
click at [864, 395] on button "Sim" at bounding box center [866, 394] width 69 height 38
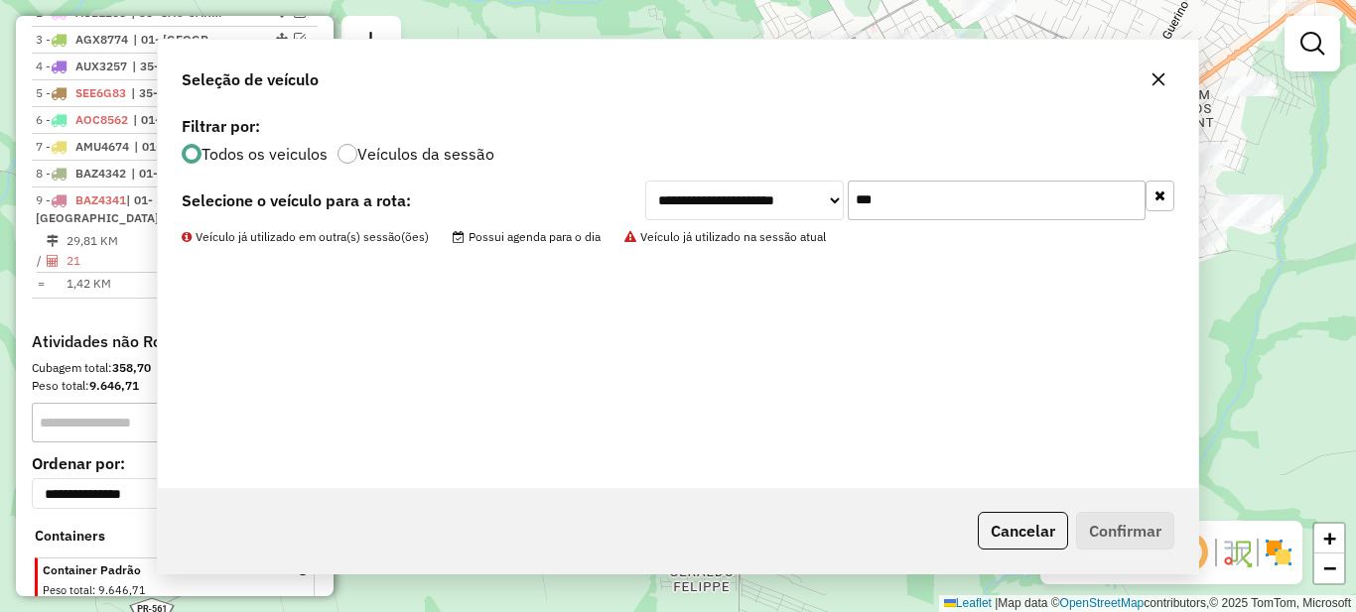
scroll to position [902, 0]
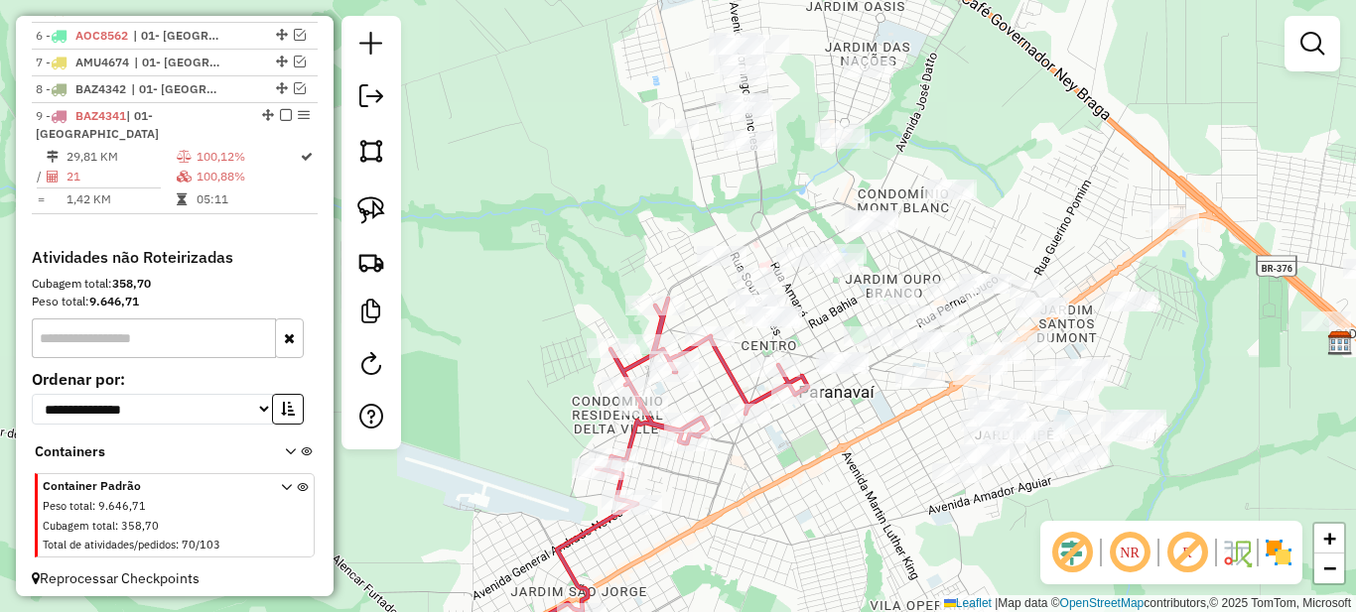
drag, startPoint x: 907, startPoint y: 265, endPoint x: 793, endPoint y: 460, distance: 225.6
click at [793, 460] on div "Janela de atendimento Grade de atendimento Capacidade Transportadoras Veículos …" at bounding box center [678, 306] width 1356 height 612
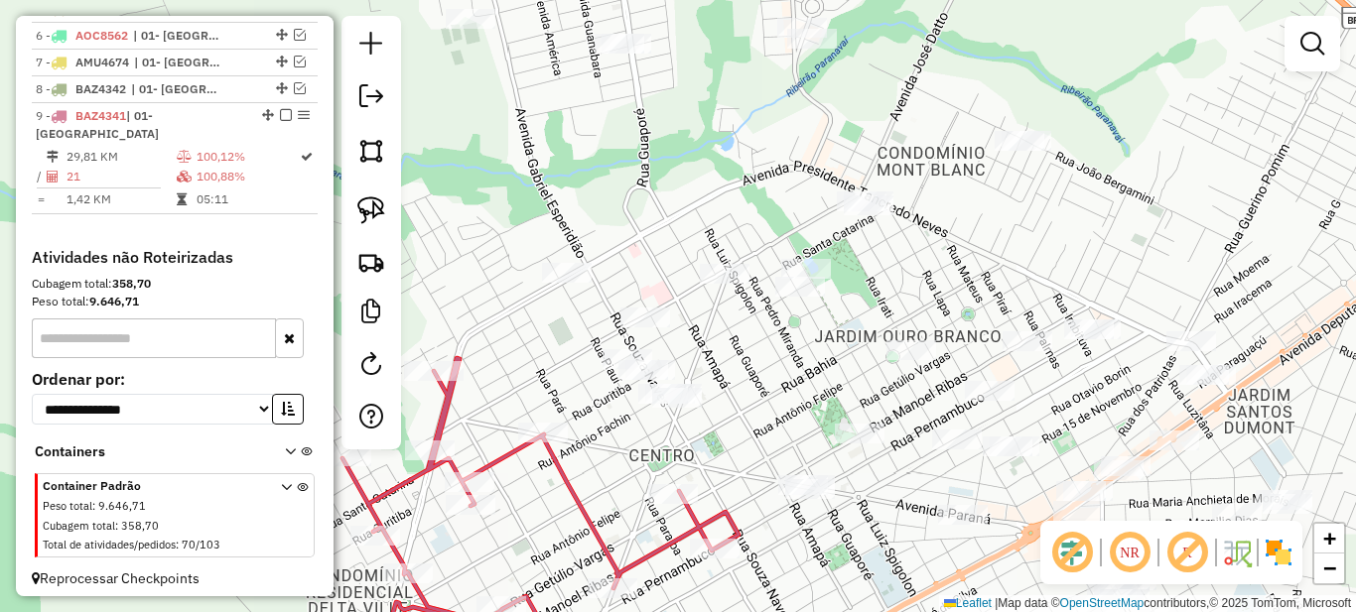
drag, startPoint x: 814, startPoint y: 341, endPoint x: 763, endPoint y: 420, distance: 93.3
click at [763, 420] on div "Janela de atendimento Grade de atendimento Capacidade Transportadoras Veículos …" at bounding box center [678, 306] width 1356 height 612
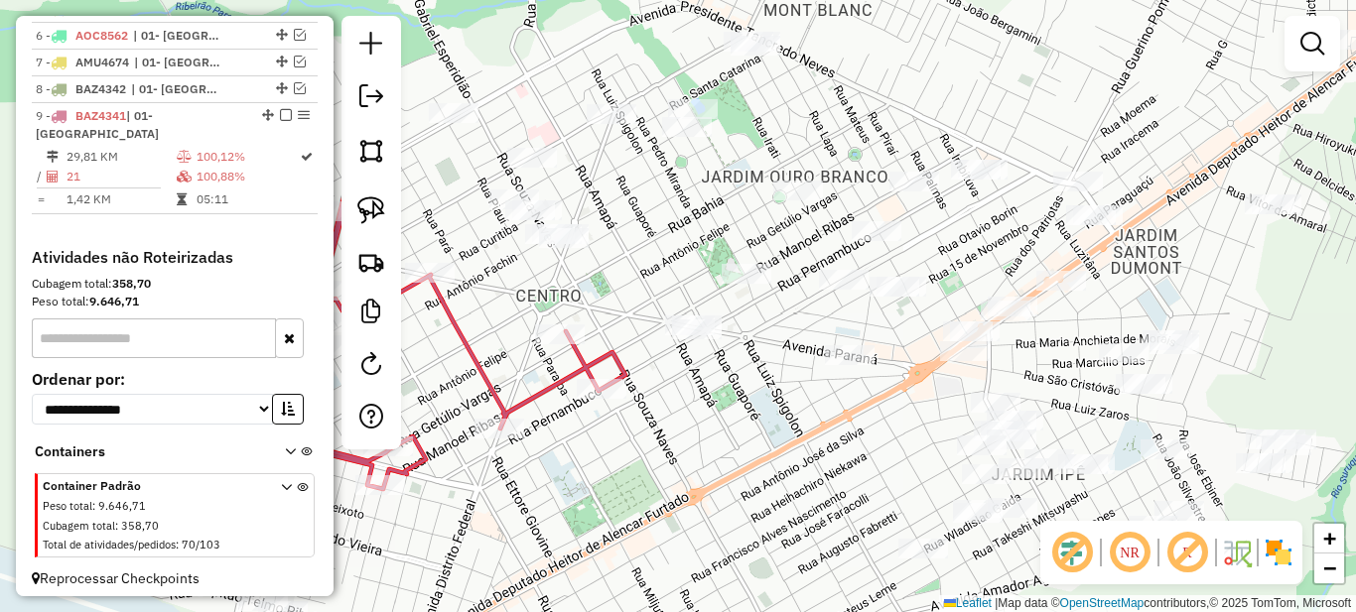
drag, startPoint x: 776, startPoint y: 422, endPoint x: 650, endPoint y: 248, distance: 214.6
click at [650, 248] on div "Janela de atendimento Grade de atendimento Capacidade Transportadoras Veículos …" at bounding box center [678, 306] width 1356 height 612
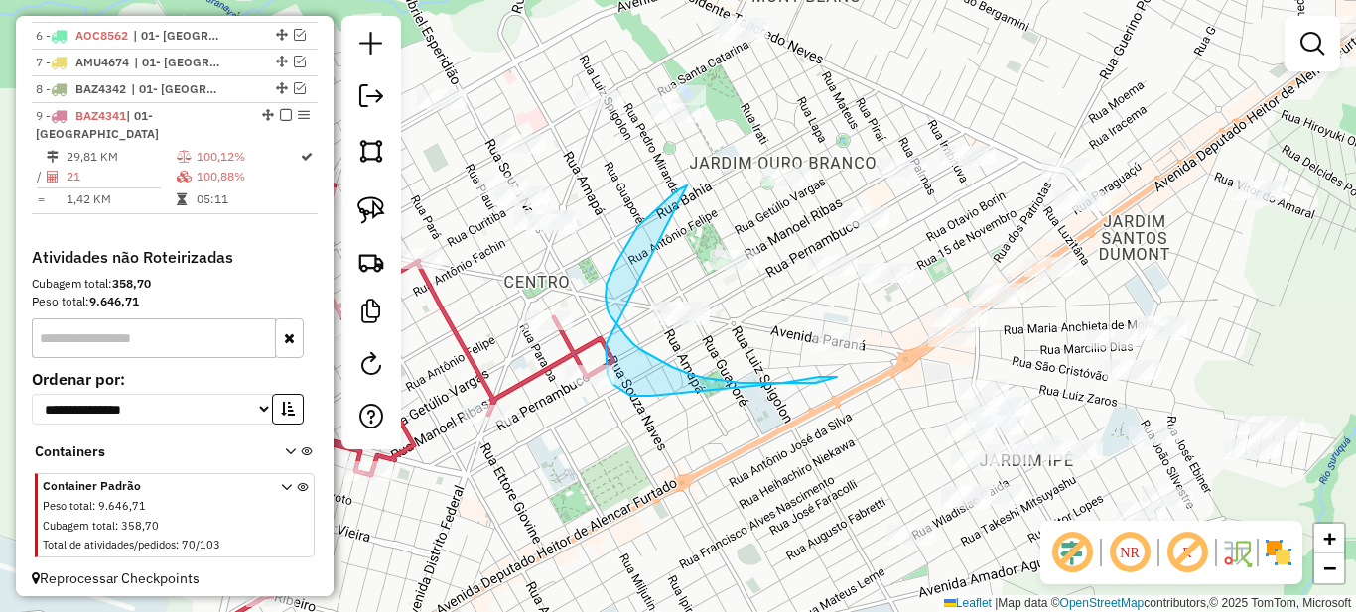
drag, startPoint x: 677, startPoint y: 191, endPoint x: 611, endPoint y: 318, distance: 143.0
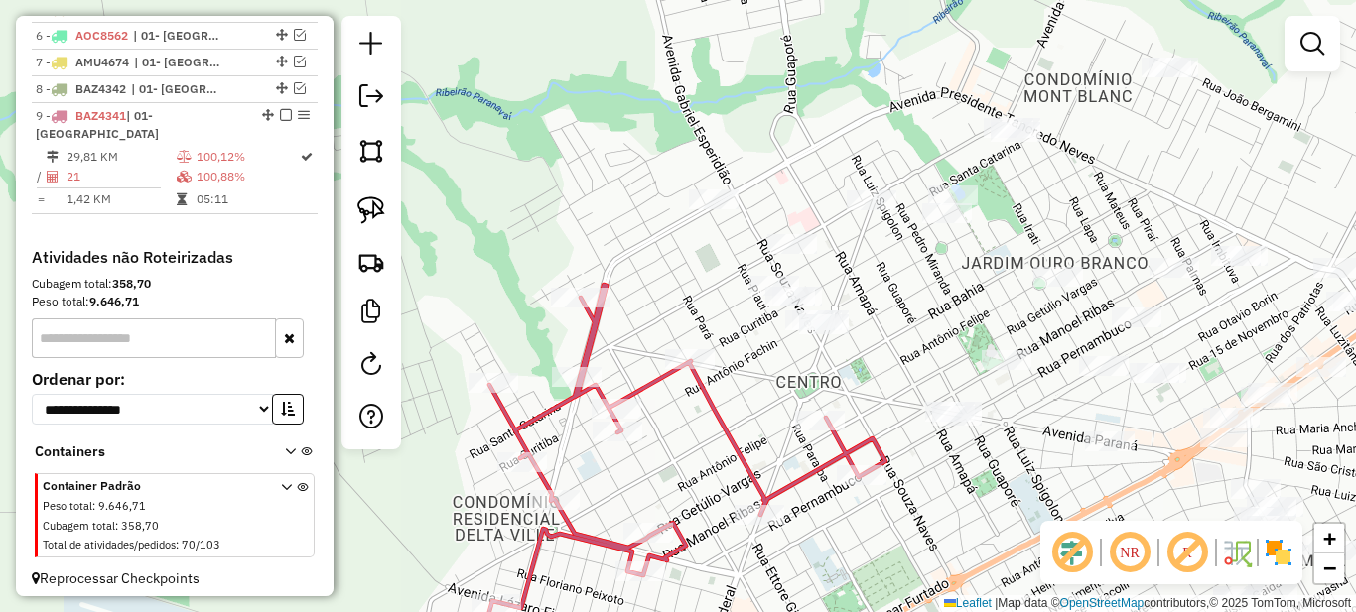
drag, startPoint x: 600, startPoint y: 293, endPoint x: 874, endPoint y: 399, distance: 293.8
click at [874, 399] on div "Janela de atendimento Grade de atendimento Capacidade Transportadoras Veículos …" at bounding box center [678, 306] width 1356 height 612
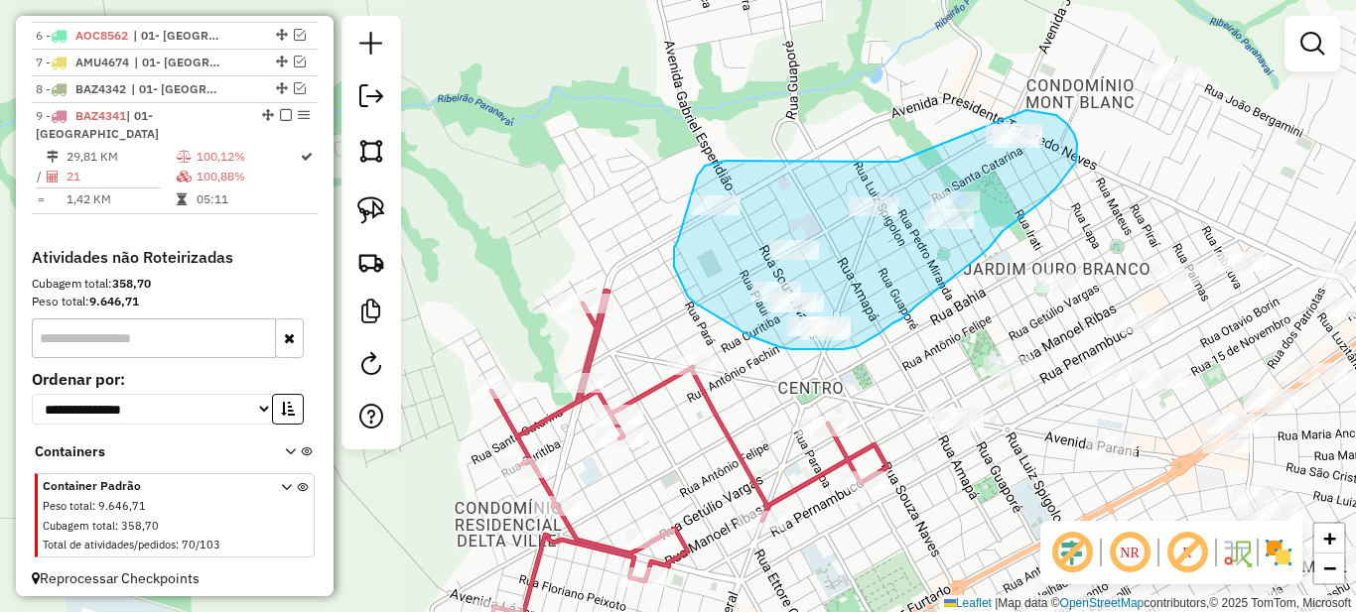
drag, startPoint x: 897, startPoint y: 162, endPoint x: 1026, endPoint y: 110, distance: 139.0
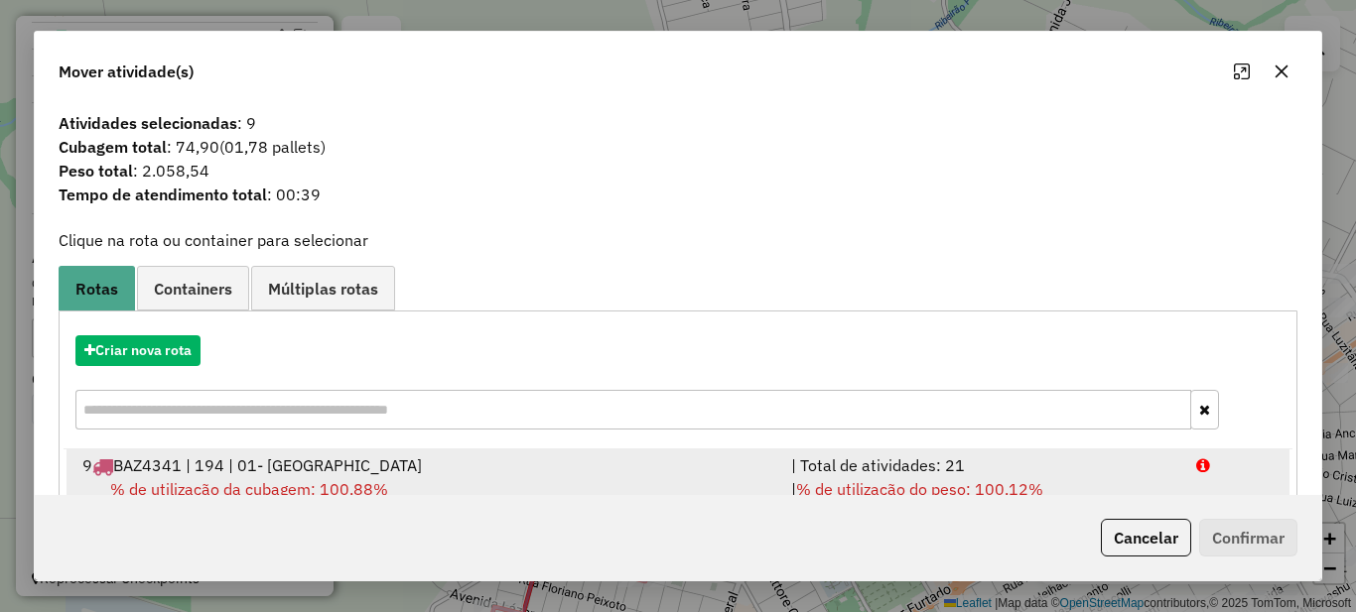
scroll to position [69, 0]
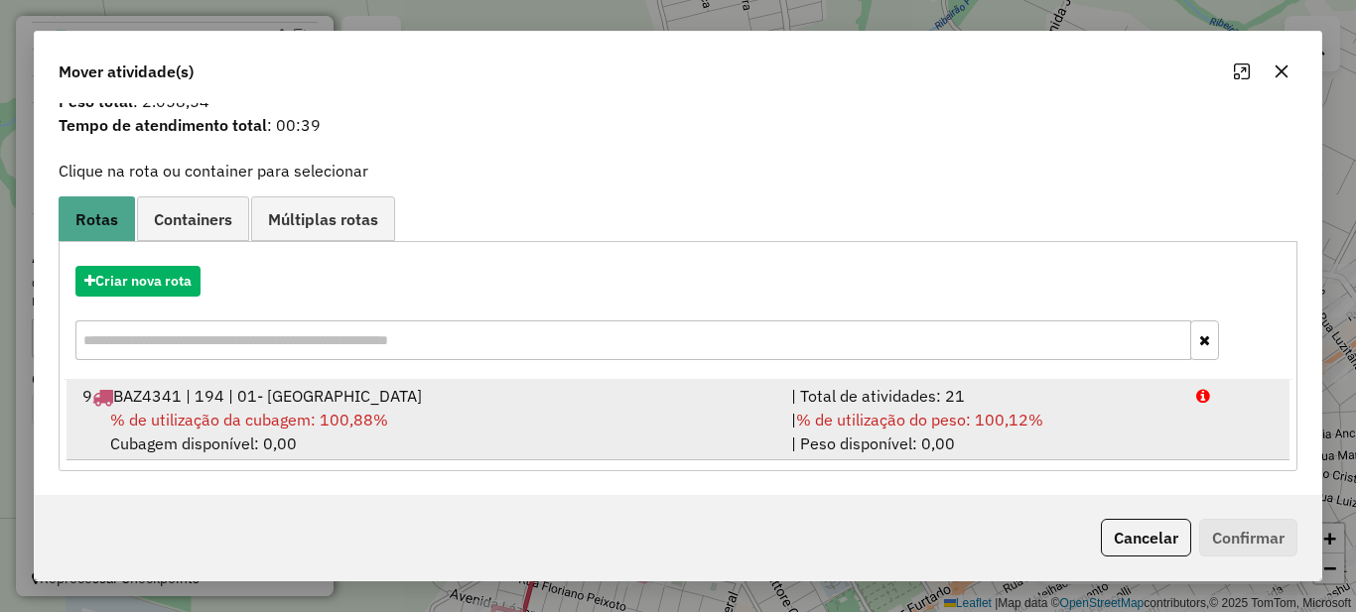
click at [864, 446] on div "| % de utilização do peso: 100,12% | Peso disponível: 0,00" at bounding box center [981, 432] width 405 height 48
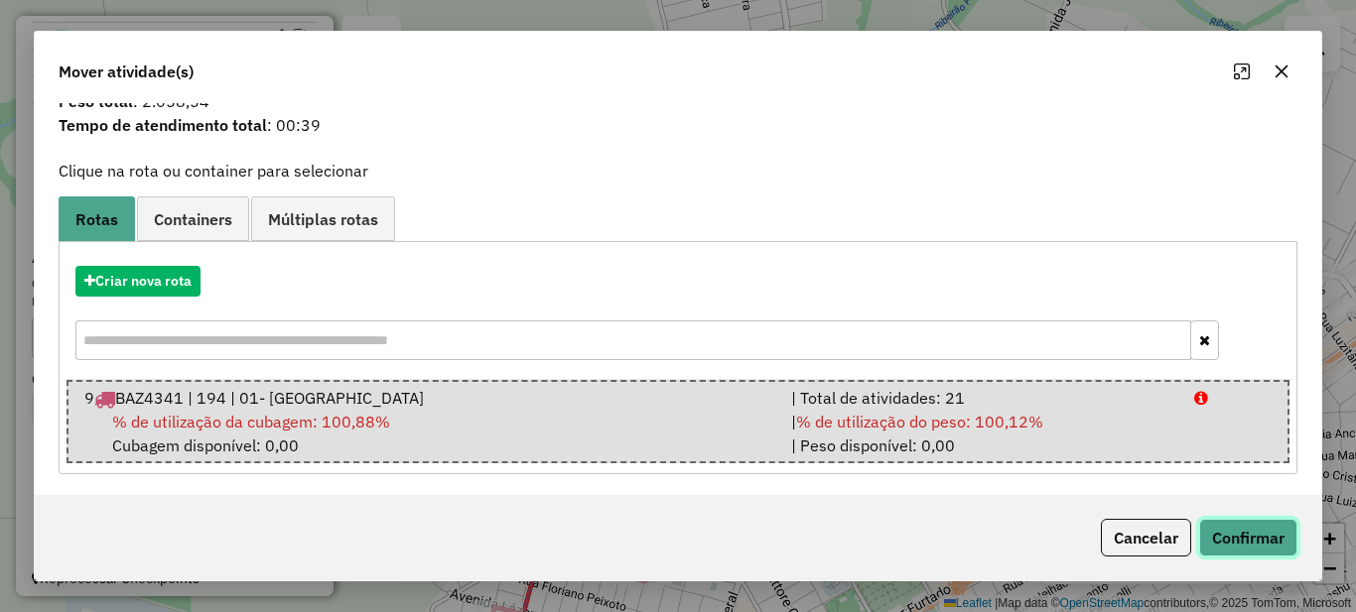
click at [1248, 519] on button "Confirmar" at bounding box center [1248, 538] width 98 height 38
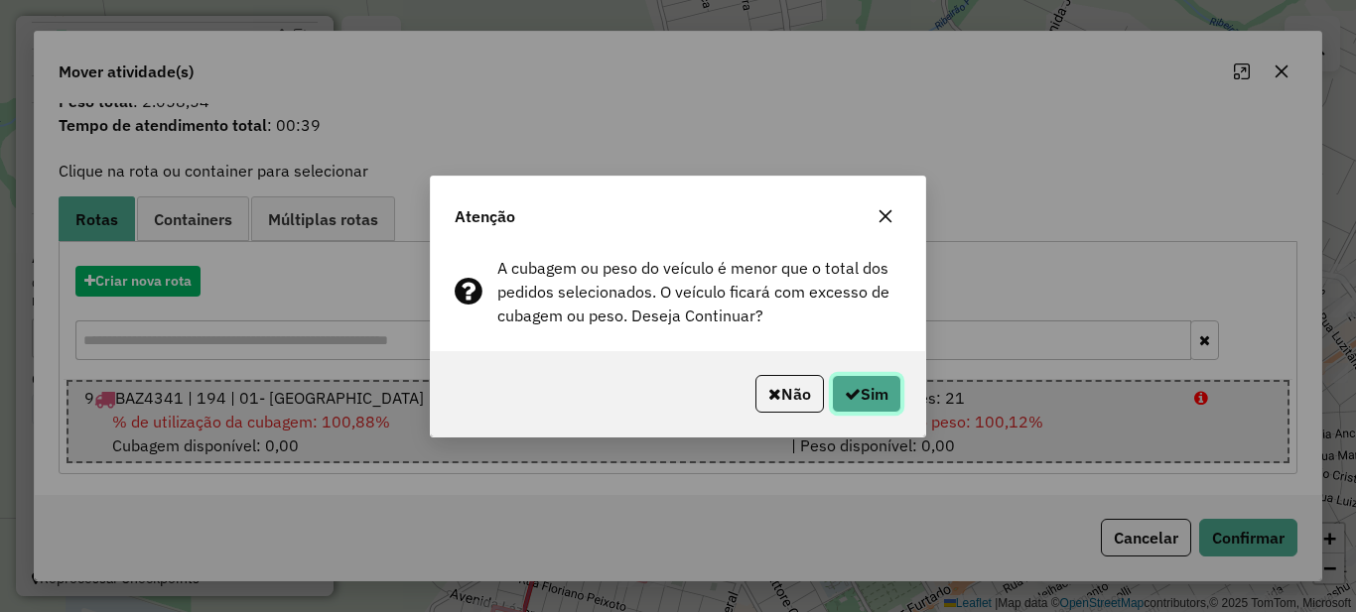
click at [868, 384] on button "Sim" at bounding box center [866, 394] width 69 height 38
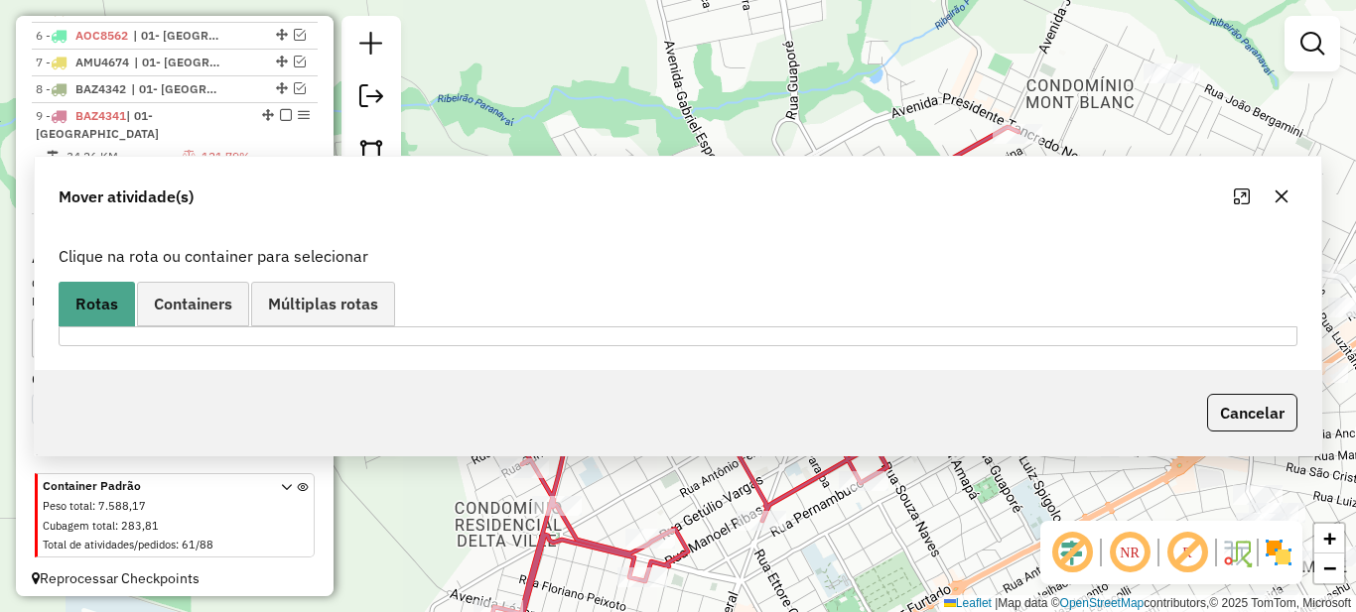
scroll to position [0, 0]
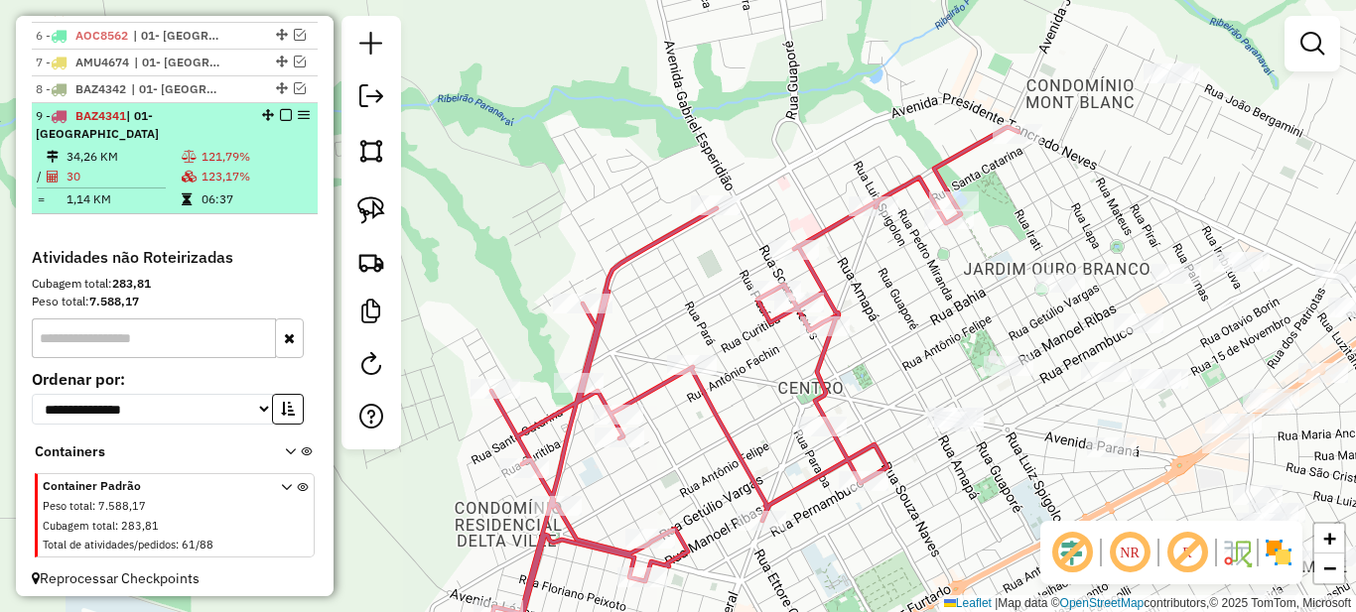
click at [215, 158] on td "121,79%" at bounding box center [255, 157] width 109 height 20
select select "*********"
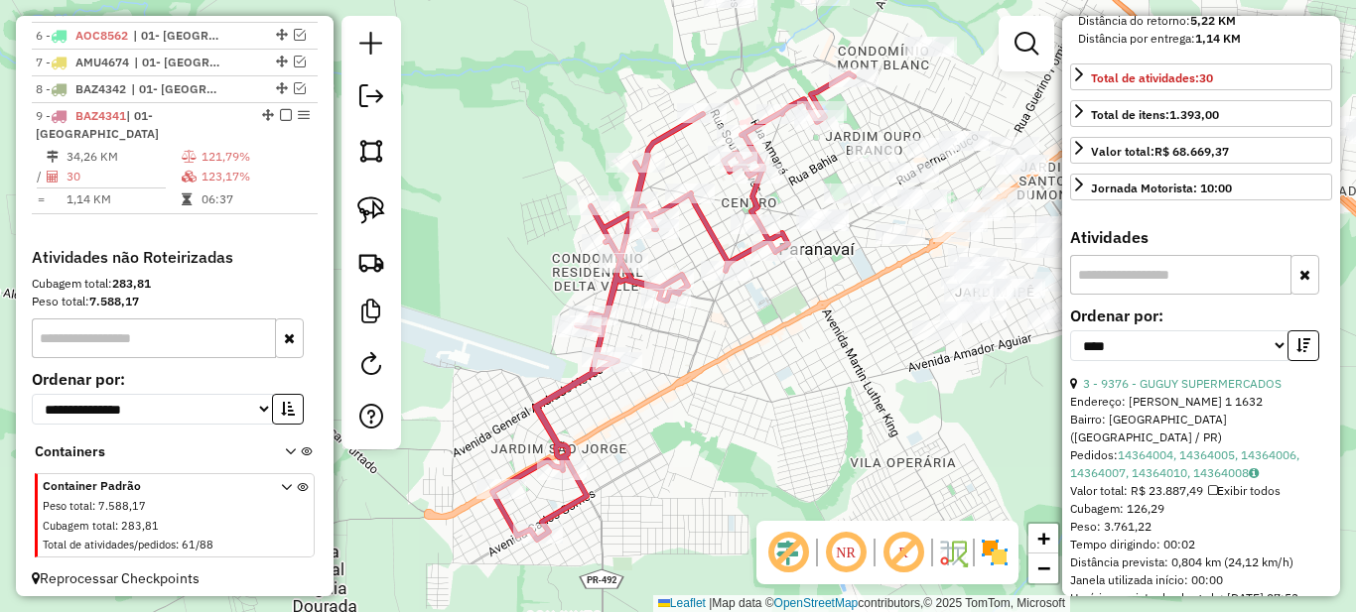
scroll to position [596, 0]
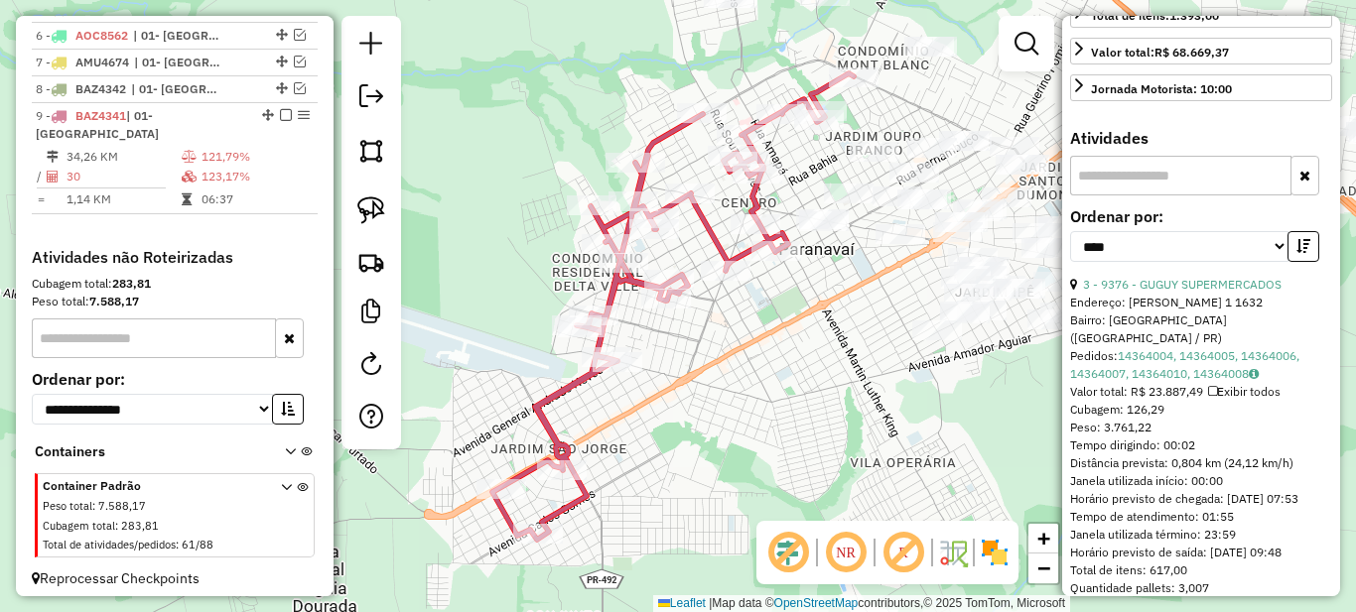
click at [1287, 276] on div "**********" at bounding box center [1201, 242] width 262 height 67
click at [1288, 262] on button "button" at bounding box center [1303, 246] width 32 height 31
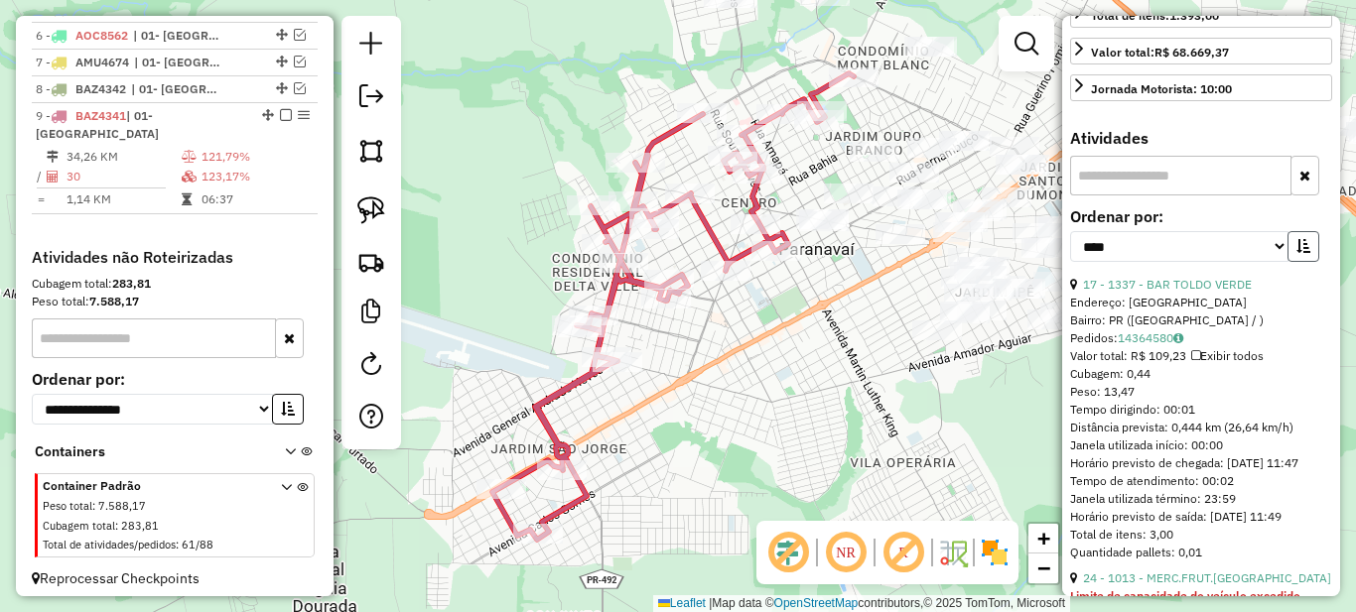
click at [1296, 253] on icon "button" at bounding box center [1303, 246] width 14 height 14
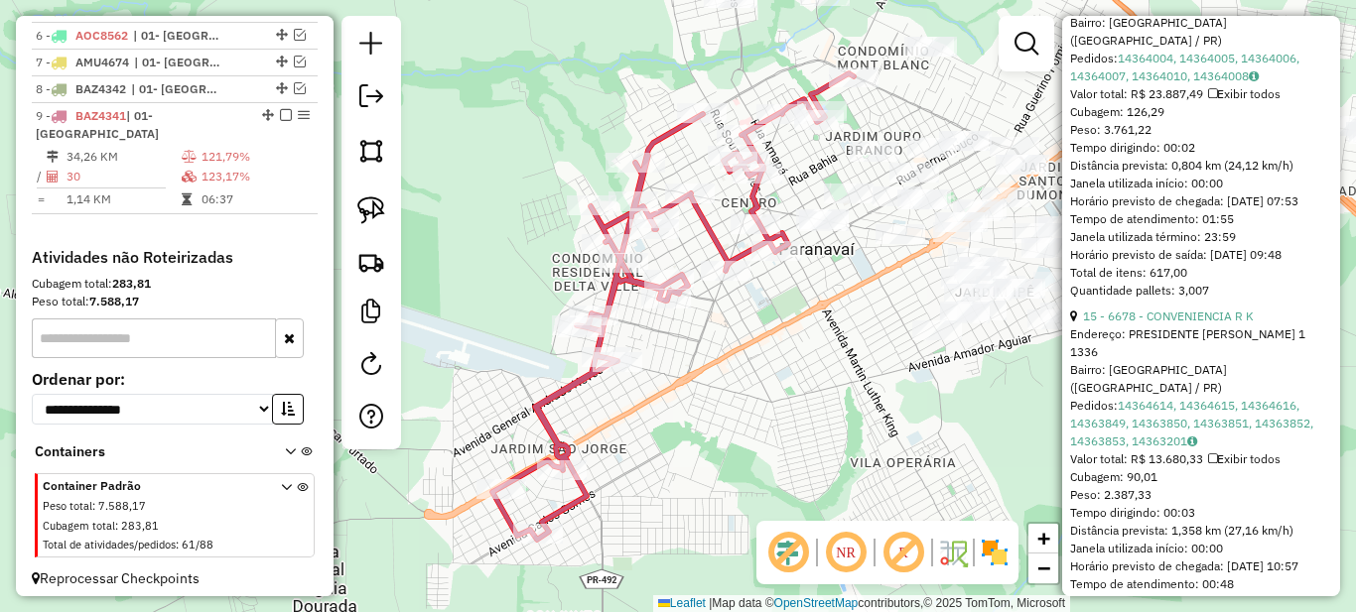
scroll to position [993, 0]
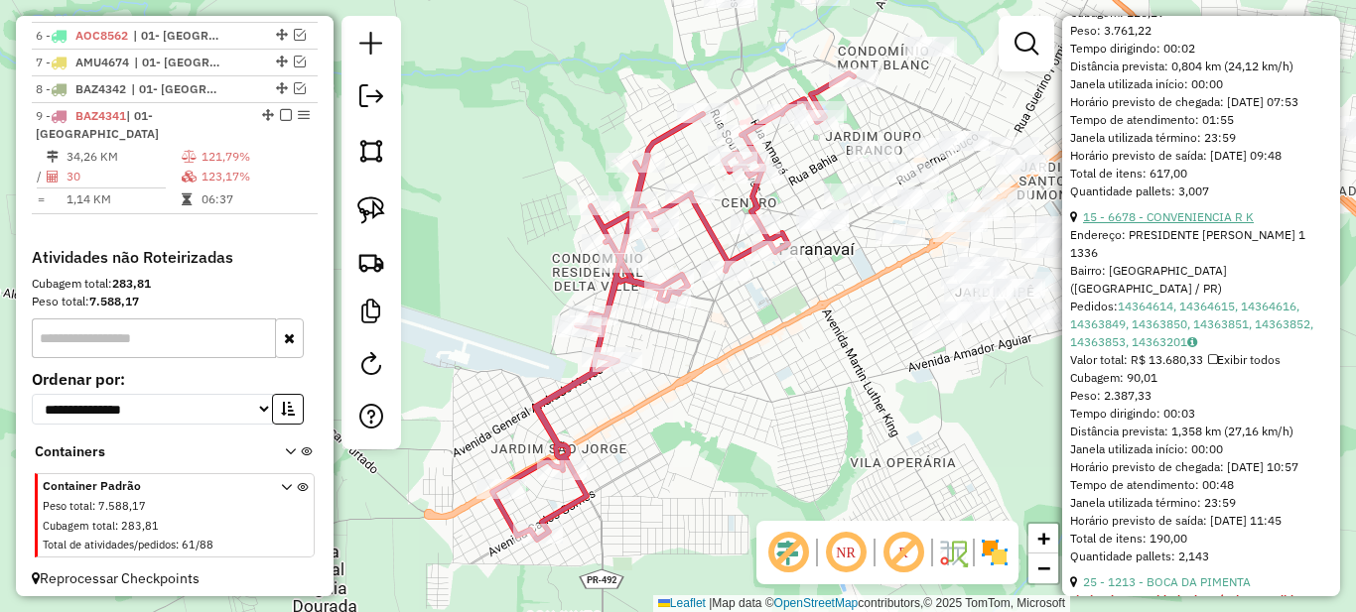
click at [1168, 224] on link "15 - 6678 - CONVENIENCIA R K" at bounding box center [1168, 216] width 171 height 15
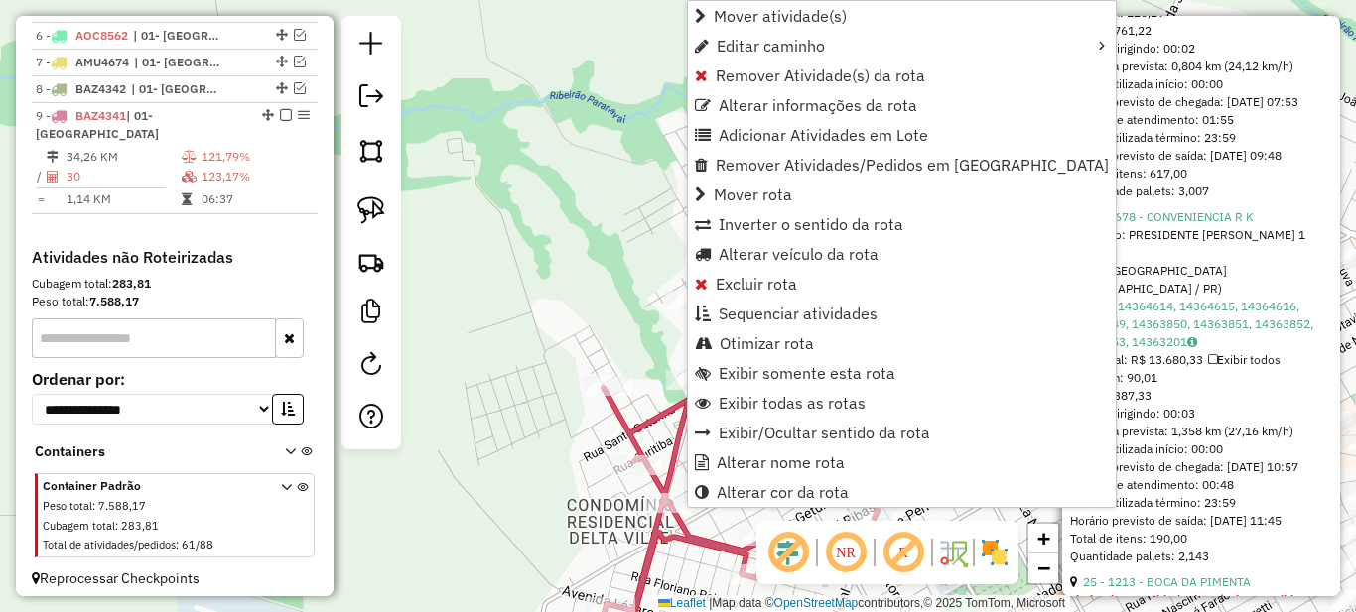
scroll to position [911, 0]
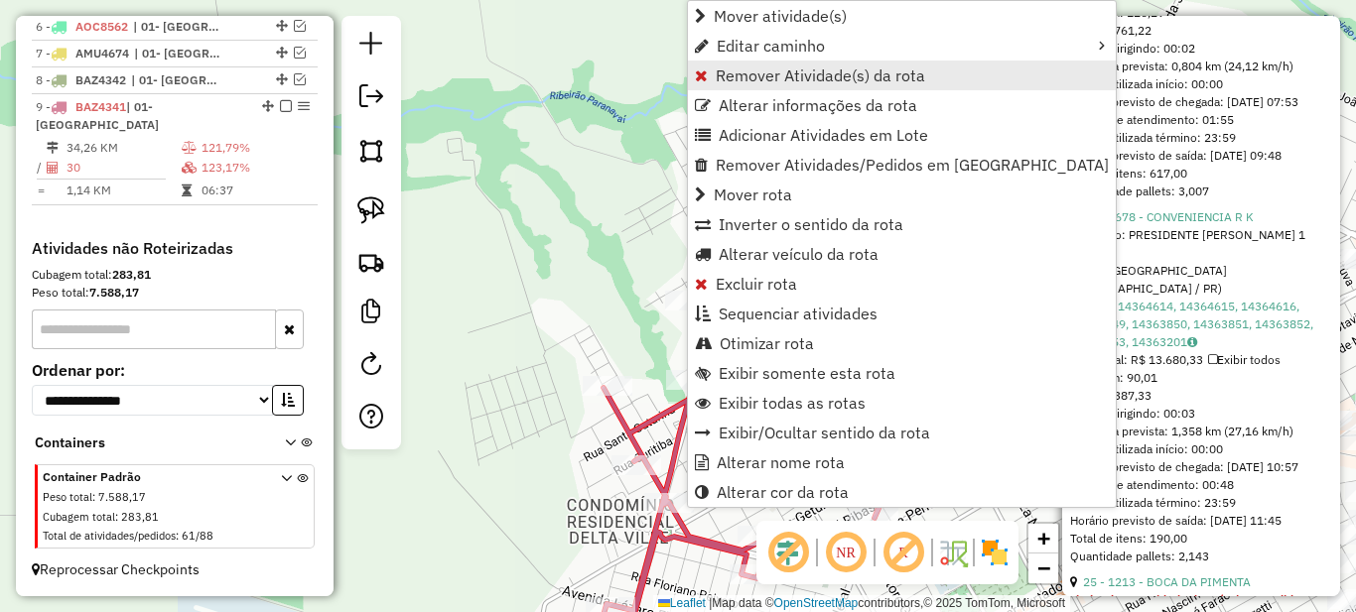
click at [750, 81] on span "Remover Atividade(s) da rota" at bounding box center [820, 76] width 209 height 16
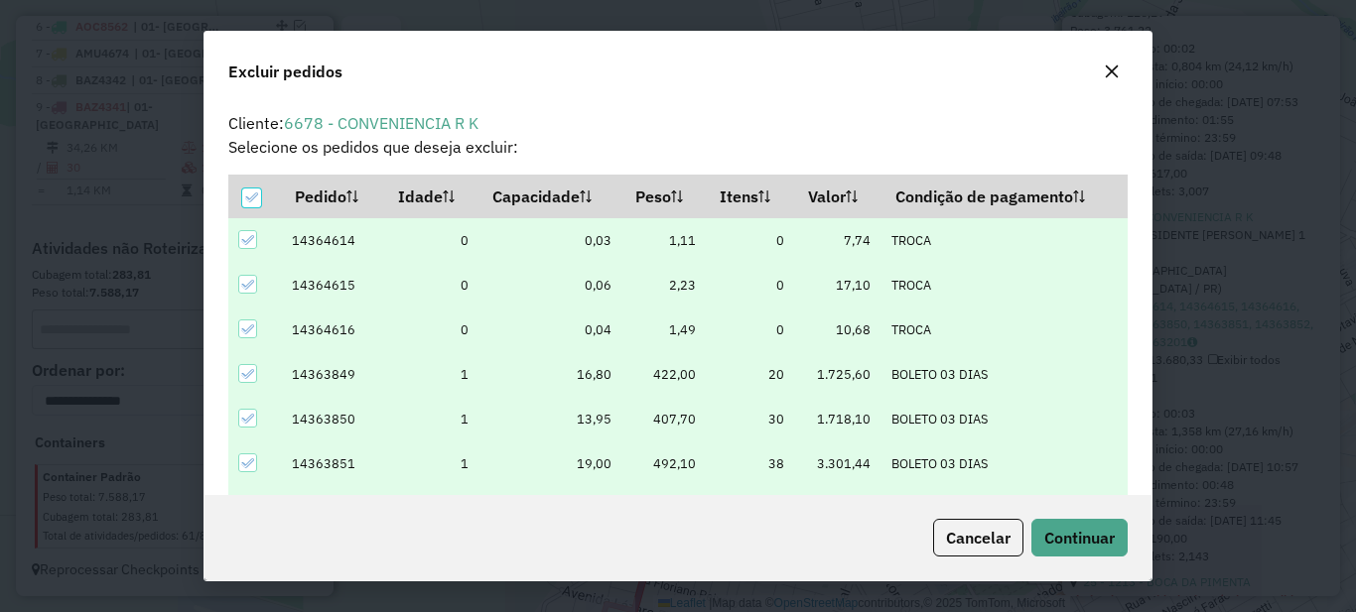
scroll to position [12, 6]
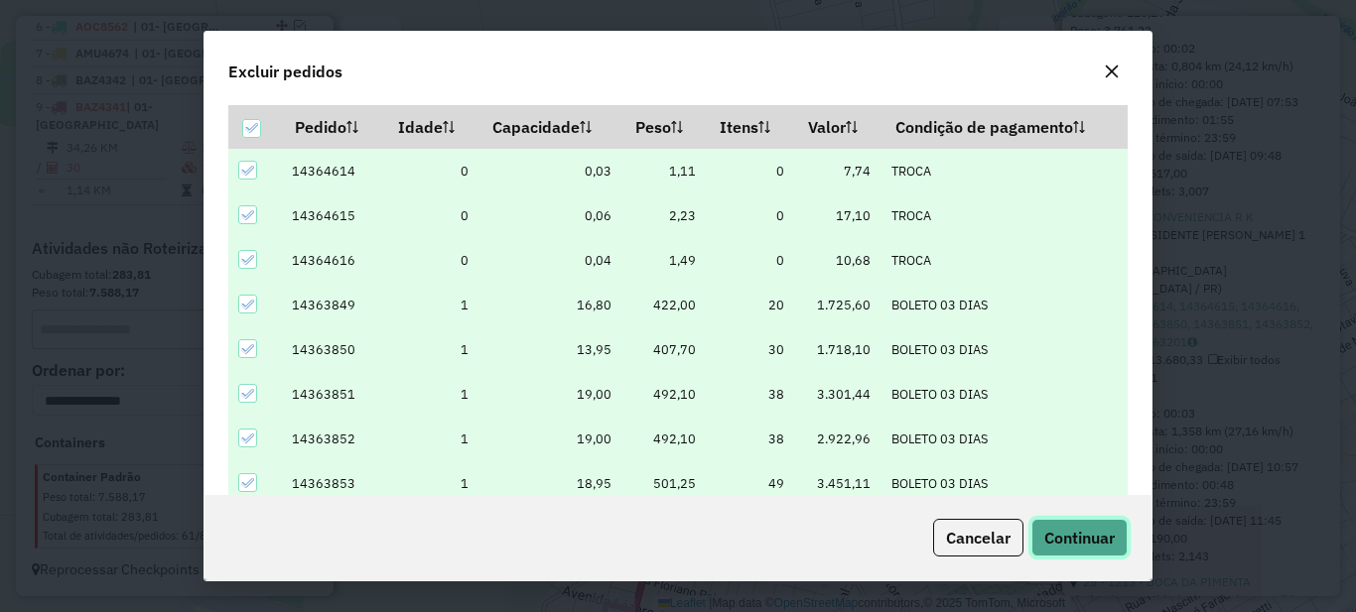
click at [1074, 528] on span "Continuar" at bounding box center [1079, 538] width 70 height 20
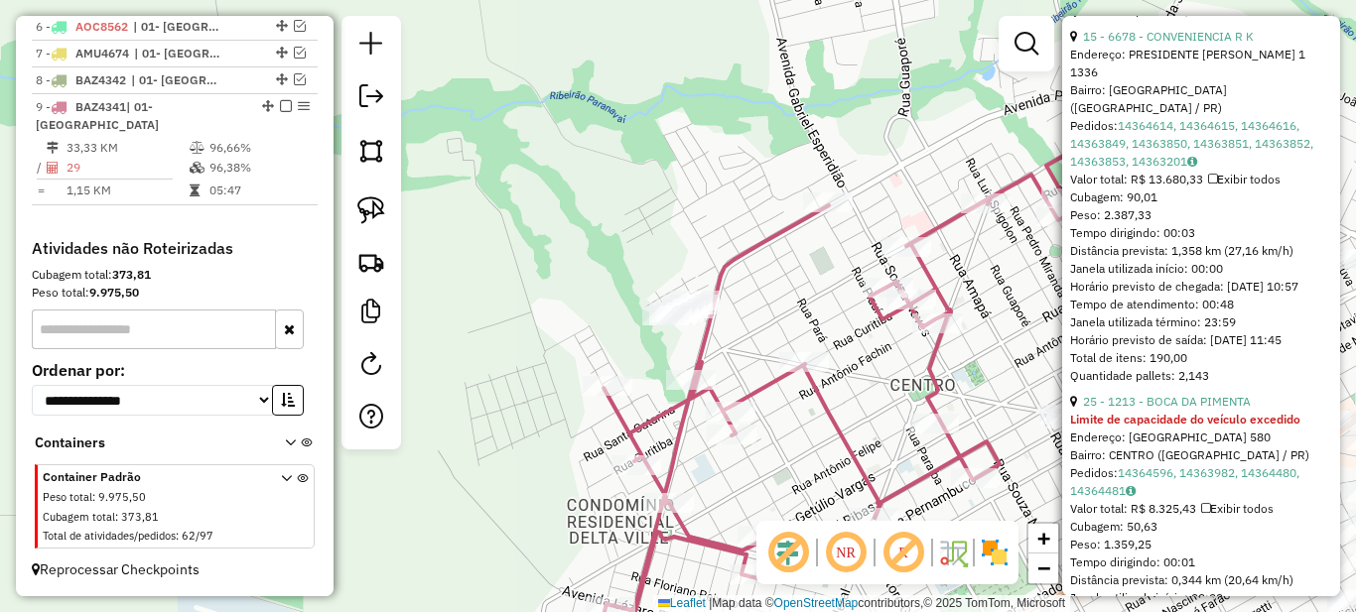
scroll to position [1273, 0]
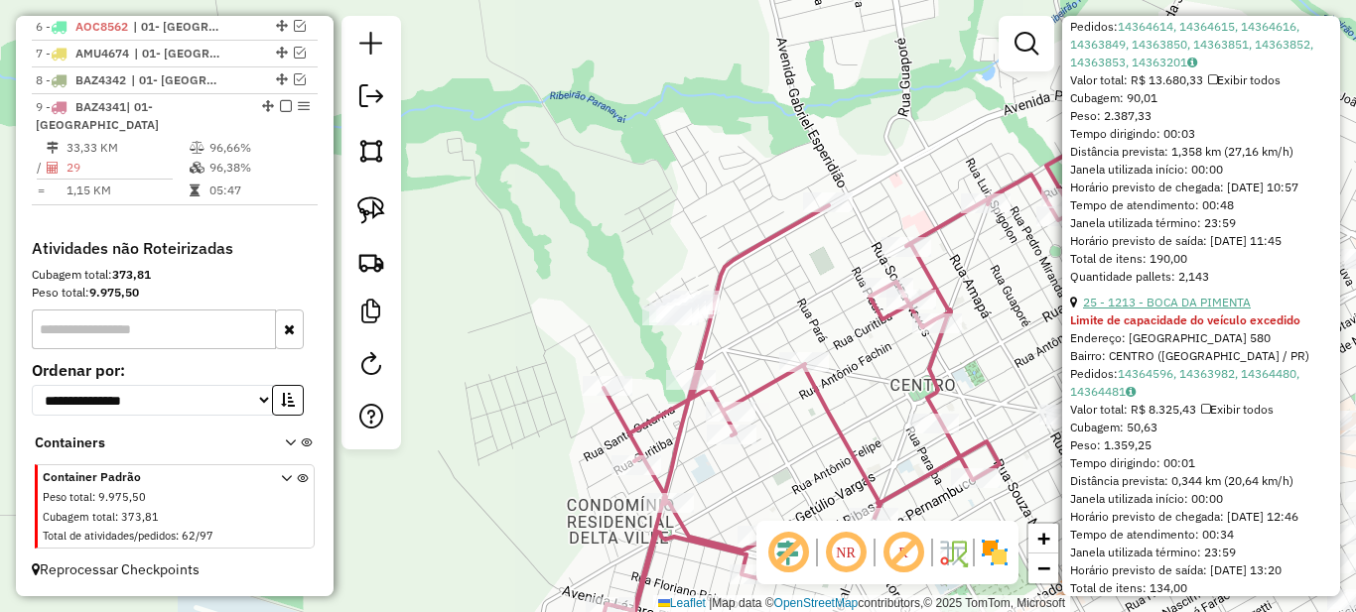
click at [1171, 310] on link "25 - 1213 - BOCA DA PIMENTA" at bounding box center [1167, 302] width 168 height 15
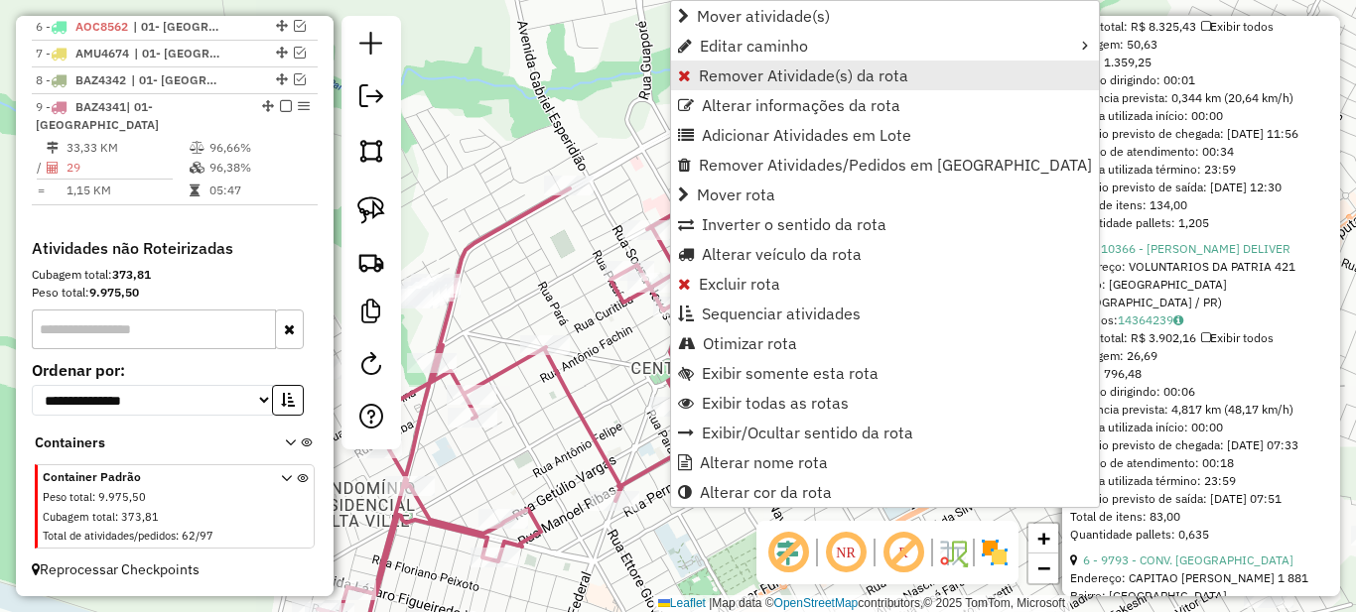
click at [719, 75] on span "Remover Atividade(s) da rota" at bounding box center [803, 76] width 209 height 16
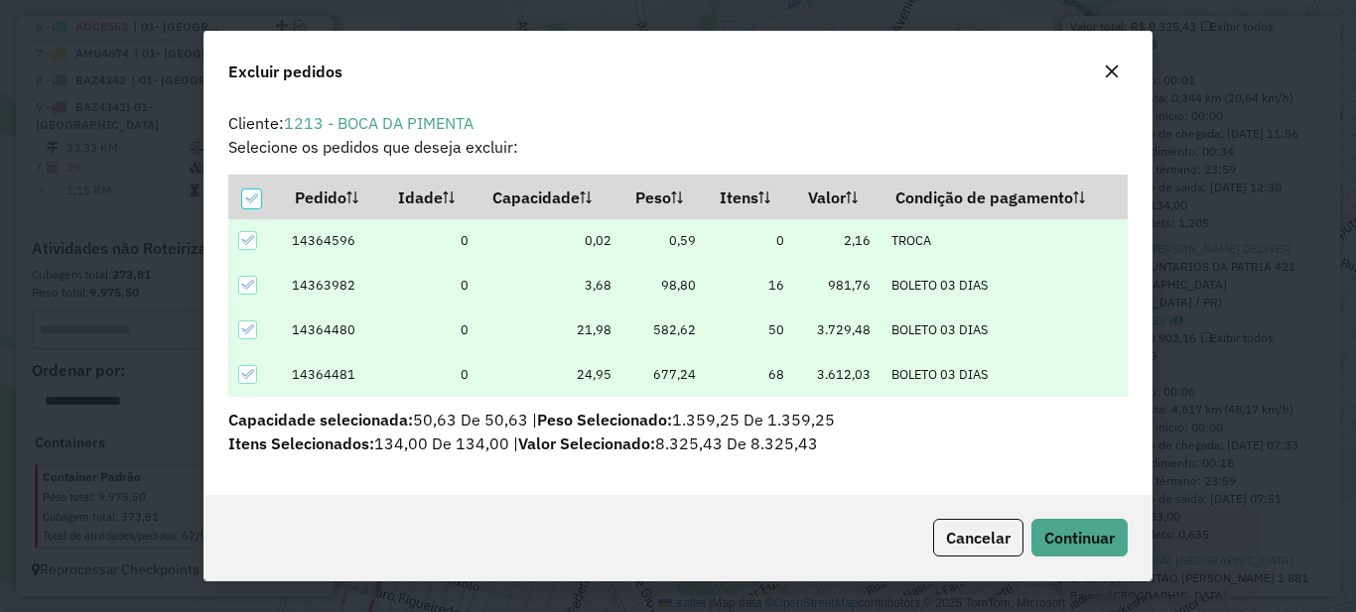
scroll to position [12, 6]
click at [1095, 515] on div "Cancelar Continuar" at bounding box center [677, 537] width 947 height 85
click at [1106, 535] on span "Continuar" at bounding box center [1079, 538] width 70 height 20
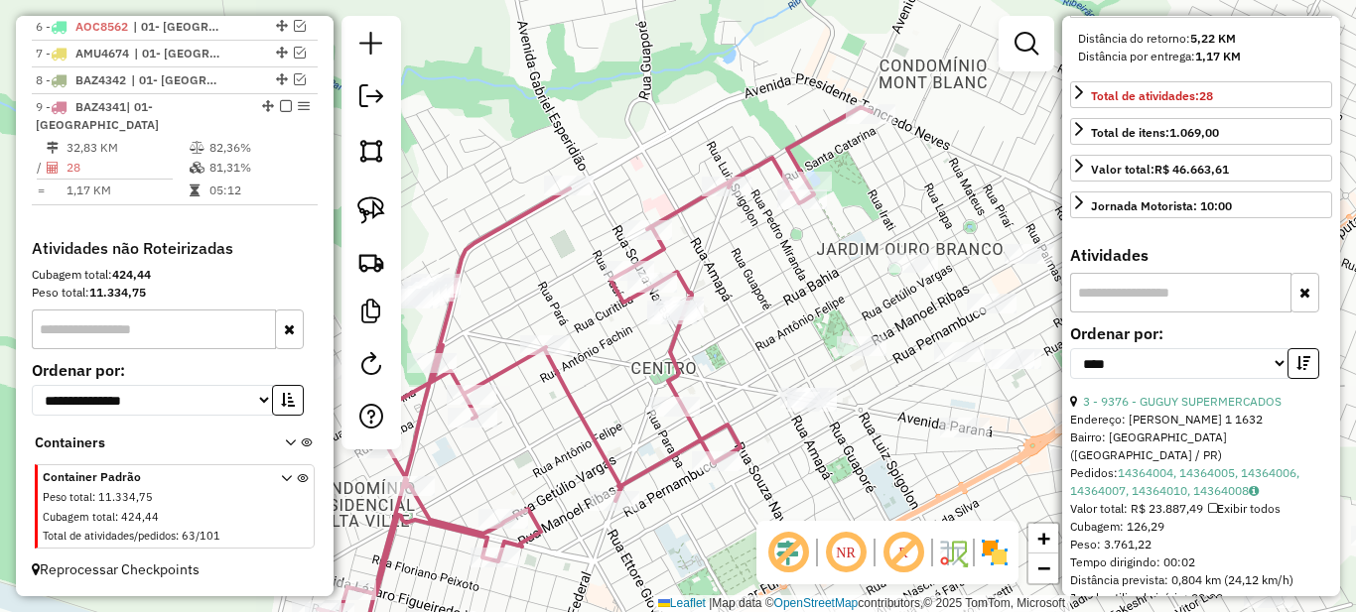
scroll to position [0, 0]
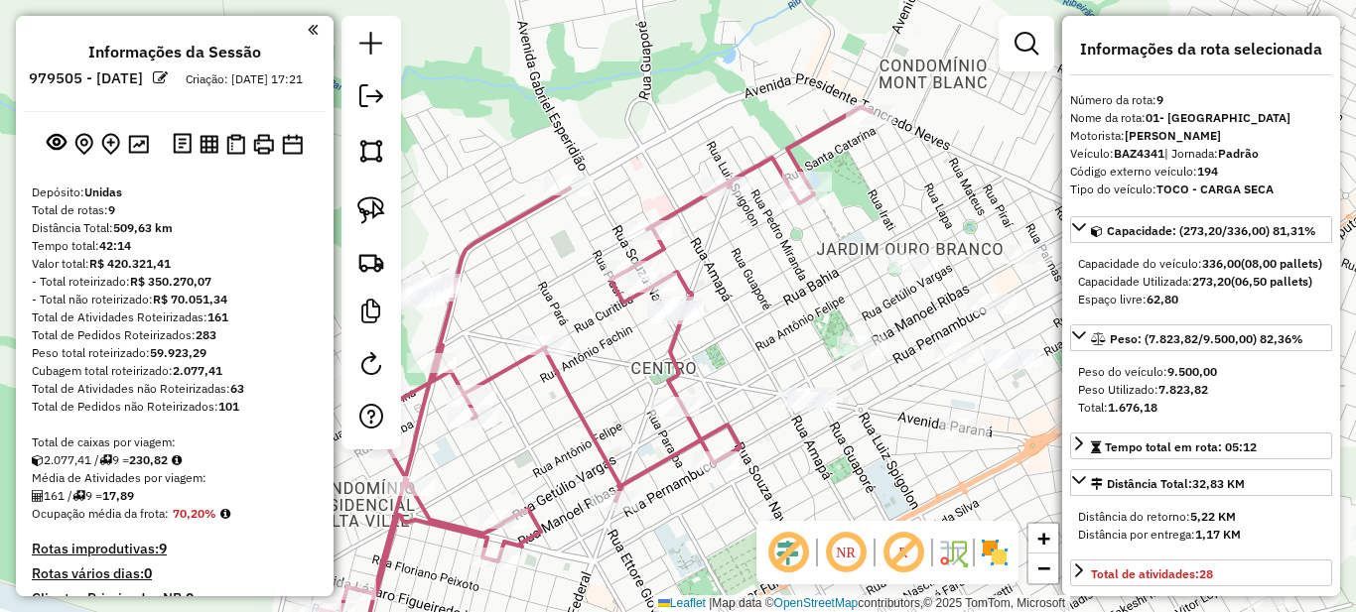
select select "*********"
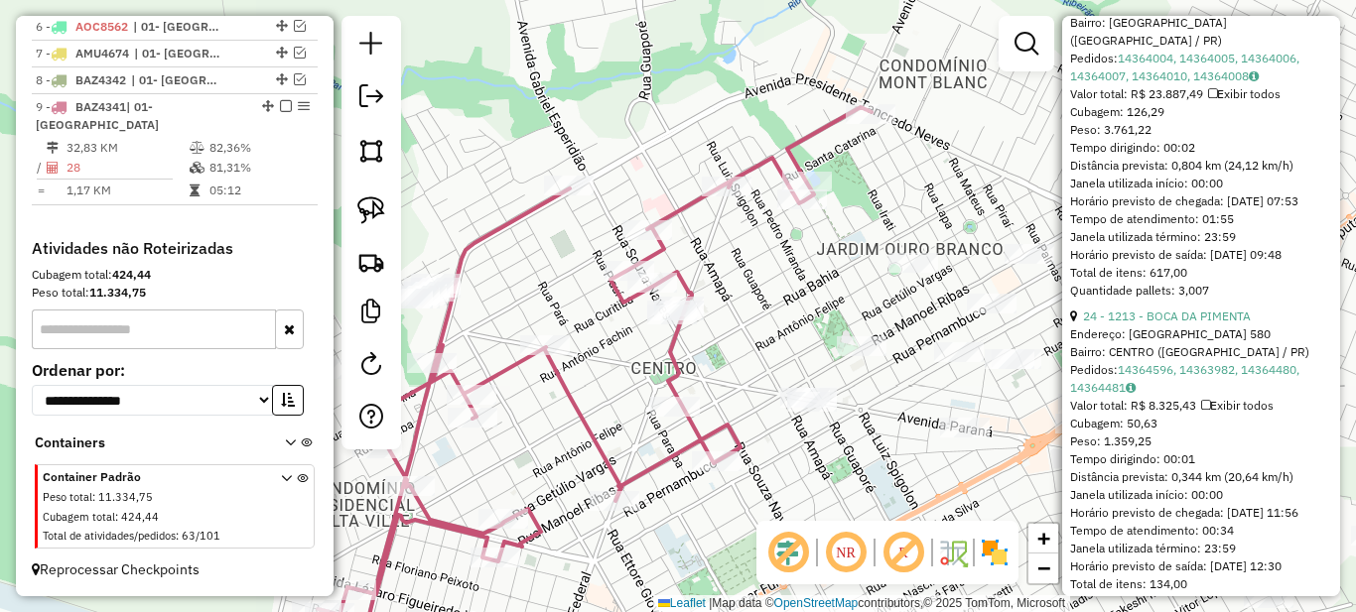
scroll to position [596, 0]
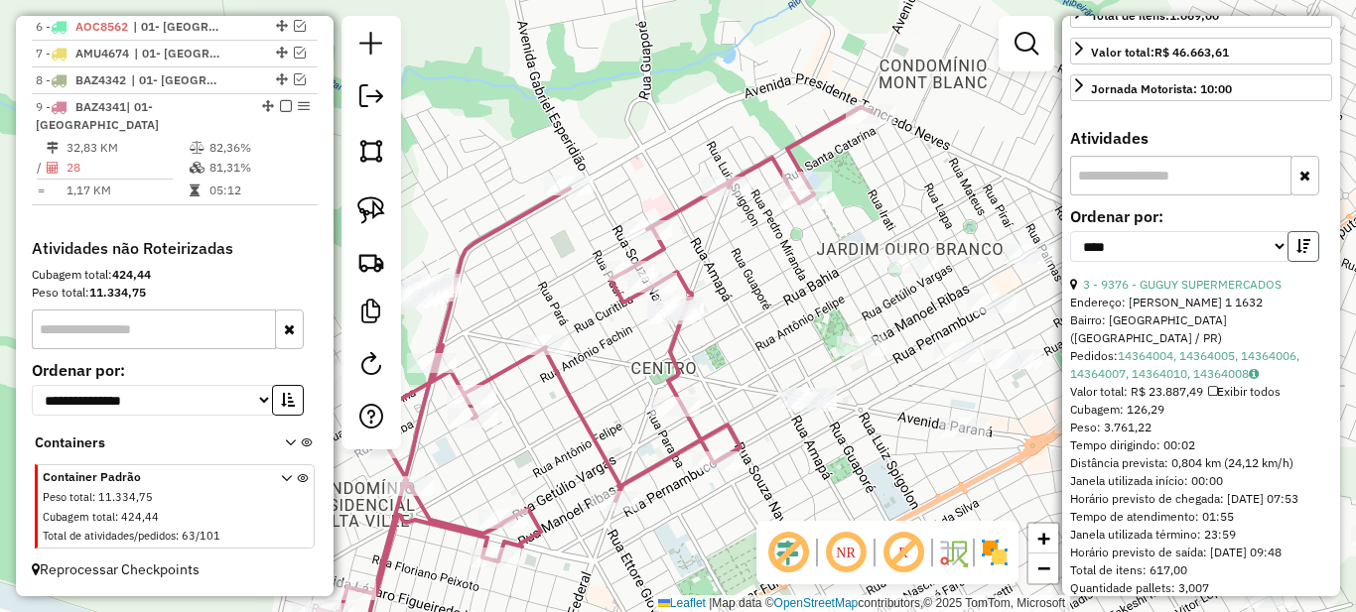
click at [1296, 253] on icon "button" at bounding box center [1303, 246] width 14 height 14
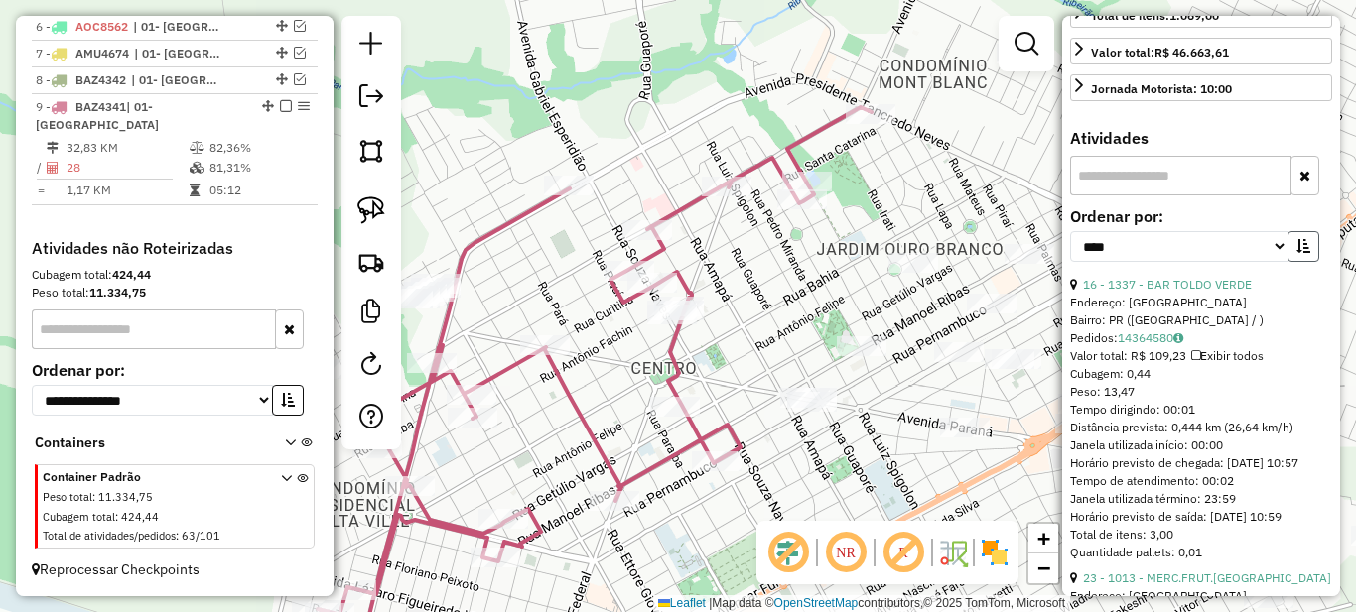
click at [1301, 262] on button "button" at bounding box center [1303, 246] width 32 height 31
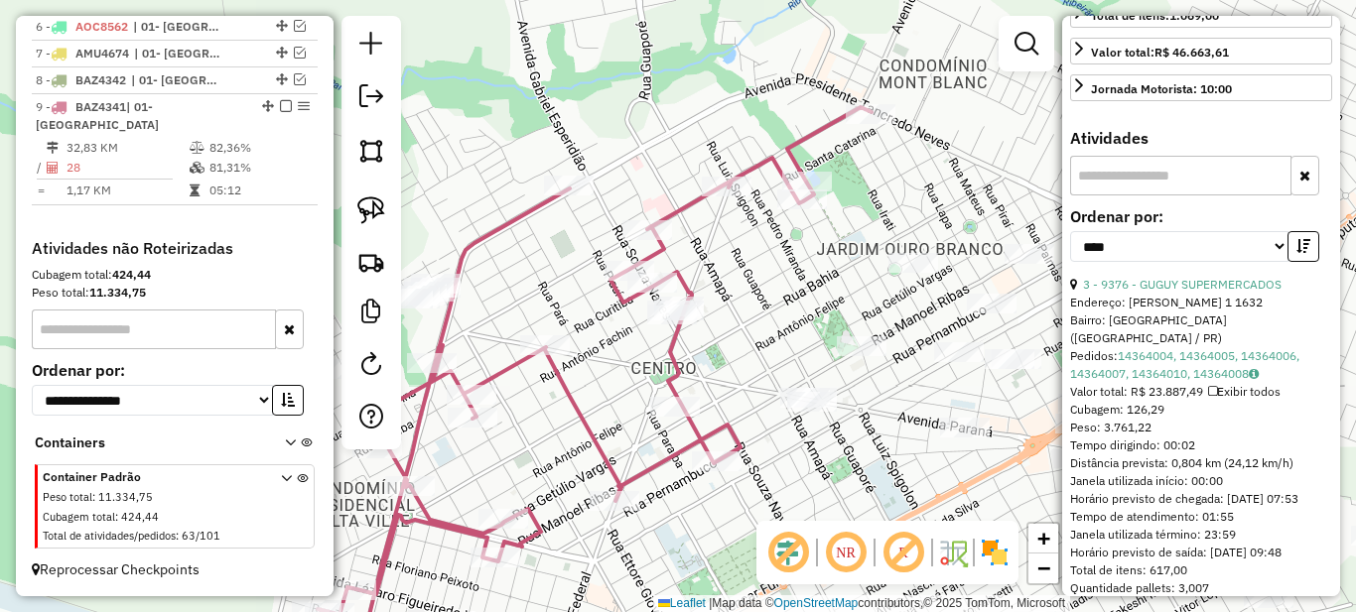
scroll to position [893, 0]
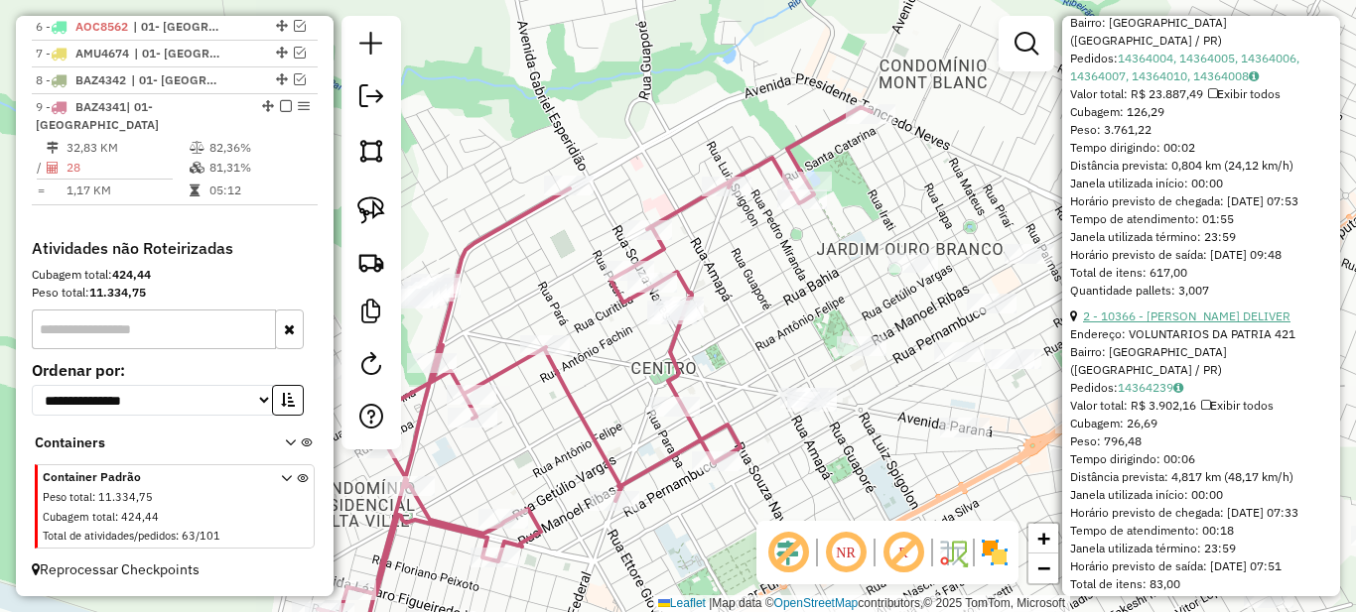
click at [1174, 324] on link "2 - 10366 - [PERSON_NAME] DELIVER" at bounding box center [1186, 316] width 207 height 15
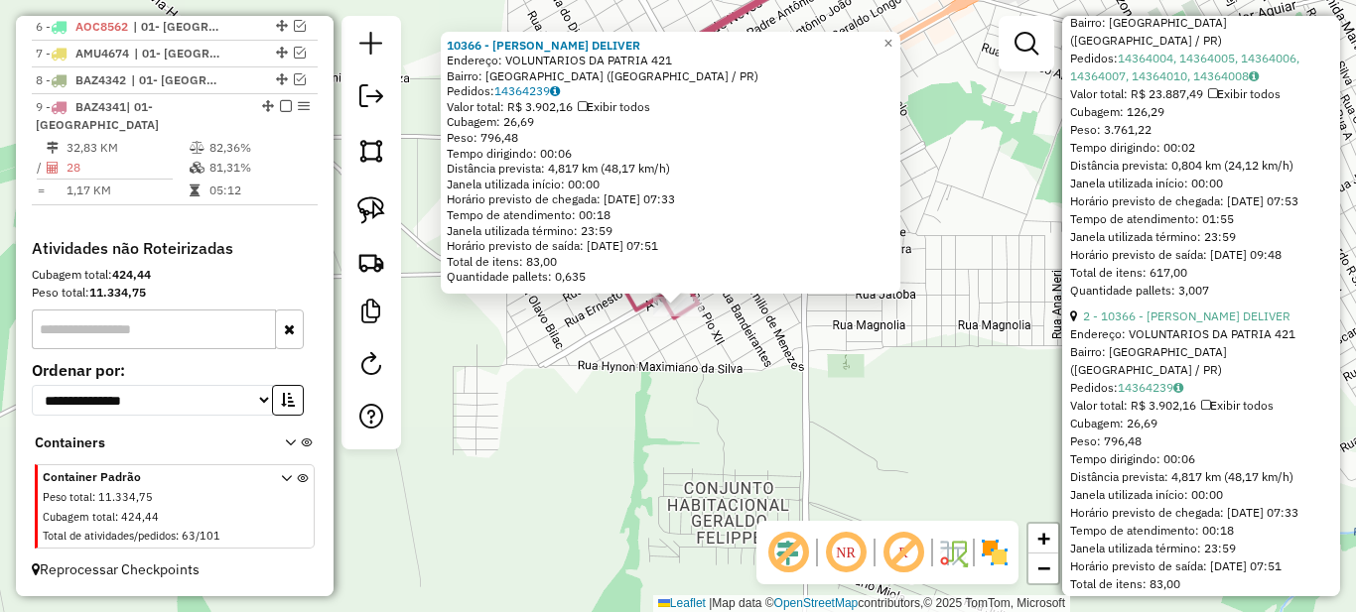
scroll to position [1191, 0]
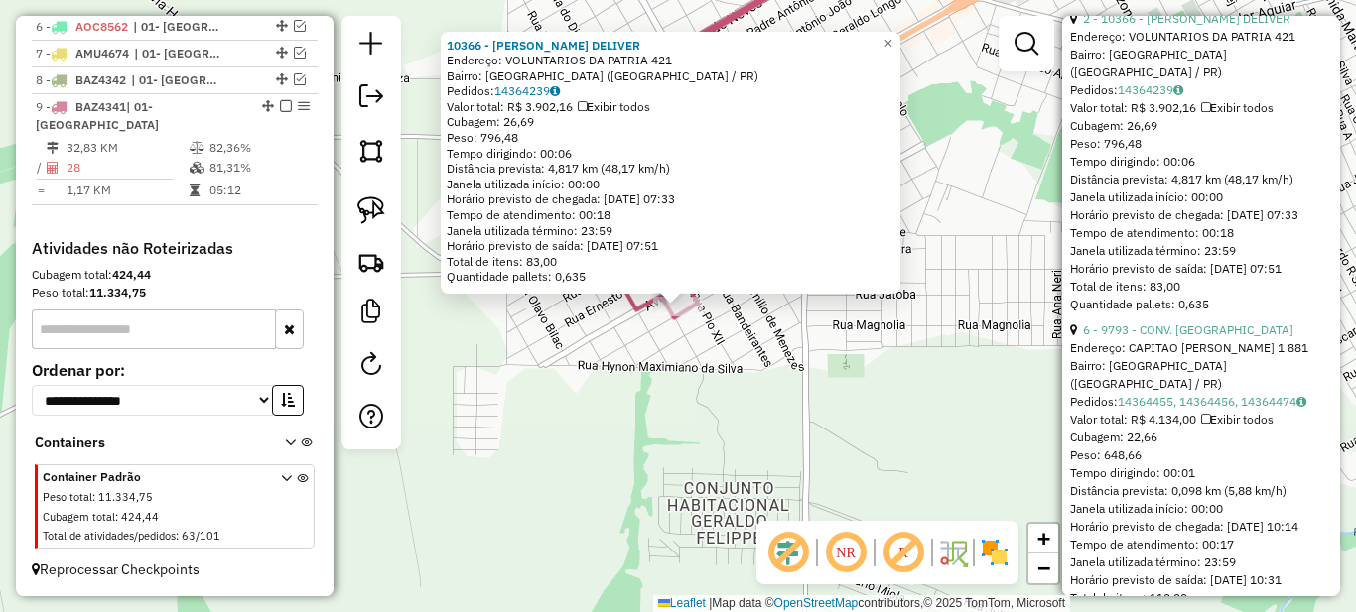
click at [1158, 357] on div "Endereço: CAPITAO [PERSON_NAME] 1 881" at bounding box center [1201, 348] width 262 height 18
click at [1158, 338] on link "6 - 9793 - CONV. [GEOGRAPHIC_DATA]" at bounding box center [1188, 330] width 210 height 15
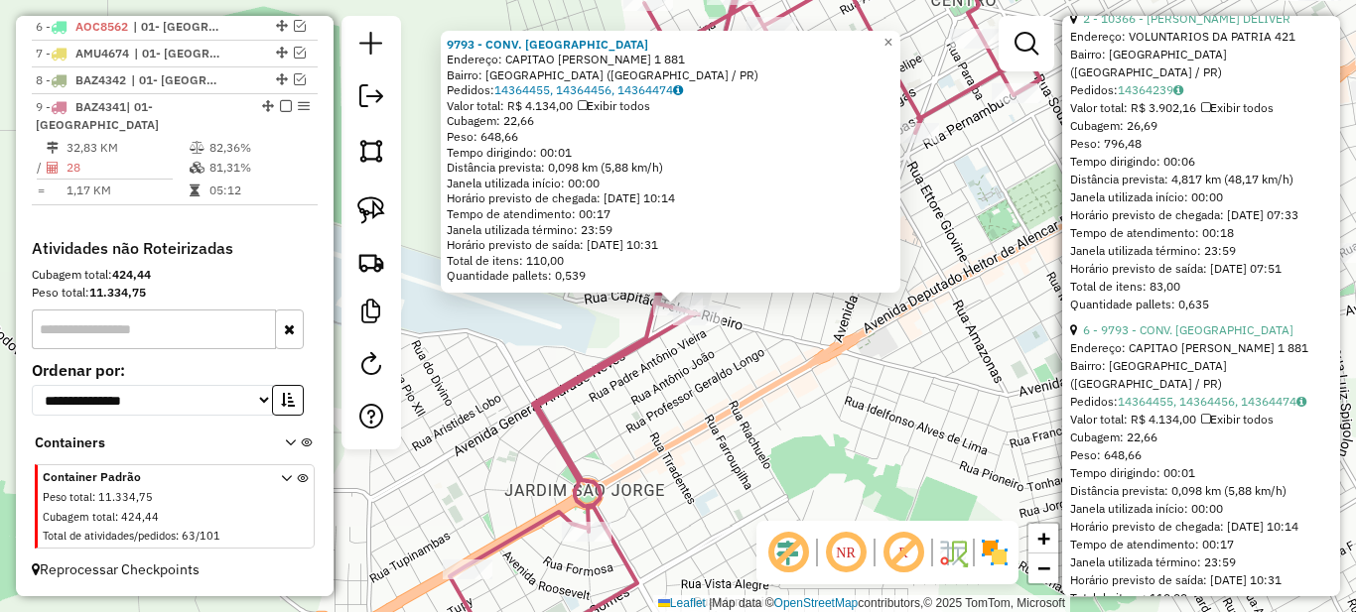
scroll to position [1390, 0]
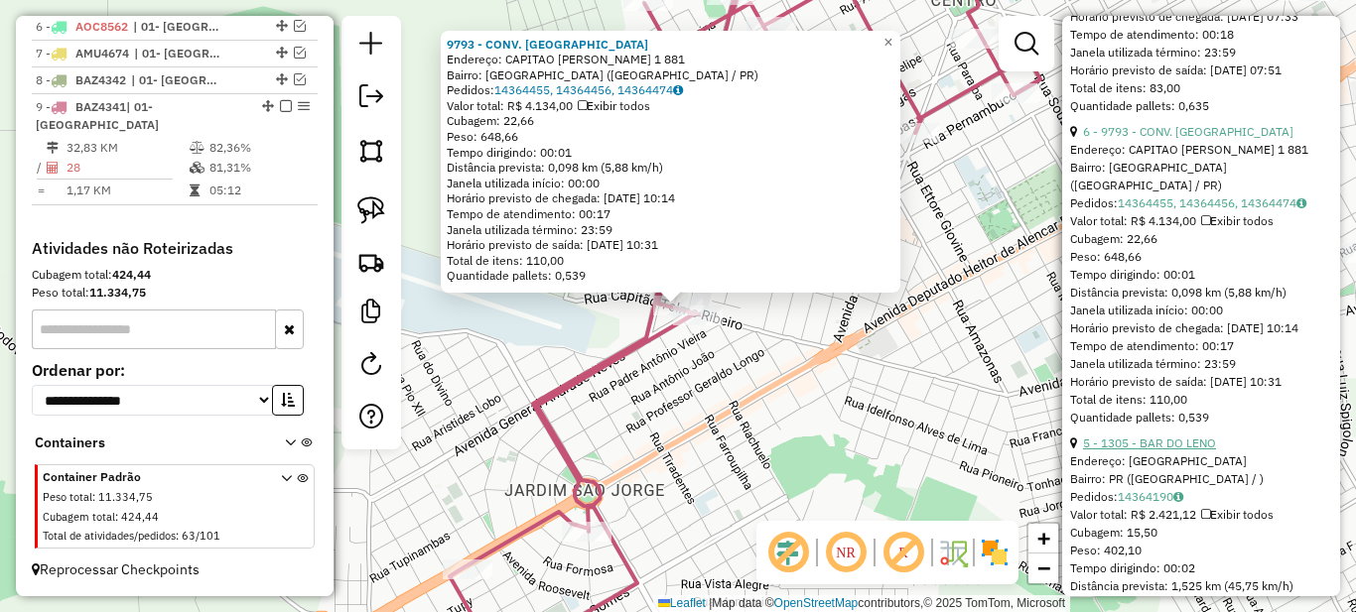
click at [1163, 451] on link "5 - 1305 - BAR DO LENO" at bounding box center [1149, 443] width 133 height 15
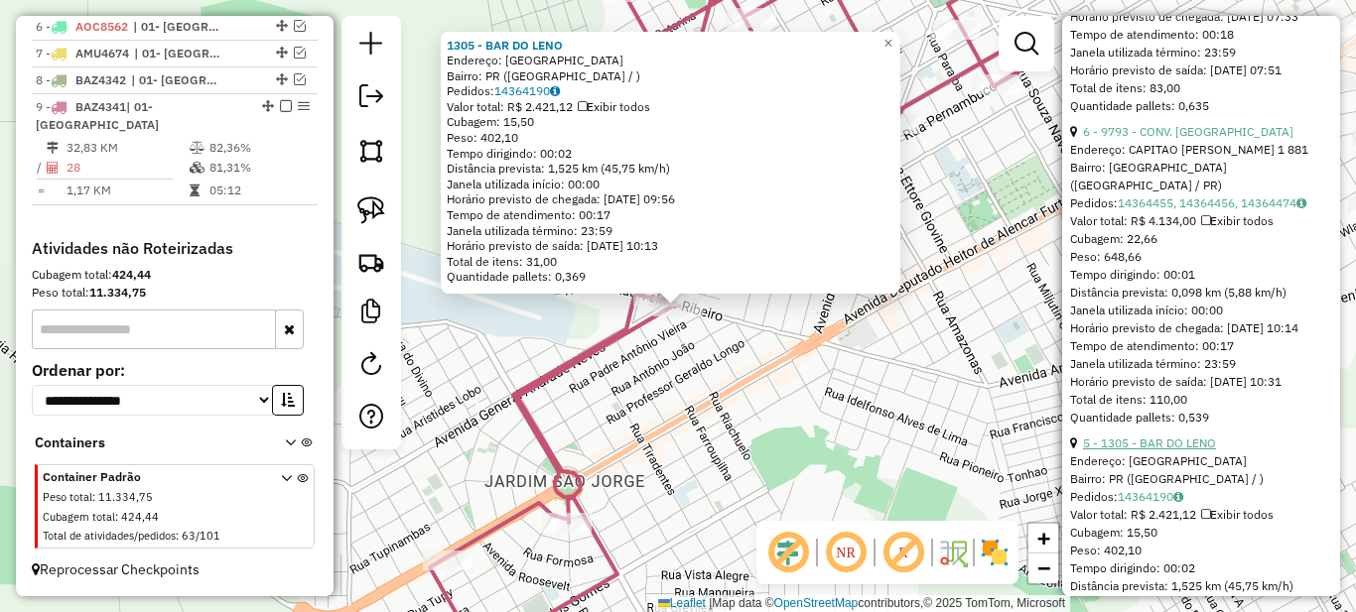
scroll to position [1688, 0]
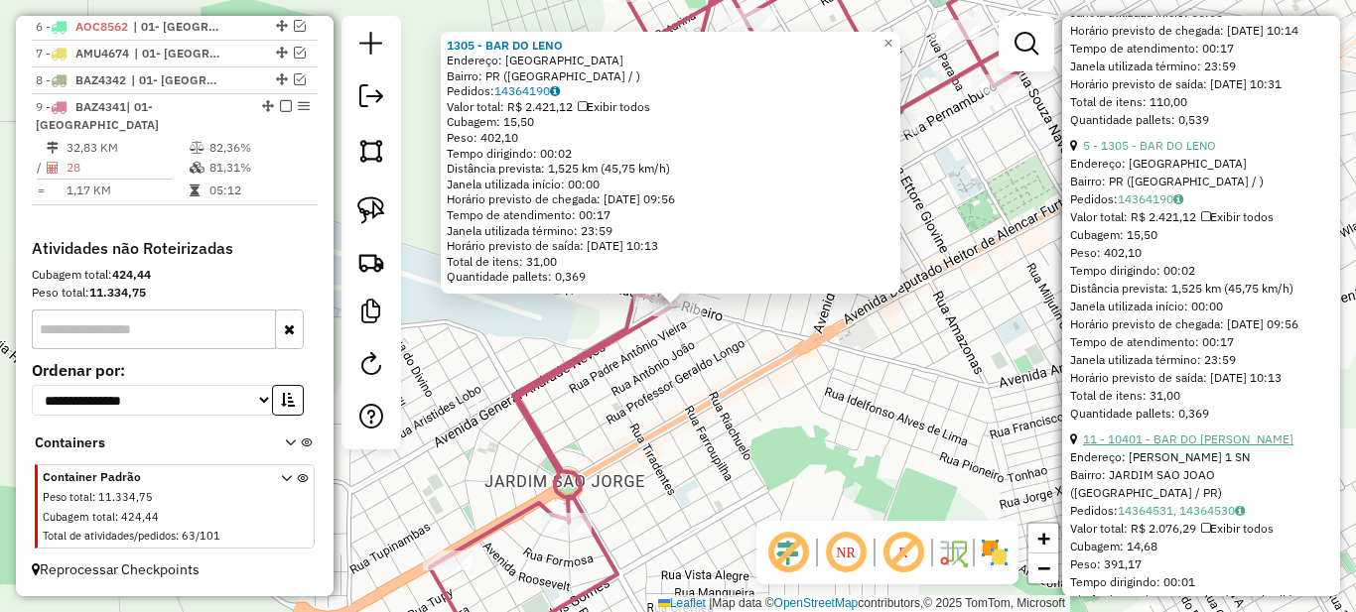
click at [1159, 447] on link "11 - 10401 - BAR DO [PERSON_NAME]" at bounding box center [1188, 439] width 210 height 15
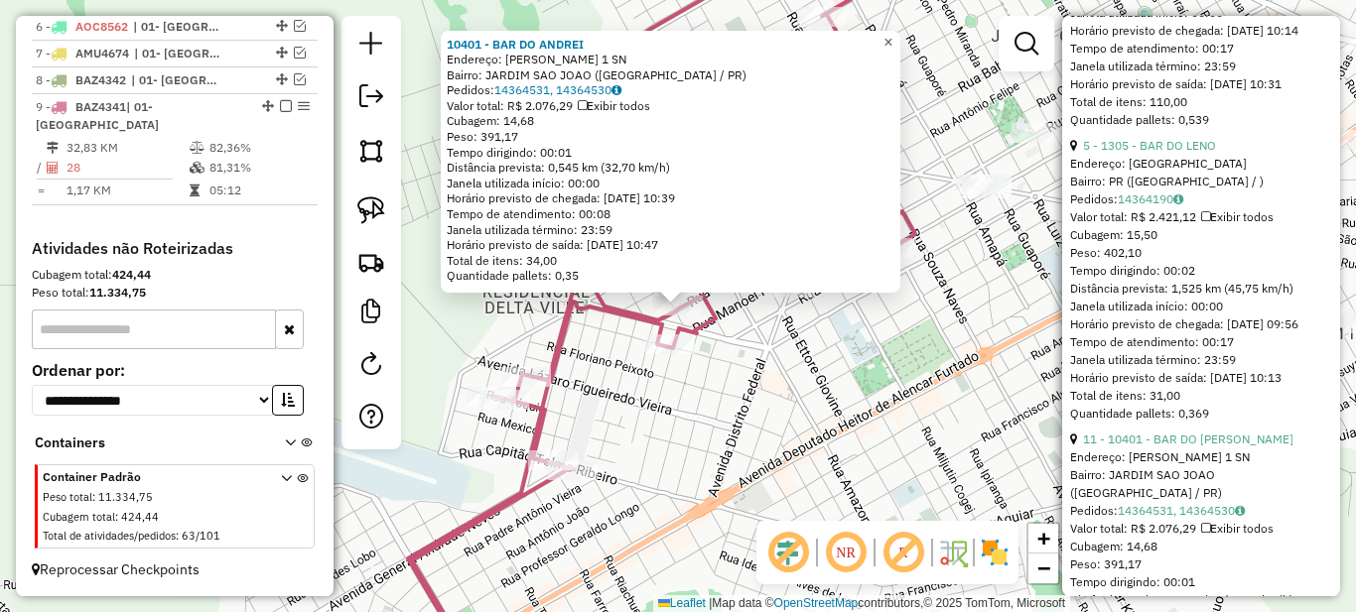
click at [892, 34] on span "×" at bounding box center [887, 42] width 9 height 17
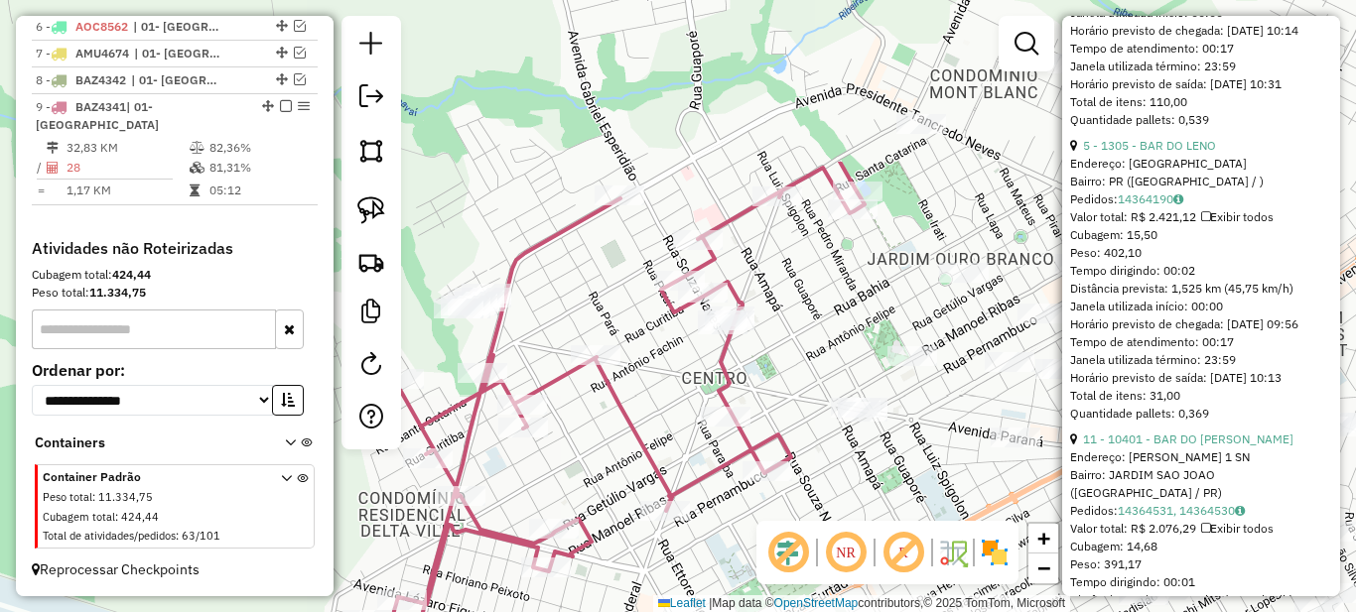
drag, startPoint x: 800, startPoint y: 131, endPoint x: 676, endPoint y: 354, distance: 255.5
click at [676, 354] on div "Janela de atendimento Grade de atendimento Capacidade Transportadoras Veículos …" at bounding box center [678, 306] width 1356 height 612
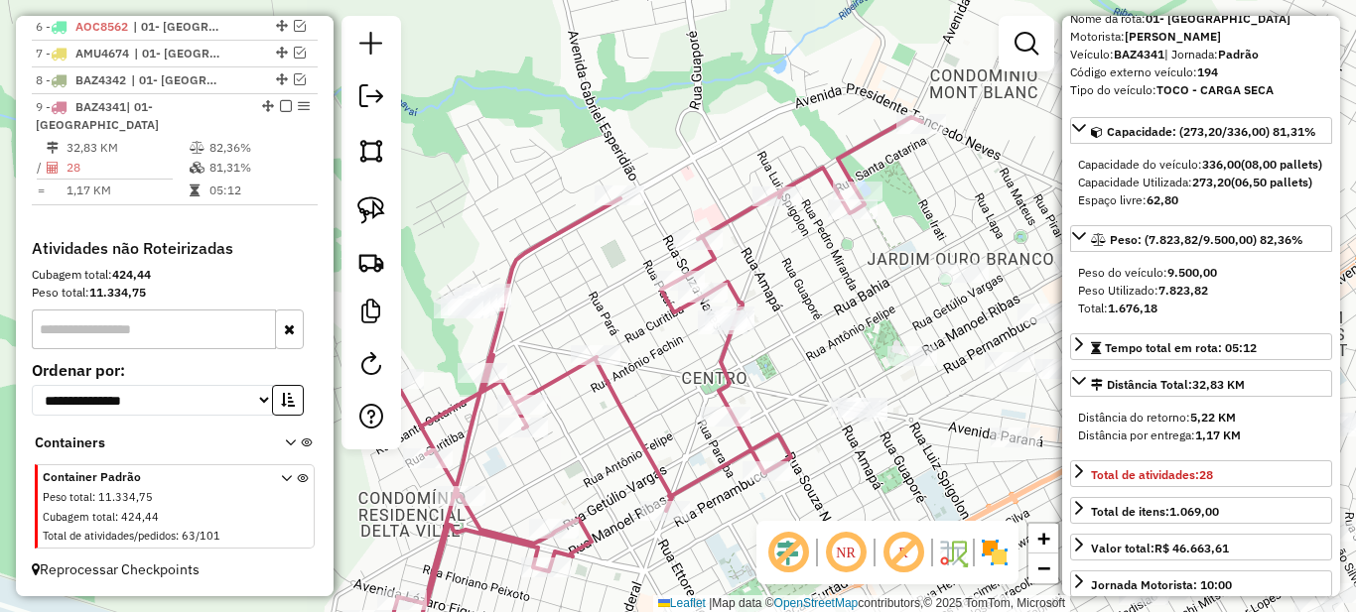
scroll to position [0, 0]
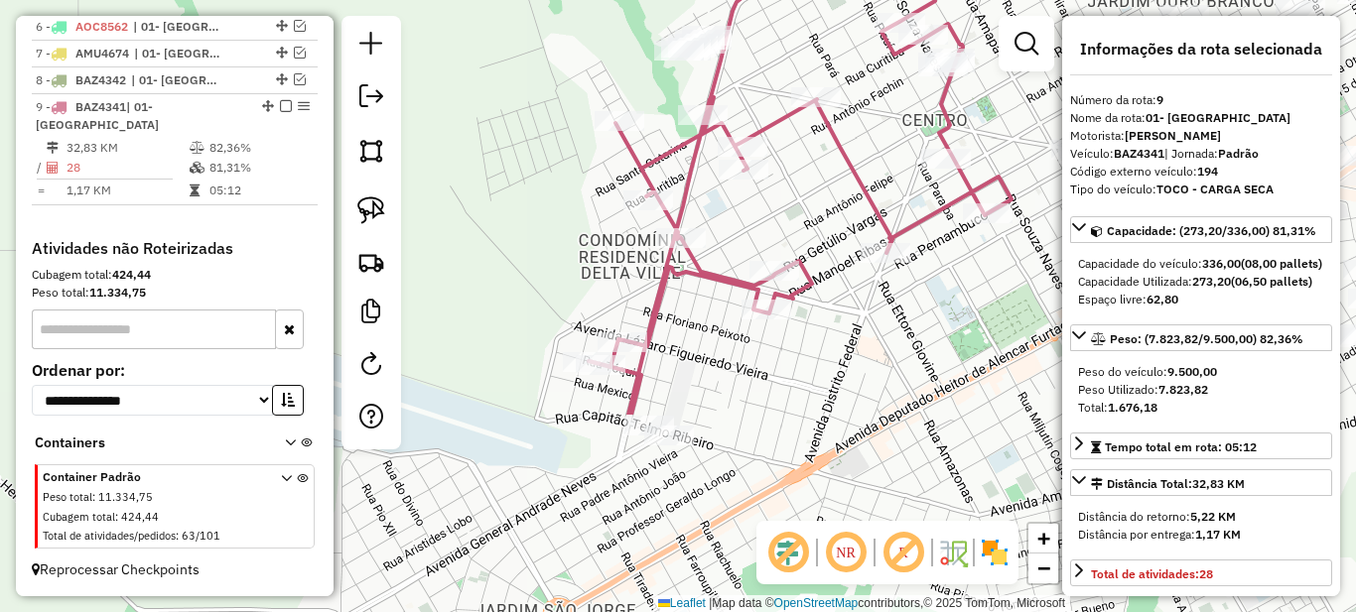
drag, startPoint x: 650, startPoint y: 408, endPoint x: 816, endPoint y: 218, distance: 251.9
click at [830, 183] on div "Janela de atendimento Grade de atendimento Capacidade Transportadoras Veículos …" at bounding box center [678, 306] width 1356 height 612
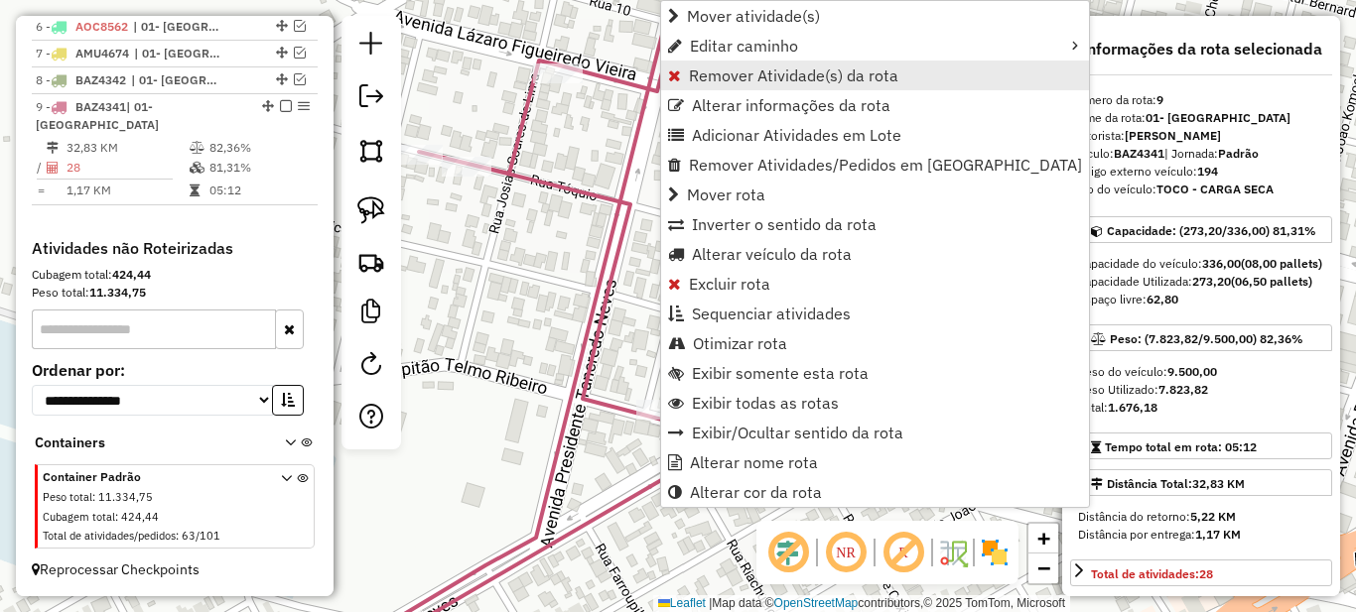
click at [702, 65] on link "Remover Atividade(s) da rota" at bounding box center [875, 76] width 428 height 30
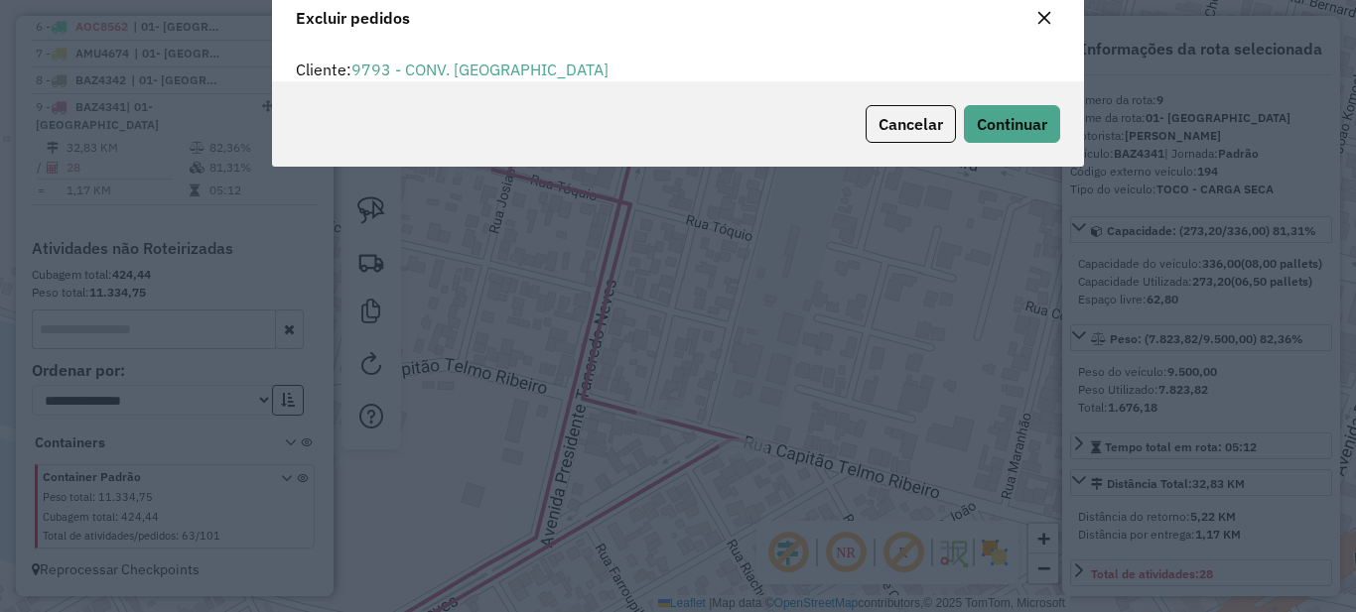
scroll to position [12, 6]
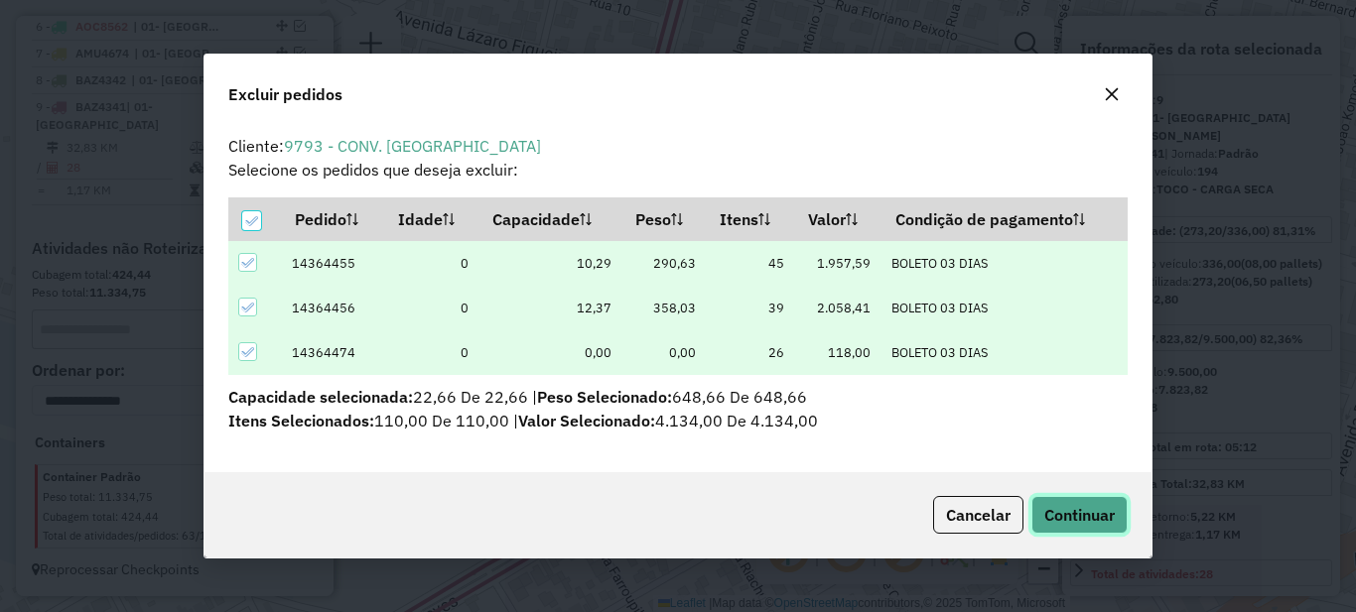
click at [1107, 532] on button "Continuar" at bounding box center [1079, 515] width 96 height 38
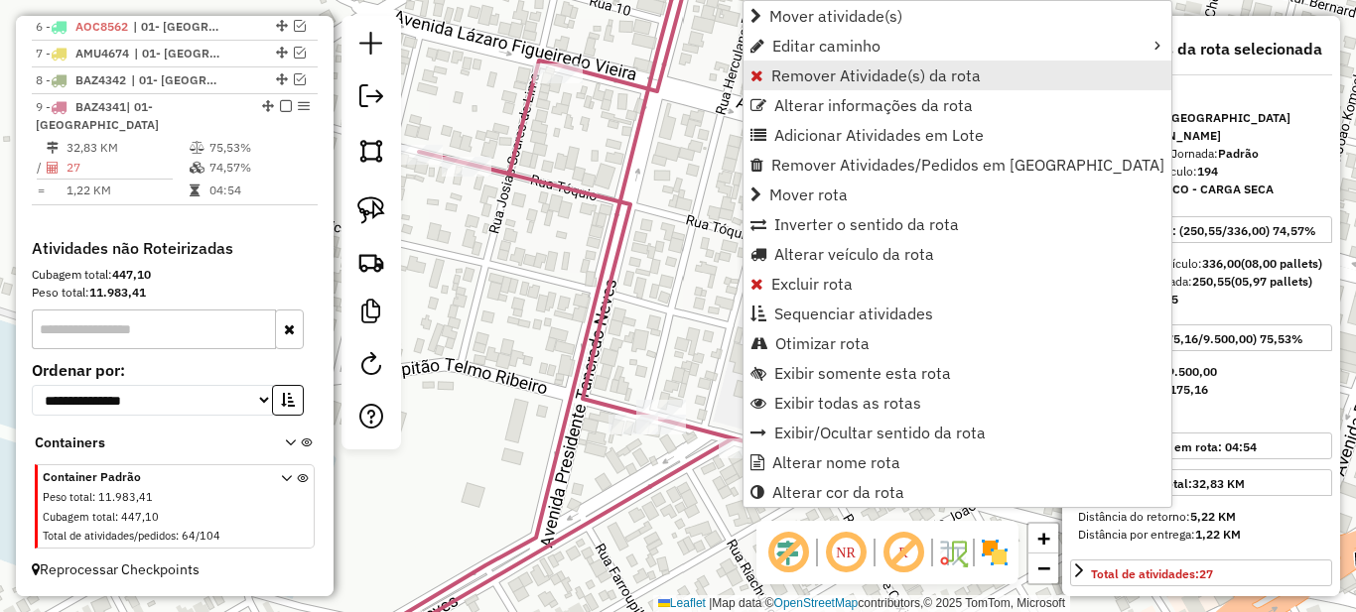
click at [783, 81] on span "Remover Atividade(s) da rota" at bounding box center [875, 76] width 209 height 16
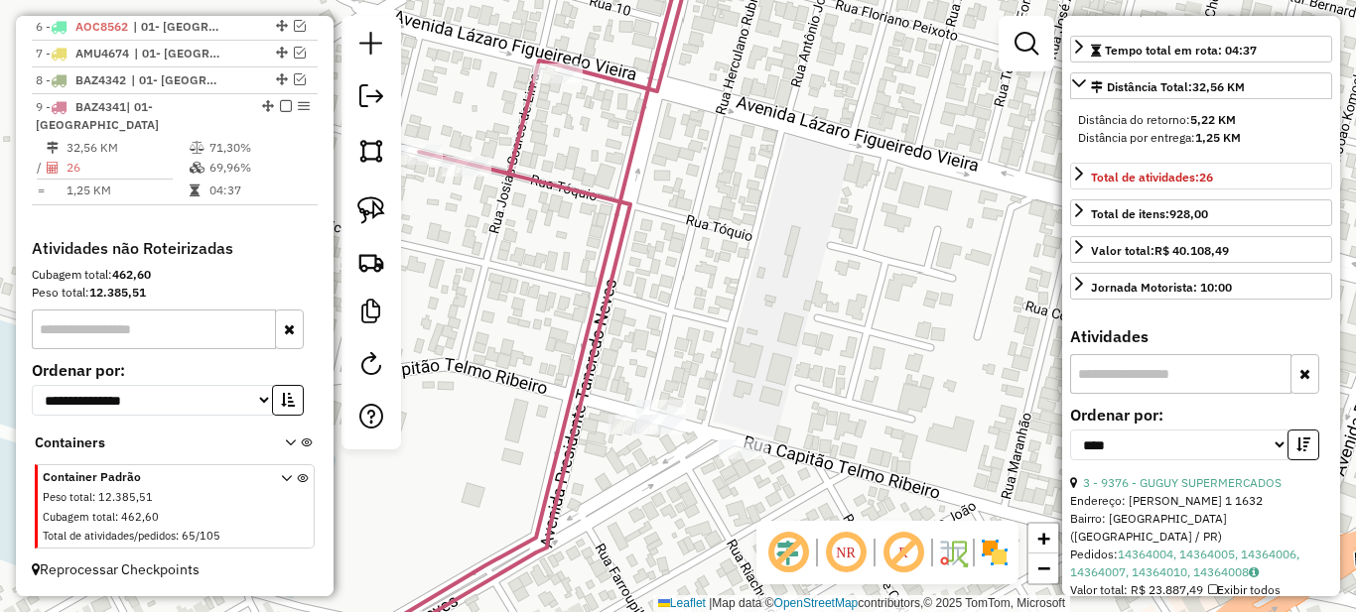
scroll to position [496, 0]
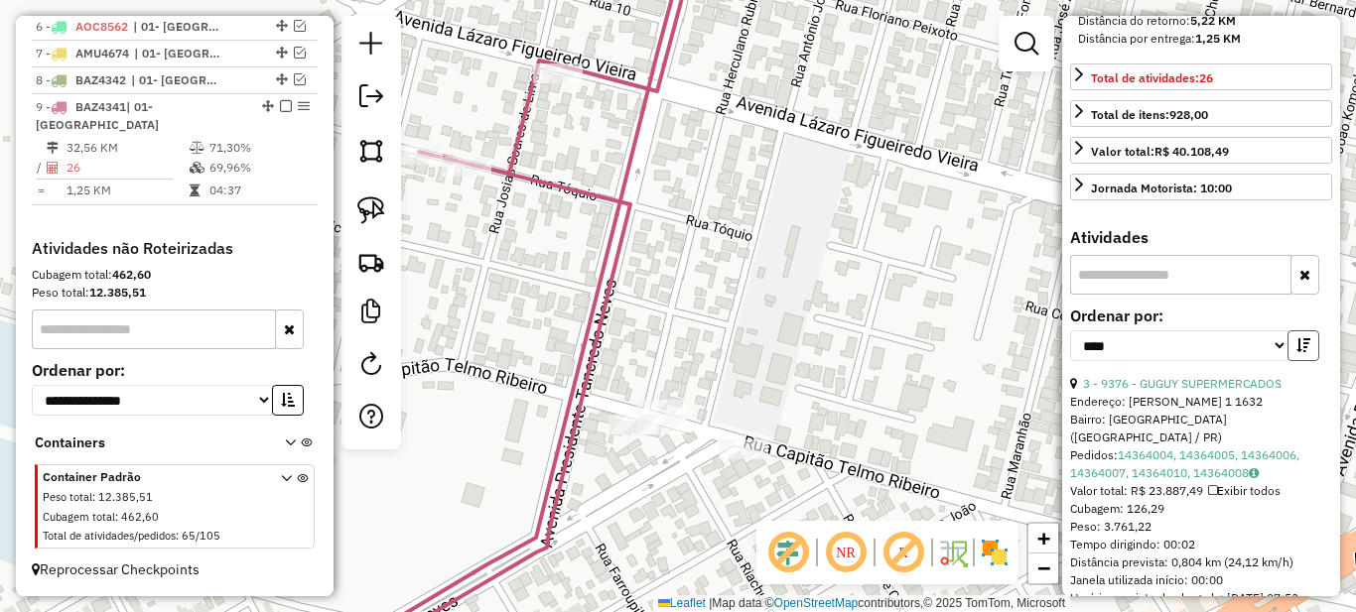
click at [1309, 361] on button "button" at bounding box center [1303, 346] width 32 height 31
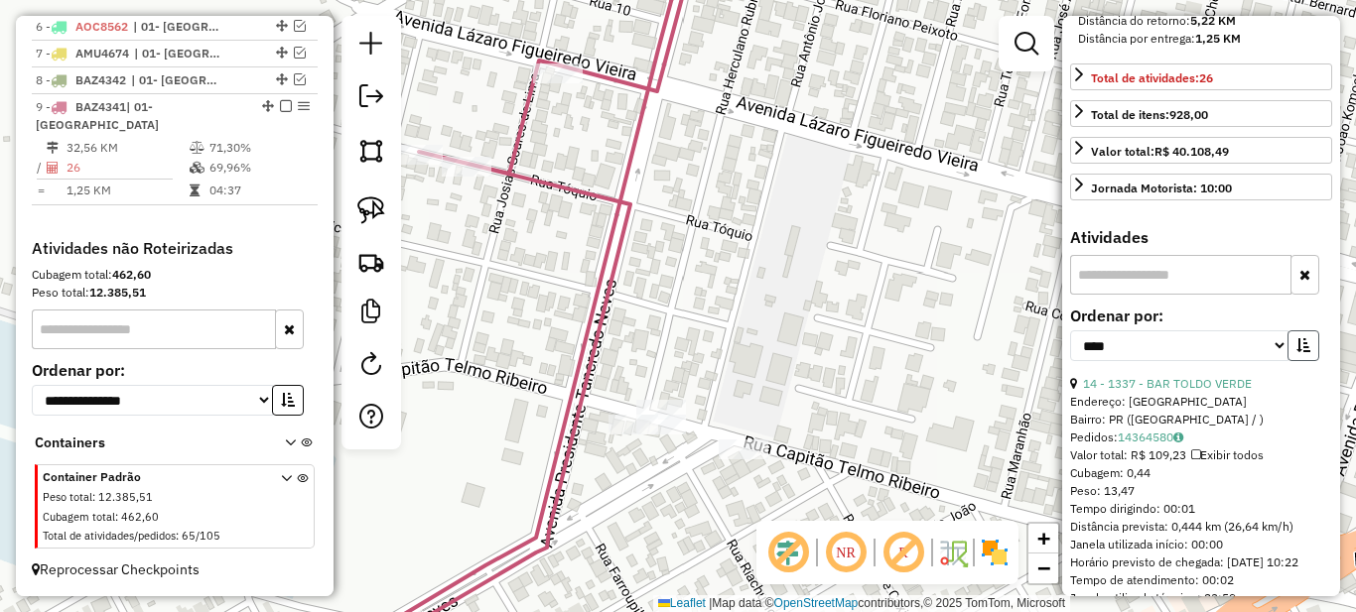
click at [1305, 361] on button "button" at bounding box center [1303, 346] width 32 height 31
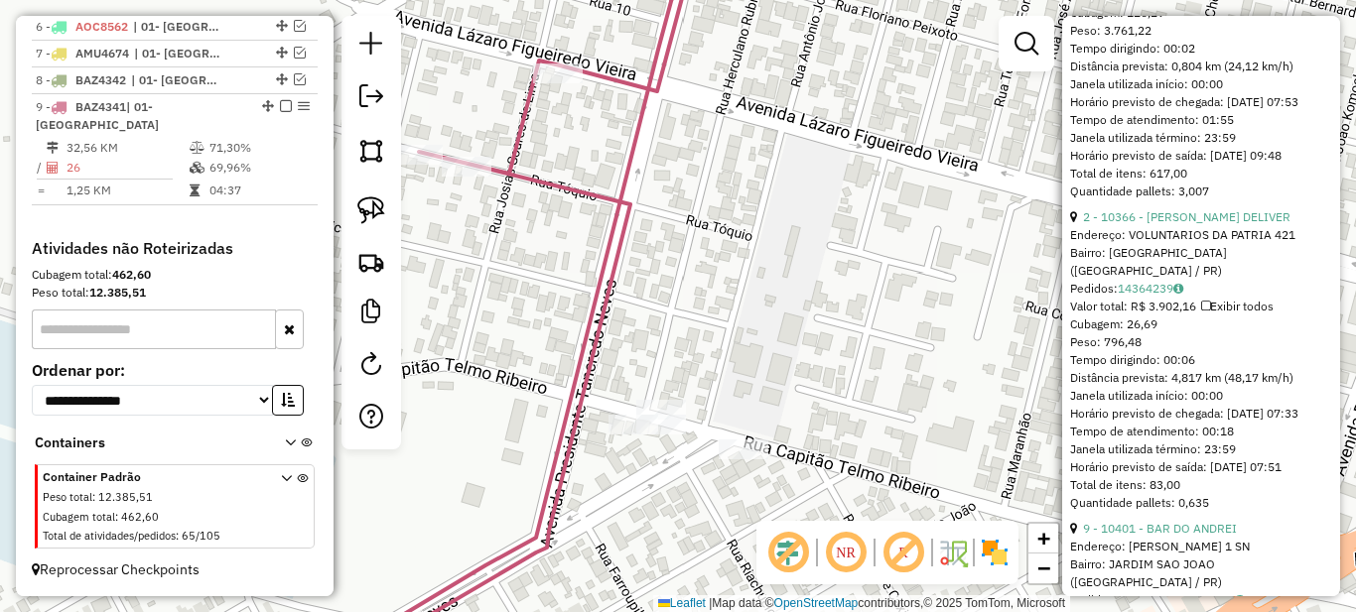
scroll to position [1092, 0]
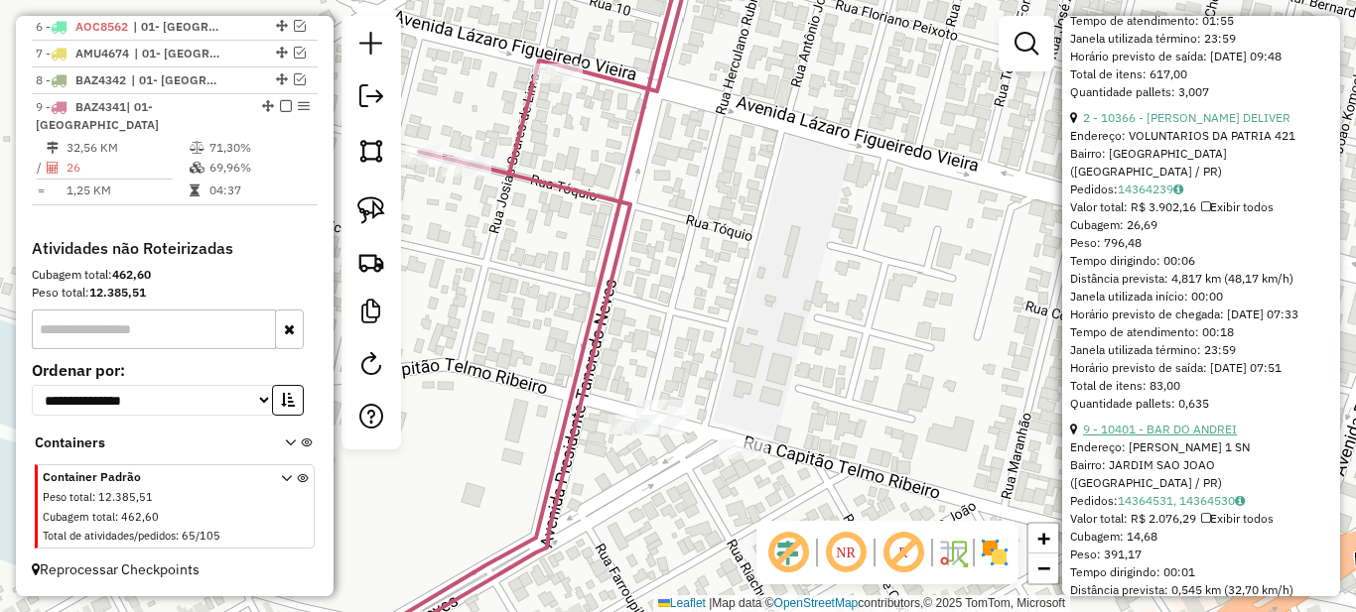
click at [1166, 437] on link "9 - 10401 - BAR DO ANDREI" at bounding box center [1160, 429] width 154 height 15
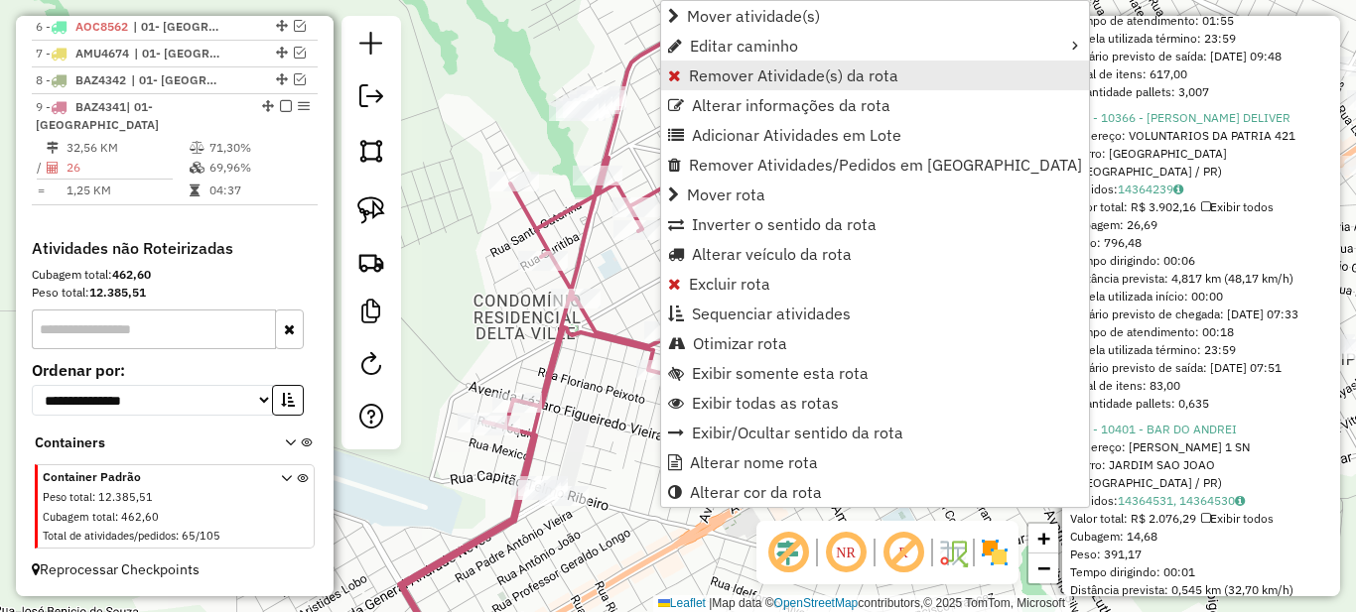
click at [690, 75] on span "Remover Atividade(s) da rota" at bounding box center [793, 76] width 209 height 16
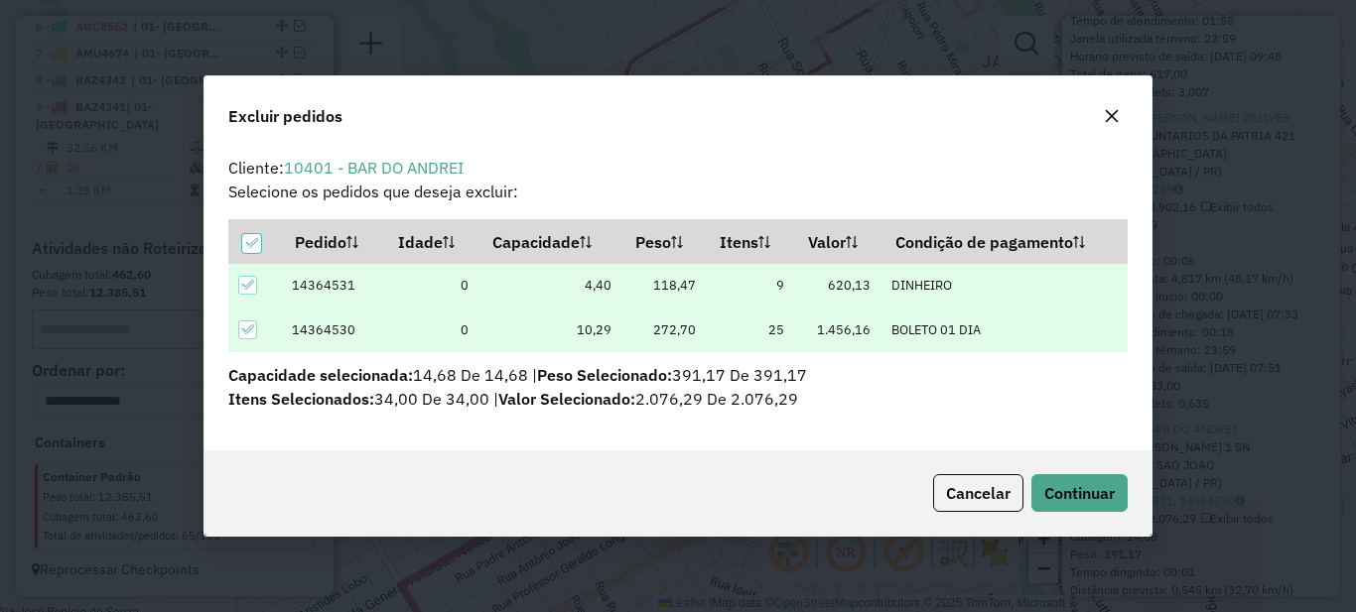
scroll to position [12, 6]
click at [1080, 484] on span "Continuar" at bounding box center [1079, 493] width 70 height 20
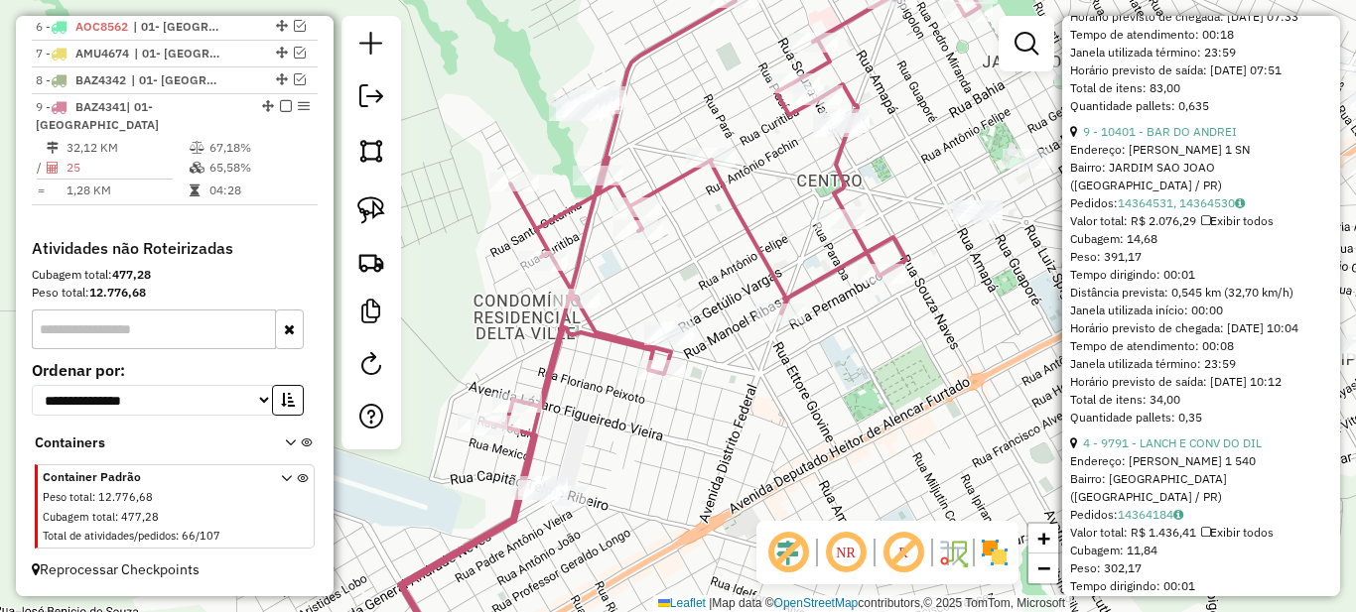
scroll to position [1489, 0]
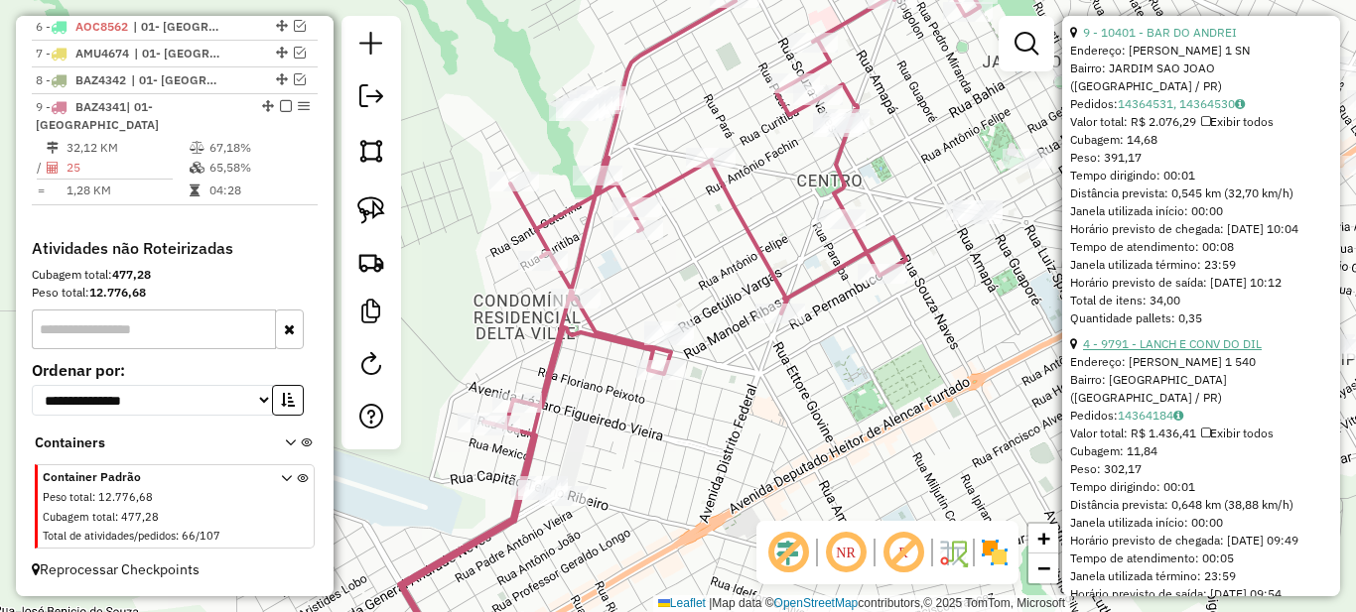
click at [1178, 351] on link "4 - 9791 - LANCH E CONV DO DIL" at bounding box center [1172, 344] width 179 height 15
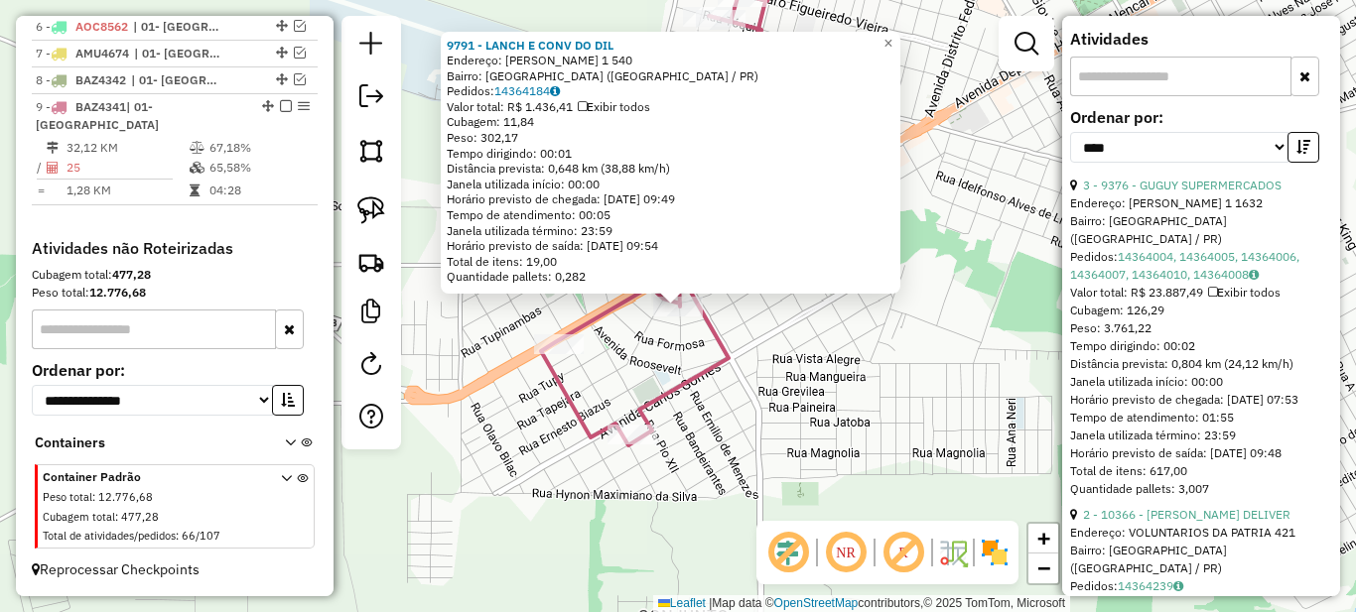
scroll to position [0, 0]
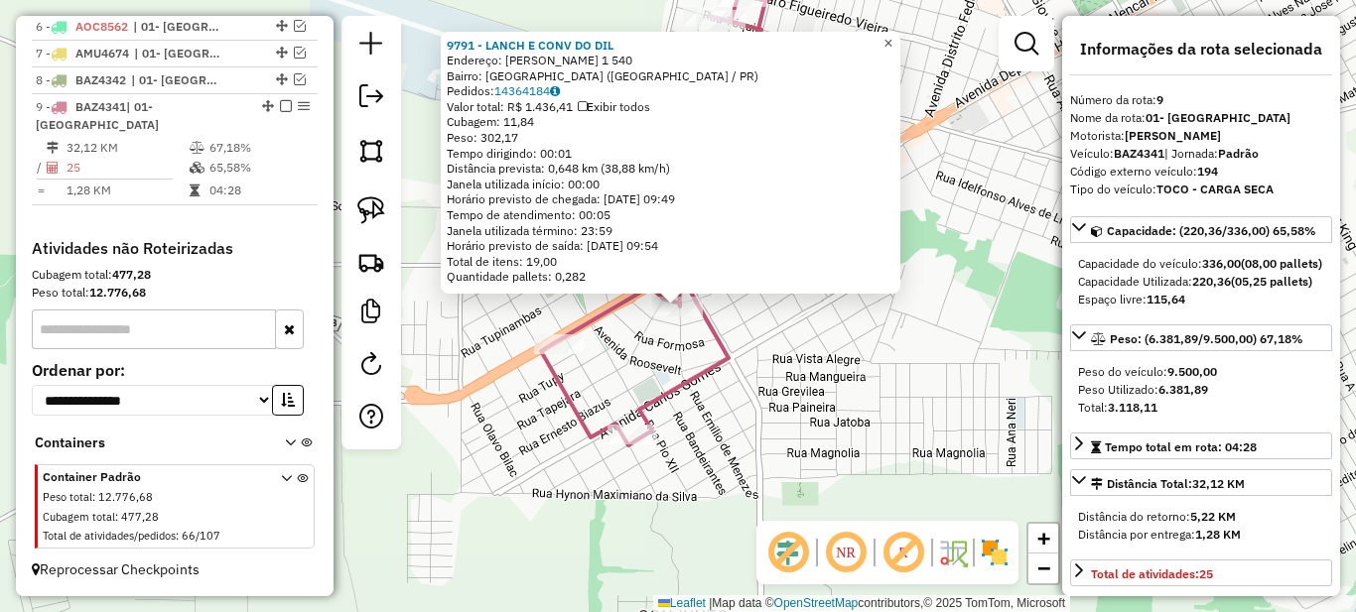
click at [892, 40] on span "×" at bounding box center [887, 43] width 9 height 17
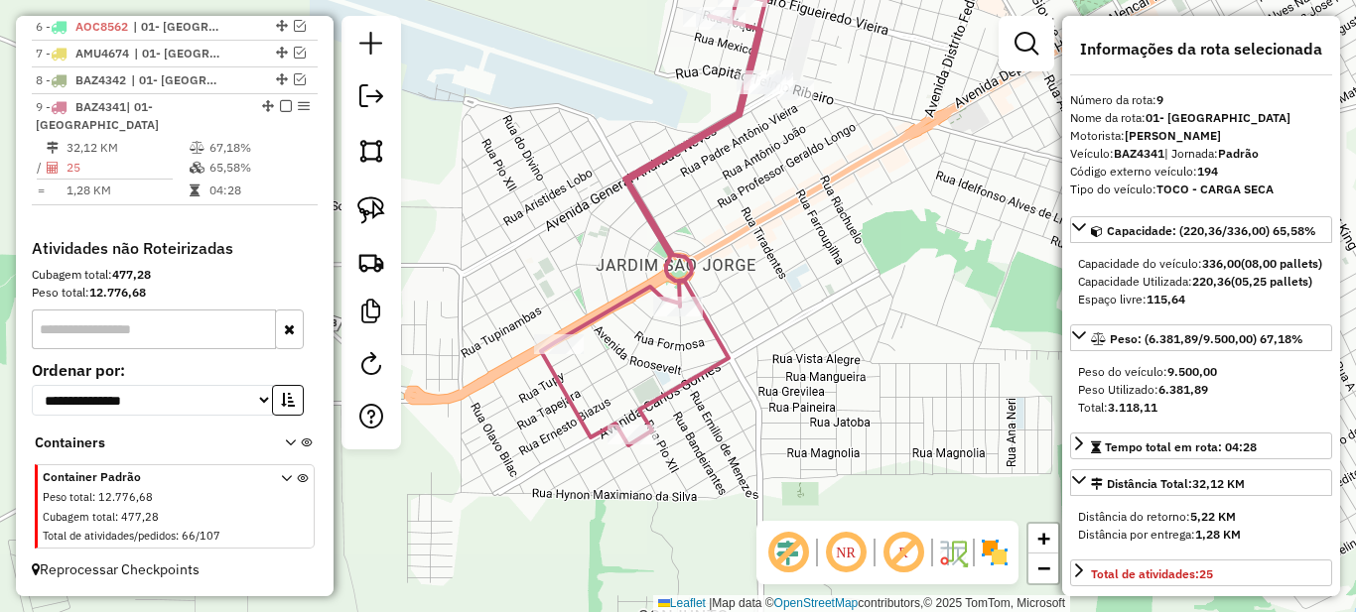
scroll to position [99, 0]
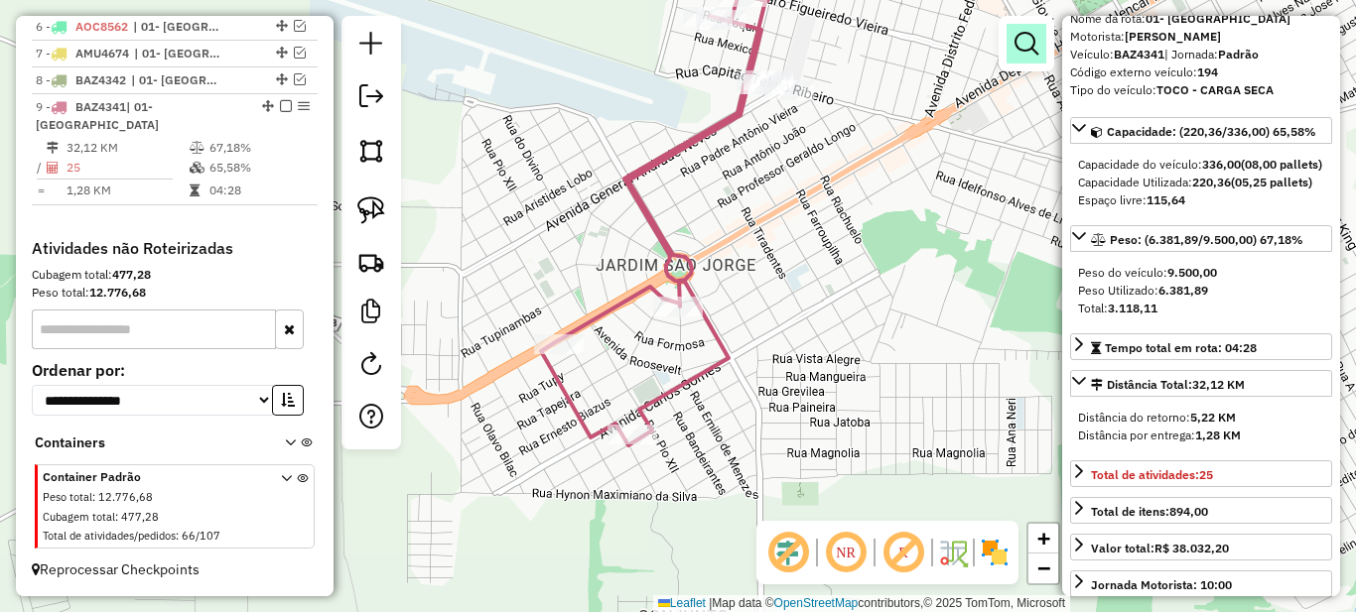
click at [1023, 40] on em at bounding box center [1027, 44] width 24 height 24
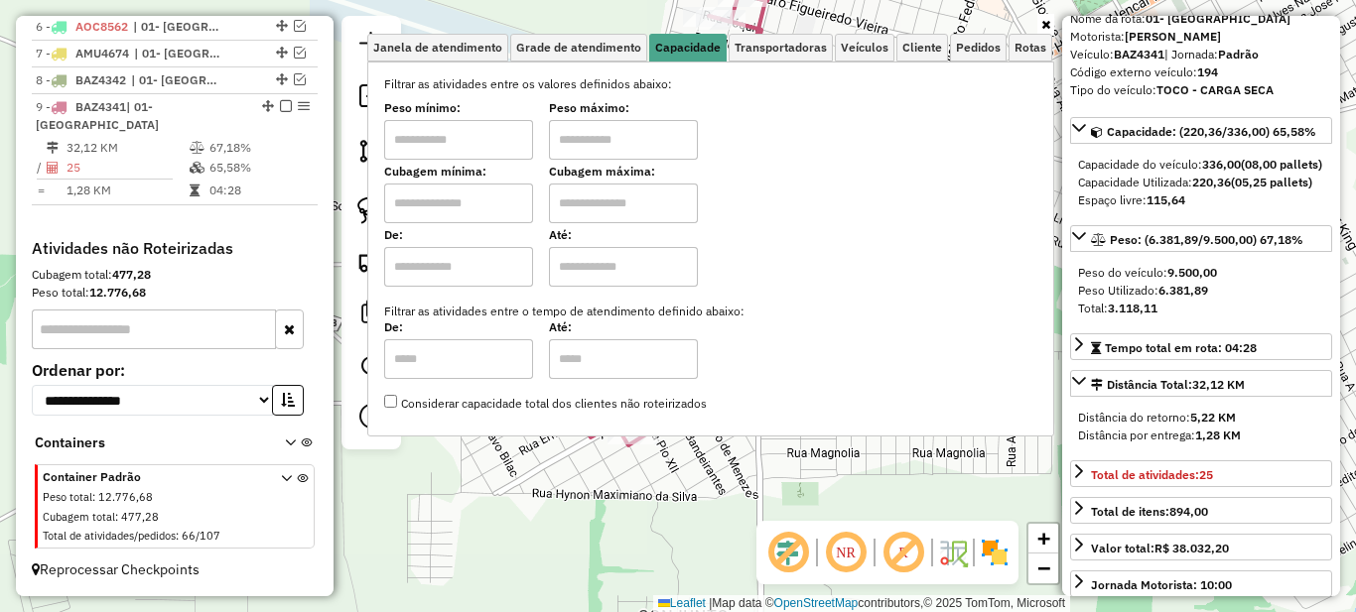
click at [489, 139] on input "text" at bounding box center [458, 140] width 149 height 40
type input "****"
click at [1050, 26] on link at bounding box center [1045, 25] width 17 height 22
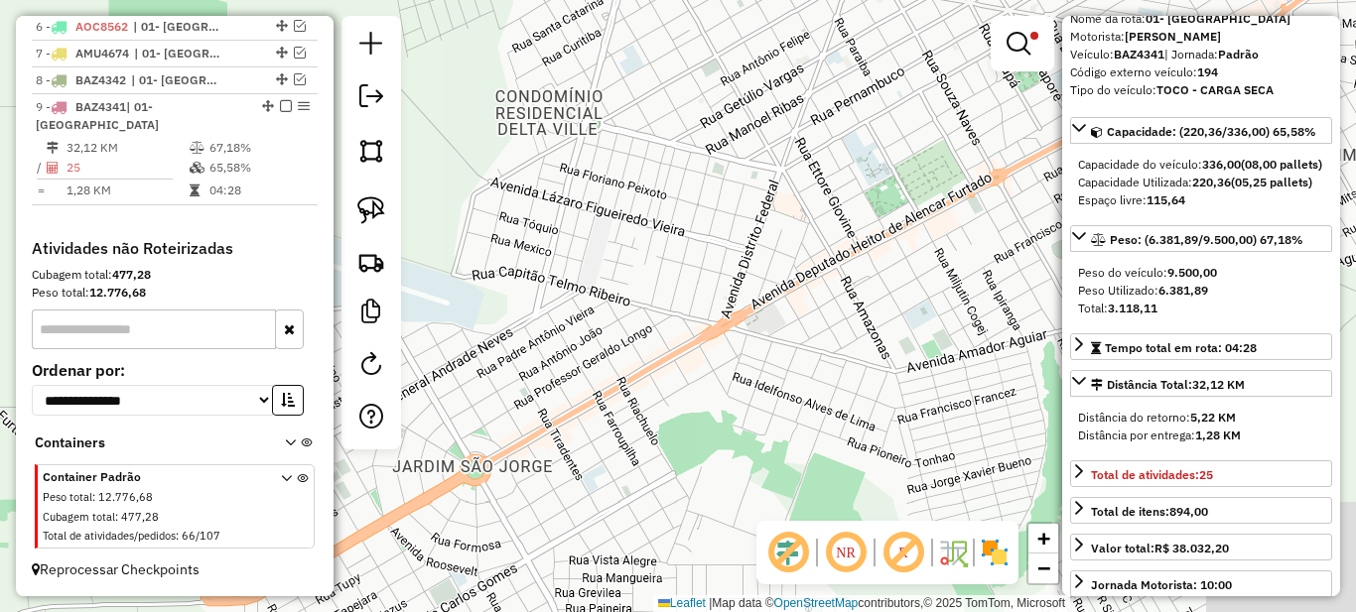
drag, startPoint x: 795, startPoint y: 295, endPoint x: 602, endPoint y: 452, distance: 249.1
click at [602, 452] on div "Limpar filtros Janela de atendimento Grade de atendimento Capacidade Transporta…" at bounding box center [678, 306] width 1356 height 612
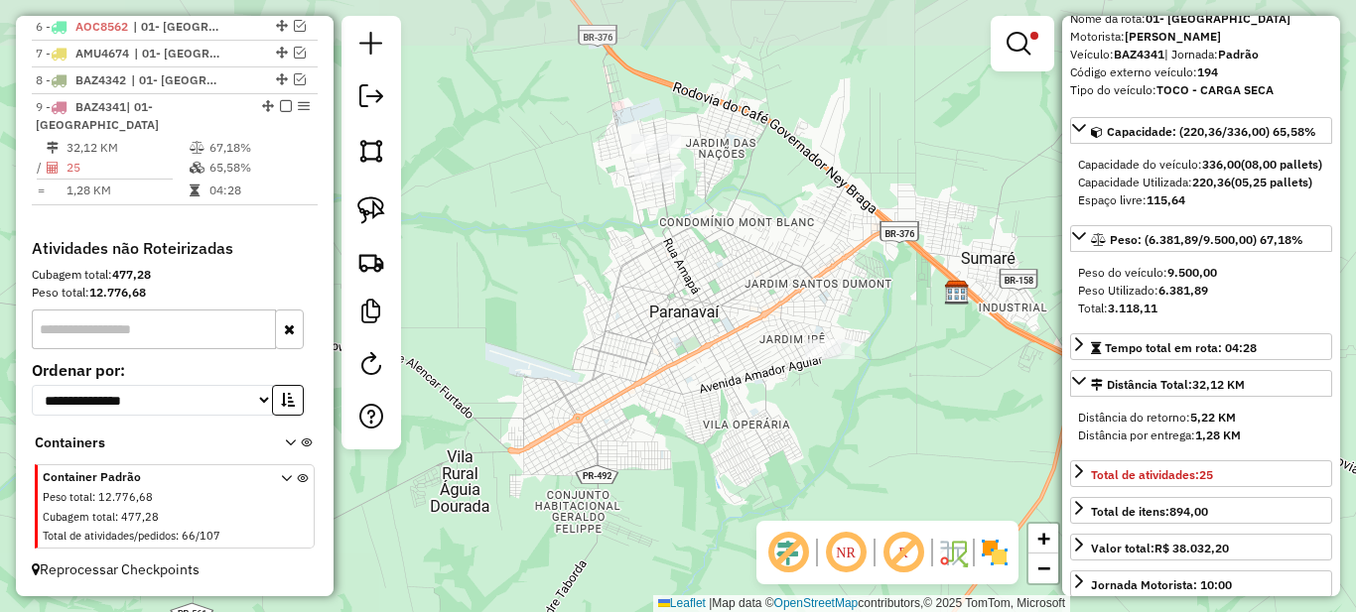
drag, startPoint x: 743, startPoint y: 287, endPoint x: 699, endPoint y: 330, distance: 61.1
click at [699, 330] on div "Limpar filtros Janela de atendimento Grade de atendimento Capacidade Transporta…" at bounding box center [678, 306] width 1356 height 612
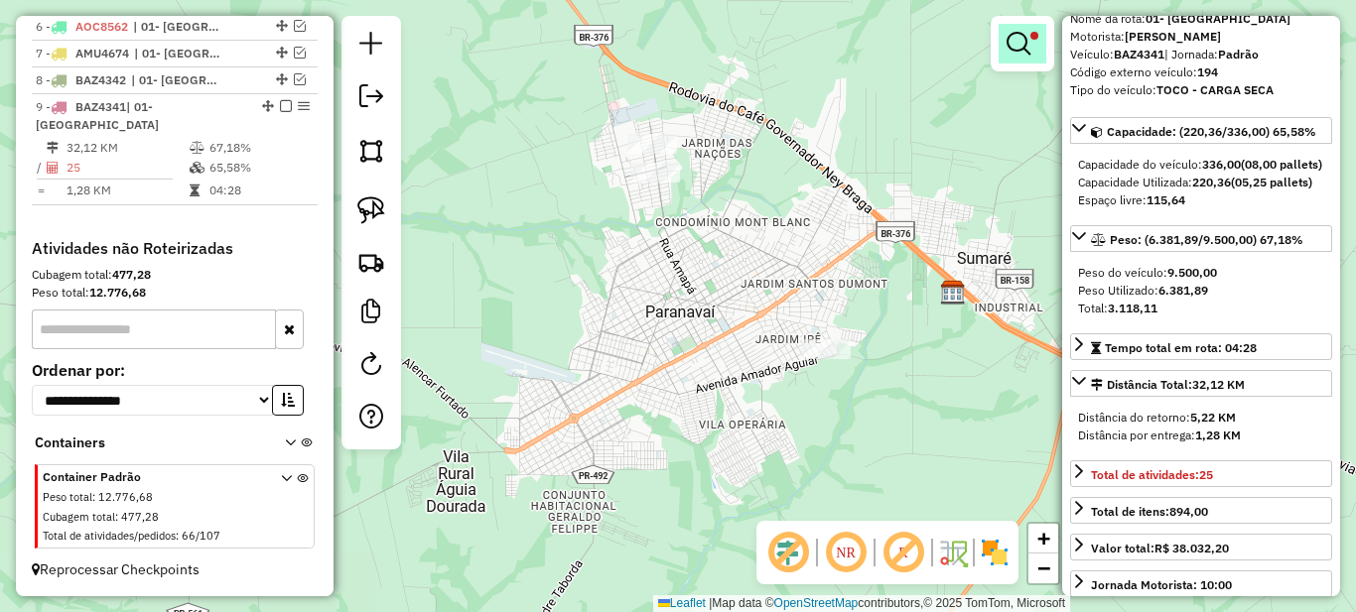
click at [1024, 45] on em at bounding box center [1019, 44] width 24 height 24
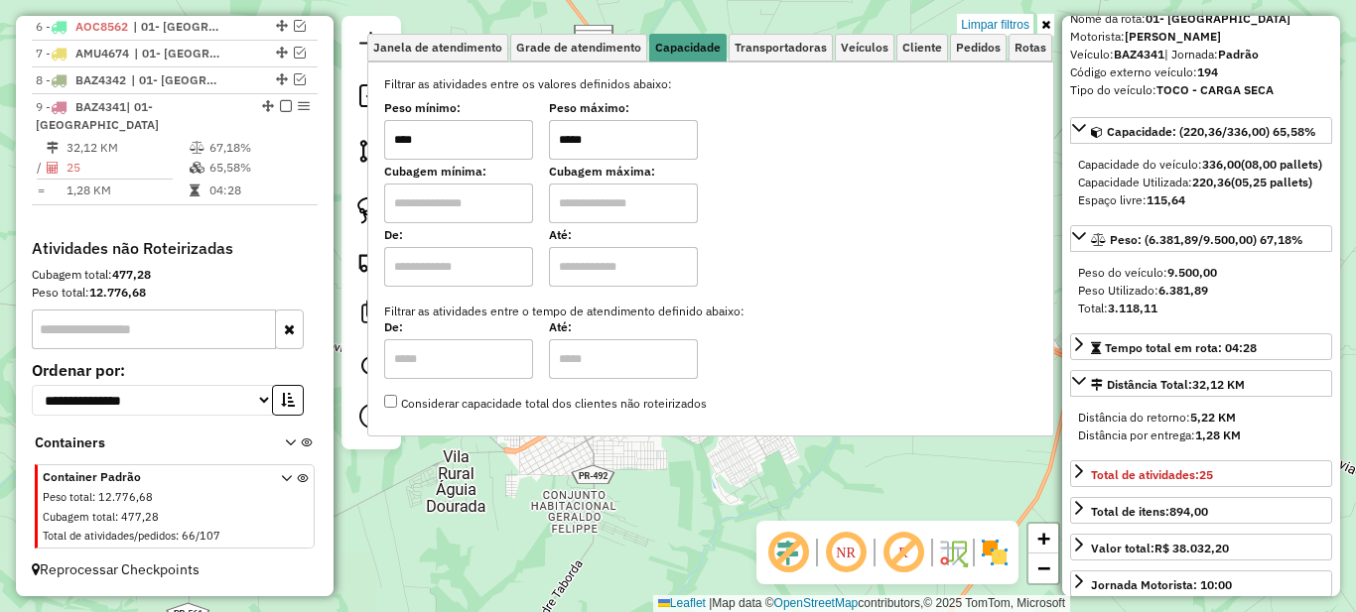
click at [632, 138] on input "*****" at bounding box center [623, 140] width 149 height 40
click at [1048, 20] on icon at bounding box center [1045, 25] width 9 height 12
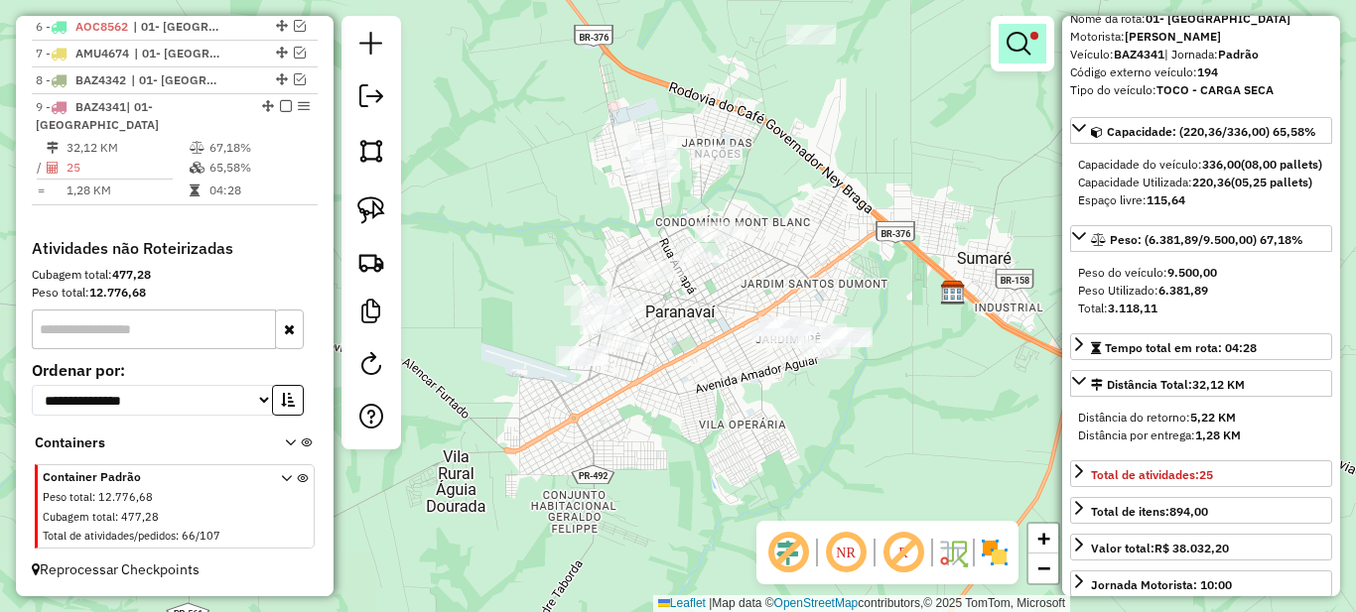
click at [1022, 47] on em at bounding box center [1019, 44] width 24 height 24
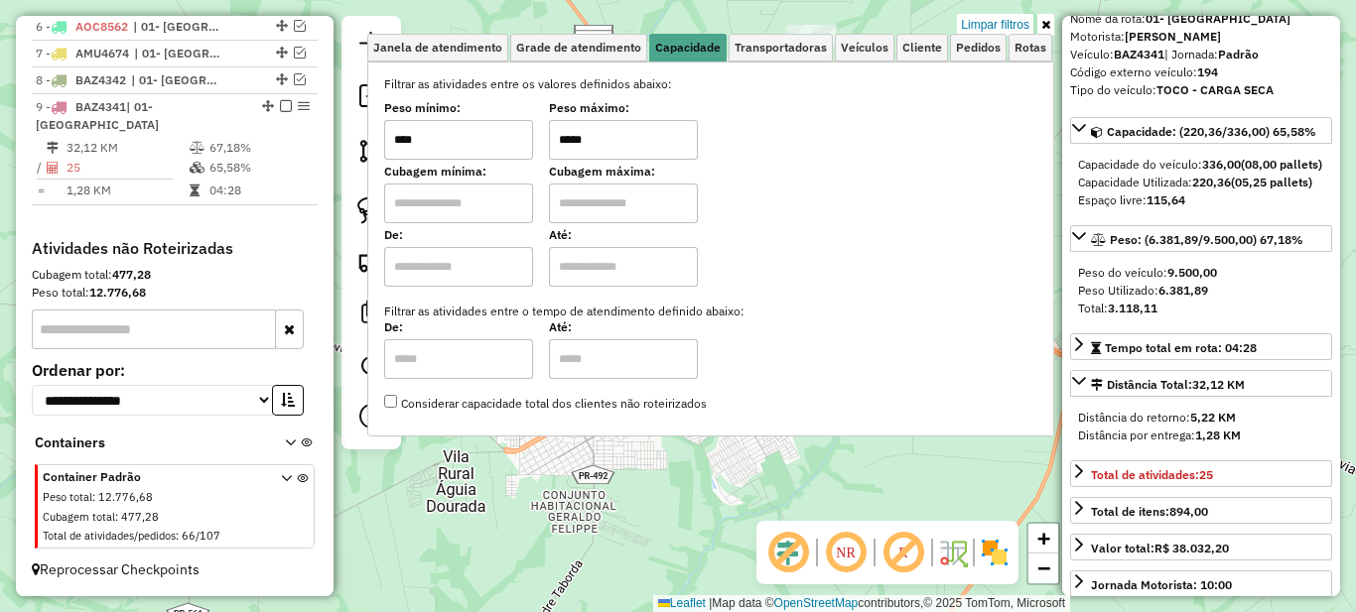
click at [663, 134] on input "*****" at bounding box center [623, 140] width 149 height 40
type input "*****"
click at [1051, 25] on link at bounding box center [1045, 25] width 17 height 22
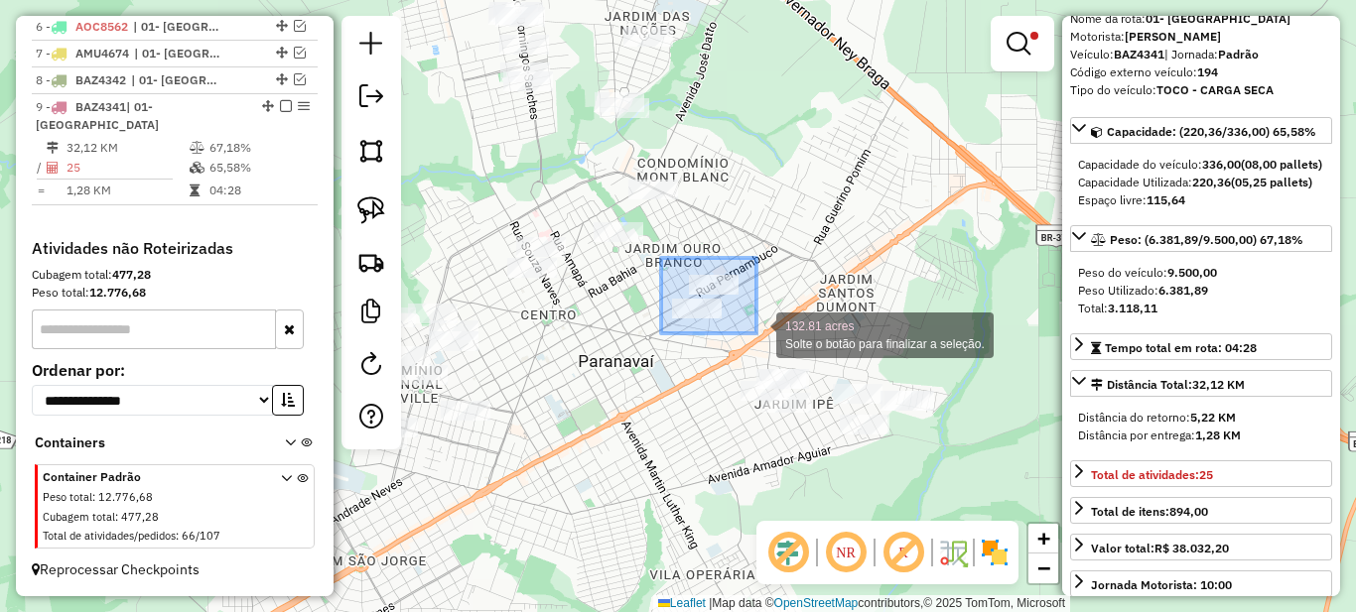
drag, startPoint x: 661, startPoint y: 258, endPoint x: 756, endPoint y: 334, distance: 121.5
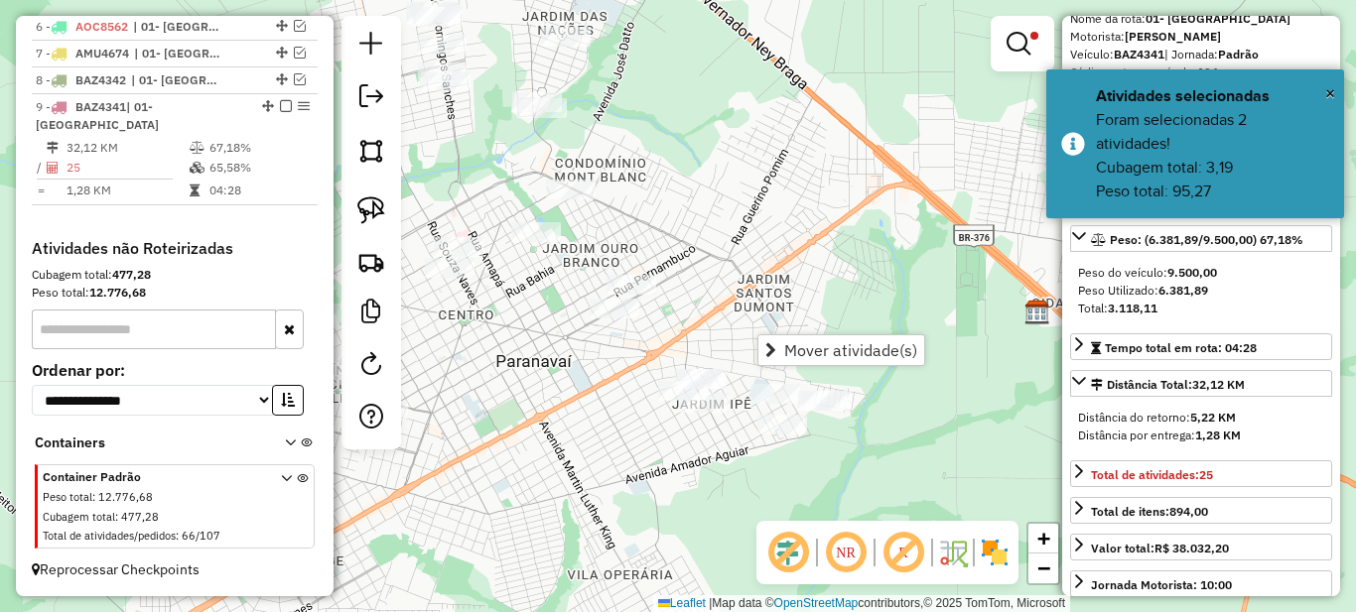
drag, startPoint x: 782, startPoint y: 230, endPoint x: 666, endPoint y: 236, distance: 116.3
click at [693, 236] on div "Limpar filtros Janela de atendimento Grade de atendimento Capacidade Transporta…" at bounding box center [678, 306] width 1356 height 612
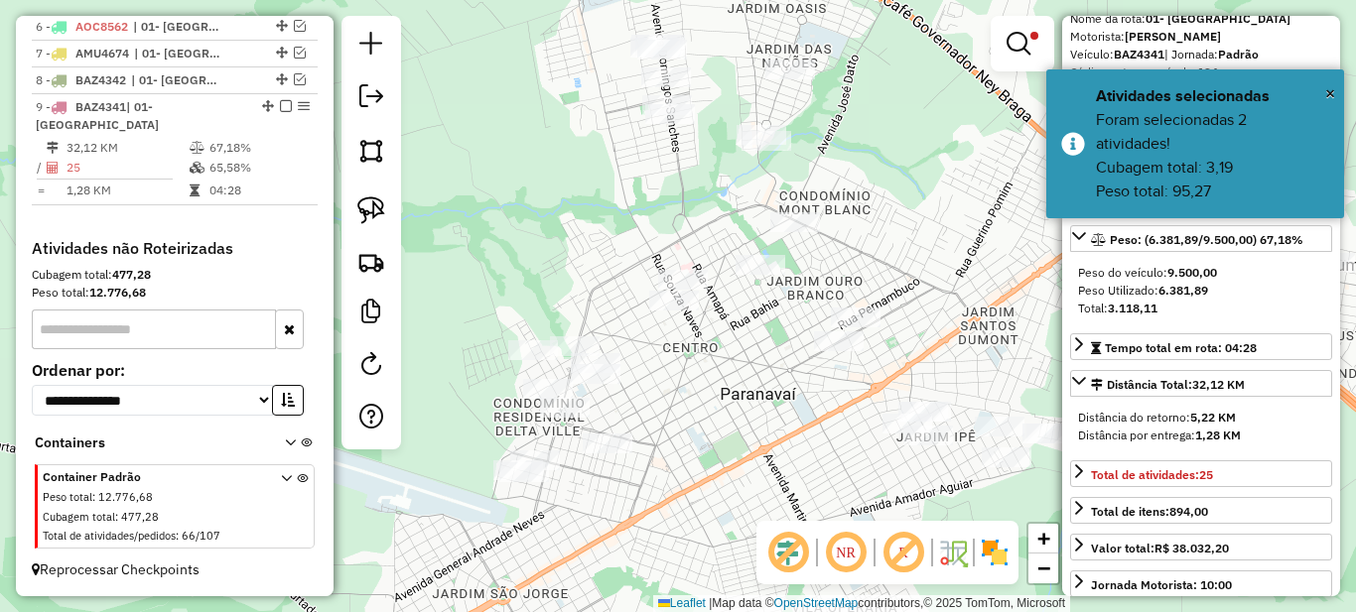
drag, startPoint x: 589, startPoint y: 248, endPoint x: 996, endPoint y: 278, distance: 408.1
click at [996, 278] on div "Limpar filtros Janela de atendimento Grade de atendimento Capacidade Transporta…" at bounding box center [678, 306] width 1356 height 612
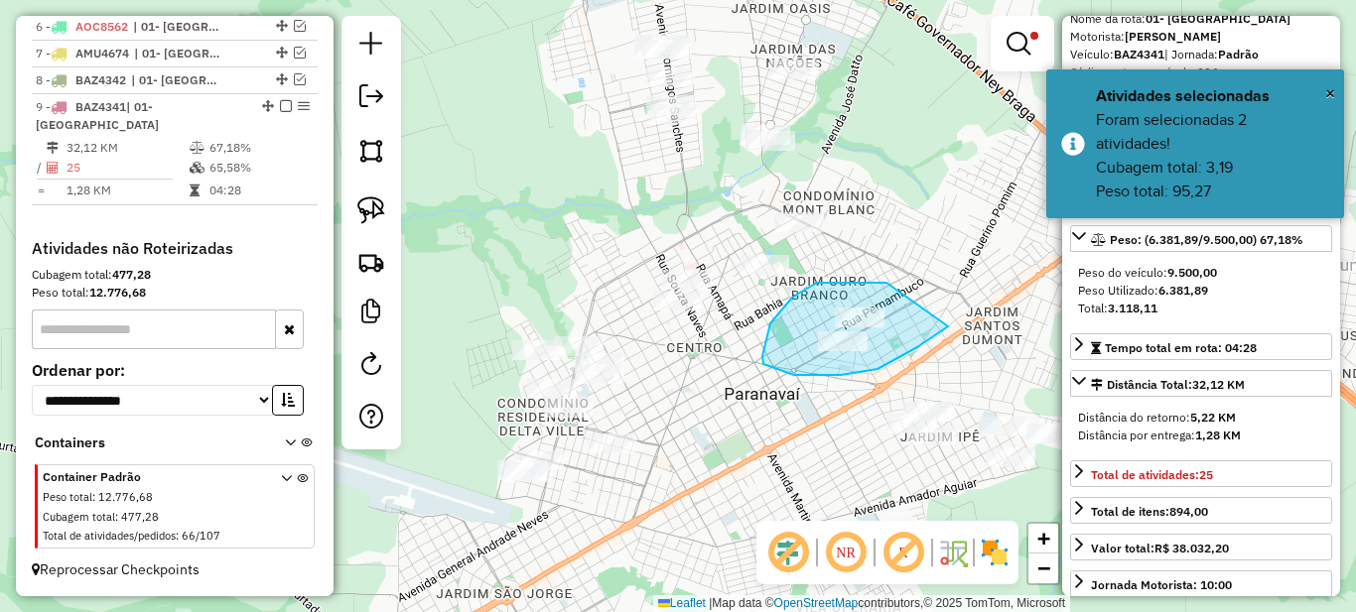
drag, startPoint x: 884, startPoint y: 283, endPoint x: 967, endPoint y: 298, distance: 83.7
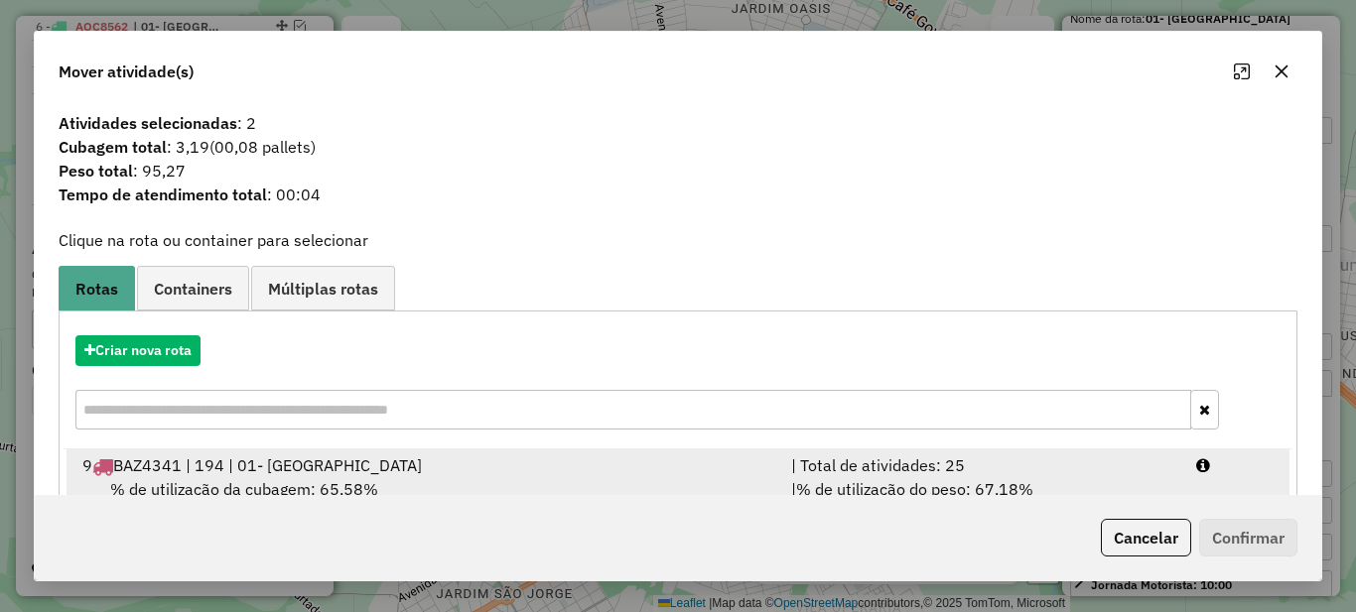
scroll to position [69, 0]
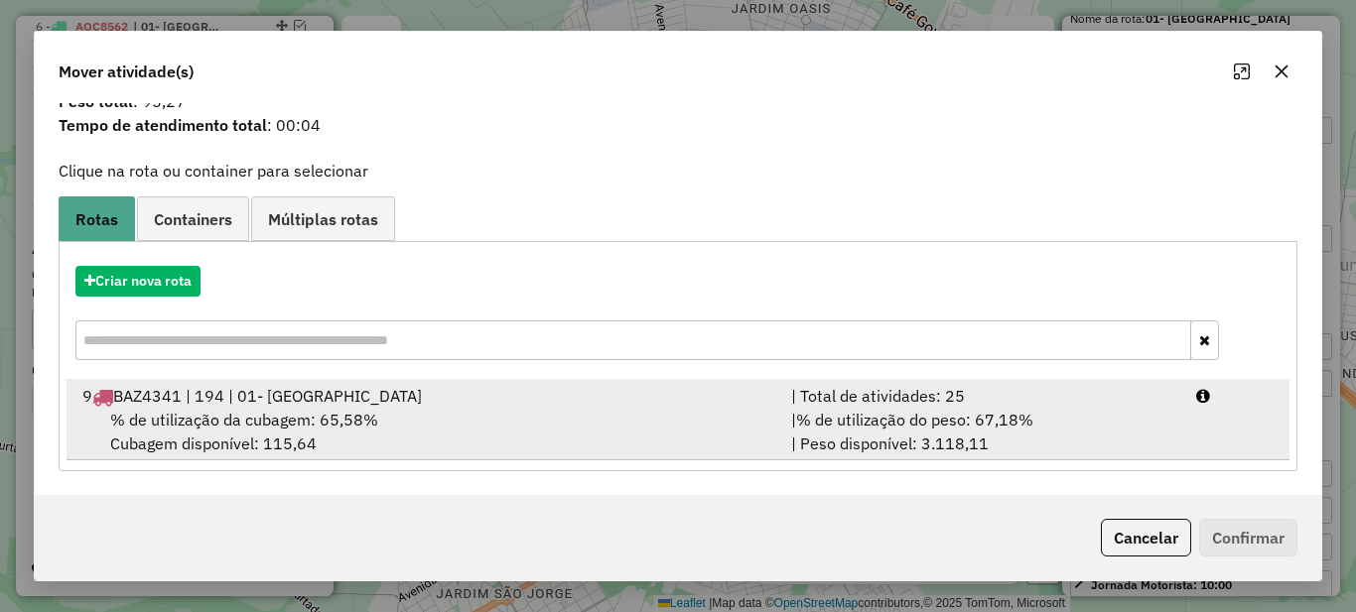
click at [948, 411] on span "% de utilização do peso: 67,18%" at bounding box center [914, 420] width 237 height 20
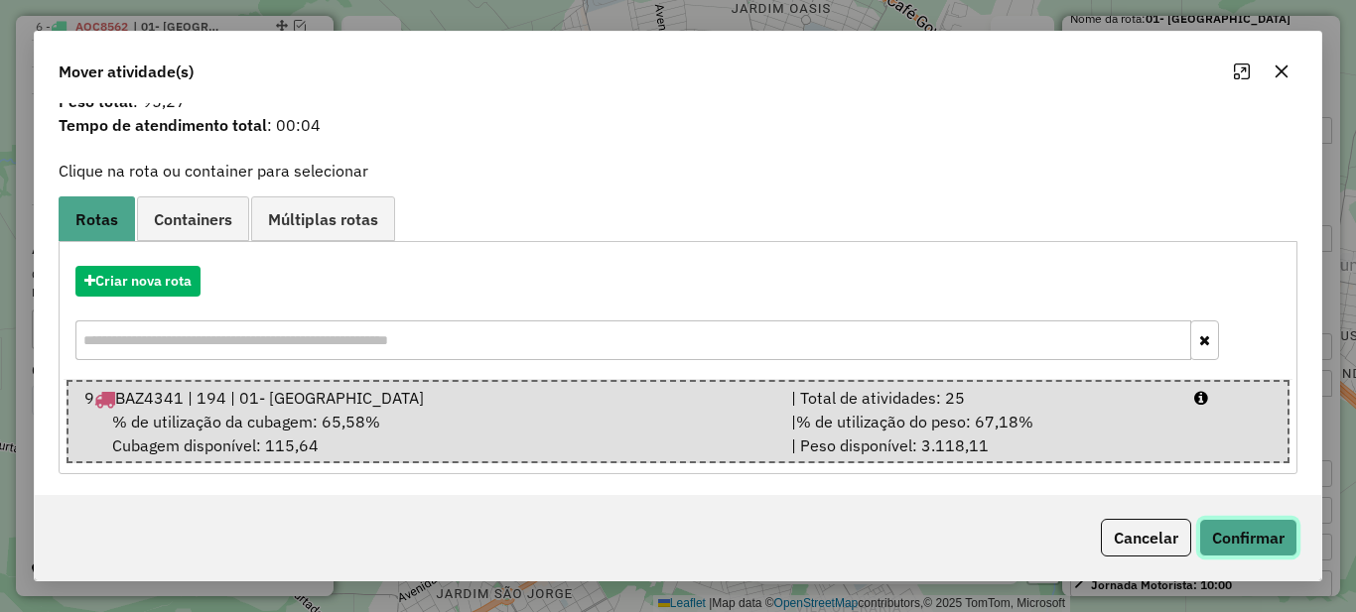
click at [1232, 529] on button "Confirmar" at bounding box center [1248, 538] width 98 height 38
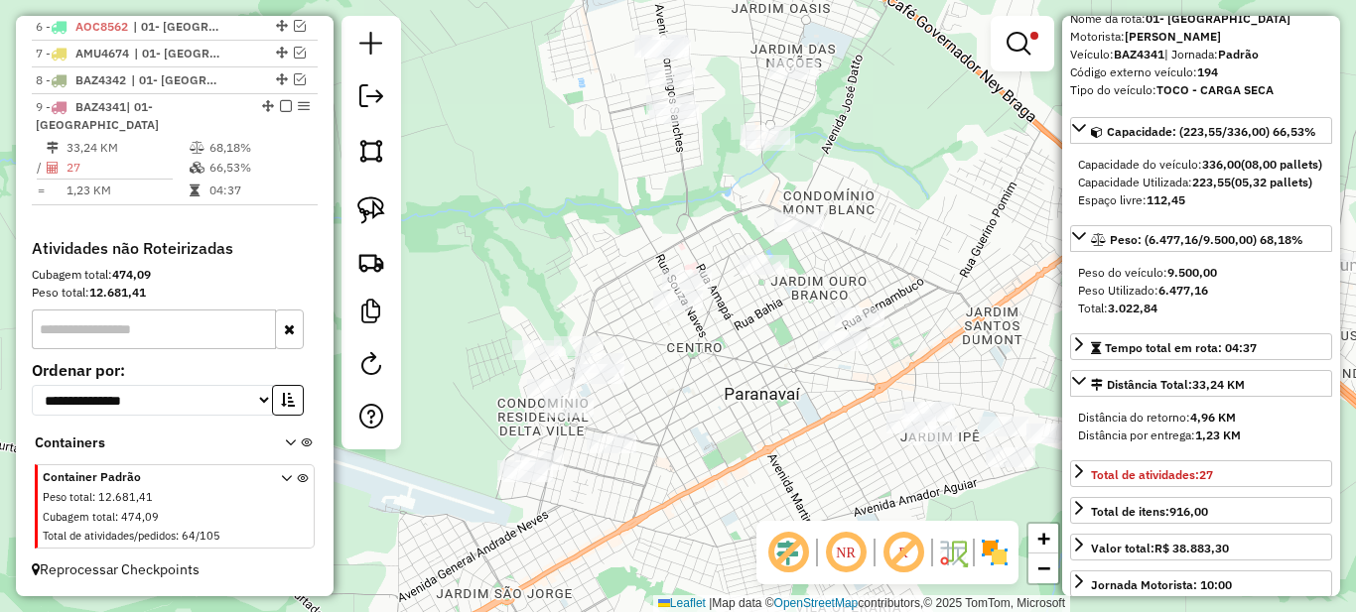
scroll to position [0, 0]
click at [1023, 49] on em at bounding box center [1019, 44] width 24 height 24
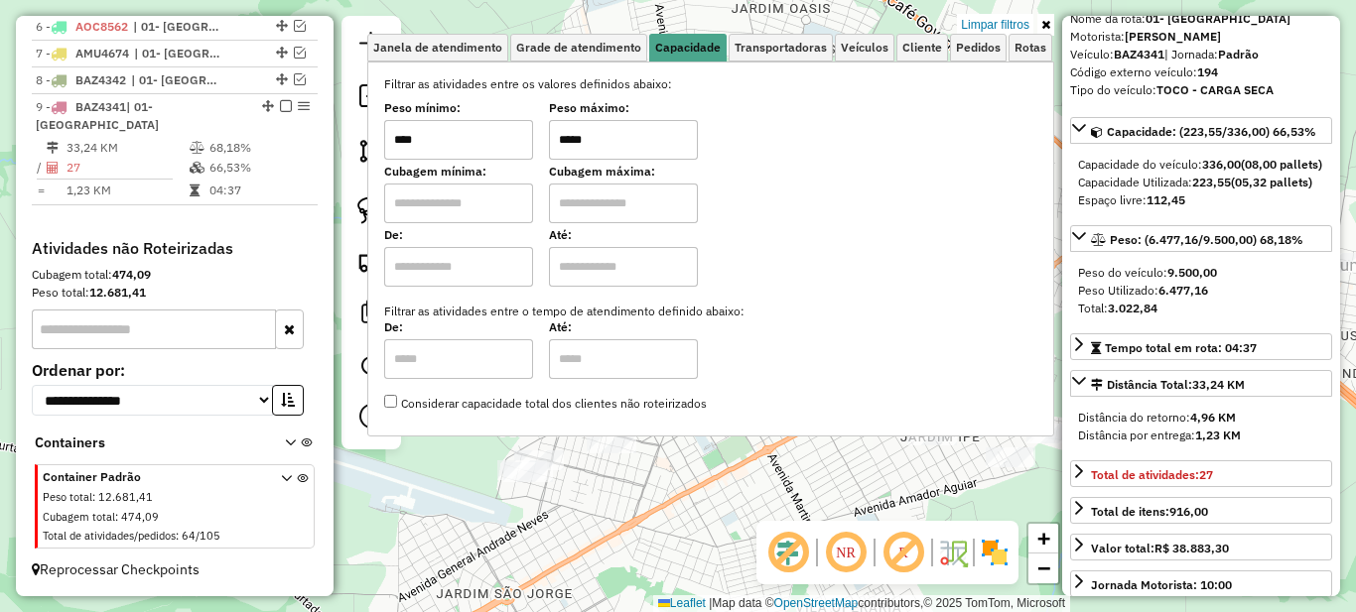
click at [640, 143] on input "*****" at bounding box center [623, 140] width 149 height 40
type input "******"
click at [1046, 24] on icon at bounding box center [1045, 25] width 9 height 12
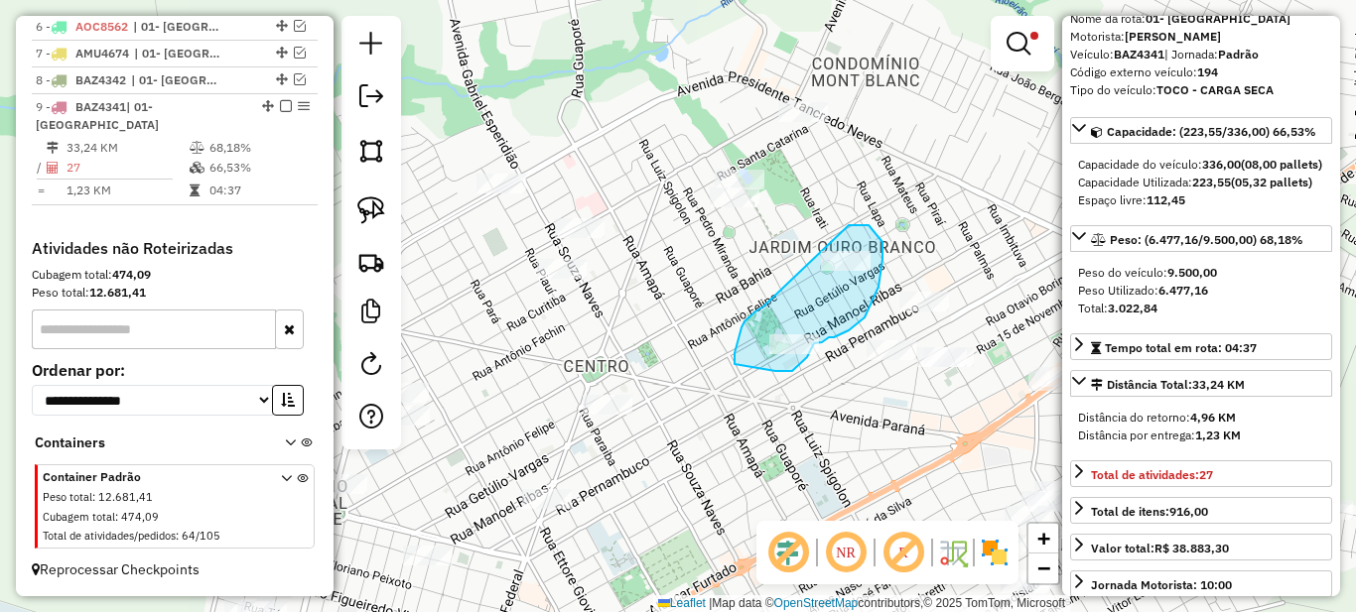
drag, startPoint x: 736, startPoint y: 350, endPoint x: 849, endPoint y: 225, distance: 168.7
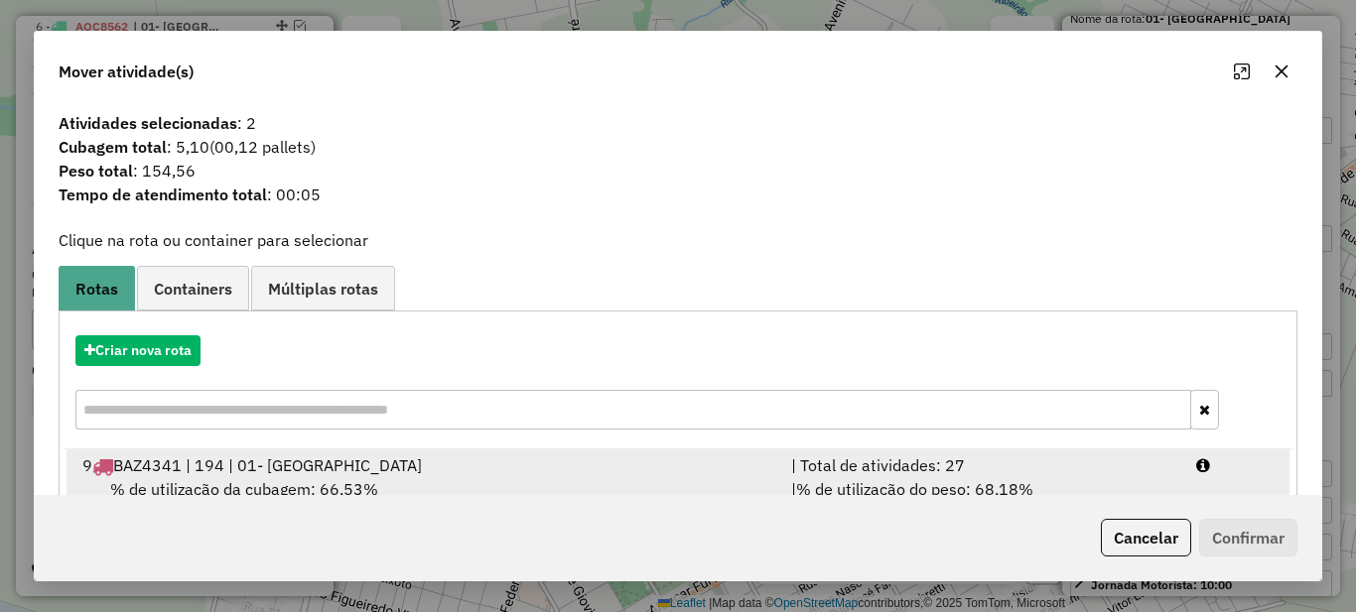
scroll to position [69, 0]
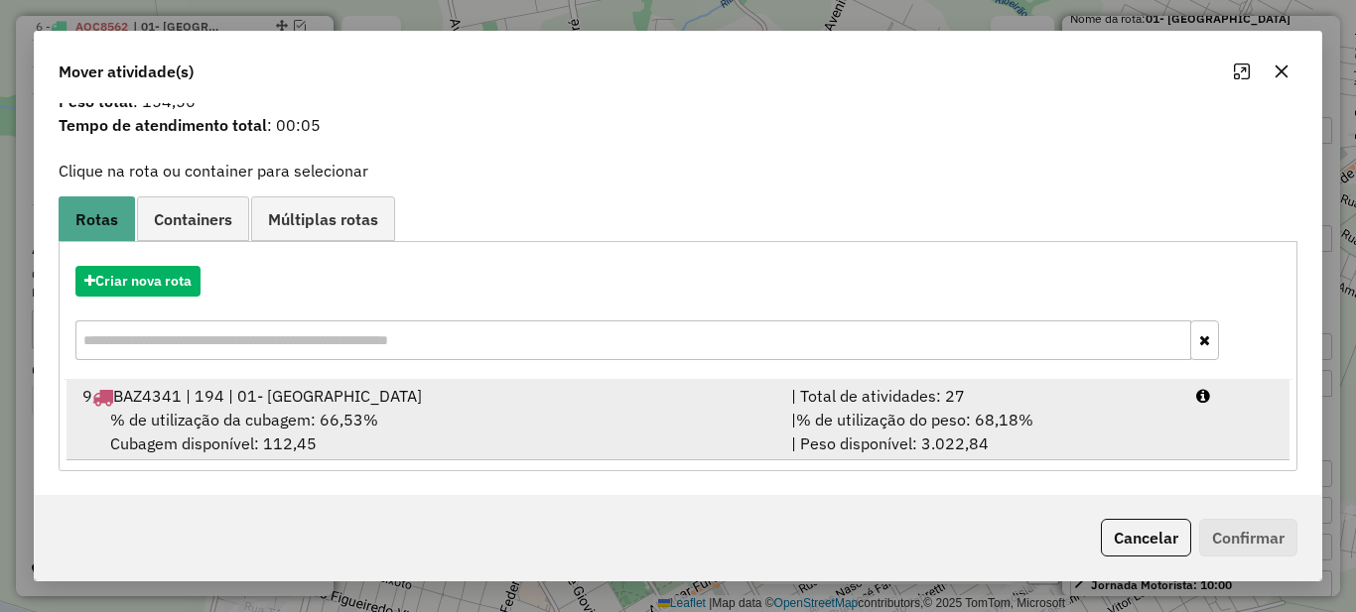
click at [939, 434] on div "| % de utilização do peso: 68,18% | Peso disponível: 3.022,84" at bounding box center [981, 432] width 405 height 48
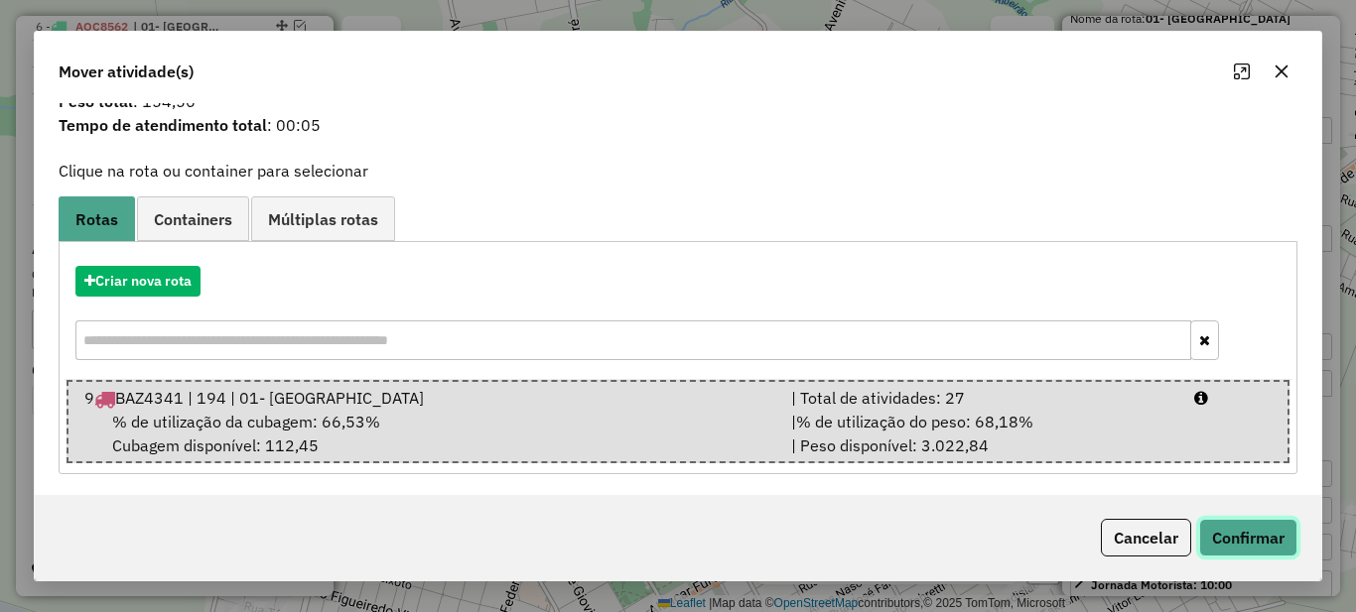
click at [1266, 523] on button "Confirmar" at bounding box center [1248, 538] width 98 height 38
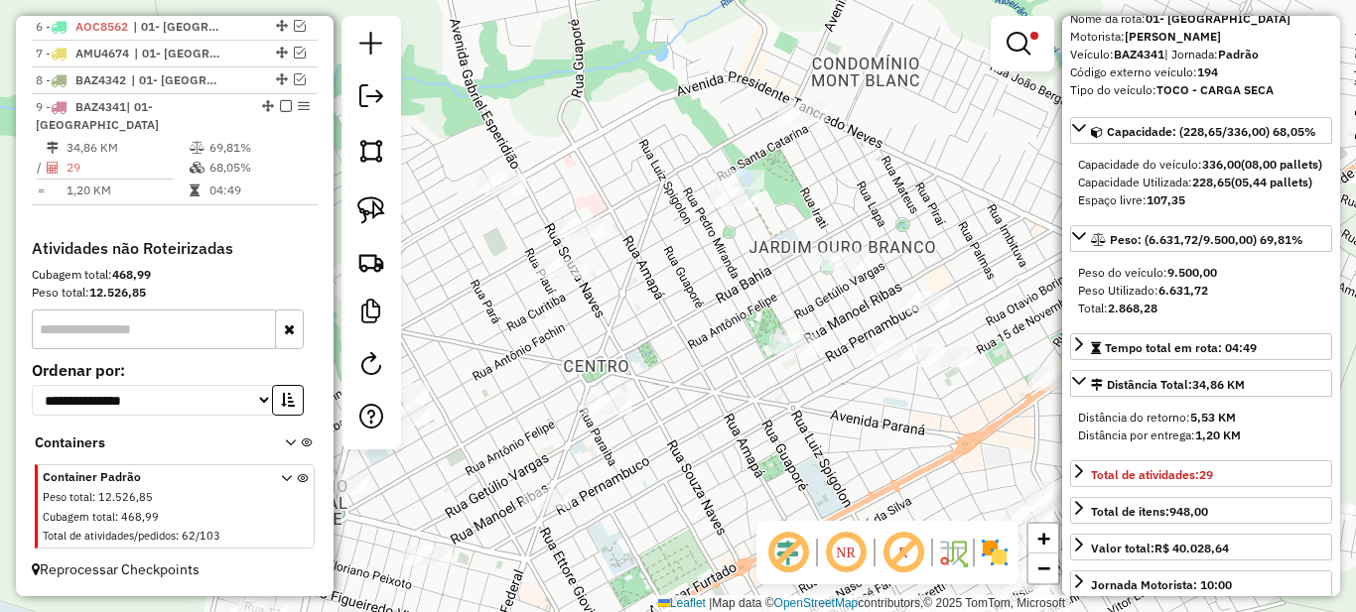
scroll to position [0, 0]
drag, startPoint x: 936, startPoint y: 335, endPoint x: 1004, endPoint y: 333, distance: 67.5
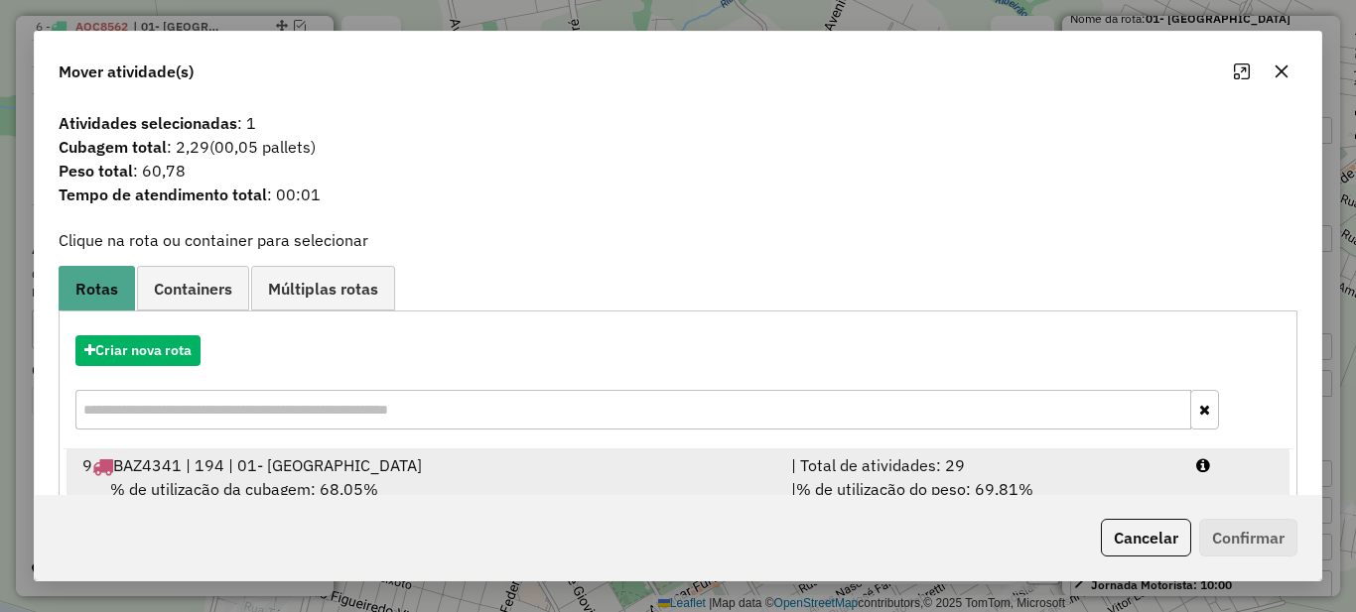
scroll to position [69, 0]
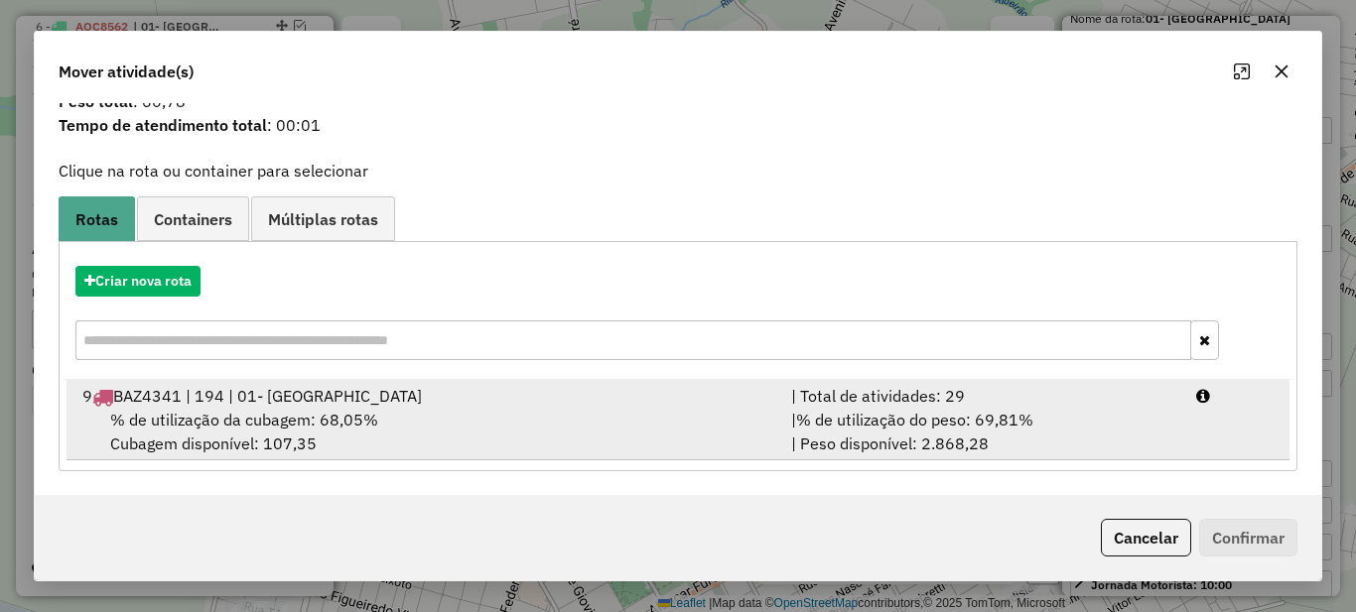
click at [838, 401] on div "| Total de atividades: 29" at bounding box center [981, 396] width 405 height 24
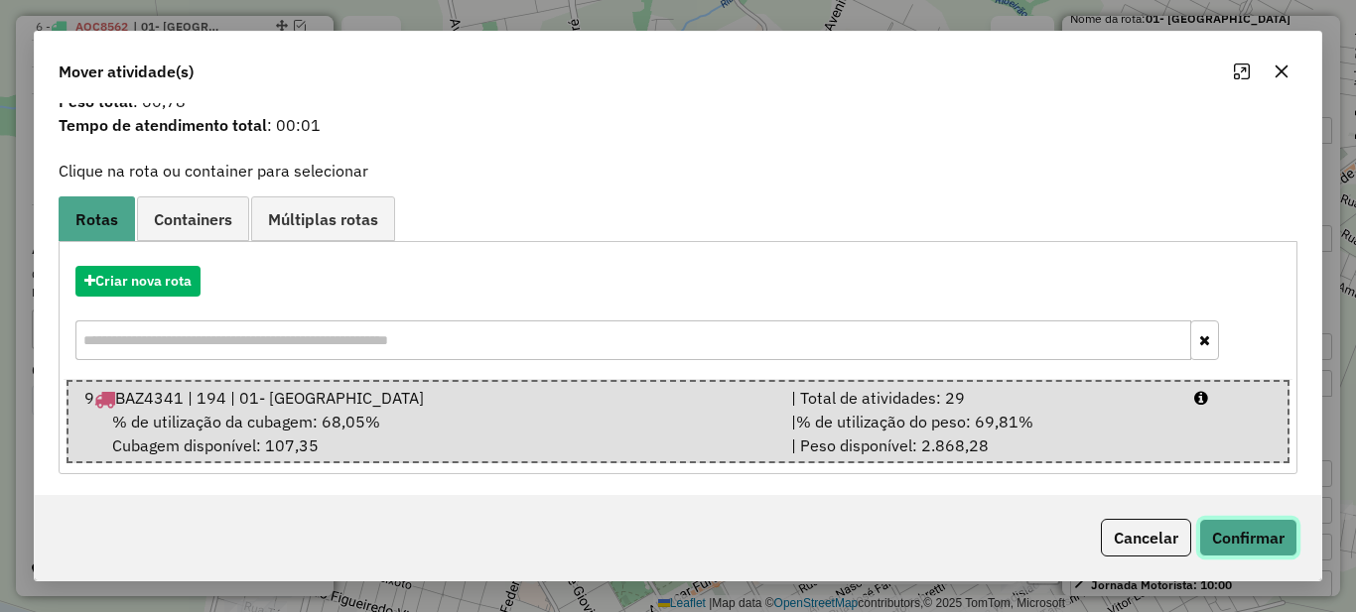
click at [1262, 542] on button "Confirmar" at bounding box center [1248, 538] width 98 height 38
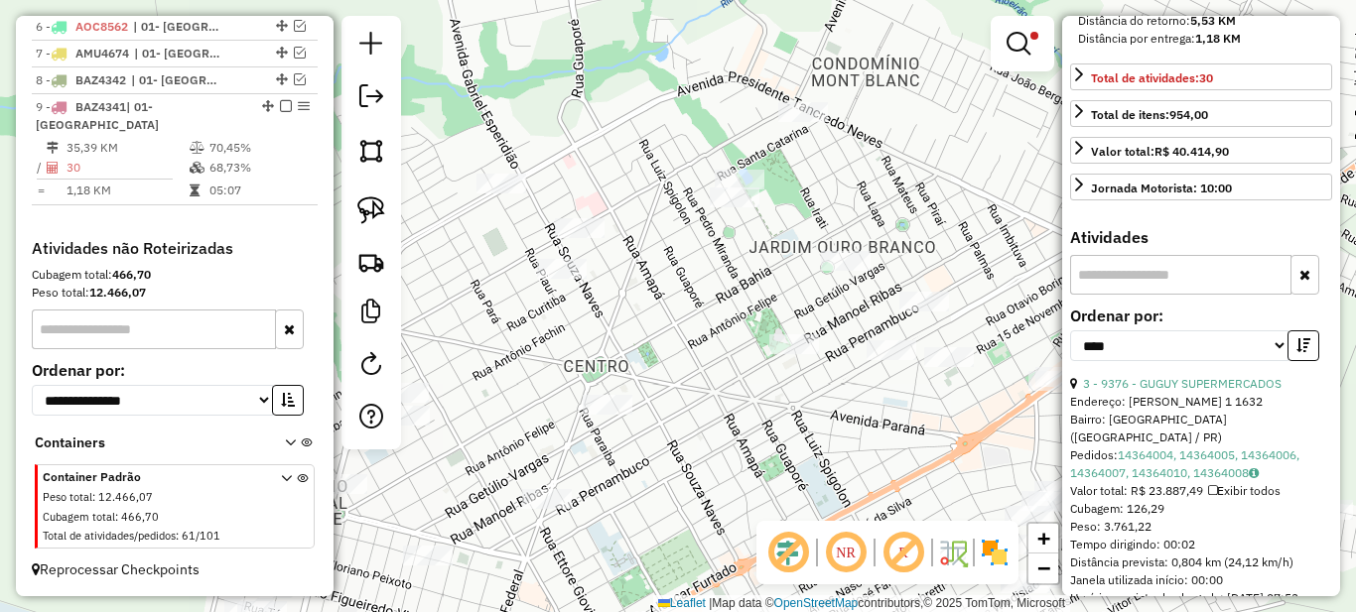
scroll to position [695, 0]
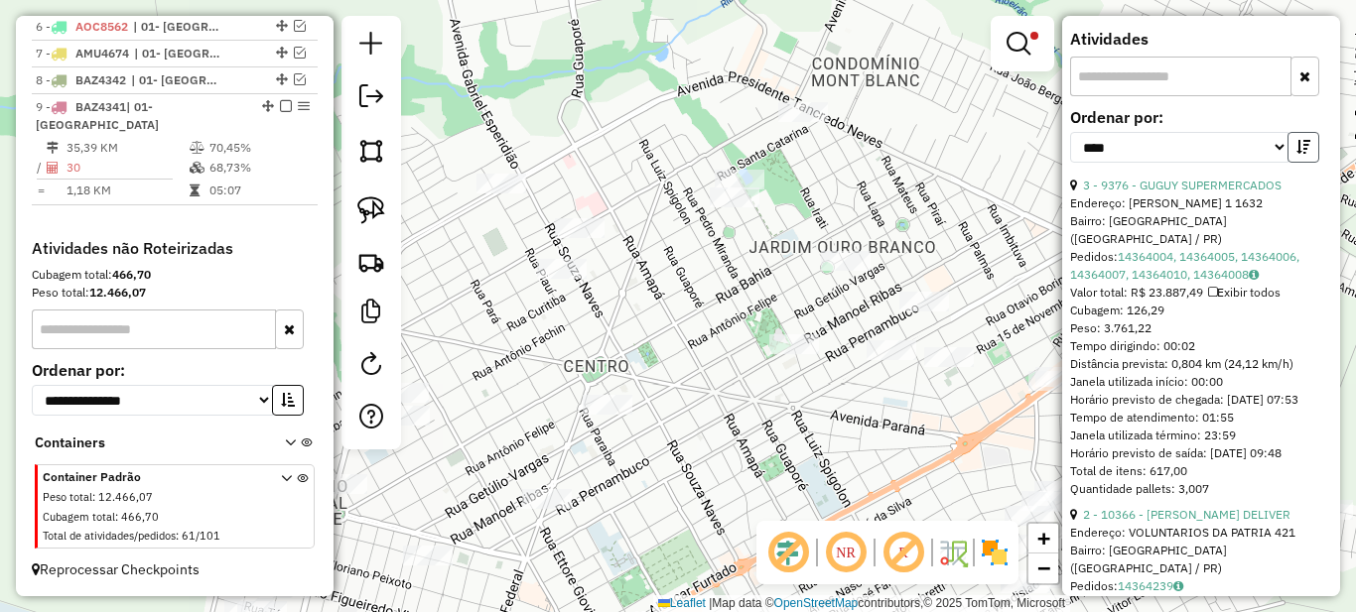
click at [1296, 154] on icon "button" at bounding box center [1303, 147] width 14 height 14
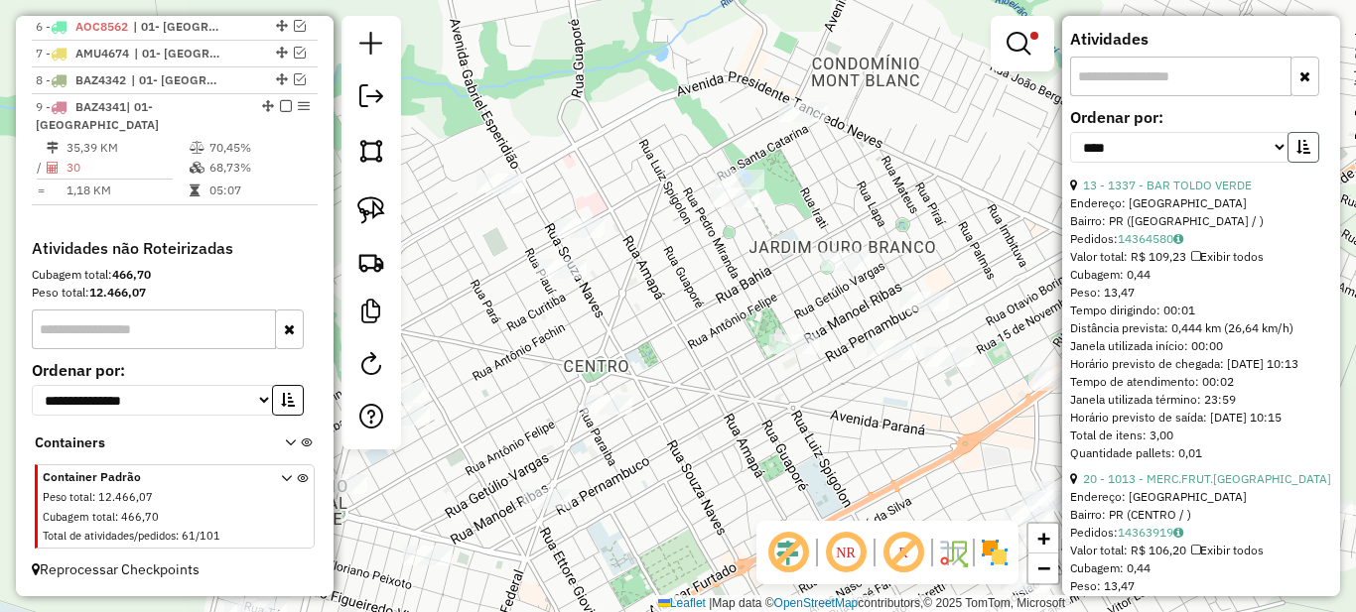
click at [1298, 154] on icon "button" at bounding box center [1303, 147] width 14 height 14
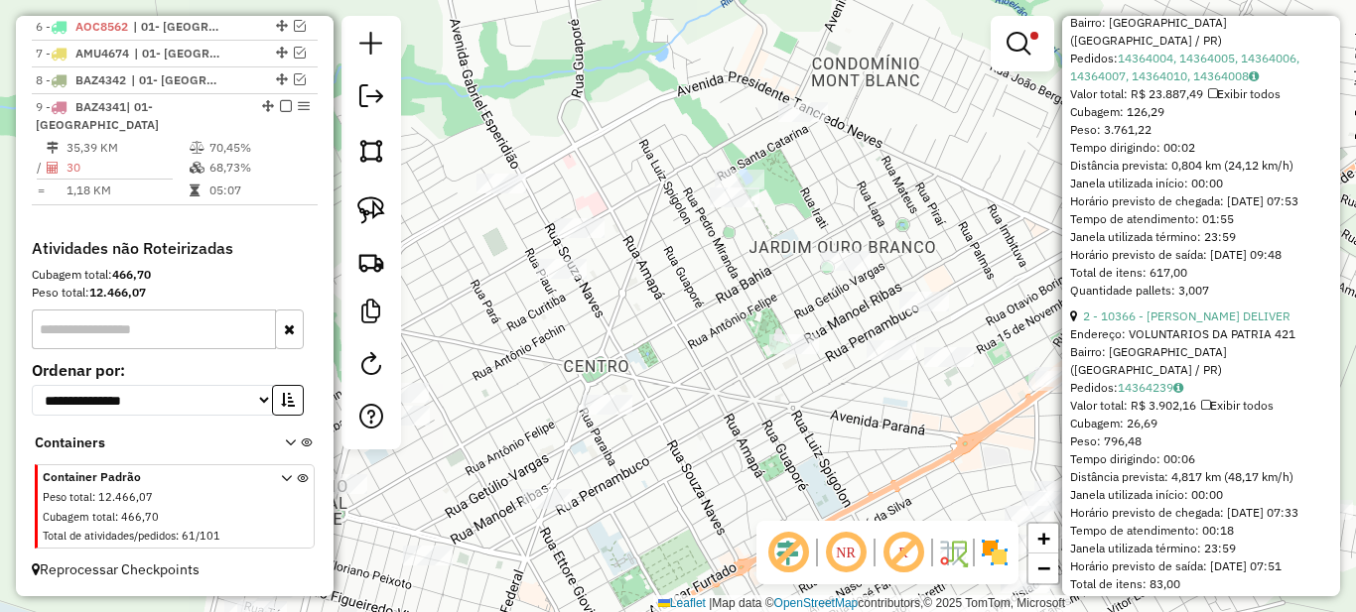
scroll to position [1191, 0]
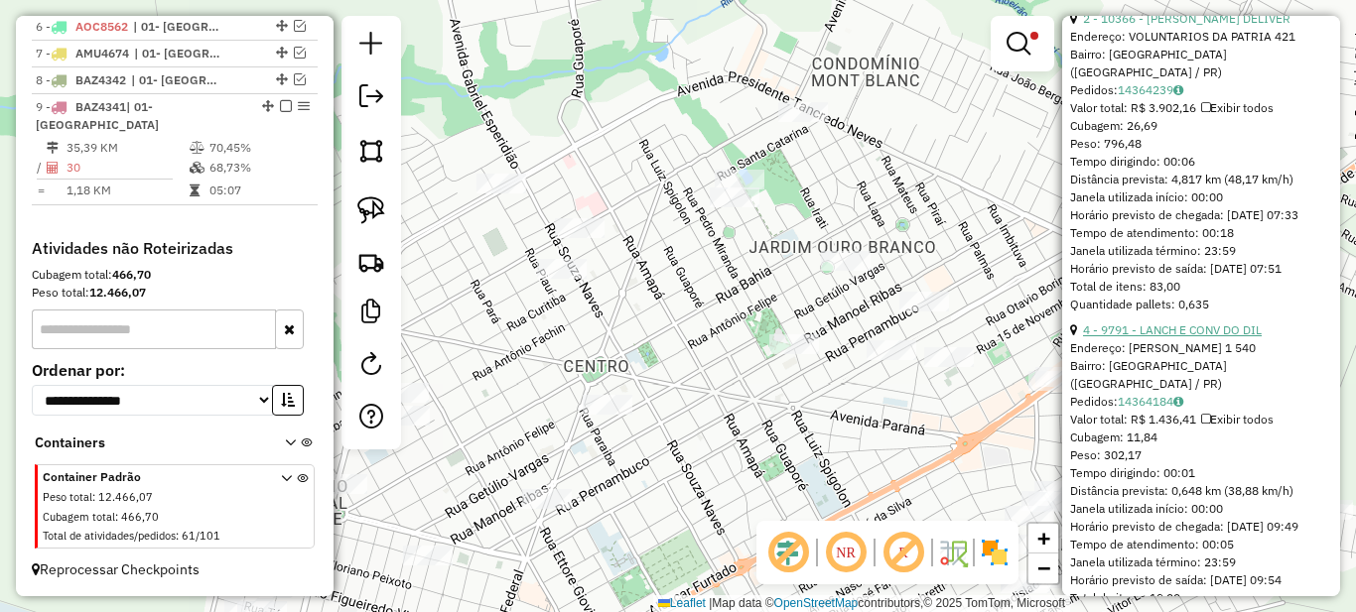
click at [1170, 338] on link "4 - 9791 - LANCH E CONV DO DIL" at bounding box center [1172, 330] width 179 height 15
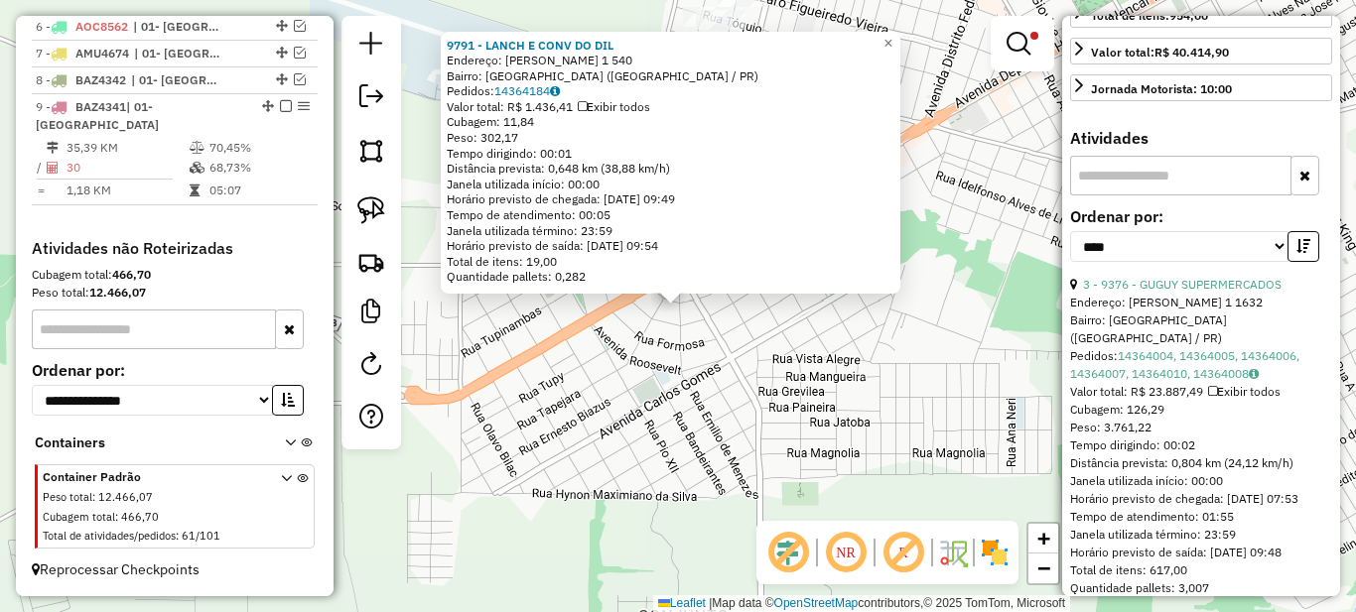
scroll to position [0, 0]
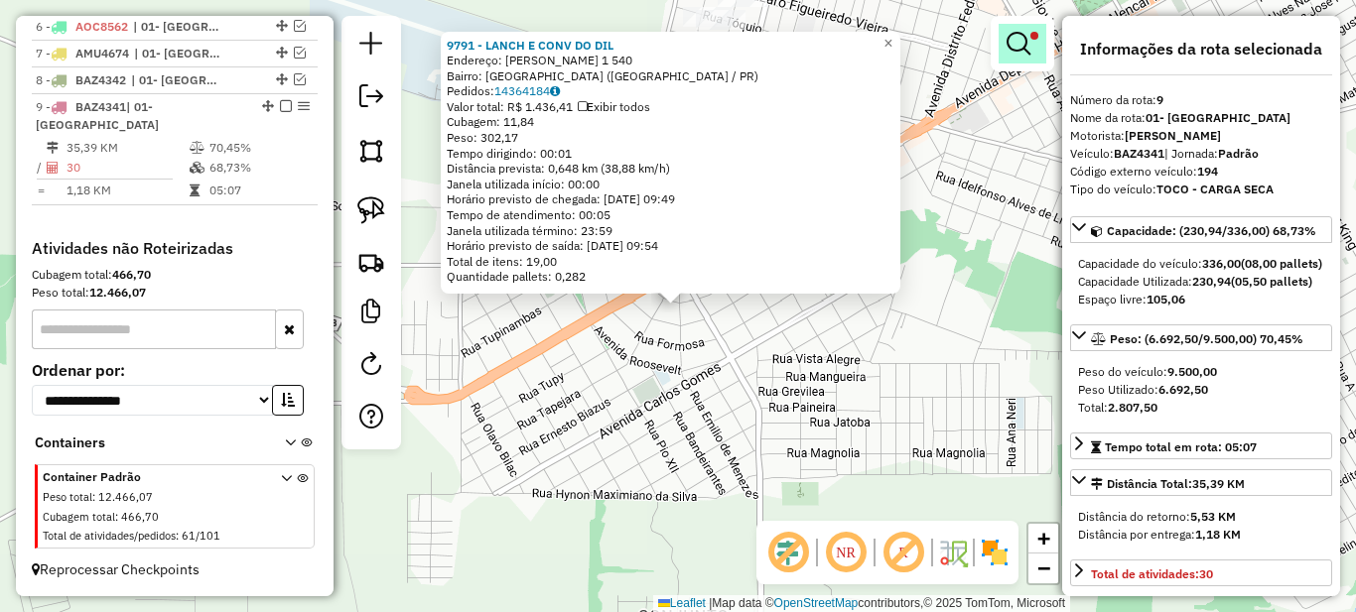
click at [1023, 48] on em at bounding box center [1019, 44] width 24 height 24
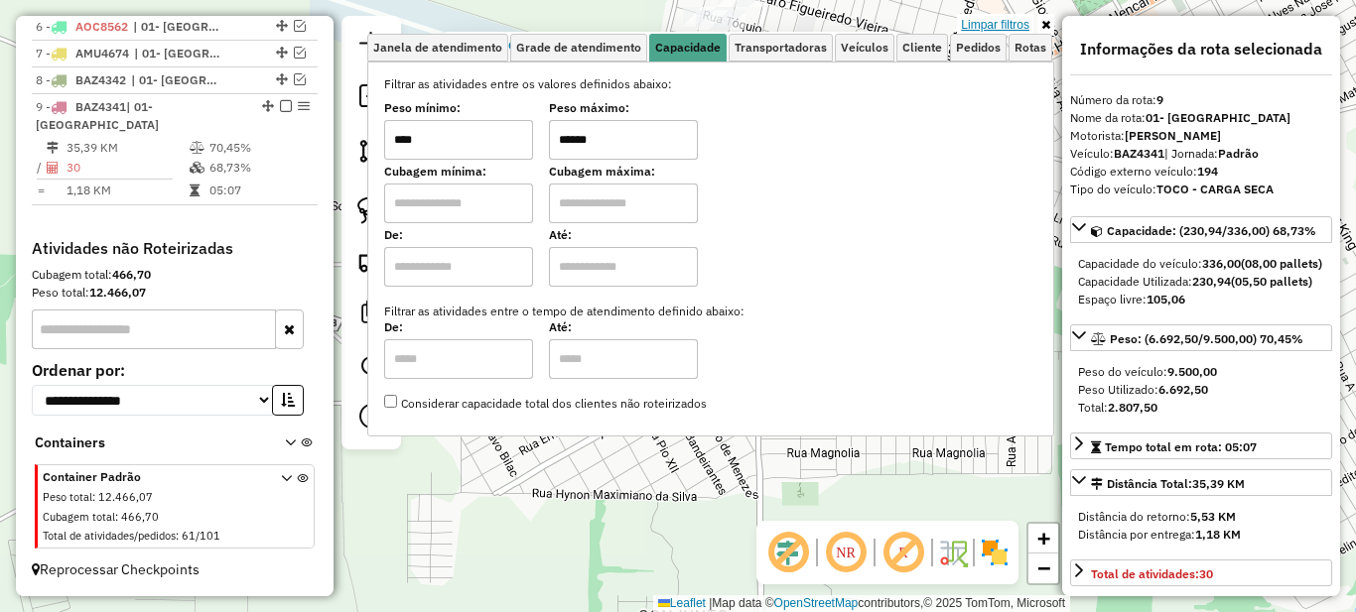
click at [1010, 29] on link "Limpar filtros" at bounding box center [995, 25] width 76 height 22
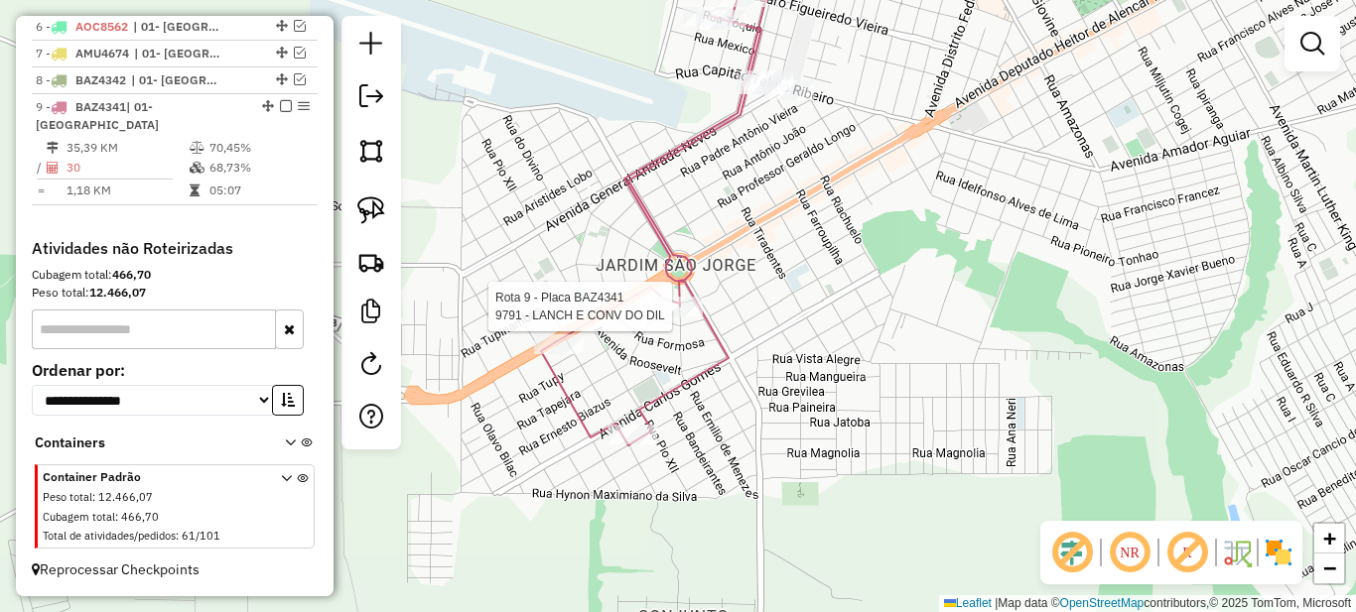
select select "*********"
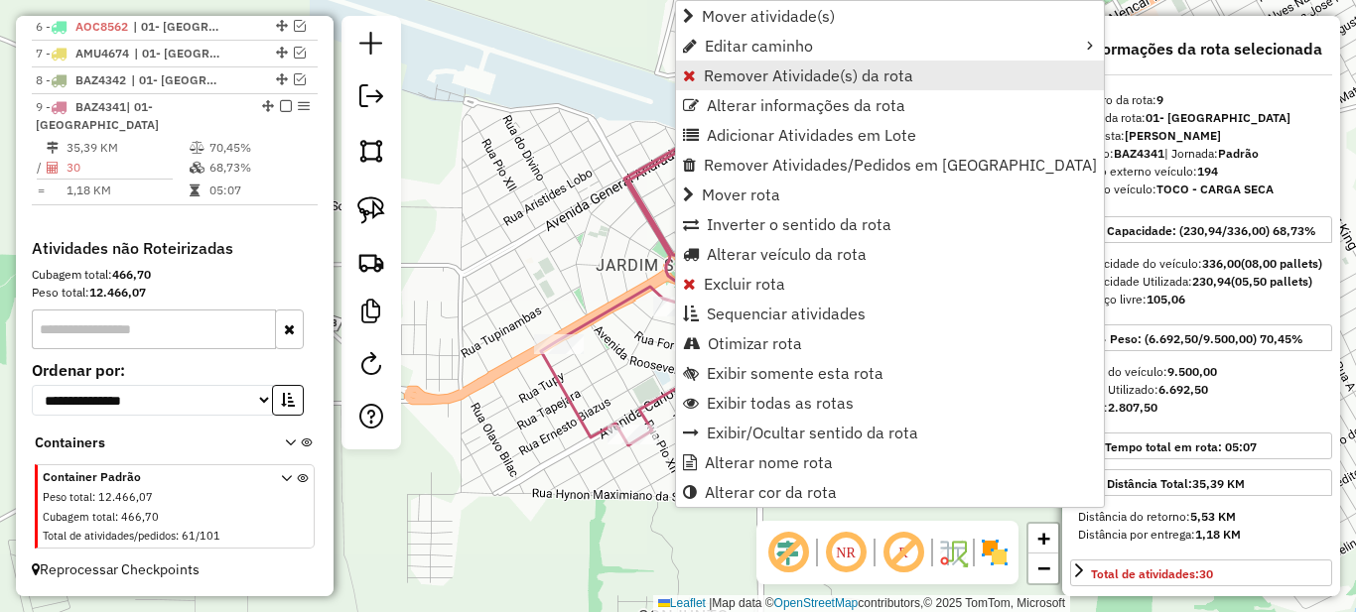
click at [733, 77] on span "Remover Atividade(s) da rota" at bounding box center [808, 76] width 209 height 16
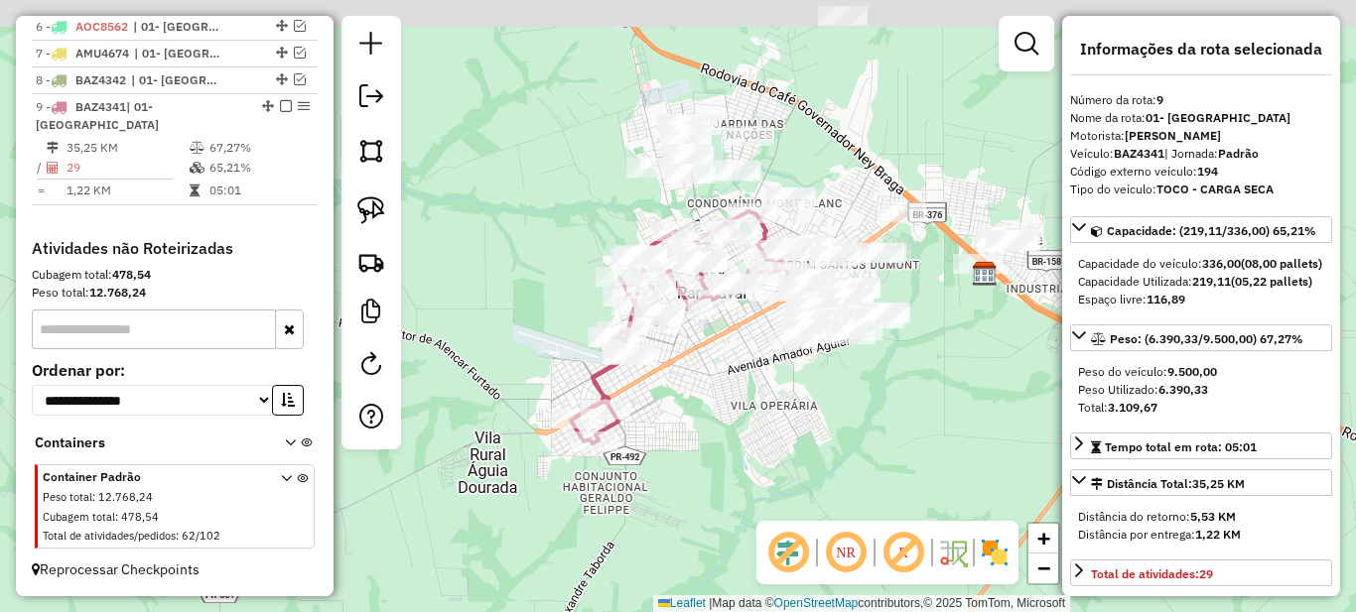
drag, startPoint x: 894, startPoint y: 297, endPoint x: 695, endPoint y: 405, distance: 227.0
click at [724, 405] on div "Janela de atendimento Grade de atendimento Capacidade Transportadoras Veículos …" at bounding box center [678, 306] width 1356 height 612
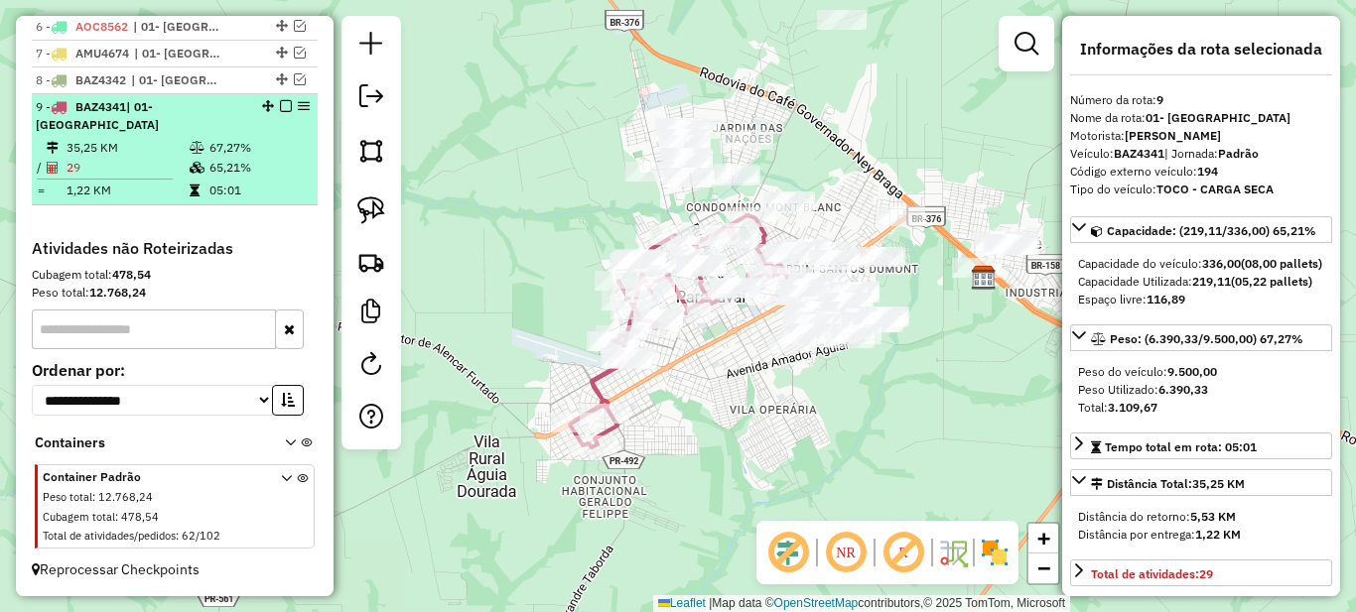
click at [190, 163] on icon at bounding box center [197, 168] width 15 height 12
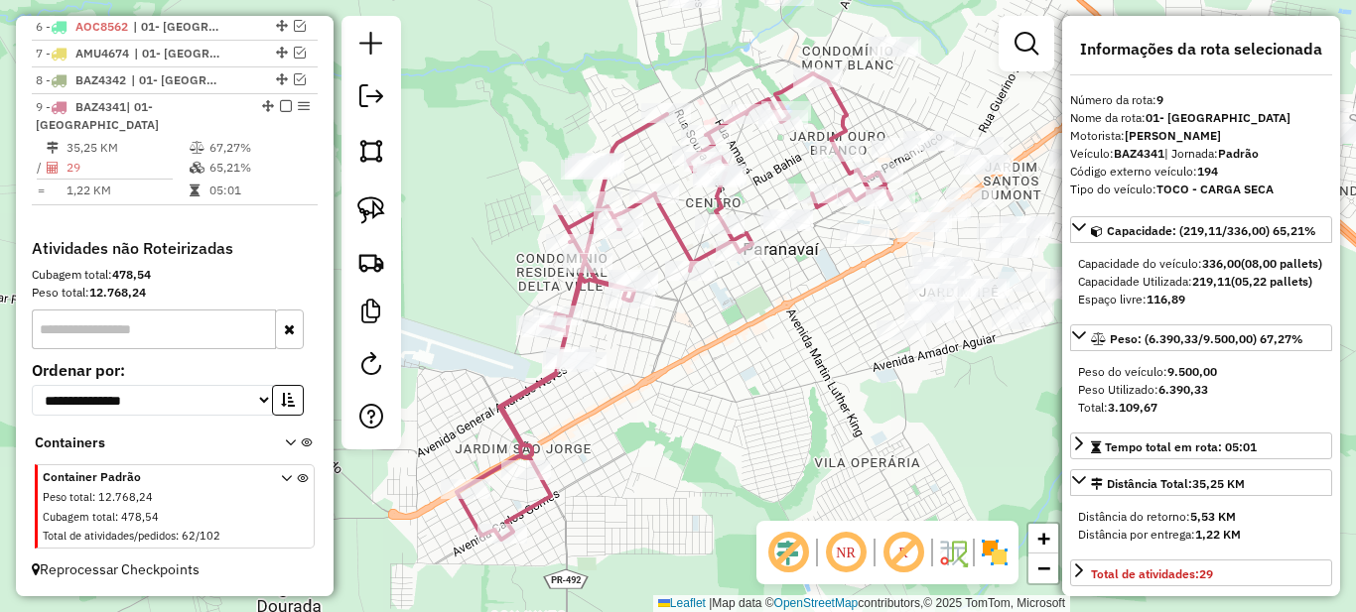
scroll to position [298, 0]
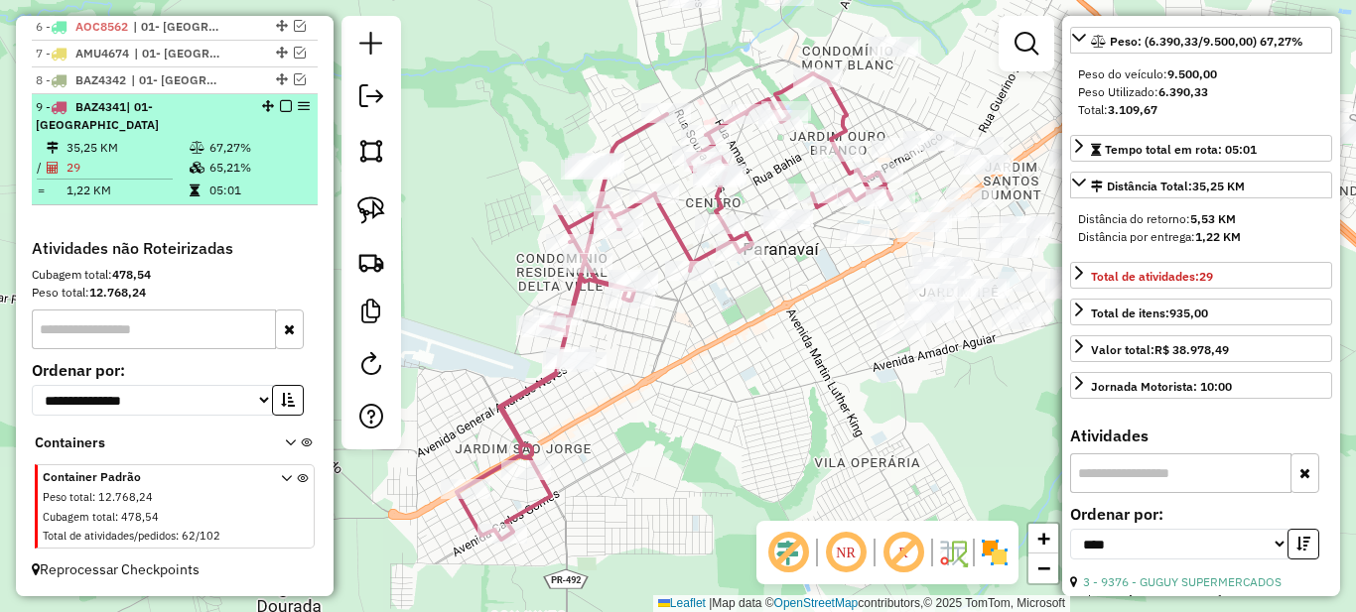
click at [280, 112] on em at bounding box center [286, 106] width 12 height 12
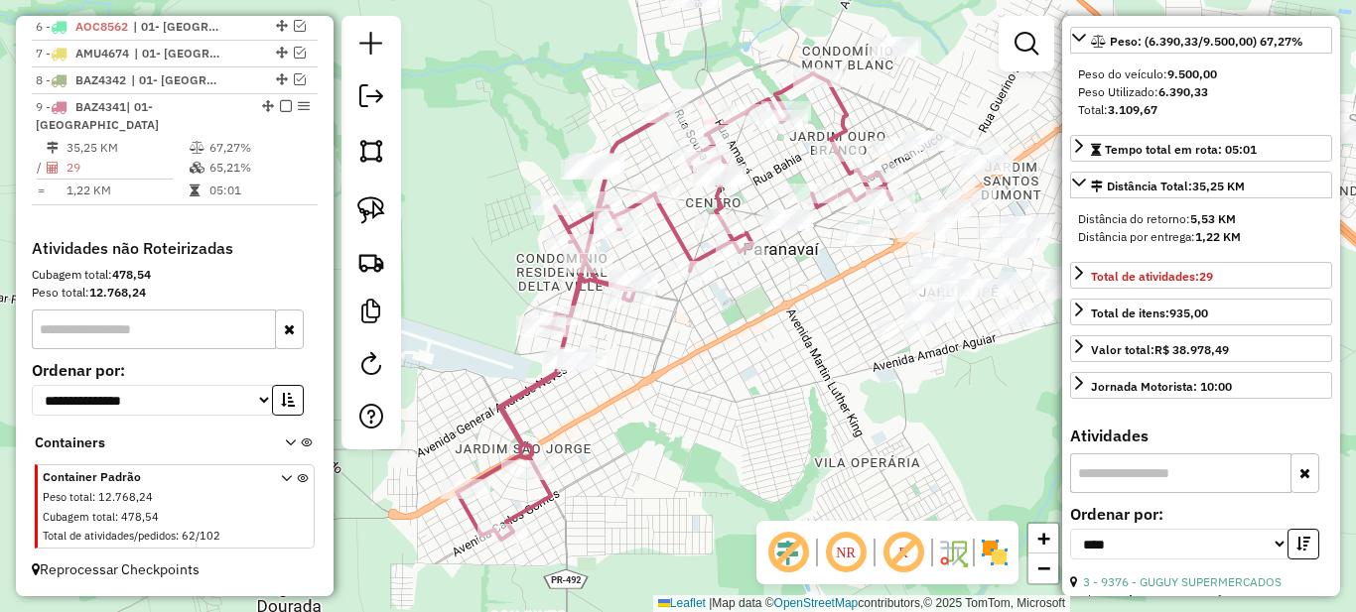
scroll to position [845, 0]
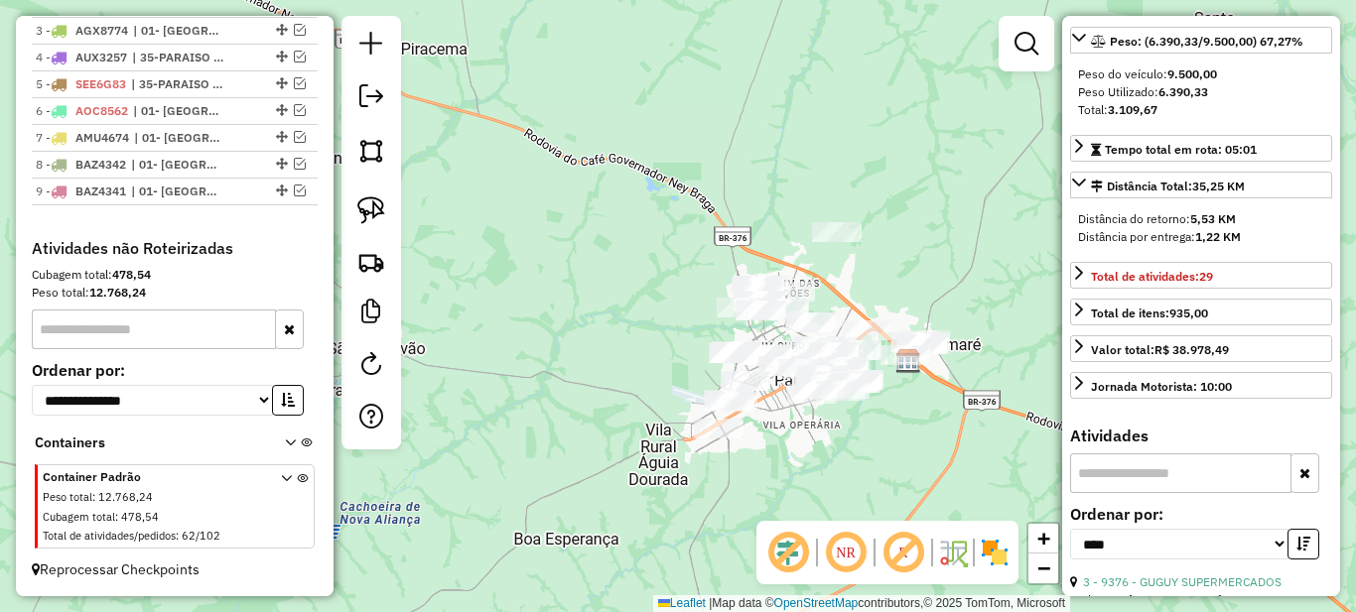
drag, startPoint x: 839, startPoint y: 447, endPoint x: 748, endPoint y: 454, distance: 90.6
click at [748, 454] on div "Janela de atendimento Grade de atendimento Capacidade Transportadoras Veículos …" at bounding box center [678, 306] width 1356 height 612
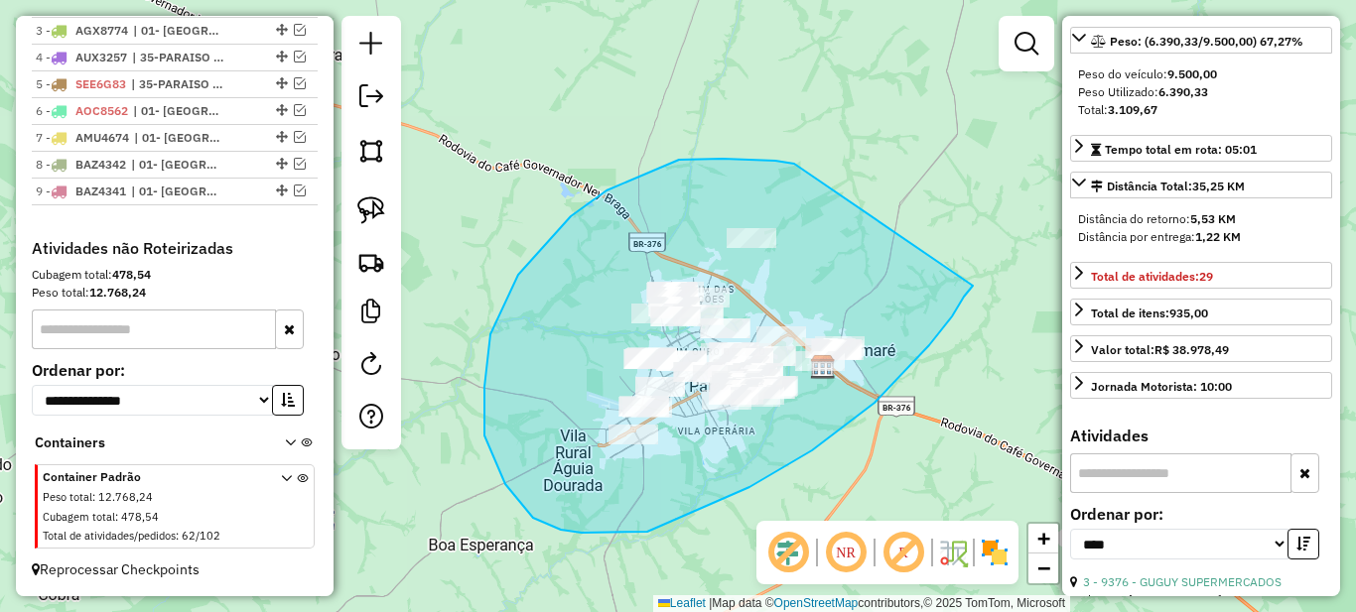
drag, startPoint x: 712, startPoint y: 159, endPoint x: 973, endPoint y: 286, distance: 290.4
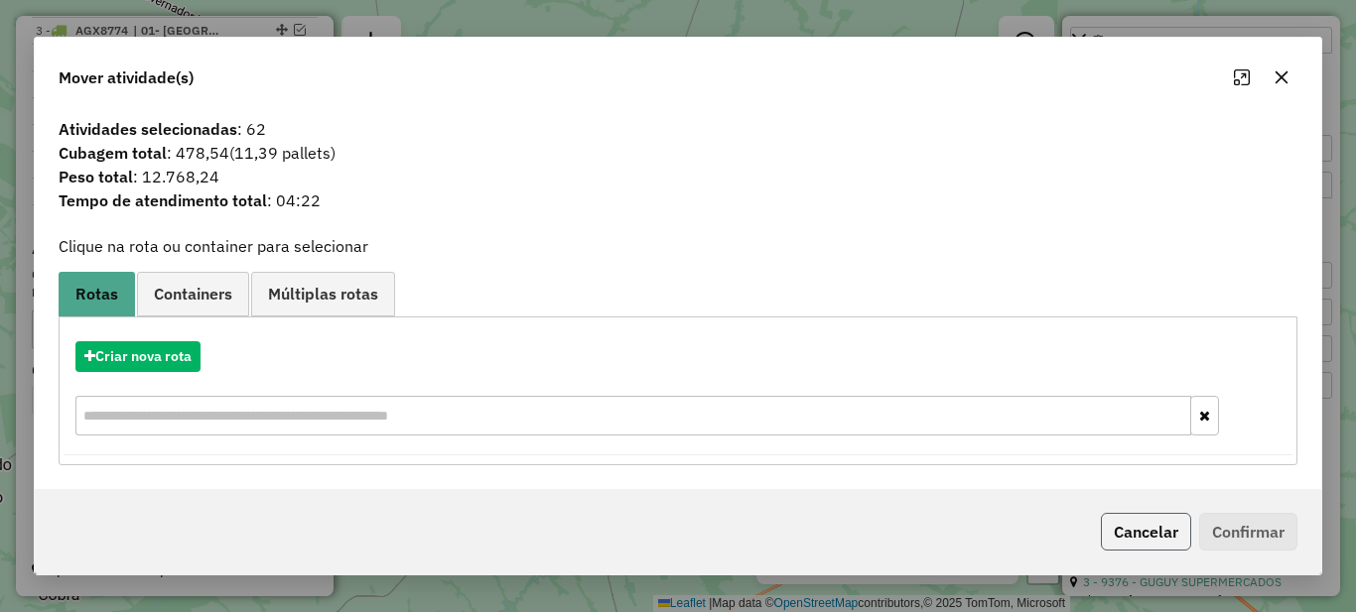
click at [1153, 535] on button "Cancelar" at bounding box center [1146, 532] width 90 height 38
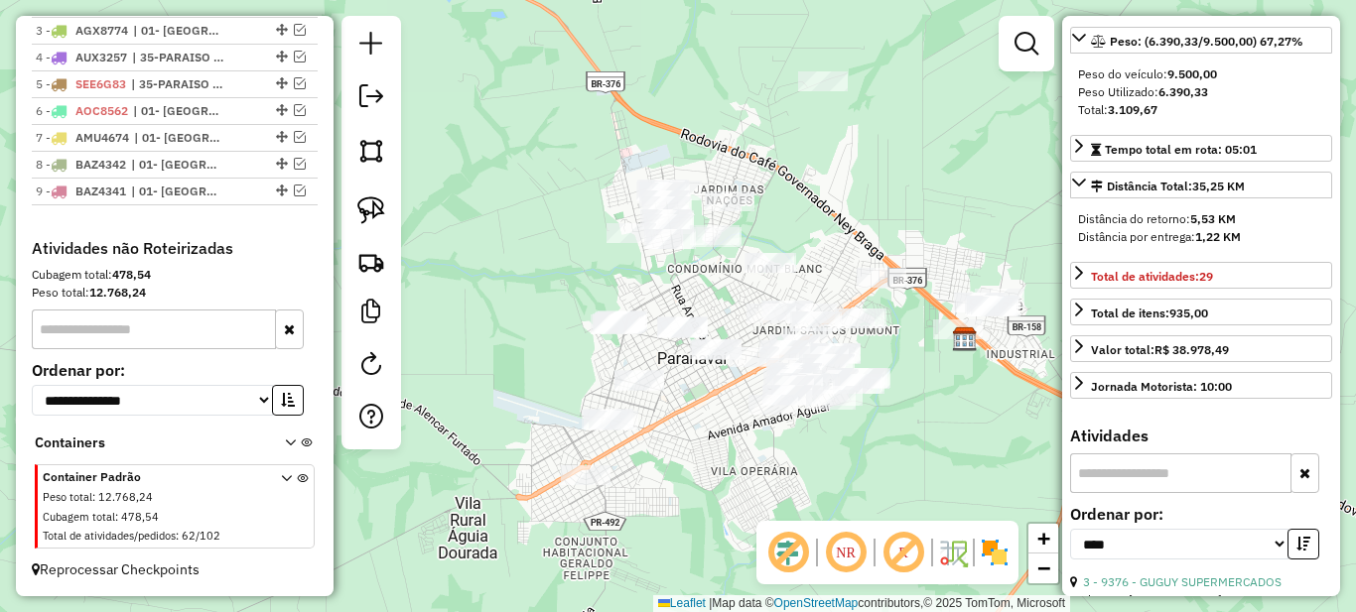
drag, startPoint x: 669, startPoint y: 424, endPoint x: 601, endPoint y: 416, distance: 69.0
click at [601, 416] on div "Janela de atendimento Grade de atendimento Capacidade Transportadoras Veículos …" at bounding box center [678, 306] width 1356 height 612
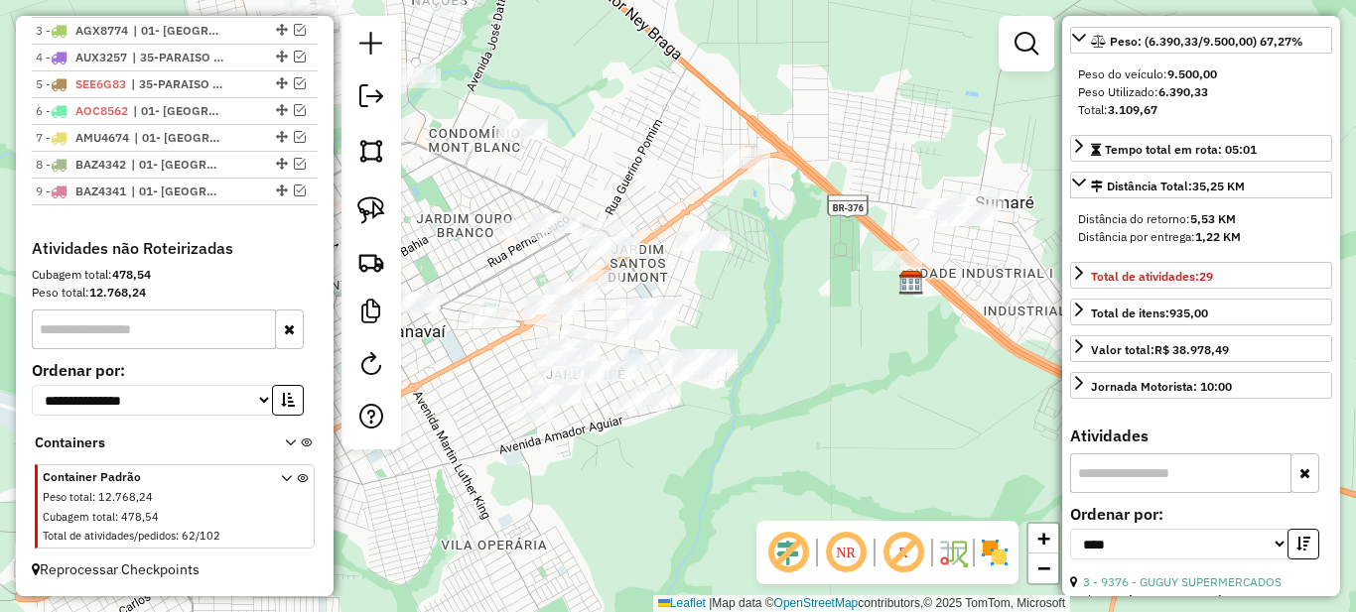
drag, startPoint x: 571, startPoint y: 391, endPoint x: 436, endPoint y: 397, distance: 135.1
click at [436, 397] on div "Janela de atendimento Grade de atendimento Capacidade Transportadoras Veículos …" at bounding box center [678, 306] width 1356 height 612
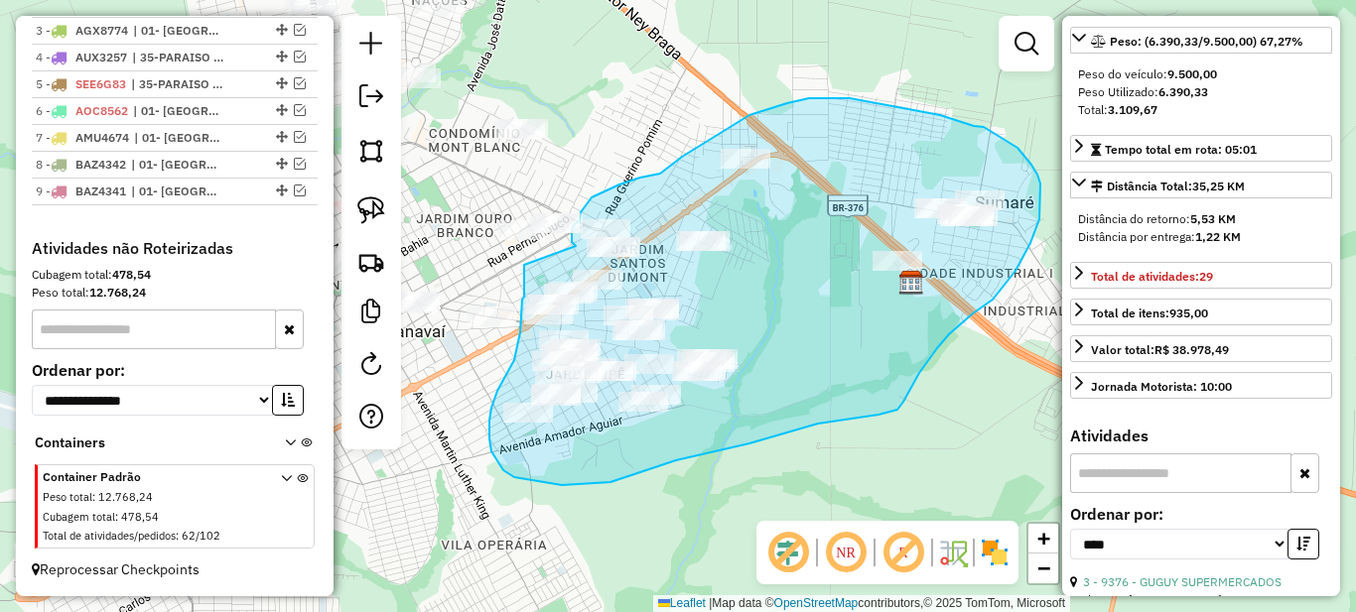
drag, startPoint x: 524, startPoint y: 273, endPoint x: 577, endPoint y: 247, distance: 58.6
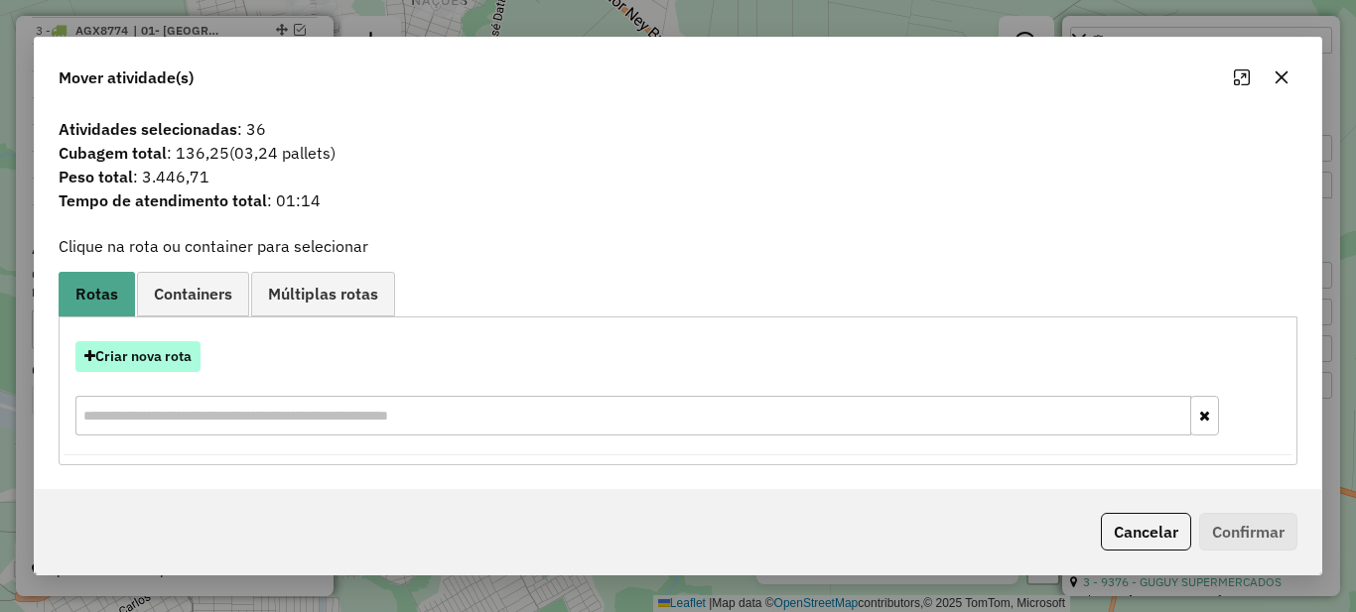
click at [101, 364] on button "Criar nova rota" at bounding box center [137, 356] width 125 height 31
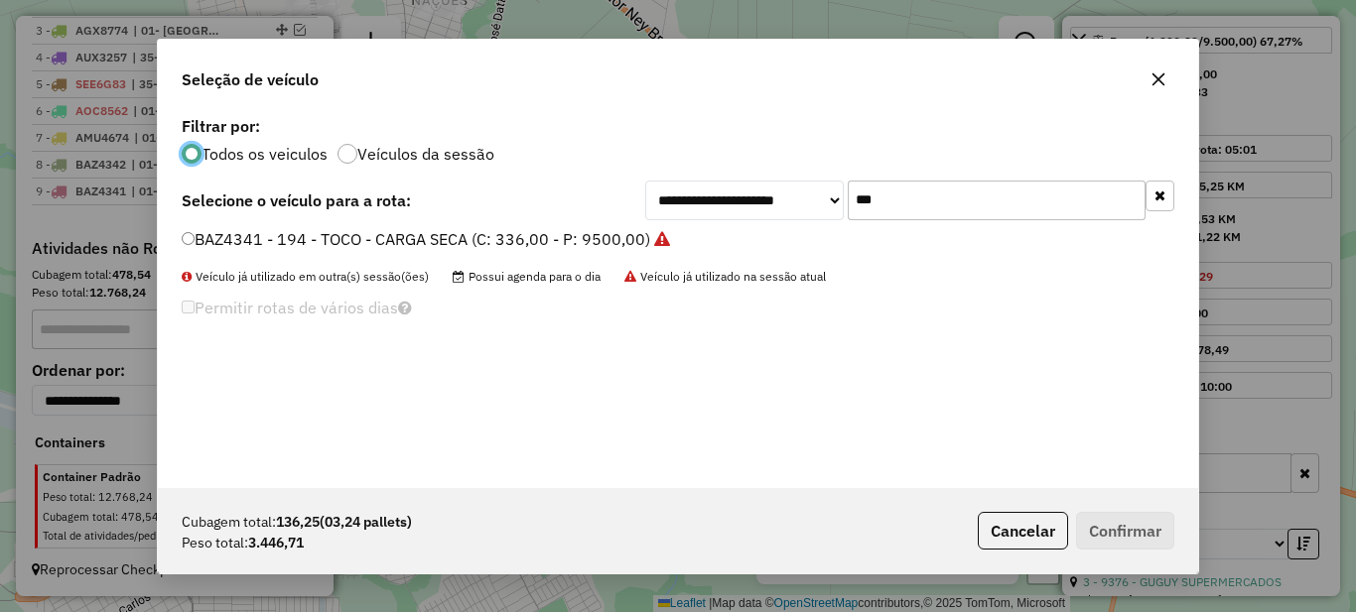
scroll to position [11, 6]
click at [882, 197] on input "***" at bounding box center [997, 201] width 298 height 40
type input "***"
click at [441, 249] on label "ARM6658 - 174 - TOCO - CARGA SECA (C: 336,00 - P: 9500,00)" at bounding box center [418, 239] width 473 height 24
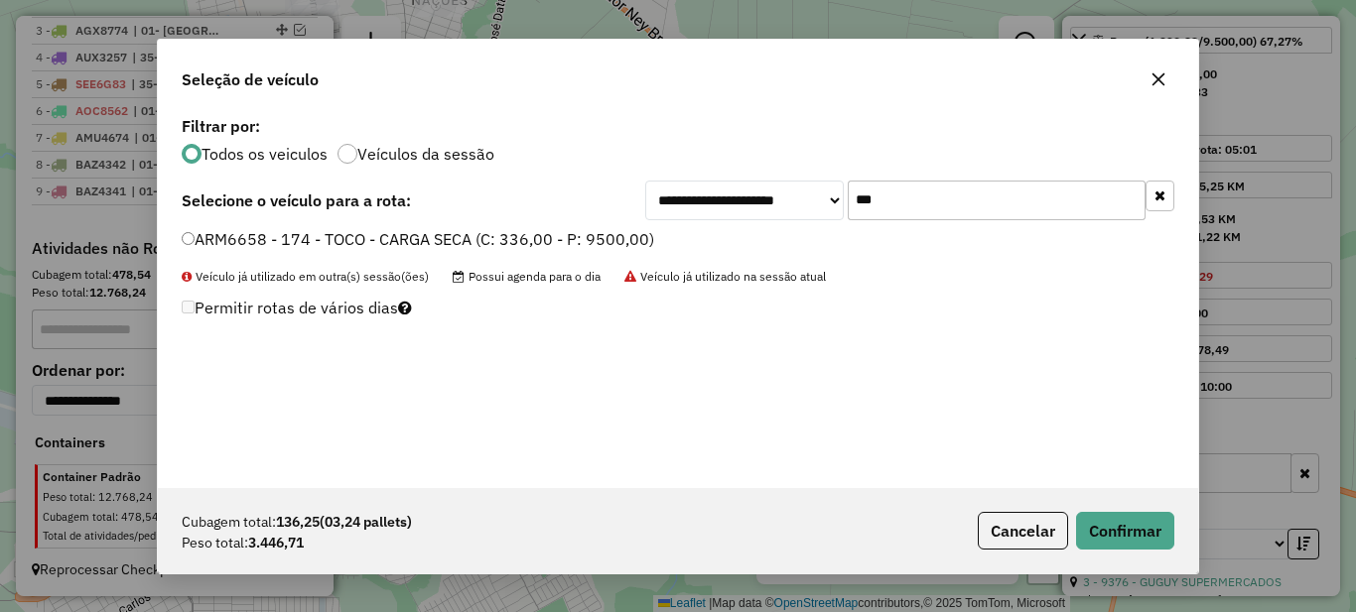
click at [1175, 539] on div "Cubagem total: 136,25 (03,24 pallets) Peso total: 3.446,71 Cancelar Confirmar" at bounding box center [678, 530] width 1040 height 85
click at [1146, 539] on button "Confirmar" at bounding box center [1125, 531] width 98 height 38
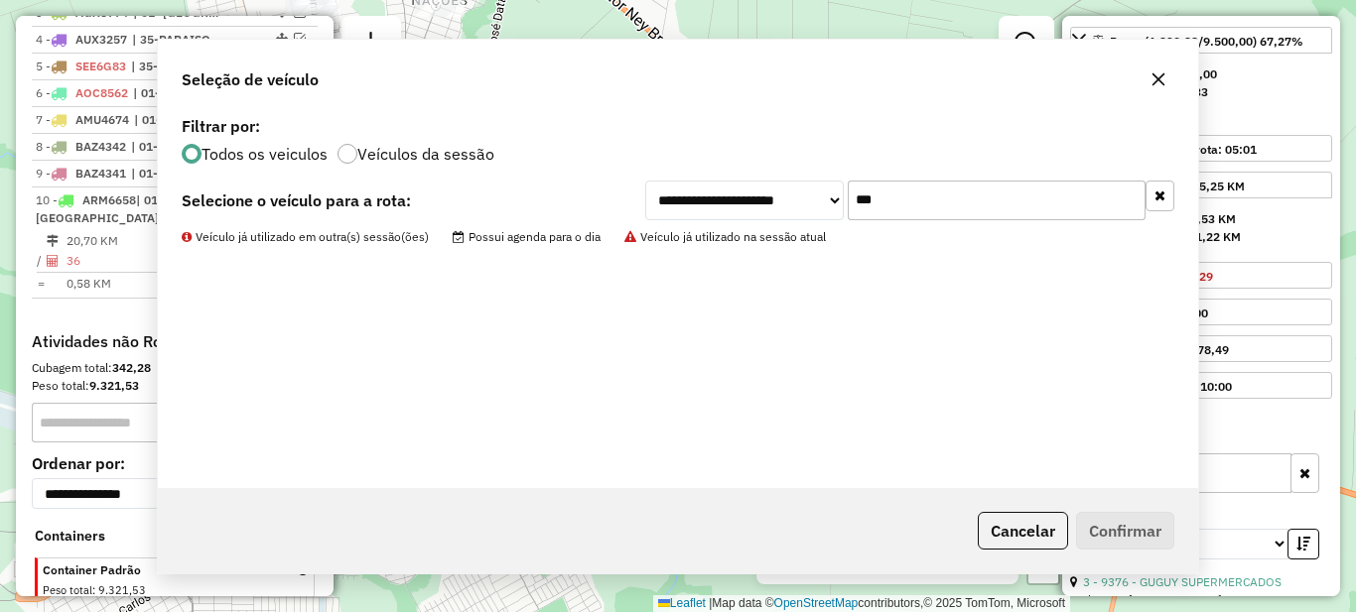
scroll to position [938, 0]
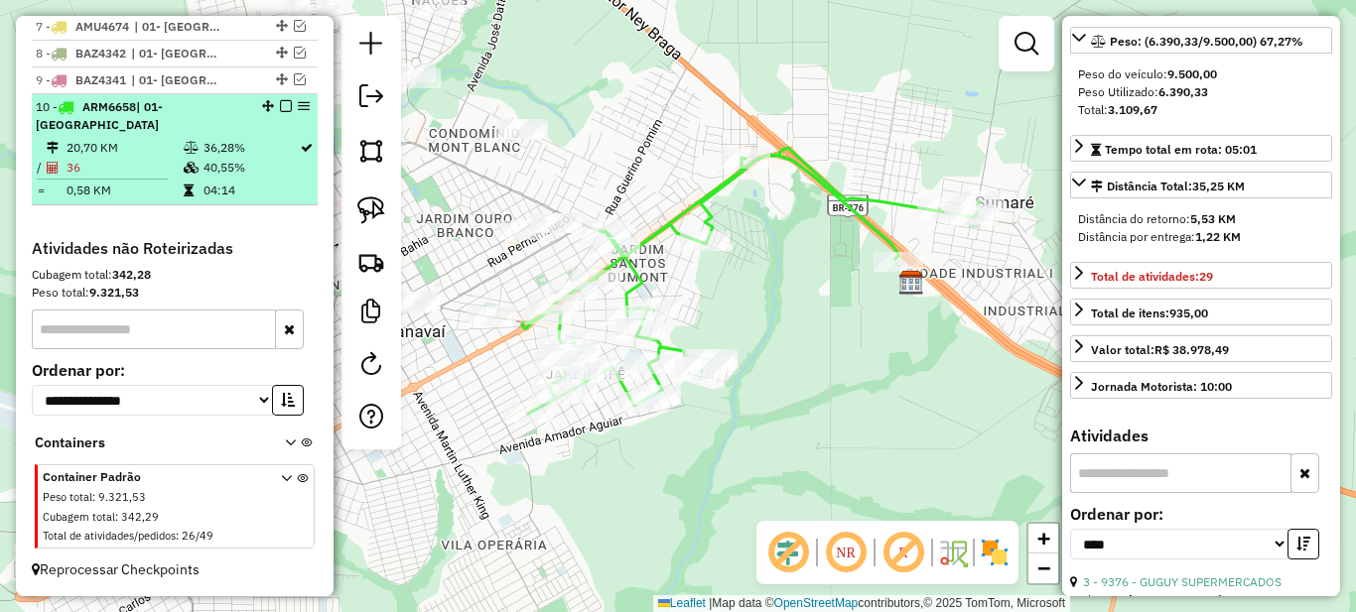
click at [203, 158] on td "40,55%" at bounding box center [251, 168] width 96 height 20
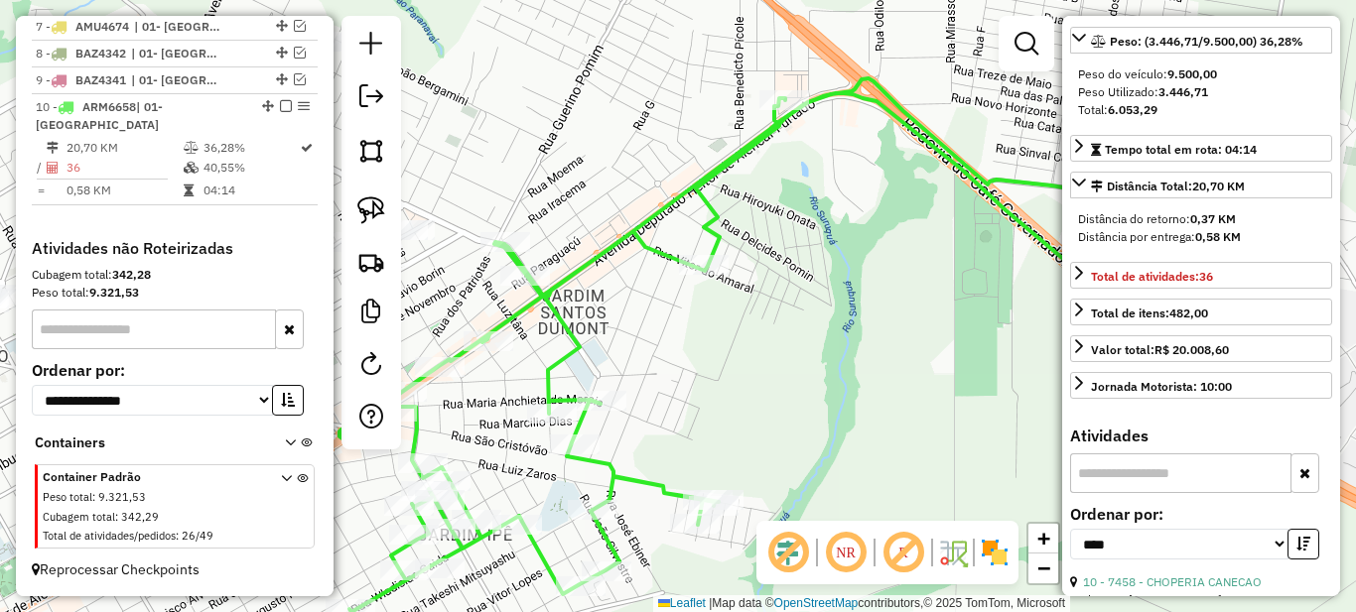
drag, startPoint x: 600, startPoint y: 311, endPoint x: 723, endPoint y: 359, distance: 132.4
click at [723, 359] on div "Janela de atendimento Grade de atendimento Capacidade Transportadoras Veículos …" at bounding box center [678, 306] width 1356 height 612
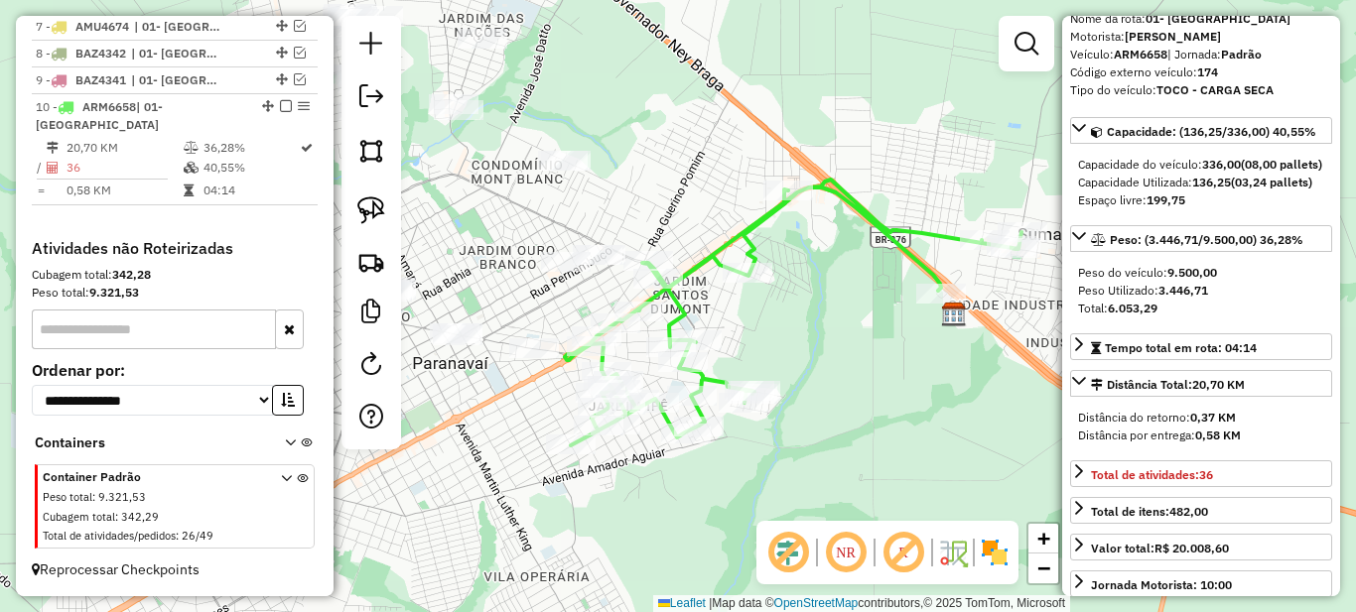
scroll to position [397, 0]
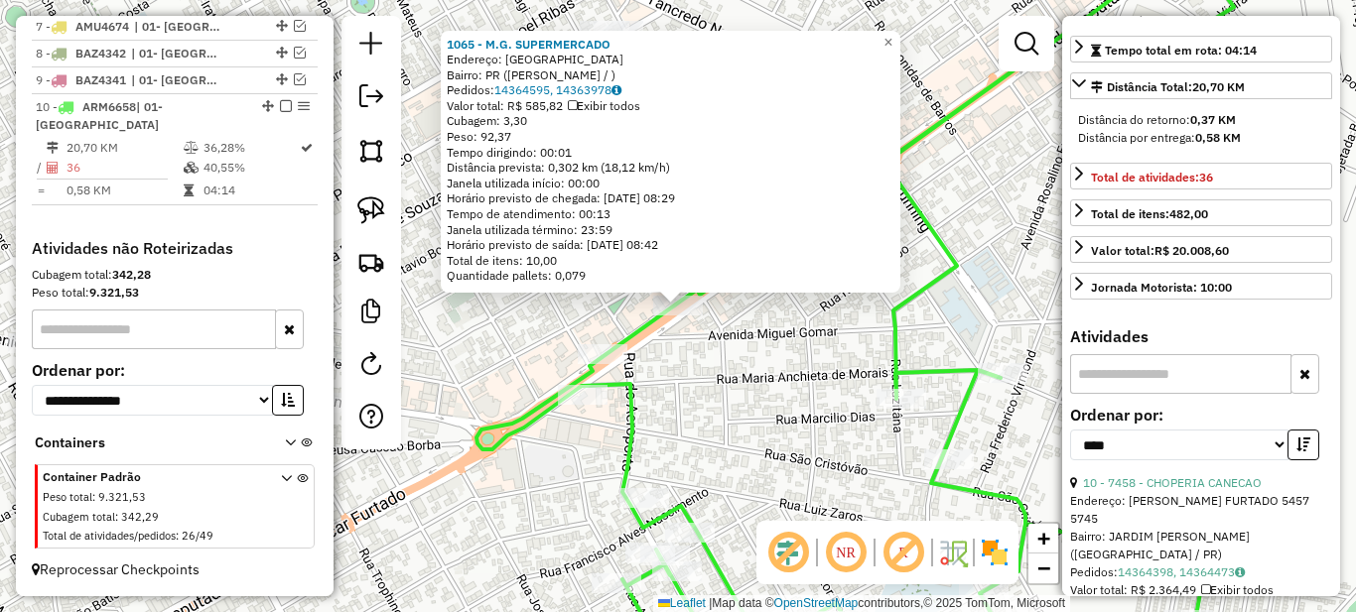
click at [548, 335] on div "Rota 10 - Placa ARM6658 7458 - CHOPERIA CANECAO 1065 - M.G. SUPERMERCADO Endere…" at bounding box center [678, 306] width 1356 height 612
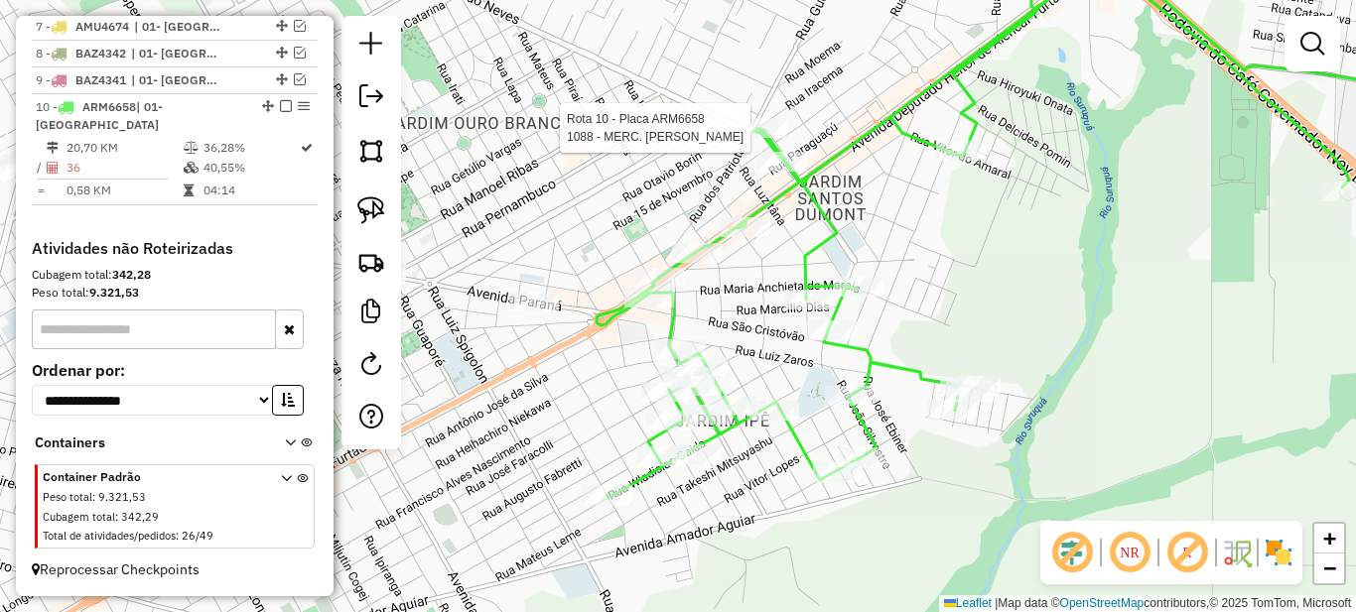
select select "*********"
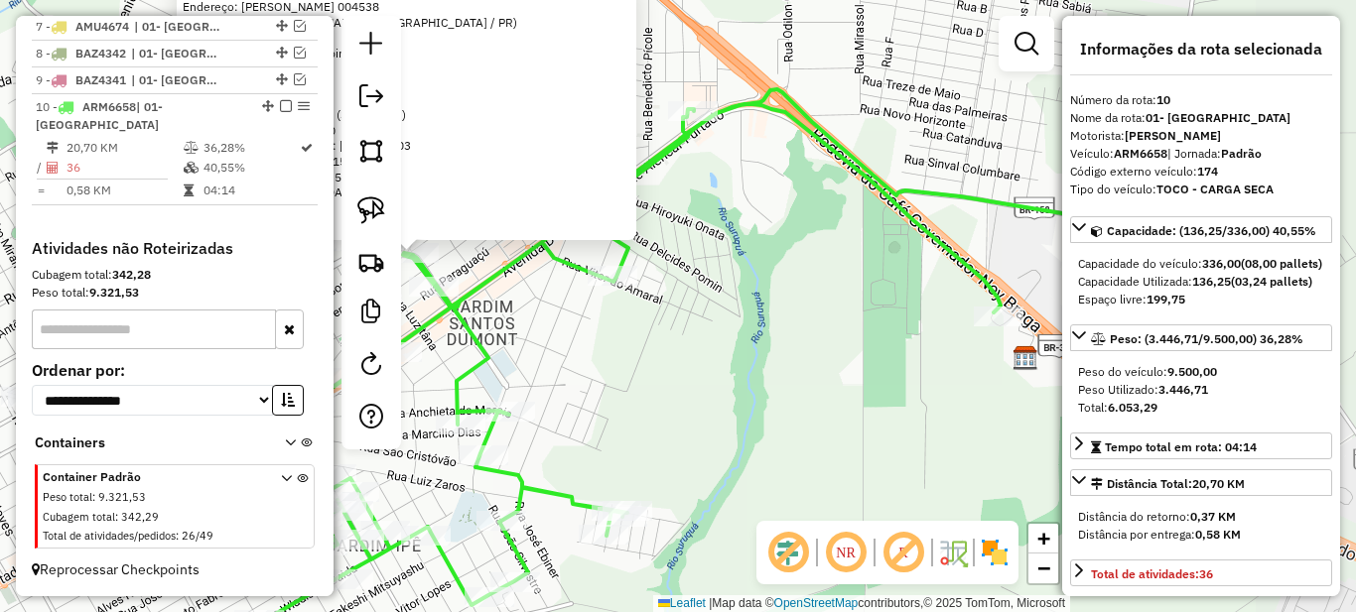
drag, startPoint x: 738, startPoint y: 375, endPoint x: 701, endPoint y: 339, distance: 51.9
click at [586, 324] on div "1088 - MERC. [PERSON_NAME]: [PERSON_NAME] 004538 Bairro: [GEOGRAPHIC_DATA][PERS…" at bounding box center [678, 306] width 1356 height 612
click at [776, 346] on div "1088 - MERC. [PERSON_NAME]: [PERSON_NAME] 004538 Bairro: [GEOGRAPHIC_DATA][PERS…" at bounding box center [678, 306] width 1356 height 612
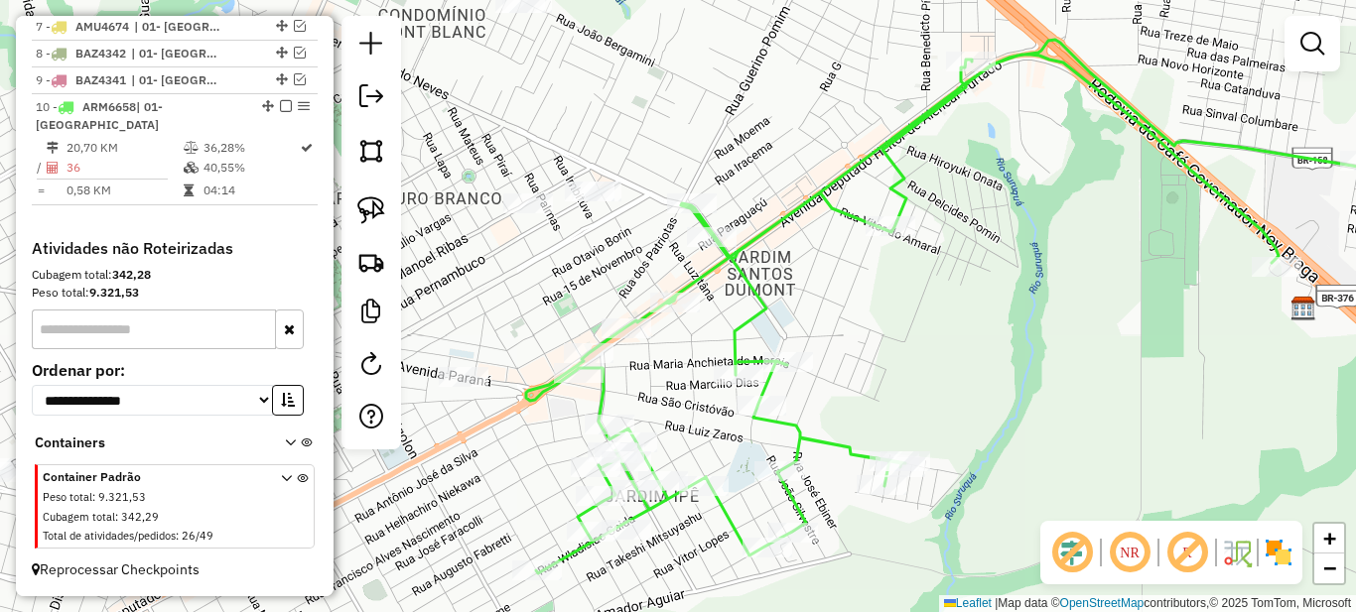
drag, startPoint x: 542, startPoint y: 353, endPoint x: 854, endPoint y: 296, distance: 317.0
click at [854, 296] on div "Janela de atendimento Grade de atendimento Capacidade Transportadoras Veículos …" at bounding box center [678, 306] width 1356 height 612
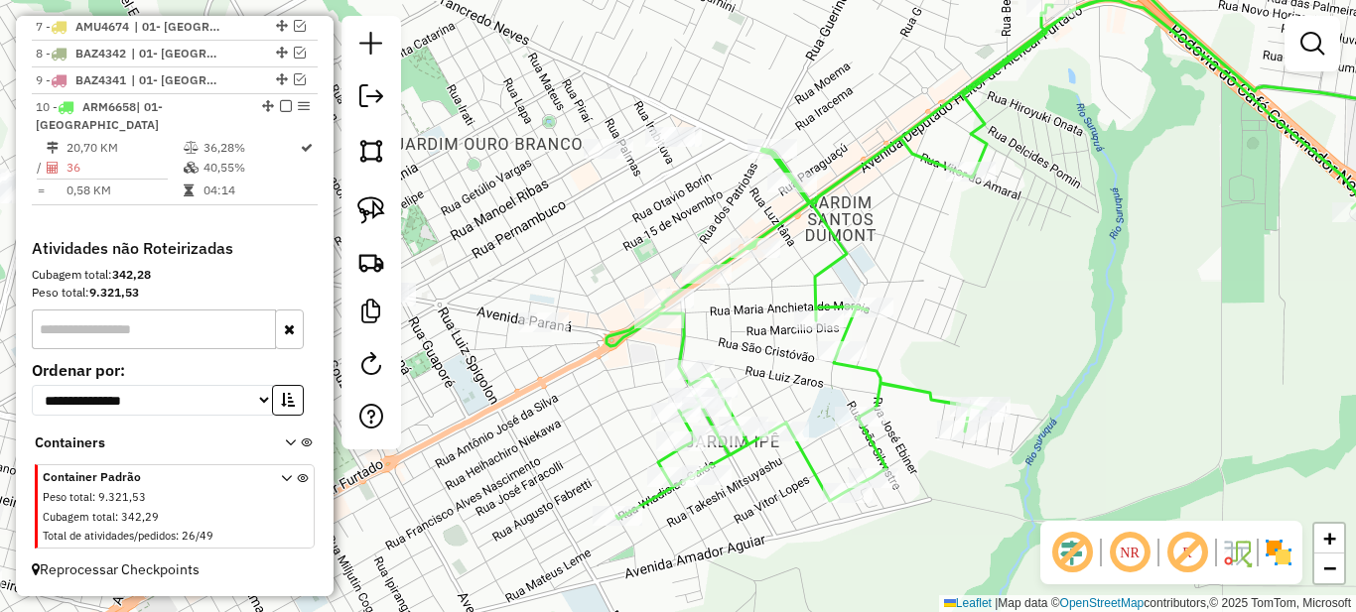
drag, startPoint x: 591, startPoint y: 314, endPoint x: 629, endPoint y: 269, distance: 59.1
click at [629, 269] on div "Janela de atendimento Grade de atendimento Capacidade Transportadoras Veículos …" at bounding box center [678, 306] width 1356 height 612
select select "*********"
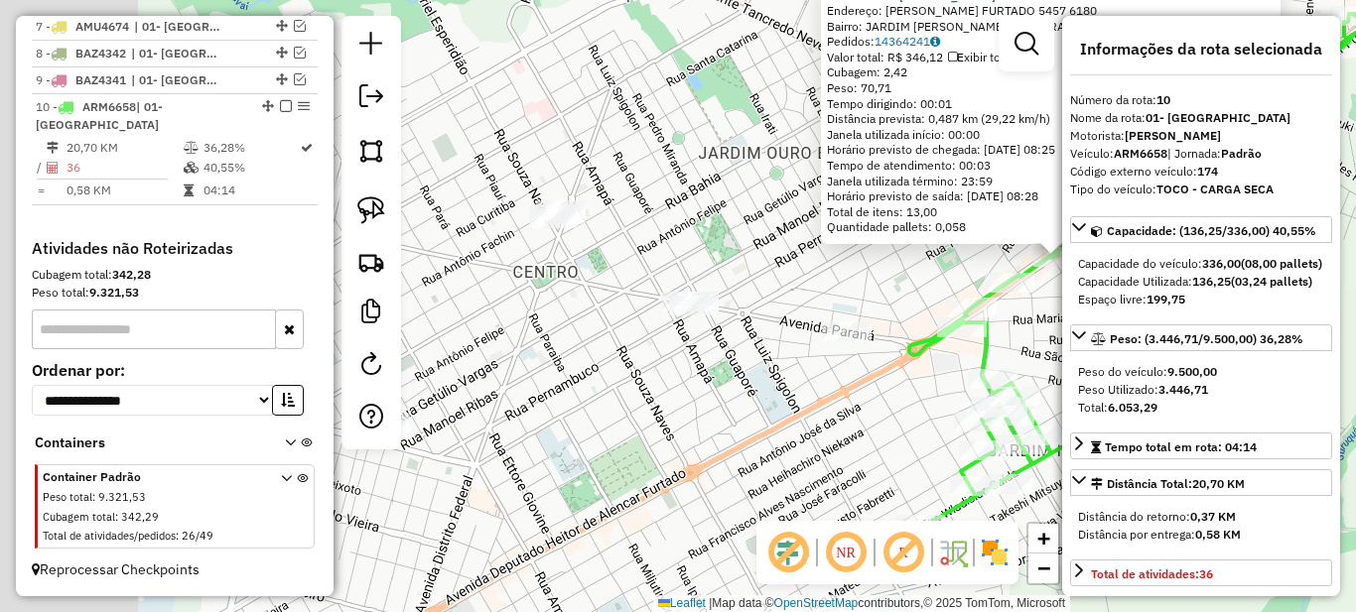
drag, startPoint x: 525, startPoint y: 344, endPoint x: 1009, endPoint y: 279, distance: 487.8
click at [1005, 280] on div "9606 - KING LANCHES E SALGA Endereço: [PERSON_NAME] FURTADO 5457 6180 Bairro: […" at bounding box center [678, 306] width 1356 height 612
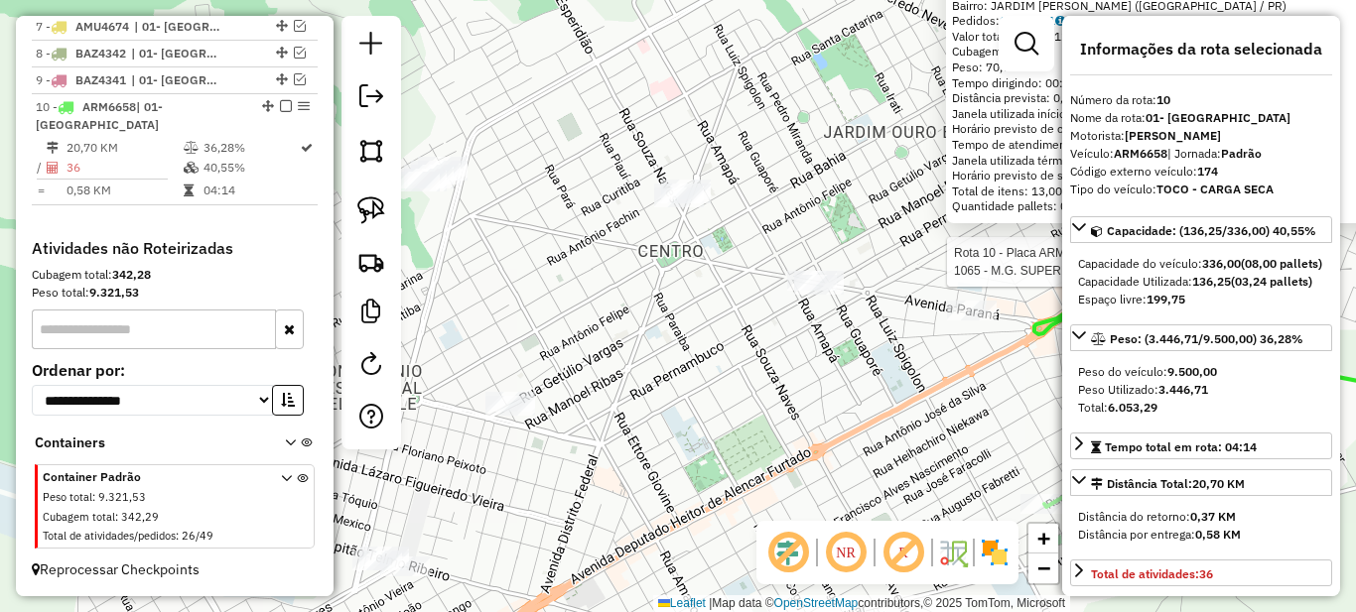
drag, startPoint x: 740, startPoint y: 349, endPoint x: 850, endPoint y: 355, distance: 110.3
click at [845, 355] on div "Rota 10 - Placa ARM6658 1065 - M.G. SUPERMERCADO 9606 - KING LANCHES E SALGA En…" at bounding box center [678, 306] width 1356 height 612
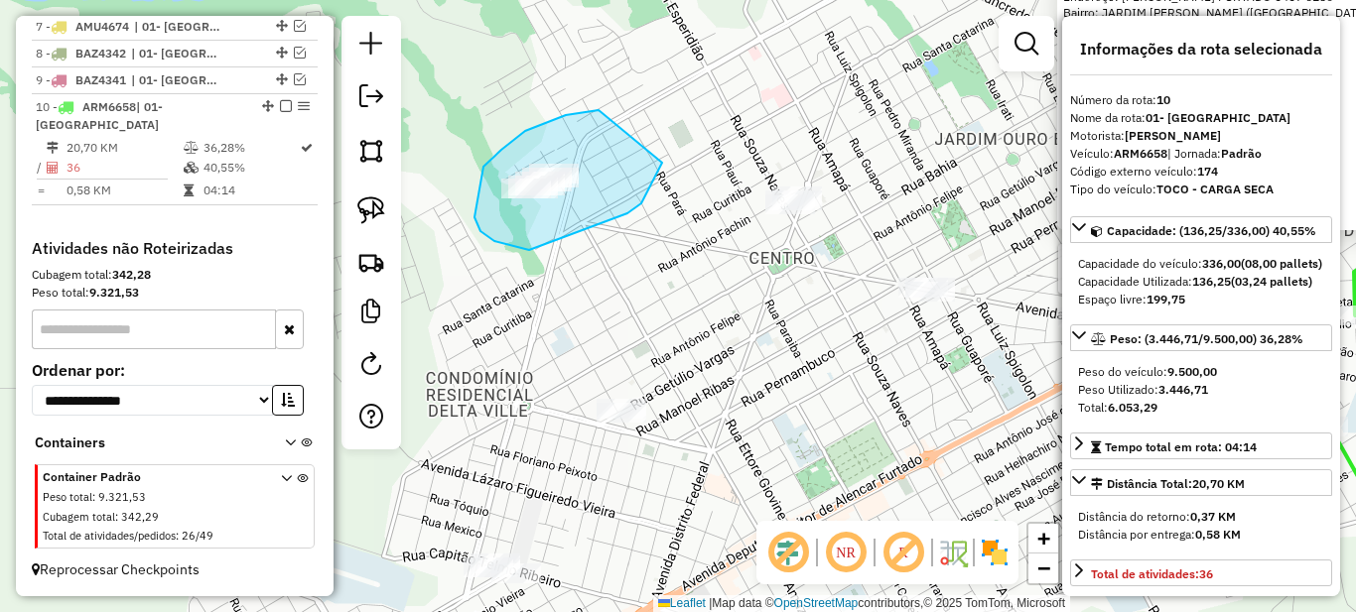
drag, startPoint x: 543, startPoint y: 123, endPoint x: 666, endPoint y: 128, distance: 123.2
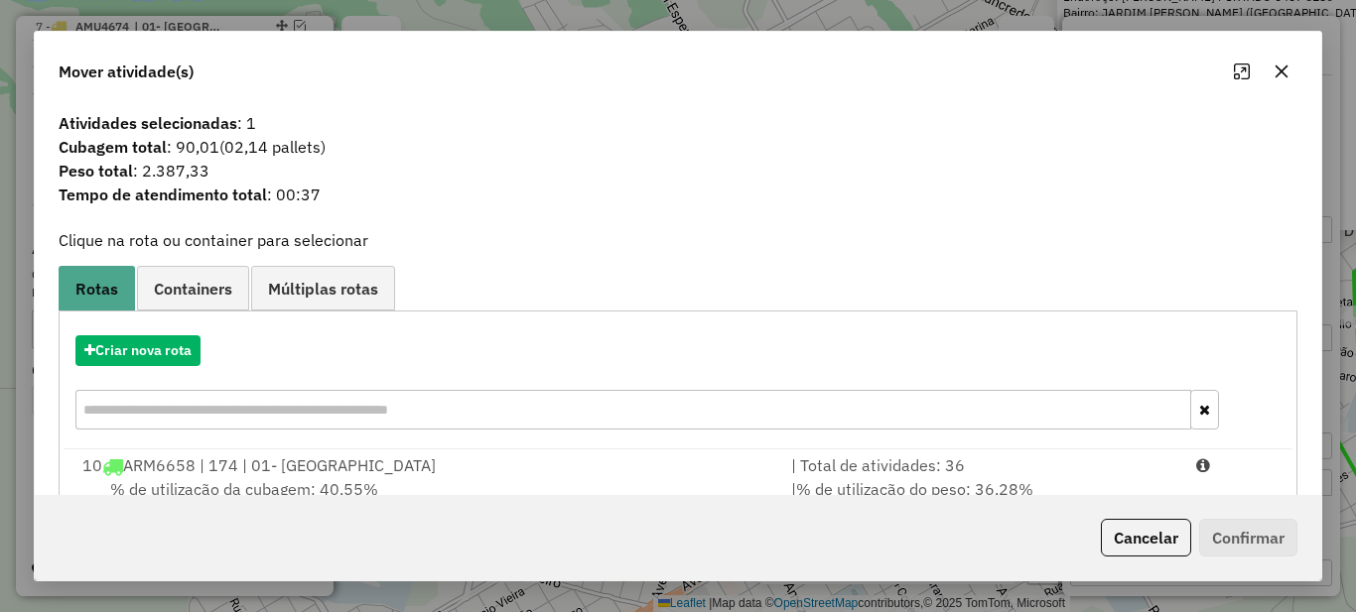
scroll to position [69, 0]
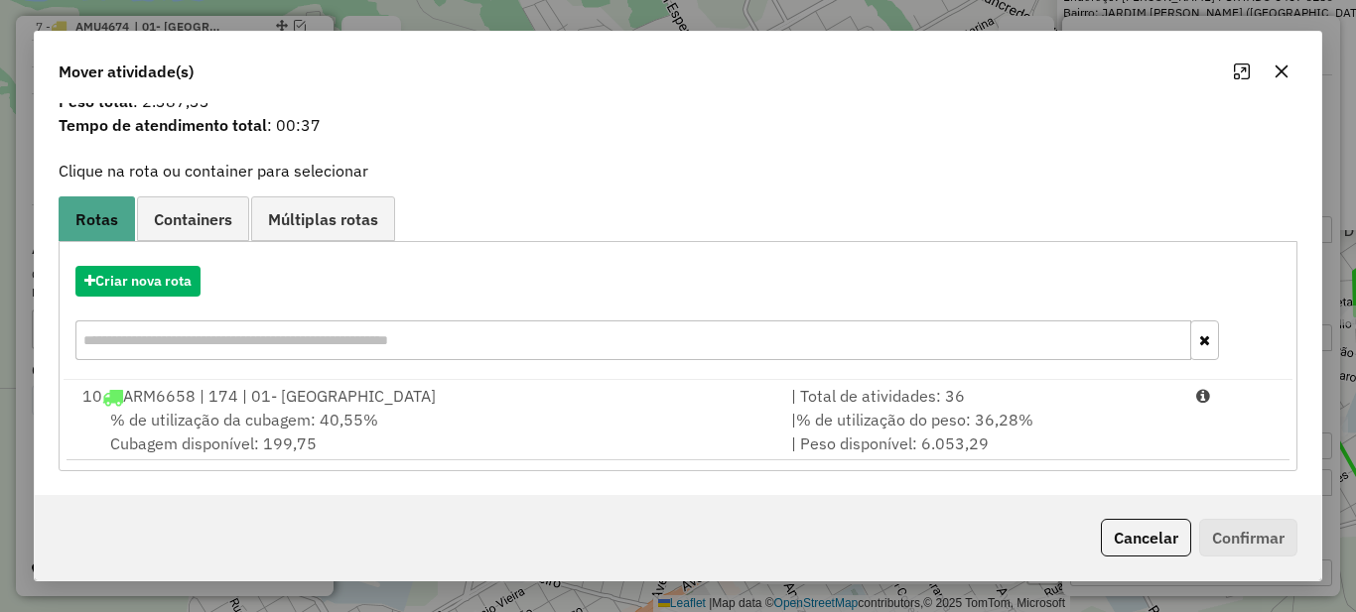
click at [916, 361] on div "Criar nova rota" at bounding box center [678, 315] width 1229 height 129
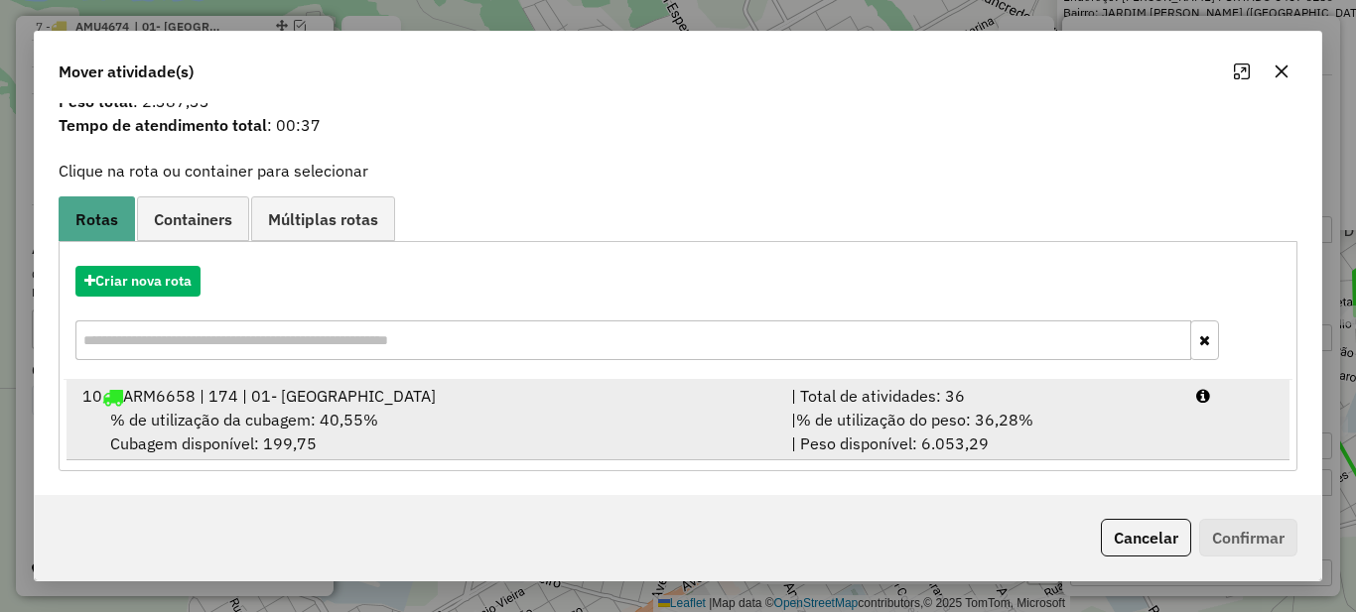
click at [930, 390] on div "| Total de atividades: 36" at bounding box center [981, 396] width 405 height 24
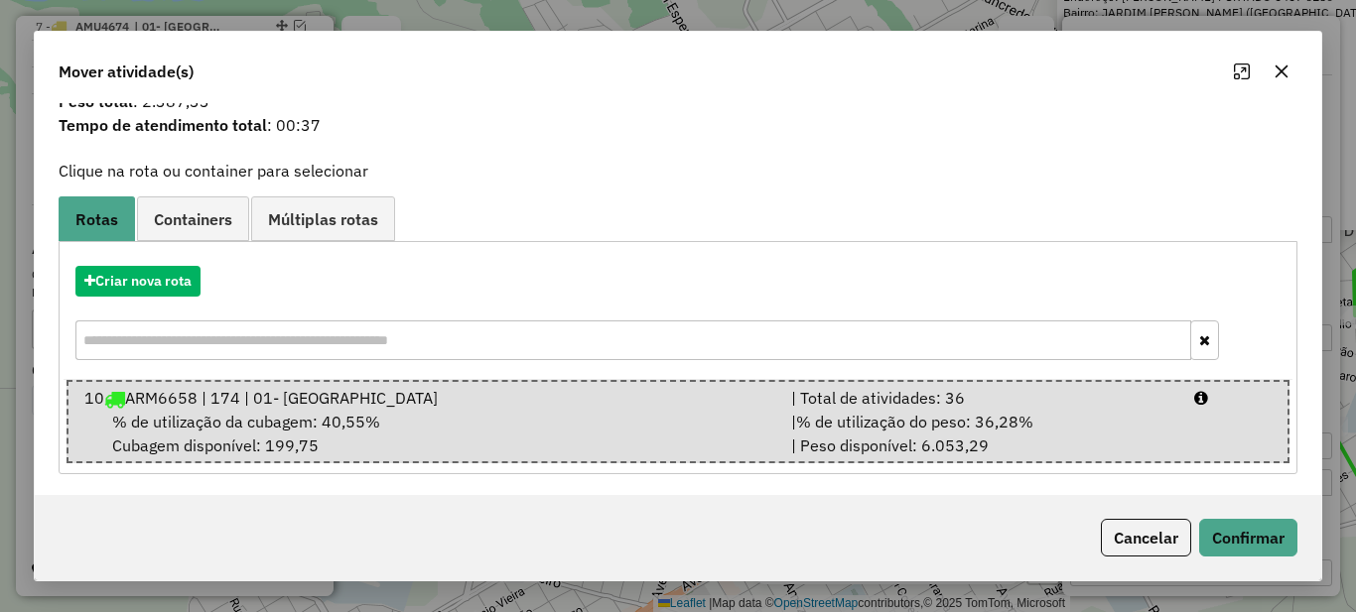
click at [1300, 546] on div "Cancelar Confirmar" at bounding box center [678, 537] width 1287 height 85
click at [1271, 546] on button "Confirmar" at bounding box center [1248, 538] width 98 height 38
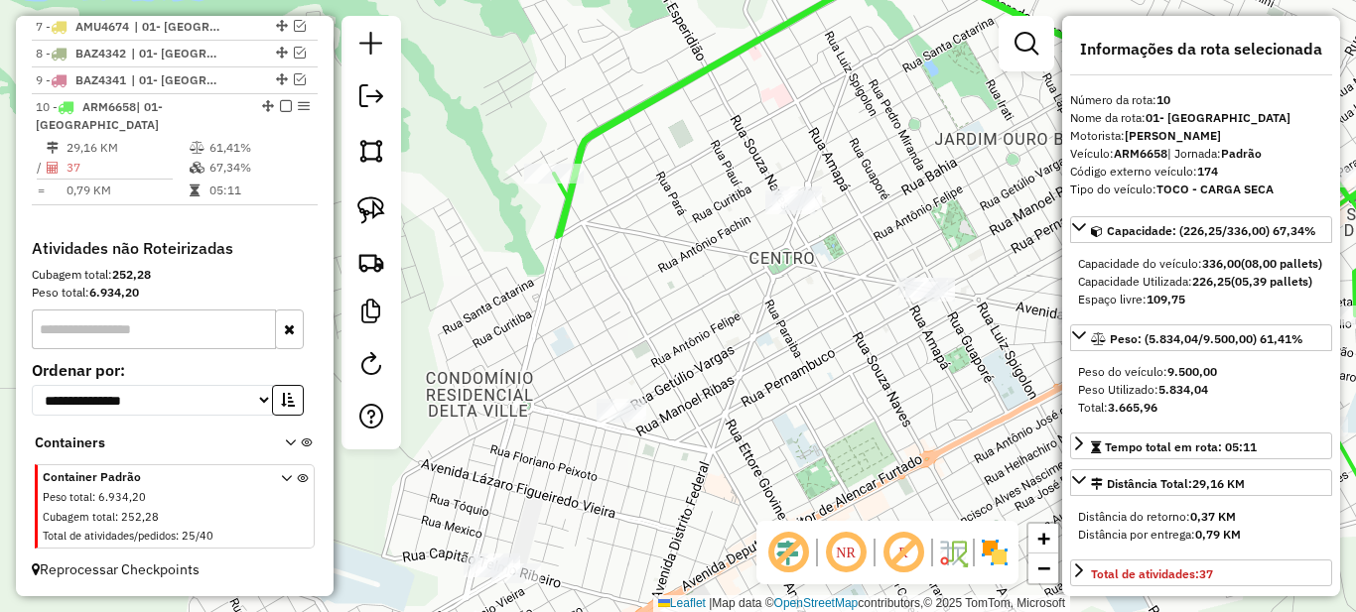
scroll to position [0, 0]
drag, startPoint x: 795, startPoint y: 339, endPoint x: 607, endPoint y: 323, distance: 189.3
click at [609, 323] on div "Janela de atendimento Grade de atendimento Capacidade Transportadoras Veículos …" at bounding box center [678, 306] width 1356 height 612
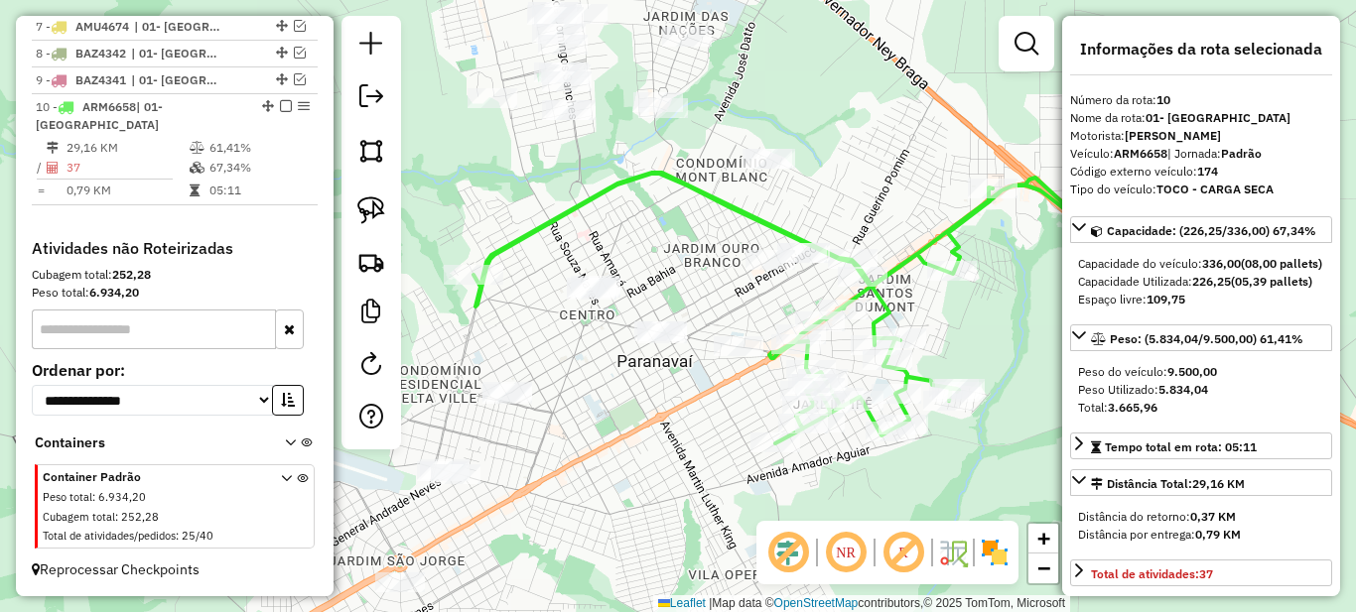
drag, startPoint x: 726, startPoint y: 350, endPoint x: 633, endPoint y: 311, distance: 100.5
click at [685, 398] on div "Janela de atendimento Grade de atendimento Capacidade Transportadoras Veículos …" at bounding box center [678, 306] width 1356 height 612
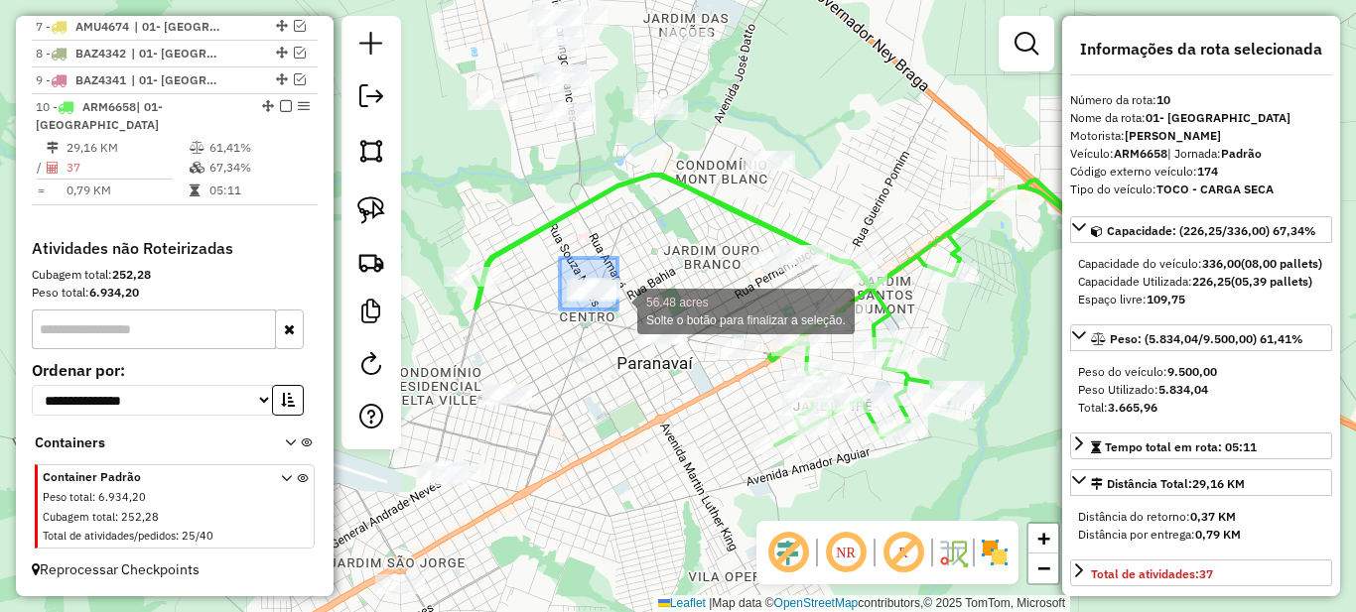
drag, startPoint x: 560, startPoint y: 258, endPoint x: 617, endPoint y: 310, distance: 77.3
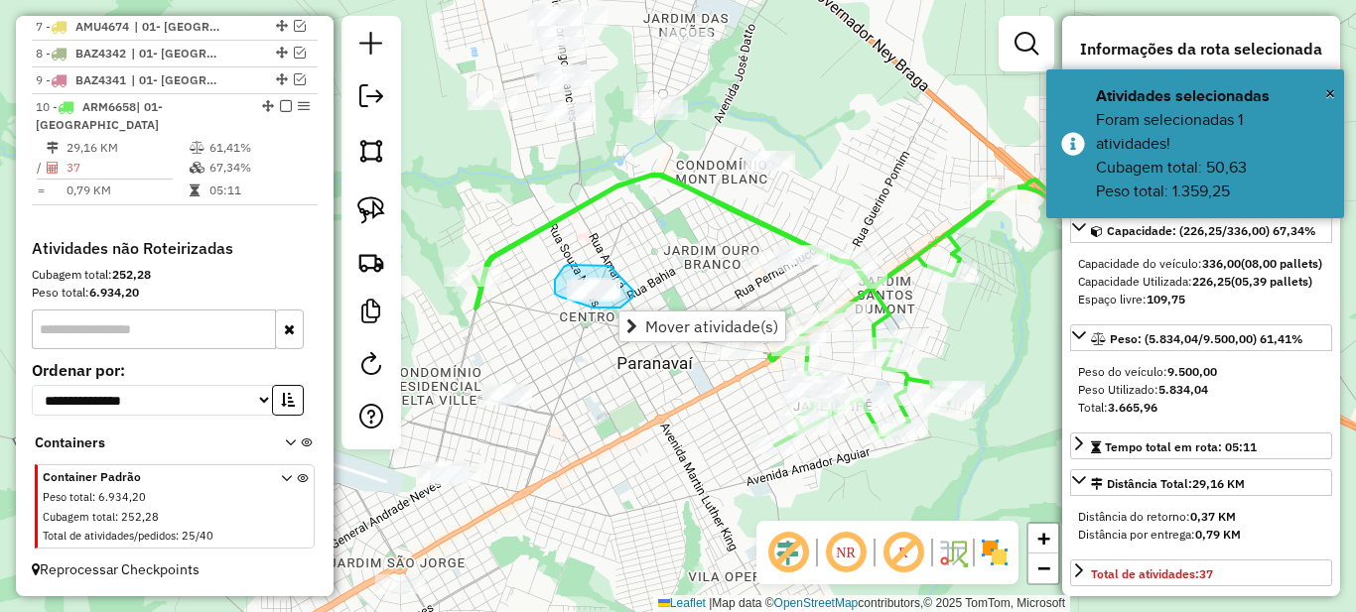
drag, startPoint x: 591, startPoint y: 265, endPoint x: 633, endPoint y: 291, distance: 49.9
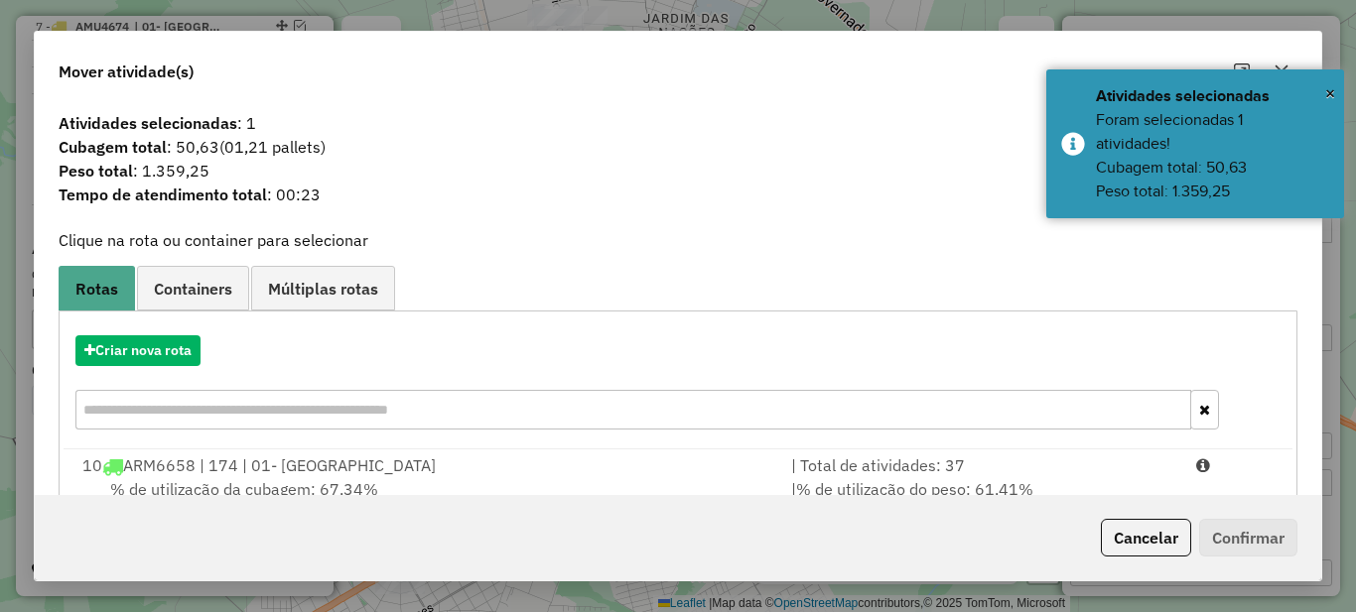
scroll to position [69, 0]
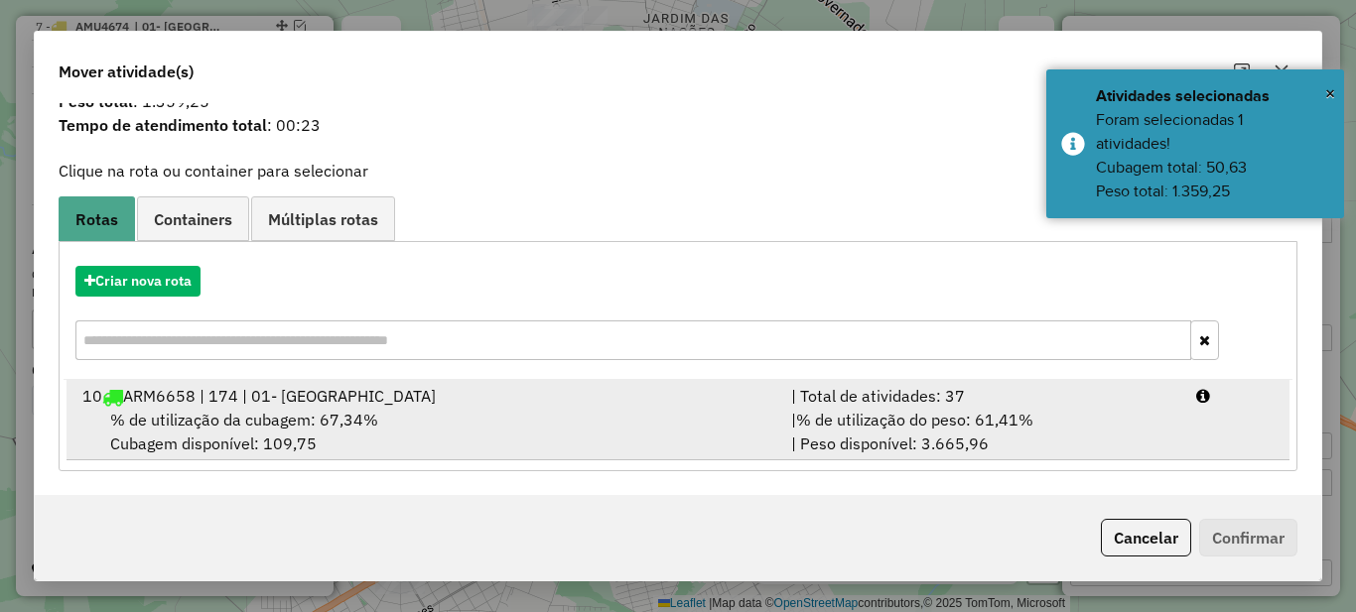
click at [959, 425] on span "% de utilização do peso: 61,41%" at bounding box center [914, 420] width 237 height 20
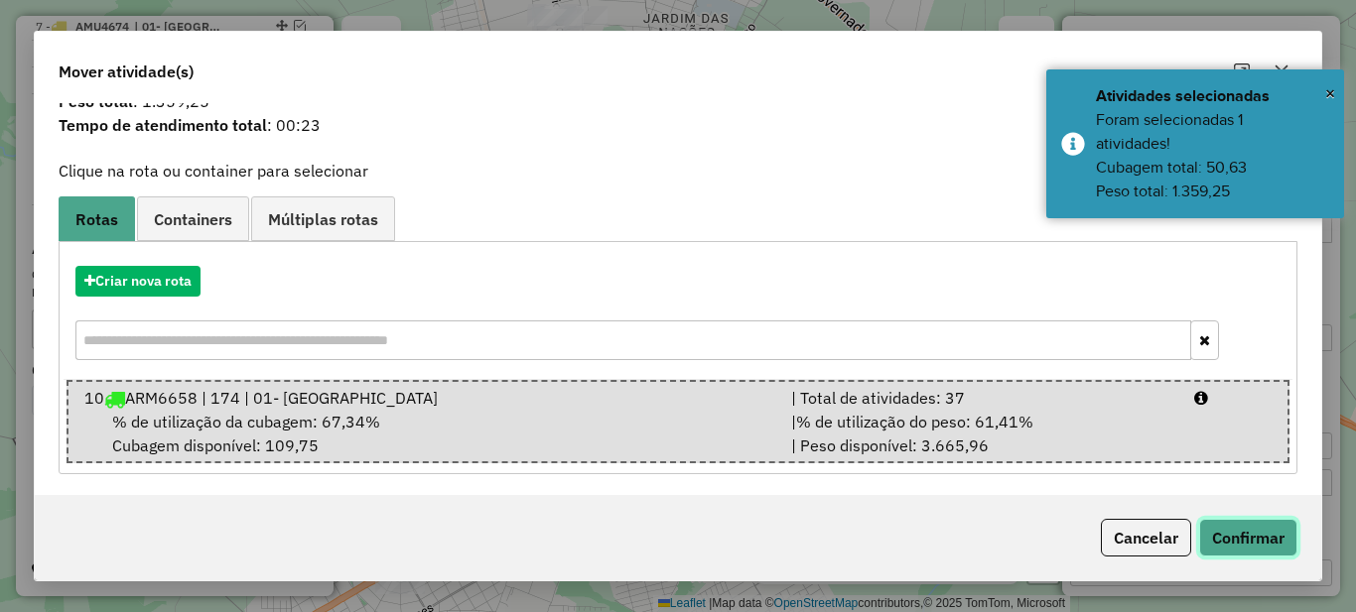
click at [1239, 537] on button "Confirmar" at bounding box center [1248, 538] width 98 height 38
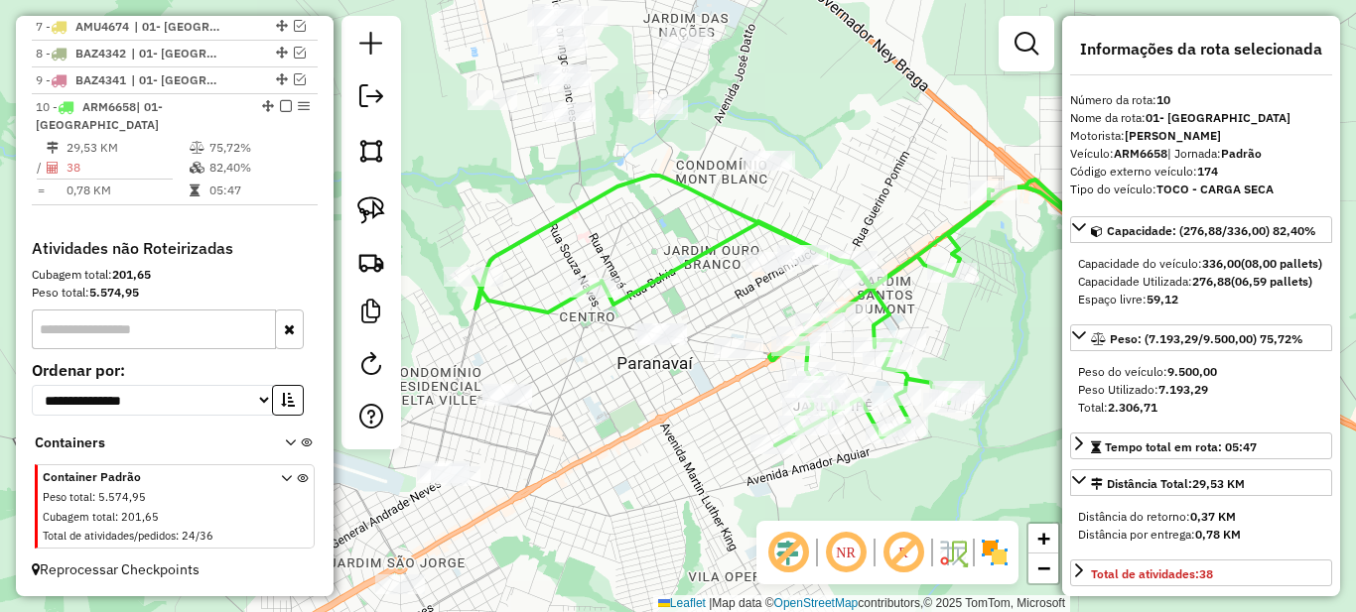
scroll to position [0, 0]
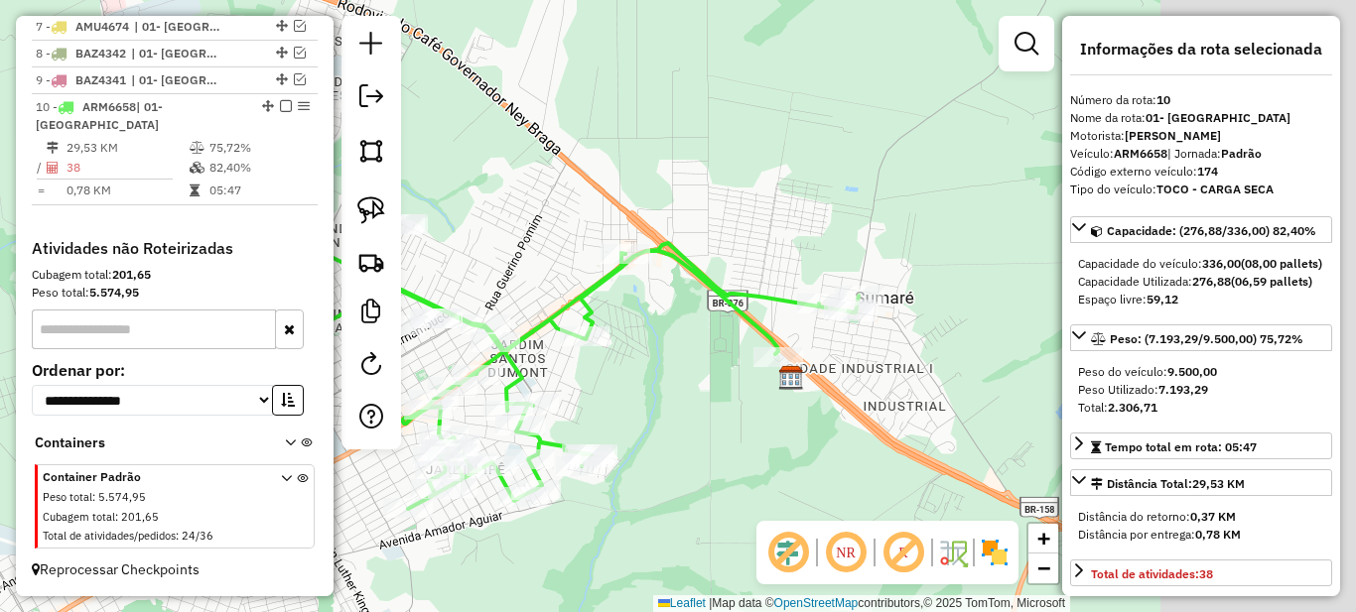
drag, startPoint x: 914, startPoint y: 321, endPoint x: 588, endPoint y: 399, distance: 335.9
click at [589, 399] on div "Janela de atendimento Grade de atendimento Capacidade Transportadoras Veículos …" at bounding box center [678, 306] width 1356 height 612
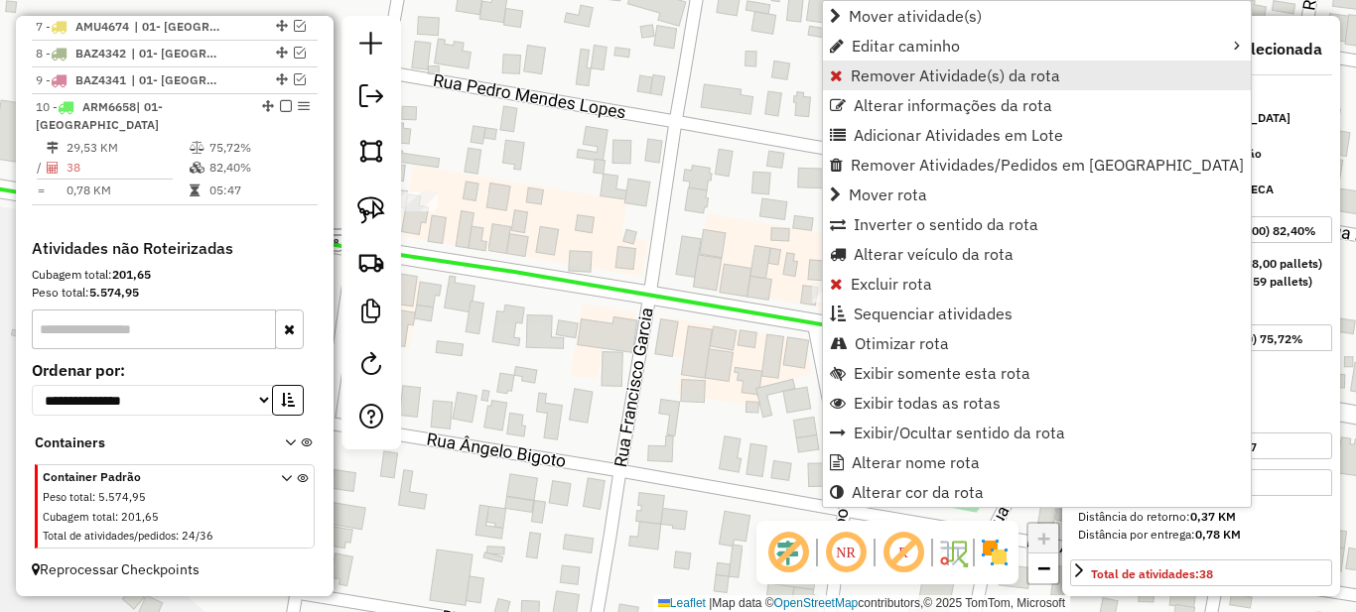
click at [853, 79] on span "Remover Atividade(s) da rota" at bounding box center [955, 76] width 209 height 16
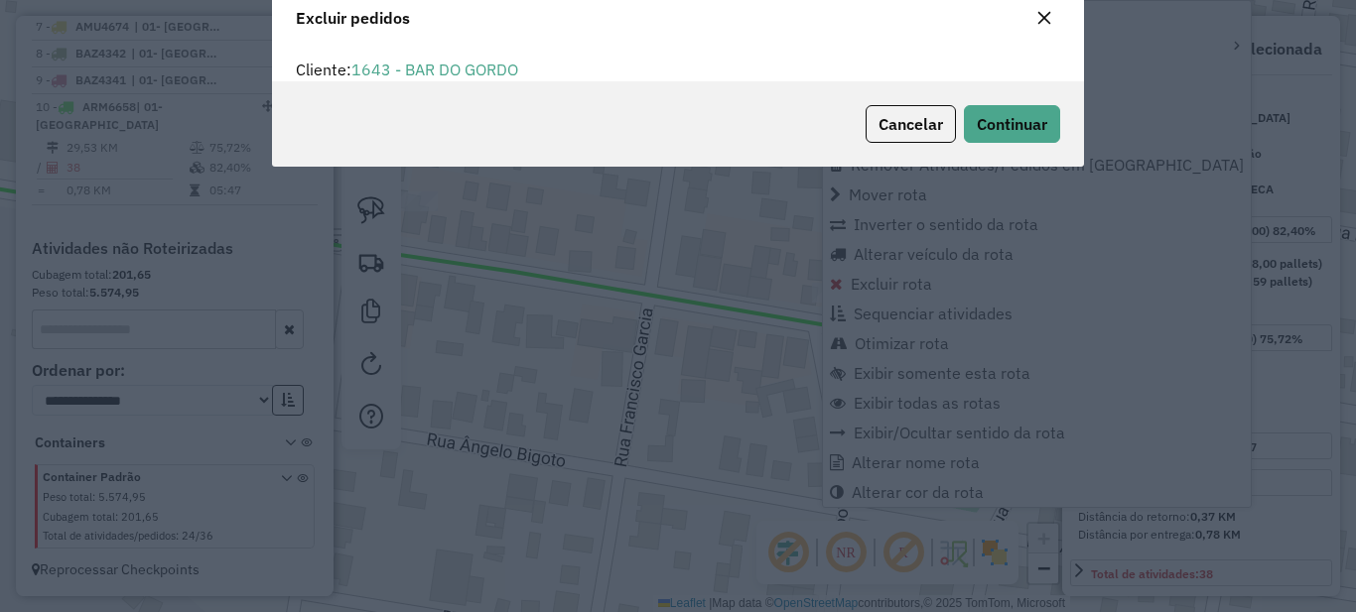
scroll to position [12, 6]
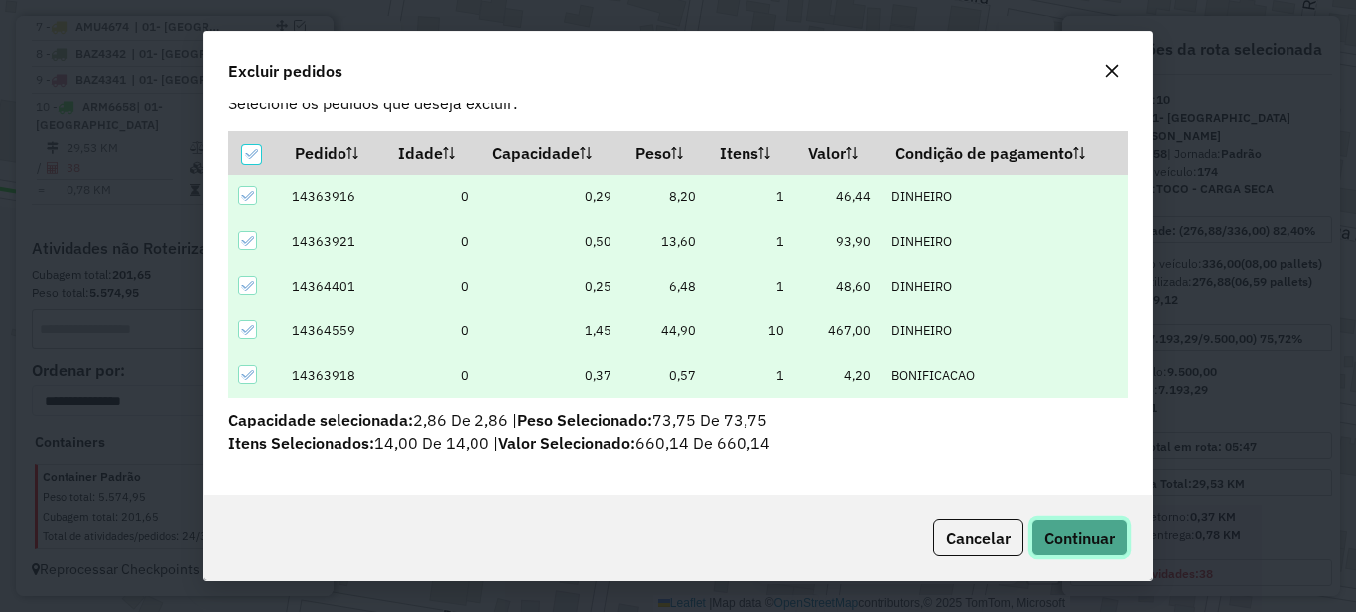
click at [1088, 540] on span "Continuar" at bounding box center [1079, 538] width 70 height 20
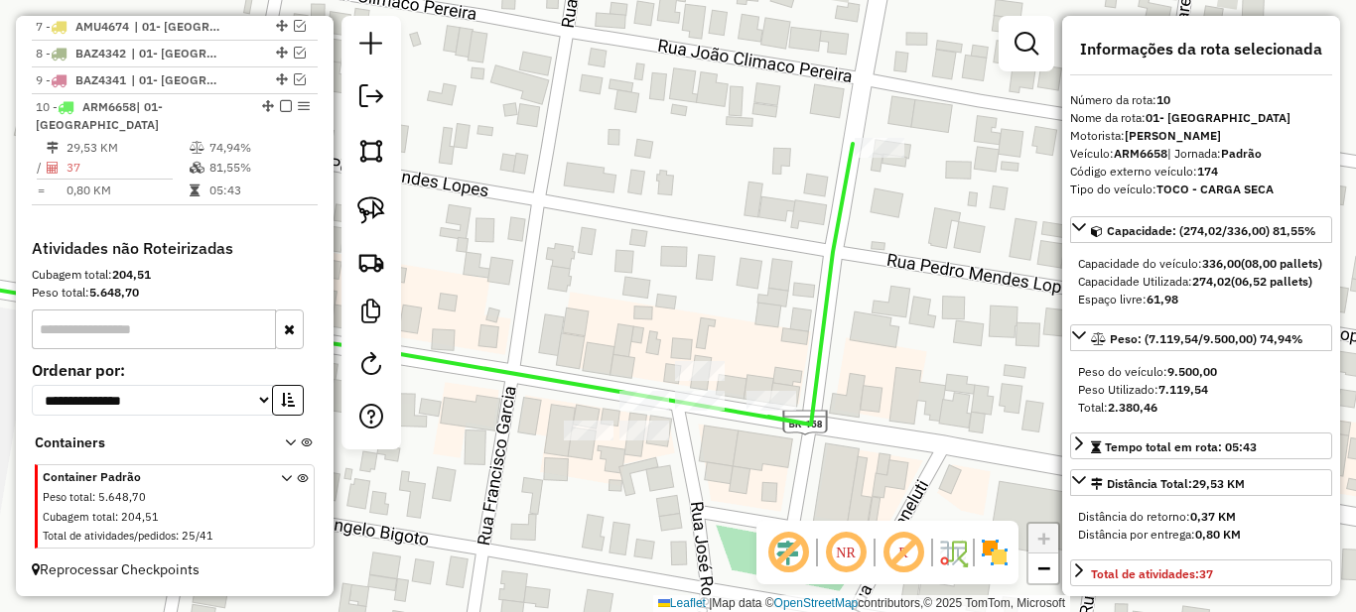
drag, startPoint x: 862, startPoint y: 195, endPoint x: 751, endPoint y: 262, distance: 129.2
click at [748, 270] on div "Janela de atendimento Grade de atendimento Capacidade Transportadoras Veículos …" at bounding box center [678, 306] width 1356 height 612
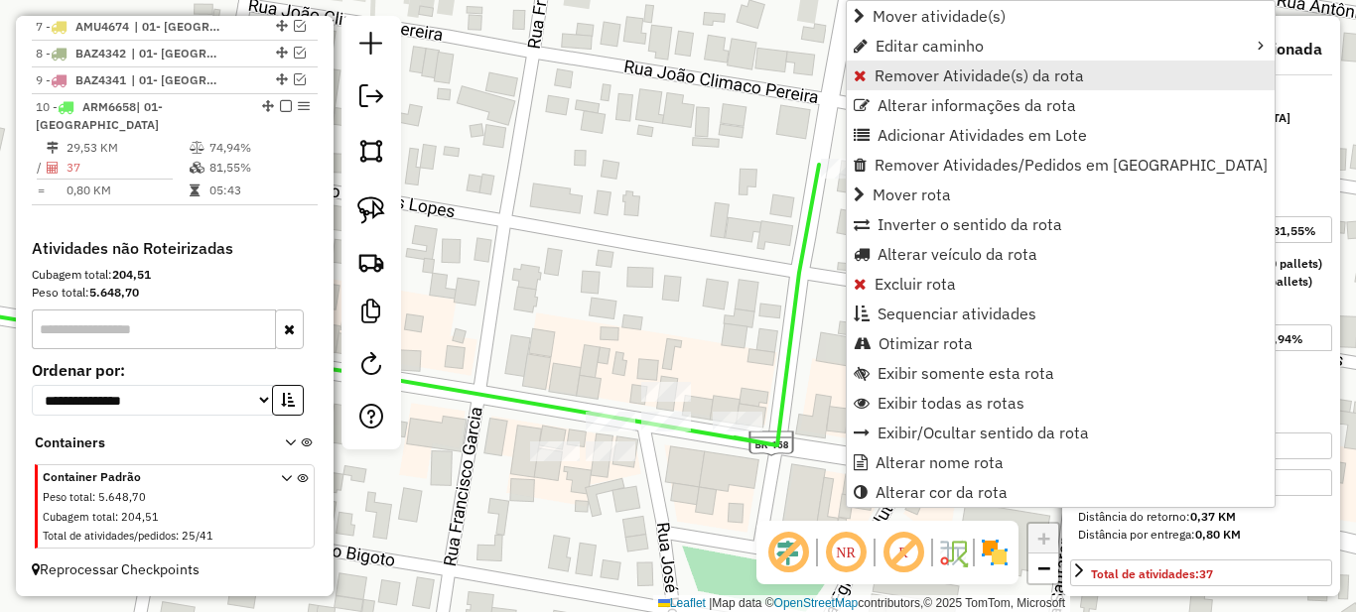
click at [903, 72] on span "Remover Atividade(s) da rota" at bounding box center [979, 76] width 209 height 16
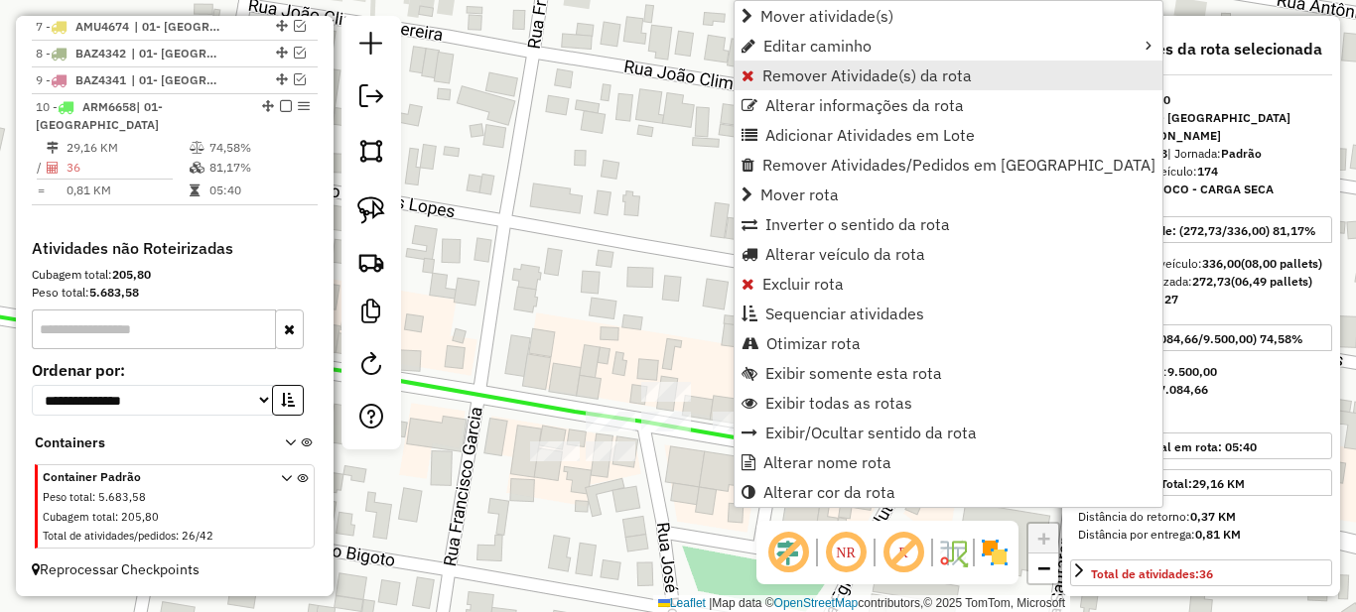
click at [784, 72] on span "Remover Atividade(s) da rota" at bounding box center [866, 76] width 209 height 16
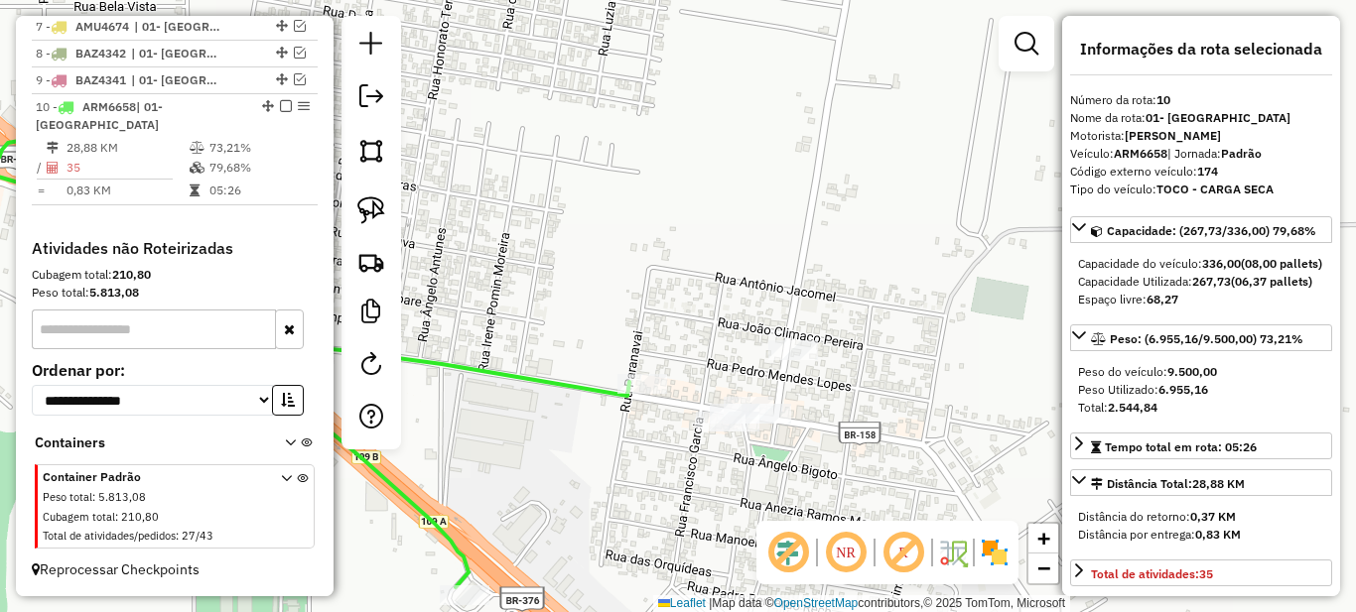
drag, startPoint x: 503, startPoint y: 444, endPoint x: 609, endPoint y: 444, distance: 106.2
click at [602, 444] on div "Janela de atendimento Grade de atendimento Capacidade Transportadoras Veículos …" at bounding box center [678, 306] width 1356 height 612
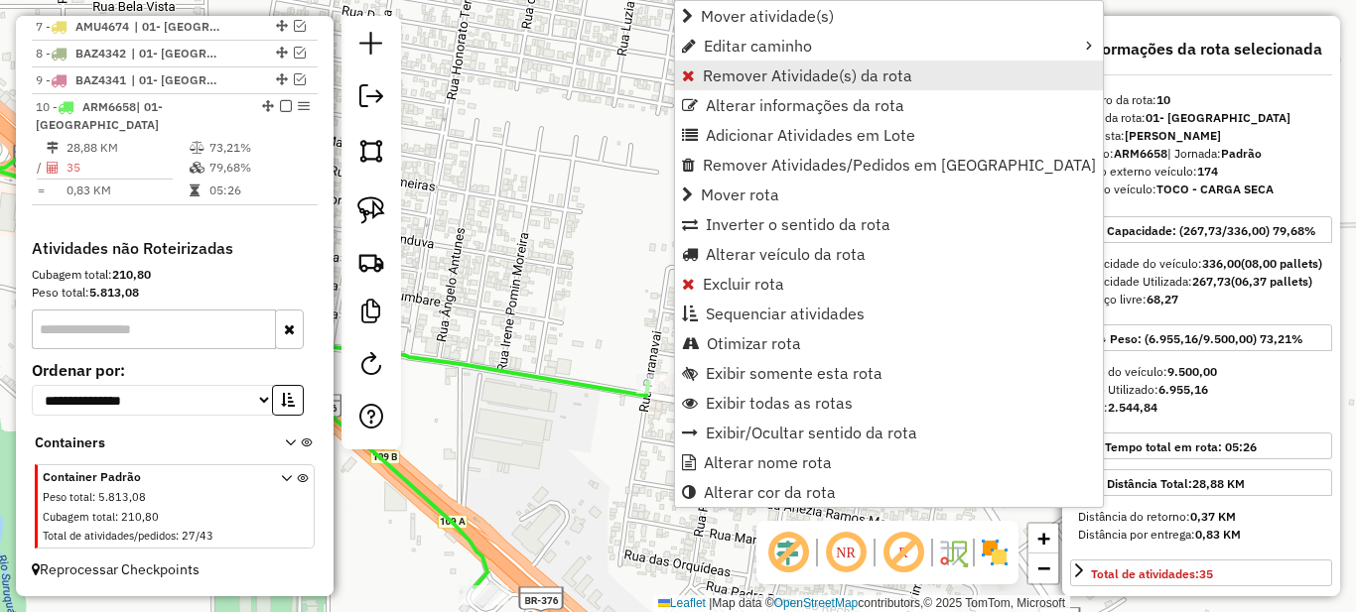
click at [714, 68] on span "Remover Atividade(s) da rota" at bounding box center [807, 76] width 209 height 16
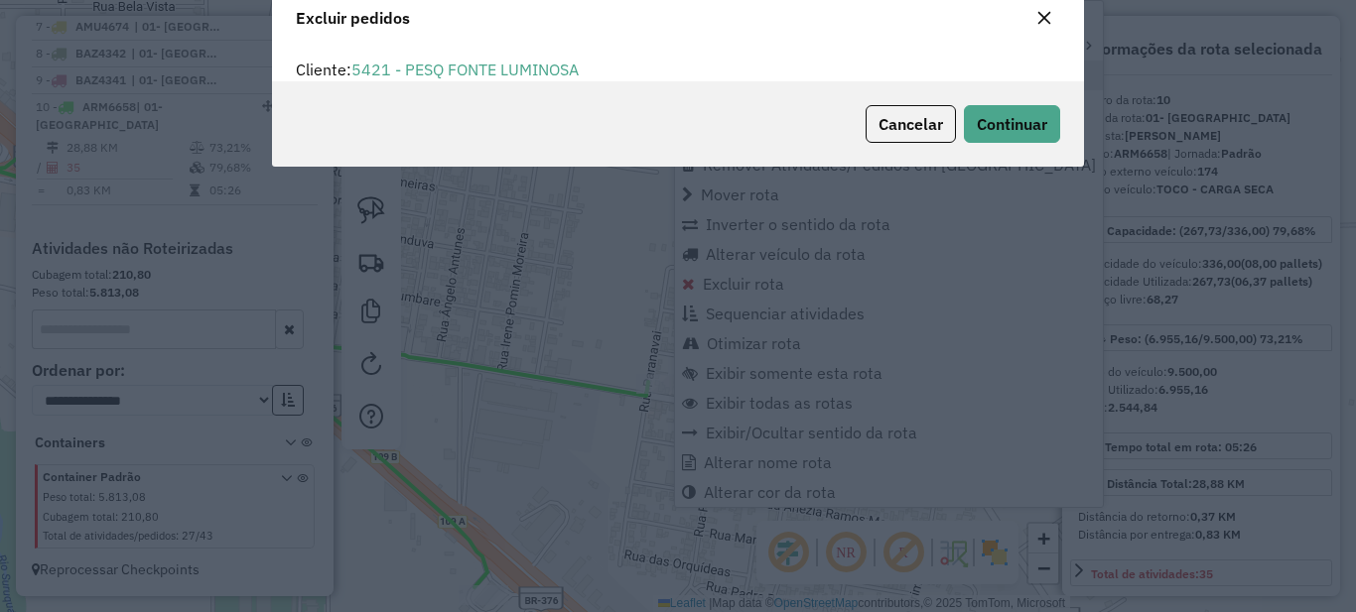
scroll to position [0, 0]
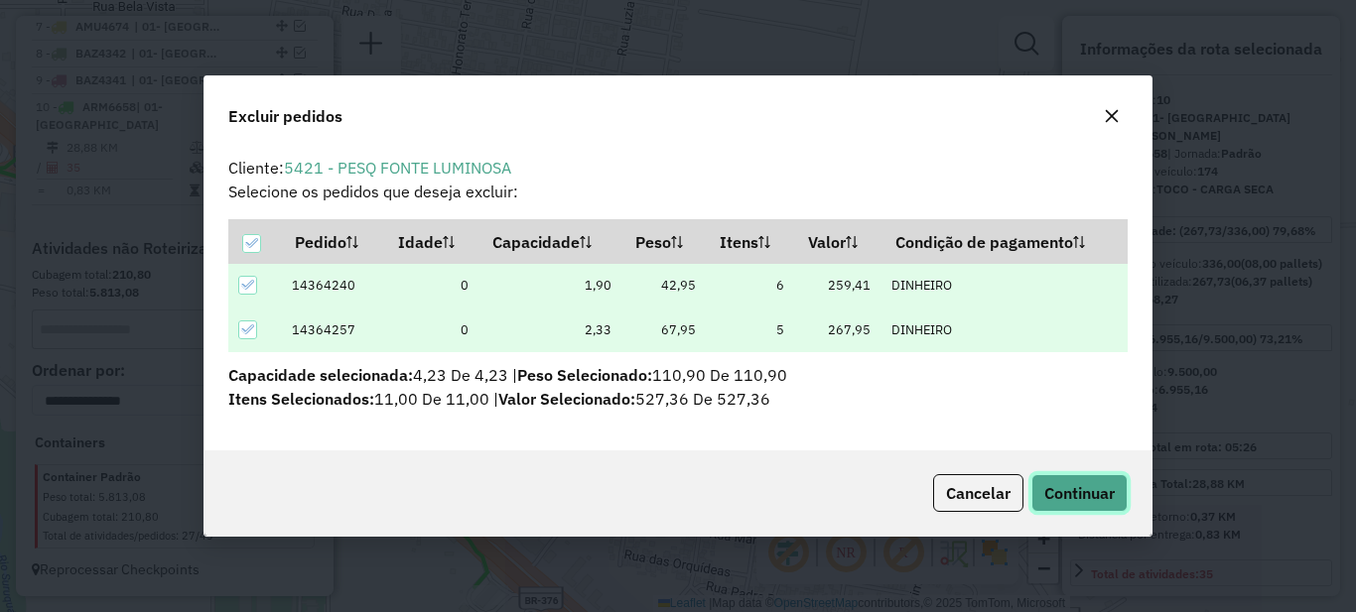
click at [1090, 492] on span "Continuar" at bounding box center [1079, 493] width 70 height 20
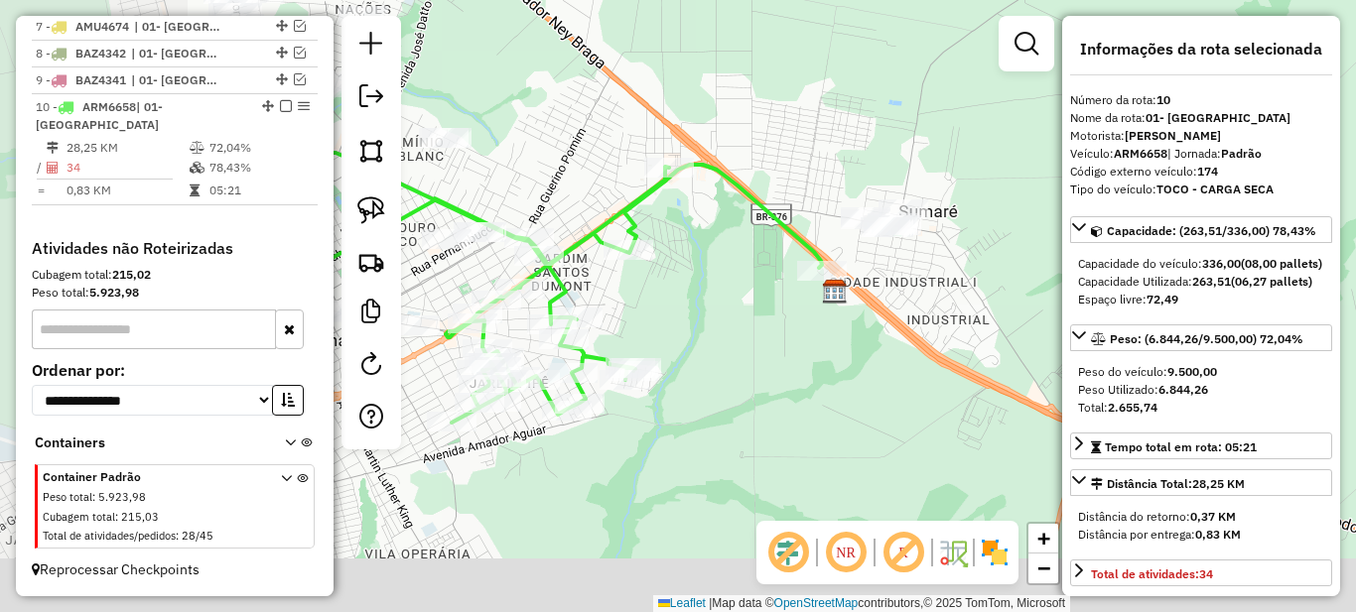
drag, startPoint x: 737, startPoint y: 428, endPoint x: 880, endPoint y: 297, distance: 194.6
click at [880, 297] on div "Janela de atendimento Grade de atendimento Capacidade Transportadoras Veículos …" at bounding box center [678, 306] width 1356 height 612
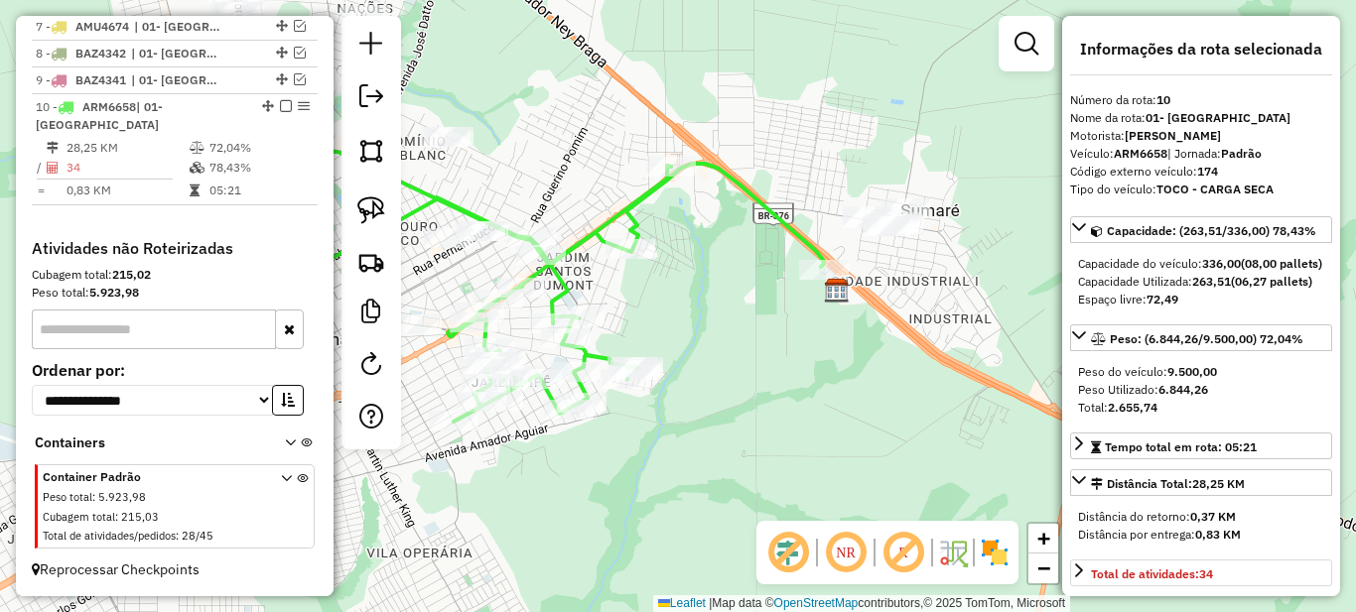
scroll to position [199, 0]
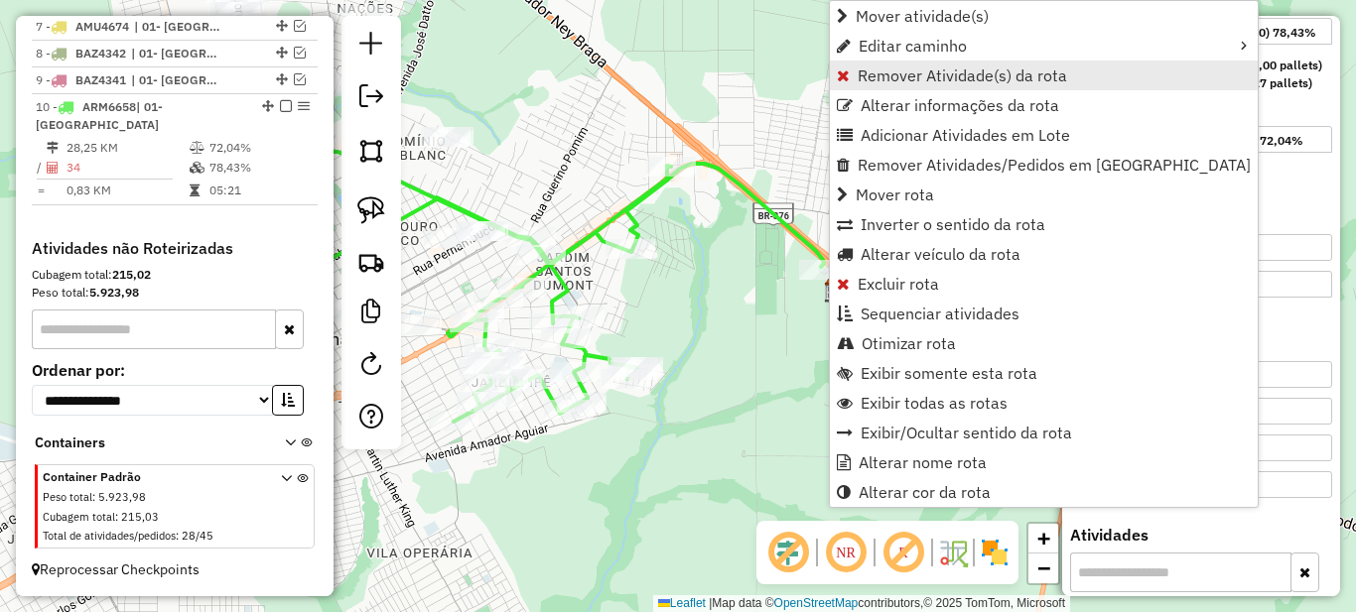
click at [867, 69] on span "Remover Atividade(s) da rota" at bounding box center [962, 76] width 209 height 16
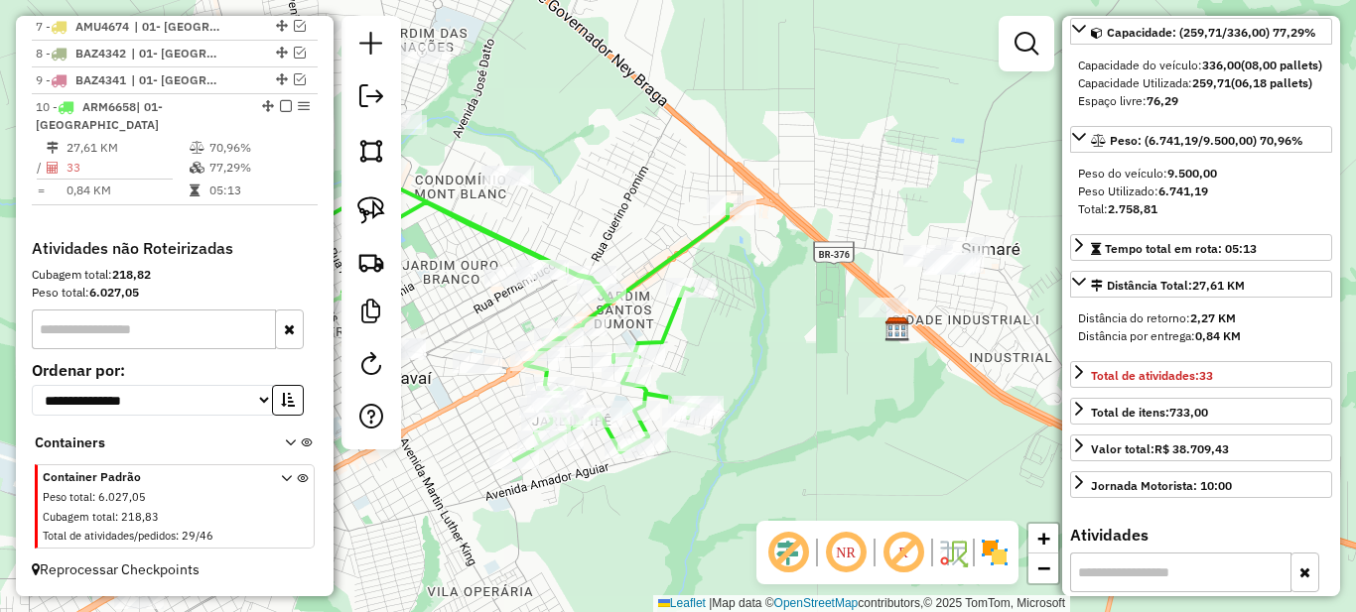
drag, startPoint x: 717, startPoint y: 285, endPoint x: 850, endPoint y: 327, distance: 139.4
click at [846, 329] on div "Janela de atendimento Grade de atendimento Capacidade Transportadoras Veículos …" at bounding box center [678, 306] width 1356 height 612
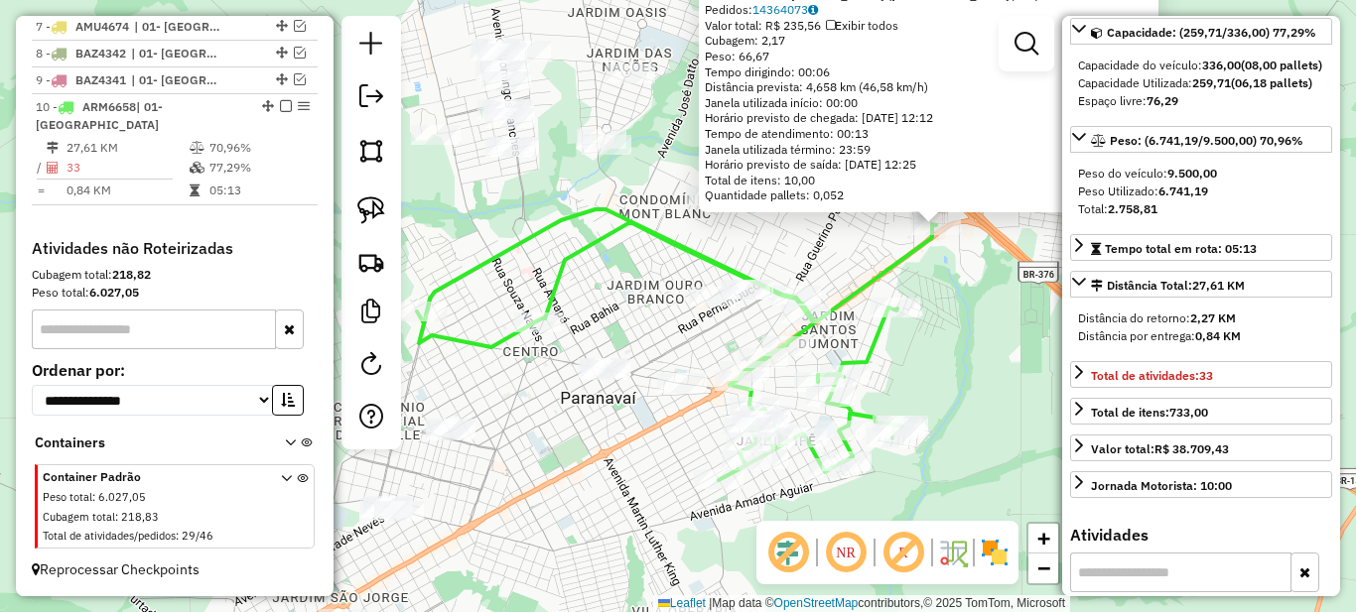
drag, startPoint x: 786, startPoint y: 333, endPoint x: 945, endPoint y: 276, distance: 168.6
click at [945, 276] on div "6755 - ARABI S [PERSON_NAME]: [PERSON_NAME] FURTADO 5457 8171 Bairro: [GEOGRAPH…" at bounding box center [678, 306] width 1356 height 612
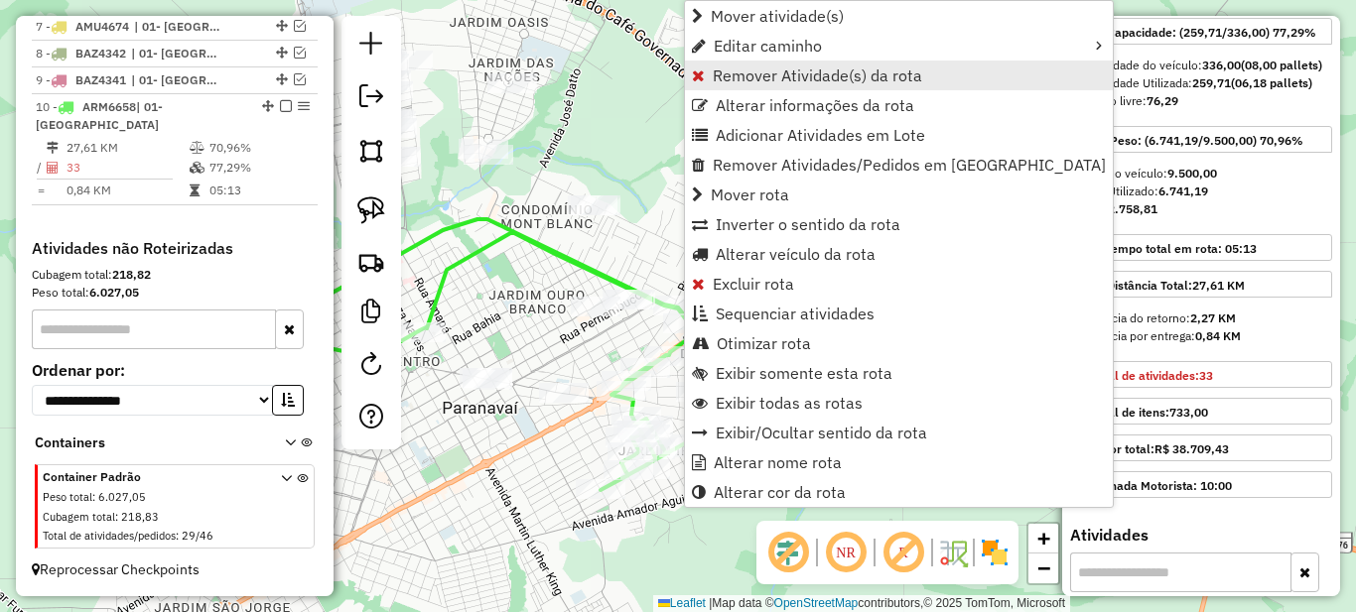
click at [761, 68] on span "Remover Atividade(s) da rota" at bounding box center [817, 76] width 209 height 16
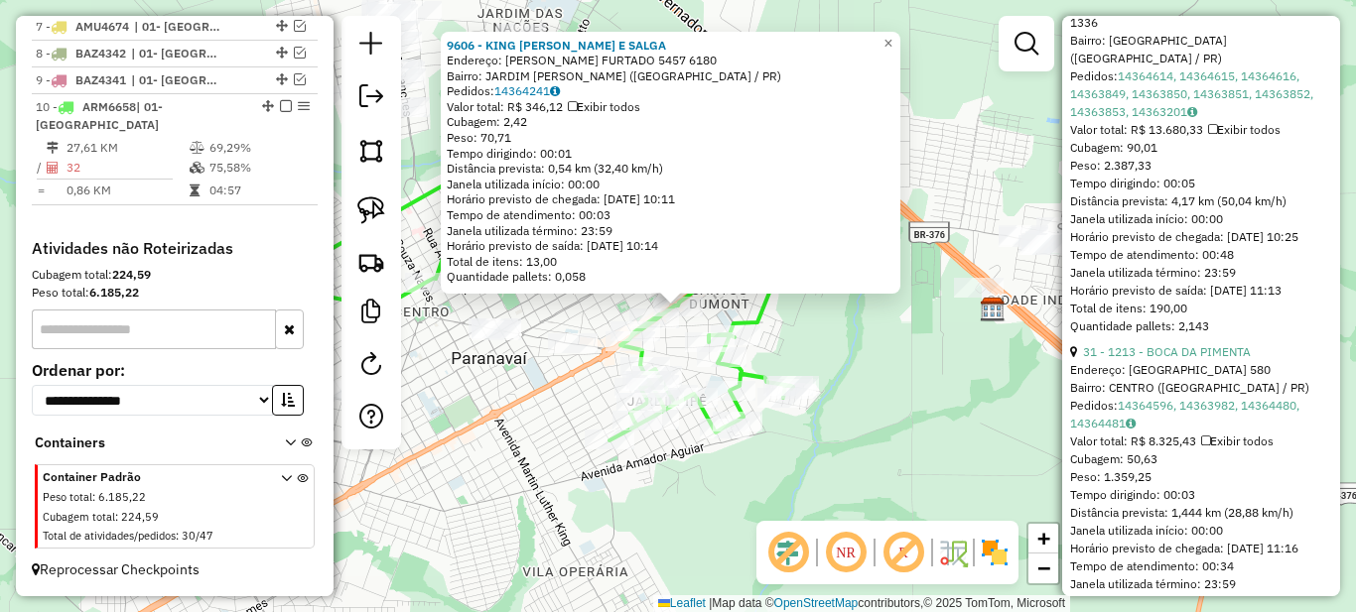
scroll to position [496, 0]
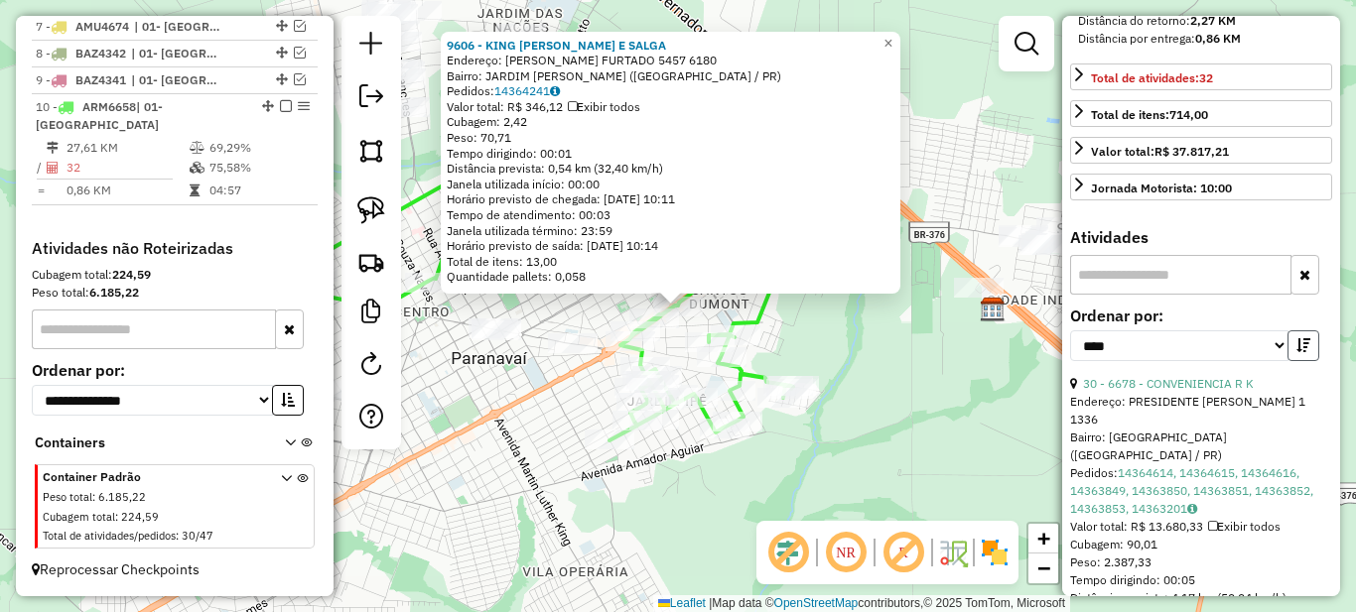
click at [1296, 352] on icon "button" at bounding box center [1303, 346] width 14 height 14
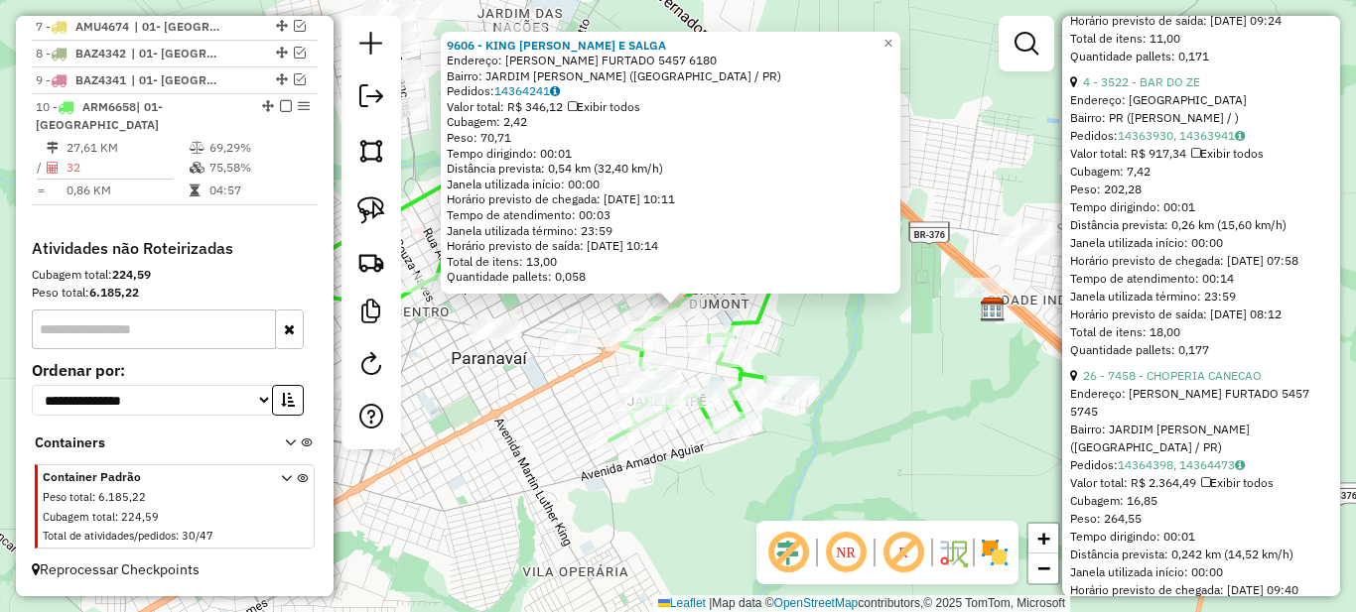
scroll to position [9430, 0]
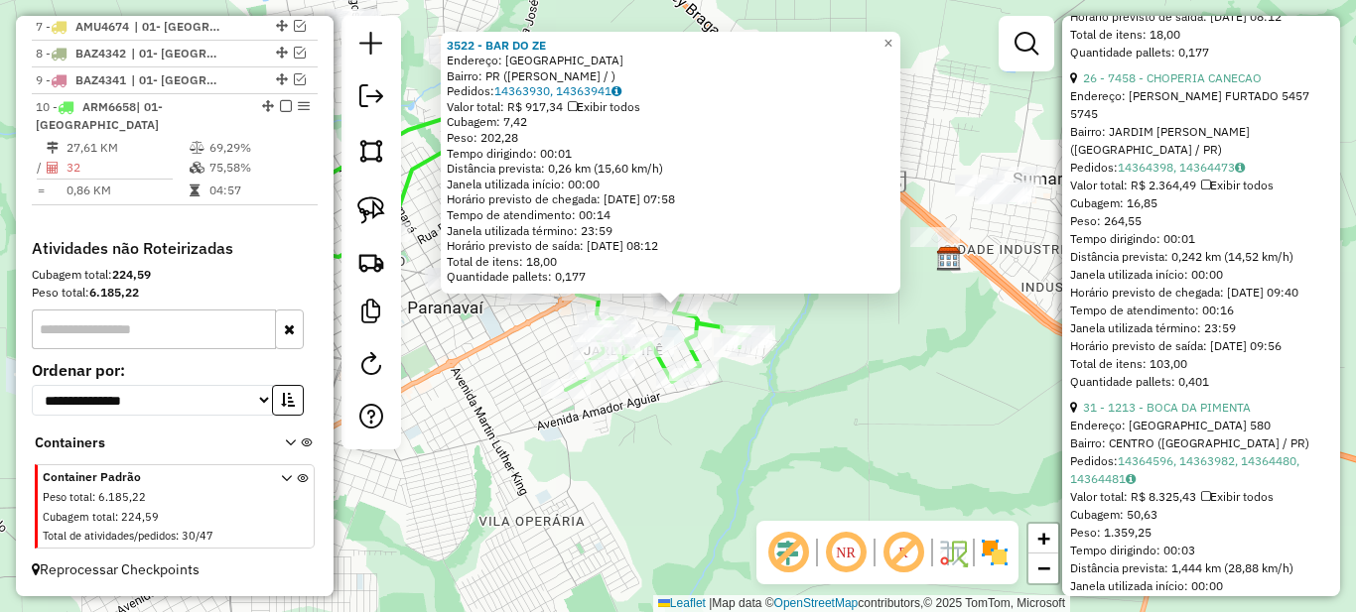
scroll to position [9331, 0]
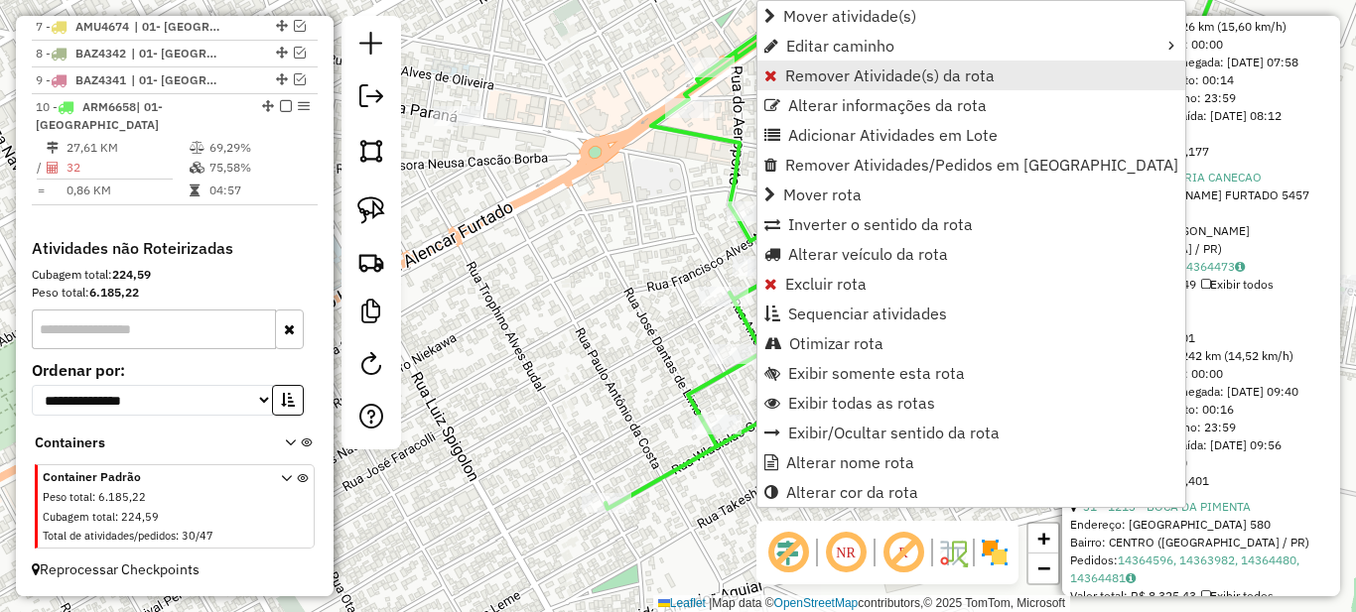
click at [798, 74] on span "Remover Atividade(s) da rota" at bounding box center [889, 76] width 209 height 16
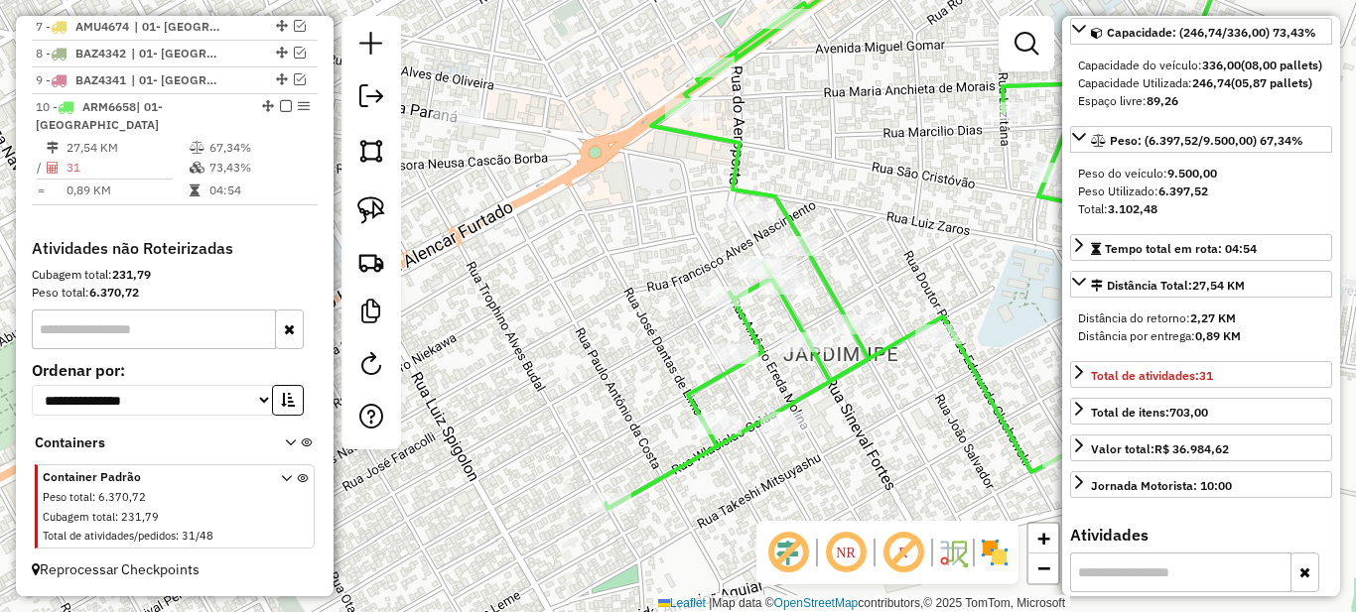
scroll to position [0, 0]
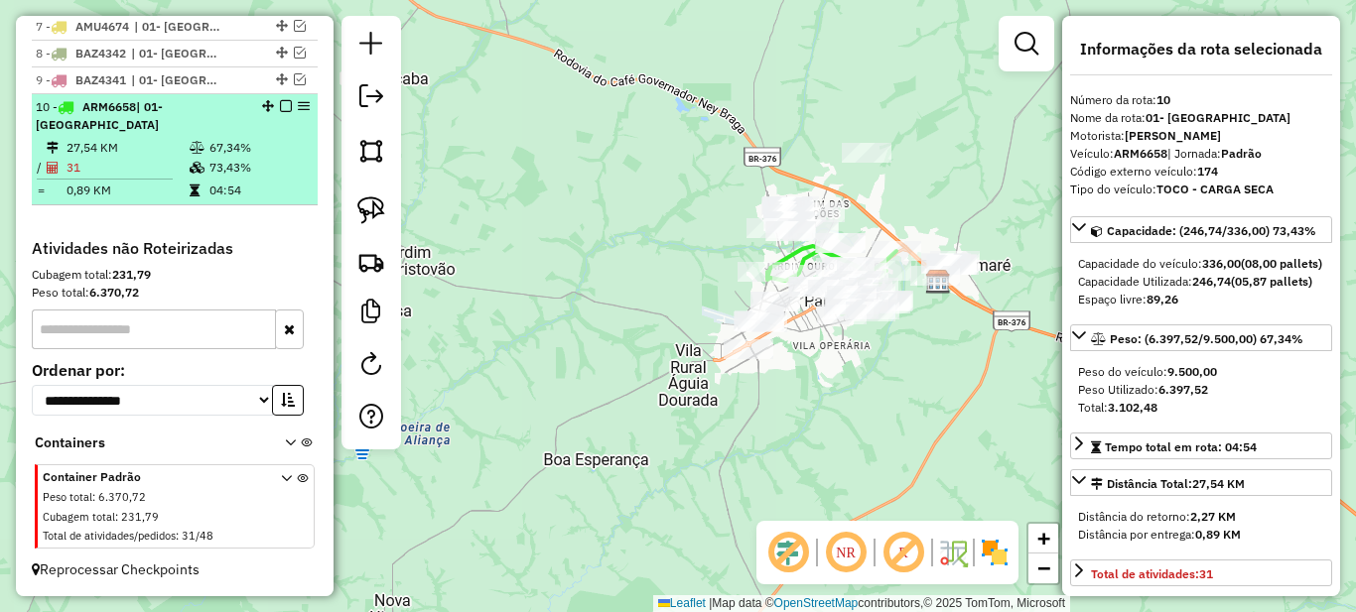
click at [280, 112] on em at bounding box center [286, 106] width 12 height 12
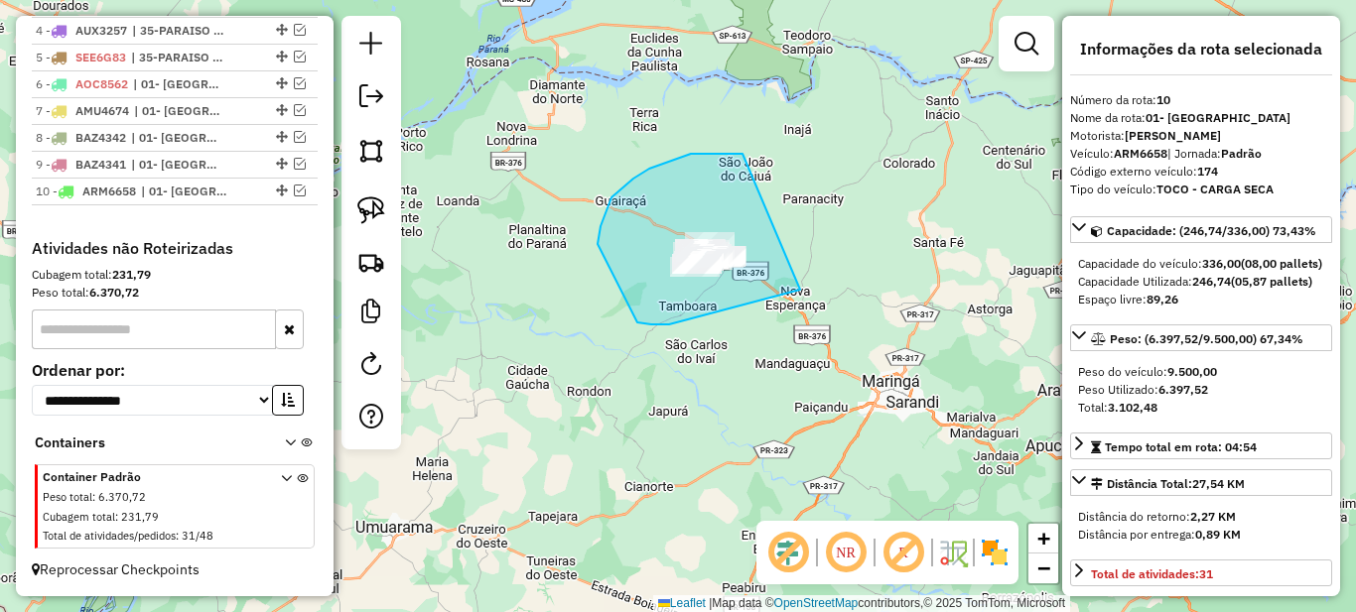
drag, startPoint x: 720, startPoint y: 154, endPoint x: 866, endPoint y: 224, distance: 162.1
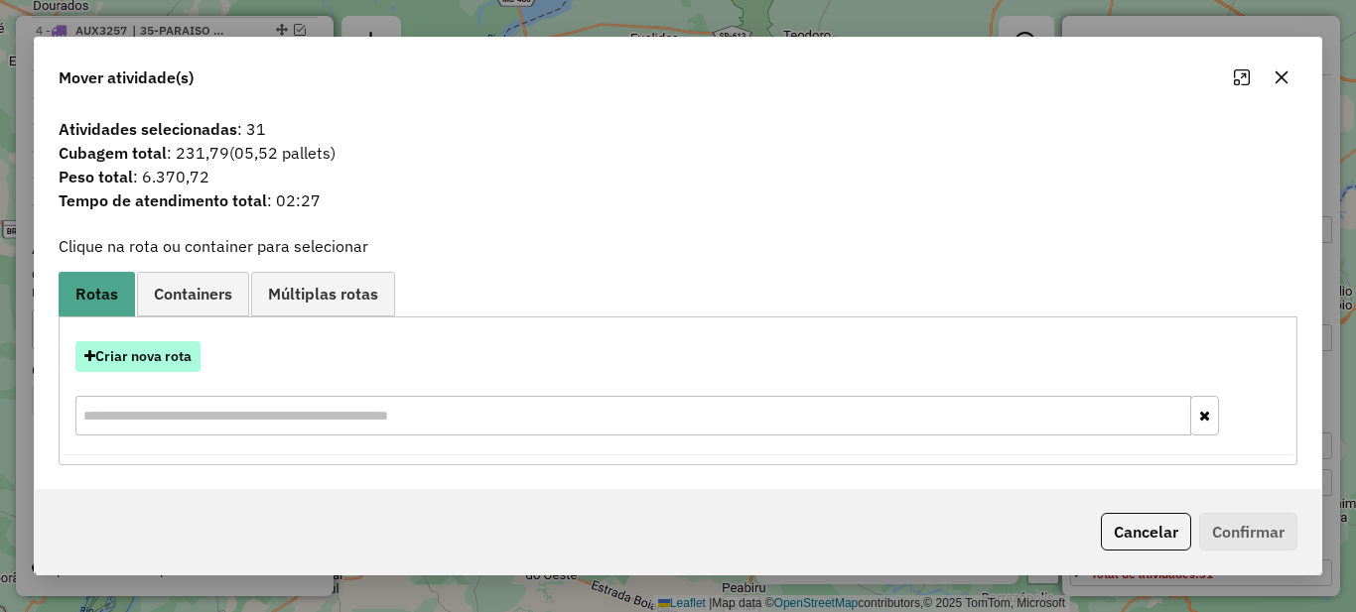
click at [157, 361] on button "Criar nova rota" at bounding box center [137, 356] width 125 height 31
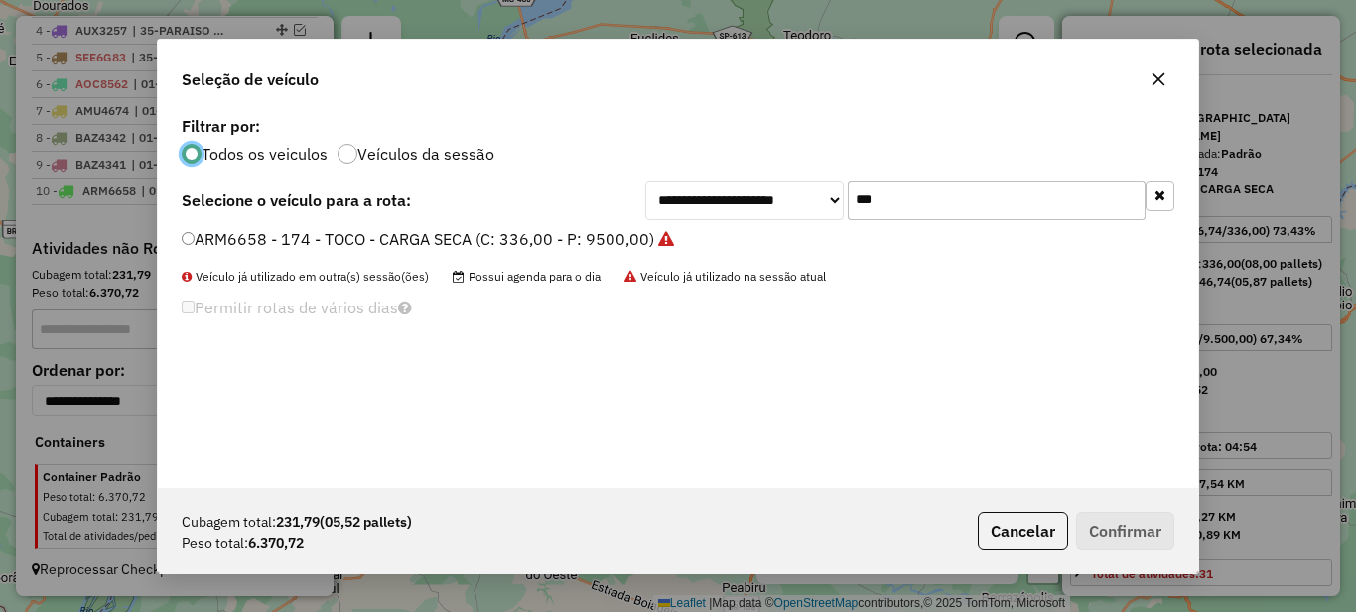
scroll to position [11, 6]
click at [952, 185] on input "***" at bounding box center [997, 201] width 298 height 40
type input "***"
click at [496, 248] on label "BAZ4342 - 196 - TOCO - CARGA SECA (C: 336,00 - P: 9500,00)" at bounding box center [426, 239] width 488 height 24
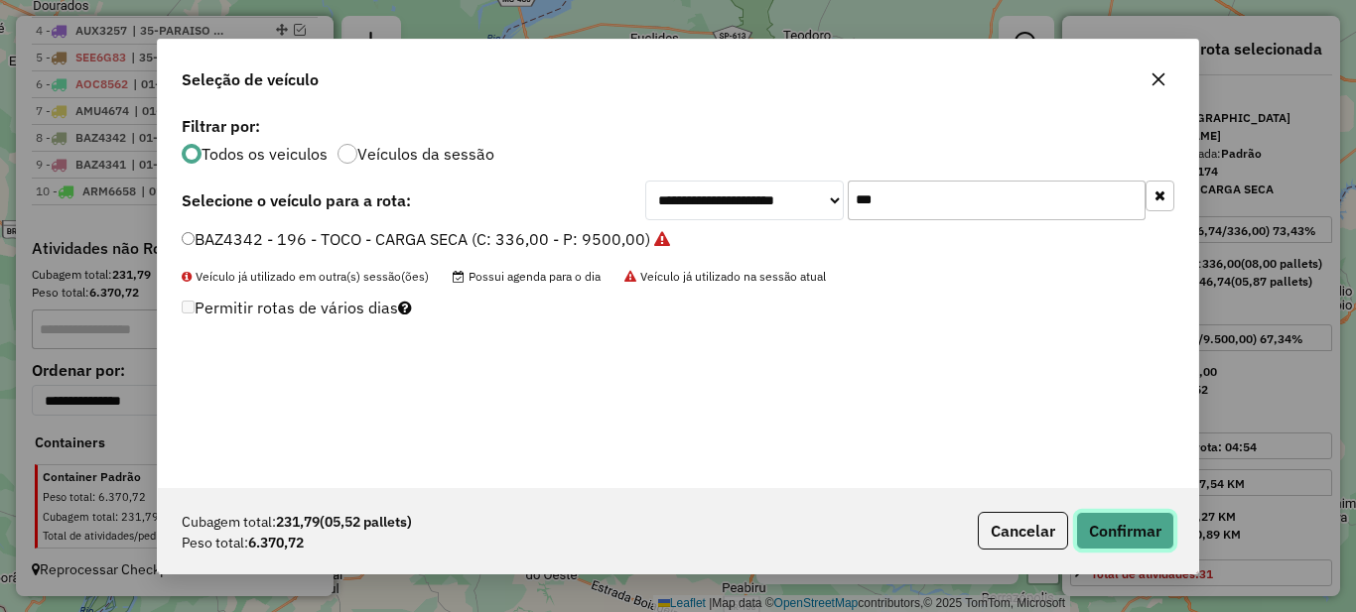
click at [1150, 528] on button "Confirmar" at bounding box center [1125, 531] width 98 height 38
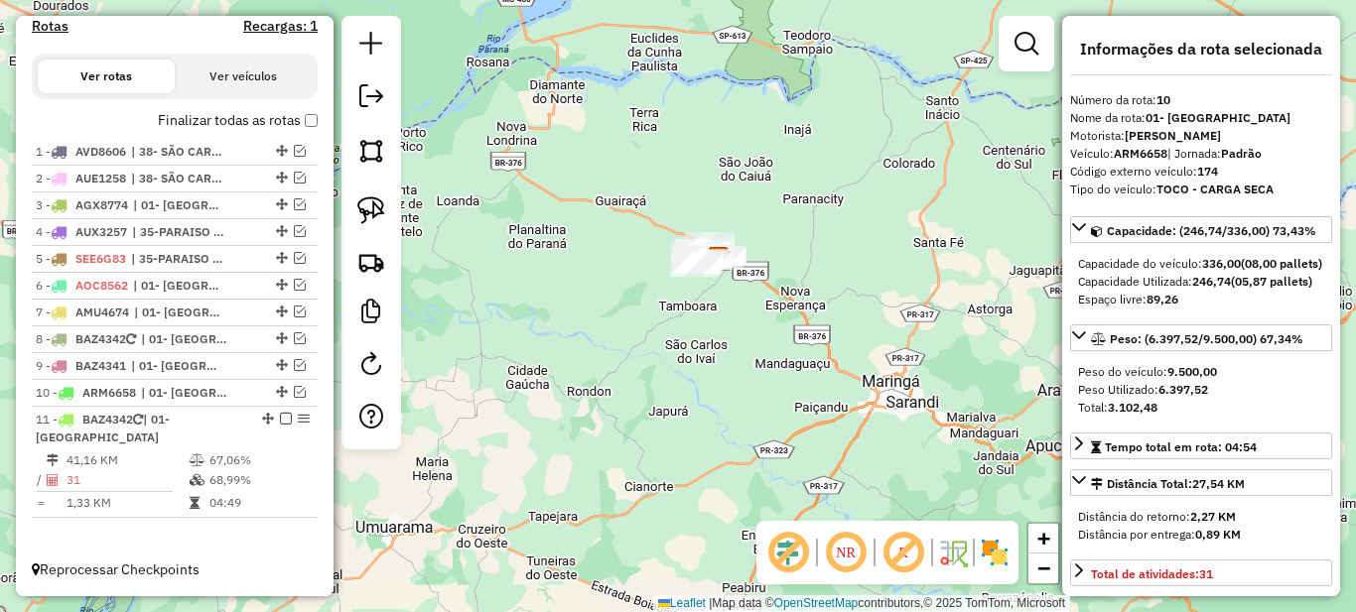
scroll to position [670, 0]
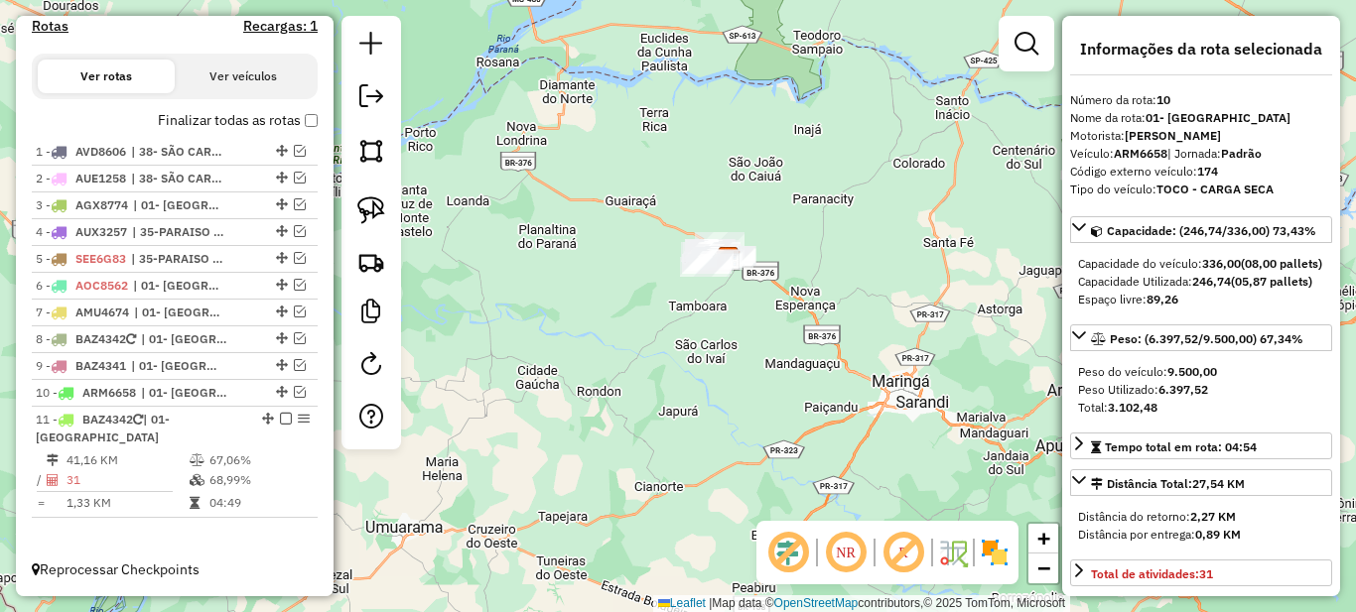
drag, startPoint x: 697, startPoint y: 338, endPoint x: 739, endPoint y: 338, distance: 41.7
click at [739, 338] on div "Janela de atendimento Grade de atendimento Capacidade Transportadoras Veículos …" at bounding box center [678, 306] width 1356 height 612
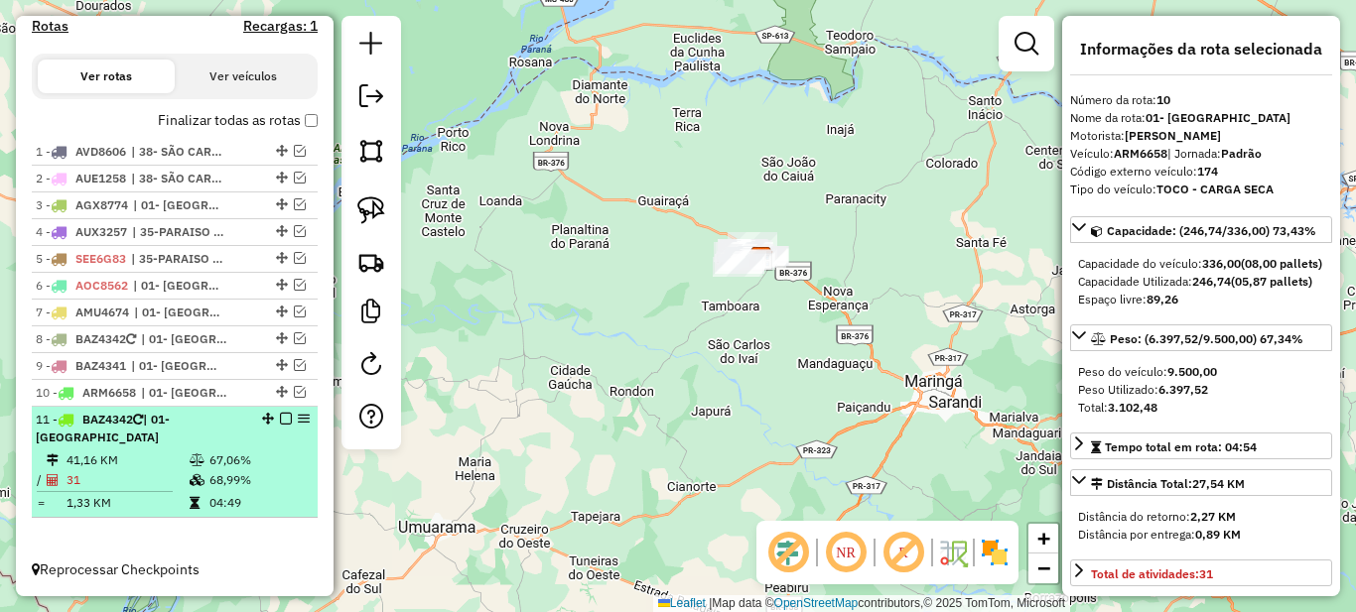
click at [280, 419] on em at bounding box center [286, 419] width 12 height 12
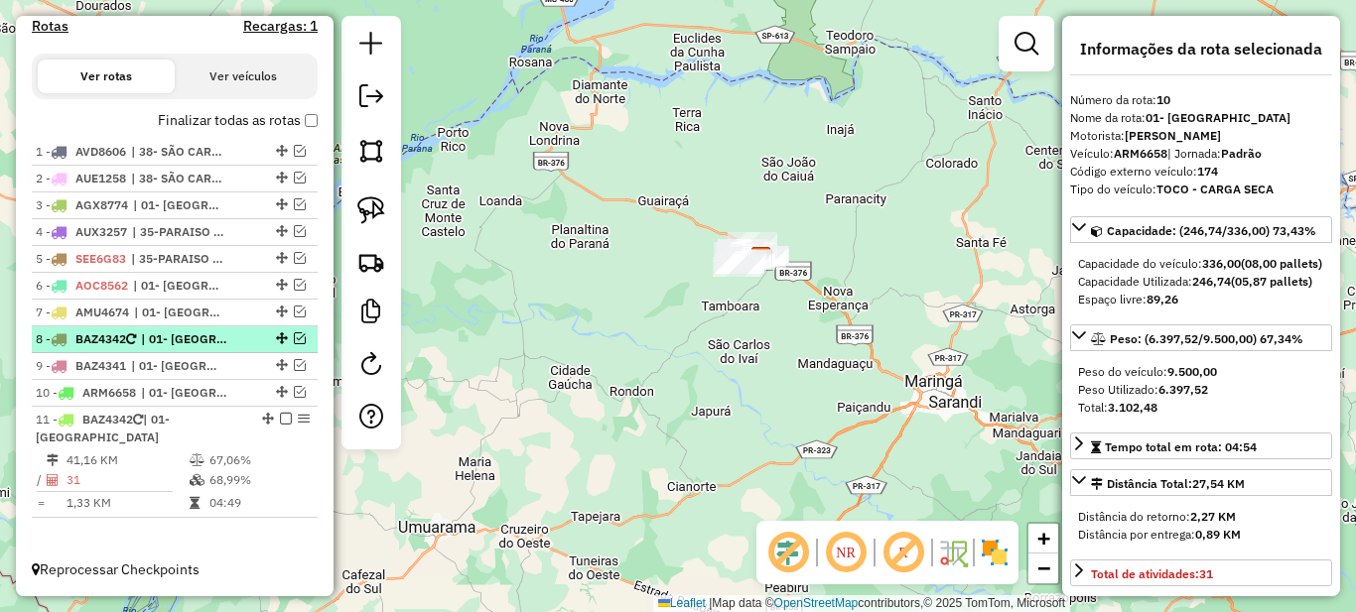
scroll to position [586, 0]
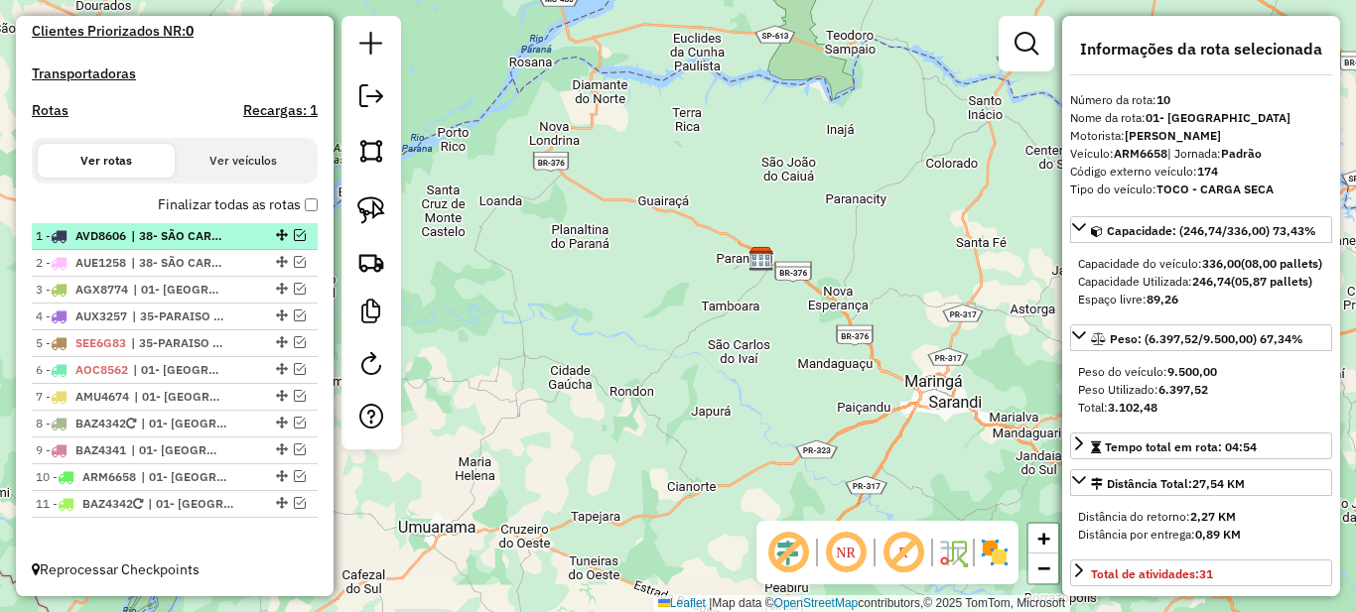
click at [194, 241] on span "| 38- SÃO CARLOS DO IVAI" at bounding box center [176, 236] width 91 height 18
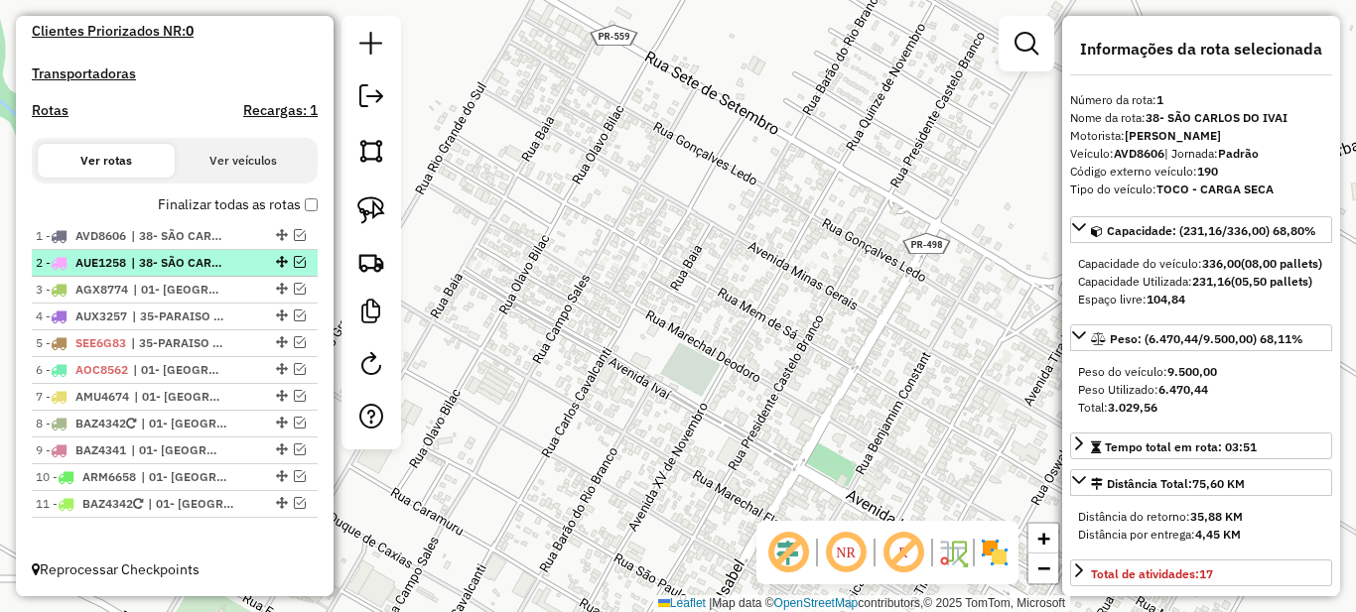
click at [211, 268] on span "| 38- SÃO CARLOS DO IVAI" at bounding box center [176, 263] width 91 height 18
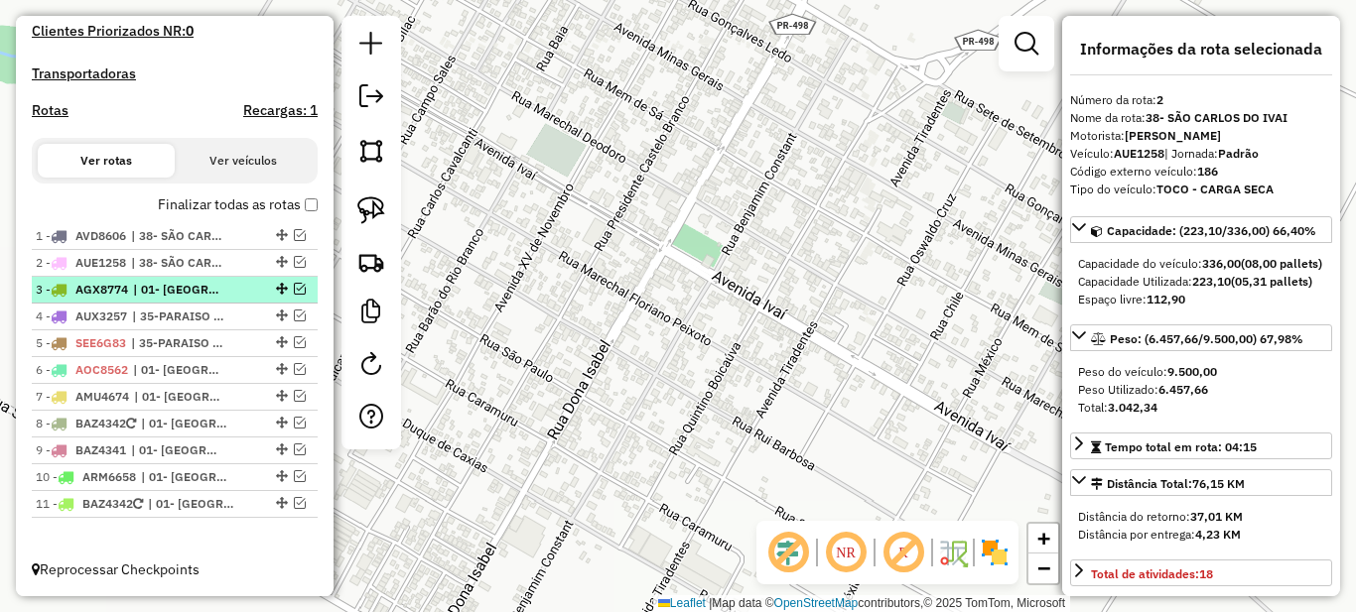
click at [204, 293] on span "| 01- [GEOGRAPHIC_DATA]" at bounding box center [178, 290] width 91 height 18
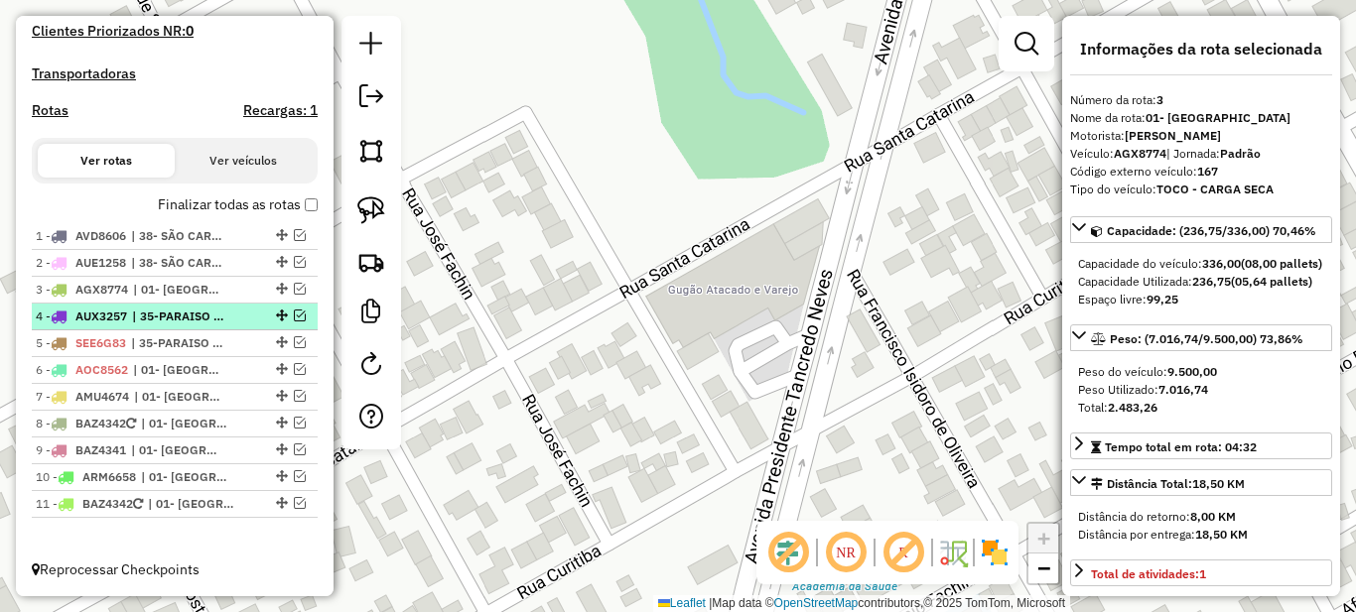
click at [203, 318] on span "| 35-PARAISO DO NORTE" at bounding box center [177, 317] width 91 height 18
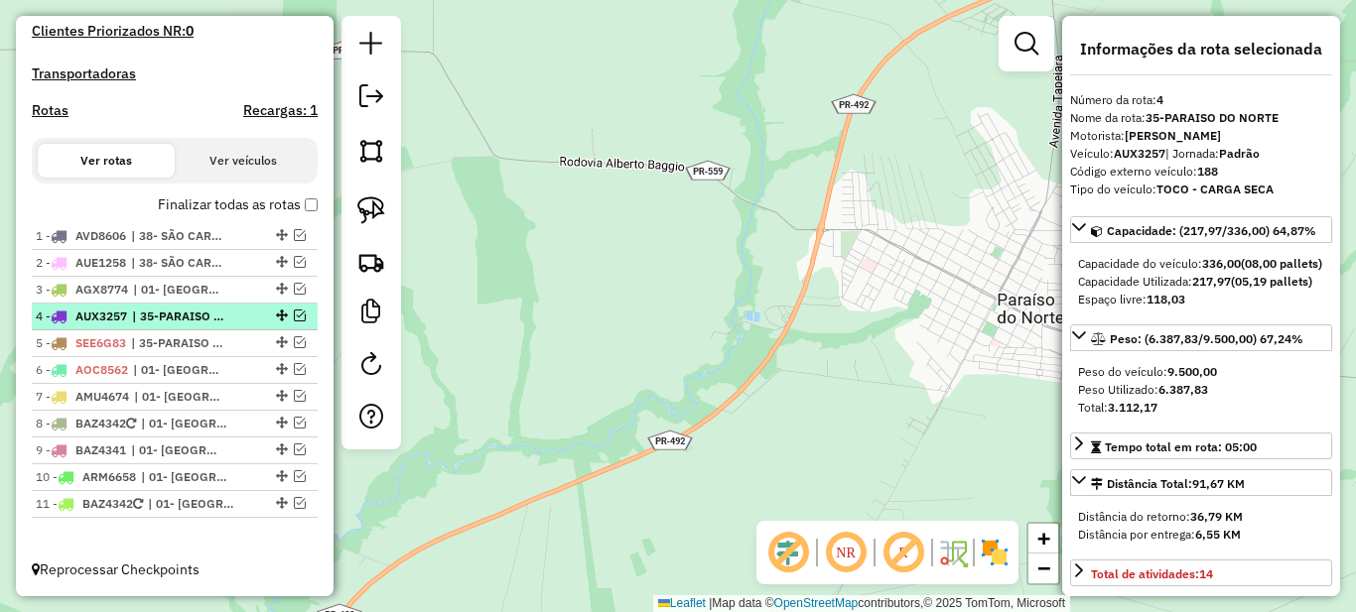
click at [295, 316] on em at bounding box center [300, 316] width 12 height 12
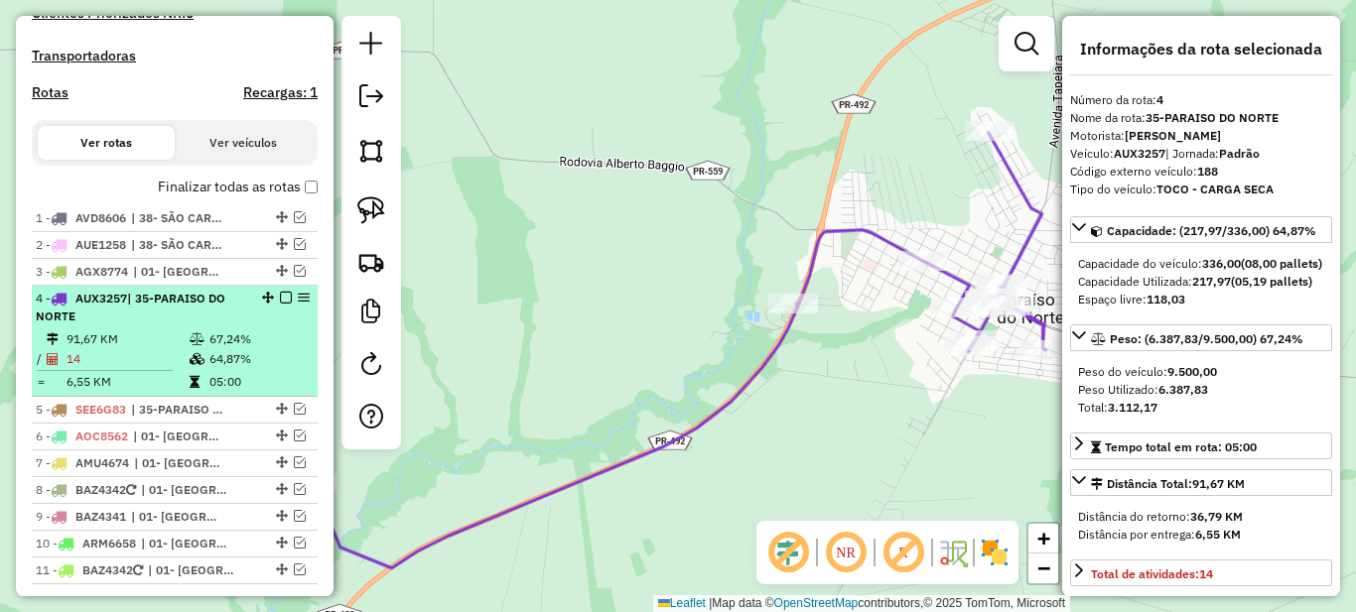
scroll to position [670, 0]
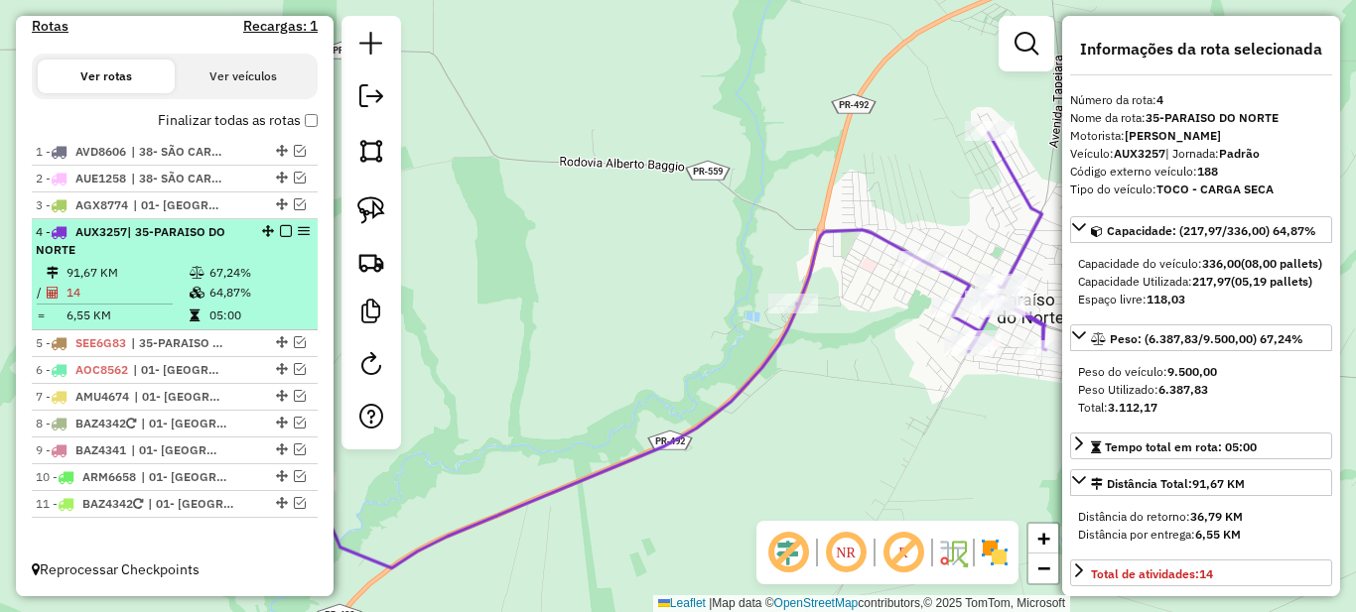
click at [263, 257] on div "4 - AUX3257 | 35-PARAISO DO NORTE" at bounding box center [175, 241] width 278 height 36
click at [283, 228] on em at bounding box center [286, 231] width 12 height 12
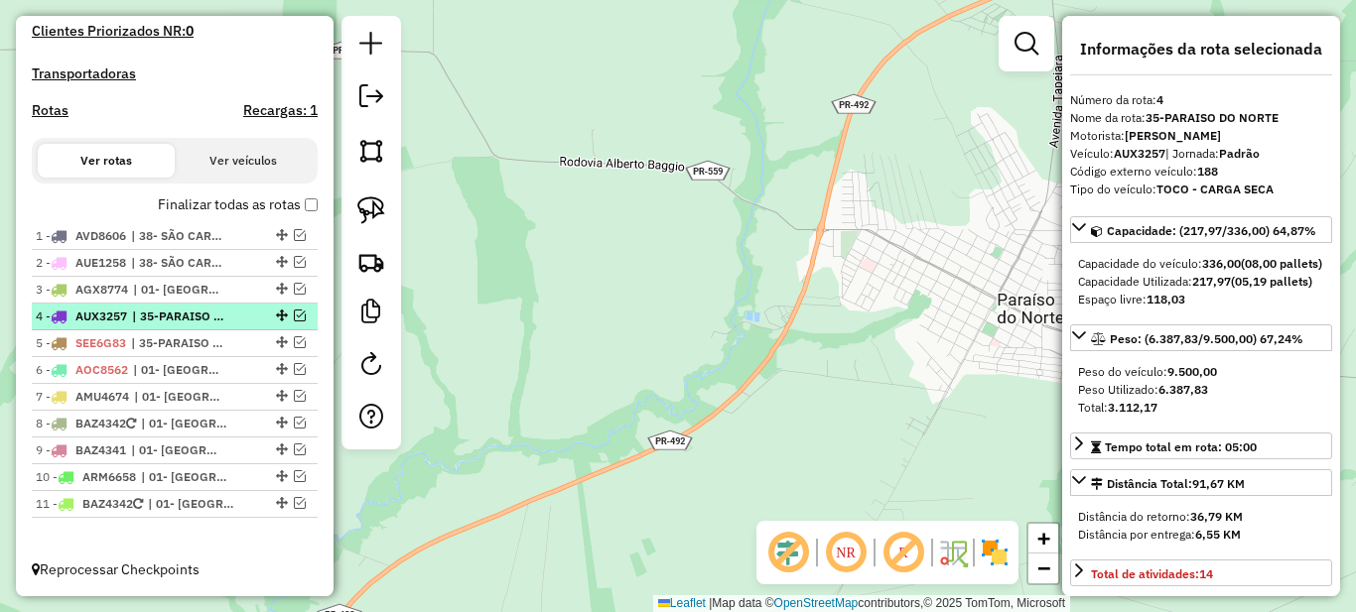
scroll to position [586, 0]
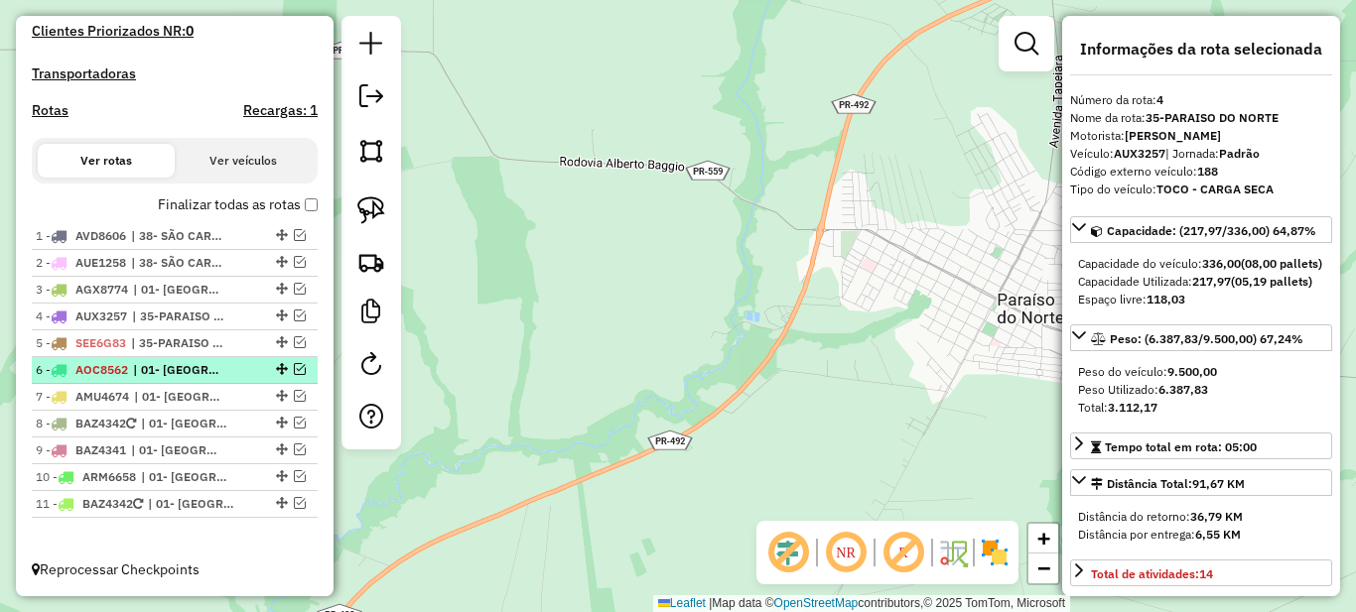
click at [197, 371] on span "| 01- [GEOGRAPHIC_DATA]" at bounding box center [178, 370] width 91 height 18
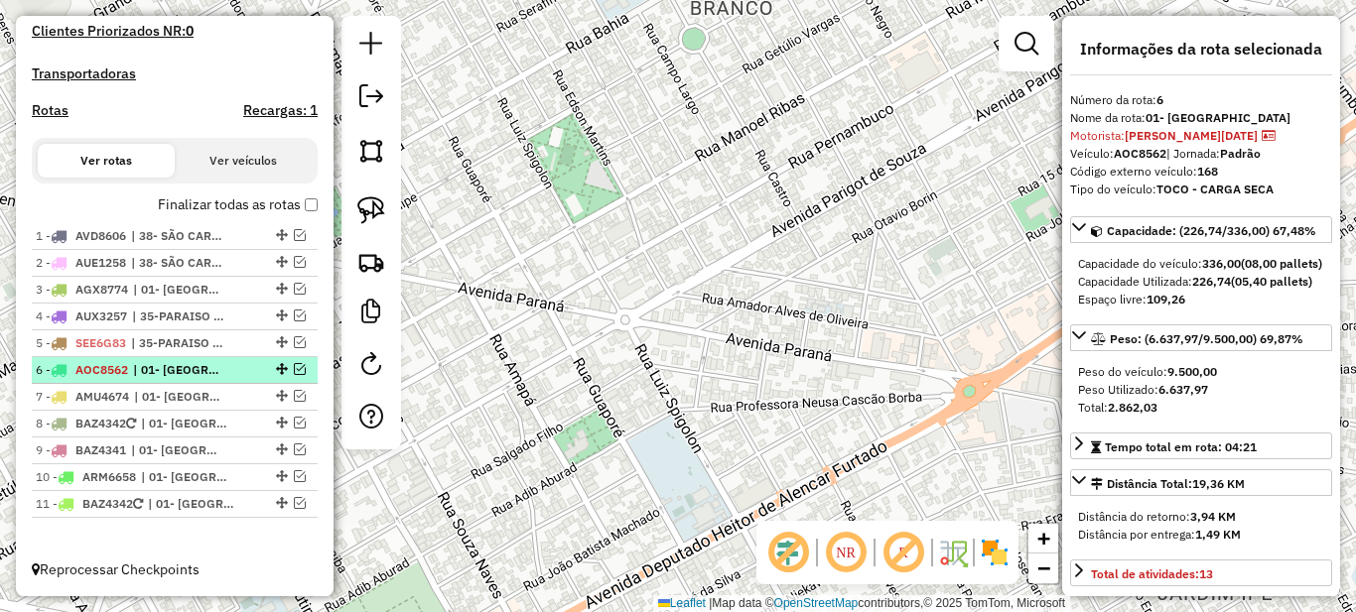
click at [294, 371] on em at bounding box center [300, 369] width 12 height 12
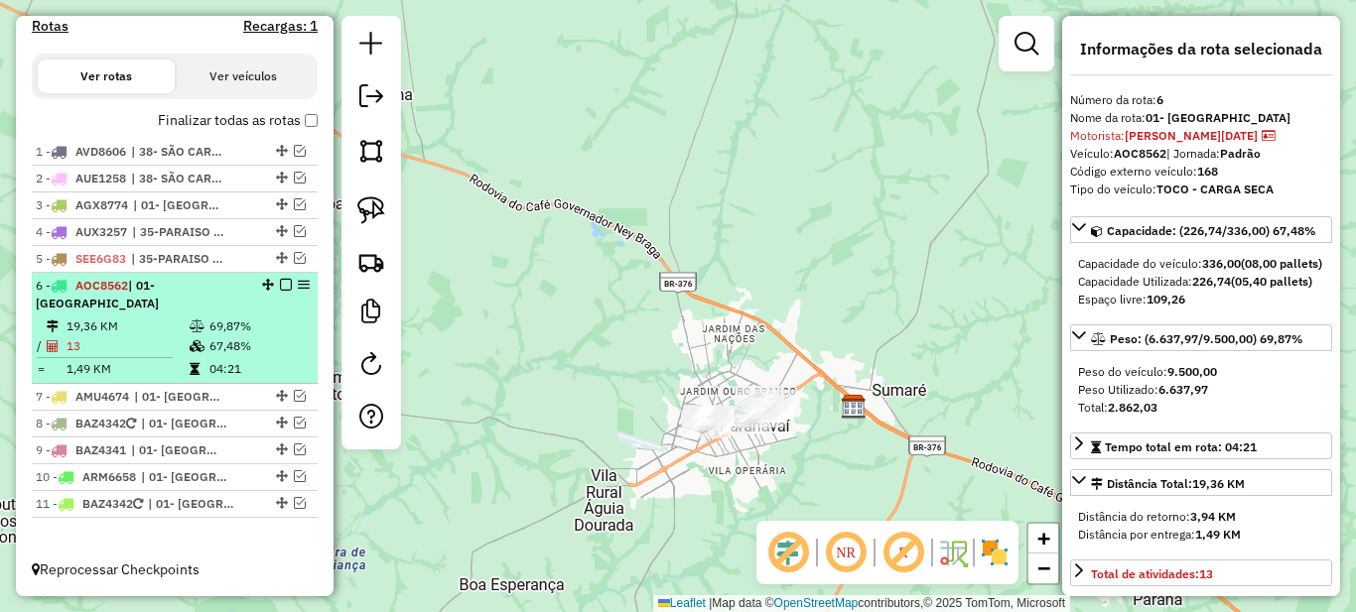
click at [280, 291] on em at bounding box center [286, 285] width 12 height 12
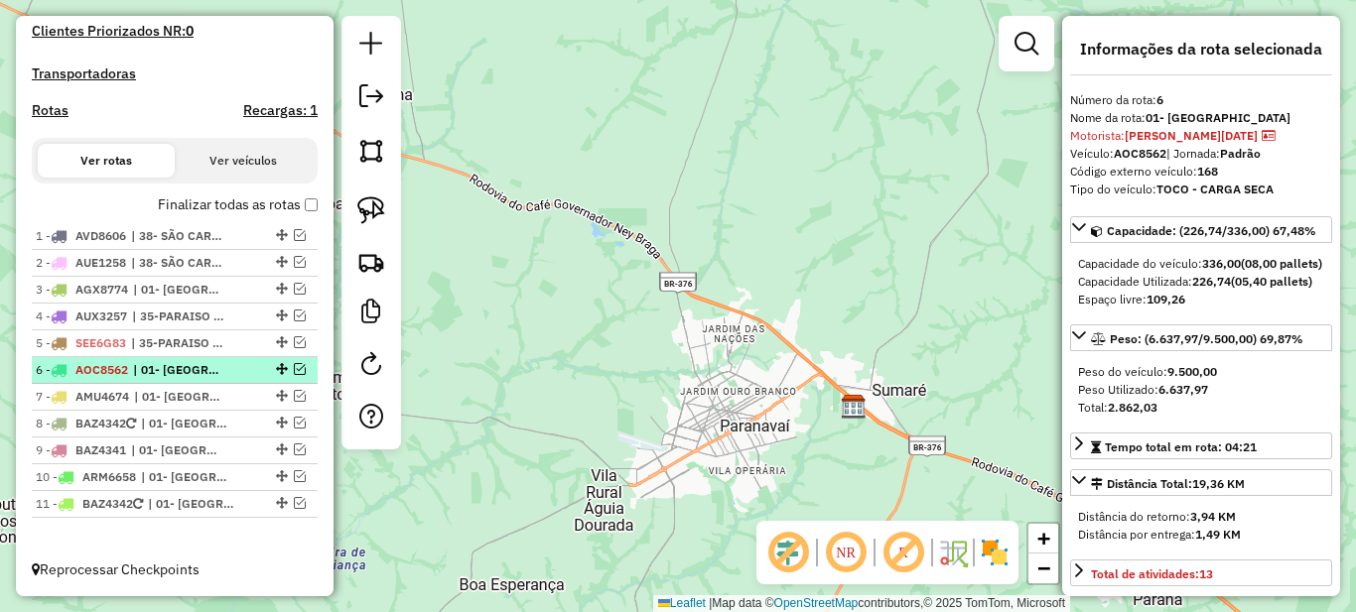
scroll to position [586, 0]
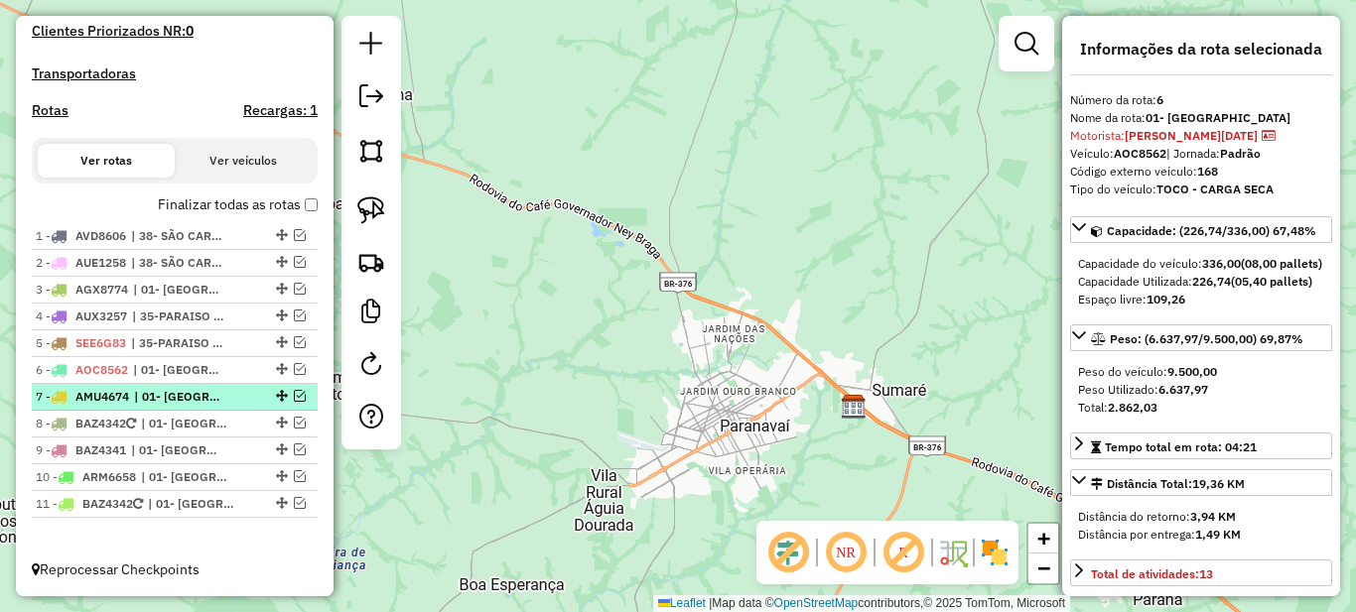
click at [224, 396] on span "| 01- [GEOGRAPHIC_DATA]" at bounding box center [179, 397] width 91 height 18
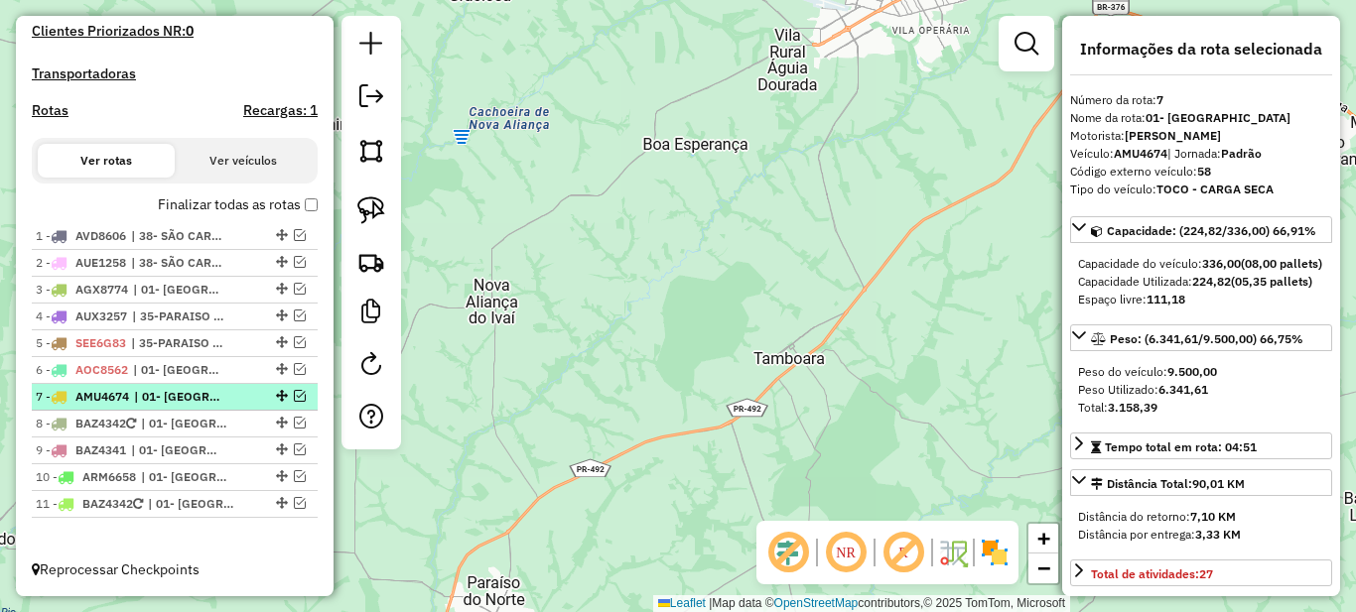
click at [295, 393] on em at bounding box center [300, 396] width 12 height 12
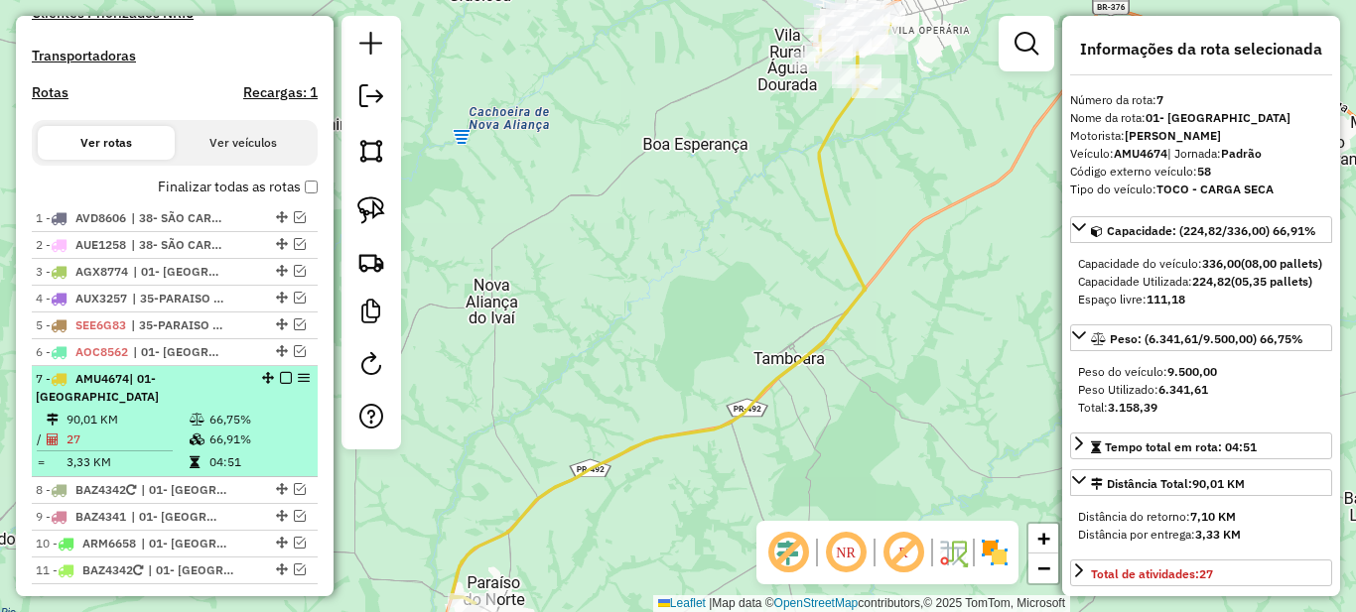
scroll to position [652, 0]
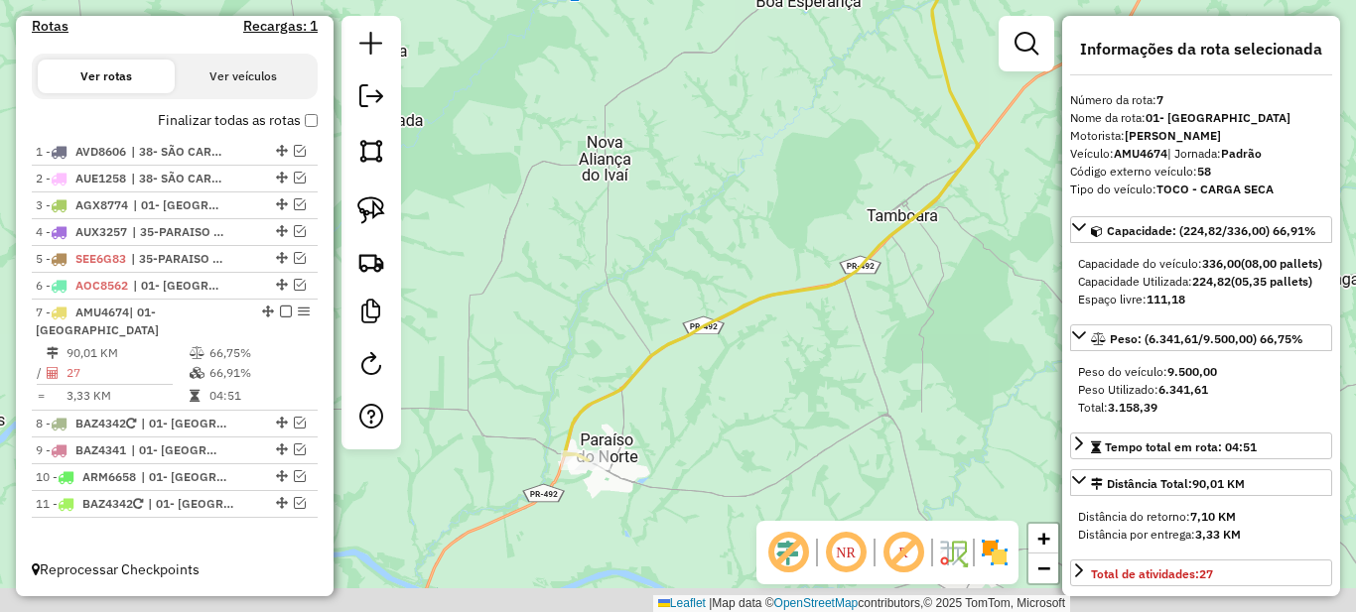
drag, startPoint x: 695, startPoint y: 469, endPoint x: 717, endPoint y: 346, distance: 124.0
click at [823, 308] on div "Janela de atendimento Grade de atendimento Capacidade Transportadoras Veículos …" at bounding box center [678, 306] width 1356 height 612
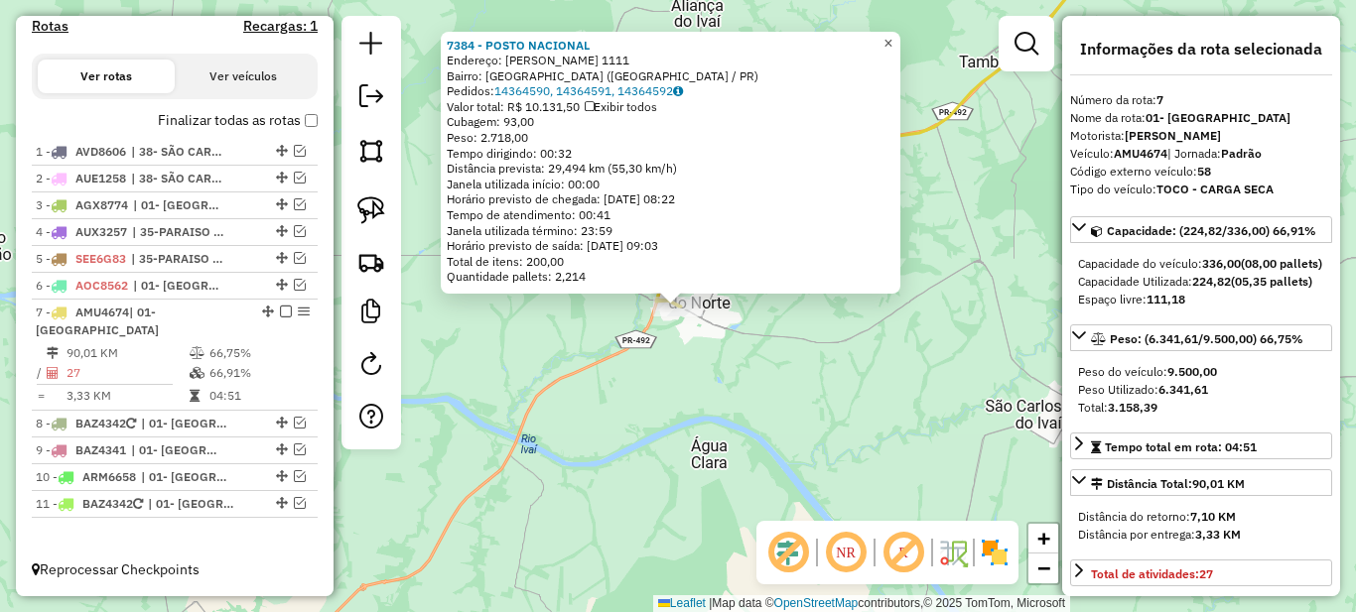
click at [892, 35] on span "×" at bounding box center [887, 43] width 9 height 17
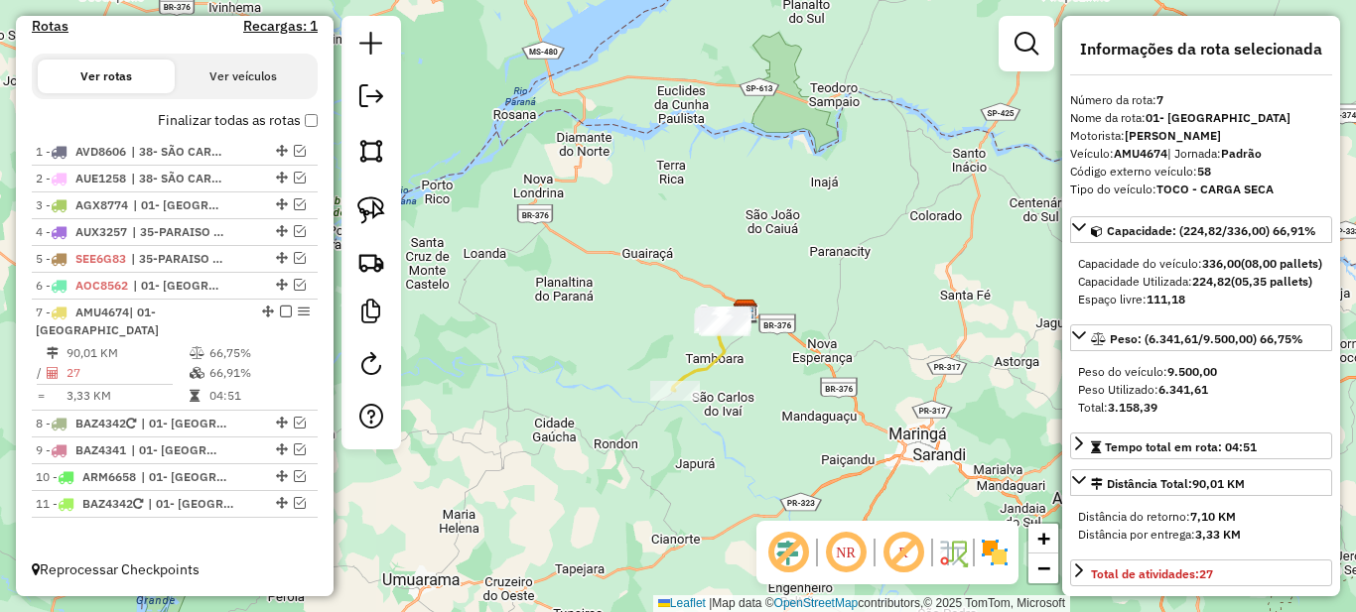
drag, startPoint x: 918, startPoint y: 275, endPoint x: 742, endPoint y: 397, distance: 214.8
click at [742, 397] on div "Janela de atendimento Grade de atendimento Capacidade Transportadoras Veículos …" at bounding box center [678, 306] width 1356 height 612
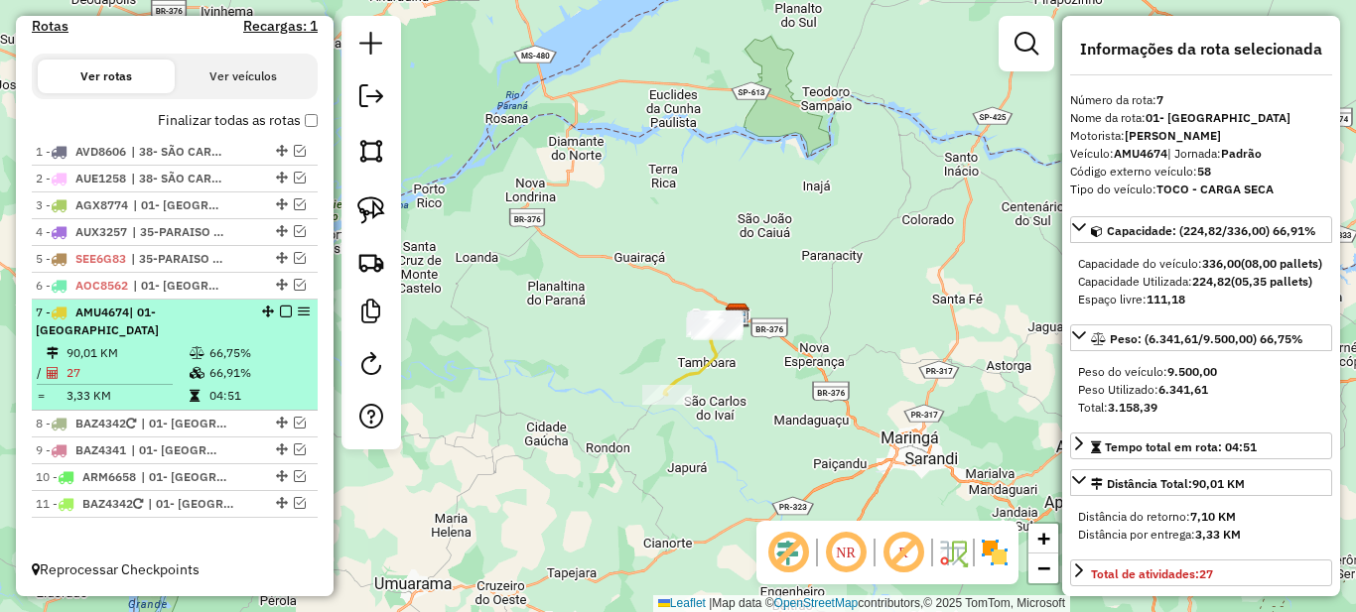
click at [159, 331] on span "| 01- [GEOGRAPHIC_DATA]" at bounding box center [97, 321] width 123 height 33
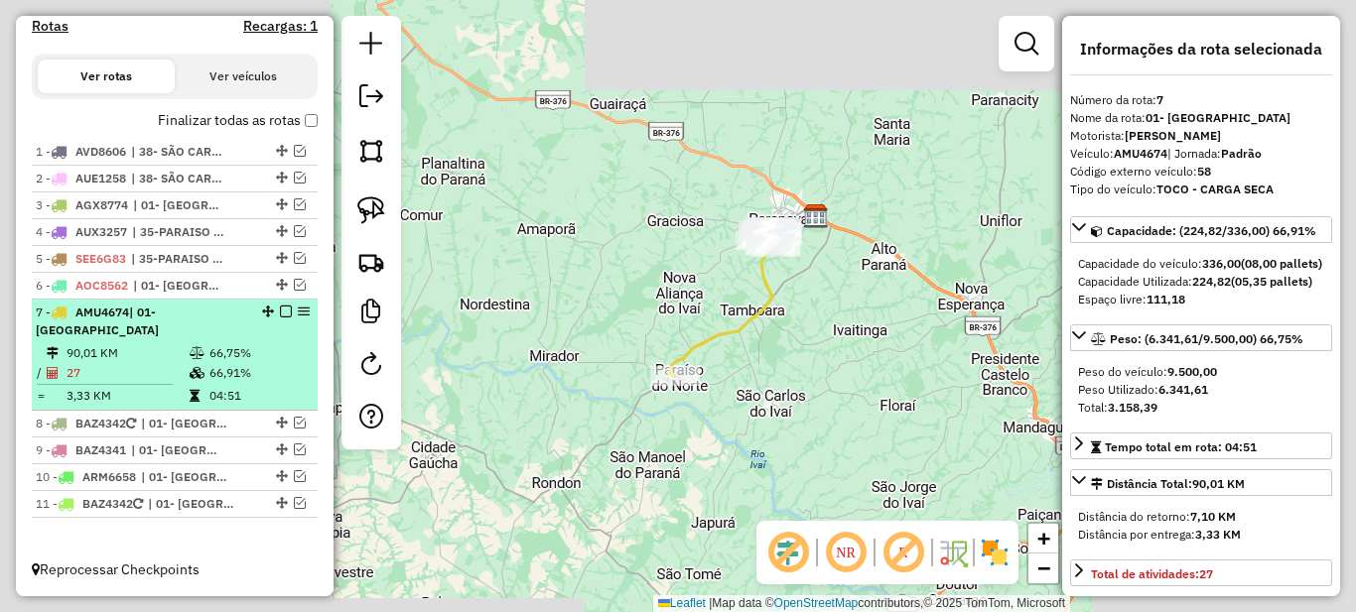
click at [280, 318] on em at bounding box center [286, 312] width 12 height 12
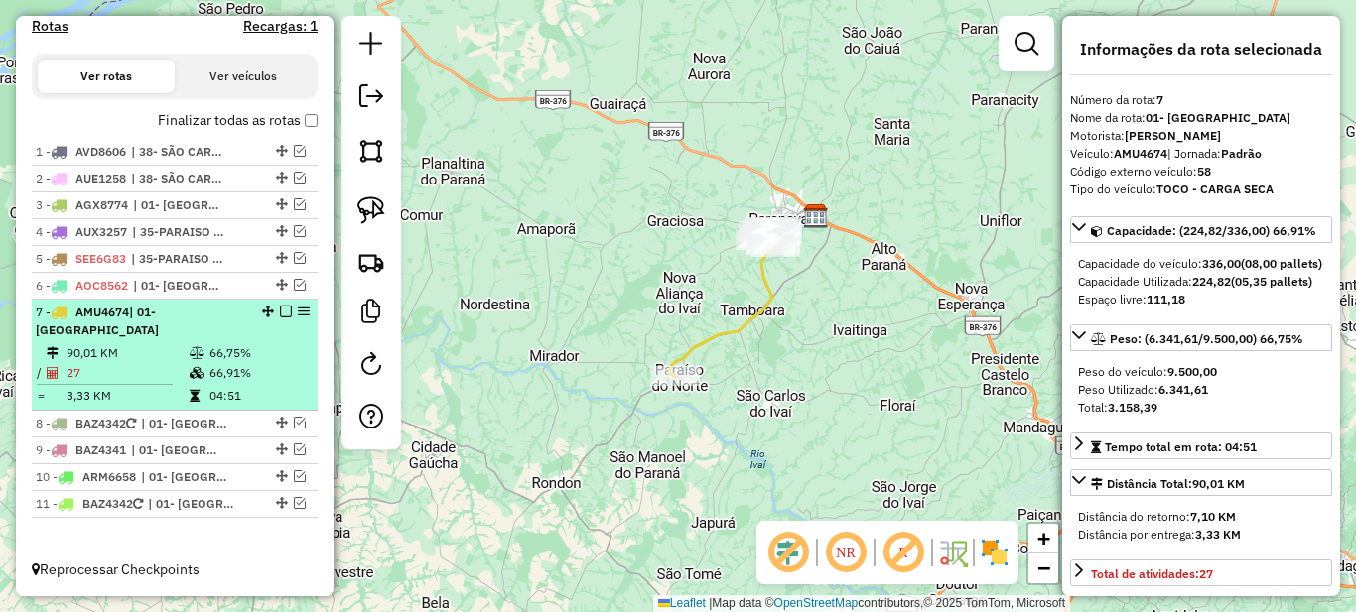
scroll to position [586, 0]
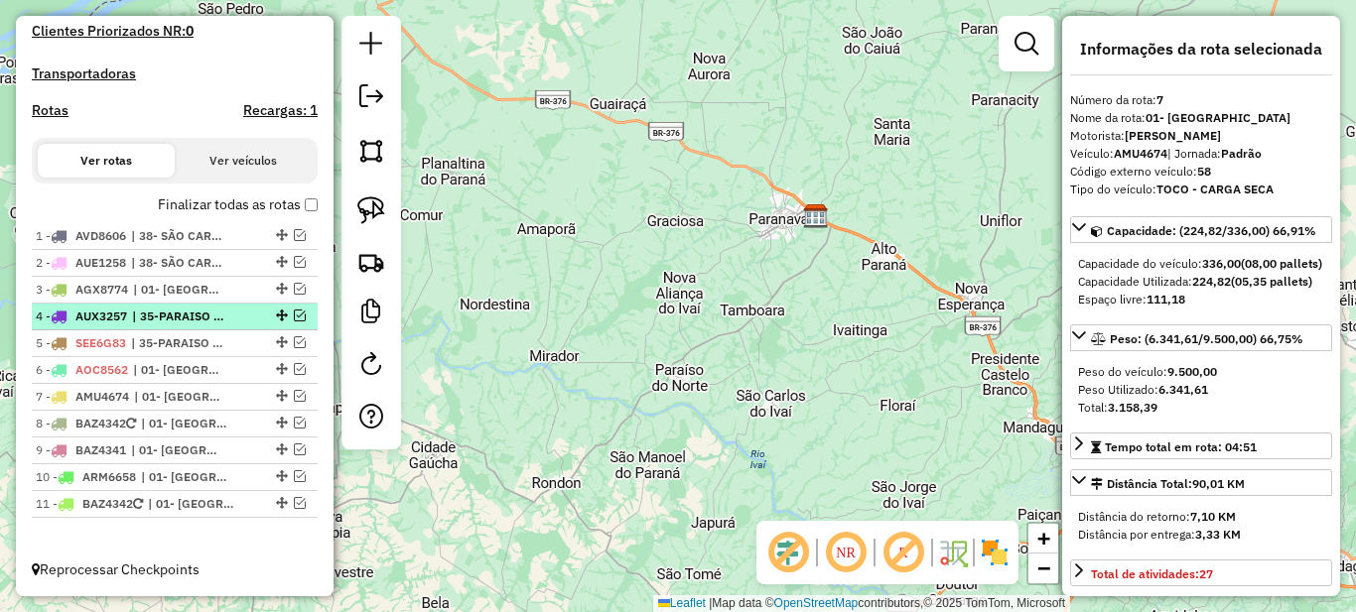
click at [195, 315] on span "| 35-PARAISO DO NORTE" at bounding box center [177, 317] width 91 height 18
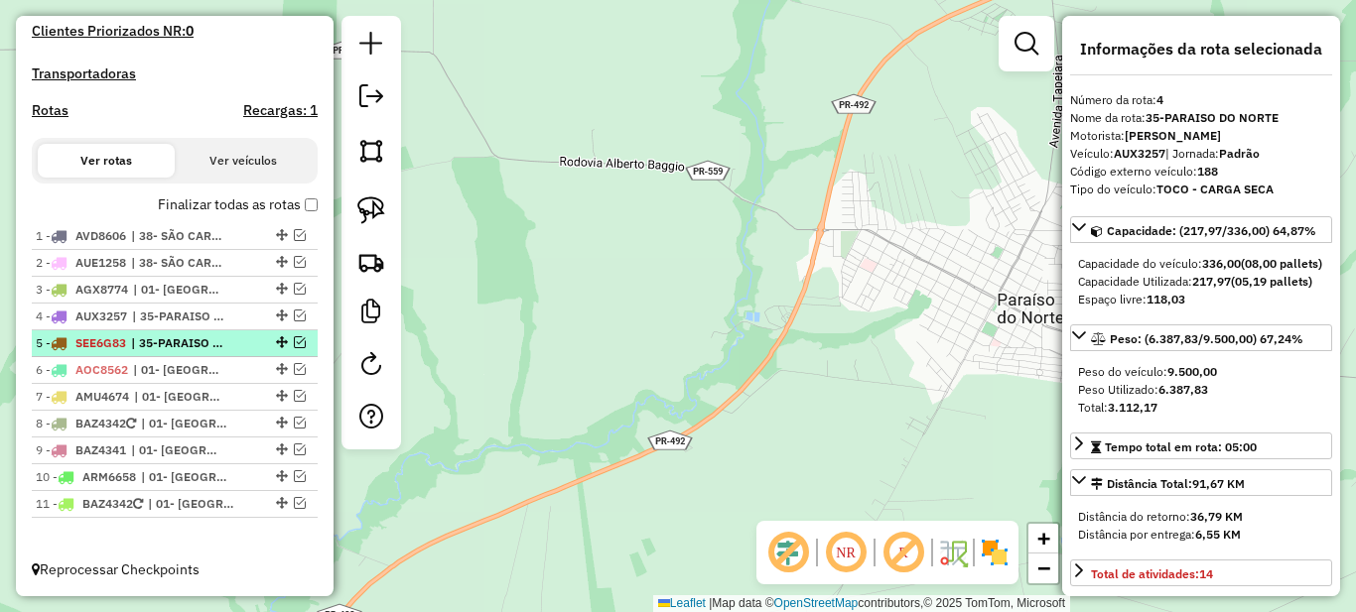
click at [162, 334] on li "5 - SEE6G83 | 35-[GEOGRAPHIC_DATA]" at bounding box center [175, 344] width 286 height 27
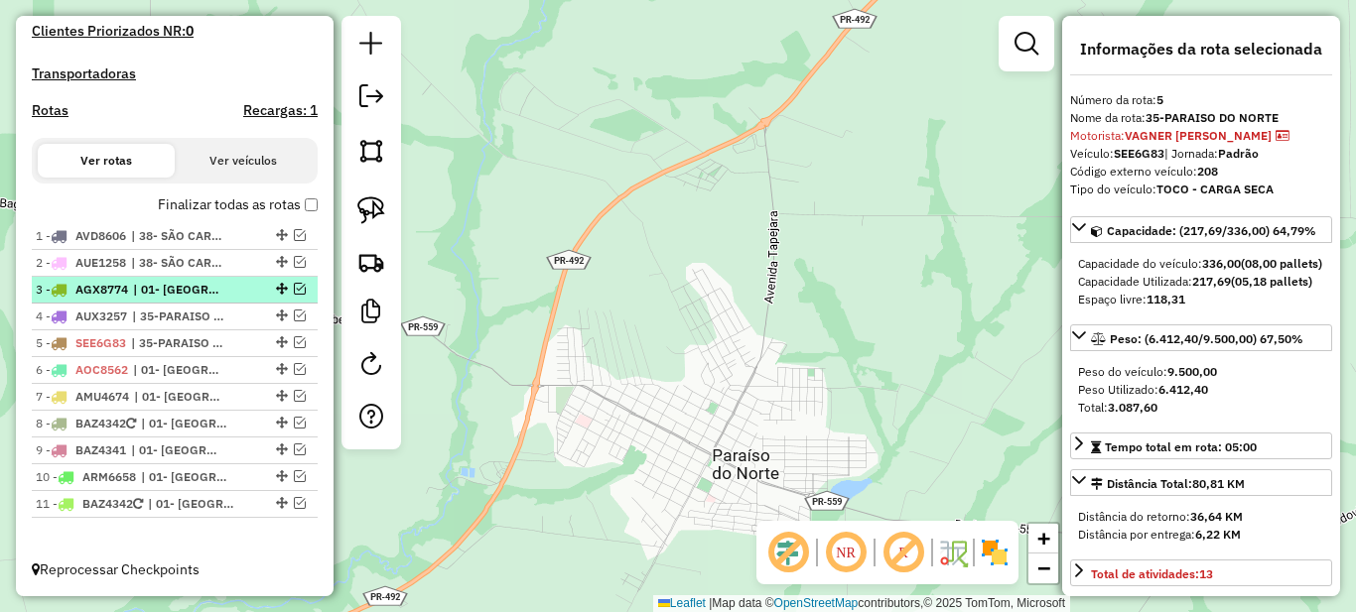
click at [184, 293] on span "| 01- [GEOGRAPHIC_DATA]" at bounding box center [178, 290] width 91 height 18
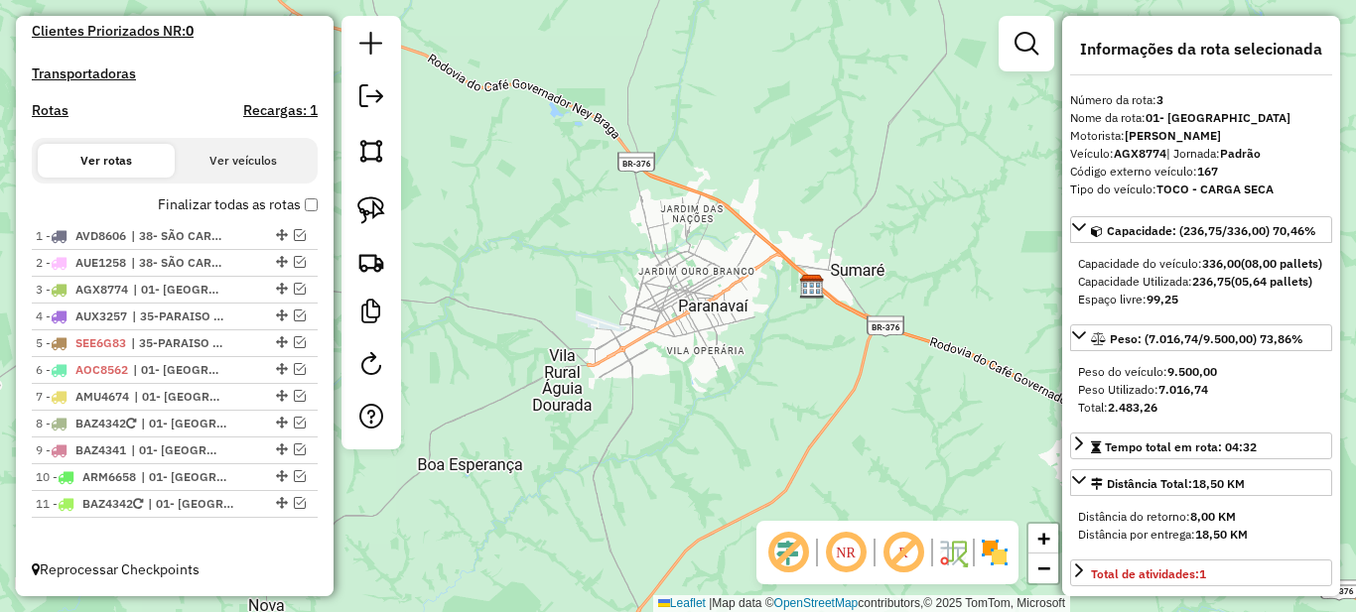
drag, startPoint x: 774, startPoint y: 422, endPoint x: 682, endPoint y: 328, distance: 132.0
click at [682, 328] on div "Janela de atendimento Grade de atendimento Capacidade Transportadoras Veículos …" at bounding box center [678, 306] width 1356 height 612
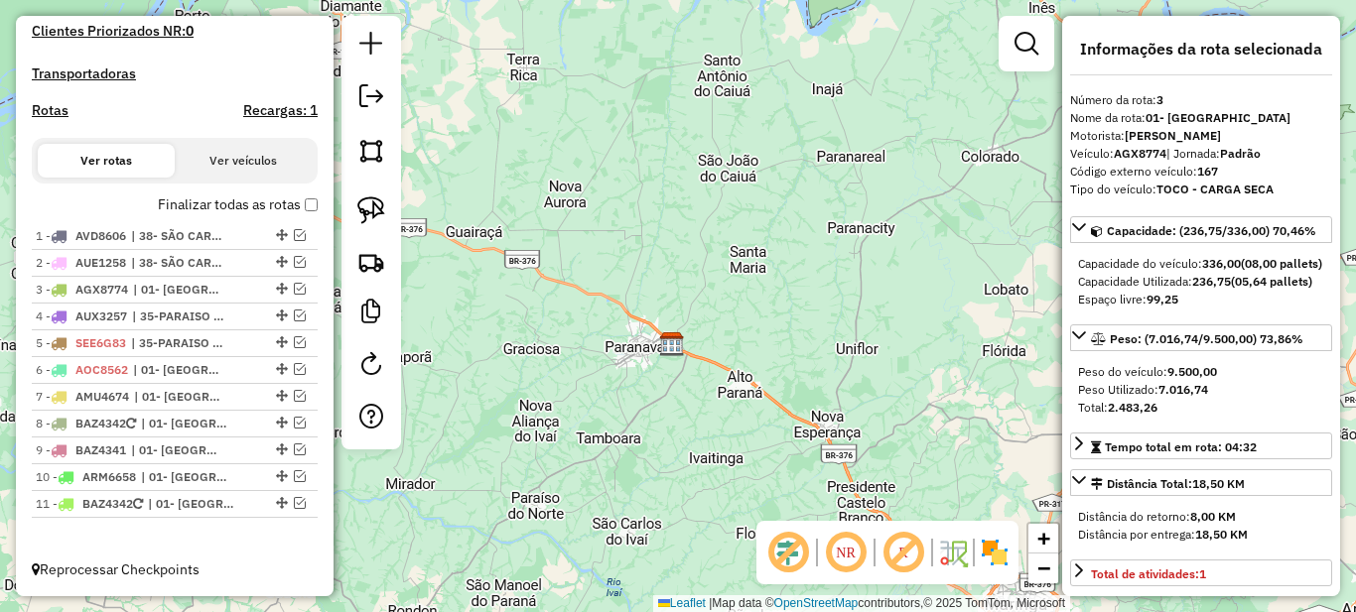
drag, startPoint x: 583, startPoint y: 448, endPoint x: 562, endPoint y: 415, distance: 38.8
click at [562, 415] on div "Janela de atendimento Grade de atendimento Capacidade Transportadoras Veículos …" at bounding box center [678, 306] width 1356 height 612
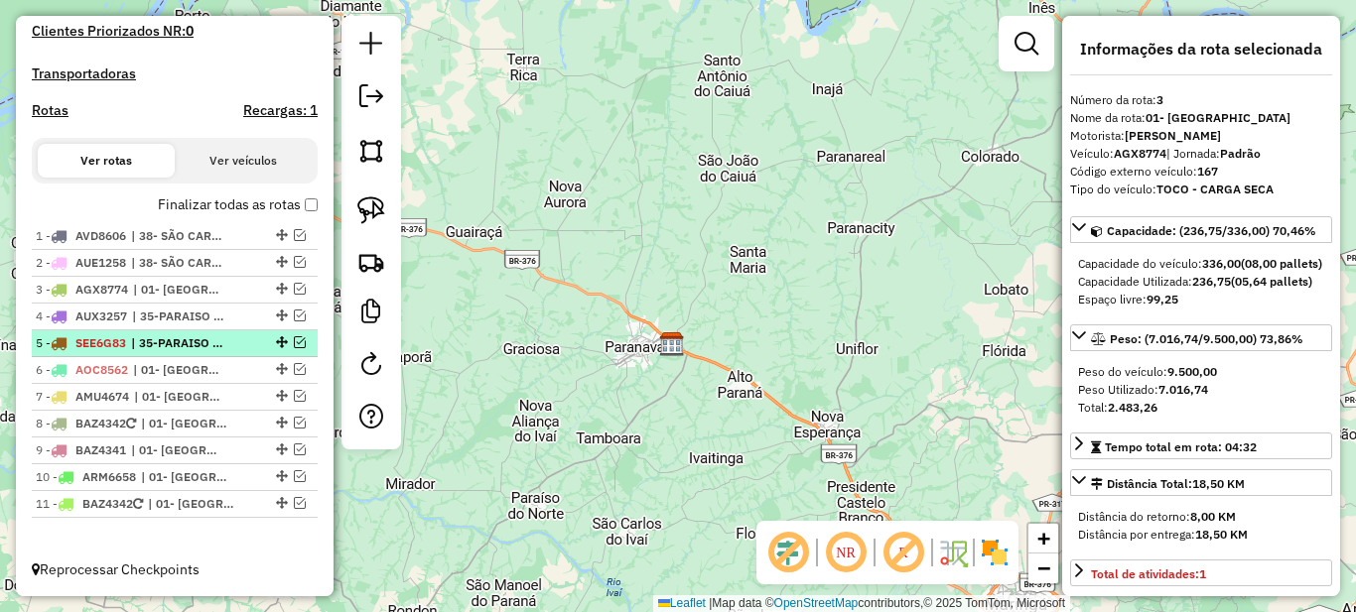
click at [201, 345] on span "| 35-PARAISO DO NORTE" at bounding box center [176, 344] width 91 height 18
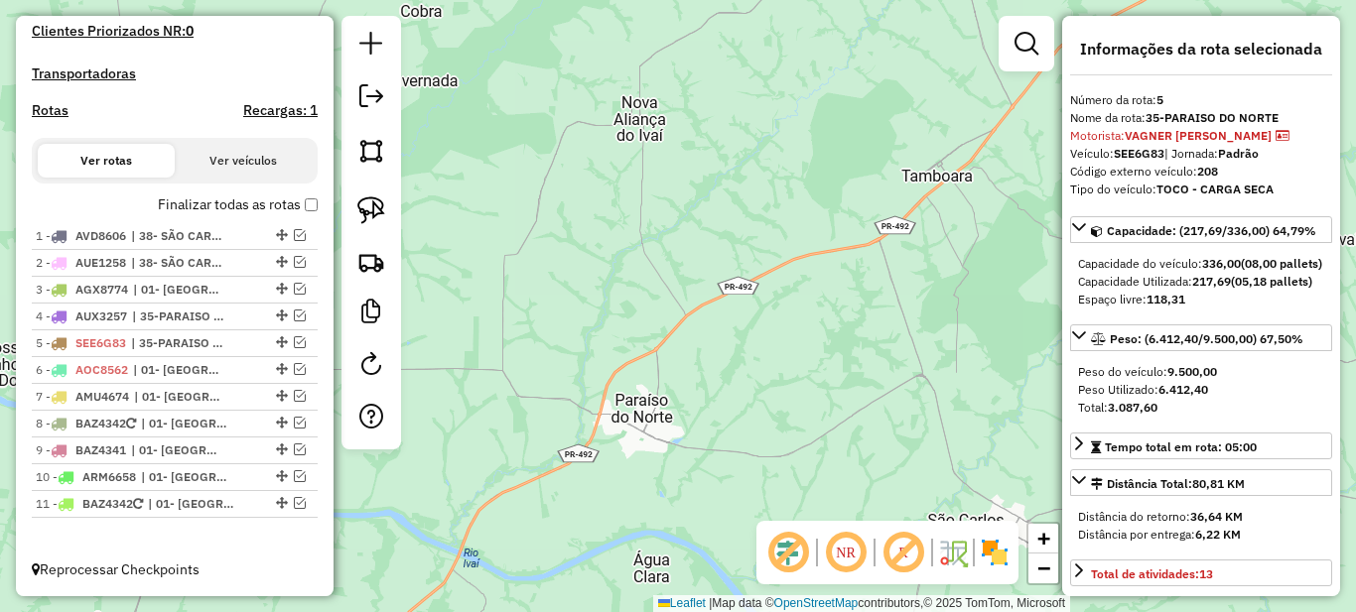
drag, startPoint x: 743, startPoint y: 349, endPoint x: 669, endPoint y: 396, distance: 87.0
click at [696, 381] on div "Janela de atendimento Grade de atendimento Capacidade Transportadoras Veículos …" at bounding box center [678, 306] width 1356 height 612
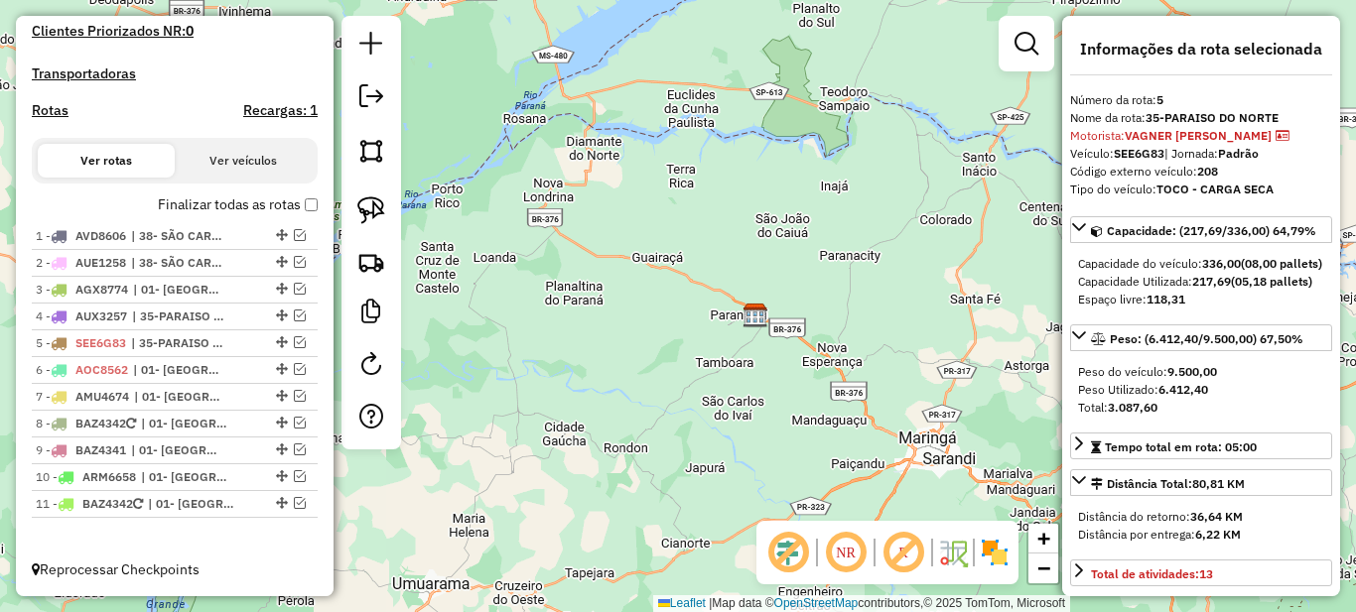
drag, startPoint x: 786, startPoint y: 300, endPoint x: 743, endPoint y: 359, distance: 73.9
click at [743, 359] on div "Janela de atendimento Grade de atendimento Capacidade Transportadoras Veículos …" at bounding box center [678, 306] width 1356 height 612
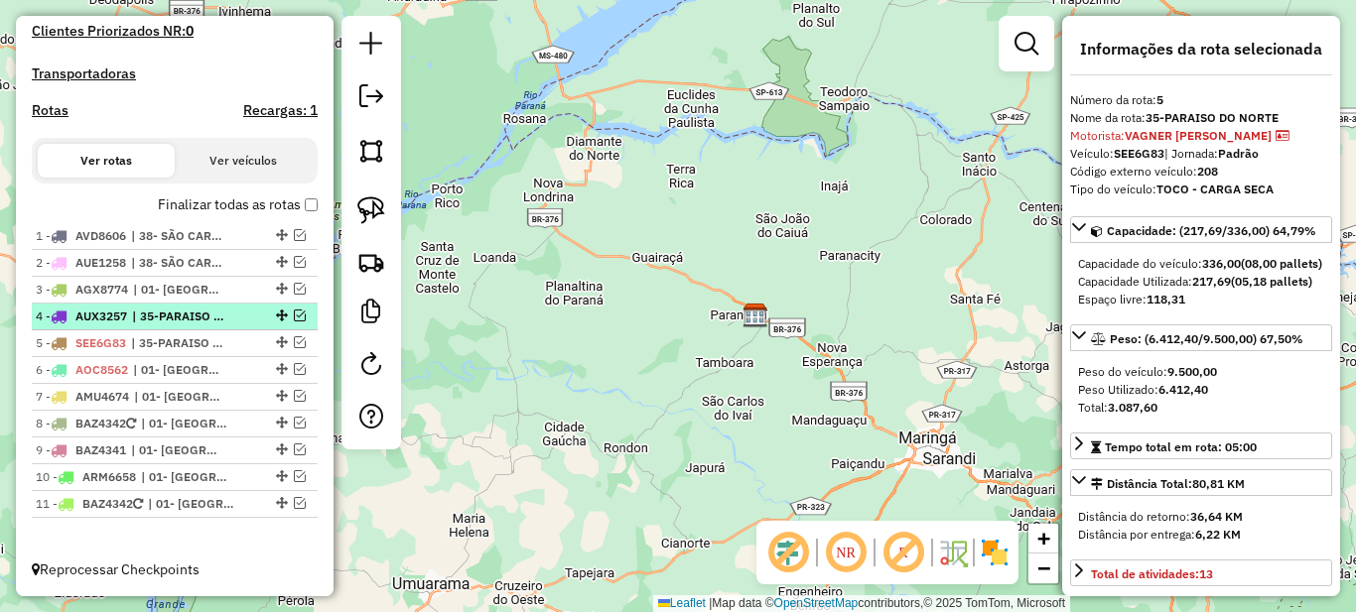
click at [196, 311] on span "| 35-PARAISO DO NORTE" at bounding box center [177, 317] width 91 height 18
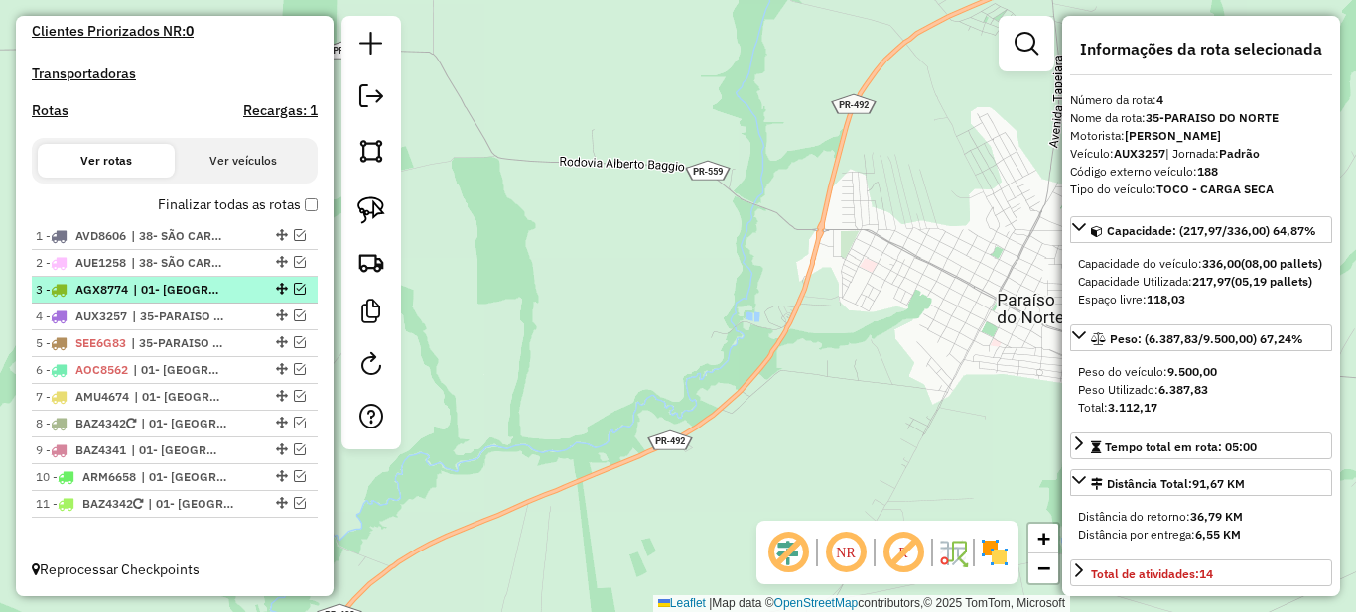
click at [208, 291] on span "| 01- [GEOGRAPHIC_DATA]" at bounding box center [178, 290] width 91 height 18
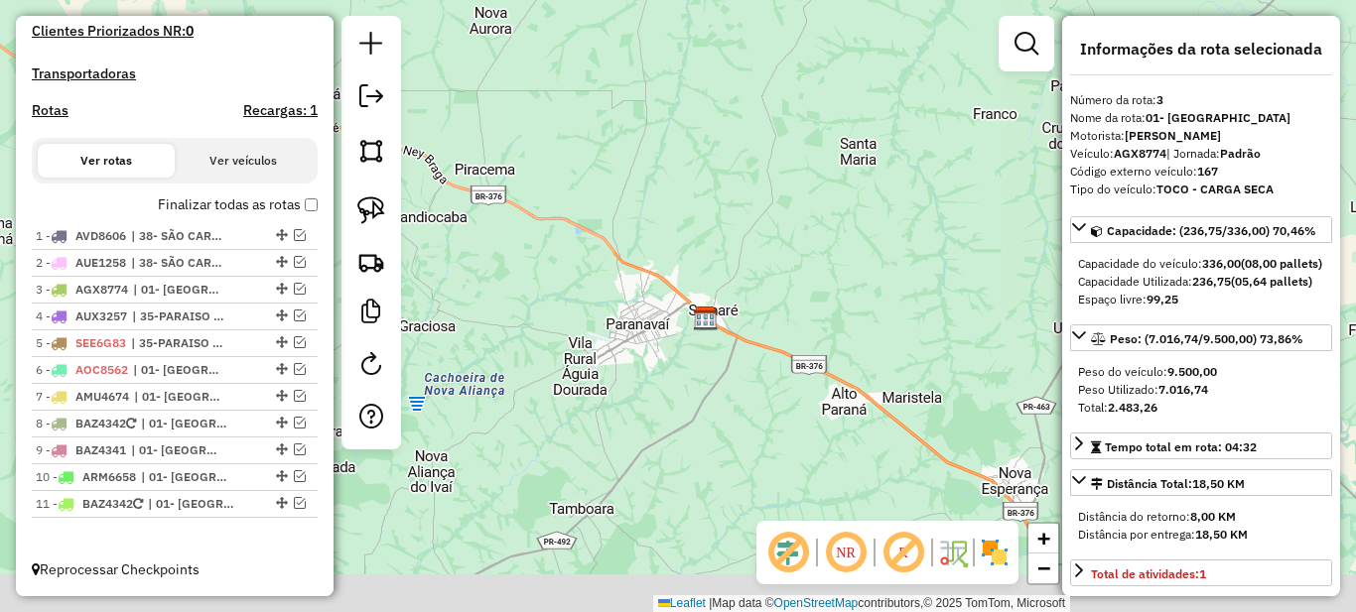
drag, startPoint x: 552, startPoint y: 437, endPoint x: 552, endPoint y: 403, distance: 33.8
click at [565, 423] on div "Janela de atendimento Grade de atendimento Capacidade Transportadoras Veículos …" at bounding box center [678, 306] width 1356 height 612
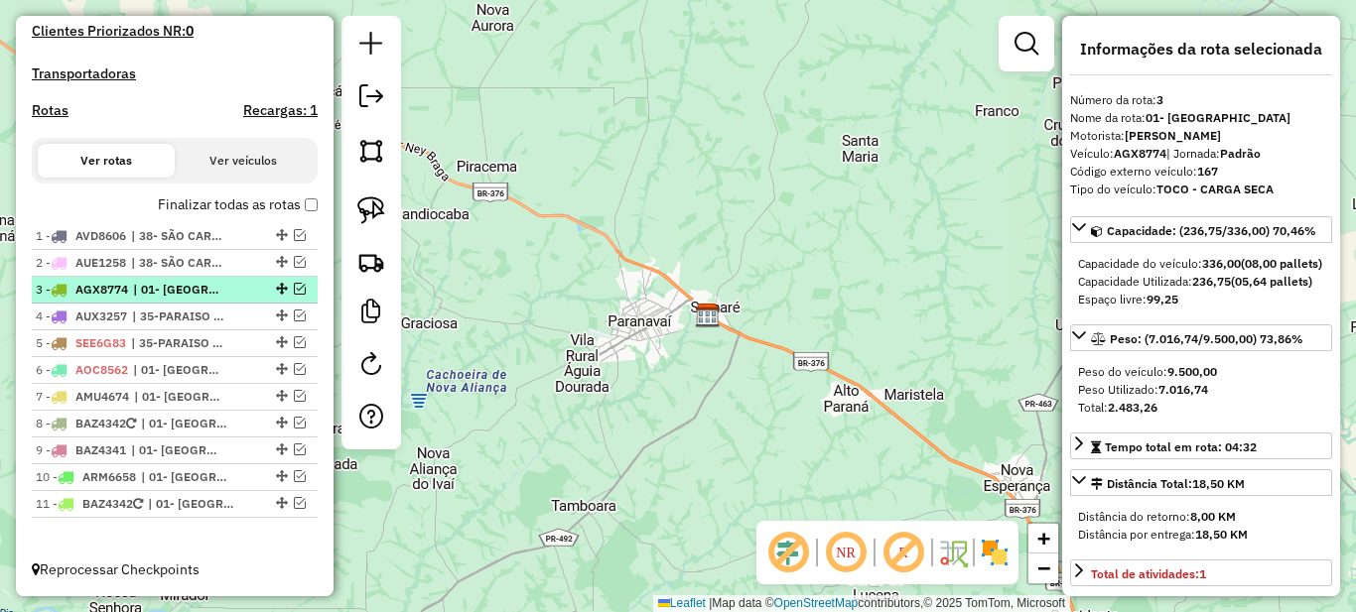
click at [294, 284] on em at bounding box center [300, 289] width 12 height 12
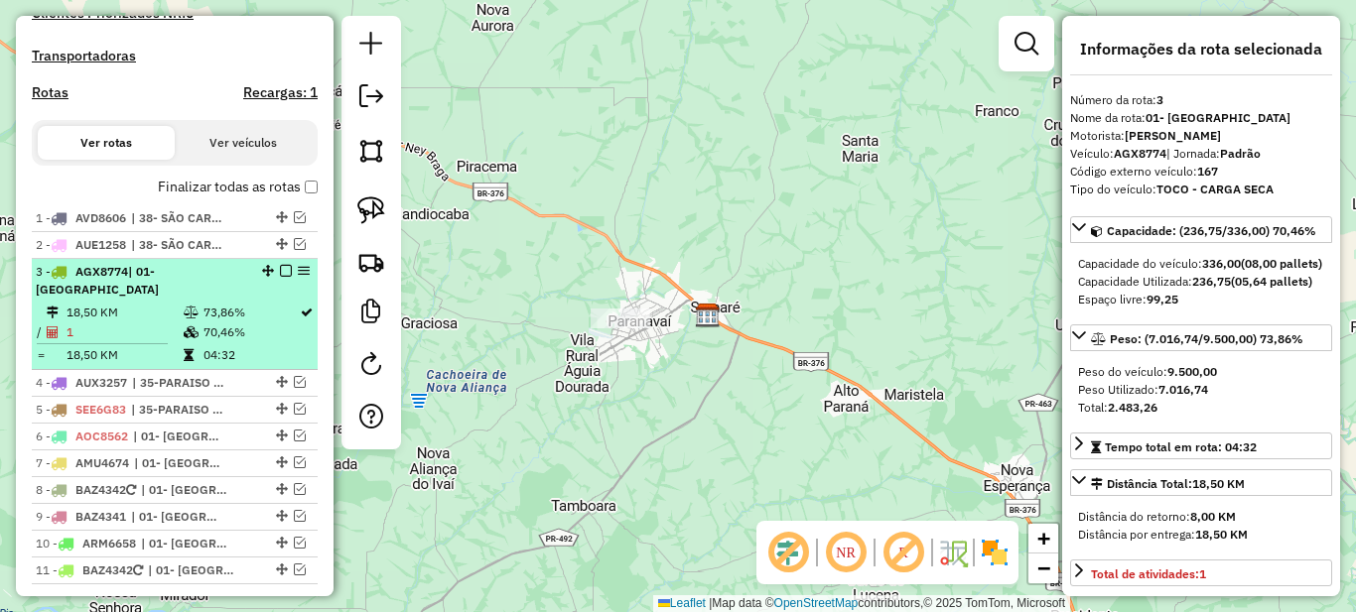
scroll to position [652, 0]
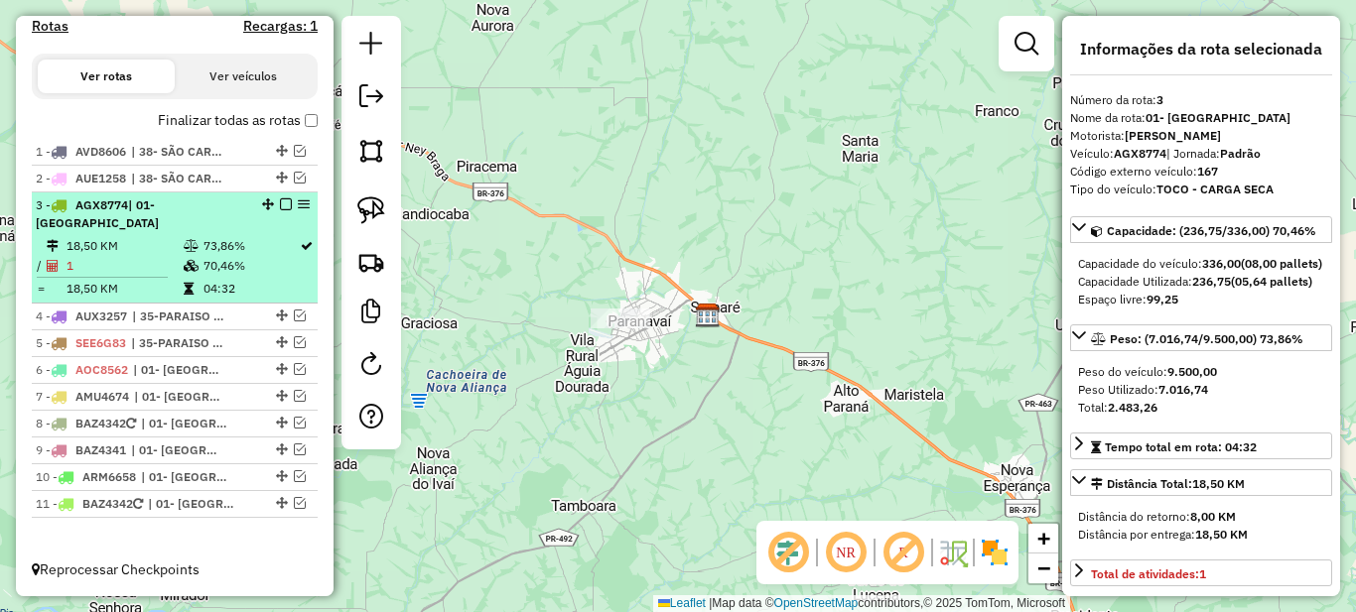
click at [251, 260] on td "70,46%" at bounding box center [251, 266] width 96 height 20
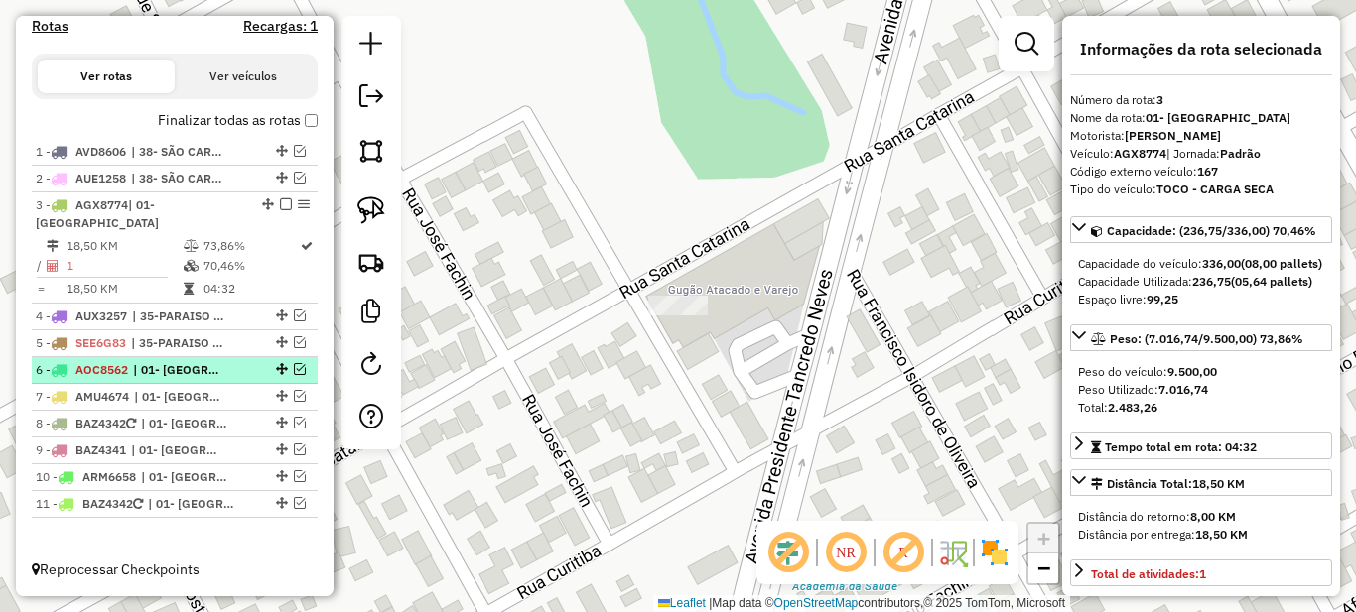
click at [294, 368] on em at bounding box center [300, 369] width 12 height 12
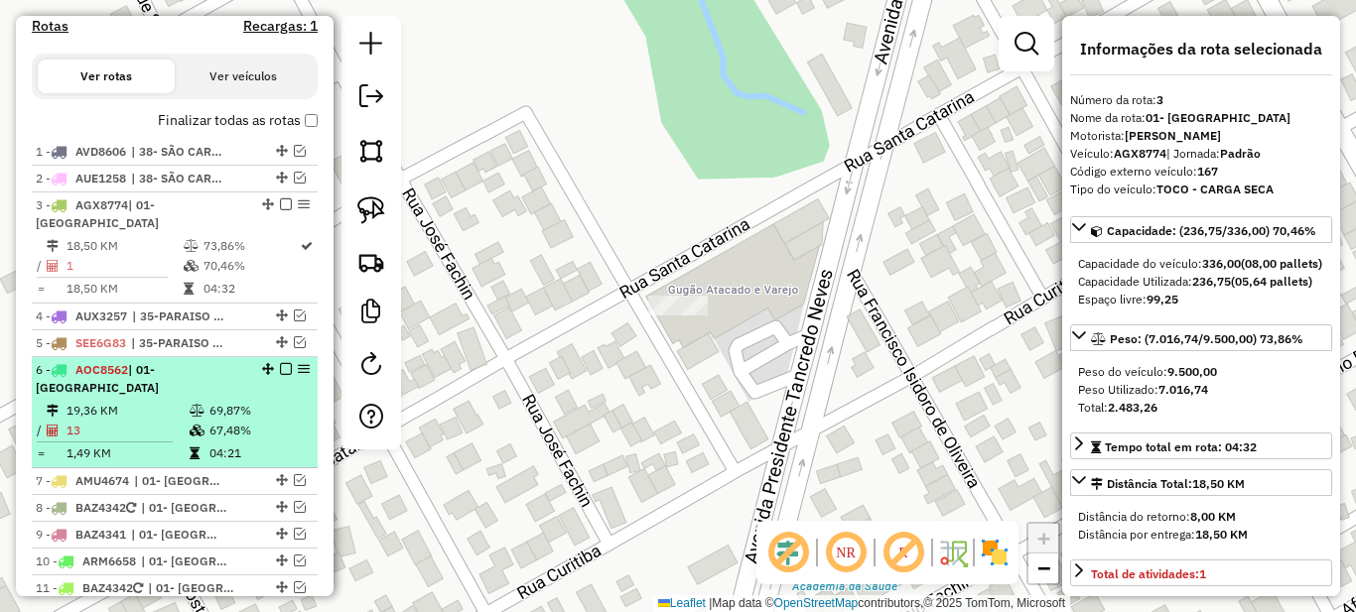
scroll to position [719, 0]
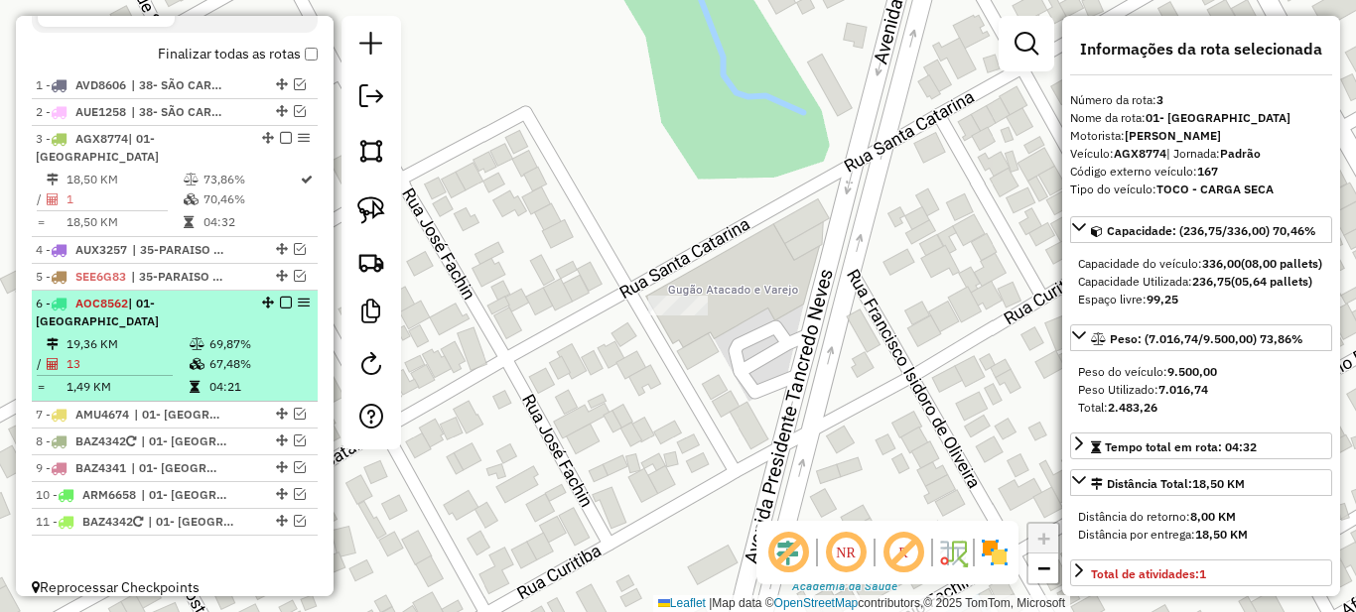
click at [237, 354] on td "67,48%" at bounding box center [258, 364] width 100 height 20
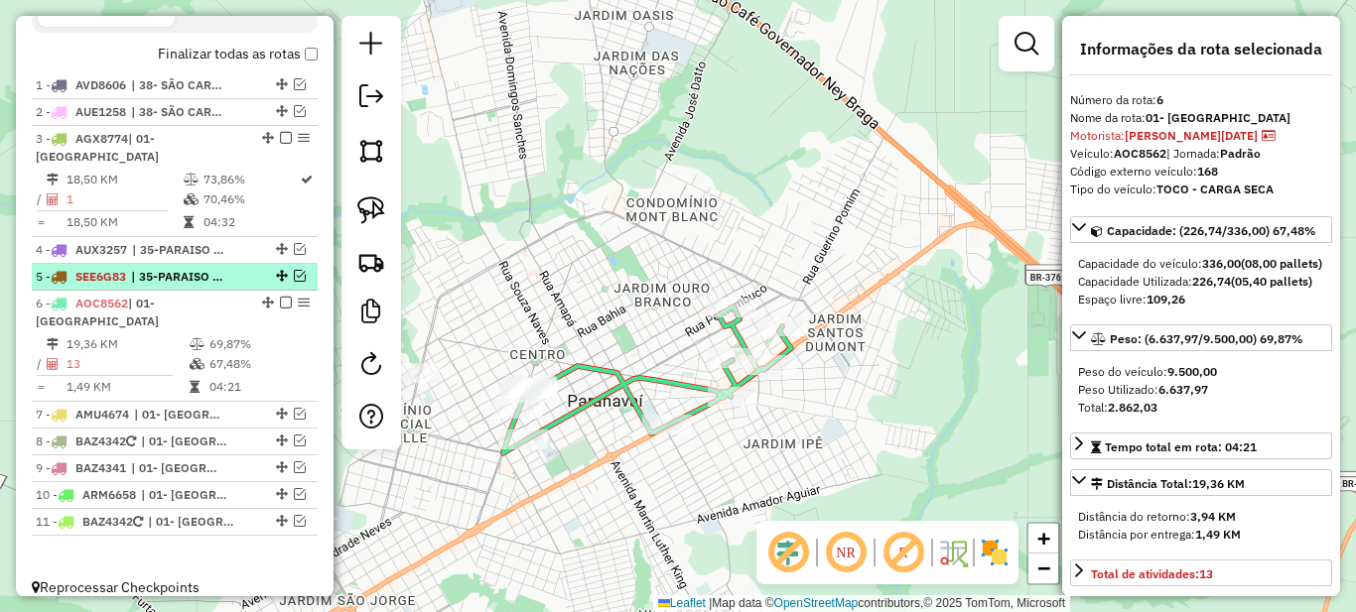
click at [295, 276] on em at bounding box center [300, 276] width 12 height 12
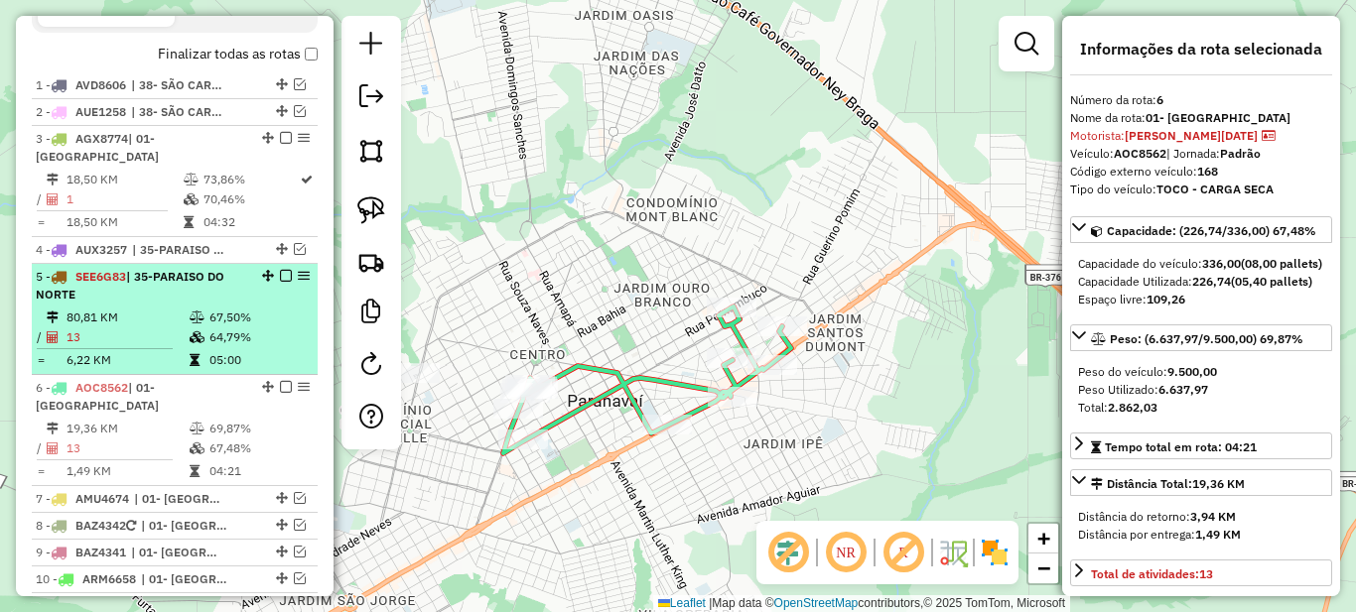
scroll to position [803, 0]
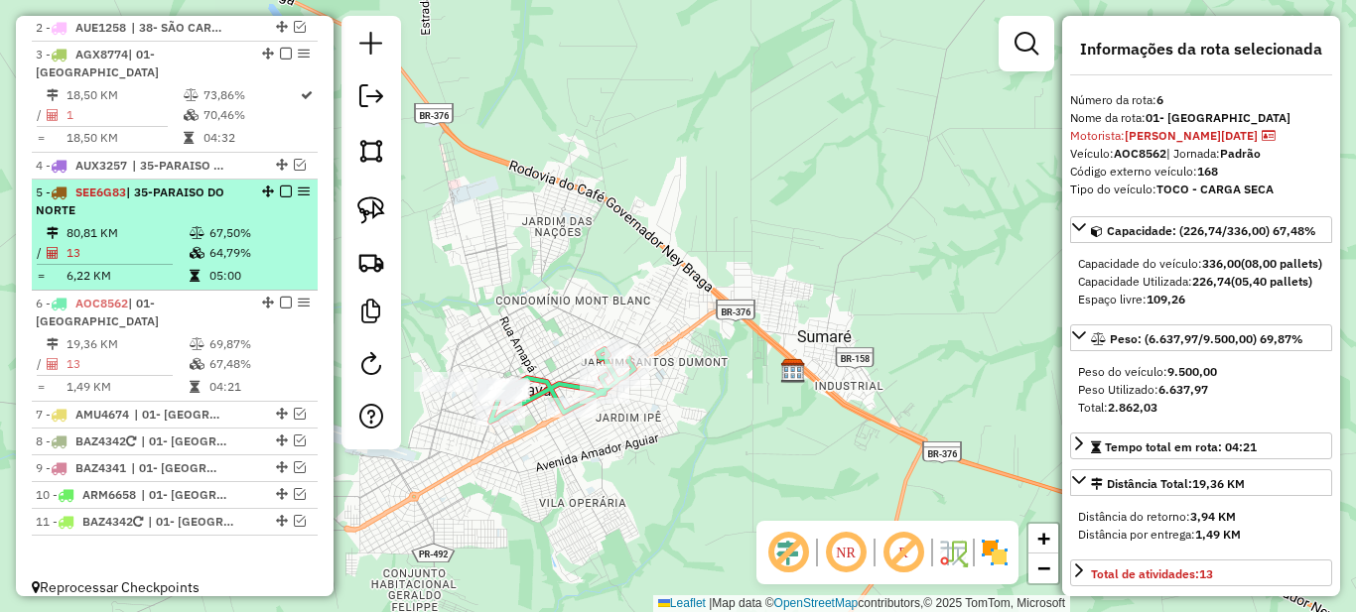
click at [182, 246] on td "13" at bounding box center [127, 253] width 123 height 20
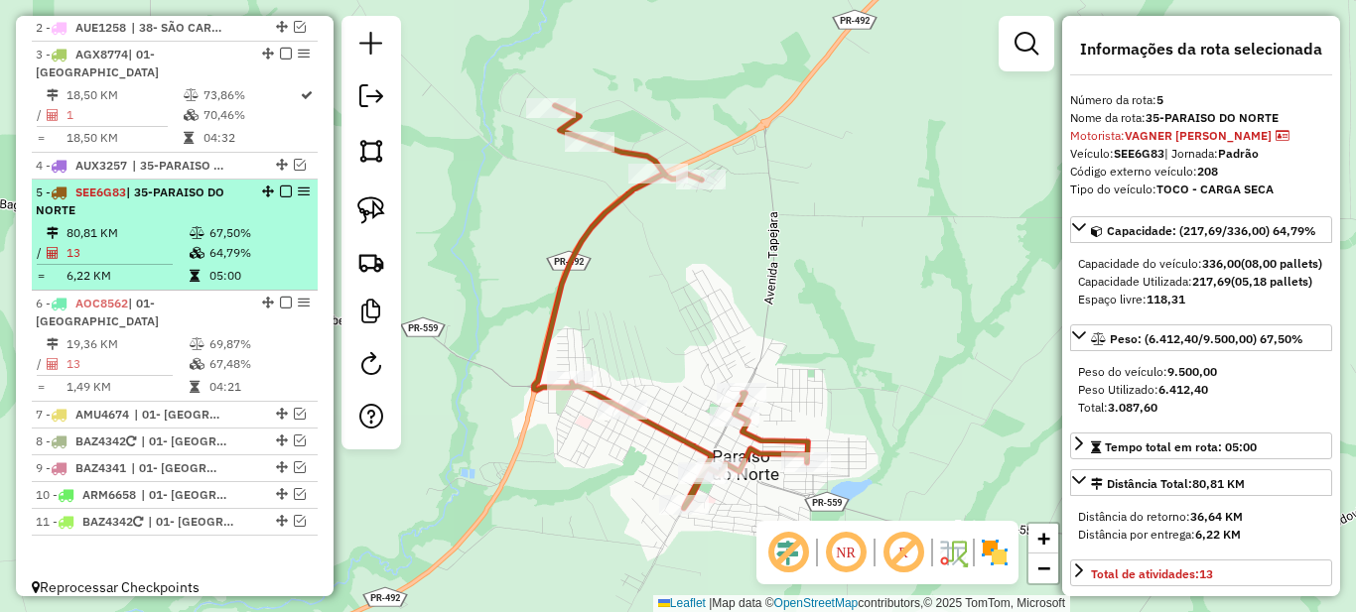
click at [283, 193] on em at bounding box center [286, 192] width 12 height 12
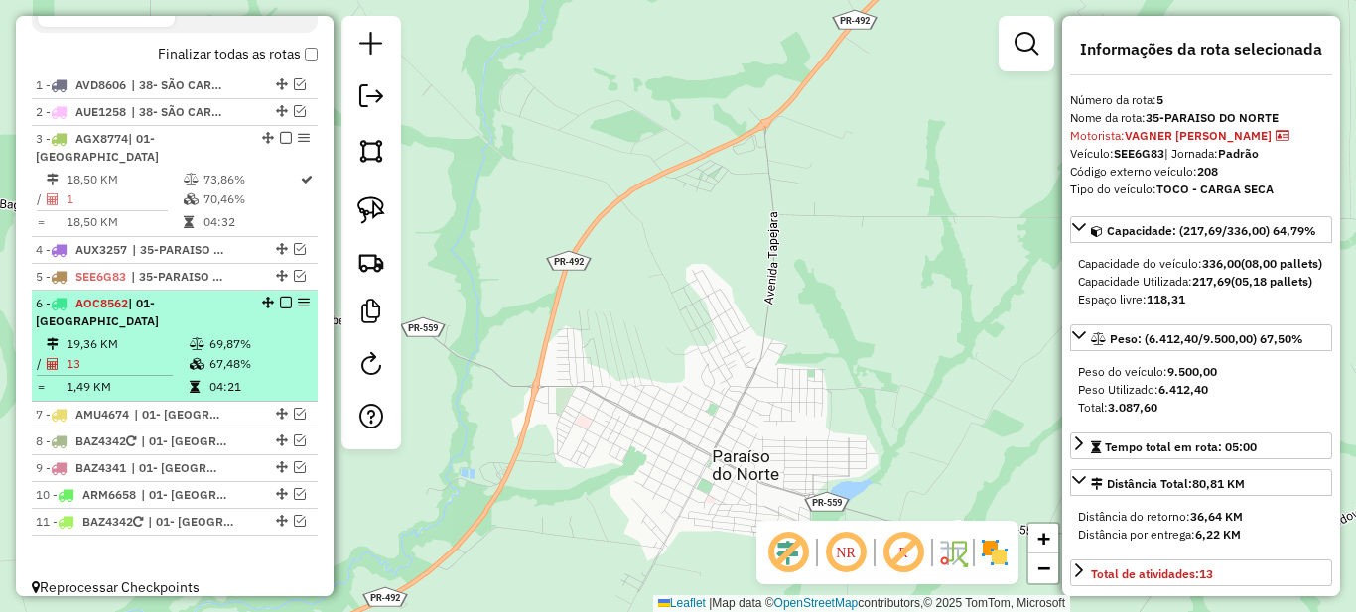
click at [243, 354] on td "67,48%" at bounding box center [258, 364] width 100 height 20
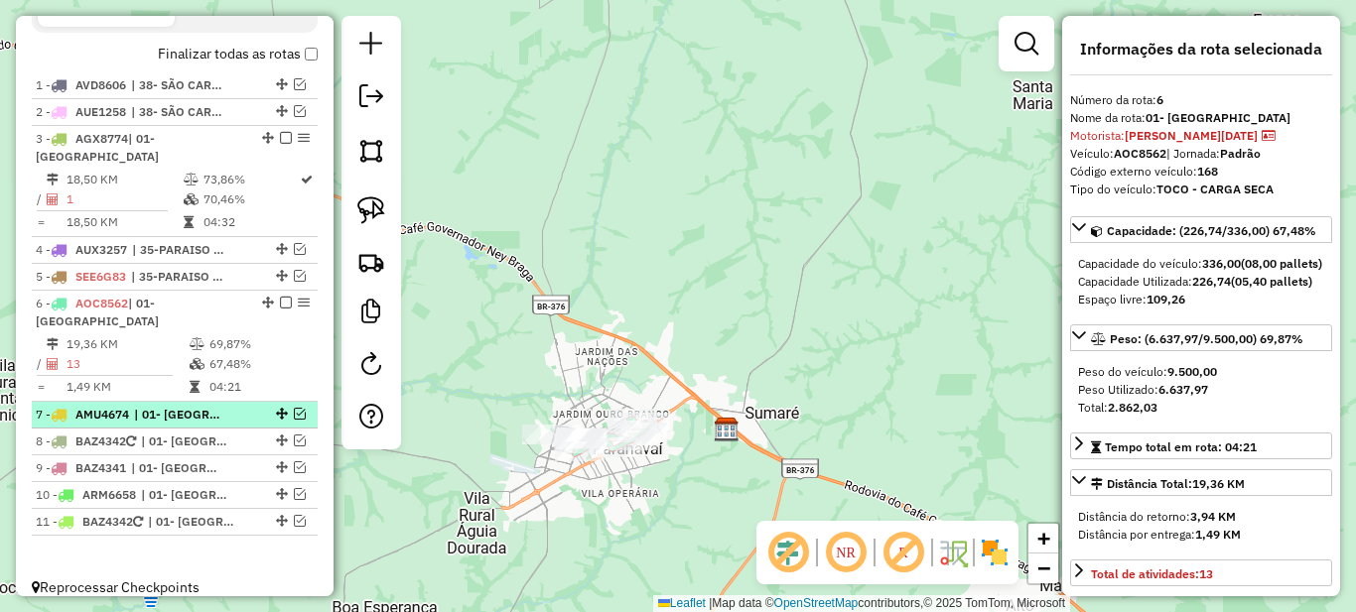
click at [294, 408] on em at bounding box center [300, 414] width 12 height 12
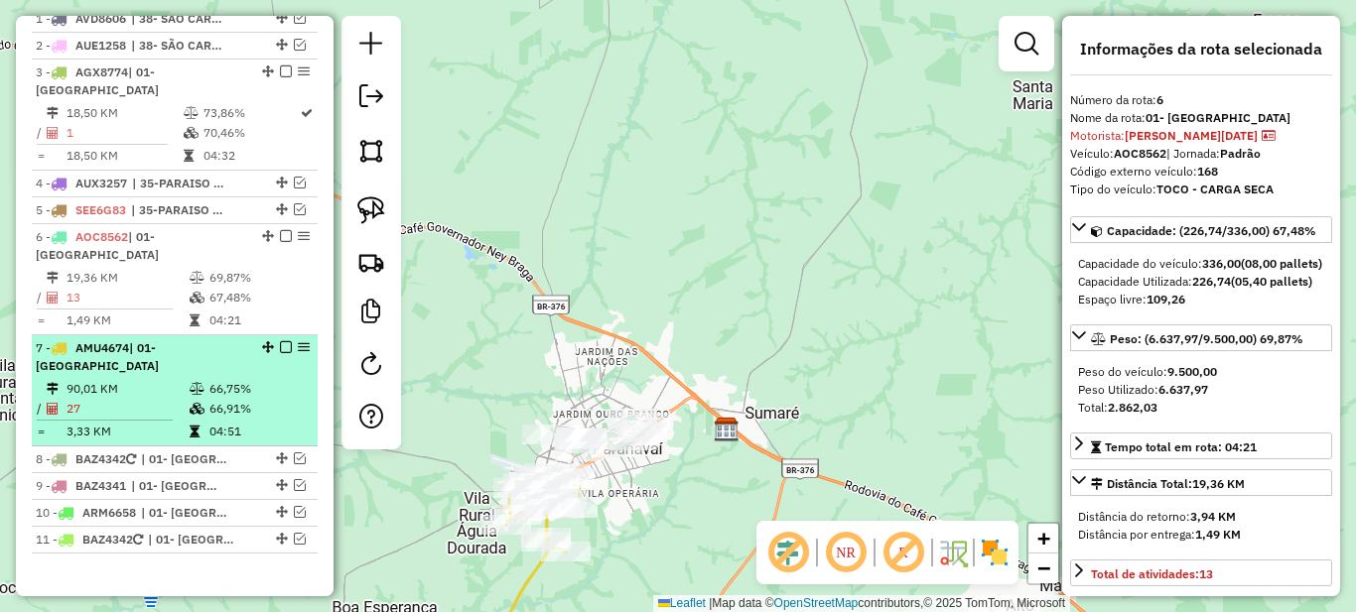
click at [267, 399] on td "66,91%" at bounding box center [258, 409] width 100 height 20
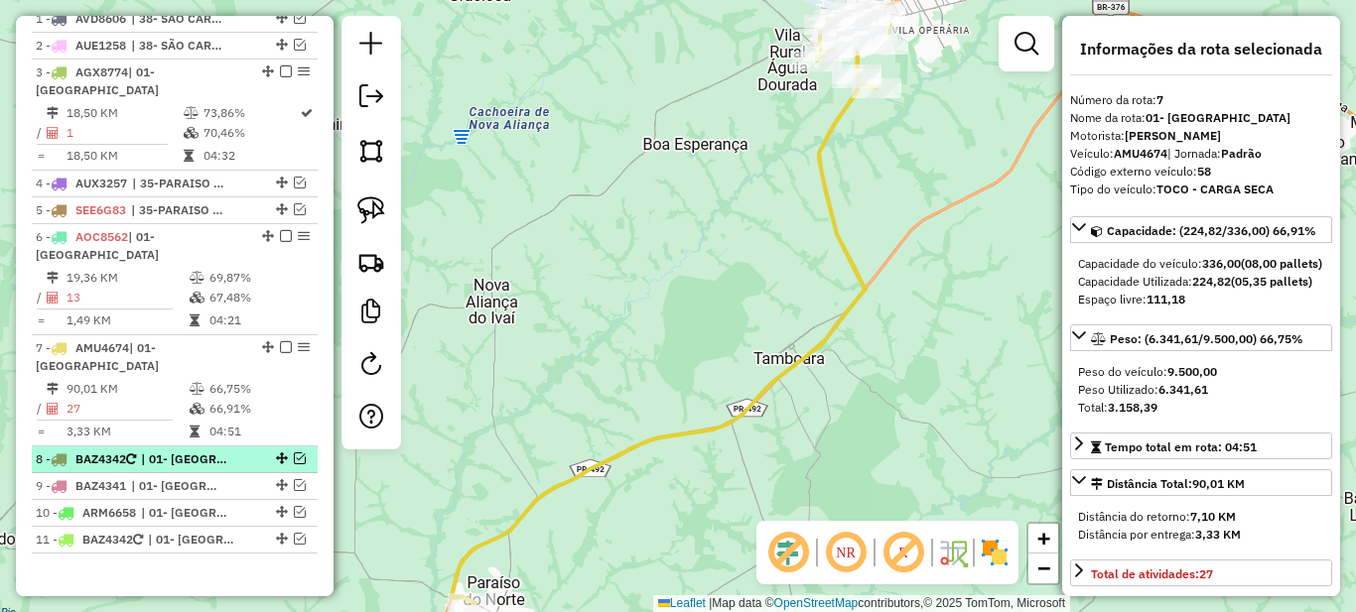
click at [297, 453] on em at bounding box center [300, 459] width 12 height 12
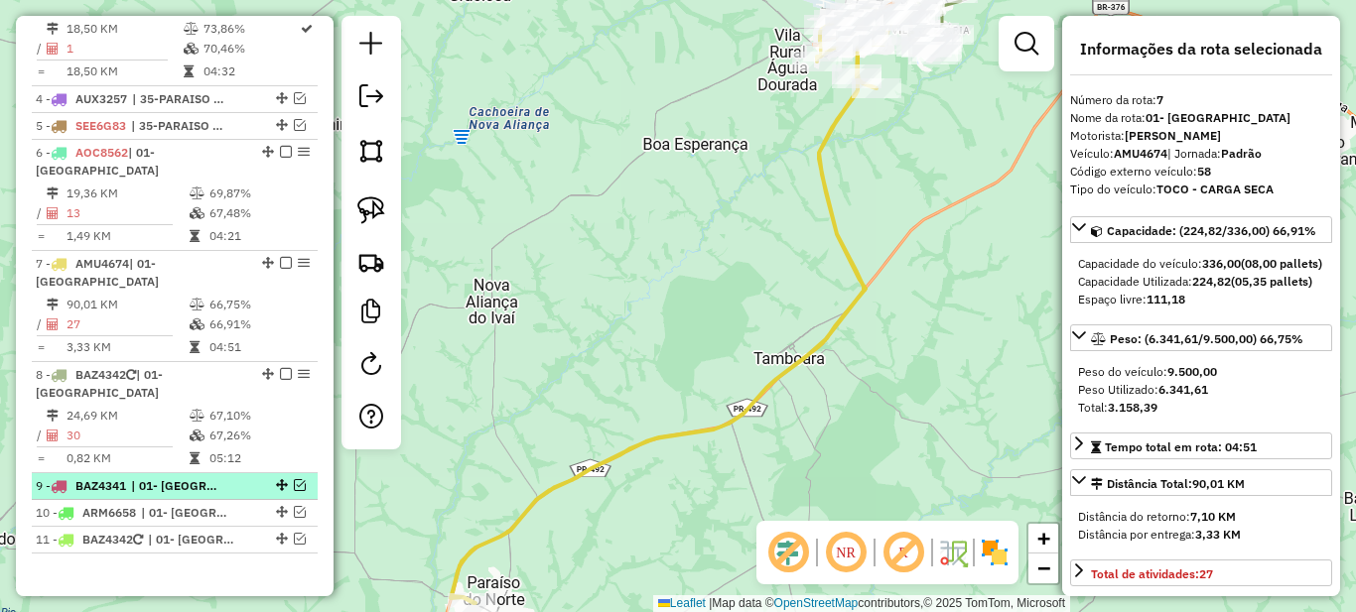
click at [296, 479] on em at bounding box center [300, 485] width 12 height 12
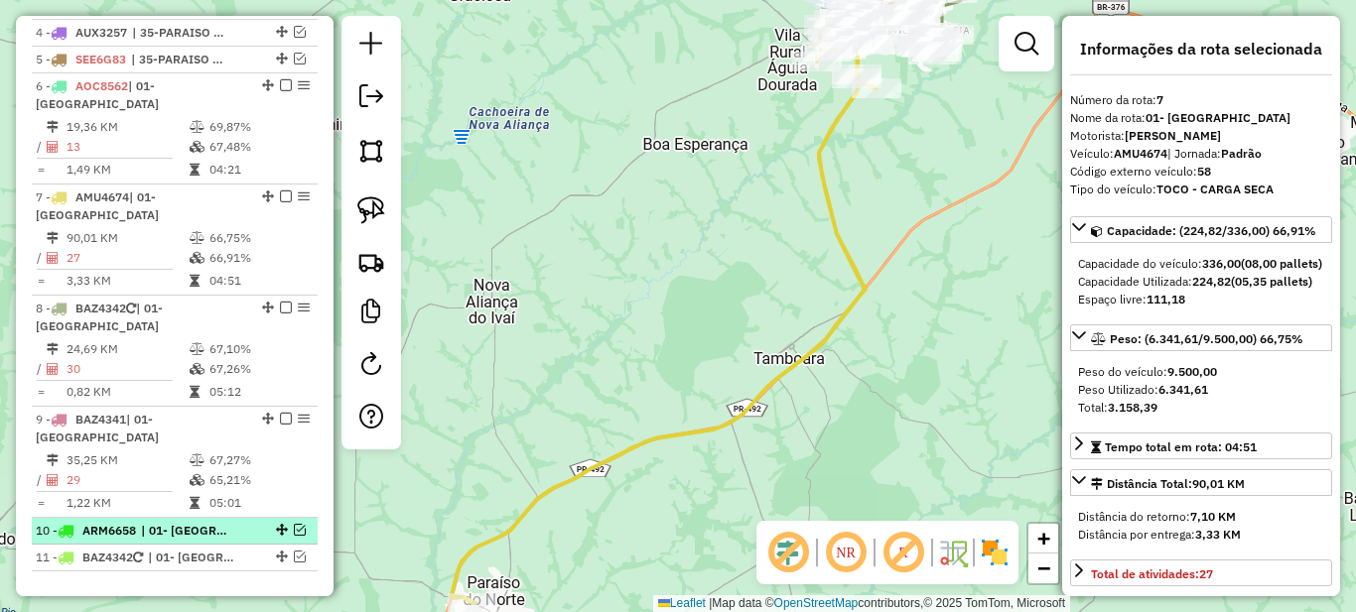
click at [294, 524] on em at bounding box center [300, 530] width 12 height 12
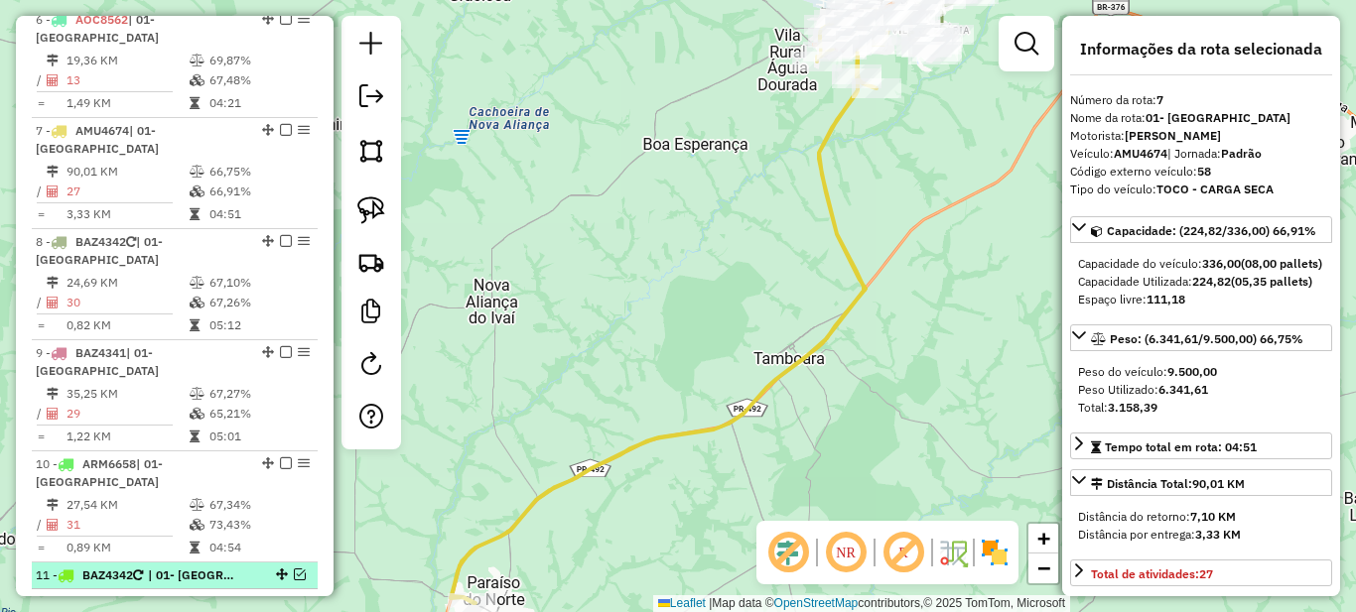
click at [294, 569] on em at bounding box center [300, 575] width 12 height 12
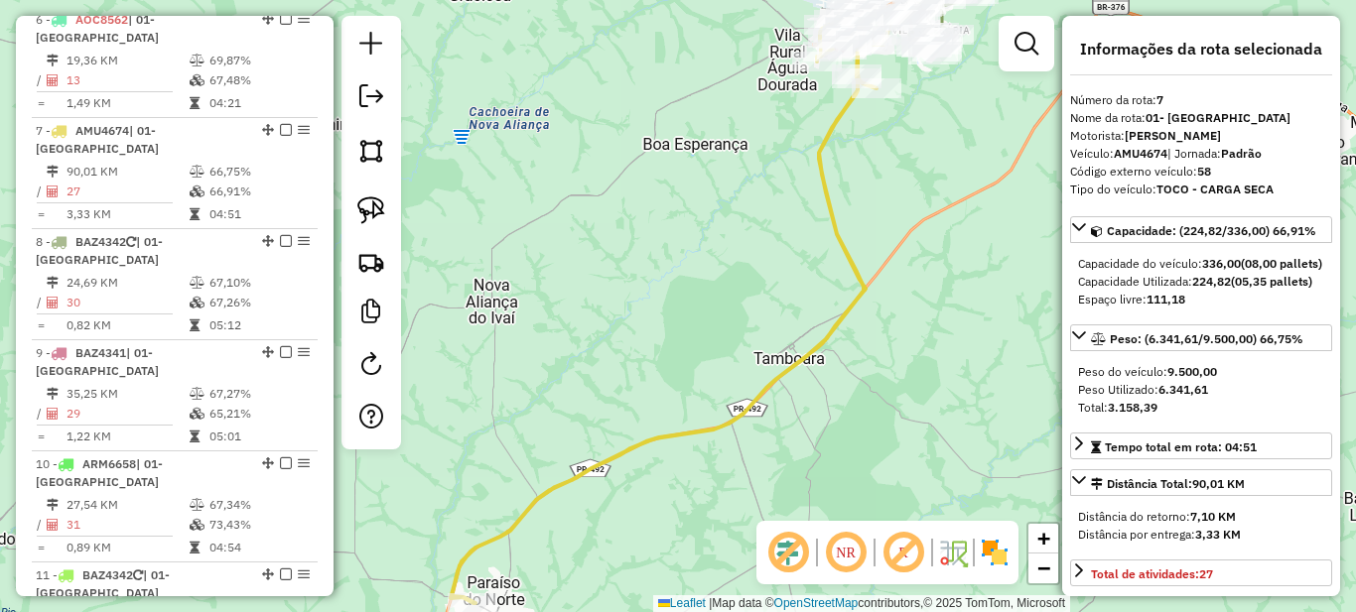
scroll to position [1005, 0]
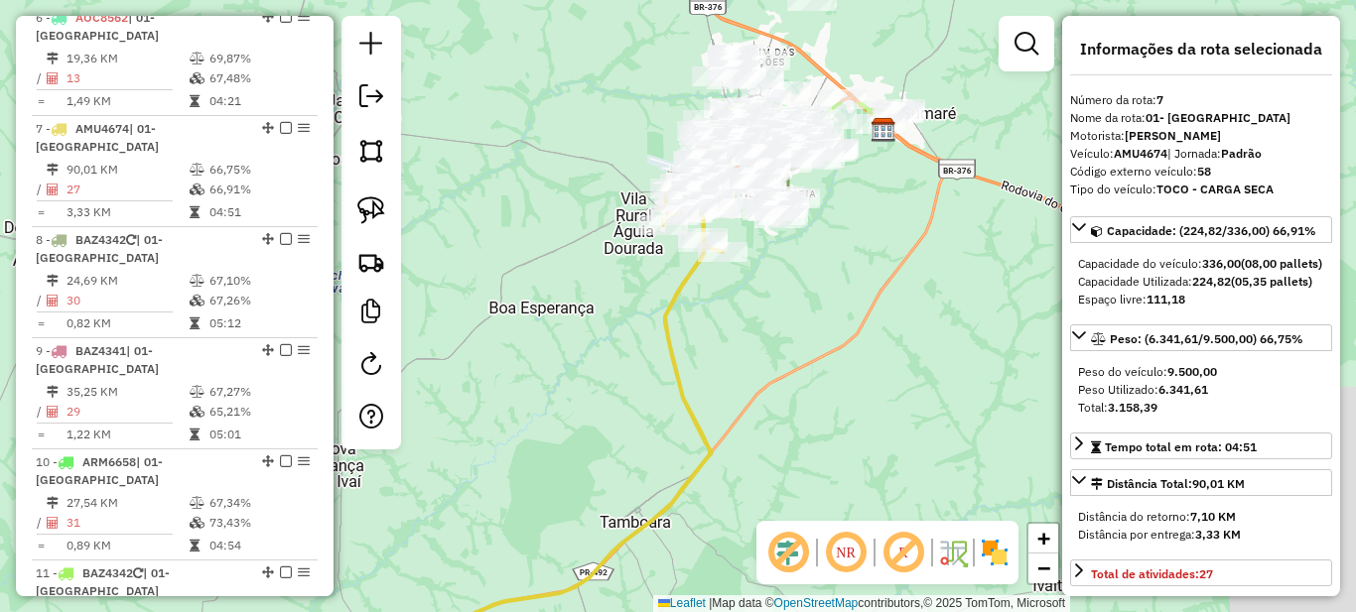
drag, startPoint x: 735, startPoint y: 289, endPoint x: 570, endPoint y: 532, distance: 293.8
click at [571, 525] on div "Janela de atendimento Grade de atendimento Capacidade Transportadoras Veículos …" at bounding box center [678, 306] width 1356 height 612
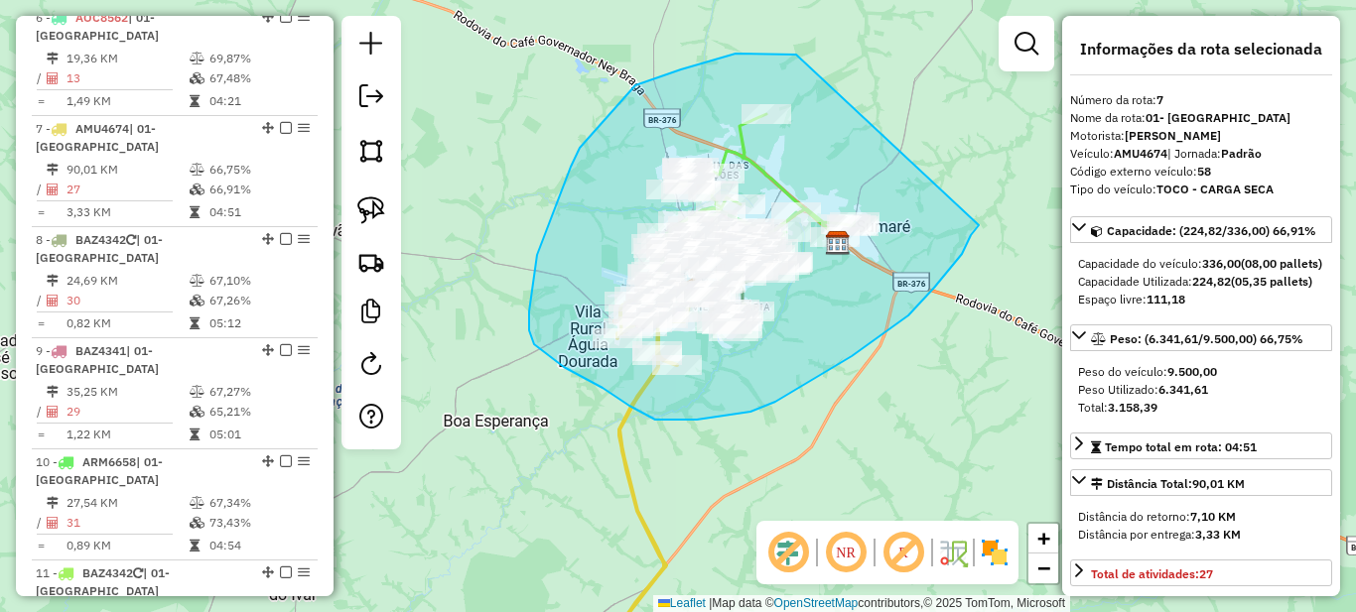
drag, startPoint x: 770, startPoint y: 54, endPoint x: 979, endPoint y: 225, distance: 270.1
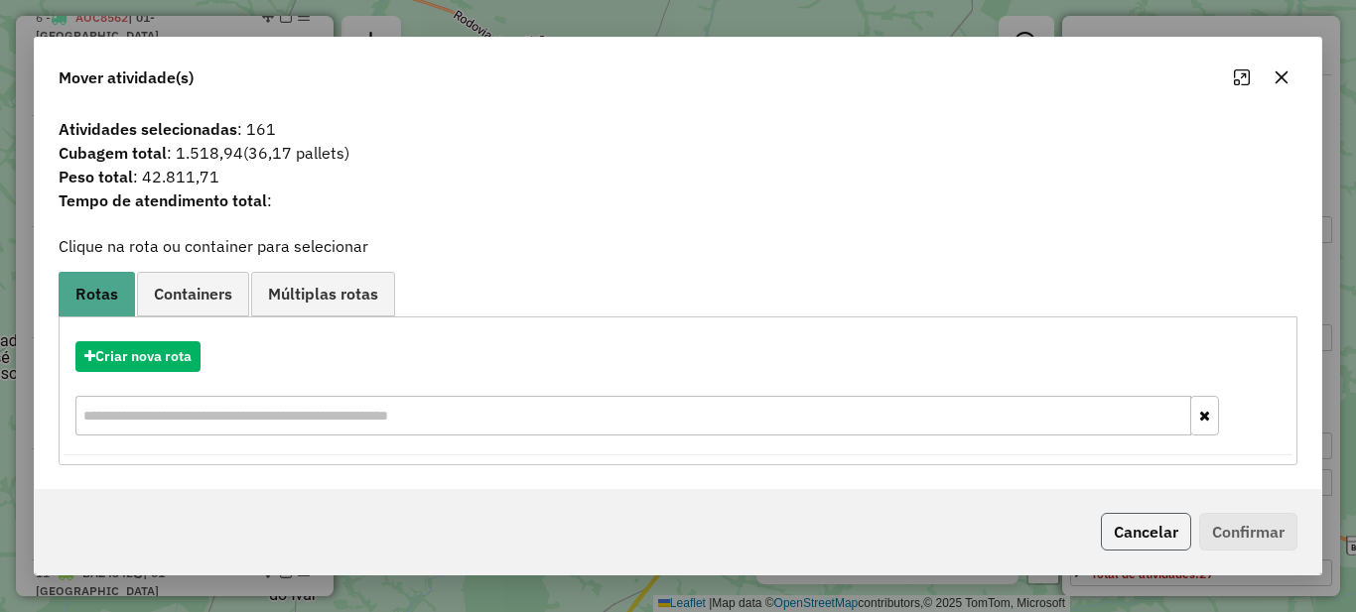
click at [1125, 534] on button "Cancelar" at bounding box center [1146, 532] width 90 height 38
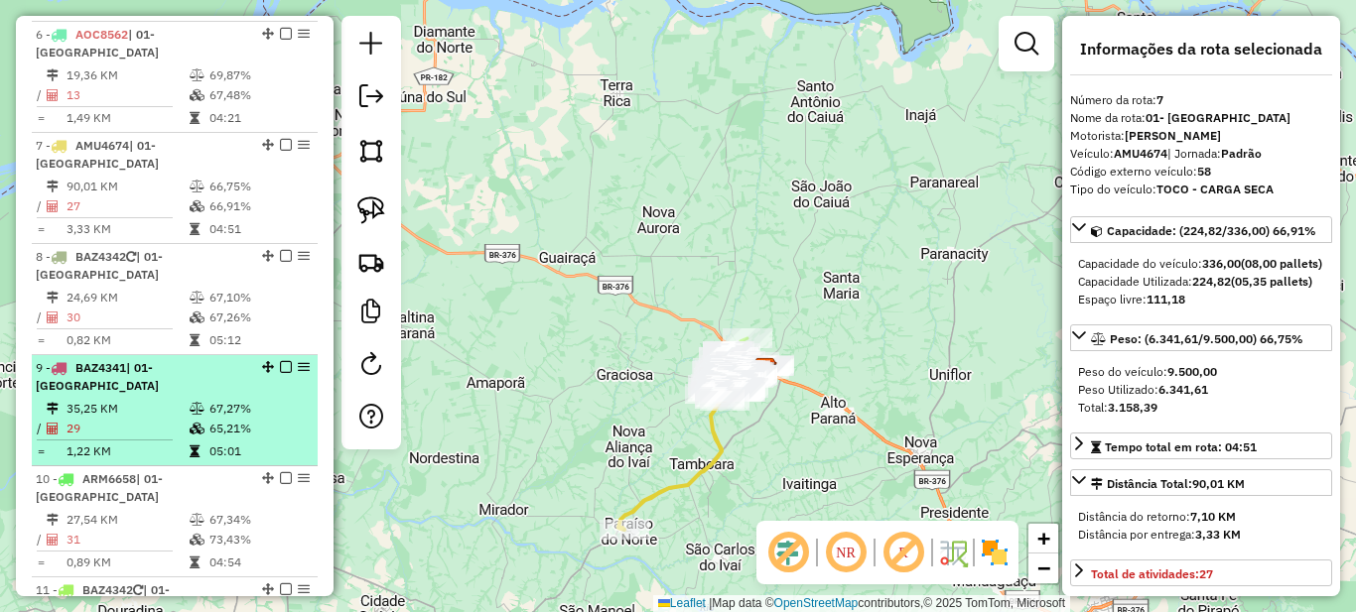
scroll to position [1087, 0]
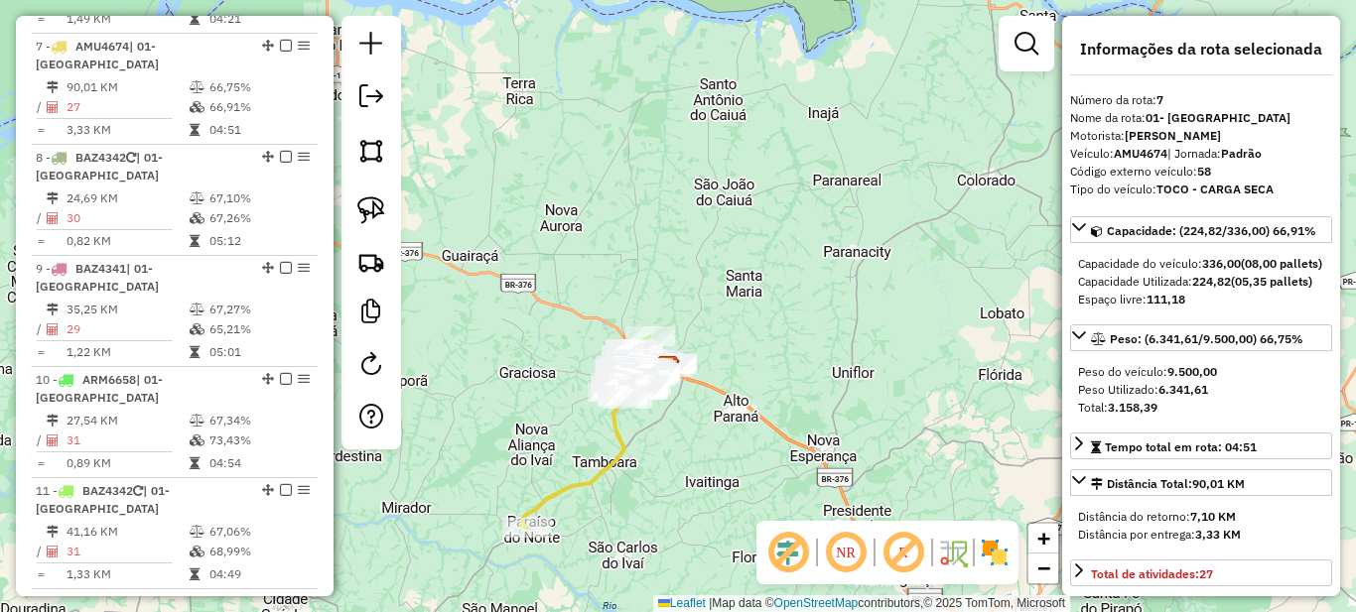
drag, startPoint x: 648, startPoint y: 361, endPoint x: 551, endPoint y: 359, distance: 97.3
click at [551, 359] on div "Janela de atendimento Grade de atendimento Capacidade Transportadoras Veículos …" at bounding box center [678, 306] width 1356 height 612
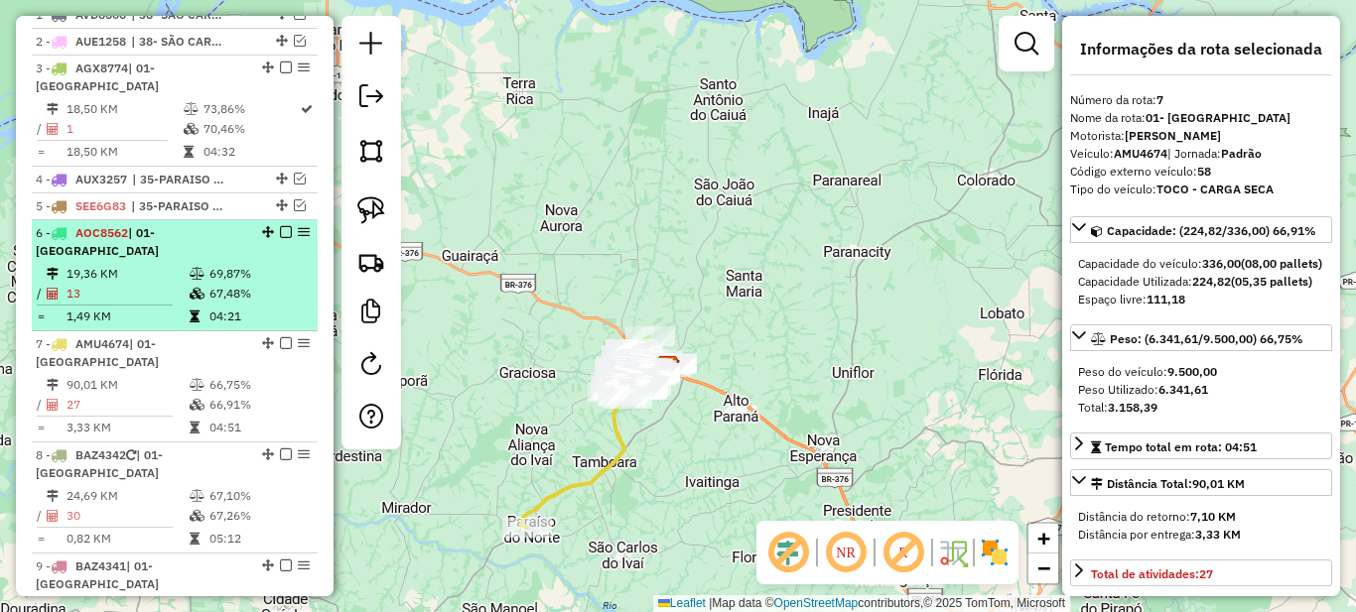
scroll to position [591, 0]
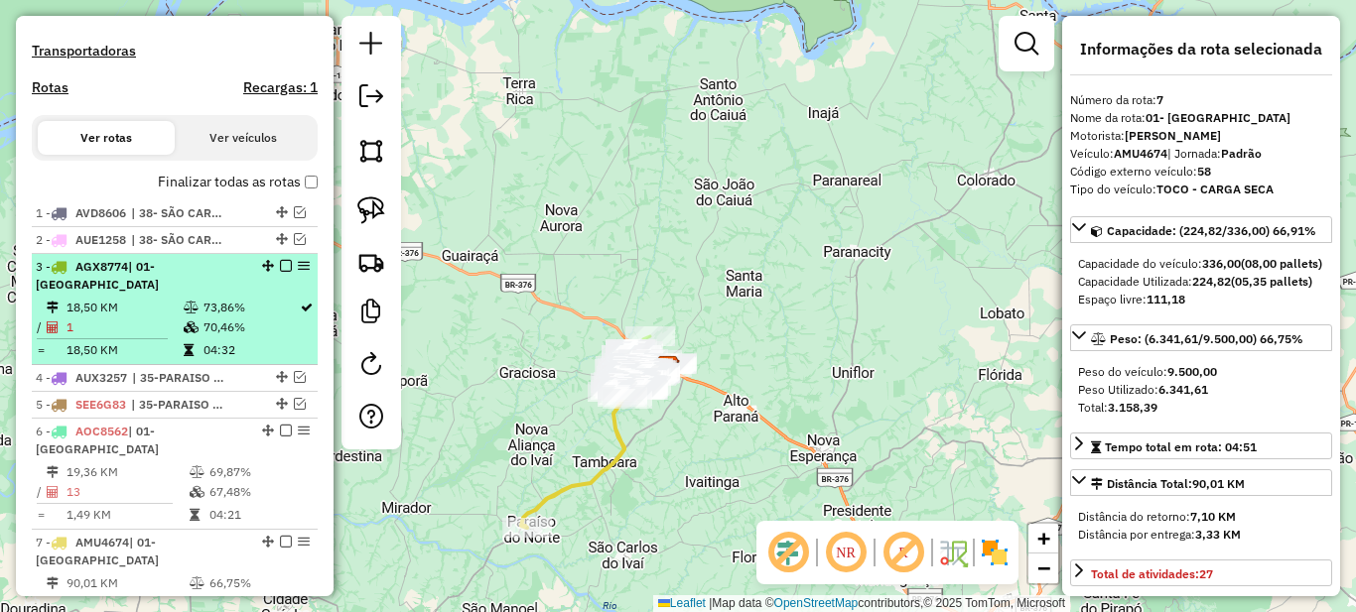
click at [183, 315] on td at bounding box center [193, 308] width 20 height 20
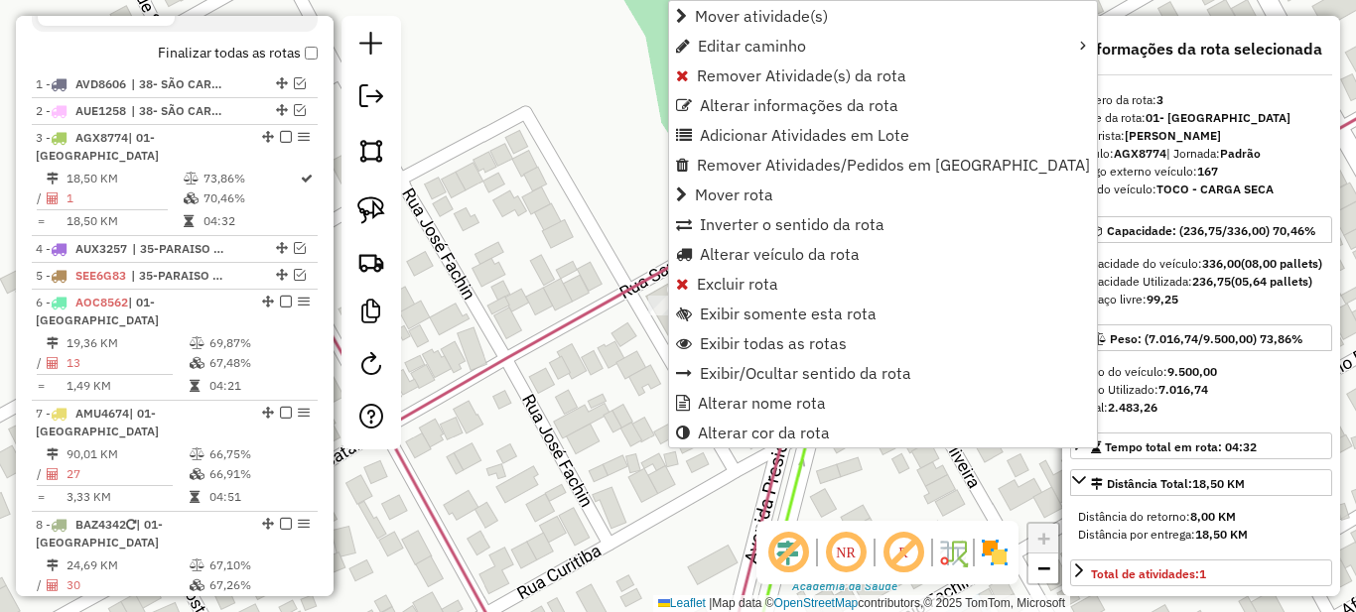
scroll to position [847, 0]
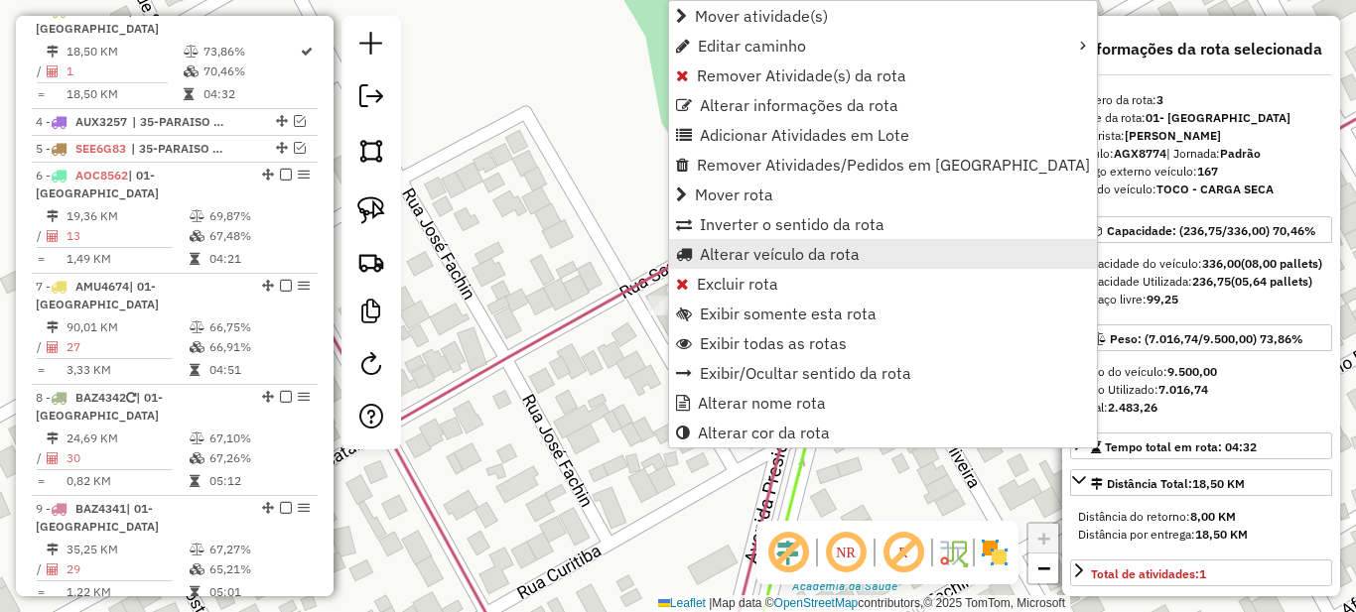
click at [753, 251] on span "Alterar veículo da rota" at bounding box center [780, 254] width 160 height 16
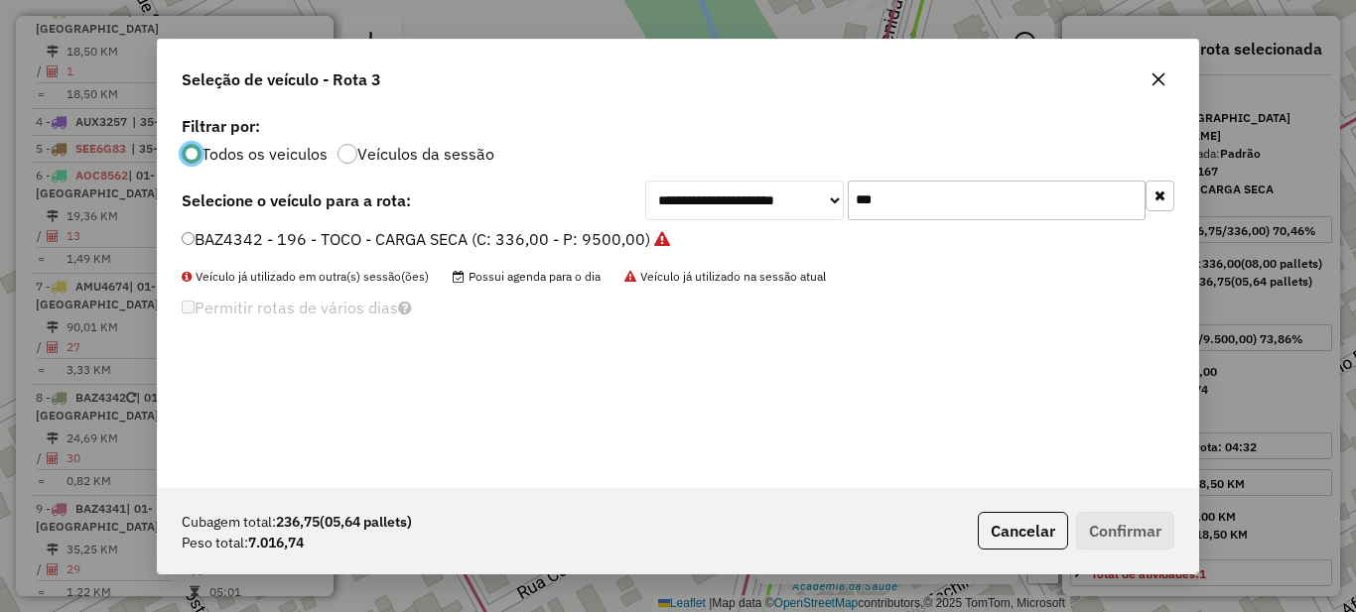
scroll to position [11, 6]
click at [919, 205] on input "***" at bounding box center [997, 201] width 298 height 40
type input "***"
click at [327, 242] on label "ARX3904 - 182 - TOCO - CARGA SECA (C: 336,00 - P: 9500,00)" at bounding box center [417, 239] width 470 height 24
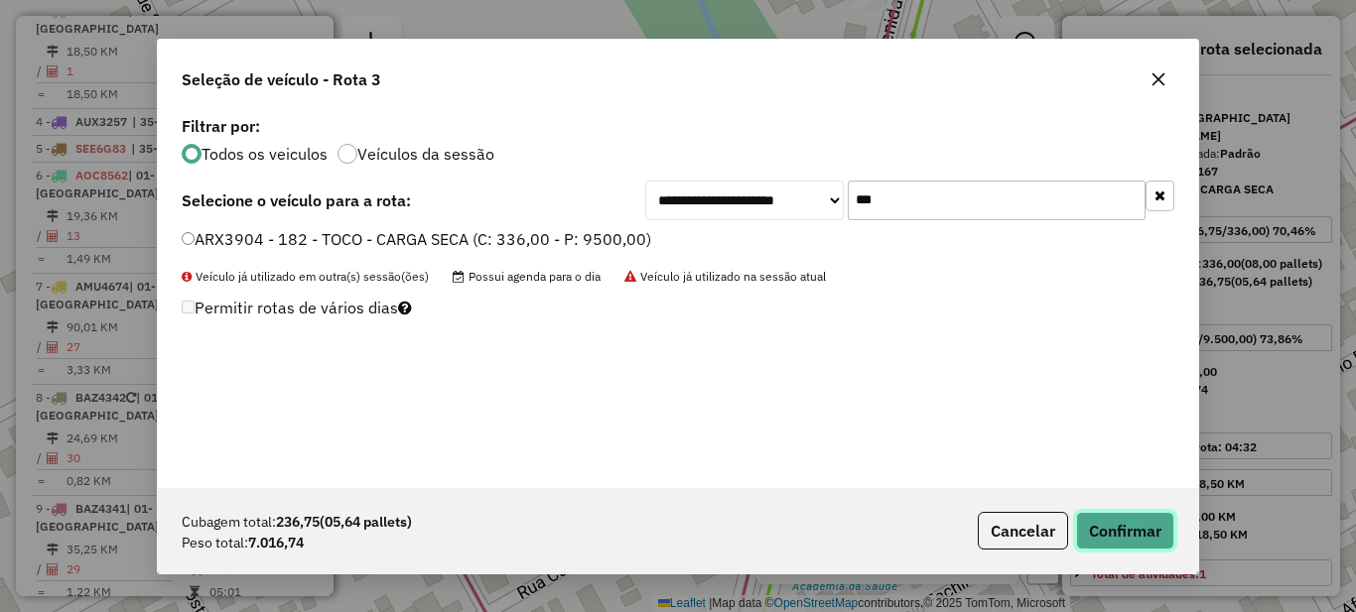
click at [1124, 525] on button "Confirmar" at bounding box center [1125, 531] width 98 height 38
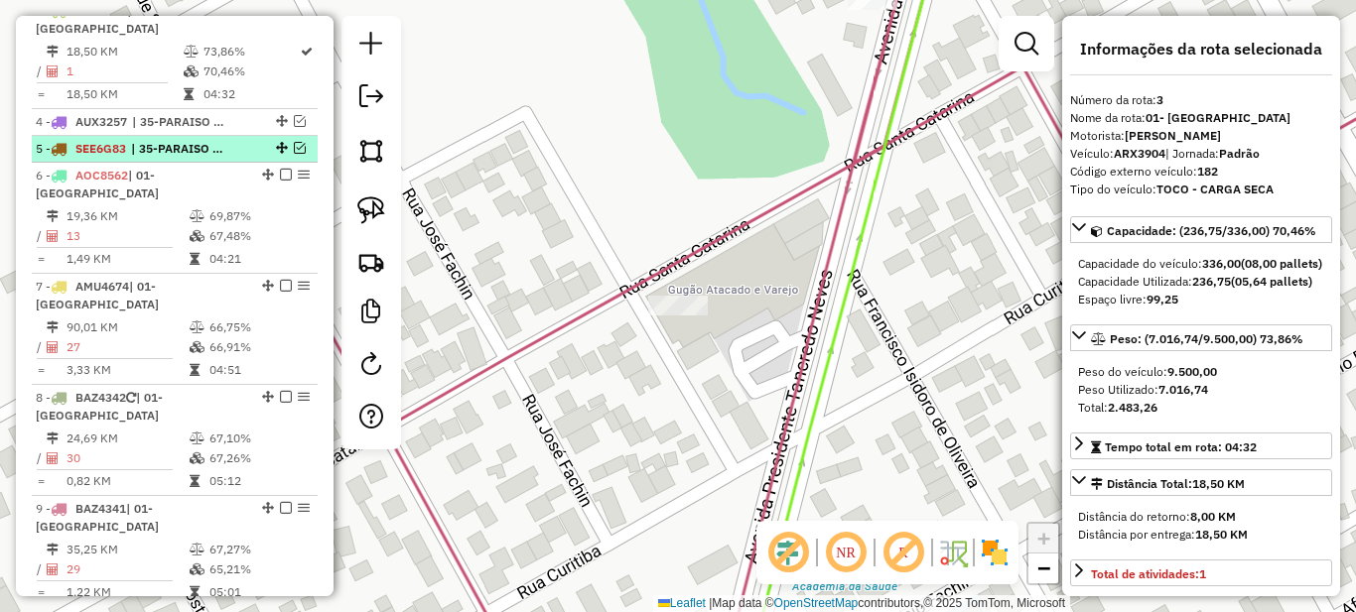
scroll to position [747, 0]
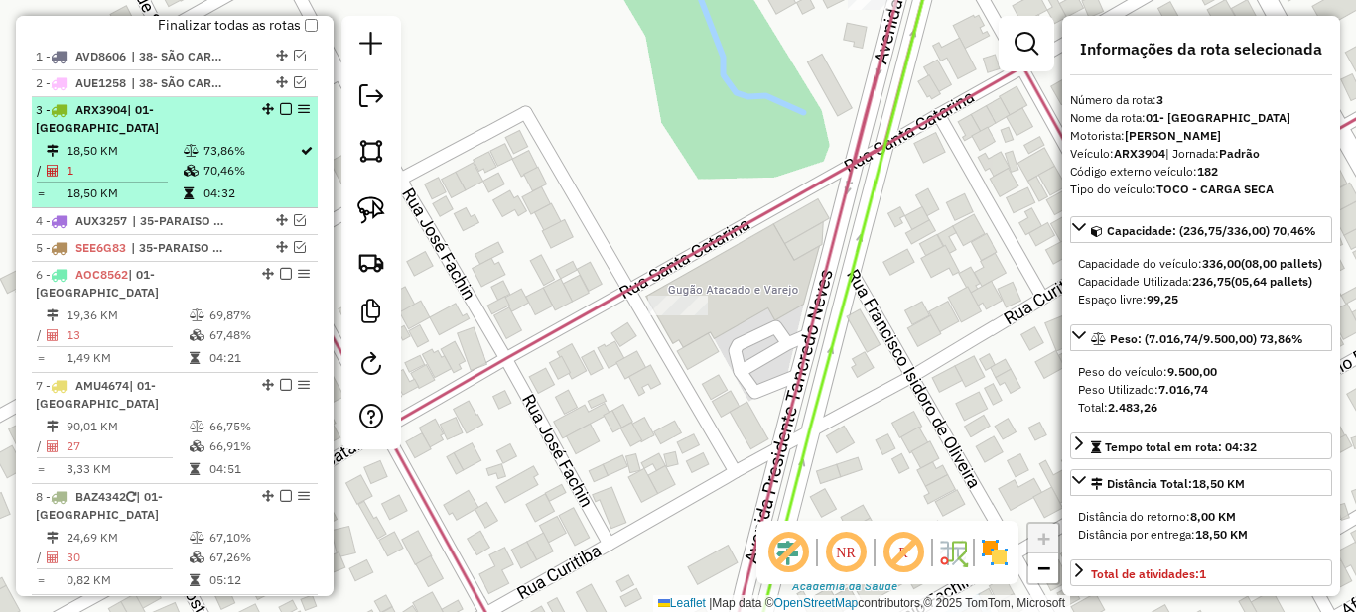
click at [263, 143] on td "73,86%" at bounding box center [251, 151] width 96 height 20
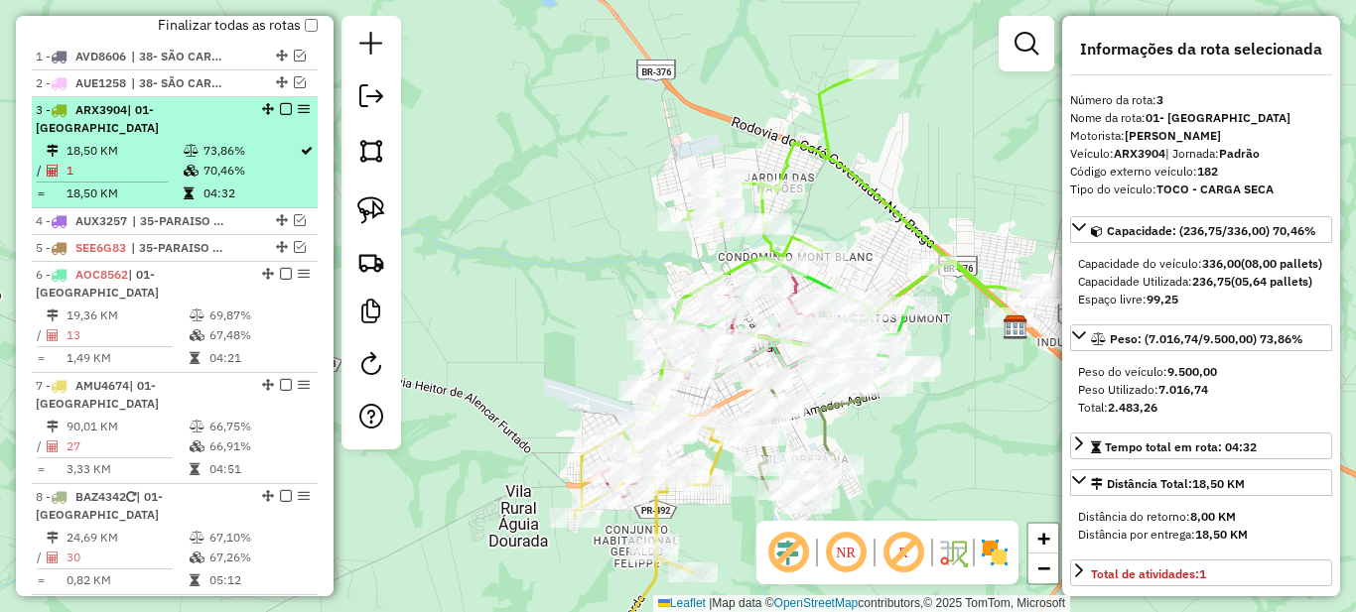
click at [260, 156] on td "73,86%" at bounding box center [251, 151] width 96 height 20
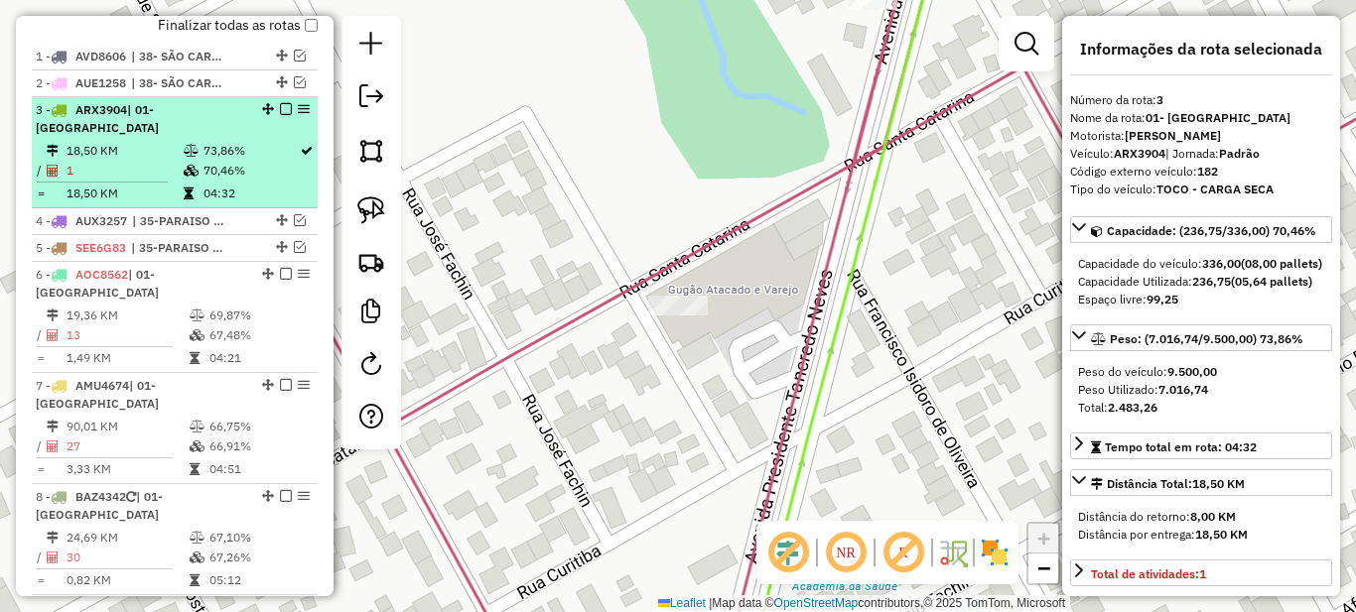
click at [283, 115] on em at bounding box center [286, 109] width 12 height 12
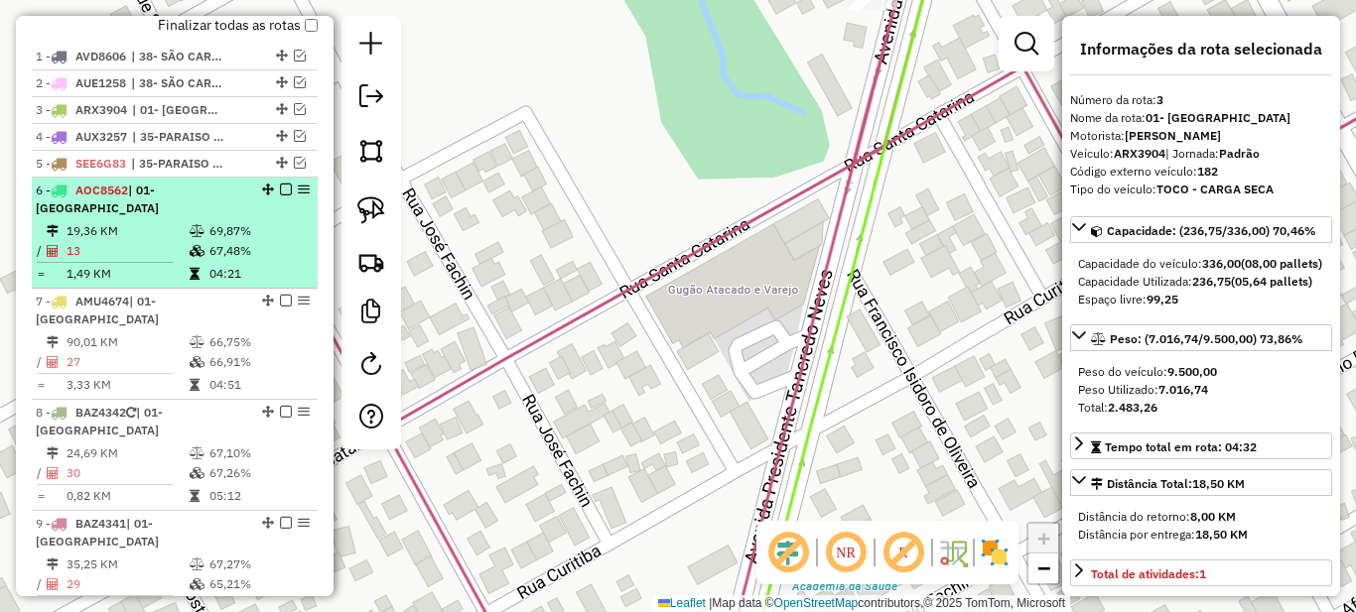
click at [206, 216] on div "6 - AOC8562 | 01- [GEOGRAPHIC_DATA]" at bounding box center [141, 200] width 210 height 36
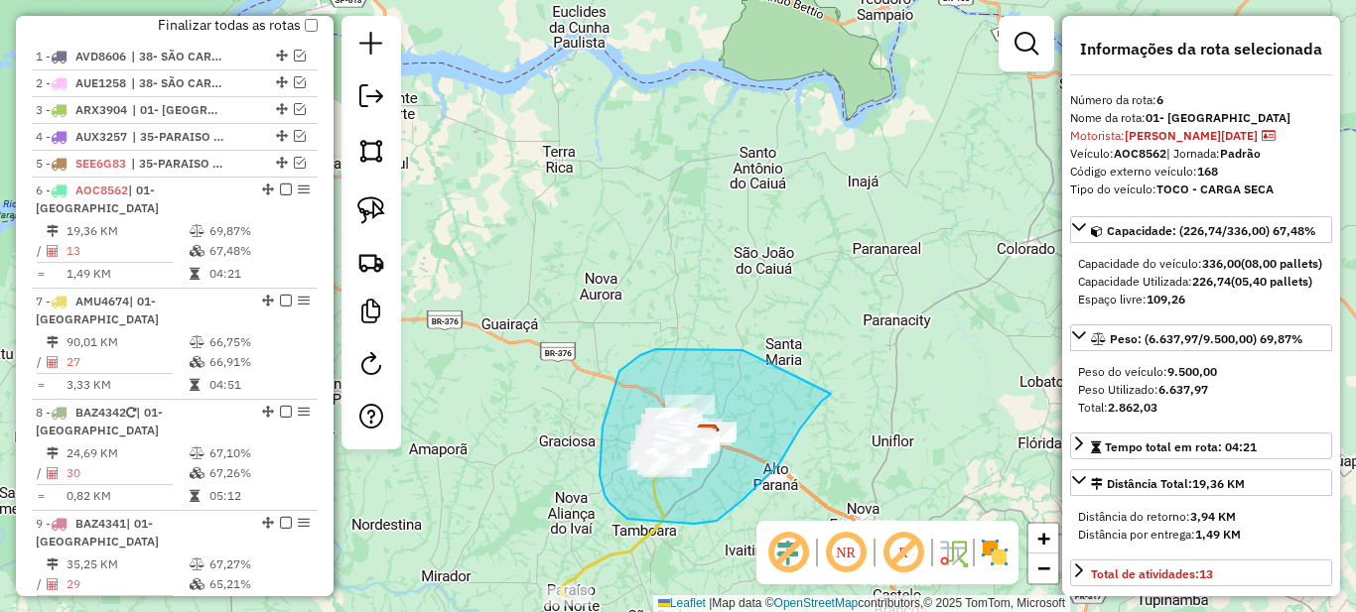
drag, startPoint x: 725, startPoint y: 349, endPoint x: 831, endPoint y: 394, distance: 115.2
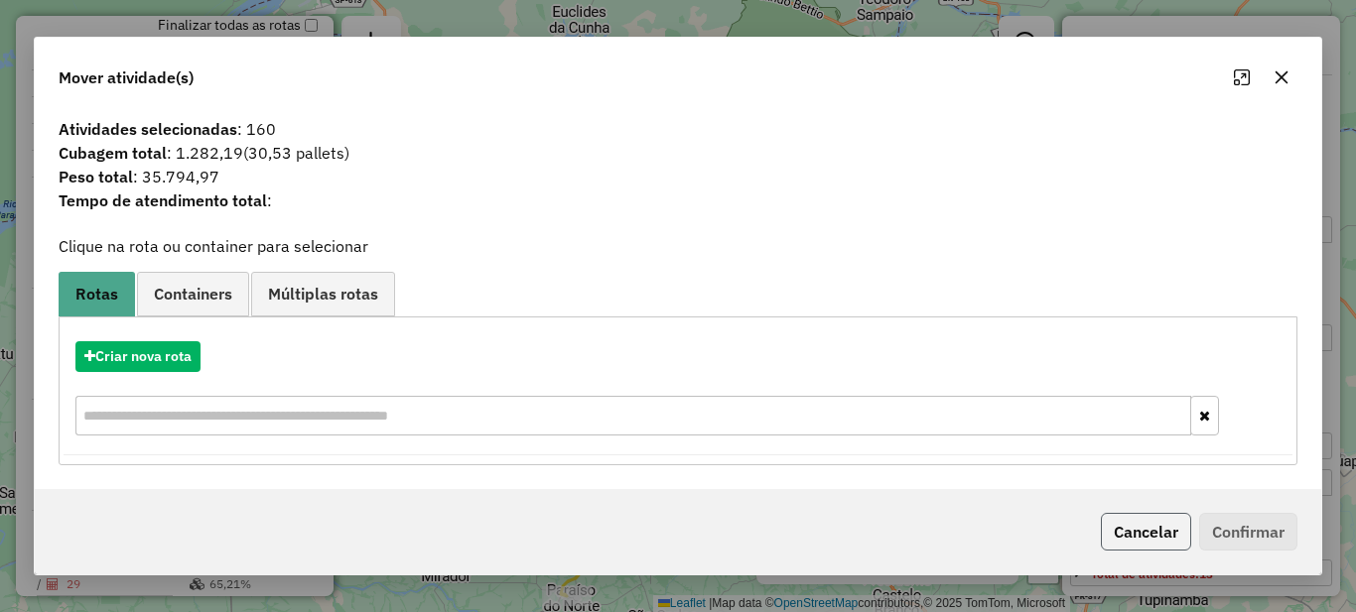
click at [1152, 538] on button "Cancelar" at bounding box center [1146, 532] width 90 height 38
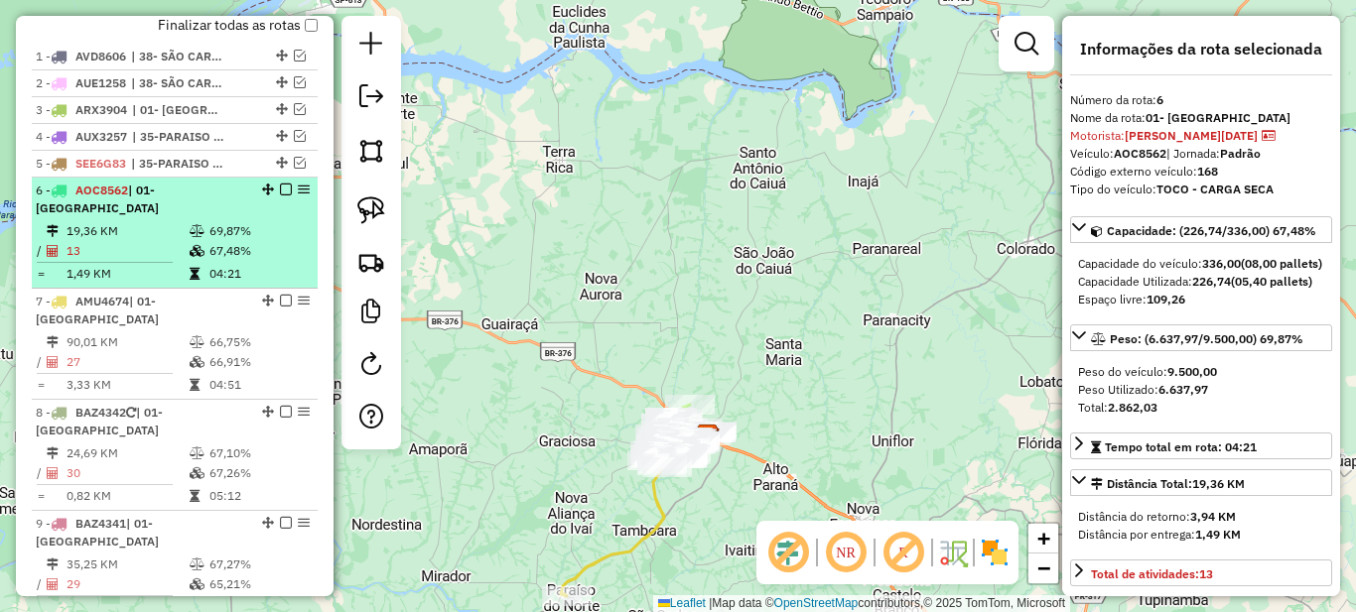
click at [209, 239] on td "69,87%" at bounding box center [258, 231] width 100 height 20
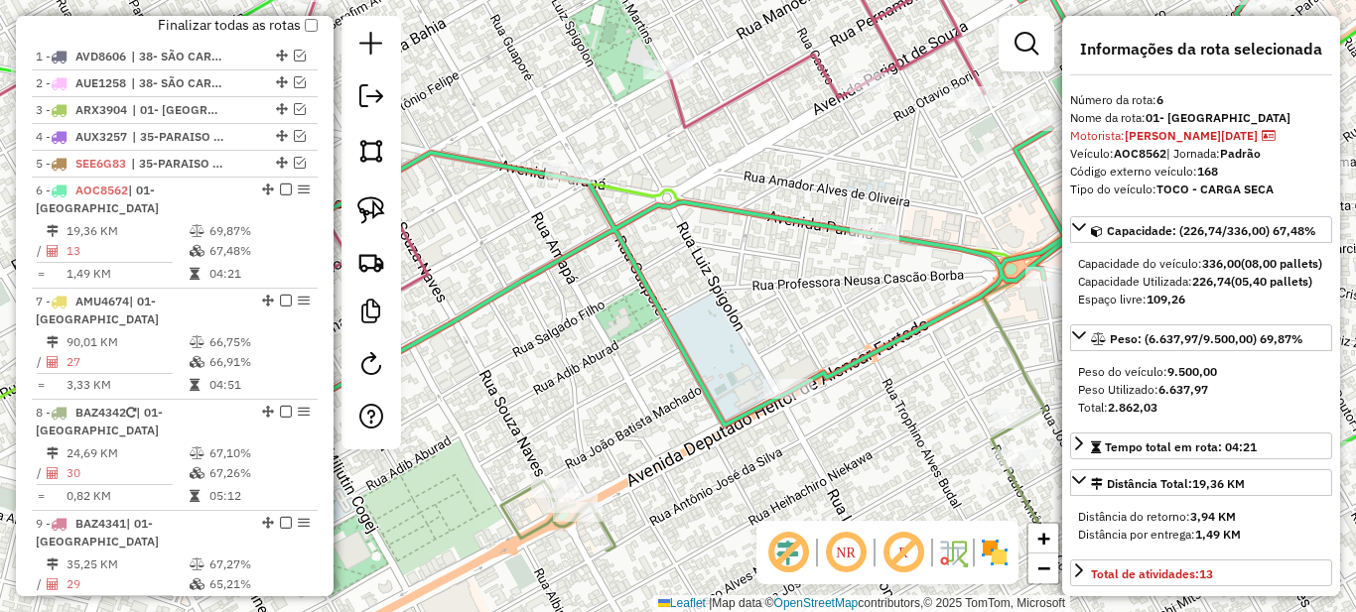
drag, startPoint x: 756, startPoint y: 420, endPoint x: 811, endPoint y: 296, distance: 135.6
click at [811, 296] on div "Janela de atendimento Grade de atendimento Capacidade Transportadoras Veículos …" at bounding box center [678, 306] width 1356 height 612
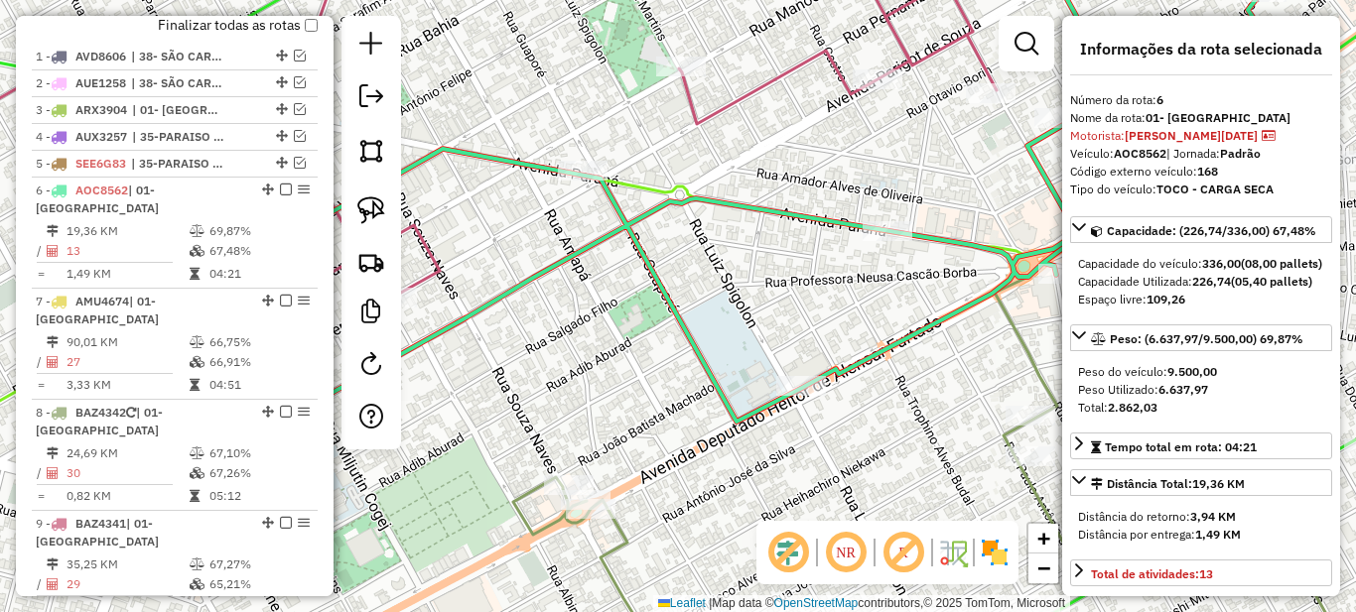
scroll to position [1020, 0]
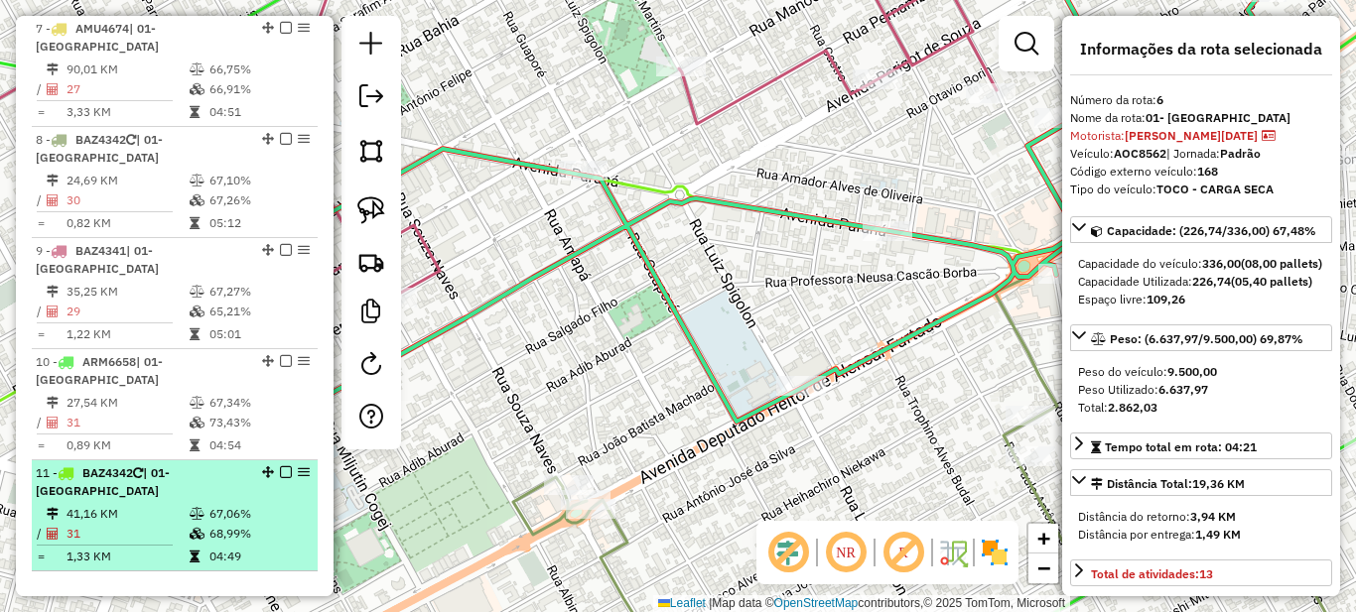
click at [280, 467] on em at bounding box center [286, 473] width 12 height 12
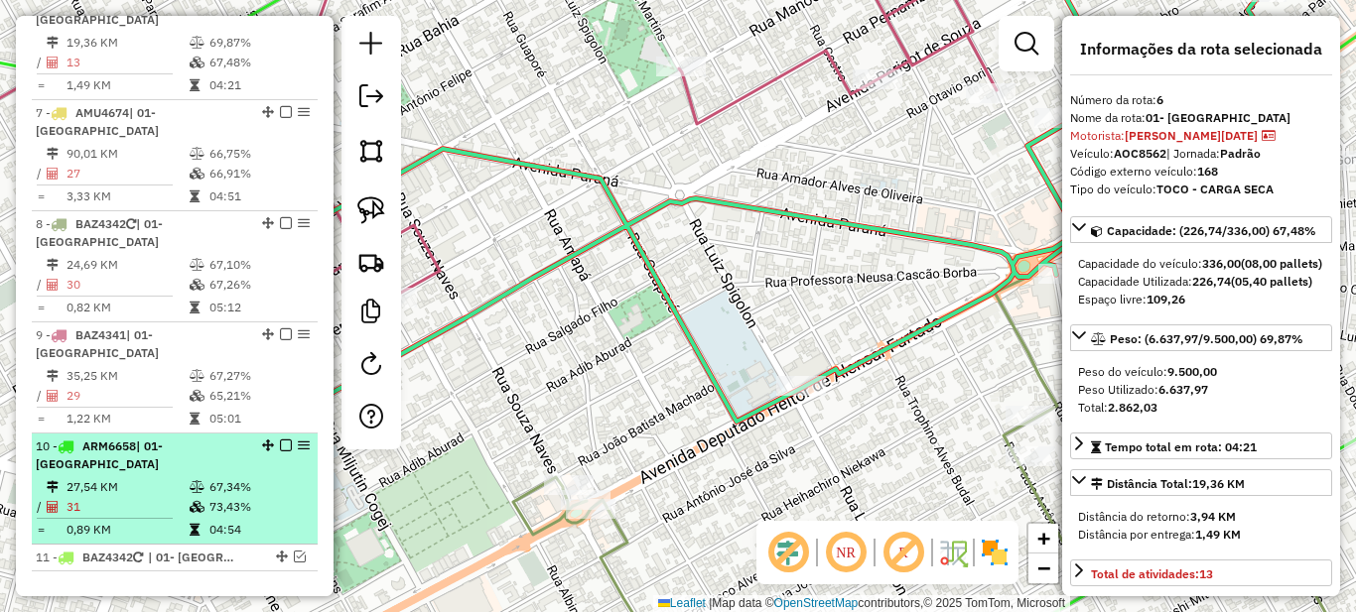
click at [280, 440] on em at bounding box center [286, 446] width 12 height 12
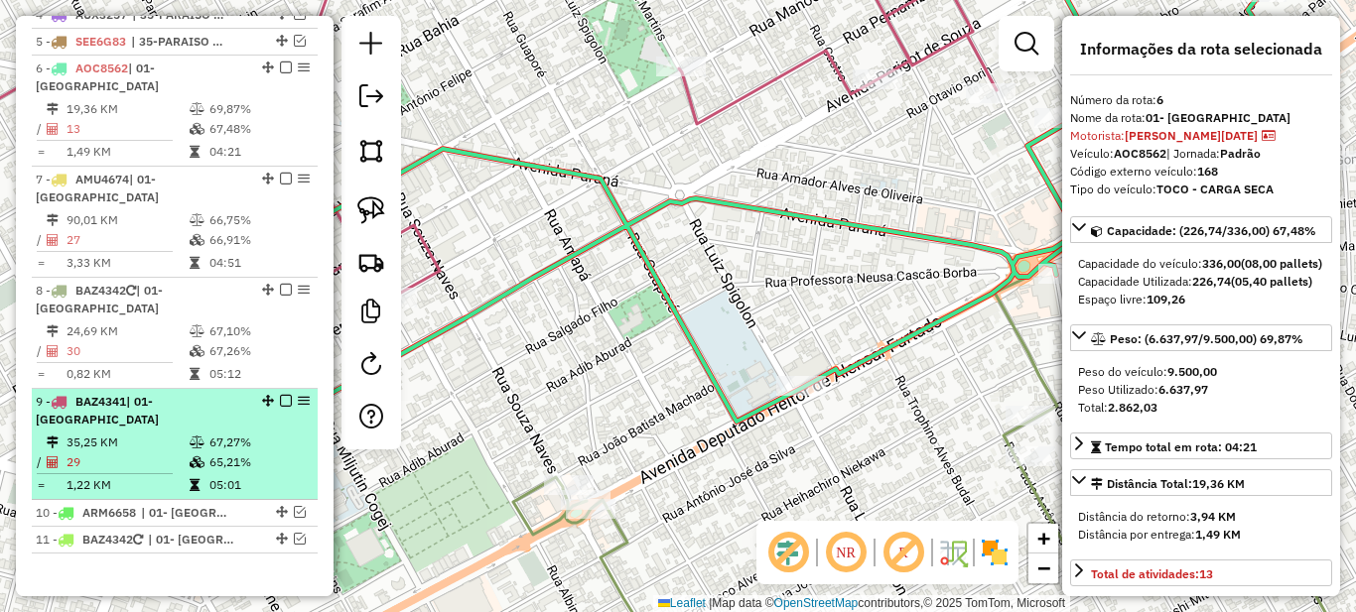
click at [282, 395] on em at bounding box center [286, 401] width 12 height 12
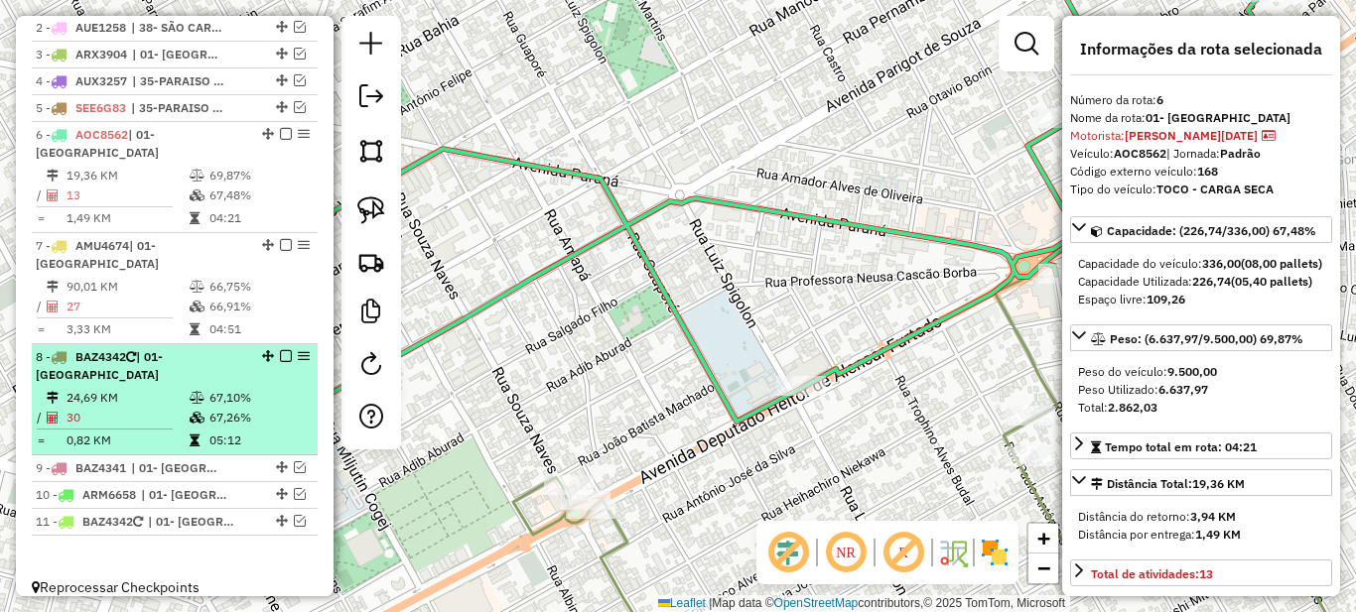
click at [280, 350] on em at bounding box center [286, 356] width 12 height 12
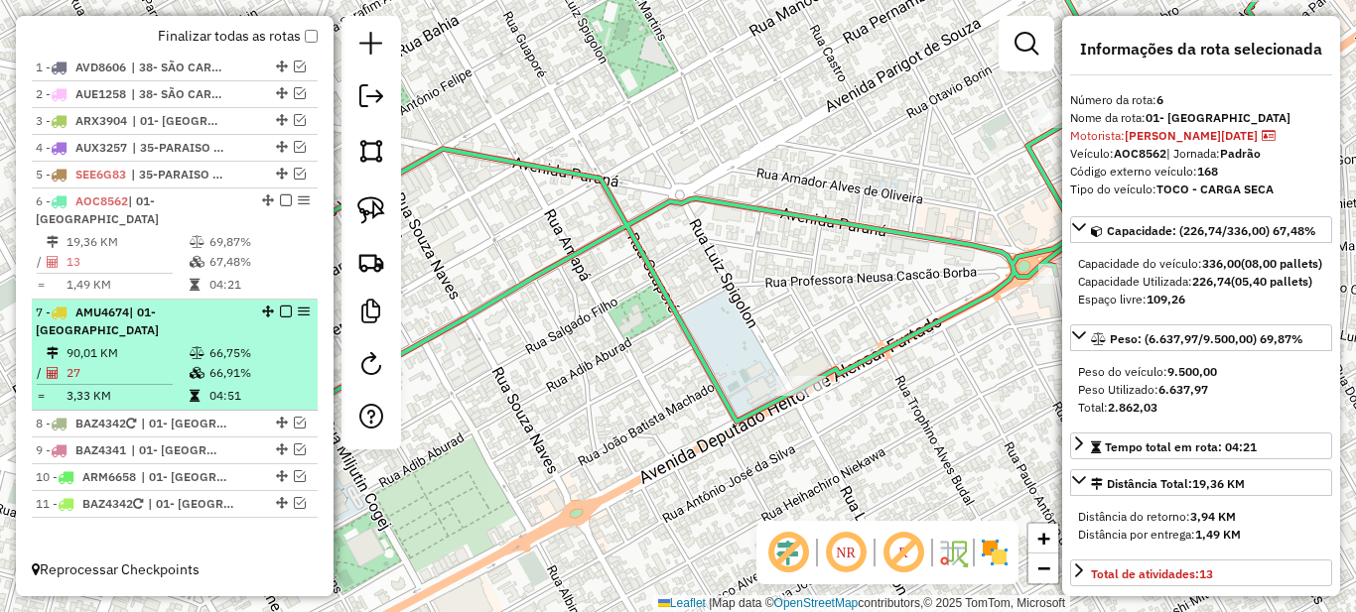
scroll to position [719, 0]
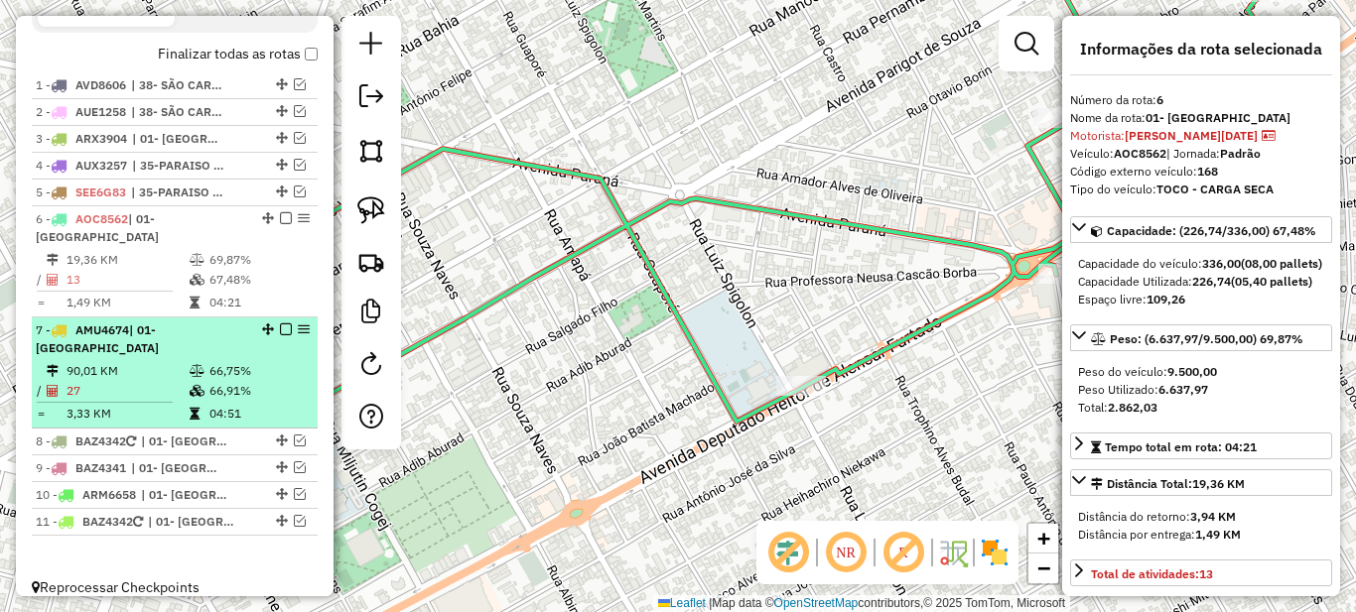
click at [282, 331] on em at bounding box center [286, 330] width 12 height 12
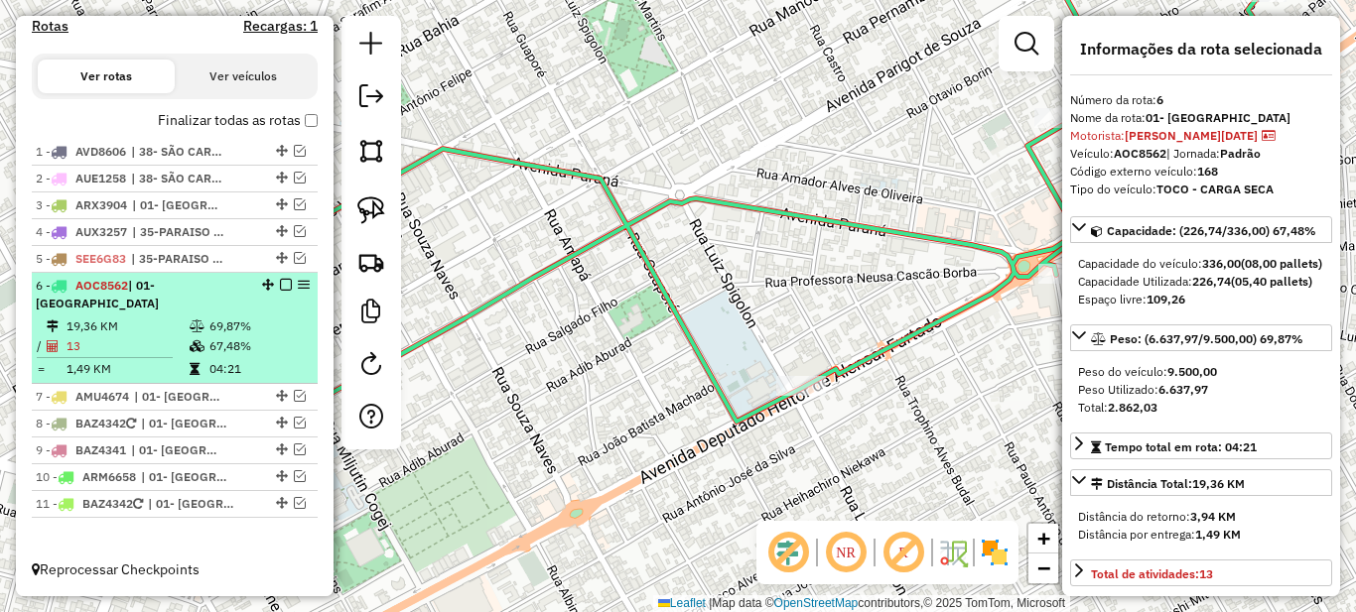
click at [217, 325] on td "69,87%" at bounding box center [258, 327] width 100 height 20
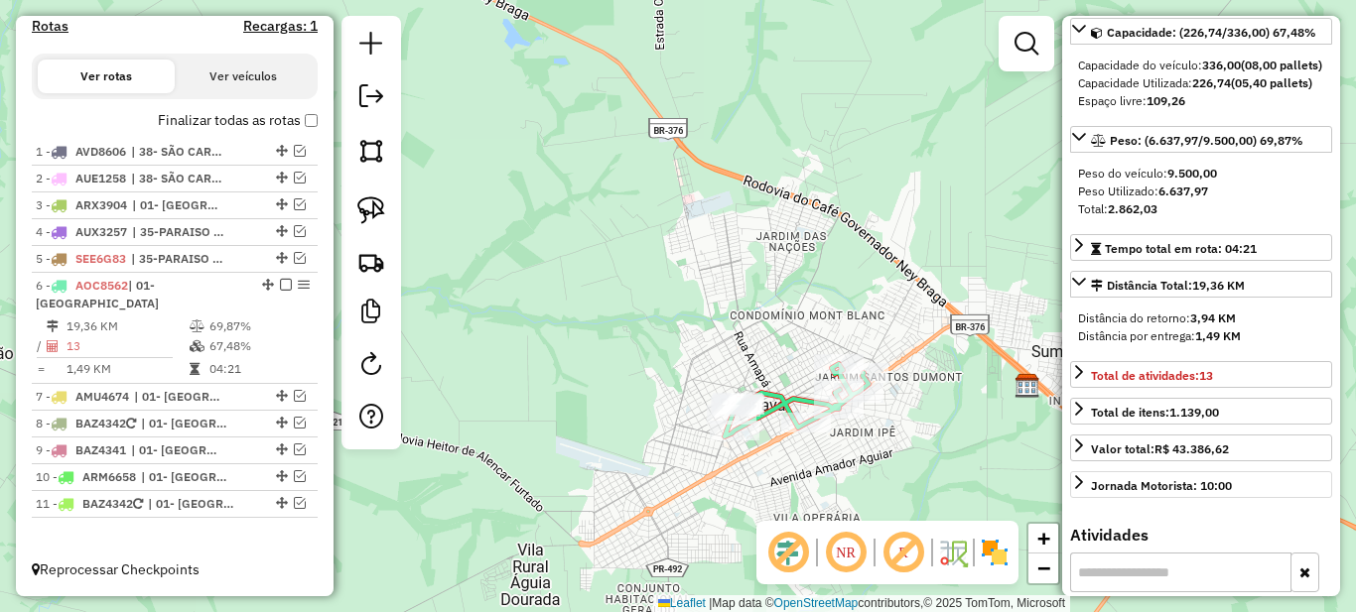
scroll to position [298, 0]
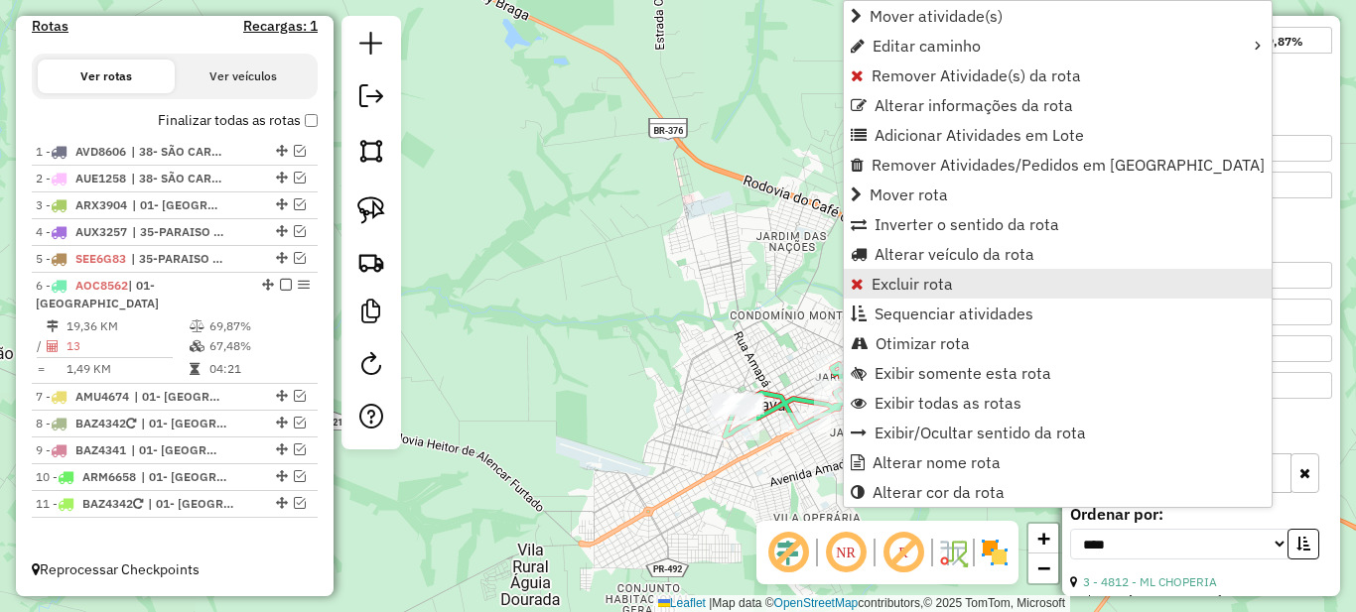
click at [901, 278] on span "Excluir rota" at bounding box center [912, 284] width 81 height 16
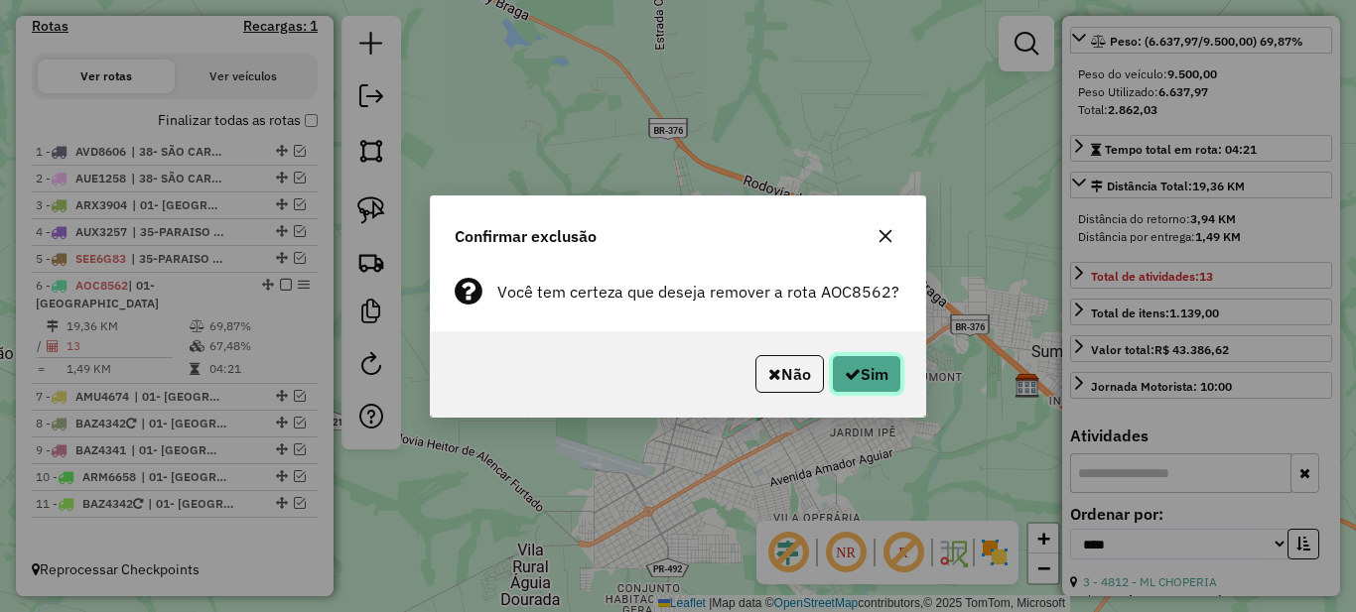
click at [879, 384] on button "Sim" at bounding box center [866, 374] width 69 height 38
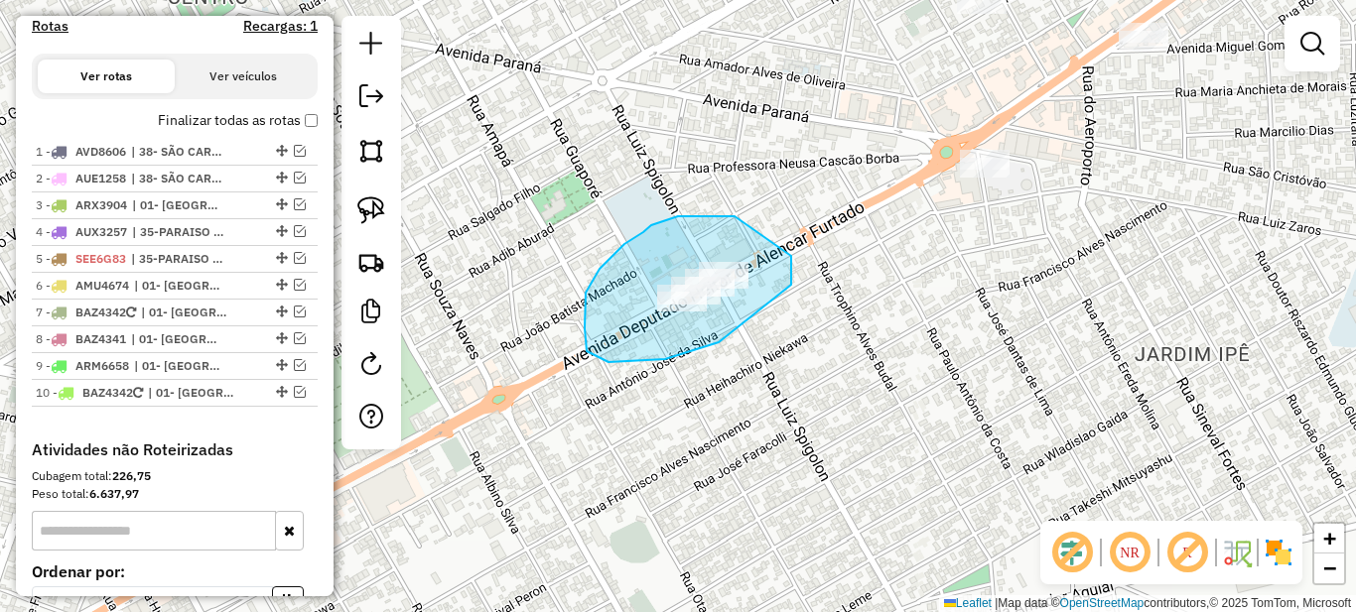
drag, startPoint x: 651, startPoint y: 225, endPoint x: 788, endPoint y: 254, distance: 140.0
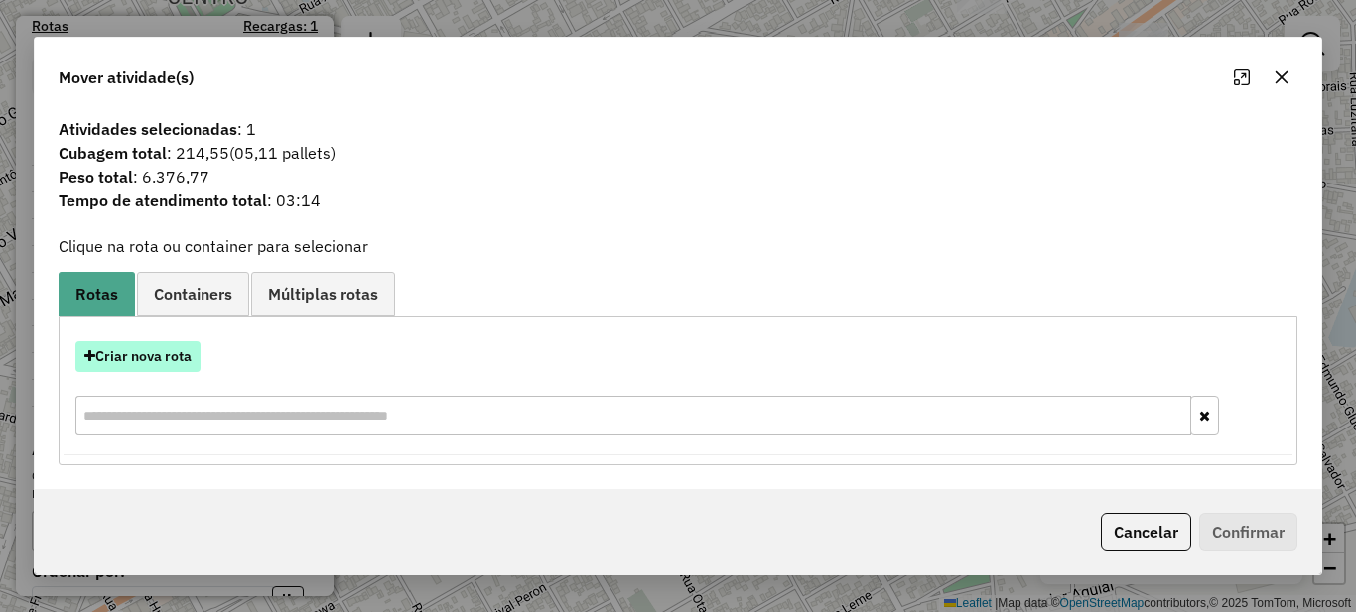
click at [156, 346] on button "Criar nova rota" at bounding box center [137, 356] width 125 height 31
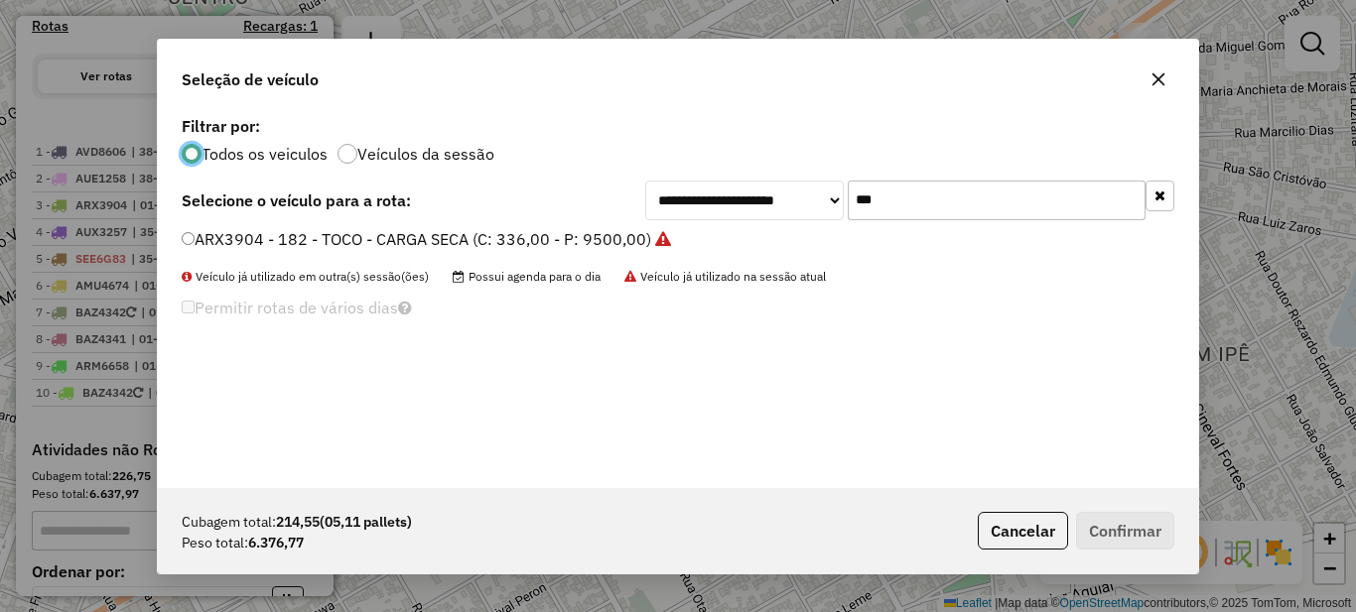
scroll to position [11, 6]
click at [951, 201] on input "***" at bounding box center [997, 201] width 298 height 40
type input "***"
click at [541, 233] on label "AUE1256 - 184 - TOCO - CARGA SECA (C: 336,00 - P: 9500,00)" at bounding box center [417, 239] width 470 height 24
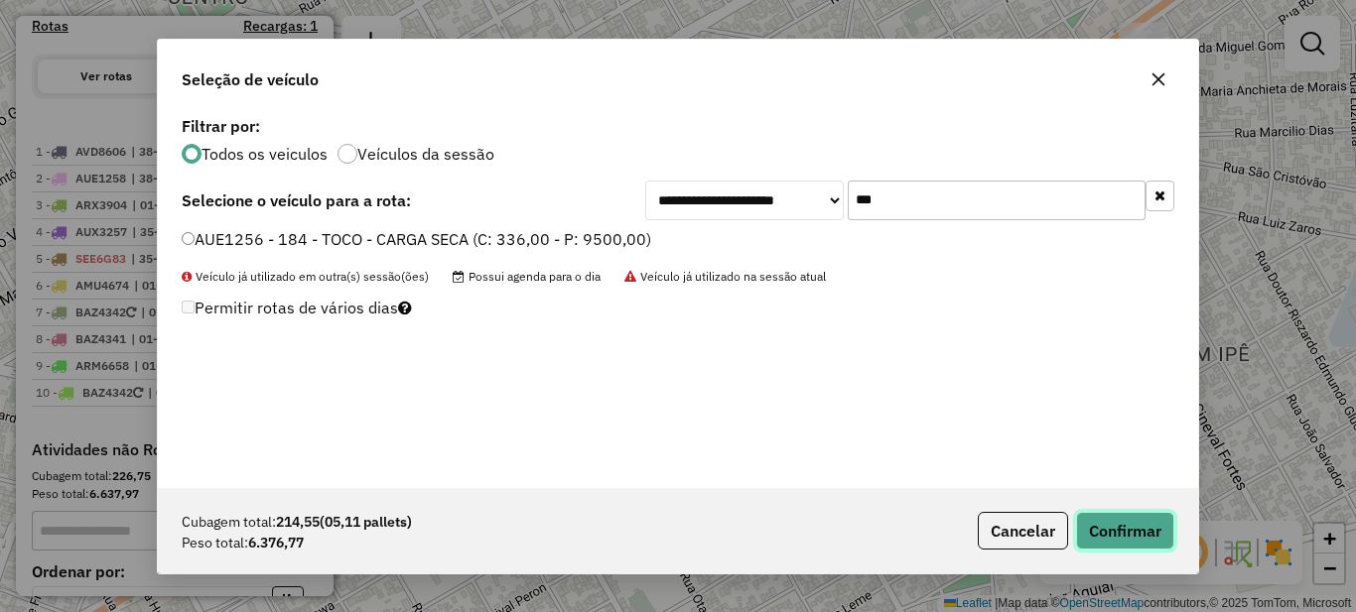
click at [1137, 536] on button "Confirmar" at bounding box center [1125, 531] width 98 height 38
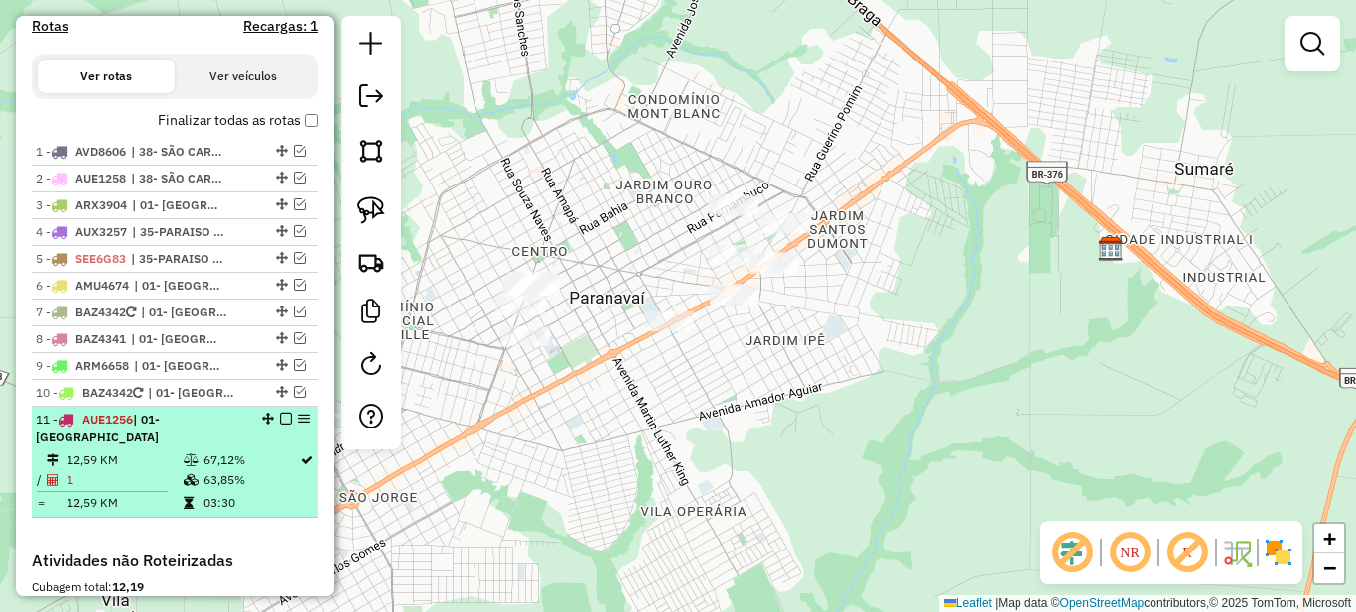
click at [280, 425] on em at bounding box center [286, 419] width 12 height 12
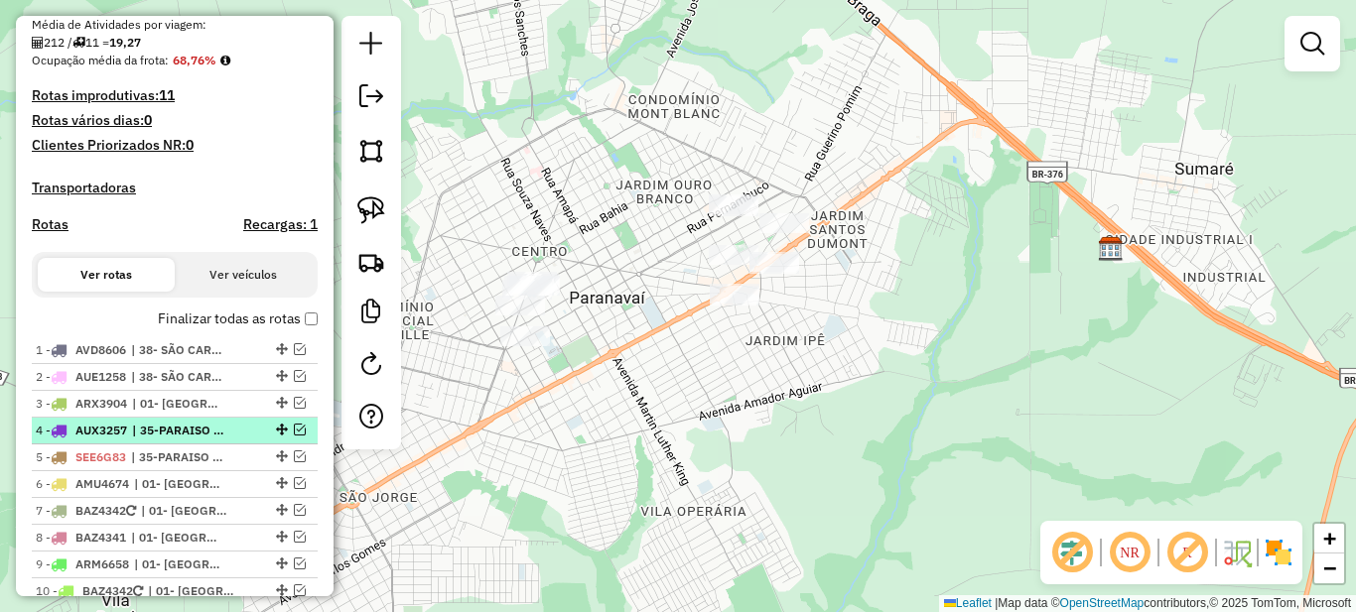
scroll to position [652, 0]
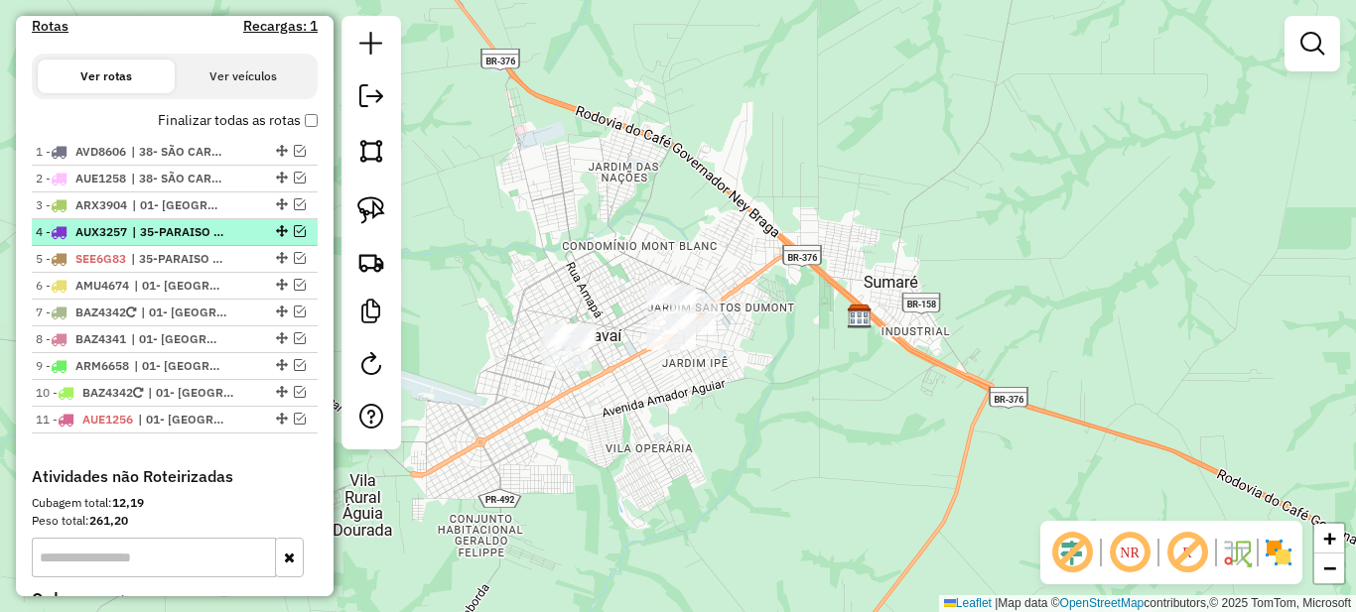
click at [202, 241] on span "| 35-PARAISO DO NORTE" at bounding box center [177, 232] width 91 height 18
select select "*********"
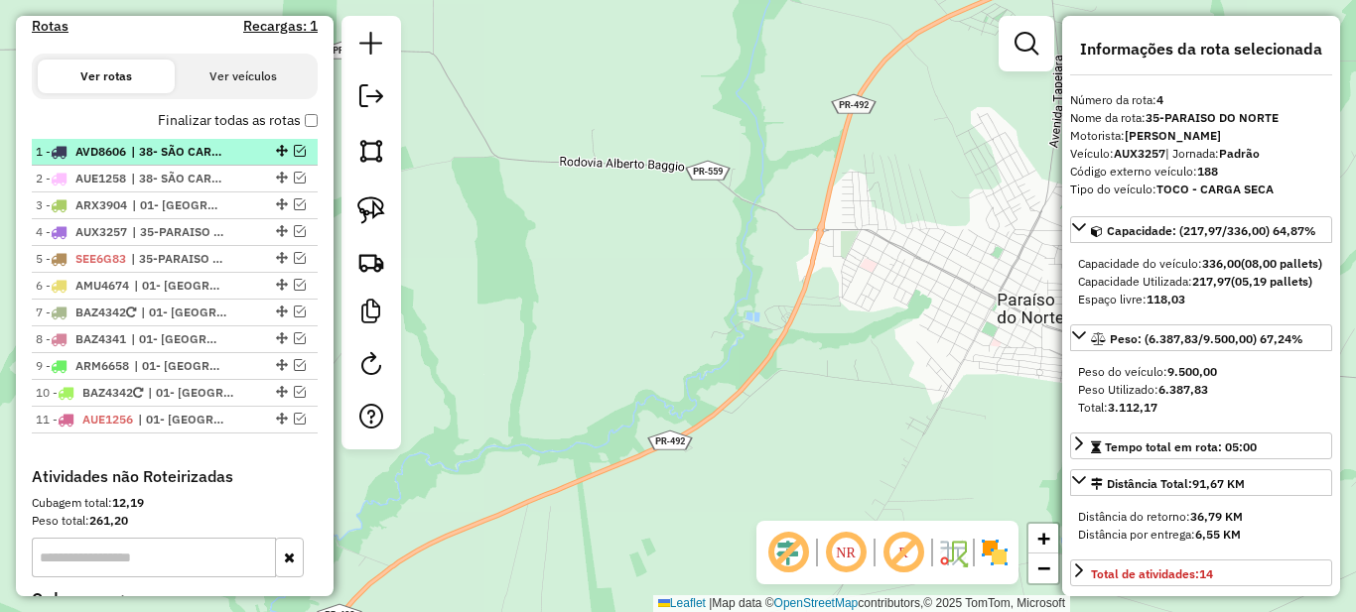
click at [213, 161] on span "| 38- SÃO CARLOS DO IVAI" at bounding box center [176, 152] width 91 height 18
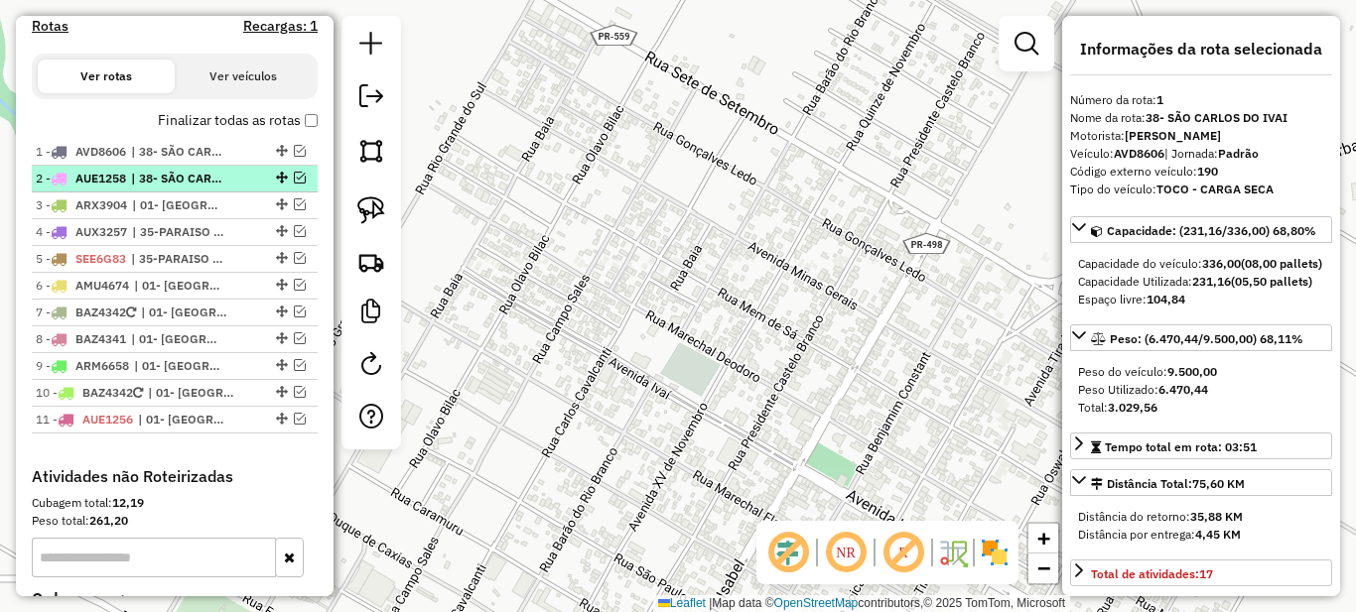
click at [209, 188] on span "| 38- SÃO CARLOS DO IVAI" at bounding box center [176, 179] width 91 height 18
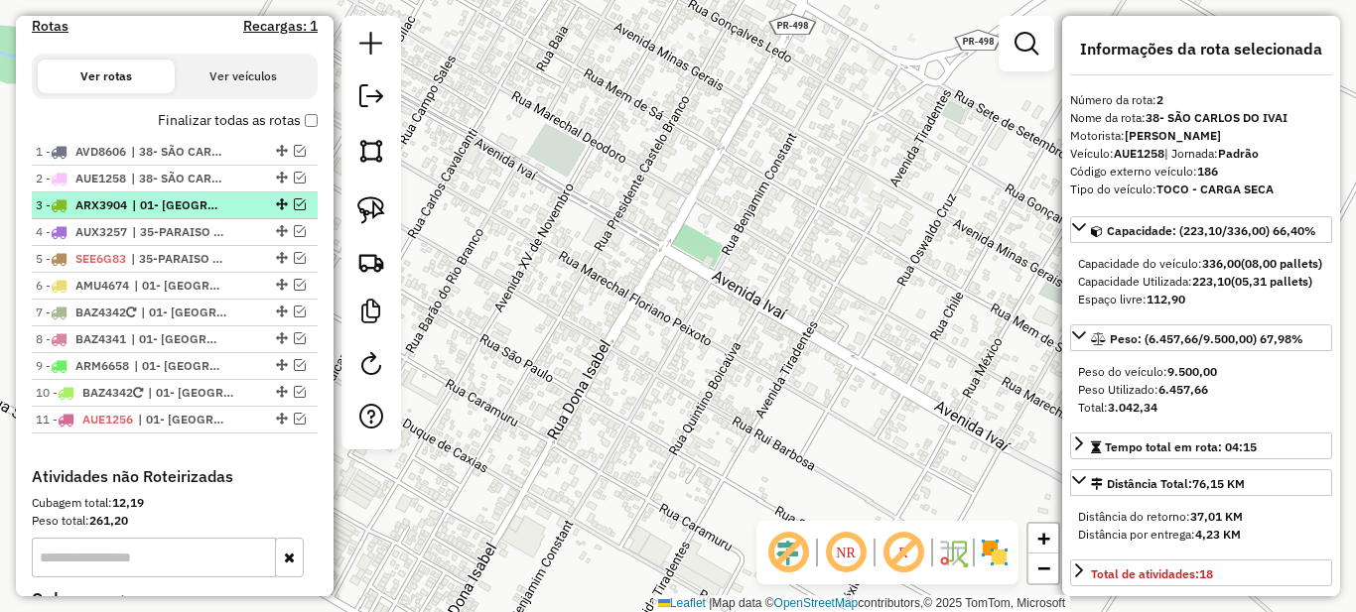
click at [206, 214] on span "| 01- [GEOGRAPHIC_DATA]" at bounding box center [177, 206] width 91 height 18
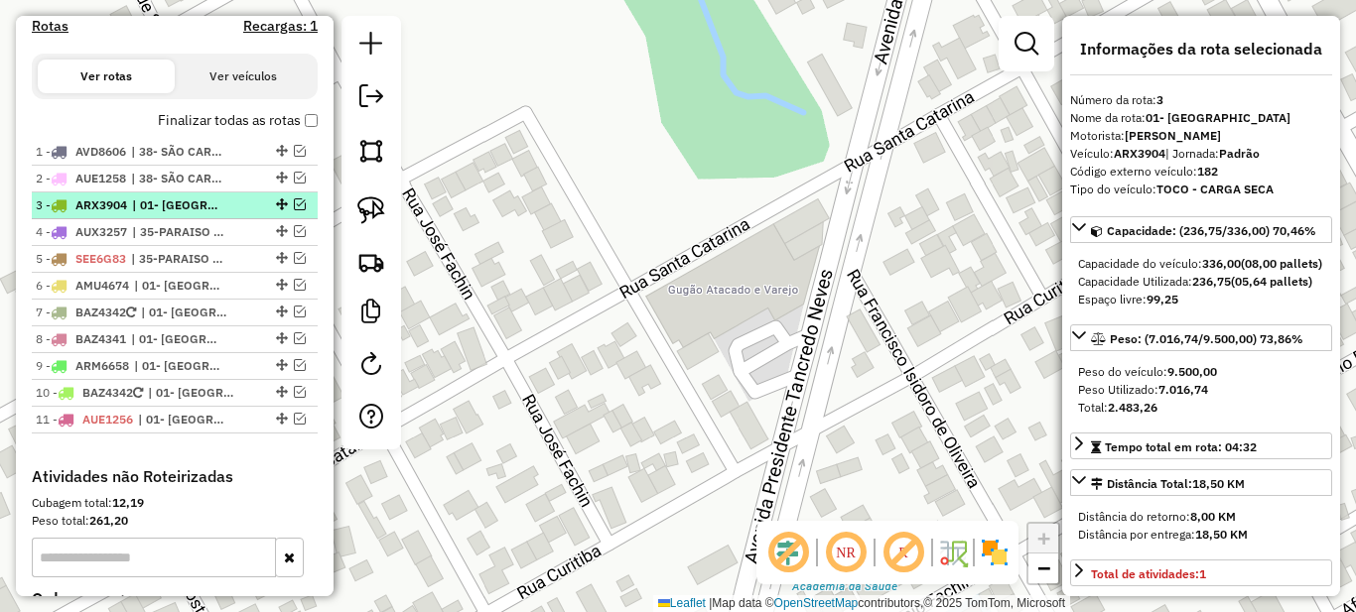
click at [191, 214] on span "| 01- [GEOGRAPHIC_DATA]" at bounding box center [177, 206] width 91 height 18
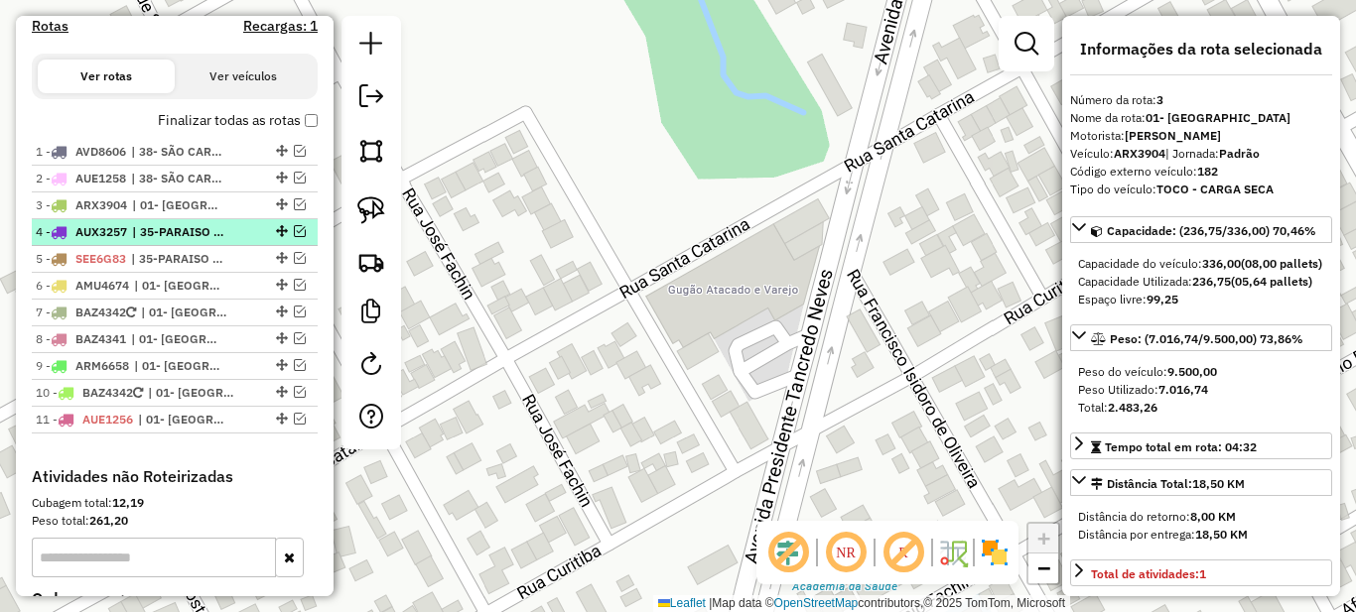
click at [190, 241] on span "| 35-PARAISO DO NORTE" at bounding box center [177, 232] width 91 height 18
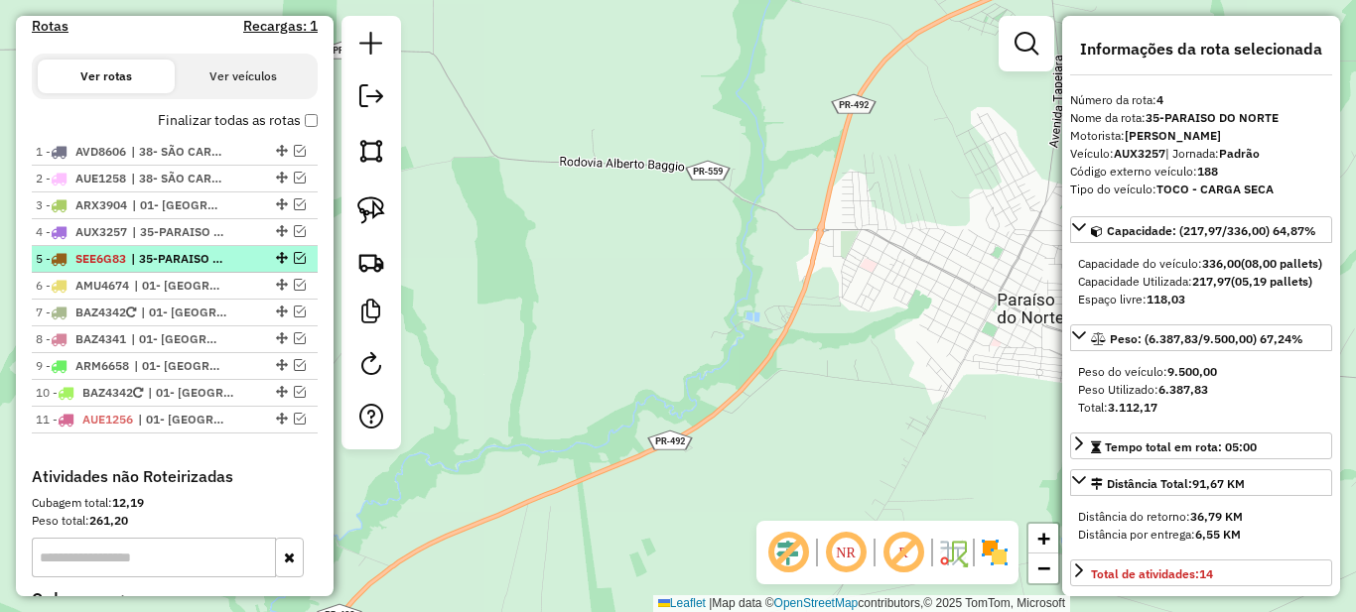
click at [192, 268] on span "| 35-PARAISO DO NORTE" at bounding box center [176, 259] width 91 height 18
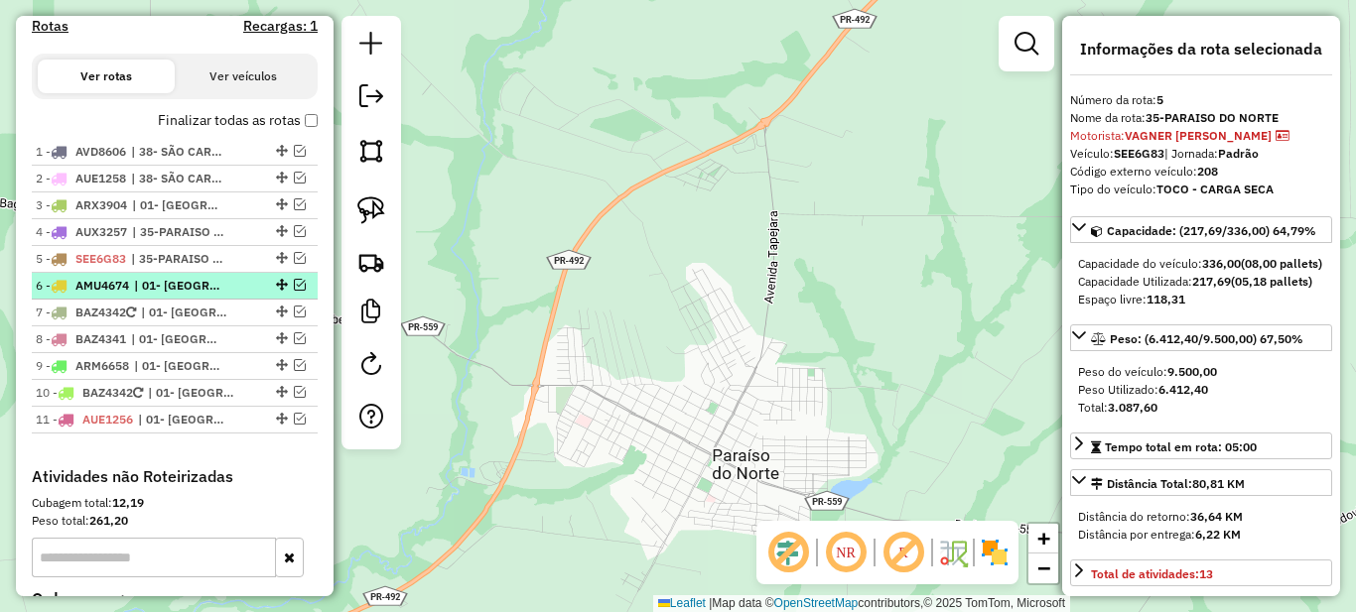
click at [185, 295] on span "| 01- [GEOGRAPHIC_DATA]" at bounding box center [179, 286] width 91 height 18
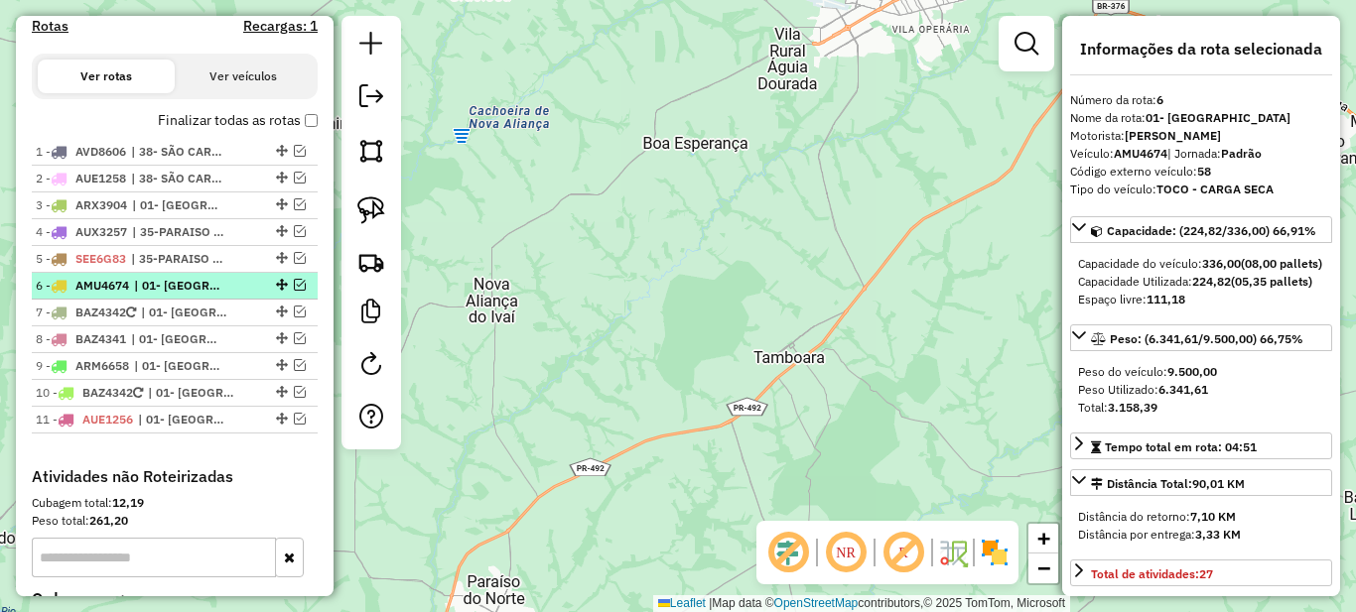
click at [296, 291] on em at bounding box center [300, 285] width 12 height 12
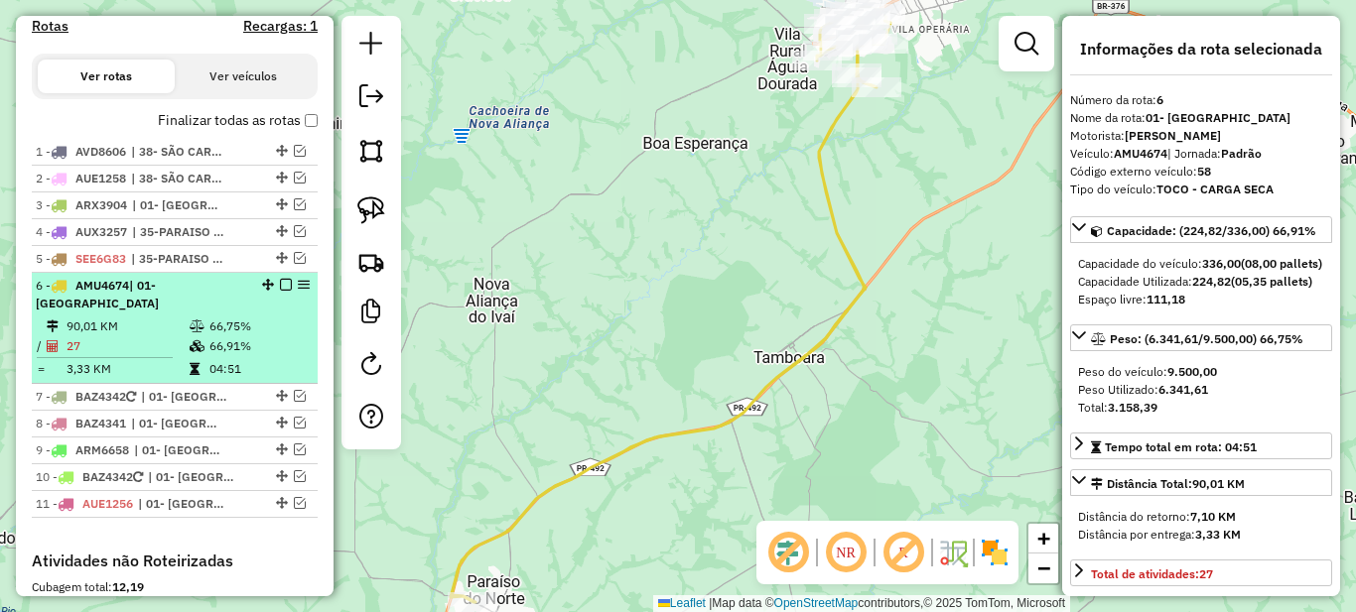
click at [222, 339] on td "66,91%" at bounding box center [258, 347] width 100 height 20
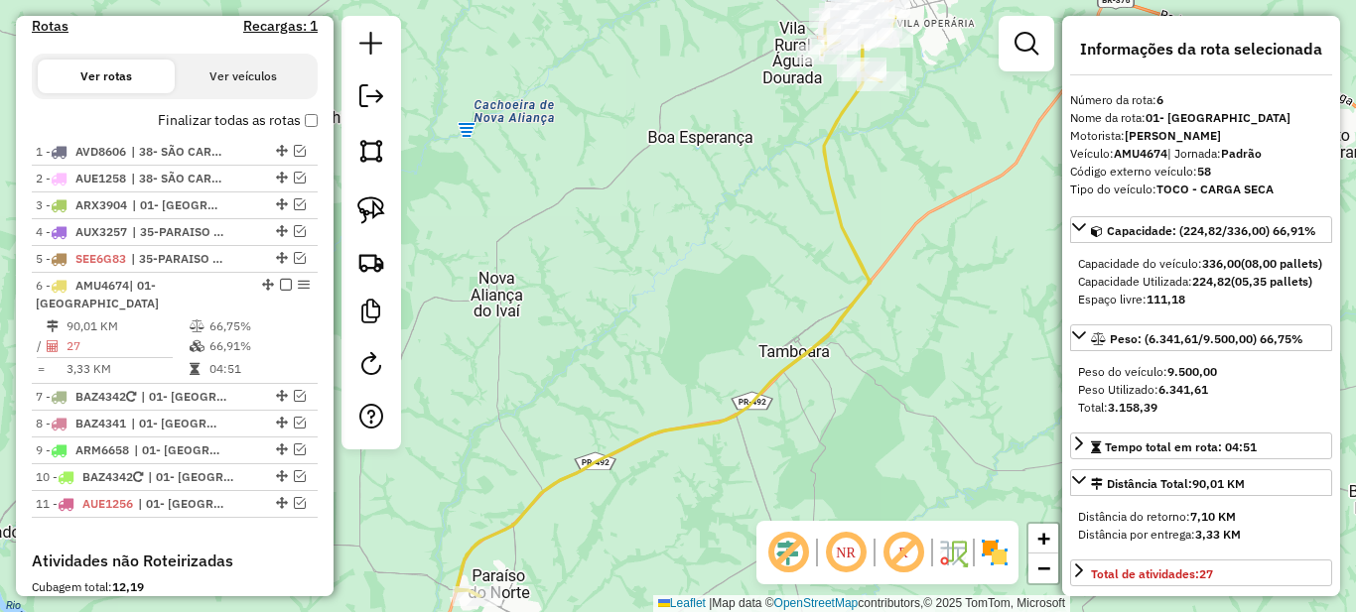
drag, startPoint x: 502, startPoint y: 407, endPoint x: 615, endPoint y: 244, distance: 198.3
click at [611, 248] on div "Janela de atendimento Grade de atendimento Capacidade Transportadoras Veículos …" at bounding box center [678, 306] width 1356 height 612
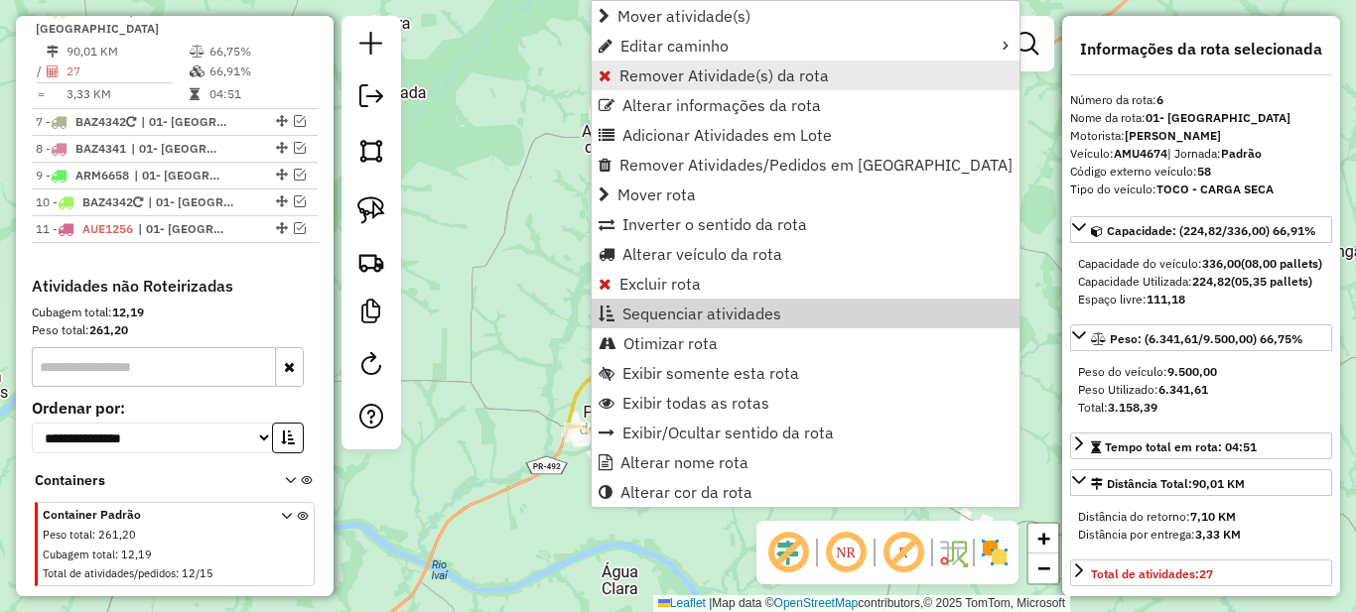
scroll to position [927, 0]
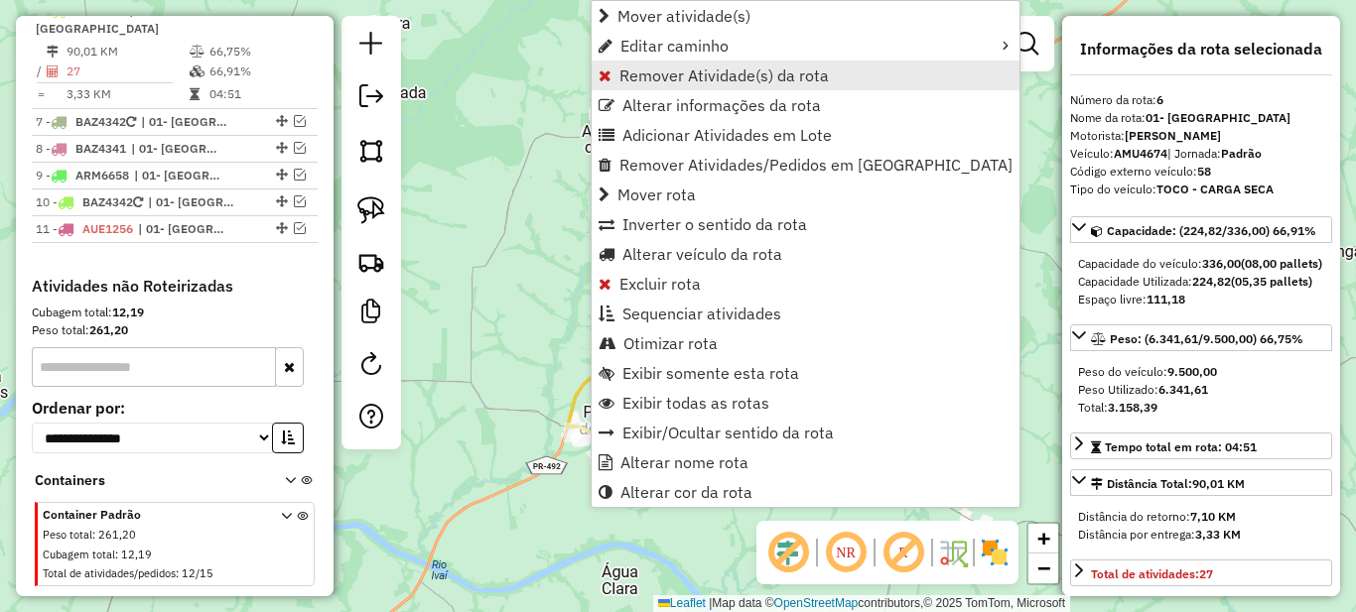
click at [630, 76] on span "Remover Atividade(s) da rota" at bounding box center [723, 76] width 209 height 16
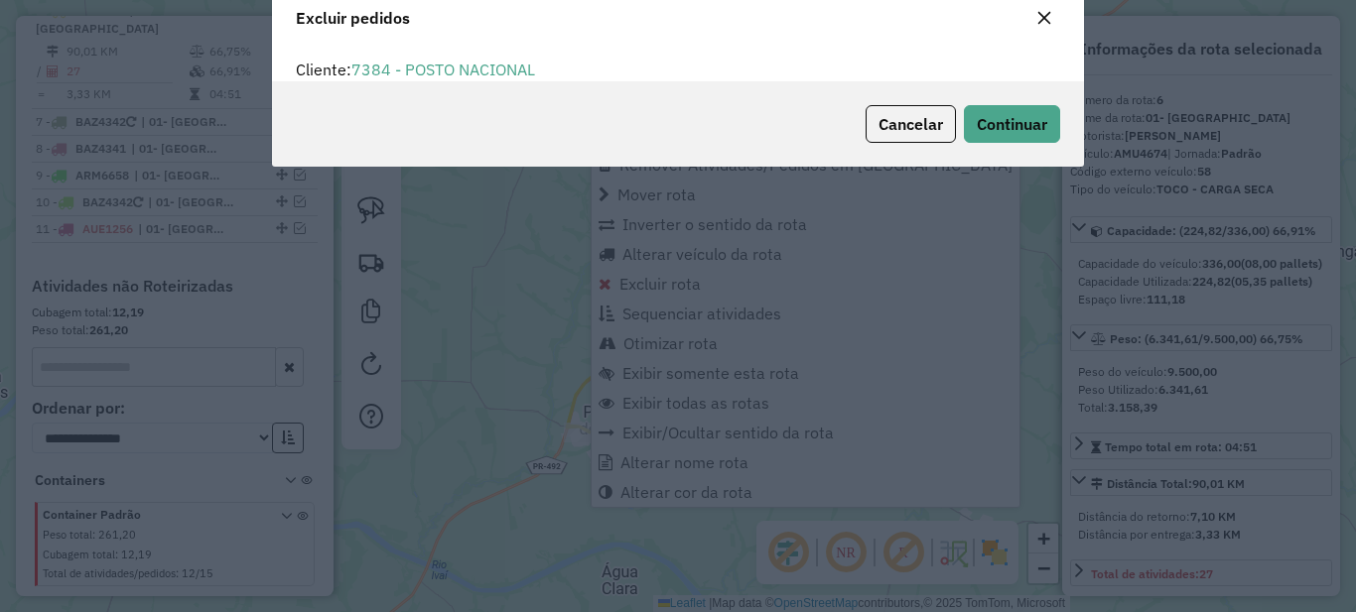
scroll to position [0, 0]
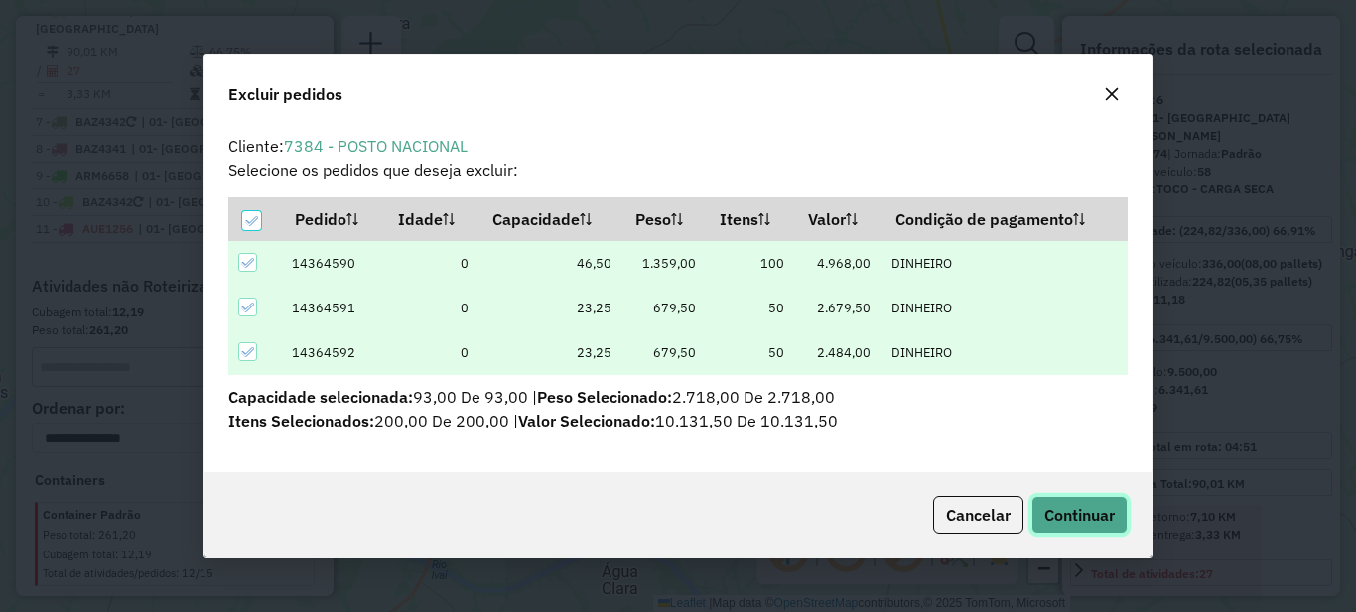
click at [1107, 519] on span "Continuar" at bounding box center [1079, 515] width 70 height 20
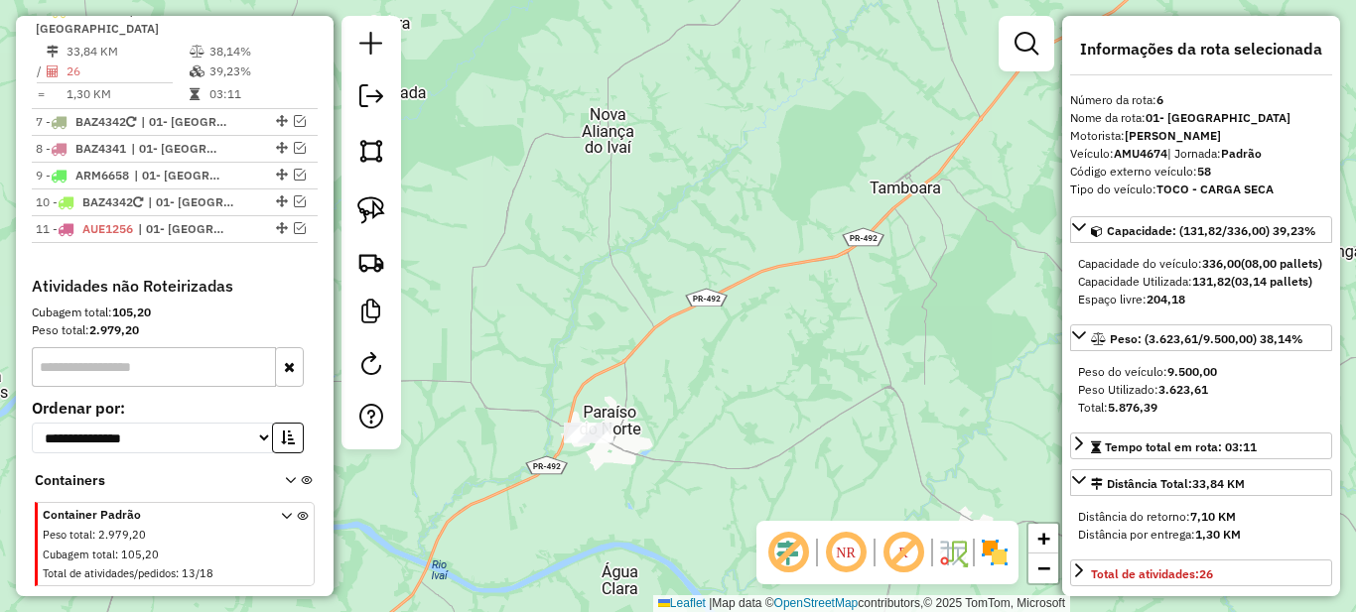
drag, startPoint x: 871, startPoint y: 114, endPoint x: 676, endPoint y: 372, distance: 323.2
click at [687, 353] on div "Janela de atendimento Grade de atendimento Capacidade Transportadoras Veículos …" at bounding box center [678, 306] width 1356 height 612
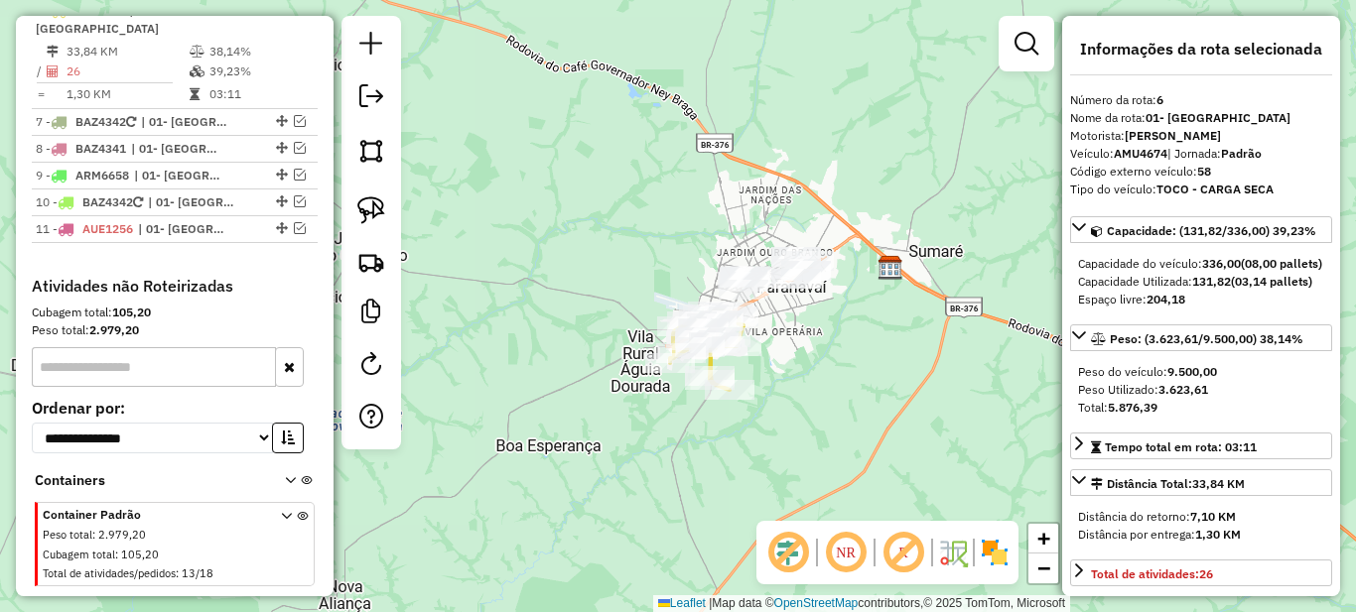
drag, startPoint x: 835, startPoint y: 256, endPoint x: 815, endPoint y: 401, distance: 146.3
click at [815, 401] on div "Janela de atendimento Grade de atendimento Capacidade Transportadoras Veículos …" at bounding box center [678, 306] width 1356 height 612
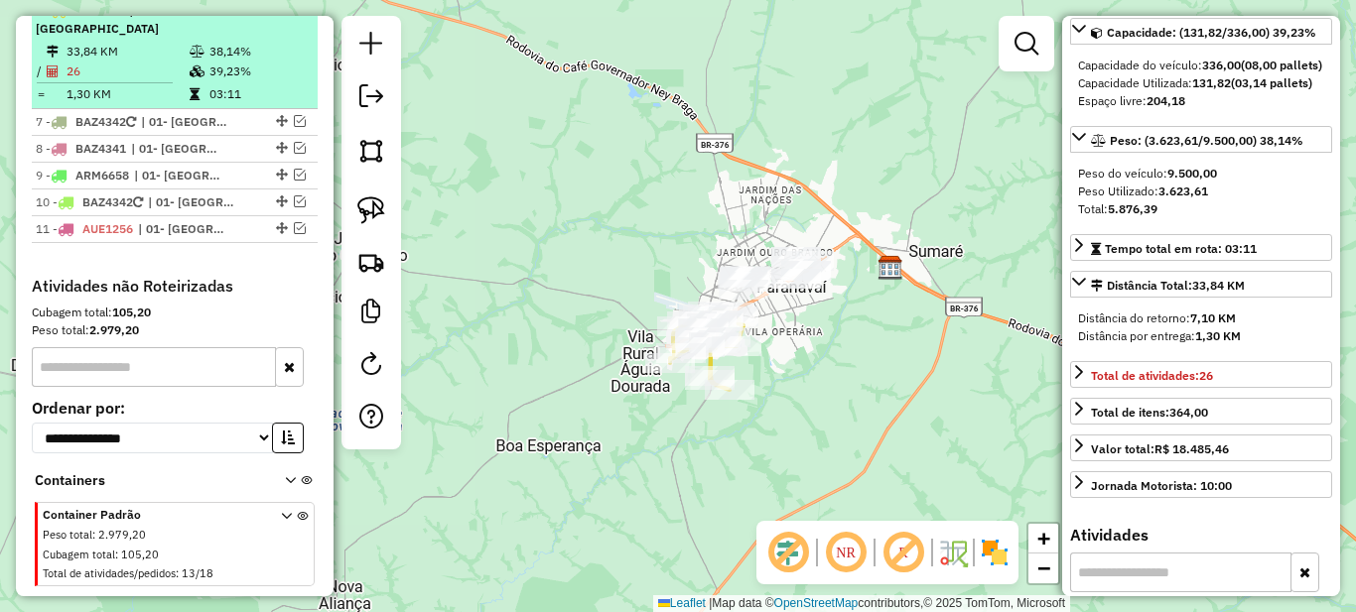
click at [225, 67] on td "39,23%" at bounding box center [258, 72] width 100 height 20
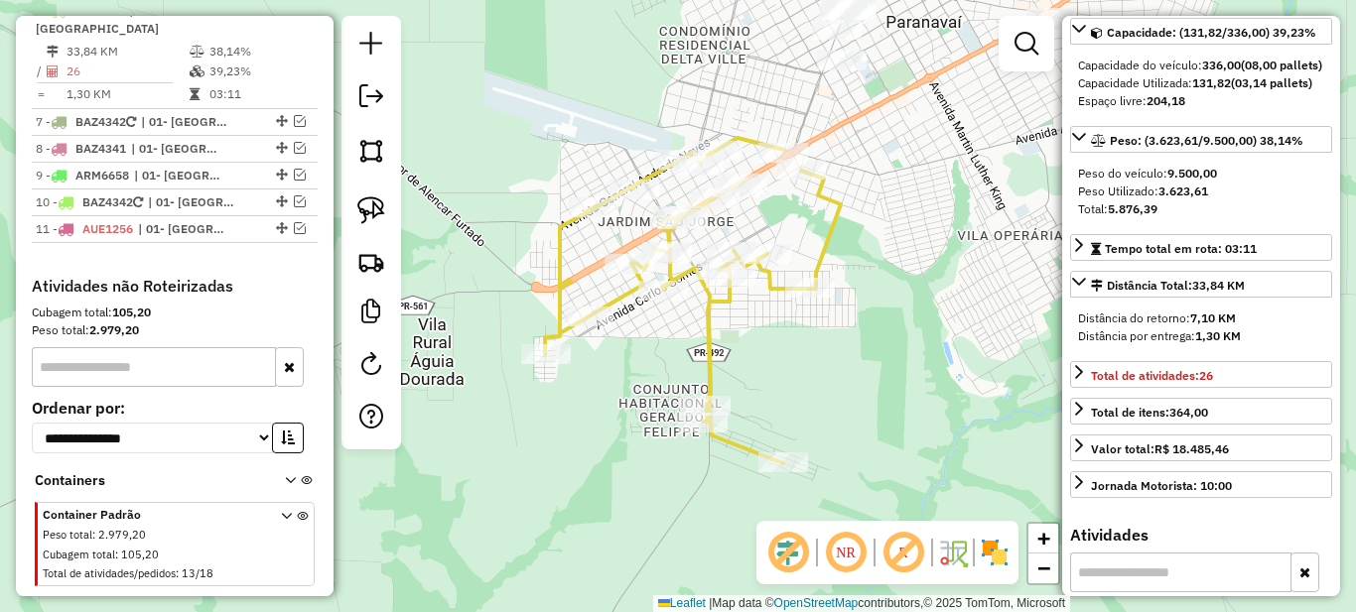
scroll to position [0, 0]
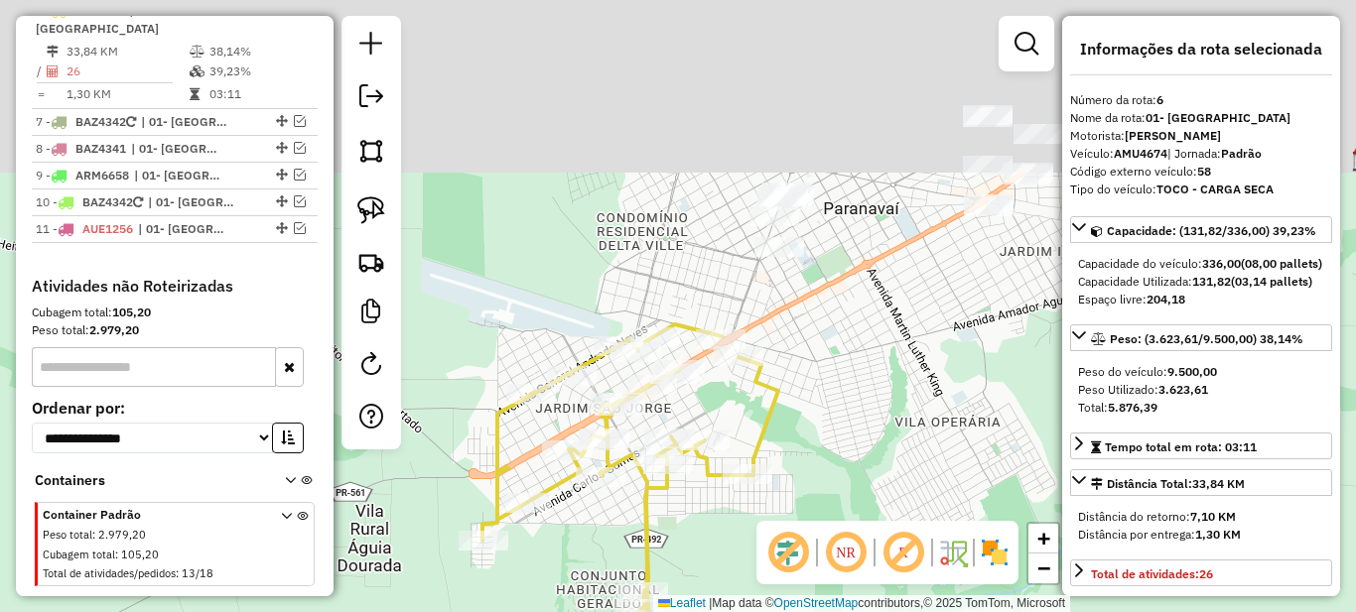
drag, startPoint x: 932, startPoint y: 137, endPoint x: 832, endPoint y: 333, distance: 219.8
click at [869, 336] on div "Janela de atendimento Grade de atendimento Capacidade Transportadoras Veículos …" at bounding box center [678, 306] width 1356 height 612
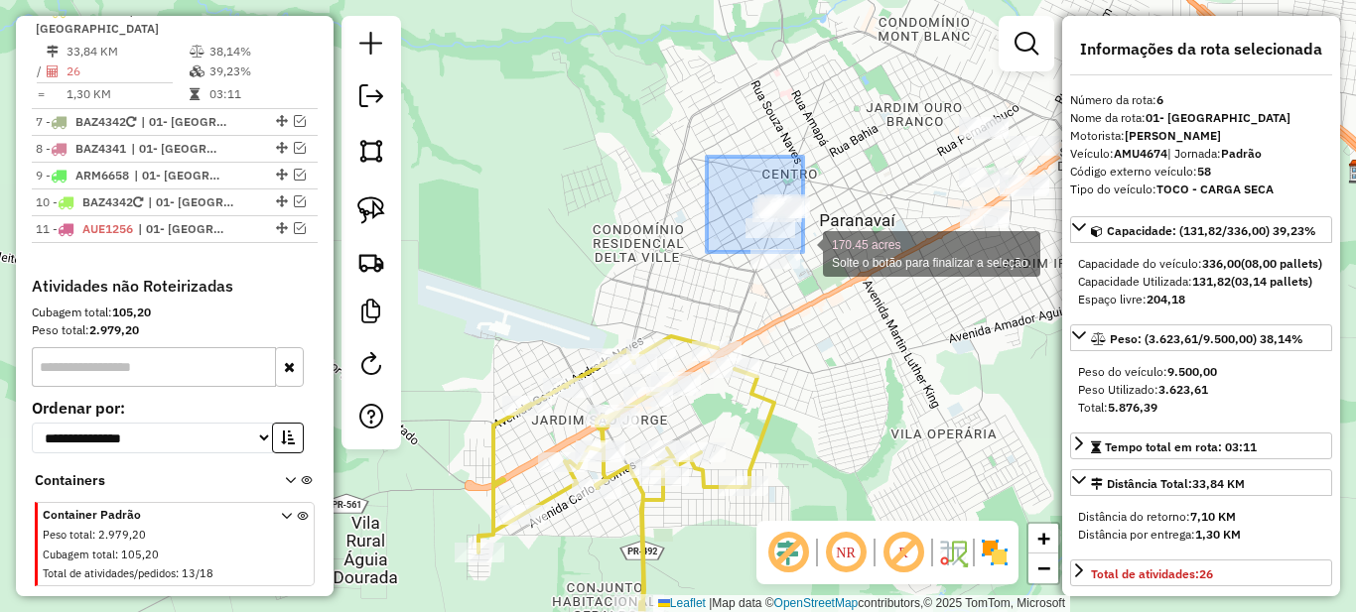
drag, startPoint x: 707, startPoint y: 157, endPoint x: 838, endPoint y: 308, distance: 199.8
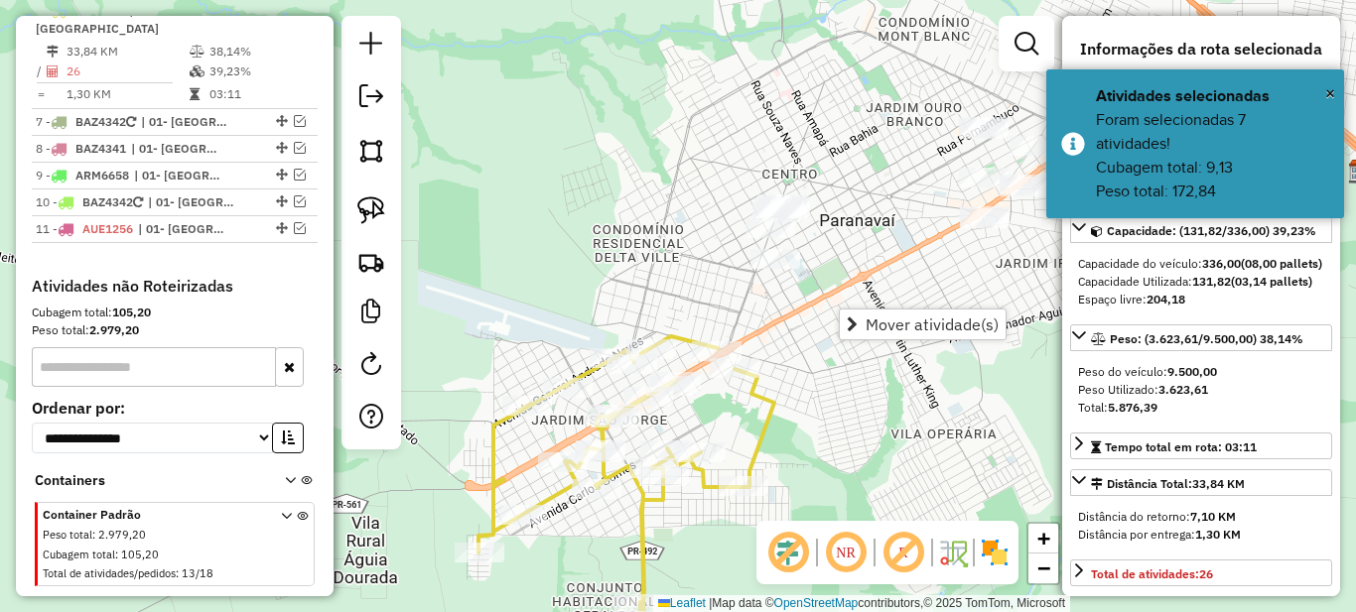
click at [856, 204] on div "Janela de atendimento Grade de atendimento Capacidade Transportadoras Veículos …" at bounding box center [678, 306] width 1356 height 612
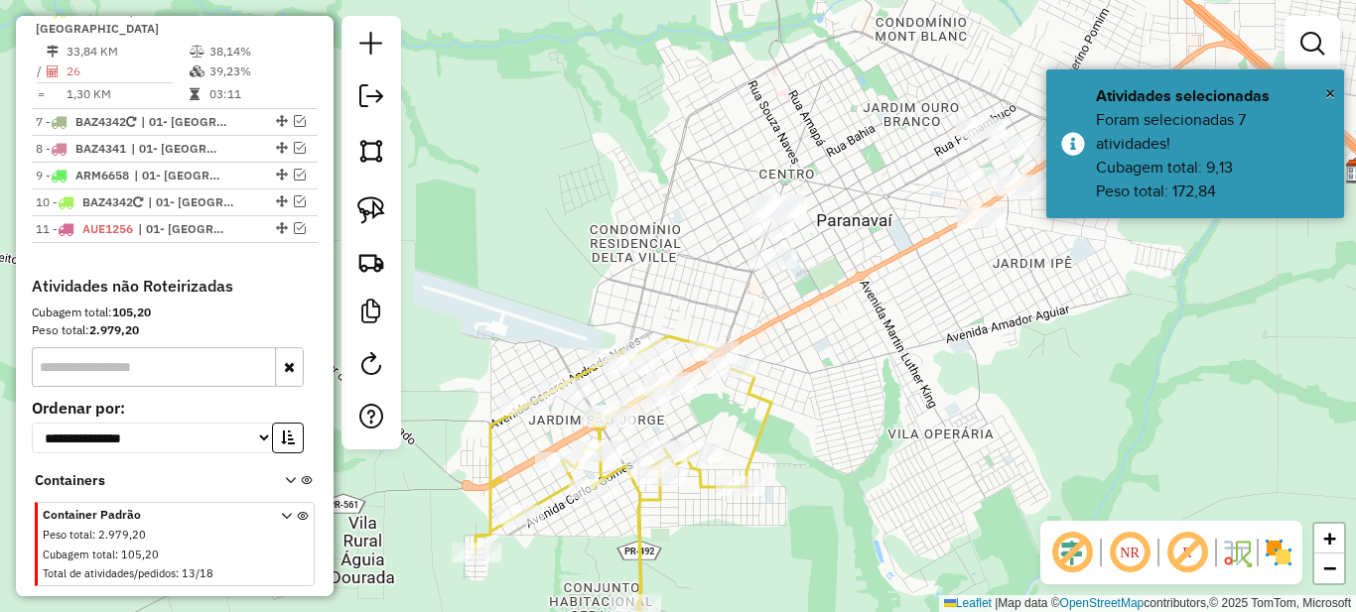
drag, startPoint x: 868, startPoint y: 242, endPoint x: 837, endPoint y: 296, distance: 61.8
click at [837, 296] on div "Janela de atendimento Grade de atendimento Capacidade Transportadoras Veículos …" at bounding box center [678, 306] width 1356 height 612
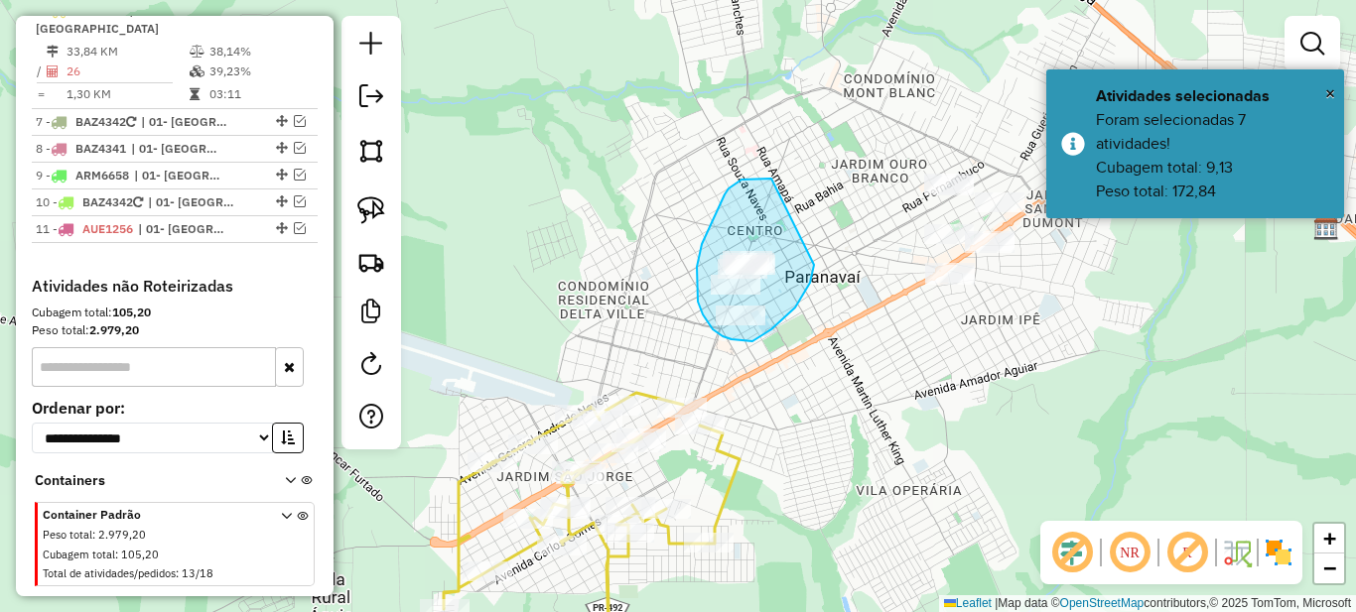
drag, startPoint x: 771, startPoint y: 179, endPoint x: 816, endPoint y: 240, distance: 76.0
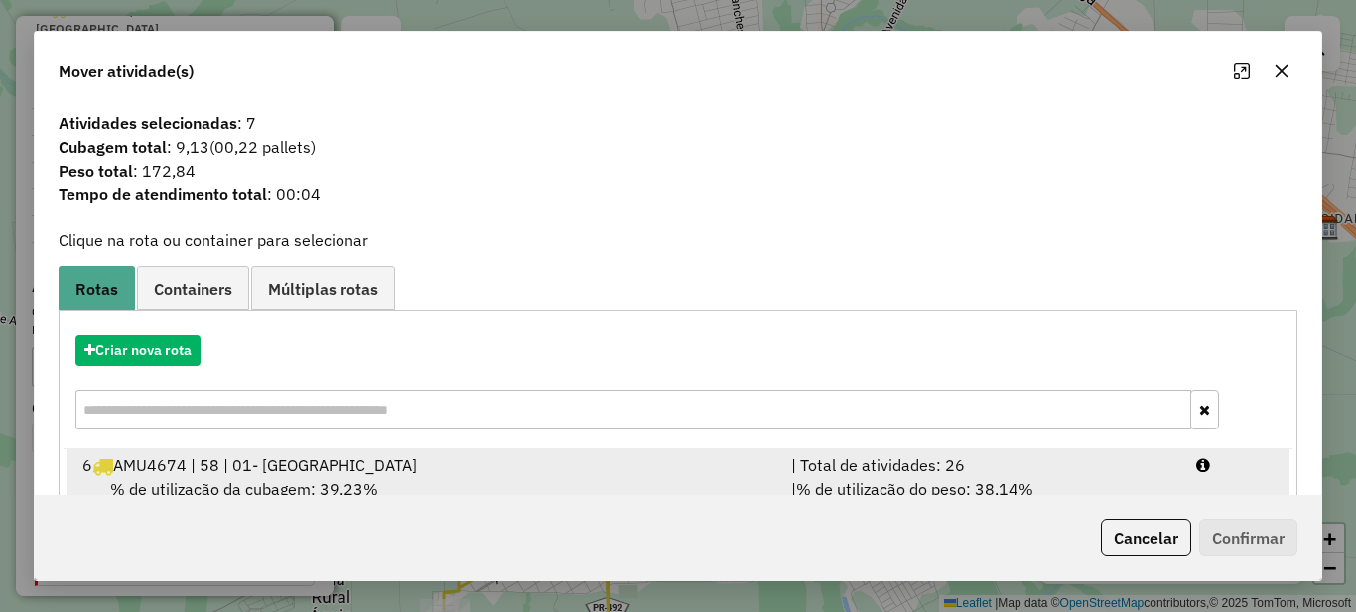
scroll to position [69, 0]
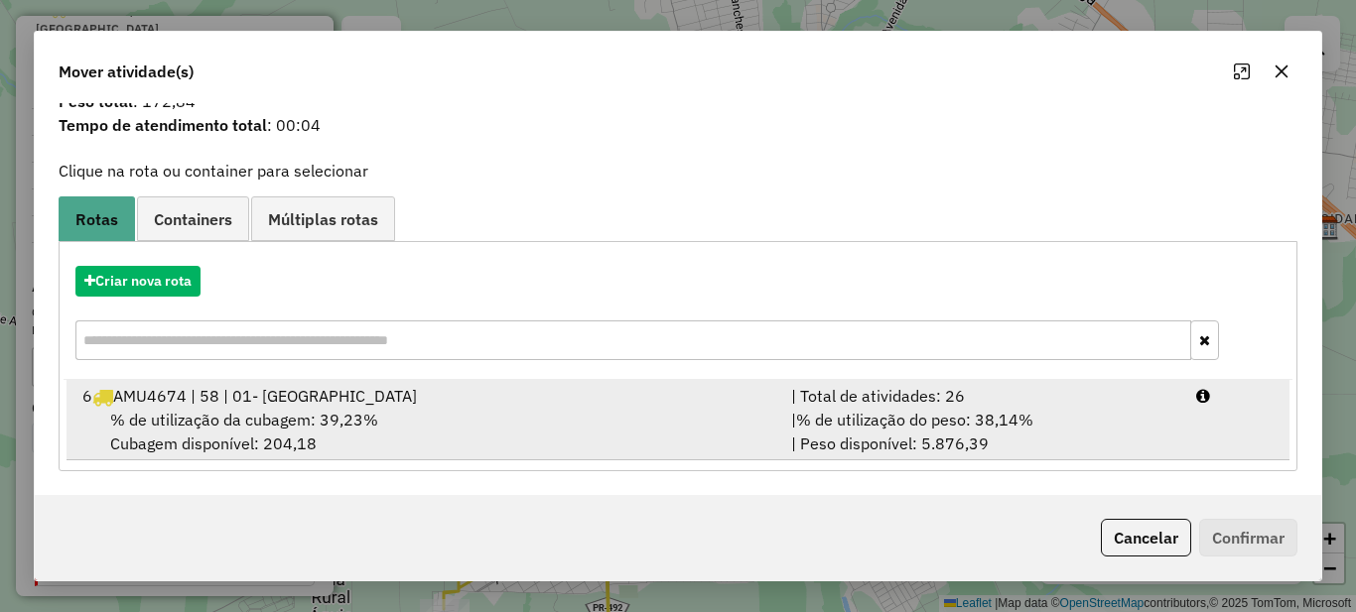
click at [938, 408] on div "| % de utilização do peso: 38,14% | Peso disponível: 5.876,39" at bounding box center [981, 432] width 405 height 48
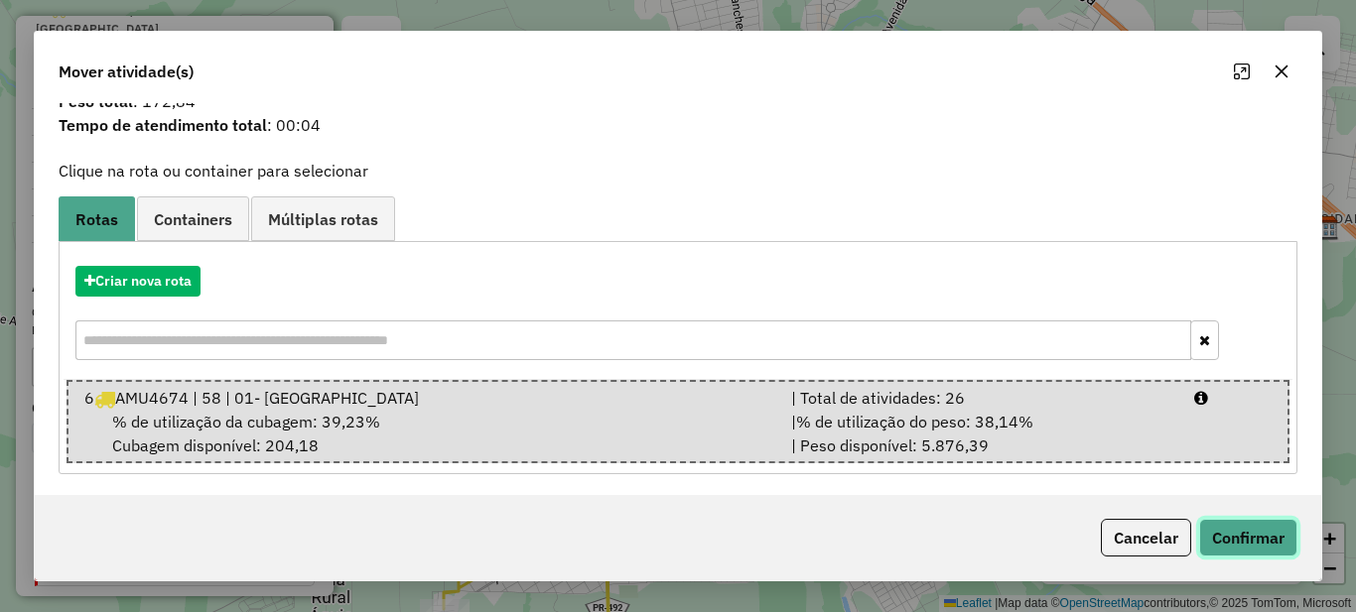
click at [1253, 532] on button "Confirmar" at bounding box center [1248, 538] width 98 height 38
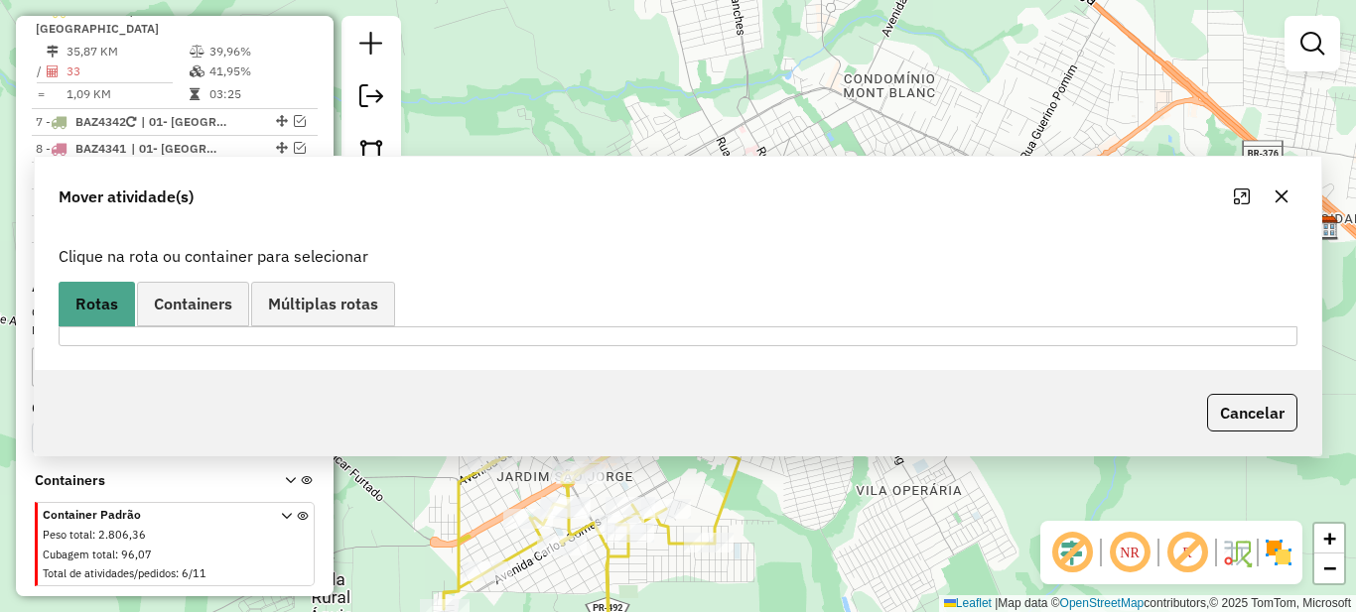
scroll to position [0, 0]
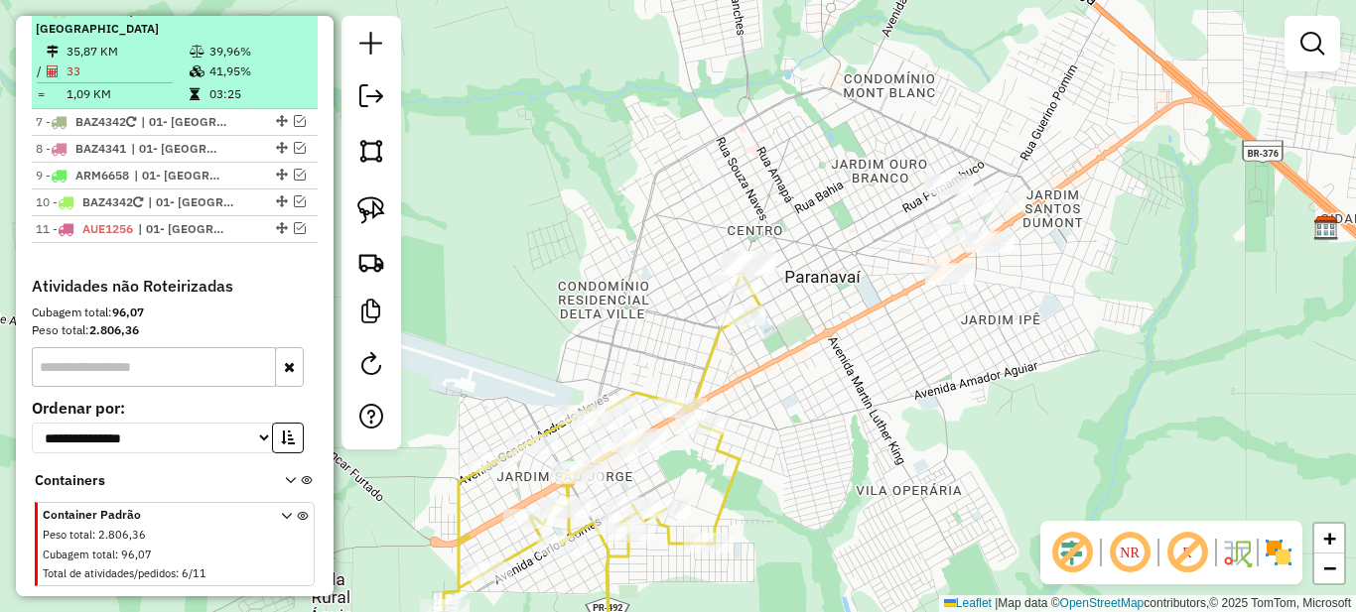
click at [225, 63] on td "41,95%" at bounding box center [258, 72] width 100 height 20
select select "*********"
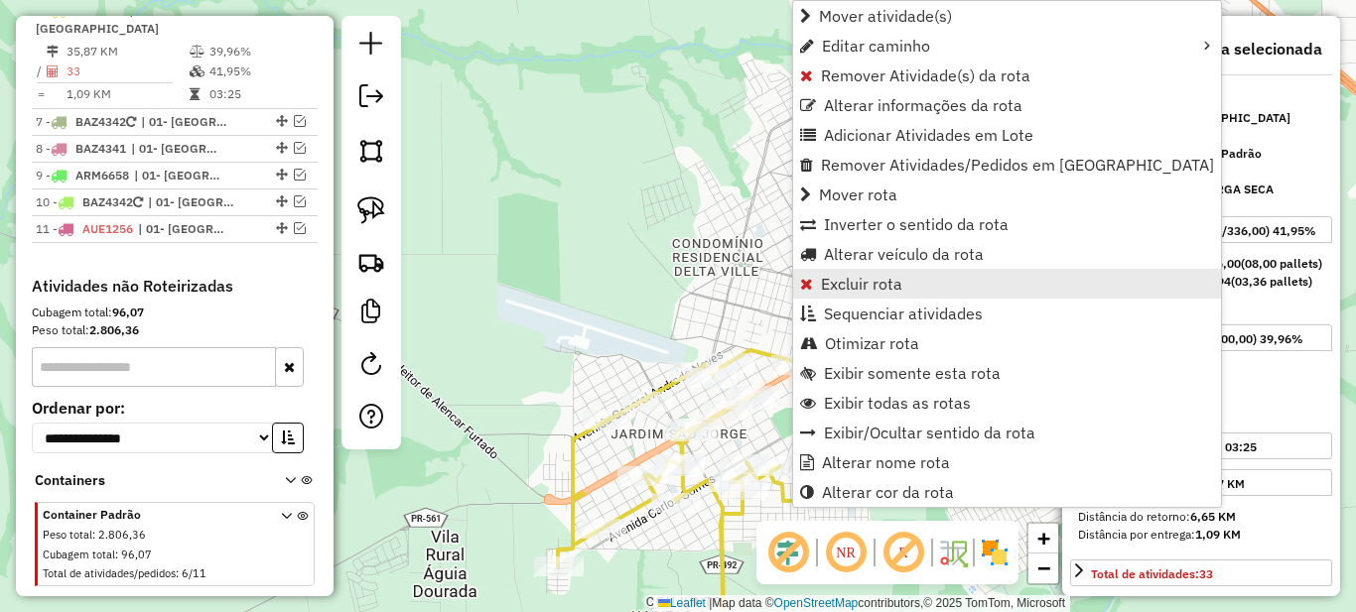
click at [845, 286] on span "Excluir rota" at bounding box center [861, 284] width 81 height 16
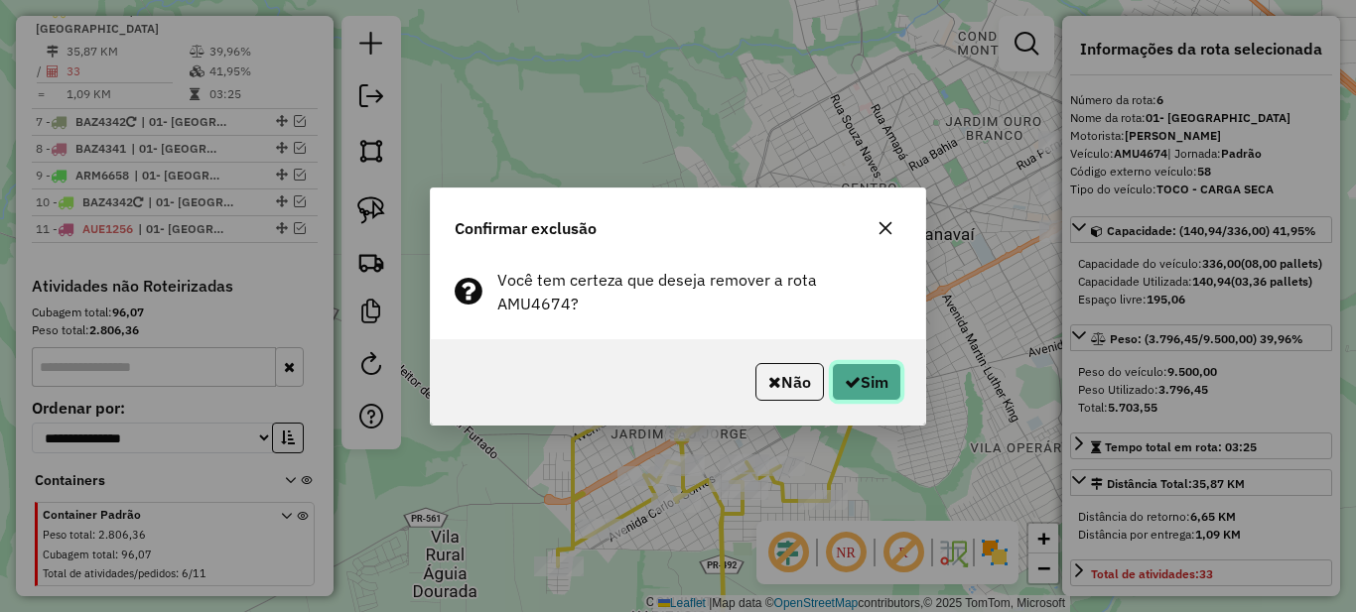
click at [880, 375] on button "Sim" at bounding box center [866, 382] width 69 height 38
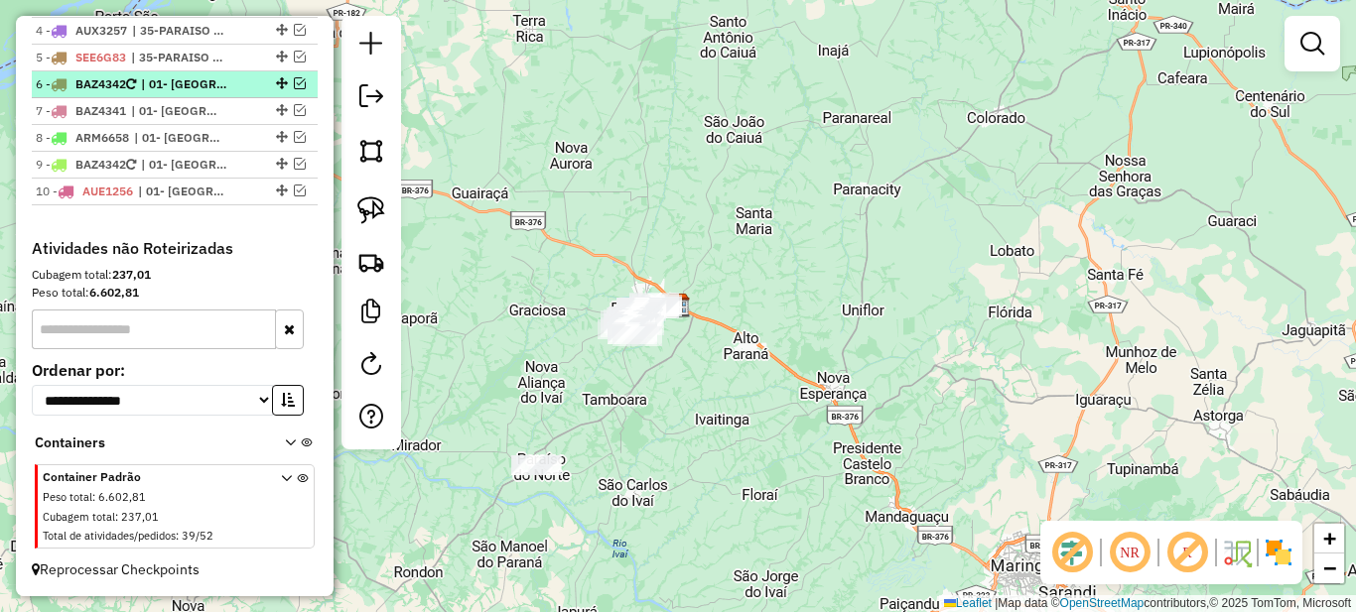
scroll to position [673, 0]
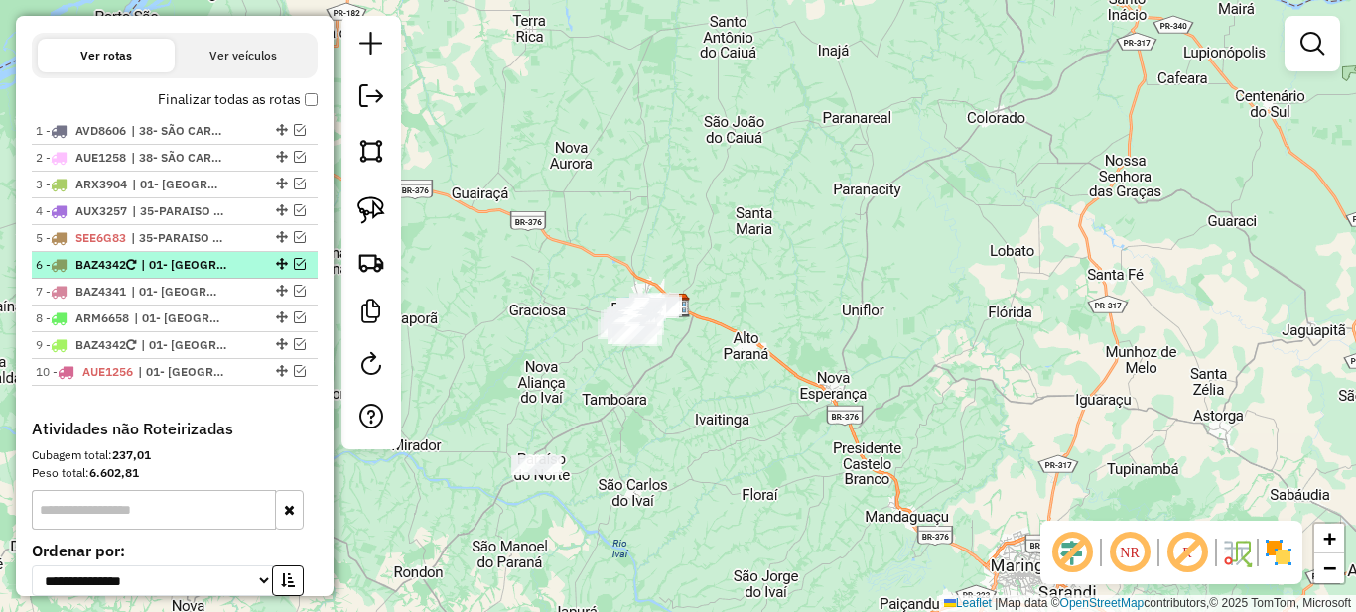
click at [214, 274] on span "| 01- [GEOGRAPHIC_DATA]" at bounding box center [186, 265] width 91 height 18
select select "*********"
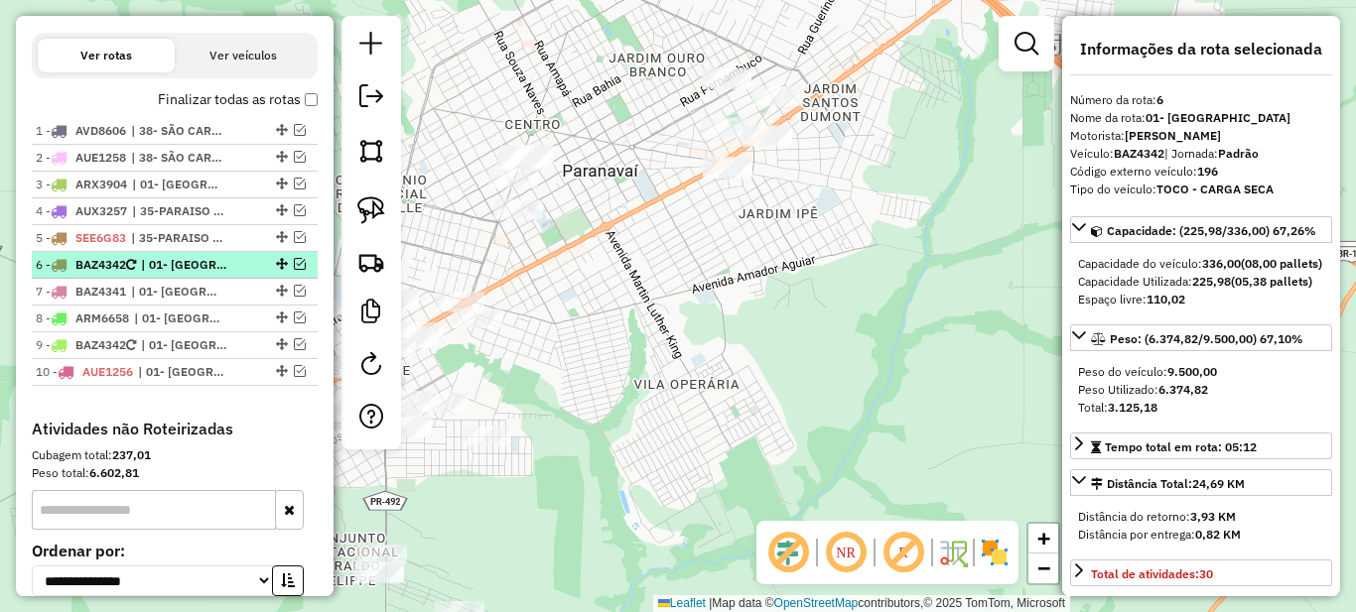
click at [295, 270] on em at bounding box center [300, 264] width 12 height 12
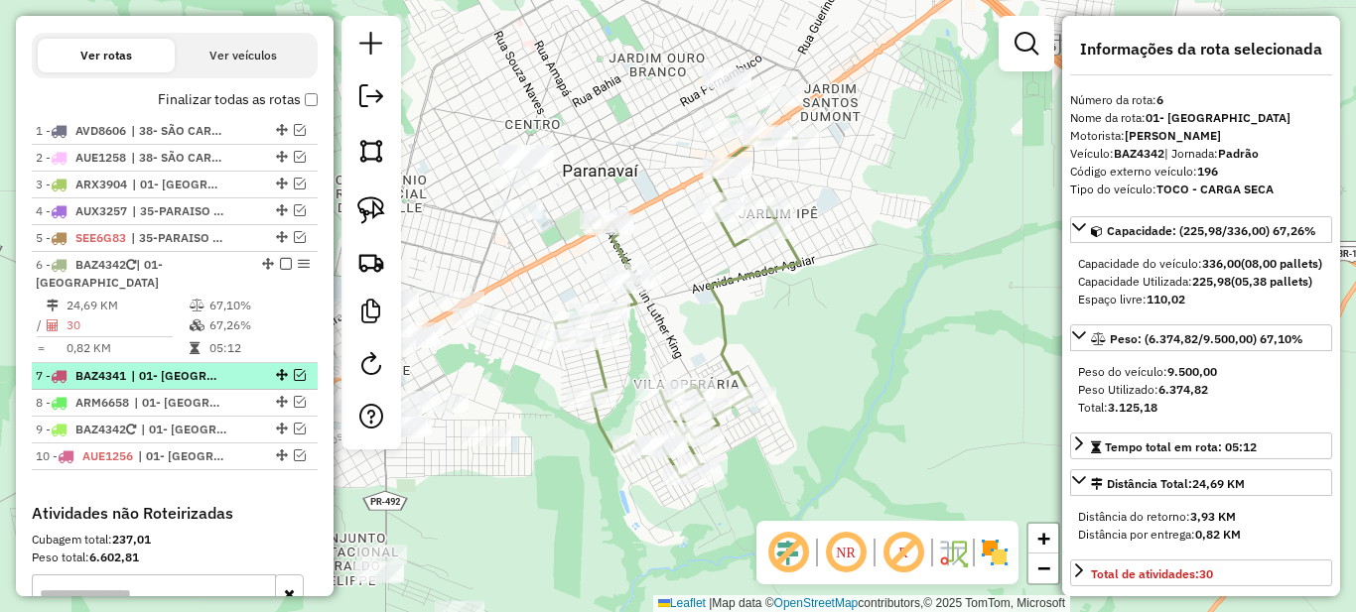
click at [294, 381] on em at bounding box center [300, 375] width 12 height 12
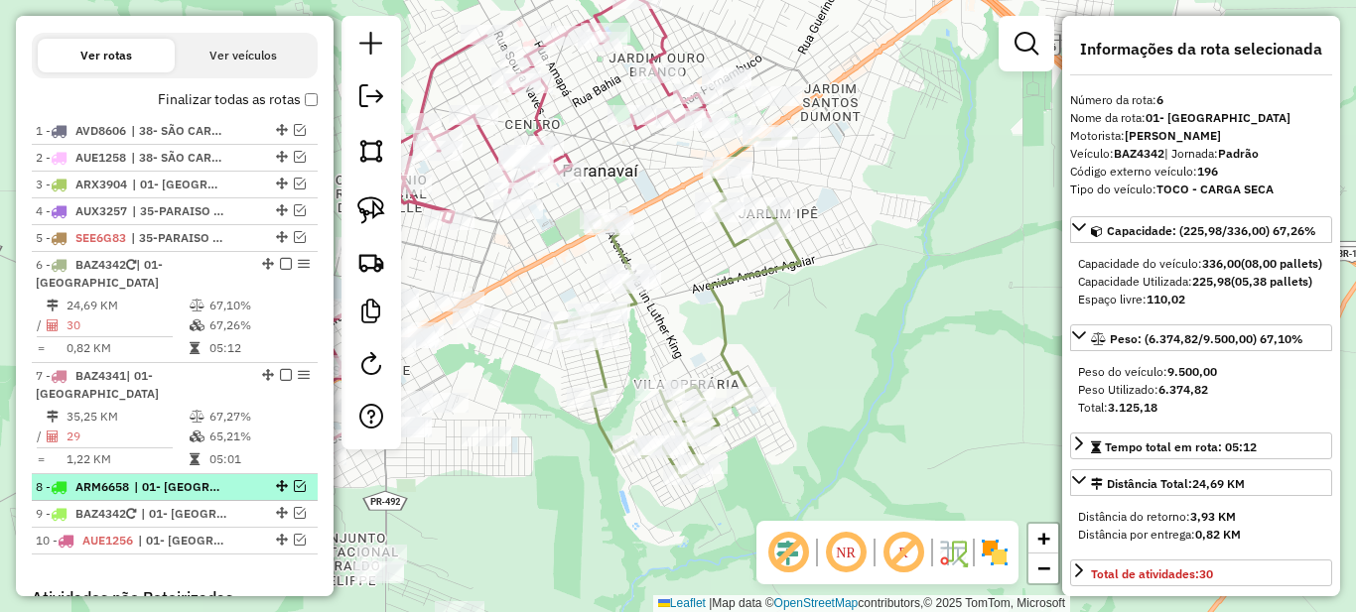
click at [299, 489] on em at bounding box center [300, 486] width 12 height 12
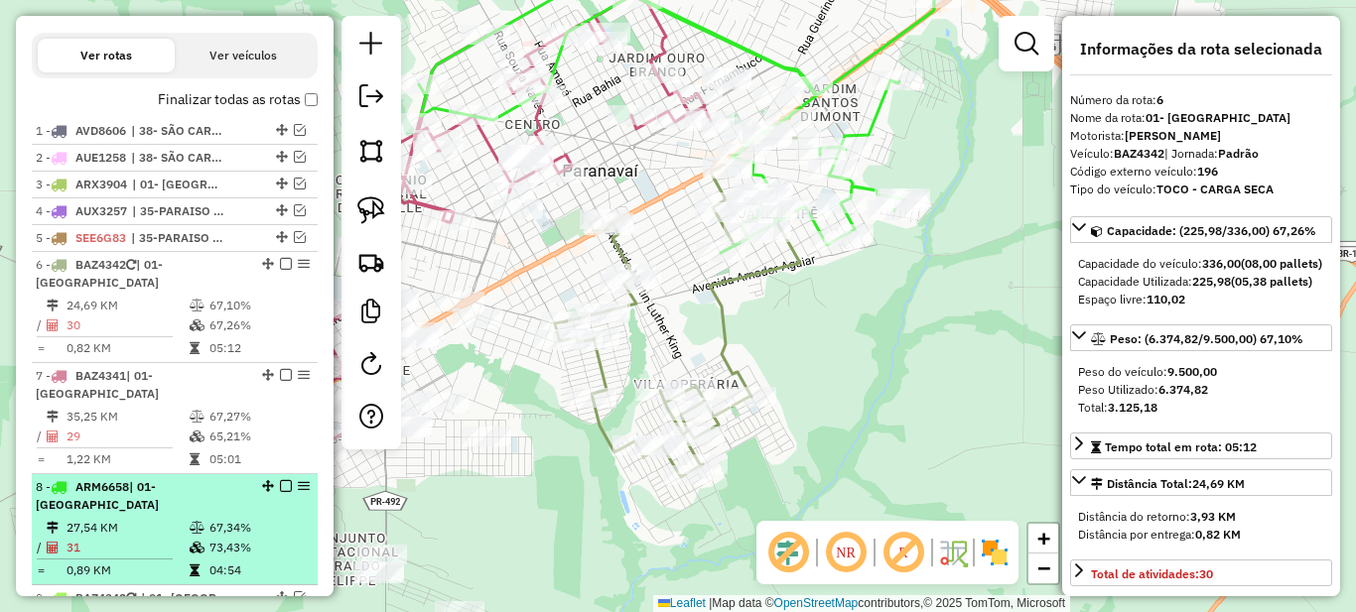
scroll to position [872, 0]
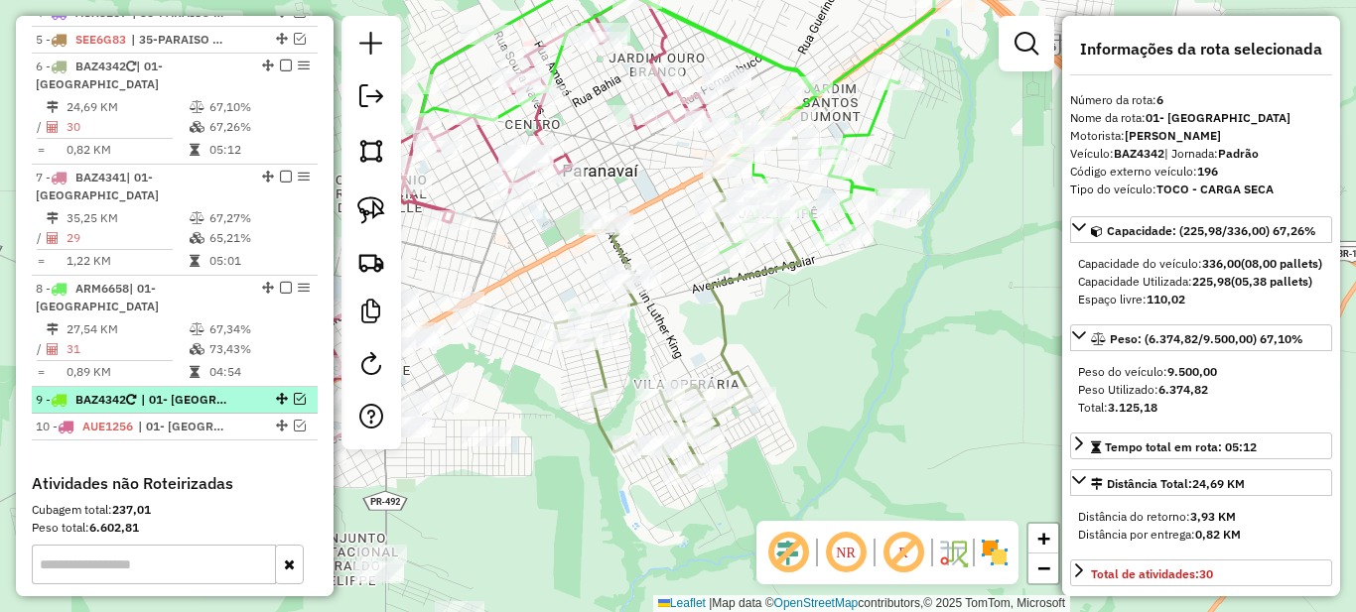
click at [285, 393] on div at bounding box center [280, 399] width 60 height 12
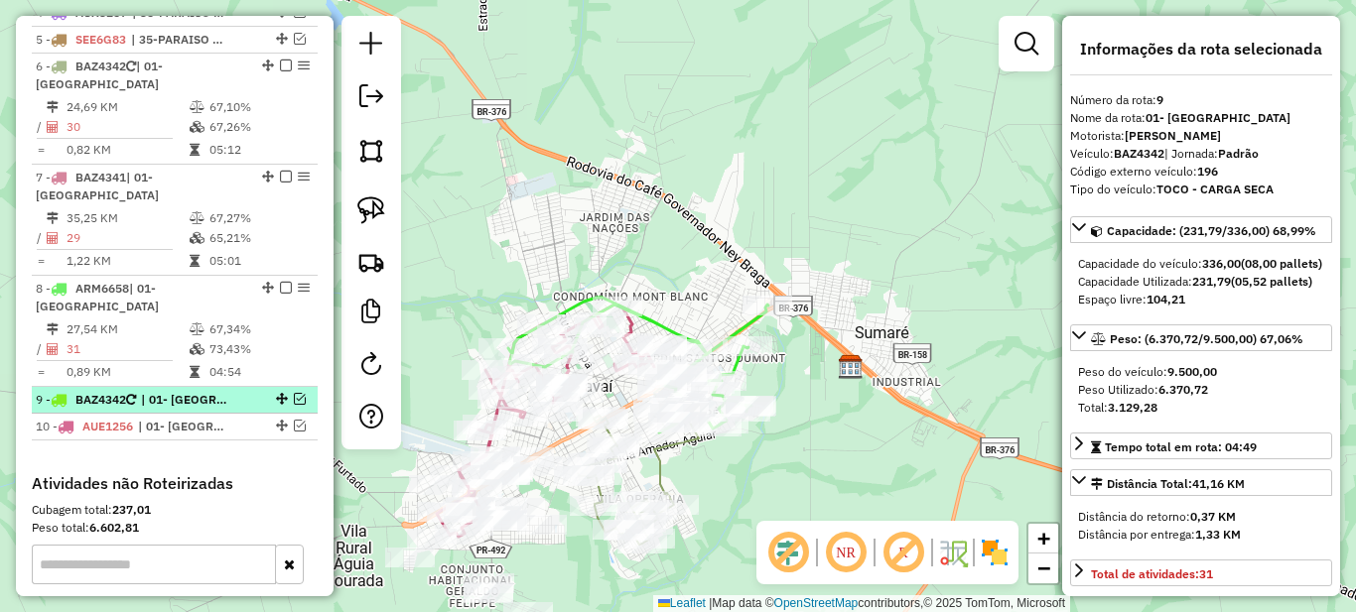
click at [294, 393] on em at bounding box center [300, 399] width 12 height 12
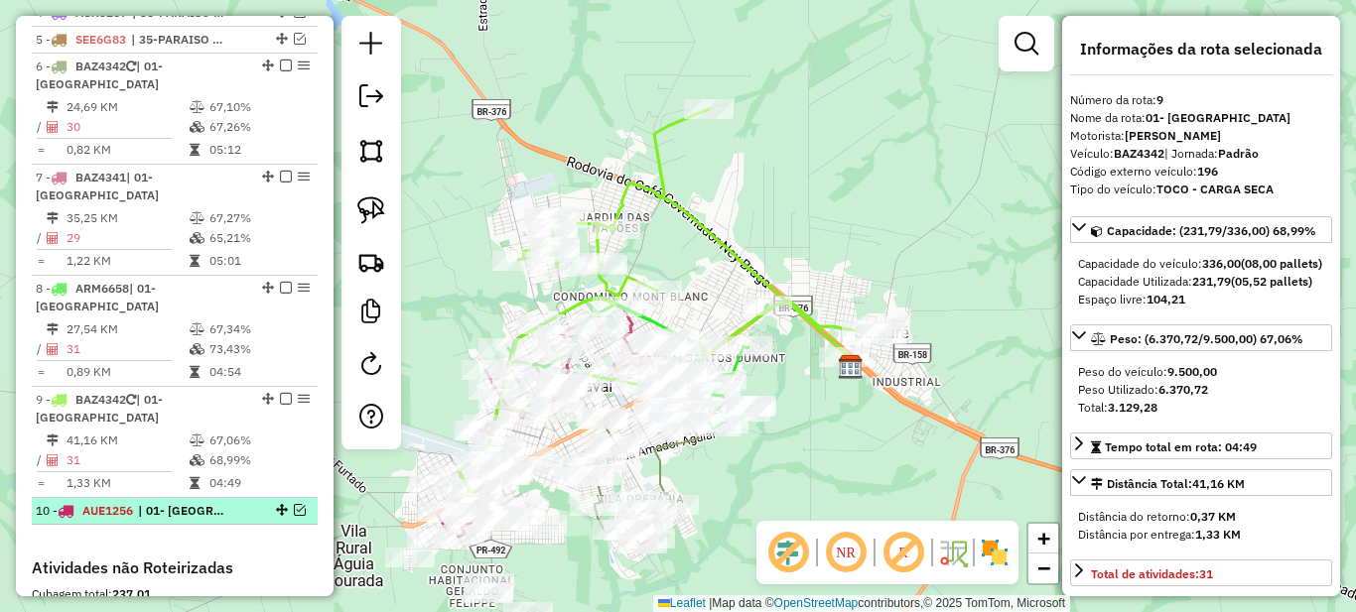
click at [297, 504] on em at bounding box center [300, 510] width 12 height 12
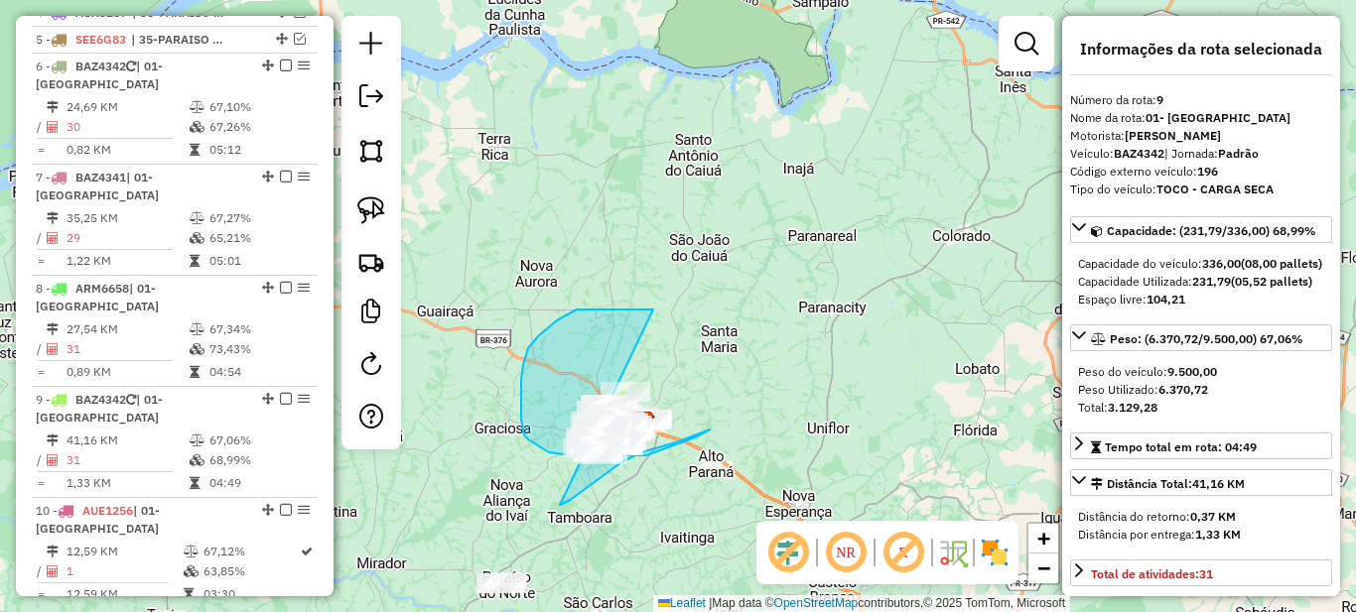
drag, startPoint x: 636, startPoint y: 309, endPoint x: 560, endPoint y: 505, distance: 210.9
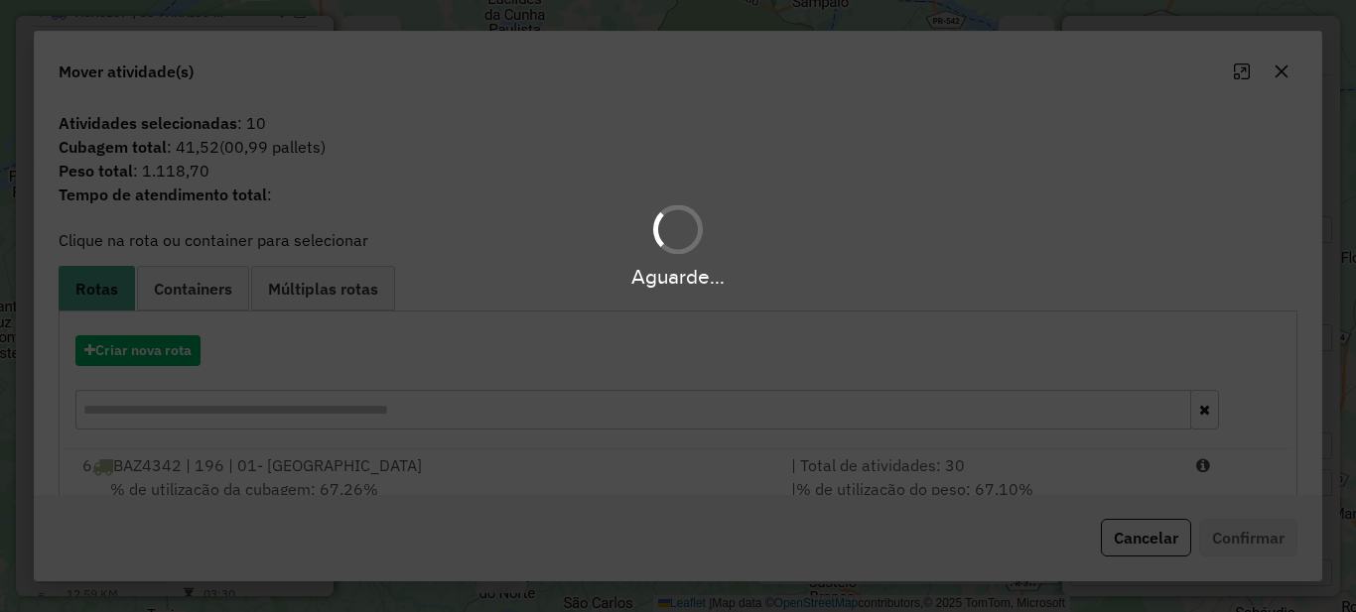
click at [1132, 541] on div "Aguarde..." at bounding box center [678, 306] width 1356 height 612
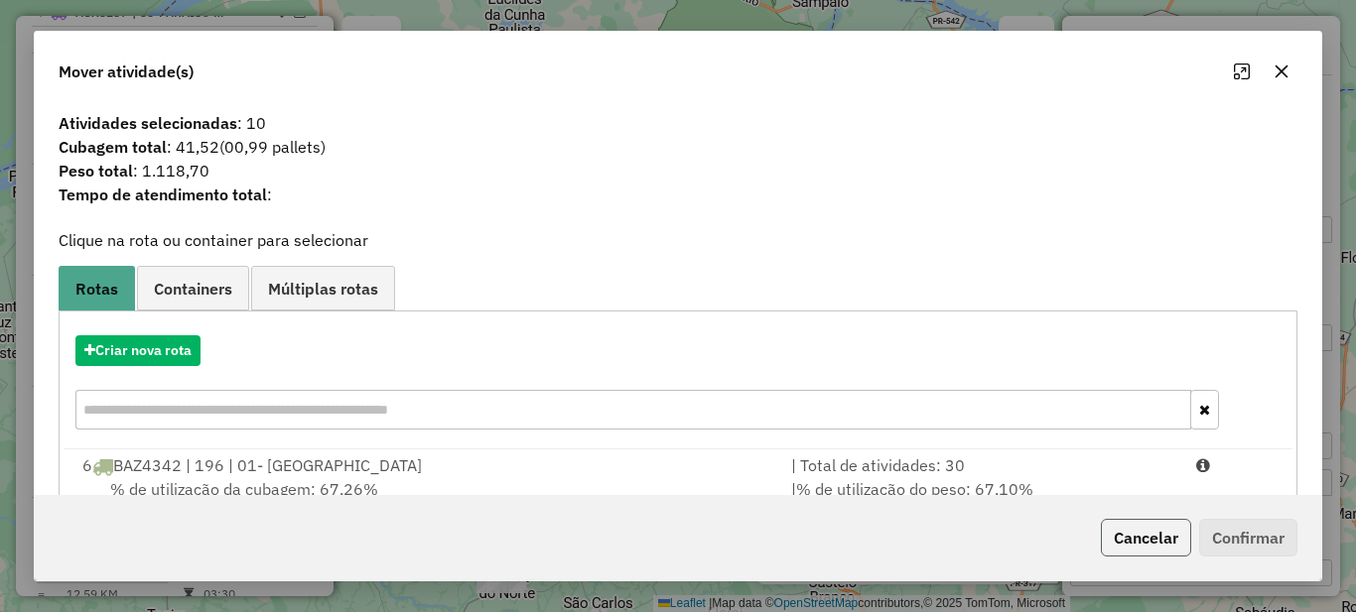
click at [1142, 541] on button "Cancelar" at bounding box center [1146, 538] width 90 height 38
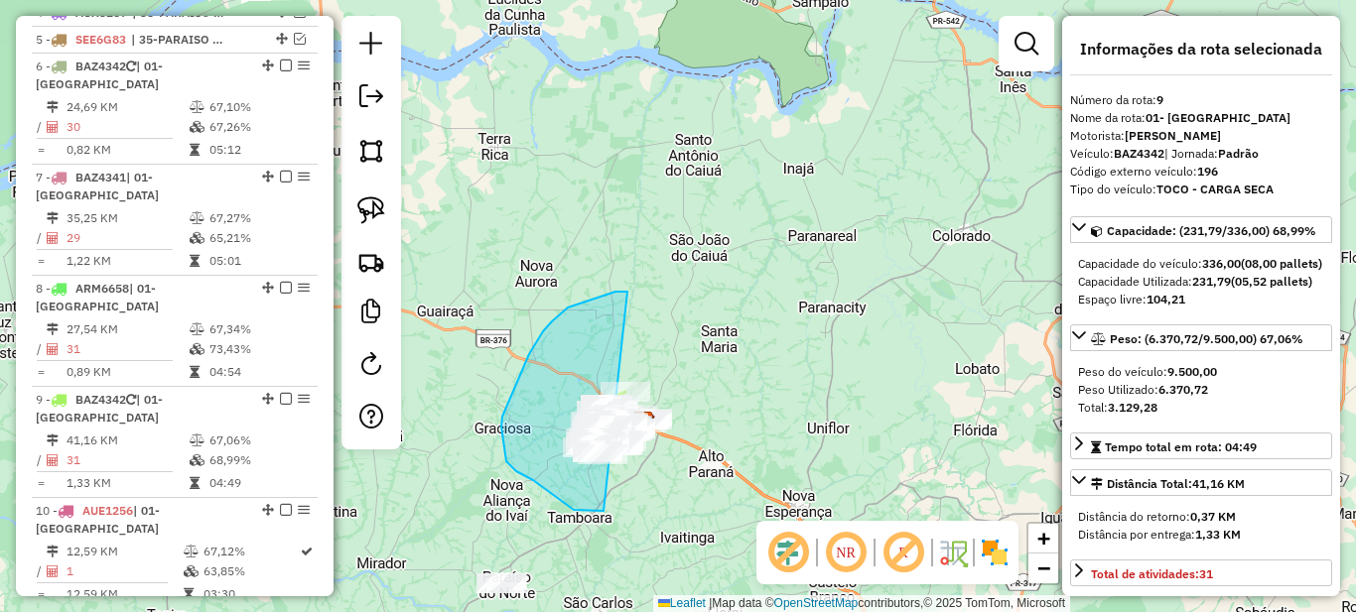
drag, startPoint x: 620, startPoint y: 292, endPoint x: 781, endPoint y: 381, distance: 184.0
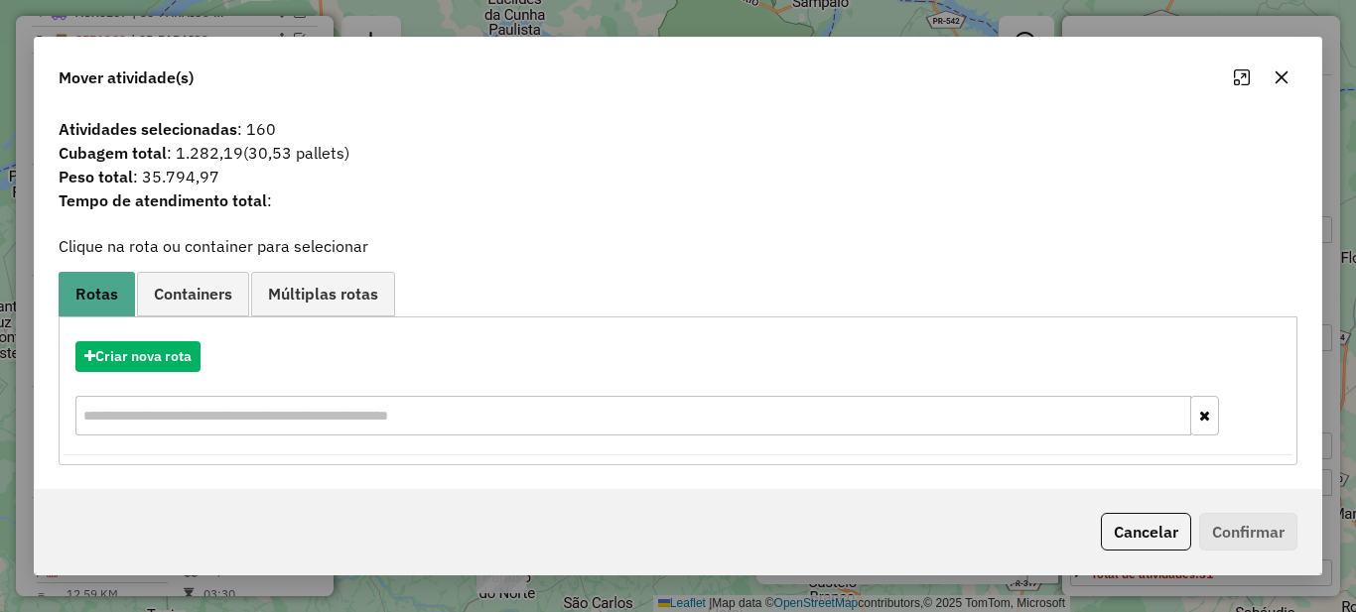
click at [1121, 528] on button "Cancelar" at bounding box center [1146, 532] width 90 height 38
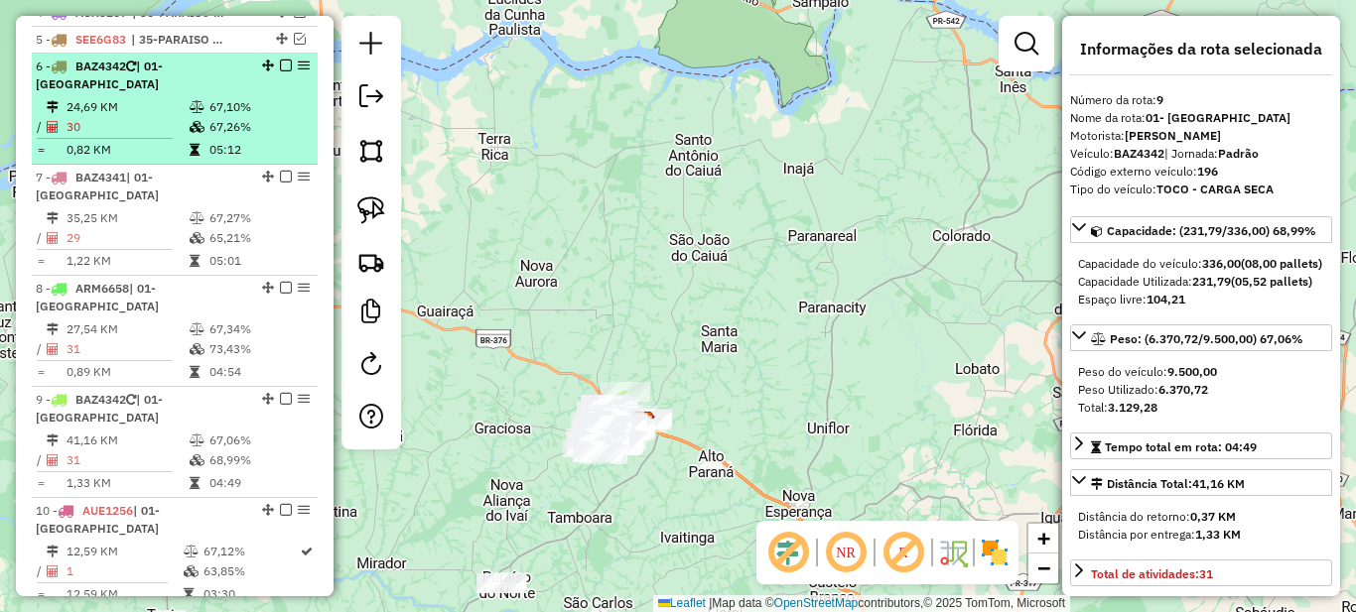
scroll to position [772, 0]
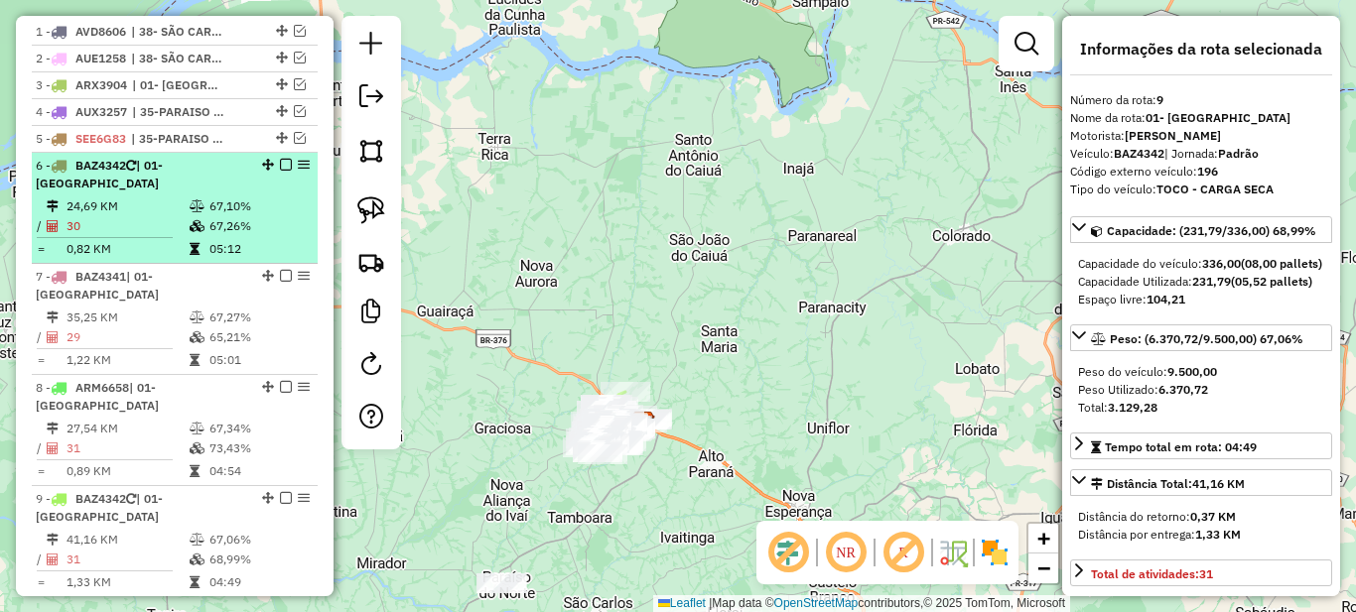
click at [190, 212] on icon at bounding box center [197, 207] width 15 height 12
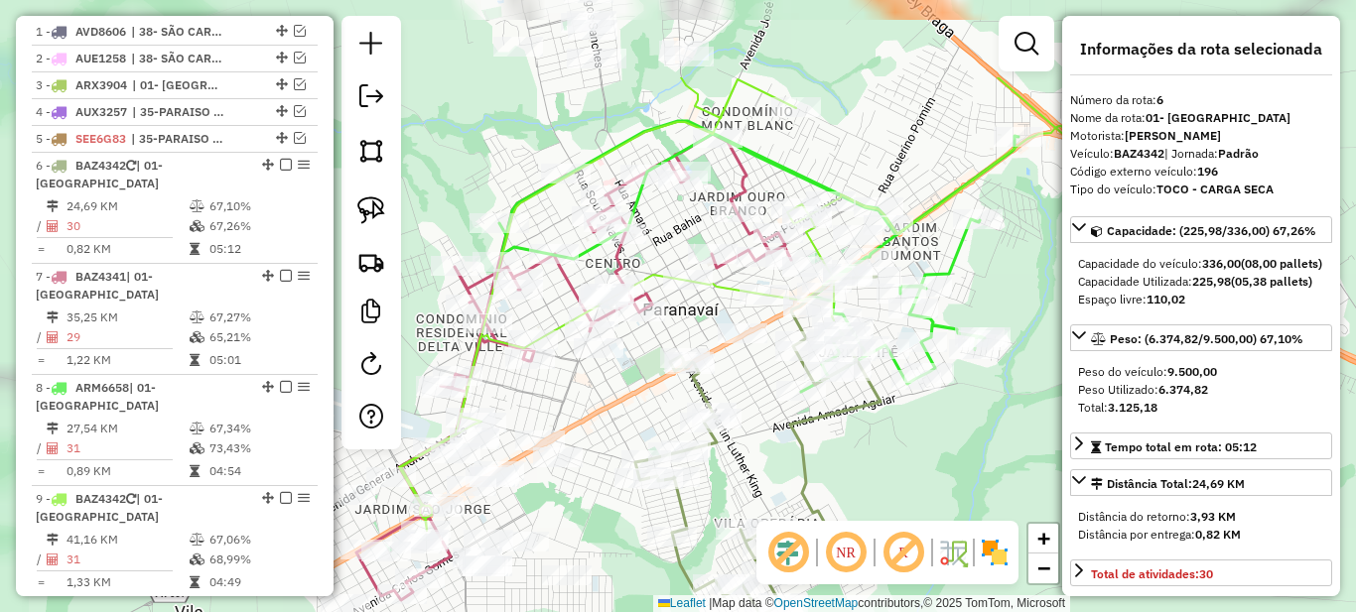
drag, startPoint x: 691, startPoint y: 275, endPoint x: 759, endPoint y: 389, distance: 133.1
click at [759, 389] on div "Janela de atendimento Grade de atendimento Capacidade Transportadoras Veículos …" at bounding box center [678, 306] width 1356 height 612
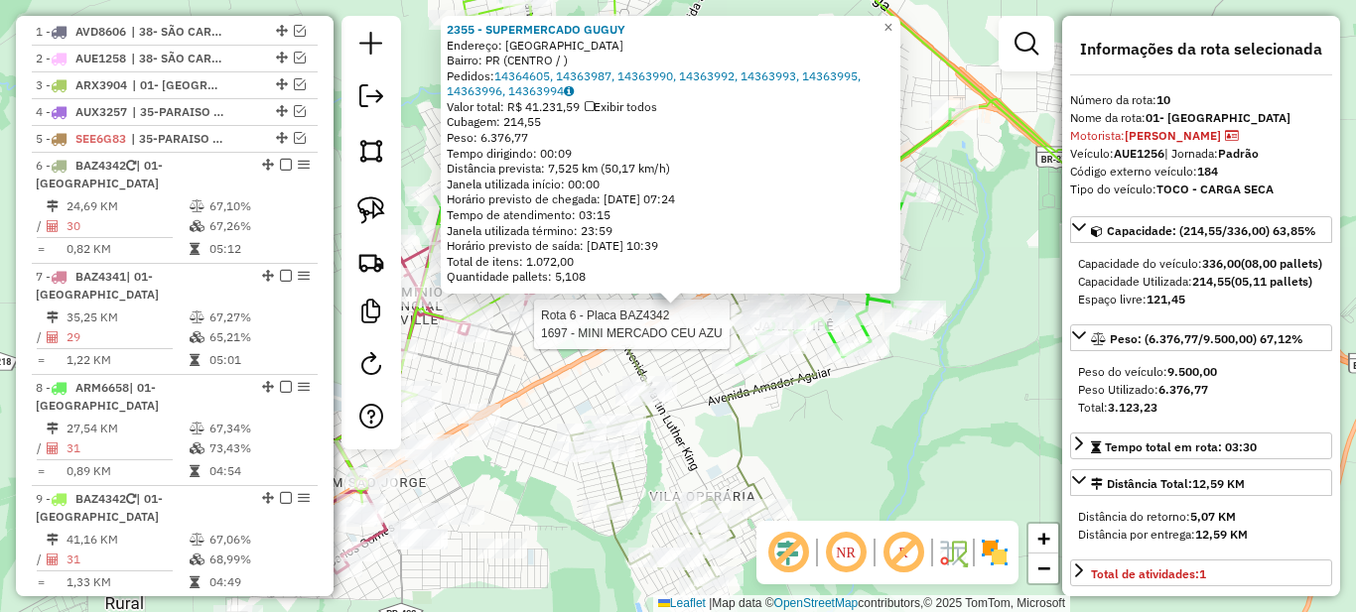
scroll to position [1240, 0]
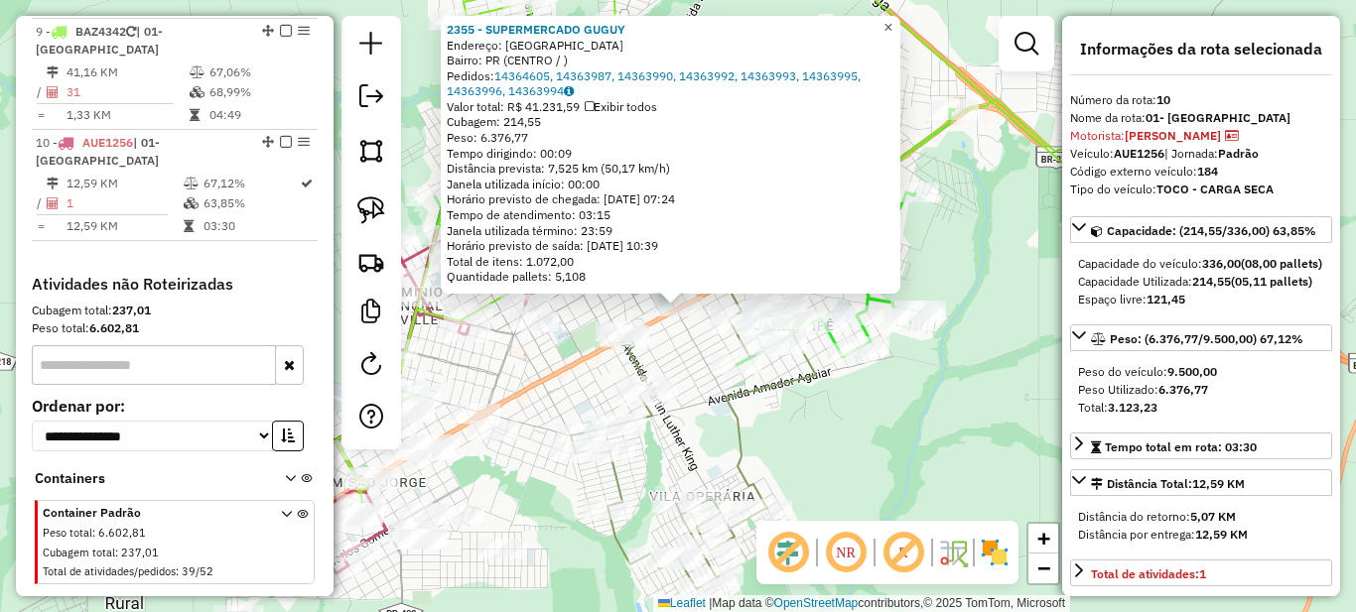
click at [892, 21] on span "×" at bounding box center [887, 27] width 9 height 17
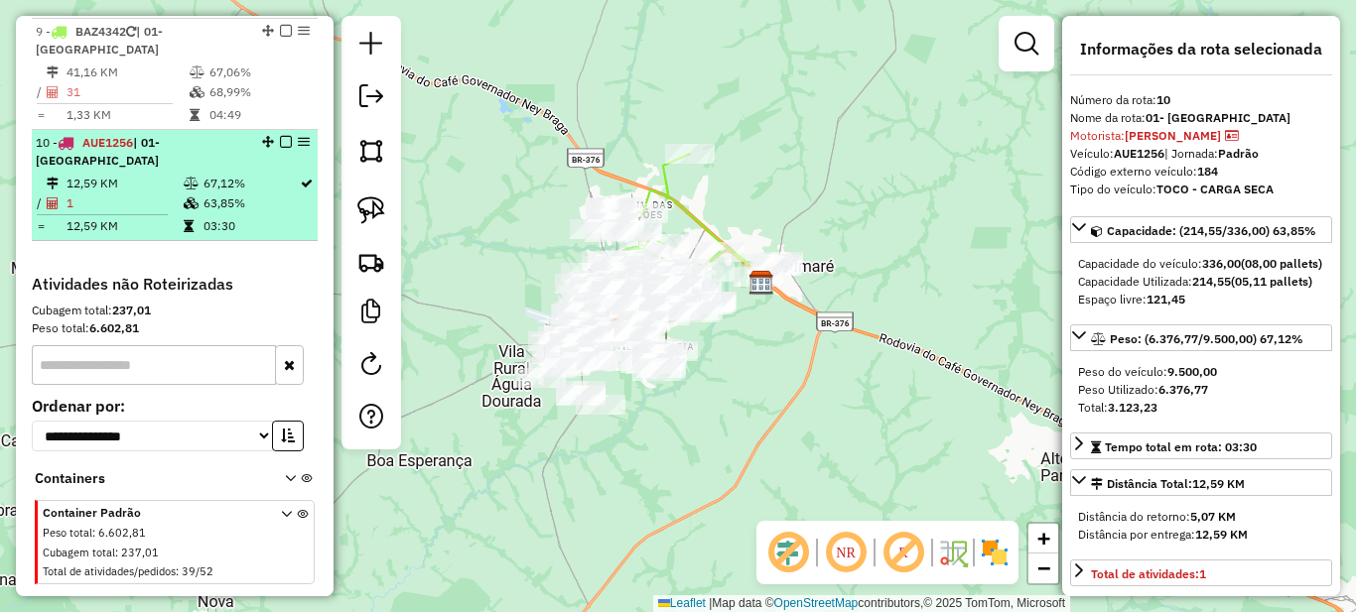
click at [170, 194] on td "1" at bounding box center [124, 204] width 117 height 20
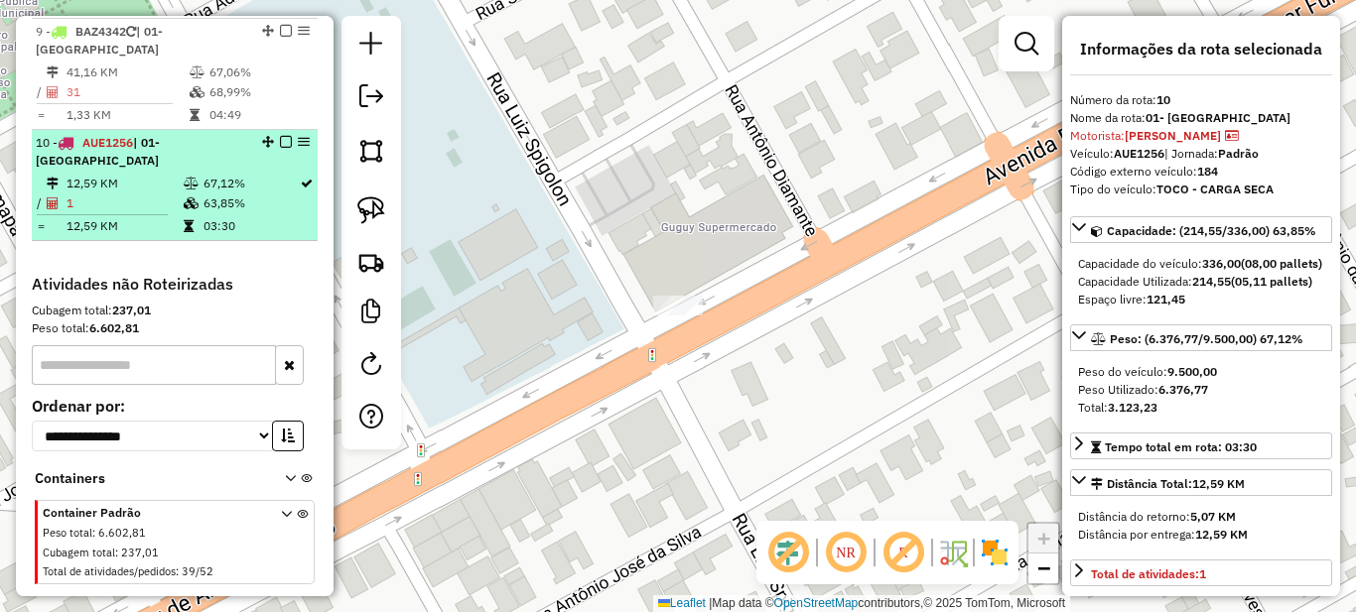
click at [280, 136] on em at bounding box center [286, 142] width 12 height 12
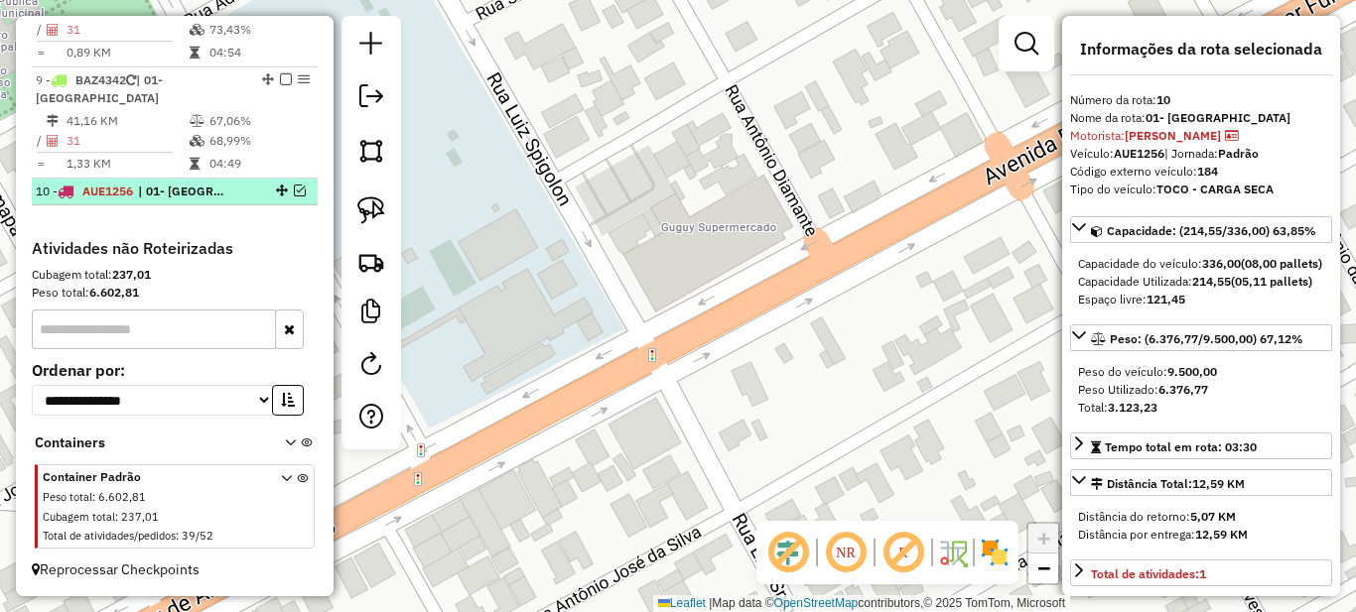
scroll to position [1173, 0]
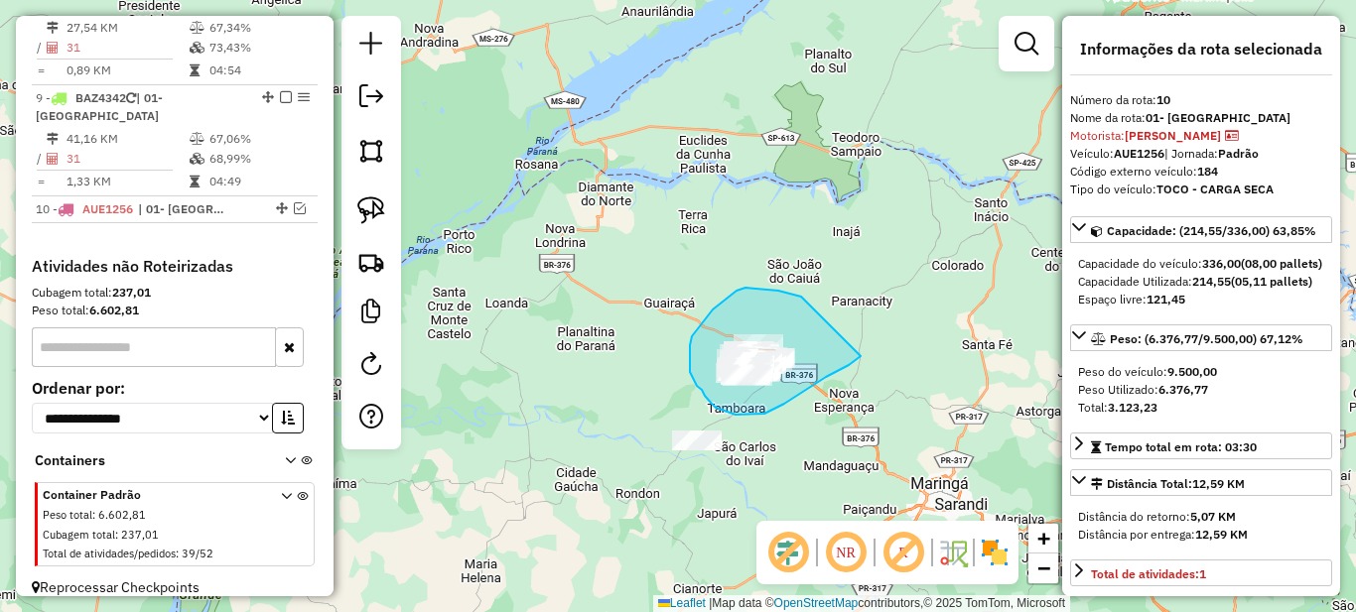
drag, startPoint x: 778, startPoint y: 291, endPoint x: 861, endPoint y: 356, distance: 105.3
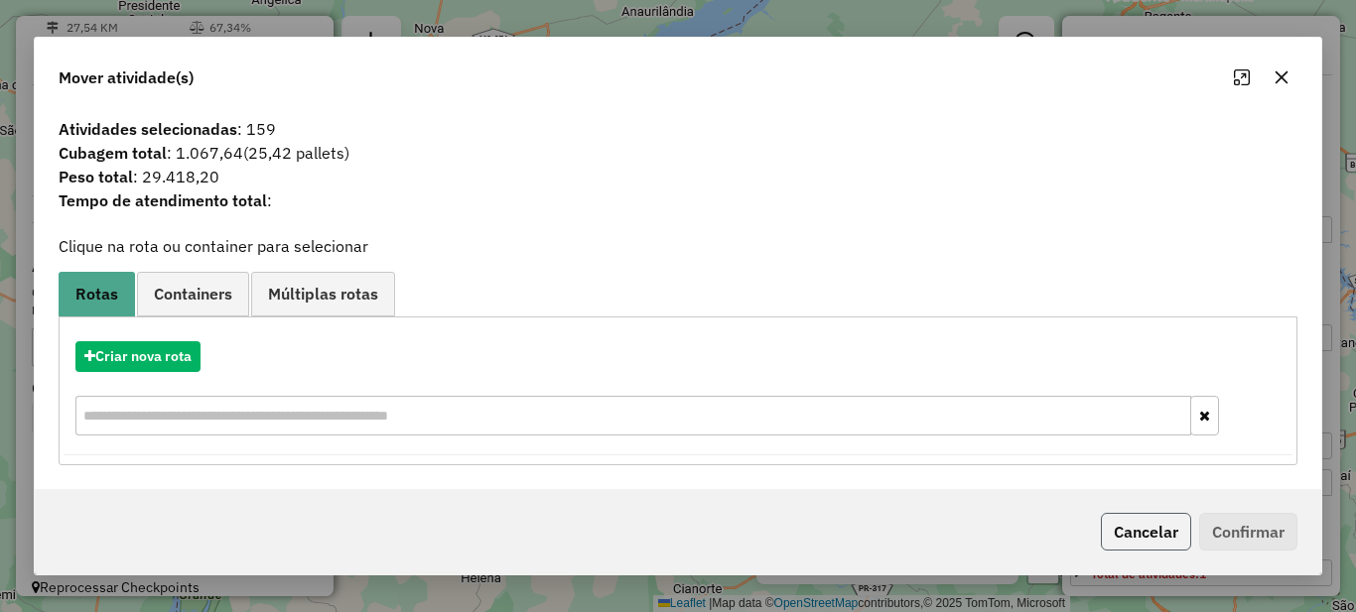
click at [1154, 548] on button "Cancelar" at bounding box center [1146, 532] width 90 height 38
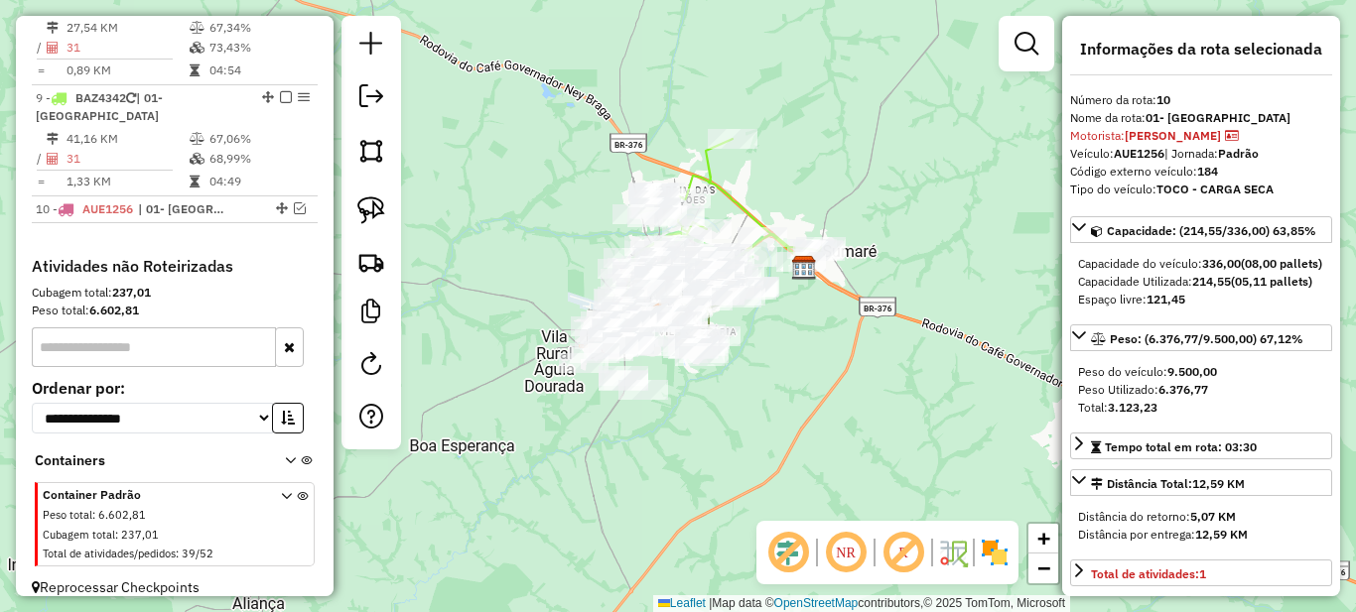
click at [845, 553] on em at bounding box center [846, 553] width 48 height 48
click at [841, 549] on em at bounding box center [846, 553] width 48 height 48
click at [907, 552] on em at bounding box center [904, 553] width 48 height 48
click at [901, 552] on em at bounding box center [904, 553] width 48 height 48
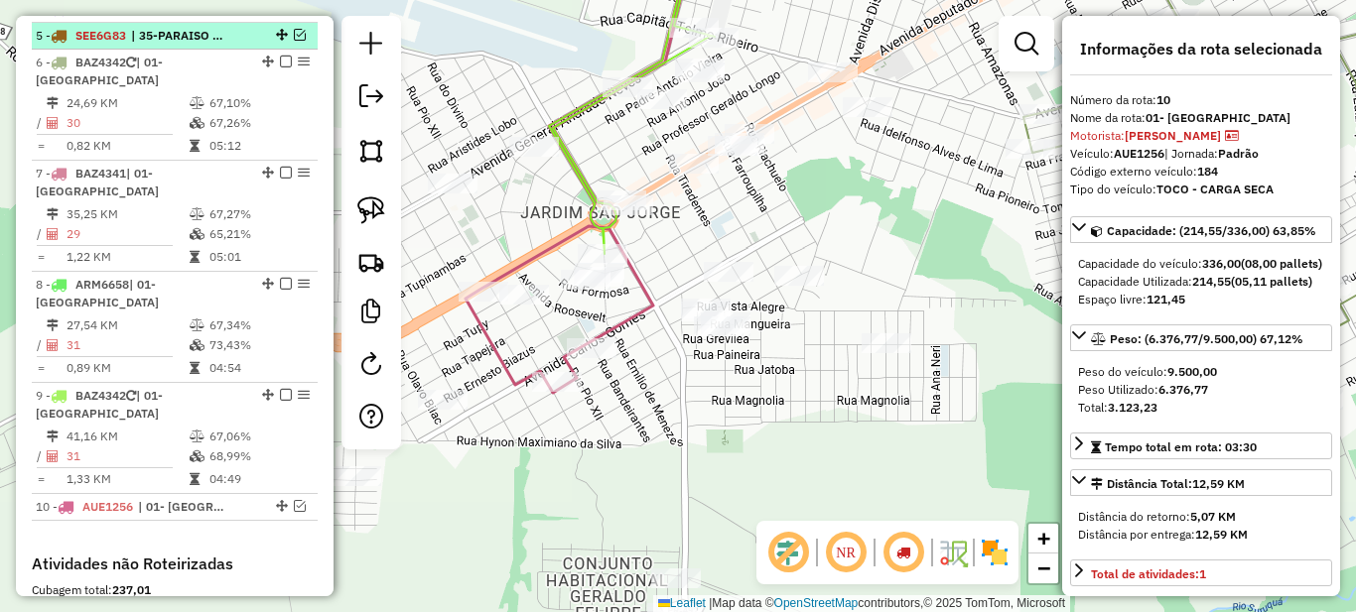
scroll to position [776, 0]
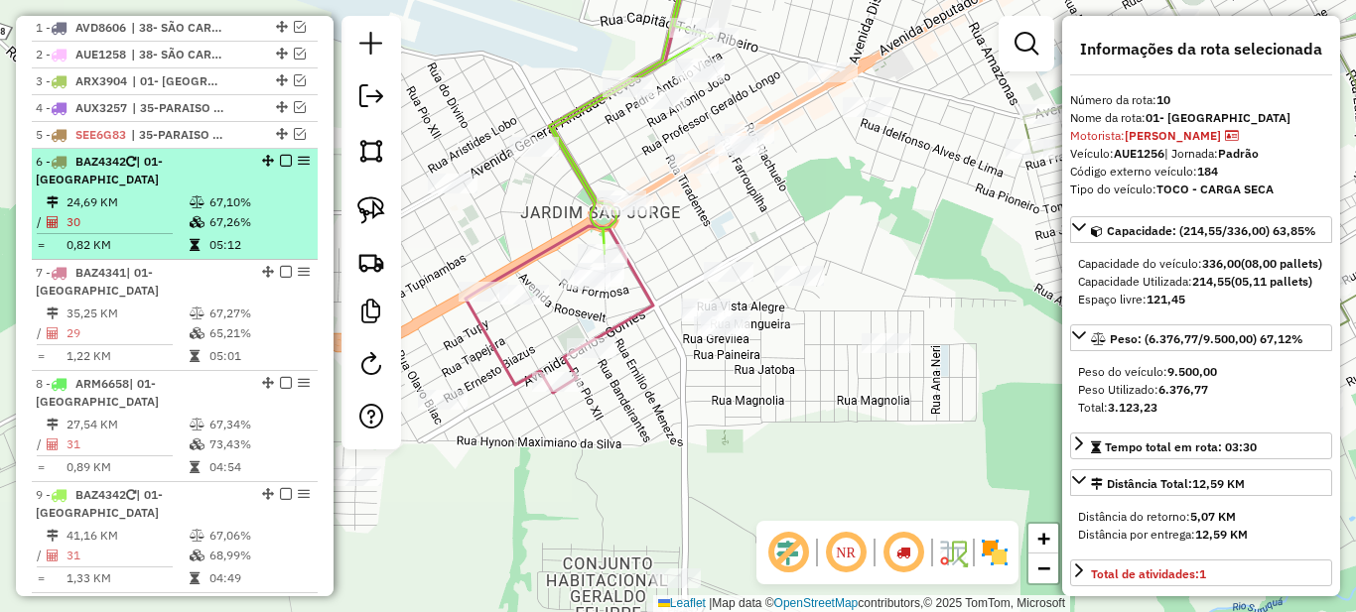
click at [208, 212] on td "67,10%" at bounding box center [258, 203] width 100 height 20
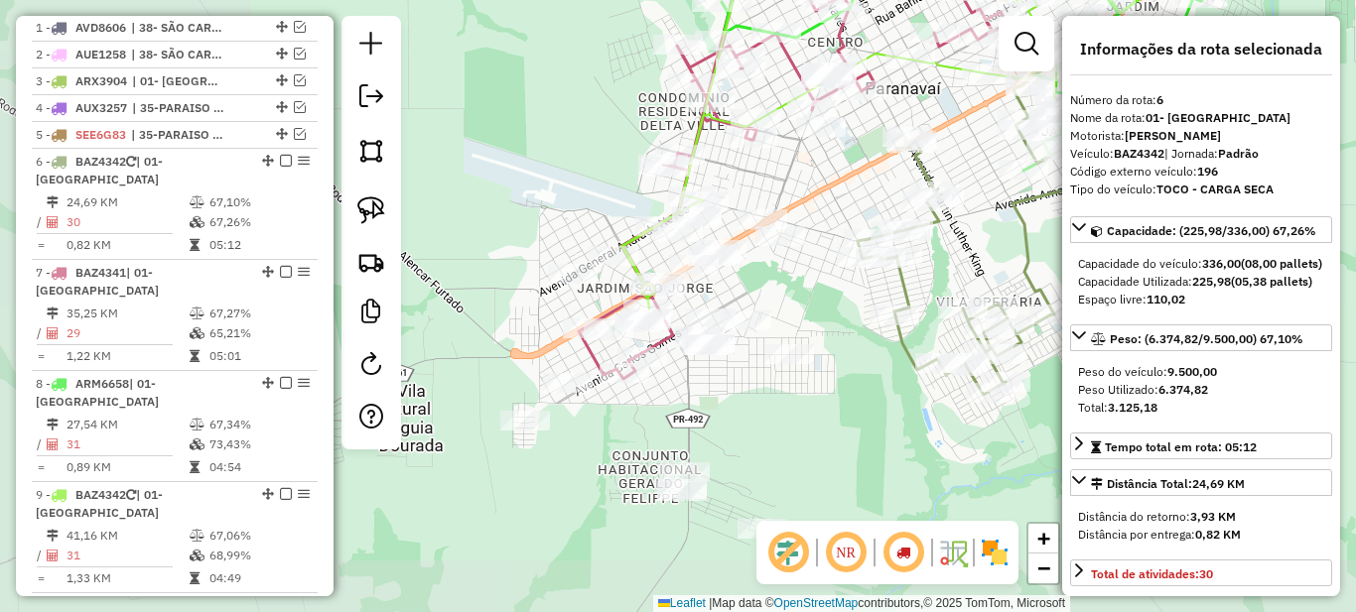
drag, startPoint x: 764, startPoint y: 203, endPoint x: 824, endPoint y: 187, distance: 61.9
click at [824, 187] on div "Janela de atendimento Grade de atendimento Capacidade Transportadoras Veículos …" at bounding box center [678, 306] width 1356 height 612
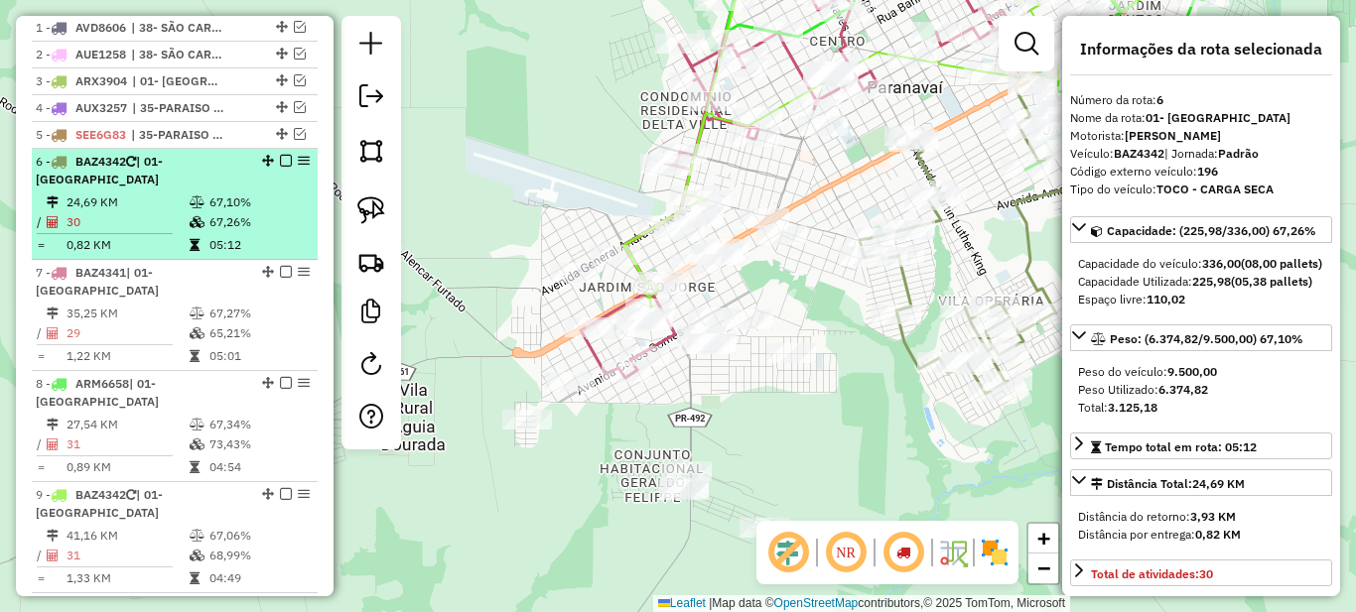
click at [280, 167] on em at bounding box center [286, 161] width 12 height 12
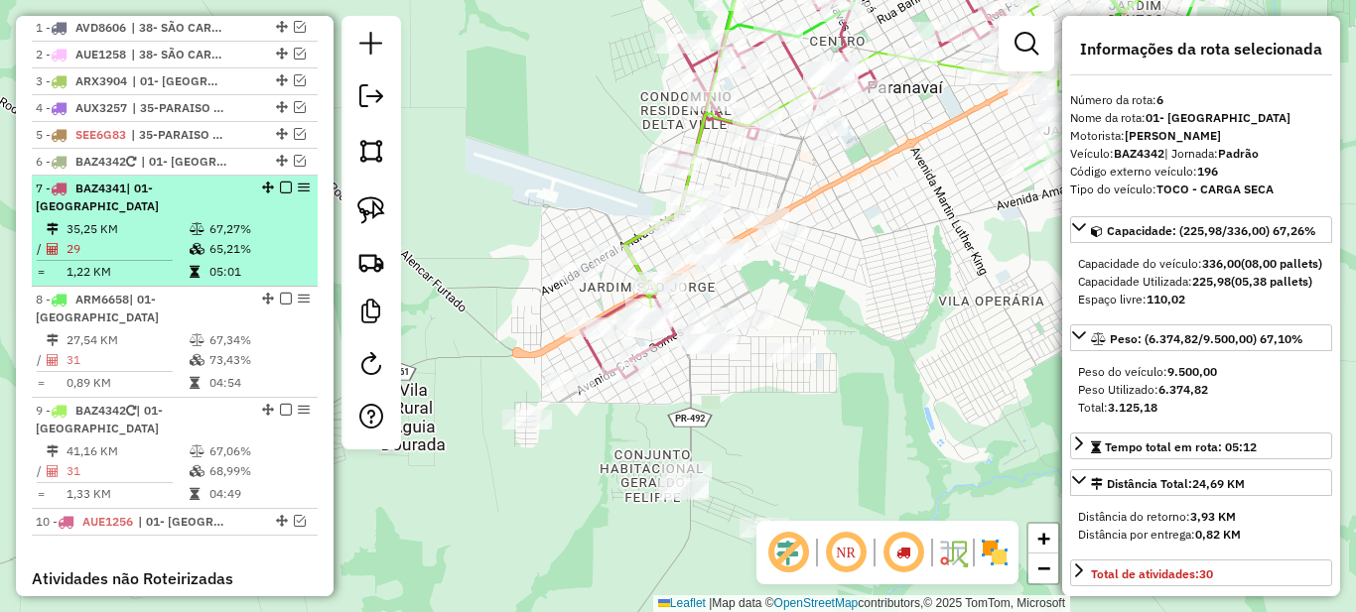
click at [280, 194] on em at bounding box center [286, 188] width 12 height 12
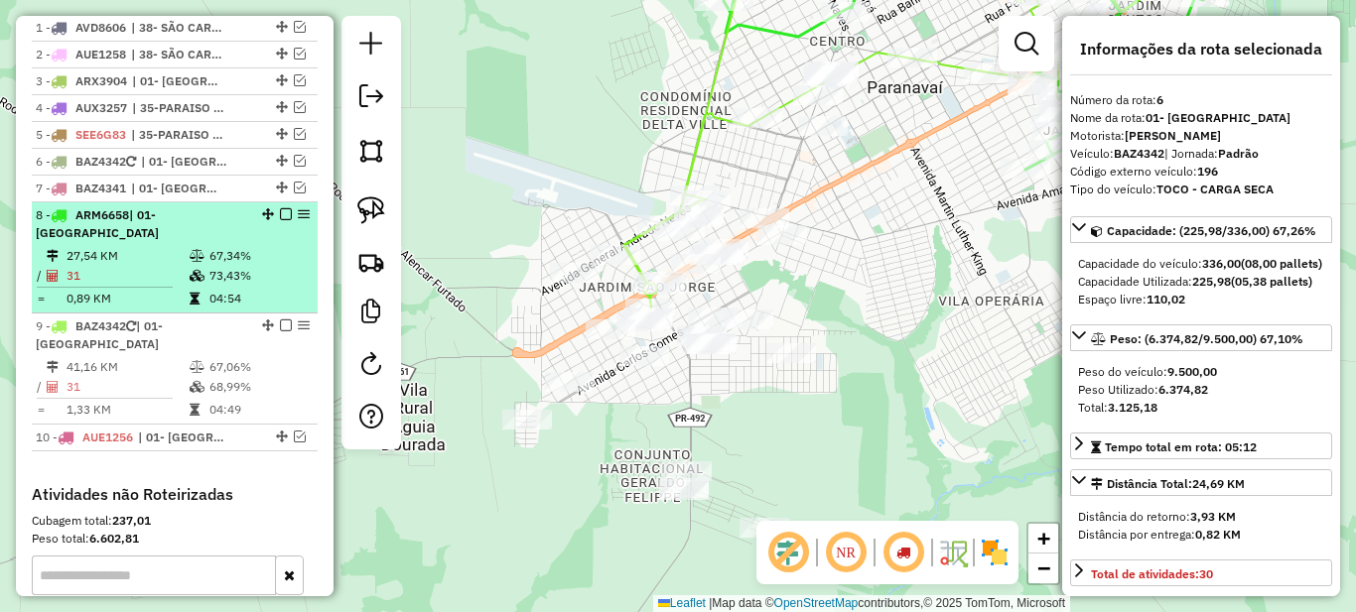
click at [281, 220] on em at bounding box center [286, 214] width 12 height 12
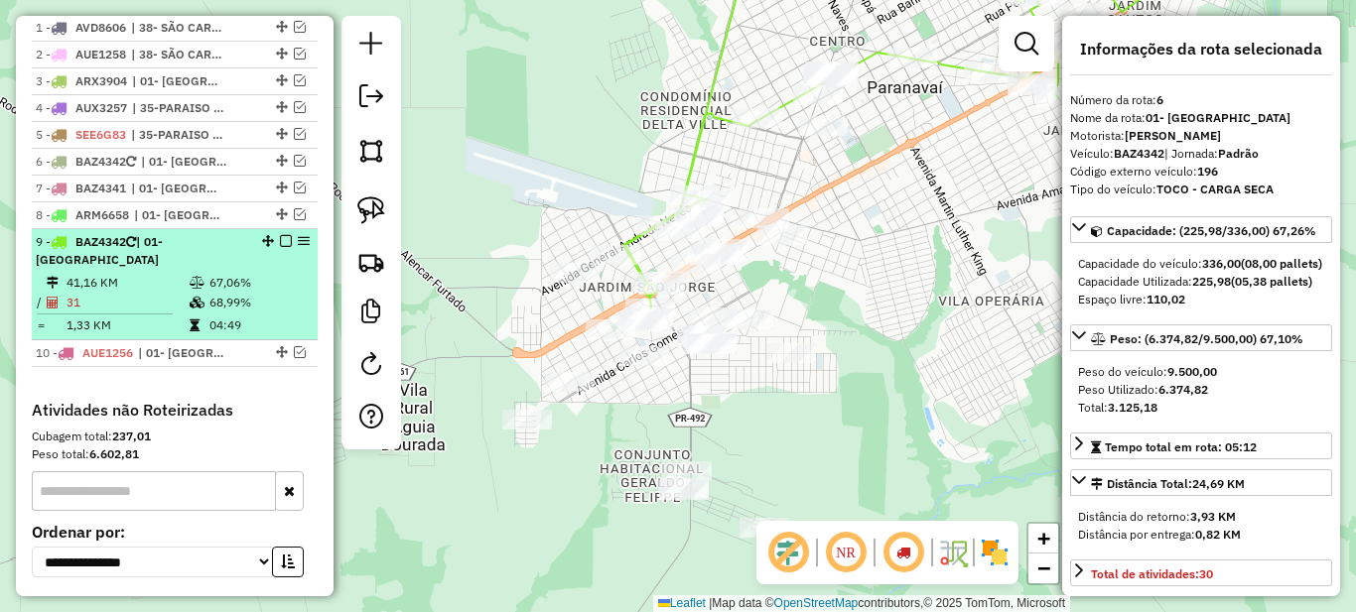
click at [282, 247] on em at bounding box center [286, 241] width 12 height 12
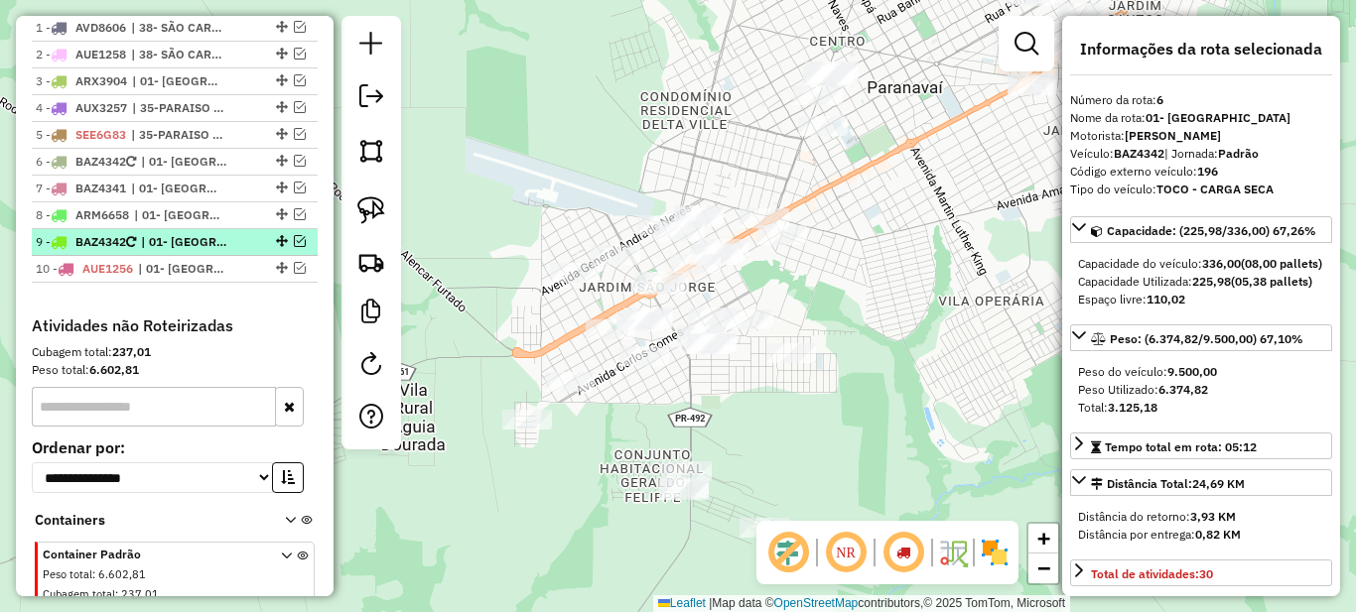
scroll to position [578, 0]
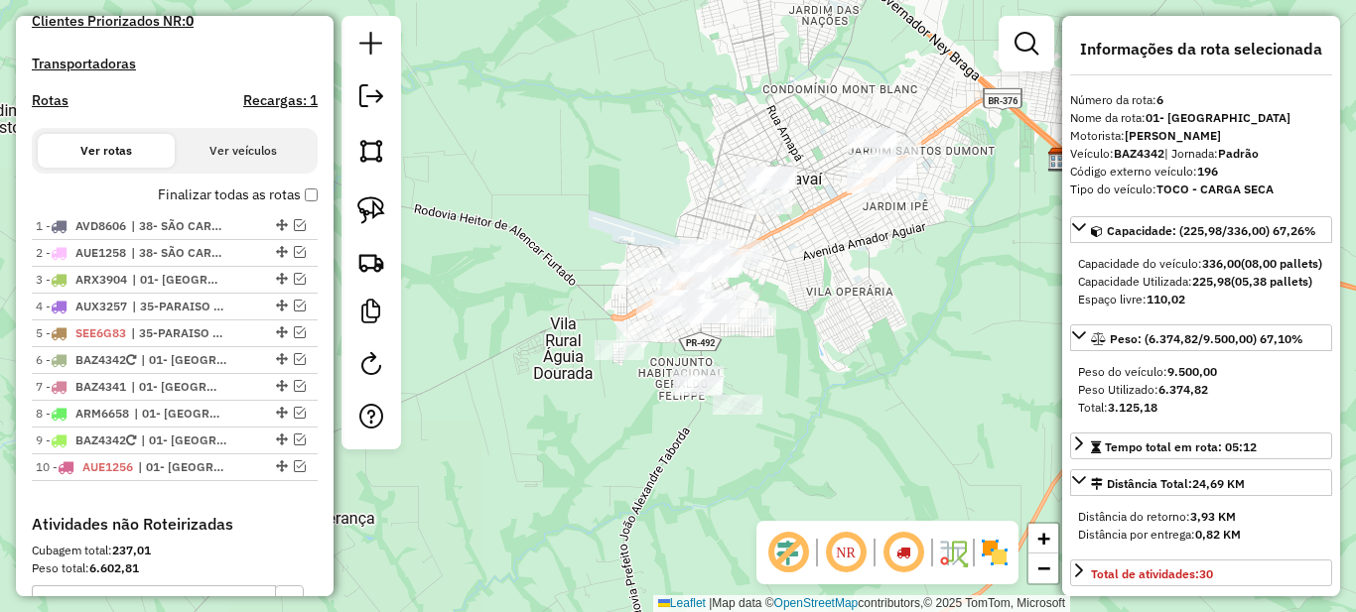
click at [824, 371] on div "Janela de atendimento Grade de atendimento Capacidade Transportadoras Veículos …" at bounding box center [678, 306] width 1356 height 612
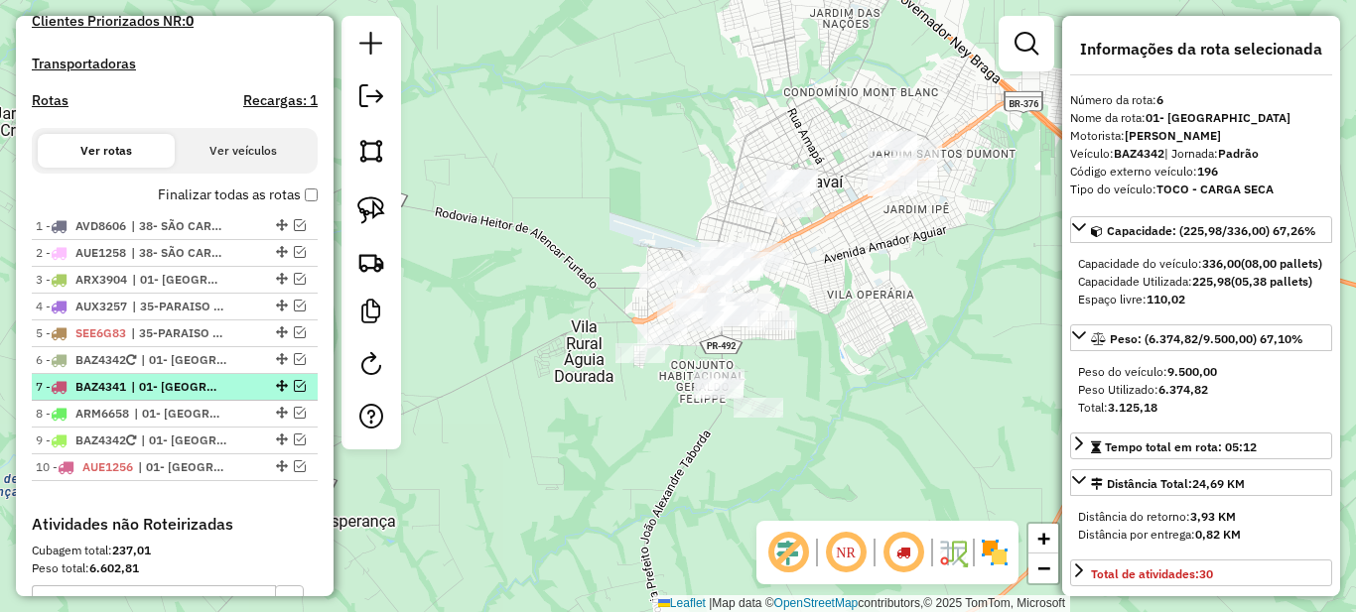
click at [205, 396] on span "| 01- [GEOGRAPHIC_DATA]" at bounding box center [176, 387] width 91 height 18
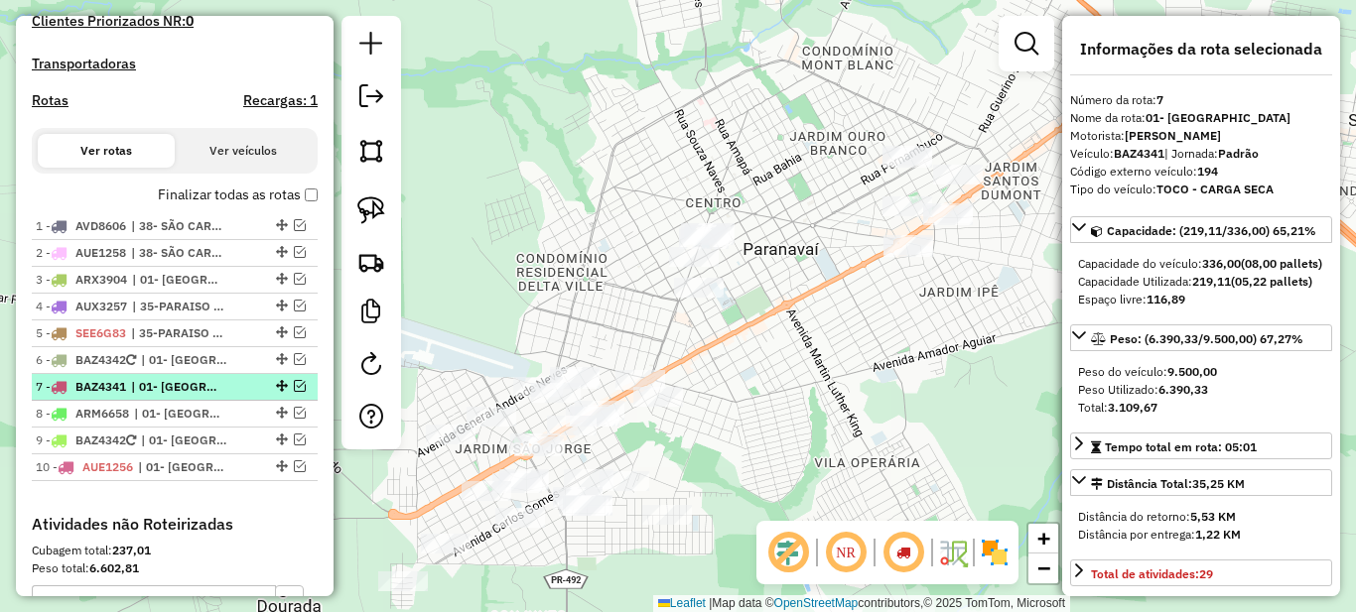
click at [297, 392] on em at bounding box center [300, 386] width 12 height 12
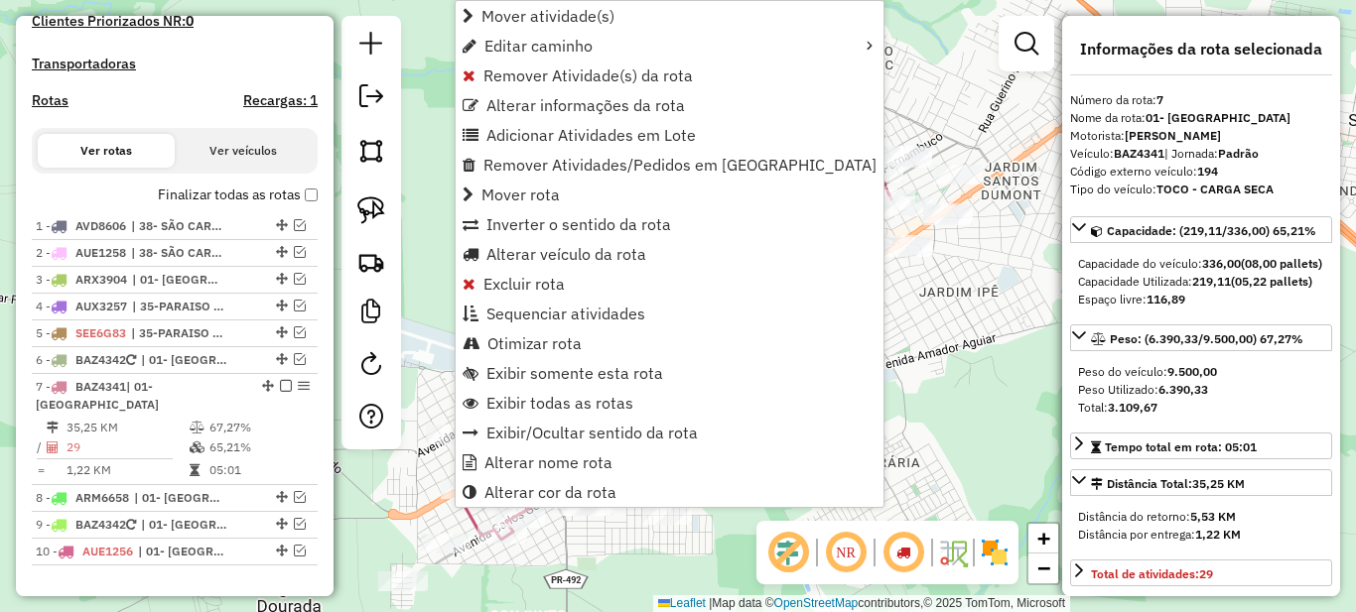
scroll to position [938, 0]
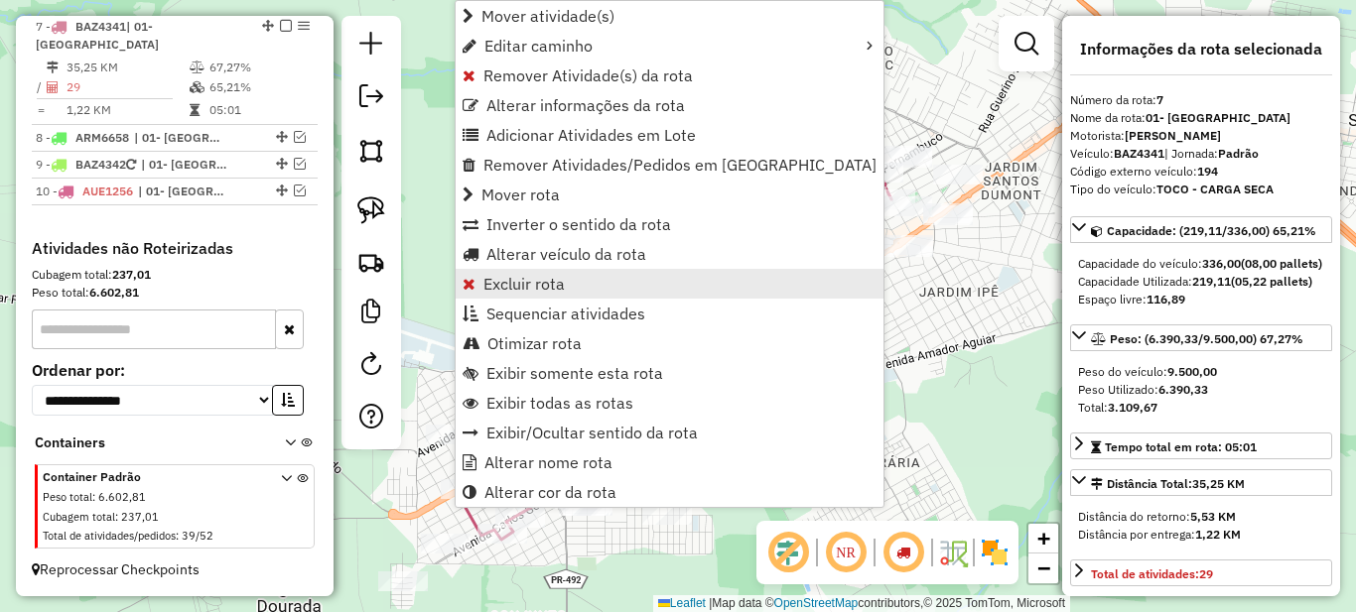
click at [511, 280] on span "Excluir rota" at bounding box center [523, 284] width 81 height 16
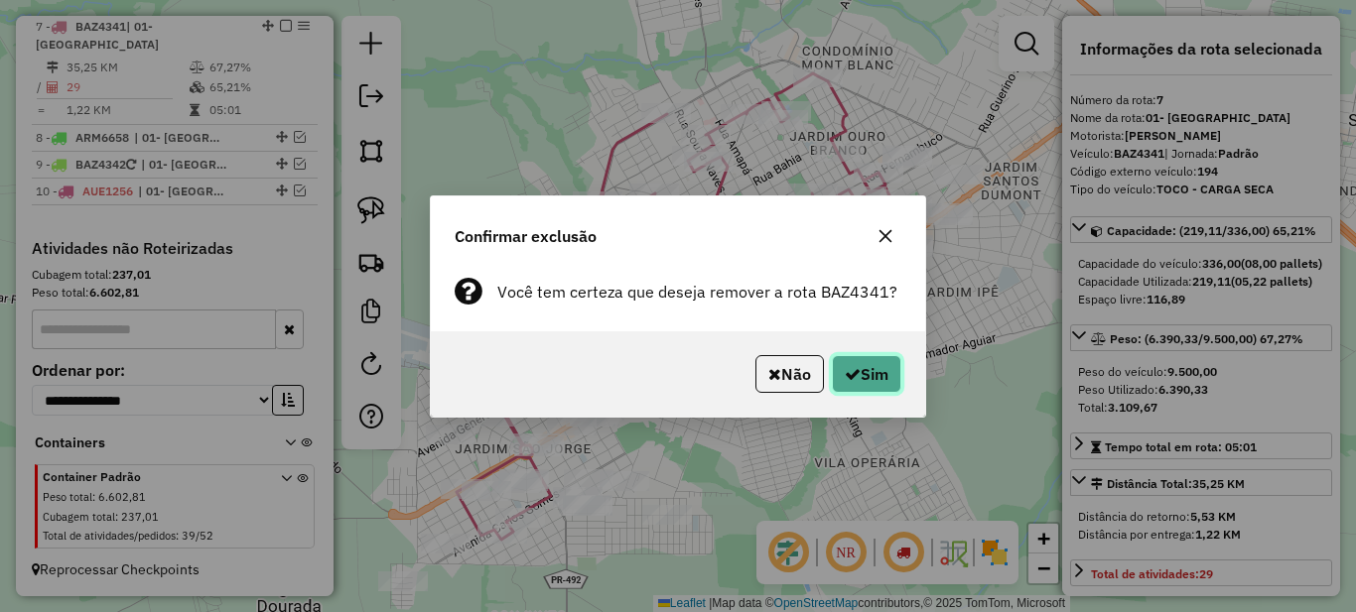
click at [863, 367] on button "Sim" at bounding box center [866, 374] width 69 height 38
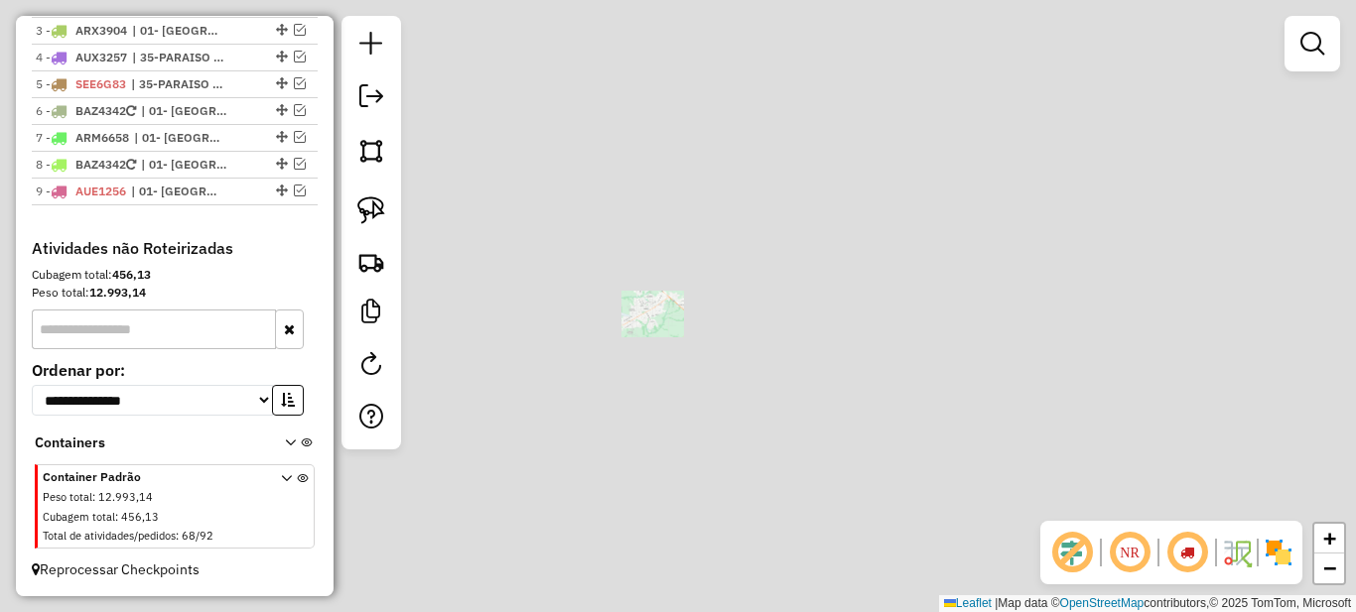
scroll to position [845, 0]
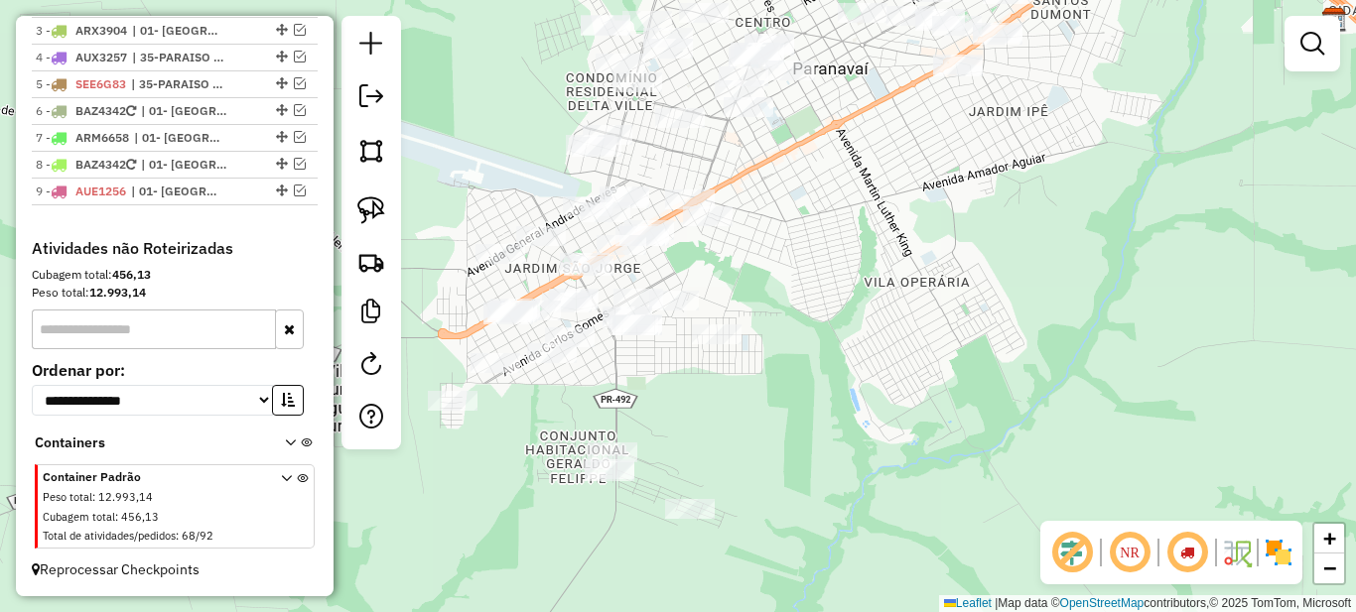
drag, startPoint x: 564, startPoint y: 440, endPoint x: 529, endPoint y: 453, distance: 37.1
click at [529, 453] on div "Janela de atendimento Grade de atendimento Capacidade Transportadoras Veículos …" at bounding box center [678, 306] width 1356 height 612
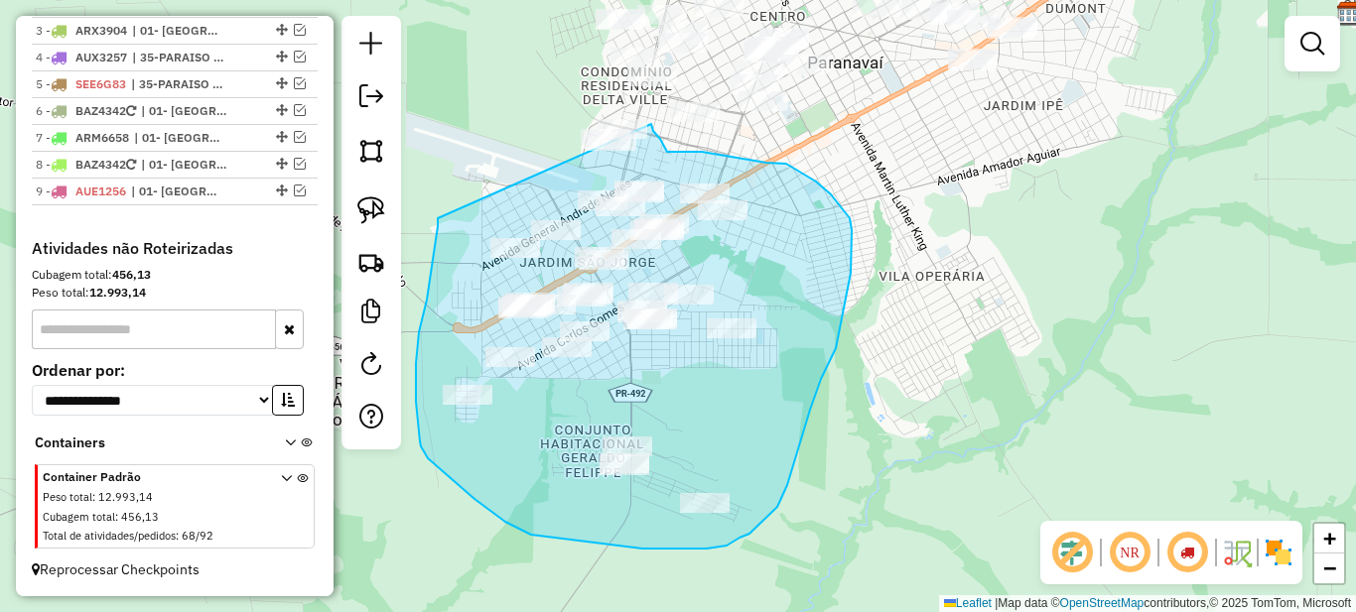
drag, startPoint x: 438, startPoint y: 218, endPoint x: 575, endPoint y: 102, distance: 179.6
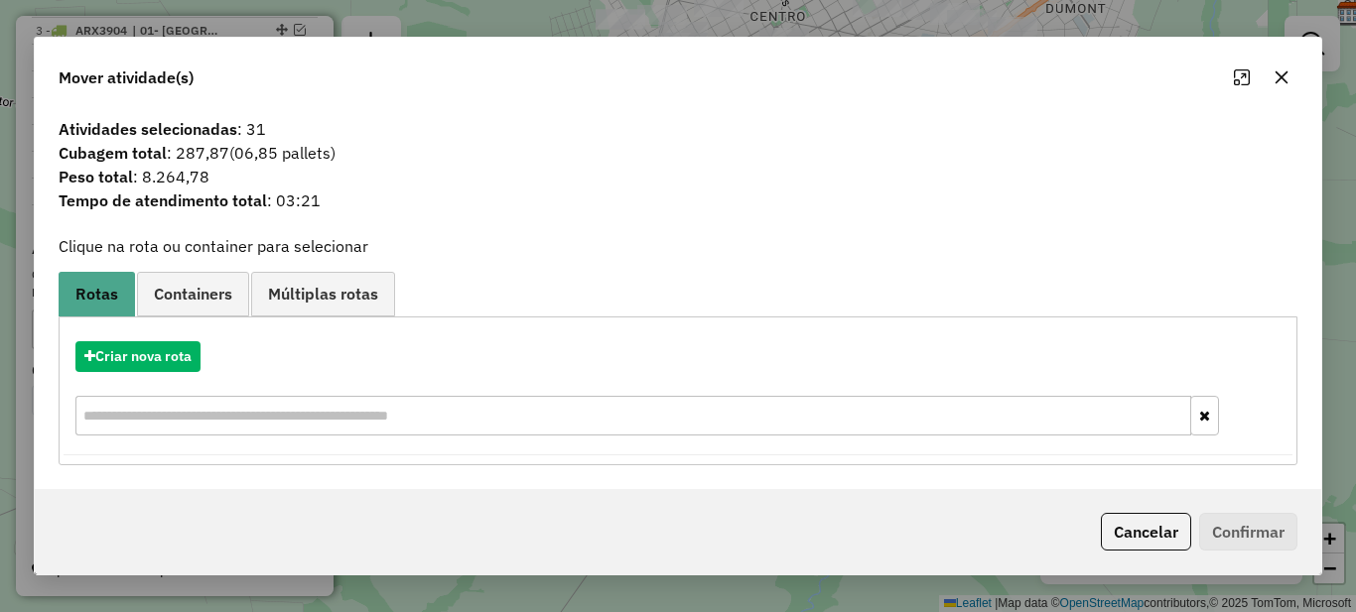
click at [151, 334] on div "Criar nova rota" at bounding box center [678, 391] width 1229 height 129
click at [161, 350] on button "Criar nova rota" at bounding box center [137, 356] width 125 height 31
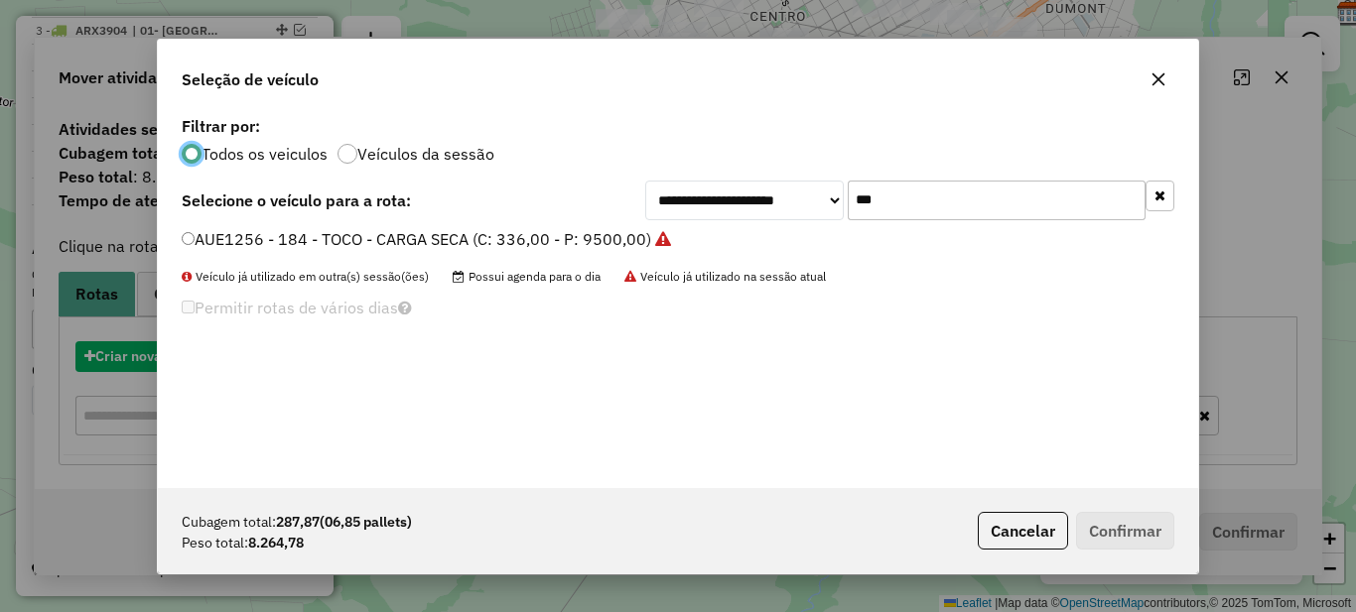
scroll to position [11, 6]
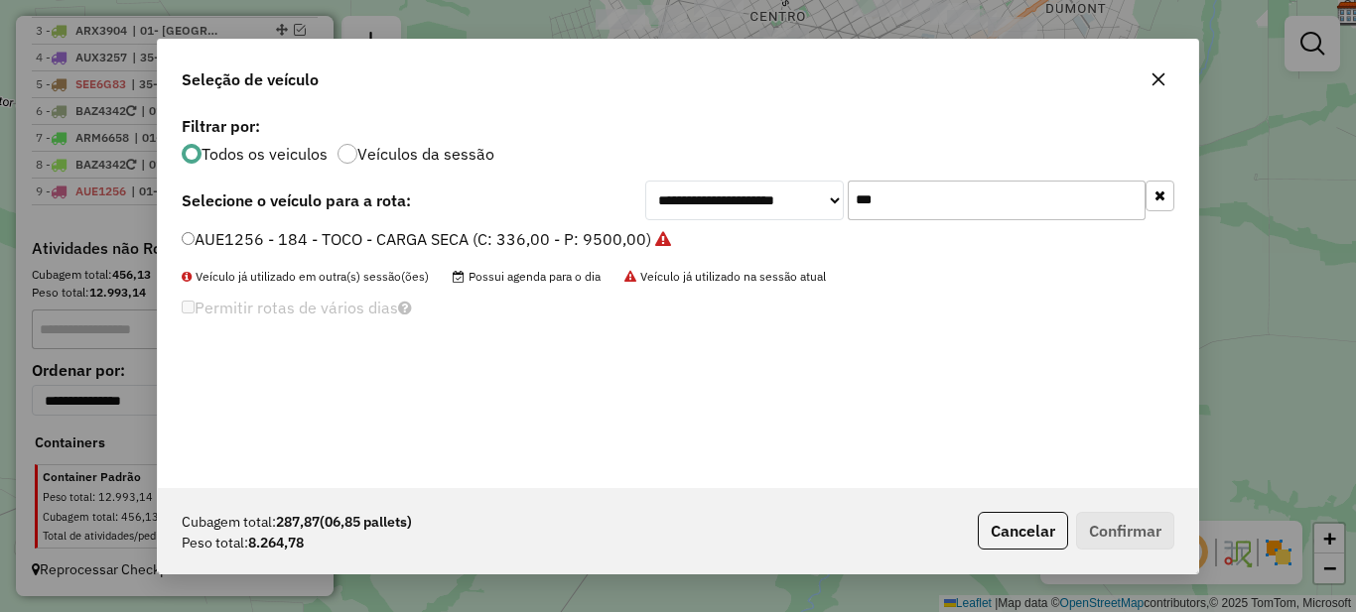
click at [996, 205] on input "***" at bounding box center [997, 201] width 298 height 40
type input "***"
click at [384, 241] on label "BAZ4341 - 194 - TOCO - CARGA SECA (C: 336,00 - P: 9500,00)" at bounding box center [416, 239] width 469 height 24
click at [1121, 534] on button "Confirmar" at bounding box center [1125, 531] width 98 height 38
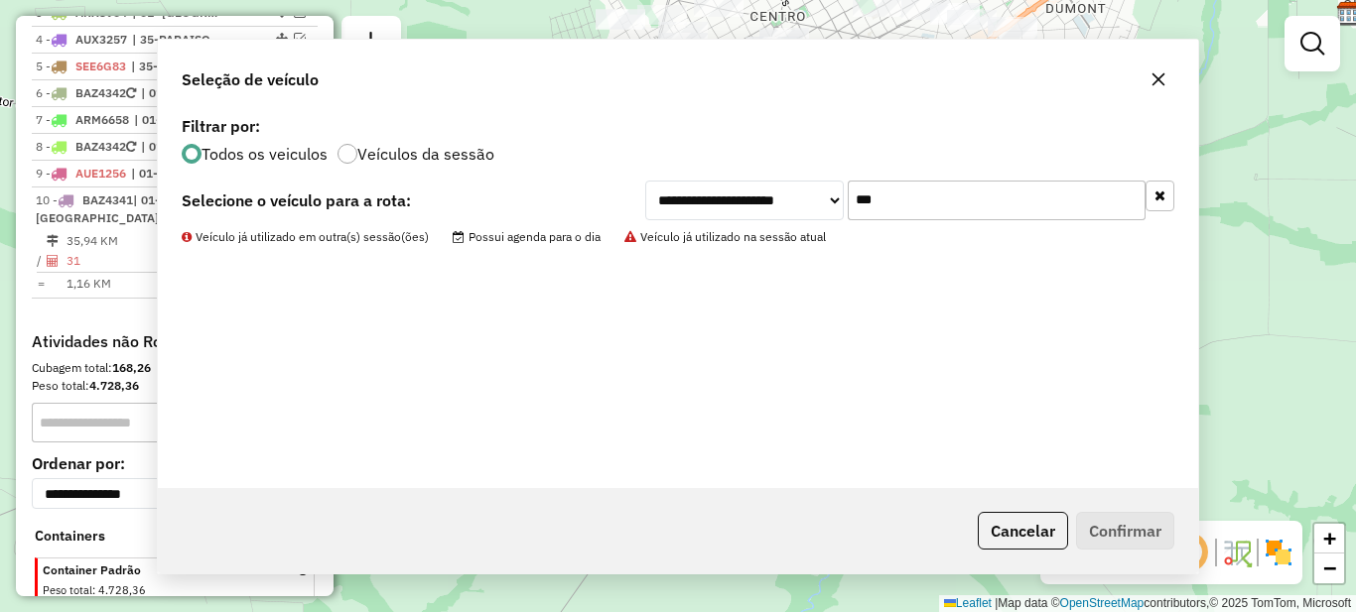
scroll to position [938, 0]
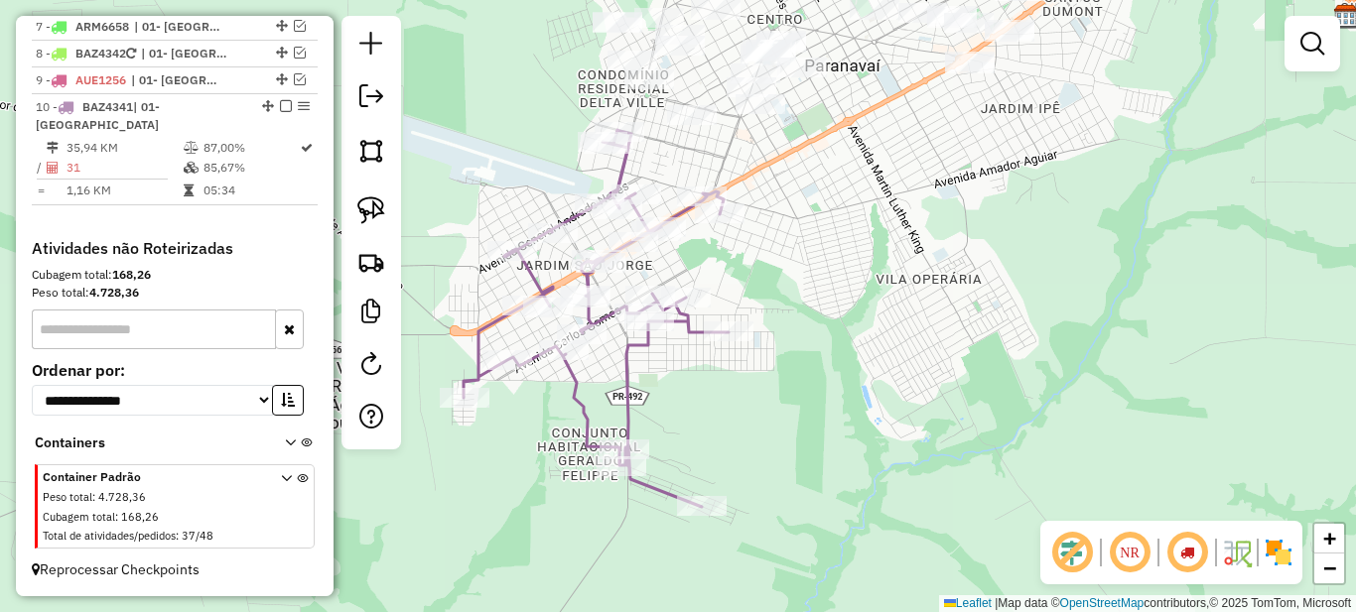
drag, startPoint x: 816, startPoint y: 191, endPoint x: 803, endPoint y: 333, distance: 142.5
click at [804, 337] on div "Janela de atendimento Grade de atendimento Capacidade Transportadoras Veículos …" at bounding box center [678, 306] width 1356 height 612
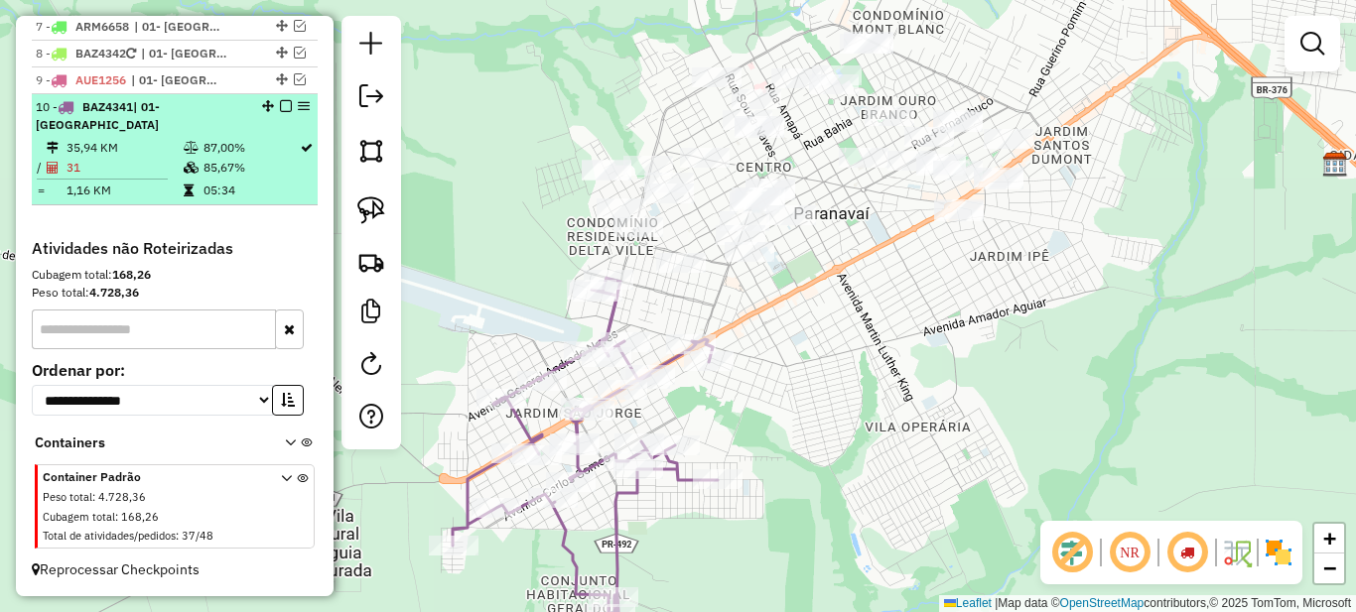
click at [187, 159] on td at bounding box center [193, 168] width 20 height 20
select select "*********"
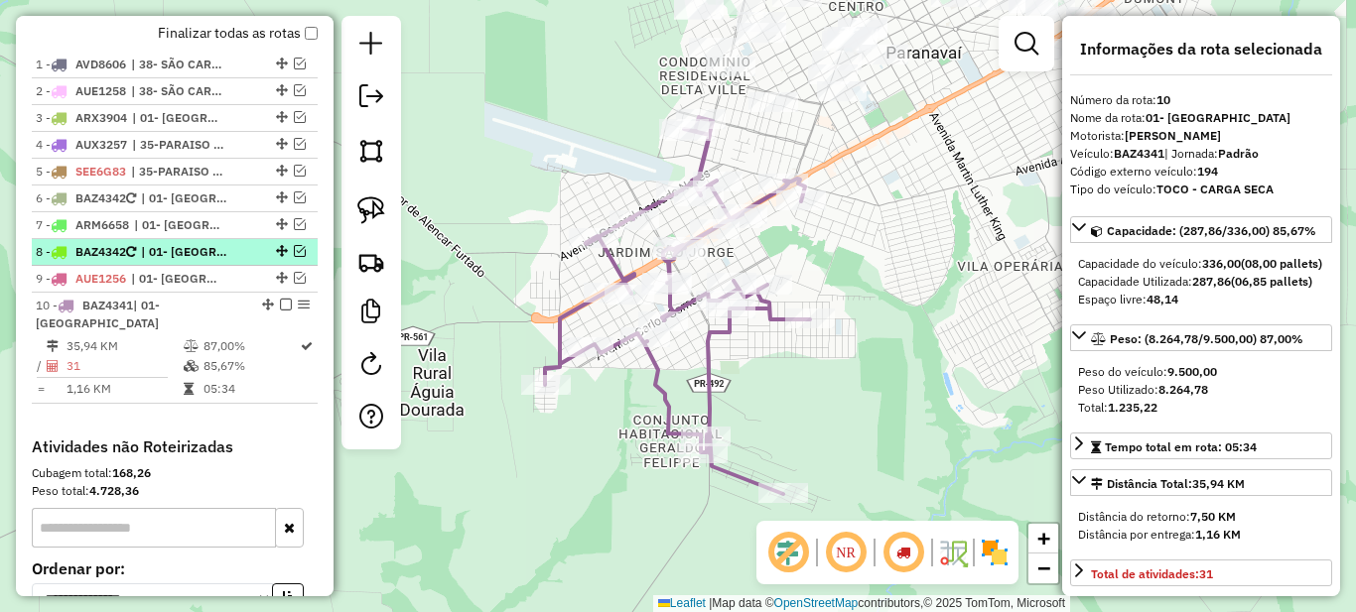
scroll to position [640, 0]
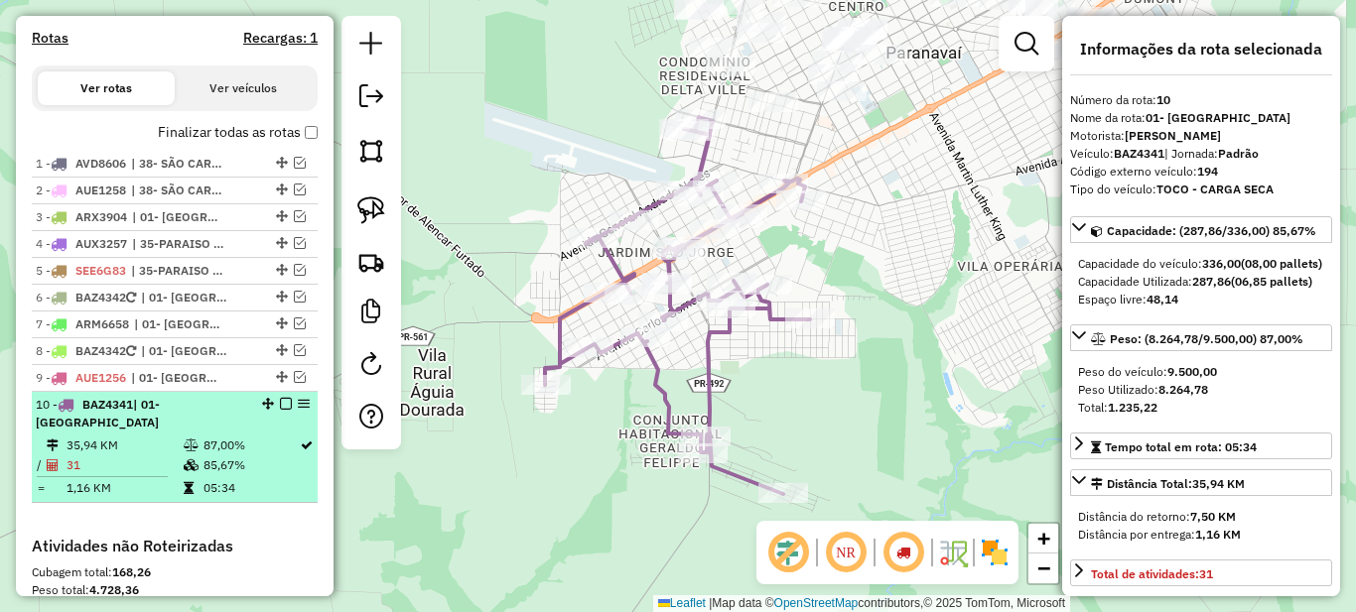
click at [171, 462] on td "31" at bounding box center [124, 466] width 117 height 20
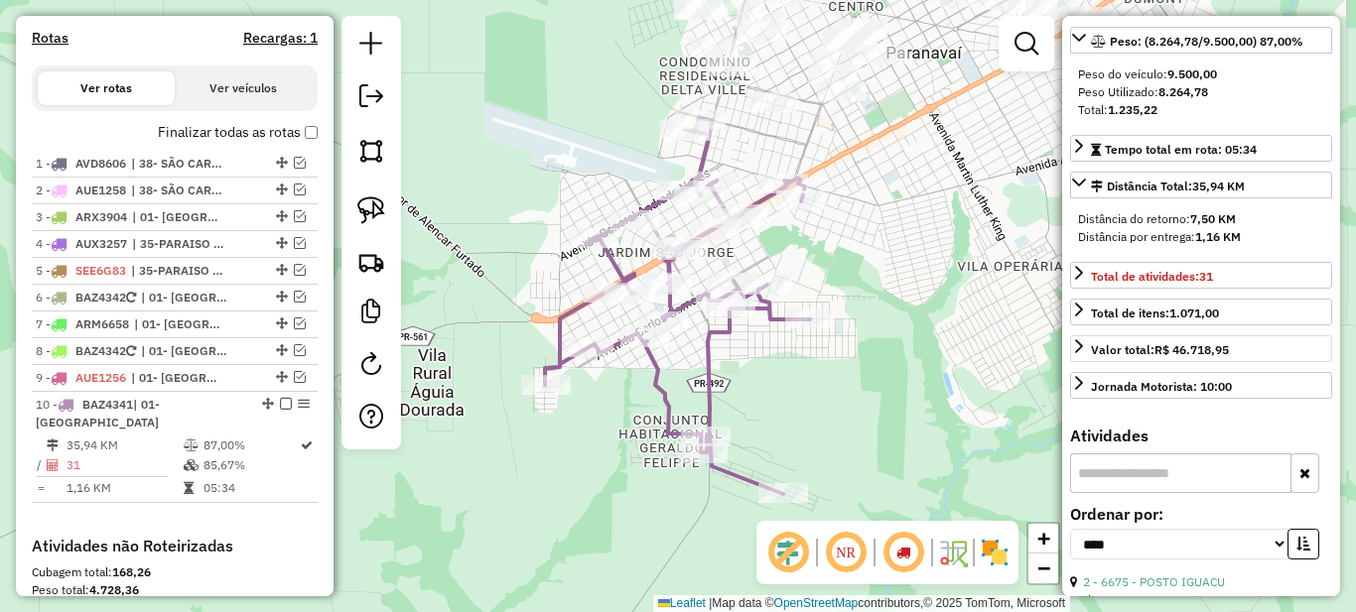
scroll to position [596, 0]
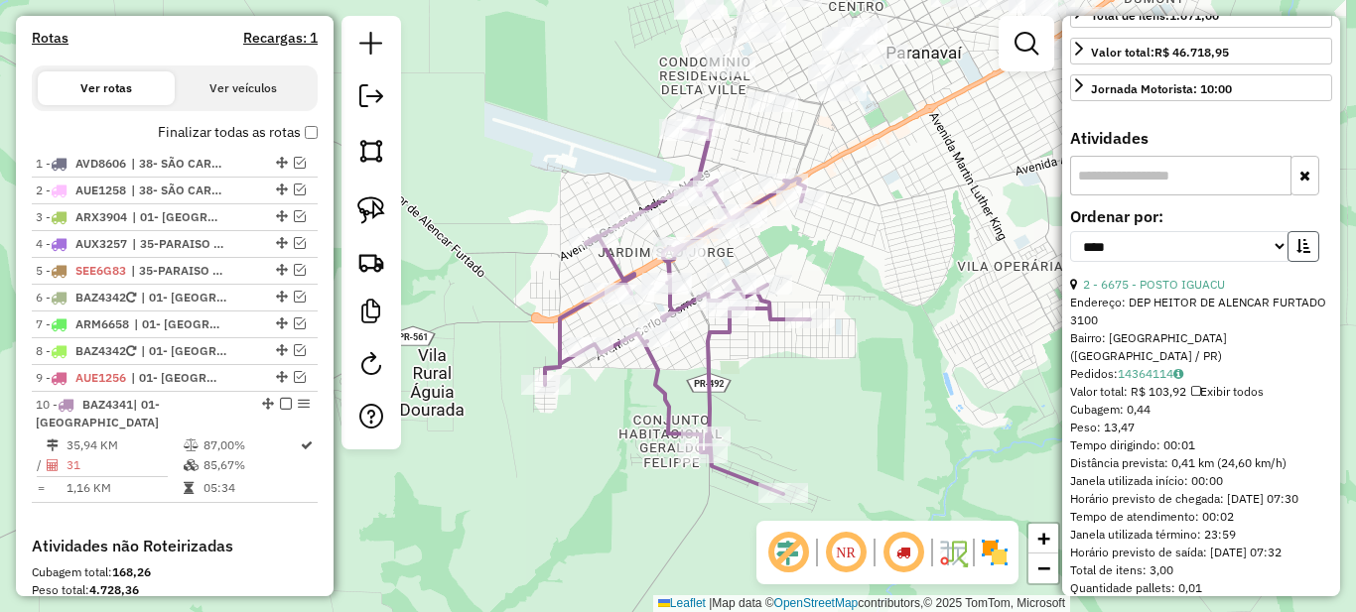
click at [1287, 262] on button "button" at bounding box center [1303, 246] width 32 height 31
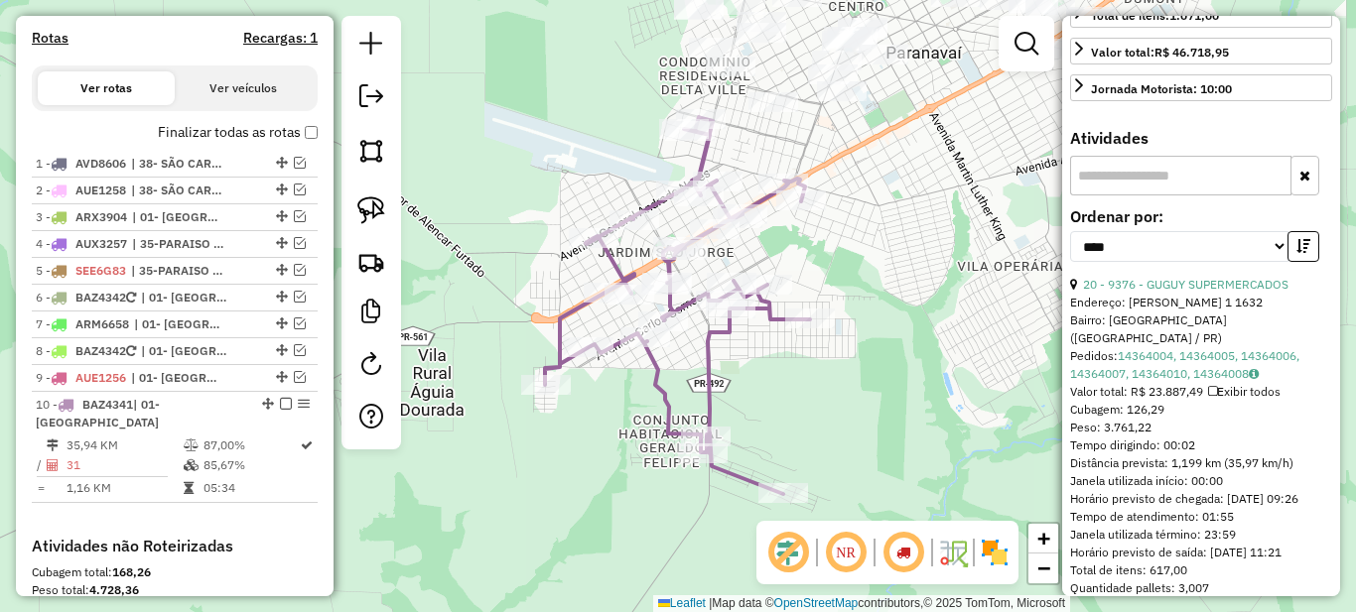
scroll to position [993, 0]
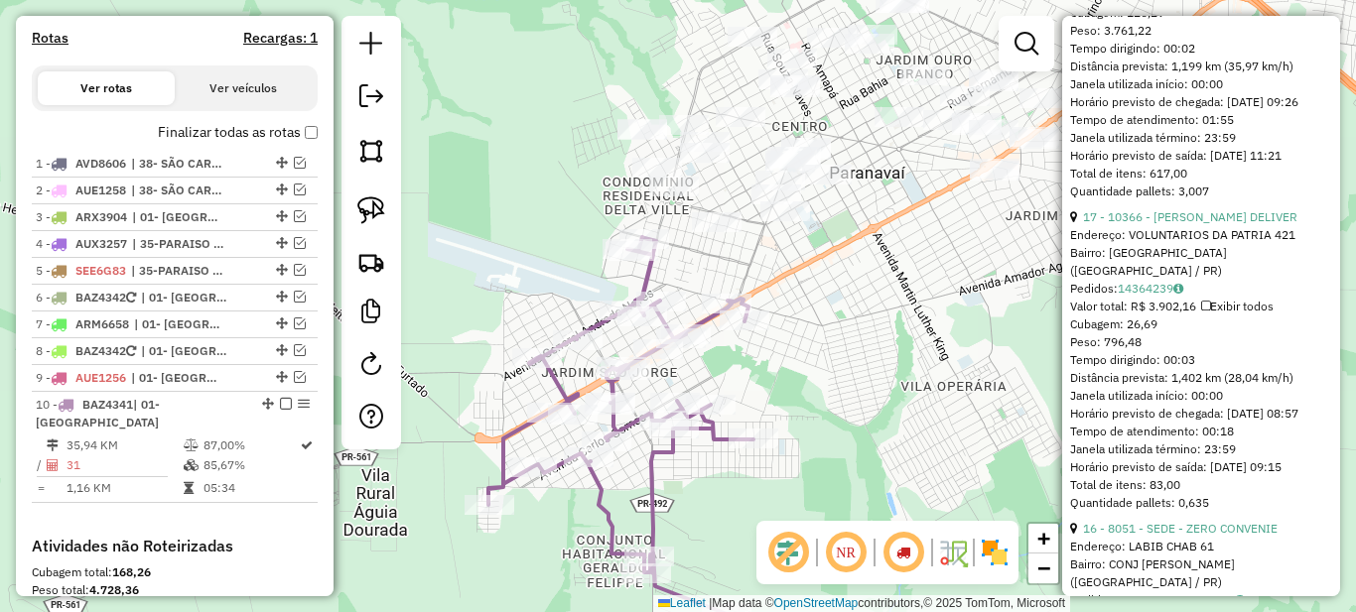
drag, startPoint x: 942, startPoint y: 178, endPoint x: 934, endPoint y: 304, distance: 126.3
click at [889, 298] on div "Janela de atendimento Grade de atendimento Capacidade Transportadoras Veículos …" at bounding box center [678, 306] width 1356 height 612
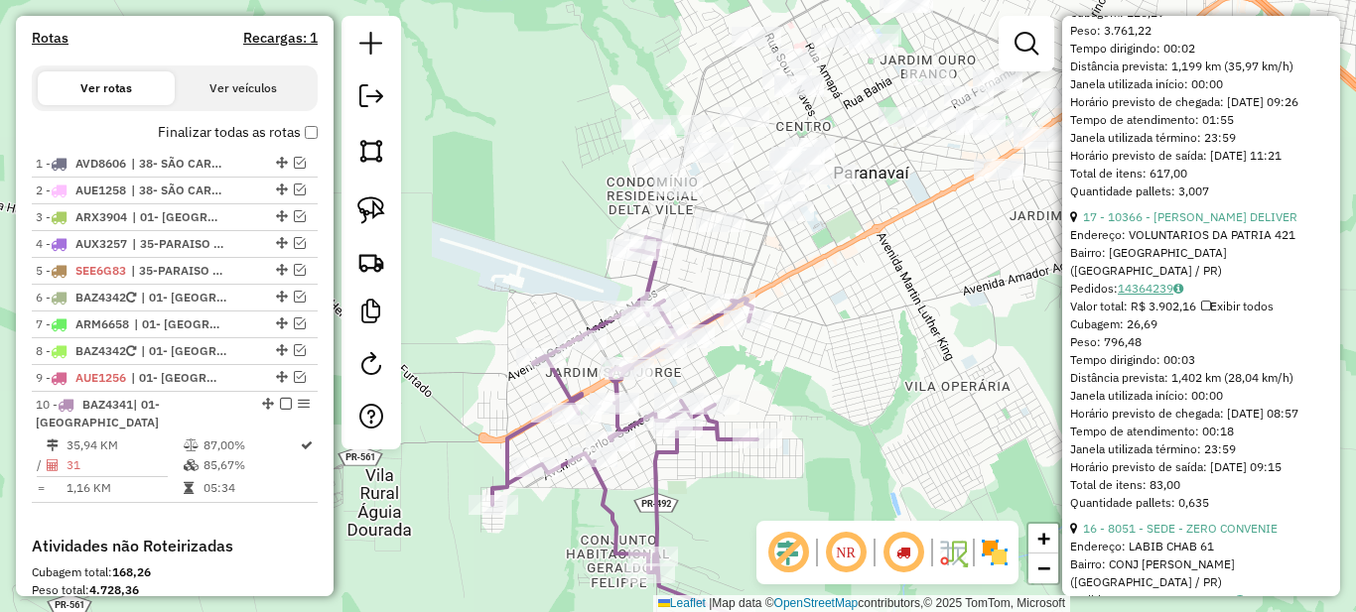
scroll to position [794, 0]
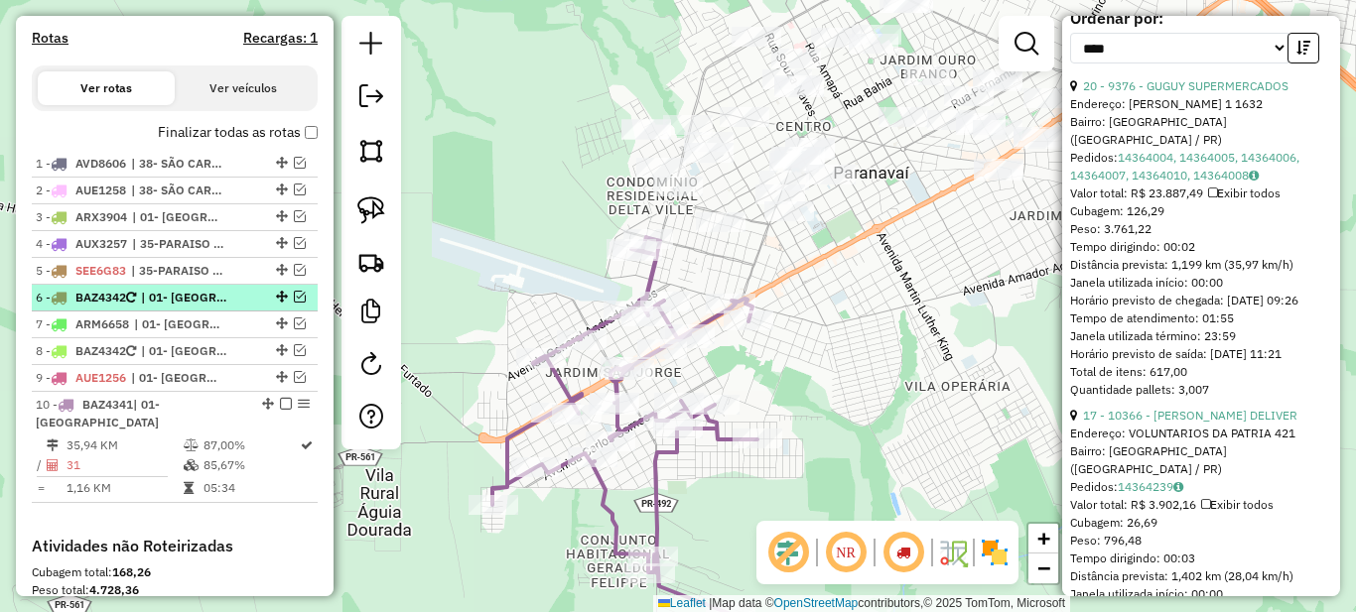
click at [187, 307] on span "| 01- [GEOGRAPHIC_DATA]" at bounding box center [186, 298] width 91 height 18
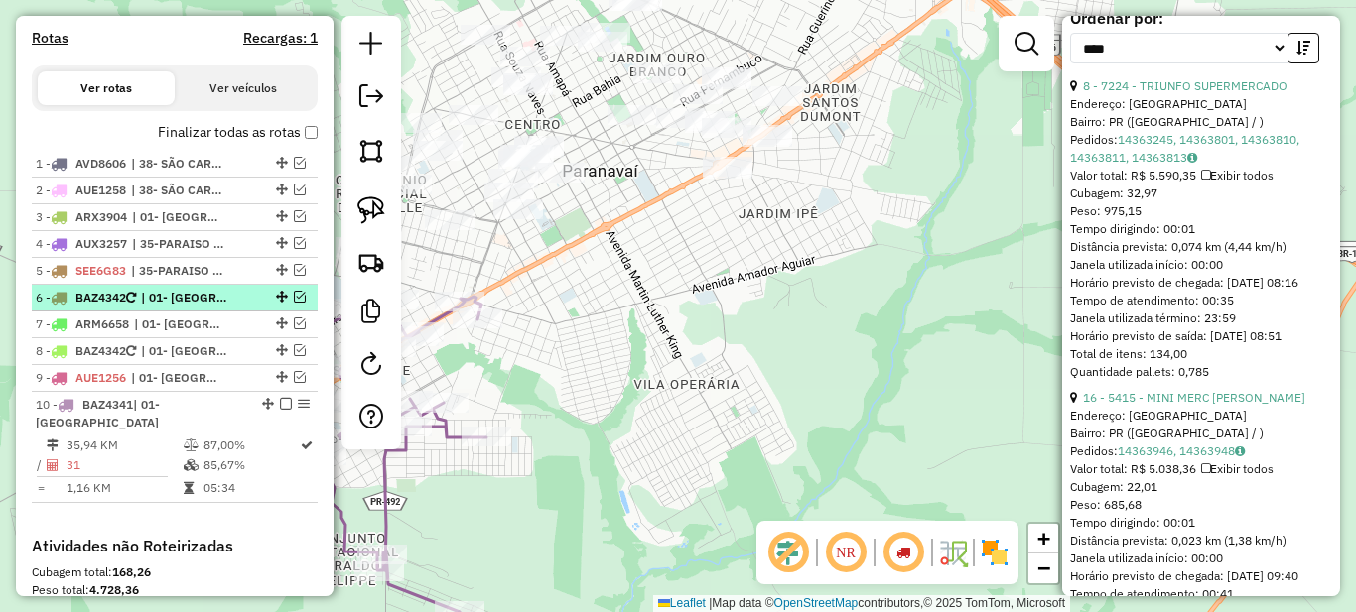
click at [294, 303] on em at bounding box center [300, 297] width 12 height 12
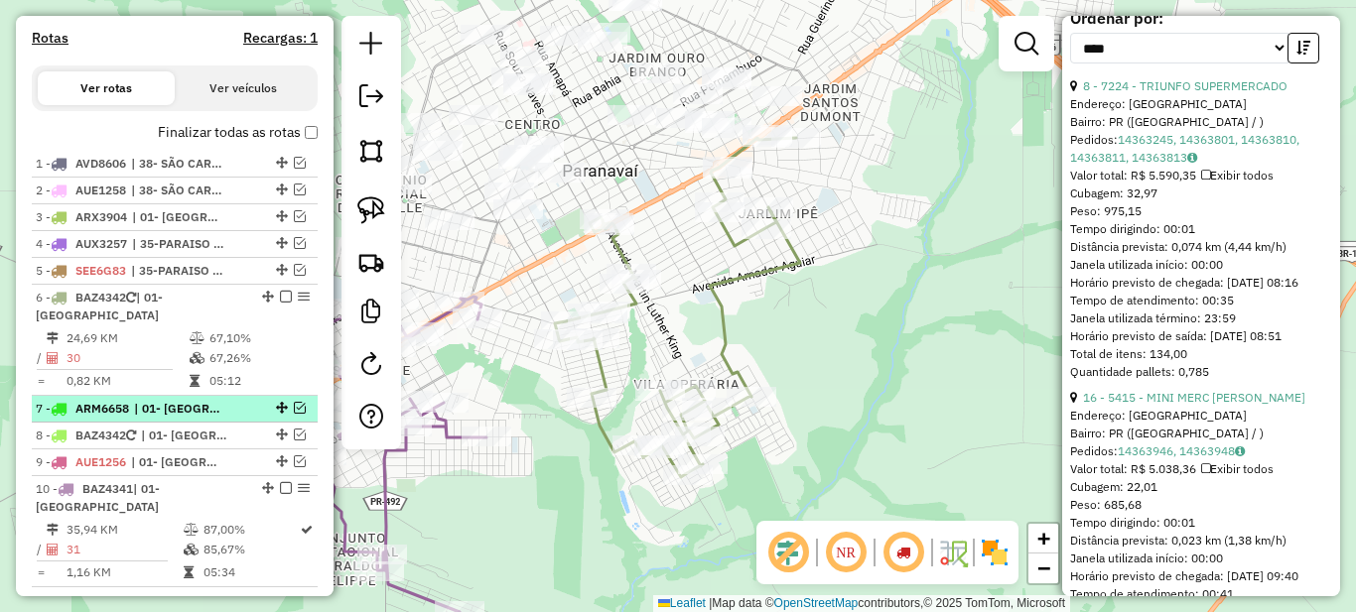
click at [294, 414] on em at bounding box center [300, 408] width 12 height 12
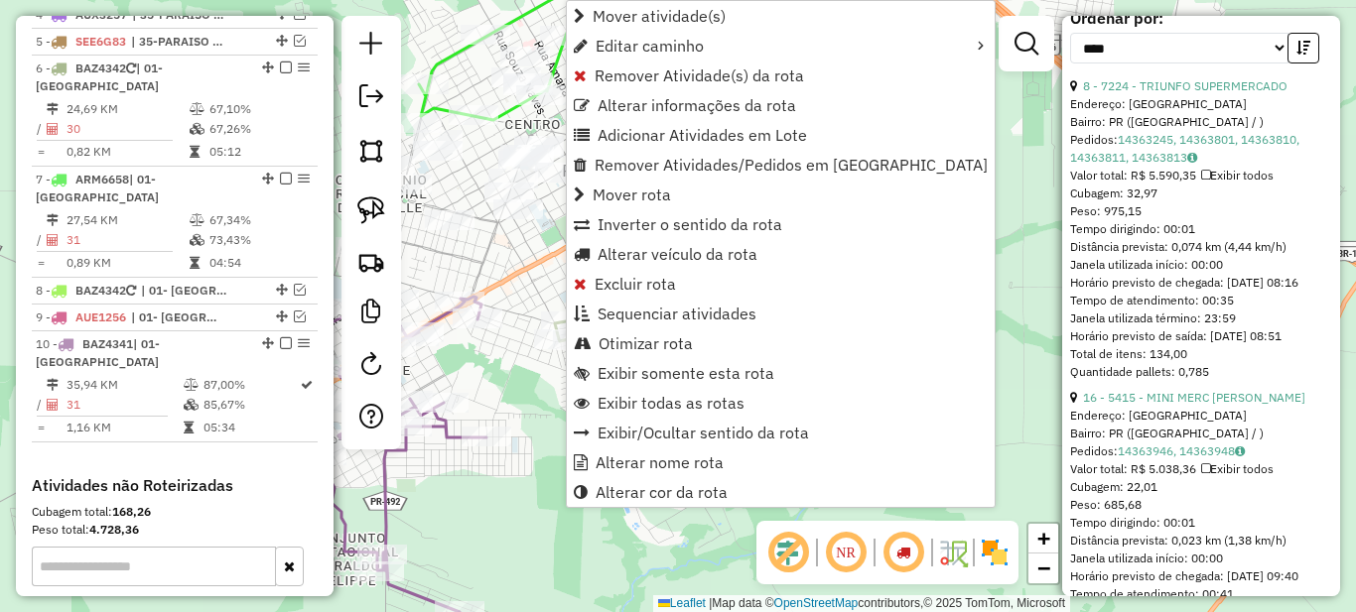
scroll to position [927, 0]
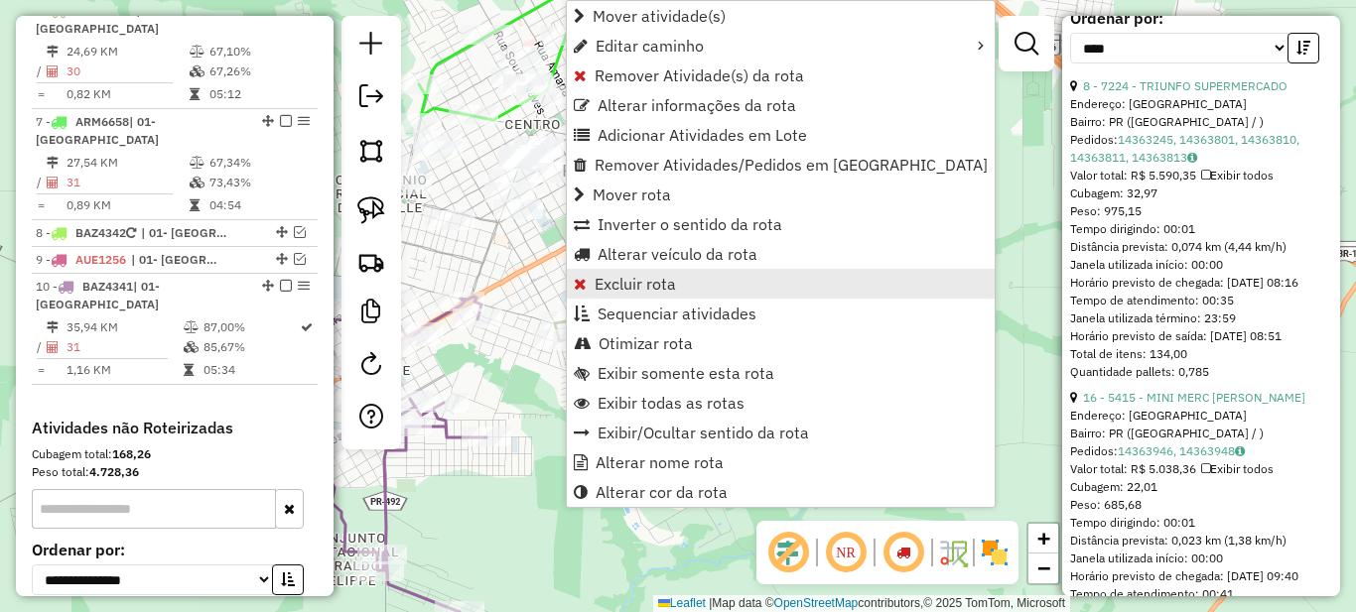
click at [631, 284] on span "Excluir rota" at bounding box center [635, 284] width 81 height 16
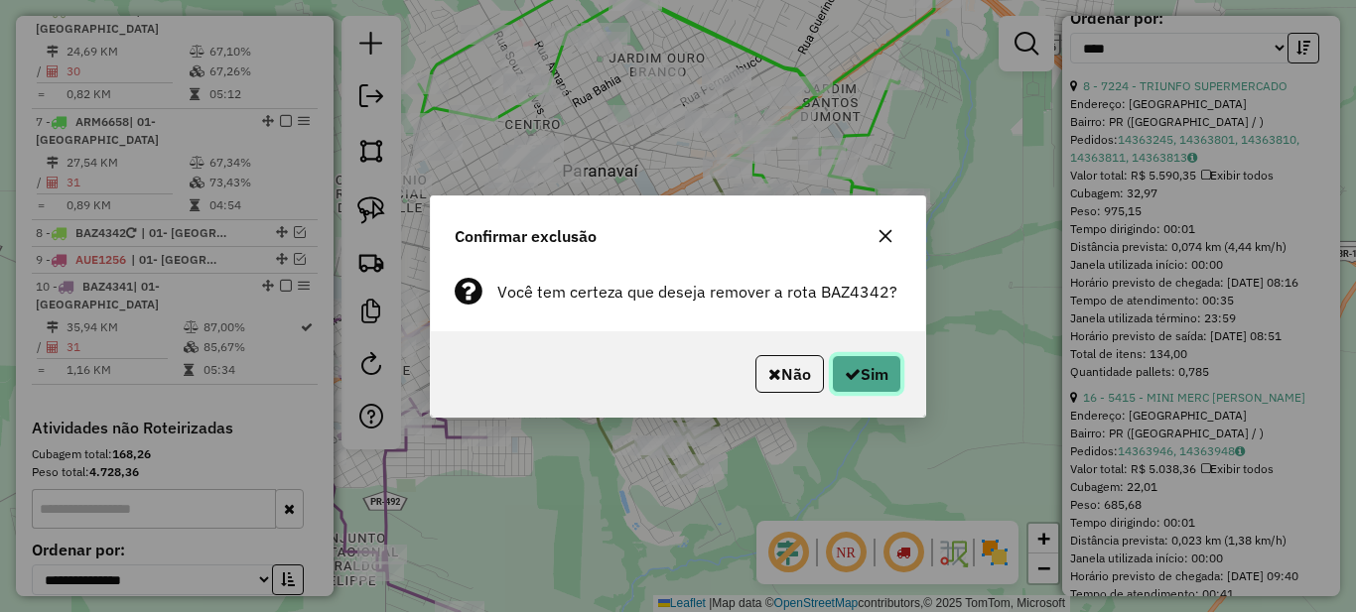
click at [863, 377] on button "Sim" at bounding box center [866, 374] width 69 height 38
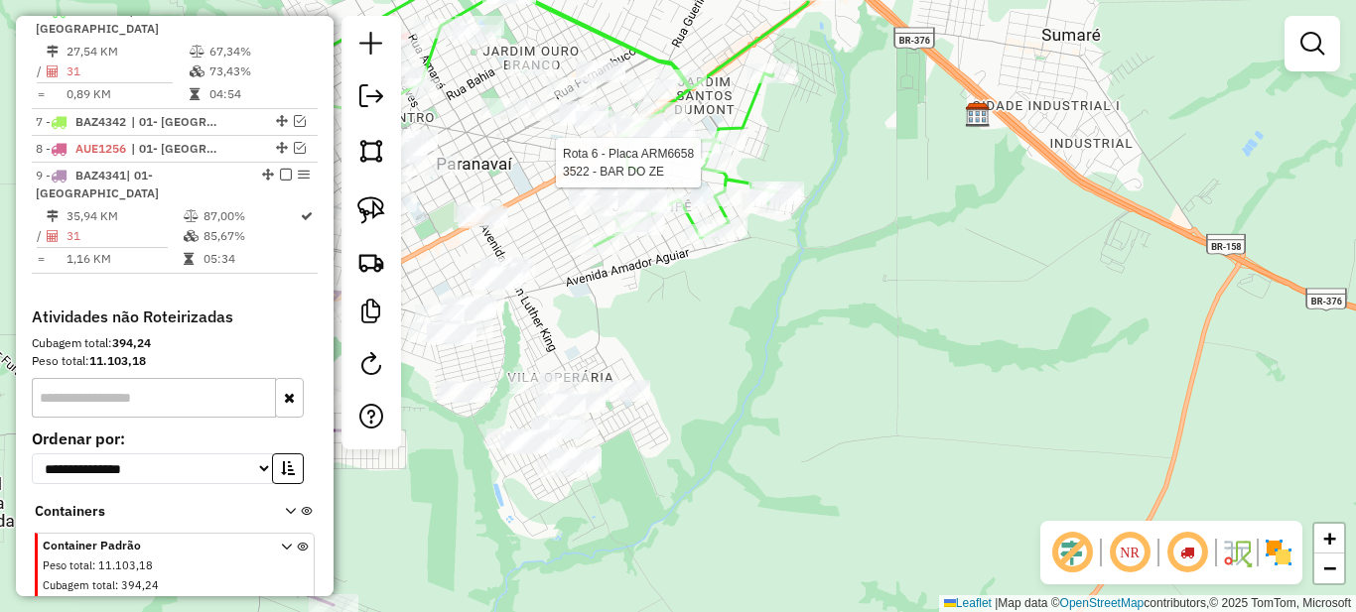
select select "*********"
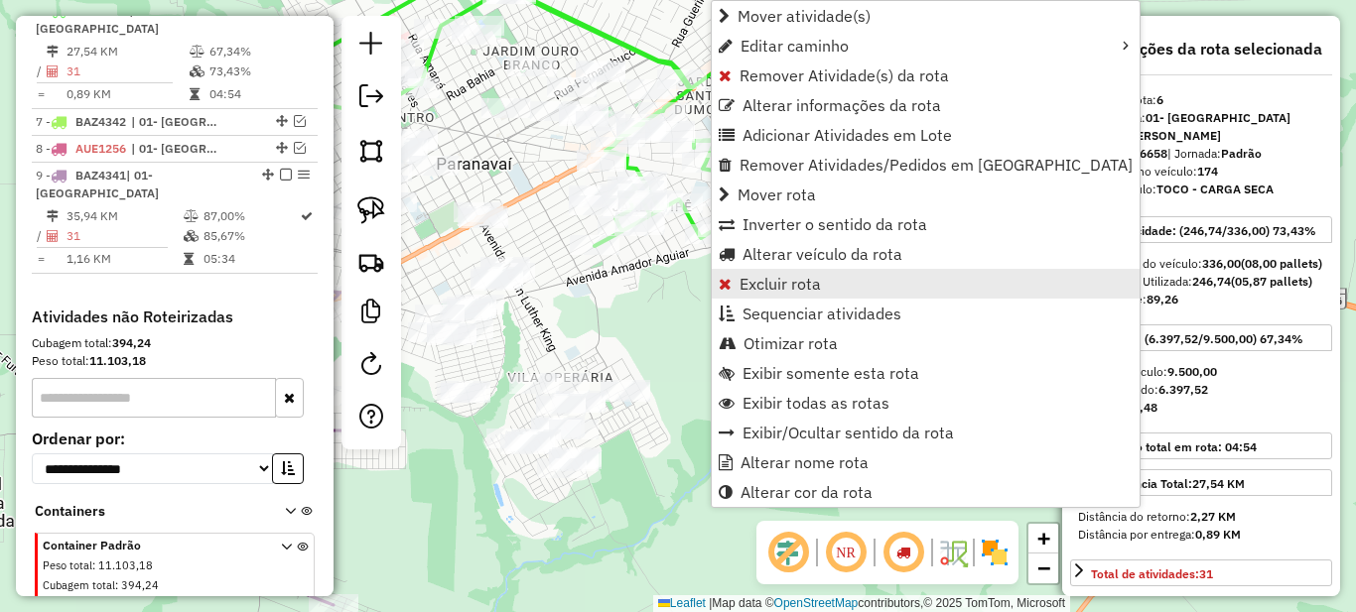
click at [762, 281] on span "Excluir rota" at bounding box center [780, 284] width 81 height 16
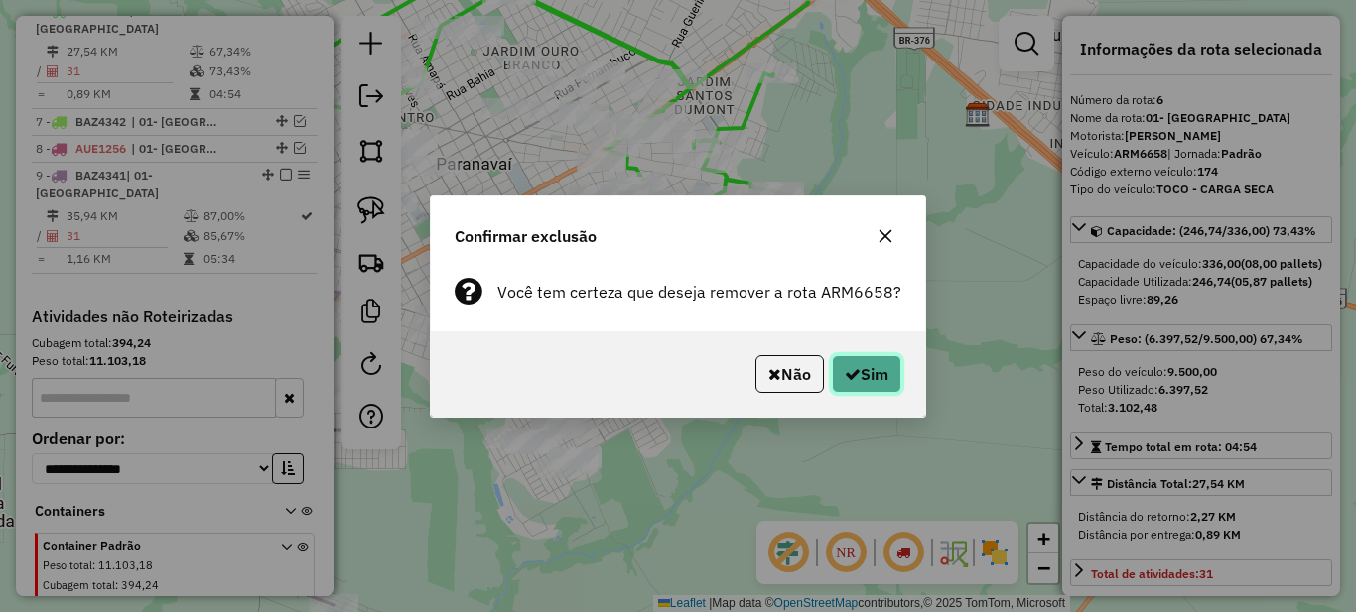
click at [867, 377] on button "Sim" at bounding box center [866, 374] width 69 height 38
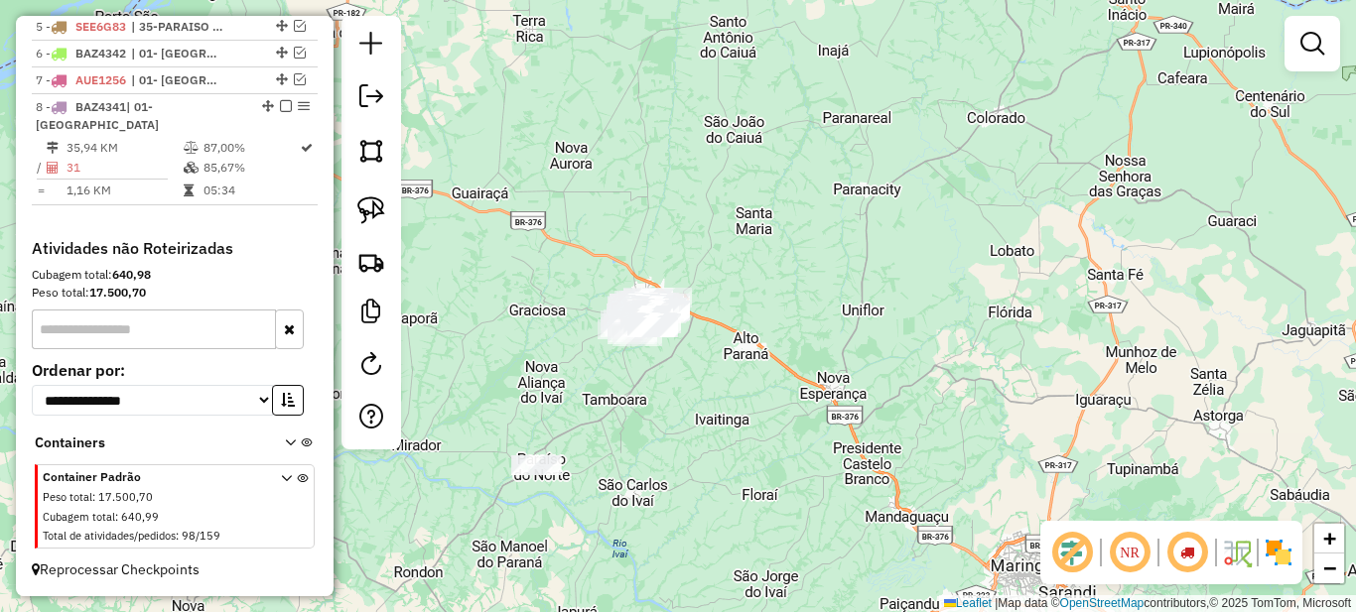
scroll to position [686, 0]
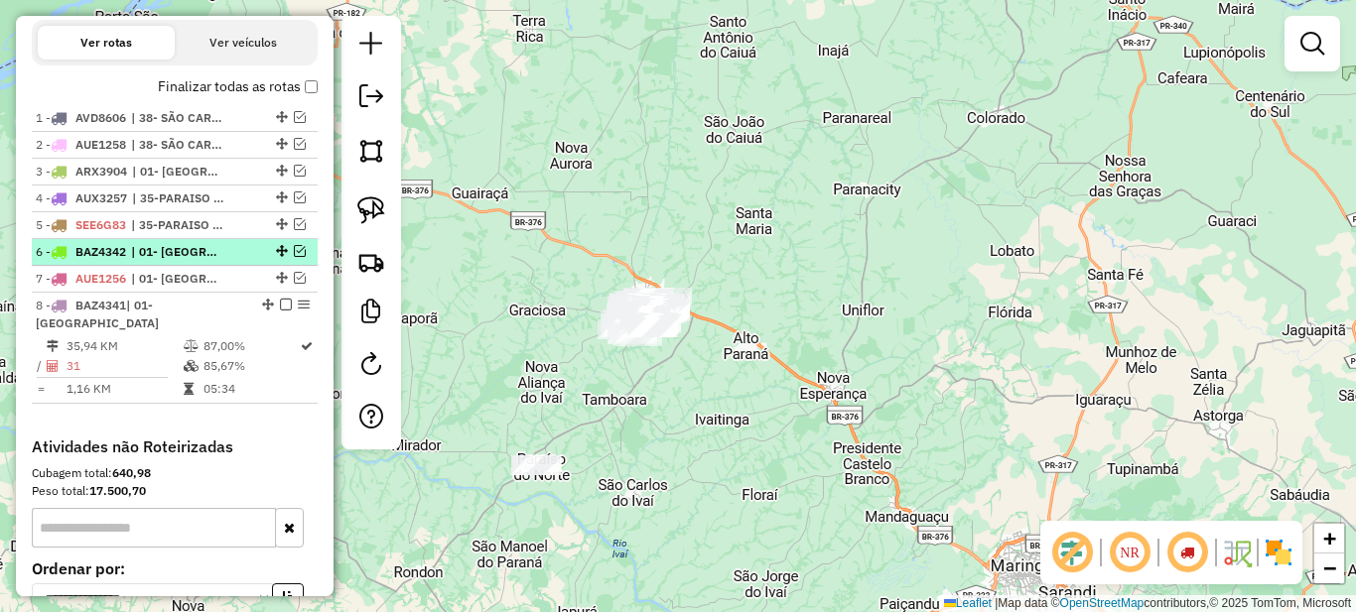
click at [203, 261] on span "| 01- [GEOGRAPHIC_DATA]" at bounding box center [176, 252] width 91 height 18
select select "*********"
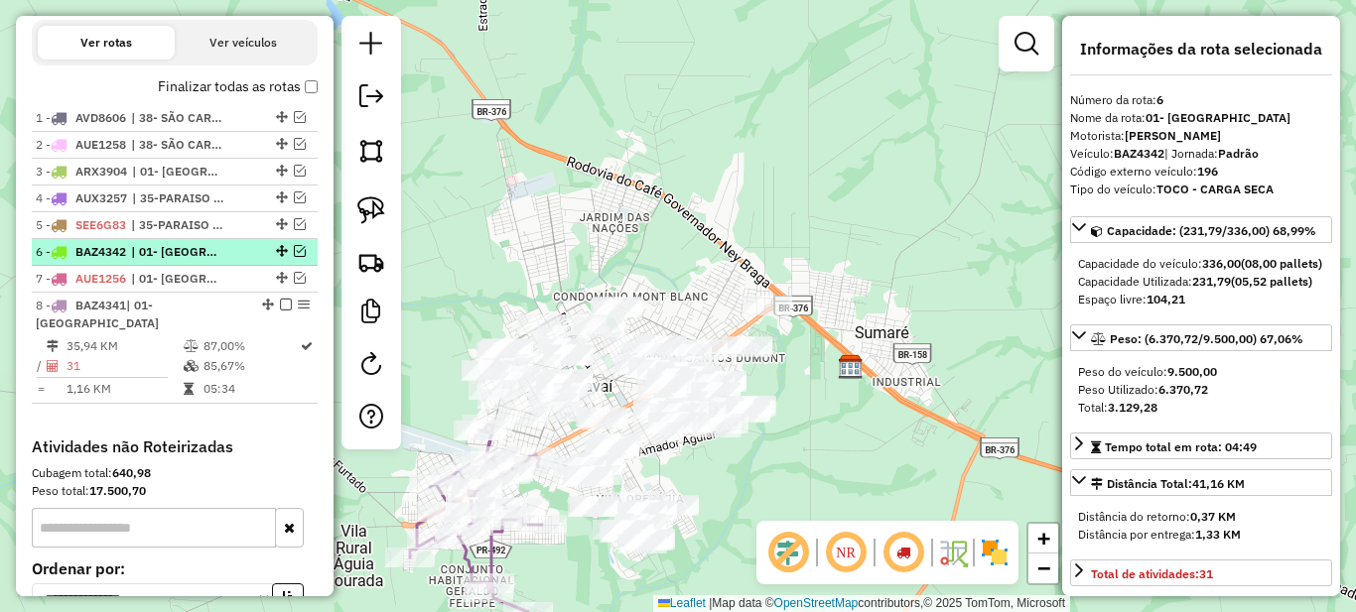
click at [294, 257] on em at bounding box center [300, 251] width 12 height 12
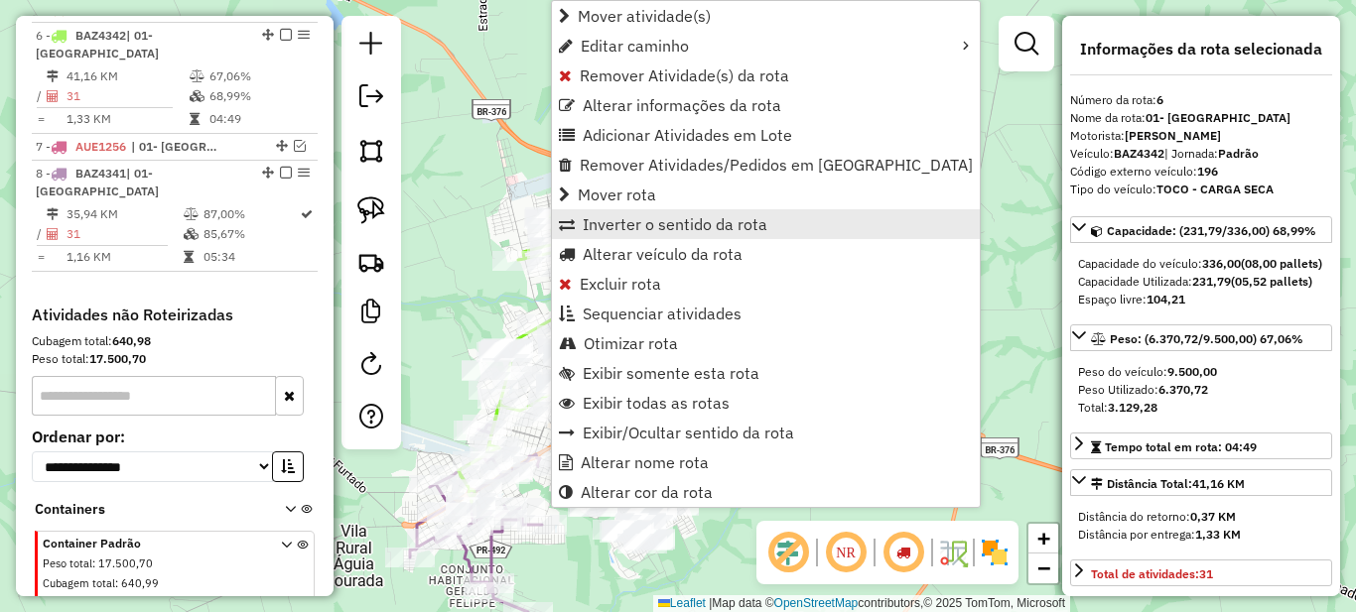
scroll to position [927, 0]
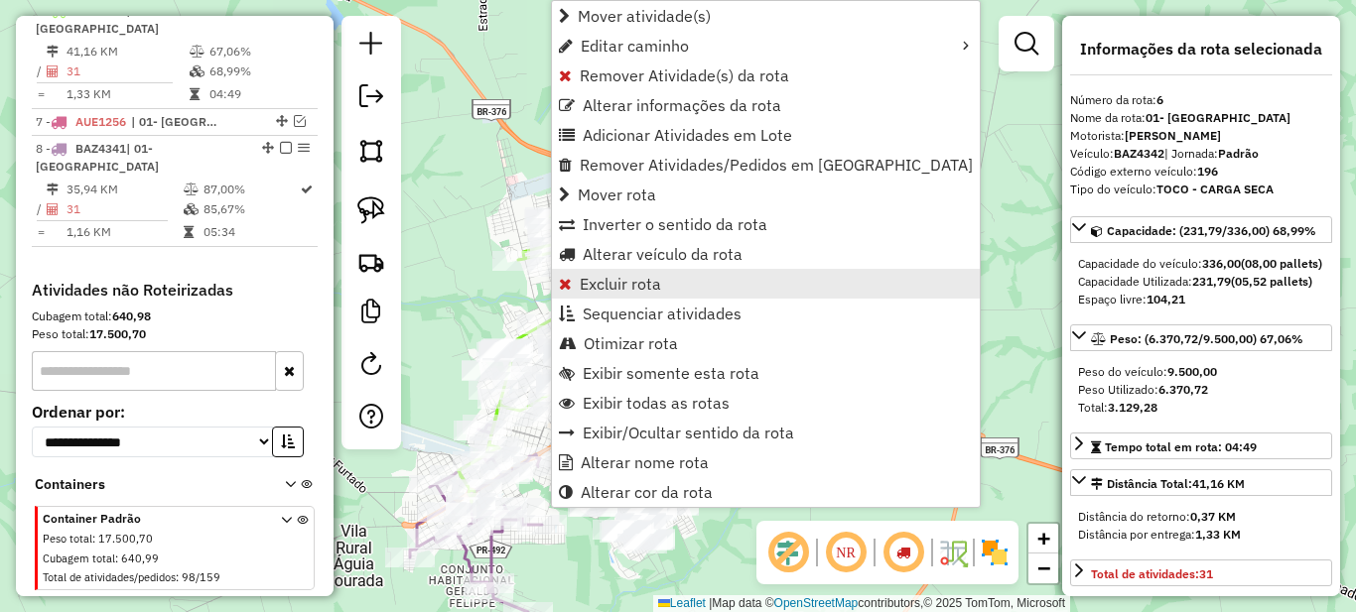
click at [606, 286] on span "Excluir rota" at bounding box center [620, 284] width 81 height 16
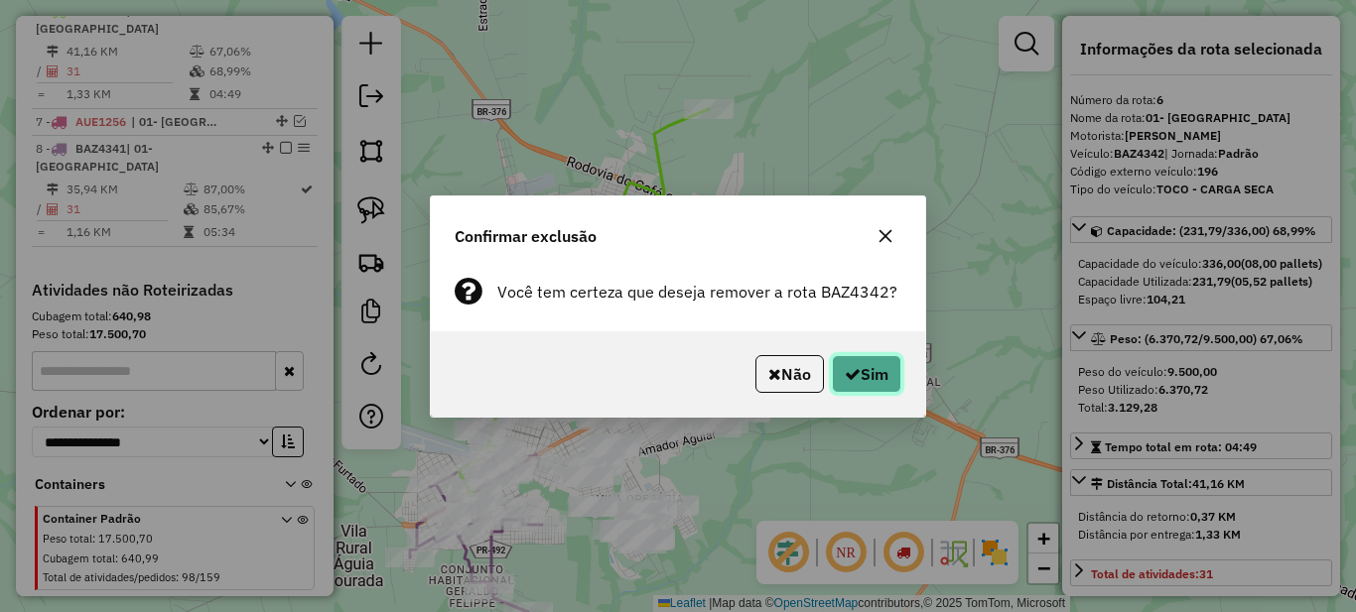
click at [883, 373] on button "Sim" at bounding box center [866, 374] width 69 height 38
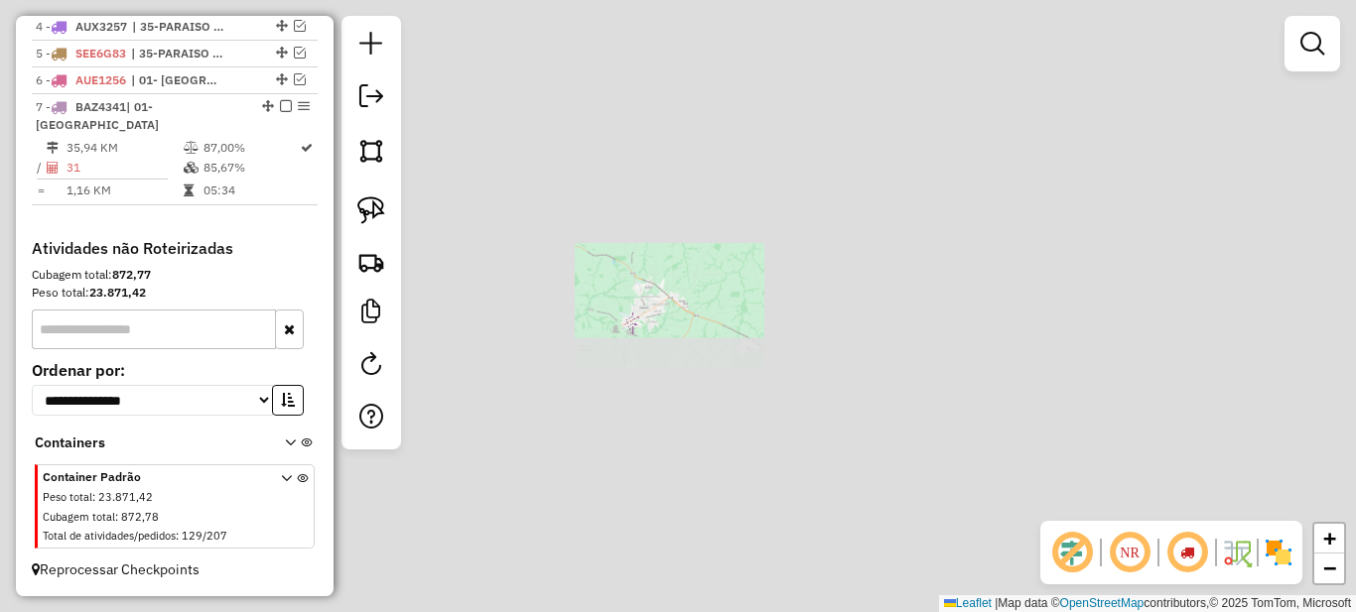
scroll to position [858, 0]
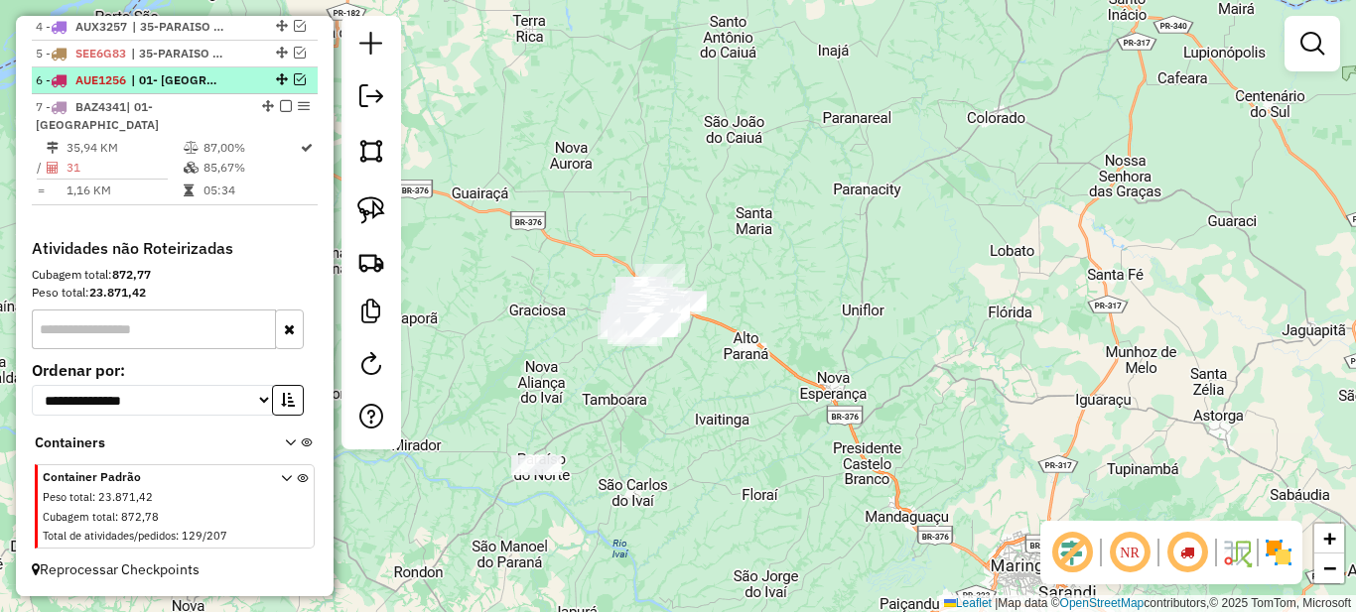
click at [294, 85] on em at bounding box center [300, 79] width 12 height 12
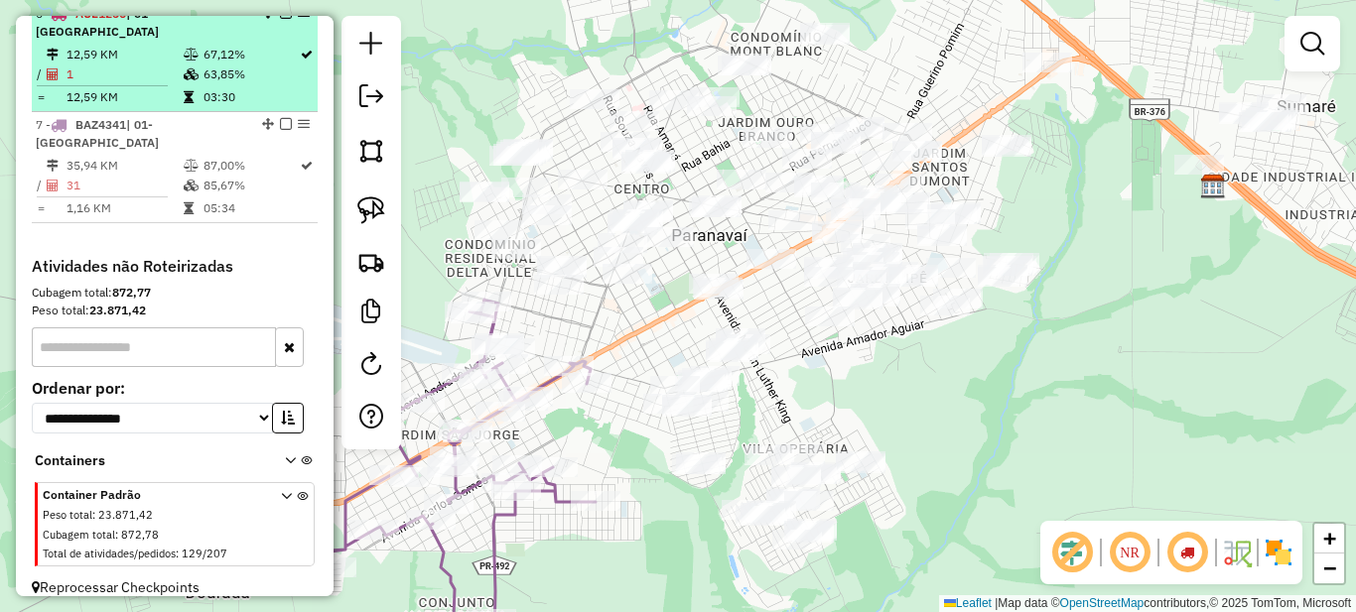
click at [222, 77] on td "63,85%" at bounding box center [251, 75] width 96 height 20
select select "*********"
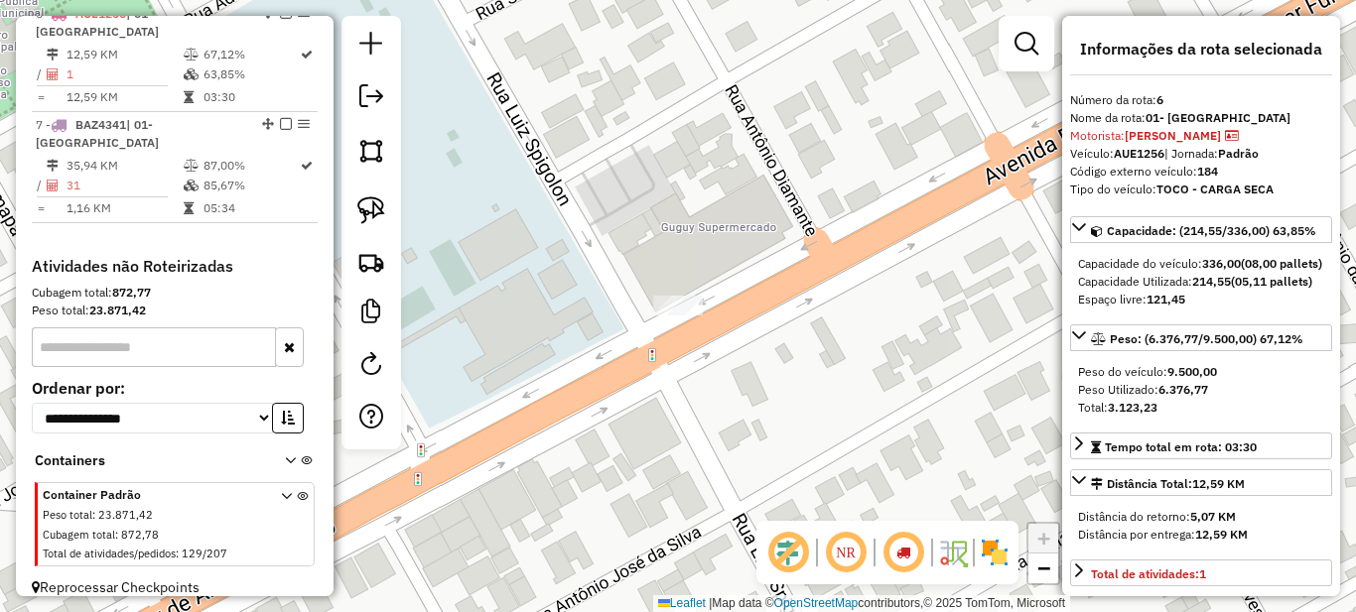
scroll to position [825, 0]
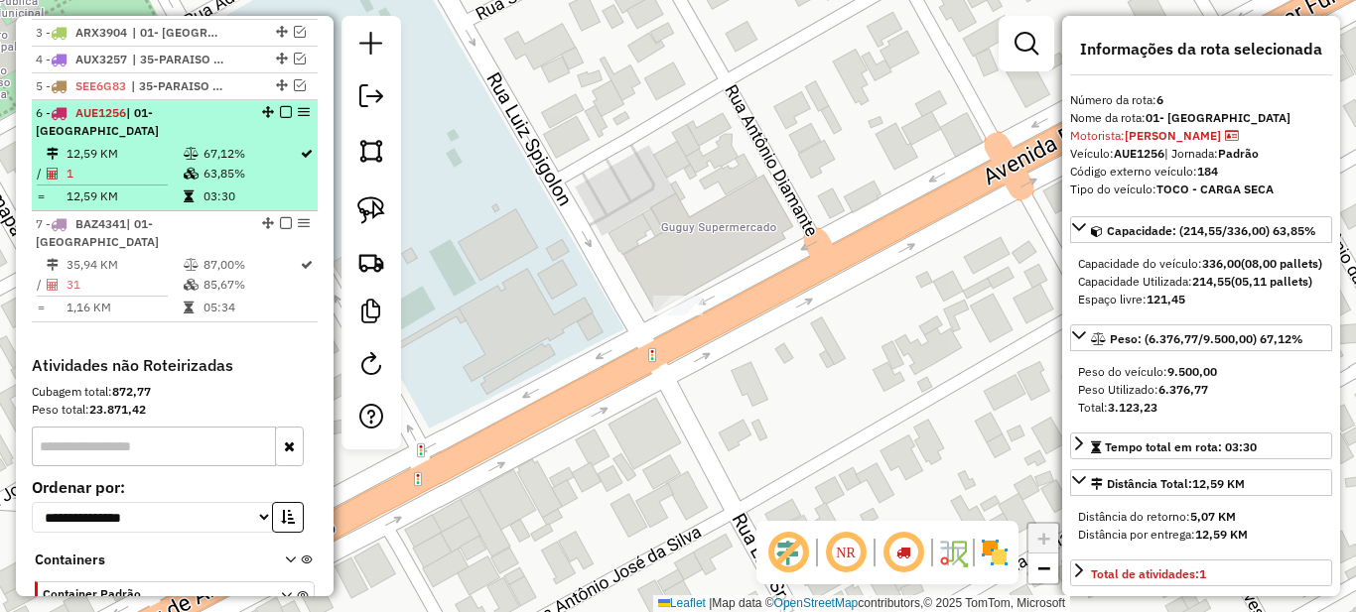
click at [280, 118] on em at bounding box center [286, 112] width 12 height 12
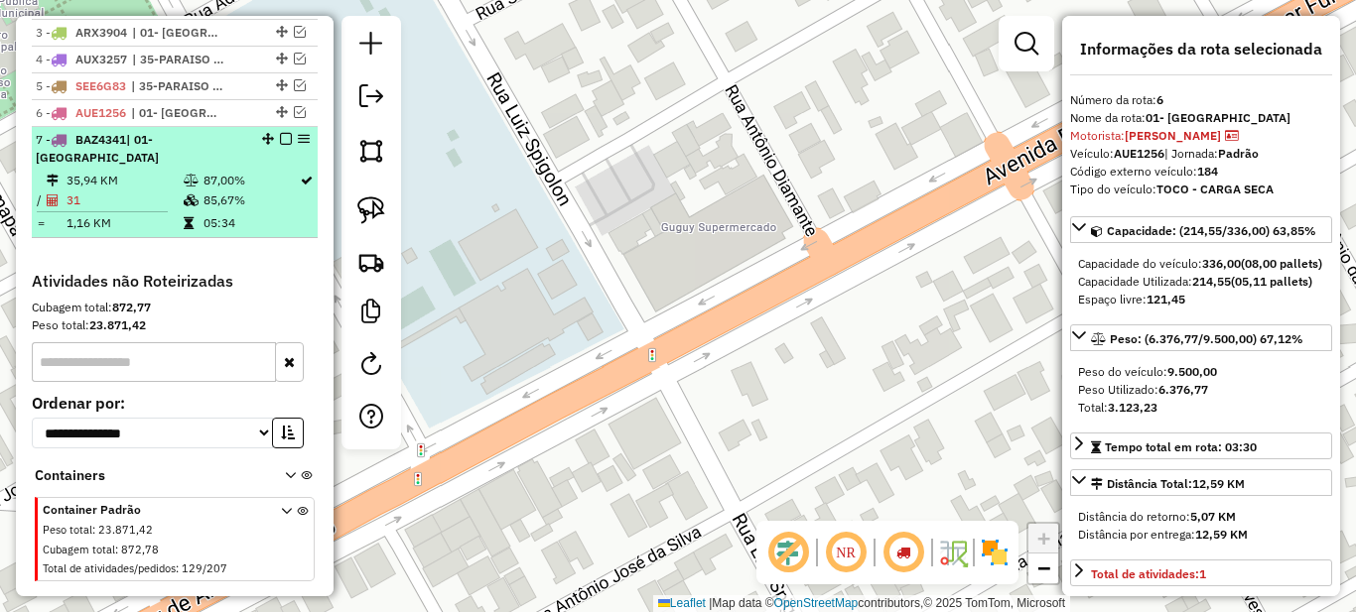
click at [211, 202] on td "85,67%" at bounding box center [251, 201] width 96 height 20
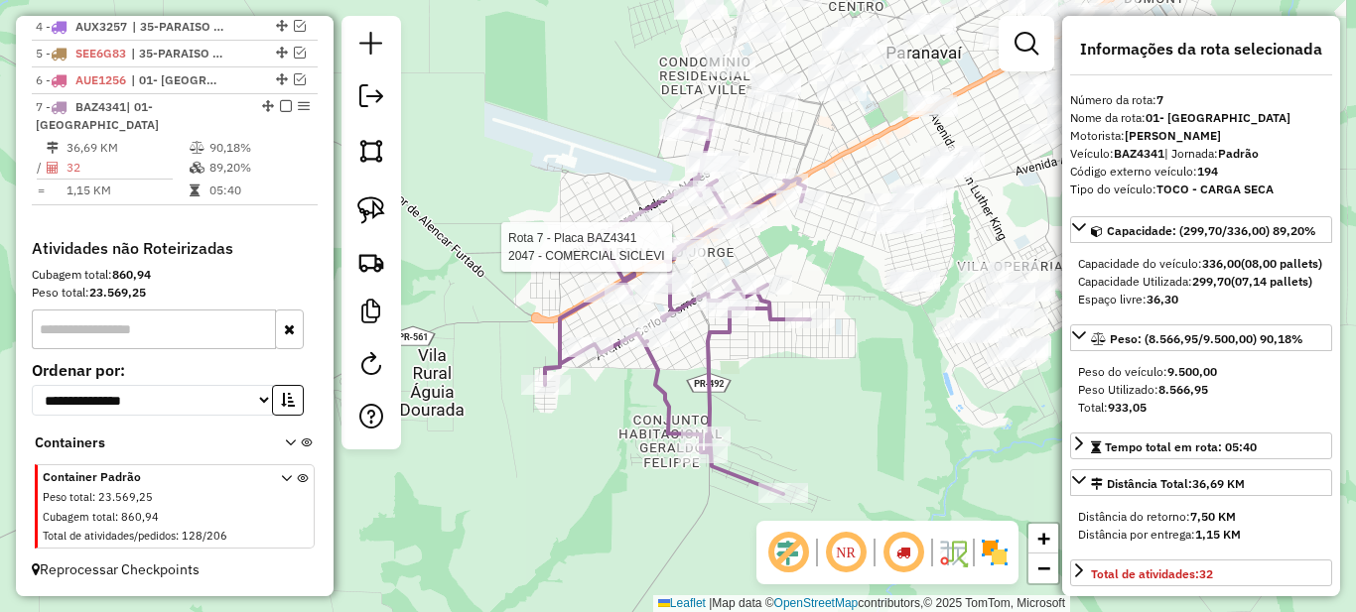
scroll to position [858, 0]
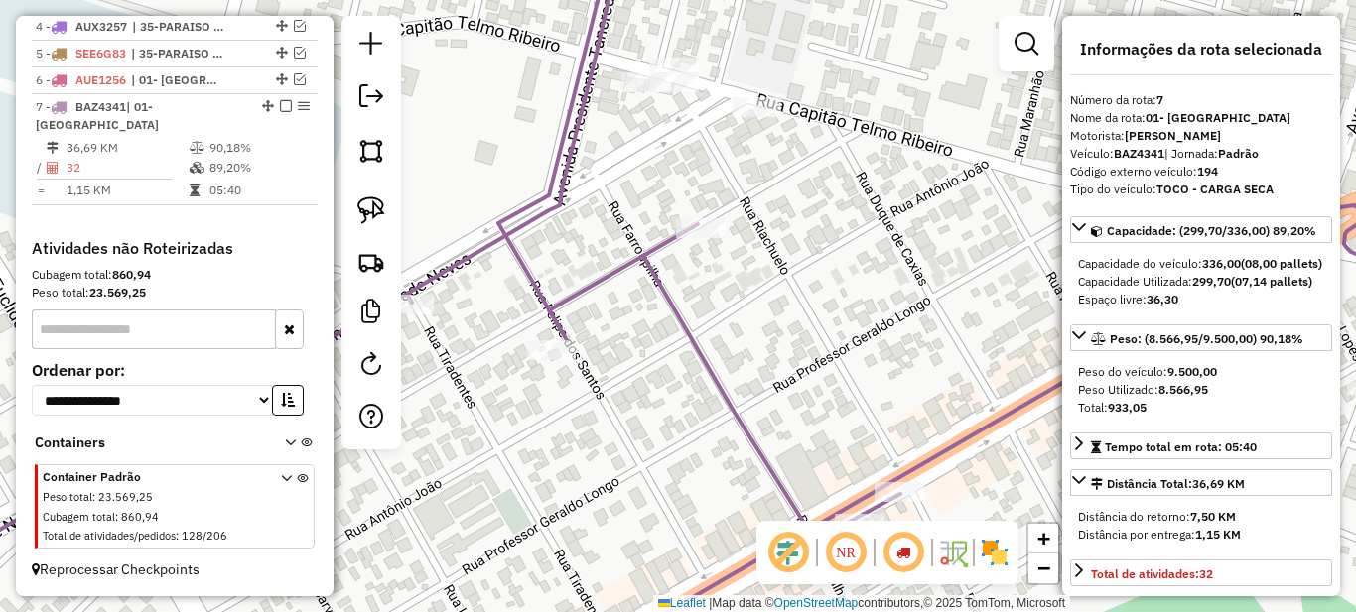
drag, startPoint x: 678, startPoint y: 150, endPoint x: 659, endPoint y: 303, distance: 154.0
click at [659, 303] on div "Janela de atendimento Grade de atendimento Capacidade Transportadoras Veículos …" at bounding box center [678, 306] width 1356 height 612
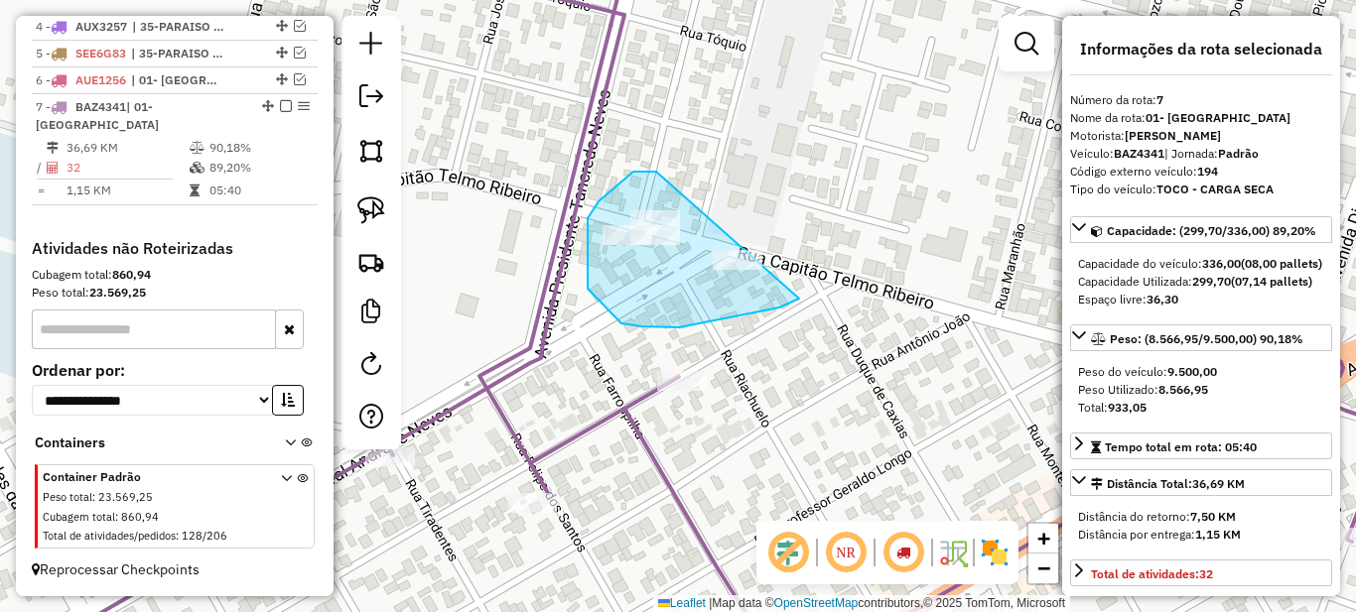
drag, startPoint x: 647, startPoint y: 172, endPoint x: 974, endPoint y: 142, distance: 327.9
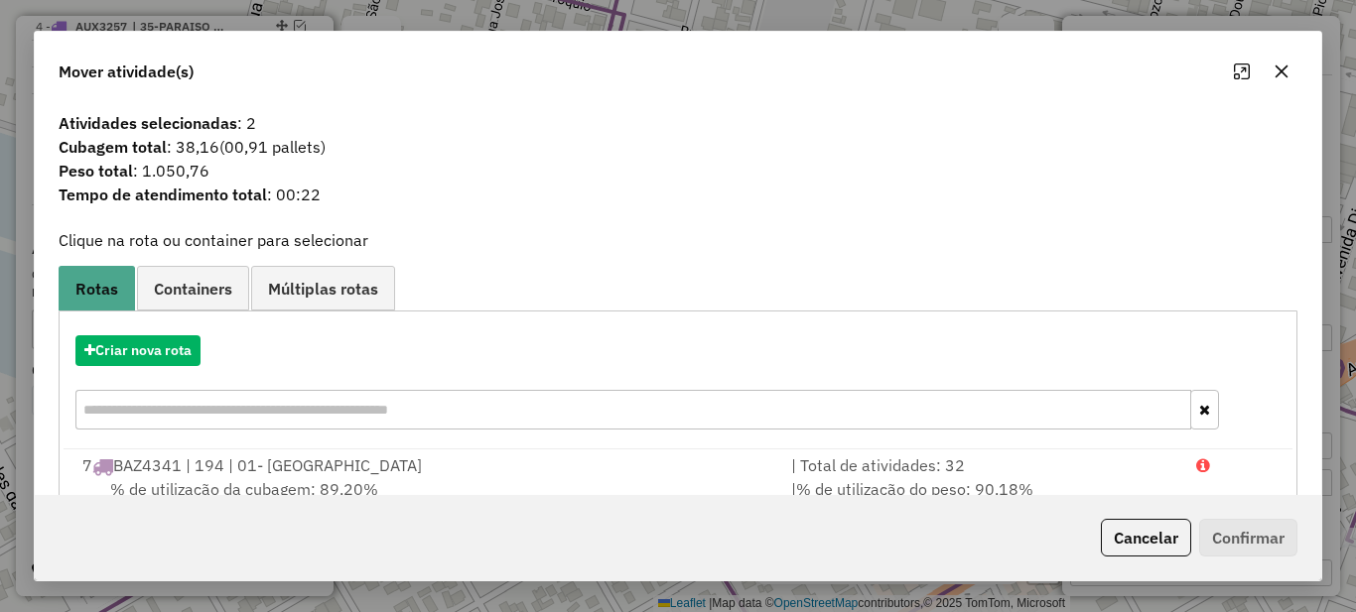
scroll to position [69, 0]
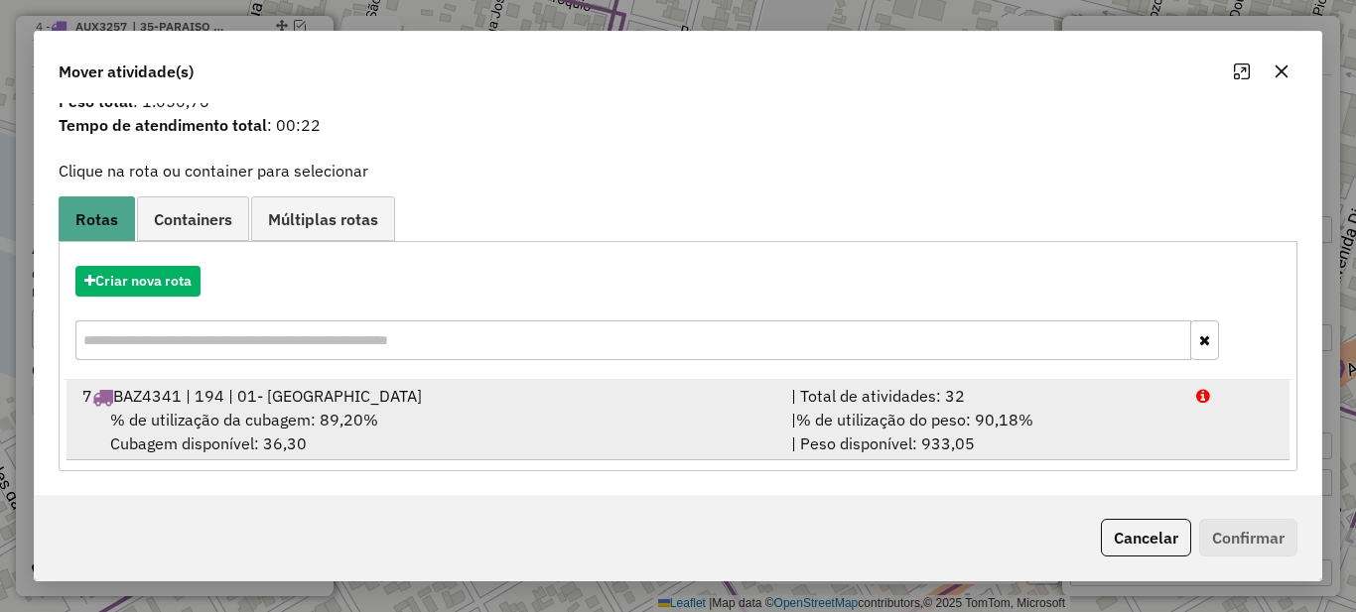
click at [856, 443] on div "| % de utilização do peso: 90,18% | Peso disponível: 933,05" at bounding box center [981, 432] width 405 height 48
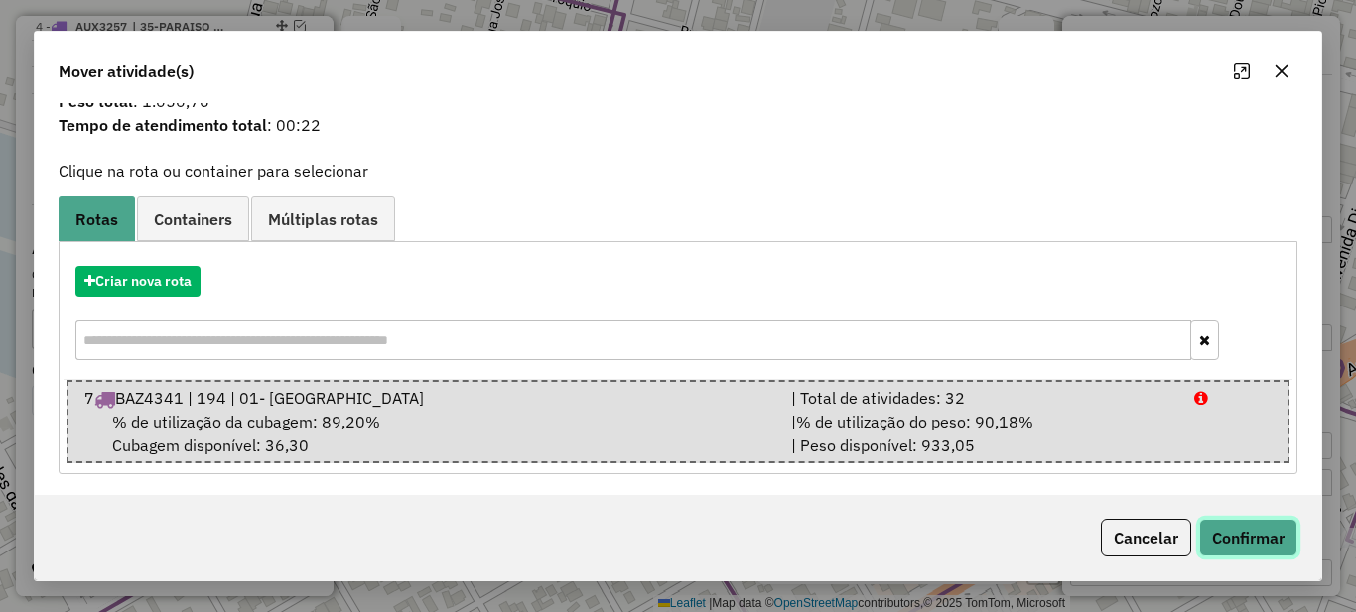
click at [1214, 530] on button "Confirmar" at bounding box center [1248, 538] width 98 height 38
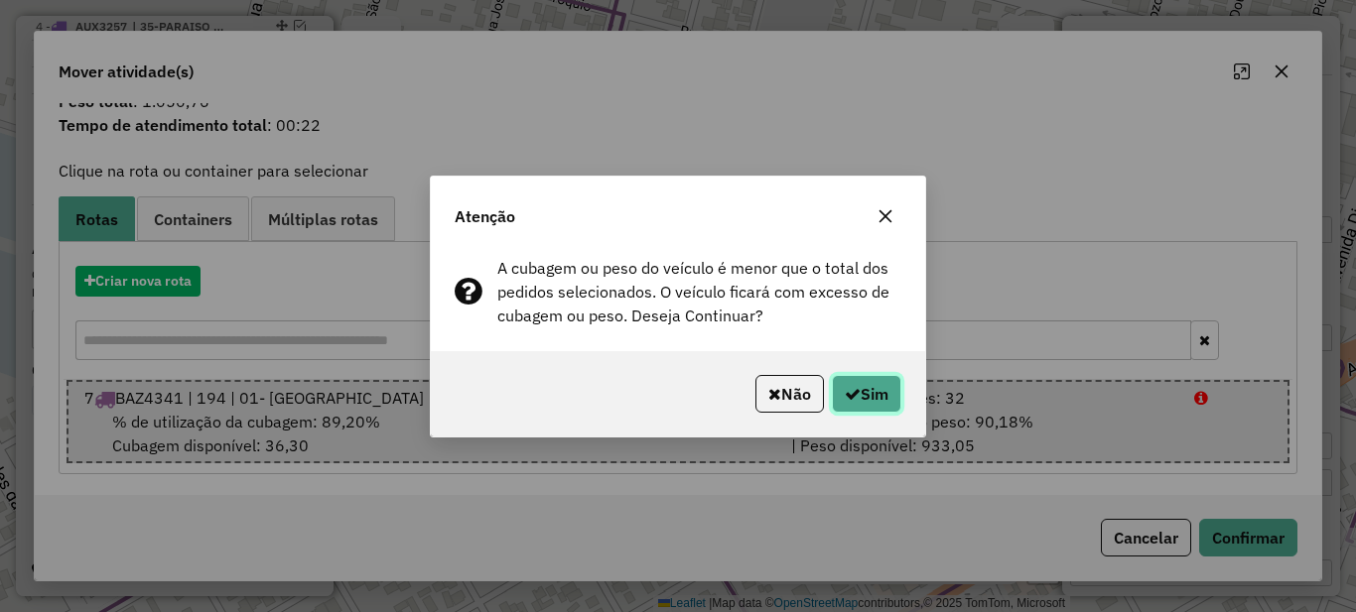
click at [852, 392] on icon "button" at bounding box center [853, 394] width 16 height 16
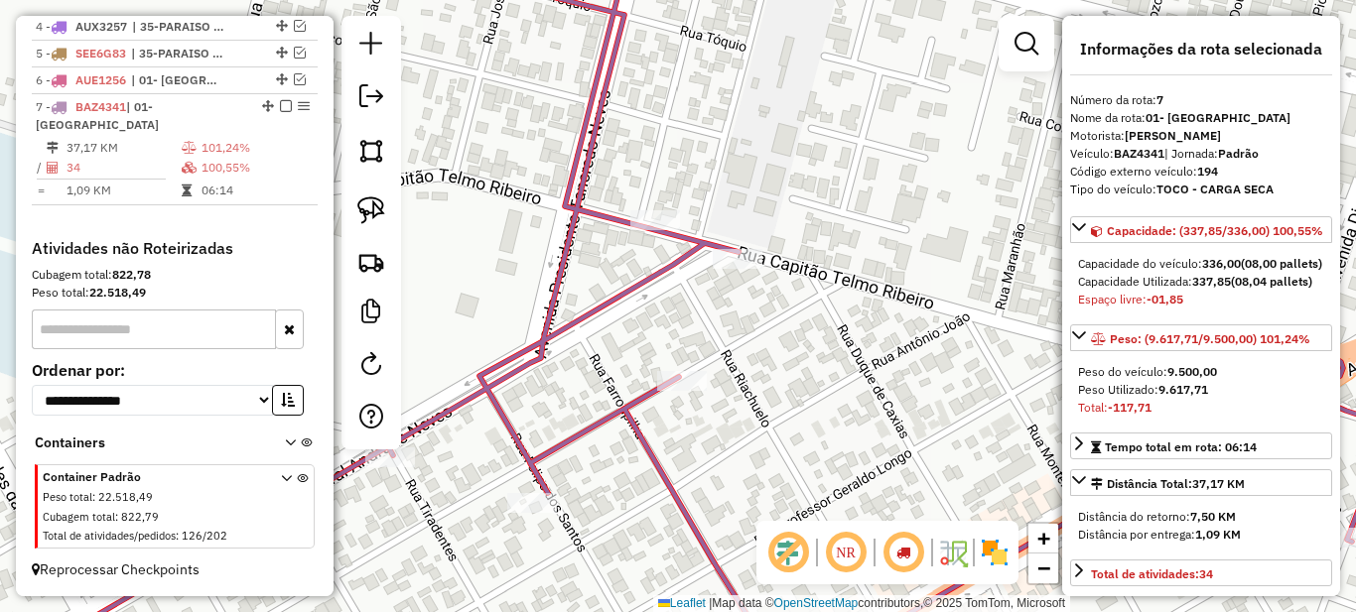
scroll to position [496, 0]
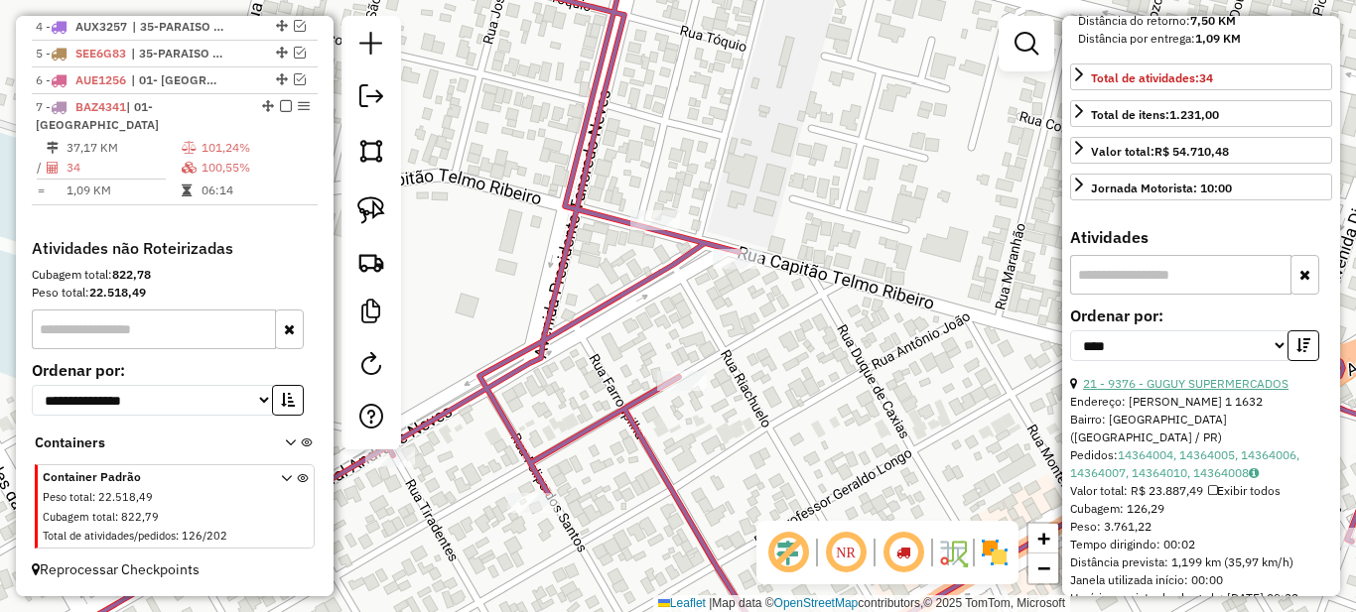
click at [1172, 391] on link "21 - 9376 - GUGUY SUPERMERCADOS" at bounding box center [1185, 383] width 205 height 15
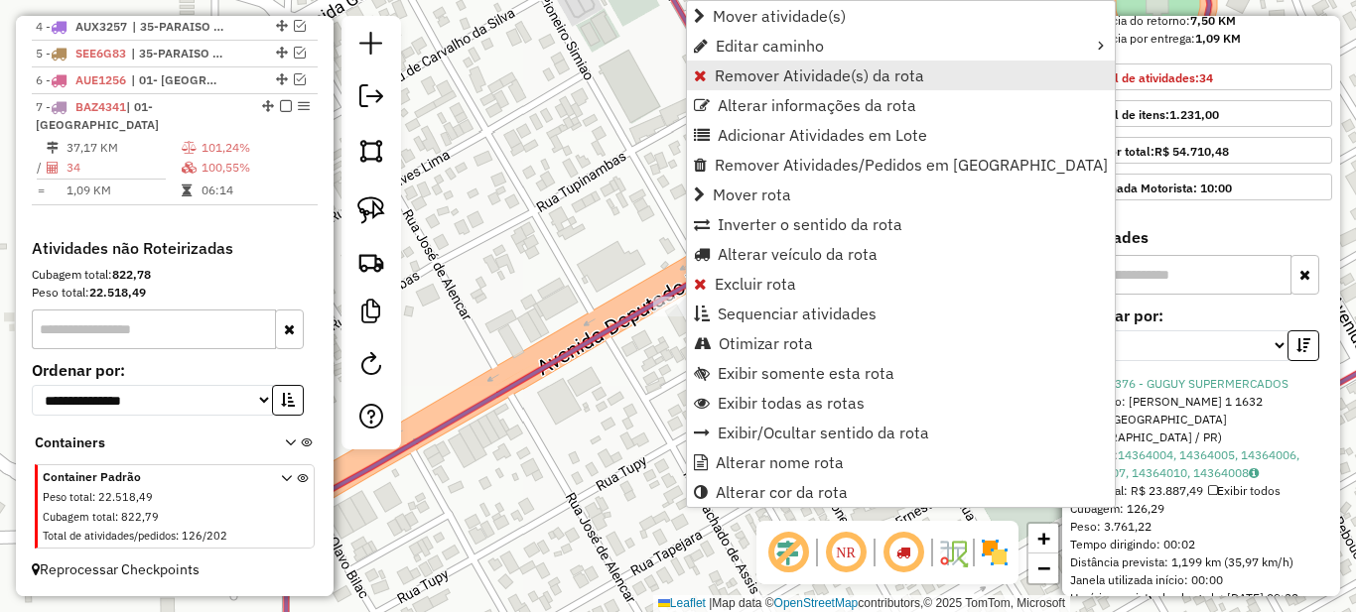
click at [730, 80] on span "Remover Atividade(s) da rota" at bounding box center [819, 76] width 209 height 16
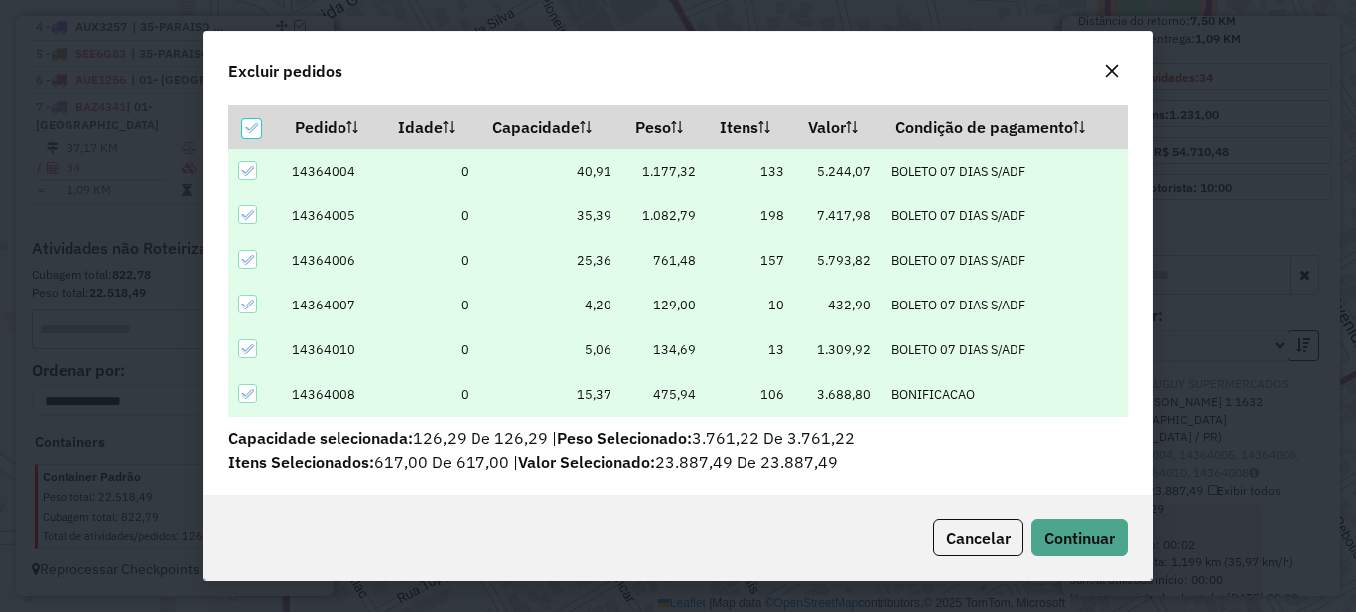
scroll to position [69, 0]
click at [1063, 534] on span "Continuar" at bounding box center [1079, 538] width 70 height 20
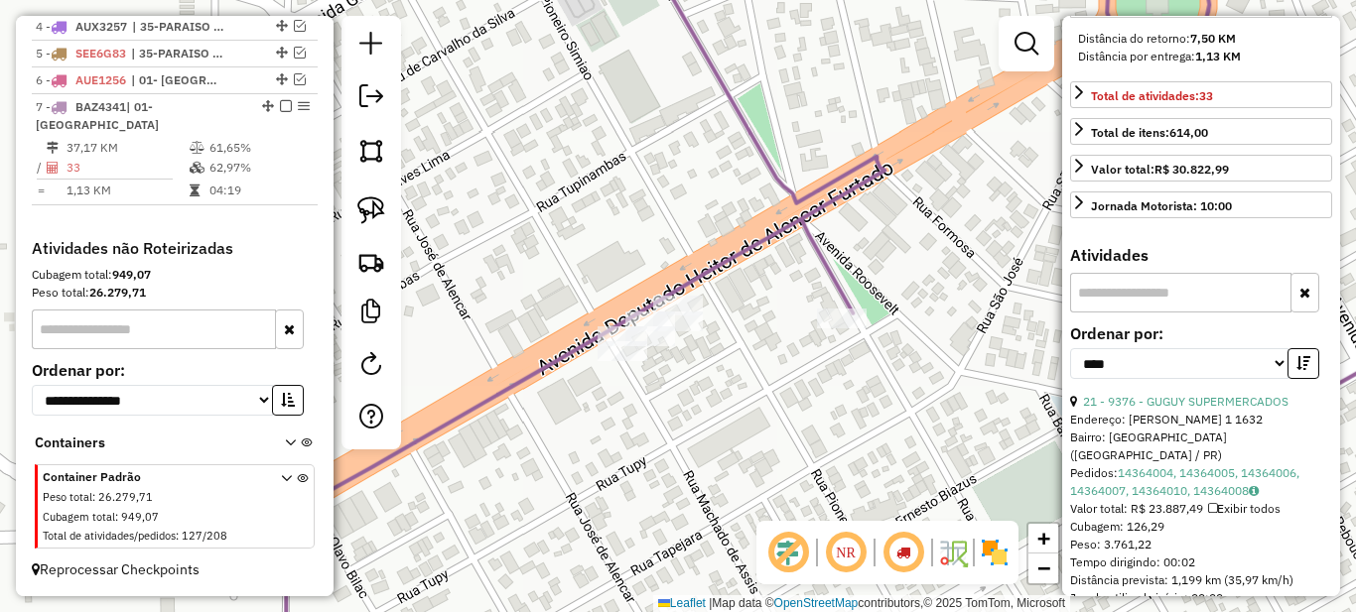
scroll to position [0, 0]
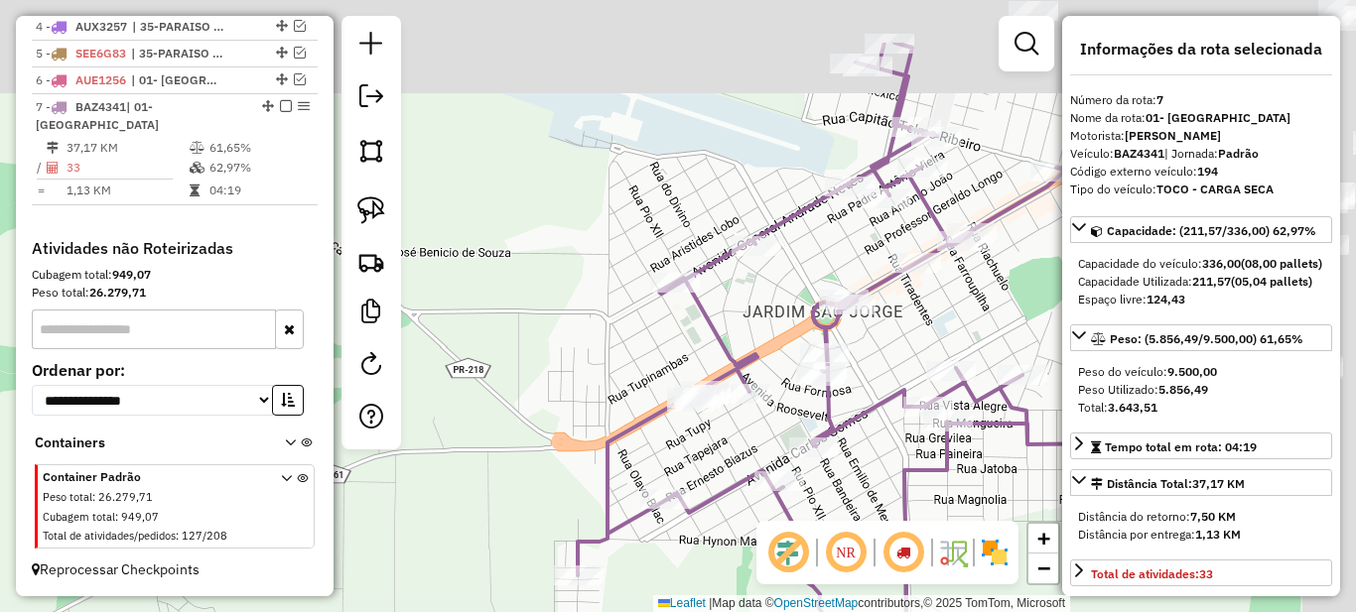
drag, startPoint x: 935, startPoint y: 176, endPoint x: 735, endPoint y: 381, distance: 287.1
click at [761, 362] on div "Janela de atendimento Grade de atendimento Capacidade Transportadoras Veículos …" at bounding box center [678, 306] width 1356 height 612
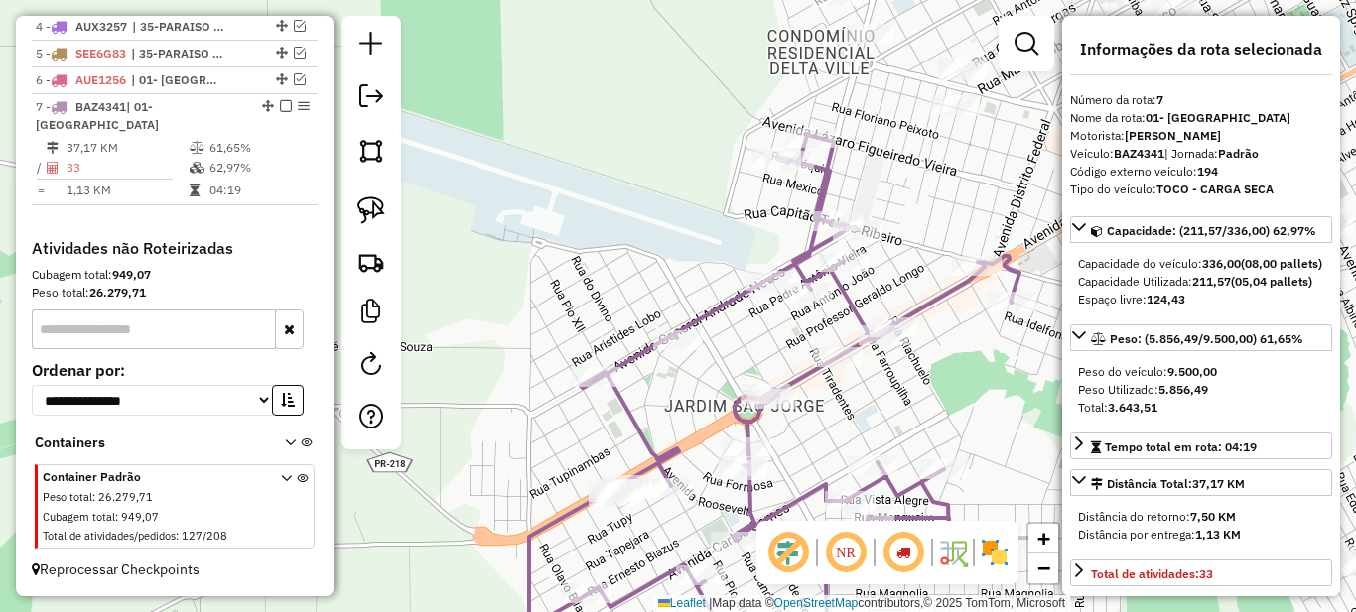
drag, startPoint x: 918, startPoint y: 203, endPoint x: 798, endPoint y: 333, distance: 177.0
click at [817, 330] on div "Janela de atendimento Grade de atendimento Capacidade Transportadoras Veículos …" at bounding box center [678, 306] width 1356 height 612
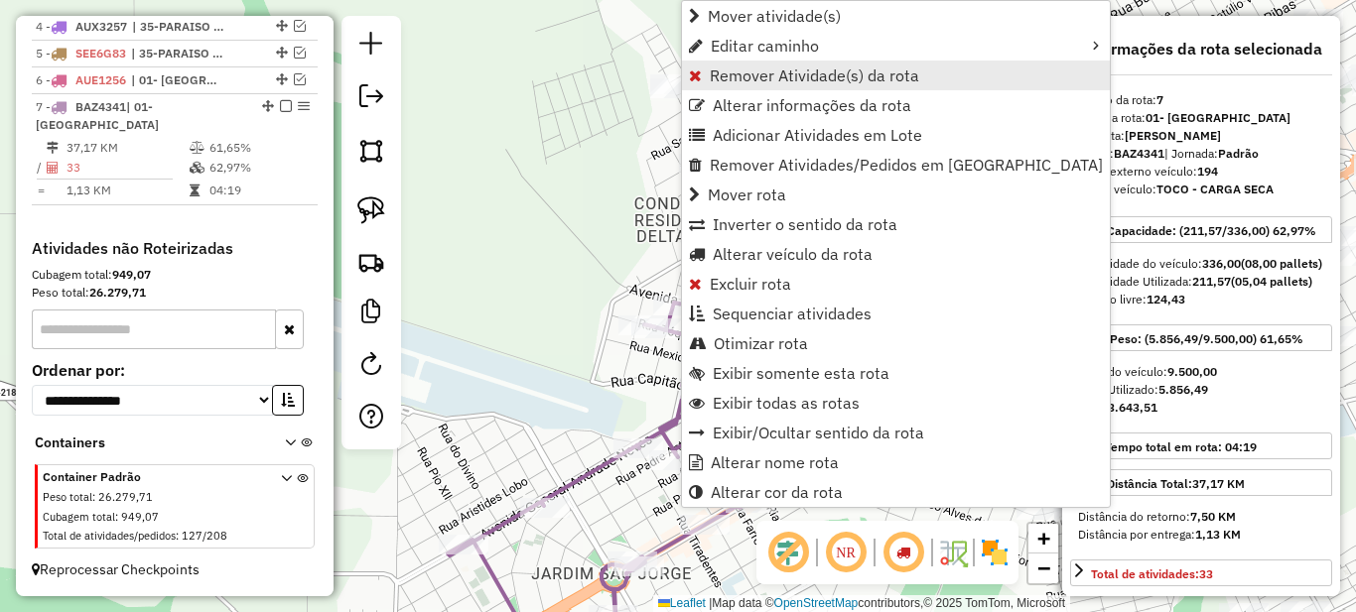
click at [722, 80] on span "Remover Atividade(s) da rota" at bounding box center [814, 76] width 209 height 16
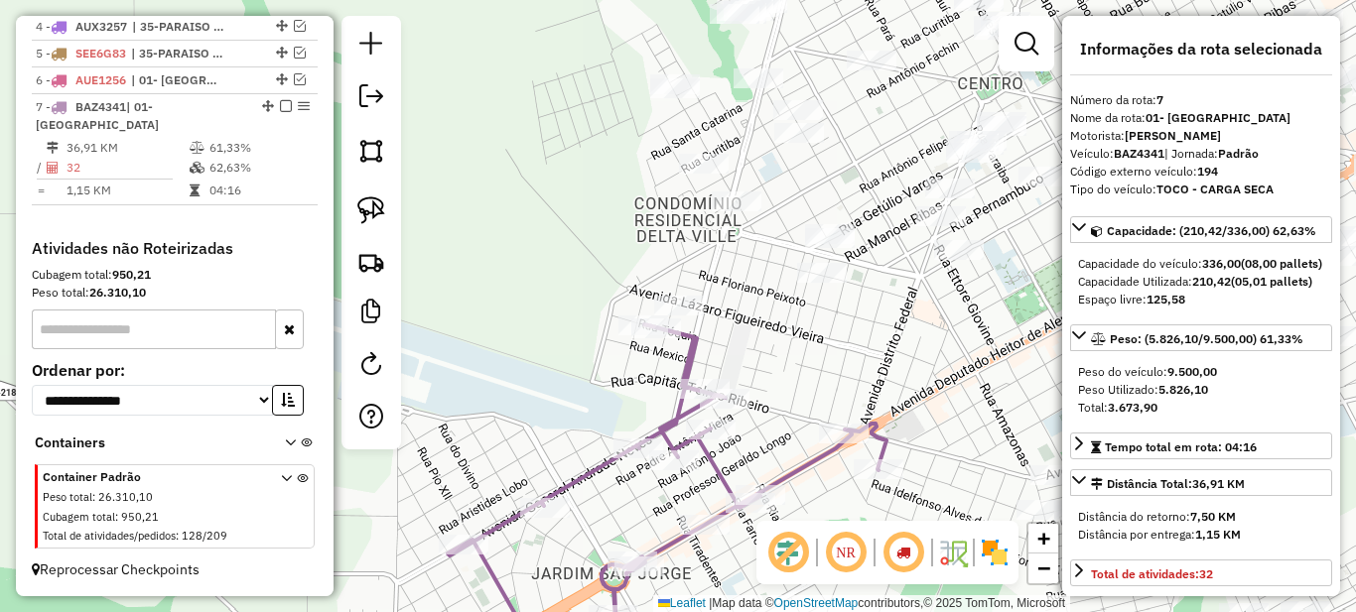
scroll to position [99, 0]
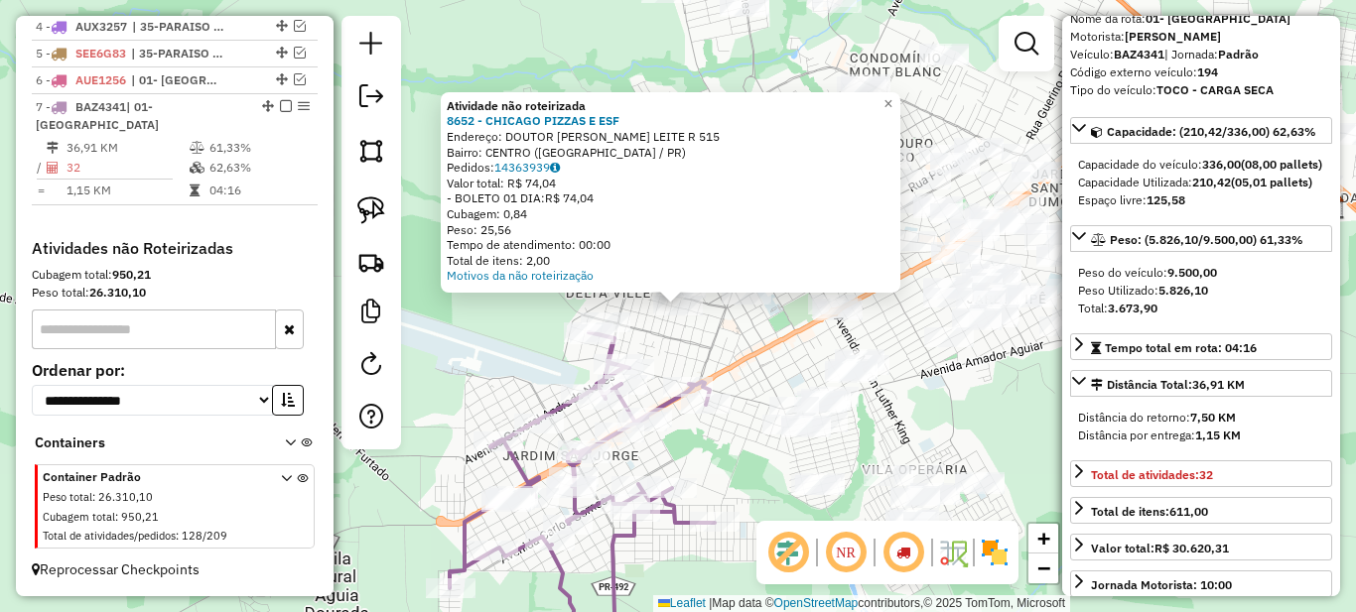
click at [661, 342] on div "Atividade não roteirizada 8652 - CHICAGO PIZZAS E ESF Endereço: DOUTOR [PERSON_…" at bounding box center [678, 306] width 1356 height 612
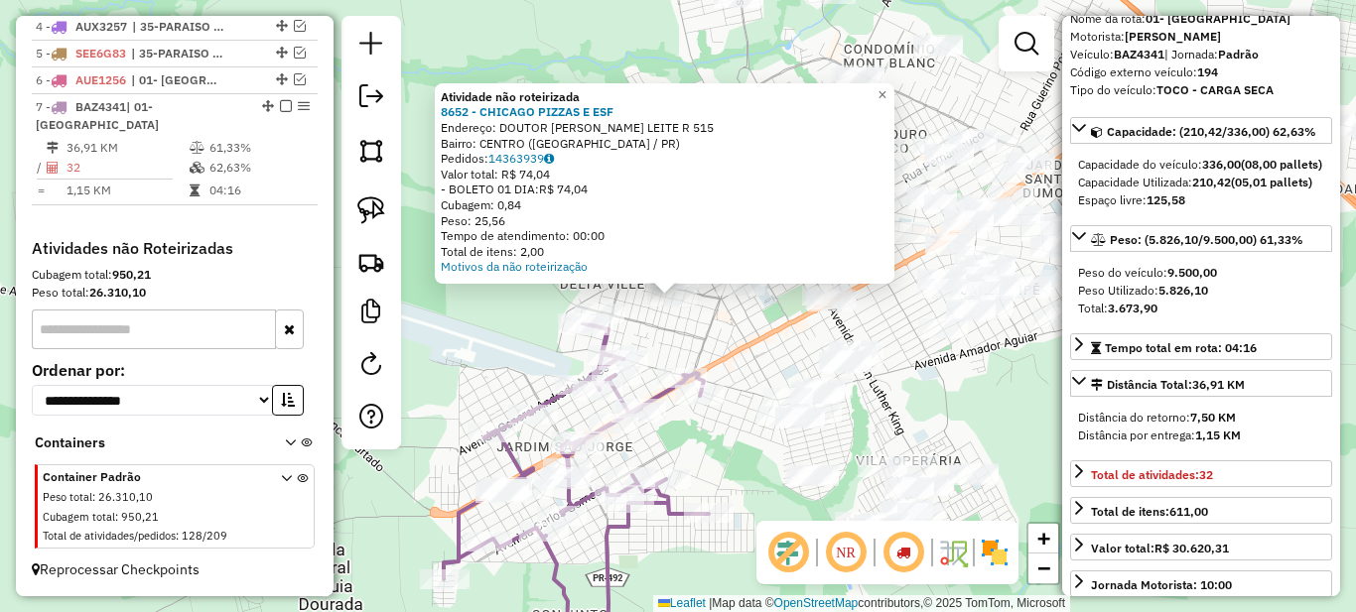
drag, startPoint x: 662, startPoint y: 339, endPoint x: 777, endPoint y: 251, distance: 144.5
click at [775, 252] on div "Atividade não roteirizada 8652 - CHICAGO PIZZAS E ESF Endereço: DOUTOR [PERSON_…" at bounding box center [678, 306] width 1356 height 612
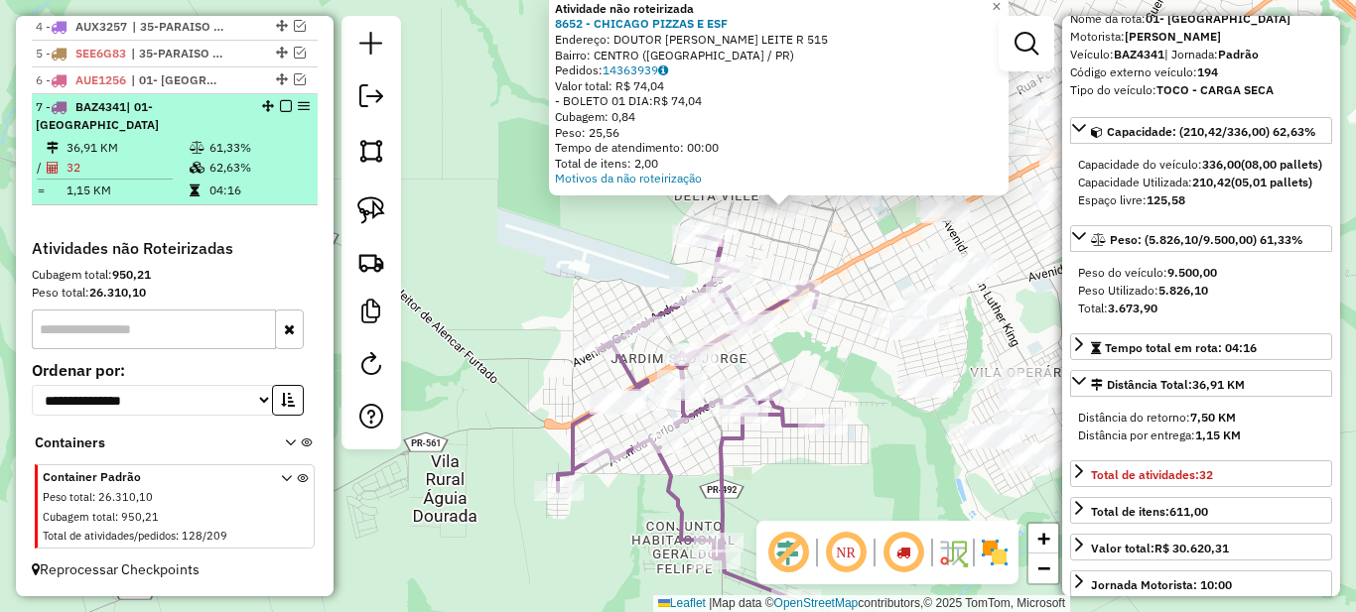
click at [280, 112] on em at bounding box center [286, 106] width 12 height 12
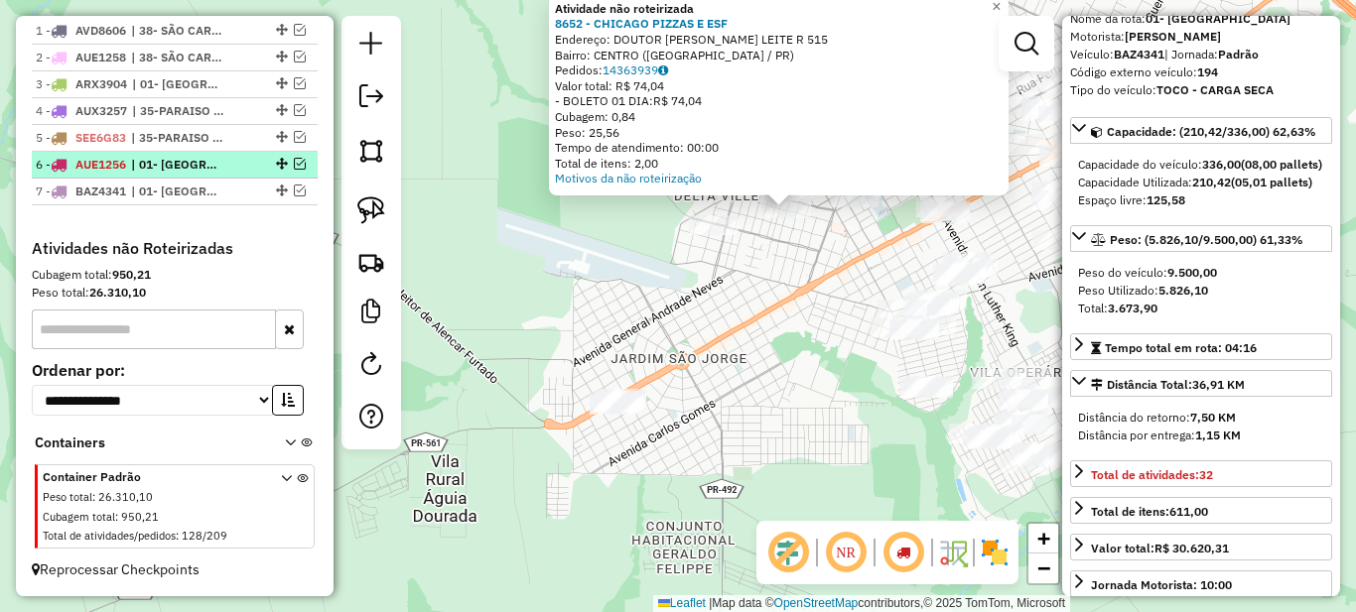
scroll to position [791, 0]
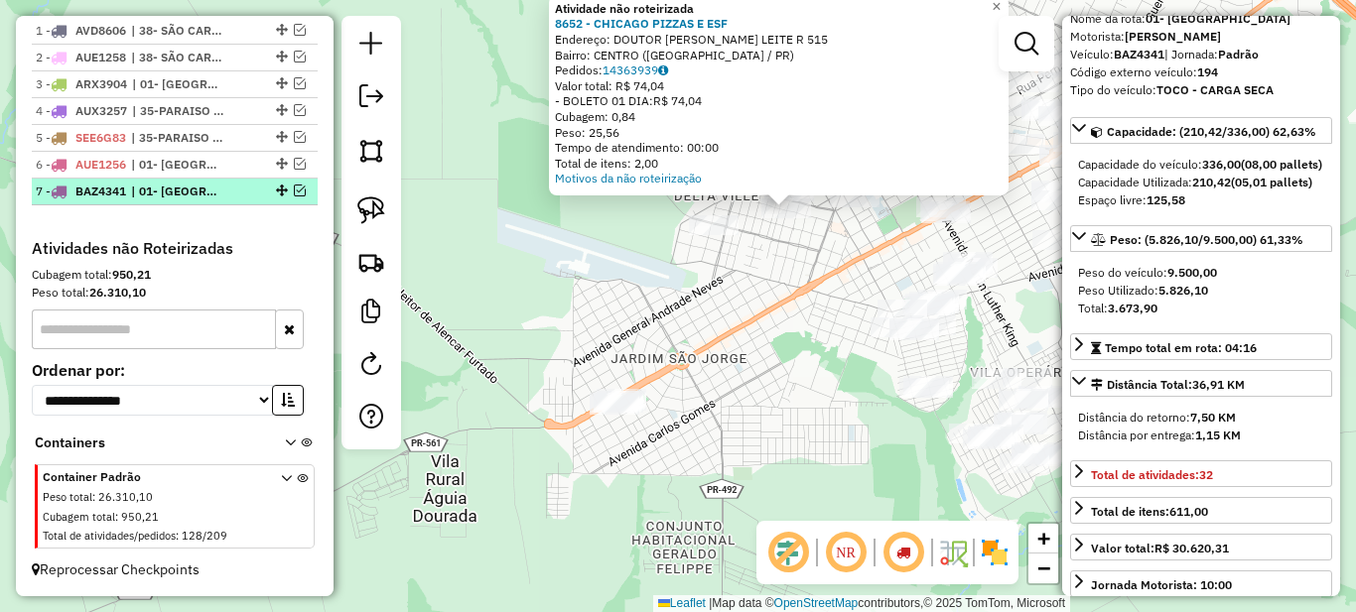
click at [202, 190] on span "| 01- [GEOGRAPHIC_DATA]" at bounding box center [176, 192] width 91 height 18
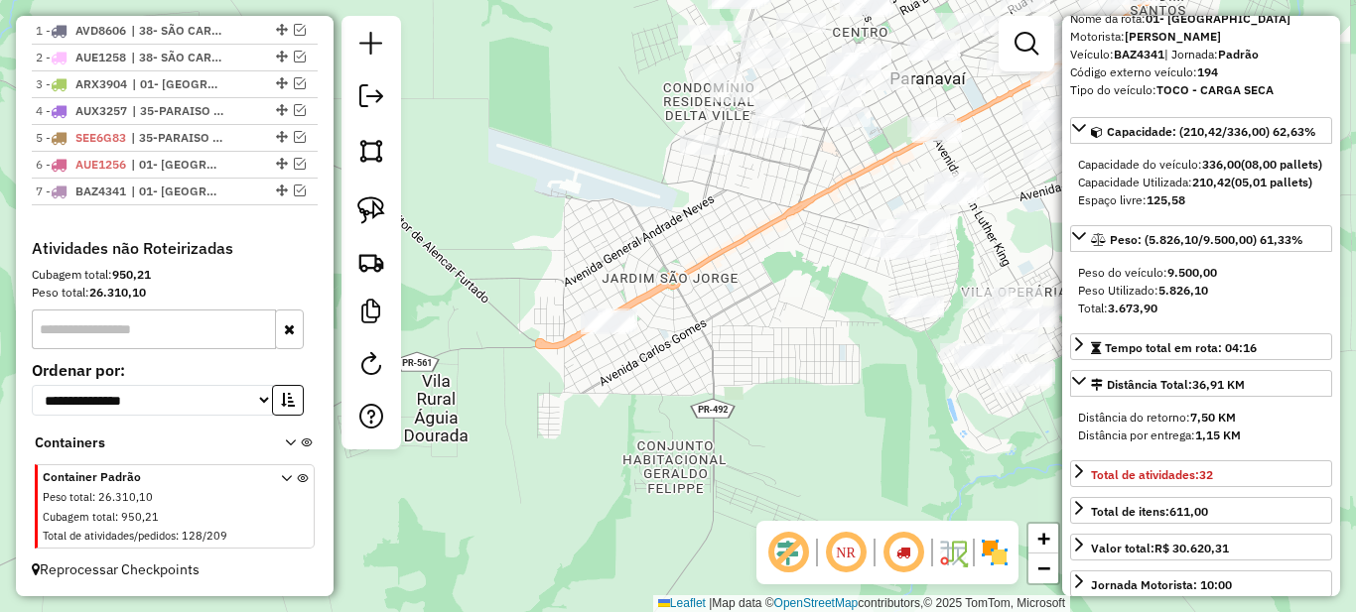
drag, startPoint x: 606, startPoint y: 134, endPoint x: 576, endPoint y: 314, distance: 182.1
click at [578, 304] on div "Janela de atendimento Grade de atendimento Capacidade Transportadoras Veículos …" at bounding box center [678, 306] width 1356 height 612
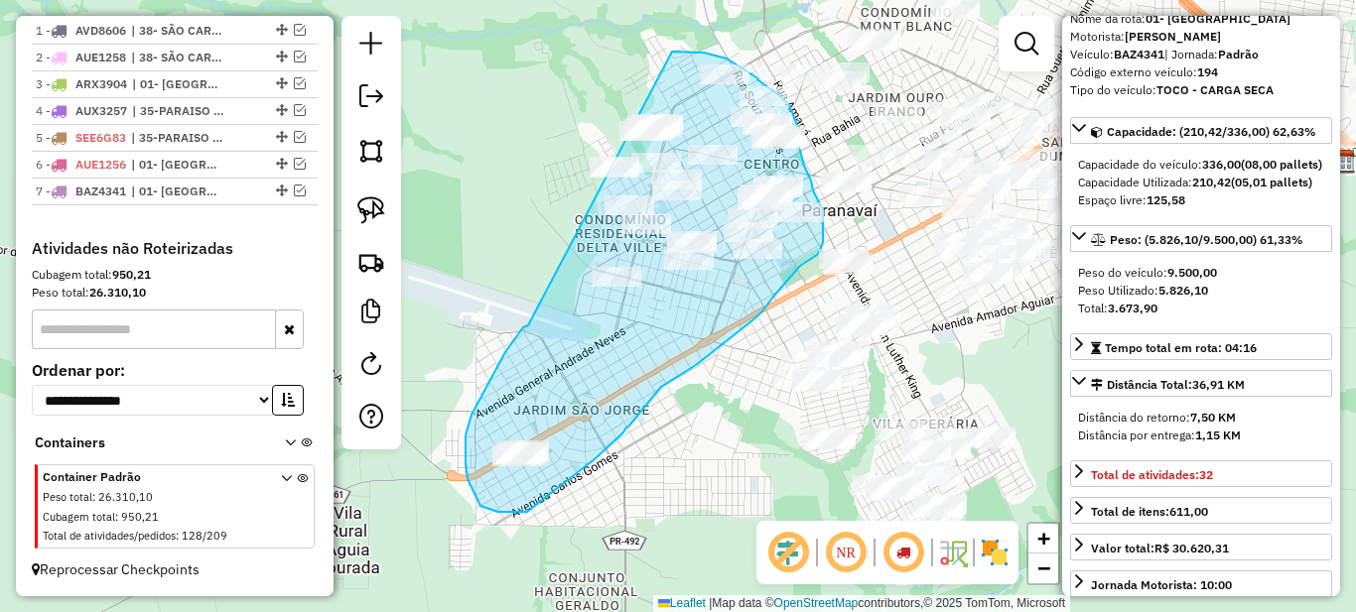
drag, startPoint x: 500, startPoint y: 361, endPoint x: 518, endPoint y: 138, distance: 224.1
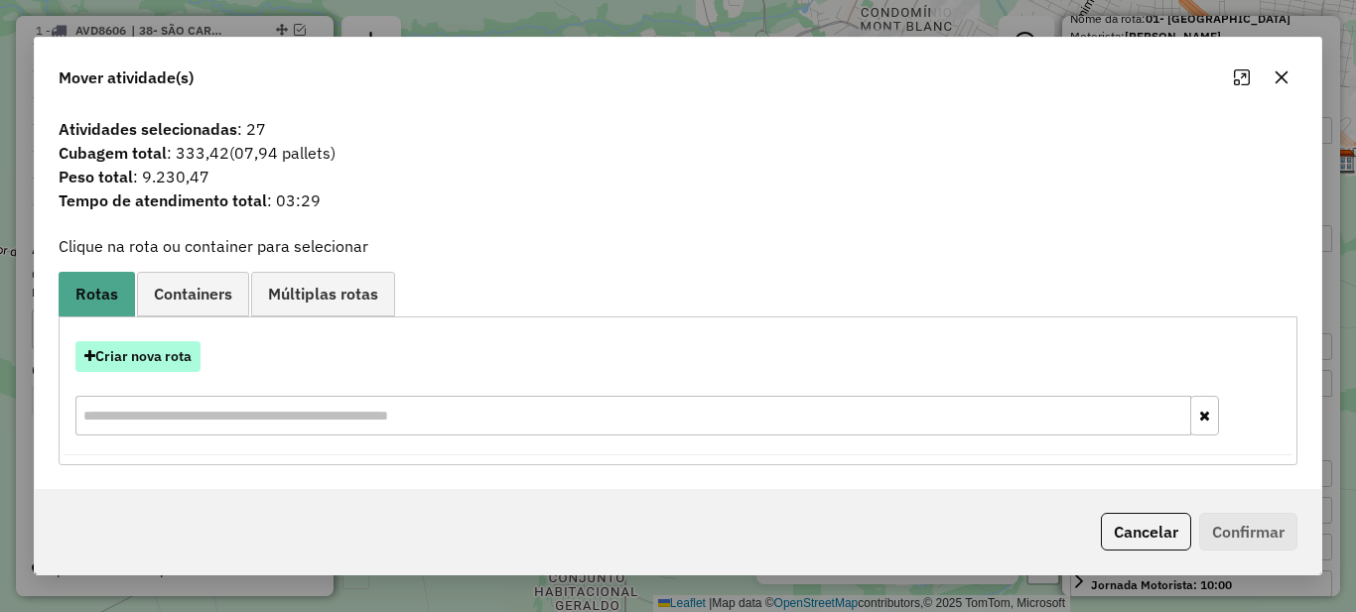
click at [113, 369] on button "Criar nova rota" at bounding box center [137, 356] width 125 height 31
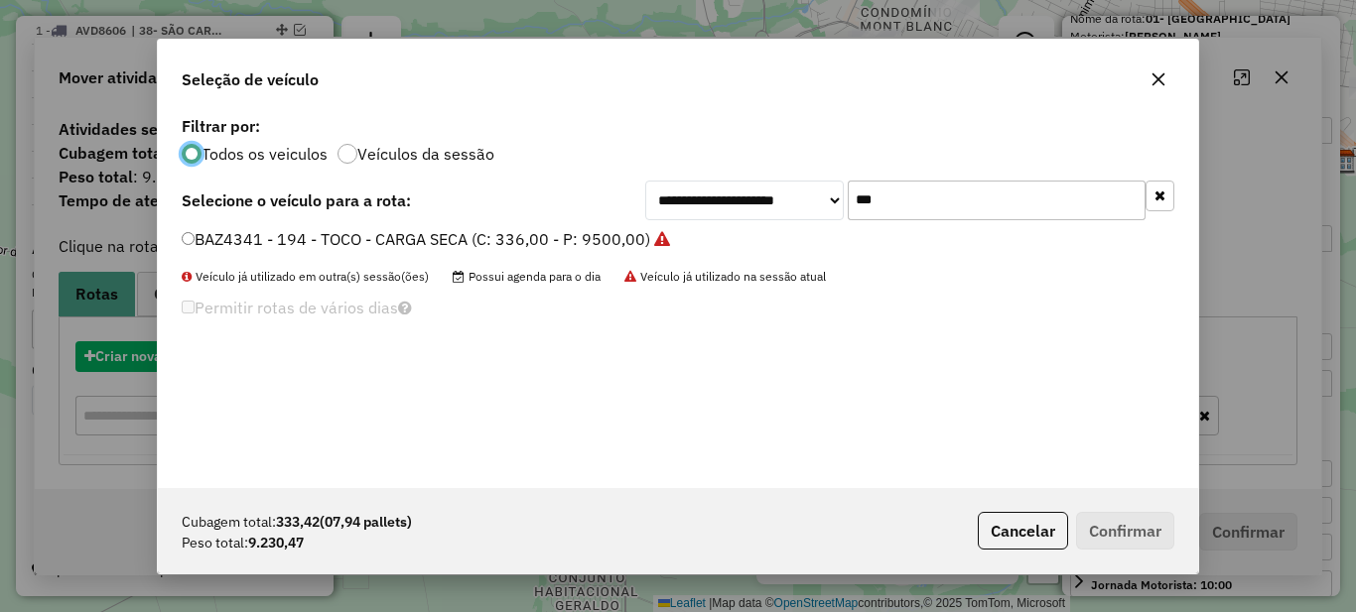
scroll to position [11, 6]
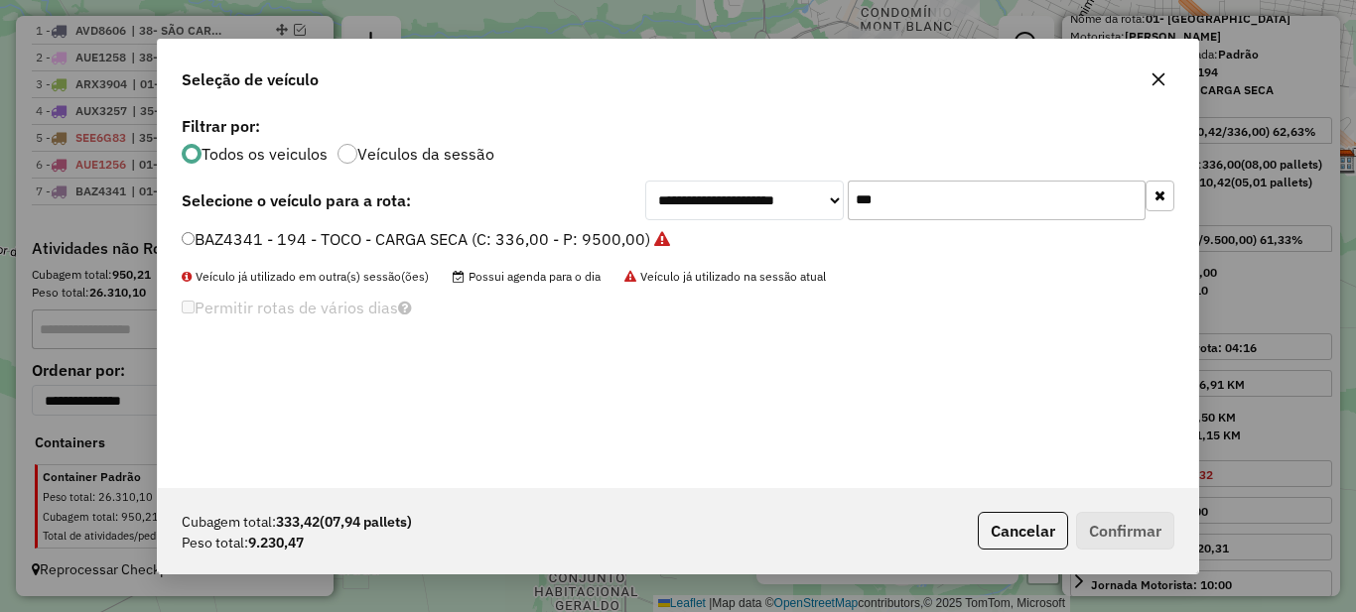
click at [921, 199] on input "***" at bounding box center [997, 201] width 298 height 40
click at [921, 198] on input "***" at bounding box center [997, 201] width 298 height 40
type input "***"
click at [493, 247] on label "BAZ4342 - 196 - TOCO - CARGA SECA (C: 336,00 - P: 9500,00)" at bounding box center [416, 239] width 469 height 24
click at [1123, 531] on button "Confirmar" at bounding box center [1125, 531] width 98 height 38
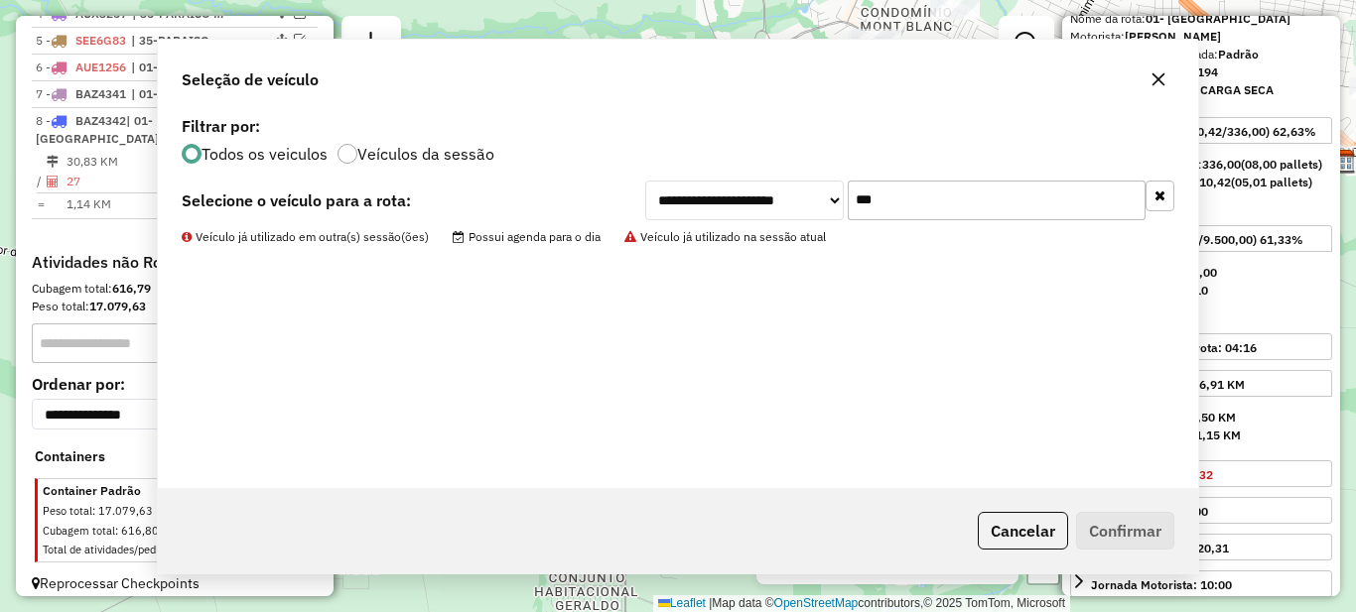
scroll to position [884, 0]
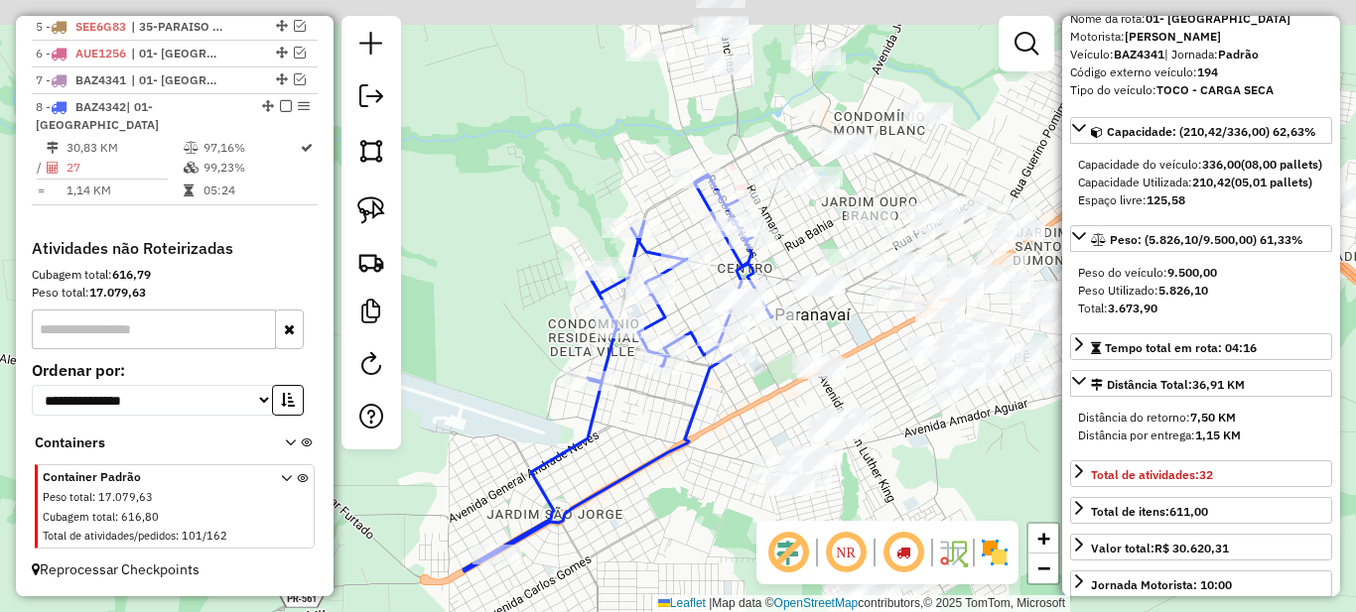
drag, startPoint x: 844, startPoint y: 221, endPoint x: 817, endPoint y: 327, distance: 108.6
click at [817, 327] on div "Janela de atendimento Grade de atendimento Capacidade Transportadoras Veículos …" at bounding box center [678, 306] width 1356 height 612
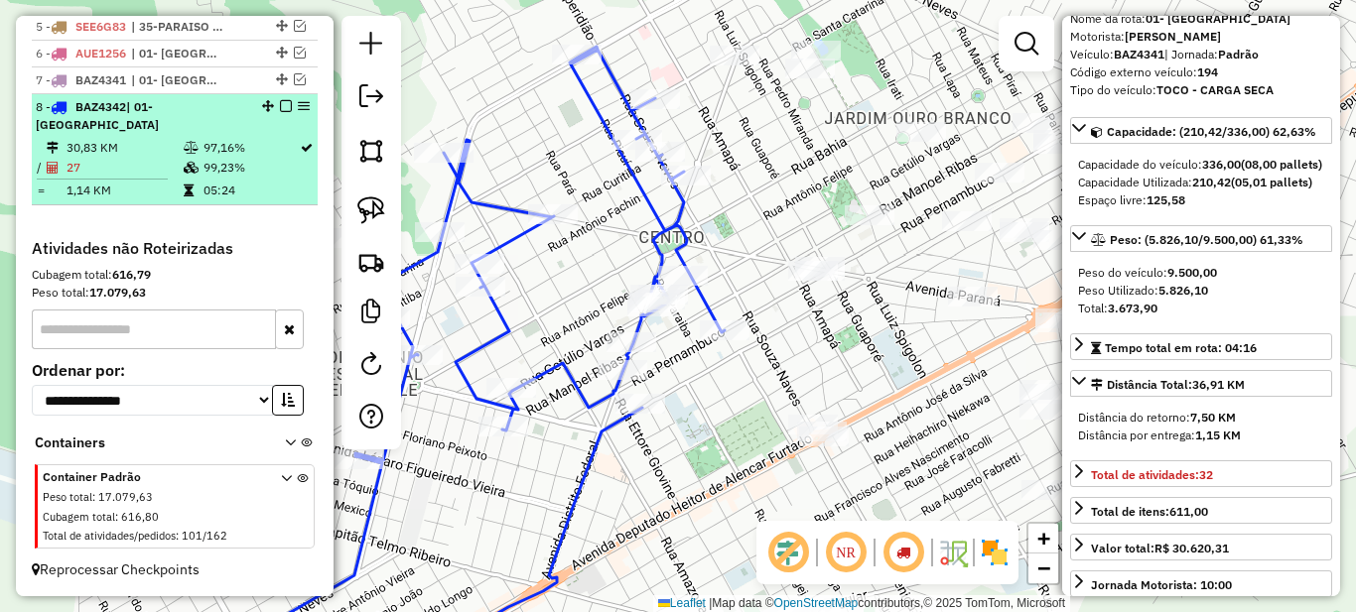
click at [240, 159] on td "99,23%" at bounding box center [251, 168] width 96 height 20
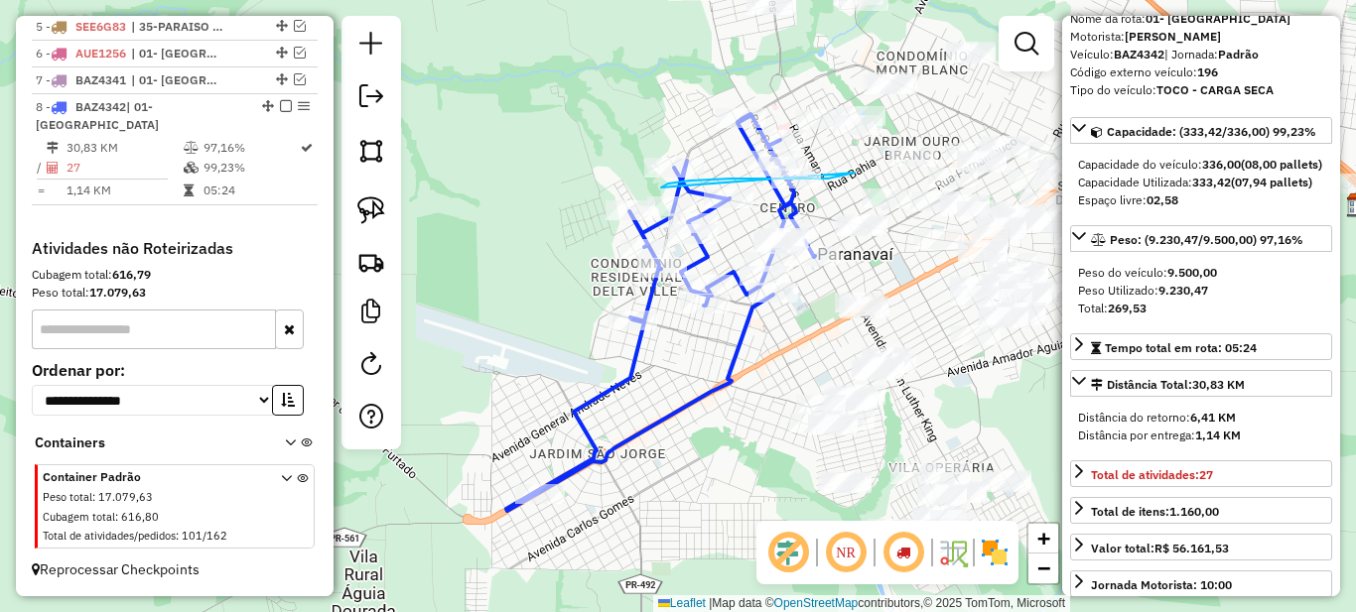
drag, startPoint x: 828, startPoint y: 179, endPoint x: 660, endPoint y: 193, distance: 168.3
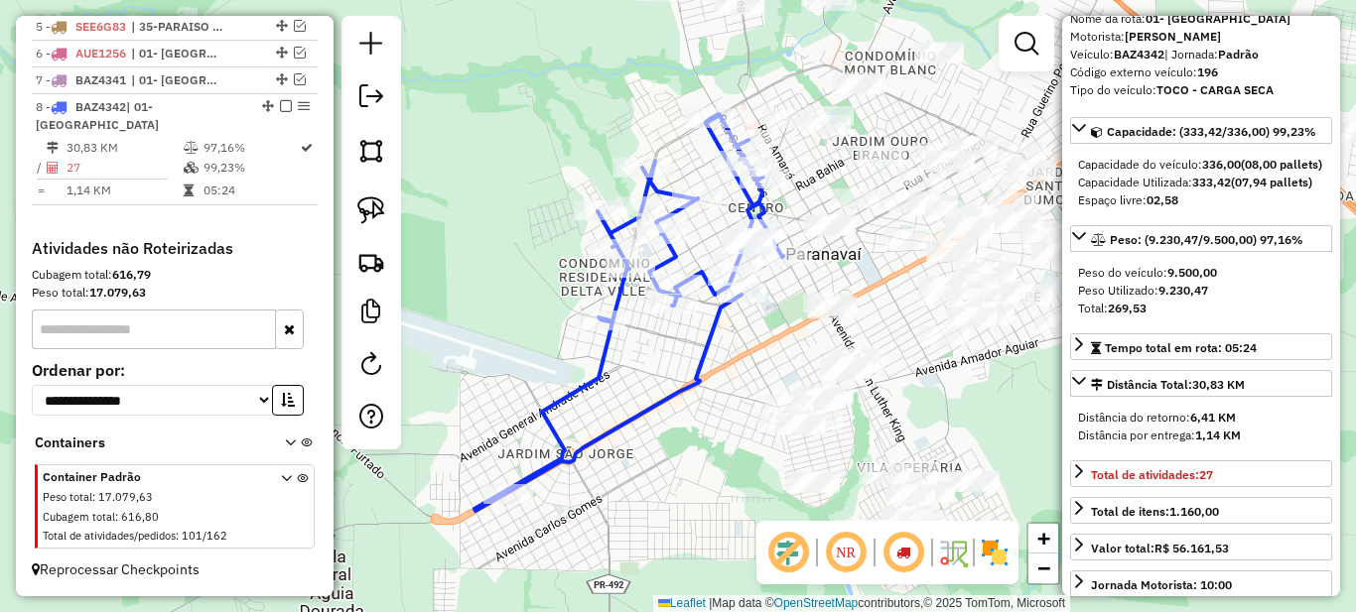
drag, startPoint x: 812, startPoint y: 186, endPoint x: 587, endPoint y: 216, distance: 227.4
click at [590, 213] on div "Janela de atendimento Grade de atendimento Capacidade Transportadoras Veículos …" at bounding box center [678, 306] width 1356 height 612
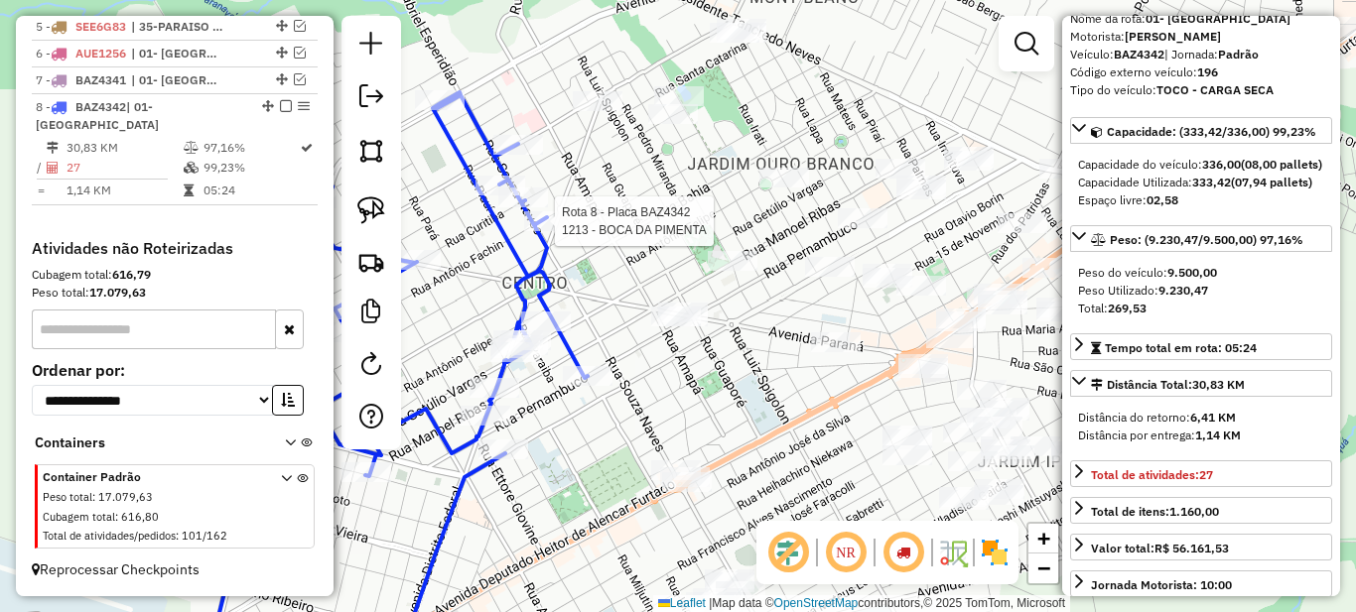
drag, startPoint x: 645, startPoint y: 221, endPoint x: 655, endPoint y: 223, distance: 10.1
click at [655, 223] on div "Rota 8 - Placa BAZ4342 1213 - BOCA DA PIMENTA Janela de atendimento Grade de at…" at bounding box center [678, 306] width 1356 height 612
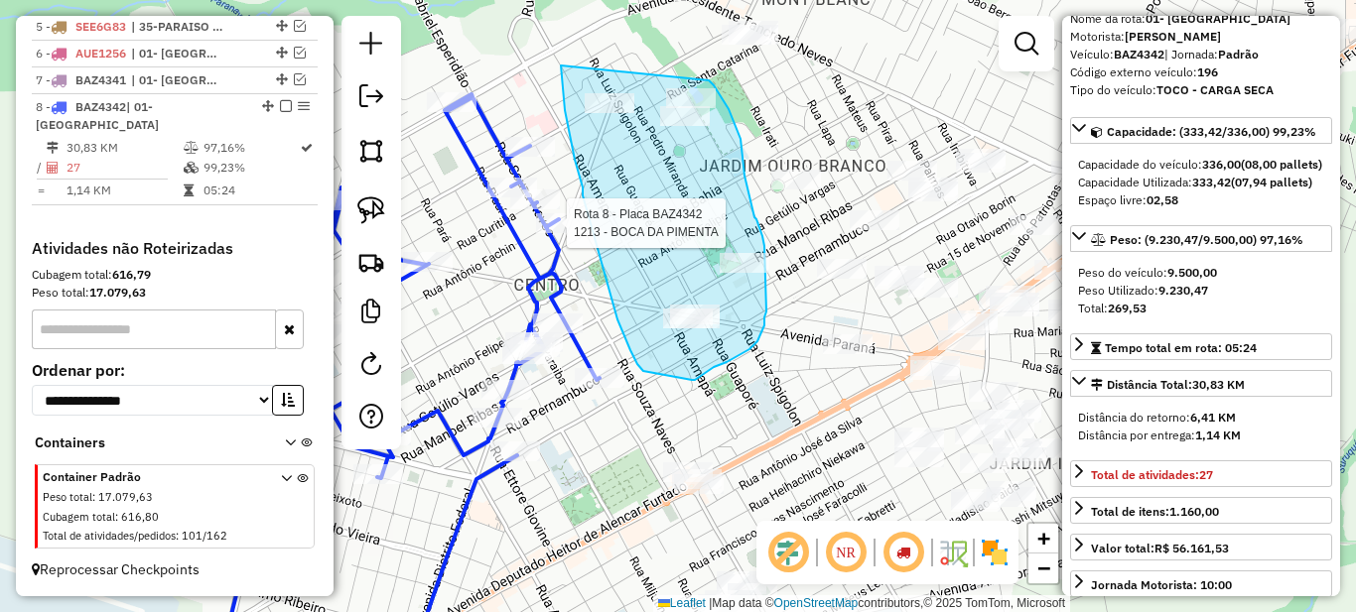
drag, startPoint x: 561, startPoint y: 66, endPoint x: 708, endPoint y: 79, distance: 147.6
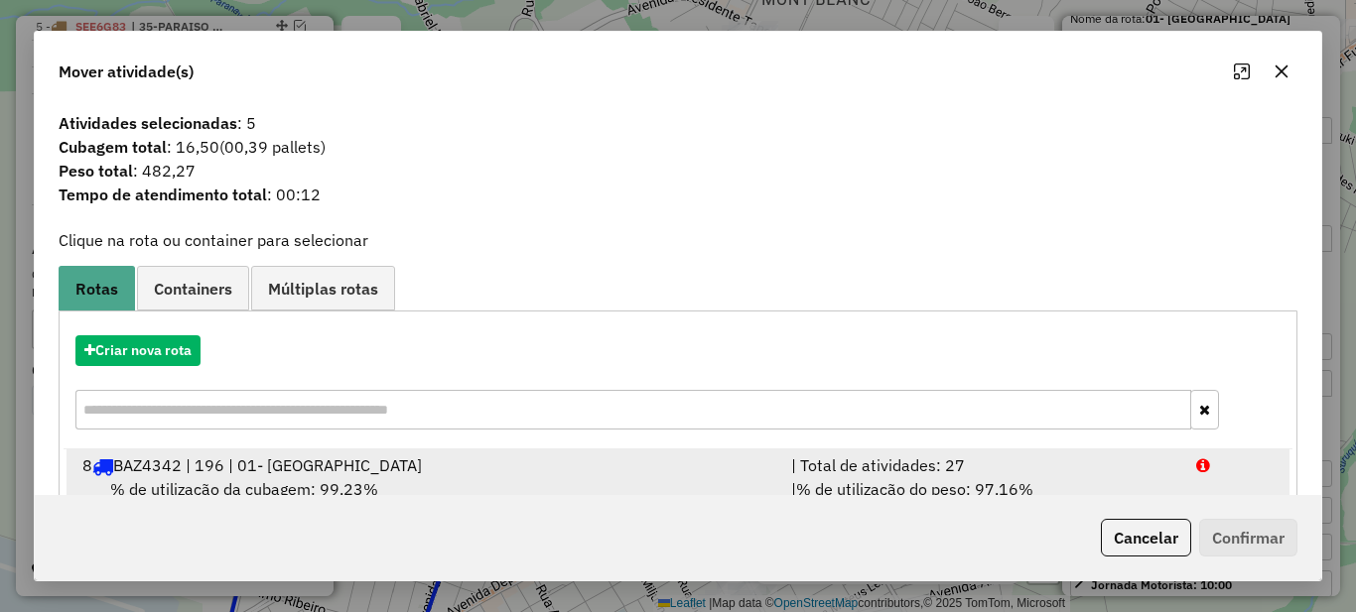
click at [907, 490] on span "% de utilização do peso: 97,16%" at bounding box center [914, 489] width 237 height 20
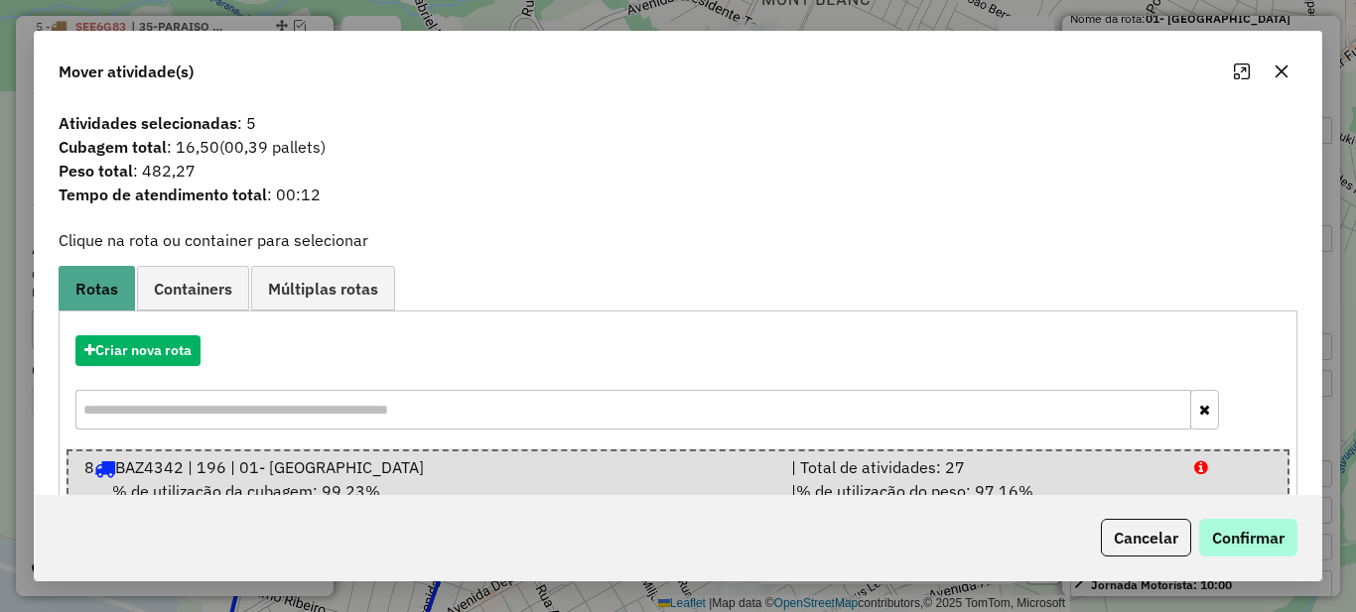
click at [1237, 519] on div "Cancelar Confirmar" at bounding box center [678, 537] width 1287 height 85
click at [1244, 530] on button "Confirmar" at bounding box center [1248, 538] width 98 height 38
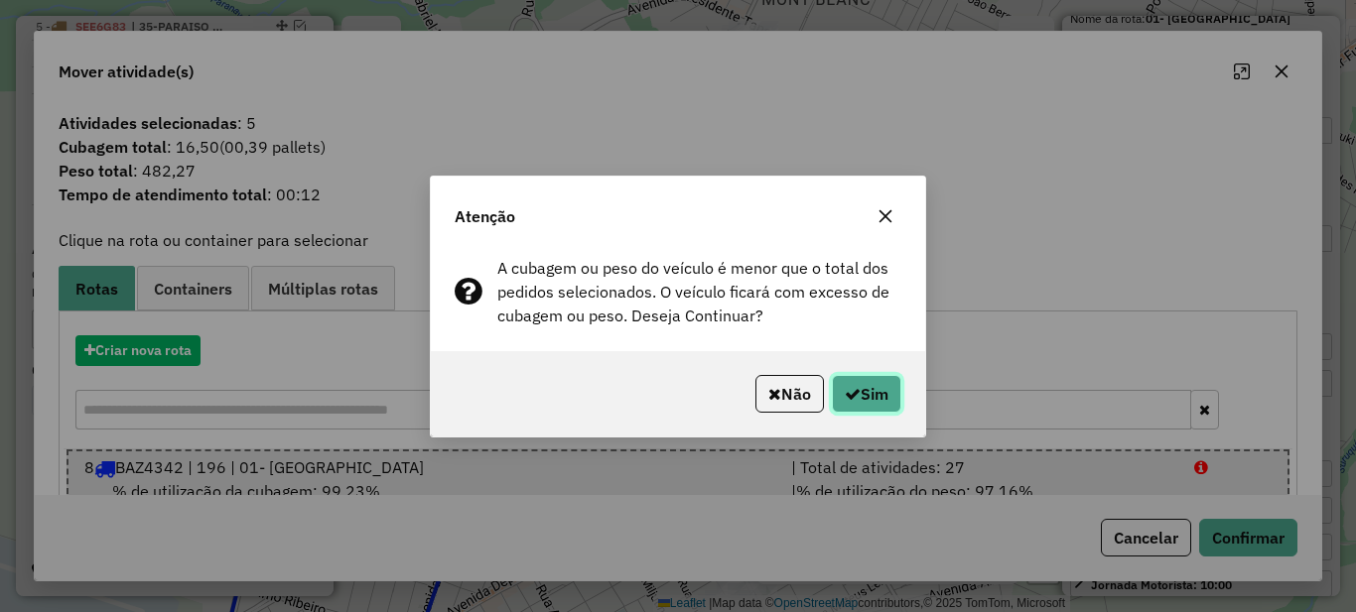
click at [882, 390] on button "Sim" at bounding box center [866, 394] width 69 height 38
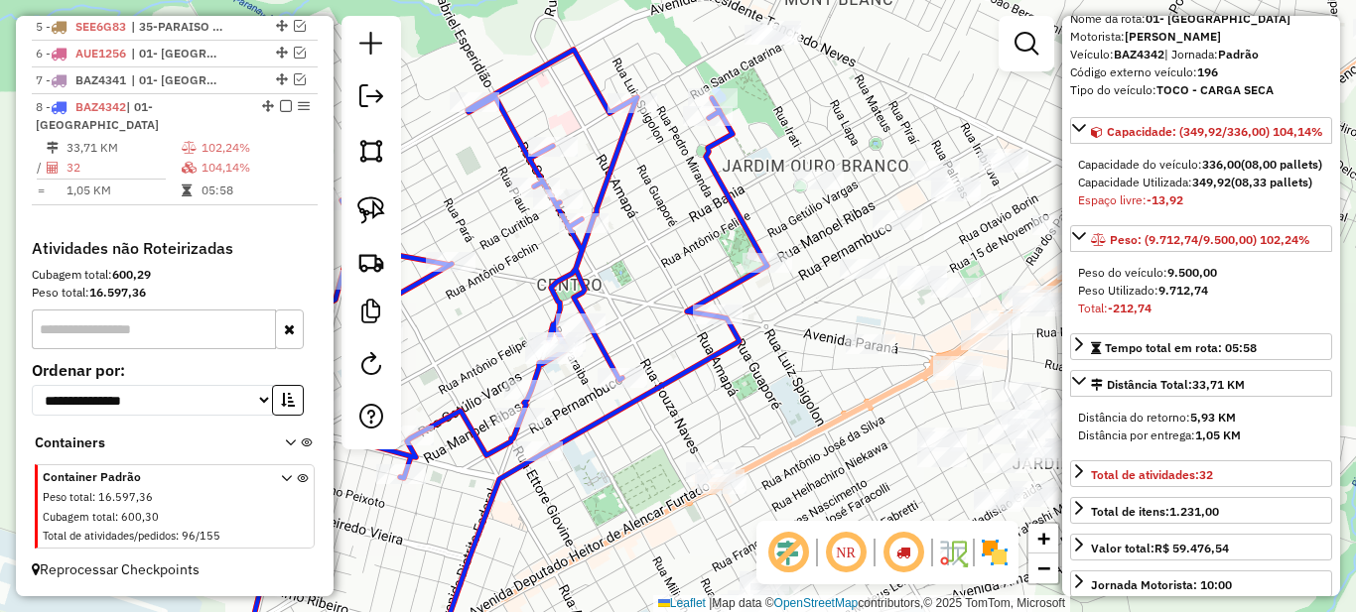
drag, startPoint x: 668, startPoint y: 258, endPoint x: 865, endPoint y: 258, distance: 196.5
click at [860, 258] on div "Janela de atendimento Grade de atendimento Capacidade Transportadoras Veículos …" at bounding box center [678, 306] width 1356 height 612
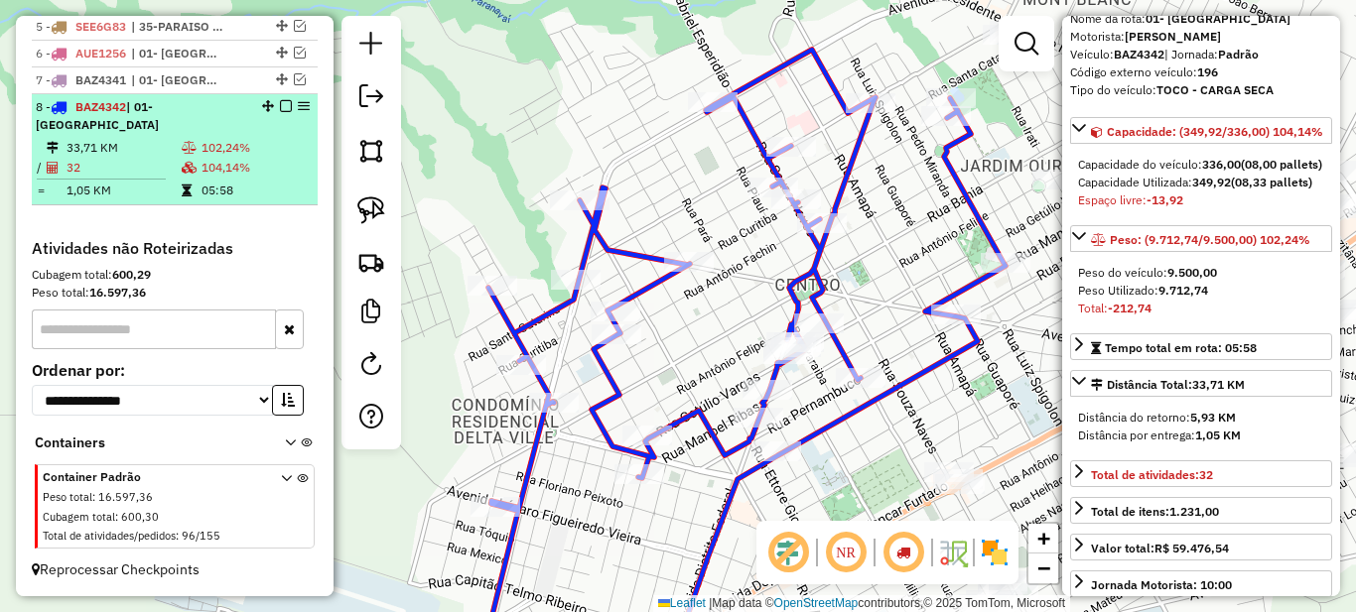
click at [271, 142] on td "102,24%" at bounding box center [255, 148] width 109 height 20
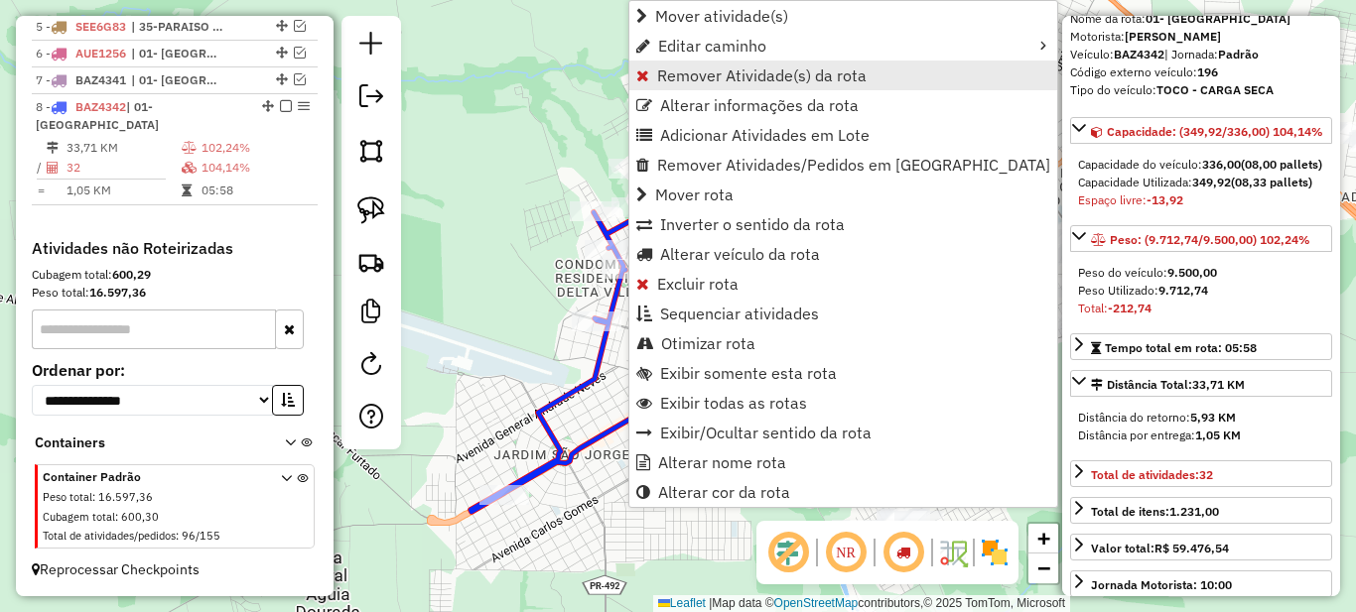
click at [686, 71] on span "Remover Atividade(s) da rota" at bounding box center [761, 76] width 209 height 16
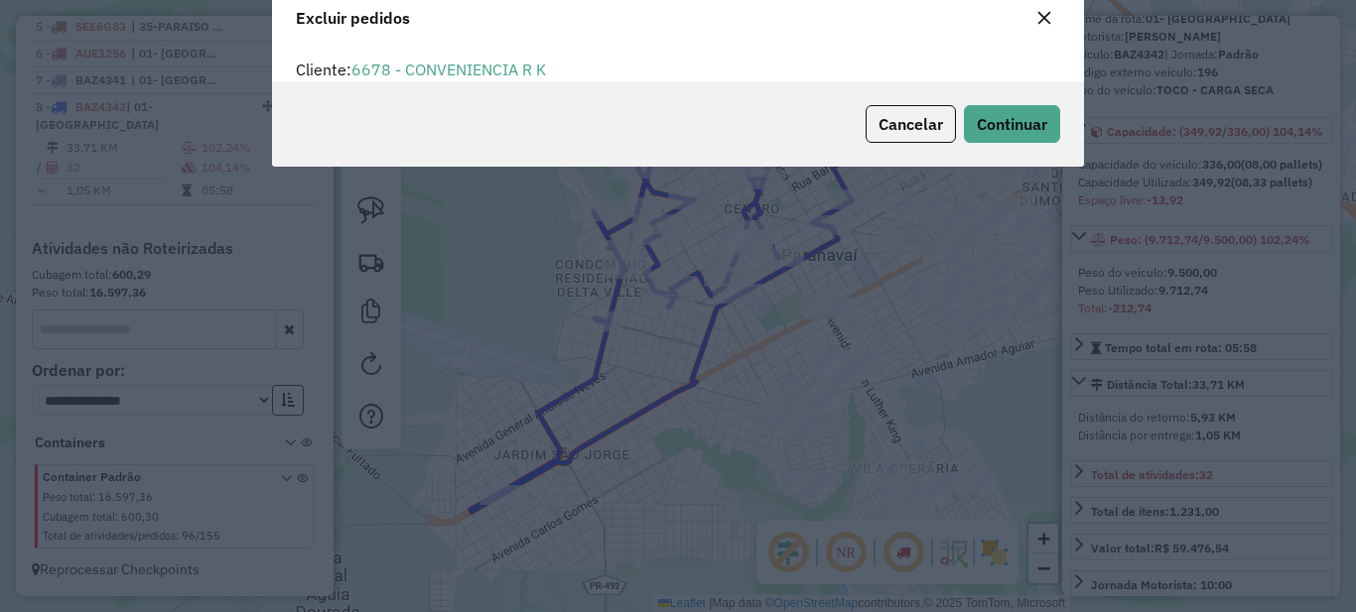
scroll to position [12, 6]
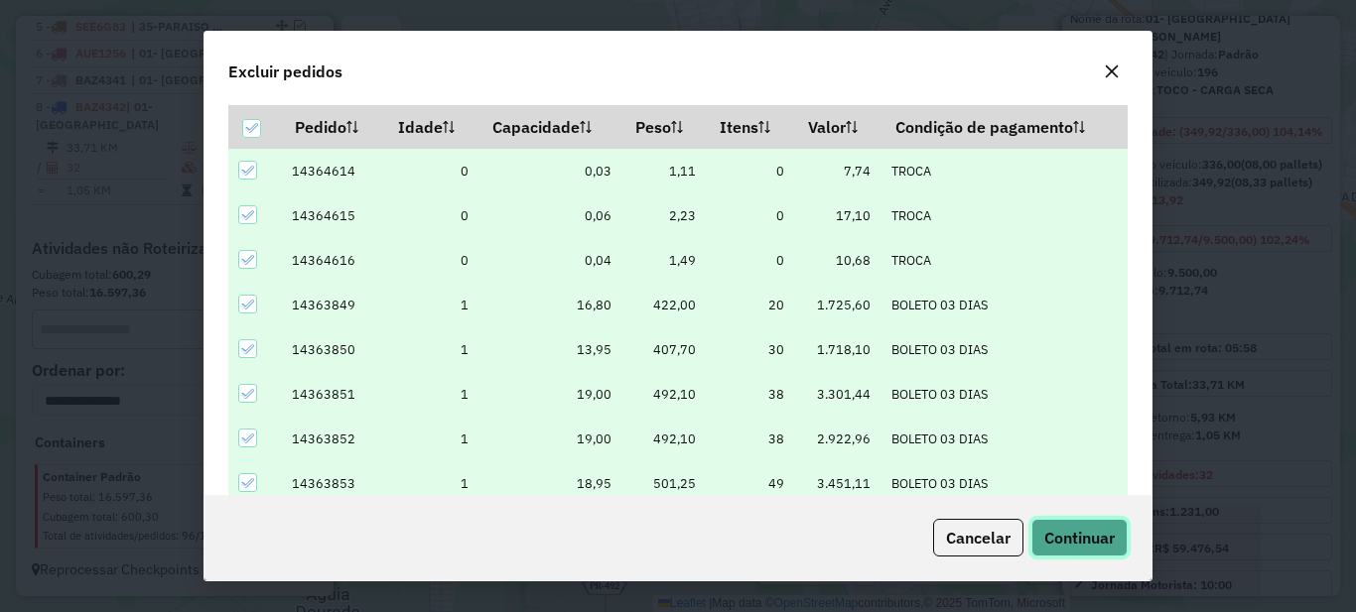
click at [1093, 542] on span "Continuar" at bounding box center [1079, 538] width 70 height 20
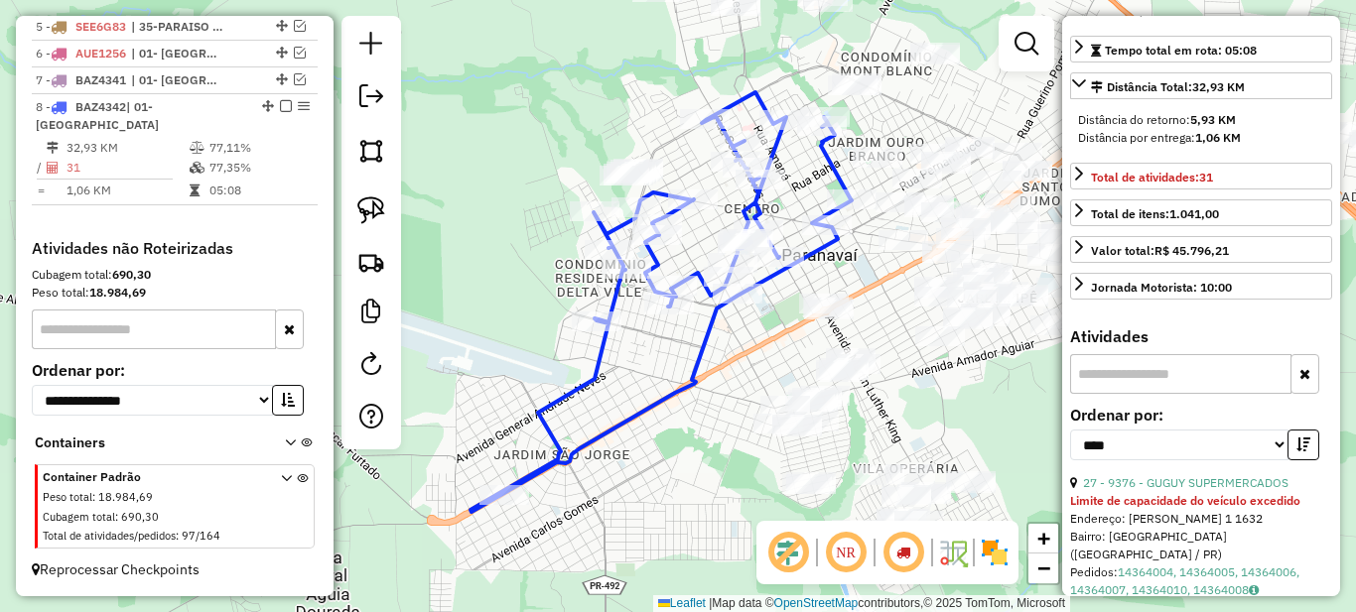
scroll to position [496, 0]
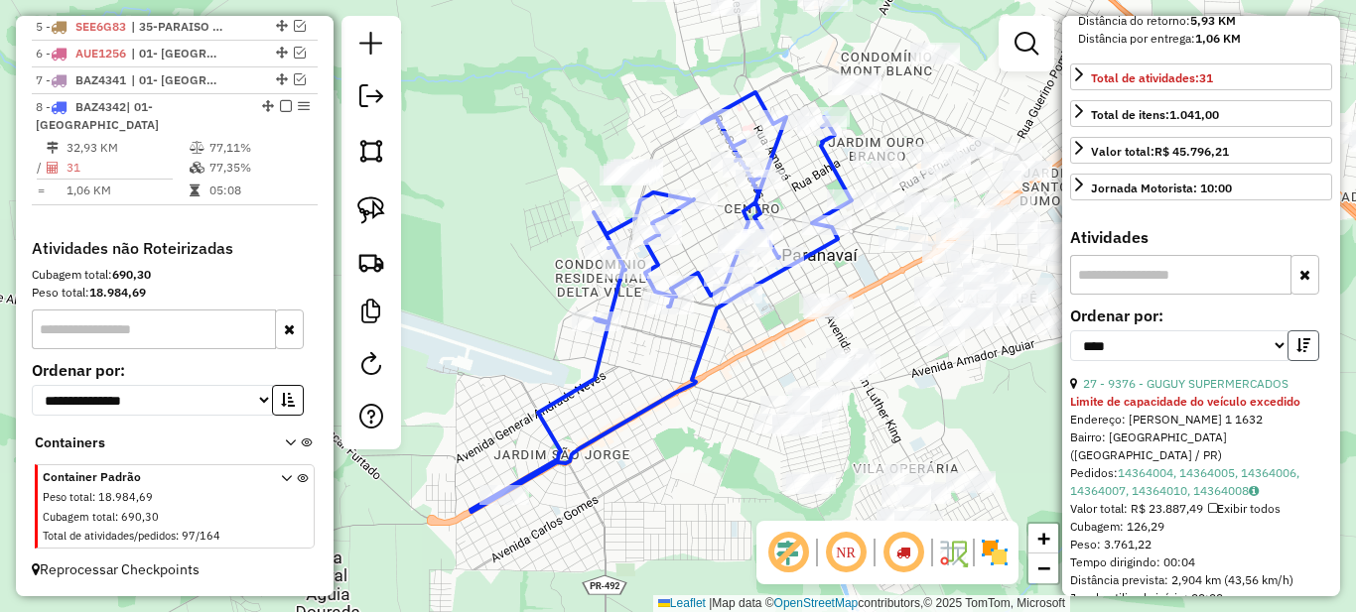
click at [1296, 352] on icon "button" at bounding box center [1303, 346] width 14 height 14
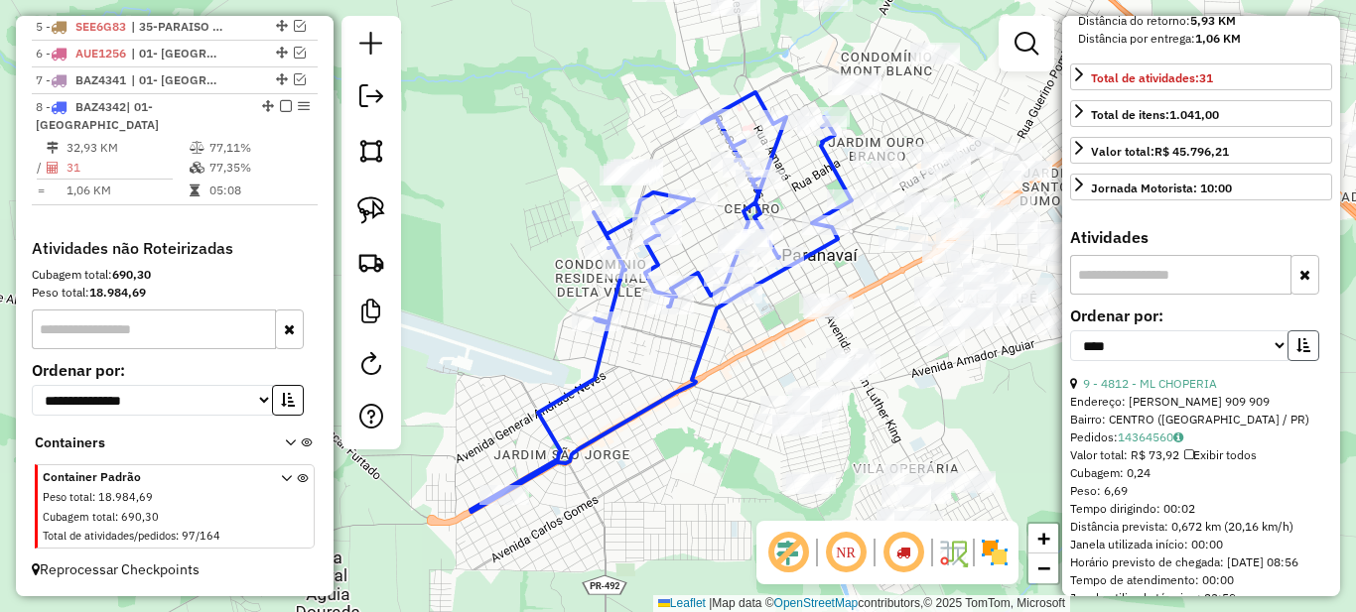
click at [1298, 352] on icon "button" at bounding box center [1303, 346] width 14 height 14
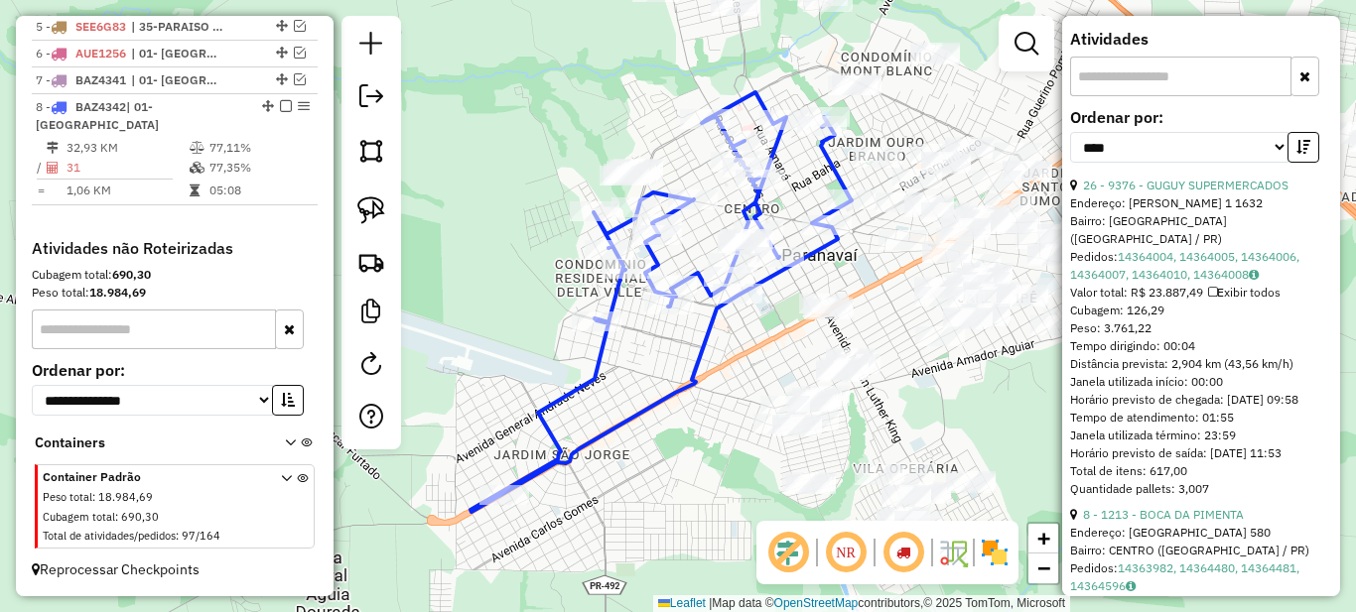
scroll to position [794, 0]
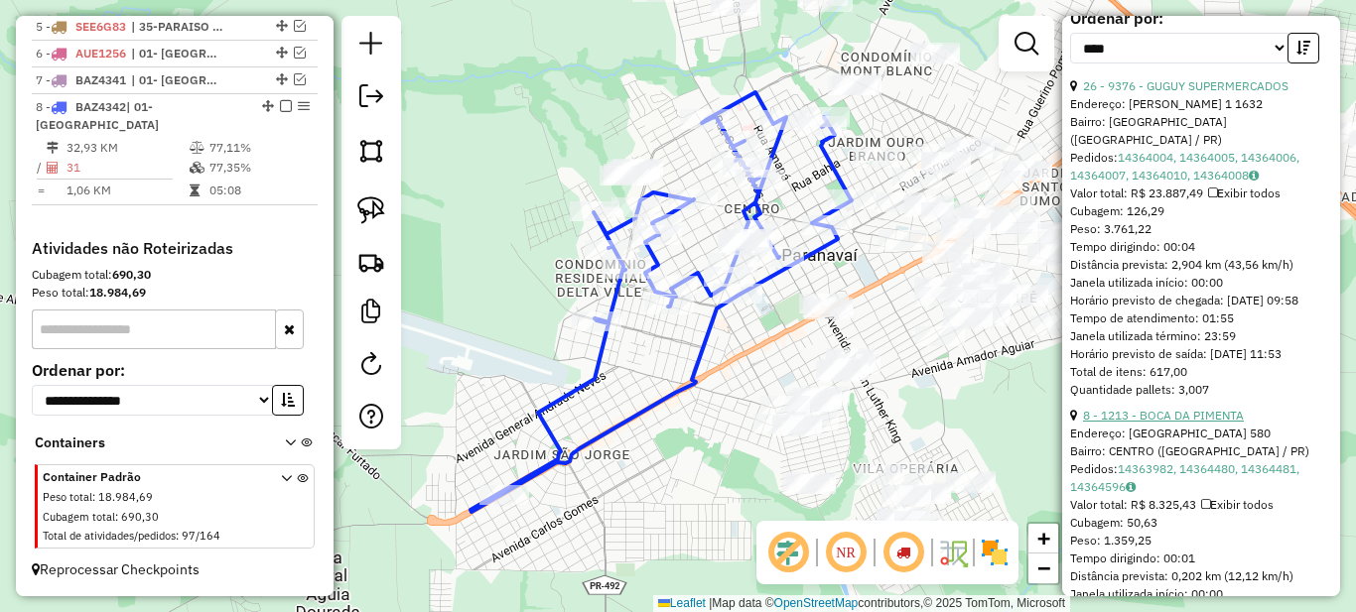
click at [1177, 423] on link "8 - 1213 - BOCA DA PIMENTA" at bounding box center [1163, 415] width 161 height 15
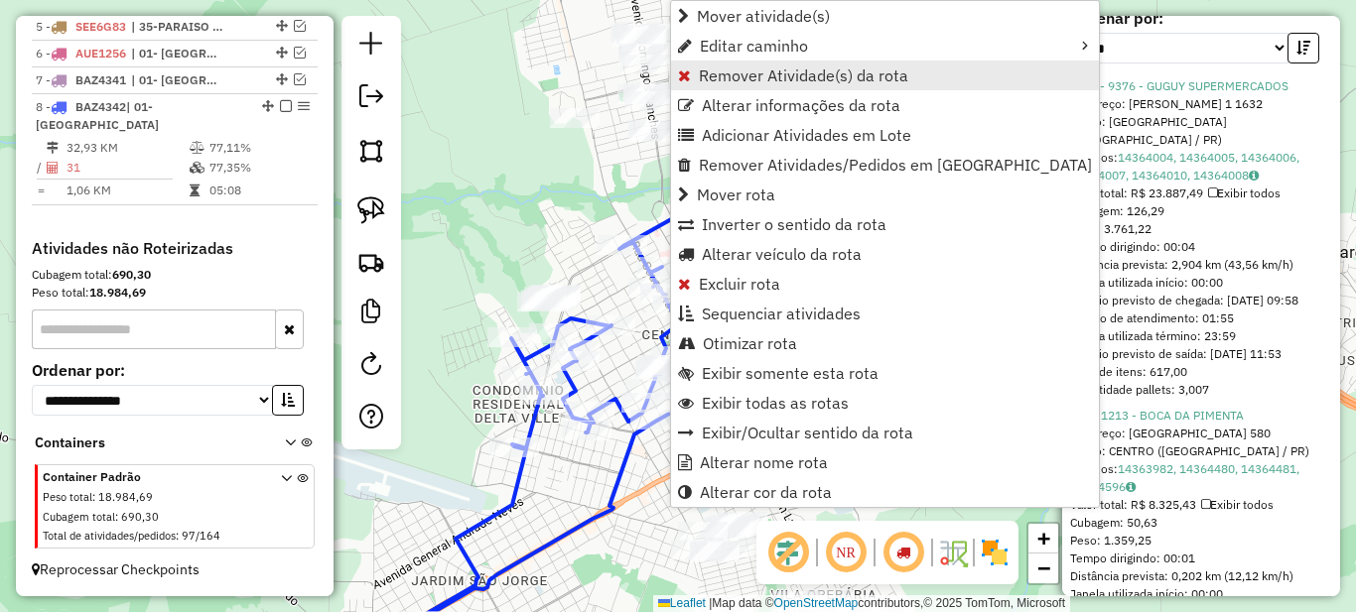
click at [733, 75] on span "Remover Atividade(s) da rota" at bounding box center [803, 76] width 209 height 16
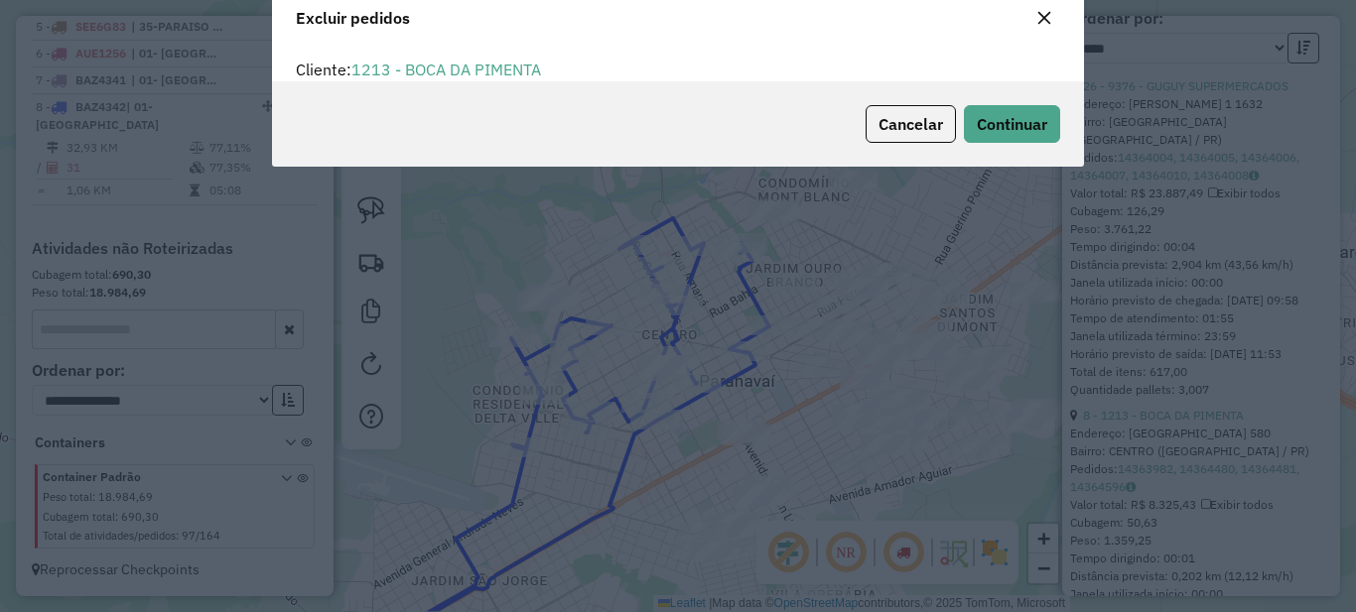
scroll to position [12, 6]
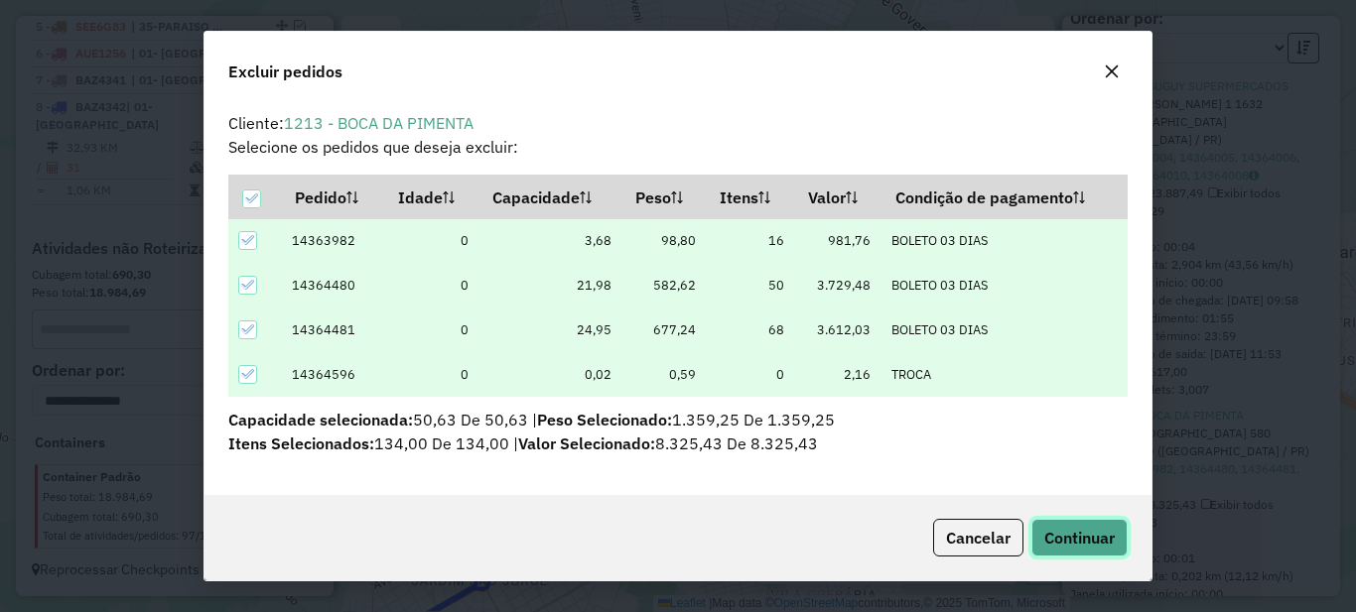
click at [1087, 531] on span "Continuar" at bounding box center [1079, 538] width 70 height 20
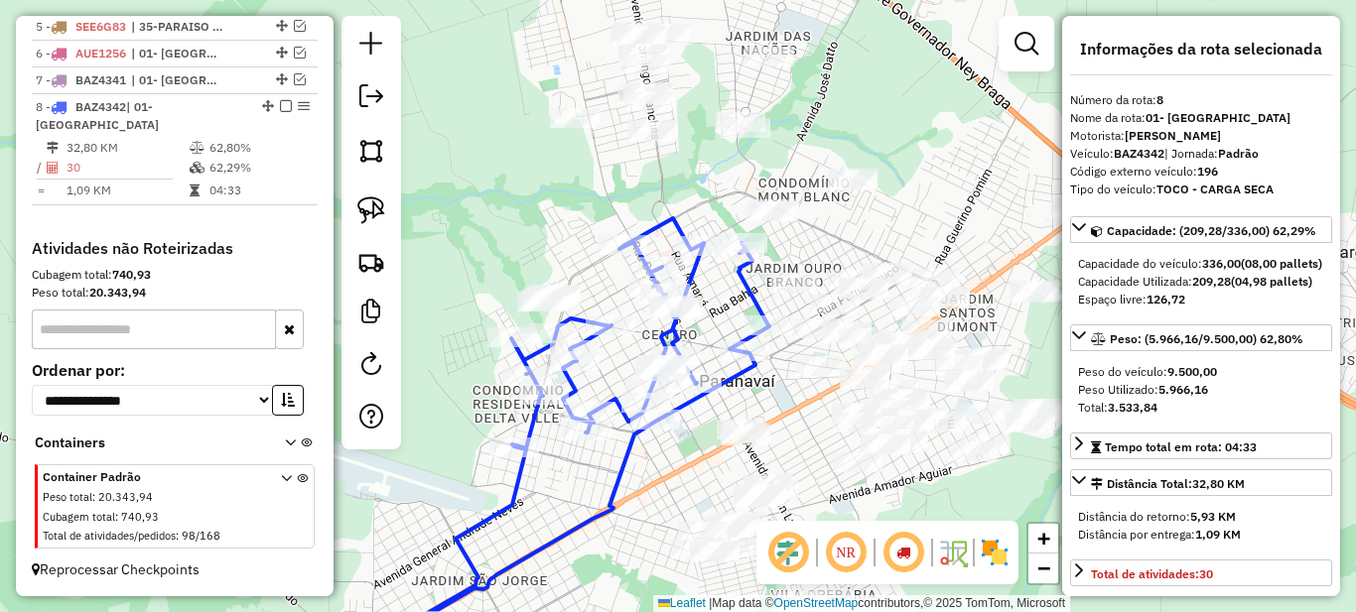
scroll to position [199, 0]
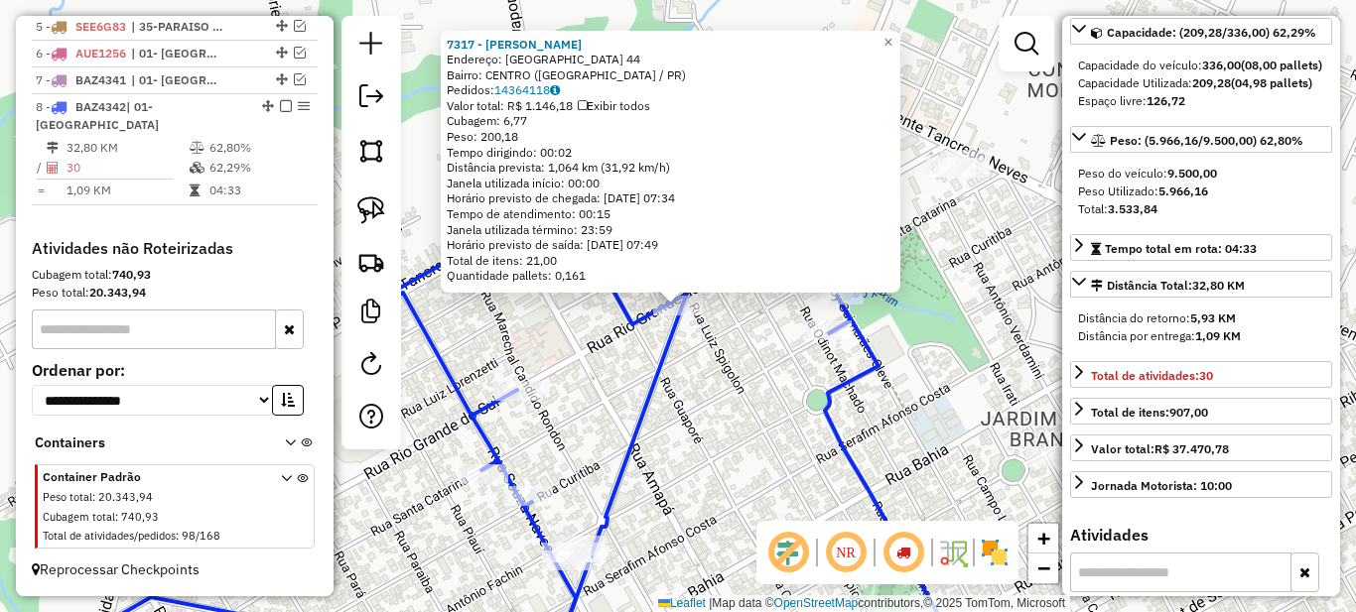
click at [732, 390] on div "7317 - [PERSON_NAME]: [GEOGRAPHIC_DATA] 44 Bairro: CENTRO ([GEOGRAPHIC_DATA] / …" at bounding box center [678, 306] width 1356 height 612
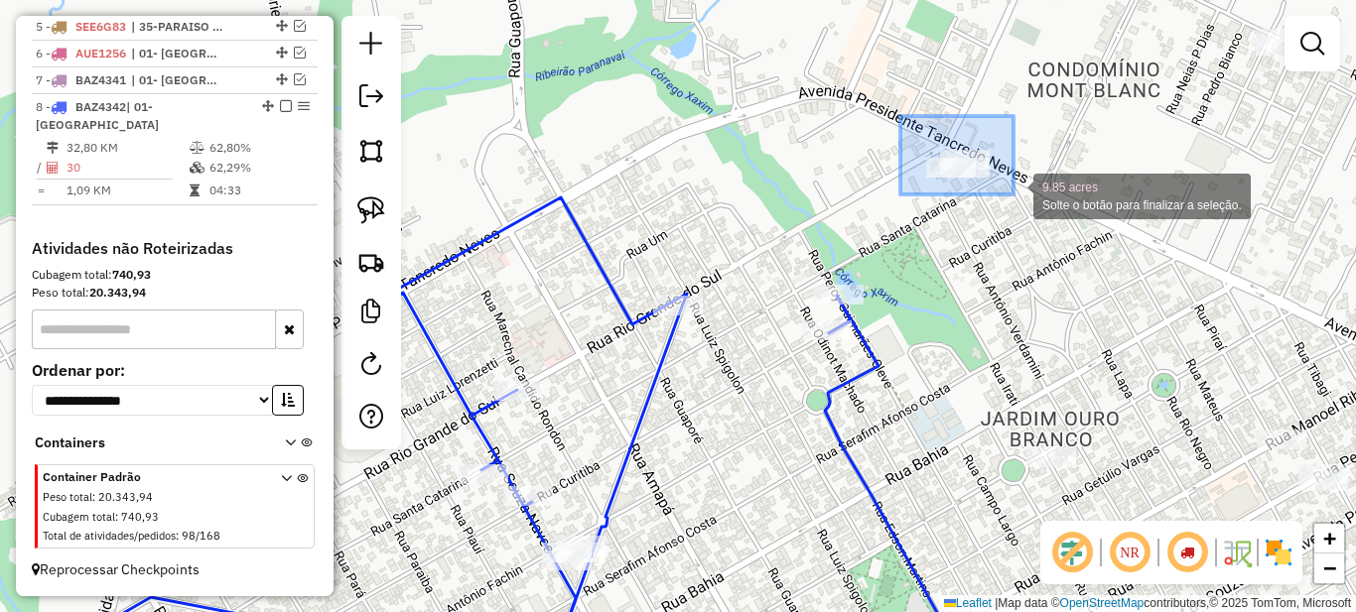
drag, startPoint x: 900, startPoint y: 116, endPoint x: 1038, endPoint y: 216, distance: 170.6
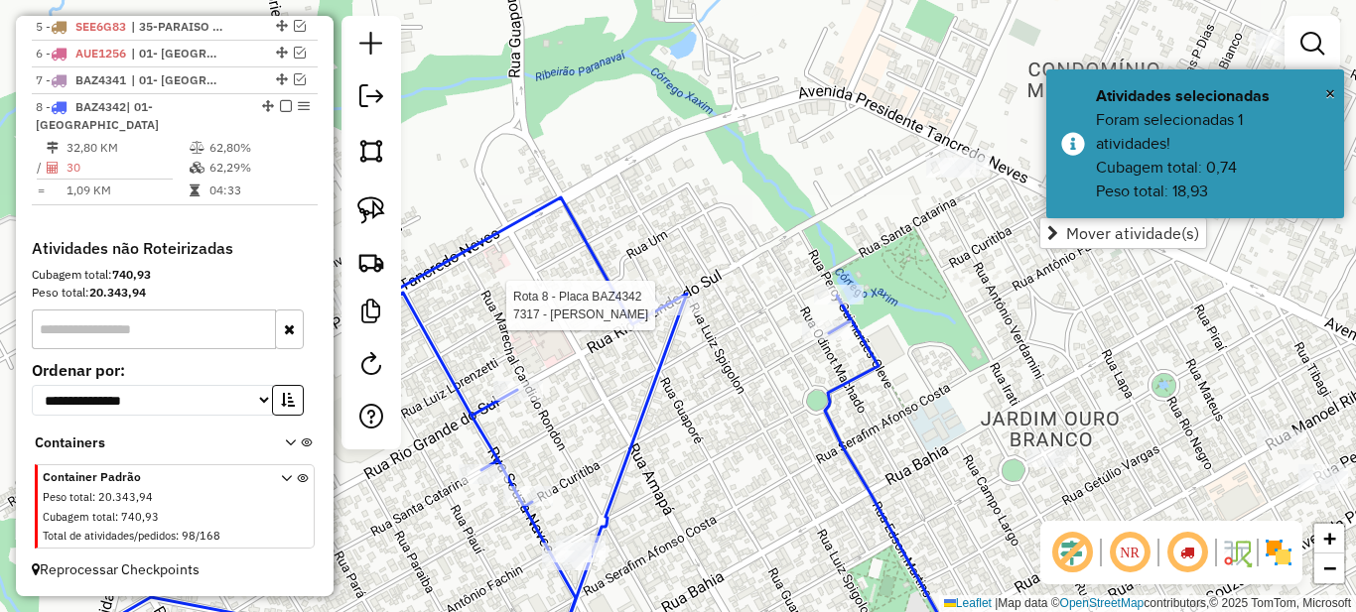
select select "*********"
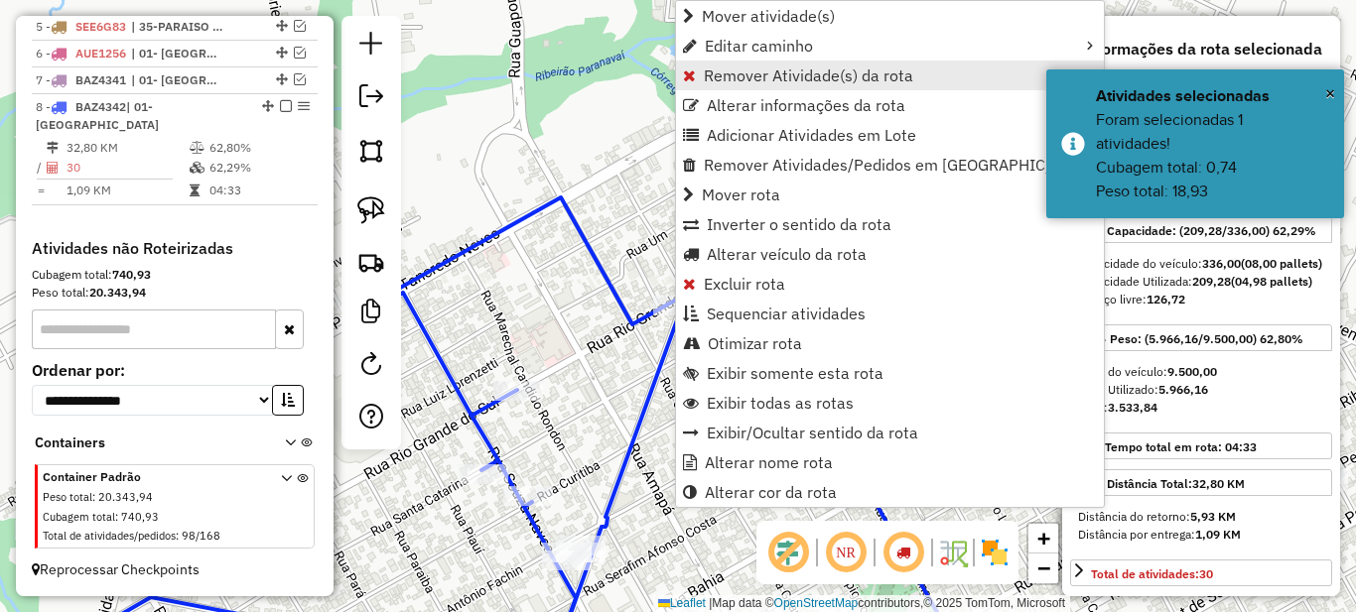
click at [727, 70] on span "Remover Atividade(s) da rota" at bounding box center [808, 76] width 209 height 16
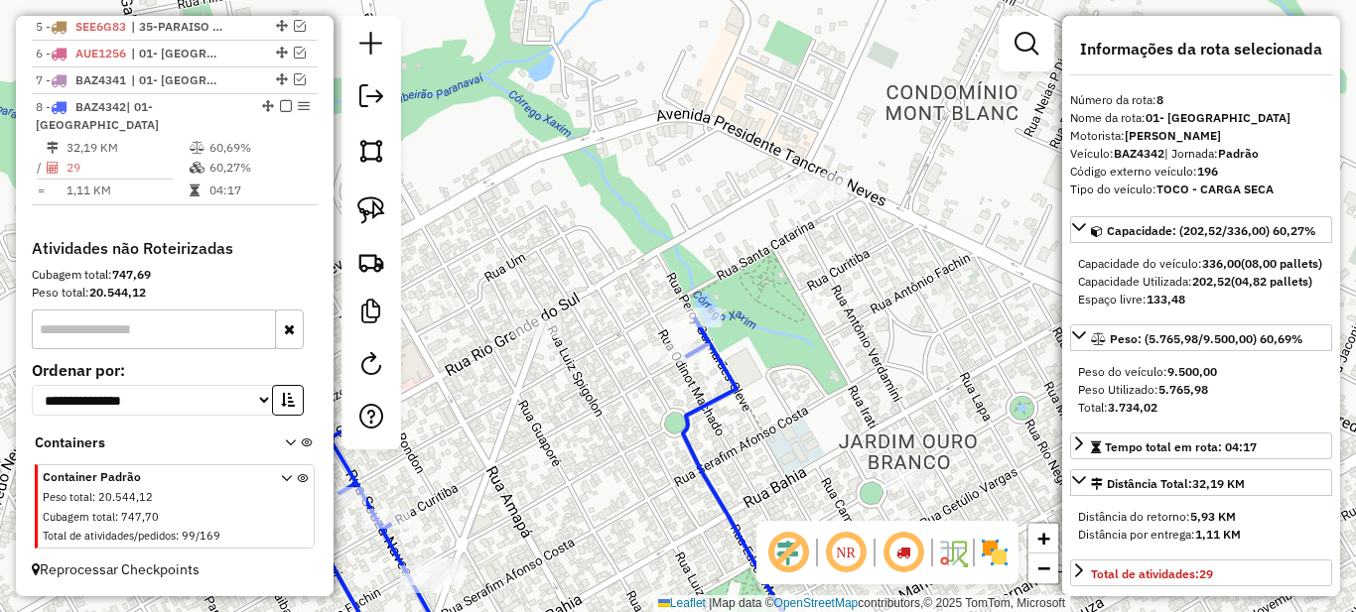
drag, startPoint x: 966, startPoint y: 288, endPoint x: 803, endPoint y: 328, distance: 167.6
click at [813, 323] on div "Janela de atendimento Grade de atendimento Capacidade Transportadoras Veículos …" at bounding box center [678, 306] width 1356 height 612
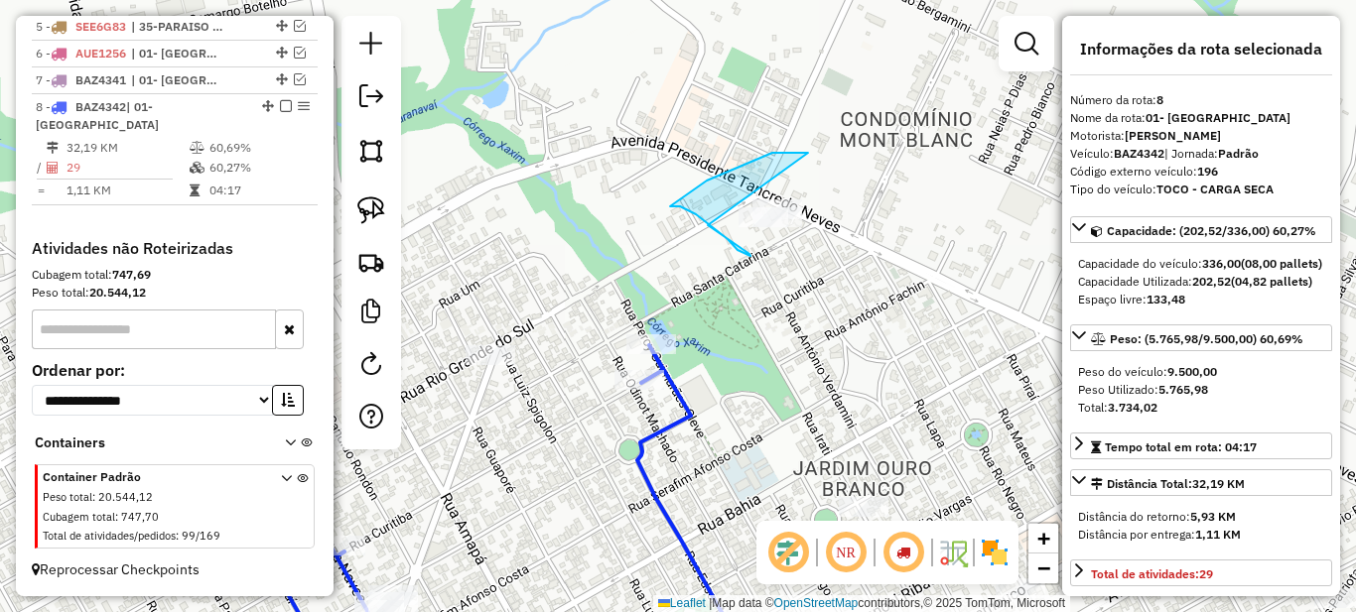
drag, startPoint x: 772, startPoint y: 153, endPoint x: 643, endPoint y: 183, distance: 132.4
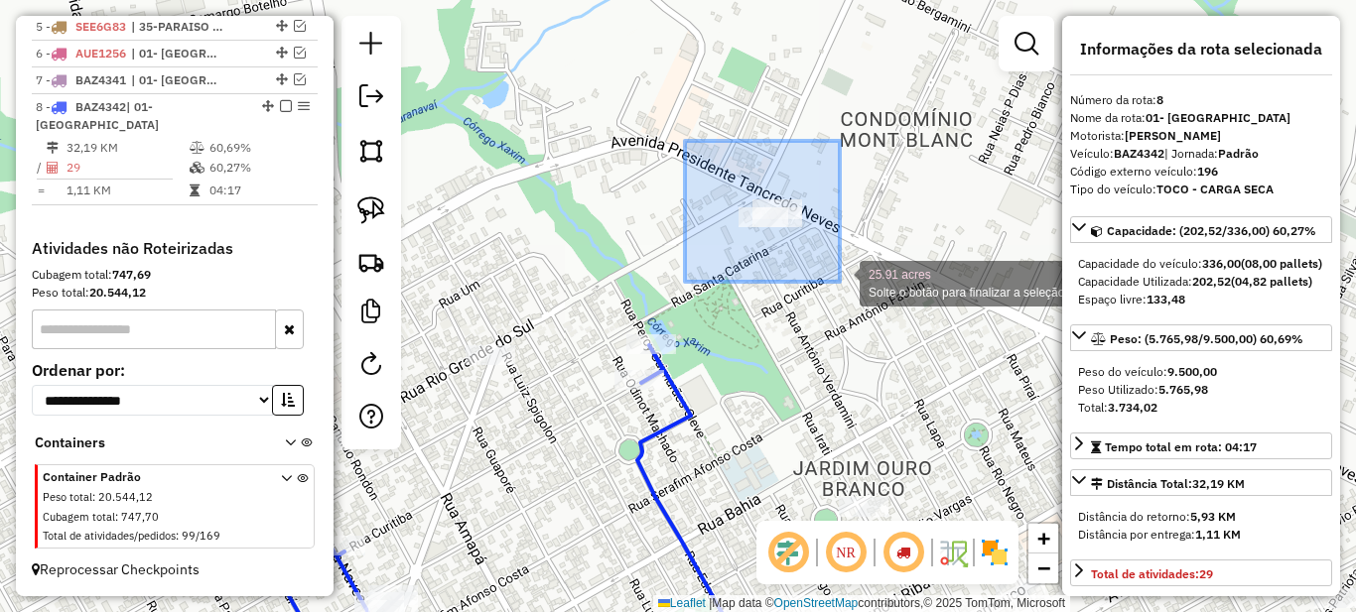
drag, startPoint x: 690, startPoint y: 143, endPoint x: 840, endPoint y: 282, distance: 204.4
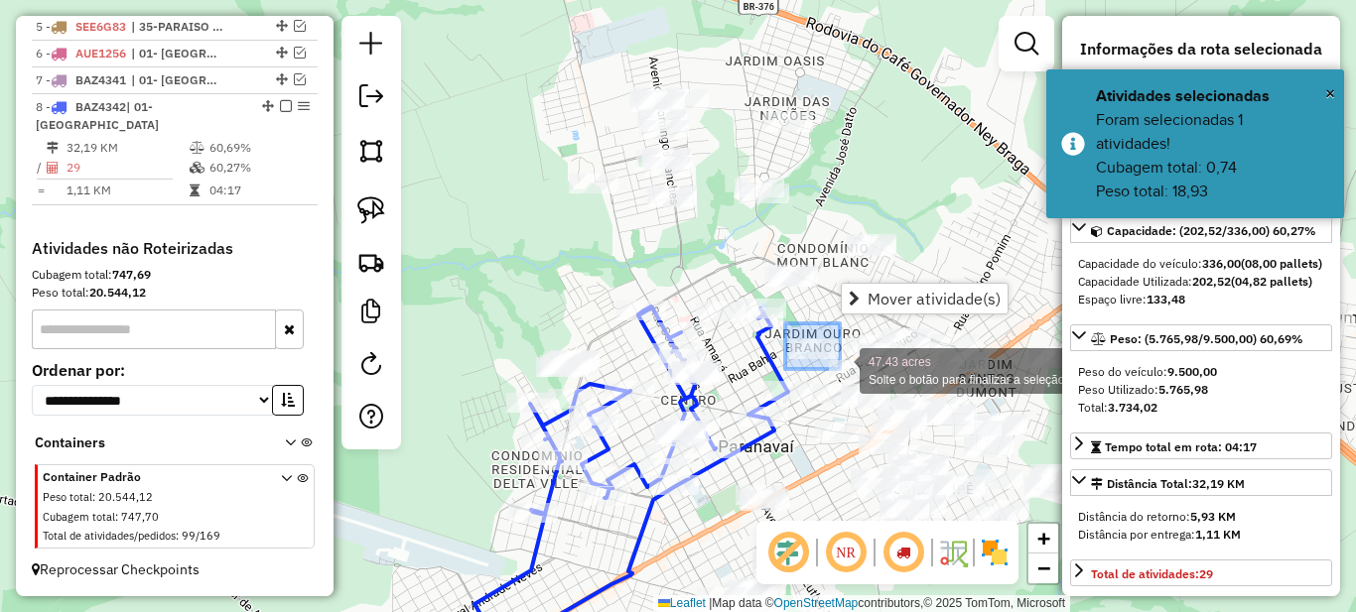
click at [840, 369] on div "47.43 acres Solte o botão para finalizar a seleção. Janela de atendimento Grade…" at bounding box center [678, 306] width 1356 height 612
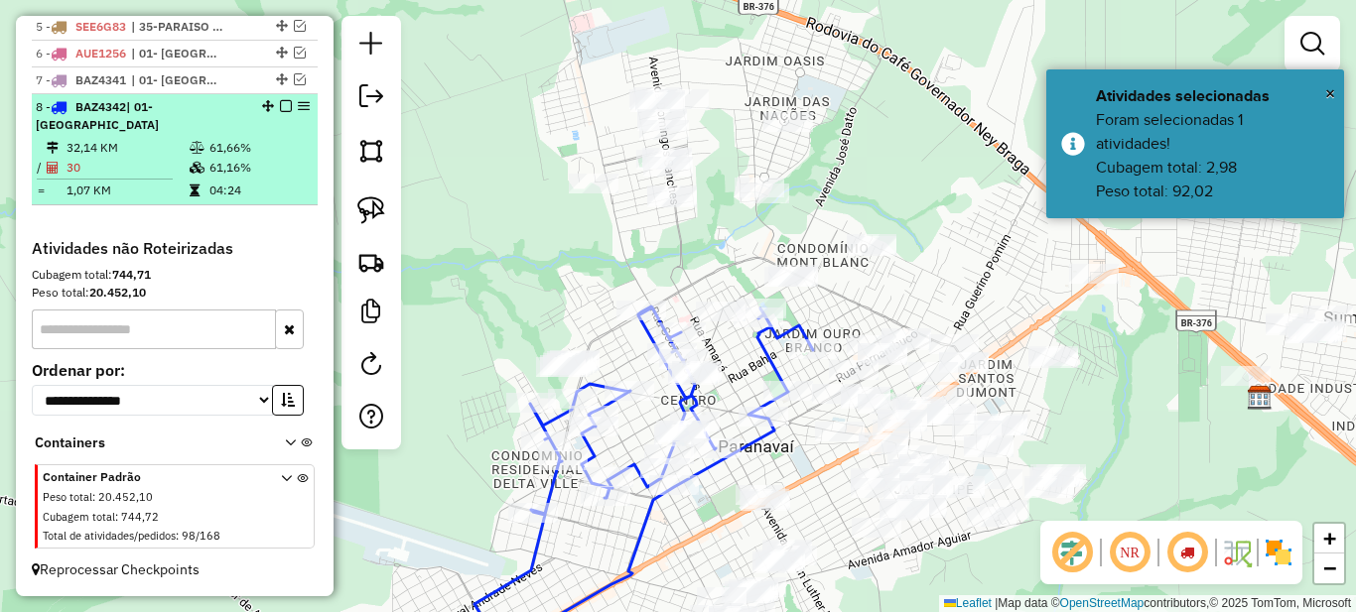
click at [217, 155] on td "61,66%" at bounding box center [258, 148] width 100 height 20
select select "*********"
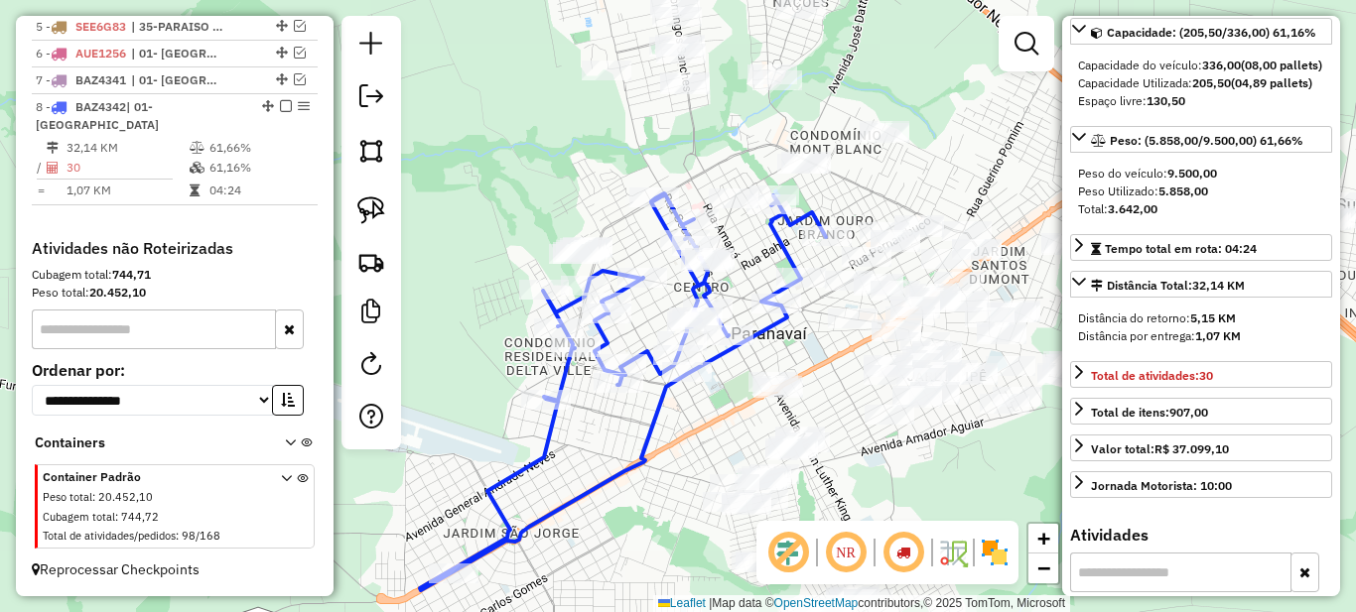
drag, startPoint x: 788, startPoint y: 177, endPoint x: 750, endPoint y: 254, distance: 86.1
click at [750, 254] on div "Janela de atendimento Grade de atendimento Capacidade Transportadoras Veículos …" at bounding box center [678, 306] width 1356 height 612
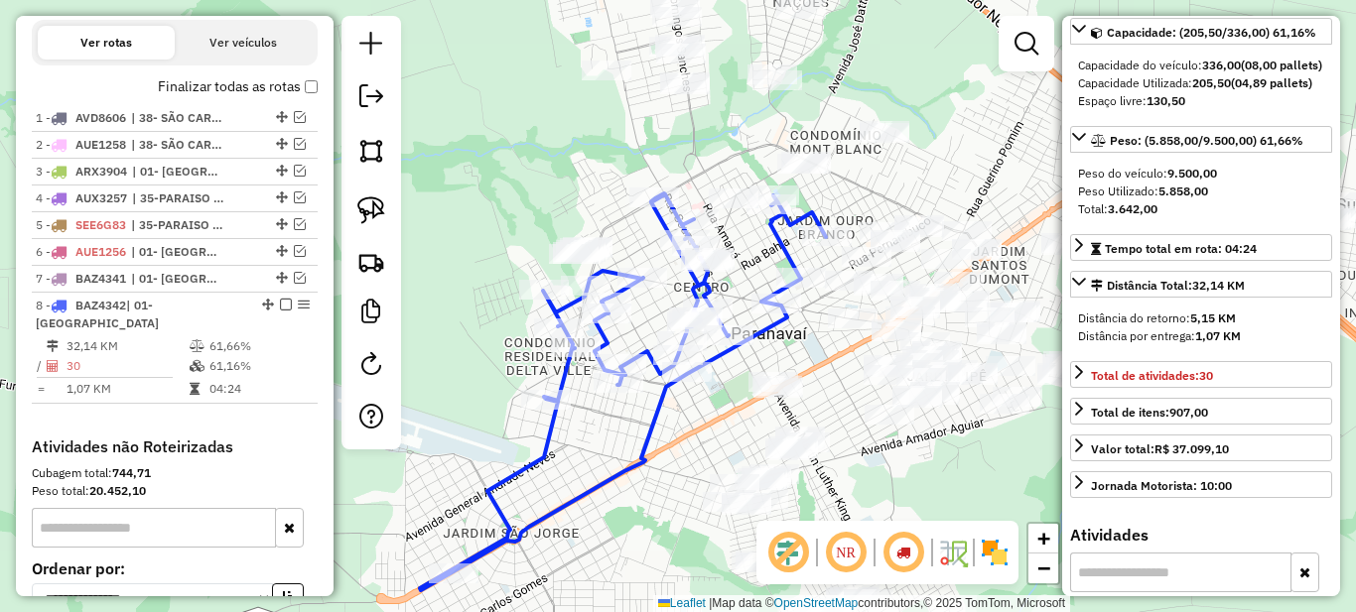
drag, startPoint x: 749, startPoint y: 252, endPoint x: 690, endPoint y: 394, distance: 153.9
click at [690, 394] on div "Janela de atendimento Grade de atendimento Capacidade Transportadoras Veículos …" at bounding box center [678, 306] width 1356 height 612
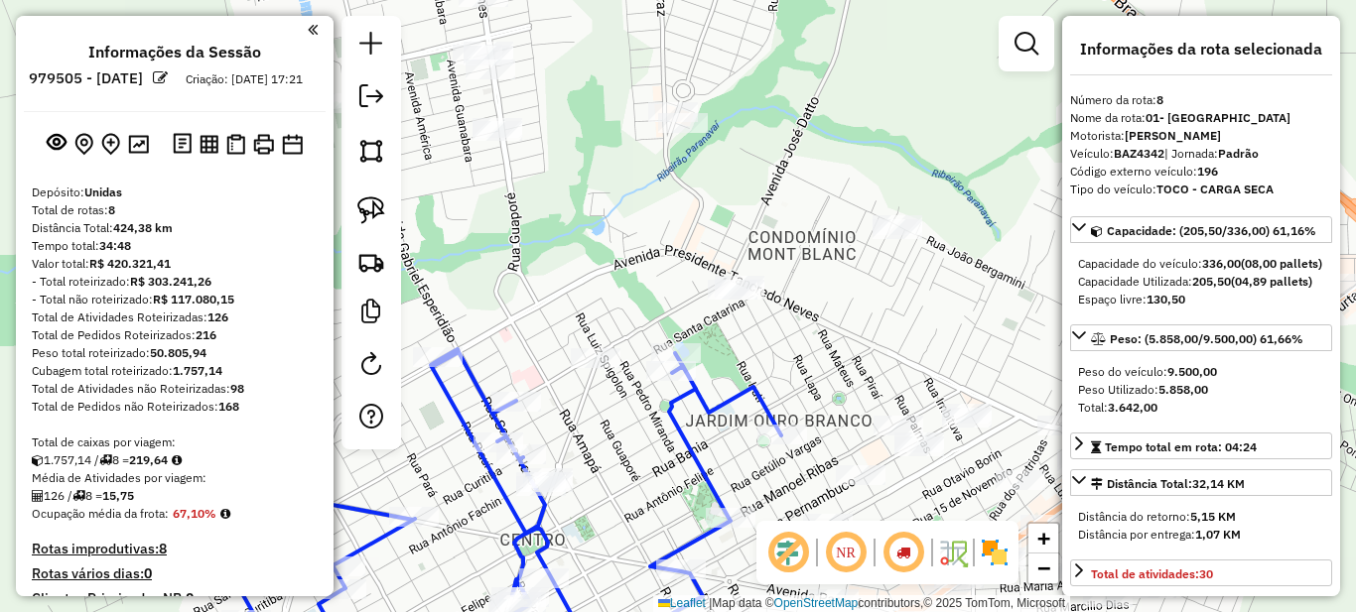
select select "*********"
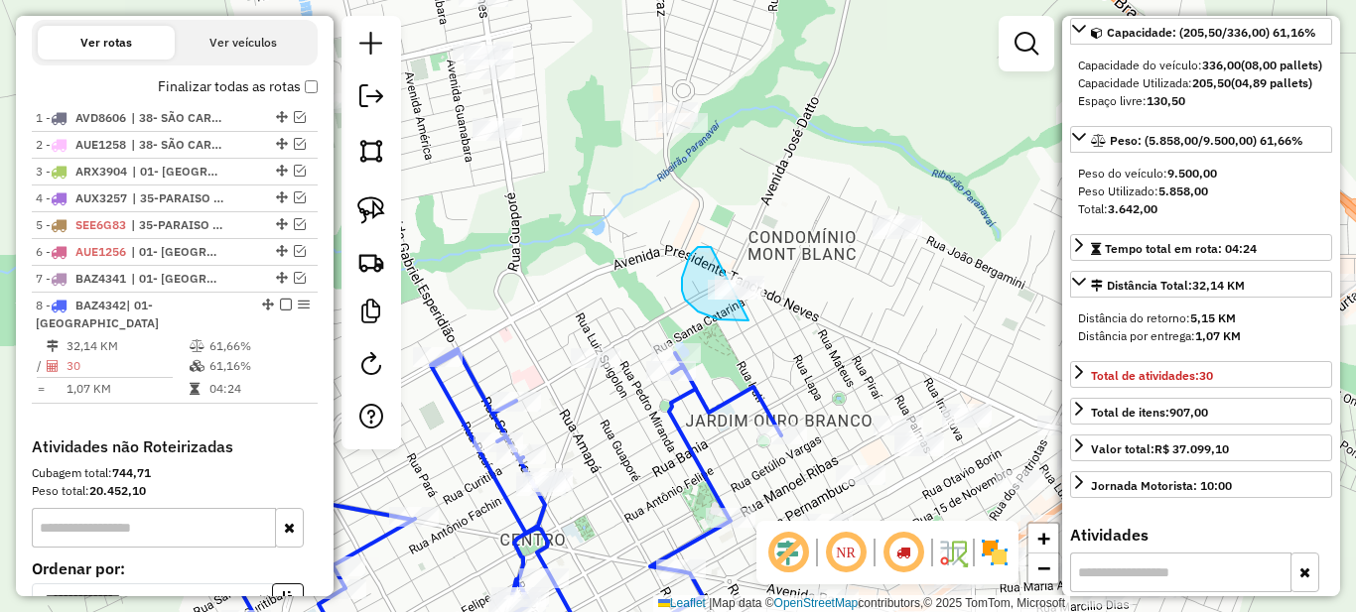
drag, startPoint x: 686, startPoint y: 264, endPoint x: 800, endPoint y: 256, distance: 114.4
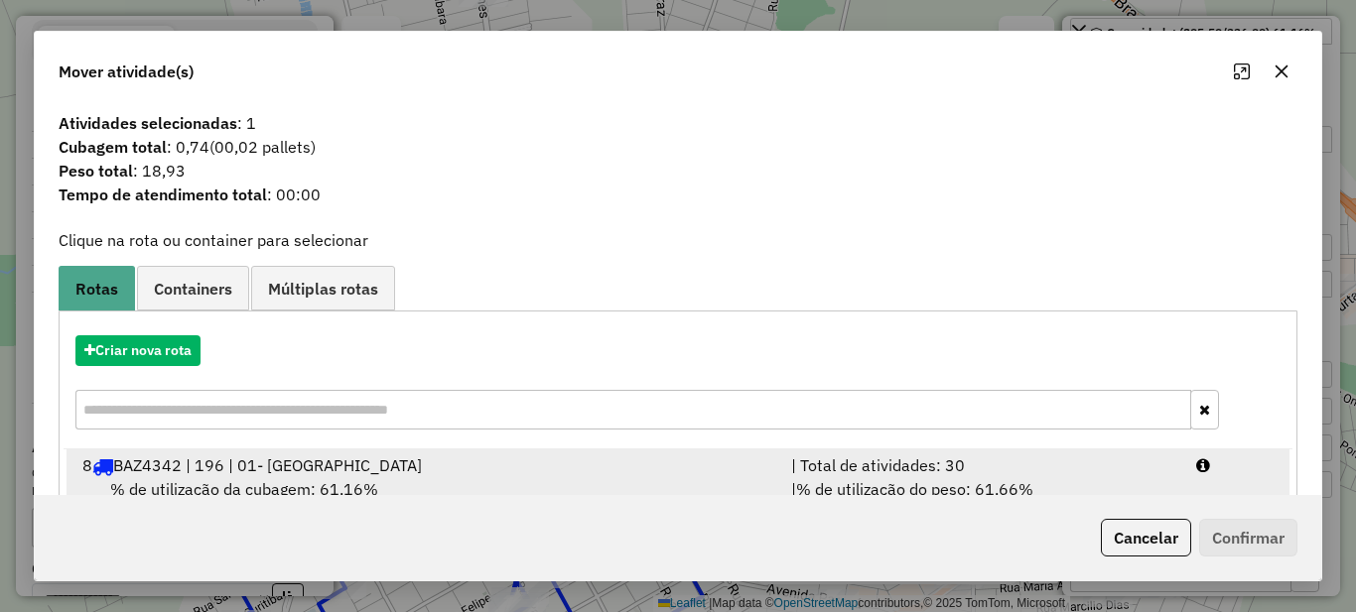
scroll to position [69, 0]
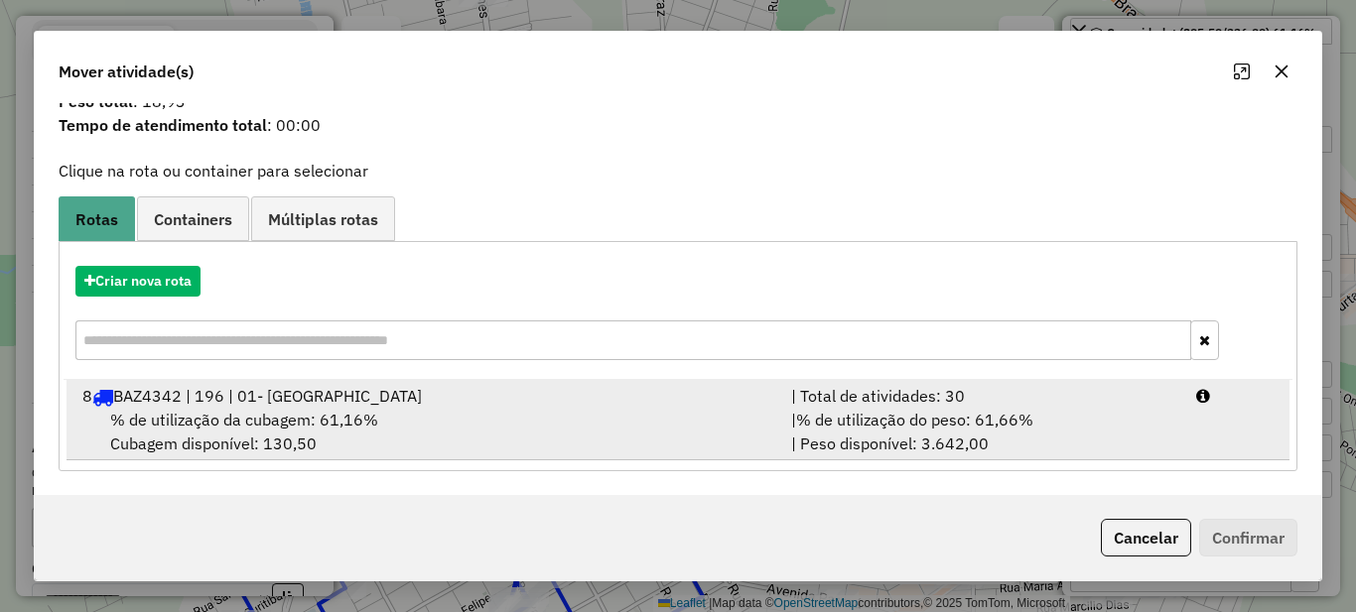
click at [906, 414] on span "% de utilização do peso: 61,66%" at bounding box center [914, 420] width 237 height 20
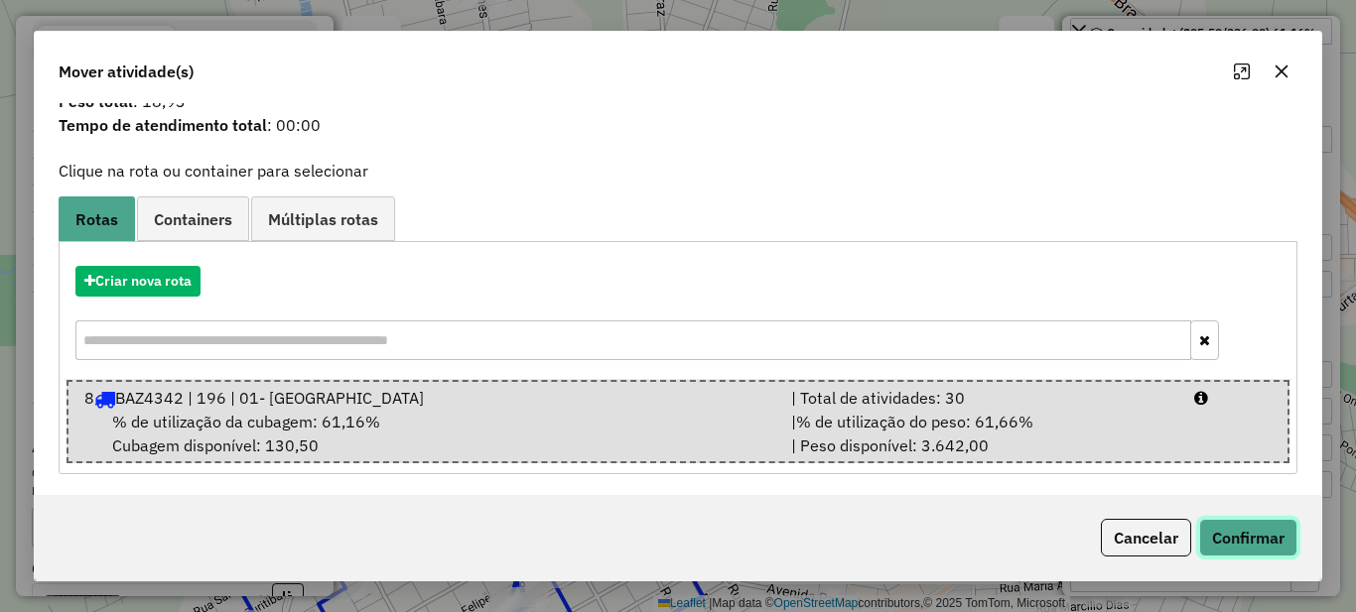
click at [1231, 528] on button "Confirmar" at bounding box center [1248, 538] width 98 height 38
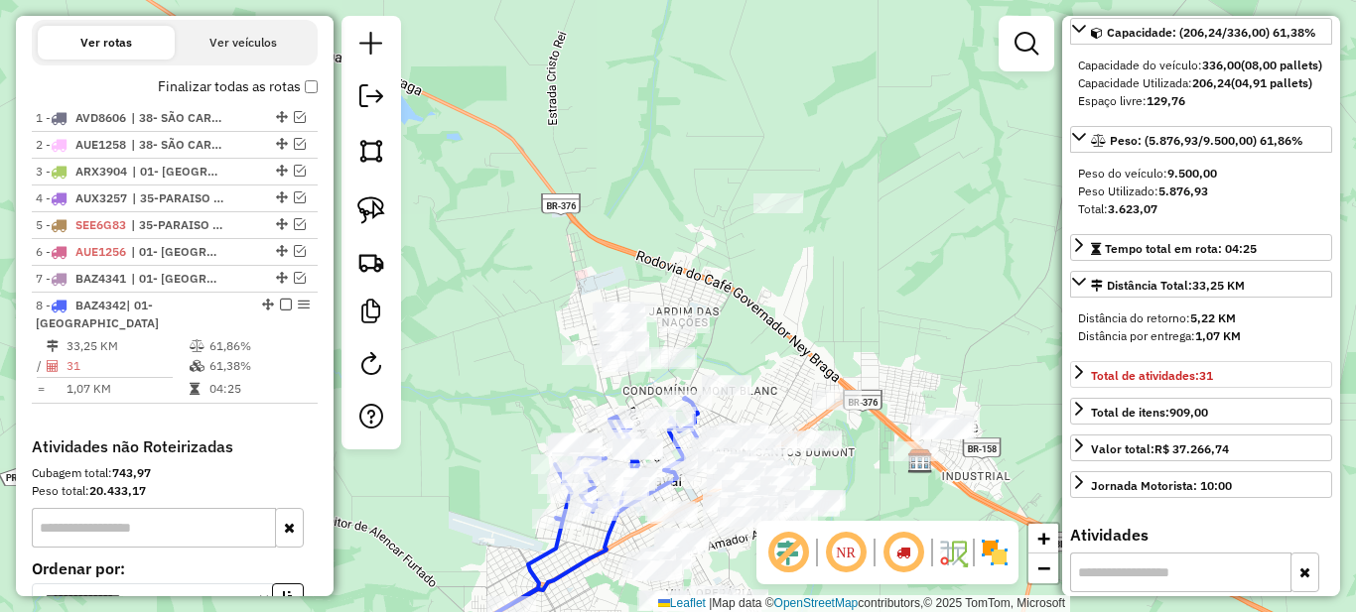
scroll to position [99, 0]
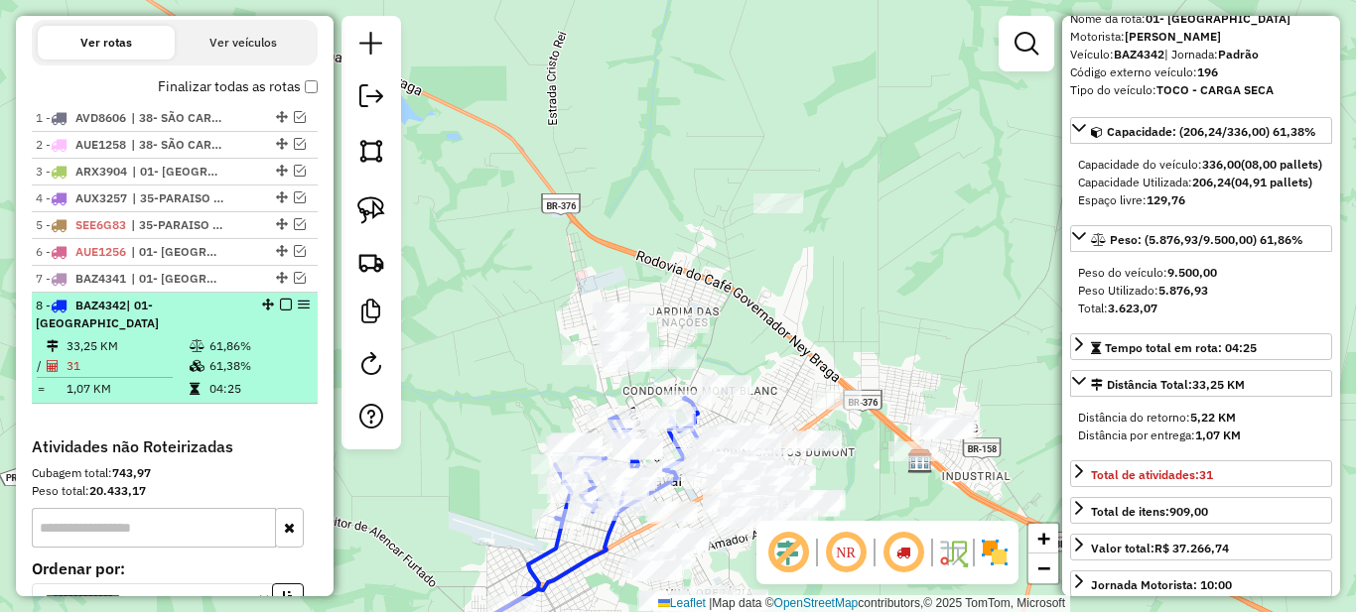
click at [282, 311] on em at bounding box center [286, 305] width 12 height 12
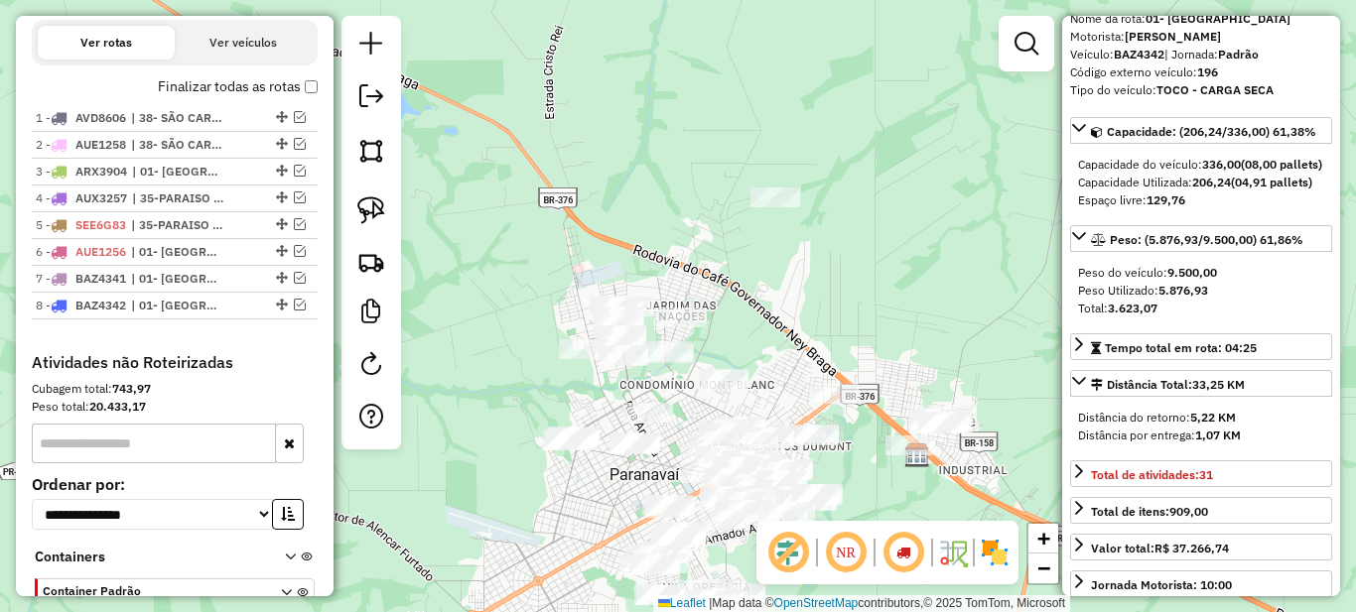
drag, startPoint x: 523, startPoint y: 496, endPoint x: 449, endPoint y: 395, distance: 125.7
click at [449, 397] on div "Janela de atendimento Grade de atendimento Capacidade Transportadoras Veículos …" at bounding box center [678, 306] width 1356 height 612
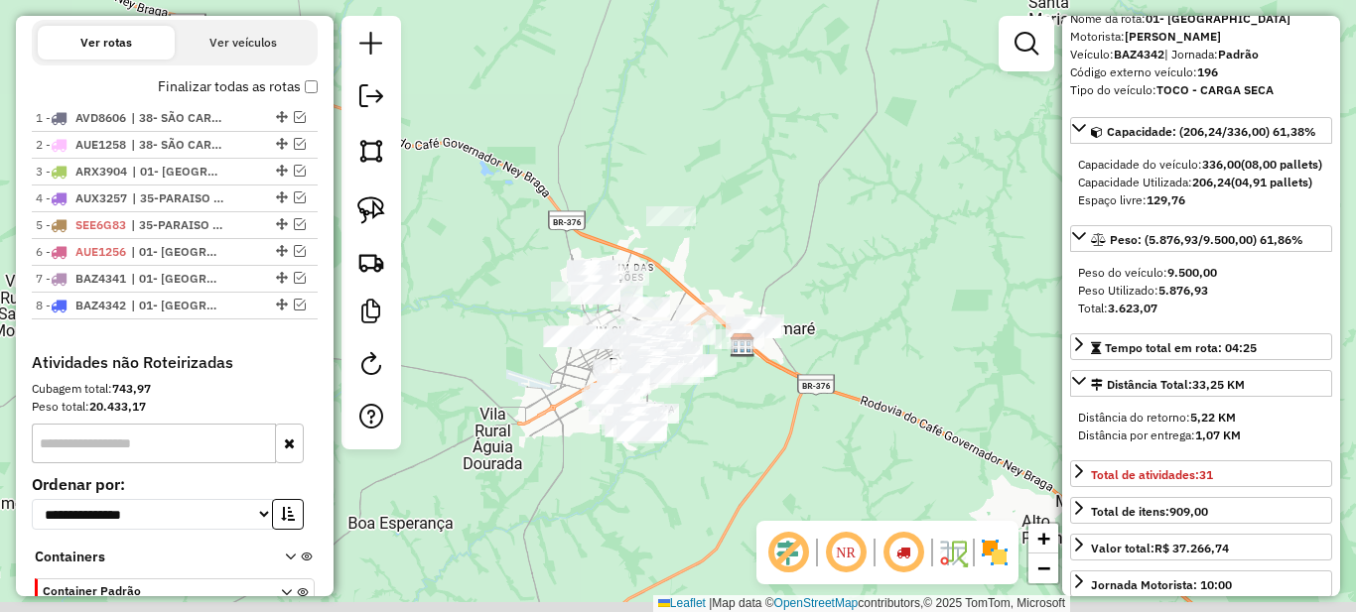
drag, startPoint x: 668, startPoint y: 465, endPoint x: 744, endPoint y: 424, distance: 85.7
click at [744, 424] on div "Janela de atendimento Grade de atendimento Capacidade Transportadoras Veículos …" at bounding box center [678, 306] width 1356 height 612
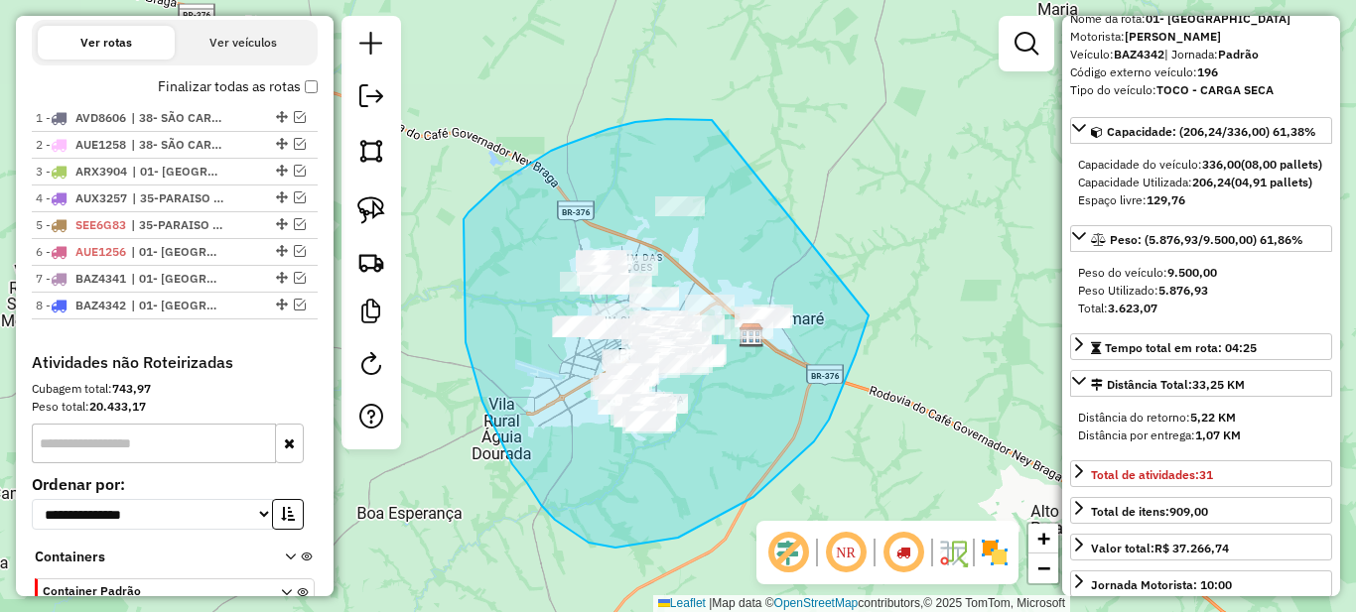
drag, startPoint x: 702, startPoint y: 119, endPoint x: 877, endPoint y: 302, distance: 252.8
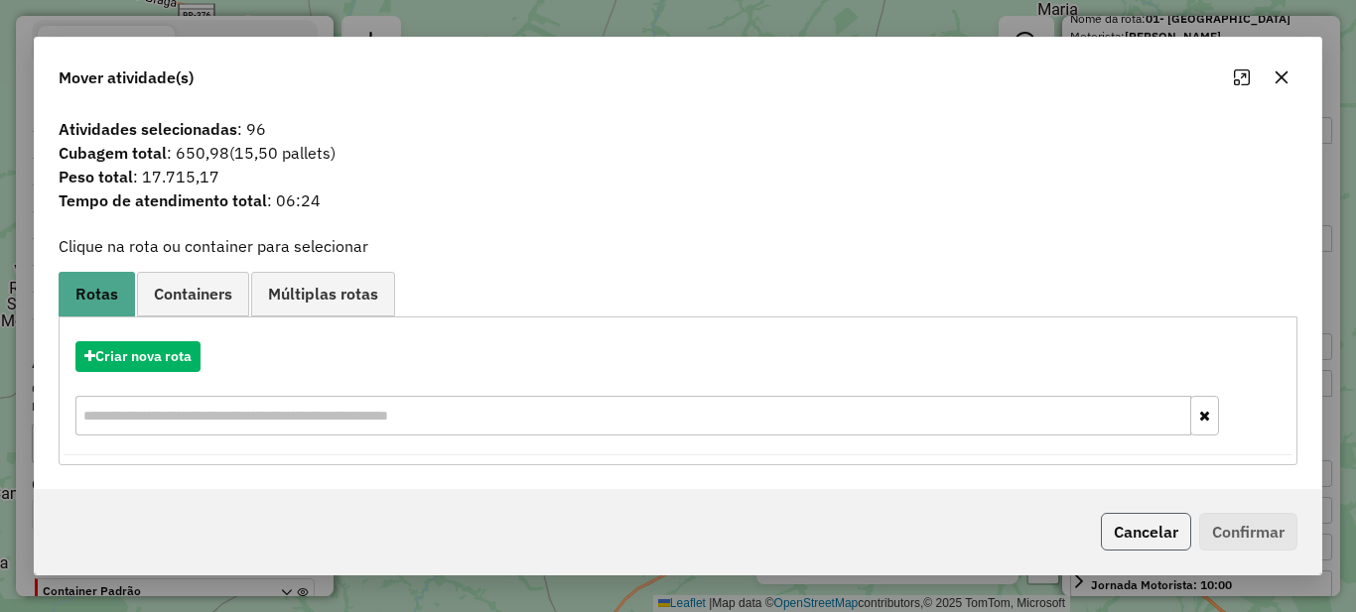
click at [1152, 515] on button "Cancelar" at bounding box center [1146, 532] width 90 height 38
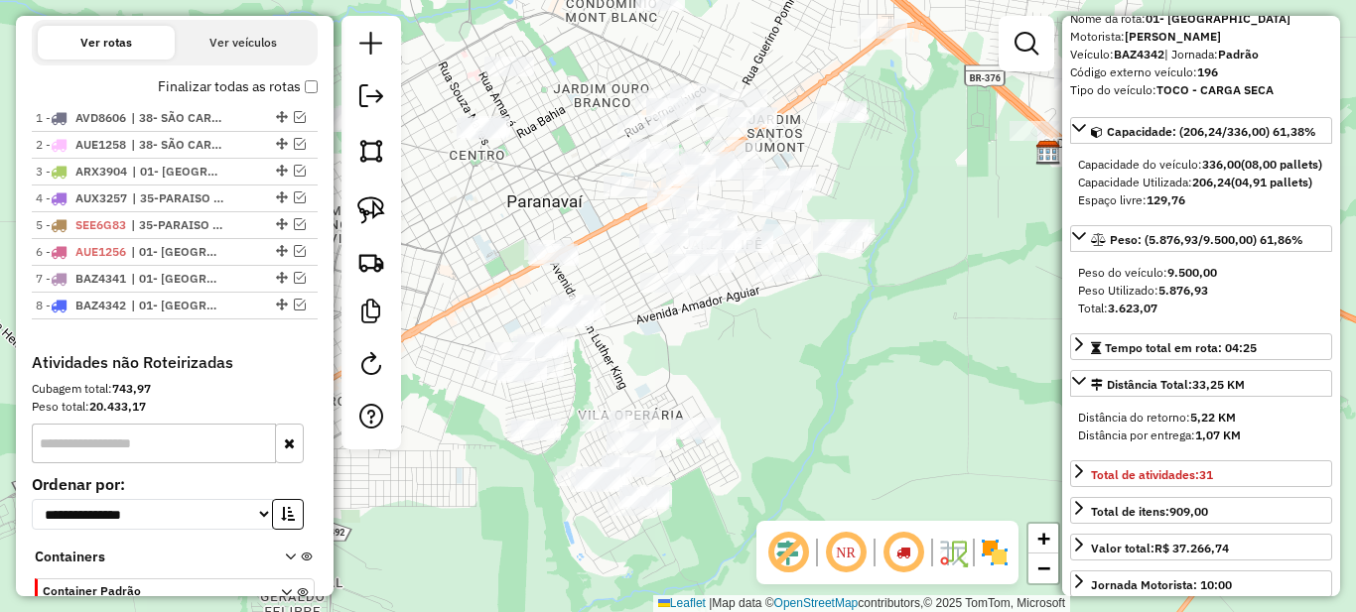
drag, startPoint x: 639, startPoint y: 265, endPoint x: 649, endPoint y: 195, distance: 71.2
click at [649, 198] on div "Janela de atendimento Grade de atendimento Capacidade Transportadoras Veículos …" at bounding box center [678, 306] width 1356 height 612
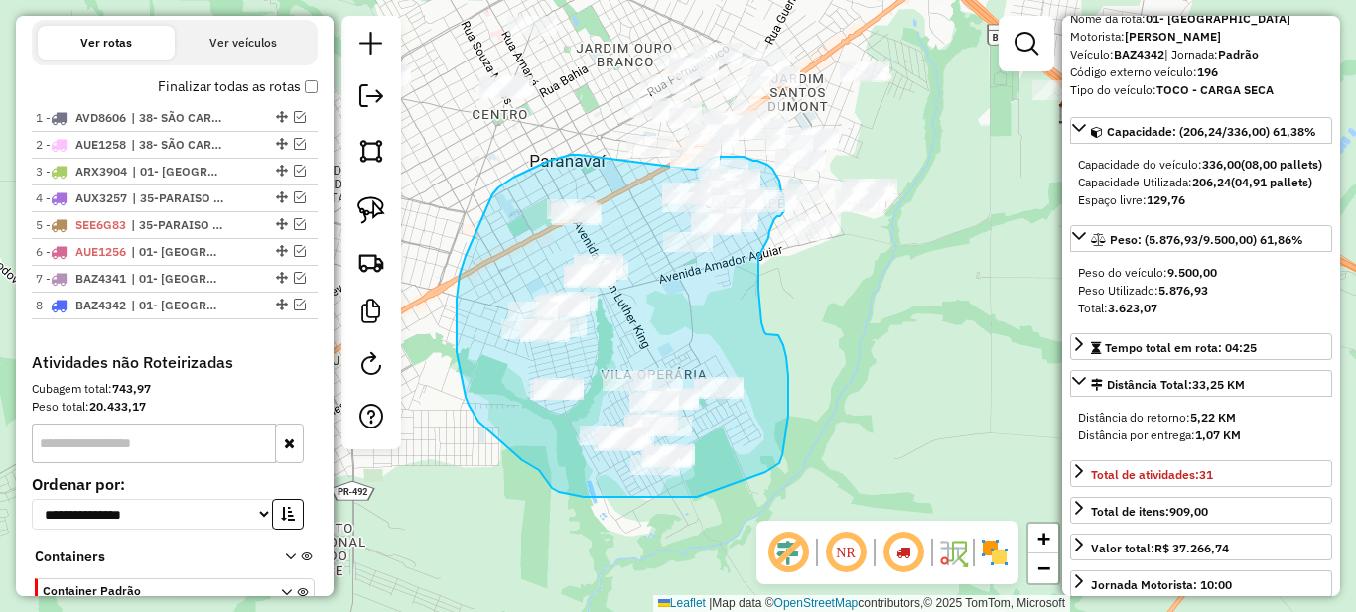
drag, startPoint x: 549, startPoint y: 161, endPoint x: 695, endPoint y: 170, distance: 146.2
click at [695, 170] on div "Janela de atendimento Grade de atendimento Capacidade Transportadoras Veículos …" at bounding box center [678, 306] width 1356 height 612
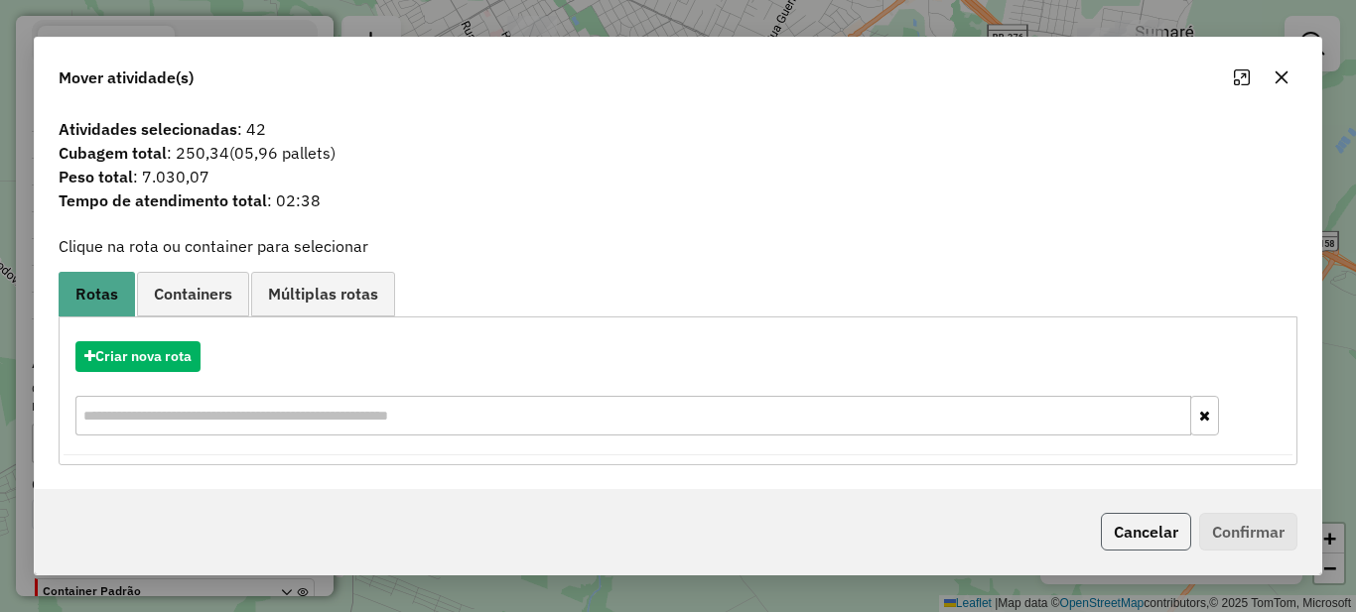
click at [1144, 533] on button "Cancelar" at bounding box center [1146, 532] width 90 height 38
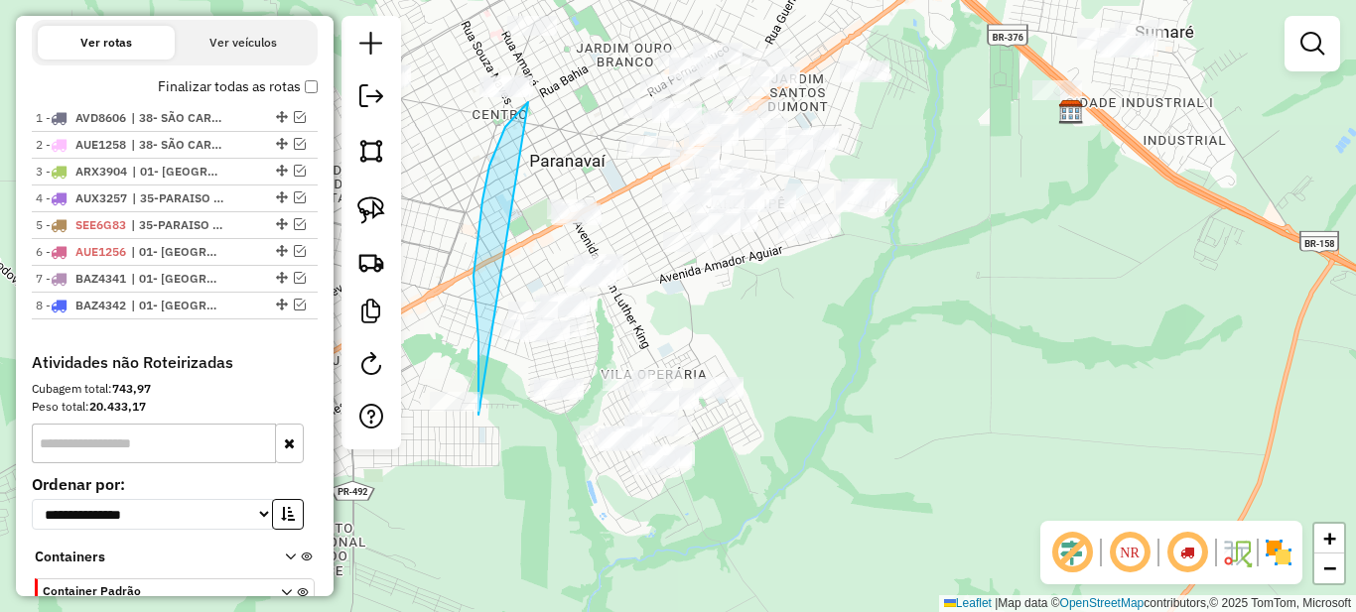
drag, startPoint x: 525, startPoint y: 104, endPoint x: 478, endPoint y: 412, distance: 311.2
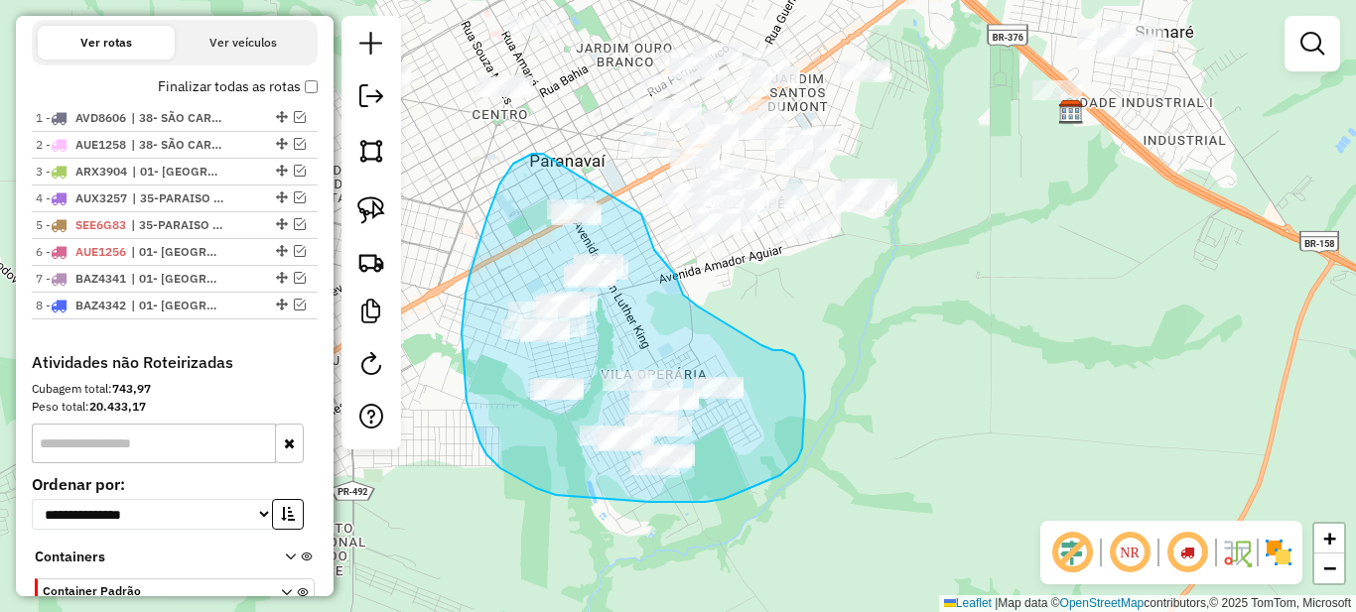
drag, startPoint x: 543, startPoint y: 154, endPoint x: 627, endPoint y: 181, distance: 88.5
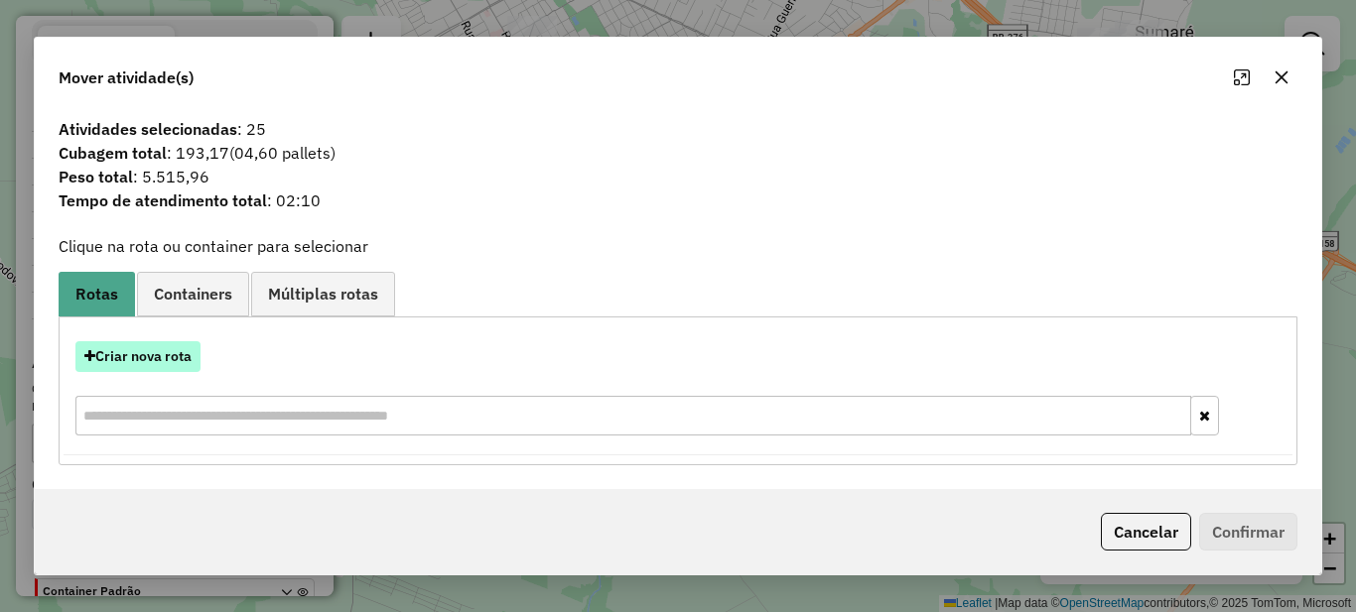
click at [162, 354] on button "Criar nova rota" at bounding box center [137, 356] width 125 height 31
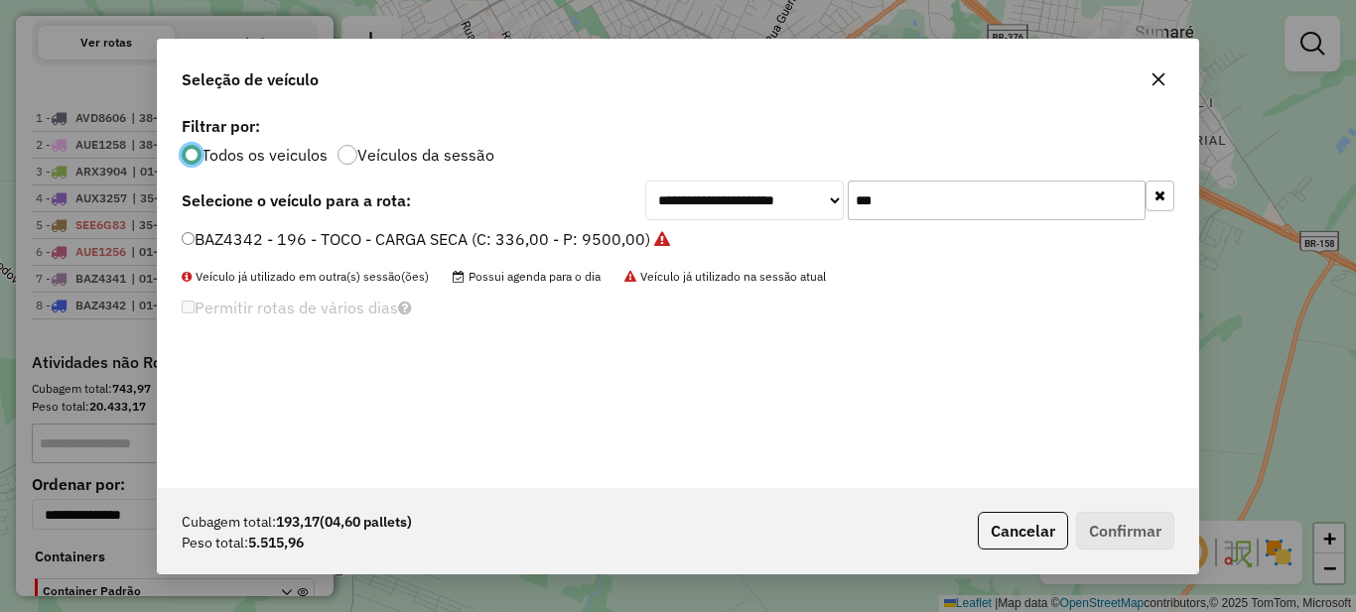
scroll to position [11, 6]
click at [908, 198] on input "***" at bounding box center [997, 201] width 298 height 40
type input "***"
click at [483, 239] on label "AGX8774 - 167 - TOCO - CARGA SECA (C: 336,00 - P: 9500,00)" at bounding box center [417, 239] width 471 height 24
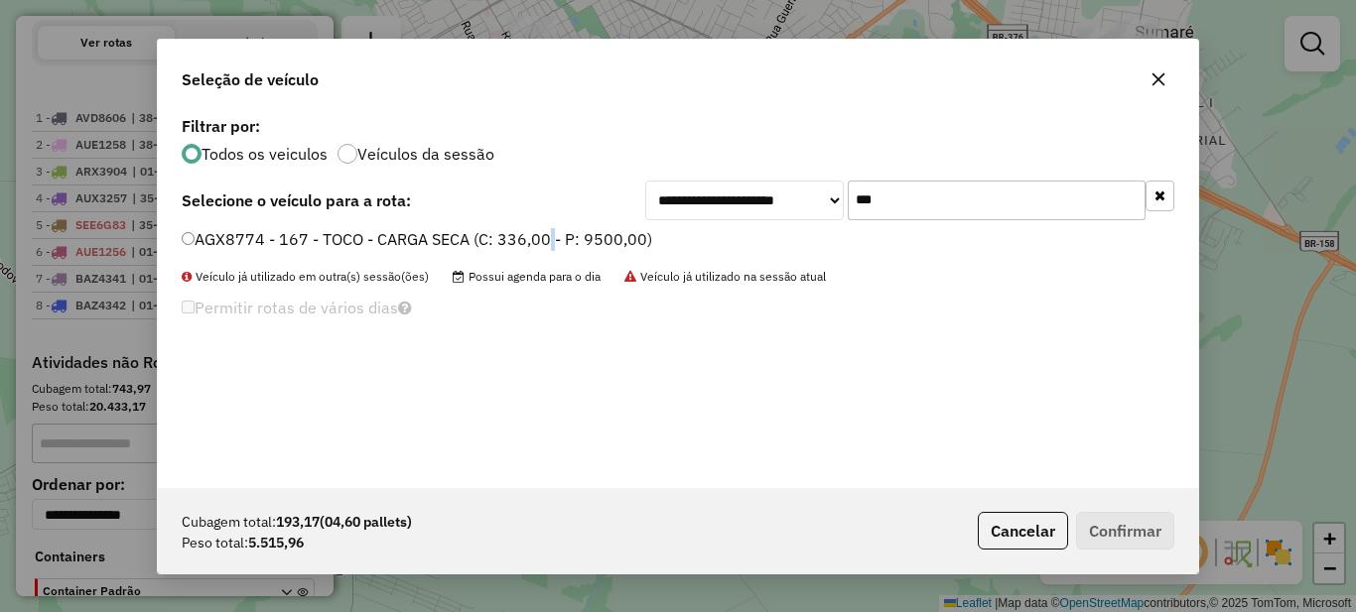
click at [547, 232] on label "AGX8774 - 167 - TOCO - CARGA SECA (C: 336,00 - P: 9500,00)" at bounding box center [417, 239] width 471 height 24
click at [341, 236] on label "AGX8774 - 167 - TOCO - CARGA SECA (C: 336,00 - P: 9500,00)" at bounding box center [417, 239] width 471 height 24
click at [1120, 518] on button "Confirmar" at bounding box center [1125, 531] width 98 height 38
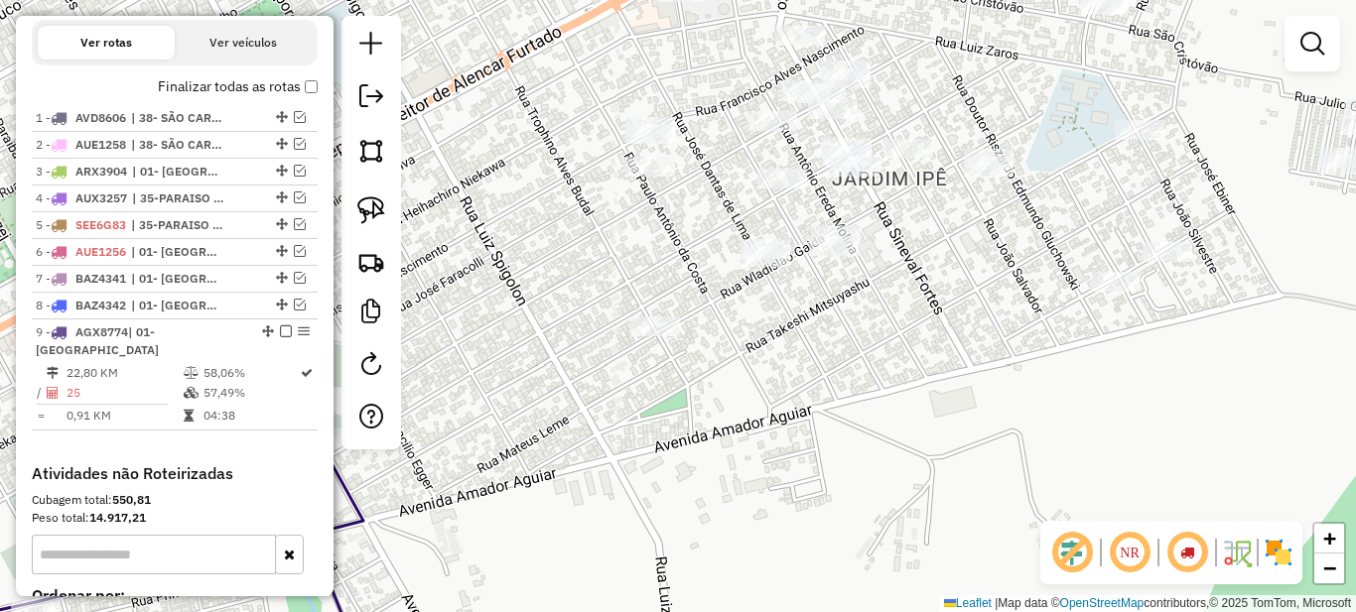
click at [688, 236] on div "Janela de atendimento Grade de atendimento Capacidade Transportadoras Veículos …" at bounding box center [678, 306] width 1356 height 612
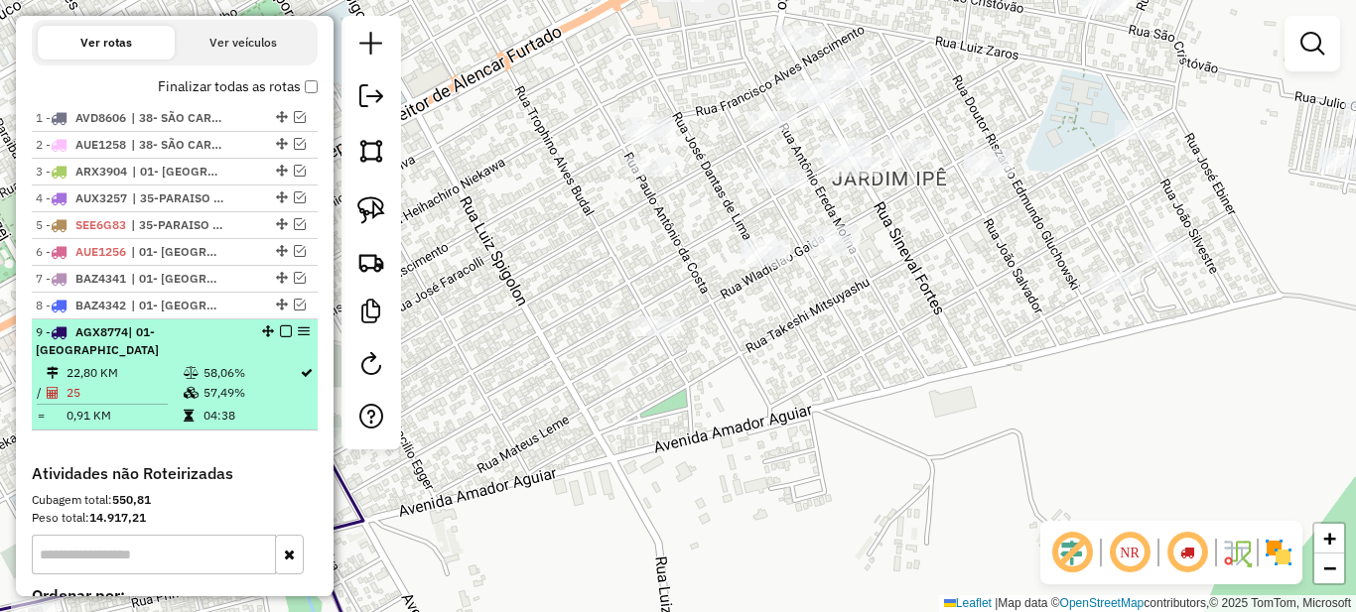
click at [233, 424] on td "04:38" at bounding box center [251, 416] width 96 height 20
select select "*********"
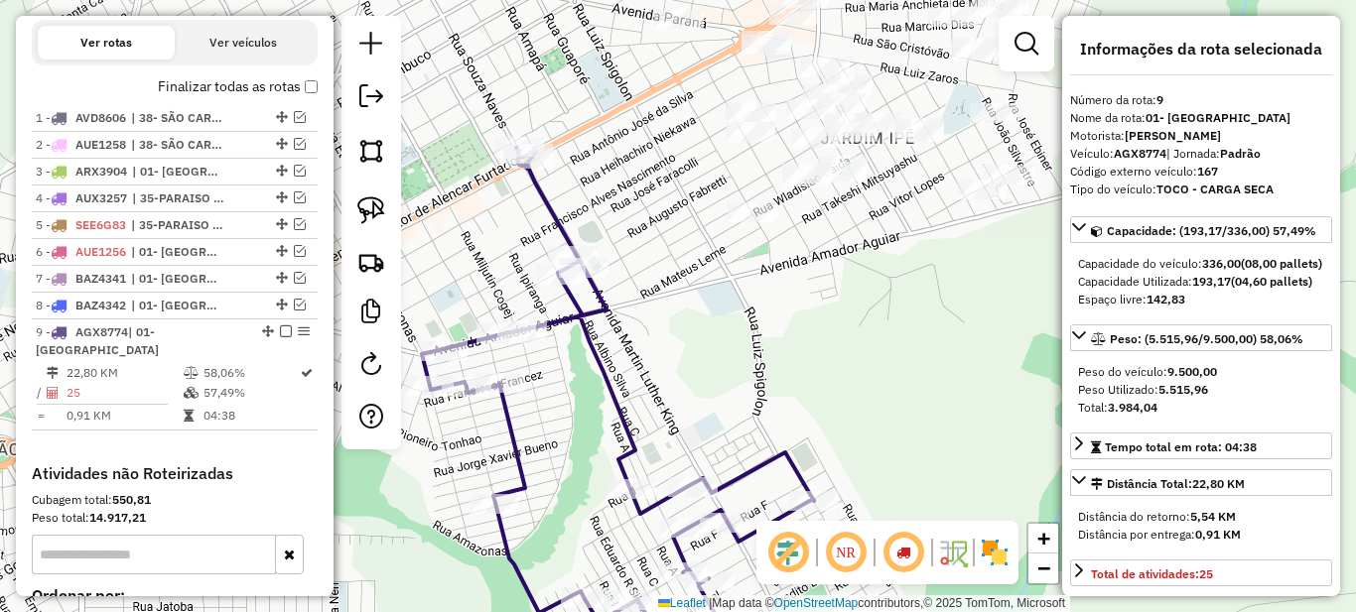
drag, startPoint x: 739, startPoint y: 225, endPoint x: 639, endPoint y: 443, distance: 239.0
click at [639, 431] on div "Janela de atendimento Grade de atendimento Capacidade Transportadoras Veículos …" at bounding box center [678, 306] width 1356 height 612
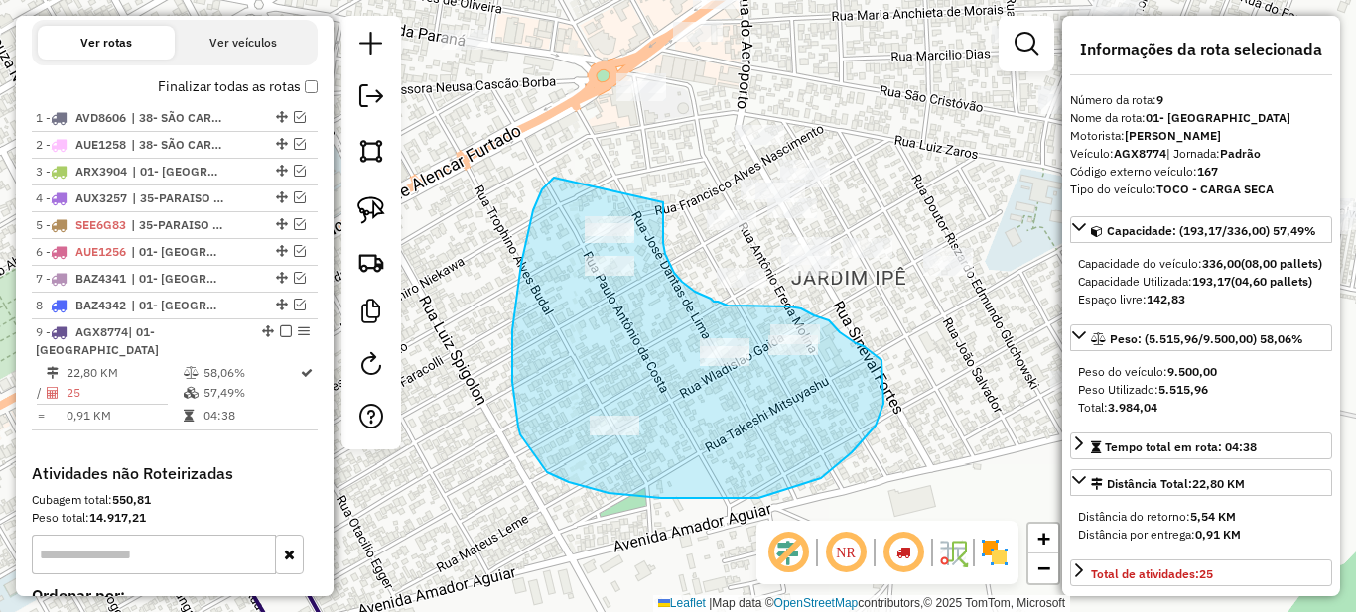
drag, startPoint x: 554, startPoint y: 178, endPoint x: 661, endPoint y: 198, distance: 109.0
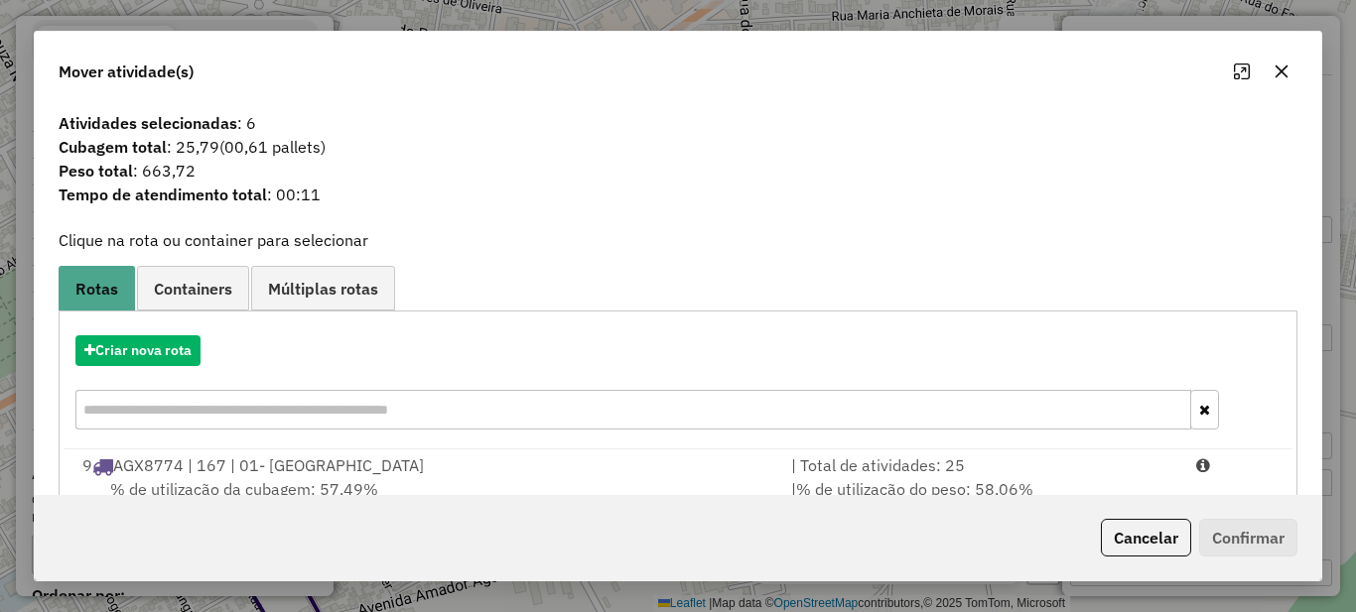
scroll to position [69, 0]
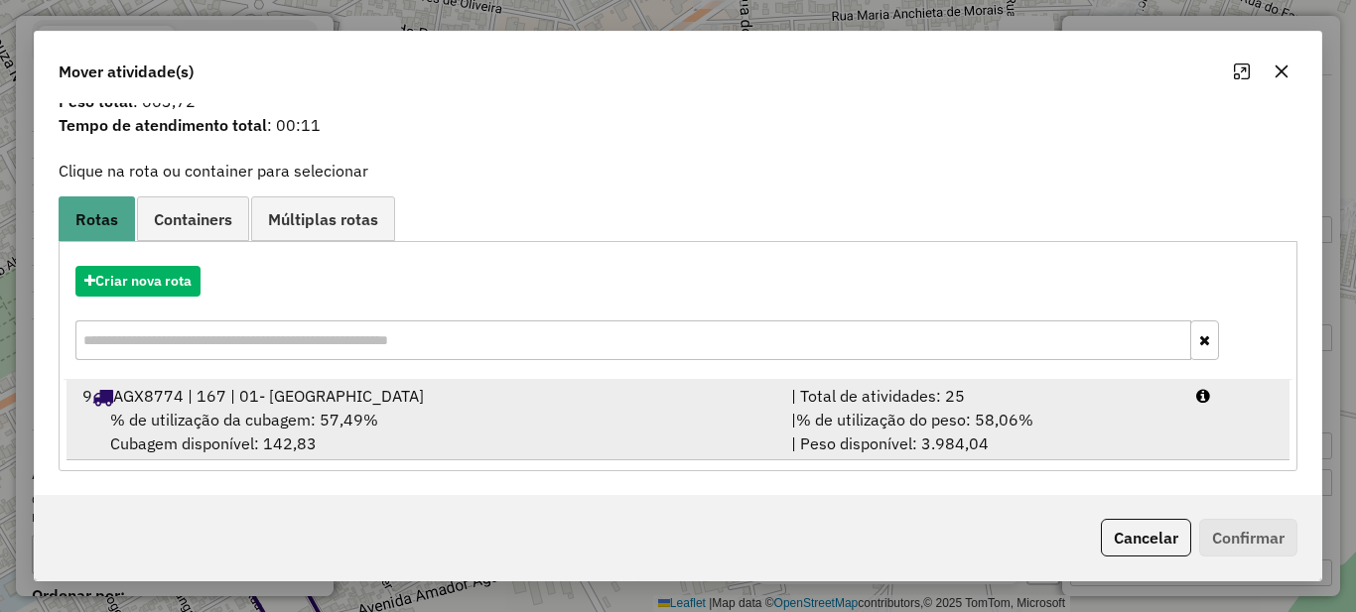
click at [902, 423] on span "% de utilização do peso: 58,06%" at bounding box center [914, 420] width 237 height 20
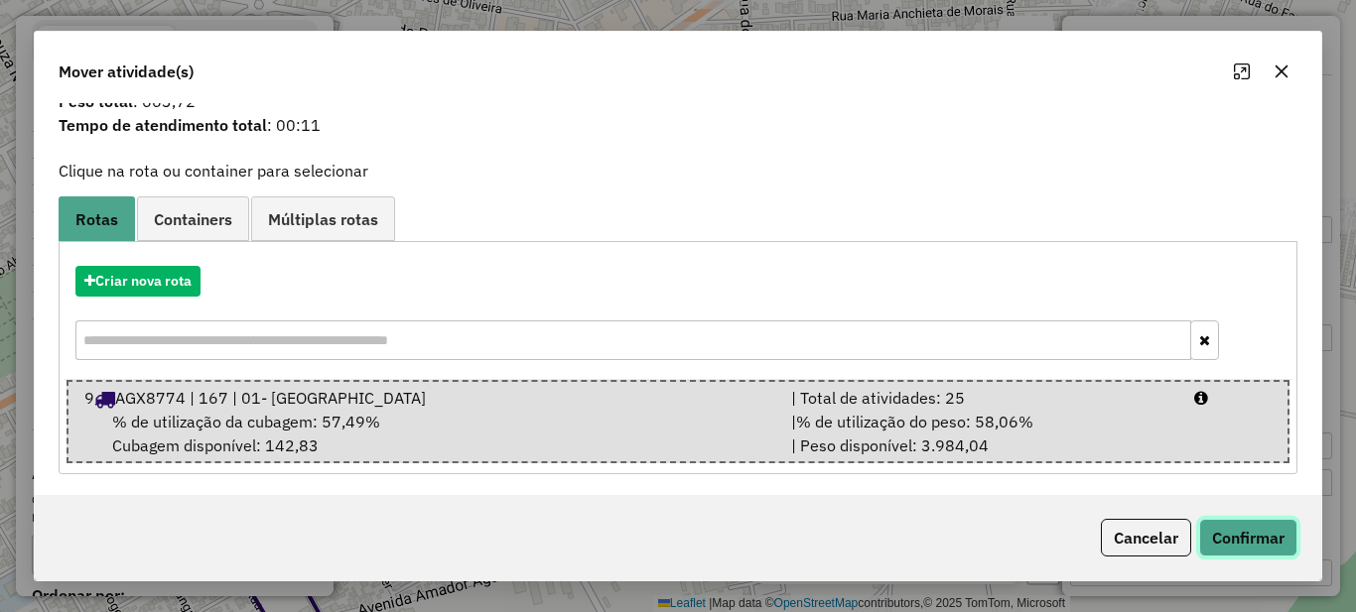
click at [1295, 555] on button "Confirmar" at bounding box center [1248, 538] width 98 height 38
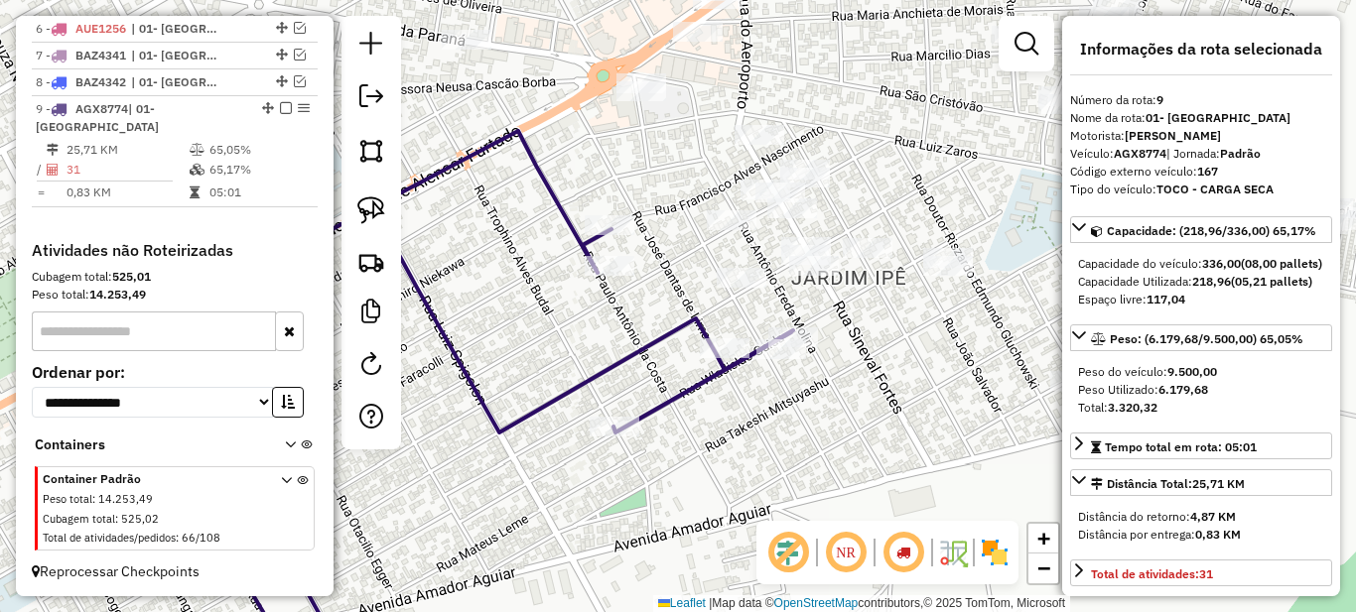
scroll to position [911, 0]
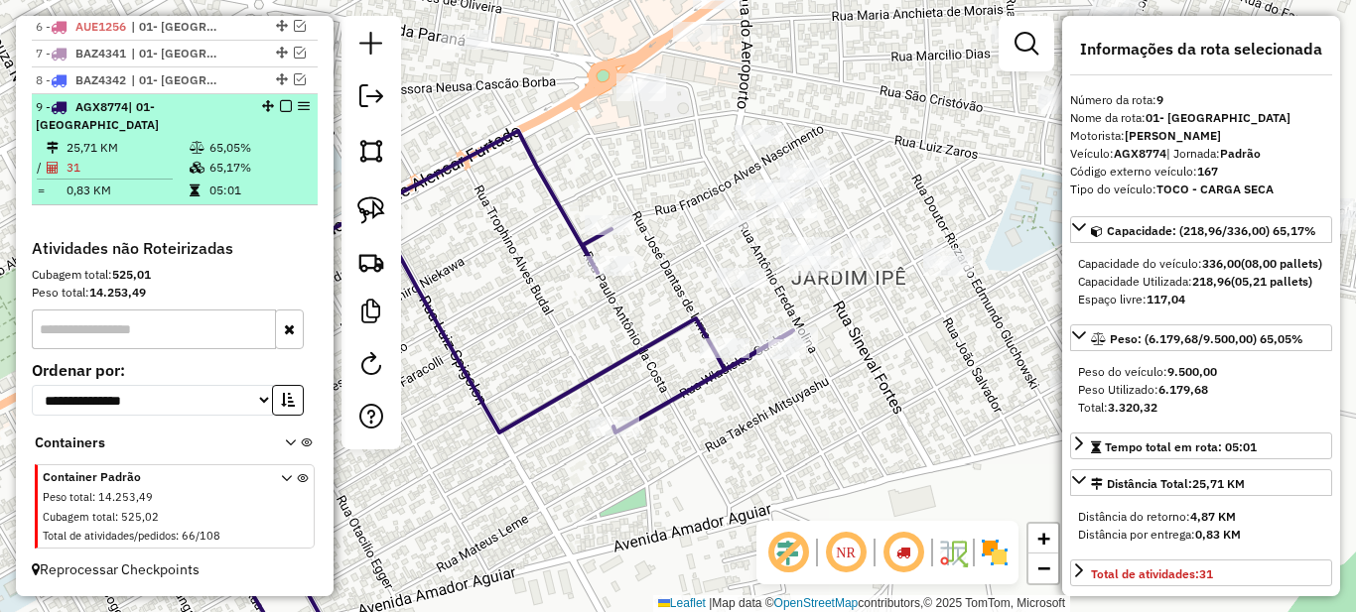
click at [234, 154] on td "65,05%" at bounding box center [258, 148] width 100 height 20
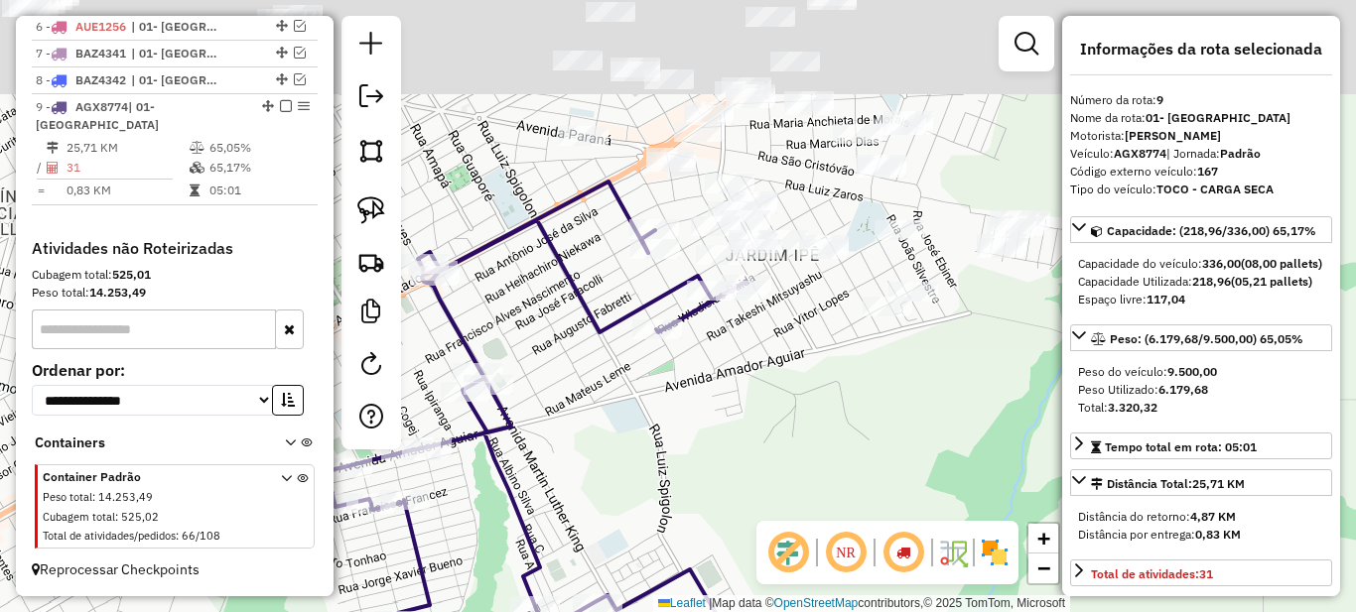
drag, startPoint x: 838, startPoint y: 212, endPoint x: 671, endPoint y: 390, distance: 243.7
click at [719, 451] on div "Janela de atendimento Grade de atendimento Capacidade Transportadoras Veículos …" at bounding box center [678, 306] width 1356 height 612
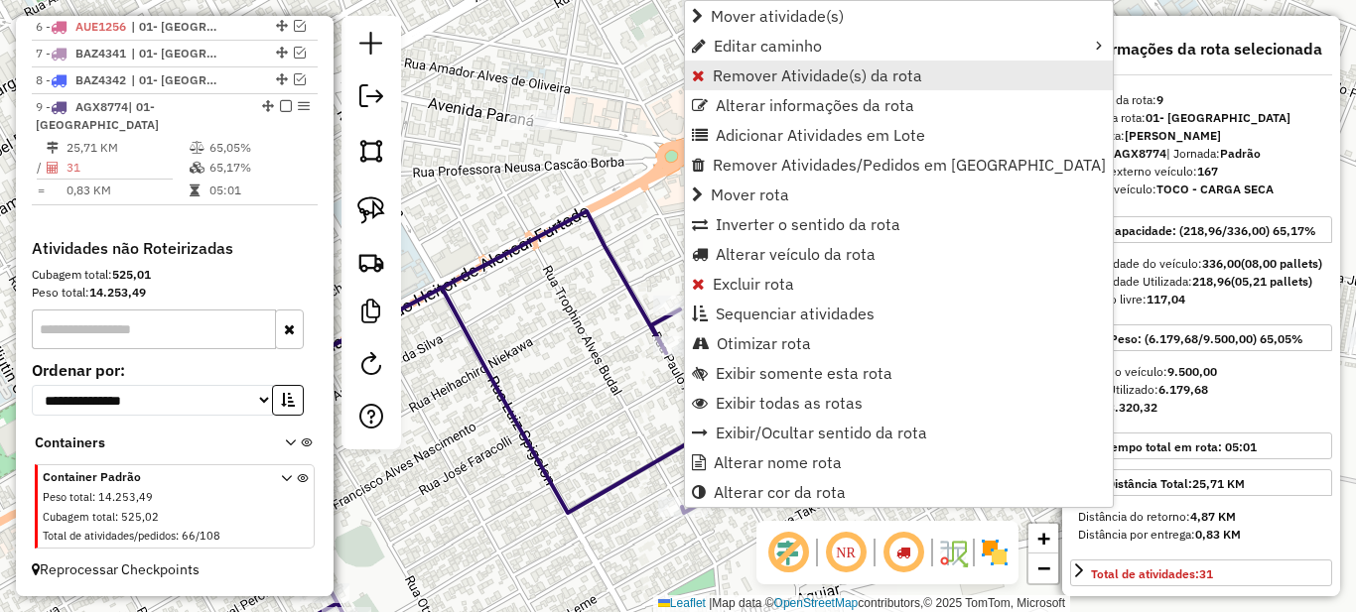
click at [722, 68] on span "Remover Atividade(s) da rota" at bounding box center [817, 76] width 209 height 16
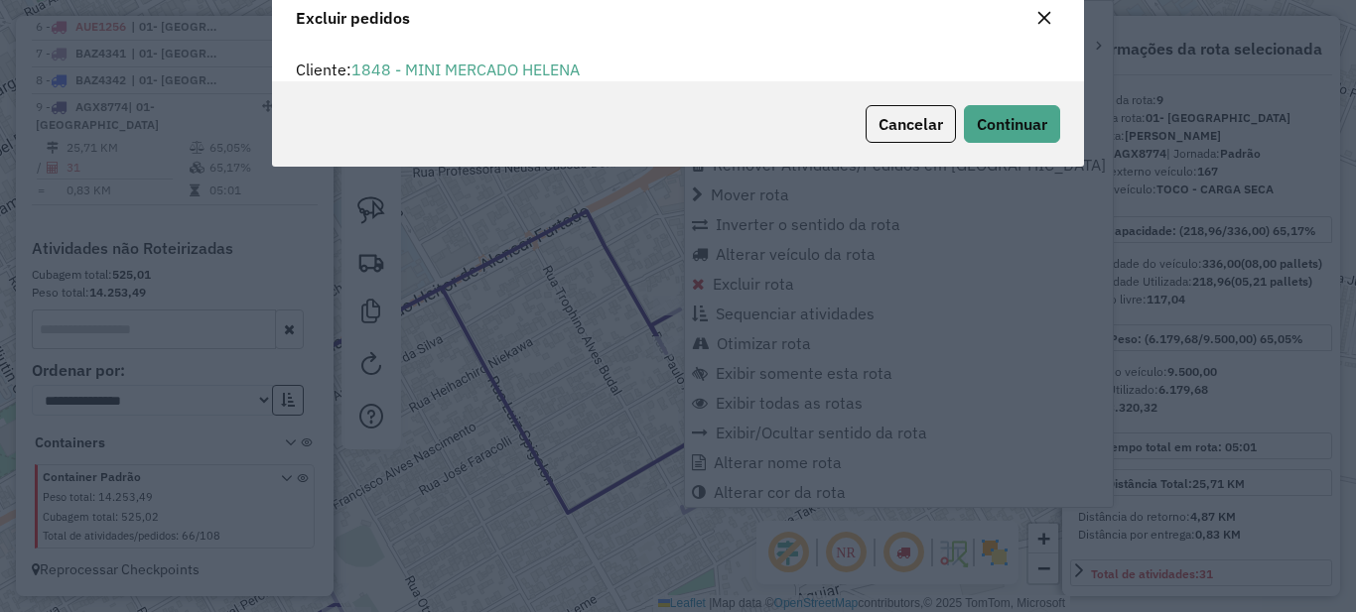
scroll to position [12, 6]
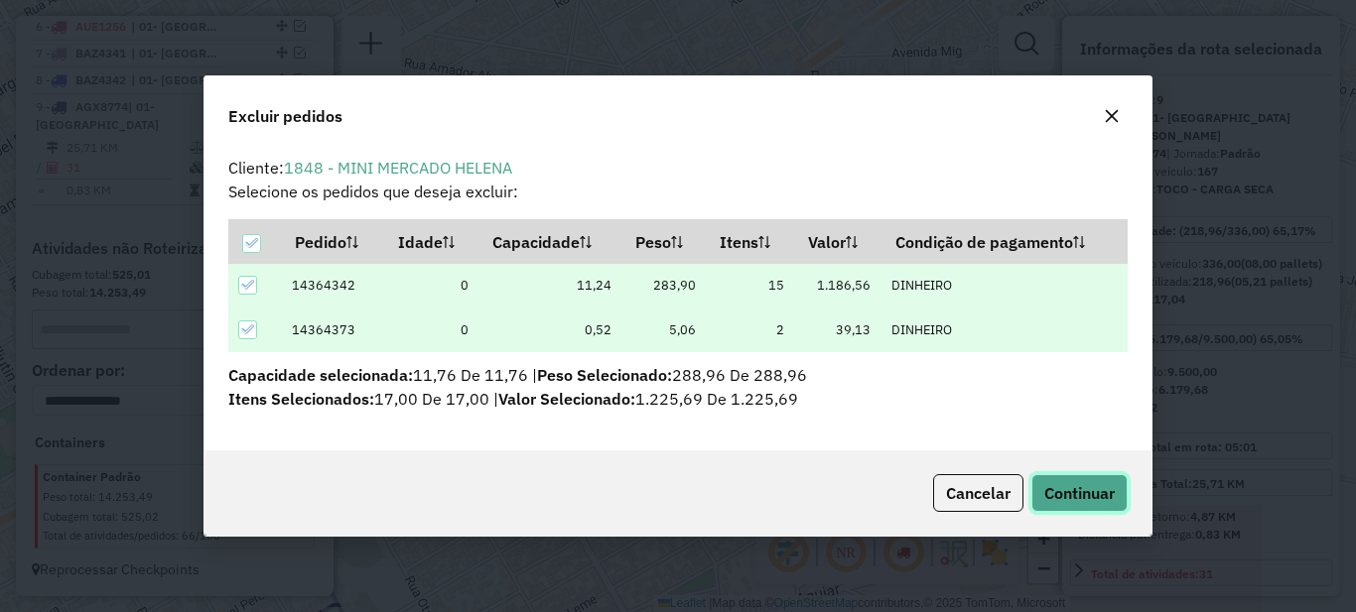
click at [1071, 494] on span "Continuar" at bounding box center [1079, 493] width 70 height 20
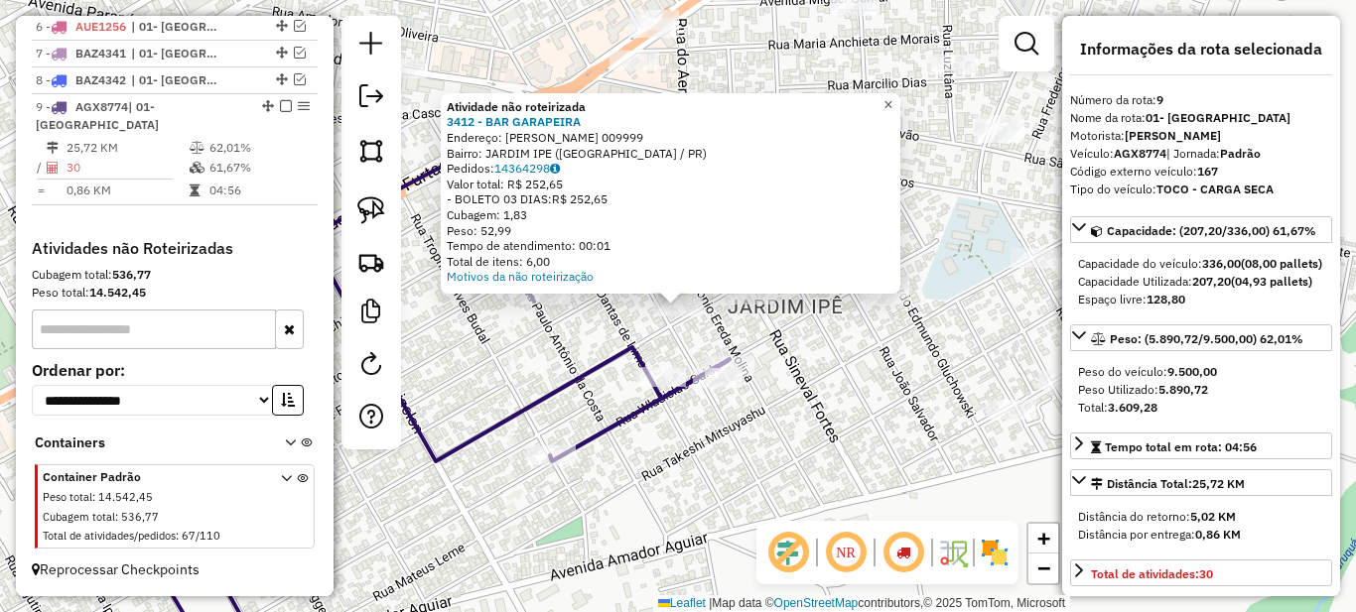
click at [892, 100] on span "×" at bounding box center [887, 104] width 9 height 17
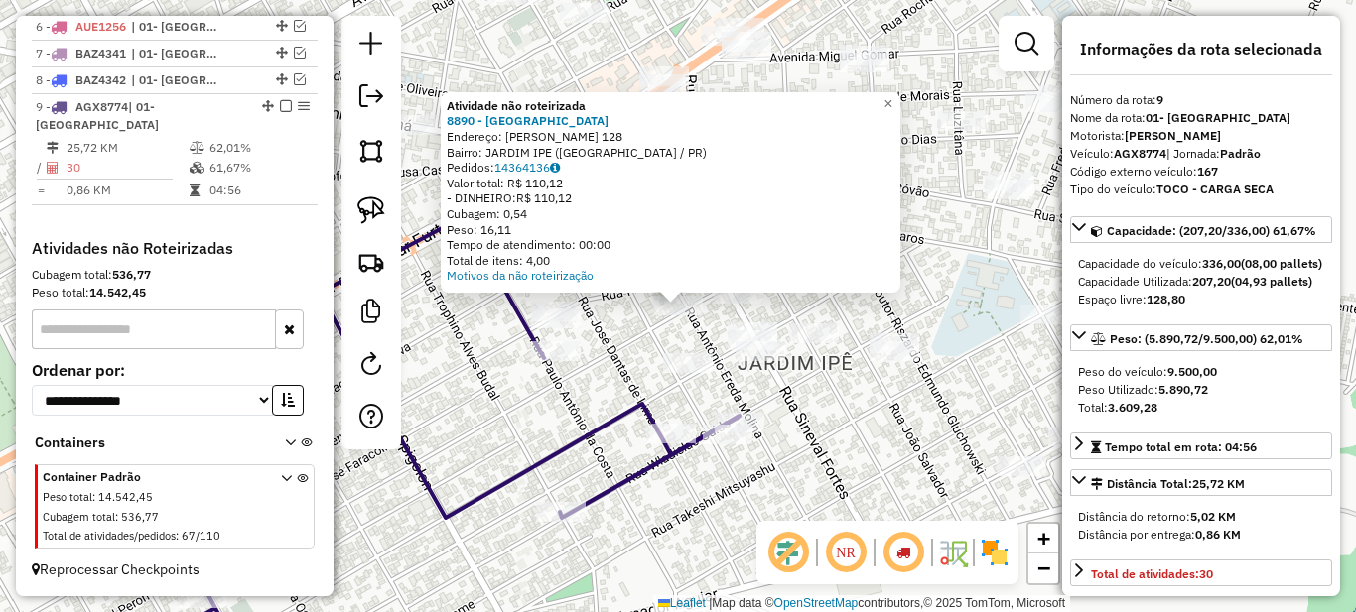
scroll to position [99, 0]
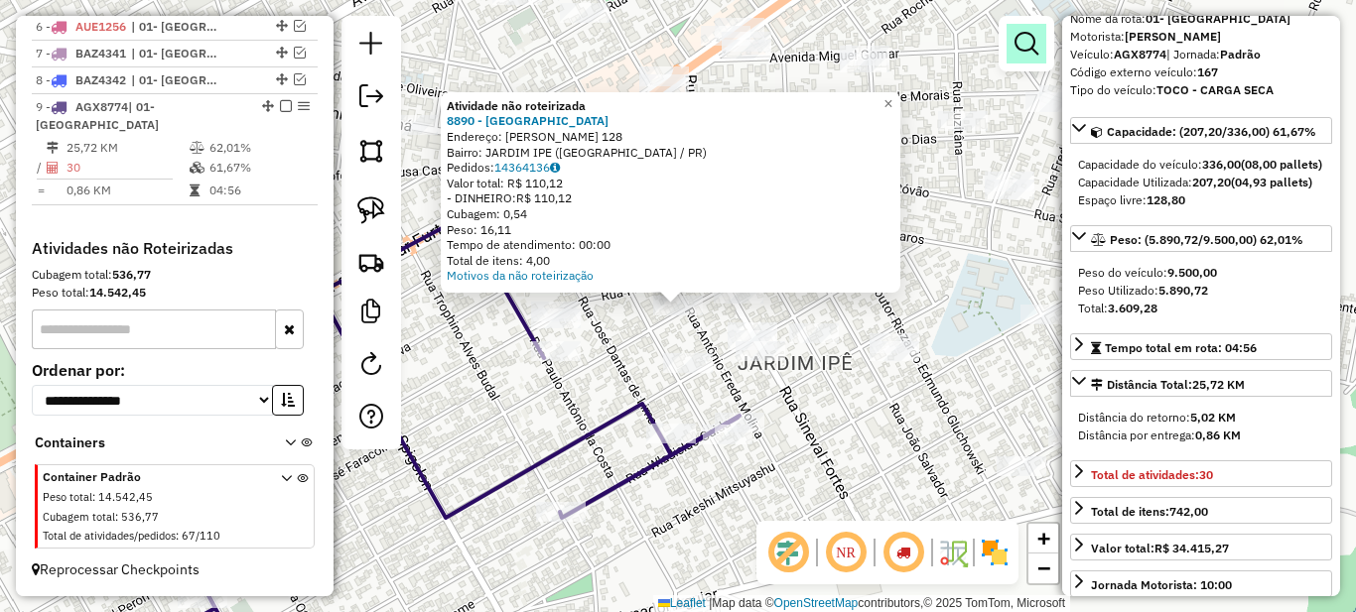
click at [1036, 40] on em at bounding box center [1027, 44] width 24 height 24
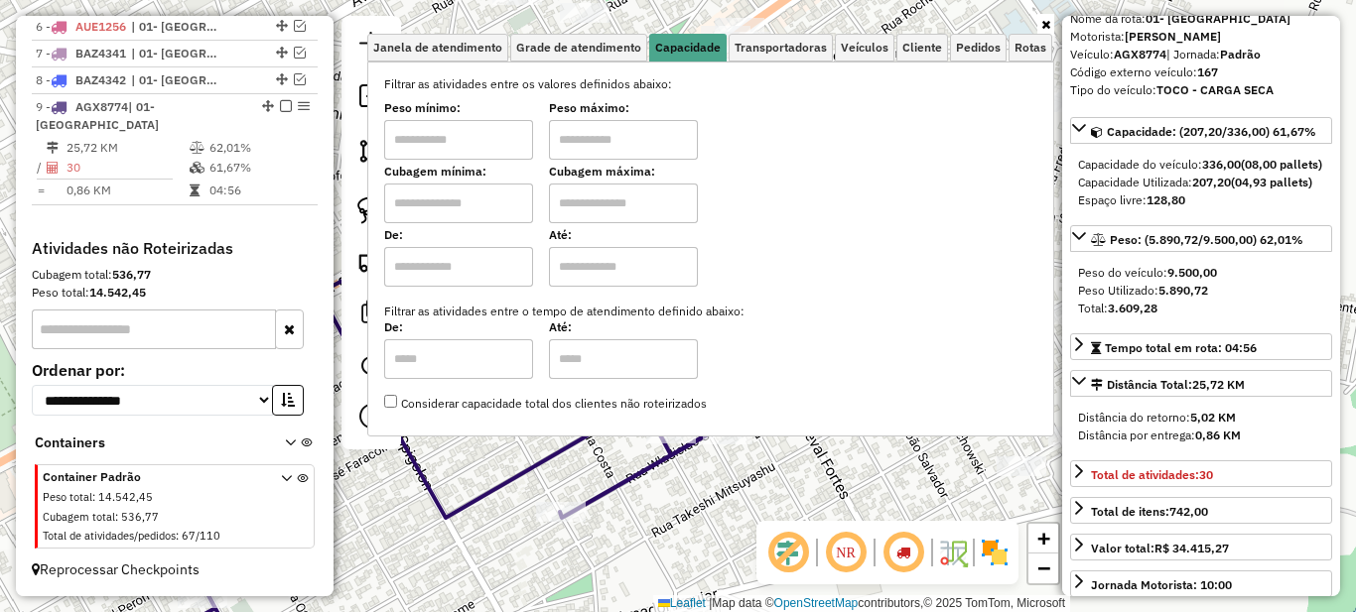
click at [460, 154] on input "text" at bounding box center [458, 140] width 149 height 40
type input "****"
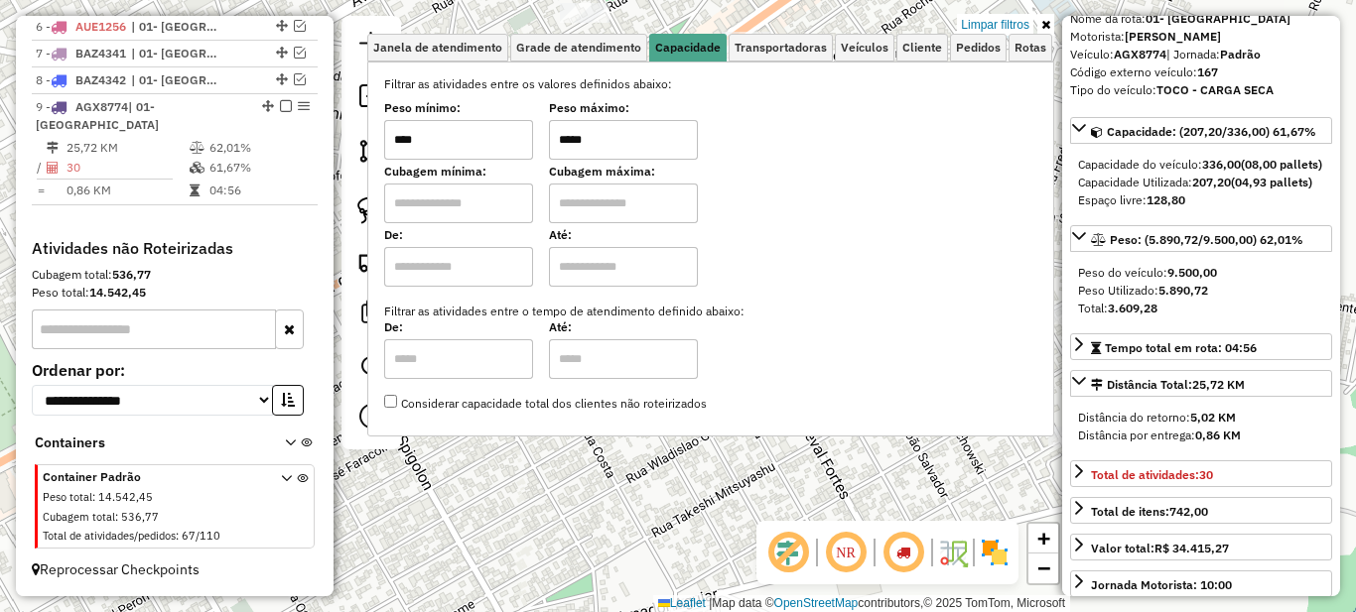
type input "*****"
click at [1047, 27] on icon at bounding box center [1045, 25] width 9 height 12
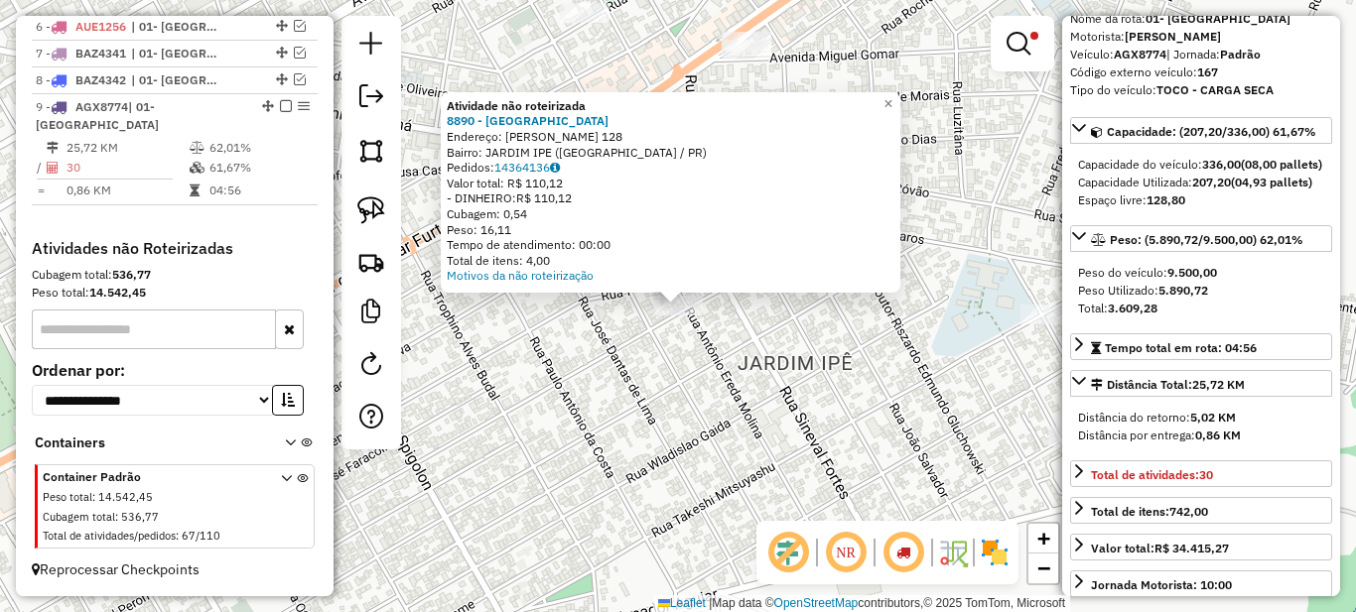
click at [675, 358] on div "Atividade não roteirizada 8890 - CANTINHO DO NORTE Endereço: ANTONIO EREDIA MOL…" at bounding box center [678, 306] width 1356 height 612
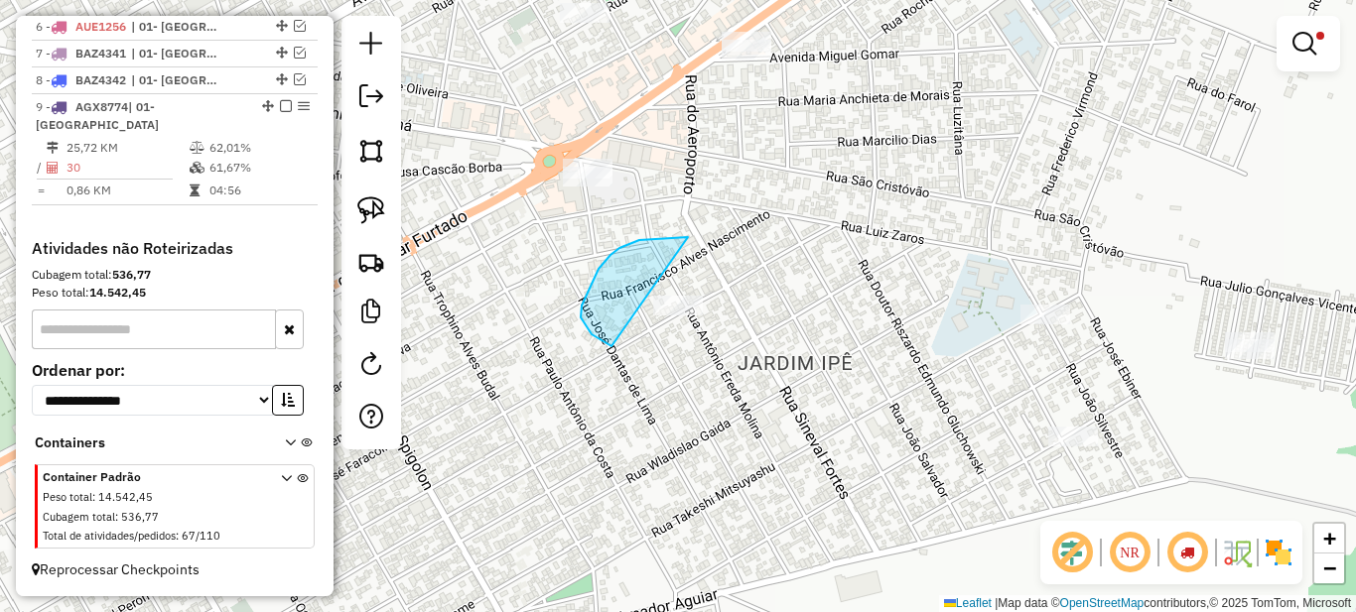
drag, startPoint x: 672, startPoint y: 237, endPoint x: 574, endPoint y: 304, distance: 118.7
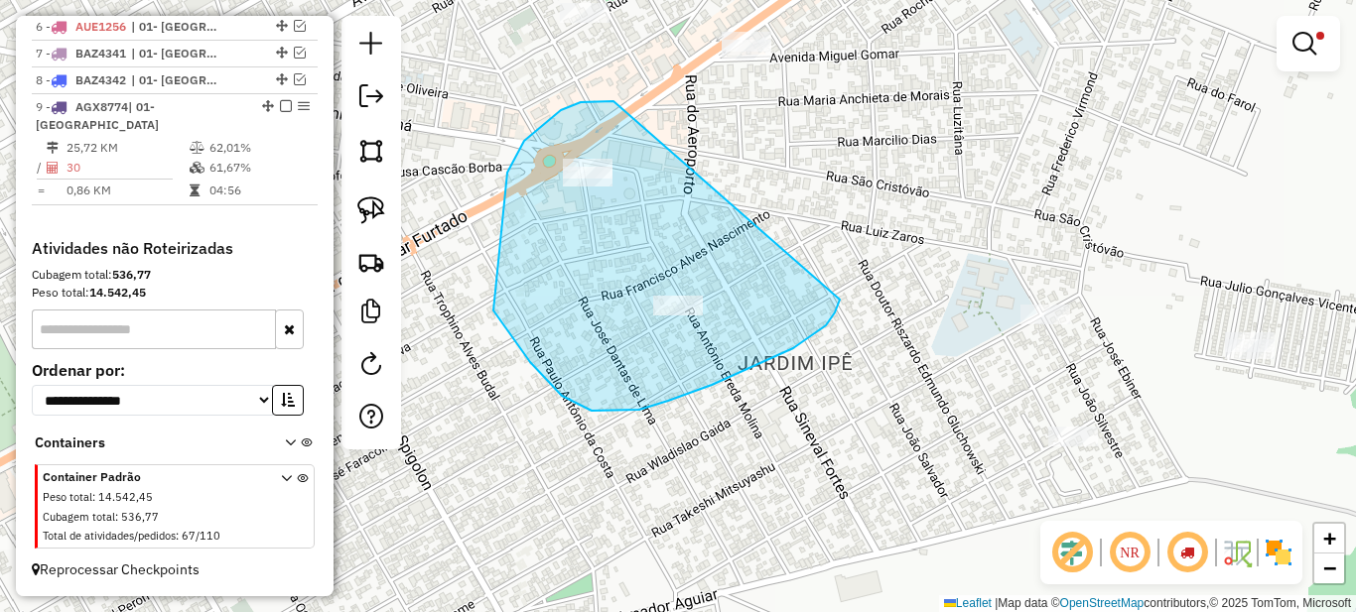
drag, startPoint x: 606, startPoint y: 101, endPoint x: 840, endPoint y: 300, distance: 307.1
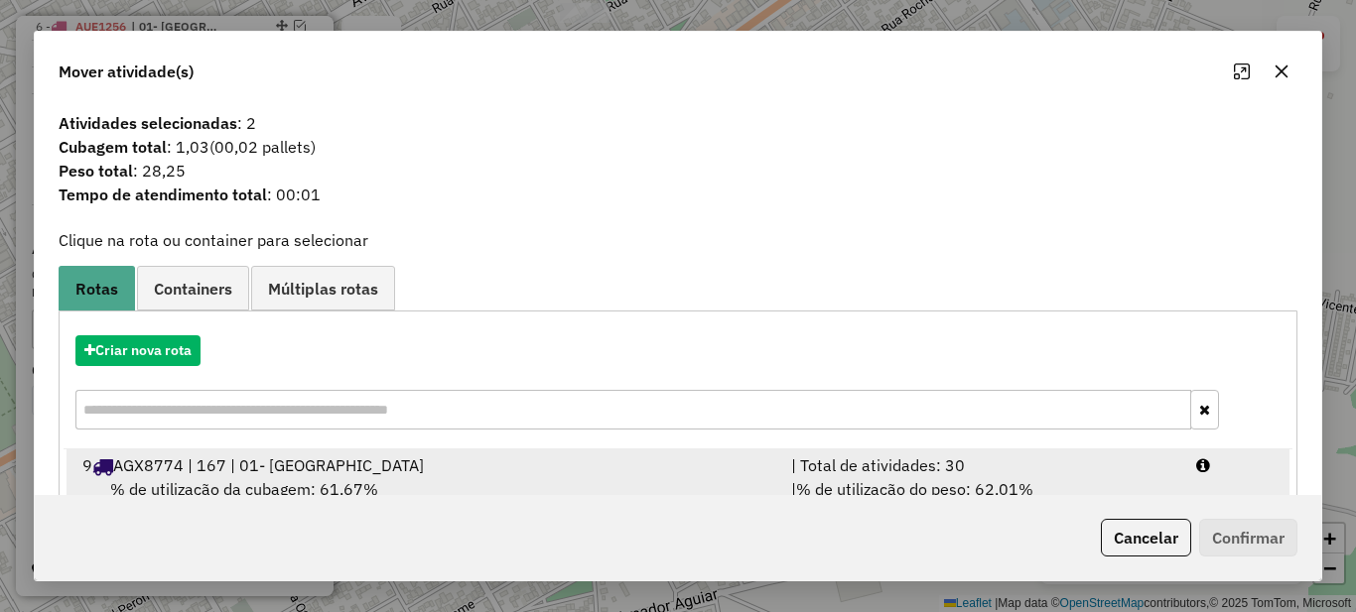
scroll to position [69, 0]
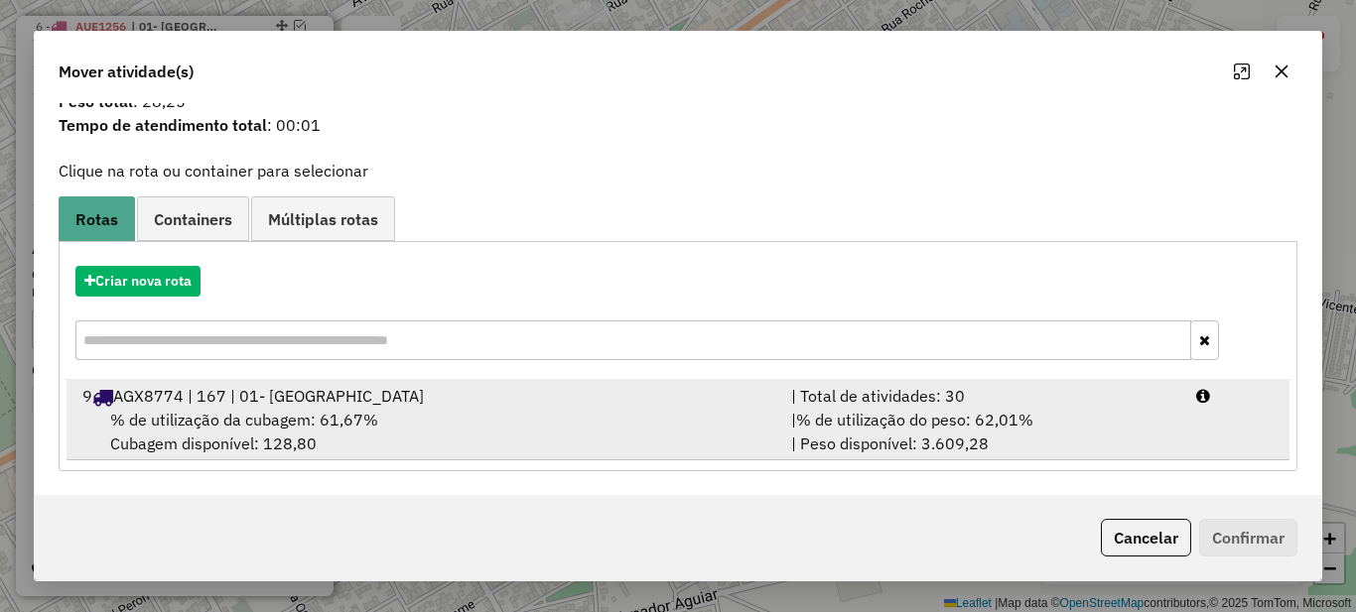
click at [898, 389] on div "| Total de atividades: 30" at bounding box center [981, 396] width 405 height 24
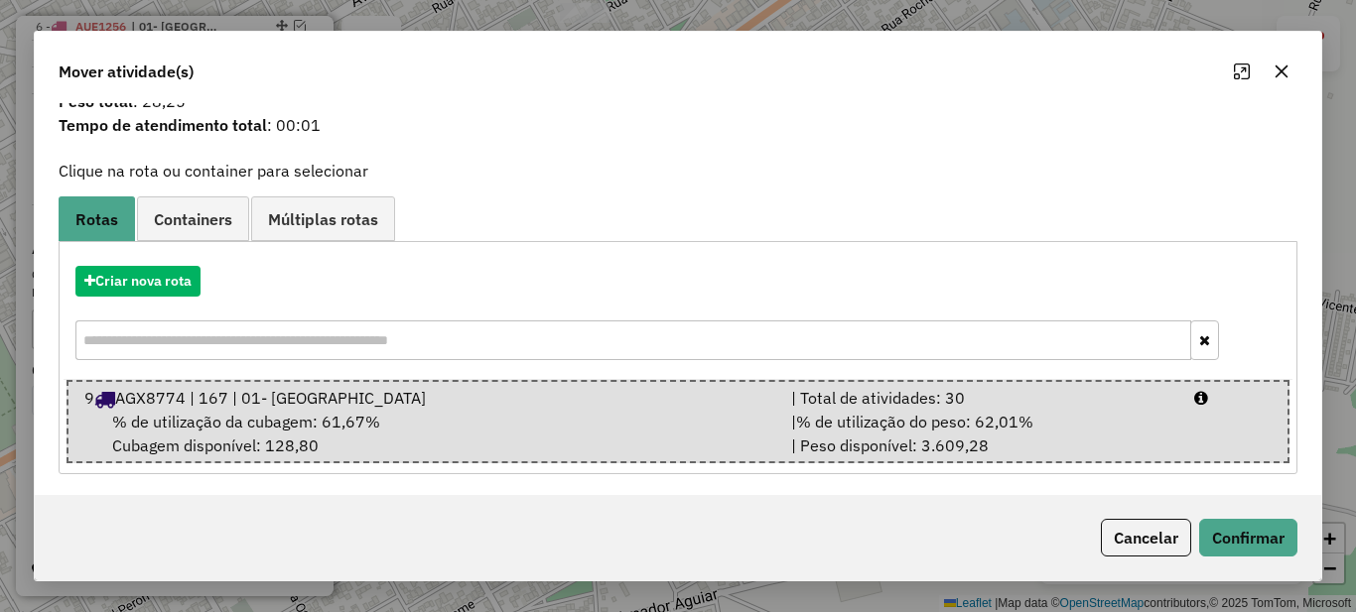
click at [1281, 558] on div "Cancelar Confirmar" at bounding box center [678, 537] width 1287 height 85
click at [1259, 548] on button "Confirmar" at bounding box center [1248, 538] width 98 height 38
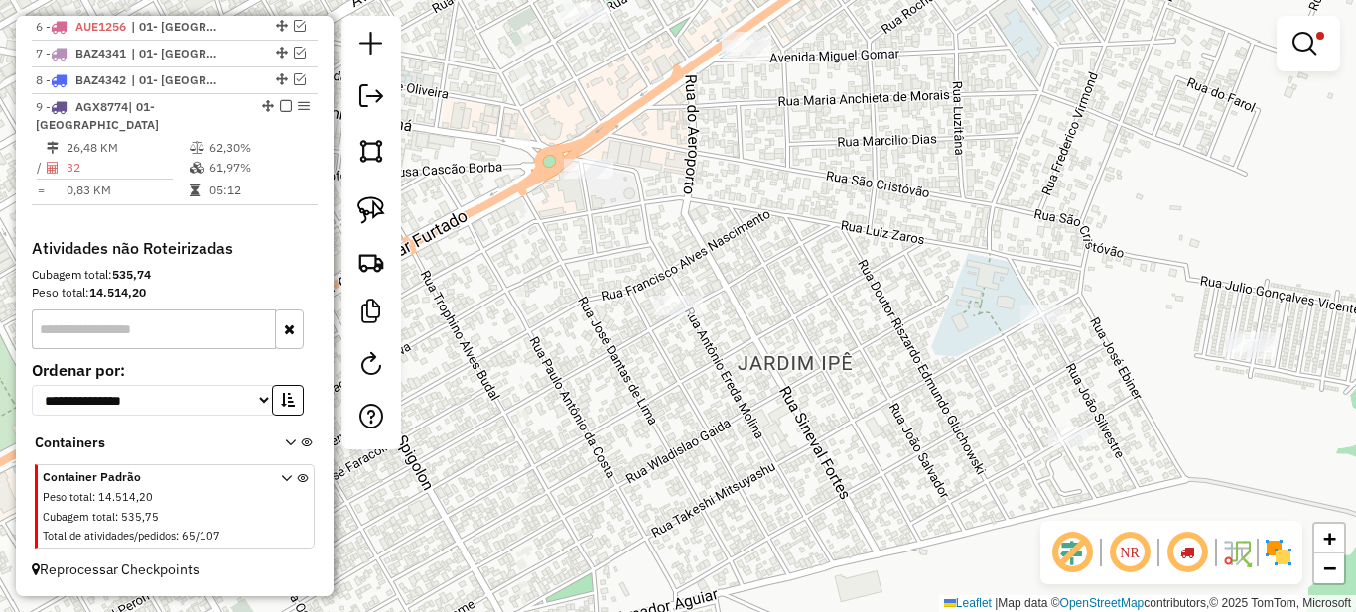
scroll to position [0, 0]
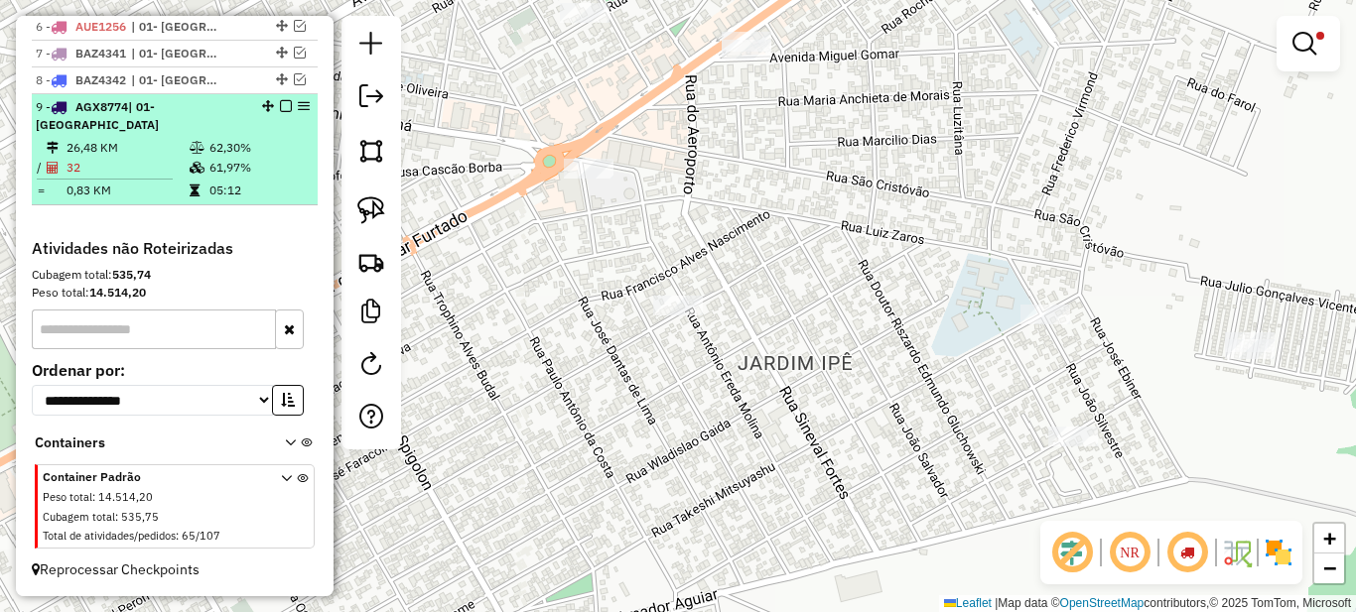
click at [269, 168] on td "61,97%" at bounding box center [258, 168] width 100 height 20
select select "*********"
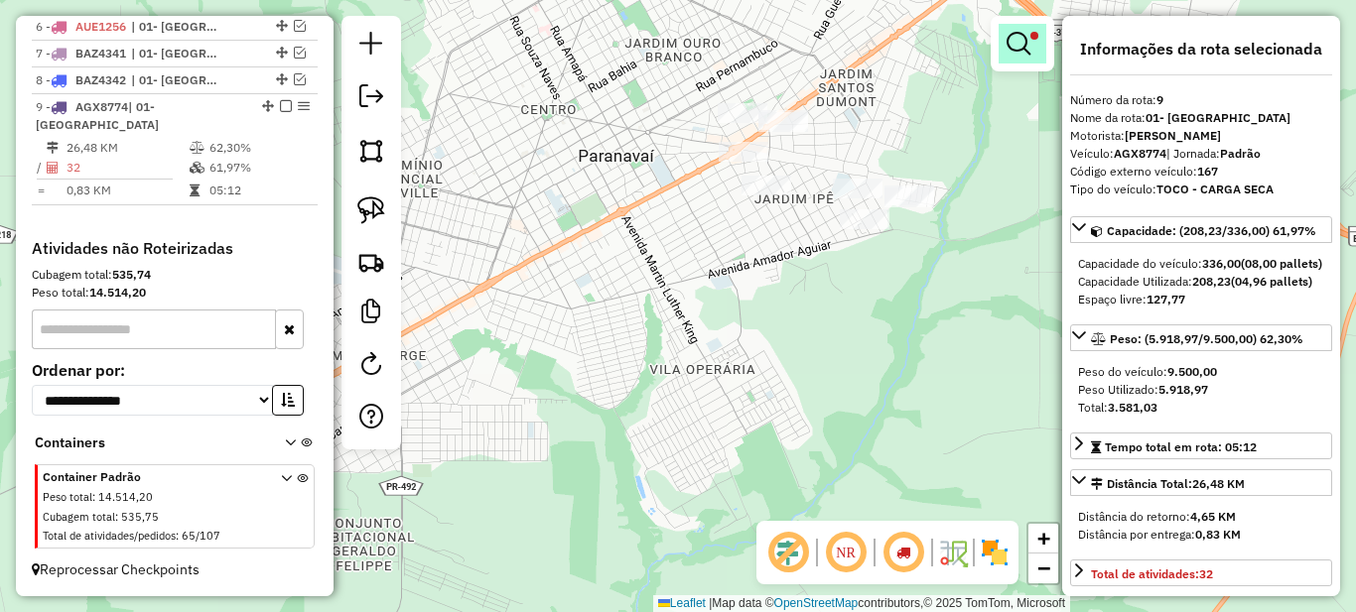
click at [1013, 40] on em at bounding box center [1019, 44] width 24 height 24
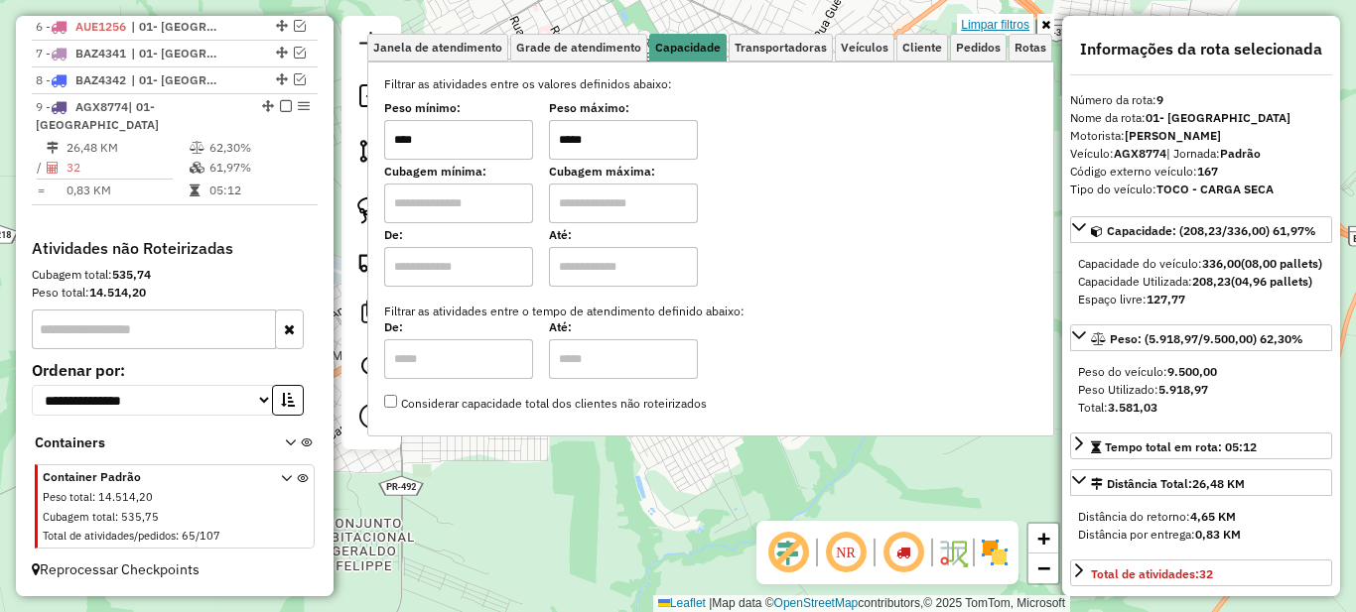
click at [1016, 23] on link "Limpar filtros" at bounding box center [995, 25] width 76 height 22
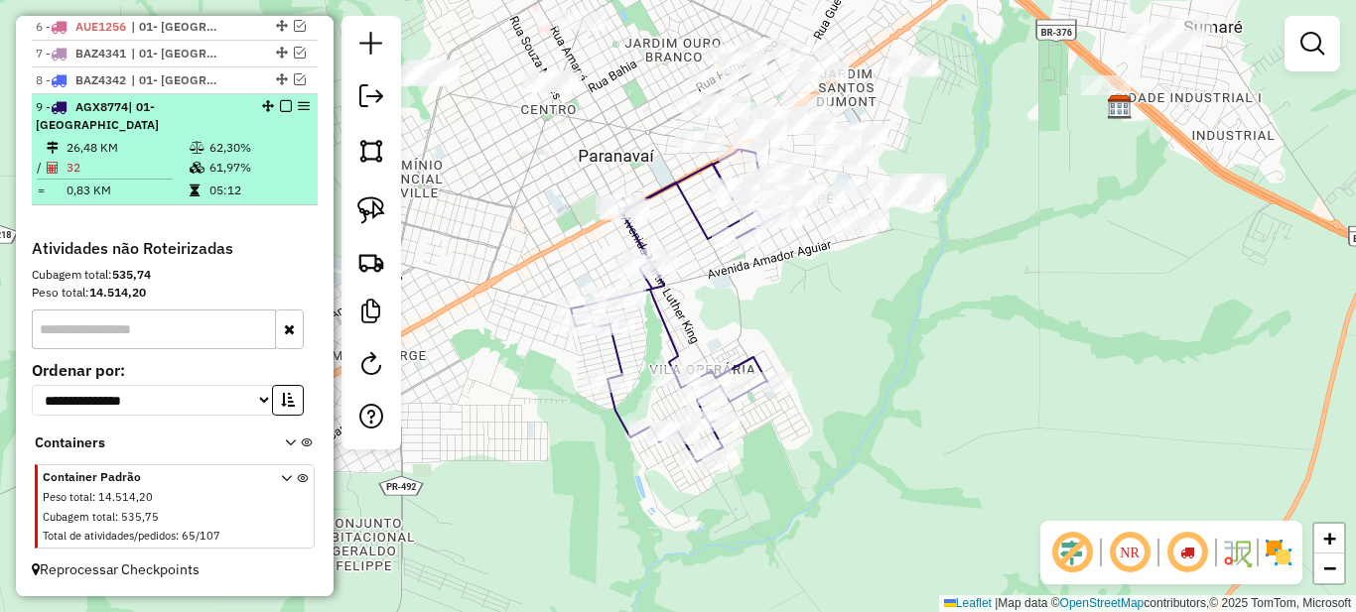
click at [280, 112] on em at bounding box center [286, 106] width 12 height 12
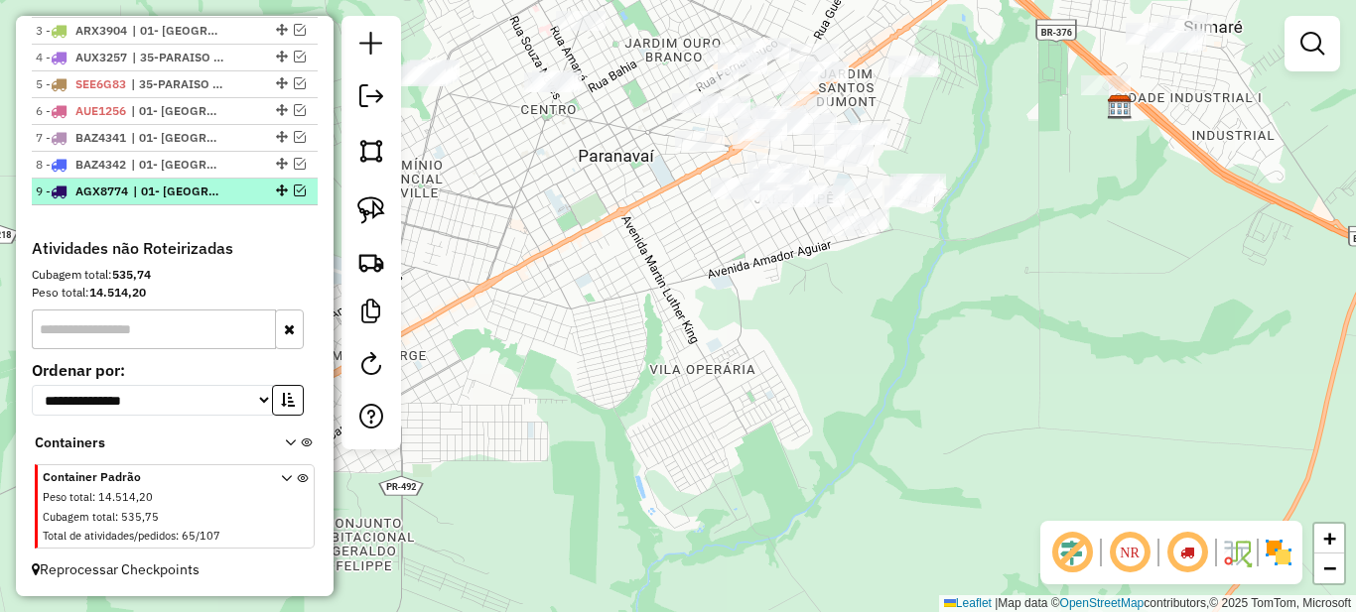
scroll to position [845, 0]
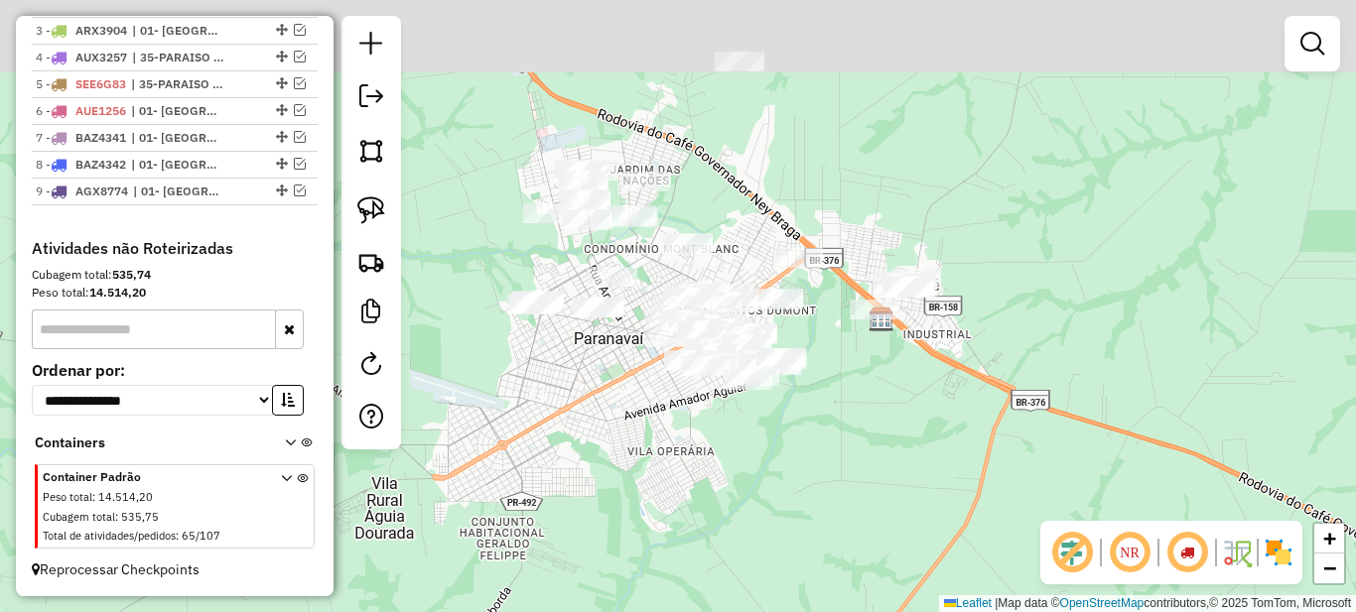
drag, startPoint x: 612, startPoint y: 365, endPoint x: 636, endPoint y: 465, distance: 102.1
click at [636, 465] on div "Janela de atendimento Grade de atendimento Capacidade Transportadoras Veículos …" at bounding box center [678, 306] width 1356 height 612
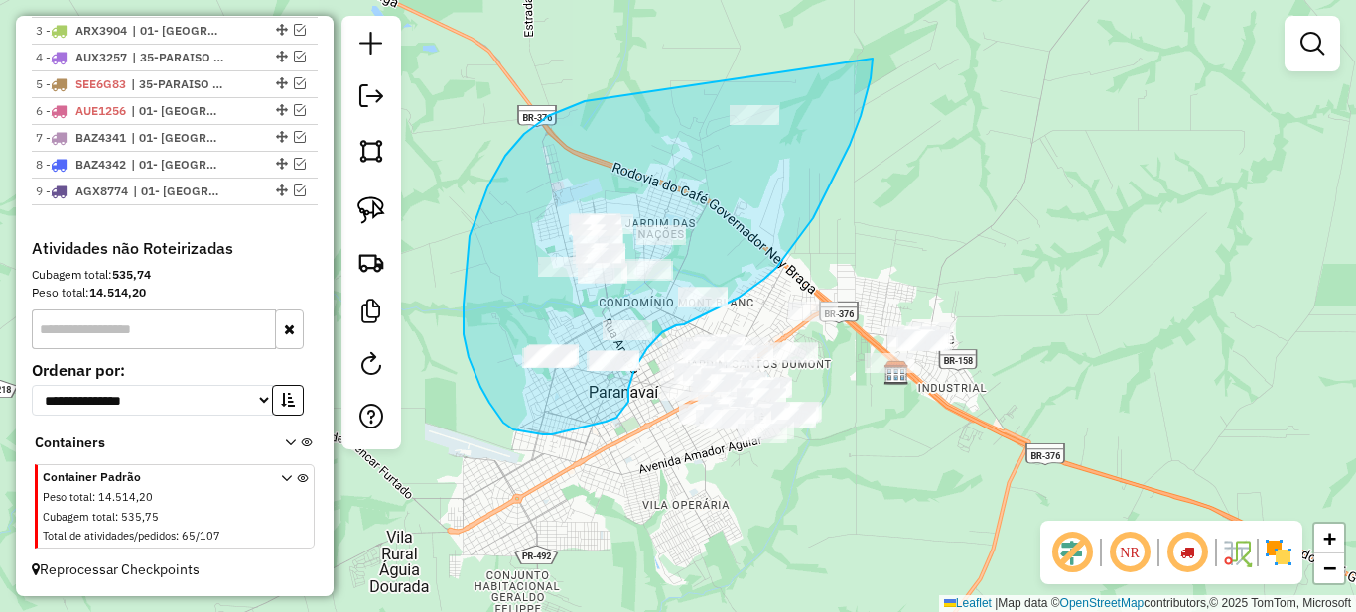
drag, startPoint x: 580, startPoint y: 102, endPoint x: 873, endPoint y: 59, distance: 296.1
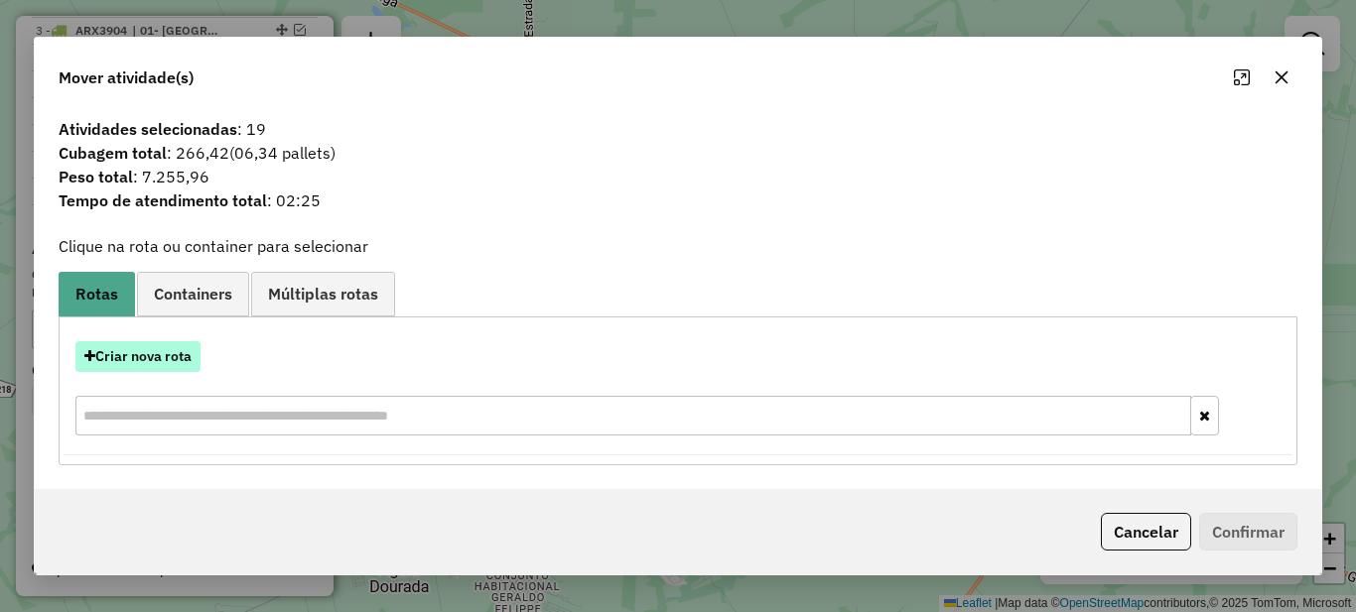
click at [172, 345] on button "Criar nova rota" at bounding box center [137, 356] width 125 height 31
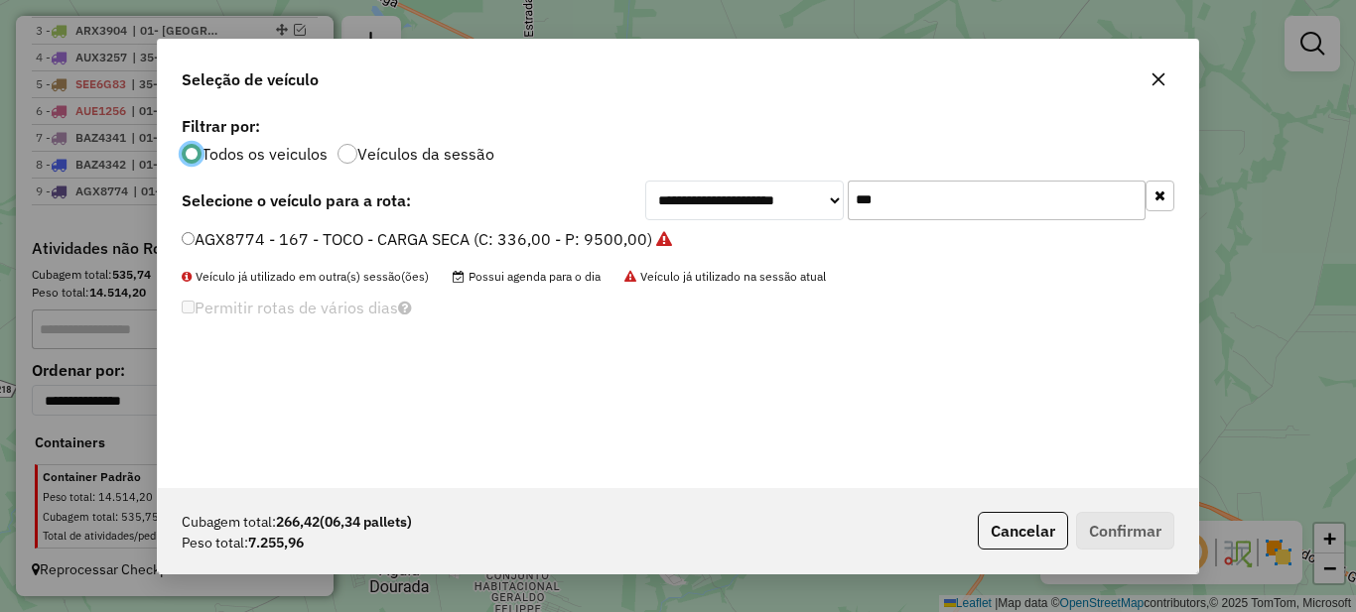
scroll to position [11, 6]
click at [950, 203] on input "***" at bounding box center [997, 201] width 298 height 40
type input "***"
click at [469, 240] on label "AOC8562 - 168 - TOCO - CARGA SECA (C: 336,00 - P: 9500,00)" at bounding box center [417, 239] width 471 height 24
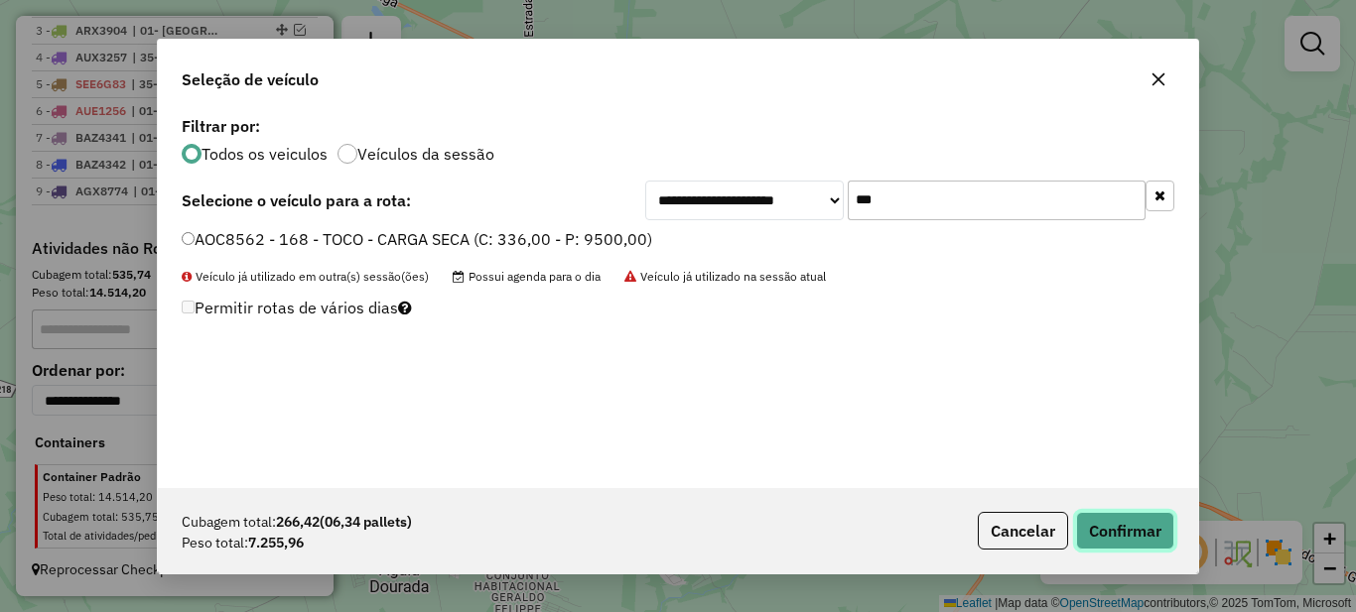
click at [1122, 528] on button "Confirmar" at bounding box center [1125, 531] width 98 height 38
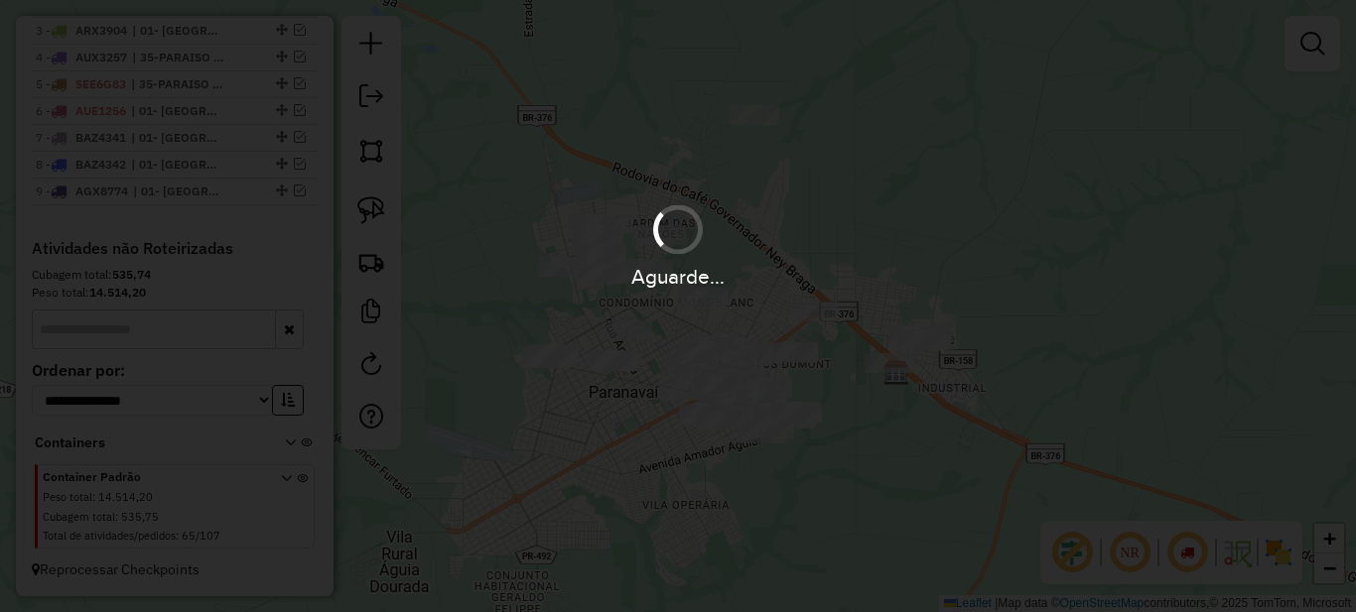
scroll to position [911, 0]
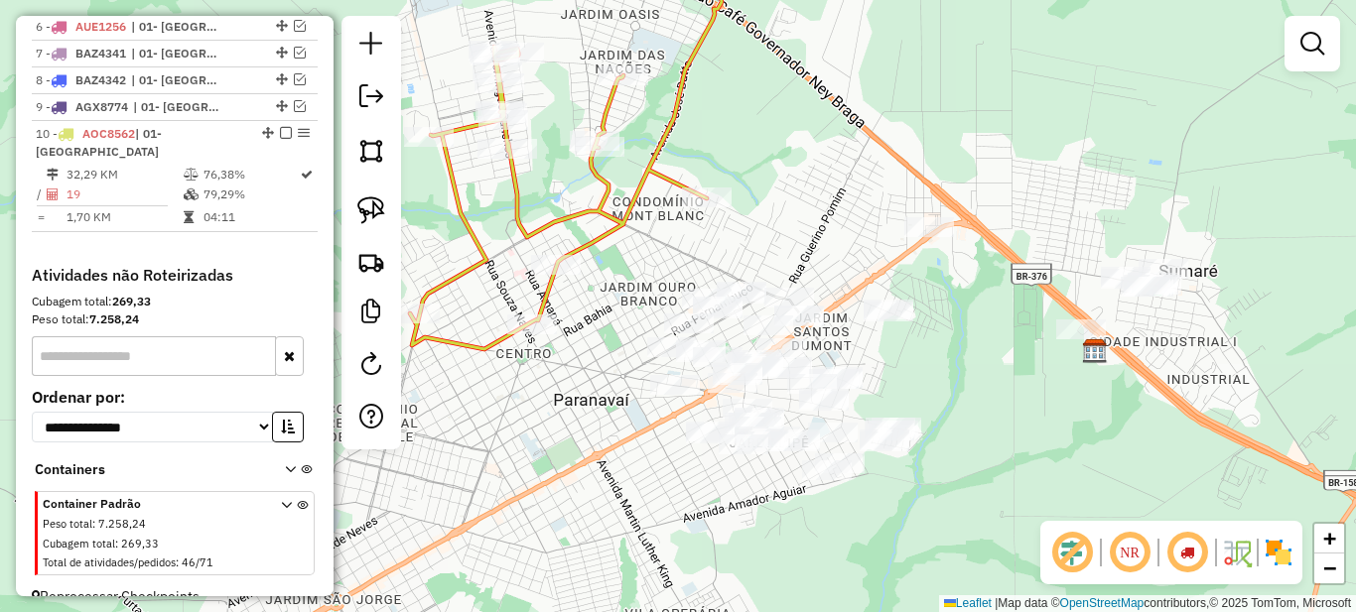
drag, startPoint x: 658, startPoint y: 387, endPoint x: 632, endPoint y: 298, distance: 93.0
click at [628, 294] on div "Janela de atendimento Grade de atendimento Capacidade Transportadoras Veículos …" at bounding box center [678, 306] width 1356 height 612
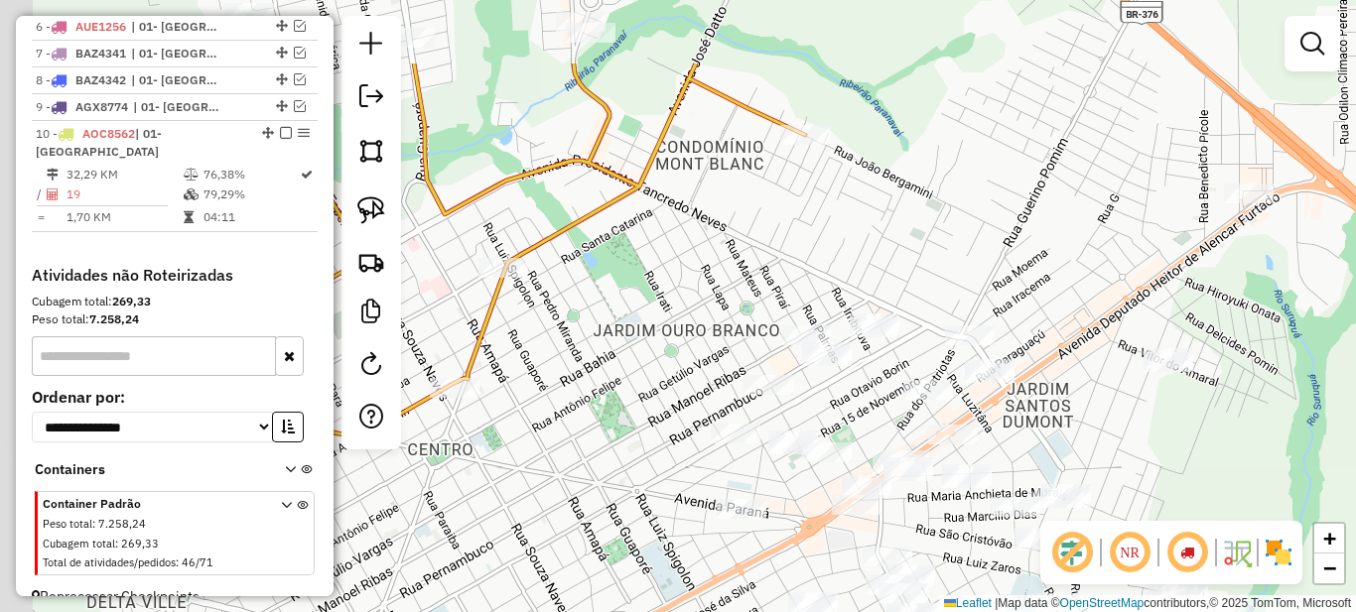
drag, startPoint x: 507, startPoint y: 307, endPoint x: 632, endPoint y: 399, distance: 155.5
click at [608, 434] on div "Janela de atendimento Grade de atendimento Capacidade Transportadoras Veículos …" at bounding box center [678, 306] width 1356 height 612
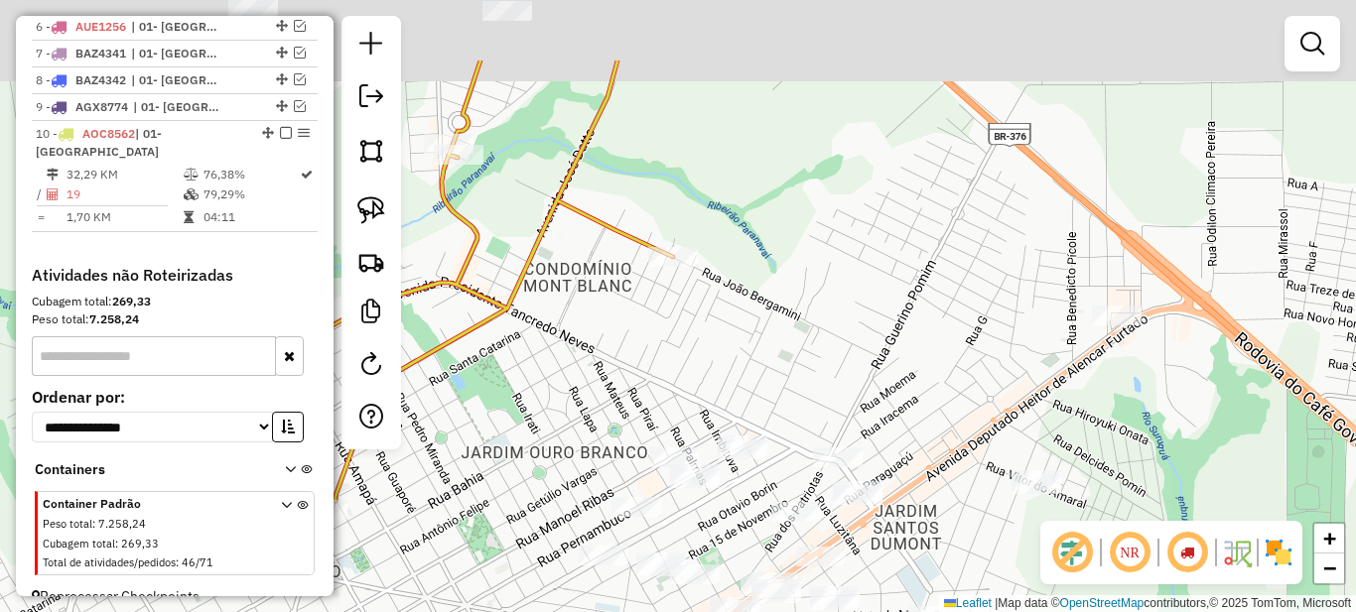
drag, startPoint x: 619, startPoint y: 350, endPoint x: 565, endPoint y: 419, distance: 87.6
click at [565, 419] on div "Janela de atendimento Grade de atendimento Capacidade Transportadoras Veículos …" at bounding box center [678, 306] width 1356 height 612
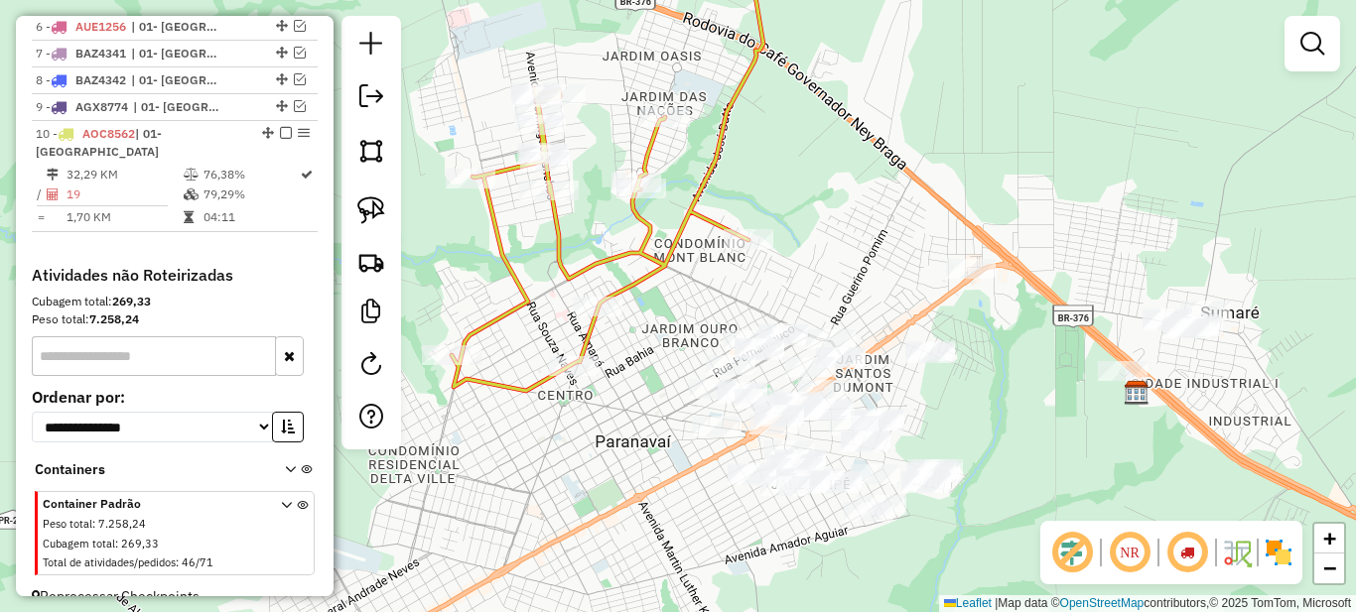
drag, startPoint x: 823, startPoint y: 304, endPoint x: 892, endPoint y: 257, distance: 83.7
click at [892, 257] on div "Janela de atendimento Grade de atendimento Capacidade Transportadoras Veículos …" at bounding box center [678, 306] width 1356 height 612
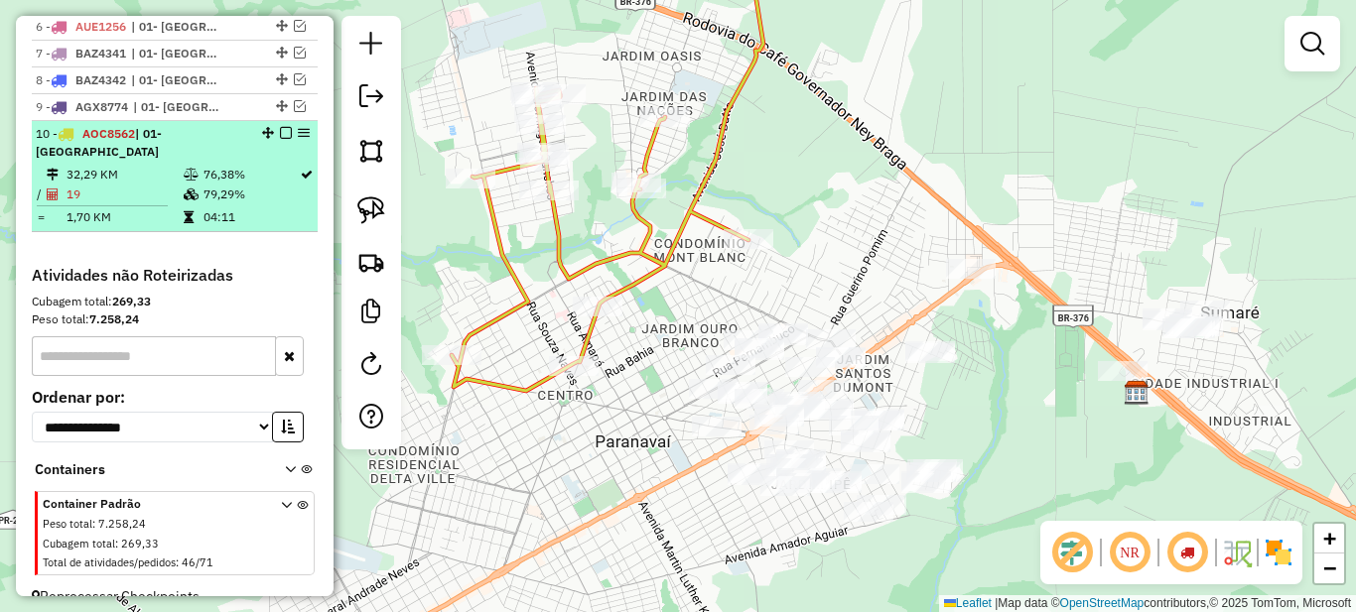
click at [214, 178] on td "76,38%" at bounding box center [251, 175] width 96 height 20
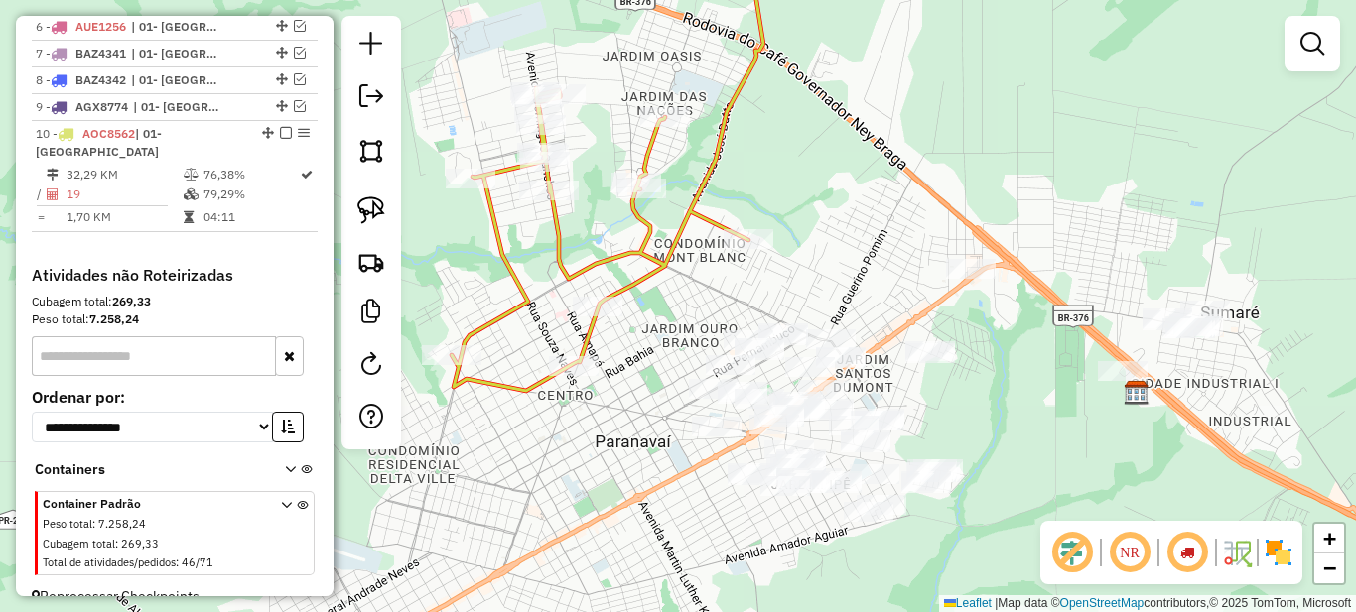
select select "*********"
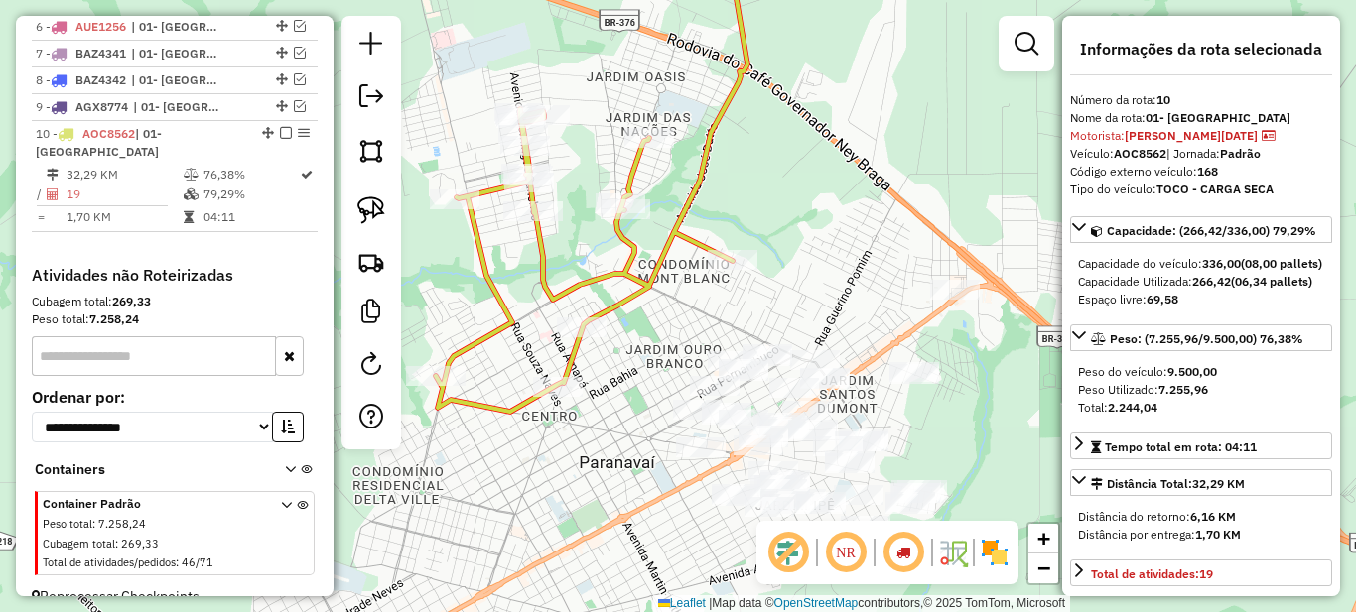
drag, startPoint x: 916, startPoint y: 420, endPoint x: 875, endPoint y: 248, distance: 176.7
click at [875, 250] on div "Janela de atendimento Grade de atendimento Capacidade Transportadoras Veículos …" at bounding box center [678, 306] width 1356 height 612
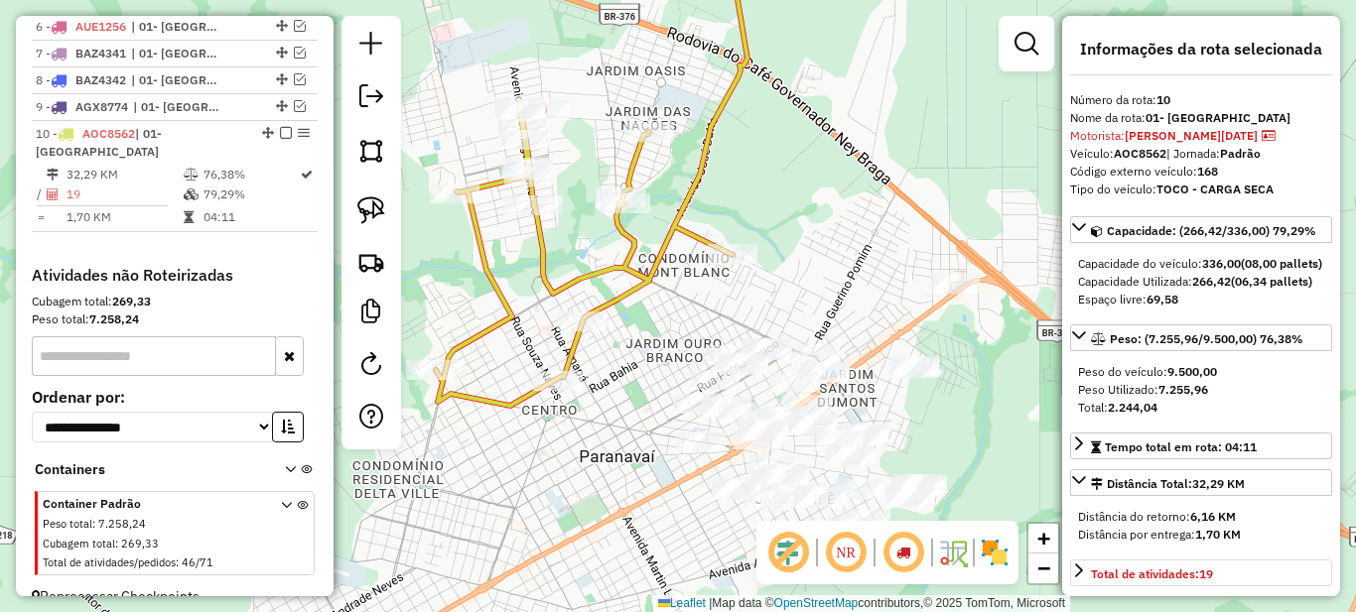
scroll to position [199, 0]
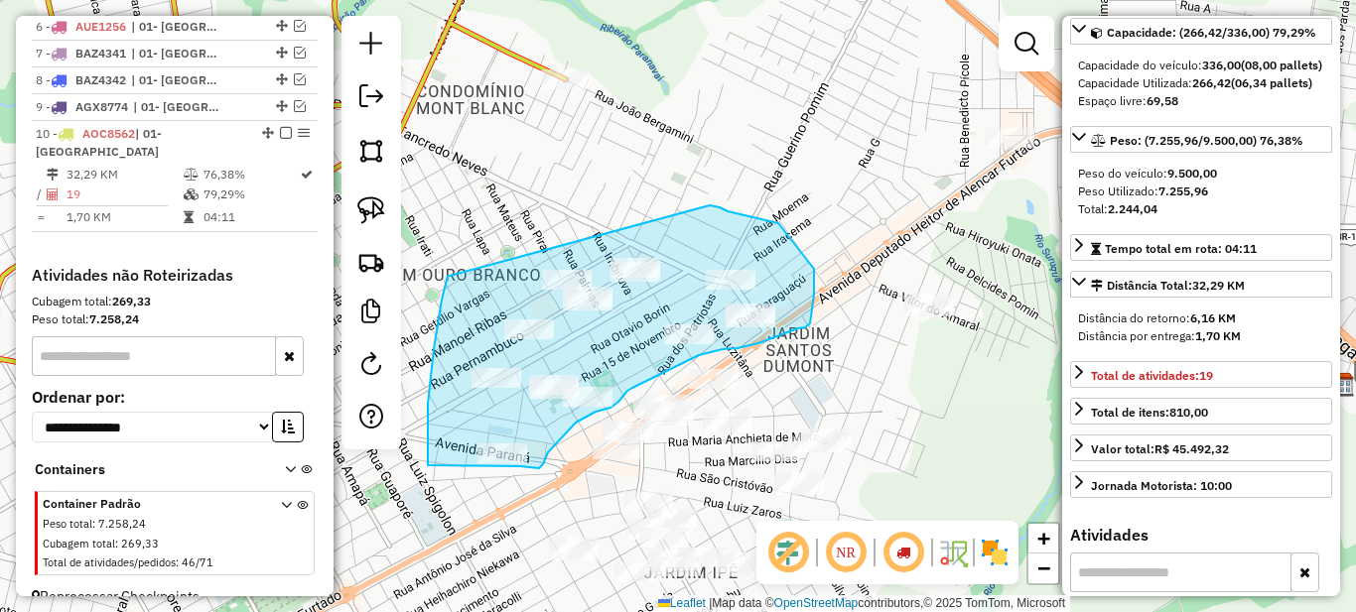
drag, startPoint x: 448, startPoint y: 280, endPoint x: 703, endPoint y: 205, distance: 265.8
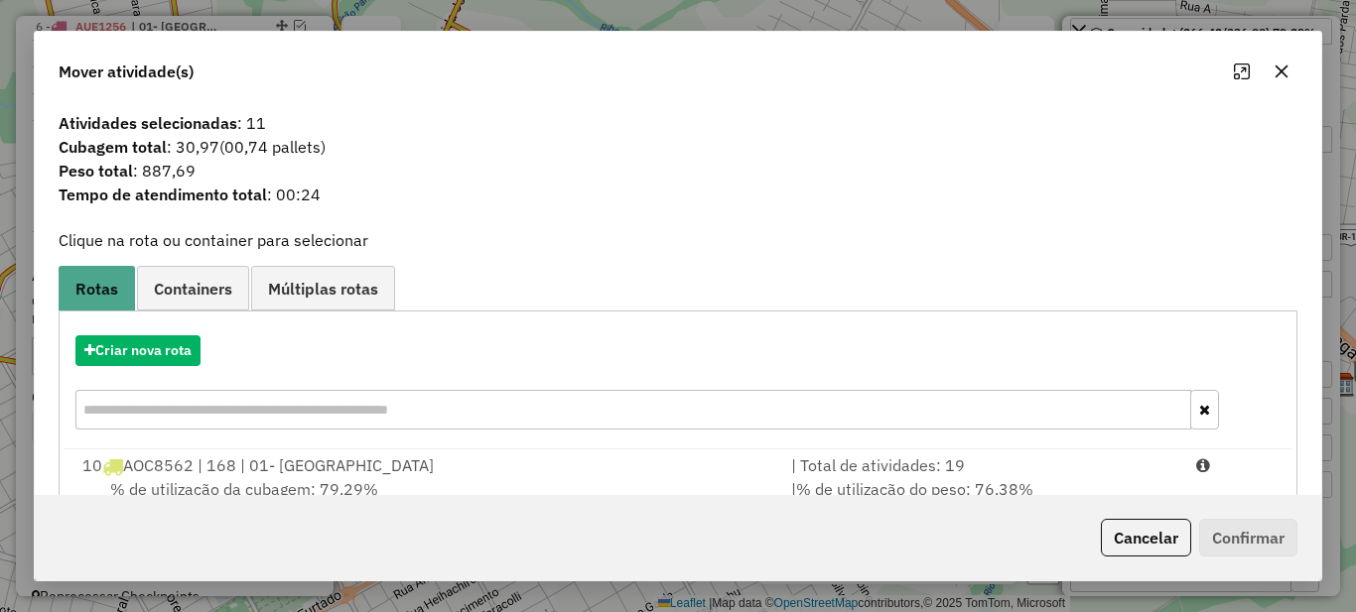
scroll to position [69, 0]
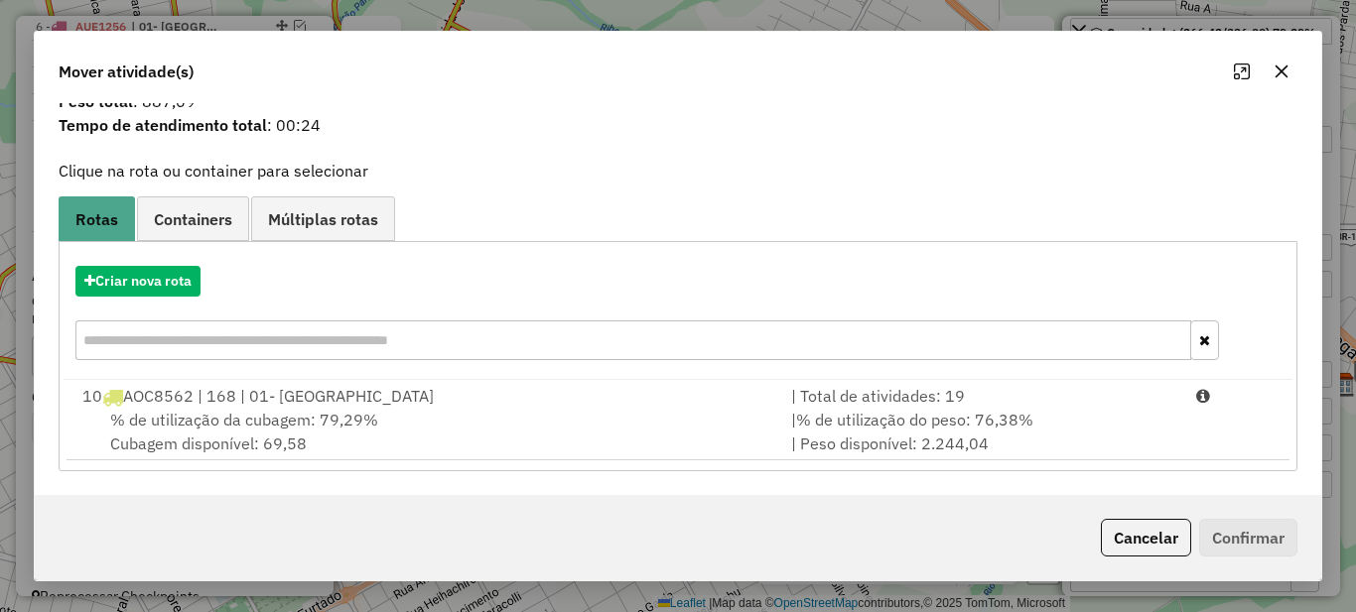
click at [905, 379] on div "Criar nova rota" at bounding box center [678, 315] width 1229 height 129
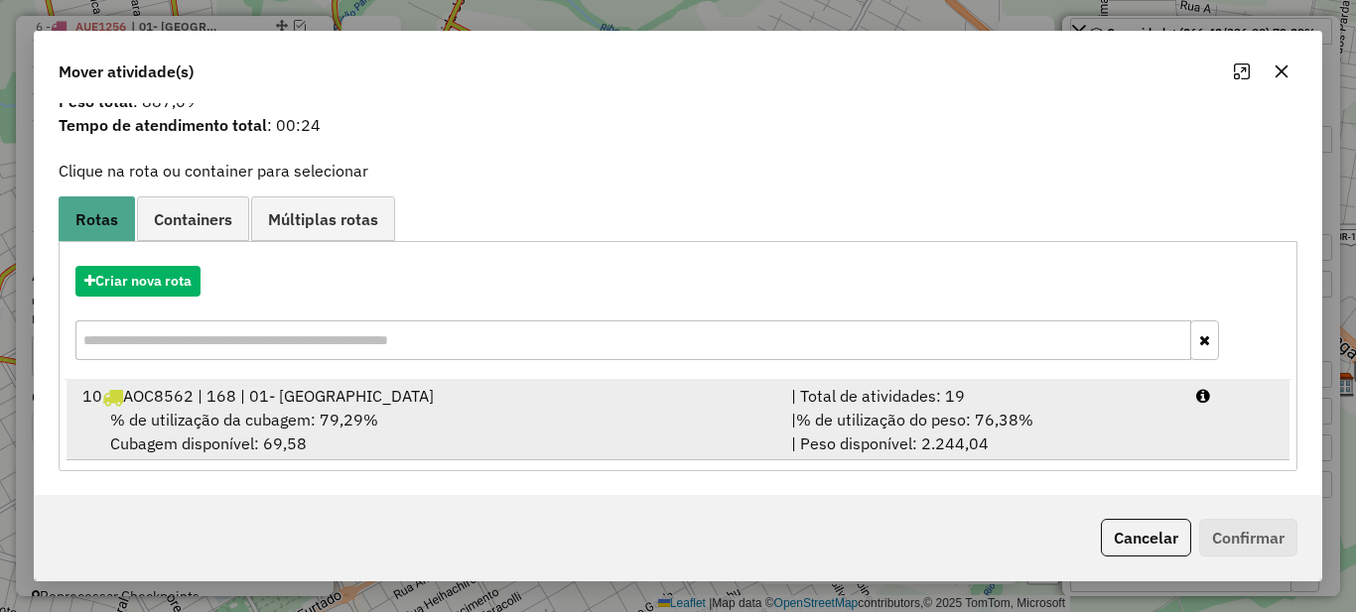
click at [1016, 412] on span "% de utilização do peso: 76,38%" at bounding box center [914, 420] width 237 height 20
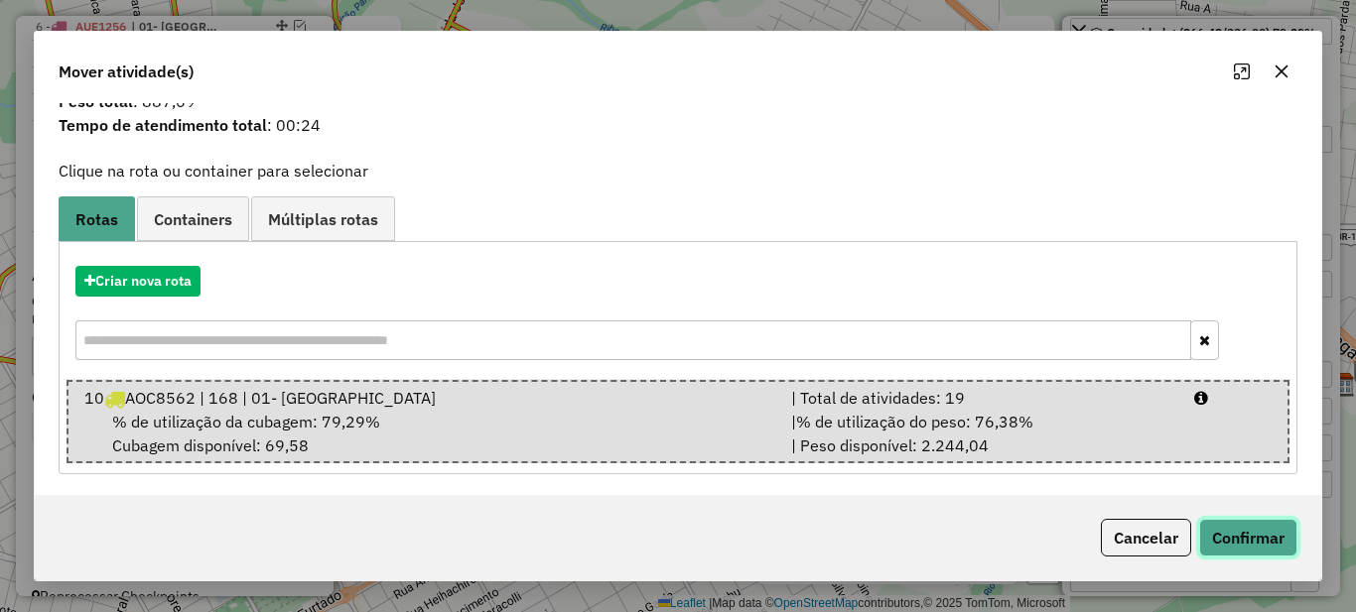
click at [1246, 525] on button "Confirmar" at bounding box center [1248, 538] width 98 height 38
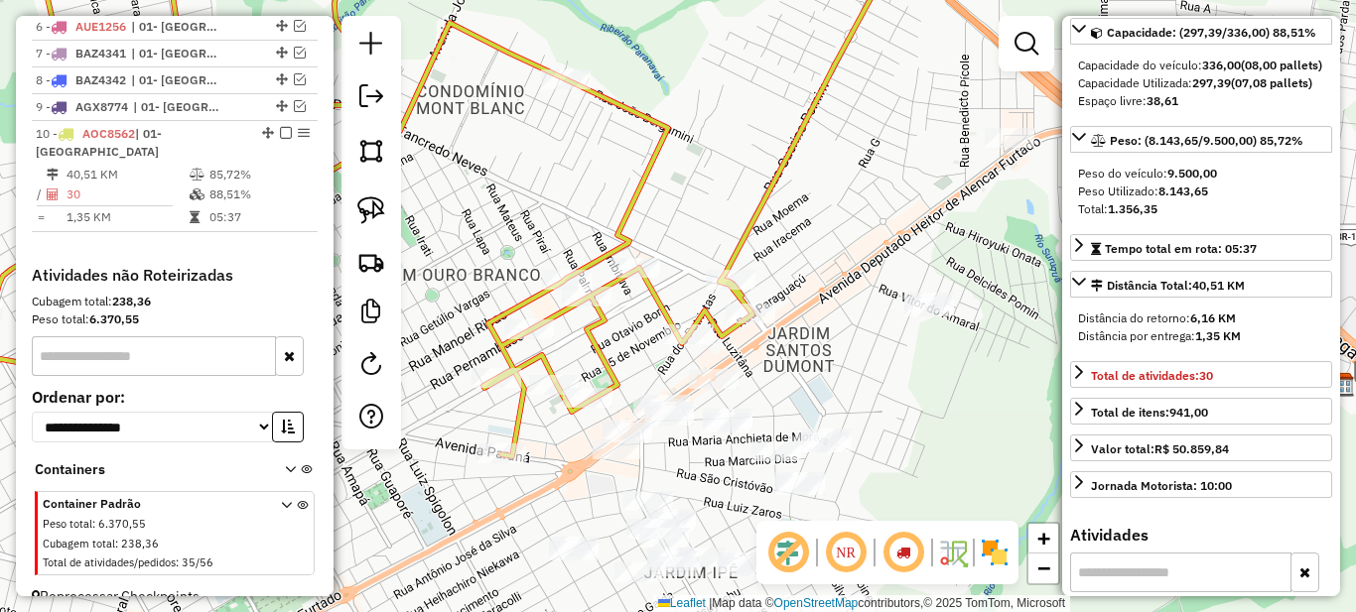
scroll to position [938, 0]
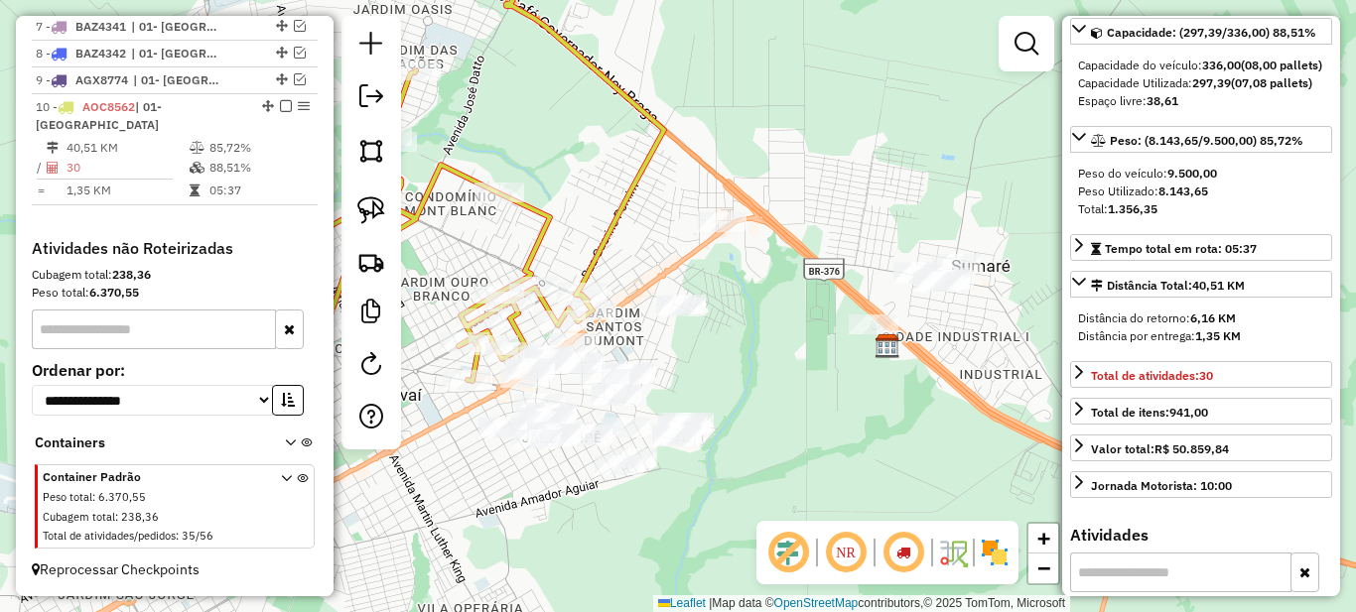
drag, startPoint x: 659, startPoint y: 356, endPoint x: 750, endPoint y: 331, distance: 94.9
click at [750, 331] on div "Janela de atendimento Grade de atendimento Capacidade Transportadoras Veículos …" at bounding box center [678, 306] width 1356 height 612
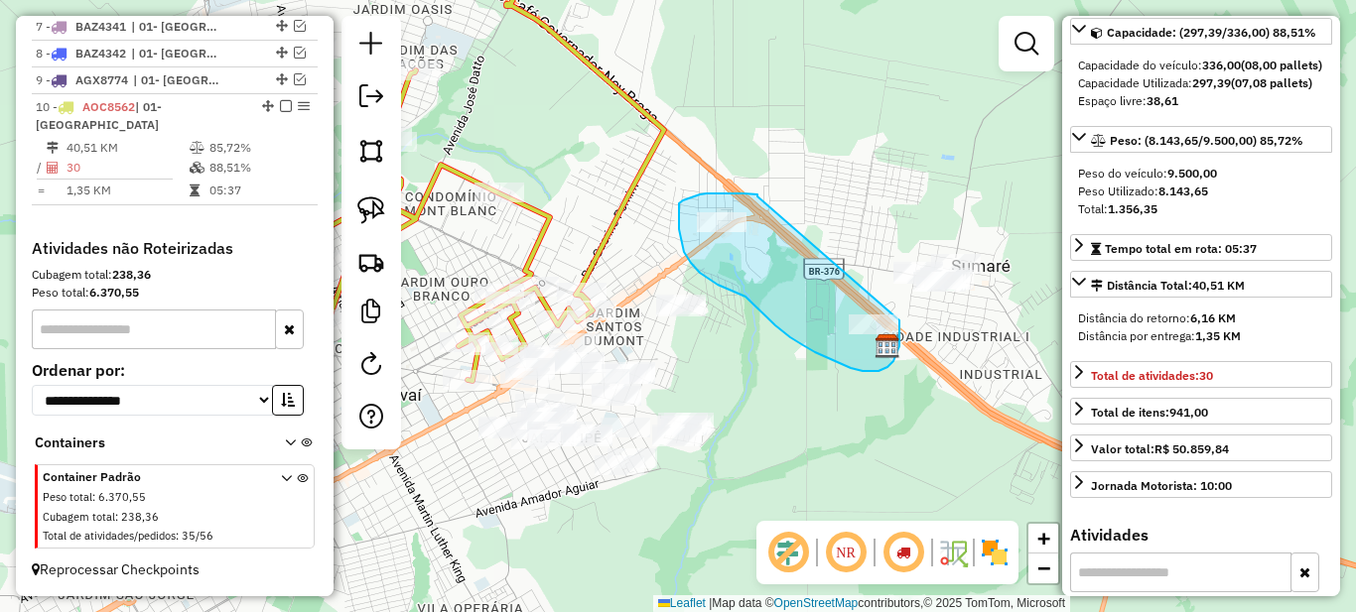
drag, startPoint x: 751, startPoint y: 195, endPoint x: 899, endPoint y: 321, distance: 194.3
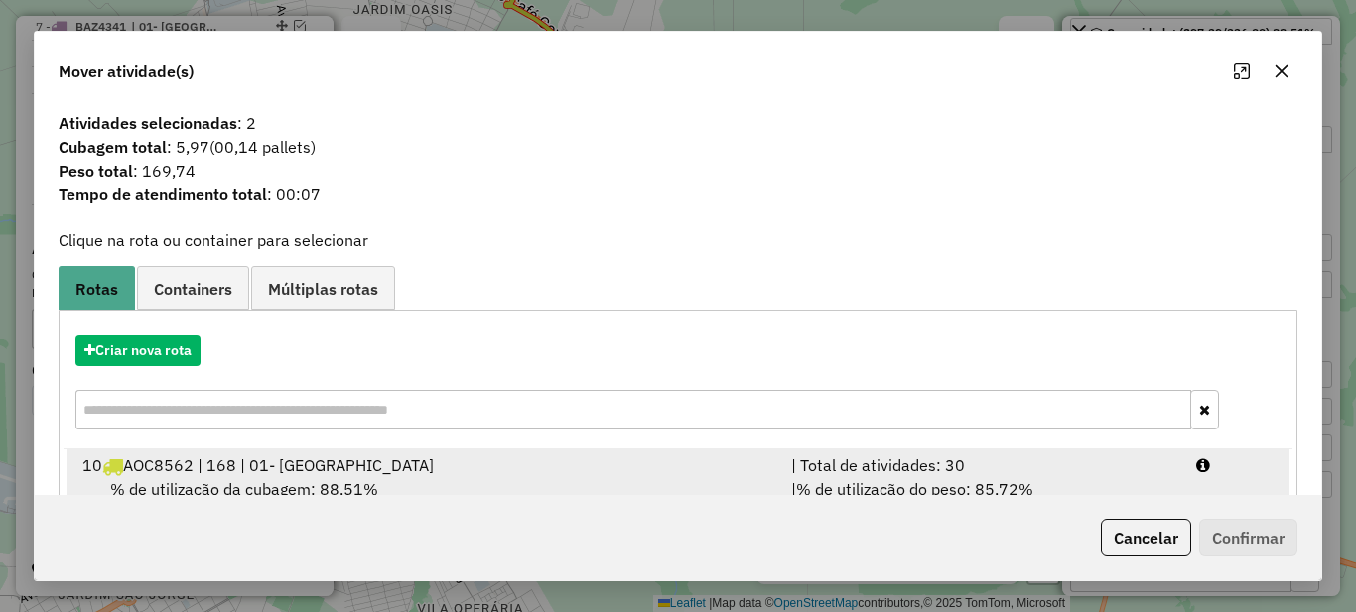
scroll to position [69, 0]
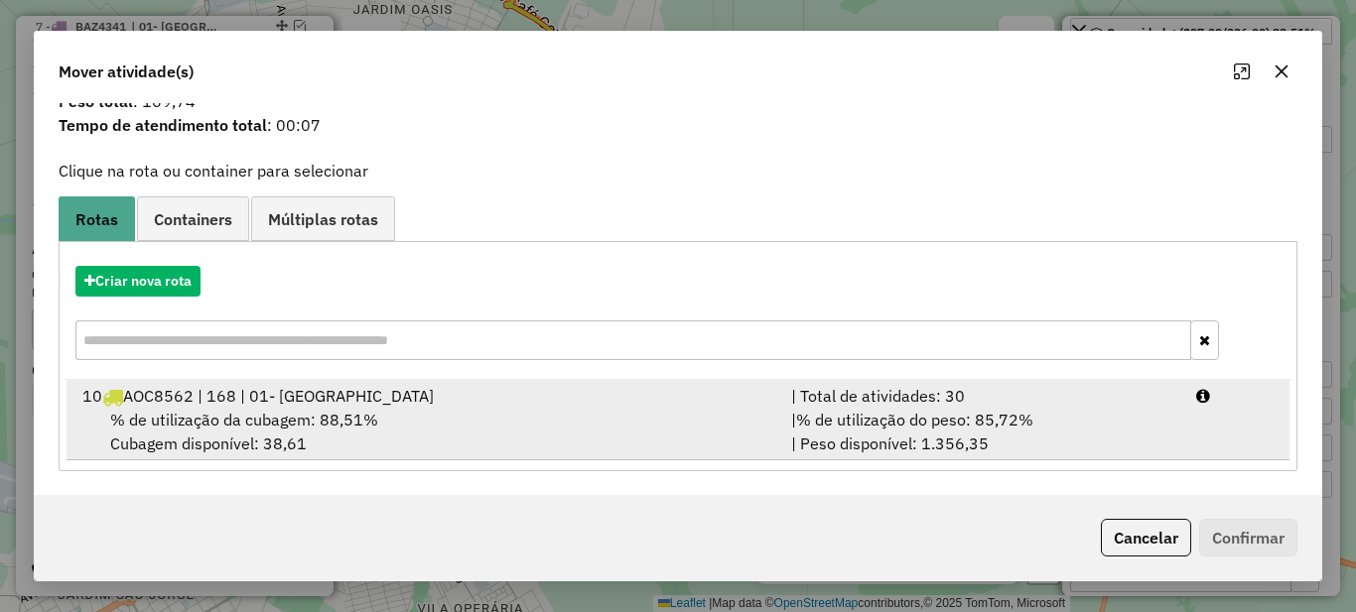
click at [909, 420] on span "% de utilização do peso: 85,72%" at bounding box center [914, 420] width 237 height 20
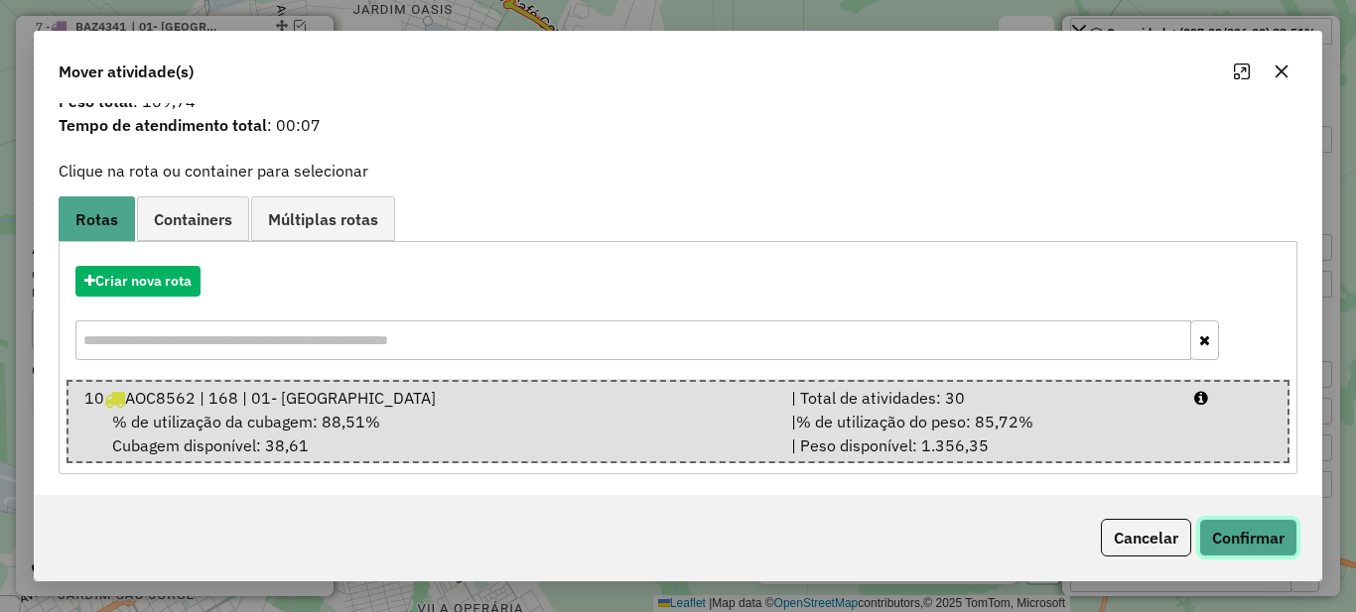
click at [1270, 538] on button "Confirmar" at bounding box center [1248, 538] width 98 height 38
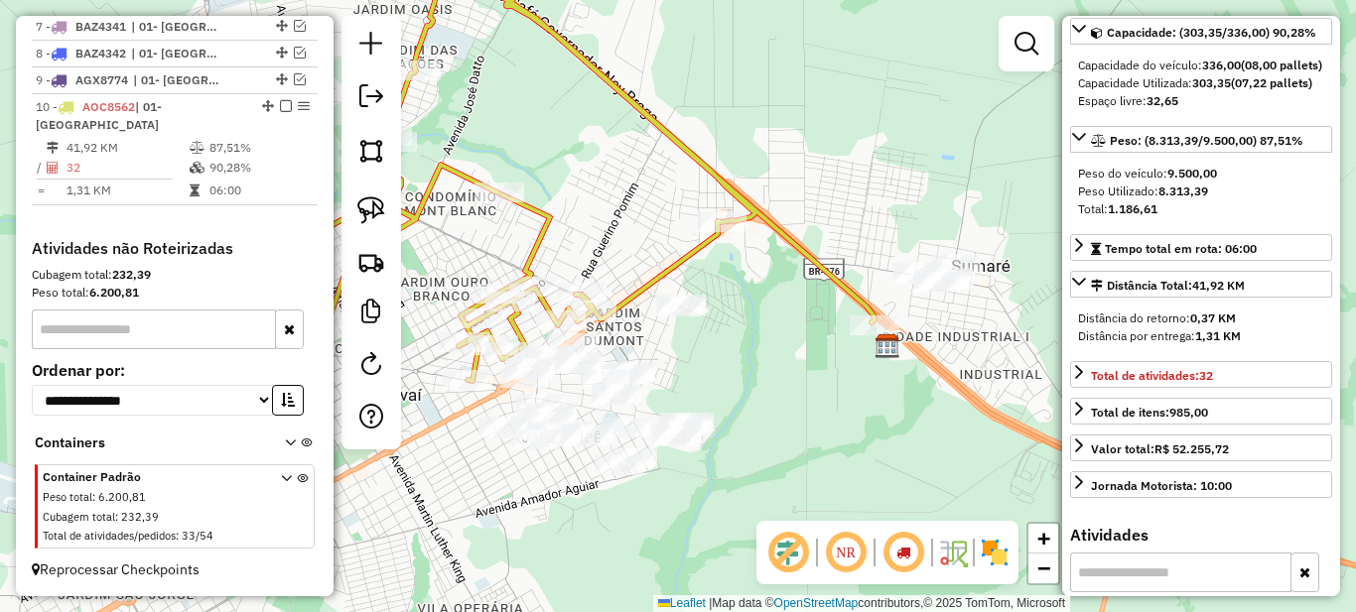
scroll to position [0, 0]
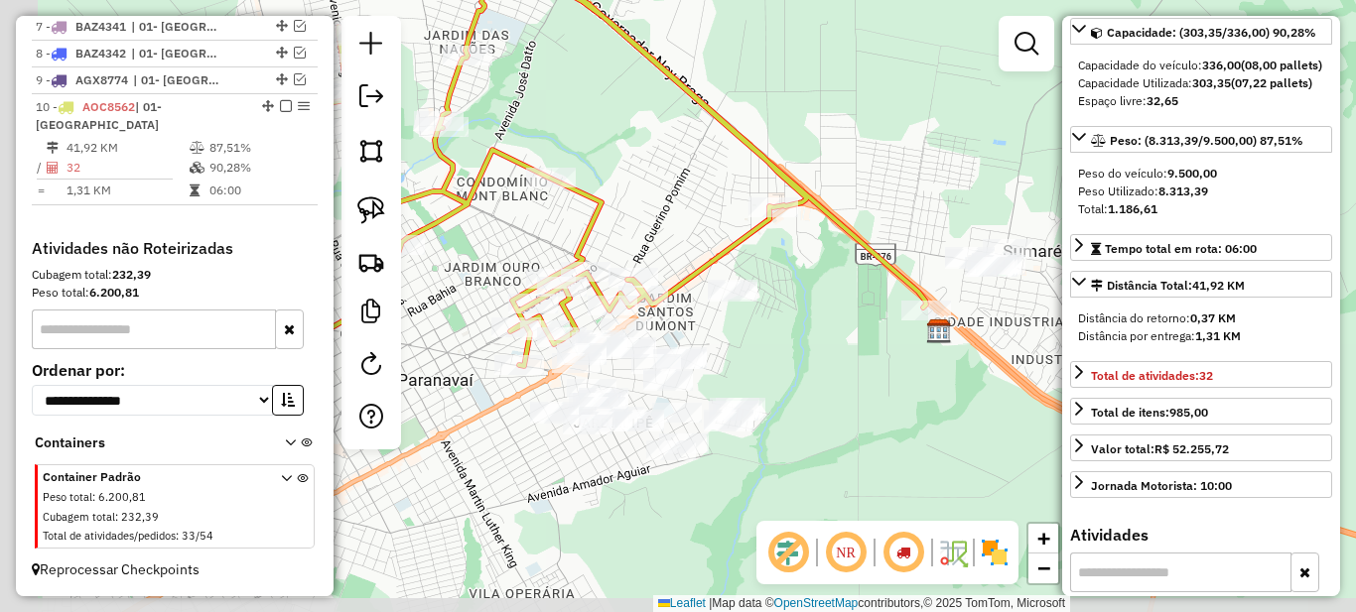
drag, startPoint x: 626, startPoint y: 271, endPoint x: 836, endPoint y: 203, distance: 220.4
click at [836, 203] on div "Janela de atendimento Grade de atendimento Capacidade Transportadoras Veículos …" at bounding box center [678, 306] width 1356 height 612
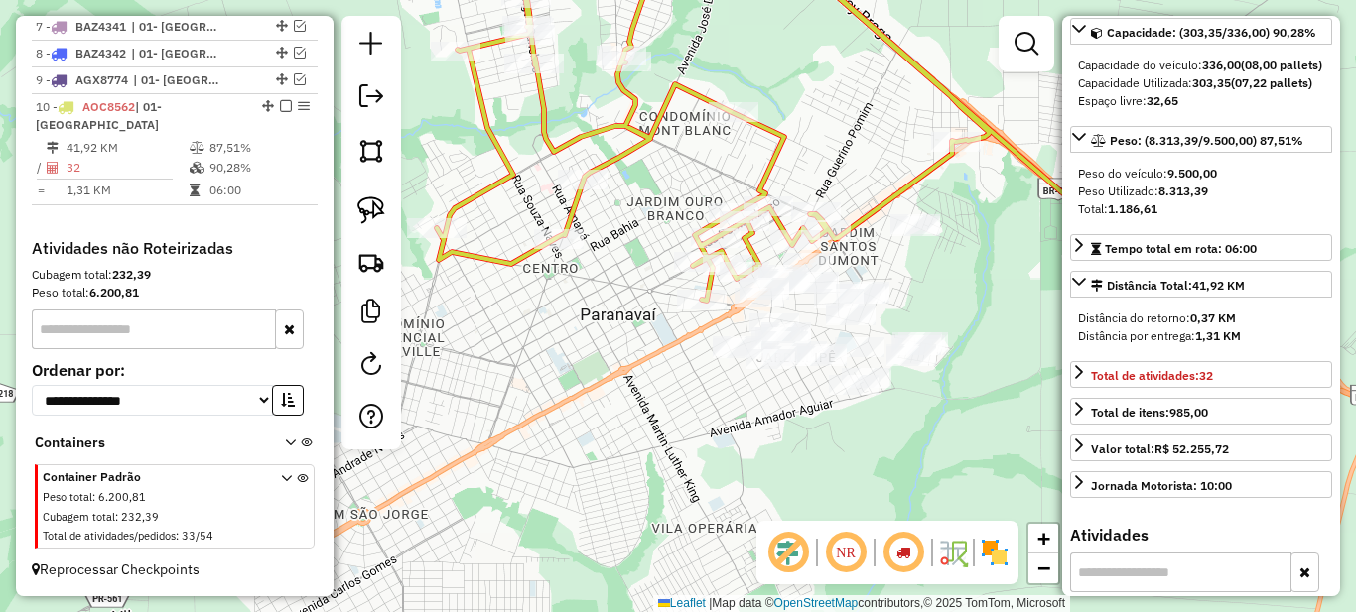
click at [577, 313] on div "Rota 10 - Placa AOC8562 6026 - CASA CARNES ALEMAO Rota 10 - Placa AOC8562 1213 …" at bounding box center [678, 306] width 1356 height 612
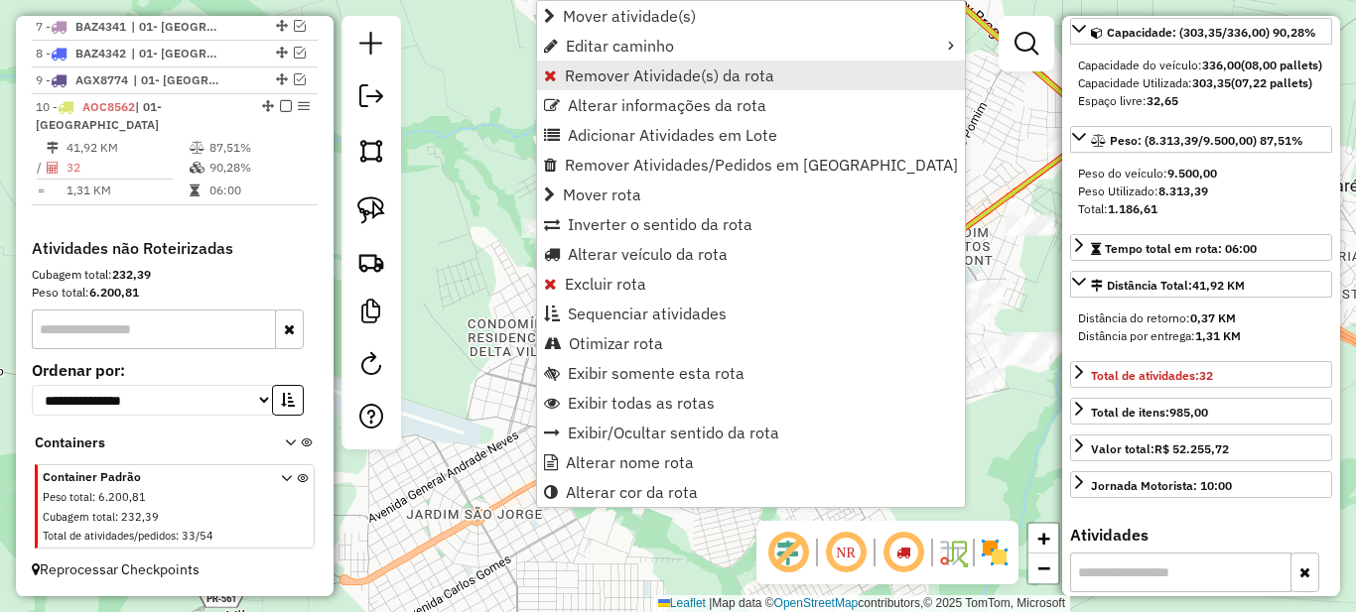
click at [590, 79] on span "Remover Atividade(s) da rota" at bounding box center [669, 76] width 209 height 16
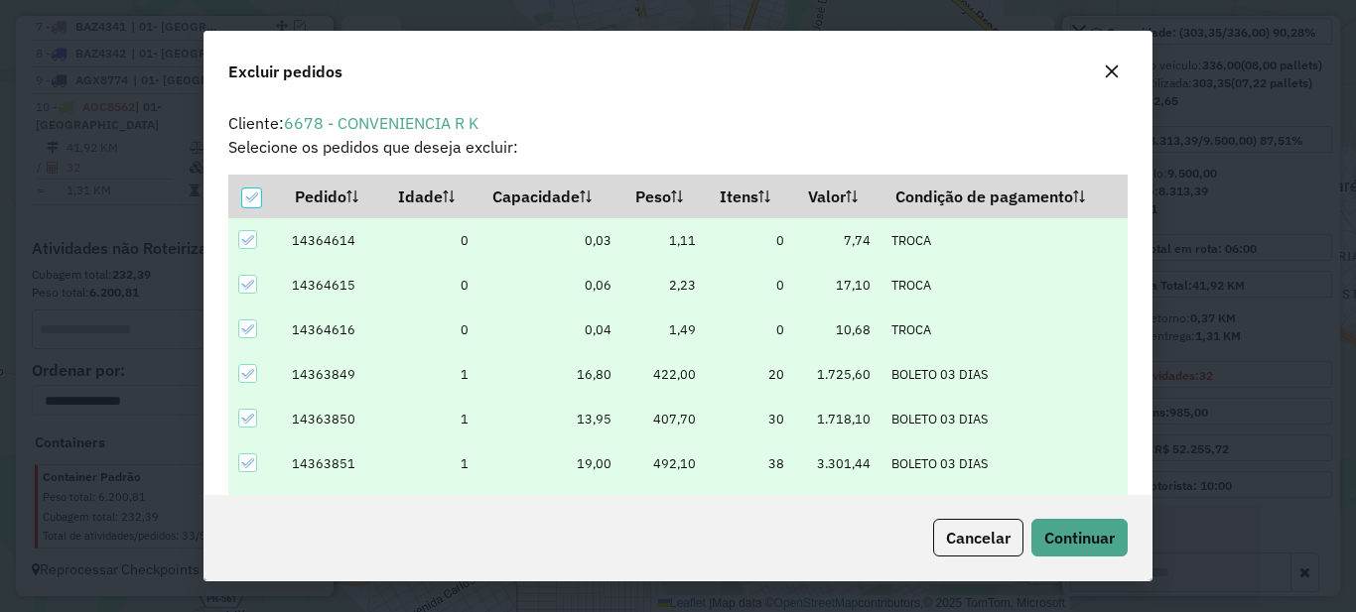
scroll to position [12, 6]
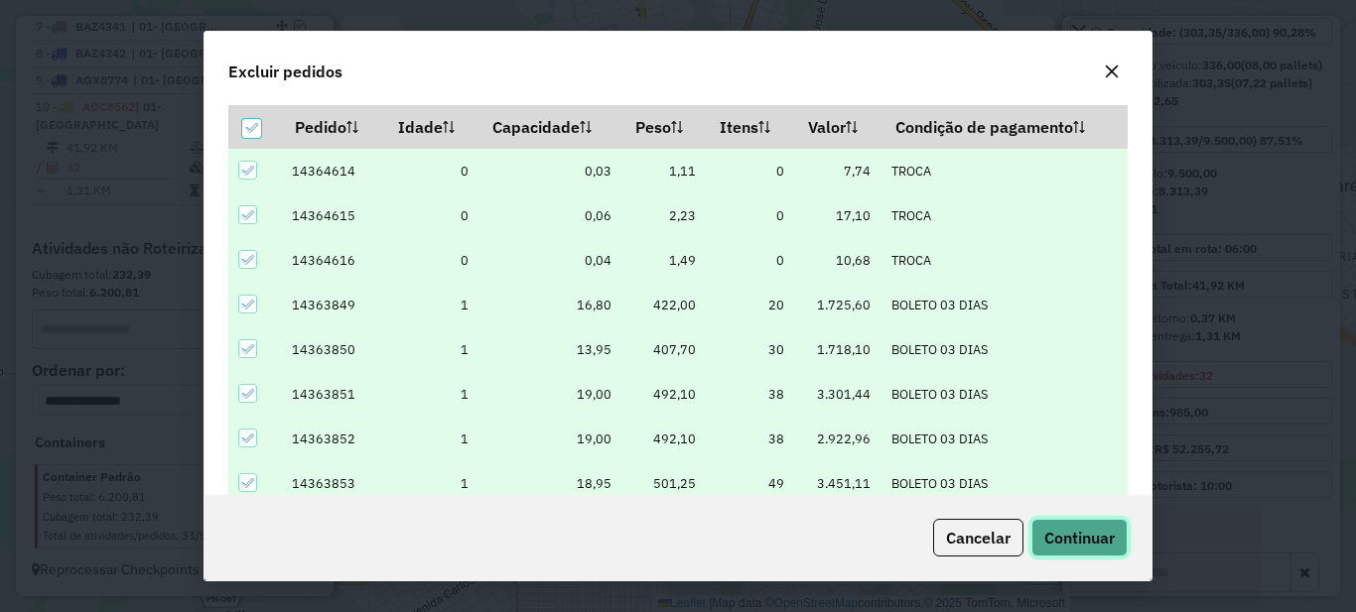
click at [1081, 535] on span "Continuar" at bounding box center [1079, 538] width 70 height 20
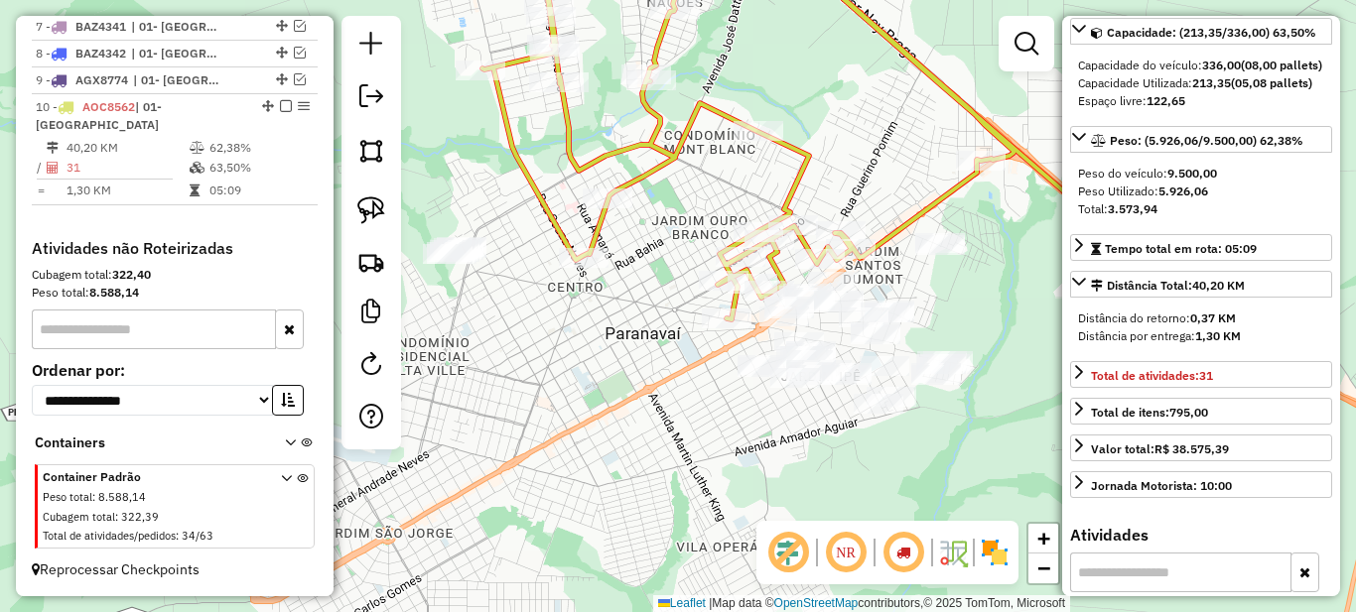
drag, startPoint x: 760, startPoint y: 329, endPoint x: 663, endPoint y: 359, distance: 102.0
click at [663, 359] on div "Janela de atendimento Grade de atendimento Capacidade Transportadoras Veículos …" at bounding box center [678, 306] width 1356 height 612
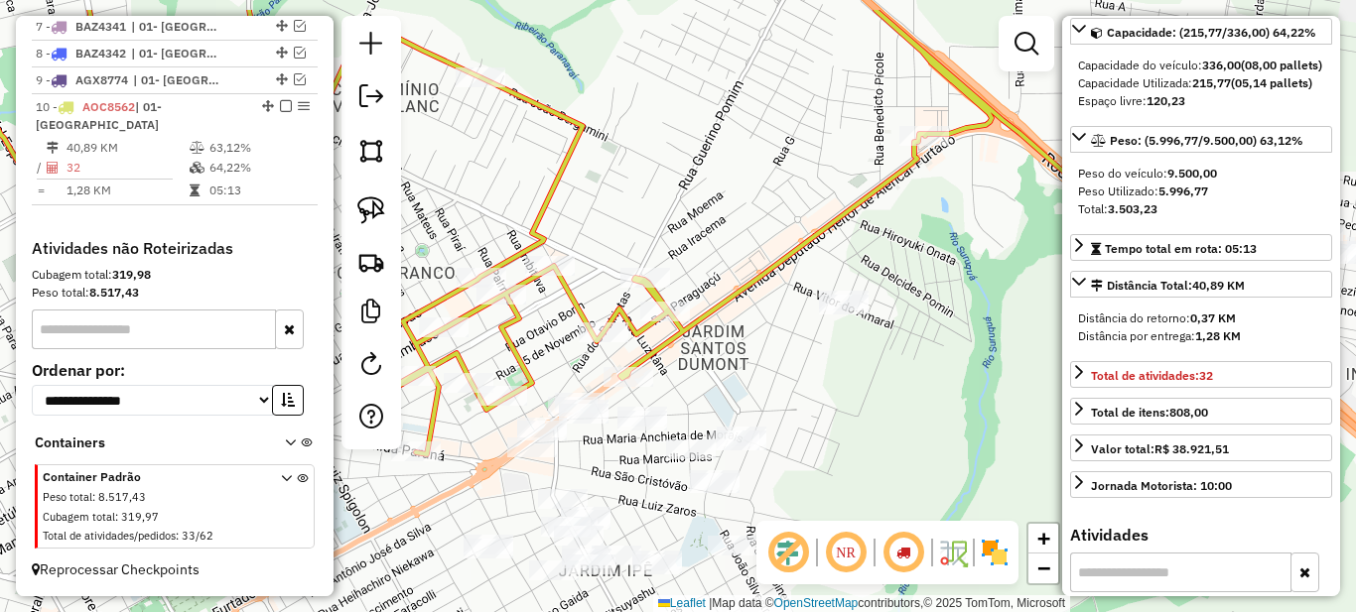
drag, startPoint x: 809, startPoint y: 269, endPoint x: 755, endPoint y: 346, distance: 94.2
click at [755, 345] on div "Janela de atendimento Grade de atendimento Capacidade Transportadoras Veículos …" at bounding box center [678, 306] width 1356 height 612
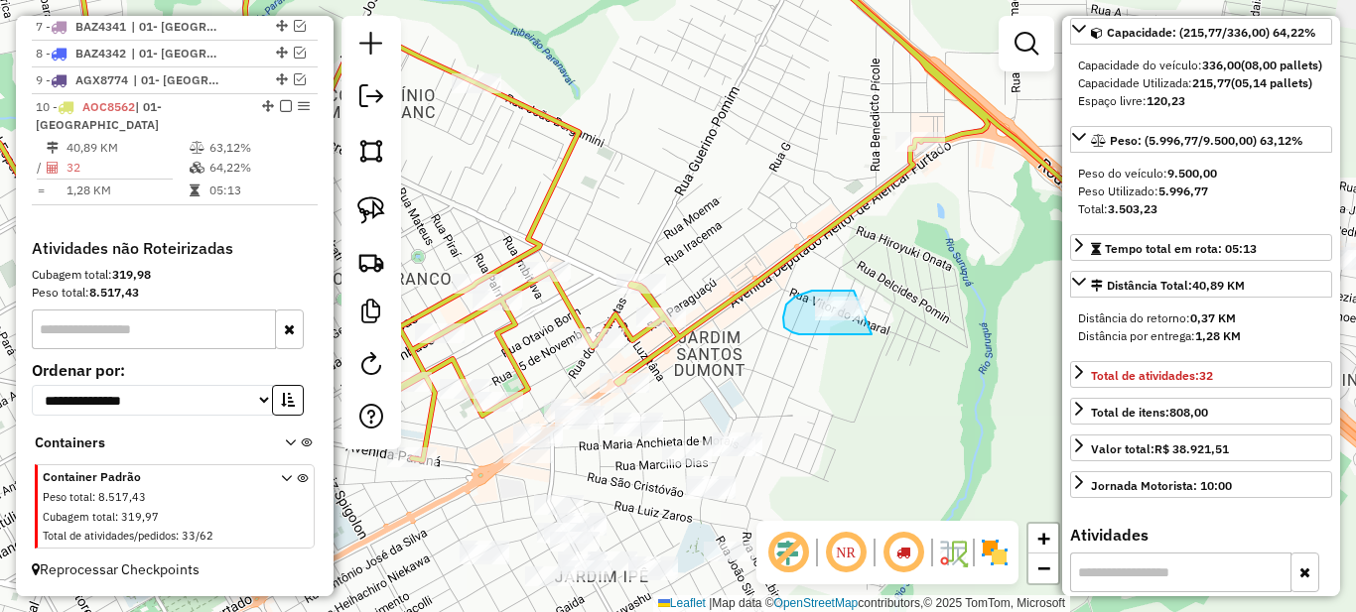
drag, startPoint x: 820, startPoint y: 291, endPoint x: 872, endPoint y: 335, distance: 67.6
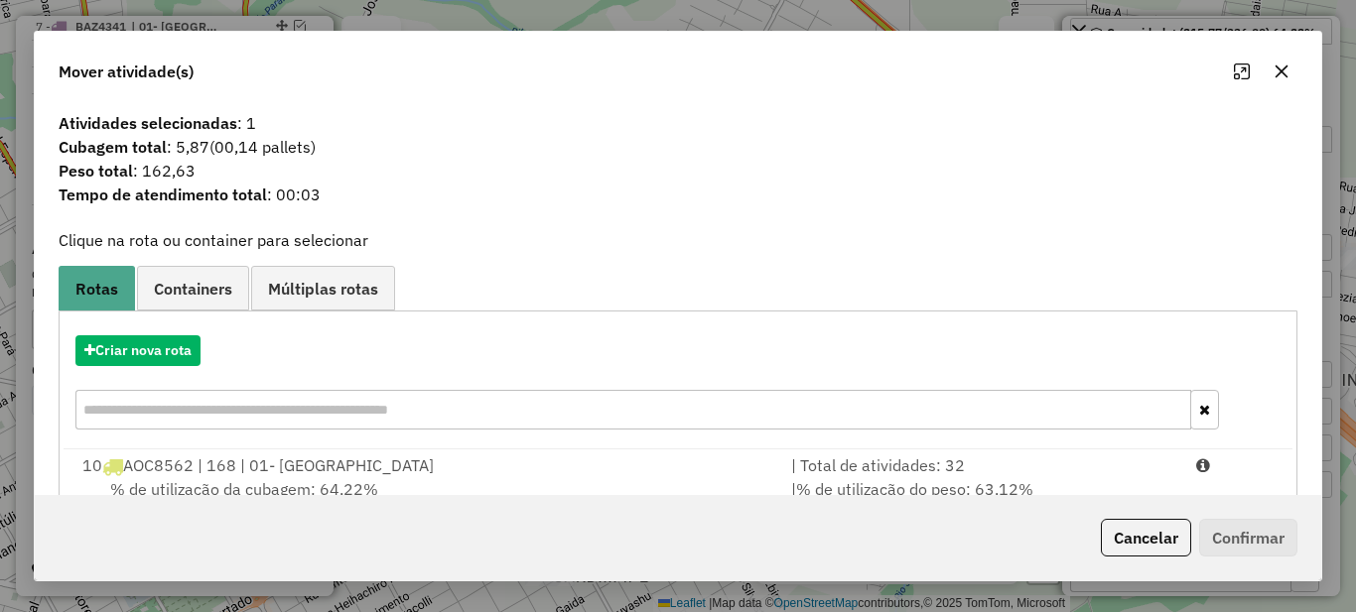
scroll to position [69, 0]
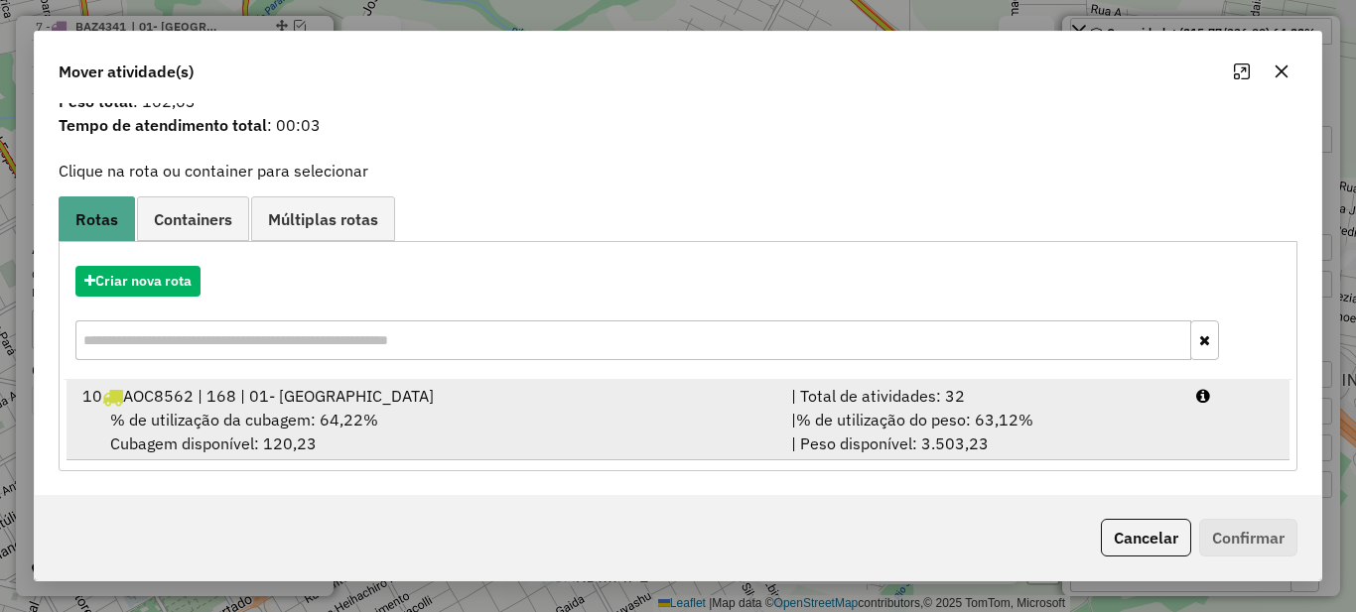
click at [883, 414] on span "% de utilização do peso: 63,12%" at bounding box center [914, 420] width 237 height 20
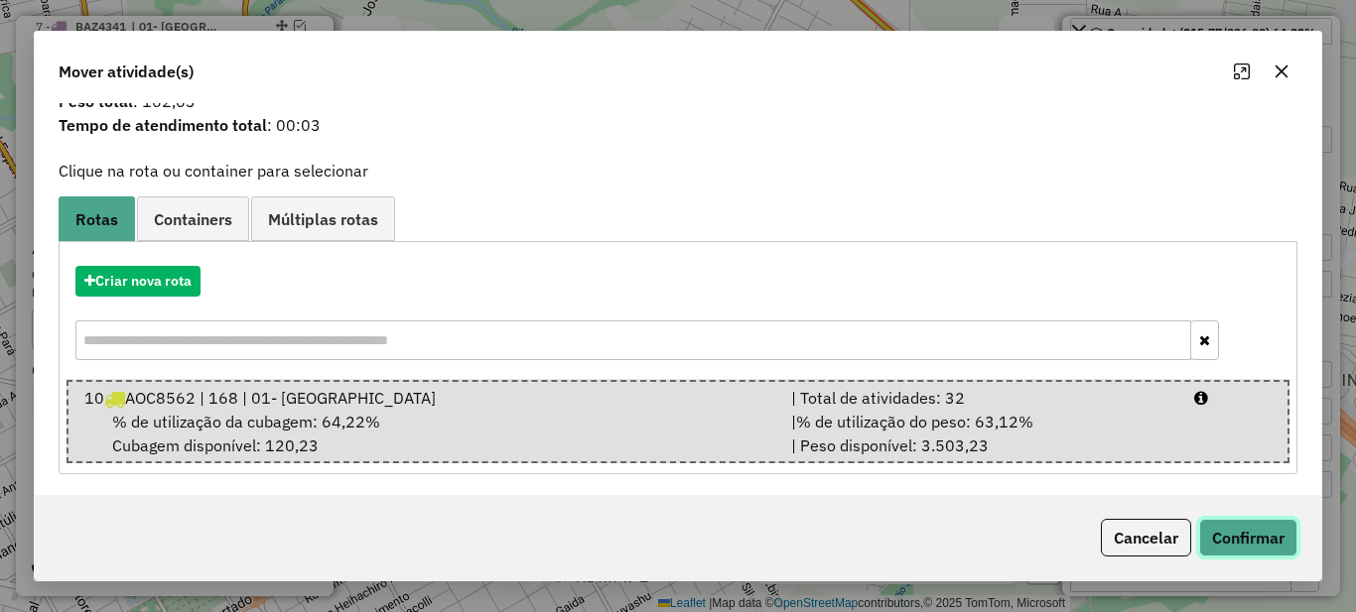
click at [1239, 527] on button "Confirmar" at bounding box center [1248, 538] width 98 height 38
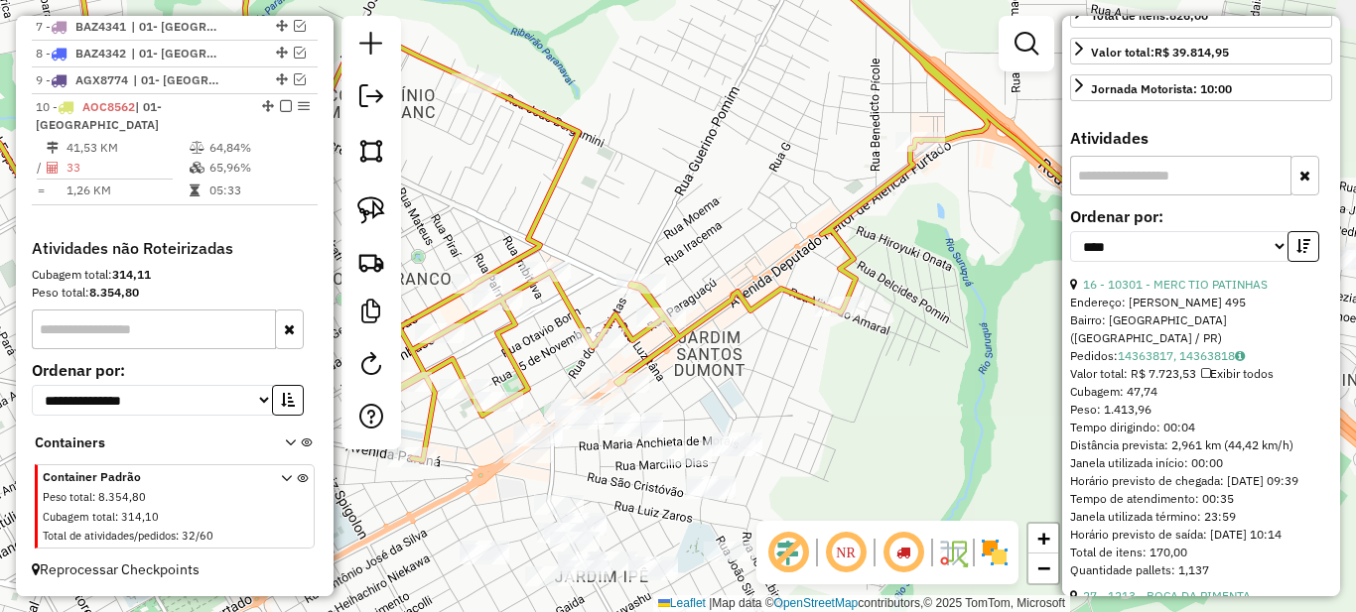
scroll to position [695, 0]
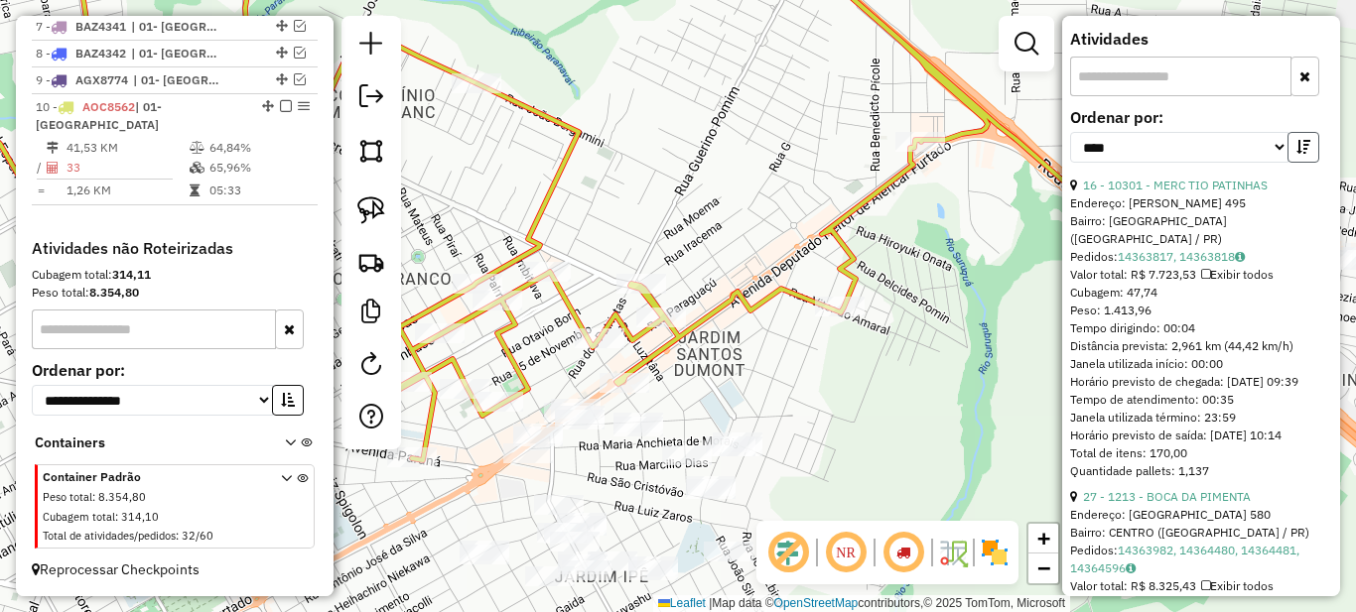
click at [1298, 154] on icon "button" at bounding box center [1303, 147] width 14 height 14
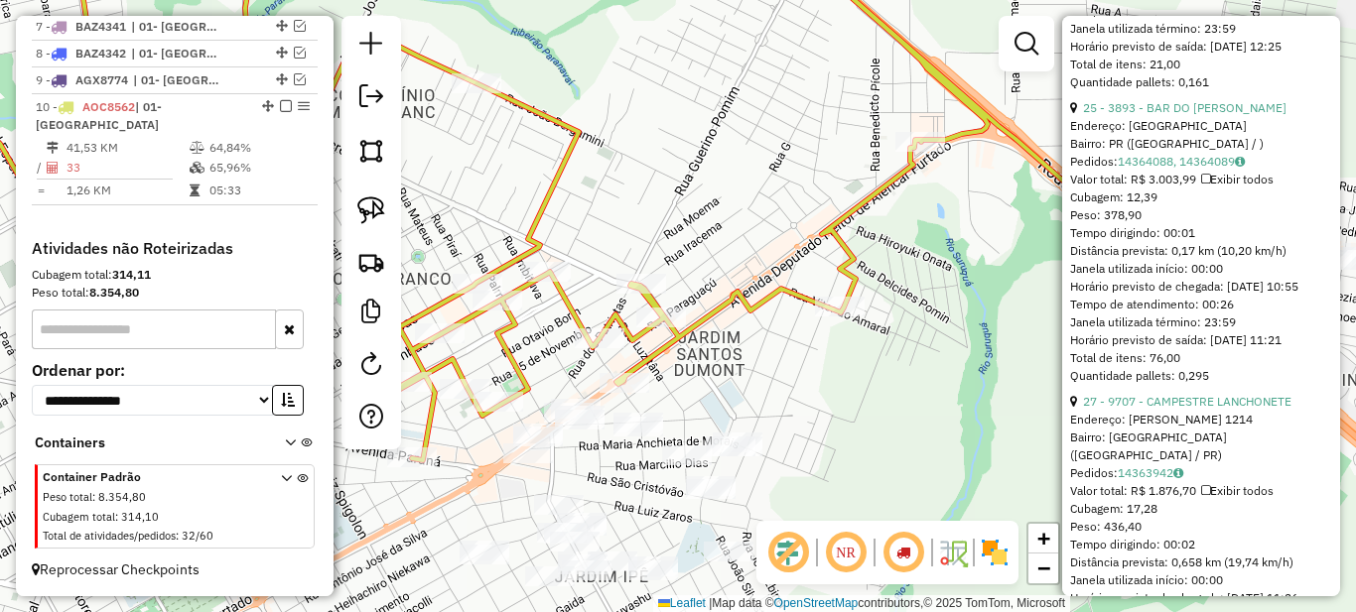
scroll to position [9331, 0]
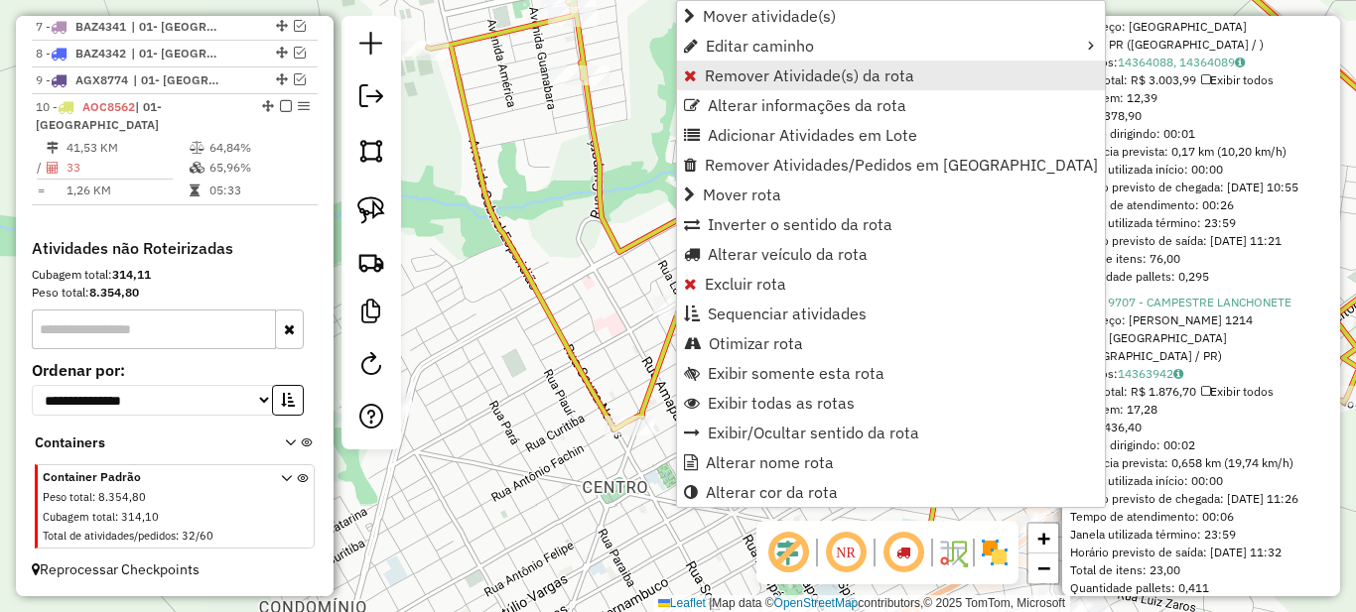
click at [738, 78] on span "Remover Atividade(s) da rota" at bounding box center [809, 76] width 209 height 16
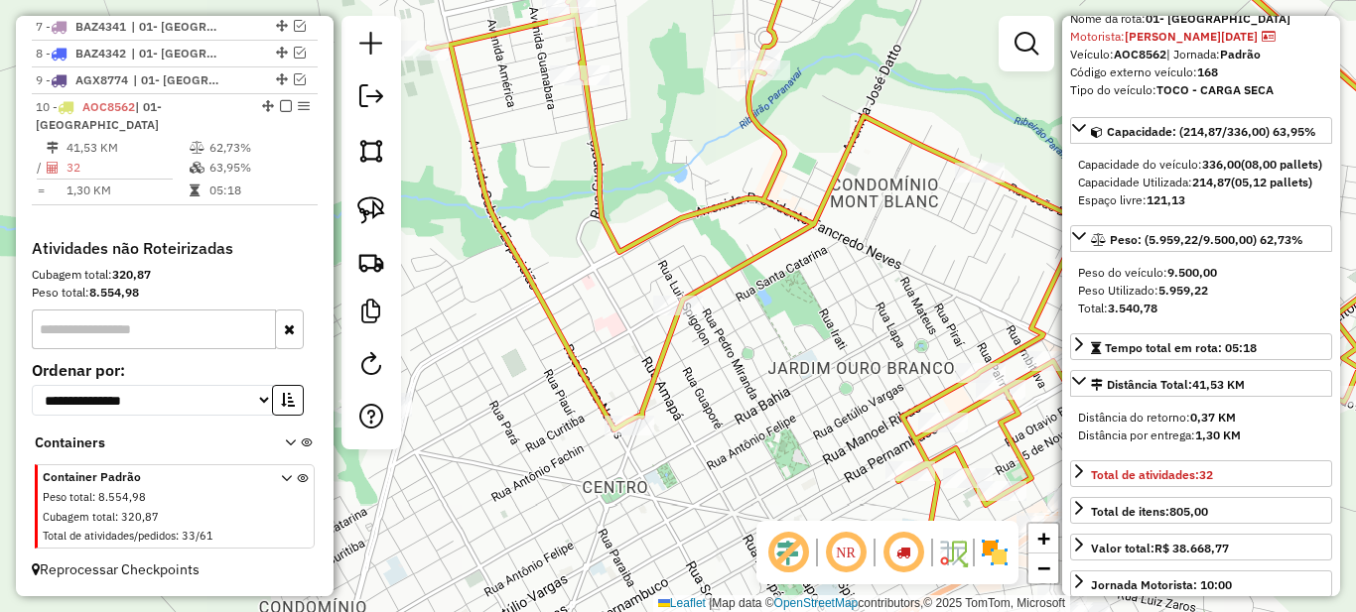
scroll to position [0, 0]
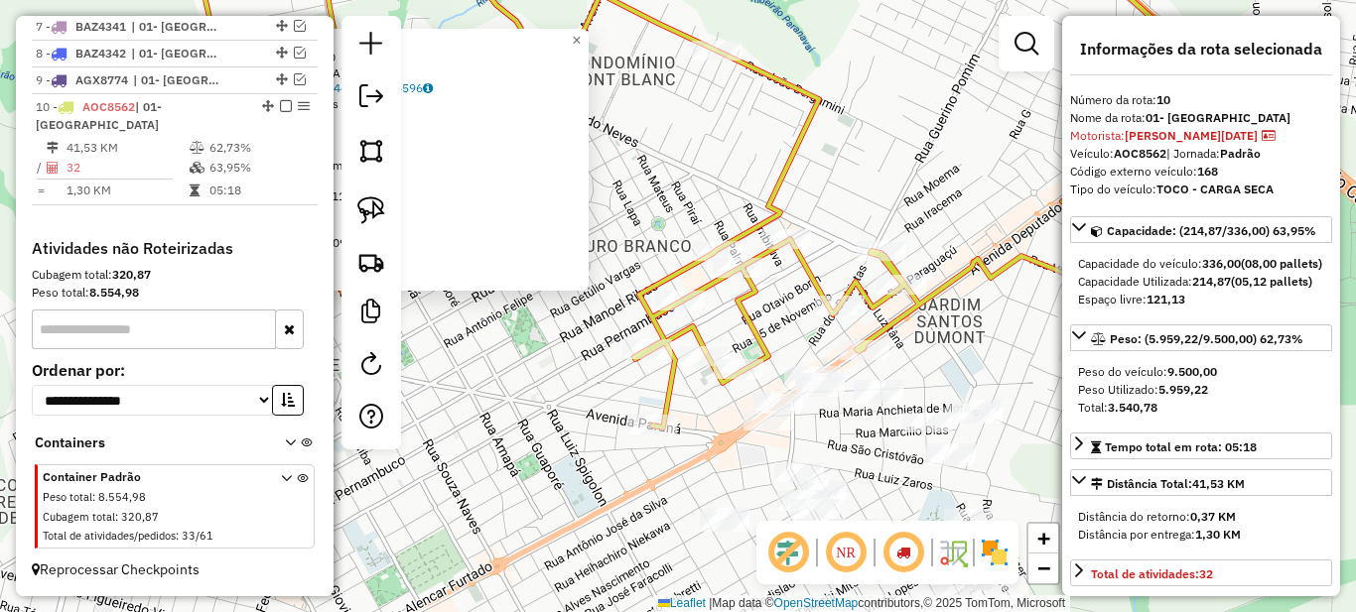
drag, startPoint x: 873, startPoint y: 358, endPoint x: 553, endPoint y: 355, distance: 319.7
click at [557, 355] on div "1213 - BOCA DA PIMENTA Endereço: BELO HORIZONTE 580 Bairro: CENTRO (PARANAVAI /…" at bounding box center [678, 306] width 1356 height 612
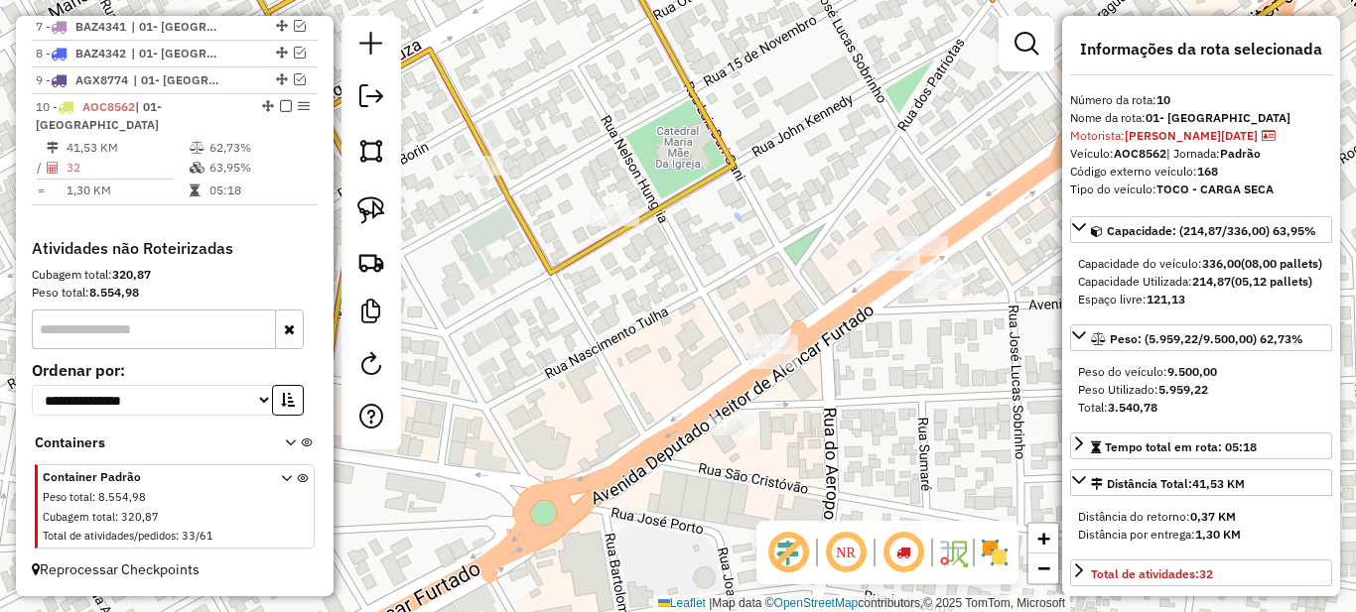
drag, startPoint x: 721, startPoint y: 407, endPoint x: 718, endPoint y: 392, distance: 15.2
click at [718, 392] on div "1213 - BOCA DA PIMENTA Endereço: BELO HORIZONTE 580 Bairro: CENTRO (PARANAVAI /…" at bounding box center [678, 306] width 1356 height 612
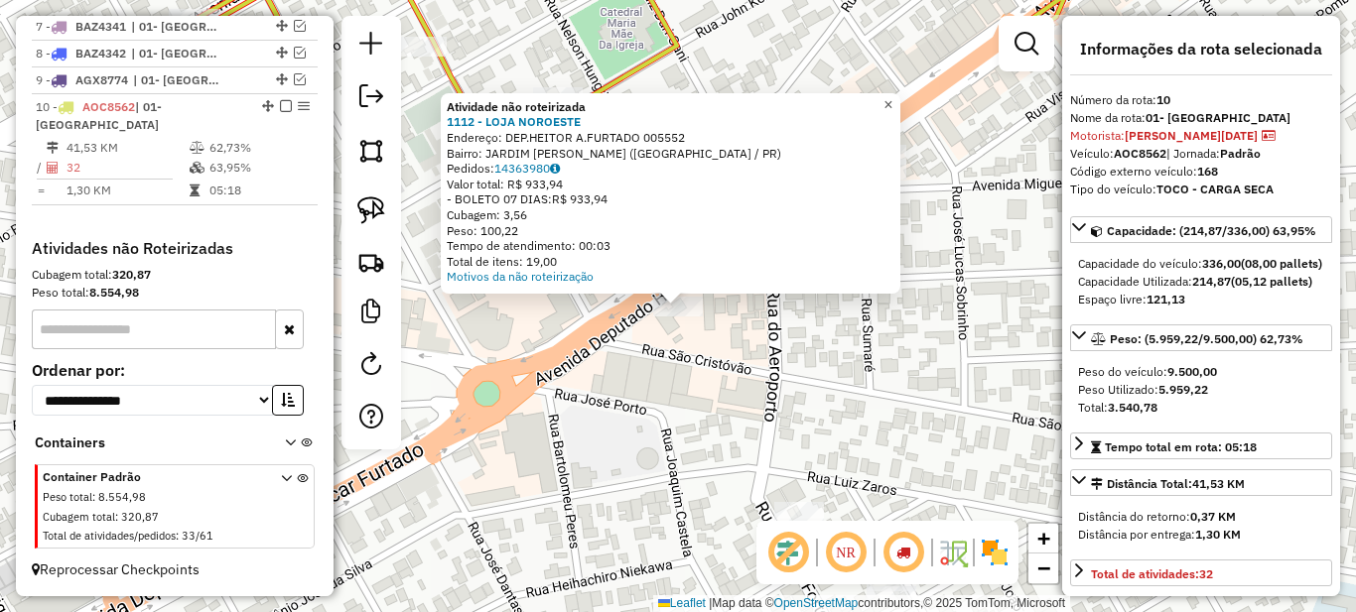
click at [892, 96] on span "×" at bounding box center [887, 104] width 9 height 17
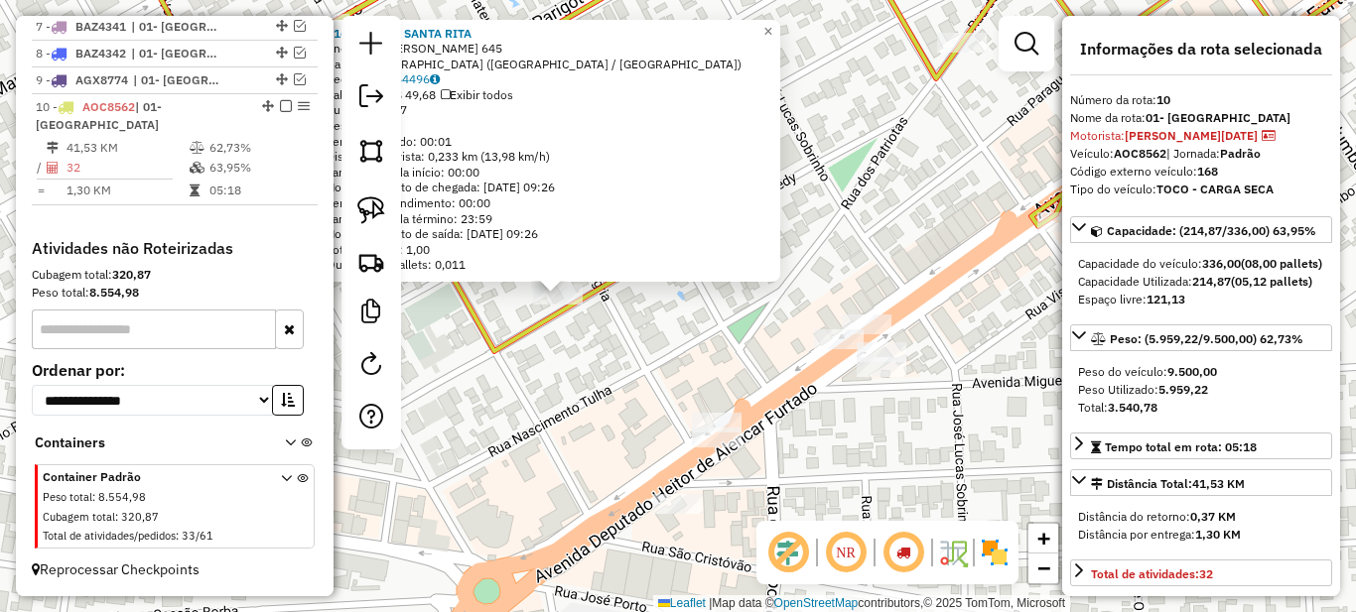
drag, startPoint x: 818, startPoint y: 360, endPoint x: 660, endPoint y: 345, distance: 158.5
click at [662, 345] on div "9168 - PANIF SANTA RITA Endereço: JOHN KENNEDY 645 Bairro: JARDIM IGUACU (PARAN…" at bounding box center [678, 306] width 1356 height 612
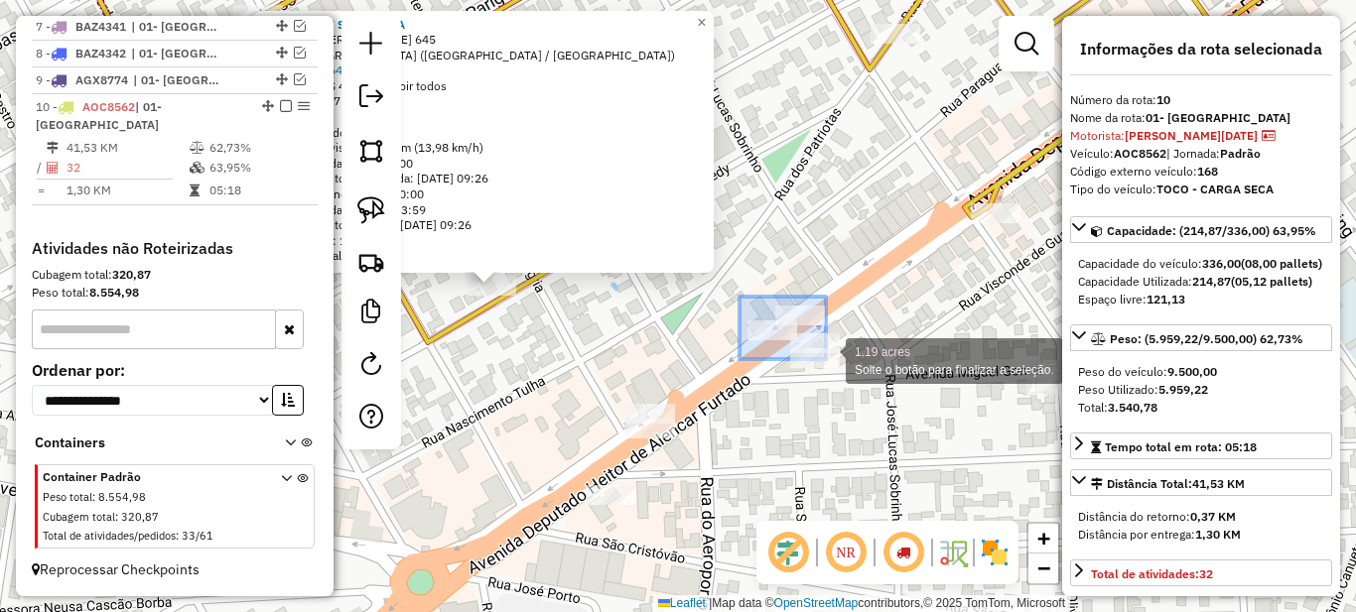
drag, startPoint x: 740, startPoint y: 301, endPoint x: 866, endPoint y: 408, distance: 165.5
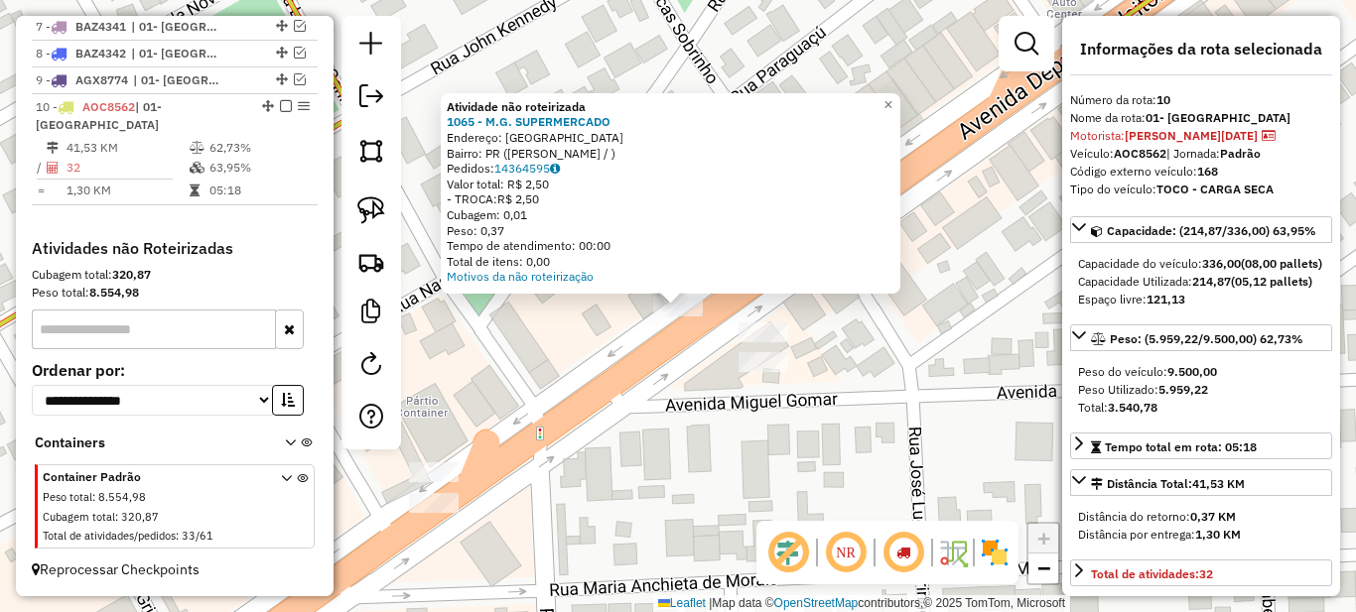
click at [717, 320] on div "Atividade não roteirizada 1065 - M.G. SUPERMERCADO Endereço: PARANAVAI Bairro: …" at bounding box center [678, 306] width 1356 height 612
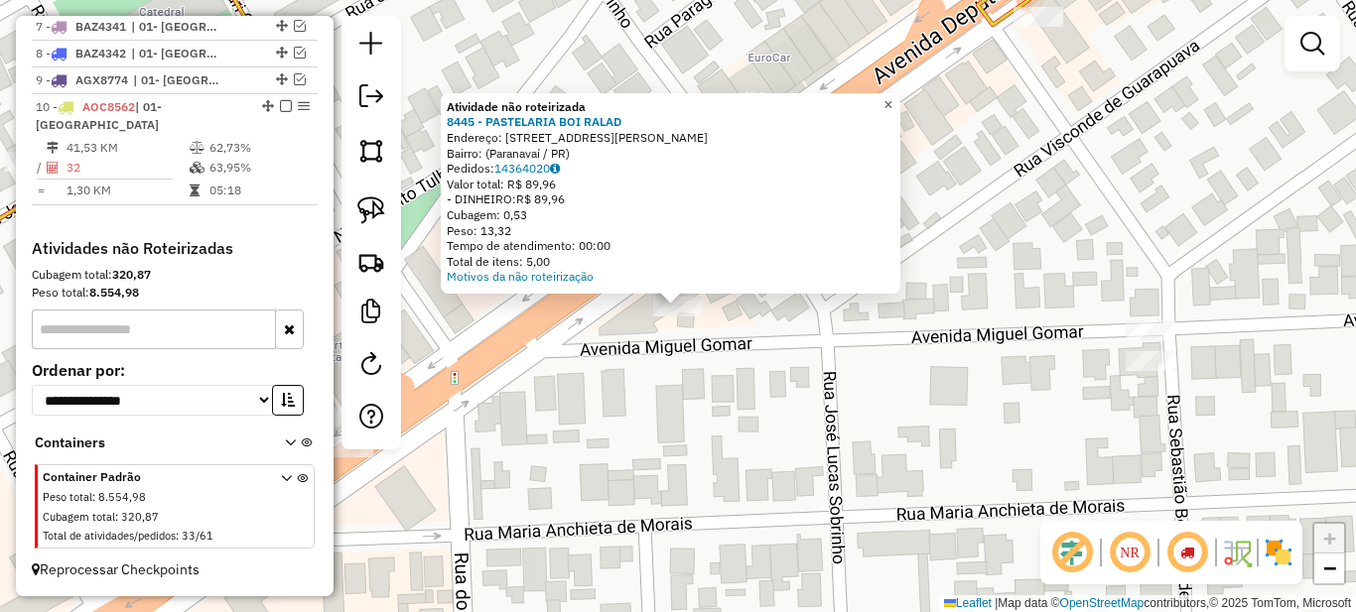
click at [892, 99] on span "×" at bounding box center [887, 104] width 9 height 17
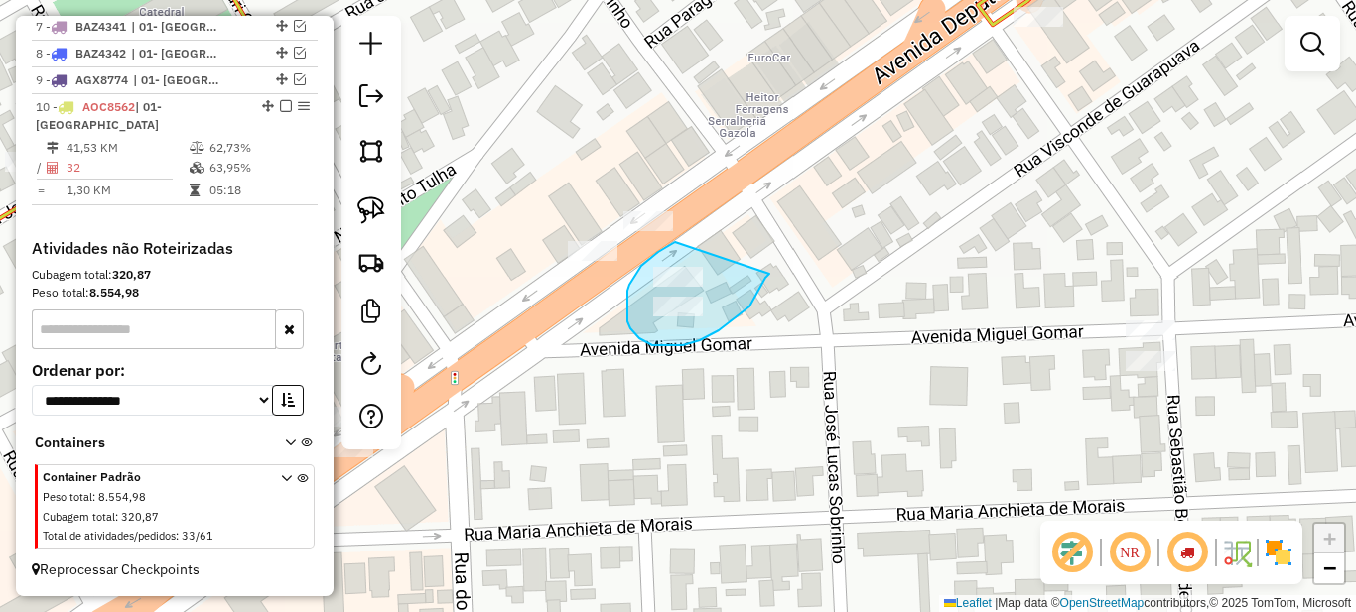
drag, startPoint x: 675, startPoint y: 242, endPoint x: 769, endPoint y: 274, distance: 99.5
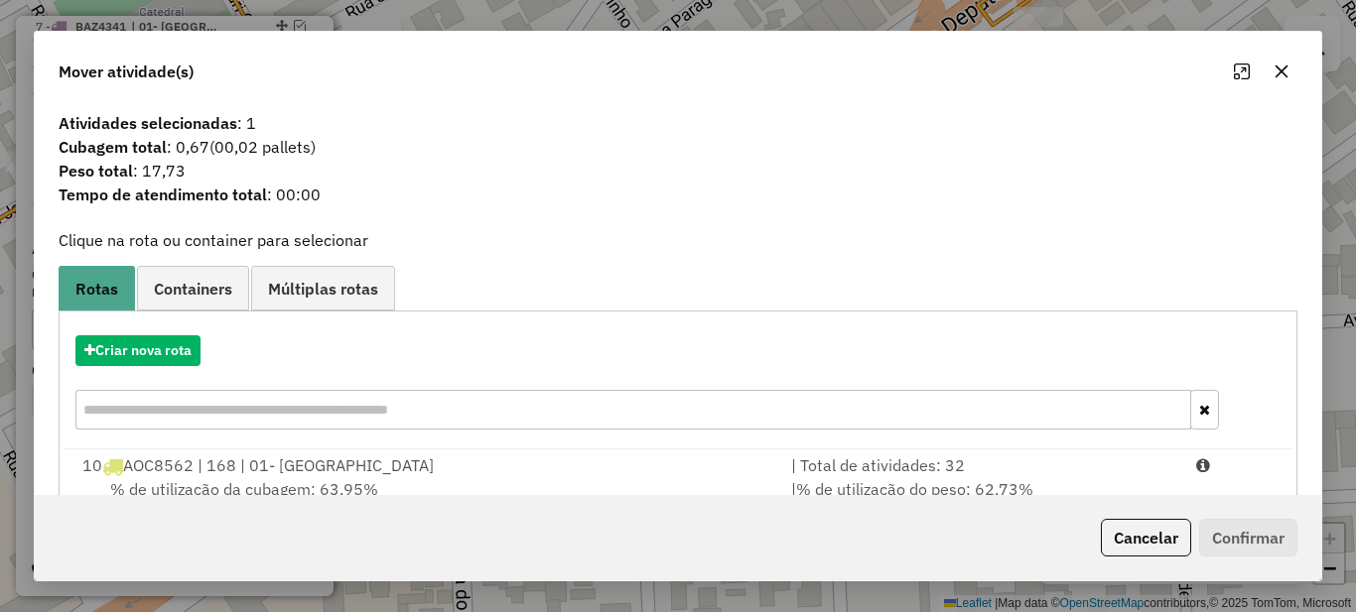
scroll to position [69, 0]
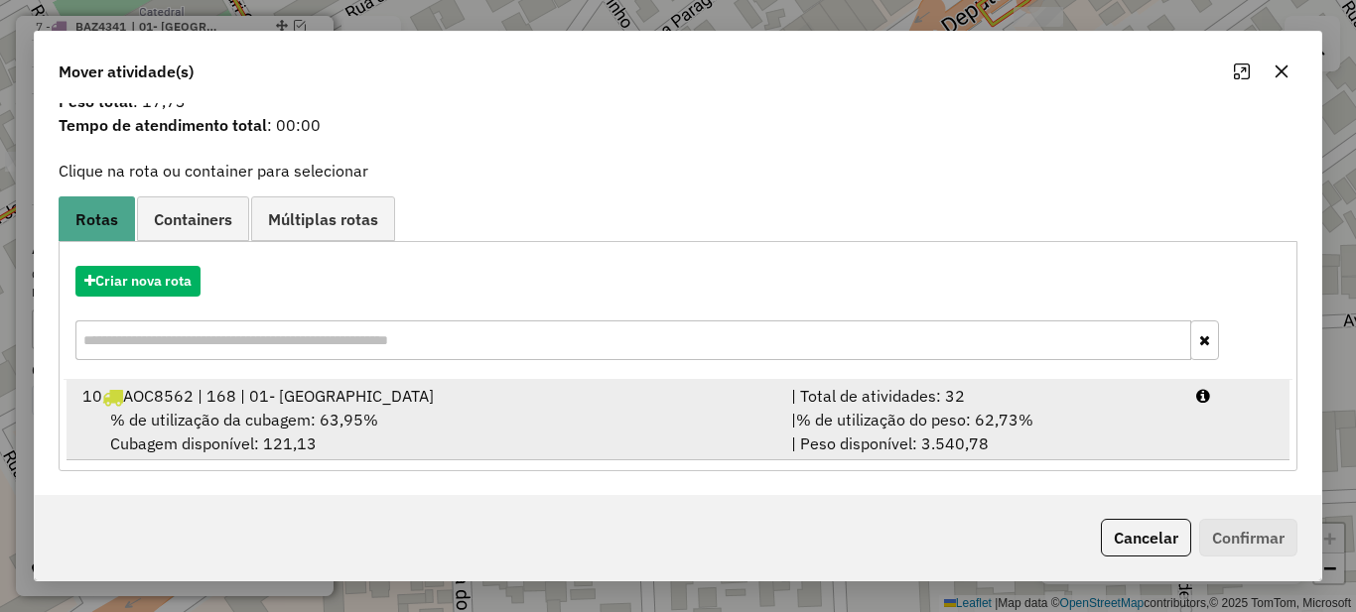
click at [959, 417] on span "% de utilização do peso: 62,73%" at bounding box center [914, 420] width 237 height 20
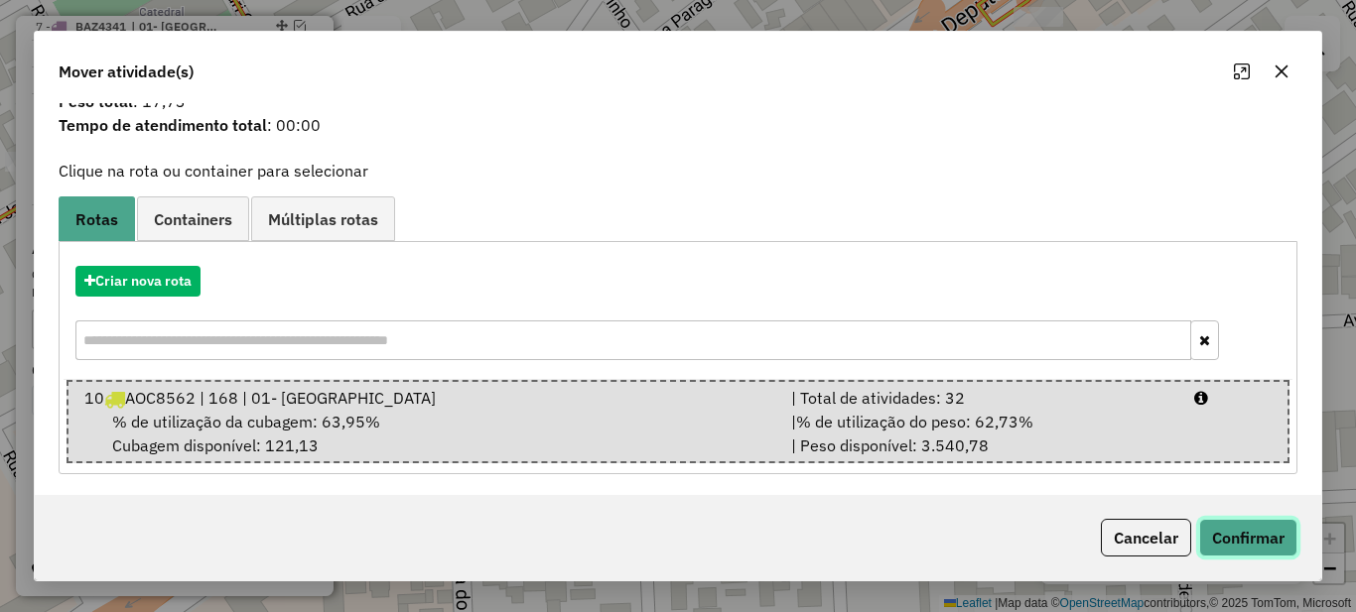
click at [1236, 537] on button "Confirmar" at bounding box center [1248, 538] width 98 height 38
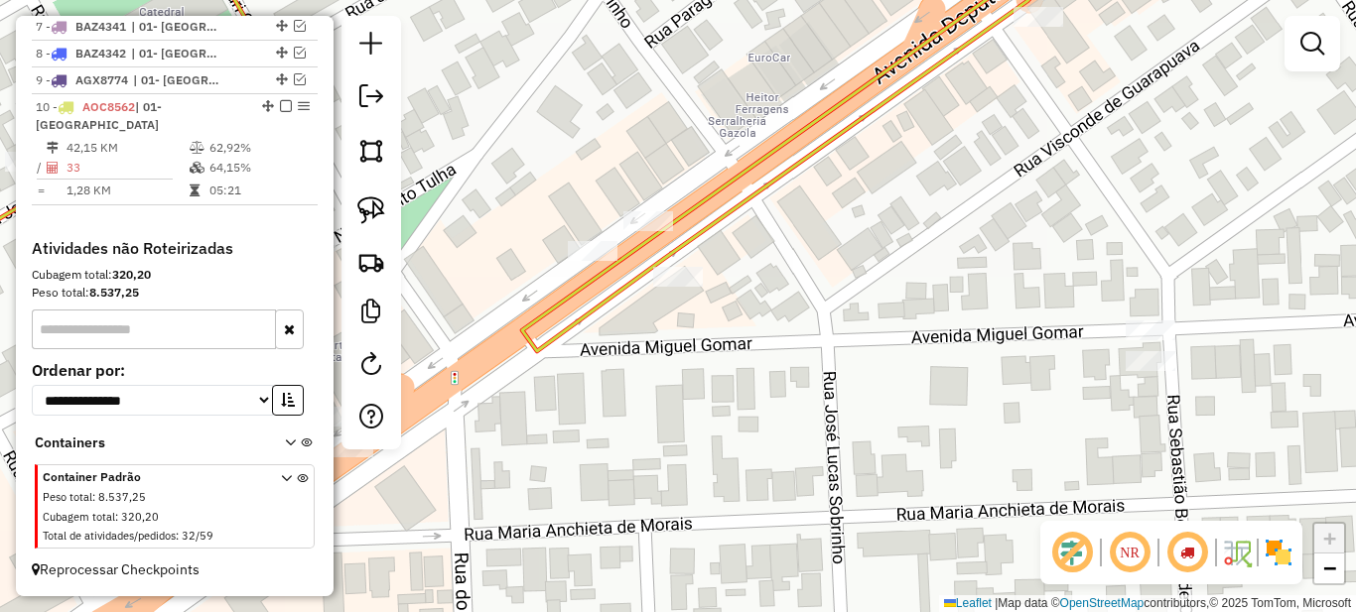
scroll to position [0, 0]
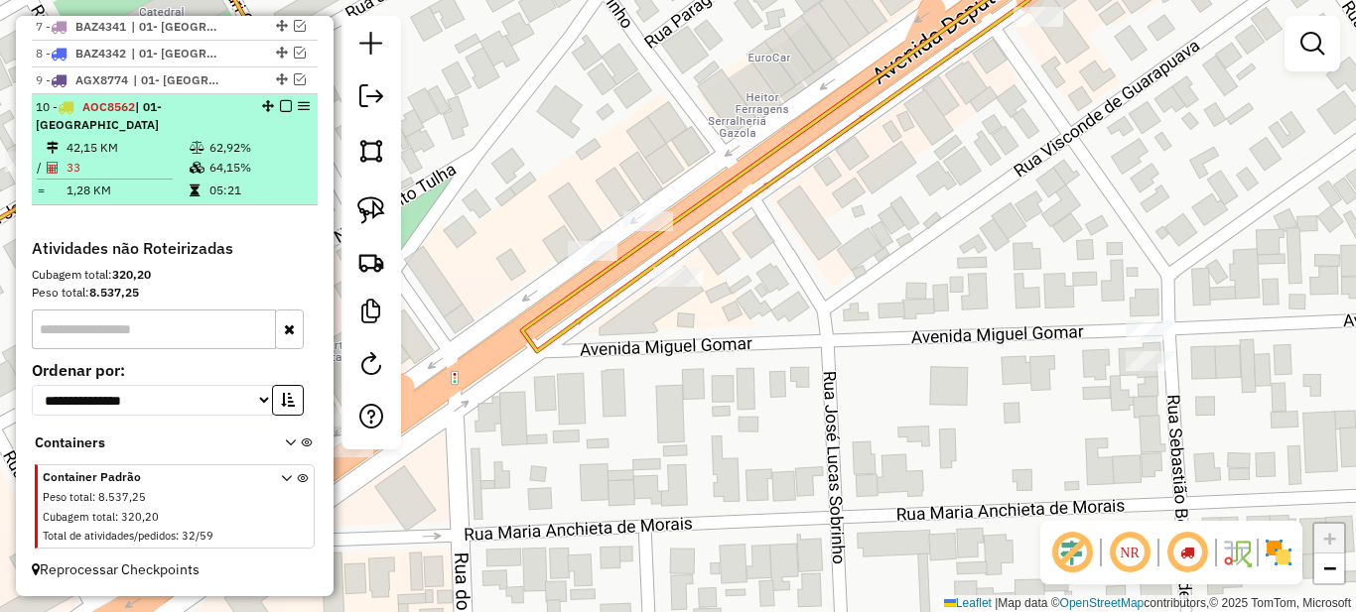
click at [200, 151] on icon at bounding box center [197, 148] width 15 height 12
select select "*********"
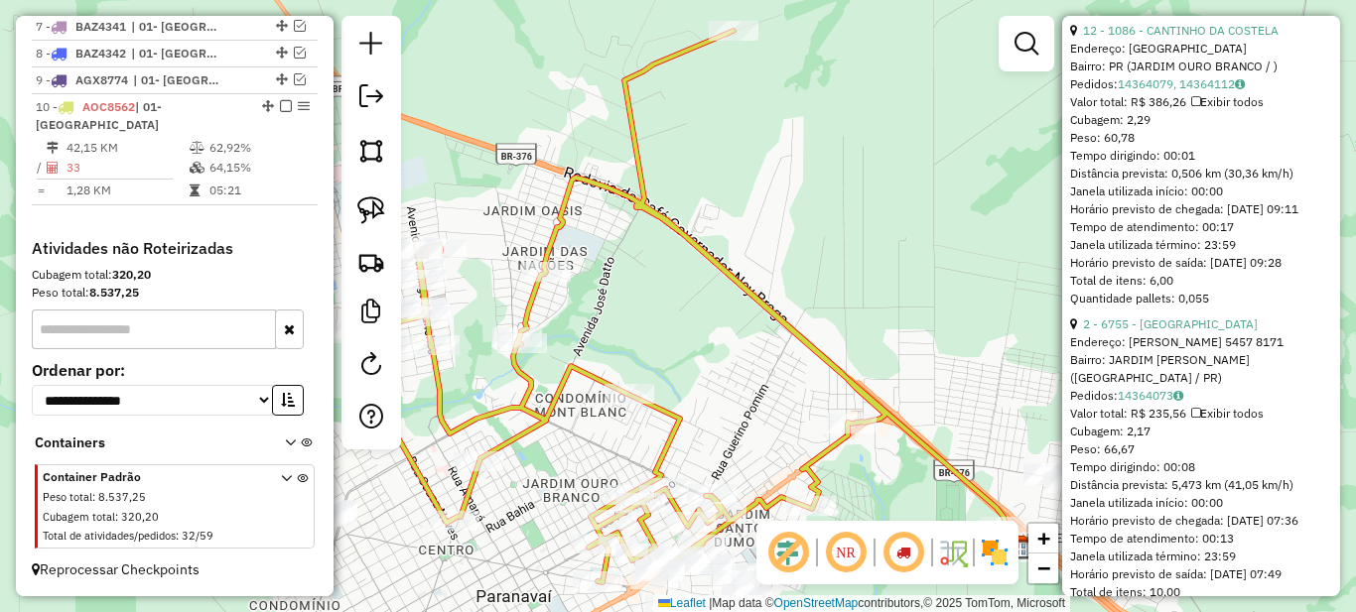
scroll to position [5757, 0]
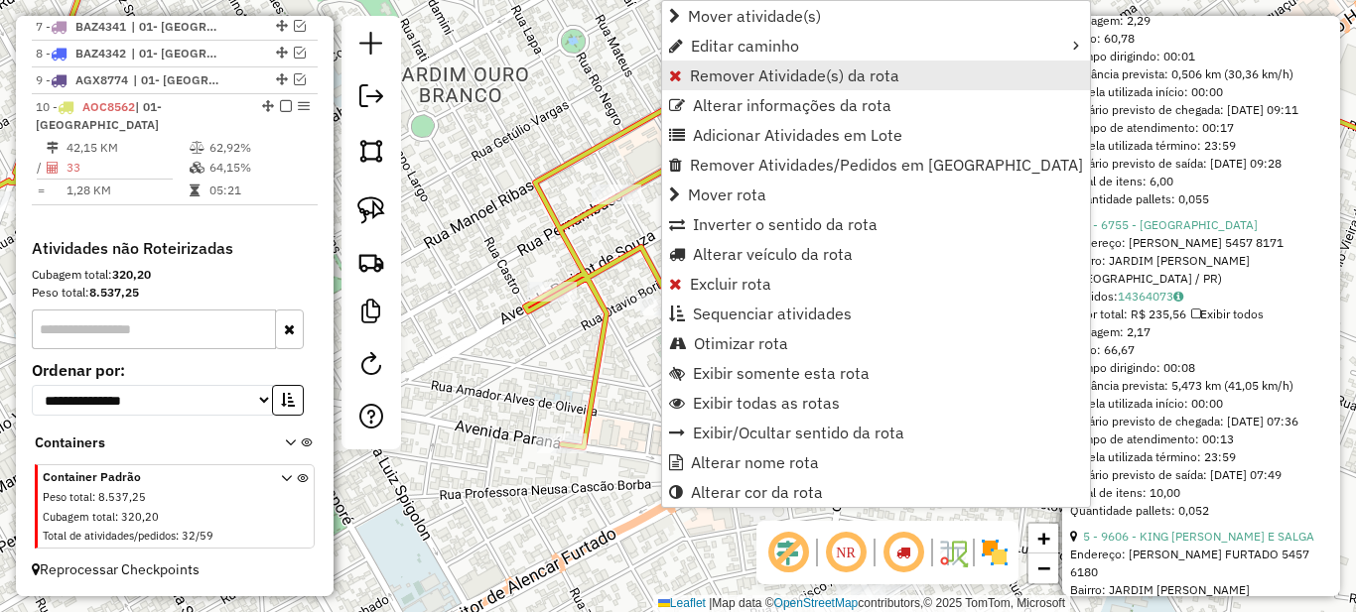
click at [723, 74] on span "Remover Atividade(s) da rota" at bounding box center [794, 76] width 209 height 16
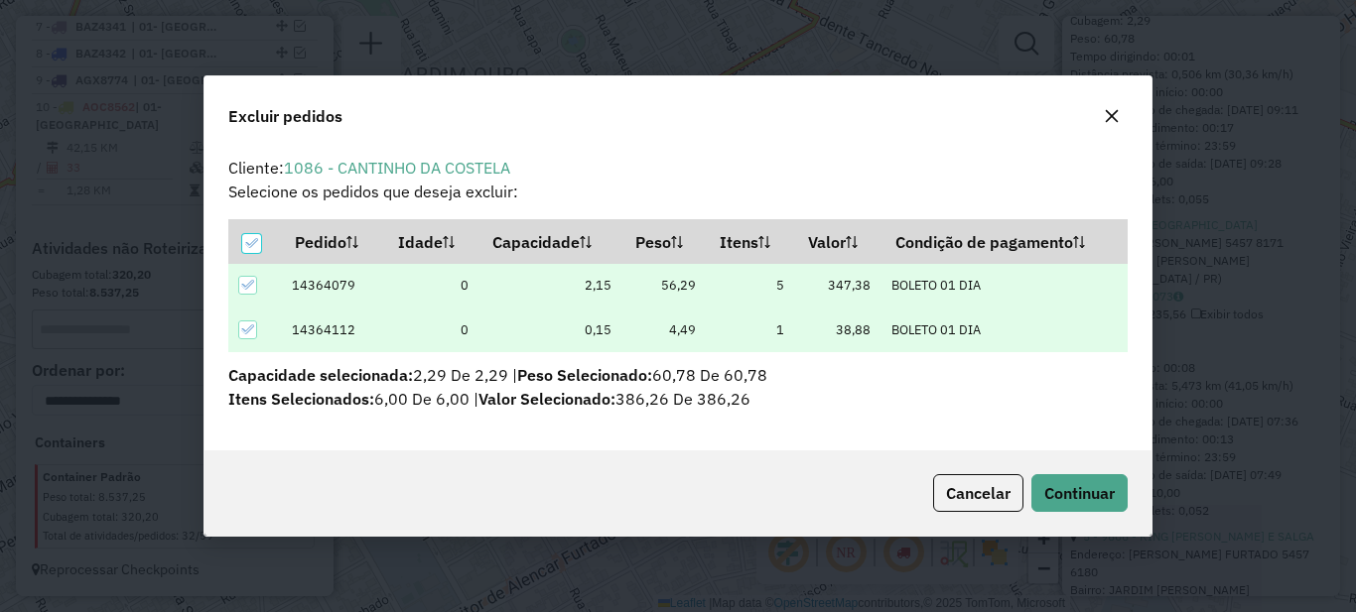
scroll to position [12, 6]
click at [1098, 499] on span "Continuar" at bounding box center [1079, 493] width 70 height 20
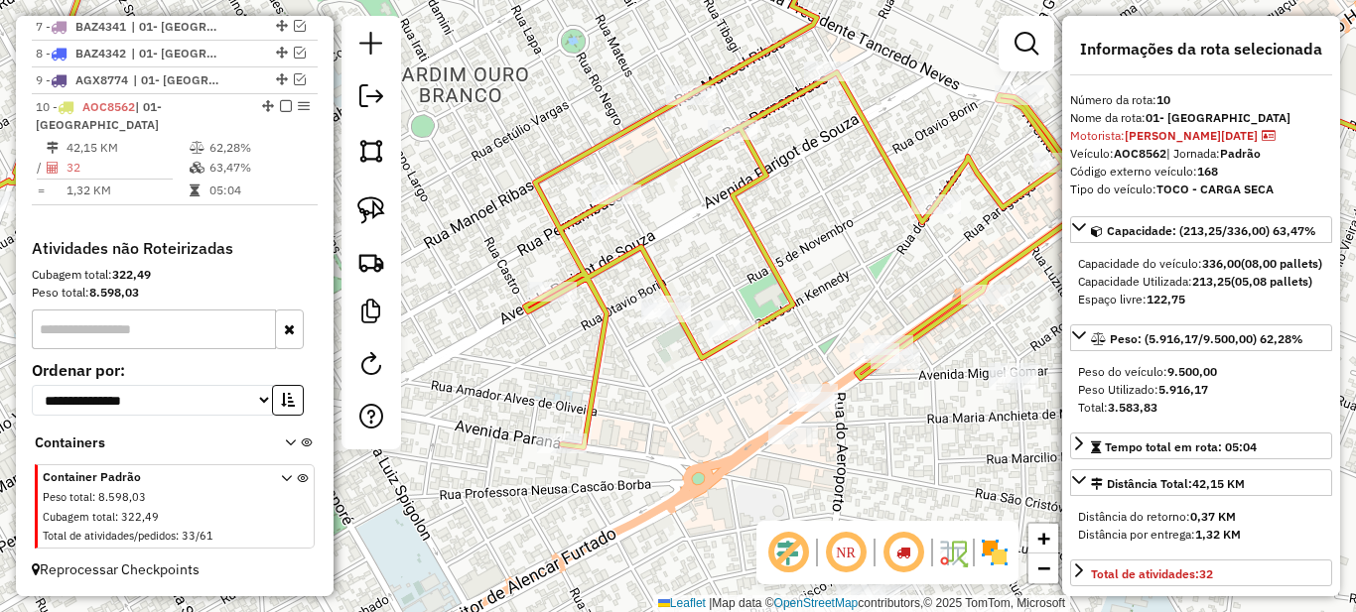
scroll to position [99, 0]
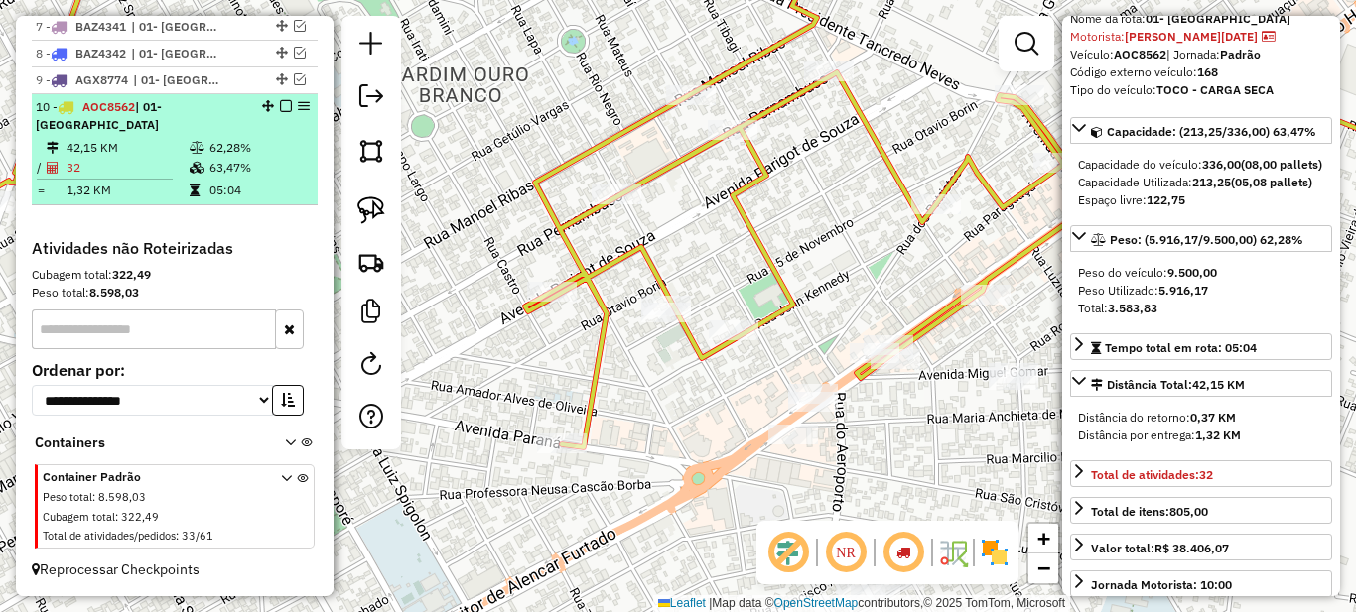
click at [280, 112] on em at bounding box center [286, 106] width 12 height 12
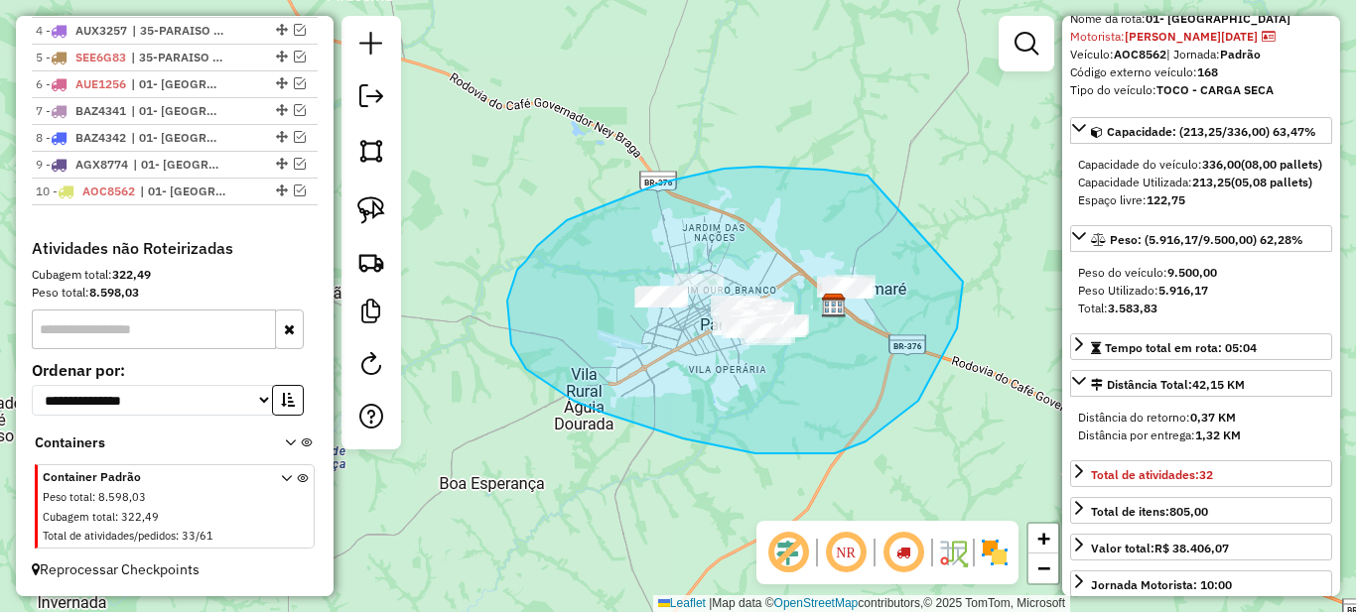
drag, startPoint x: 843, startPoint y: 173, endPoint x: 963, endPoint y: 282, distance: 162.3
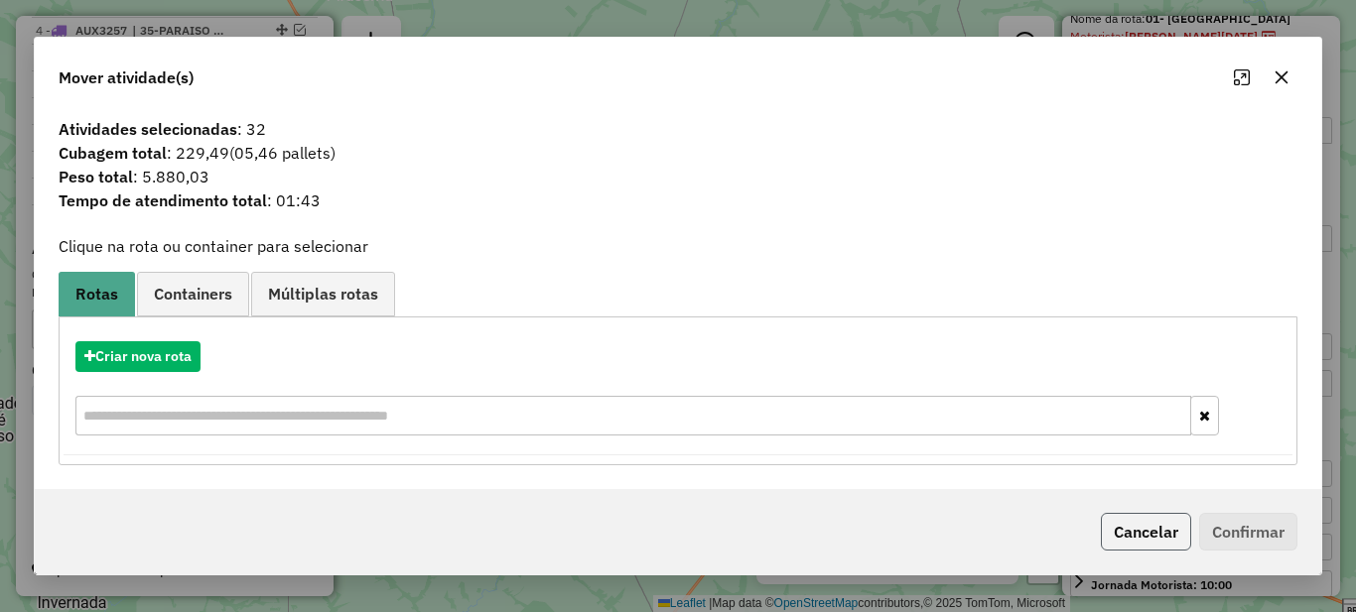
click at [1134, 523] on button "Cancelar" at bounding box center [1146, 532] width 90 height 38
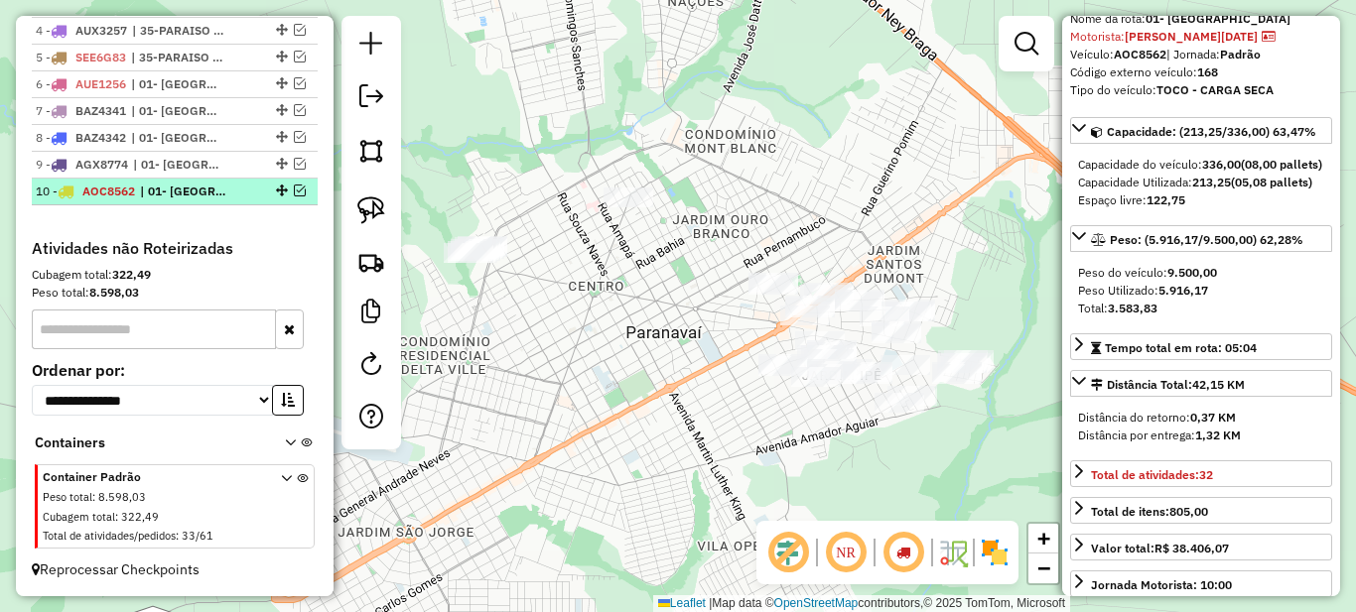
click at [231, 197] on span "| 01- [GEOGRAPHIC_DATA]" at bounding box center [185, 192] width 91 height 18
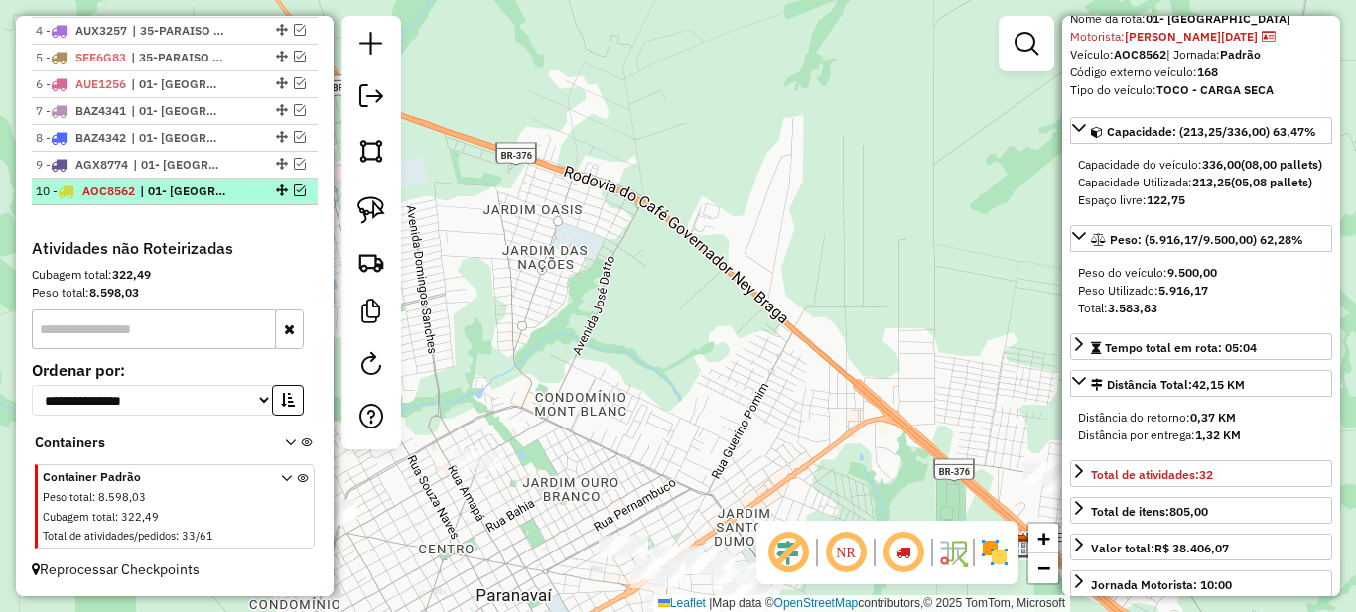
click at [294, 193] on em at bounding box center [300, 191] width 12 height 12
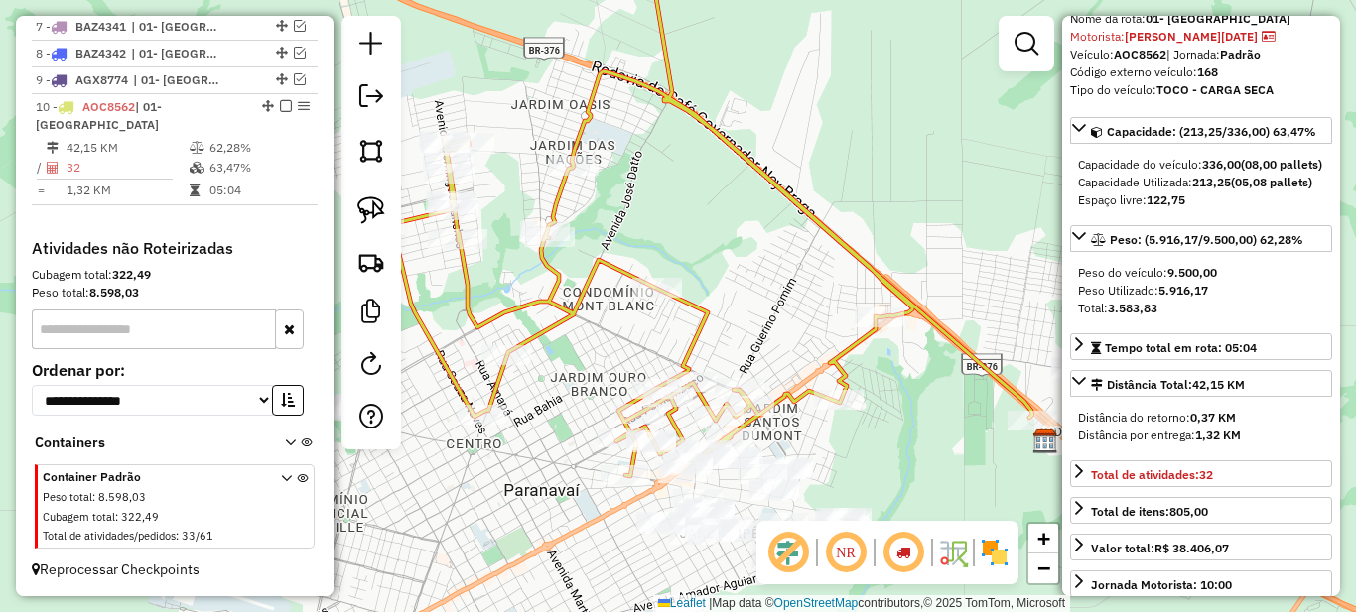
drag, startPoint x: 547, startPoint y: 524, endPoint x: 591, endPoint y: 410, distance: 122.2
click at [576, 416] on div "Janela de atendimento Grade de atendimento Capacidade Transportadoras Veículos …" at bounding box center [678, 306] width 1356 height 612
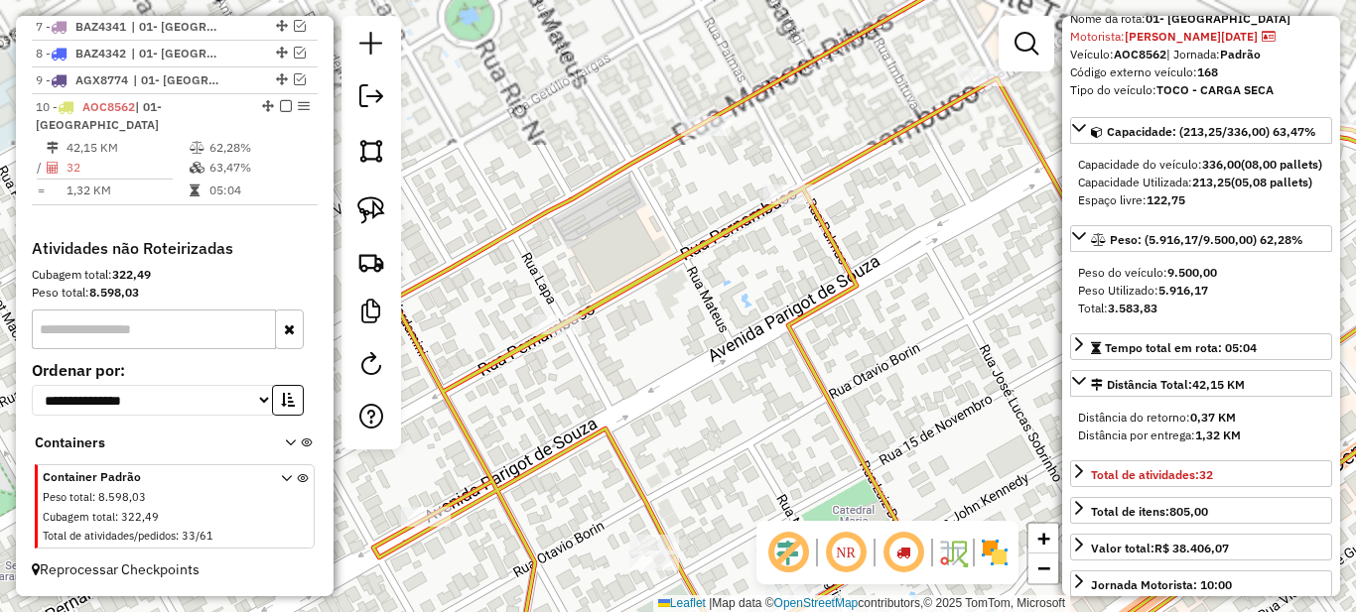
drag, startPoint x: 675, startPoint y: 489, endPoint x: 703, endPoint y: 323, distance: 169.1
click at [702, 326] on div "Janela de atendimento Grade de atendimento Capacidade Transportadoras Veículos …" at bounding box center [678, 306] width 1356 height 612
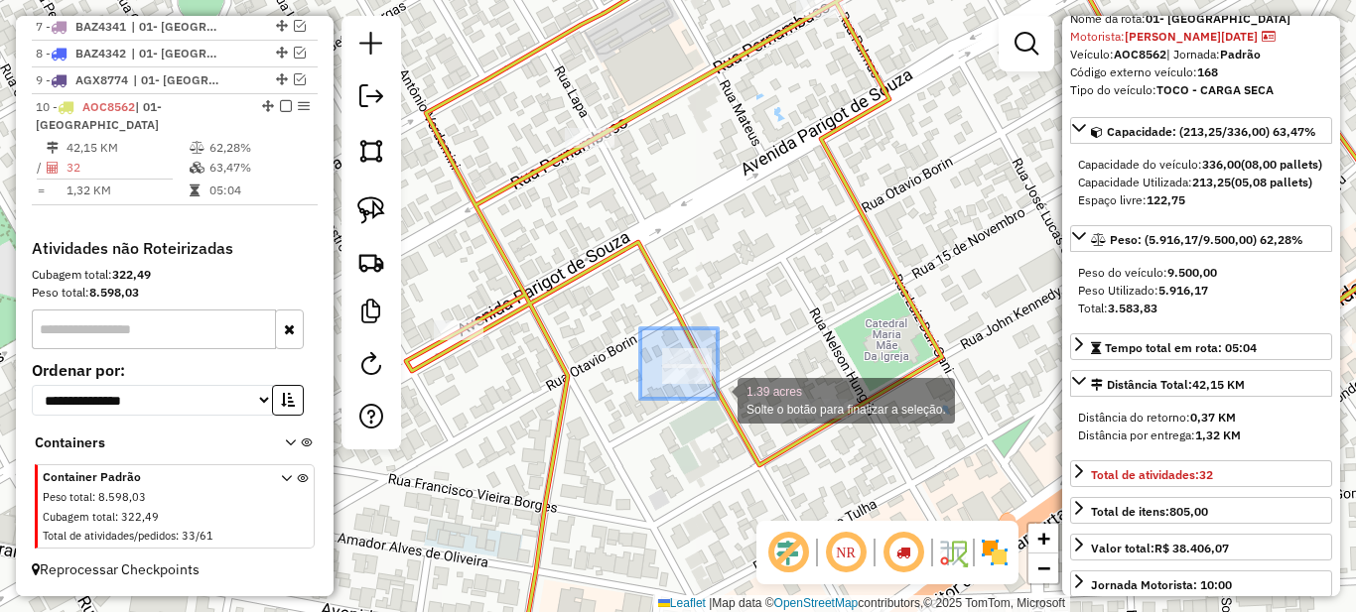
drag, startPoint x: 642, startPoint y: 331, endPoint x: 721, endPoint y: 405, distance: 108.1
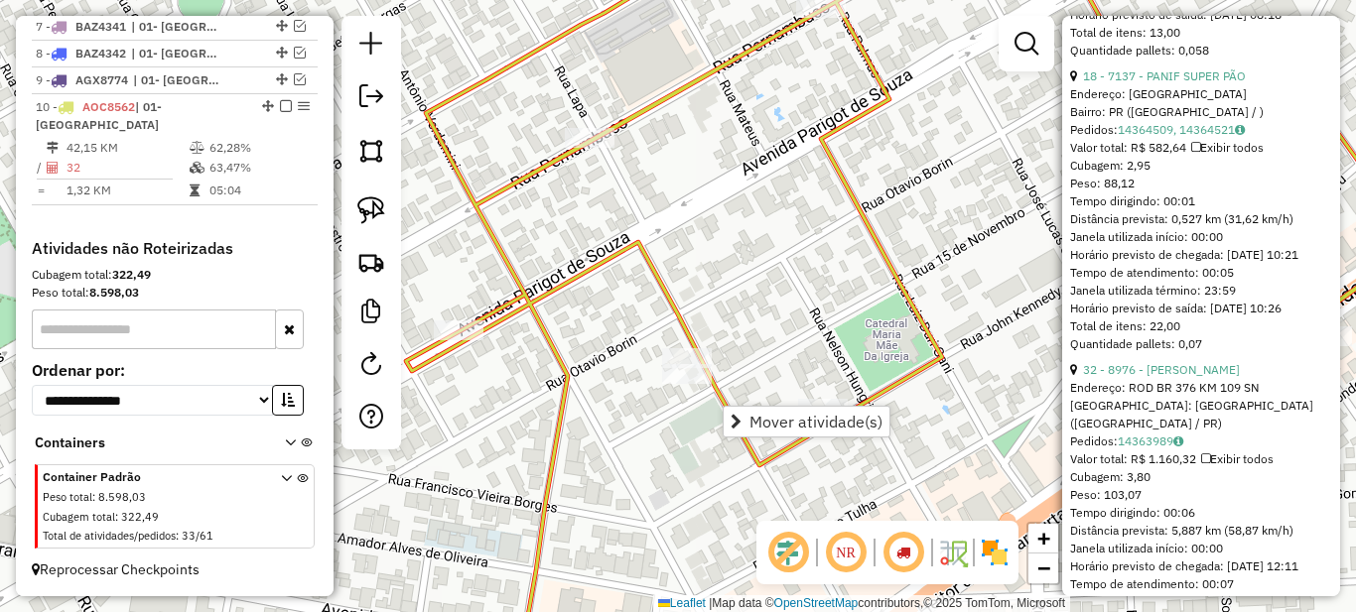
scroll to position [6055, 0]
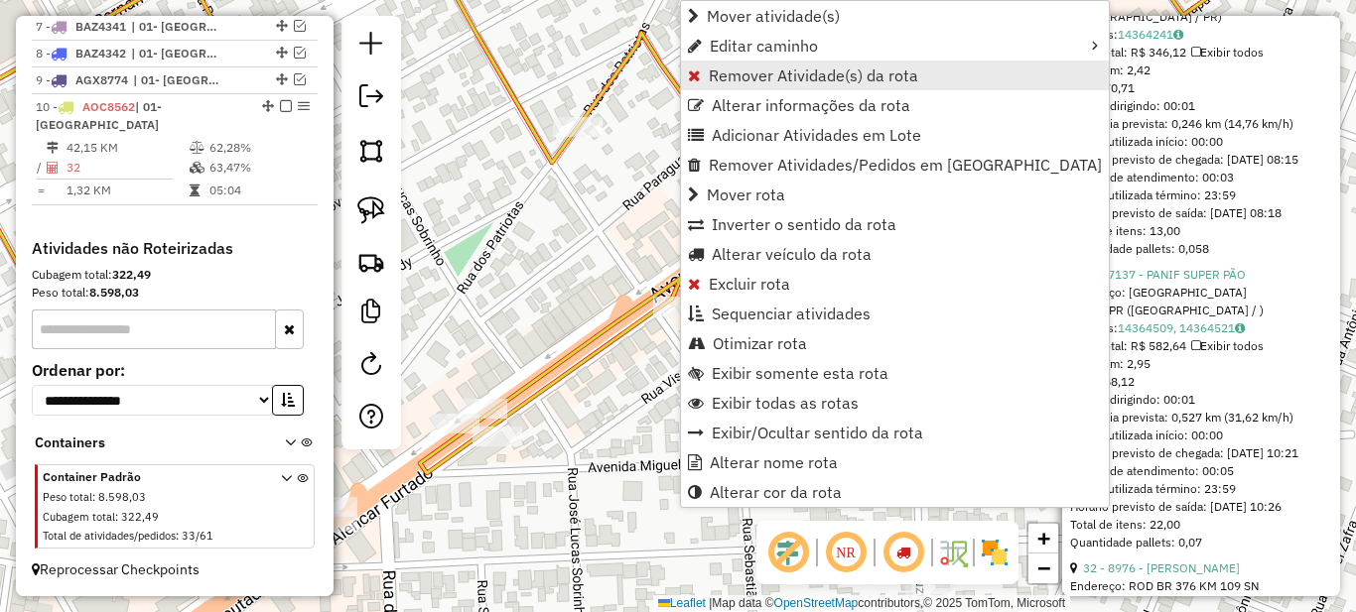
click at [717, 75] on span "Remover Atividade(s) da rota" at bounding box center [813, 76] width 209 height 16
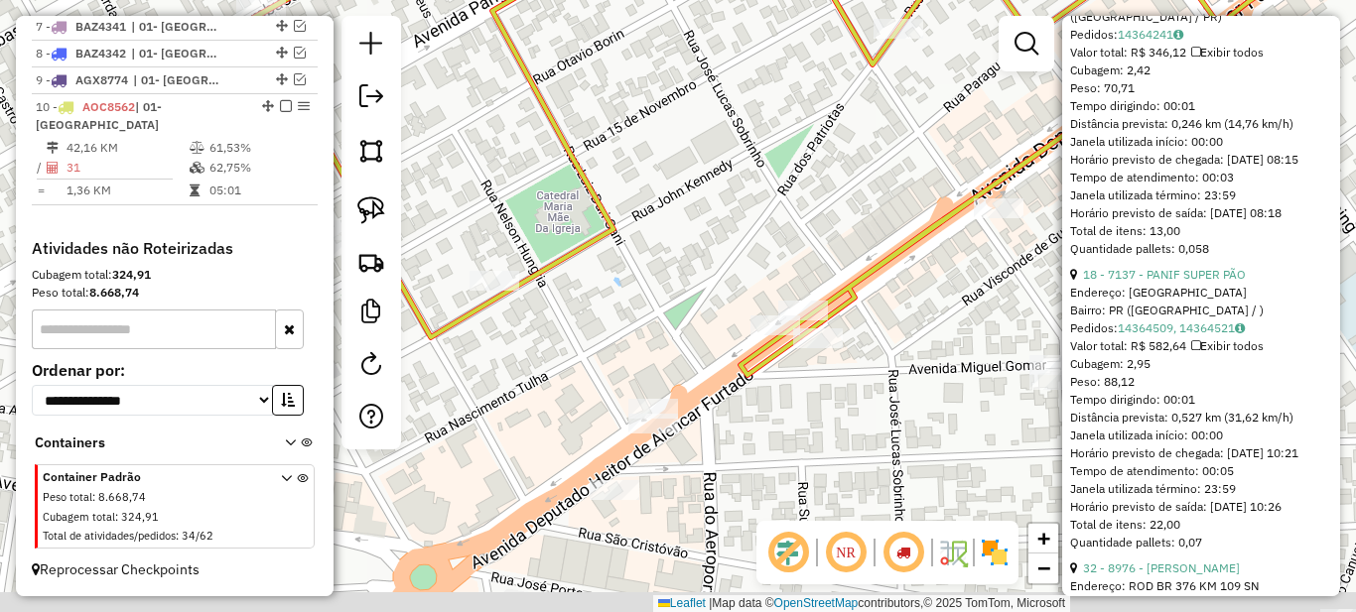
drag, startPoint x: 856, startPoint y: 203, endPoint x: 994, endPoint y: 142, distance: 151.1
click at [983, 144] on div "Janela de atendimento Grade de atendimento Capacidade Transportadoras Veículos …" at bounding box center [678, 306] width 1356 height 612
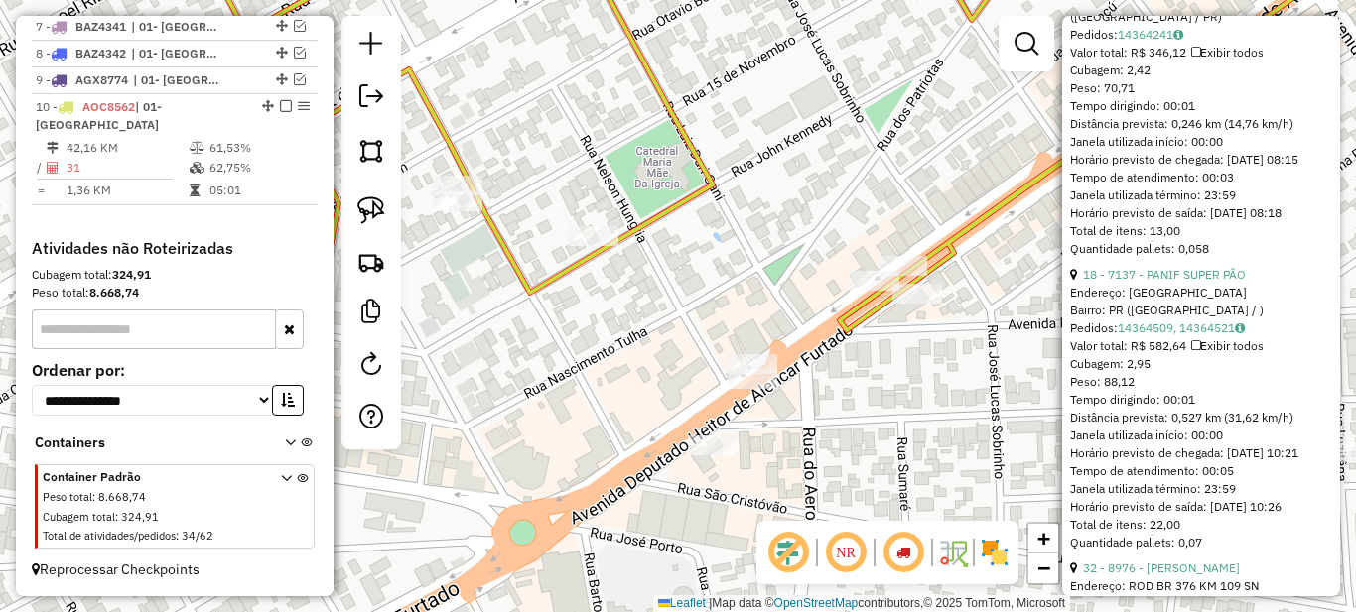
drag, startPoint x: 551, startPoint y: 191, endPoint x: 743, endPoint y: 173, distance: 192.4
click at [736, 174] on div "Janela de atendimento Grade de atendimento Capacidade Transportadoras Veículos …" at bounding box center [678, 306] width 1356 height 612
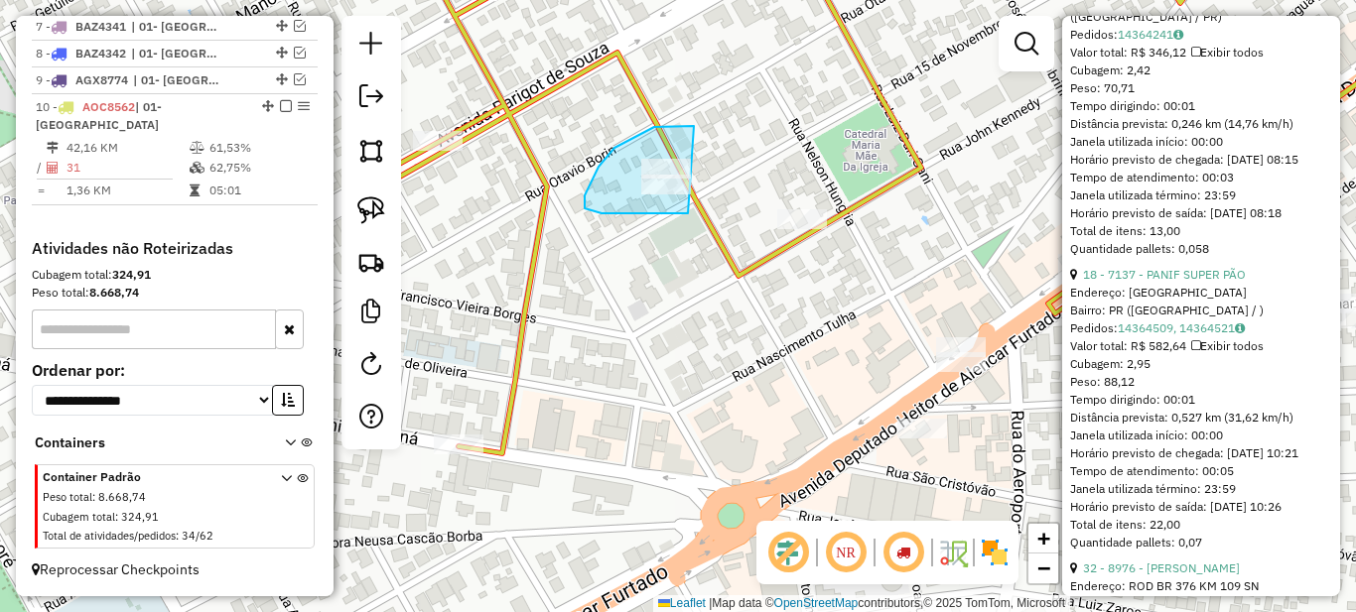
drag, startPoint x: 681, startPoint y: 126, endPoint x: 742, endPoint y: 175, distance: 77.7
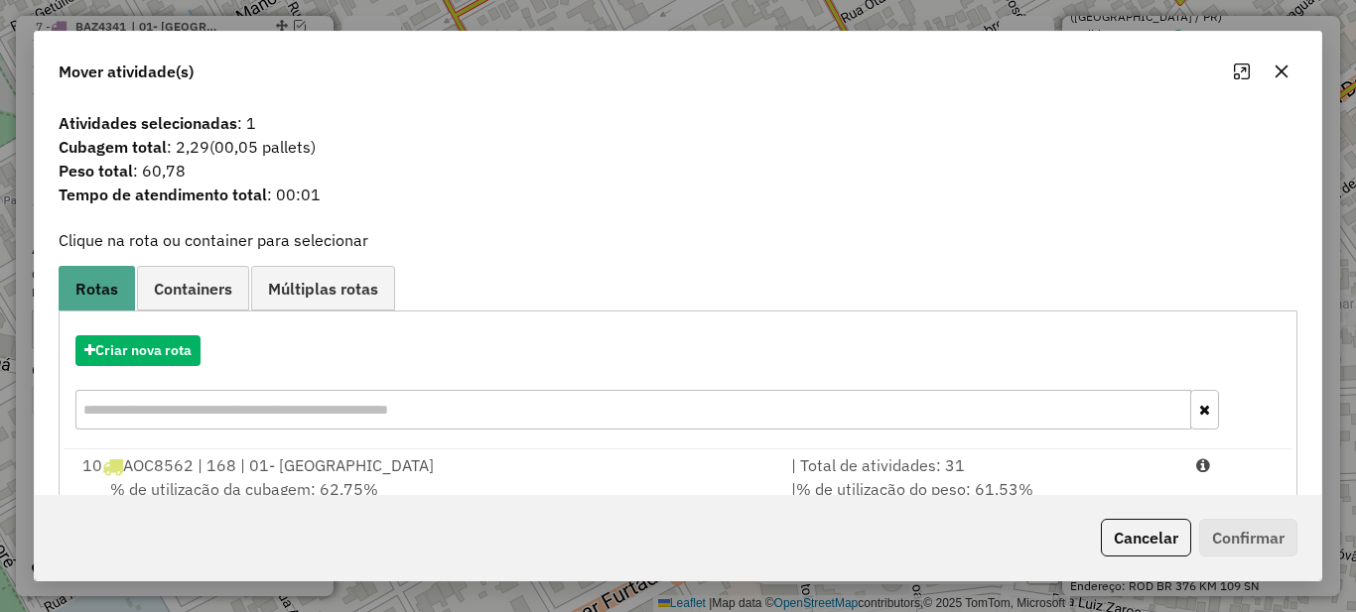
scroll to position [69, 0]
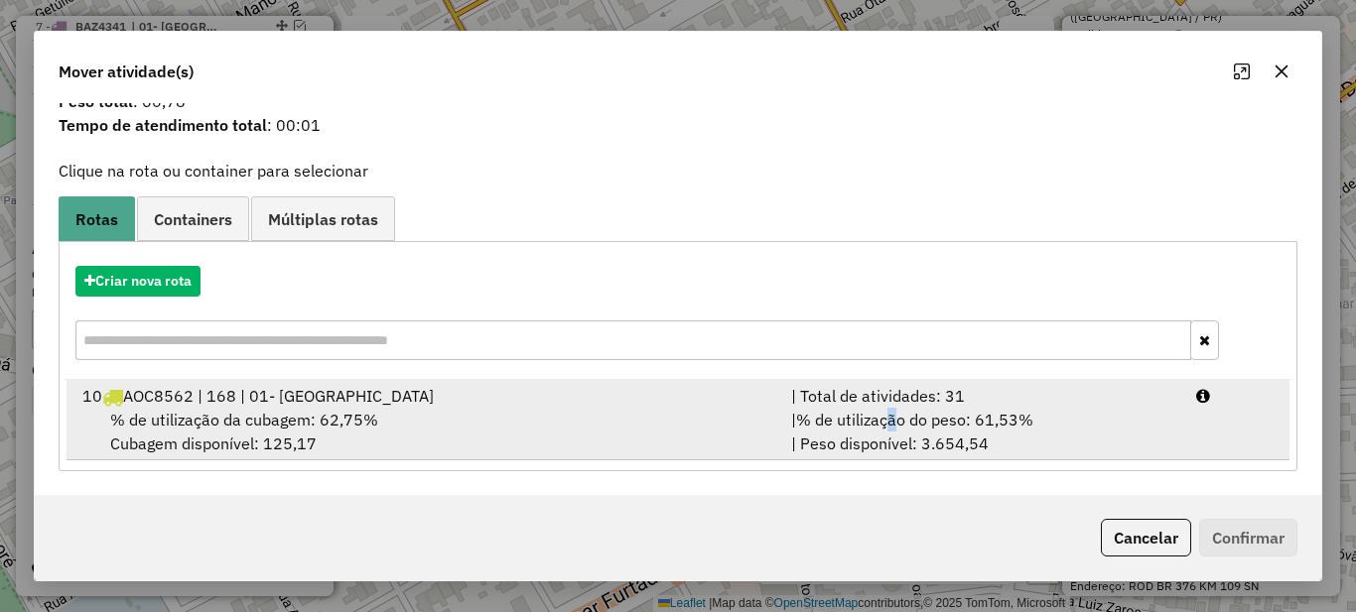
click at [892, 410] on div "| % de utilização do peso: 61,53% | Peso disponível: 3.654,54" at bounding box center [981, 432] width 405 height 48
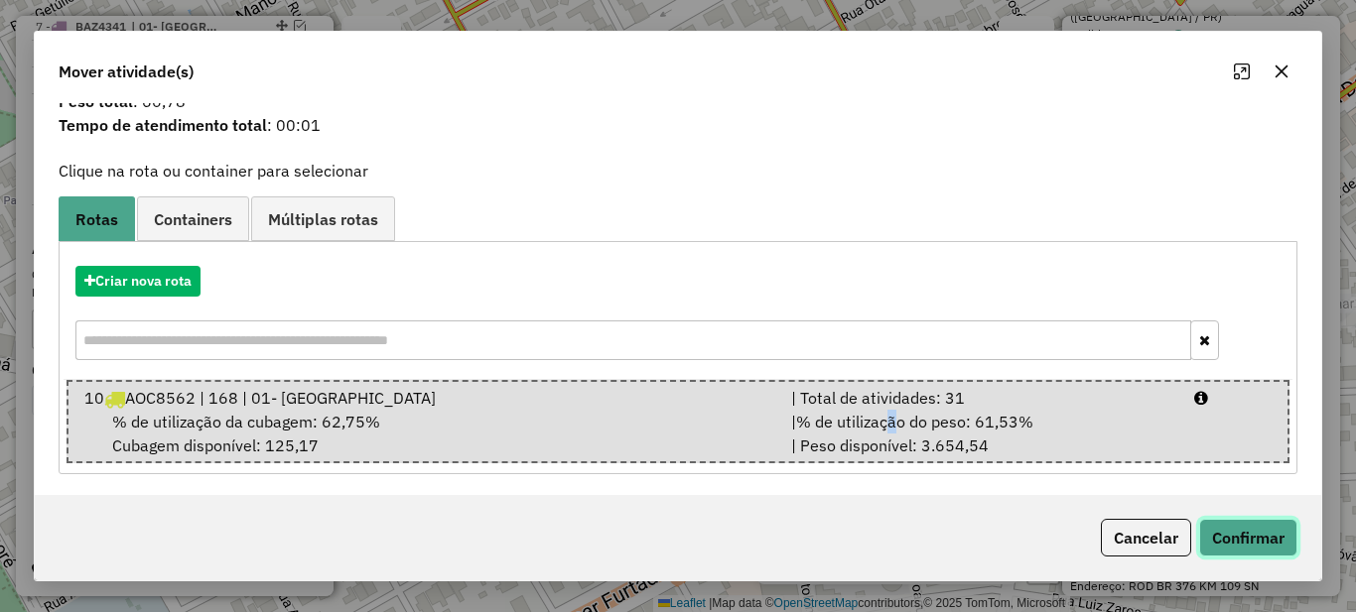
click at [1259, 528] on button "Confirmar" at bounding box center [1248, 538] width 98 height 38
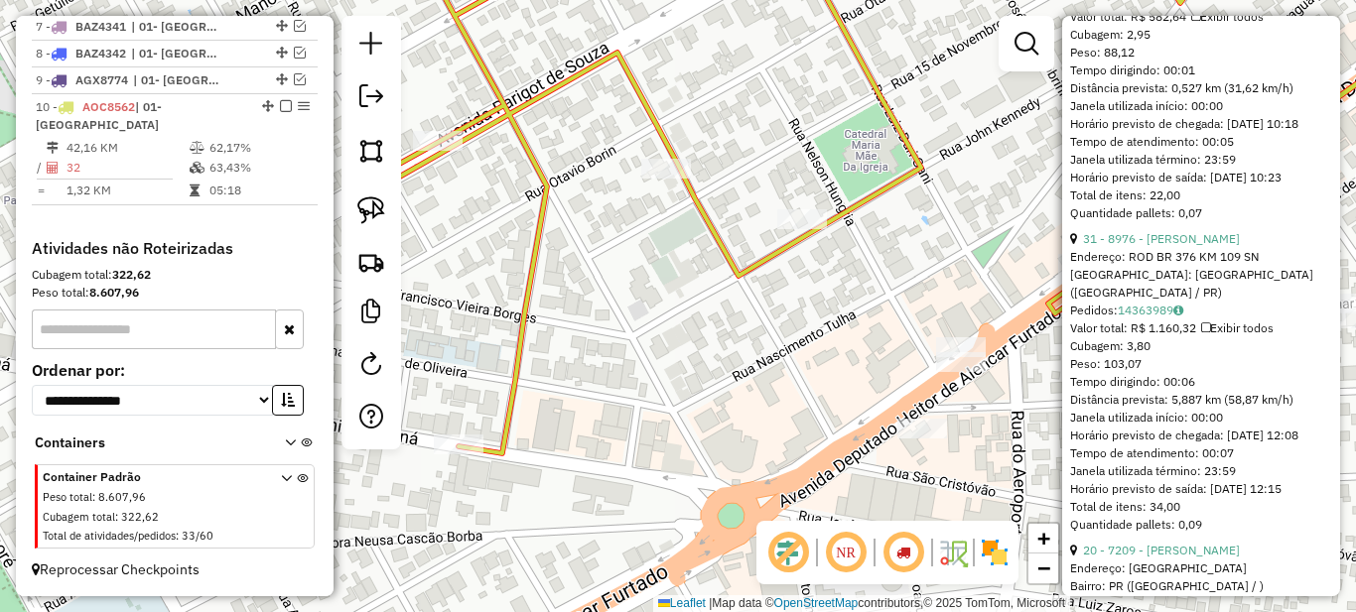
scroll to position [0, 0]
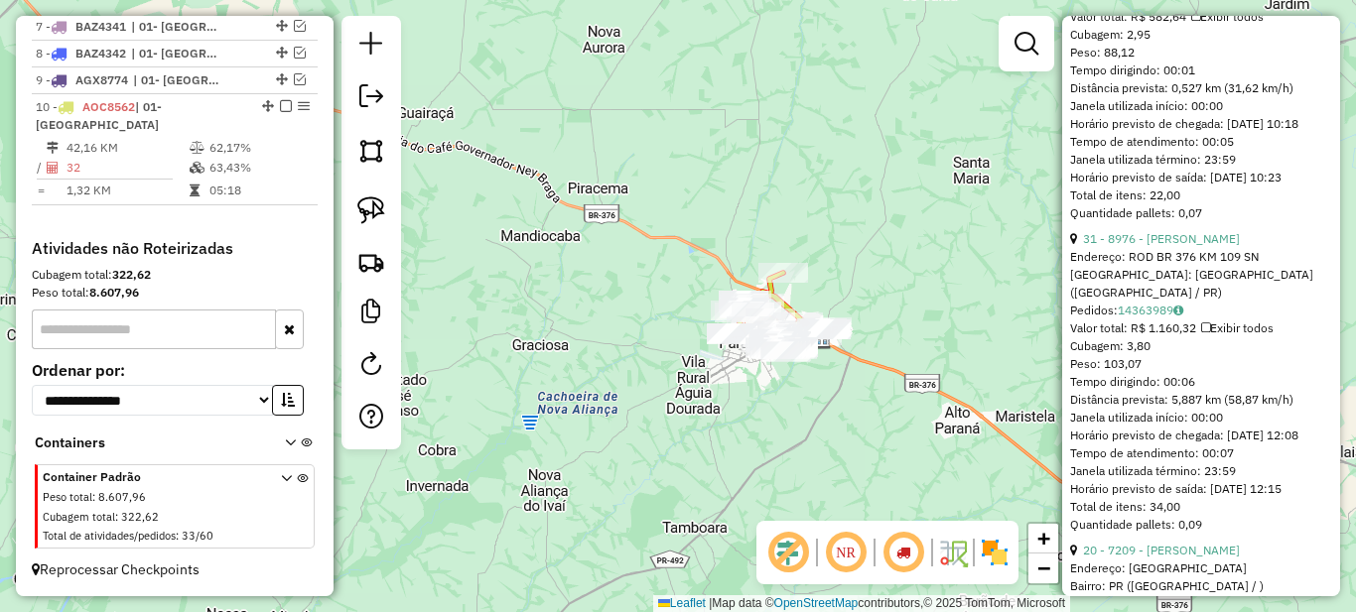
drag, startPoint x: 966, startPoint y: 401, endPoint x: 652, endPoint y: 401, distance: 313.7
click at [693, 401] on div "Janela de atendimento Grade de atendimento Capacidade Transportadoras Veículos …" at bounding box center [678, 306] width 1356 height 612
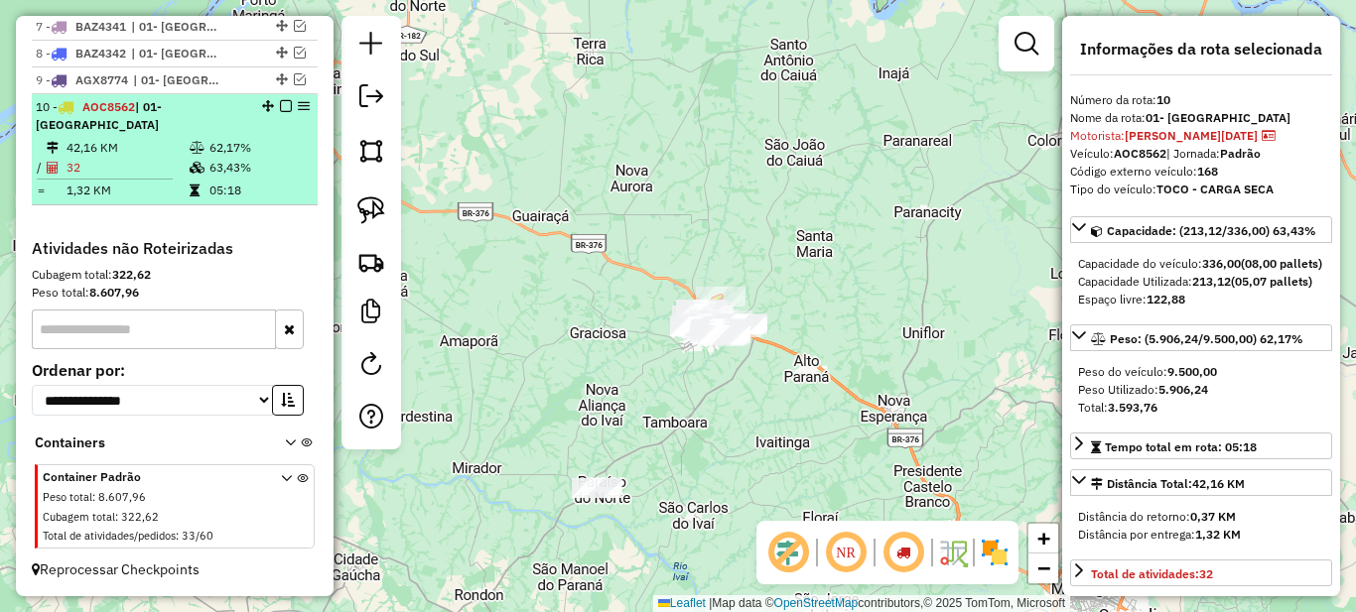
click at [276, 178] on td "63,43%" at bounding box center [258, 168] width 100 height 20
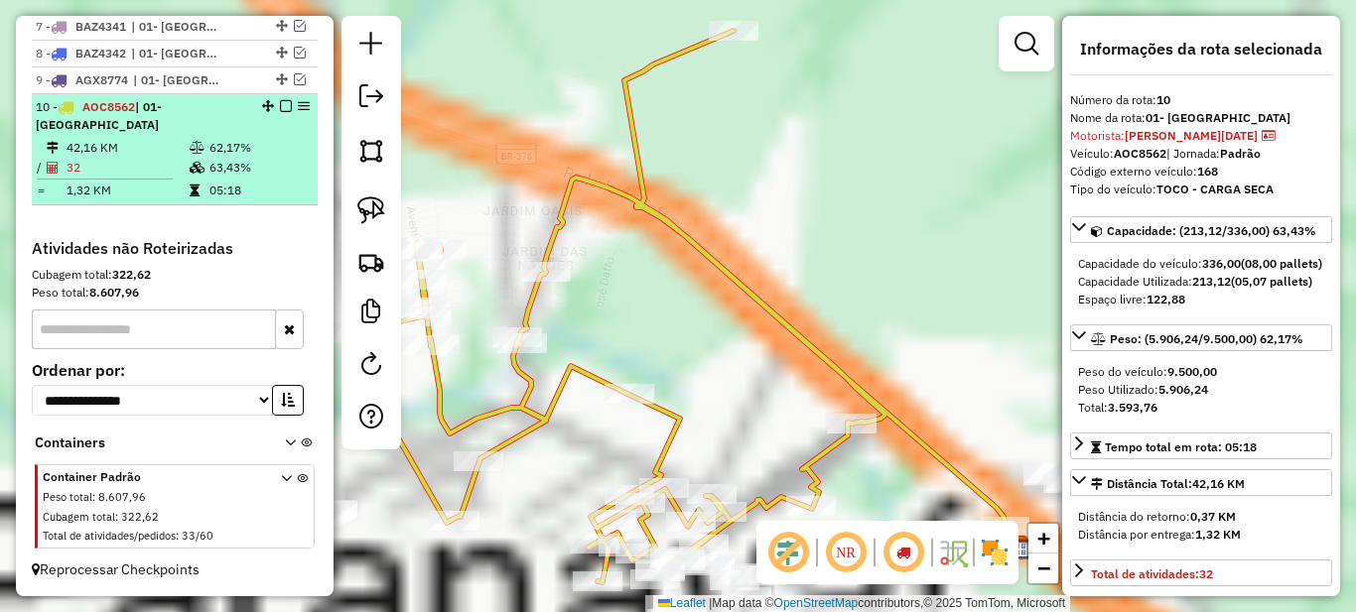
click at [280, 112] on em at bounding box center [286, 106] width 12 height 12
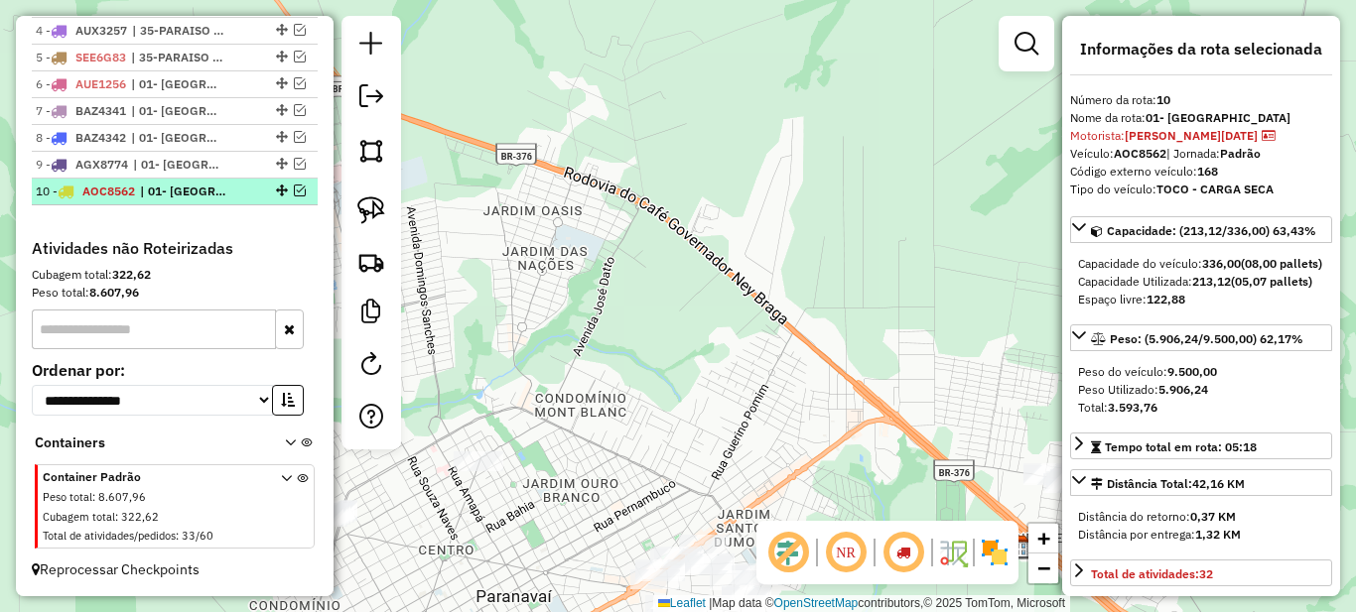
scroll to position [872, 0]
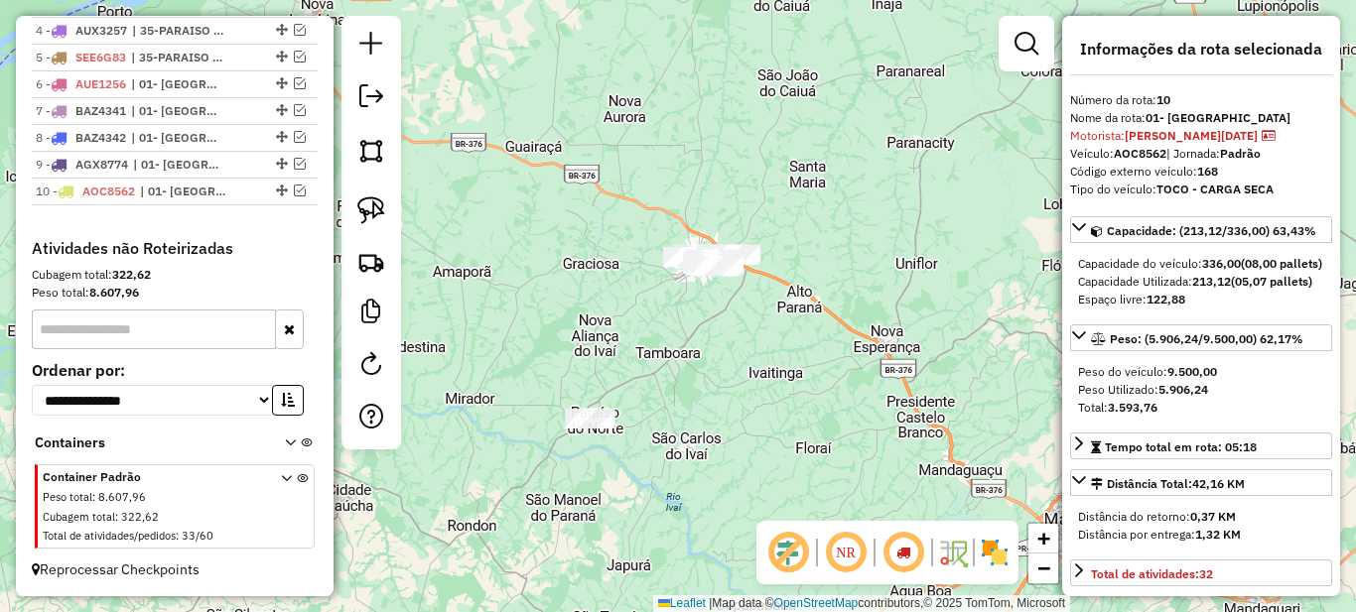
drag, startPoint x: 732, startPoint y: 272, endPoint x: 732, endPoint y: 210, distance: 61.5
click at [732, 210] on div "Janela de atendimento Grade de atendimento Capacidade Transportadoras Veículos …" at bounding box center [678, 306] width 1356 height 612
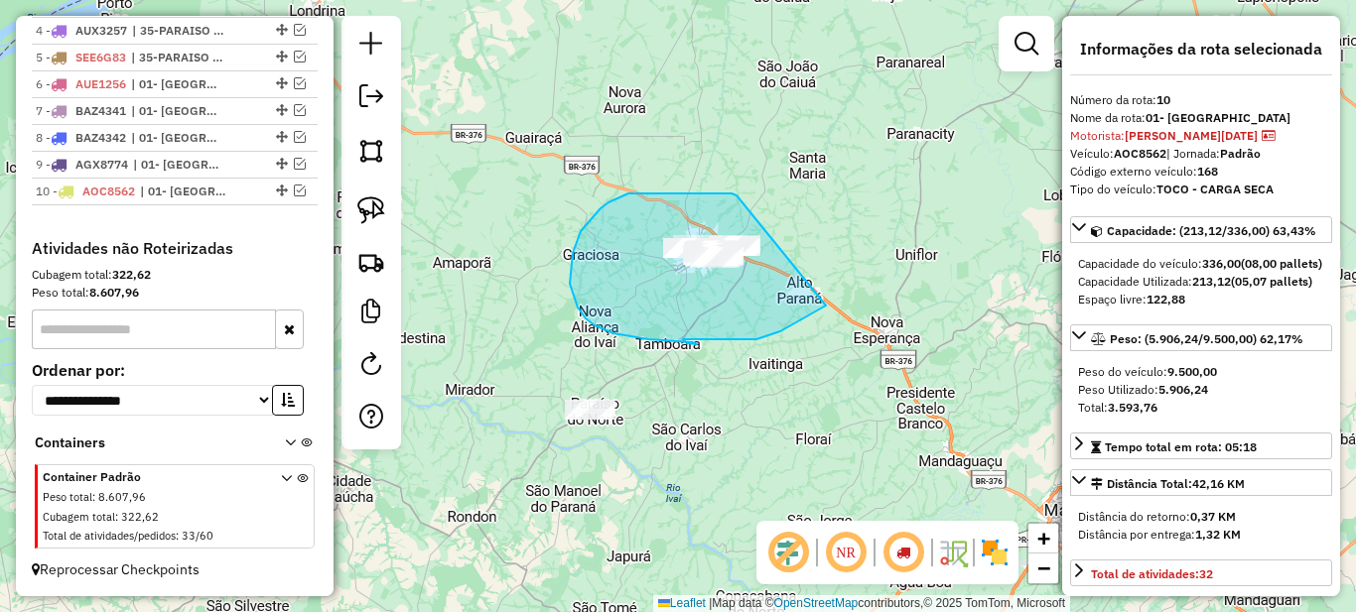
drag, startPoint x: 737, startPoint y: 196, endPoint x: 880, endPoint y: 213, distance: 145.0
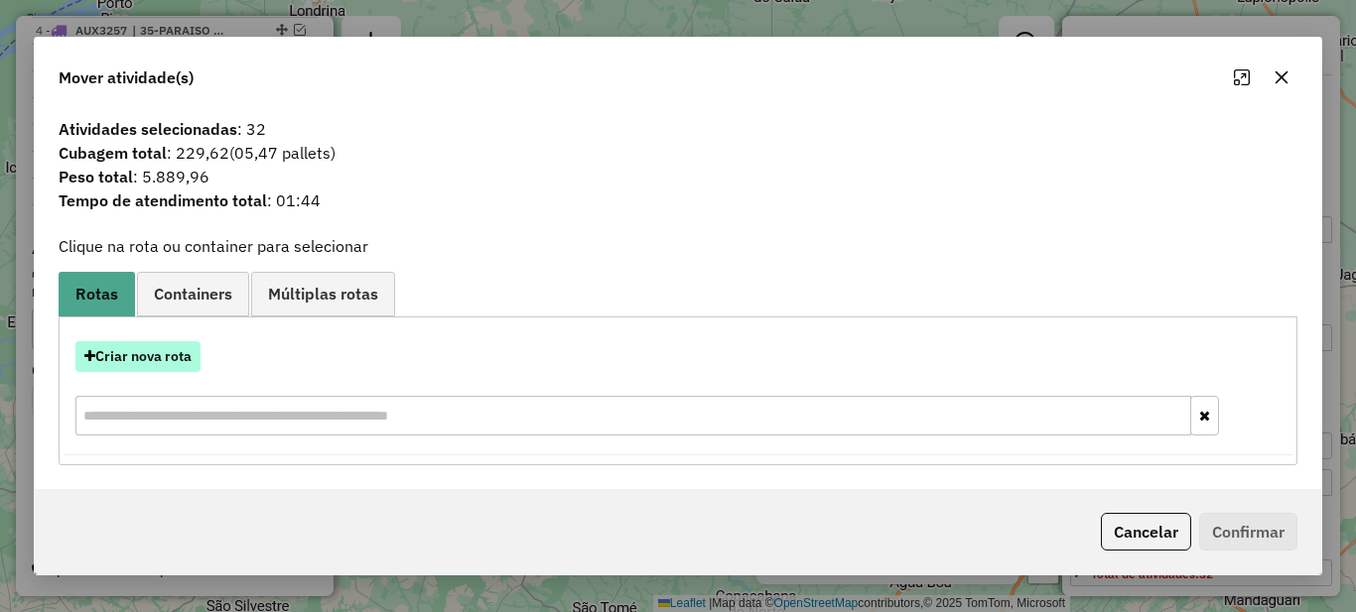
click at [159, 368] on button "Criar nova rota" at bounding box center [137, 356] width 125 height 31
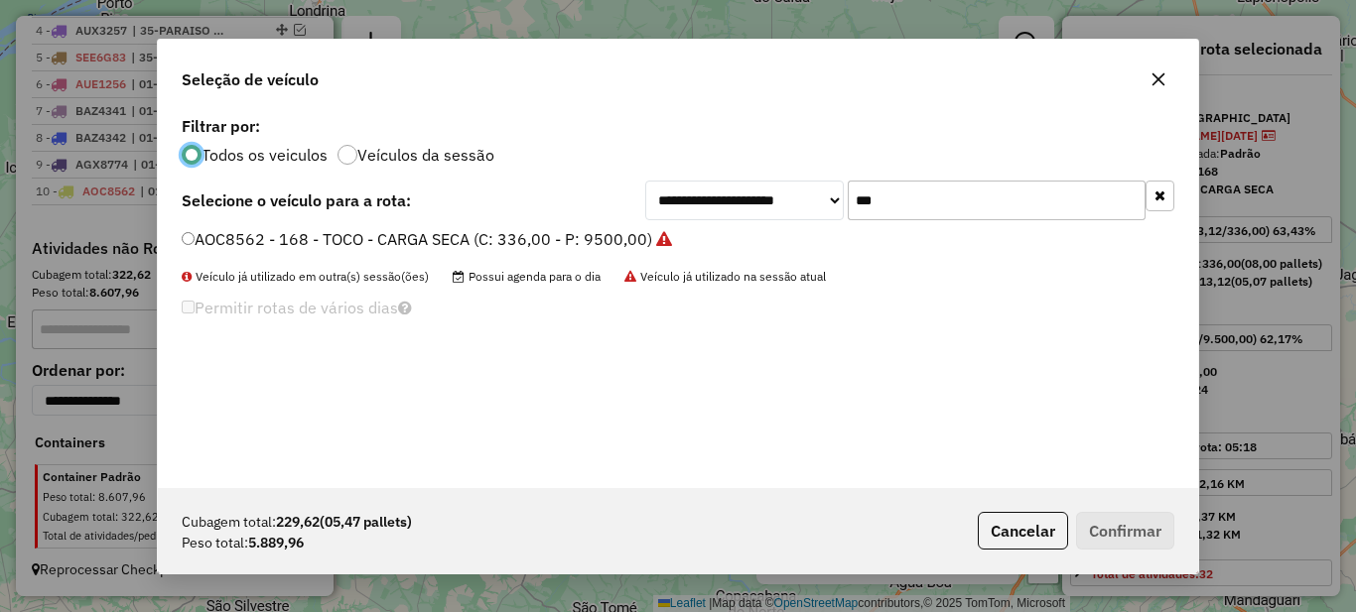
scroll to position [11, 6]
click at [983, 206] on input "***" at bounding box center [997, 201] width 298 height 40
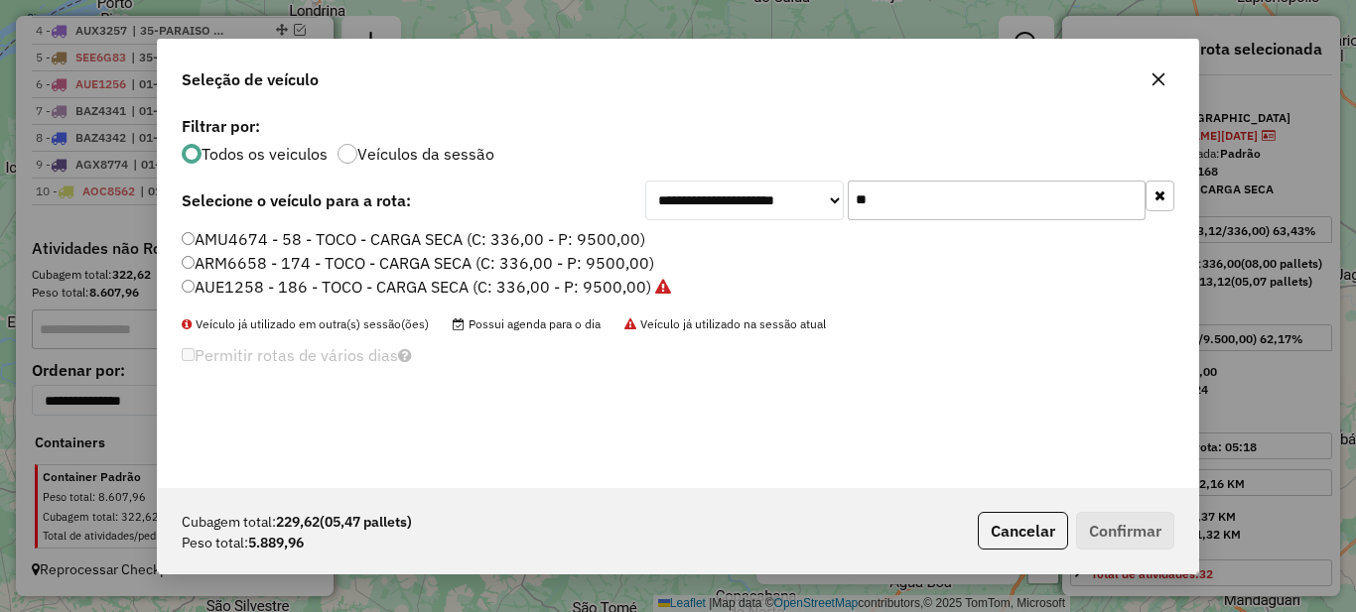
type input "**"
click at [448, 245] on label "AMU4674 - 58 - TOCO - CARGA SECA (C: 336,00 - P: 9500,00)" at bounding box center [414, 239] width 464 height 24
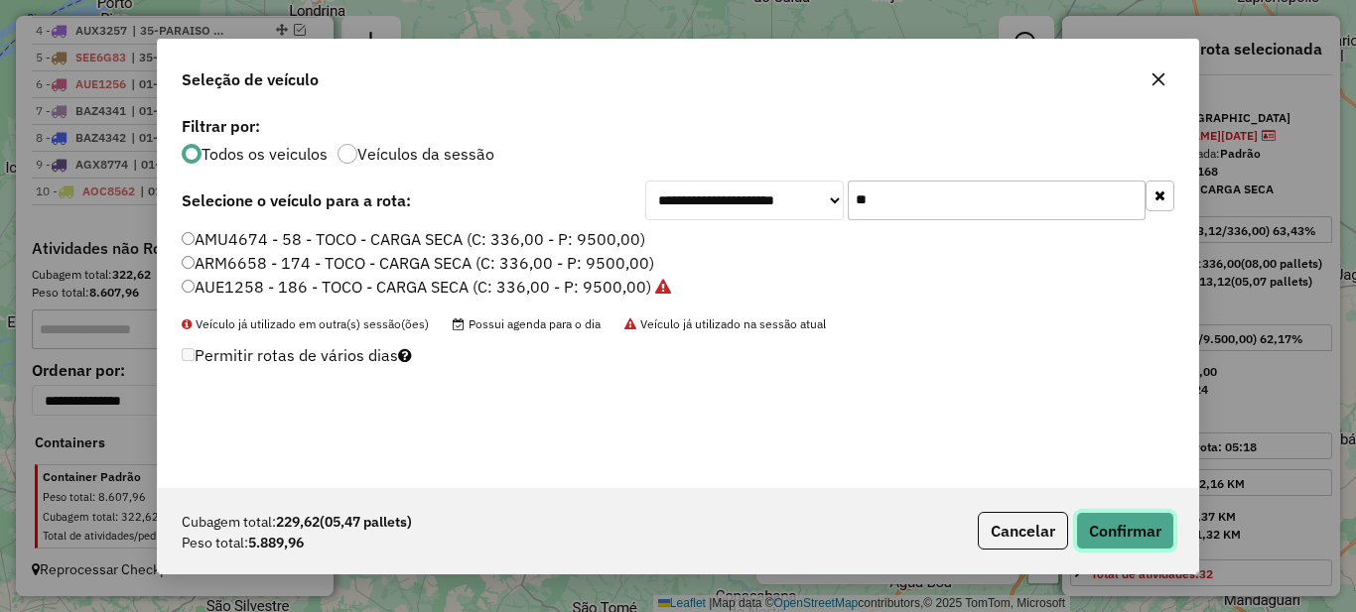
click at [1103, 521] on button "Confirmar" at bounding box center [1125, 531] width 98 height 38
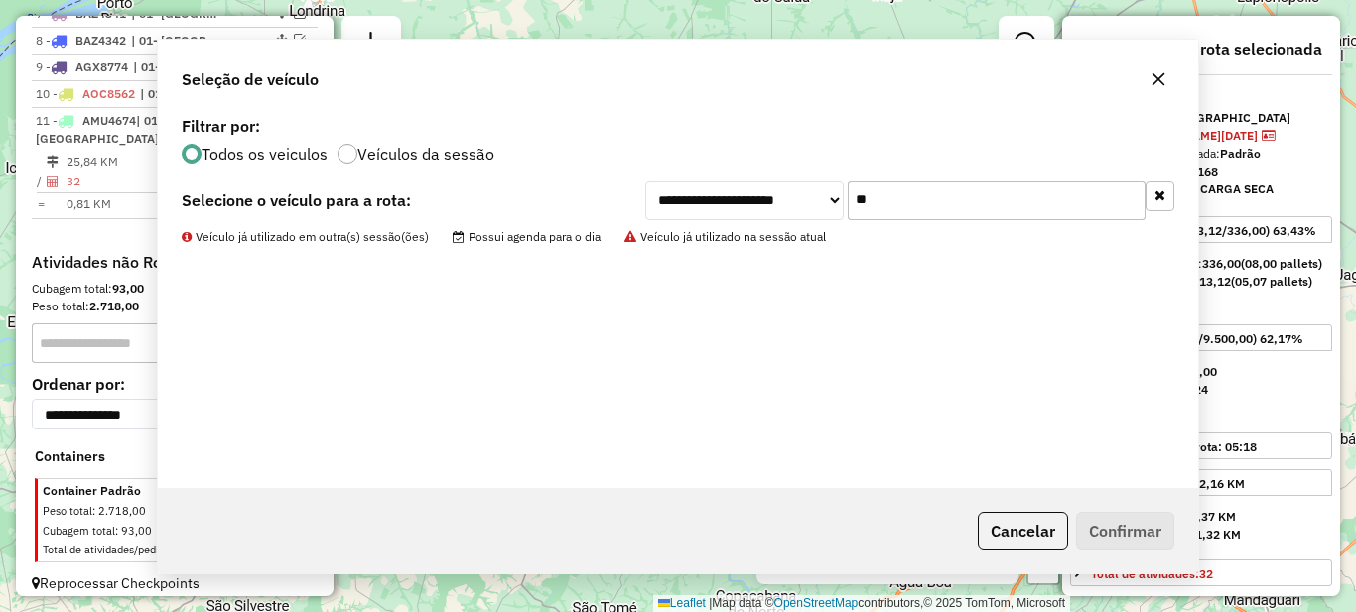
scroll to position [965, 0]
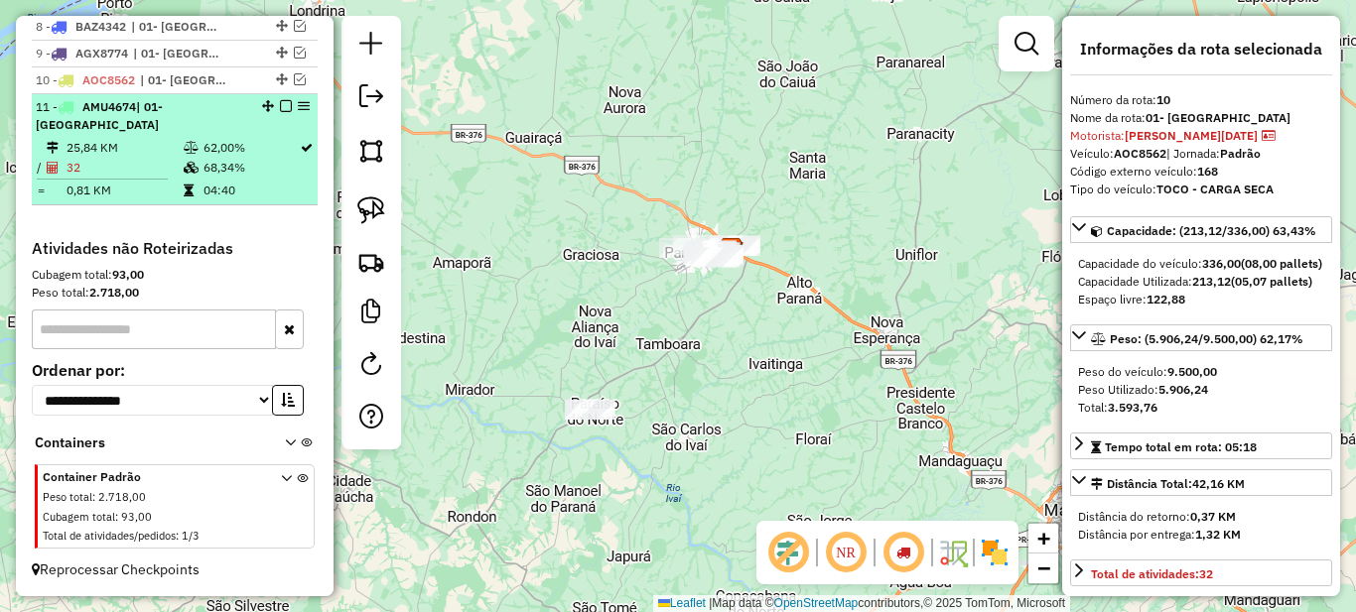
click at [223, 150] on td "62,00%" at bounding box center [251, 148] width 96 height 20
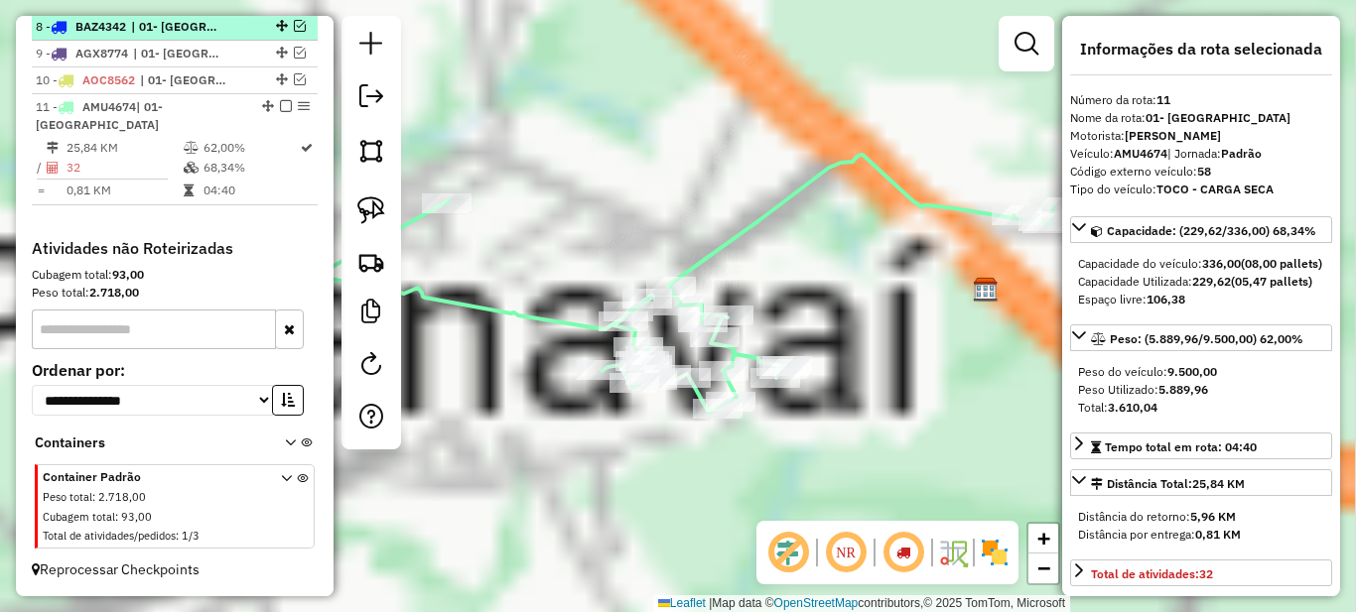
click at [280, 112] on em at bounding box center [286, 106] width 12 height 12
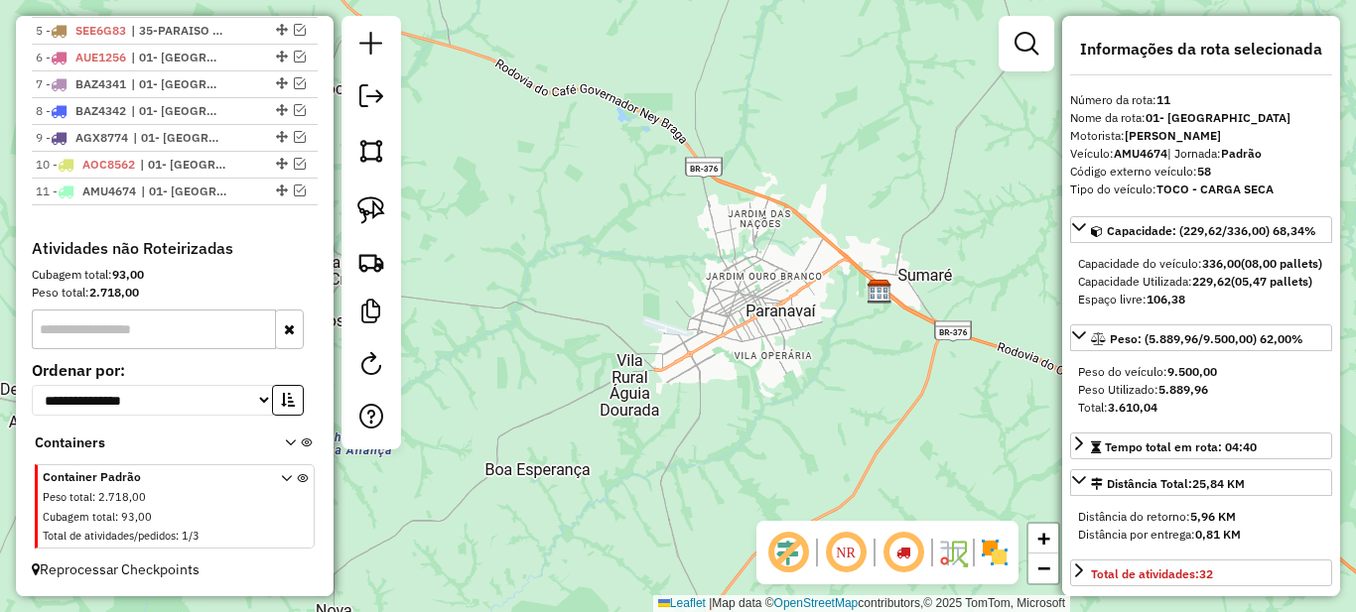
drag, startPoint x: 544, startPoint y: 362, endPoint x: 770, endPoint y: 337, distance: 227.8
click at [764, 340] on div "Janela de atendimento Grade de atendimento Capacidade Transportadoras Veículos …" at bounding box center [678, 306] width 1356 height 612
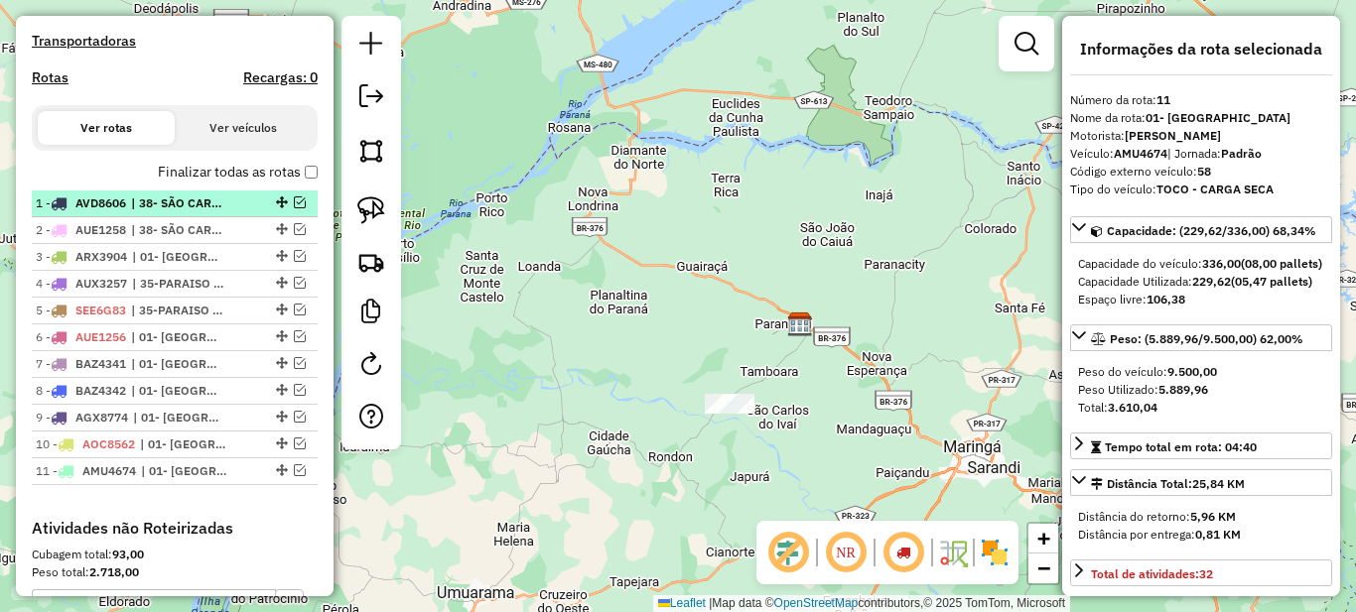
scroll to position [501, 0]
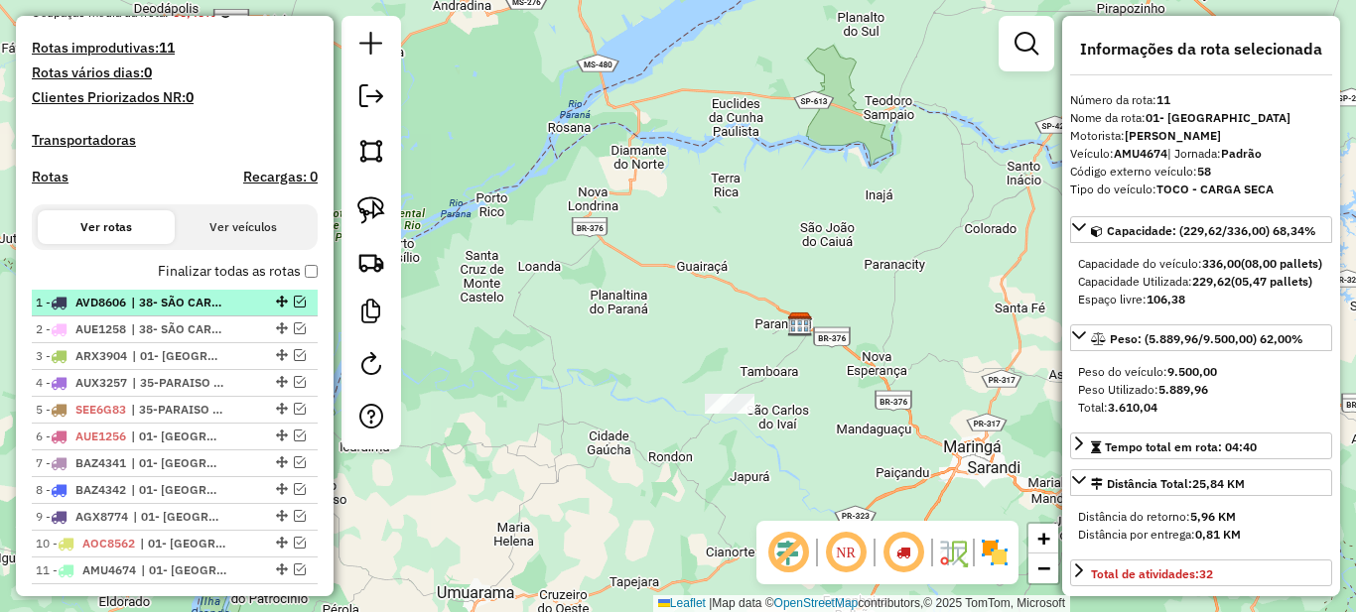
click at [205, 310] on li "1 - AVD8606 | 38- SÃO CARLOS DO IVAI" at bounding box center [175, 303] width 286 height 27
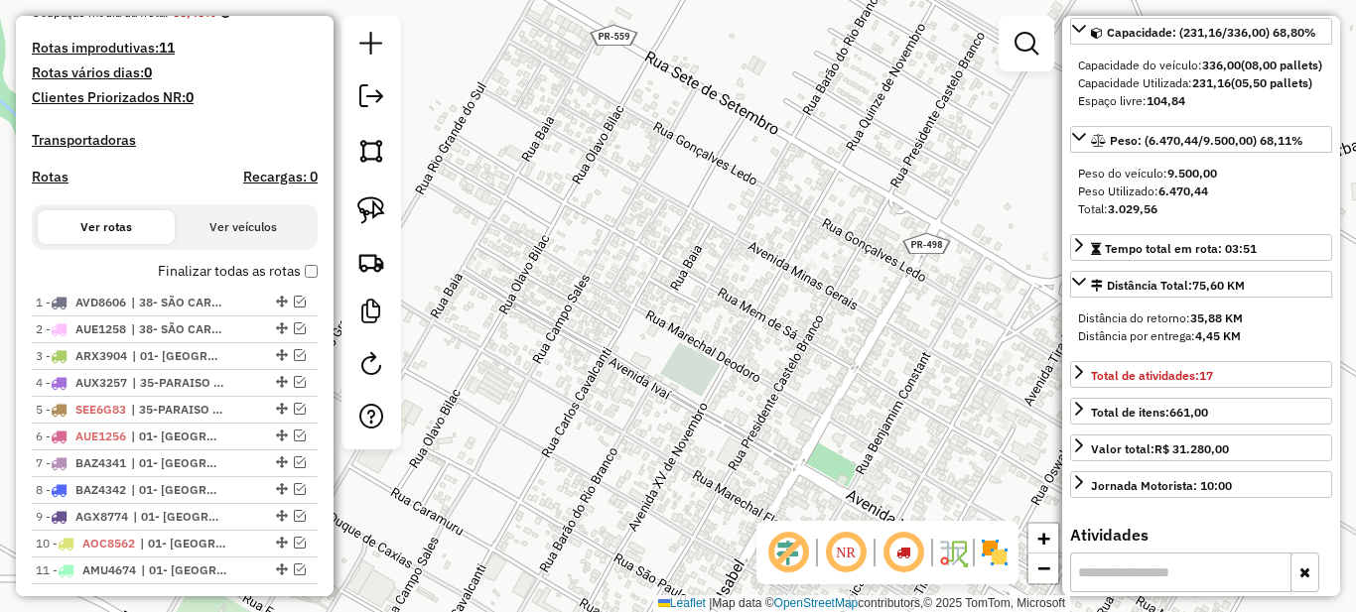
scroll to position [0, 0]
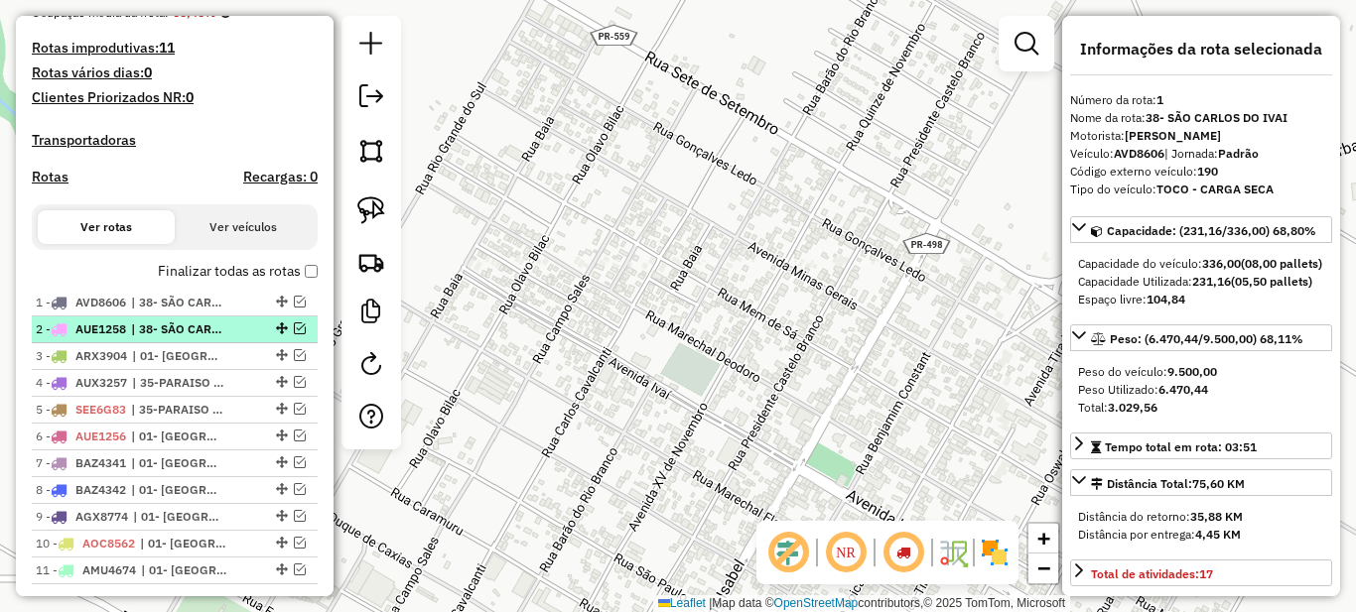
click at [169, 339] on span "| 38- SÃO CARLOS DO IVAI" at bounding box center [176, 330] width 91 height 18
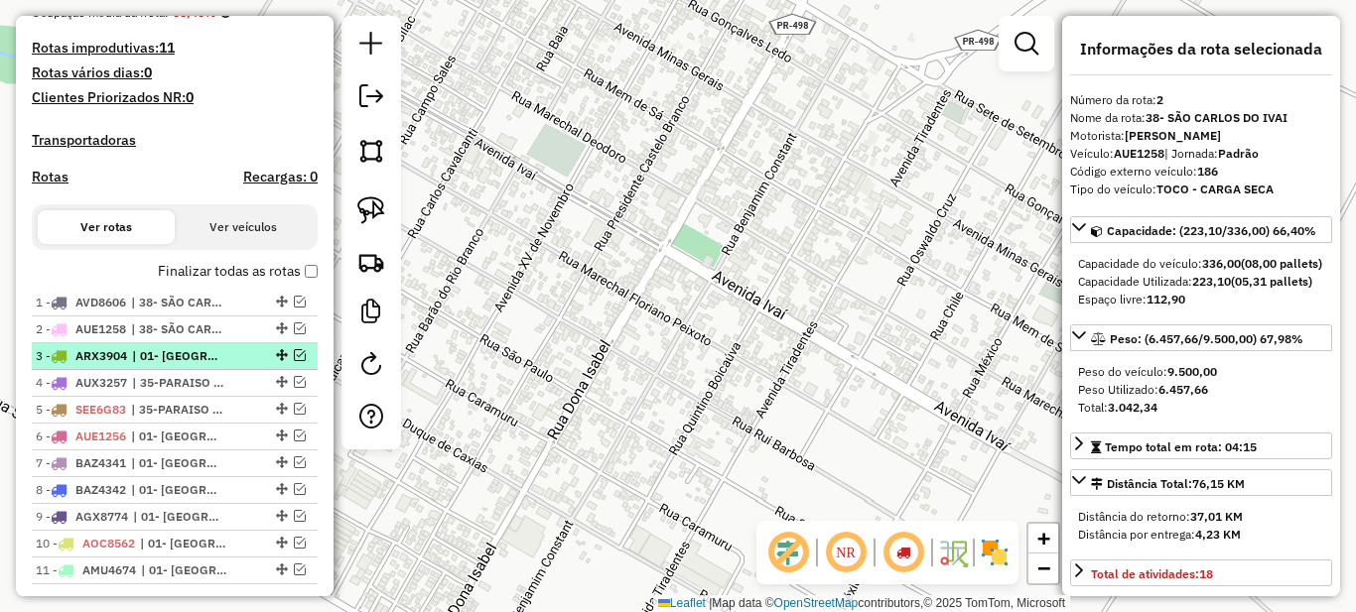
click at [150, 365] on span "| 01- [GEOGRAPHIC_DATA]" at bounding box center [177, 356] width 91 height 18
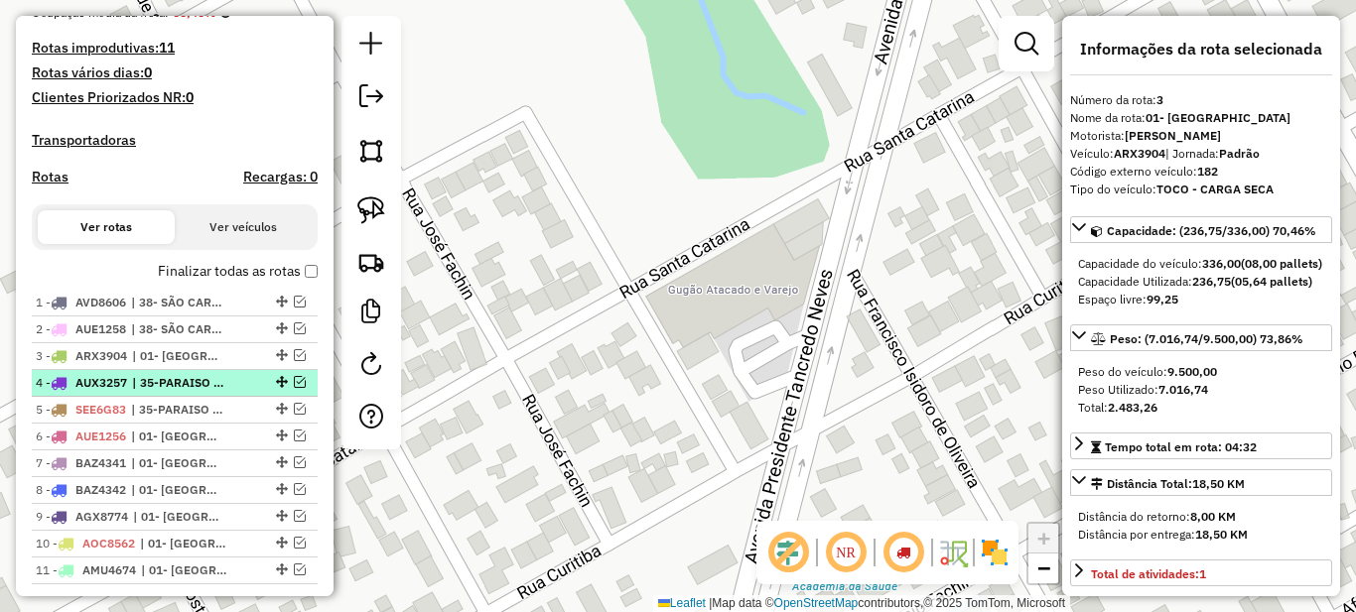
click at [151, 392] on span "| 35-PARAISO DO NORTE" at bounding box center [177, 383] width 91 height 18
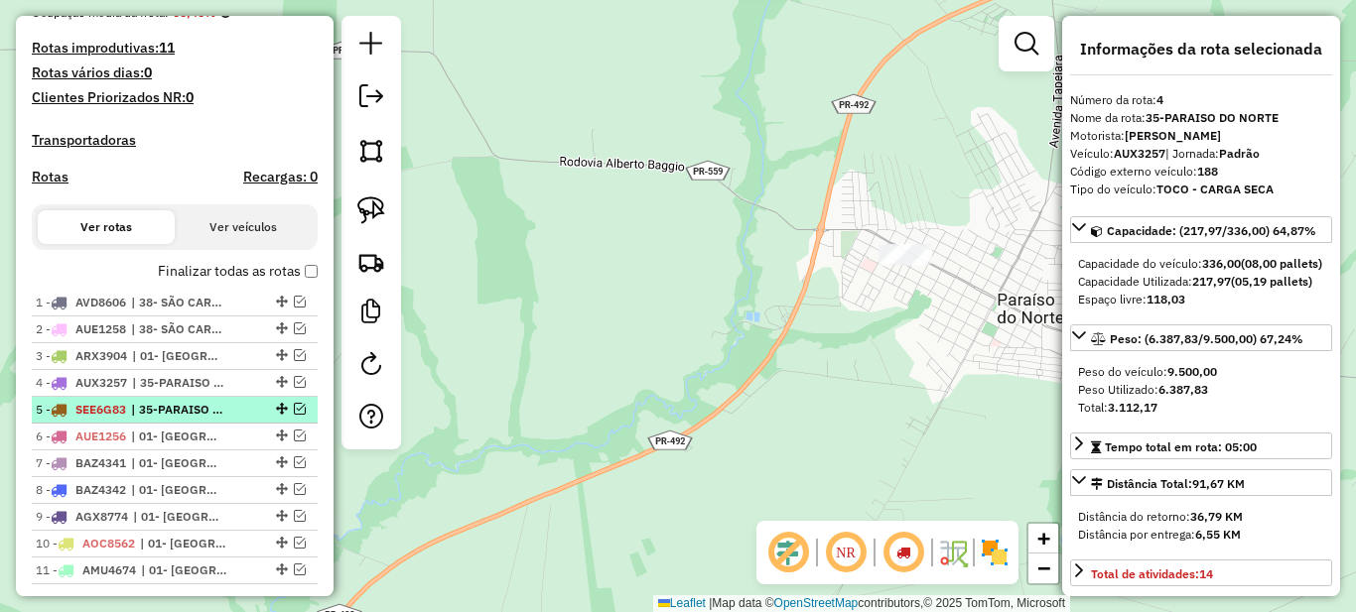
click at [155, 419] on span "| 35-PARAISO DO NORTE" at bounding box center [176, 410] width 91 height 18
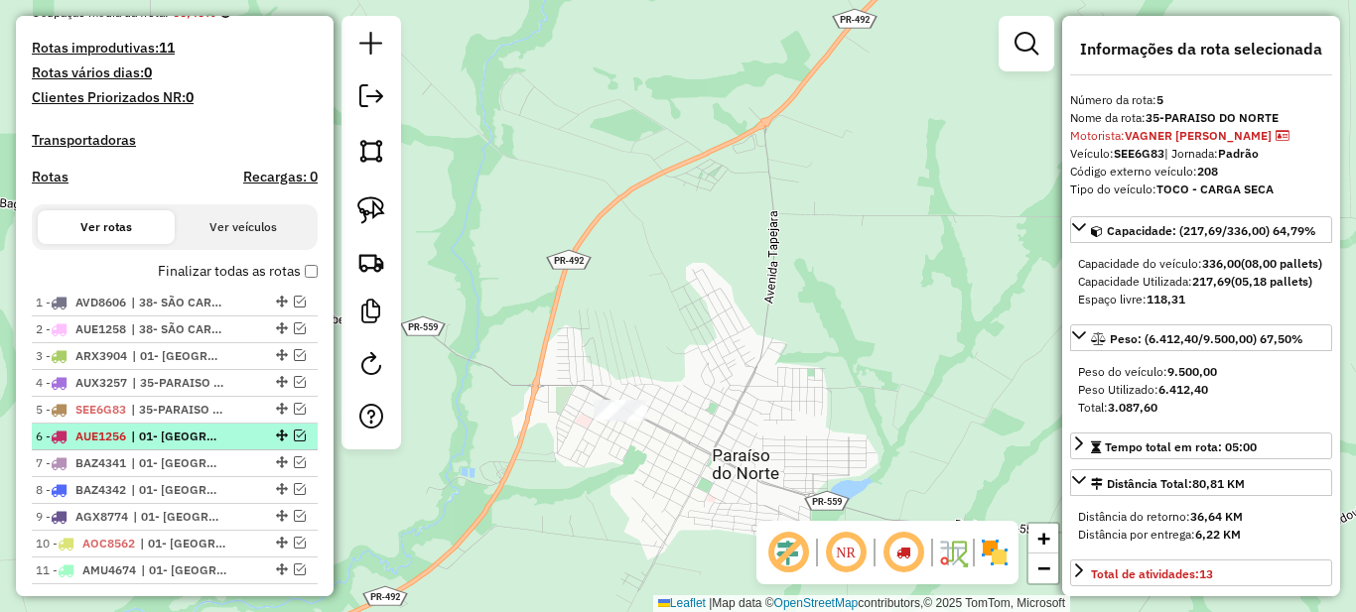
click at [170, 446] on span "| 01- [GEOGRAPHIC_DATA]" at bounding box center [176, 437] width 91 height 18
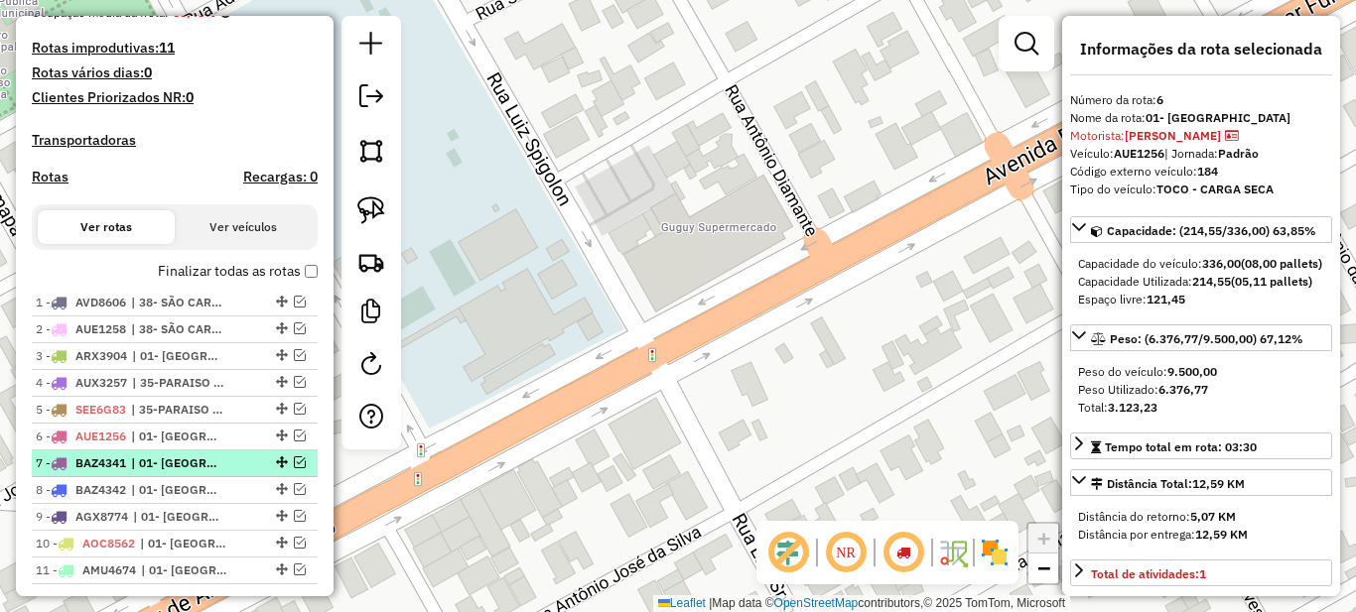
click at [193, 473] on span "| 01- [GEOGRAPHIC_DATA]" at bounding box center [176, 464] width 91 height 18
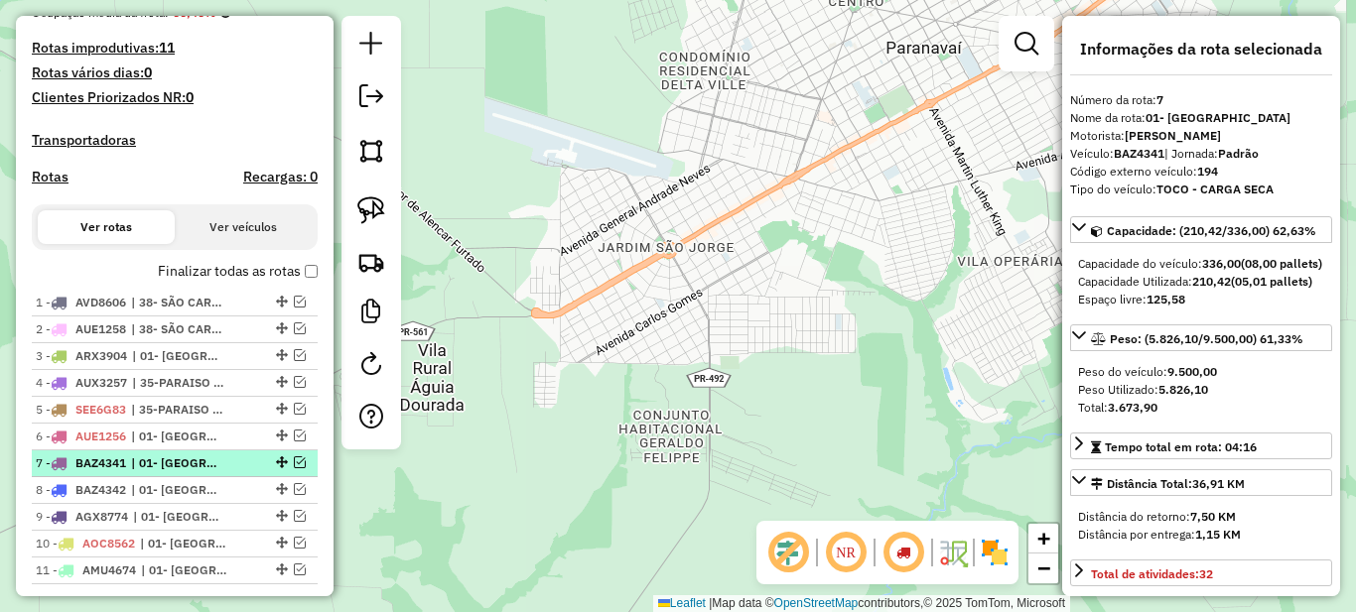
click at [153, 473] on span "| 01- [GEOGRAPHIC_DATA]" at bounding box center [176, 464] width 91 height 18
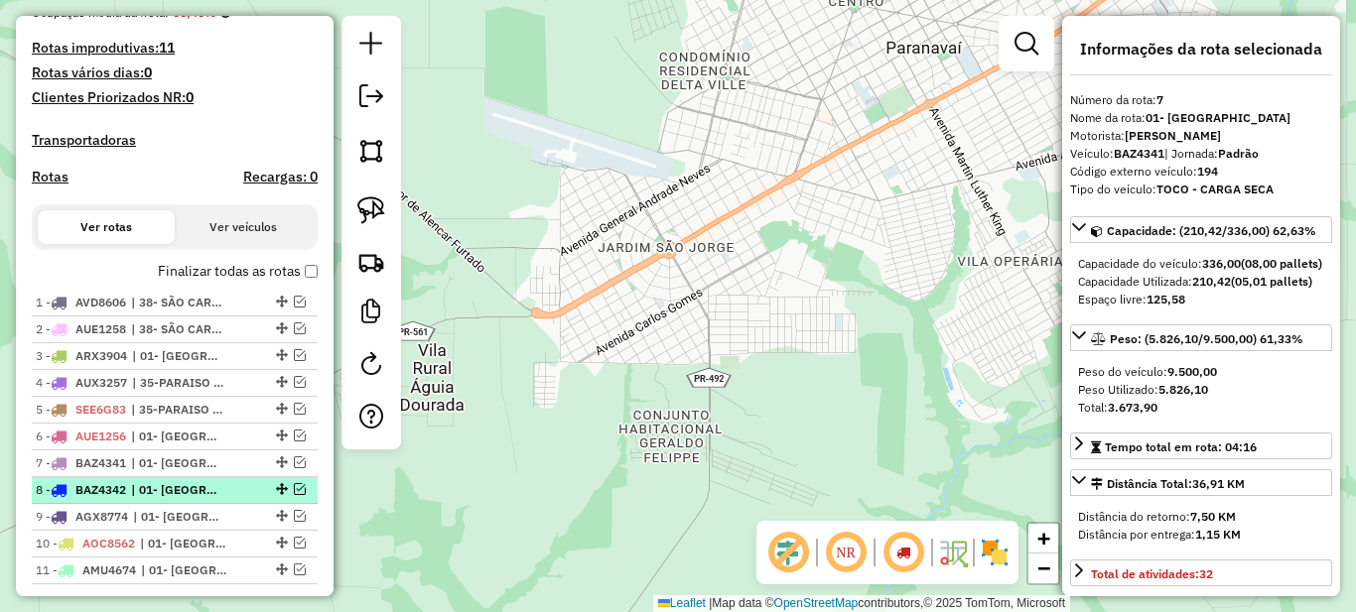
click at [161, 499] on span "| 01- [GEOGRAPHIC_DATA]" at bounding box center [176, 490] width 91 height 18
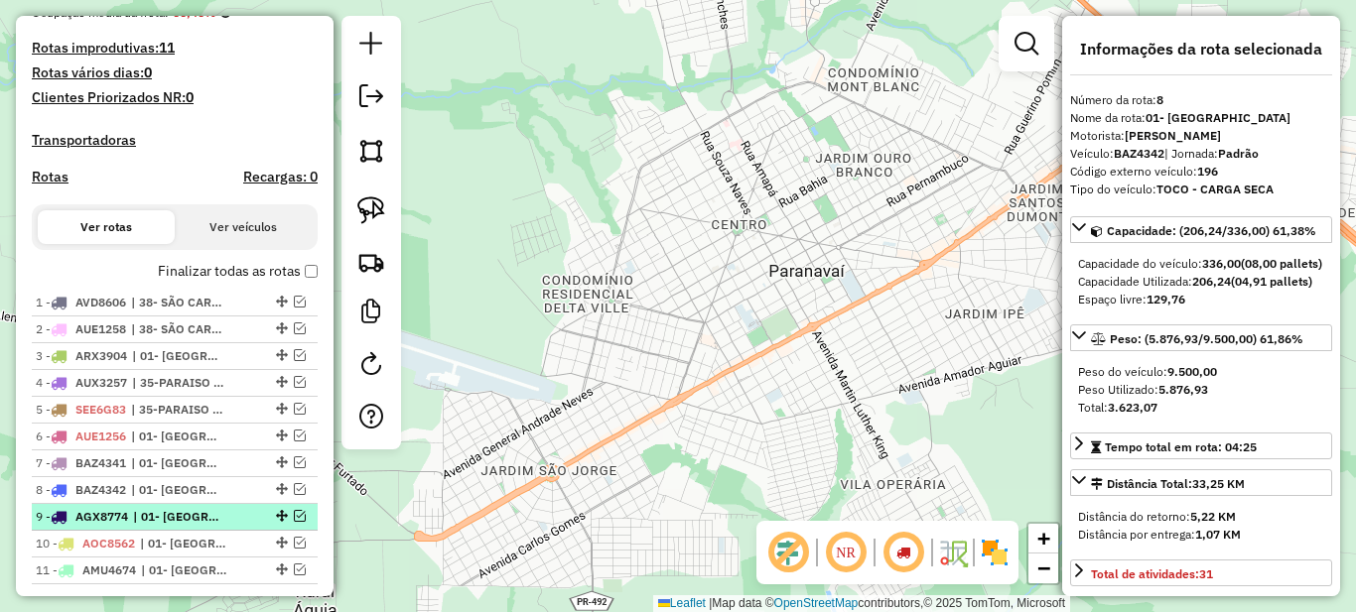
click at [162, 526] on span "| 01- [GEOGRAPHIC_DATA]" at bounding box center [178, 517] width 91 height 18
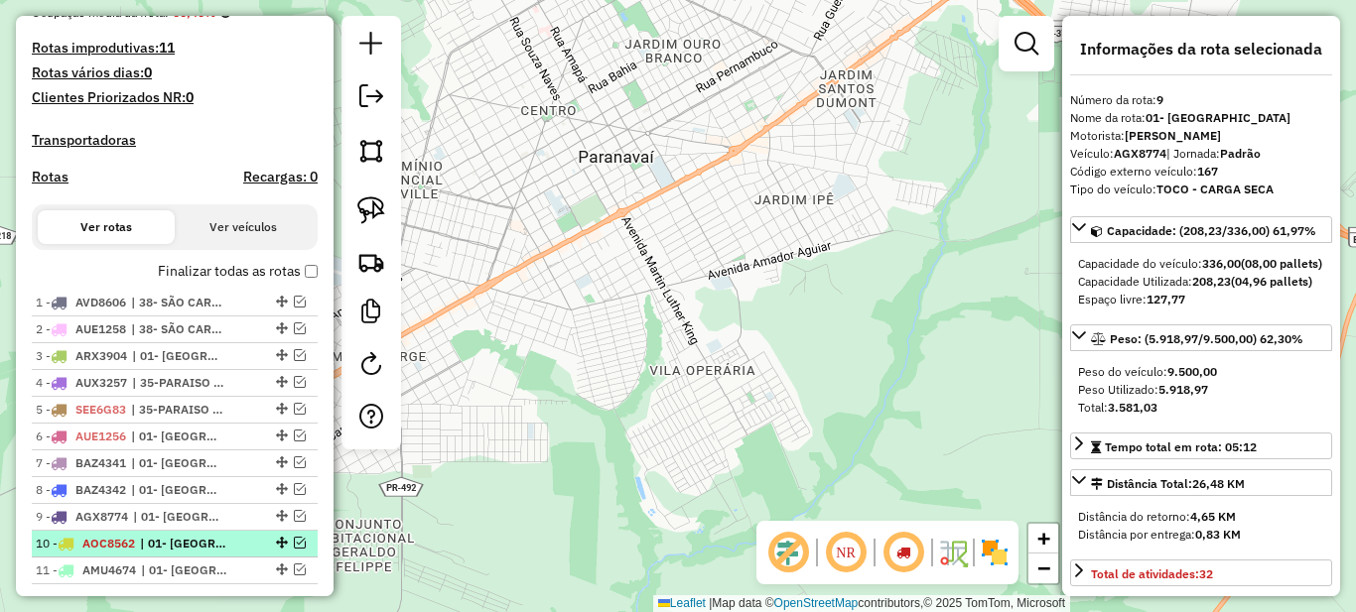
click at [163, 553] on span "| 01- [GEOGRAPHIC_DATA]" at bounding box center [185, 544] width 91 height 18
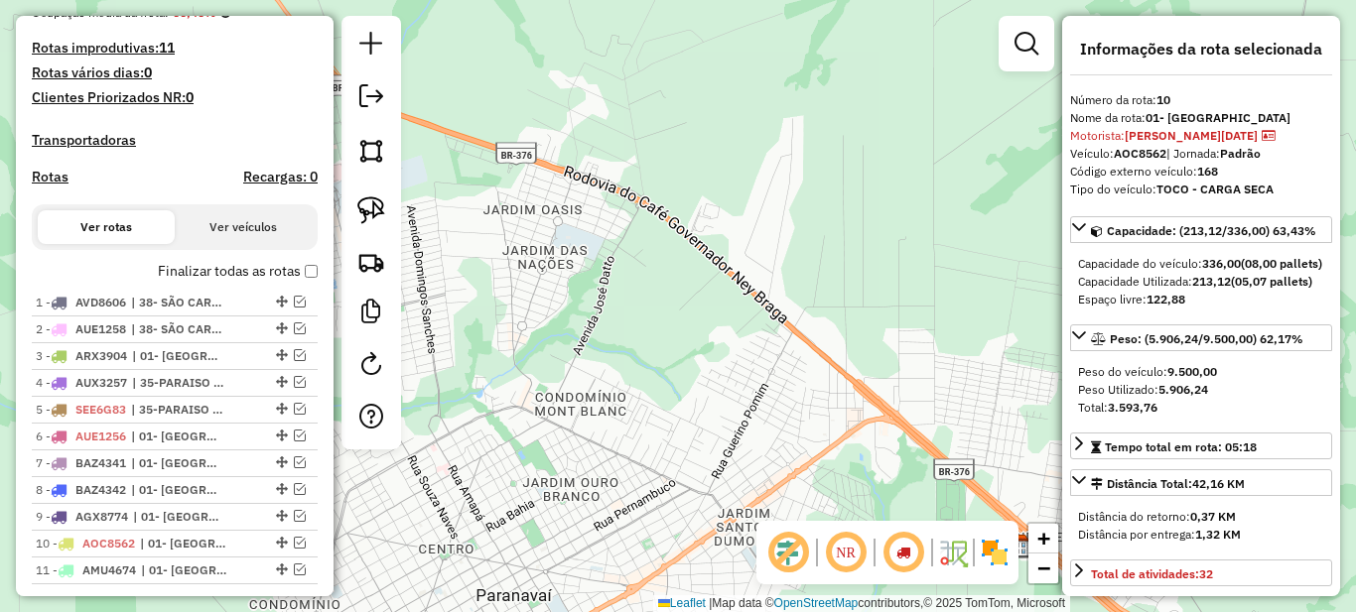
scroll to position [601, 0]
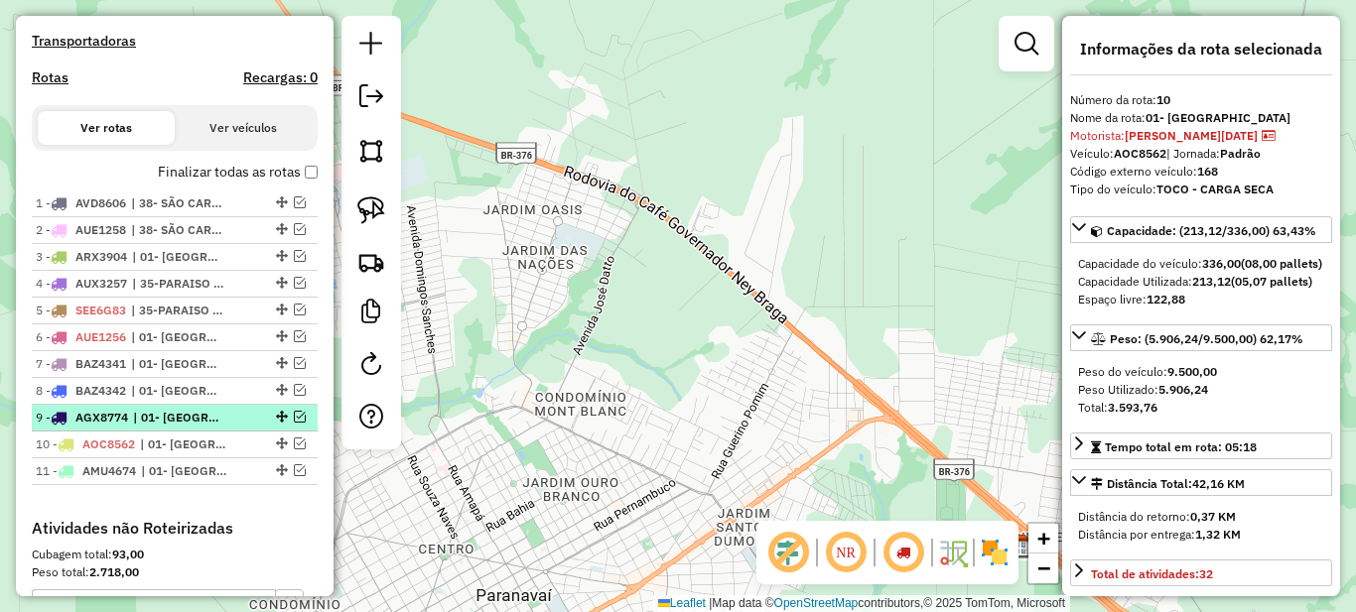
click at [174, 427] on span "| 01- [GEOGRAPHIC_DATA]" at bounding box center [178, 418] width 91 height 18
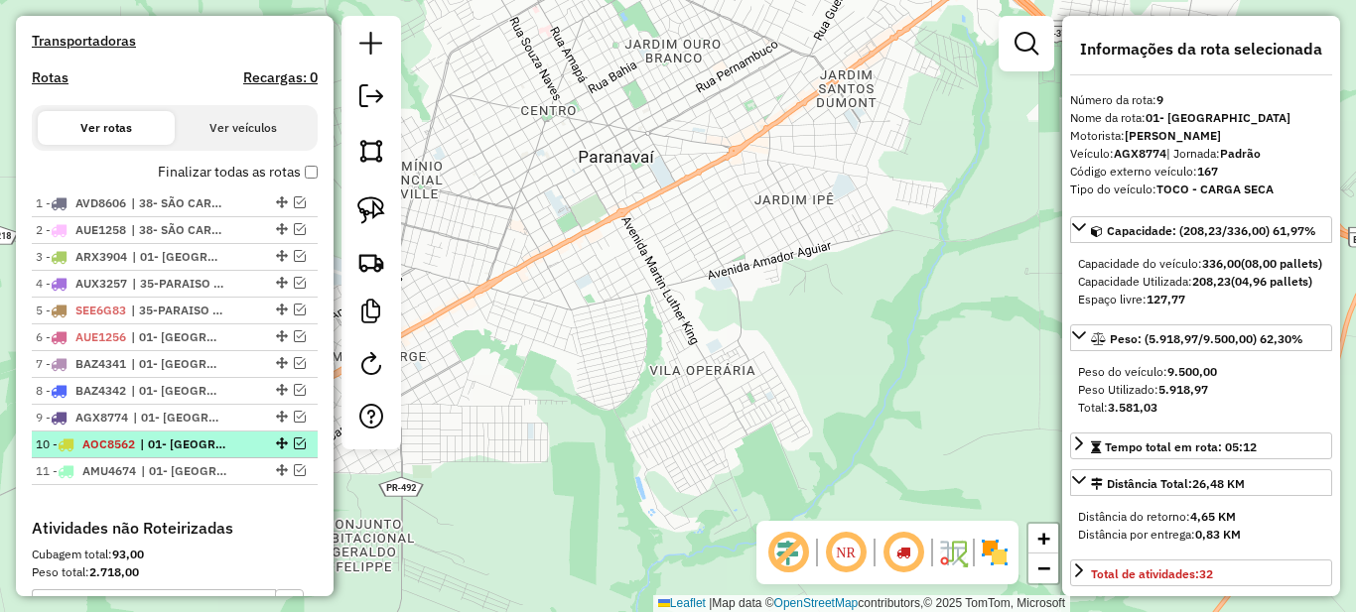
click at [161, 454] on span "| 01- [GEOGRAPHIC_DATA]" at bounding box center [185, 445] width 91 height 18
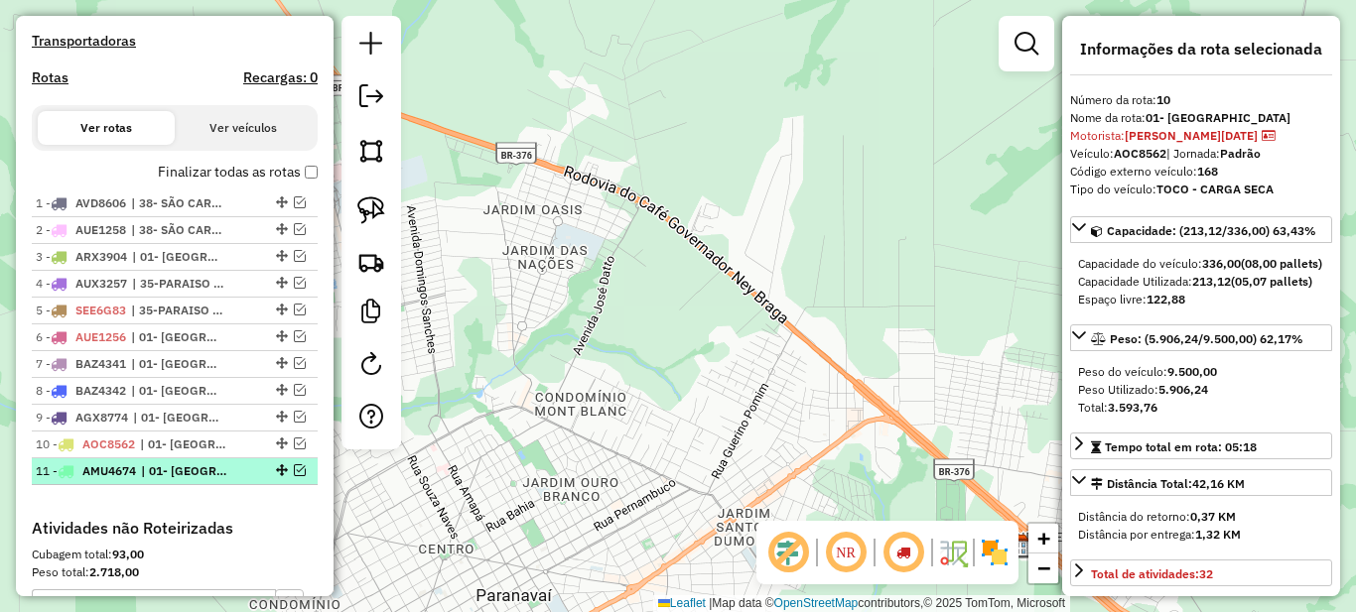
click at [160, 480] on span "| 01- [GEOGRAPHIC_DATA]" at bounding box center [186, 472] width 91 height 18
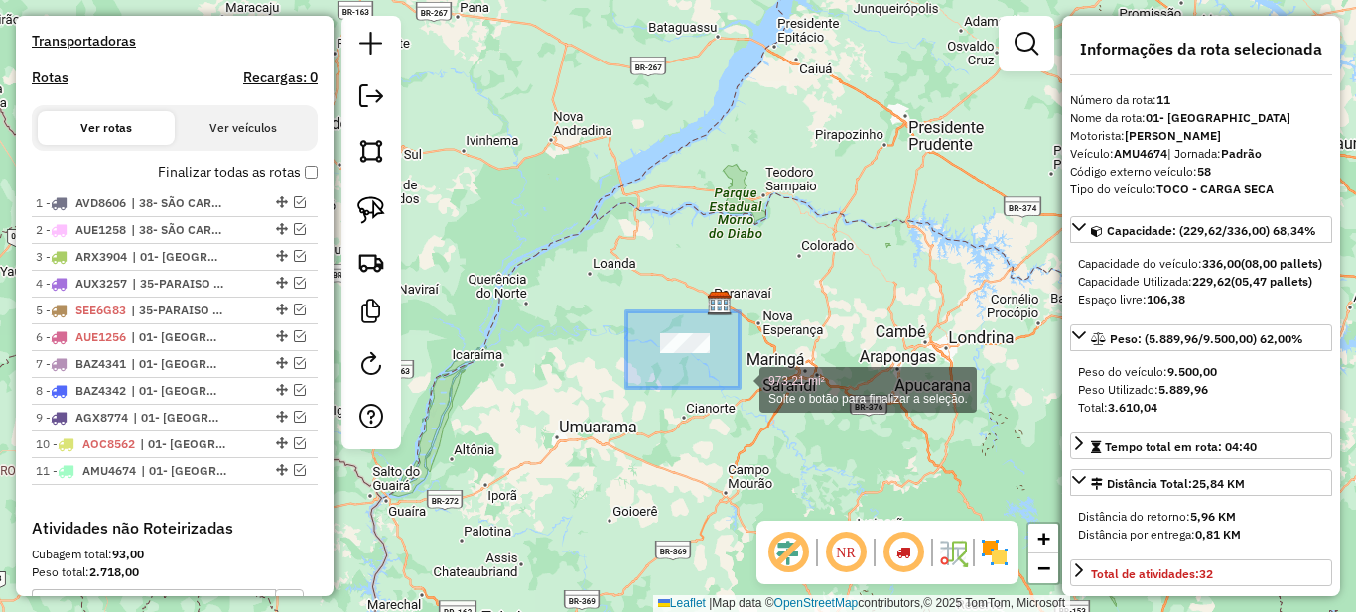
drag, startPoint x: 630, startPoint y: 313, endPoint x: 740, endPoint y: 388, distance: 132.7
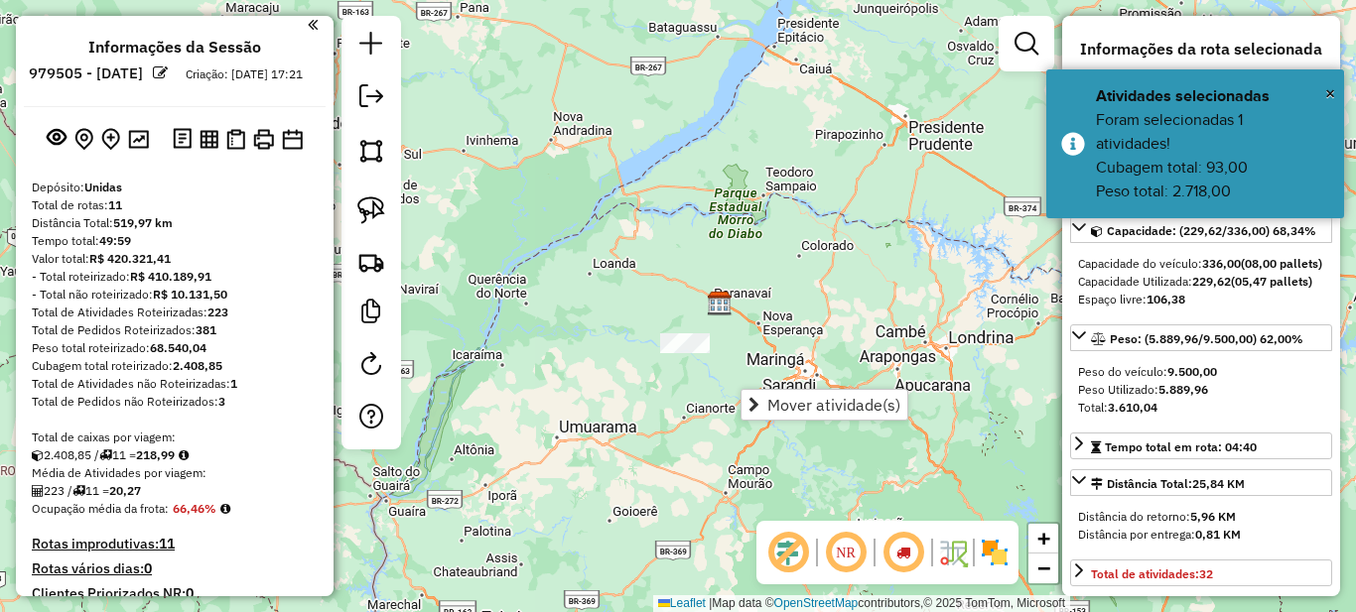
scroll to position [0, 0]
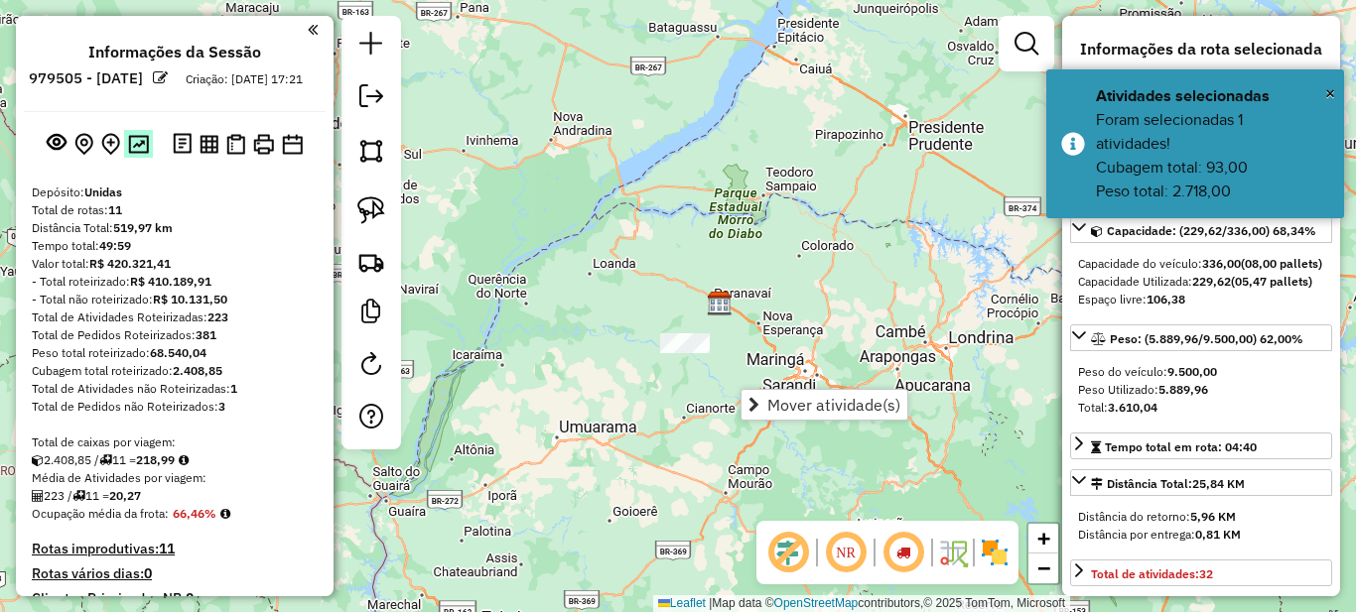
click at [133, 154] on img at bounding box center [138, 144] width 21 height 19
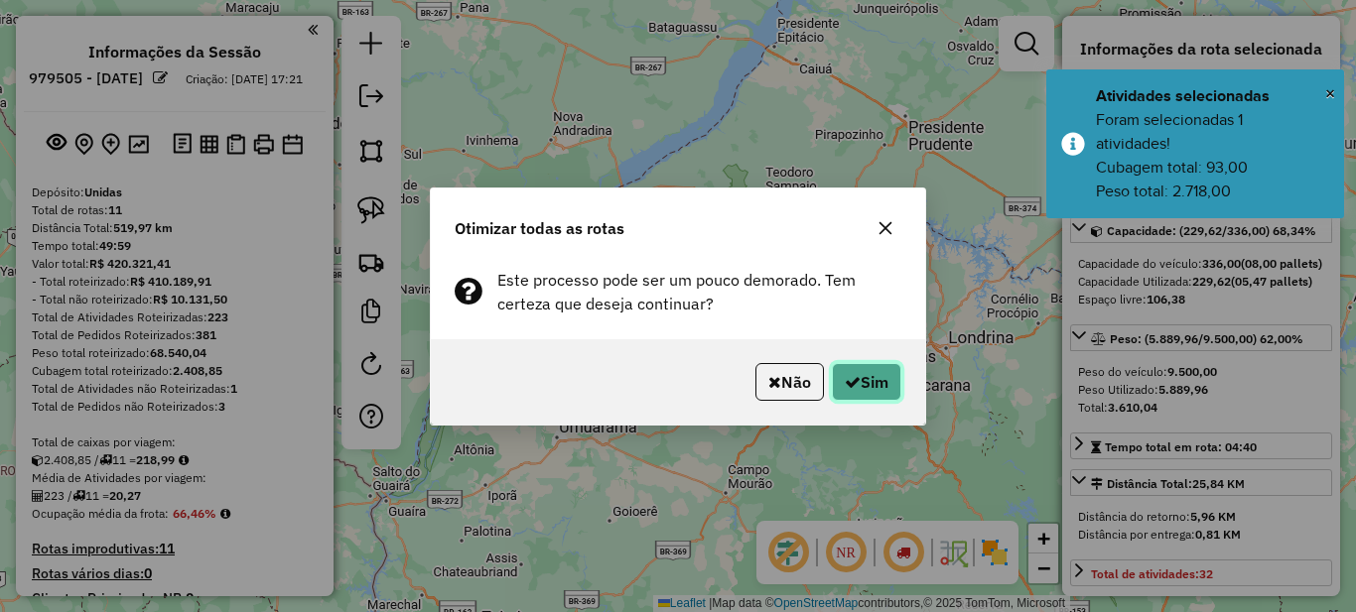
click at [864, 386] on button "Sim" at bounding box center [866, 382] width 69 height 38
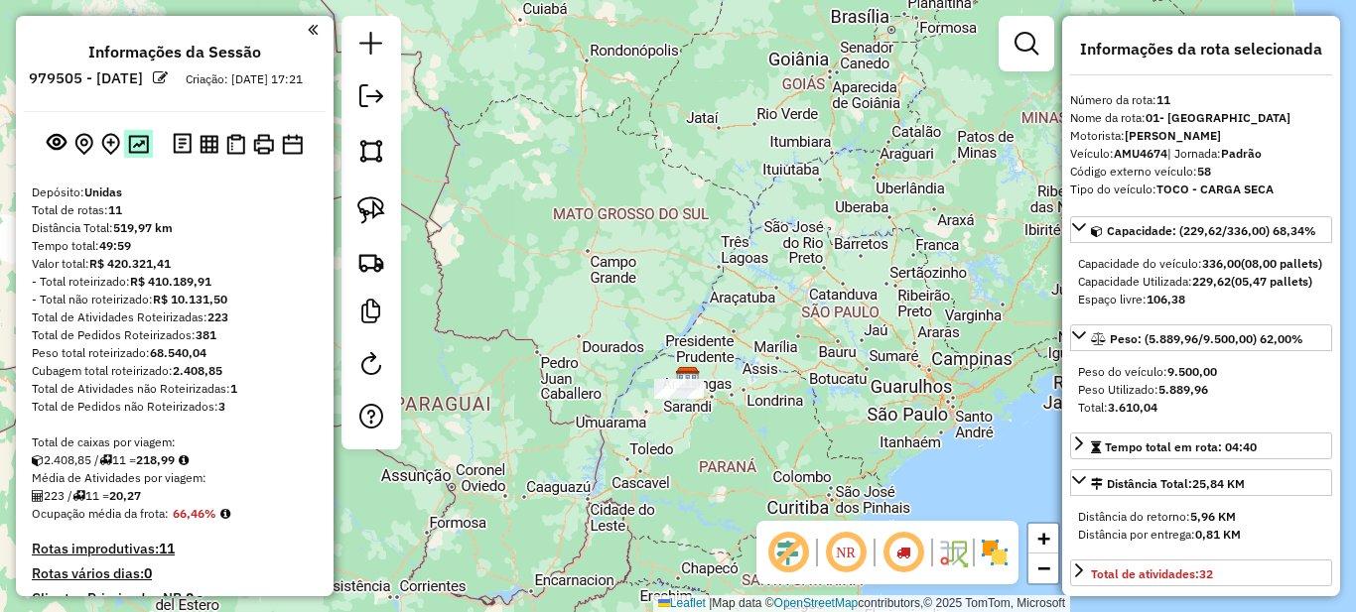
click at [140, 154] on img at bounding box center [138, 144] width 21 height 19
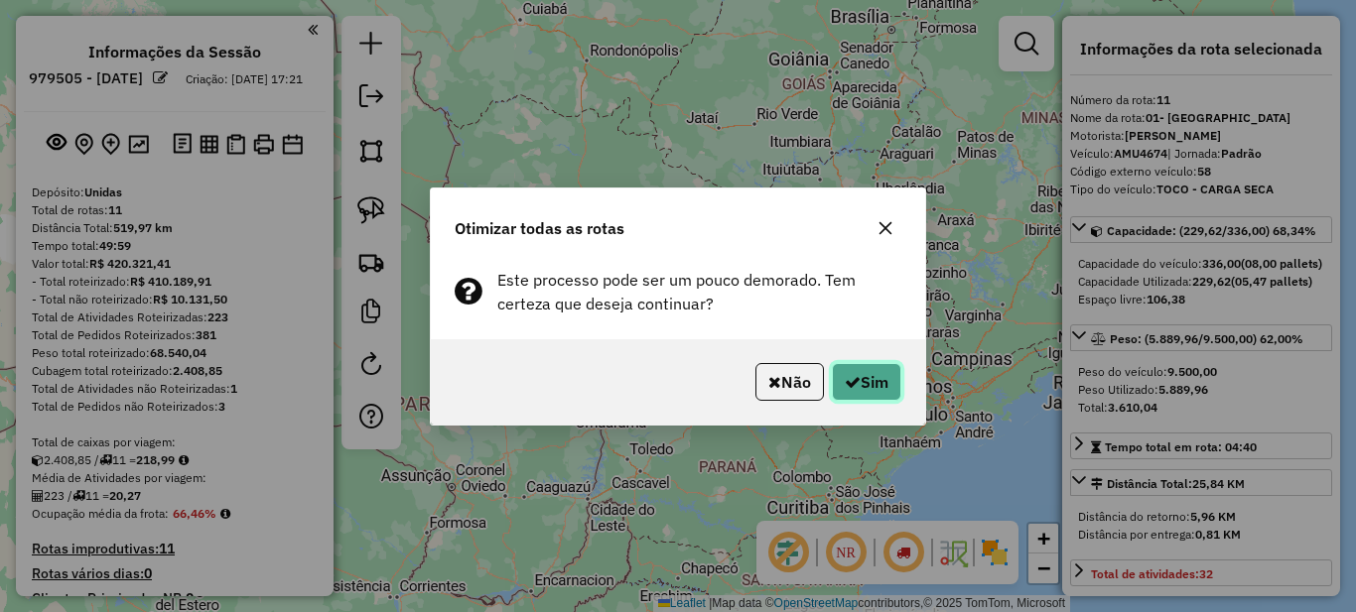
click at [878, 387] on button "Sim" at bounding box center [866, 382] width 69 height 38
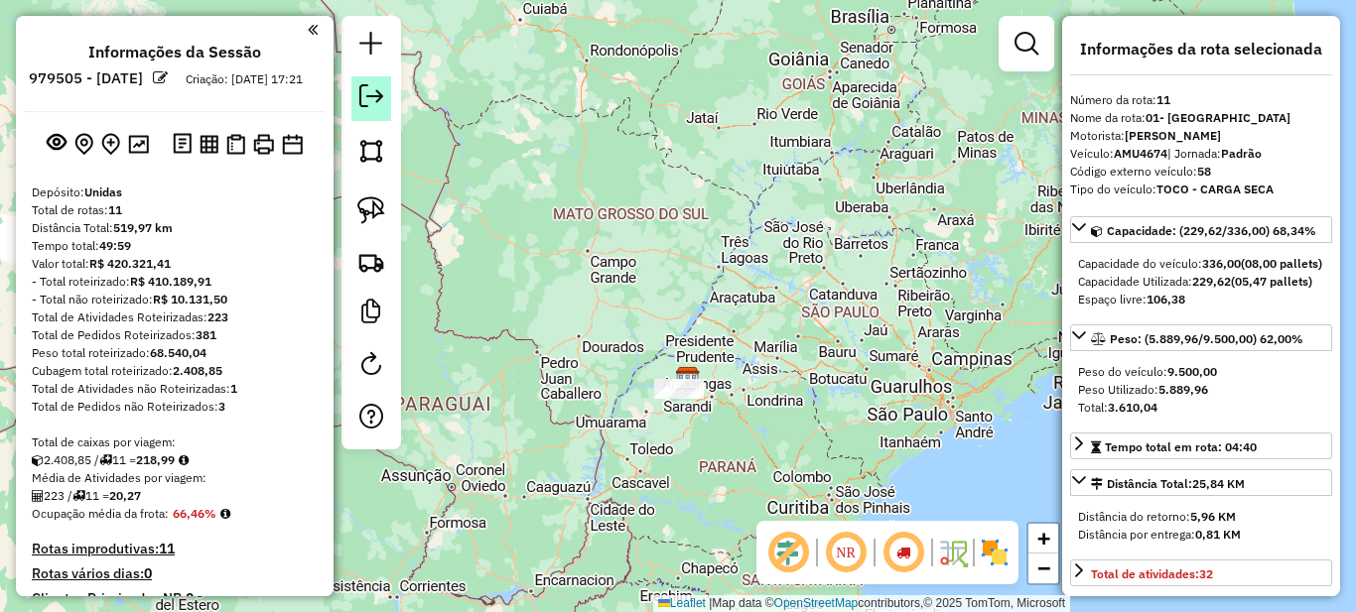
click at [370, 99] on em at bounding box center [371, 96] width 24 height 24
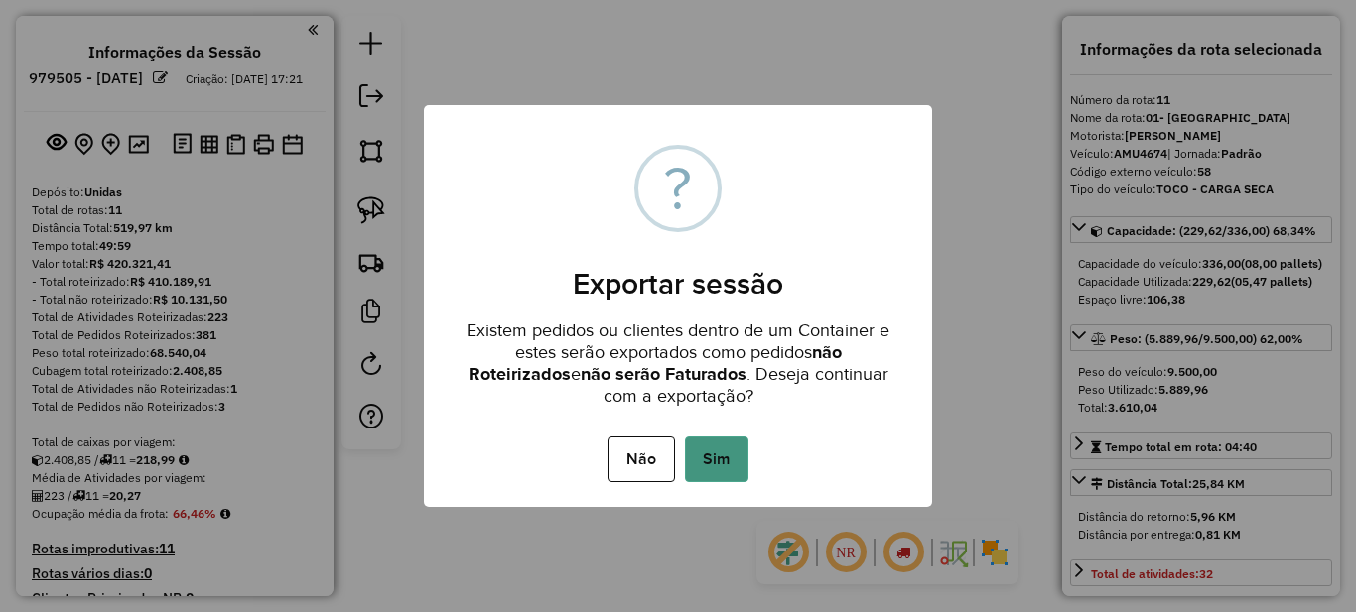
click at [706, 440] on button "Sim" at bounding box center [717, 460] width 64 height 46
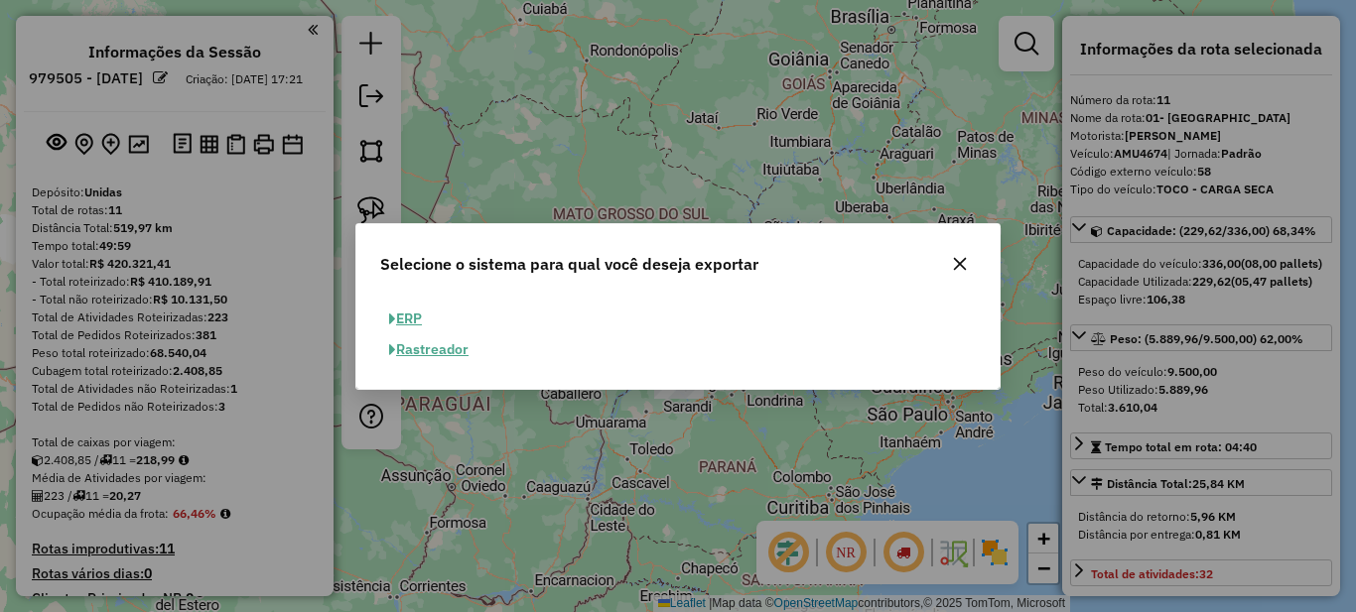
click at [413, 307] on button "ERP" at bounding box center [405, 319] width 51 height 31
select select "**"
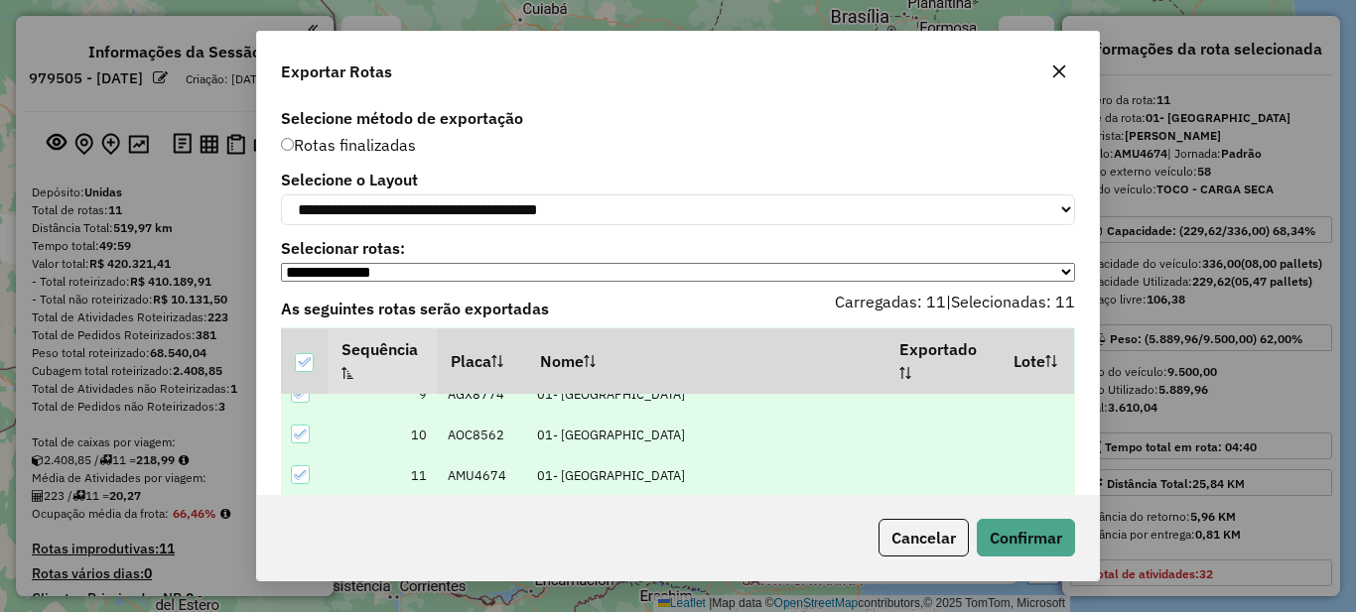
scroll to position [49, 0]
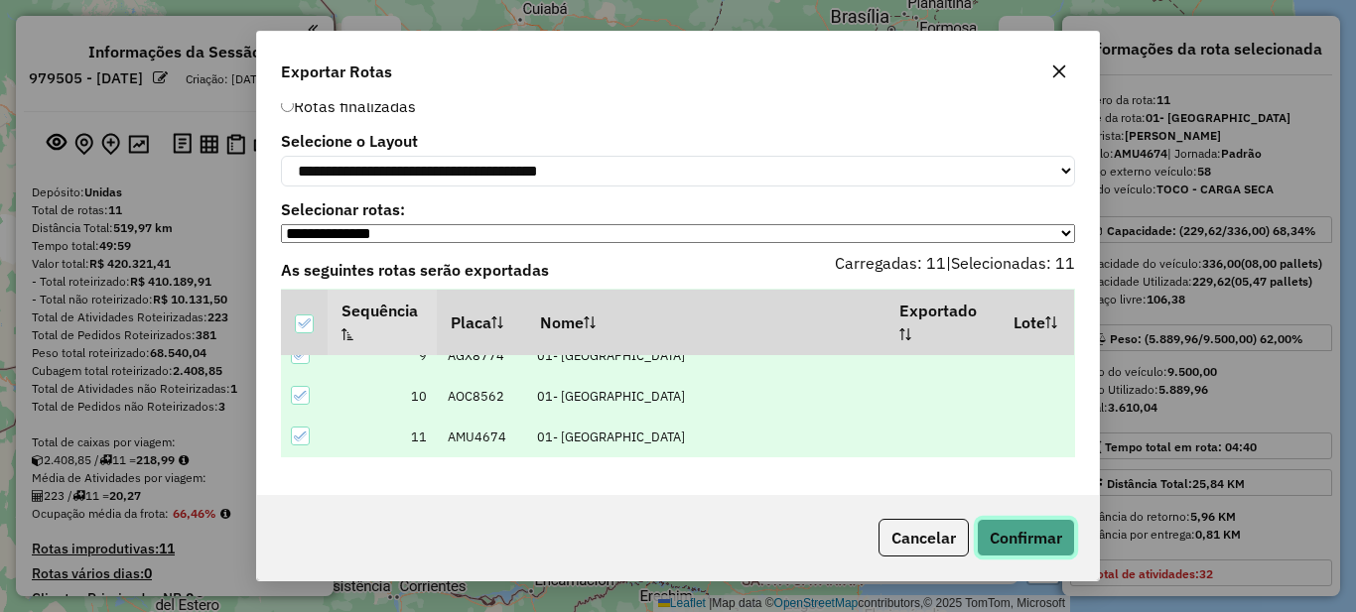
click at [1024, 537] on button "Confirmar" at bounding box center [1026, 538] width 98 height 38
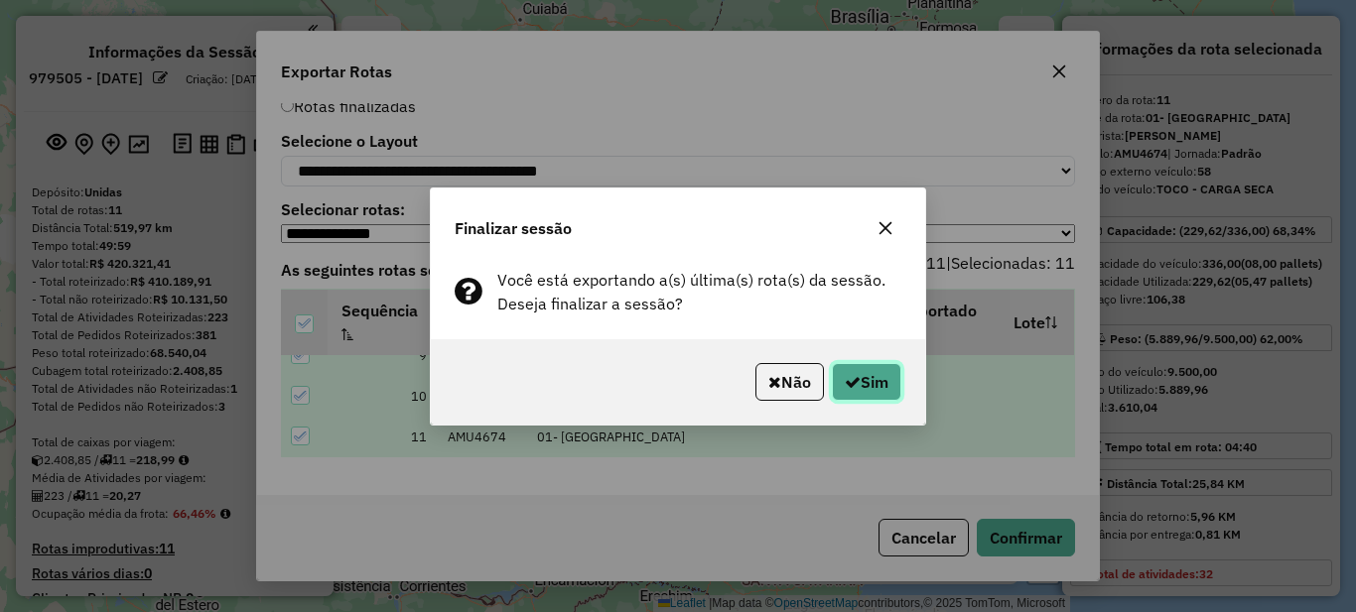
click at [861, 386] on button "Sim" at bounding box center [866, 382] width 69 height 38
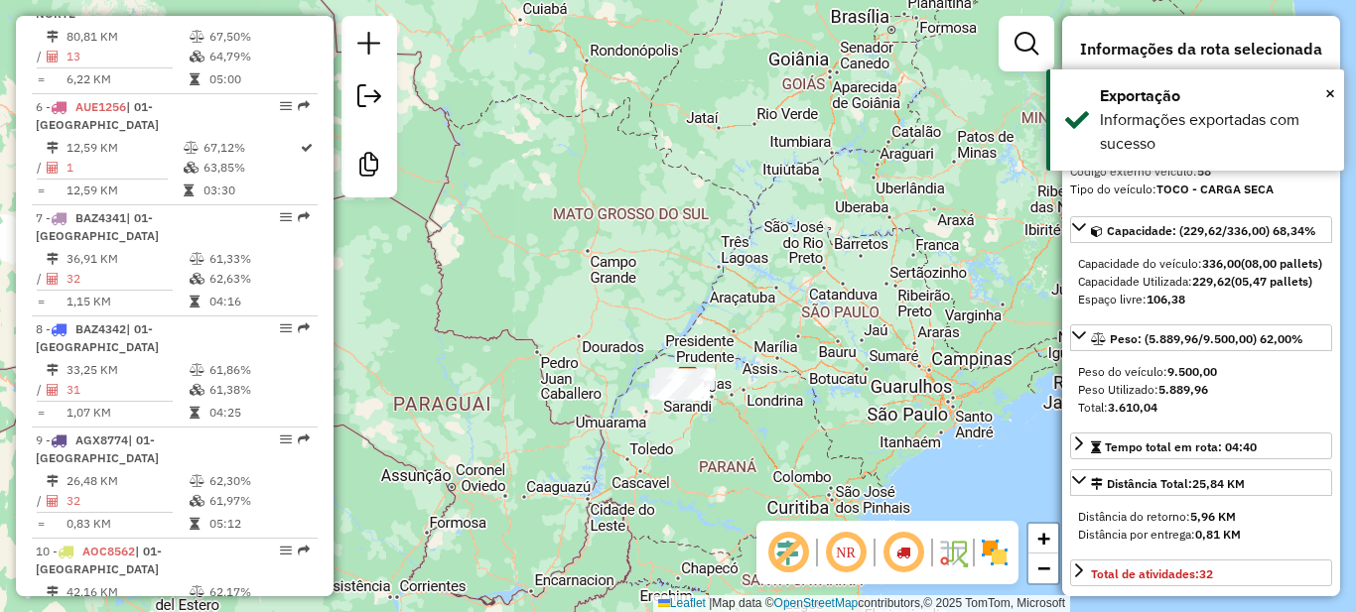
scroll to position [1671, 0]
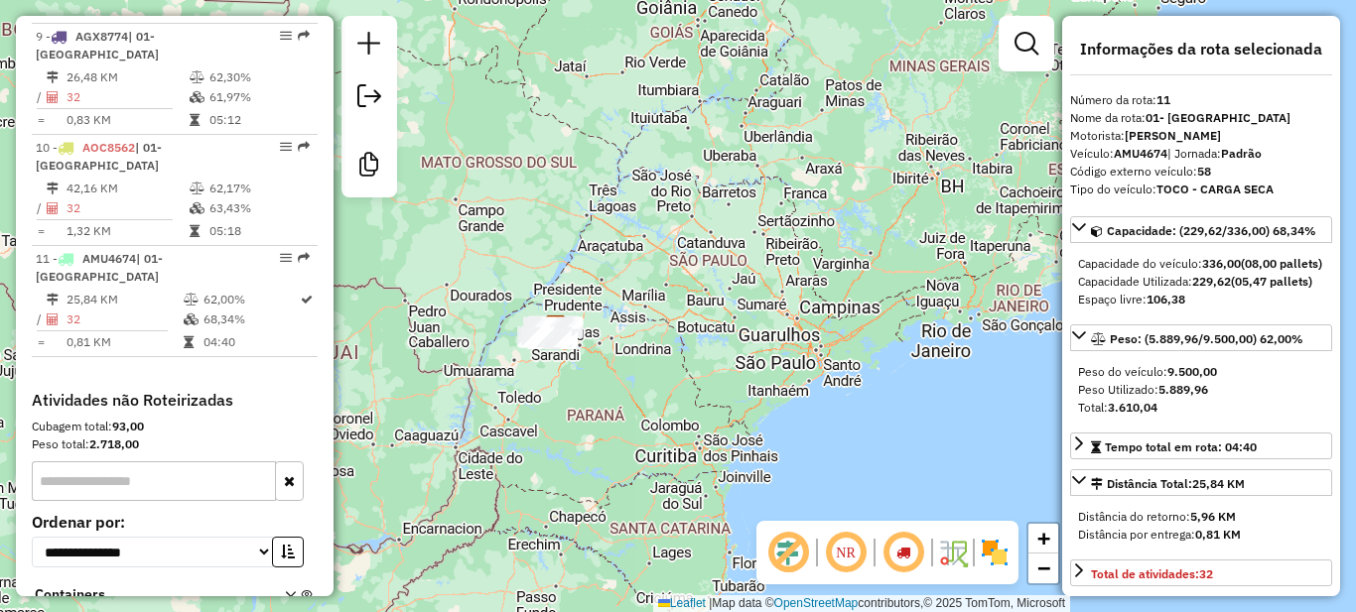
drag, startPoint x: 695, startPoint y: 450, endPoint x: 566, endPoint y: 396, distance: 139.7
click at [565, 398] on div "Janela de atendimento Grade de atendimento Capacidade Transportadoras Veículos …" at bounding box center [678, 306] width 1356 height 612
